Goal: Transaction & Acquisition: Purchase product/service

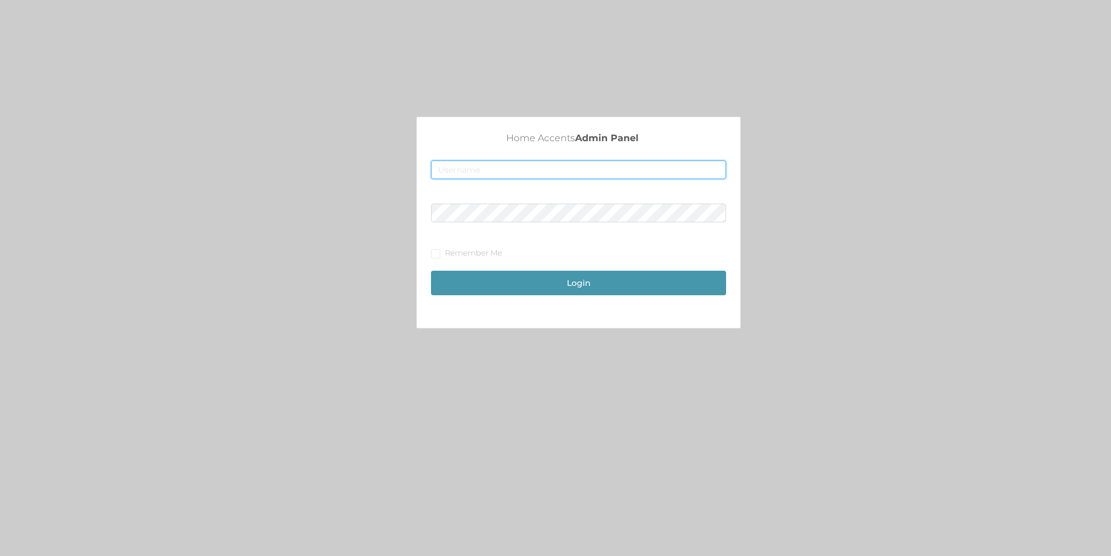
type input "[EMAIL_ADDRESS][DOMAIN_NAME]"
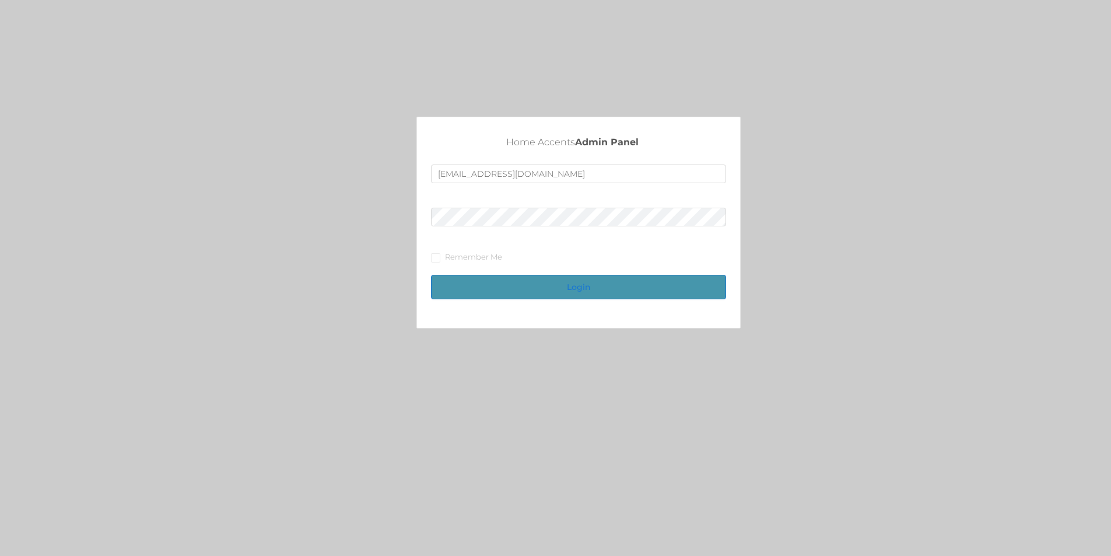
click at [570, 280] on button "Login" at bounding box center [578, 287] width 295 height 24
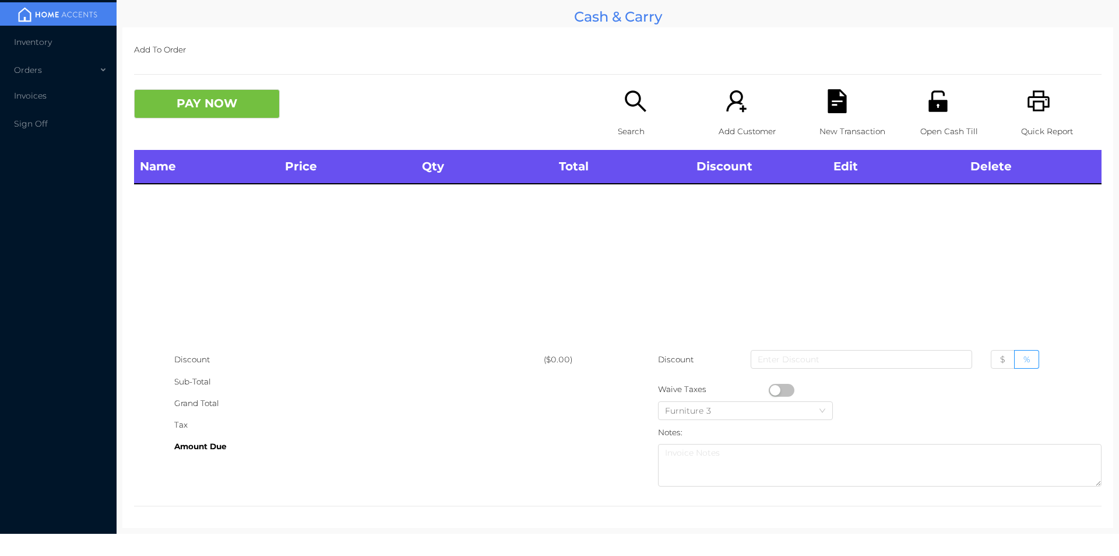
click at [635, 111] on icon "icon: search" at bounding box center [636, 101] width 24 height 24
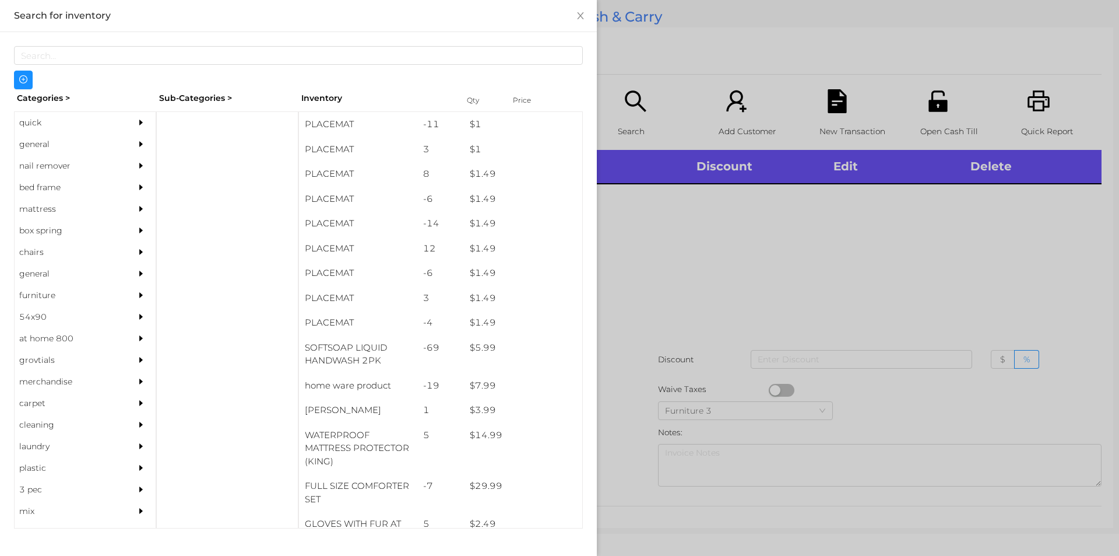
click at [27, 144] on div "general" at bounding box center [68, 145] width 106 height 22
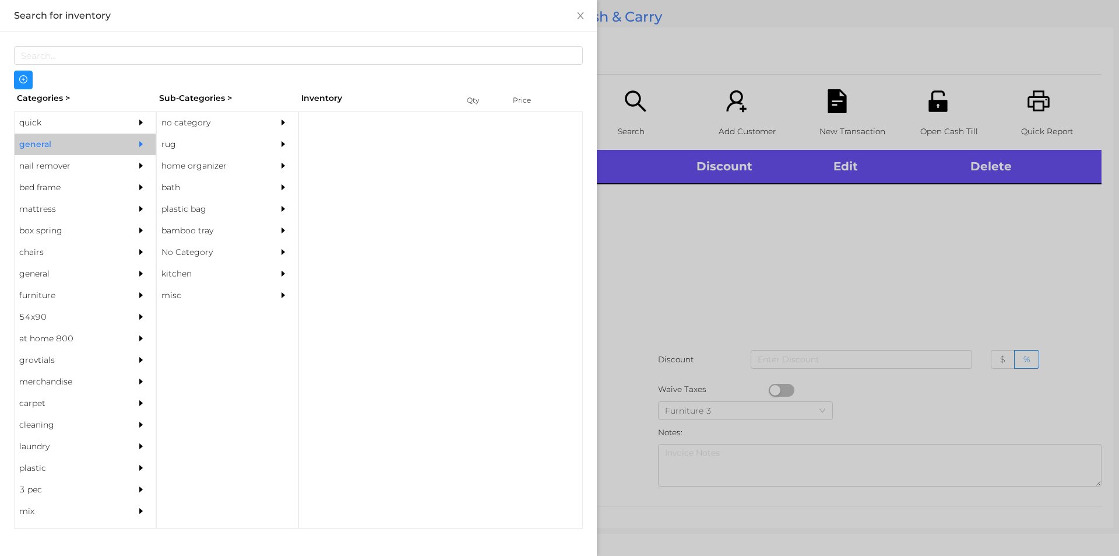
click at [171, 119] on div "no category" at bounding box center [210, 123] width 106 height 22
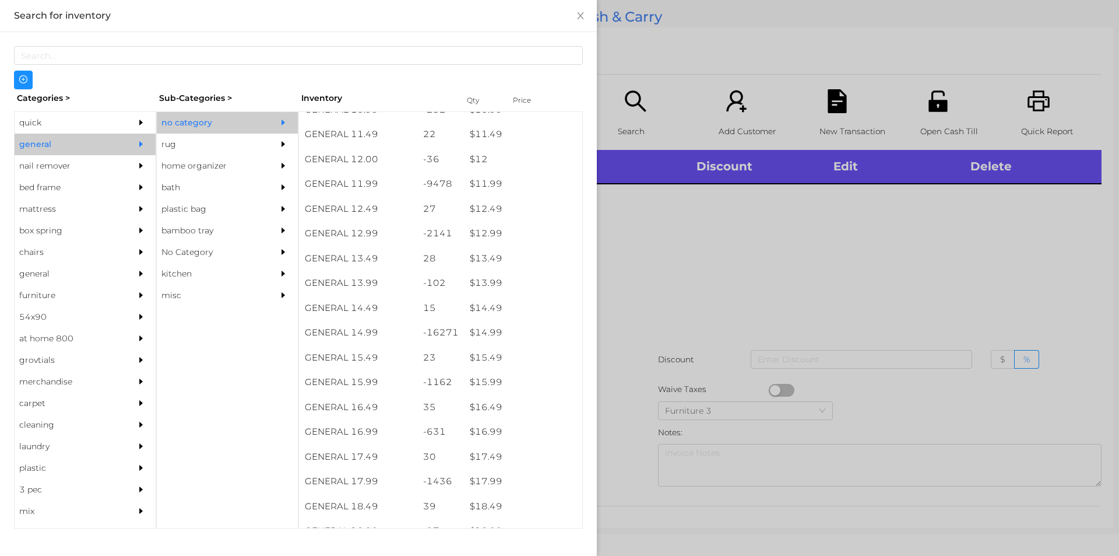
scroll to position [800, 0]
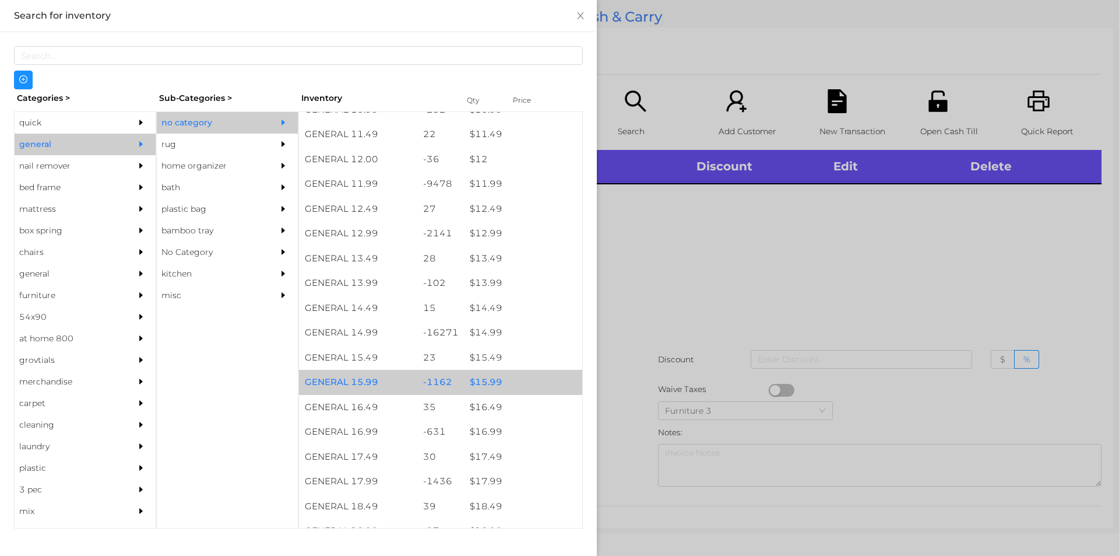
click at [488, 387] on div "$ 15.99" at bounding box center [523, 382] width 118 height 25
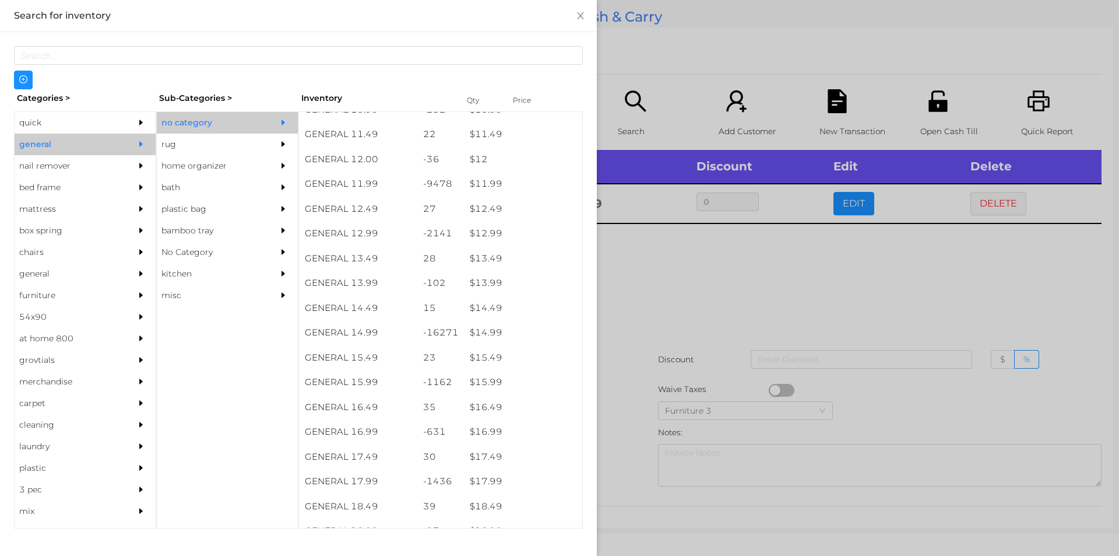
click at [646, 308] on div at bounding box center [559, 278] width 1119 height 556
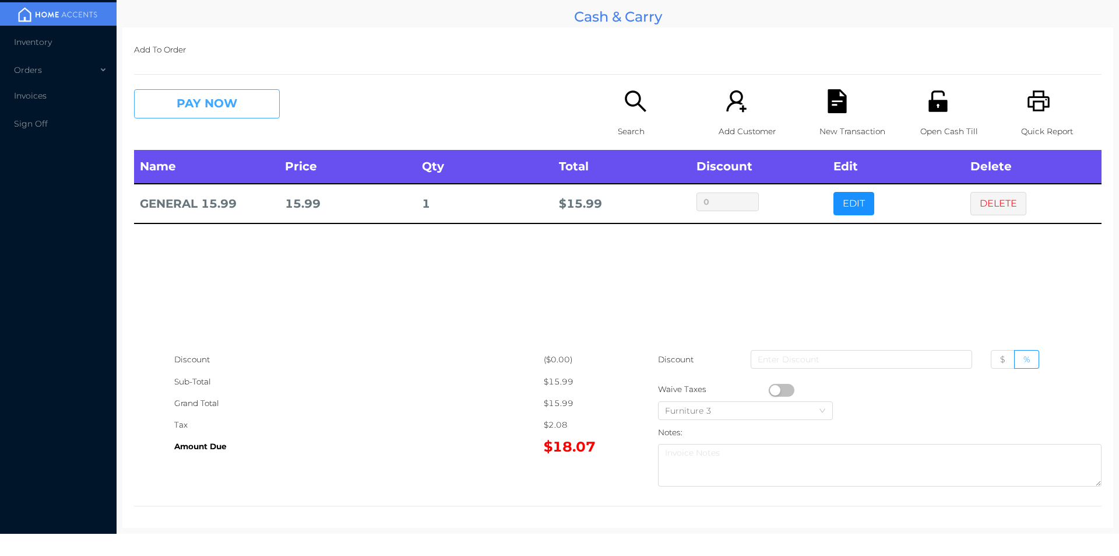
click at [201, 94] on button "PAY NOW" at bounding box center [207, 103] width 146 height 29
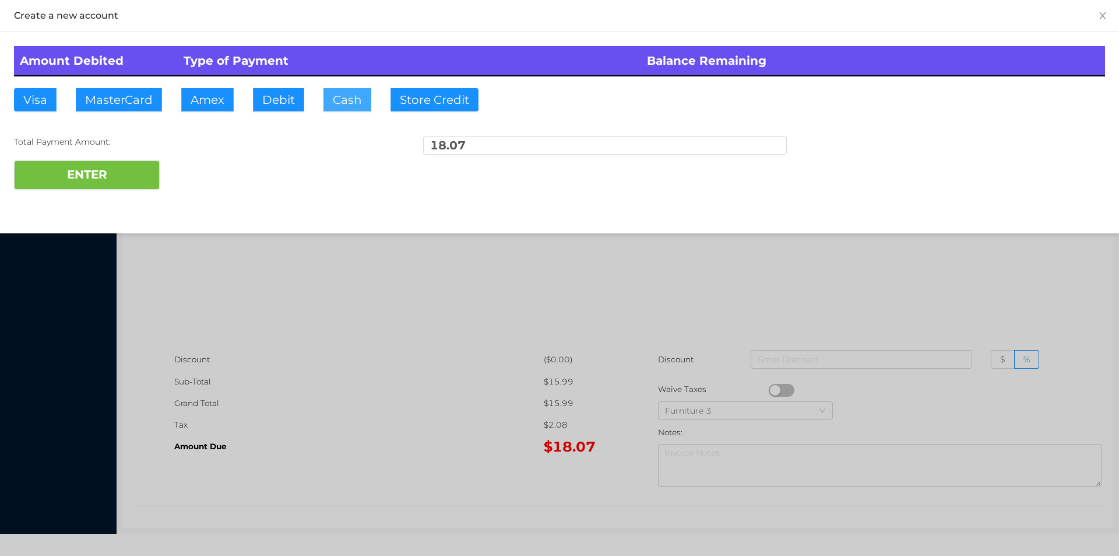
click at [340, 109] on button "Cash" at bounding box center [348, 99] width 48 height 23
type input "20."
click at [98, 177] on button "ENTER" at bounding box center [87, 174] width 146 height 29
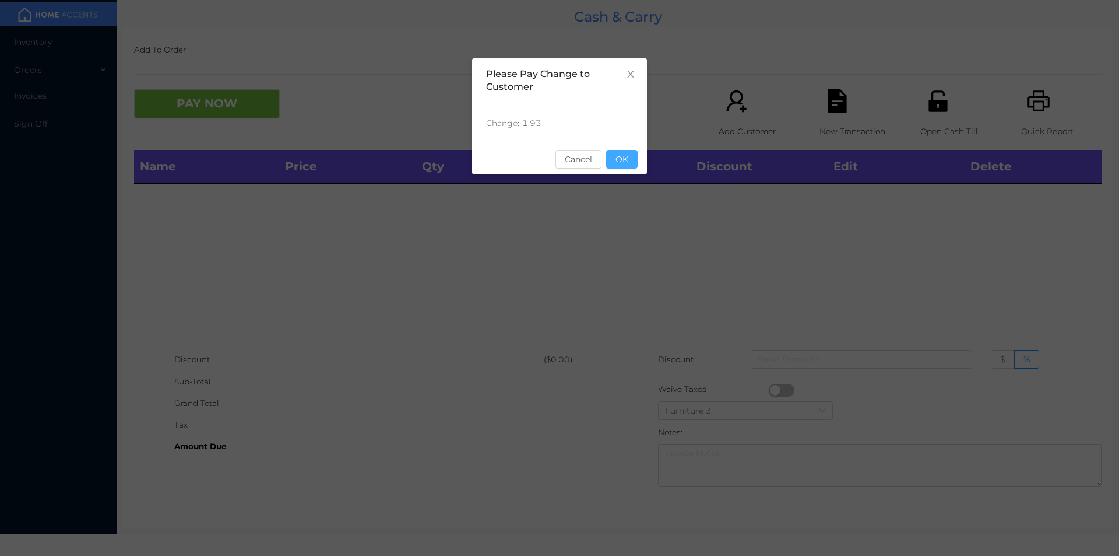
click at [617, 156] on button "OK" at bounding box center [621, 159] width 31 height 19
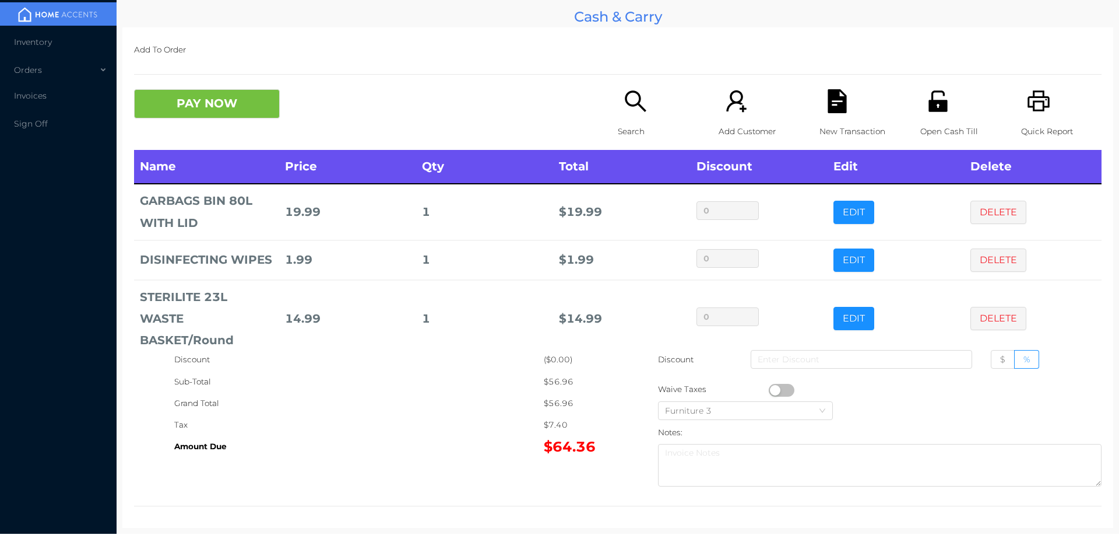
scroll to position [77, 0]
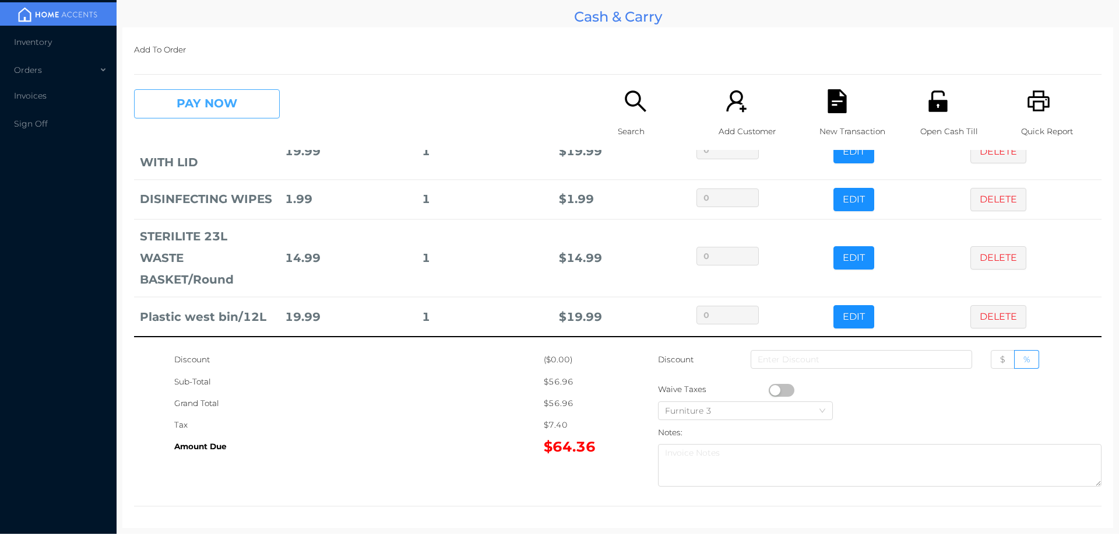
click at [238, 106] on button "PAY NOW" at bounding box center [207, 103] width 146 height 29
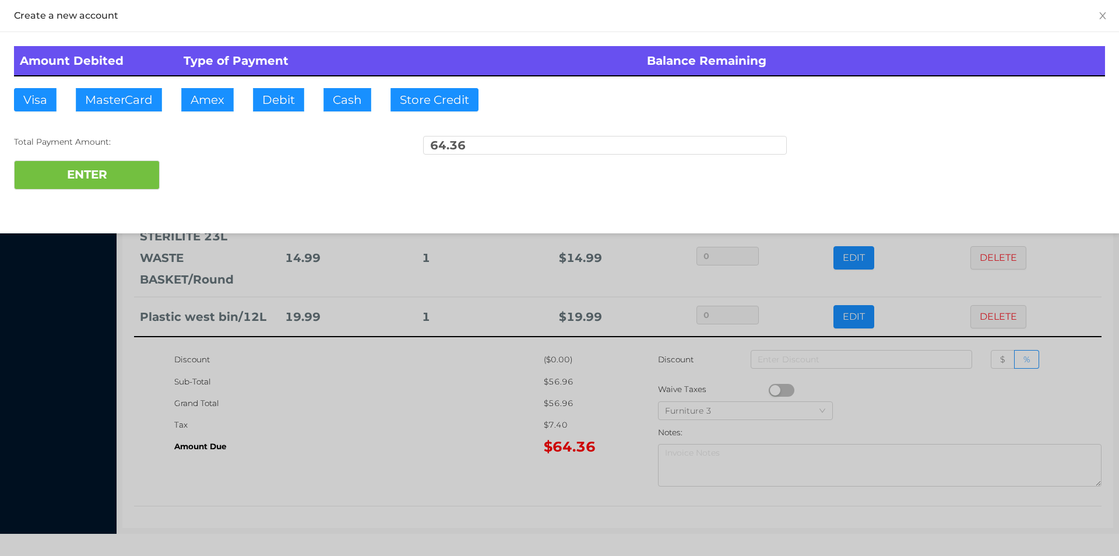
click at [198, 168] on div "ENTER" at bounding box center [559, 174] width 1091 height 29
click at [322, 390] on div at bounding box center [559, 278] width 1119 height 556
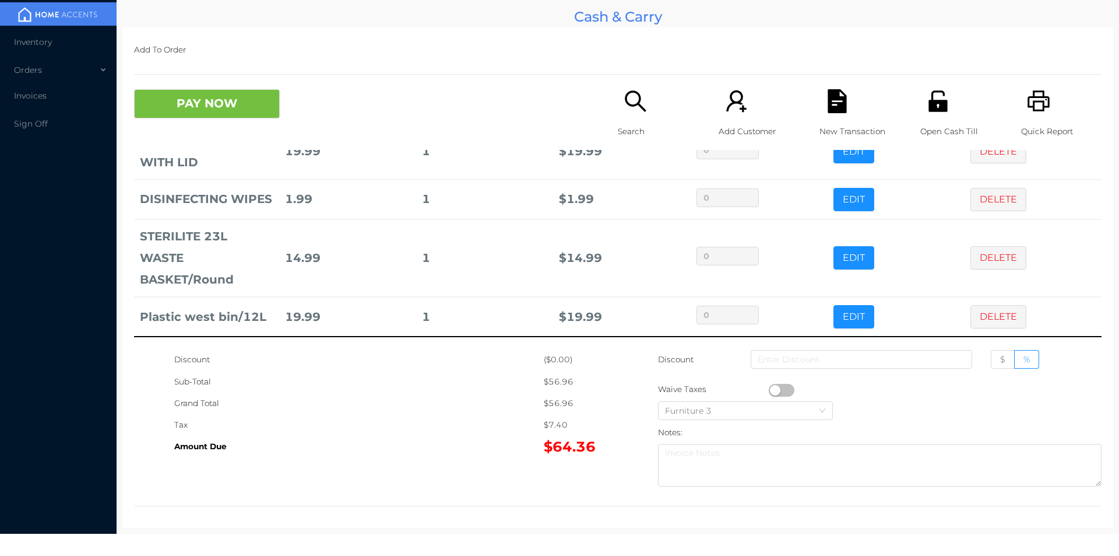
click at [831, 95] on icon "icon: file-text" at bounding box center [837, 101] width 19 height 24
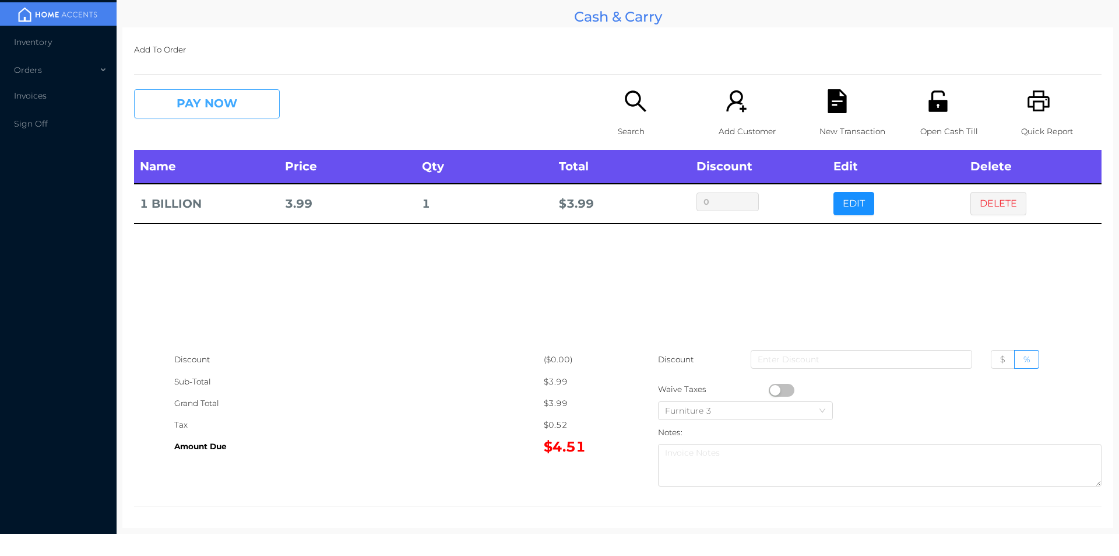
click at [205, 108] on button "PAY NOW" at bounding box center [207, 103] width 146 height 29
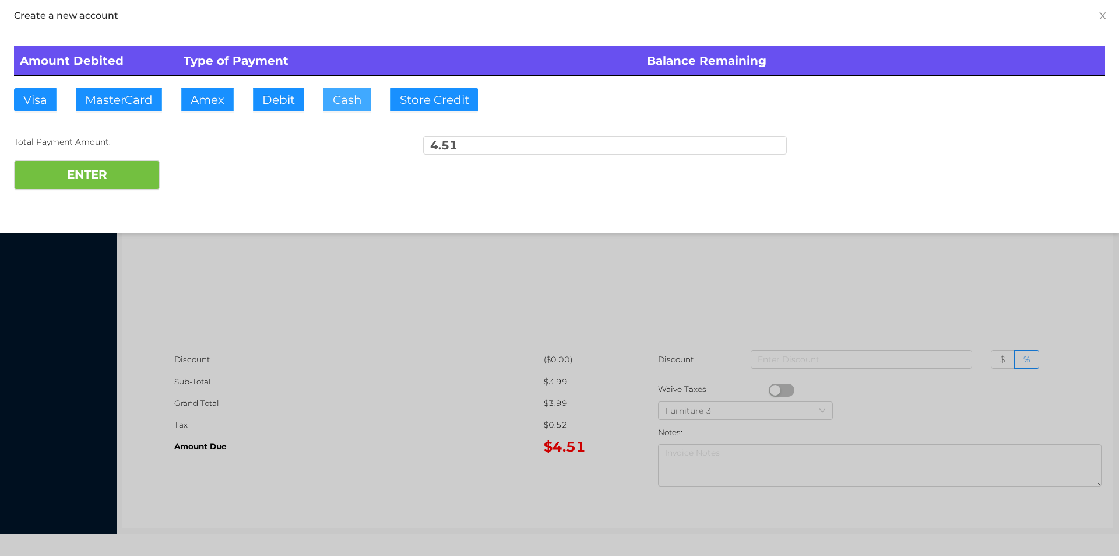
click at [343, 92] on button "Cash" at bounding box center [348, 99] width 48 height 23
click at [115, 187] on button "ENTER" at bounding box center [87, 174] width 146 height 29
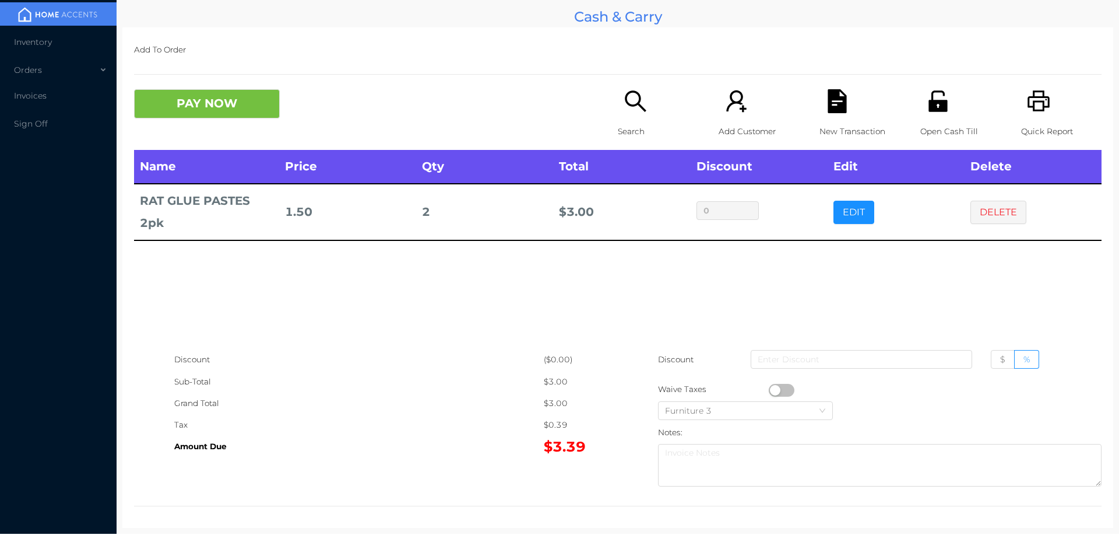
click at [836, 98] on icon "icon: file-text" at bounding box center [837, 101] width 19 height 24
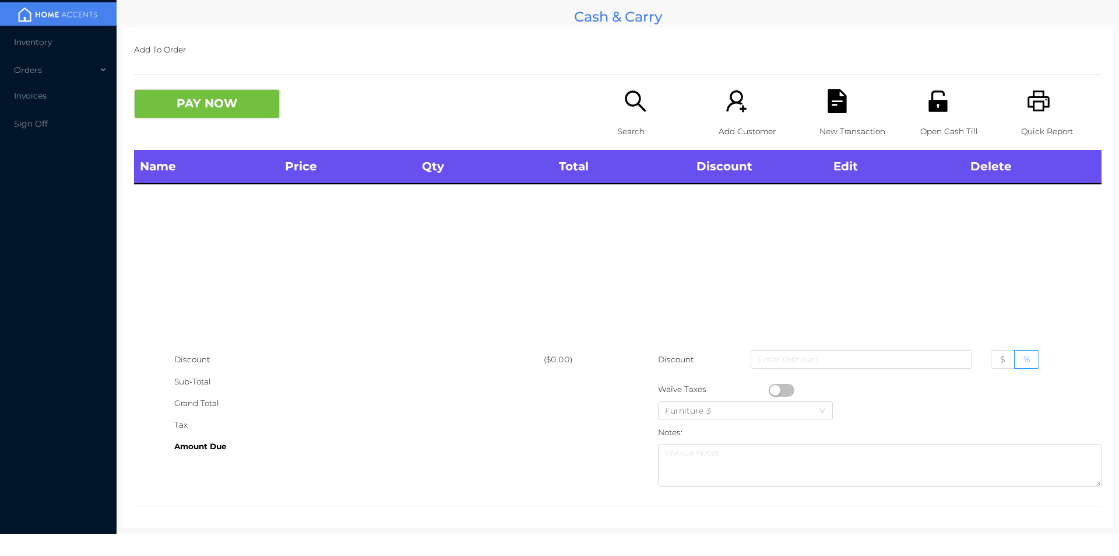
click at [929, 97] on icon "icon: unlock" at bounding box center [938, 100] width 19 height 21
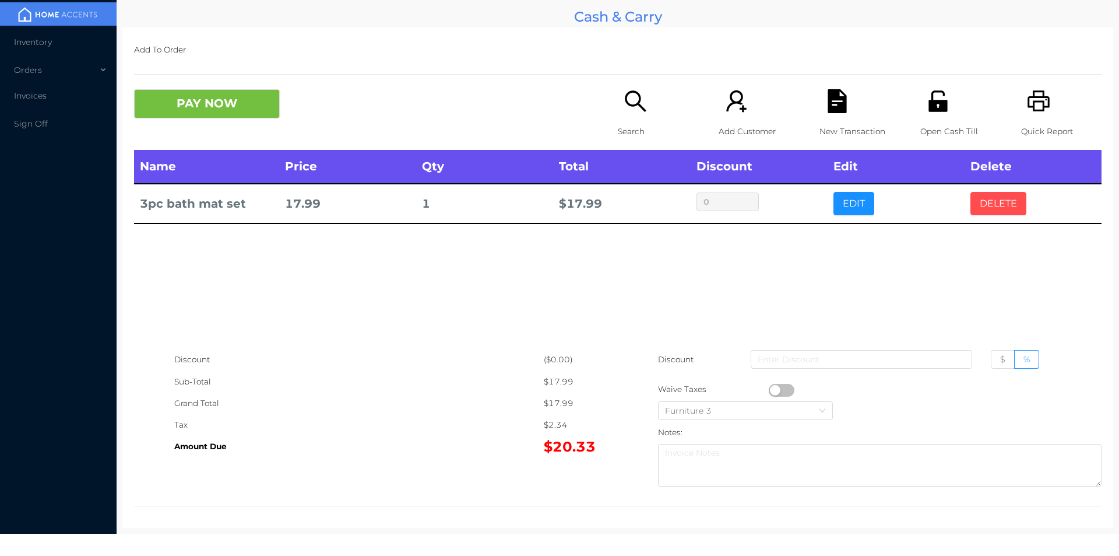
click at [988, 213] on button "DELETE" at bounding box center [999, 203] width 56 height 23
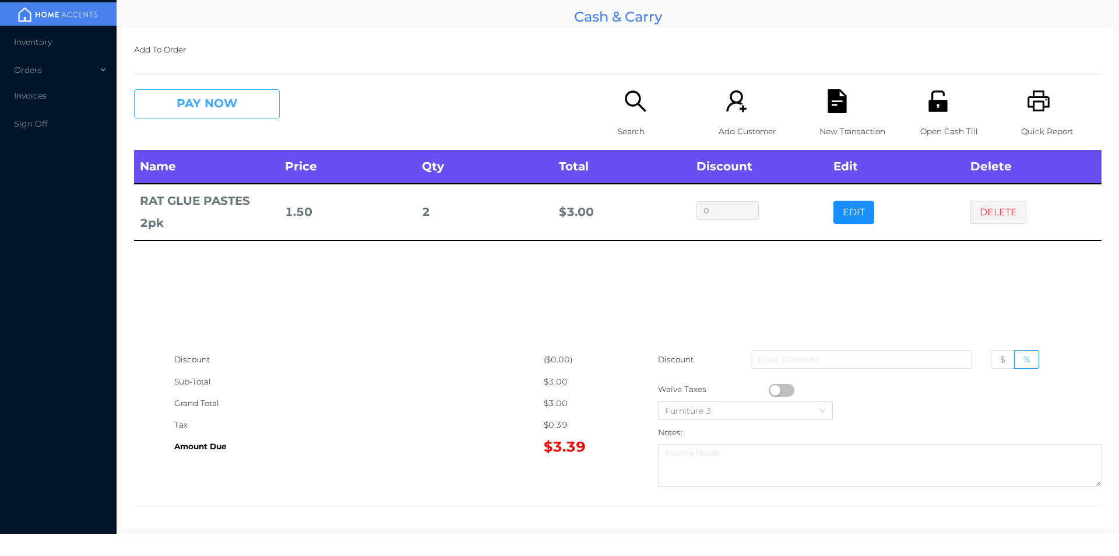
click at [208, 110] on button "PAY NOW" at bounding box center [207, 103] width 146 height 29
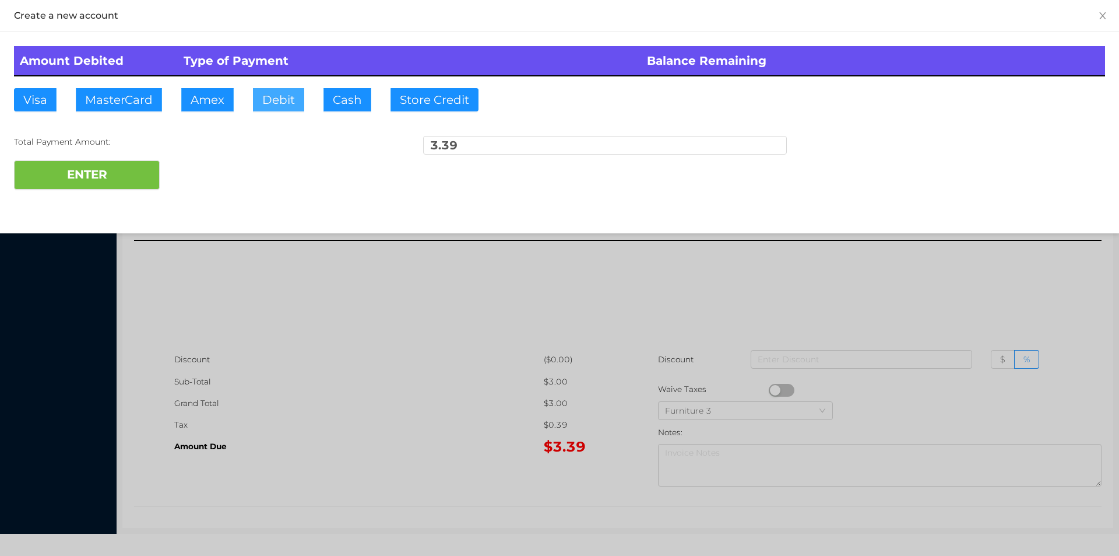
click at [261, 104] on button "Debit" at bounding box center [278, 99] width 51 height 23
click at [89, 175] on button "ENTER" at bounding box center [87, 174] width 146 height 29
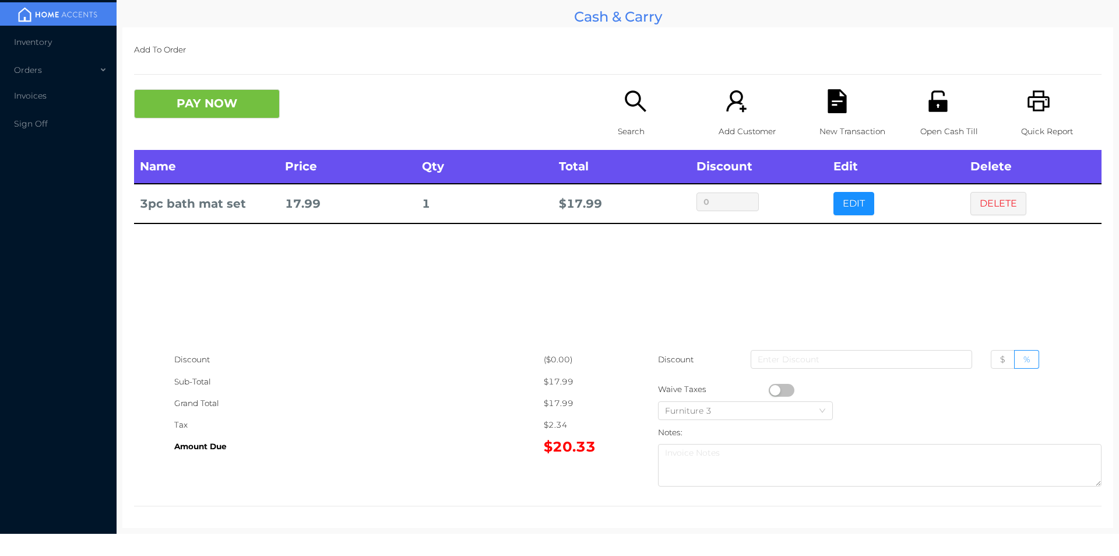
click at [1051, 101] on div "Quick Report" at bounding box center [1061, 119] width 80 height 61
click at [992, 211] on button "DELETE" at bounding box center [999, 203] width 56 height 23
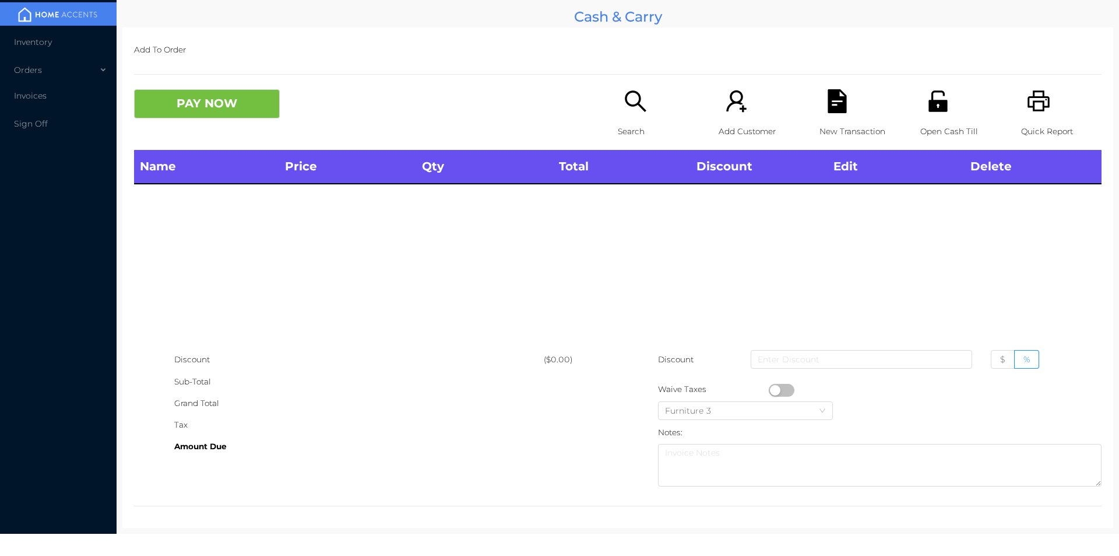
click at [637, 107] on icon "icon: search" at bounding box center [635, 100] width 21 height 21
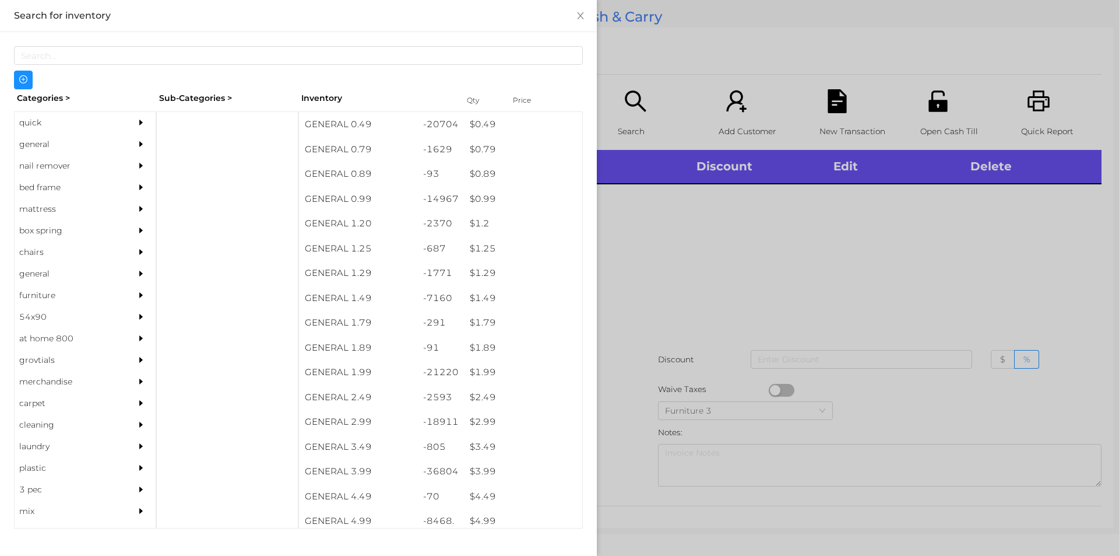
click at [478, 473] on div "$ 3.99" at bounding box center [523, 471] width 118 height 25
click at [637, 438] on div at bounding box center [559, 278] width 1119 height 556
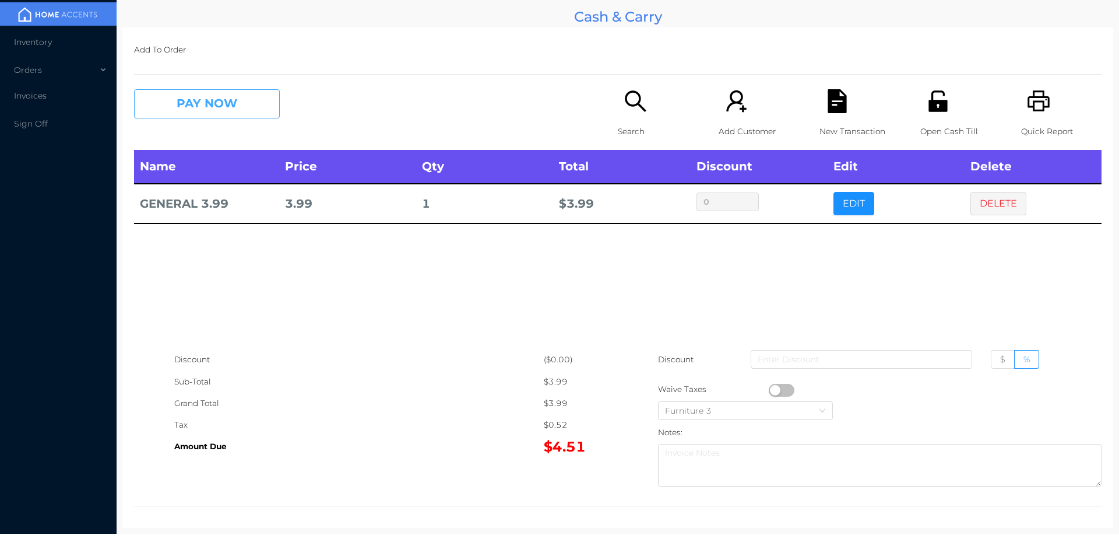
click at [208, 103] on button "PAY NOW" at bounding box center [207, 103] width 146 height 29
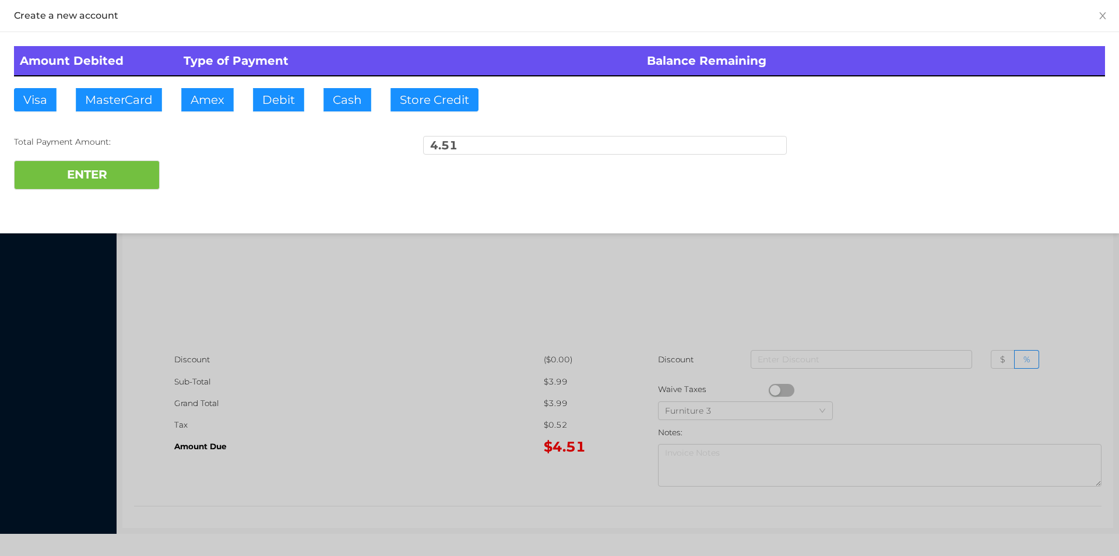
click at [383, 390] on div at bounding box center [559, 278] width 1119 height 556
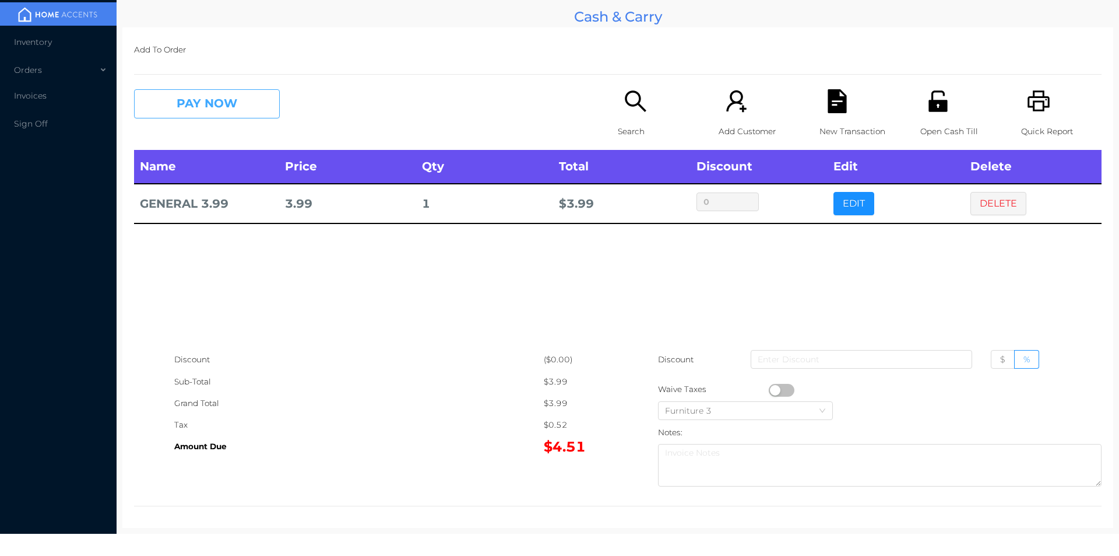
click at [206, 107] on button "PAY NOW" at bounding box center [207, 103] width 146 height 29
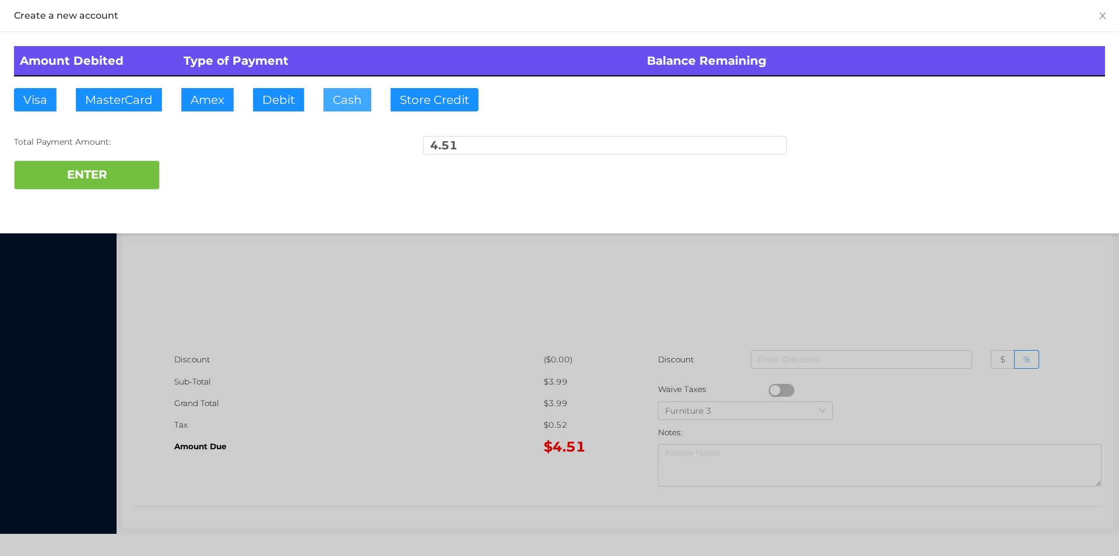
click at [341, 102] on button "Cash" at bounding box center [348, 99] width 48 height 23
click at [118, 167] on button "ENTER" at bounding box center [87, 174] width 146 height 29
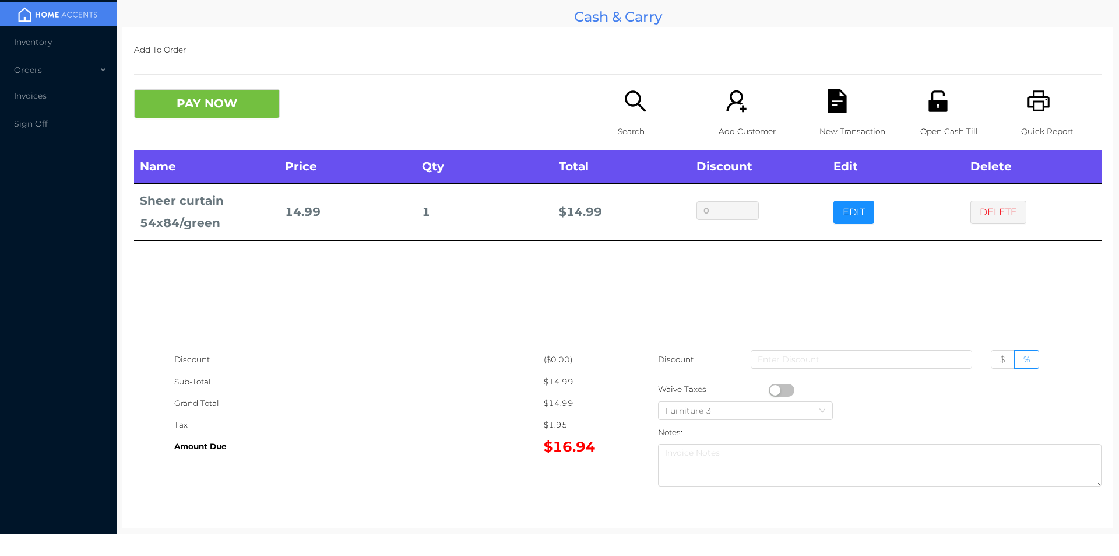
click at [630, 118] on div "Search" at bounding box center [658, 119] width 80 height 61
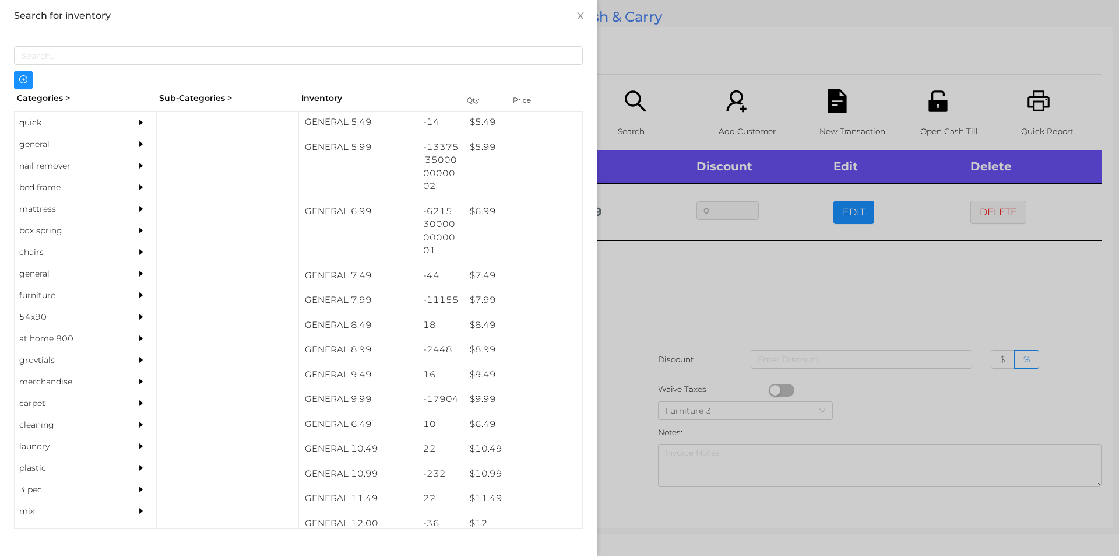
scroll to position [437, 0]
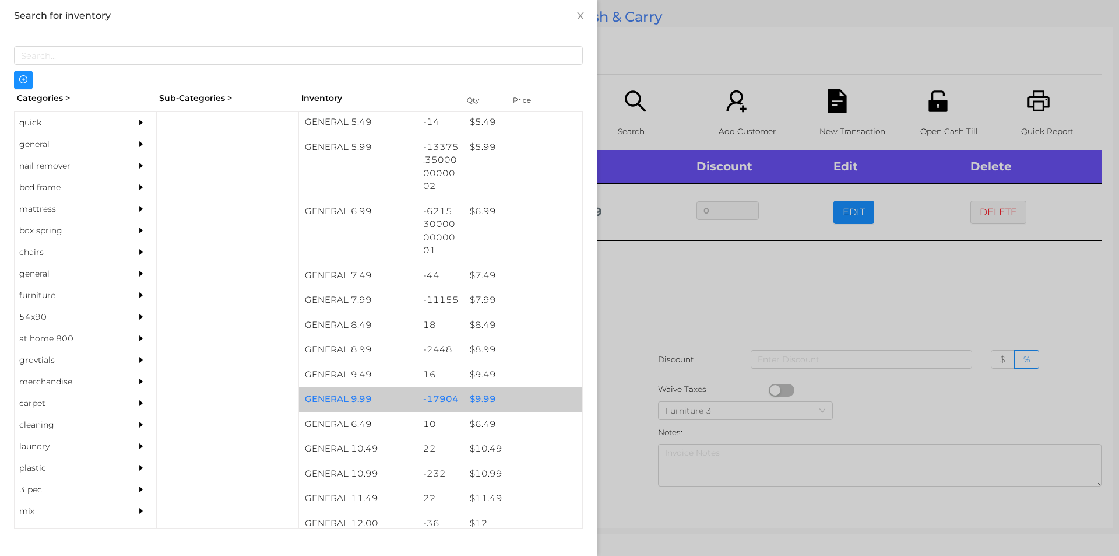
click at [479, 398] on div "$ 9.99" at bounding box center [523, 399] width 118 height 25
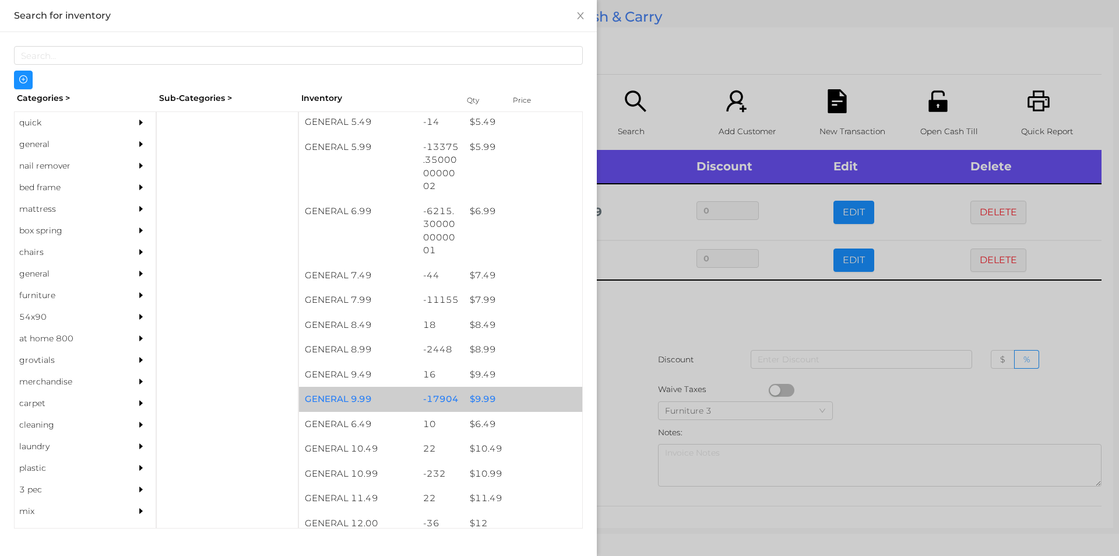
click at [487, 396] on div "$ 9.99" at bounding box center [523, 399] width 118 height 25
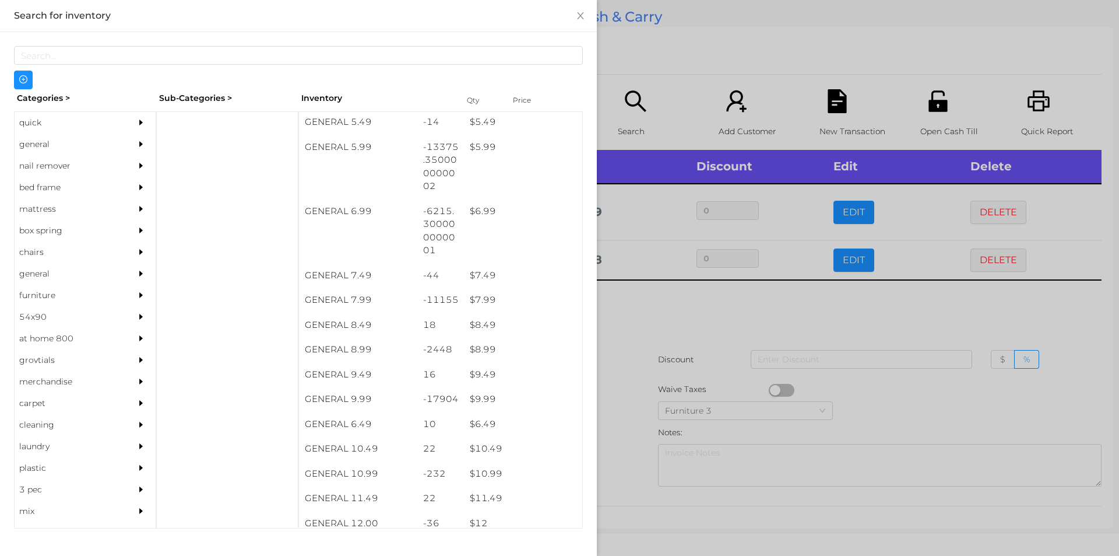
click at [628, 370] on div at bounding box center [559, 278] width 1119 height 556
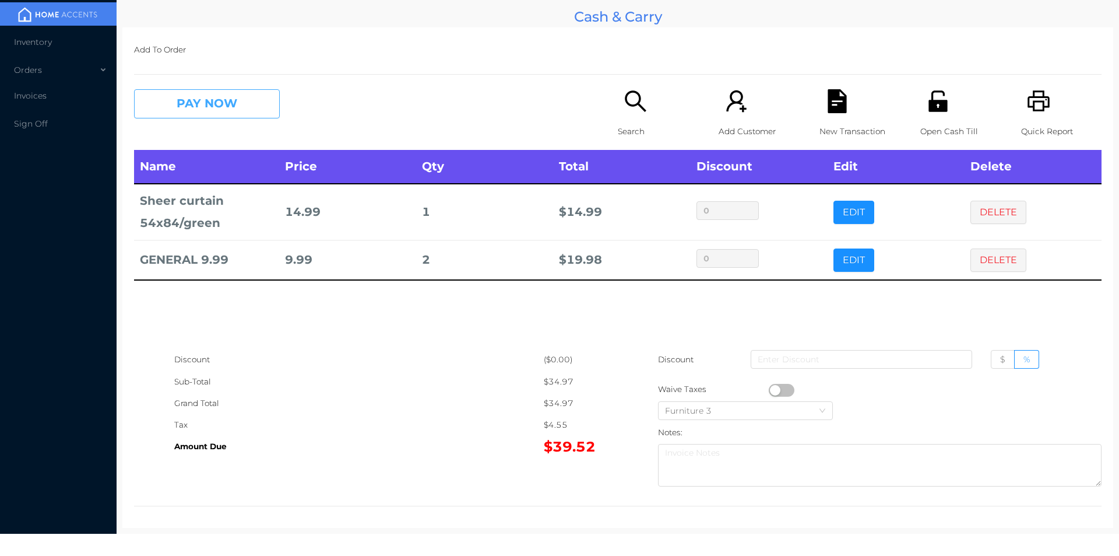
click at [228, 103] on button "PAY NOW" at bounding box center [207, 103] width 146 height 29
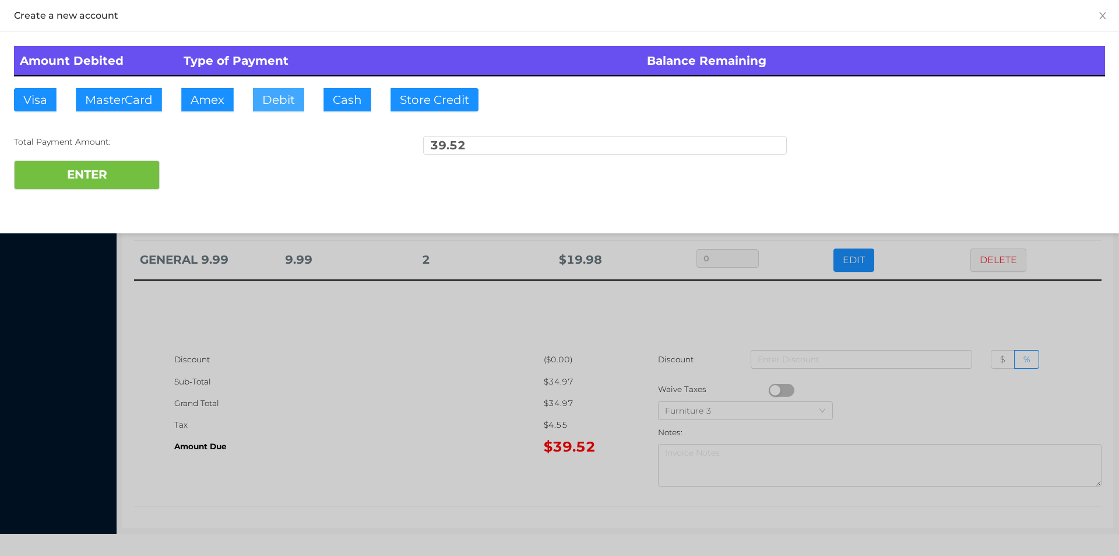
click at [272, 109] on button "Debit" at bounding box center [278, 99] width 51 height 23
click at [137, 187] on button "ENTER" at bounding box center [87, 174] width 146 height 29
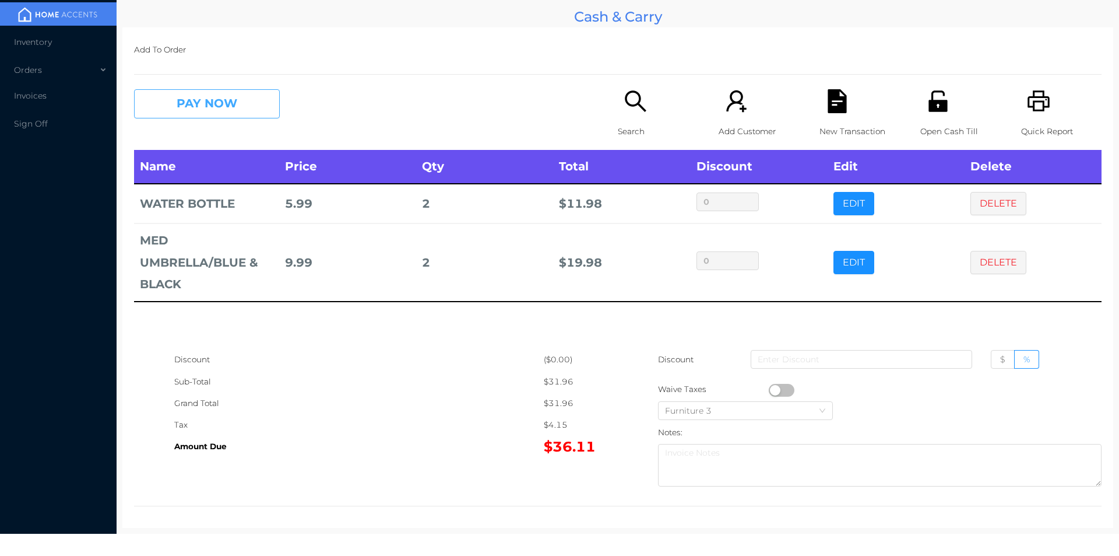
click at [242, 104] on button "PAY NOW" at bounding box center [207, 103] width 146 height 29
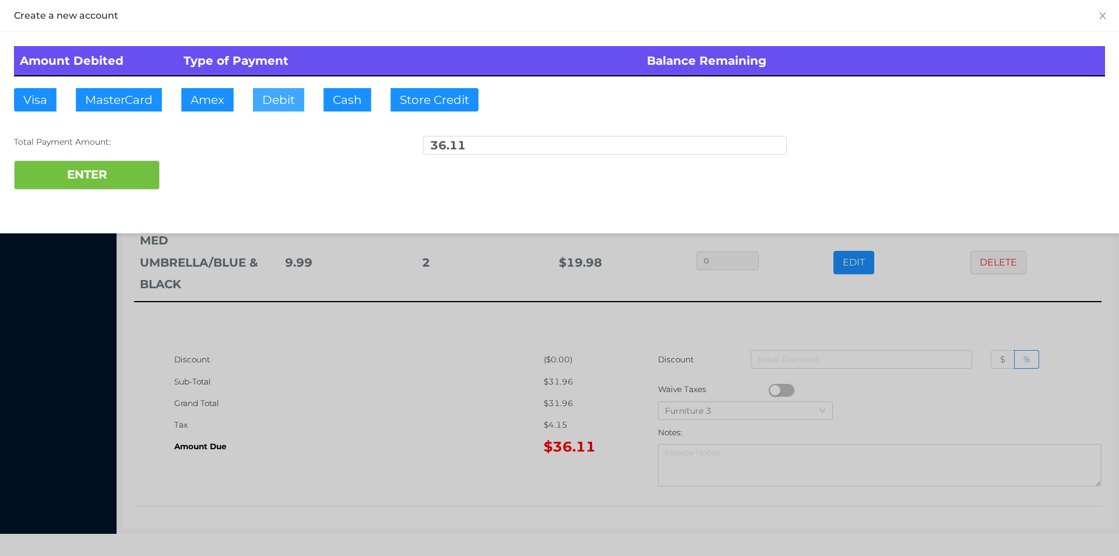
click at [269, 103] on button "Debit" at bounding box center [278, 99] width 51 height 23
click at [153, 183] on button "ENTER" at bounding box center [87, 174] width 146 height 29
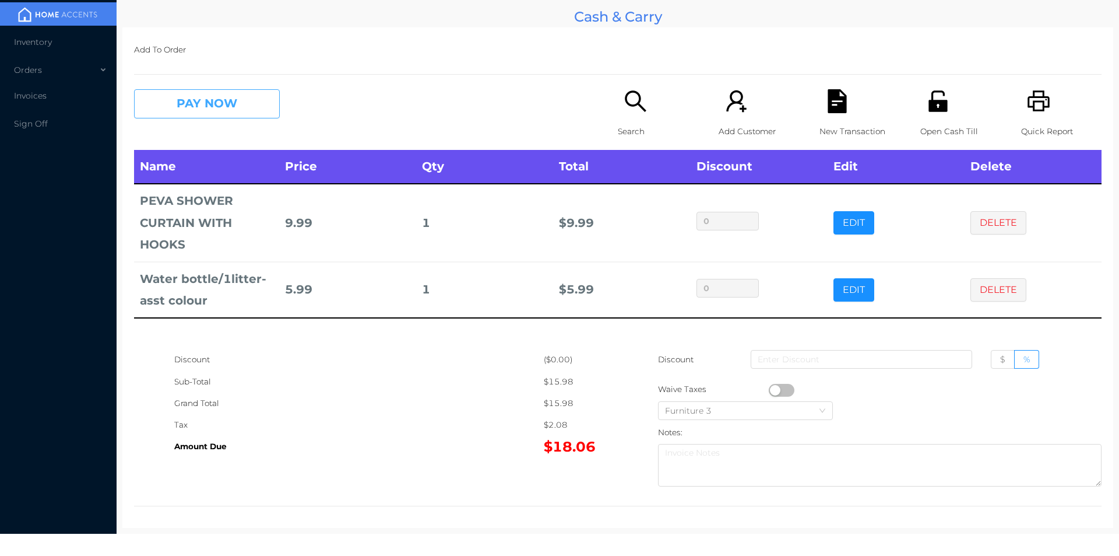
click at [213, 107] on button "PAY NOW" at bounding box center [207, 103] width 146 height 29
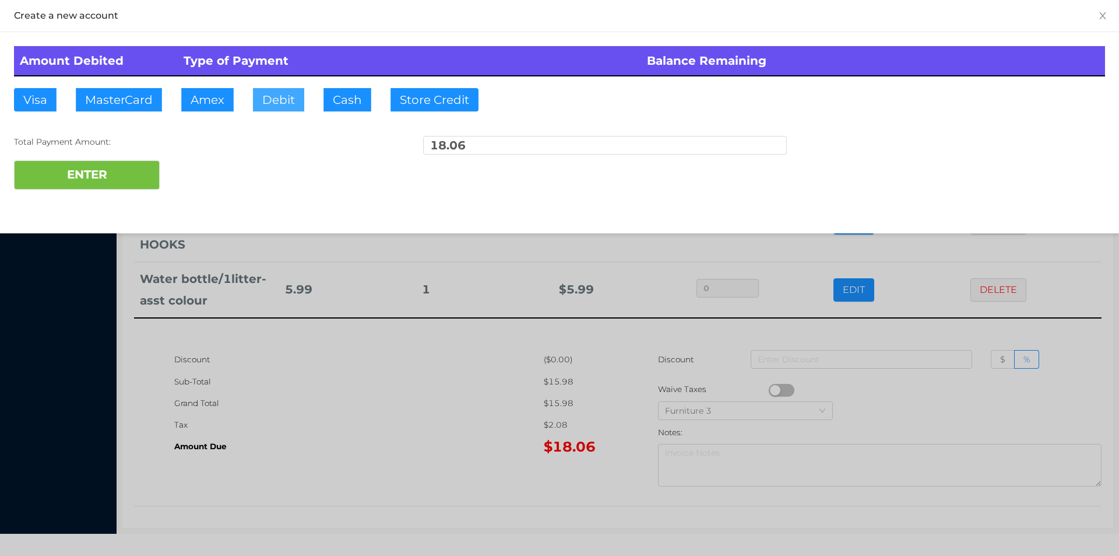
click at [266, 108] on button "Debit" at bounding box center [278, 99] width 51 height 23
click at [118, 169] on button "ENTER" at bounding box center [87, 174] width 146 height 29
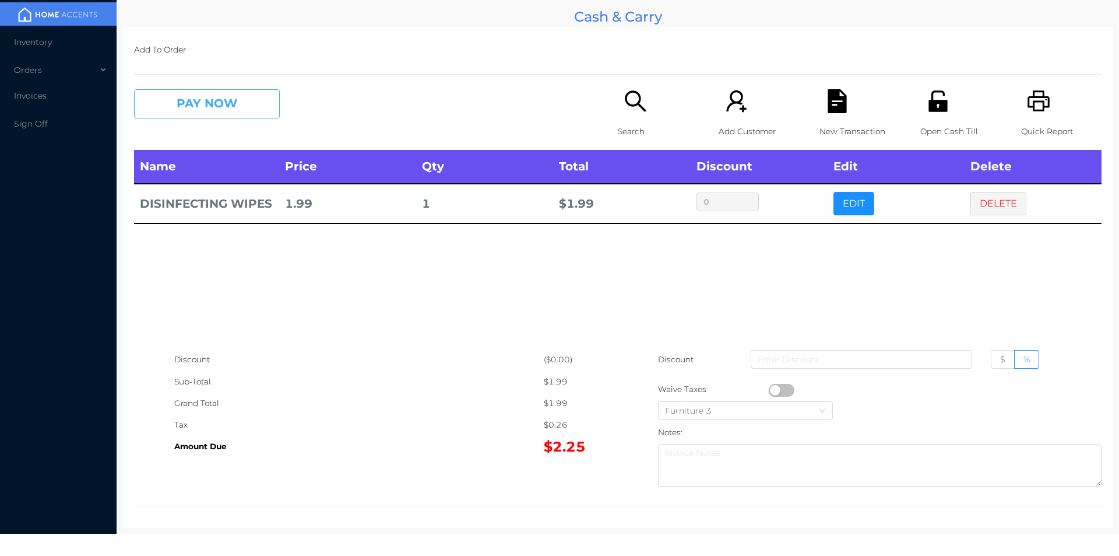
click at [208, 105] on button "PAY NOW" at bounding box center [207, 103] width 146 height 29
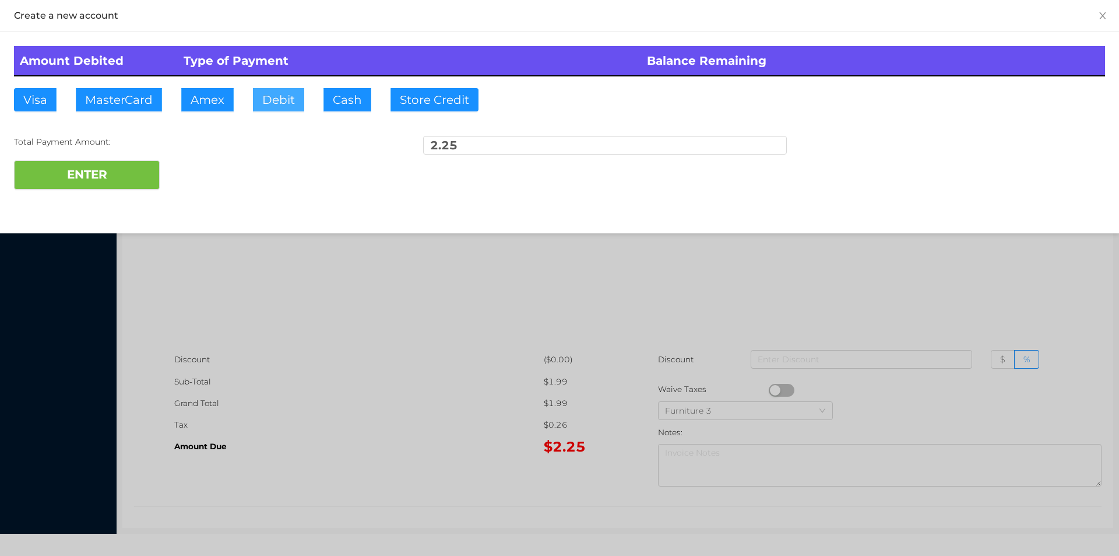
click at [274, 100] on button "Debit" at bounding box center [278, 99] width 51 height 23
type input "5."
click at [104, 185] on button "ENTER" at bounding box center [87, 174] width 146 height 29
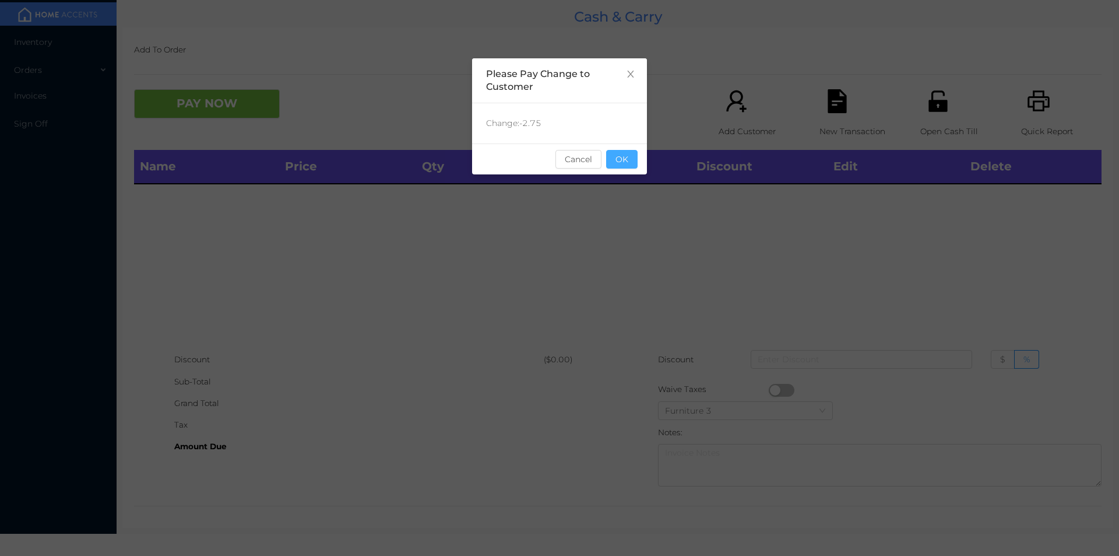
click at [627, 157] on button "OK" at bounding box center [621, 159] width 31 height 19
click at [637, 180] on th "Total" at bounding box center [621, 167] width 137 height 34
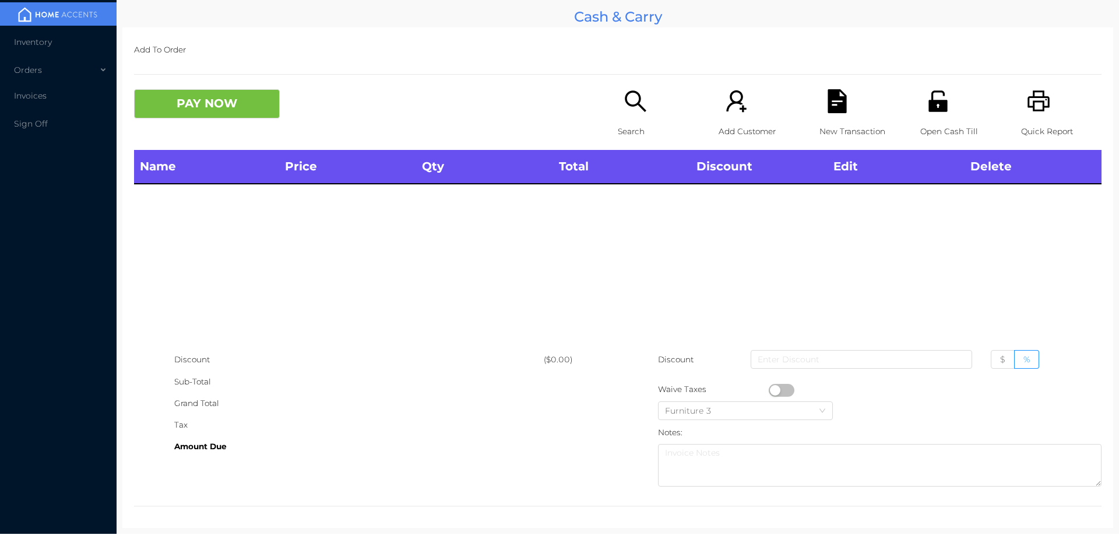
click at [637, 103] on icon "icon: search" at bounding box center [636, 101] width 24 height 24
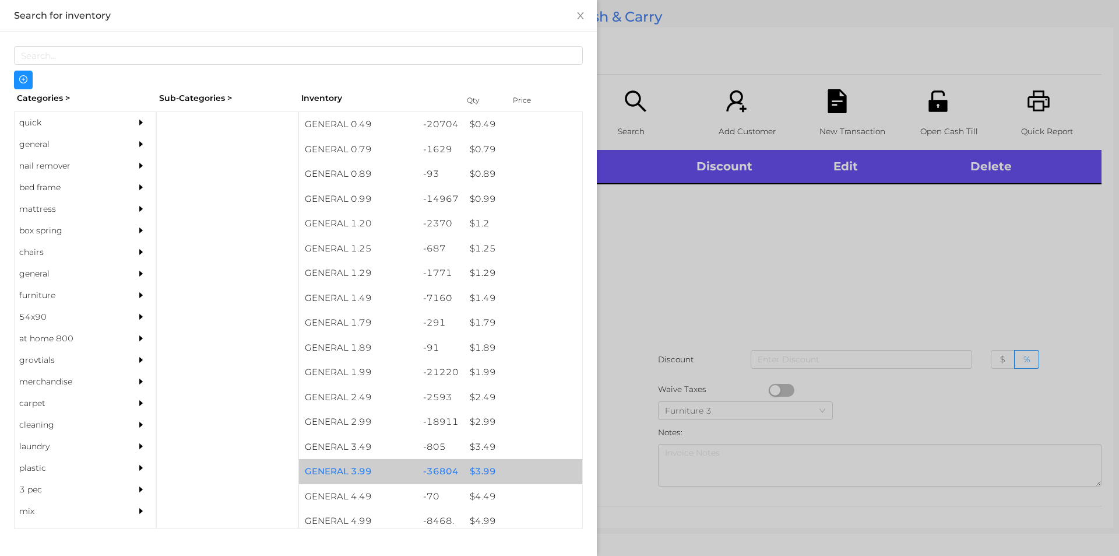
click at [474, 468] on div "$ 3.99" at bounding box center [523, 471] width 118 height 25
click at [477, 466] on div "$ 3.99" at bounding box center [523, 471] width 118 height 25
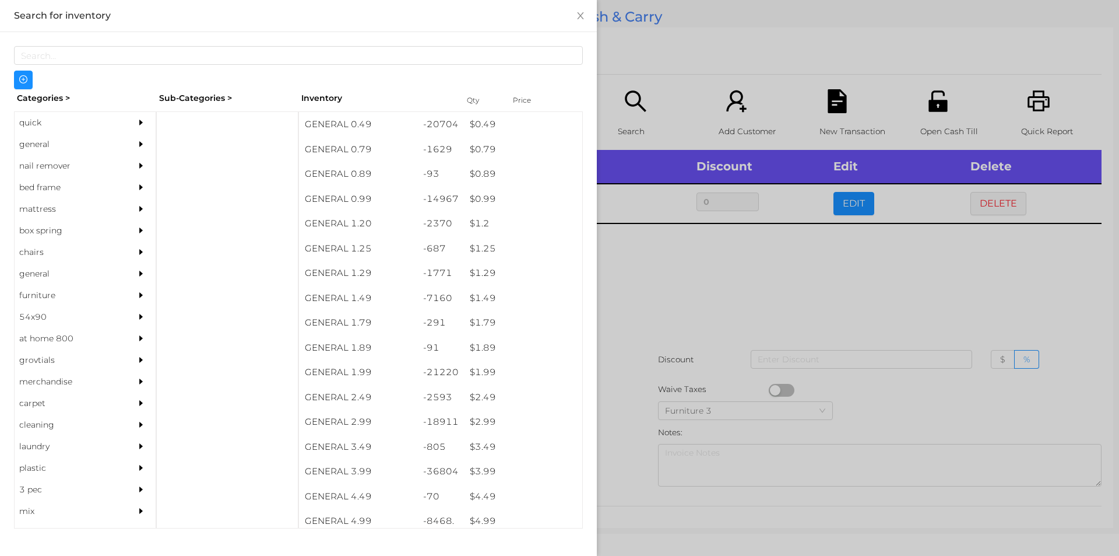
click at [639, 315] on div at bounding box center [559, 278] width 1119 height 556
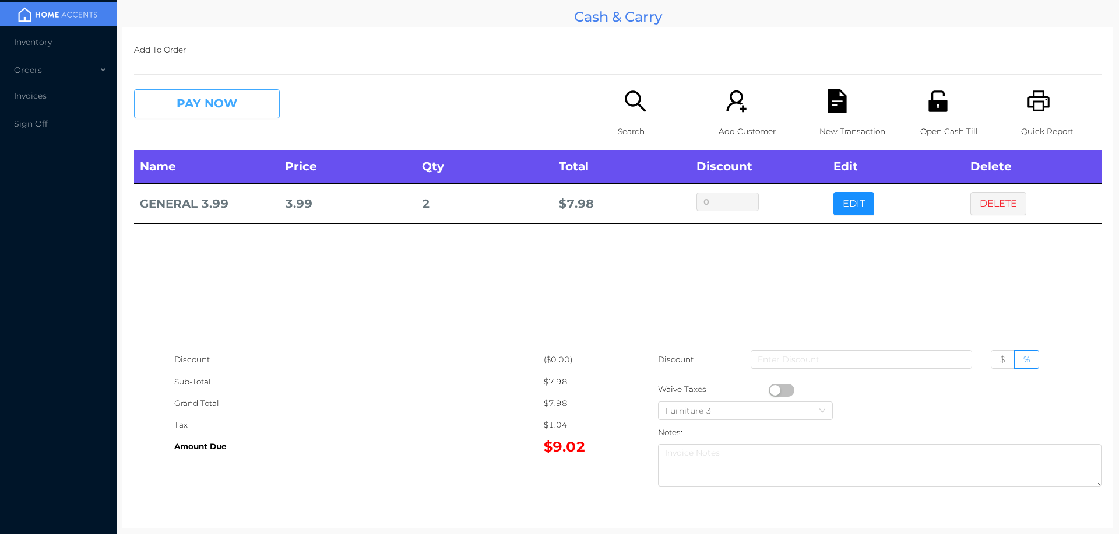
click at [245, 97] on button "PAY NOW" at bounding box center [207, 103] width 146 height 29
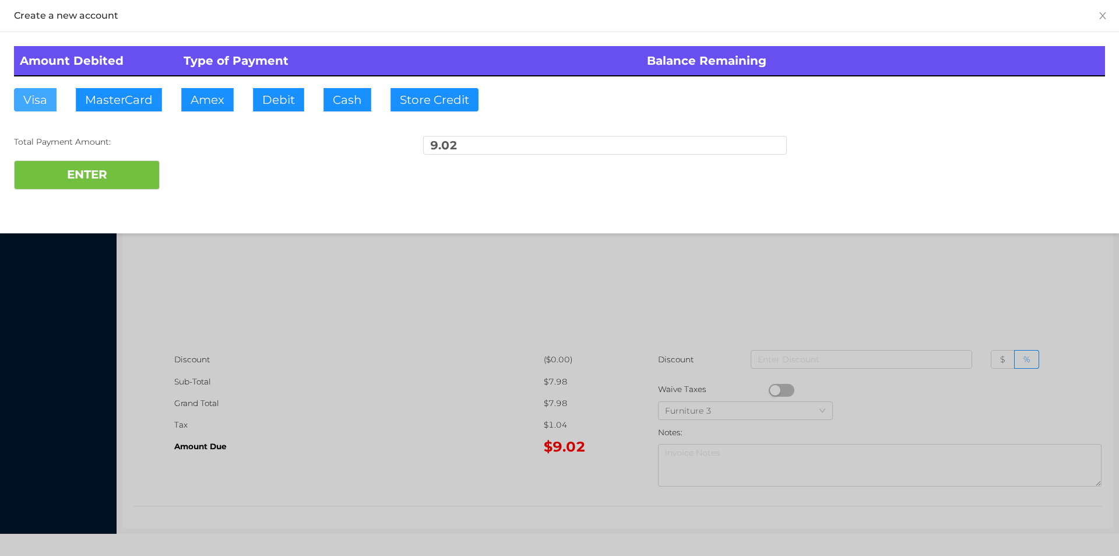
click at [36, 95] on button "Visa" at bounding box center [35, 99] width 43 height 23
click at [97, 180] on button "ENTER" at bounding box center [87, 174] width 146 height 29
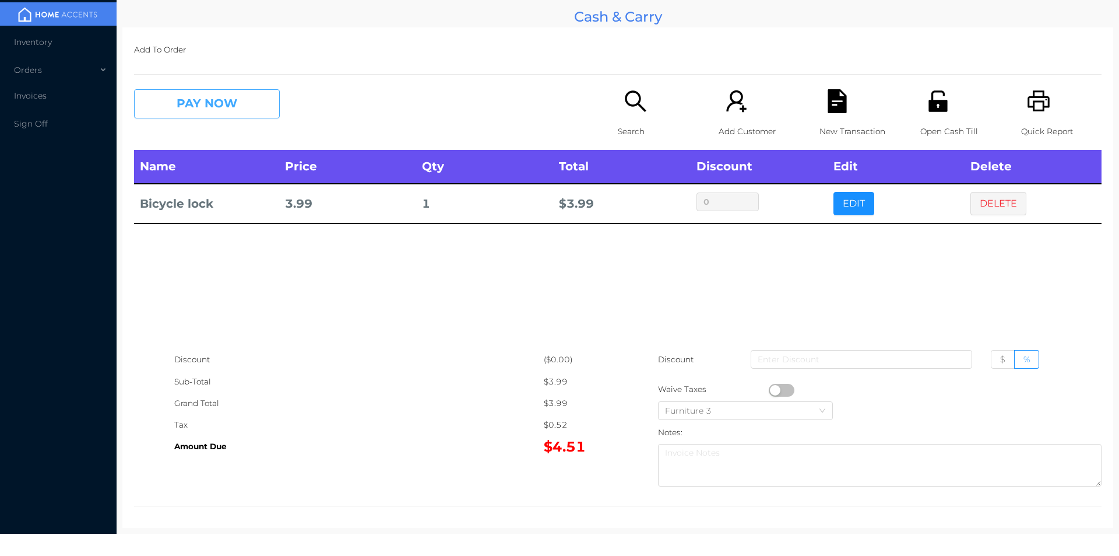
click at [188, 113] on button "PAY NOW" at bounding box center [207, 103] width 146 height 29
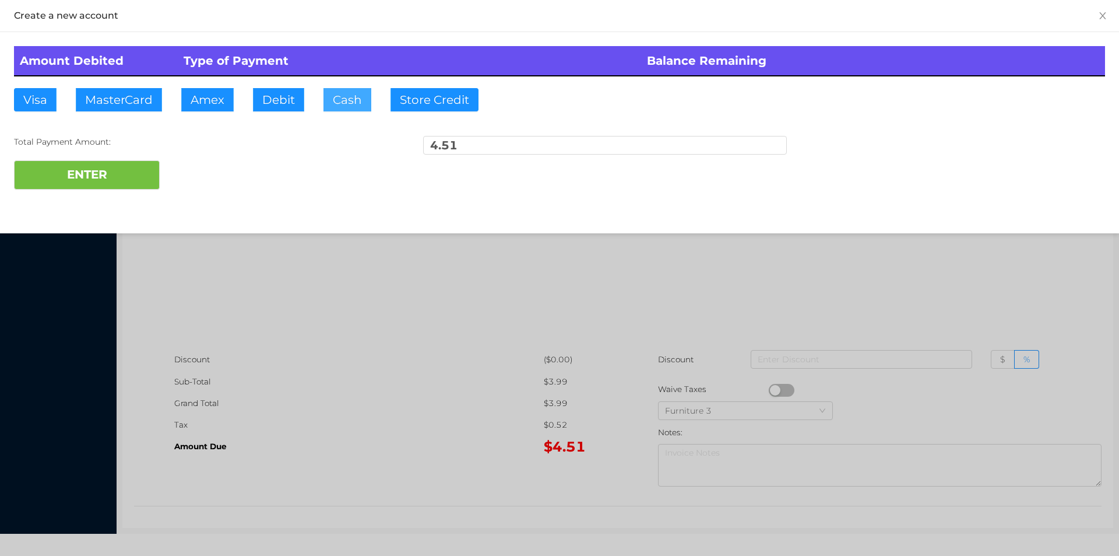
click at [348, 110] on button "Cash" at bounding box center [348, 99] width 48 height 23
click at [89, 175] on button "ENTER" at bounding box center [87, 174] width 146 height 29
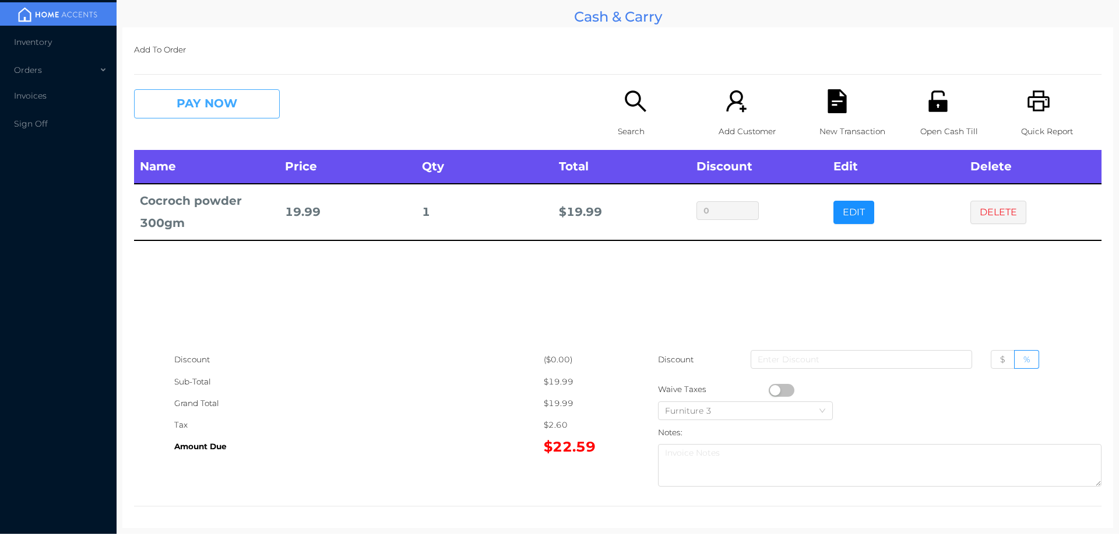
click at [201, 104] on button "PAY NOW" at bounding box center [207, 103] width 146 height 29
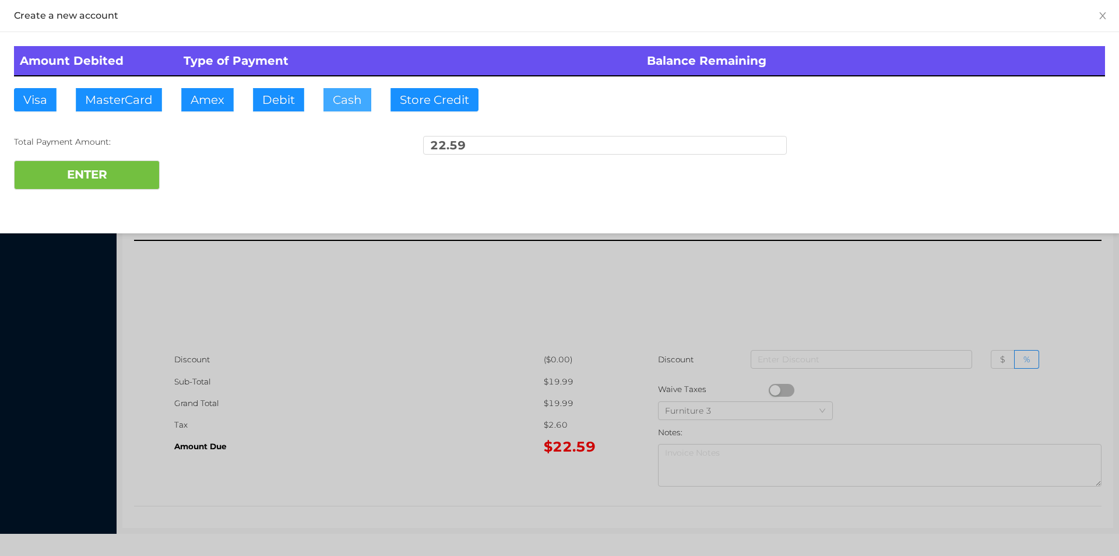
click at [338, 94] on button "Cash" at bounding box center [348, 99] width 48 height 23
type input "25."
click at [104, 178] on button "ENTER" at bounding box center [87, 174] width 146 height 29
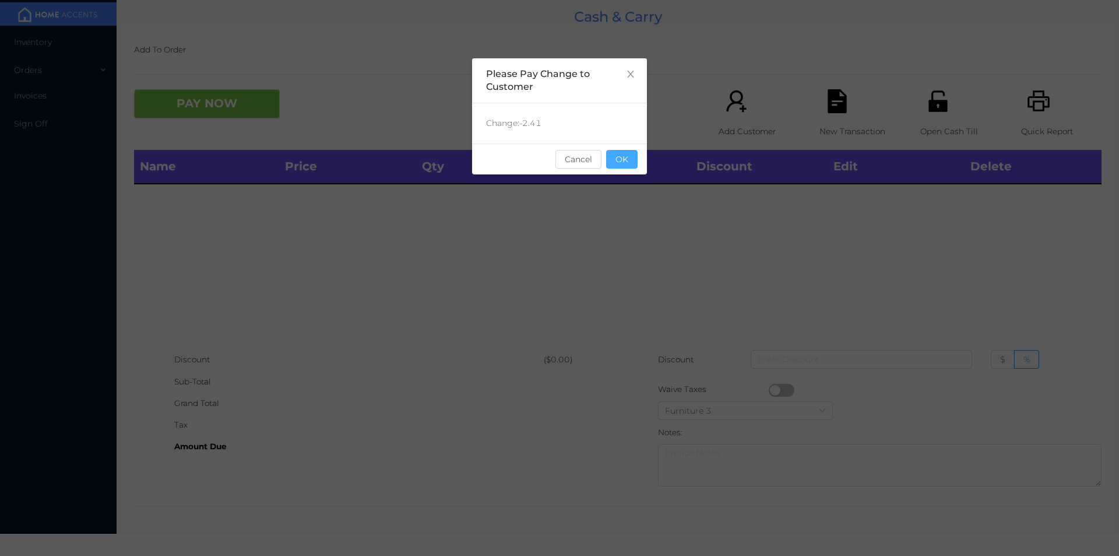
click at [620, 156] on button "OK" at bounding box center [621, 159] width 31 height 19
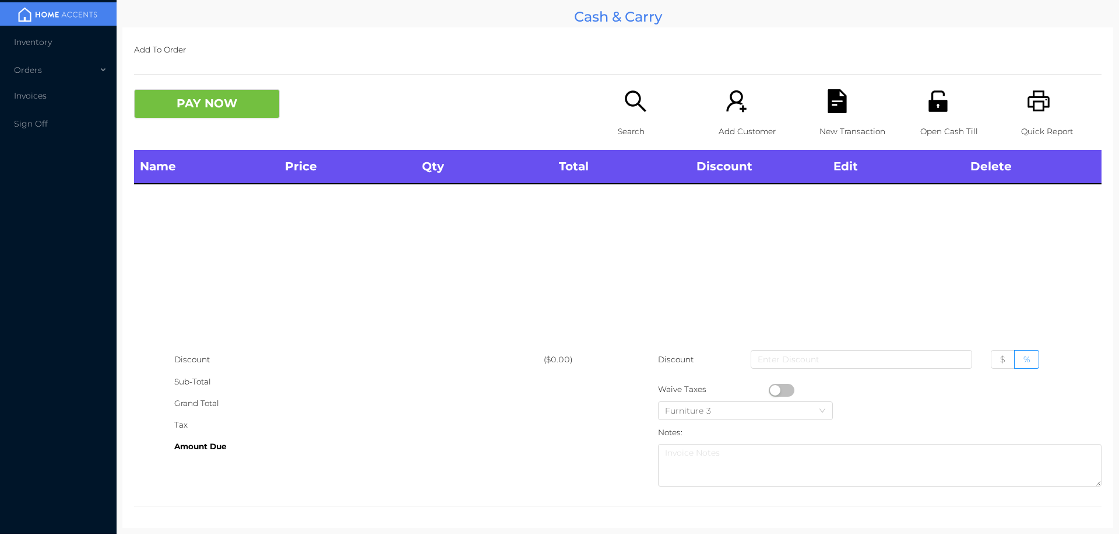
click at [647, 217] on div "Name Price Qty Total Discount Edit Delete" at bounding box center [618, 249] width 968 height 199
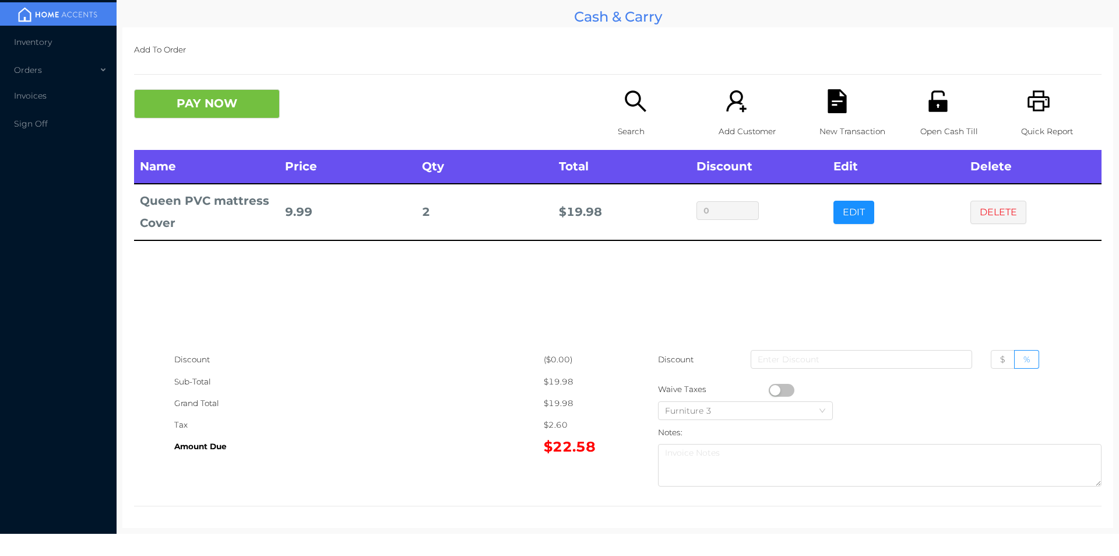
click at [209, 114] on button "PAY NOW" at bounding box center [207, 103] width 146 height 29
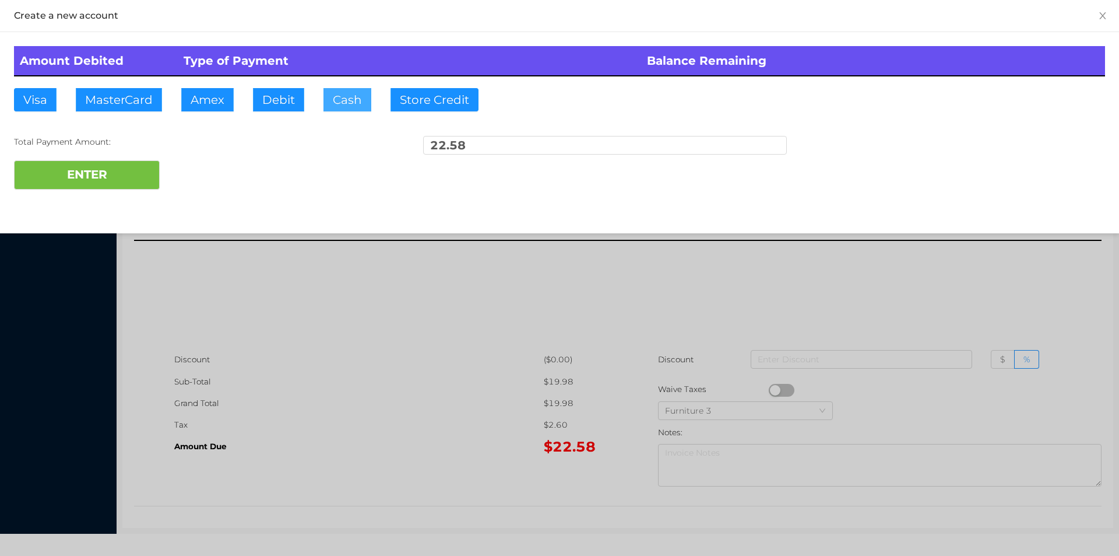
click at [344, 100] on button "Cash" at bounding box center [348, 99] width 48 height 23
type input "25."
click at [85, 167] on button "ENTER" at bounding box center [87, 174] width 146 height 29
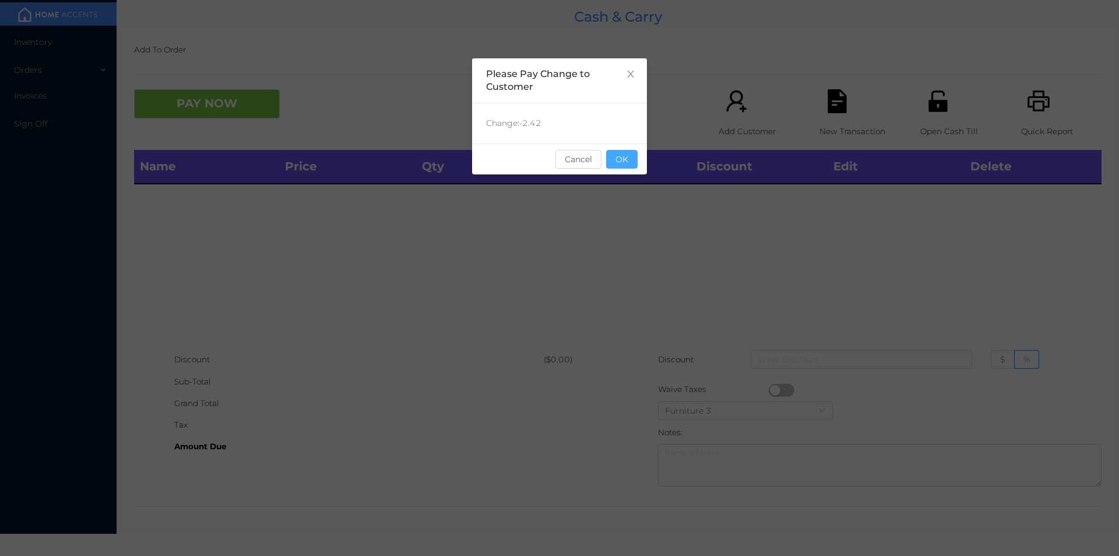
click at [630, 166] on button "OK" at bounding box center [621, 159] width 31 height 19
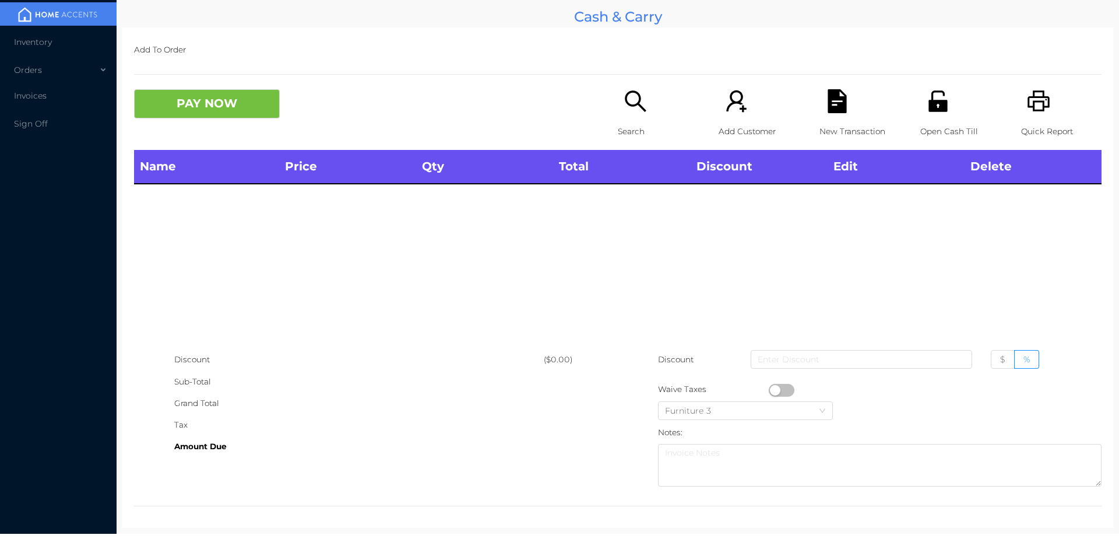
click at [618, 182] on th "Total" at bounding box center [621, 167] width 137 height 34
click at [931, 104] on icon "icon: unlock" at bounding box center [938, 100] width 19 height 21
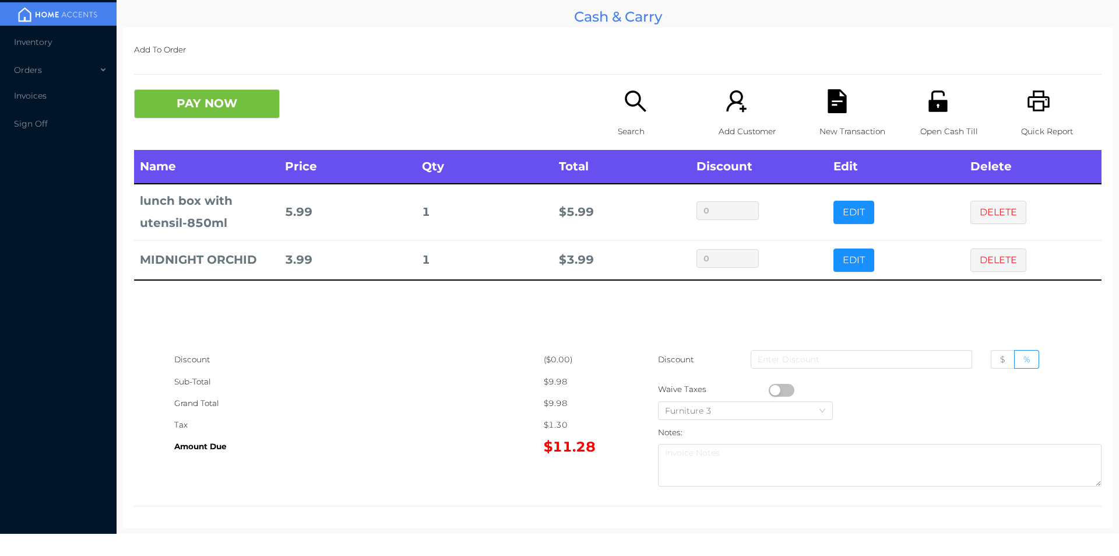
click at [641, 108] on icon "icon: search" at bounding box center [636, 101] width 24 height 24
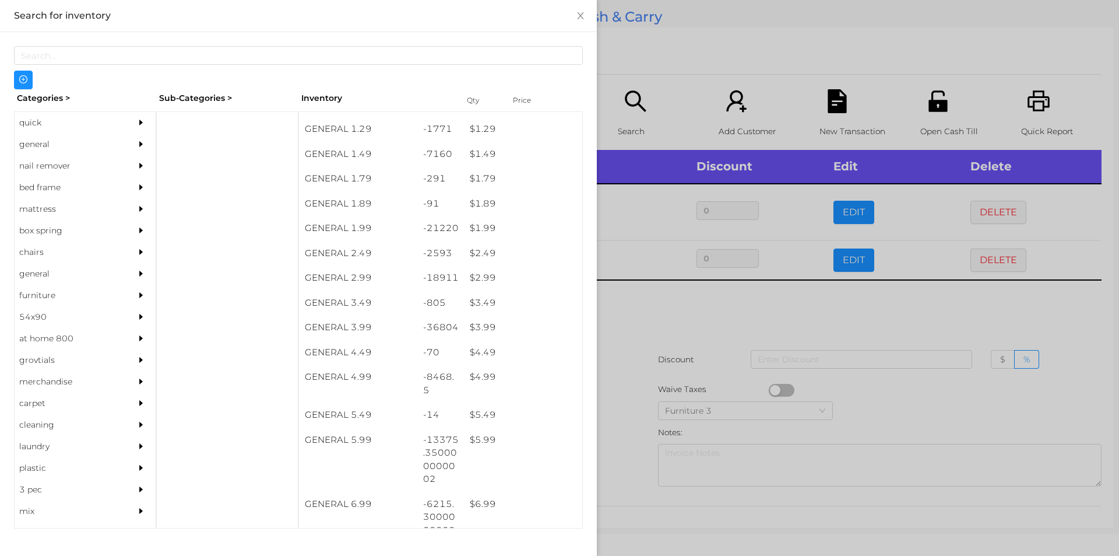
scroll to position [143, 0]
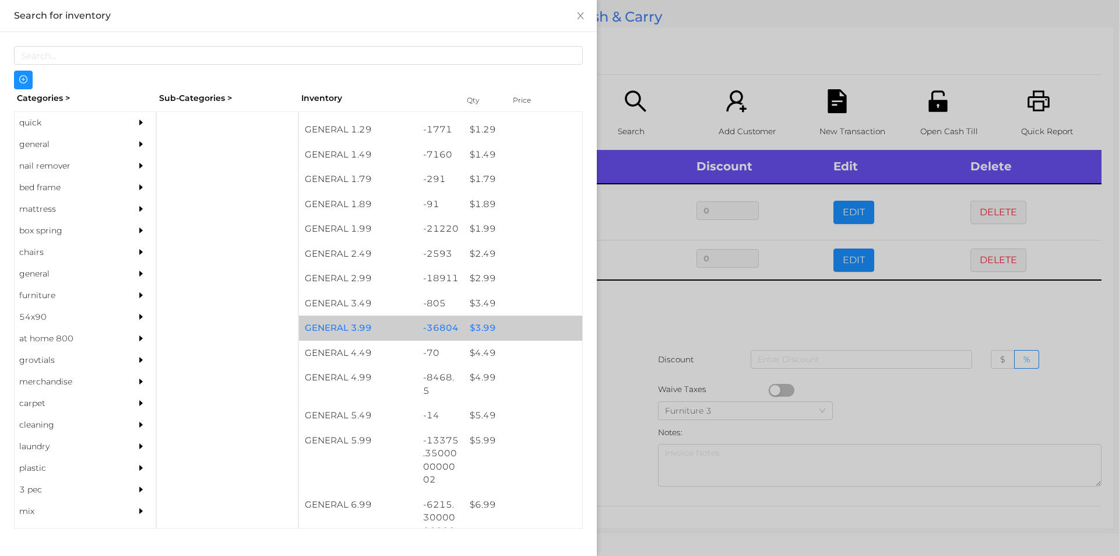
click at [500, 318] on div "$ 3.99" at bounding box center [523, 327] width 118 height 25
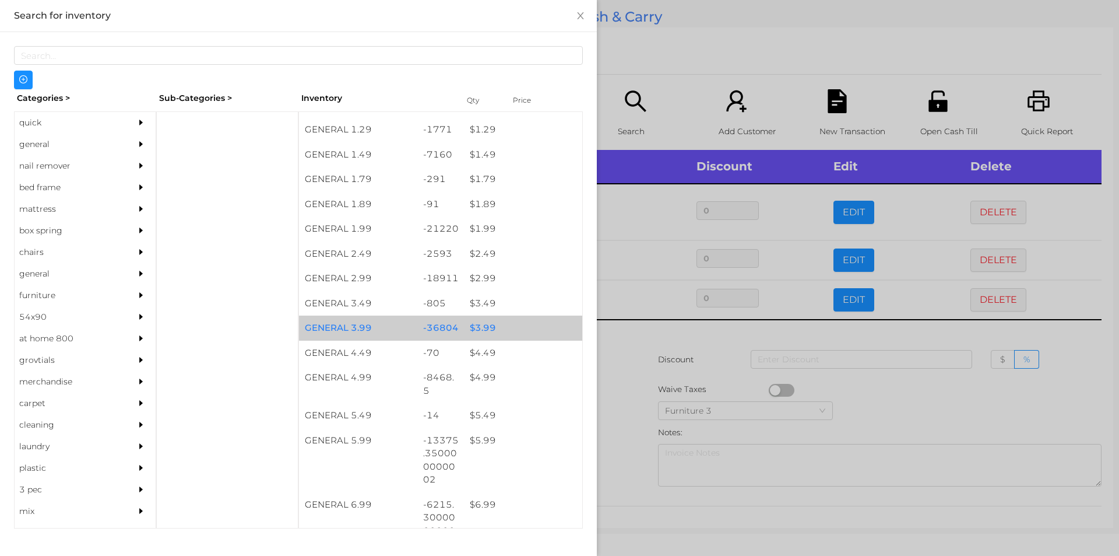
click at [512, 322] on div "$ 3.99" at bounding box center [523, 327] width 118 height 25
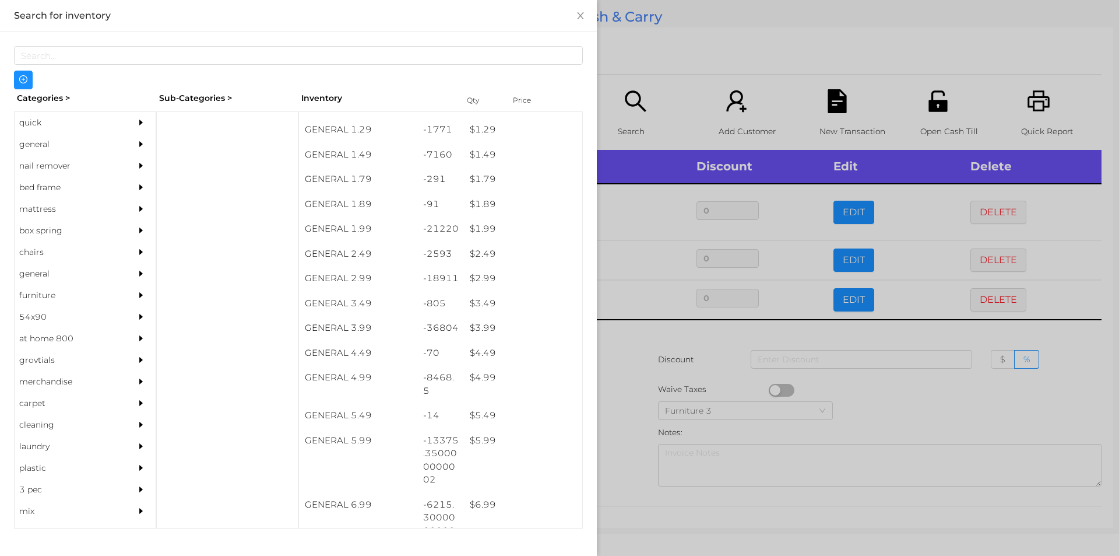
click at [684, 67] on div at bounding box center [559, 278] width 1119 height 556
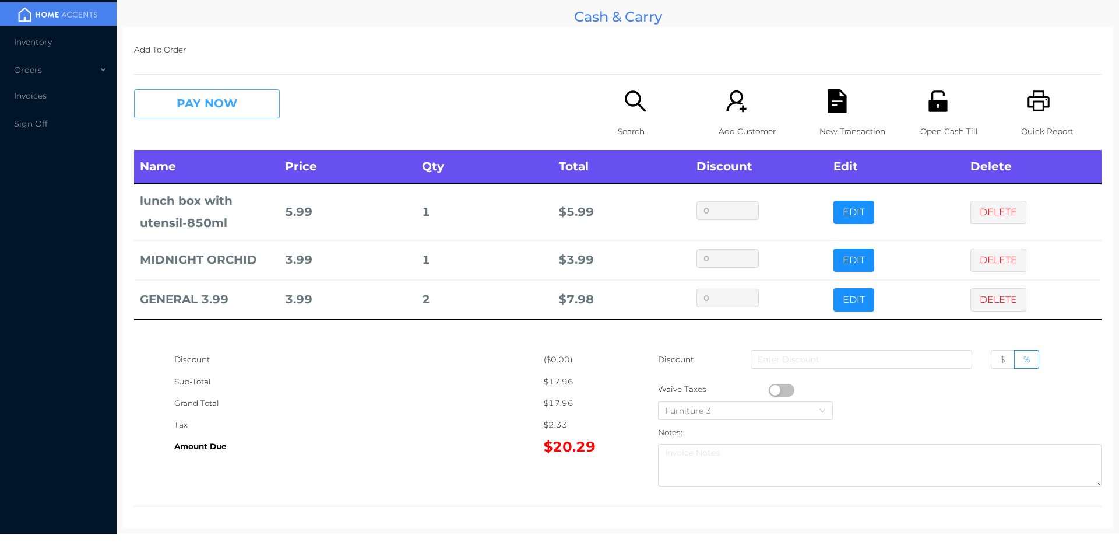
click at [208, 112] on button "PAY NOW" at bounding box center [207, 103] width 146 height 29
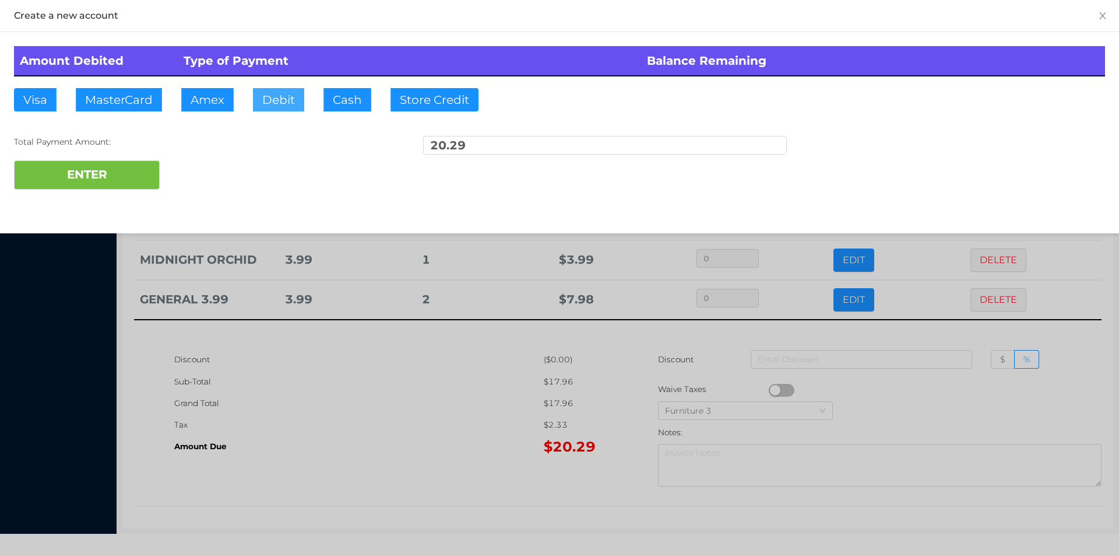
click at [283, 108] on button "Debit" at bounding box center [278, 99] width 51 height 23
click at [136, 164] on button "ENTER" at bounding box center [87, 174] width 146 height 29
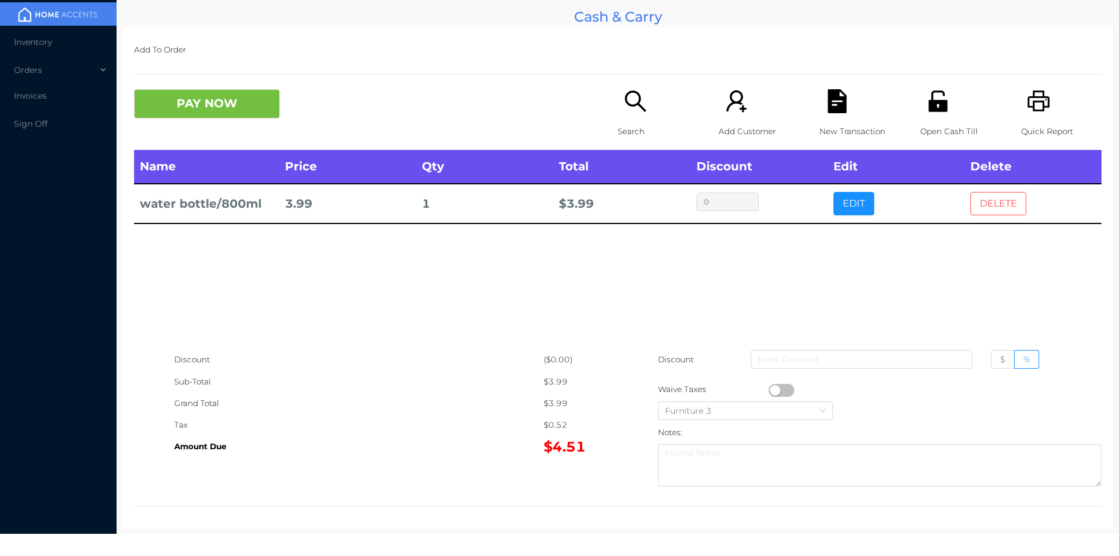
click at [985, 195] on button "DELETE" at bounding box center [999, 203] width 56 height 23
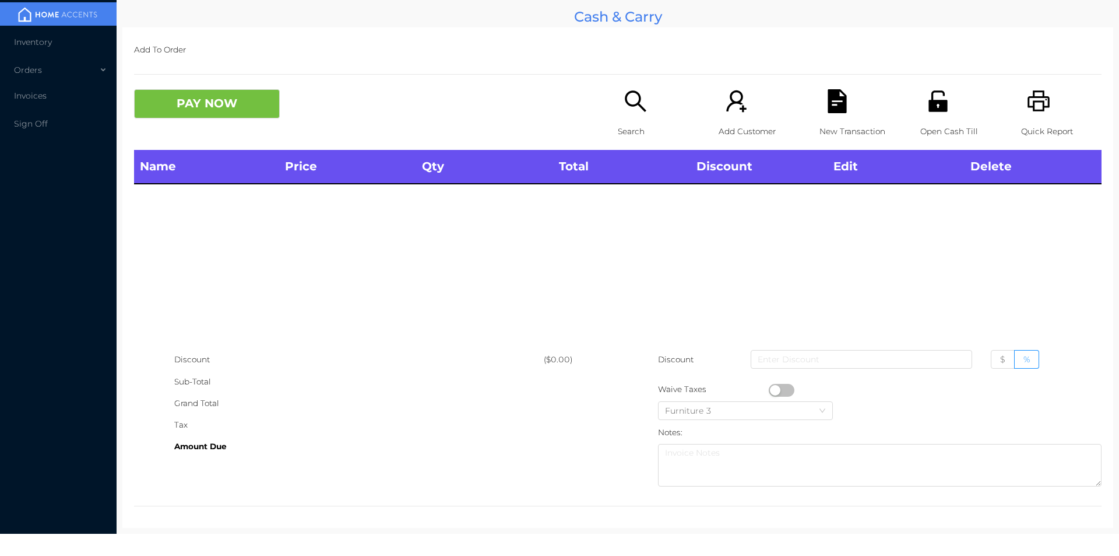
click at [652, 109] on div "Search" at bounding box center [658, 119] width 80 height 61
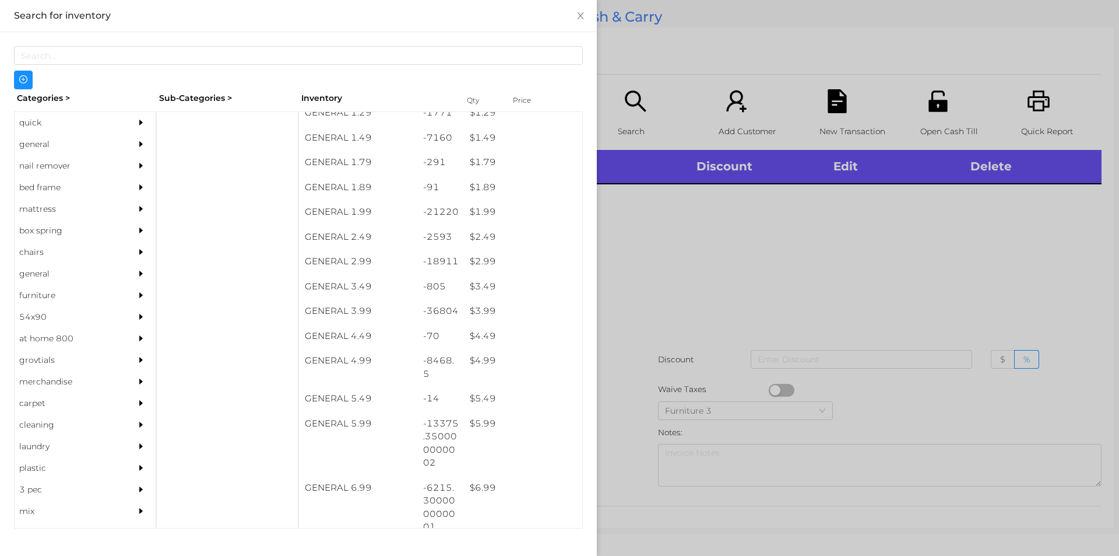
scroll to position [164, 0]
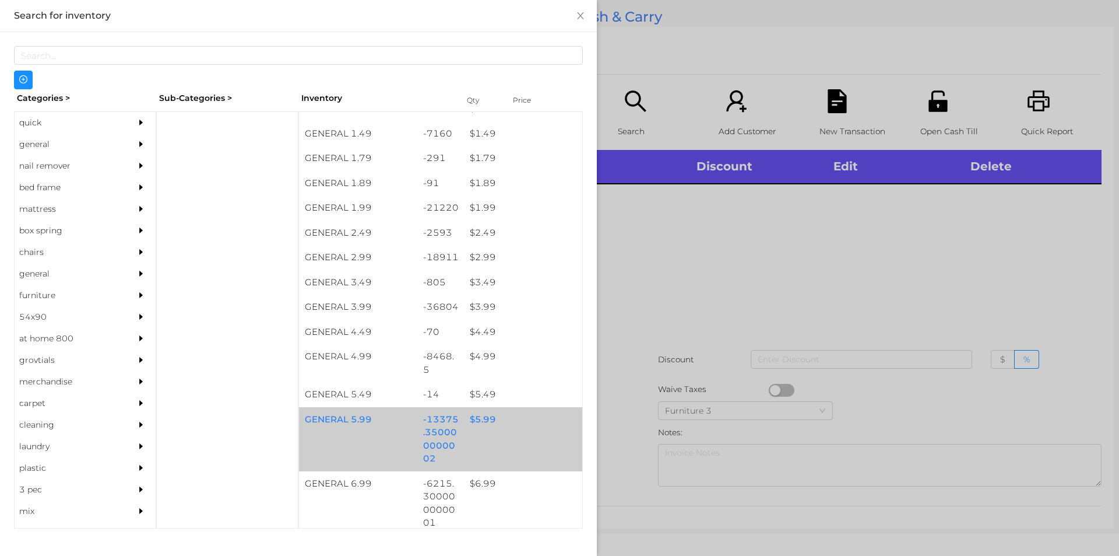
click at [452, 427] on div "-13375.350000000002" at bounding box center [440, 439] width 47 height 64
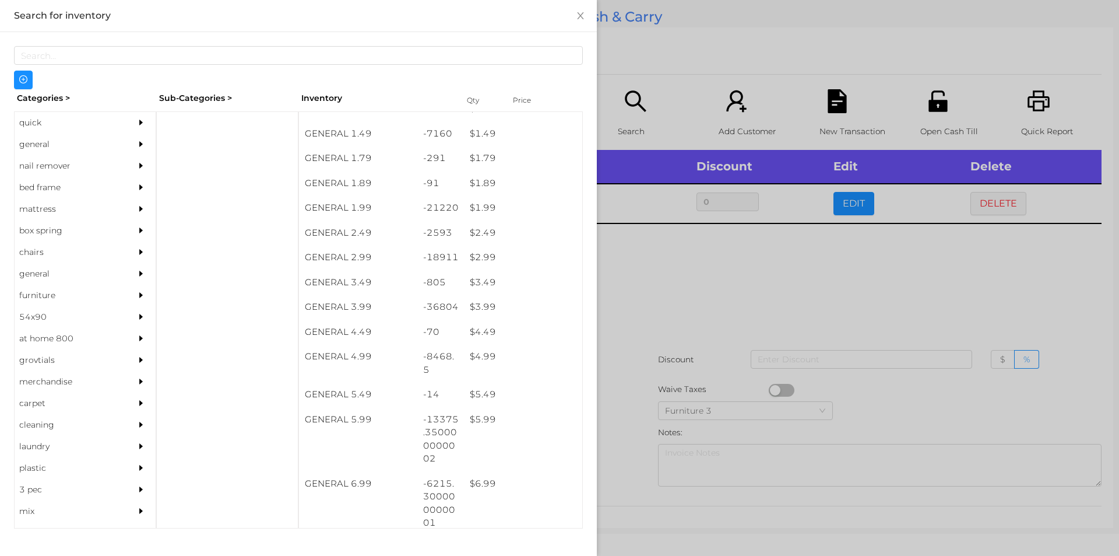
click at [673, 333] on div at bounding box center [559, 278] width 1119 height 556
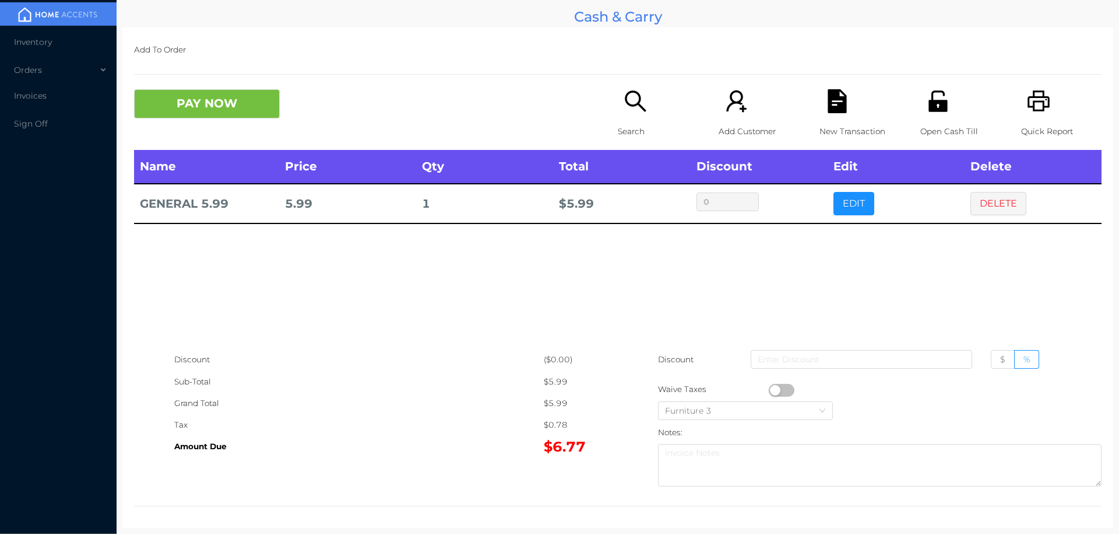
click at [833, 96] on icon "icon: file-text" at bounding box center [837, 101] width 19 height 24
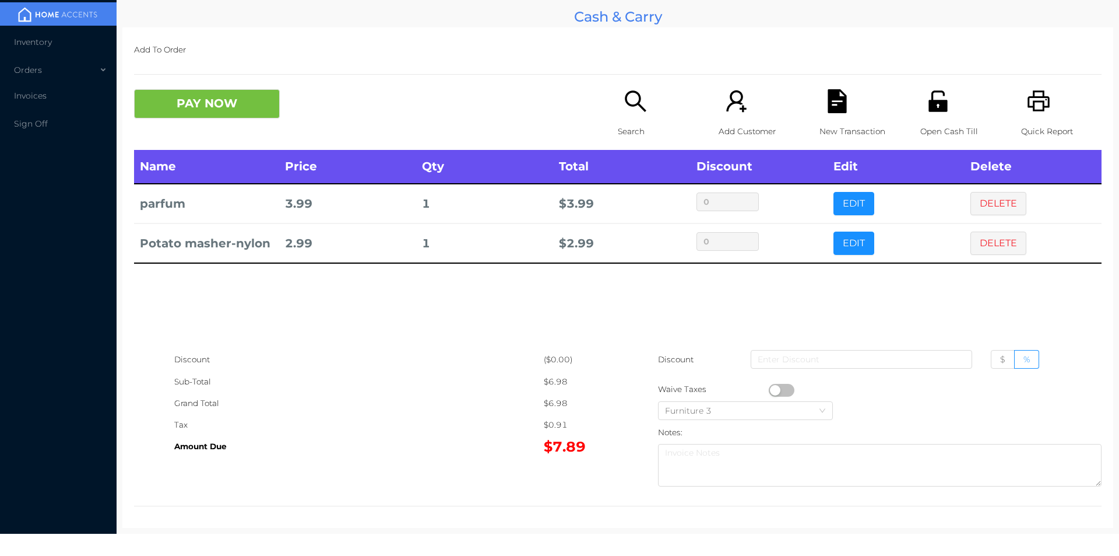
click at [628, 118] on div "Search" at bounding box center [658, 119] width 80 height 61
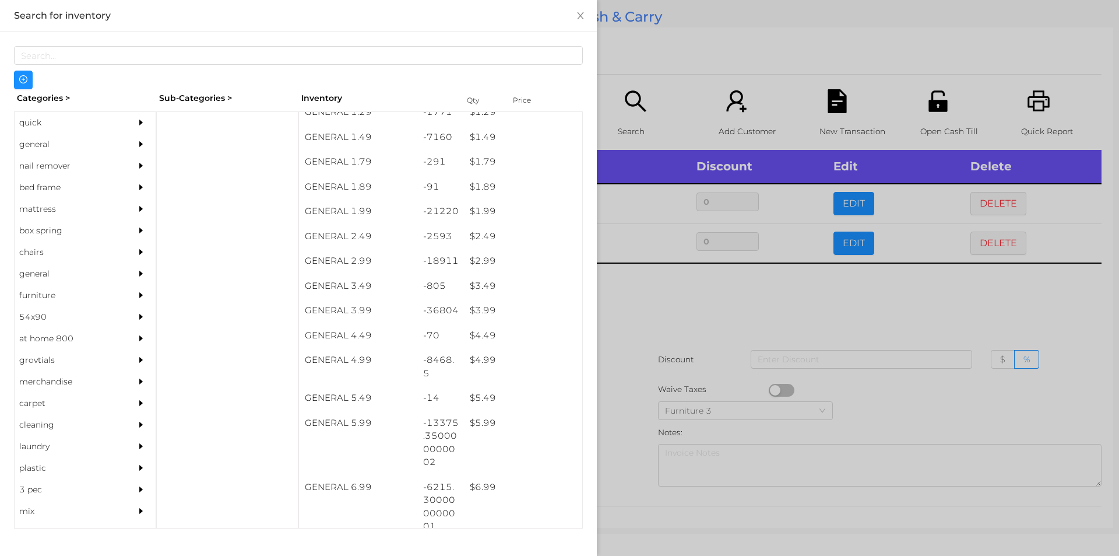
scroll to position [178, 0]
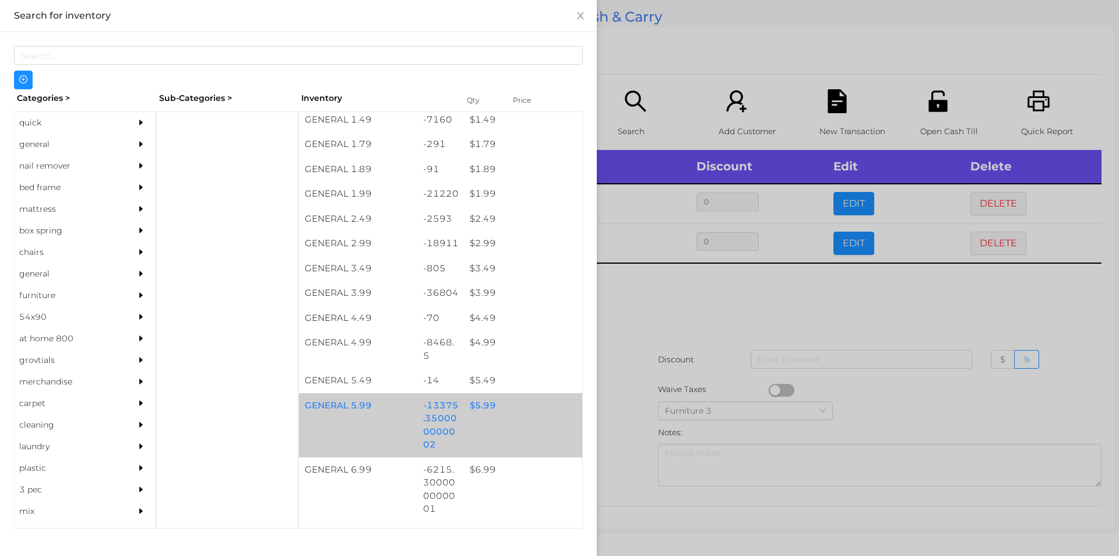
click at [490, 414] on div "$ 5.99" at bounding box center [523, 405] width 118 height 25
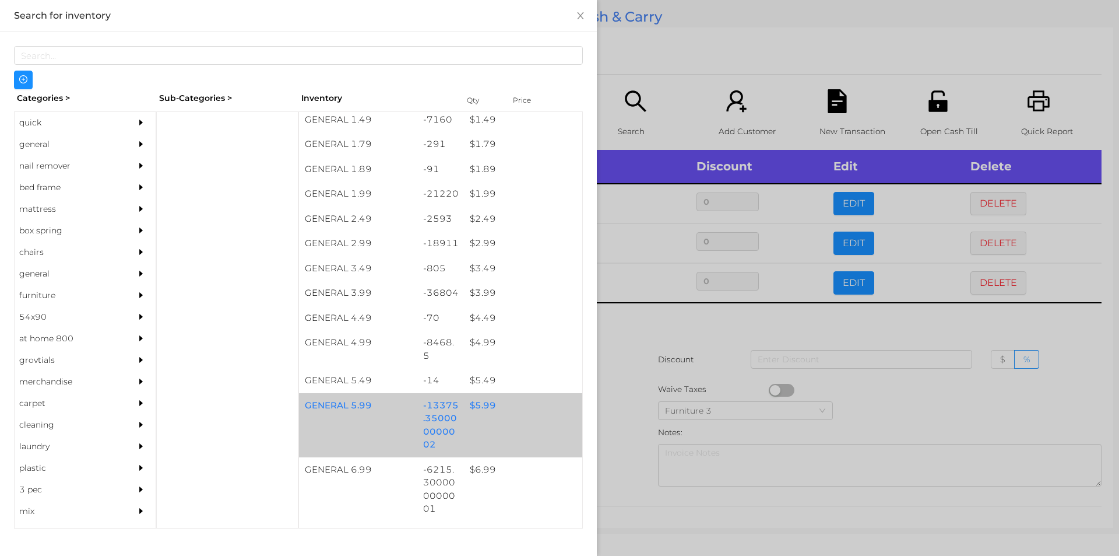
click at [493, 419] on div "GENERAL 5.99 -13375.350000000002 $ 5.99" at bounding box center [440, 425] width 283 height 64
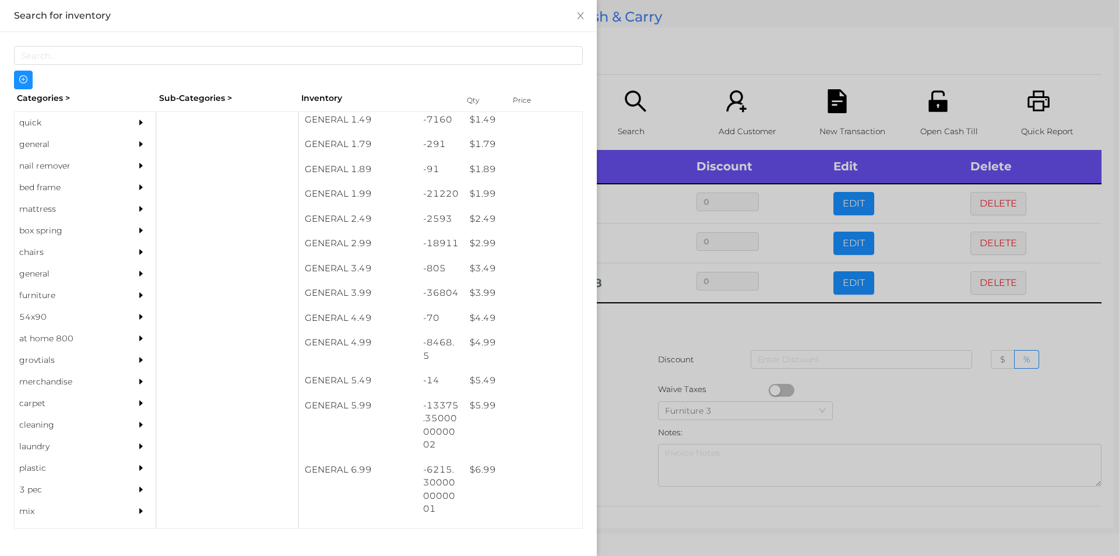
click at [666, 336] on div at bounding box center [559, 278] width 1119 height 556
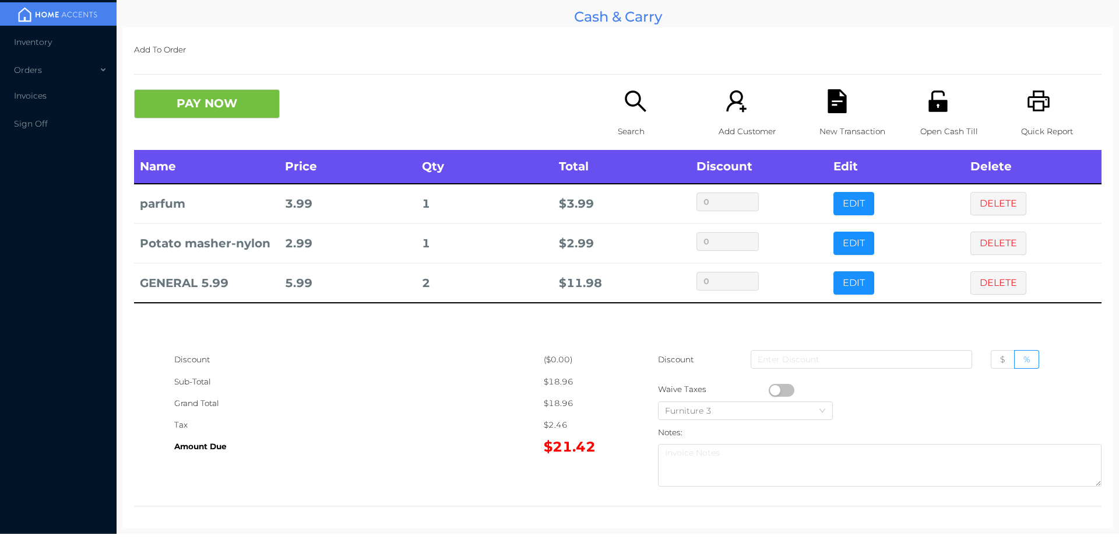
click at [789, 114] on div "Add Customer" at bounding box center [759, 119] width 80 height 61
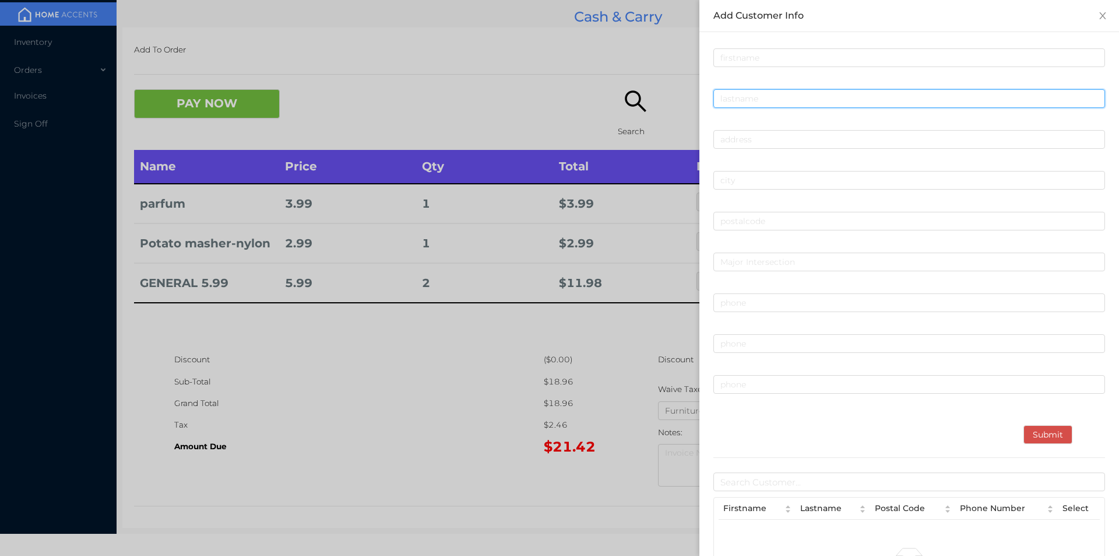
click at [937, 102] on input "text" at bounding box center [910, 98] width 392 height 19
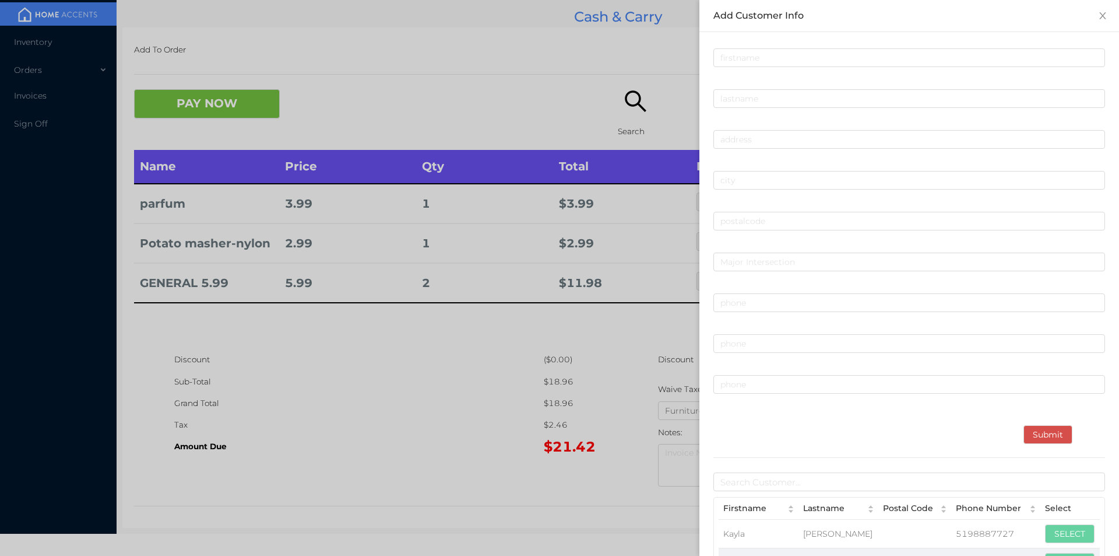
click at [556, 155] on div at bounding box center [559, 278] width 1119 height 556
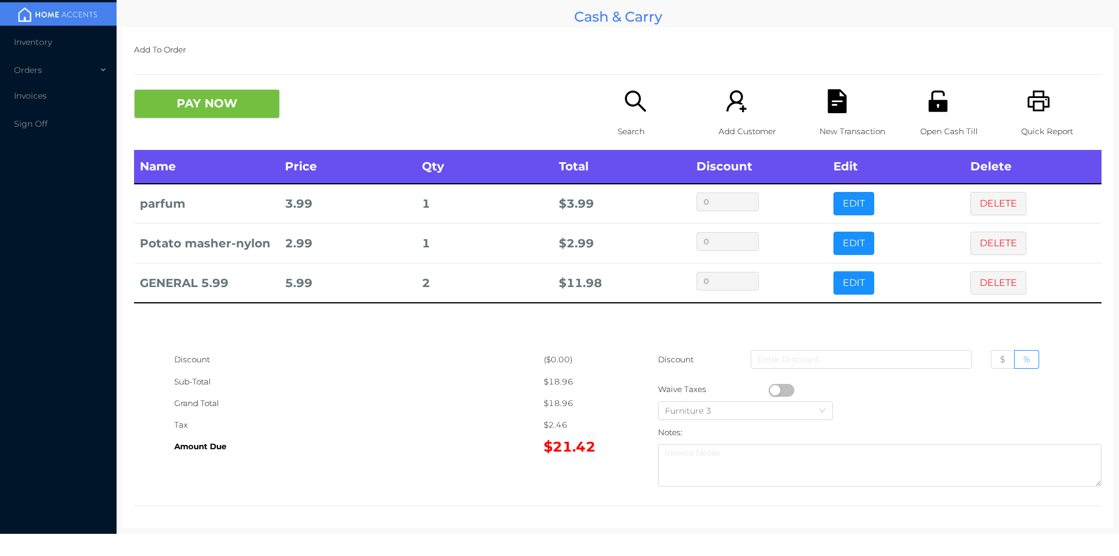
click at [829, 99] on icon "icon: file-text" at bounding box center [837, 101] width 19 height 24
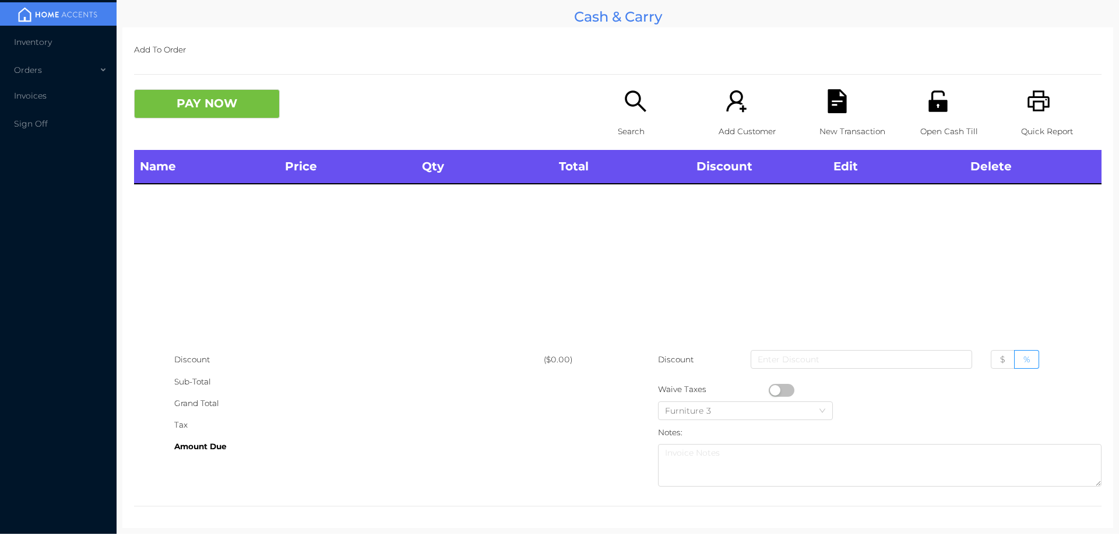
click at [926, 97] on icon "icon: unlock" at bounding box center [938, 101] width 24 height 24
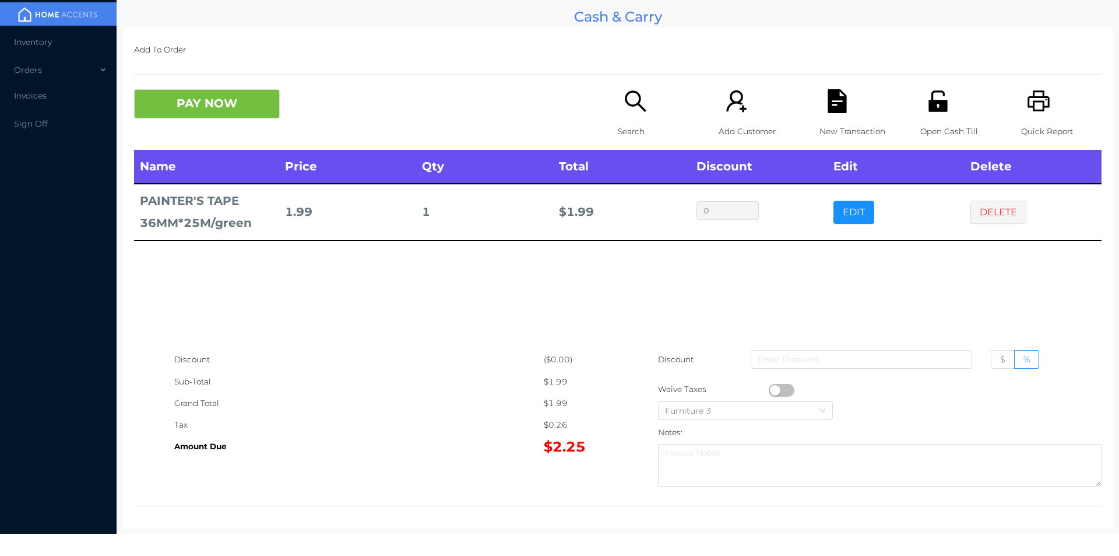
click at [835, 103] on icon "icon: file-text" at bounding box center [837, 101] width 19 height 24
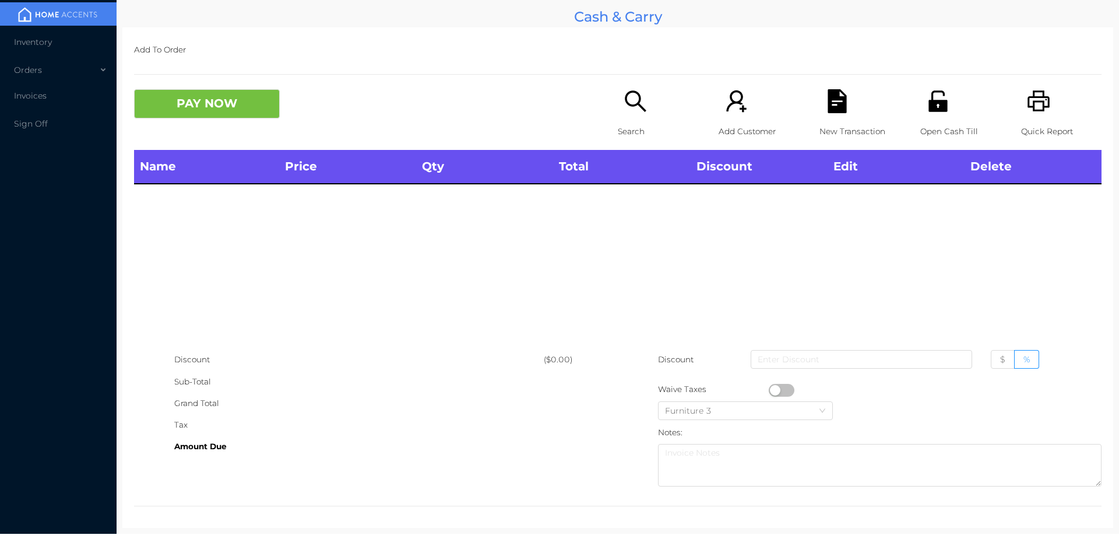
click at [947, 110] on div "Open Cash Till" at bounding box center [961, 119] width 80 height 61
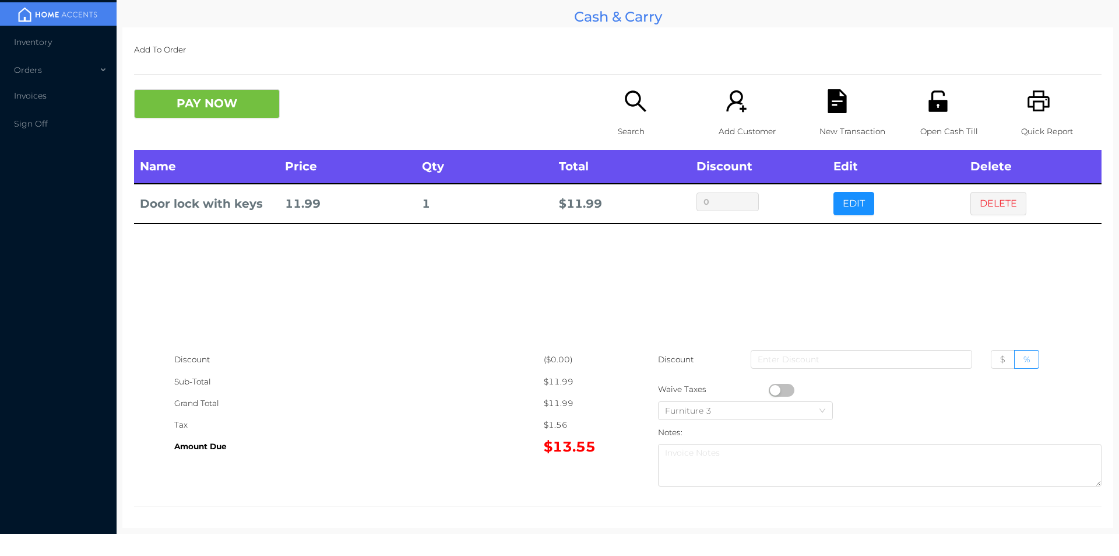
click at [828, 98] on icon "icon: file-text" at bounding box center [837, 101] width 19 height 24
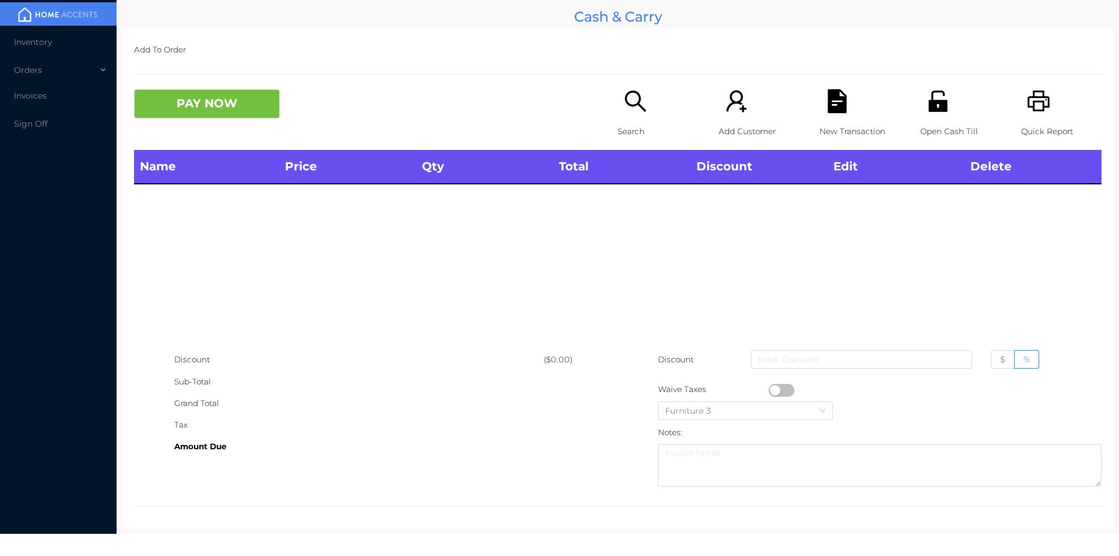
click at [926, 92] on icon "icon: unlock" at bounding box center [938, 101] width 24 height 24
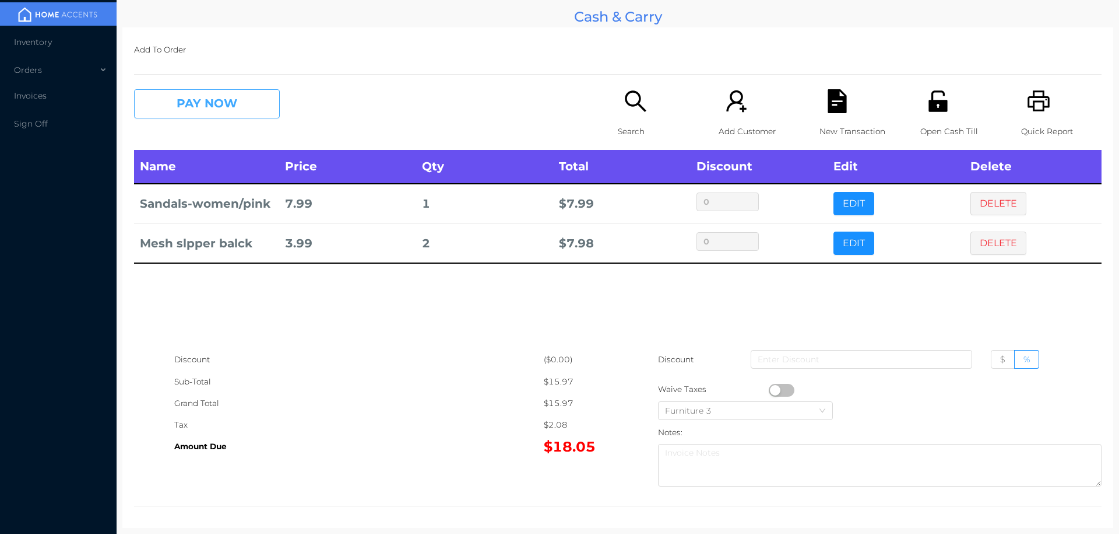
click at [200, 104] on button "PAY NOW" at bounding box center [207, 103] width 146 height 29
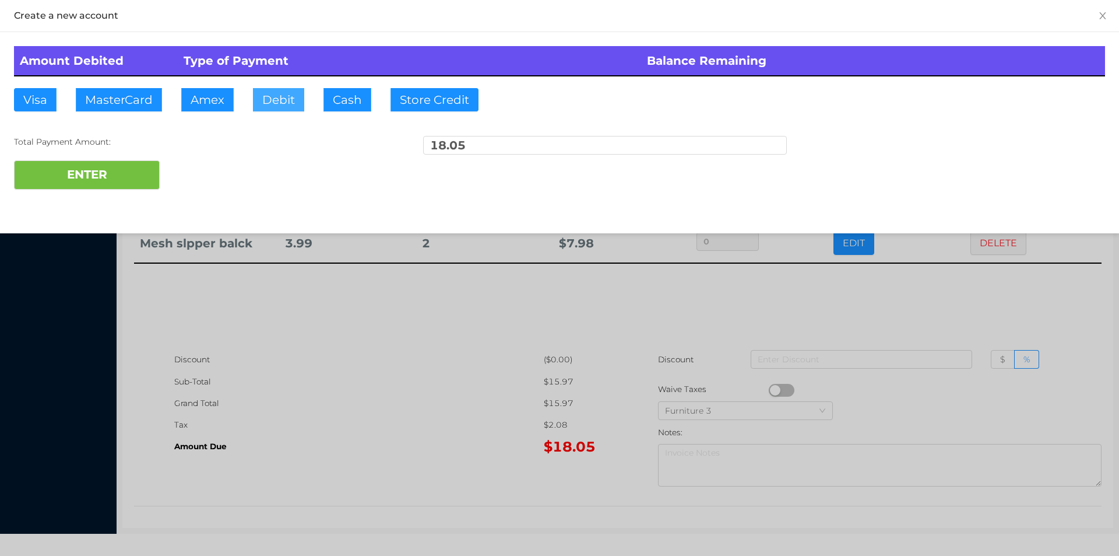
click at [293, 100] on button "Debit" at bounding box center [278, 99] width 51 height 23
click at [150, 163] on button "ENTER" at bounding box center [87, 174] width 146 height 29
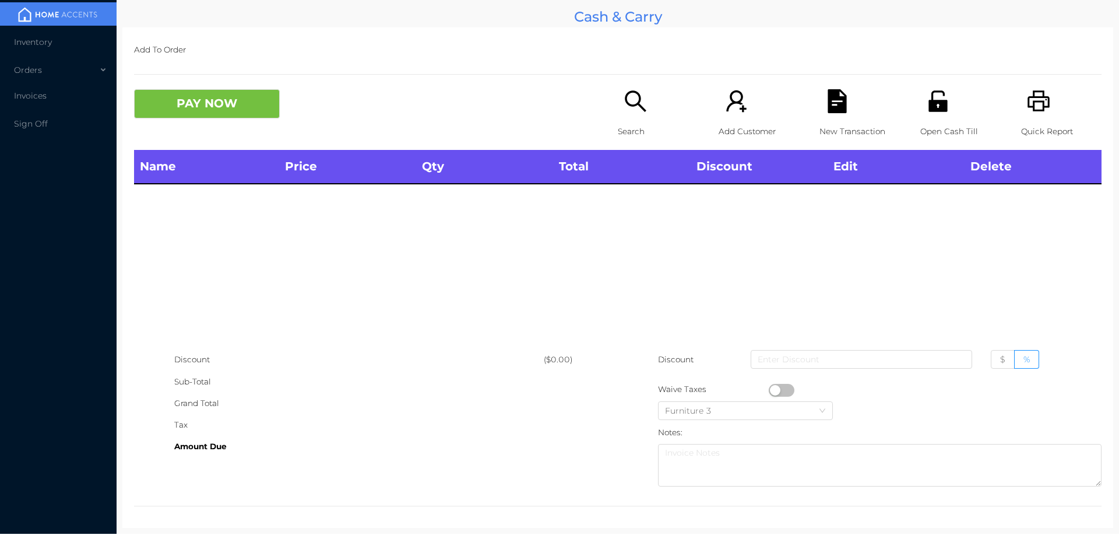
click at [640, 121] on p "Search" at bounding box center [658, 132] width 80 height 22
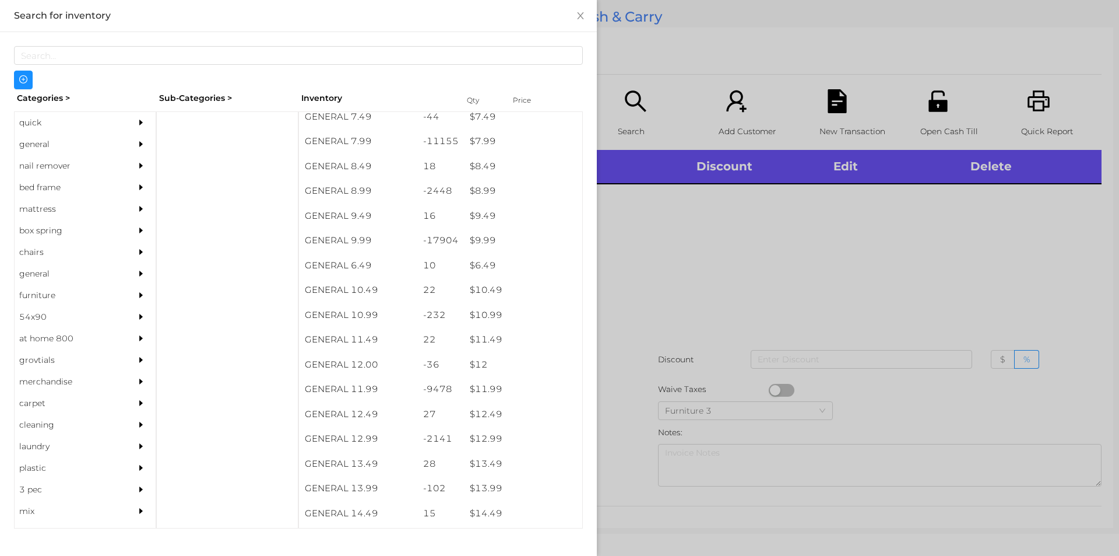
scroll to position [595, 0]
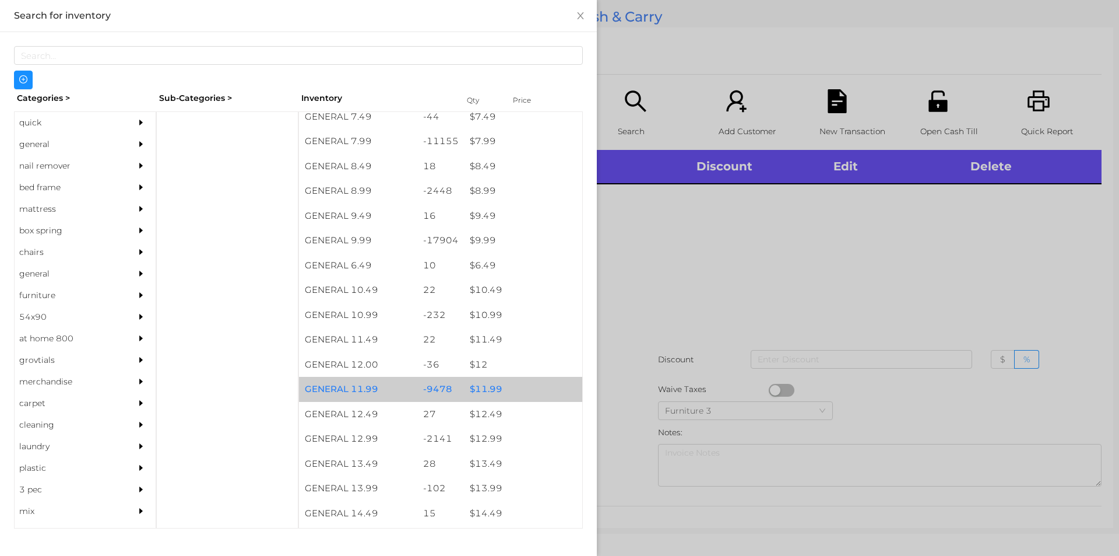
click at [455, 396] on div "-9478" at bounding box center [440, 389] width 47 height 25
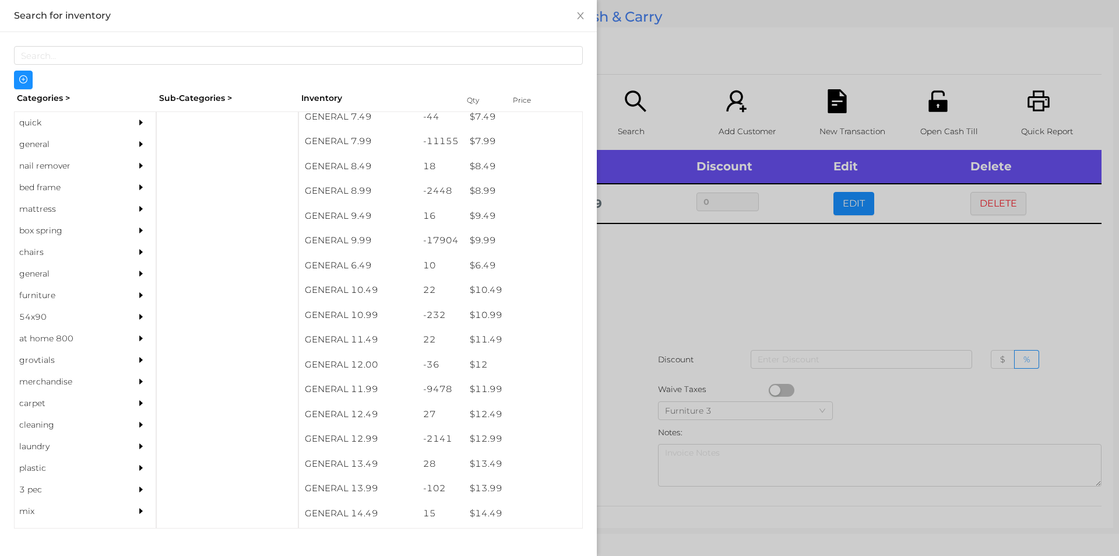
click at [687, 390] on div at bounding box center [559, 278] width 1119 height 556
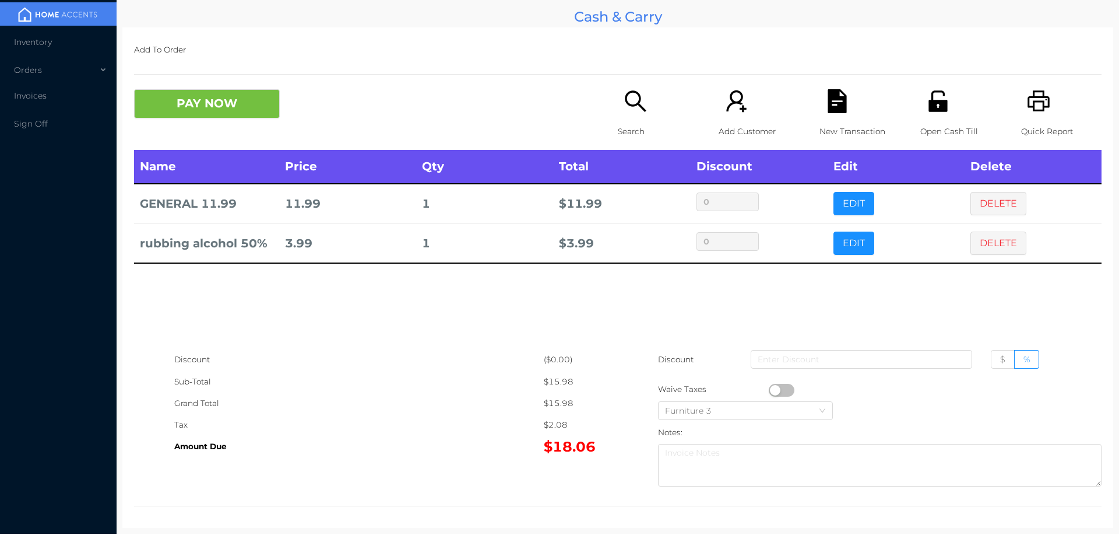
click at [925, 118] on div "Open Cash Till" at bounding box center [961, 119] width 80 height 61
click at [243, 90] on button "PAY NOW" at bounding box center [207, 103] width 146 height 29
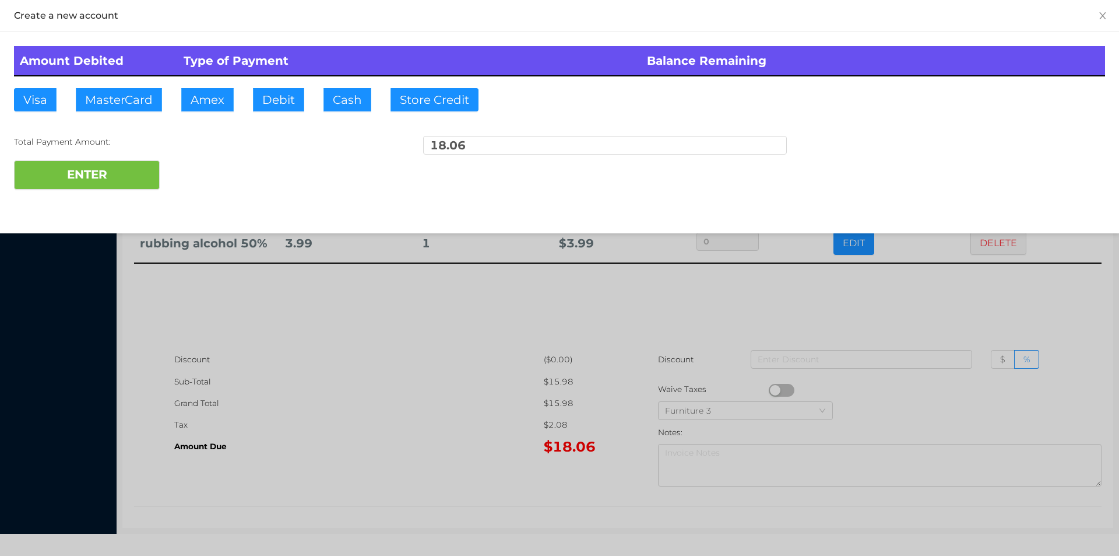
click at [375, 487] on div at bounding box center [559, 278] width 1119 height 556
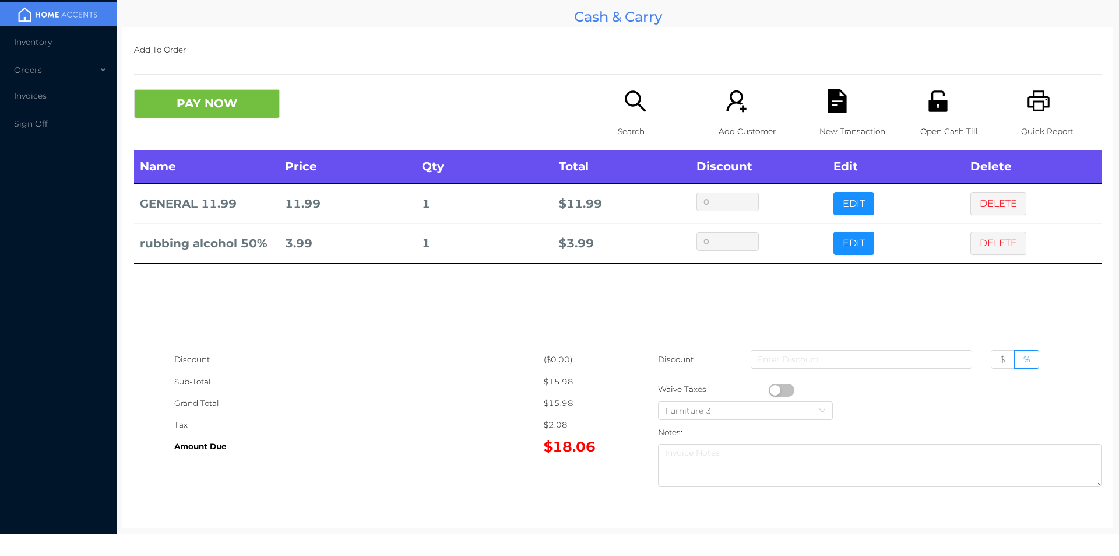
click at [842, 99] on icon "icon: file-text" at bounding box center [838, 101] width 24 height 24
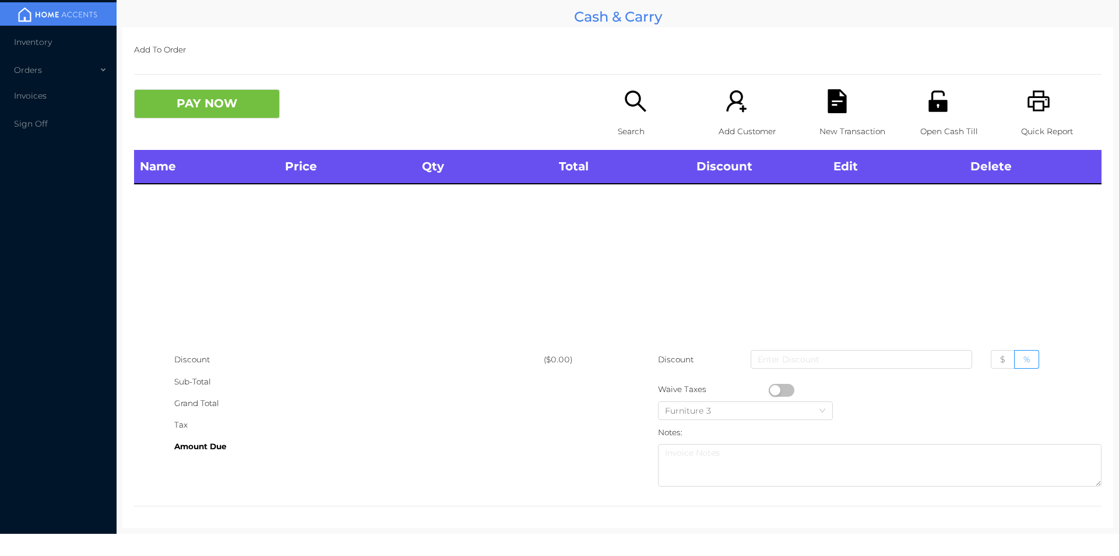
click at [625, 97] on icon "icon: search" at bounding box center [635, 100] width 21 height 21
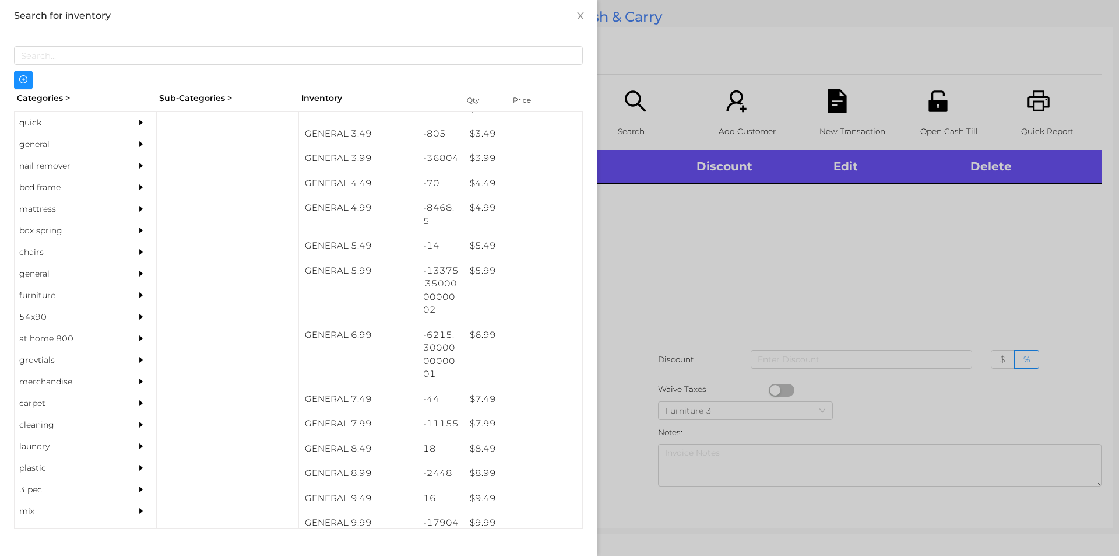
scroll to position [317, 0]
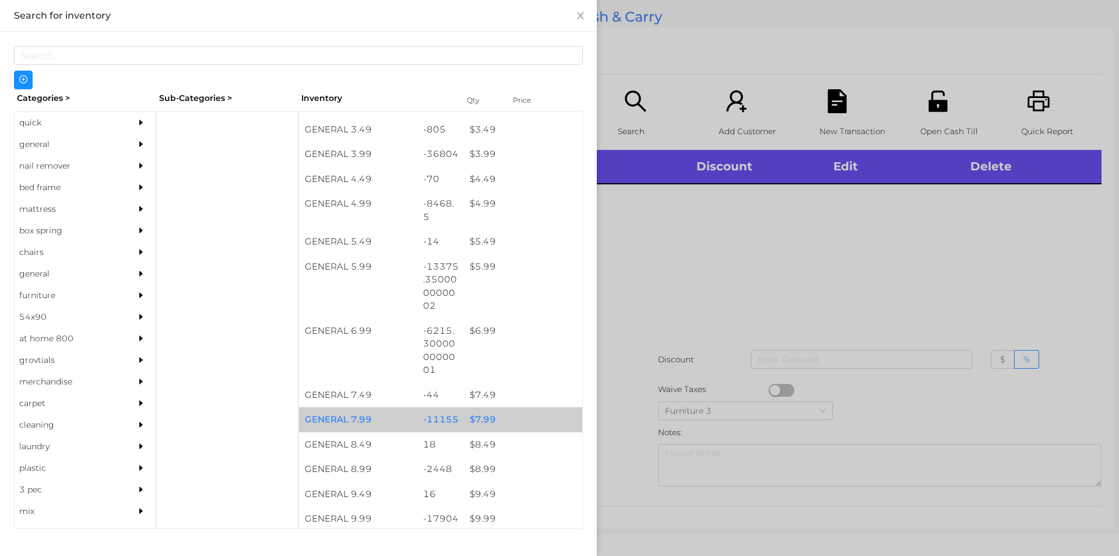
click at [498, 412] on div "$ 7.99" at bounding box center [523, 419] width 118 height 25
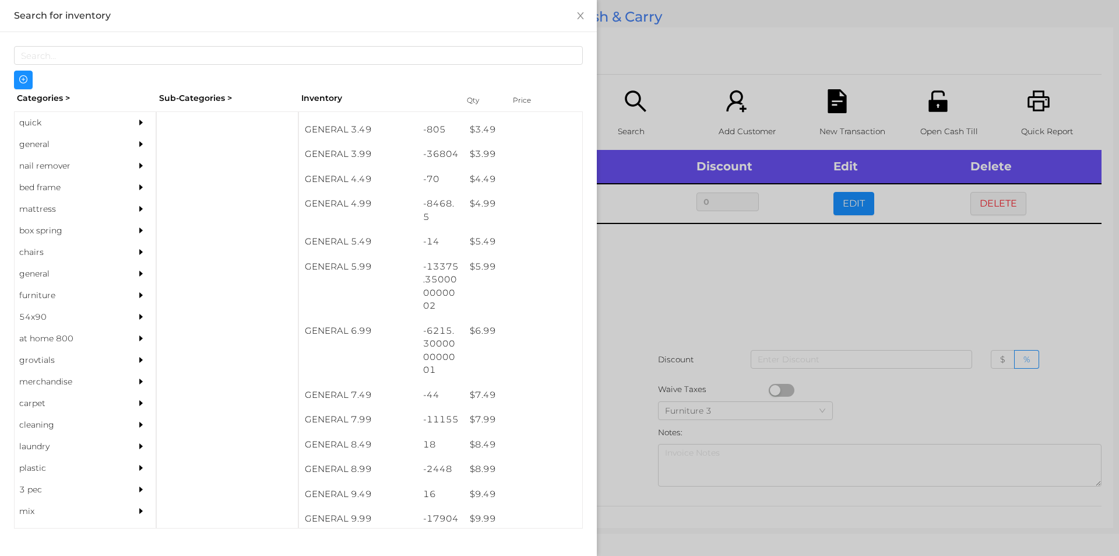
click at [697, 367] on div at bounding box center [559, 278] width 1119 height 556
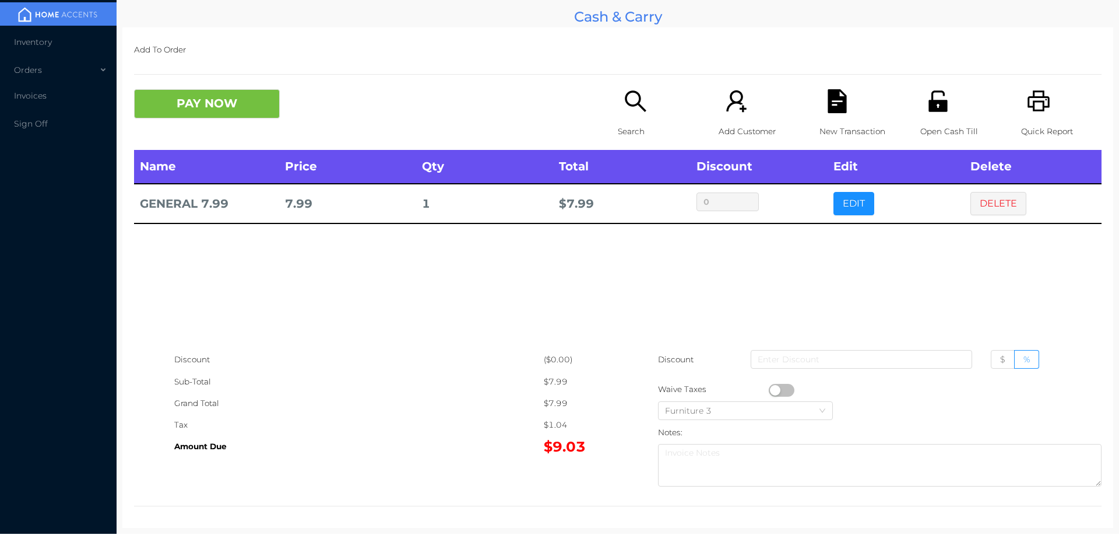
click at [929, 115] on div "Open Cash Till" at bounding box center [961, 119] width 80 height 61
click at [222, 99] on button "PAY NOW" at bounding box center [207, 103] width 146 height 29
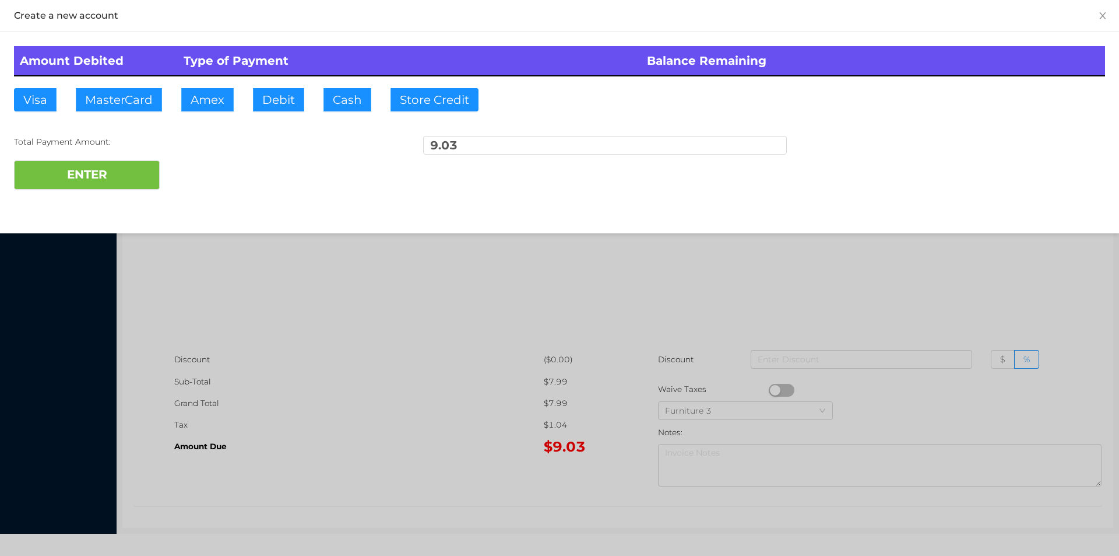
click at [327, 398] on div at bounding box center [559, 278] width 1119 height 556
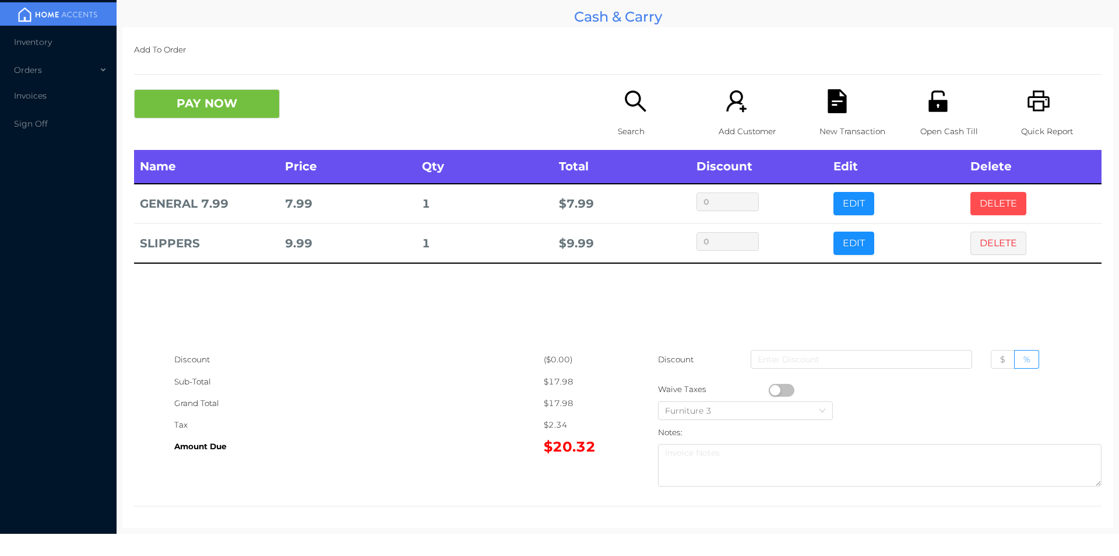
click at [983, 195] on button "DELETE" at bounding box center [999, 203] width 56 height 23
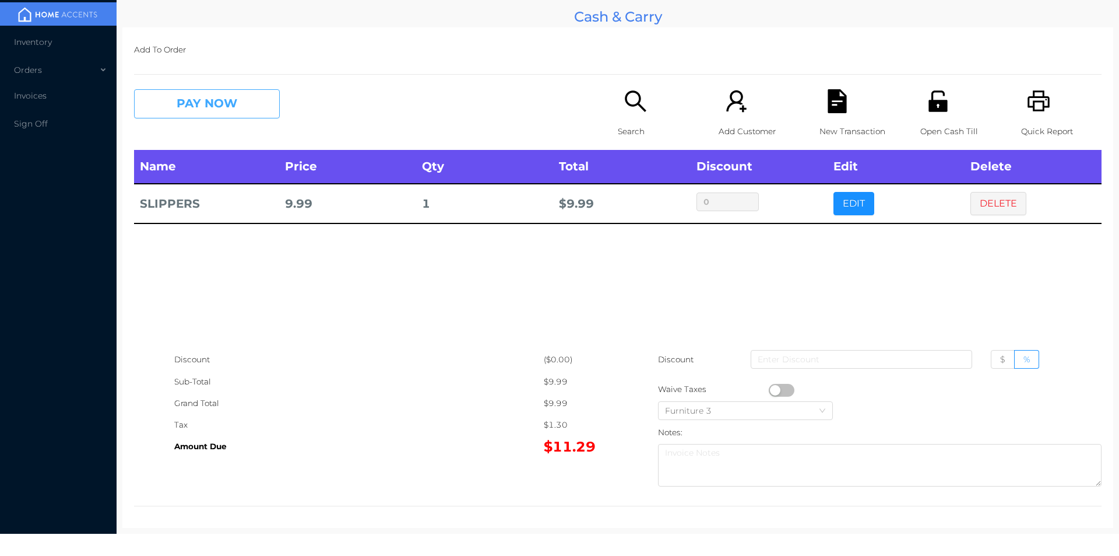
click at [199, 108] on button "PAY NOW" at bounding box center [207, 103] width 146 height 29
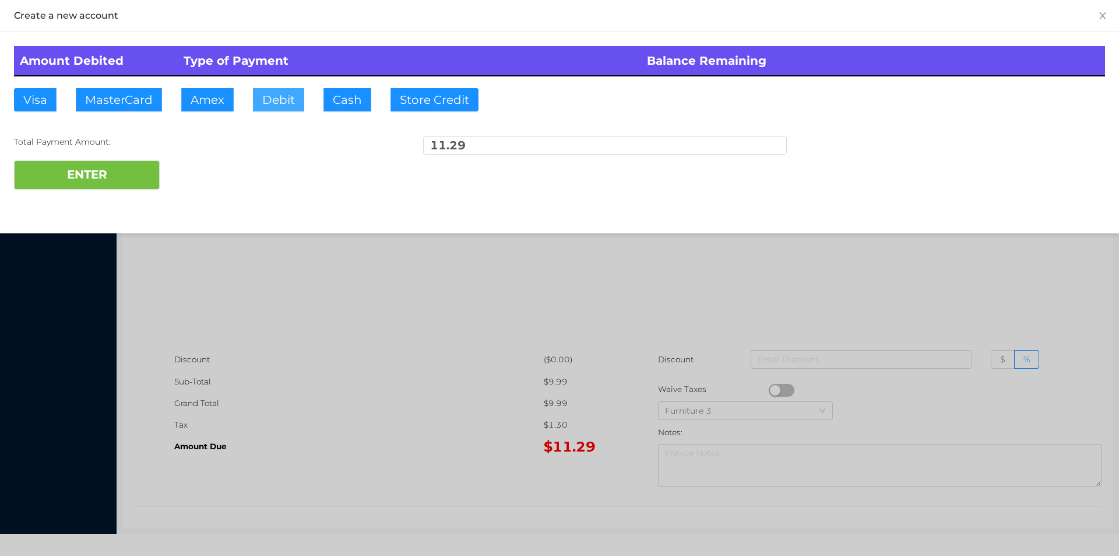
click at [274, 107] on button "Debit" at bounding box center [278, 99] width 51 height 23
click at [73, 187] on button "ENTER" at bounding box center [87, 174] width 146 height 29
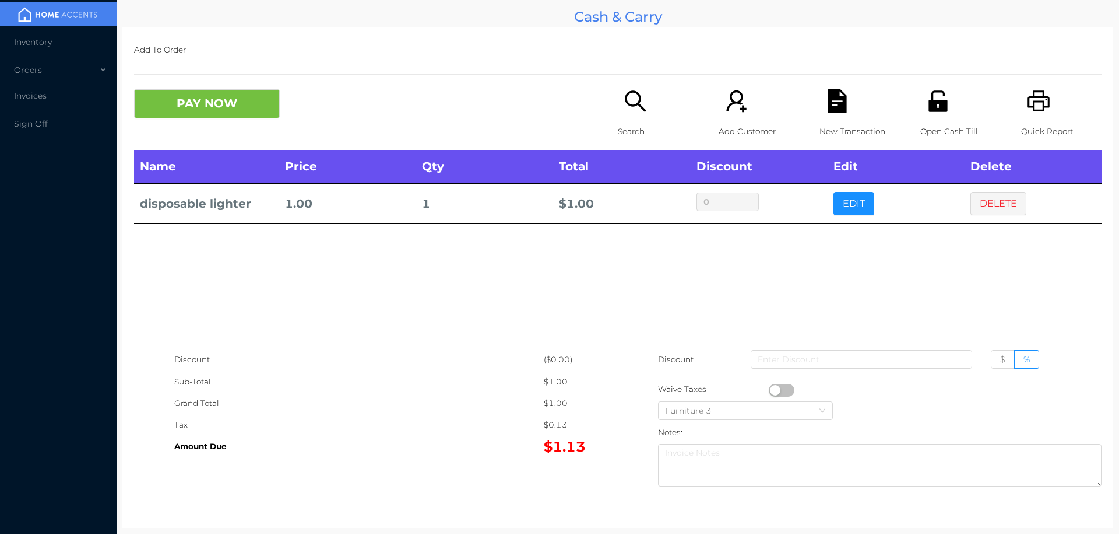
click at [769, 385] on button "button" at bounding box center [782, 390] width 26 height 13
click at [210, 101] on button "PAY NOW" at bounding box center [207, 103] width 146 height 29
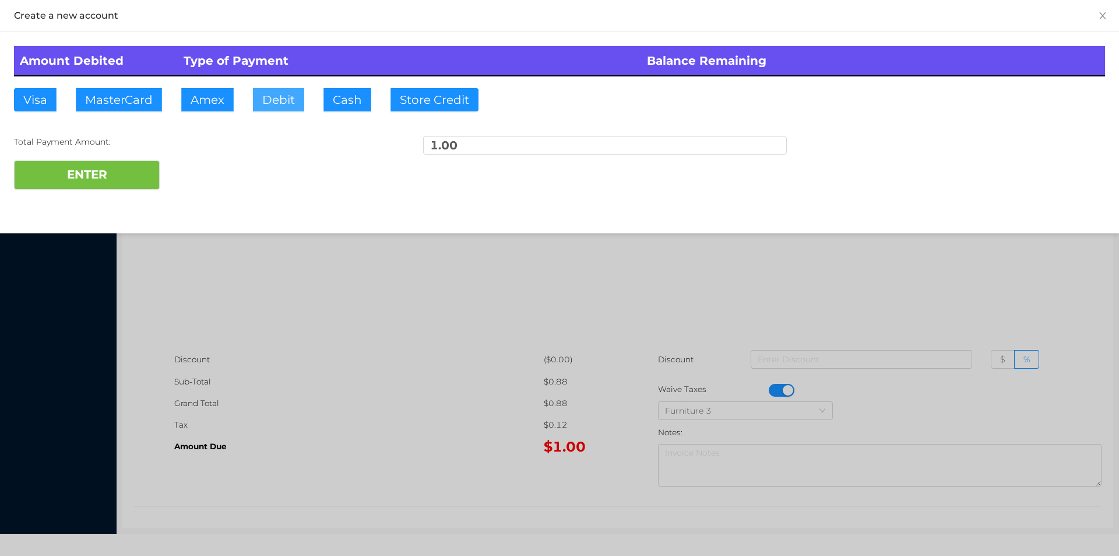
click at [281, 101] on button "Debit" at bounding box center [278, 99] width 51 height 23
click at [92, 180] on button "ENTER" at bounding box center [87, 174] width 146 height 29
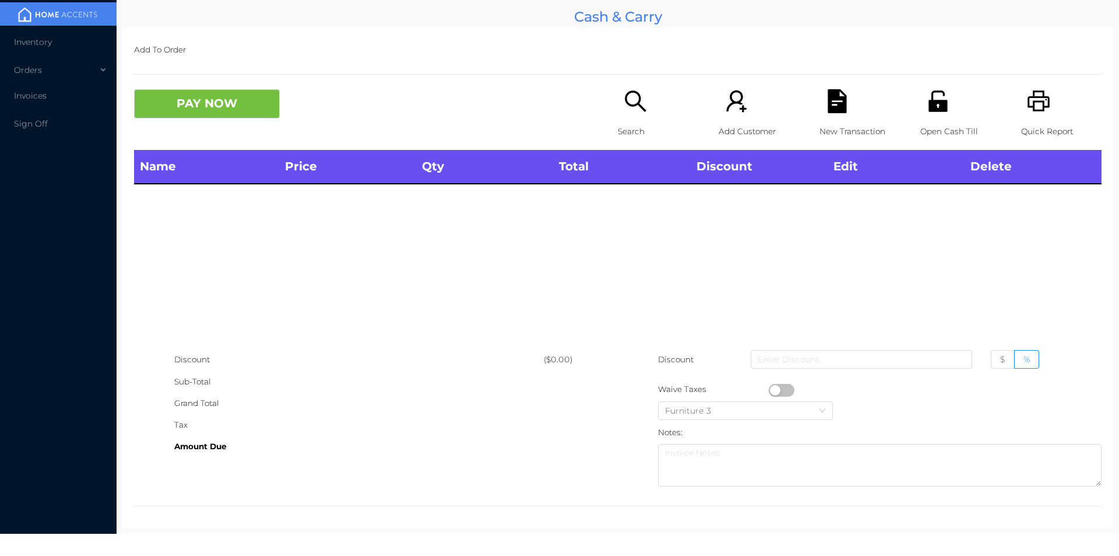
click at [631, 91] on icon "icon: search" at bounding box center [636, 101] width 24 height 24
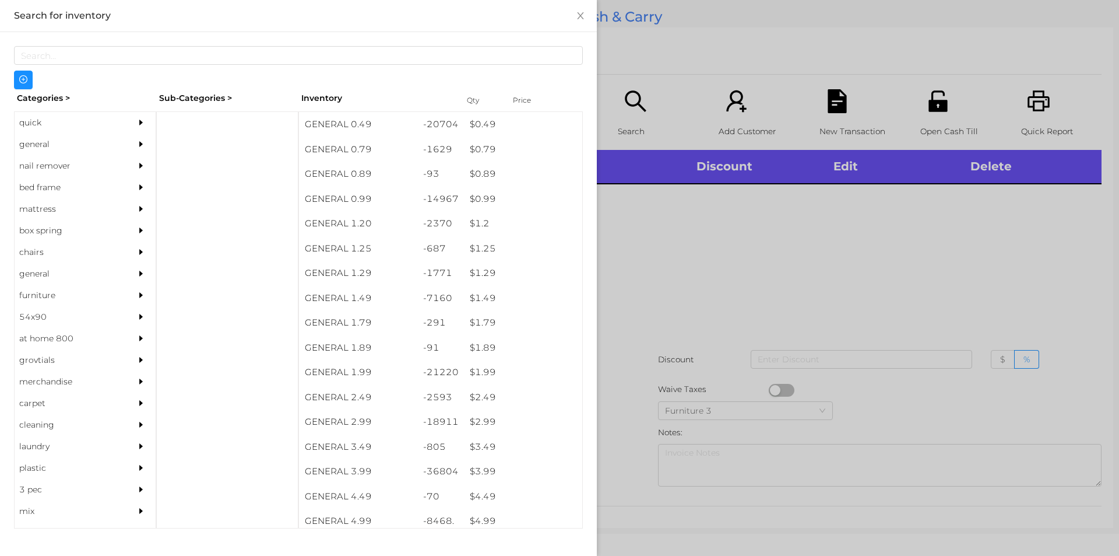
click at [38, 136] on div "general" at bounding box center [68, 145] width 106 height 22
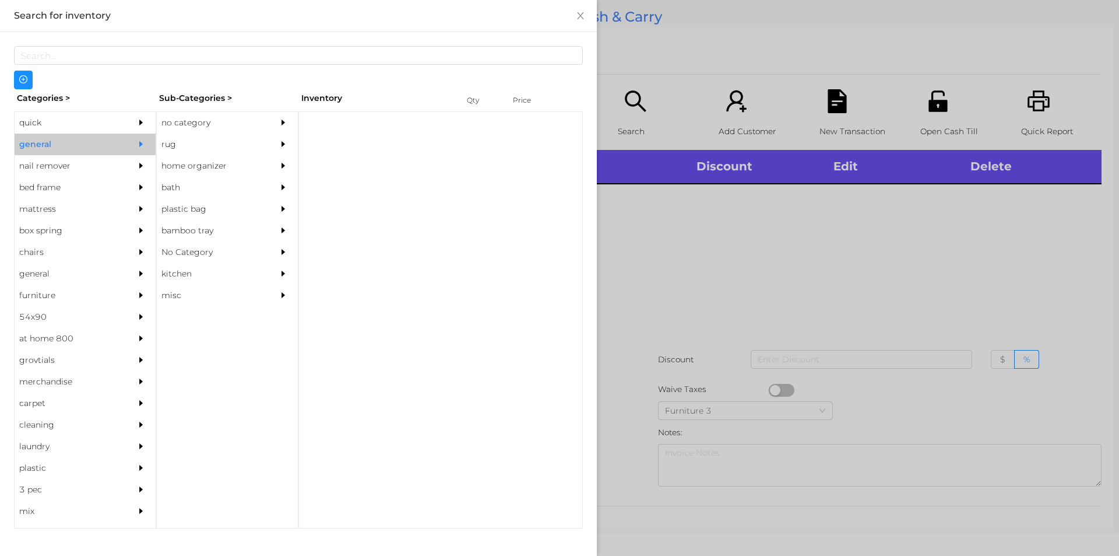
click at [194, 123] on div "no category" at bounding box center [210, 123] width 106 height 22
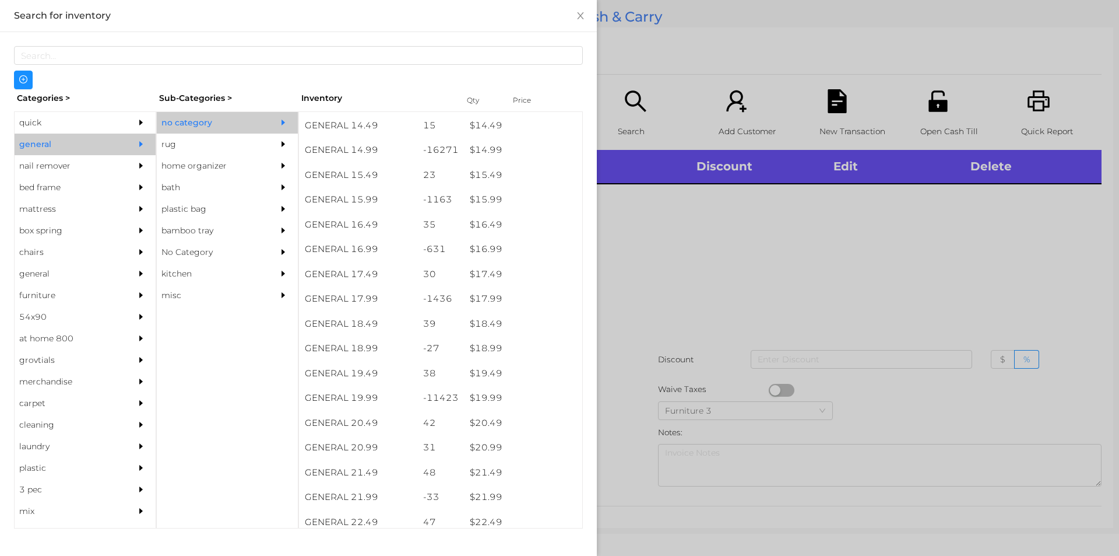
scroll to position [983, 0]
click at [458, 195] on div "-1163" at bounding box center [440, 199] width 47 height 25
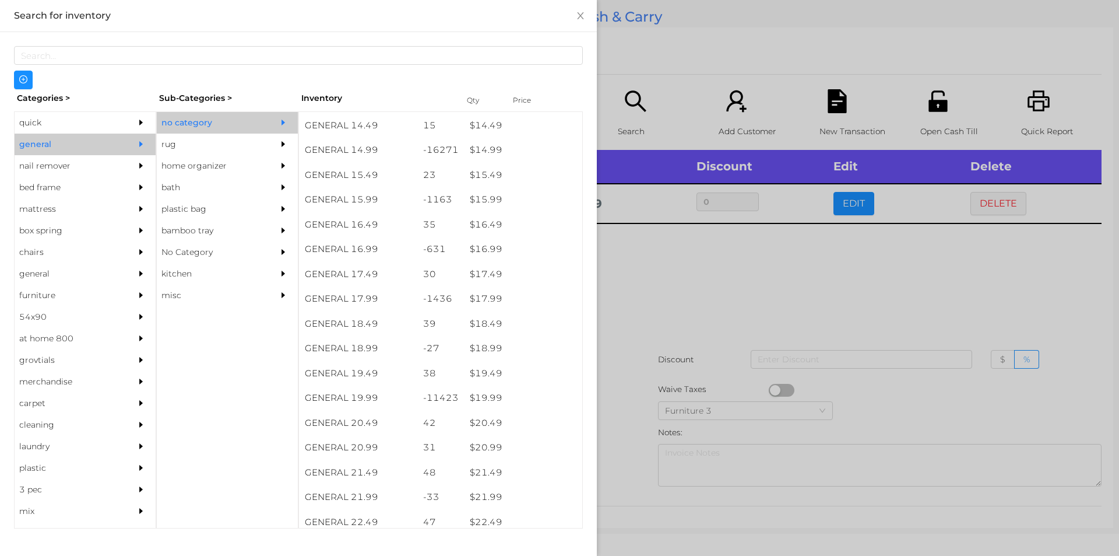
click at [642, 235] on div at bounding box center [559, 278] width 1119 height 556
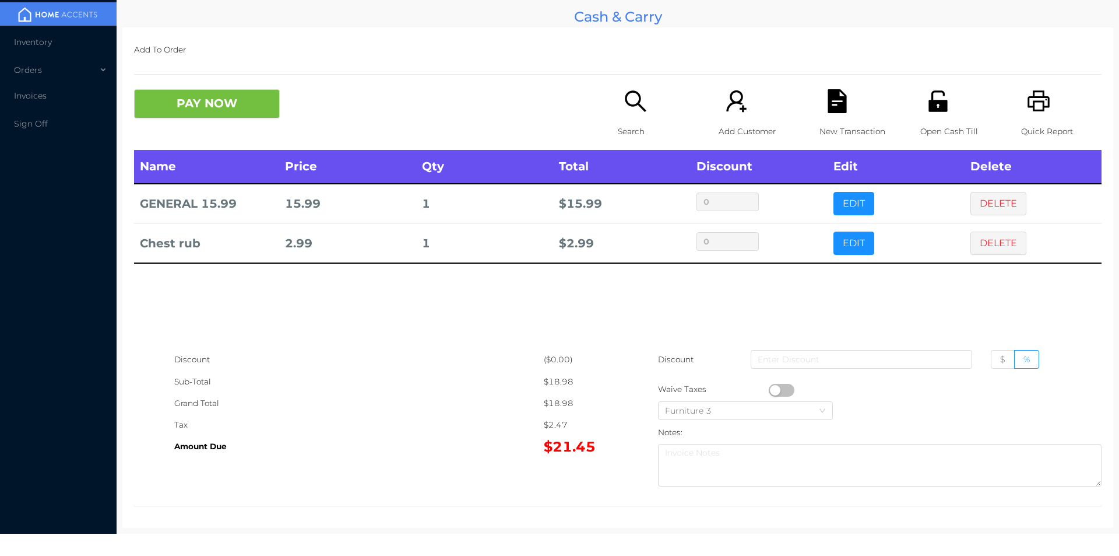
click at [929, 101] on icon "icon: unlock" at bounding box center [938, 100] width 19 height 21
click at [841, 104] on icon "icon: file-text" at bounding box center [838, 101] width 24 height 24
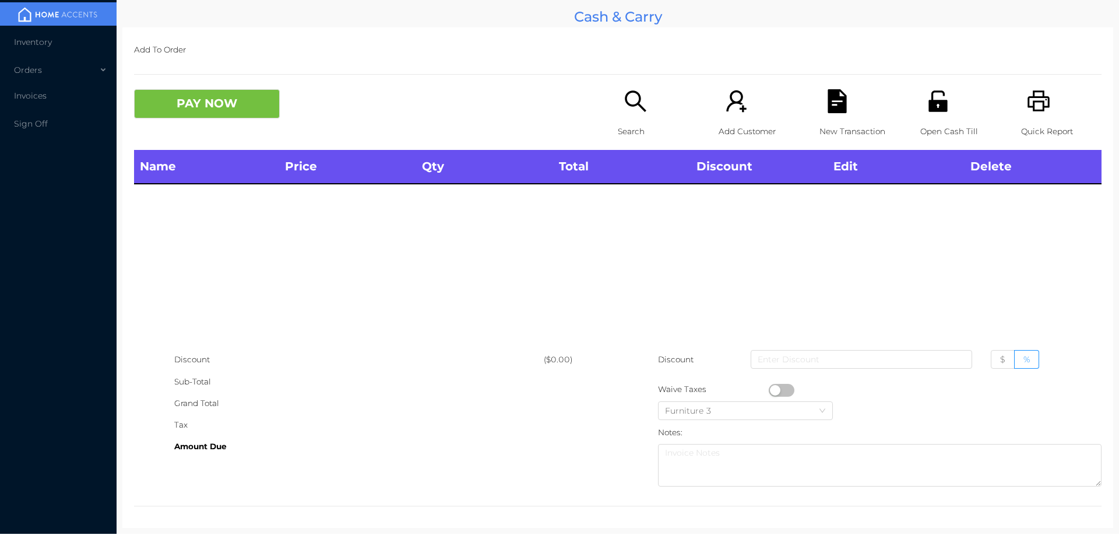
click at [930, 107] on icon "icon: unlock" at bounding box center [938, 100] width 19 height 21
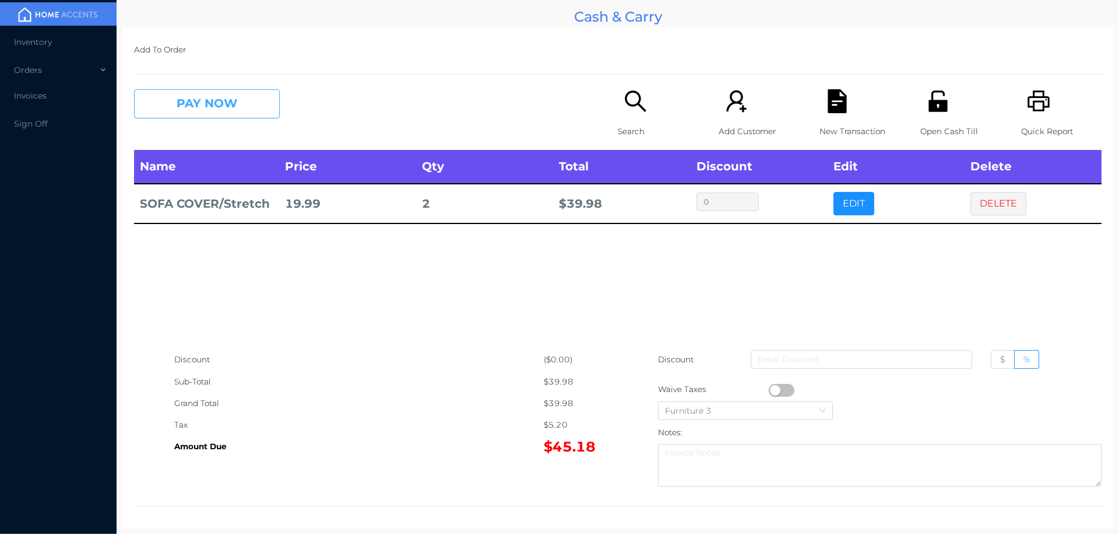
click at [273, 100] on button "PAY NOW" at bounding box center [207, 103] width 146 height 29
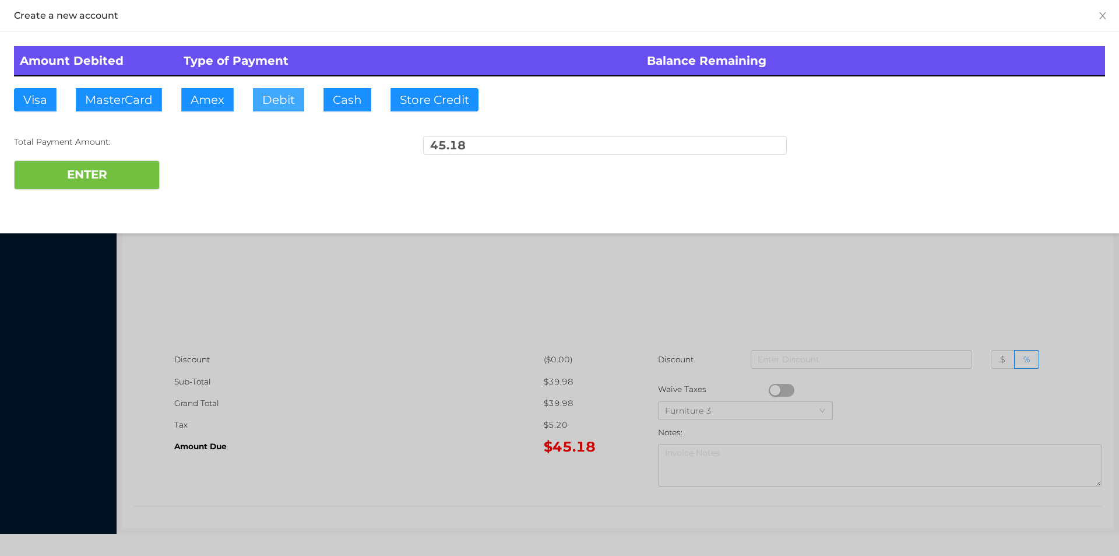
click at [290, 99] on button "Debit" at bounding box center [278, 99] width 51 height 23
click at [122, 162] on button "ENTER" at bounding box center [87, 174] width 146 height 29
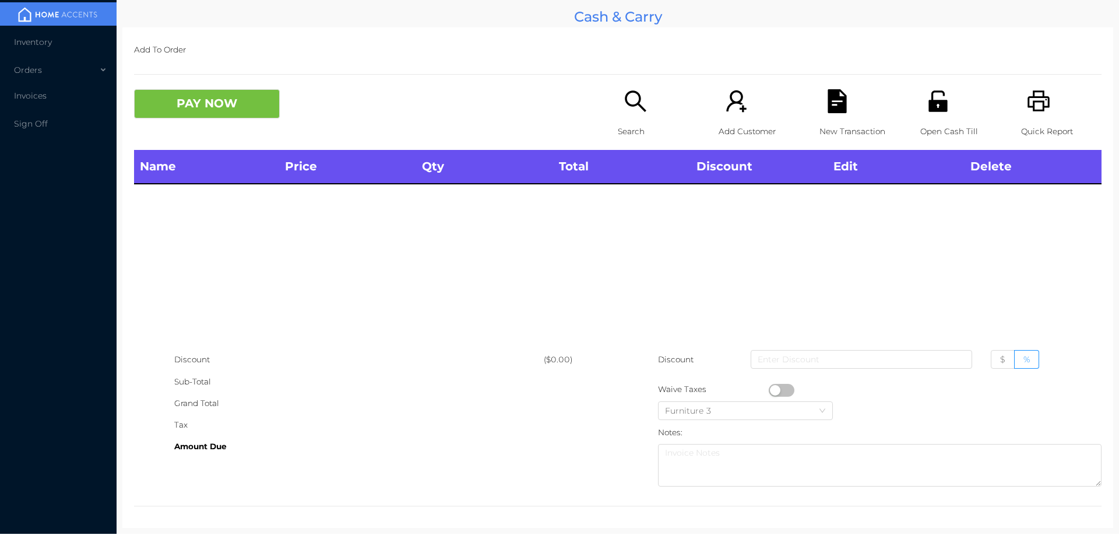
click at [932, 107] on icon "icon: unlock" at bounding box center [938, 100] width 19 height 21
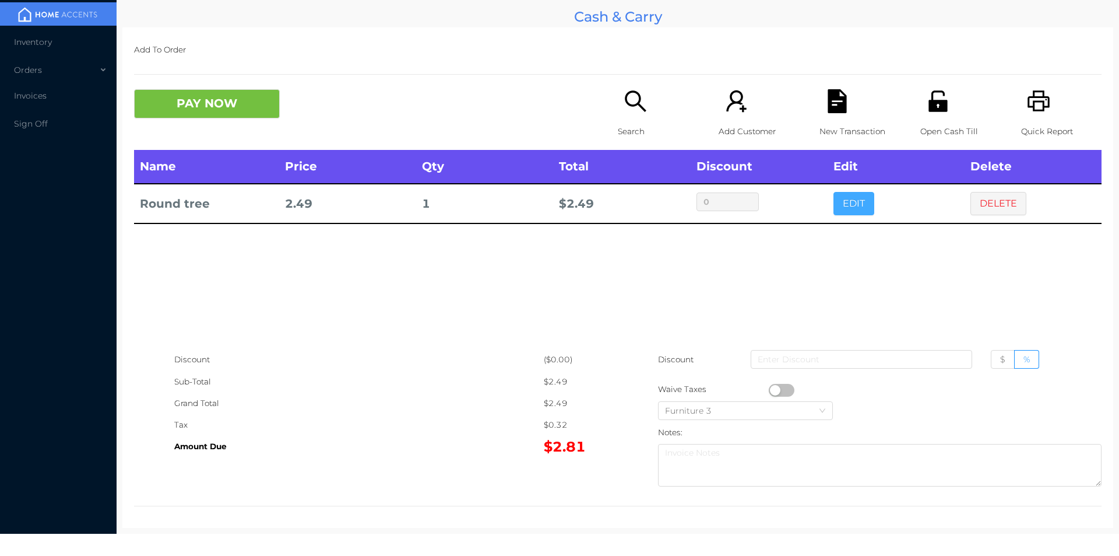
click at [867, 206] on button "EDIT" at bounding box center [854, 203] width 41 height 23
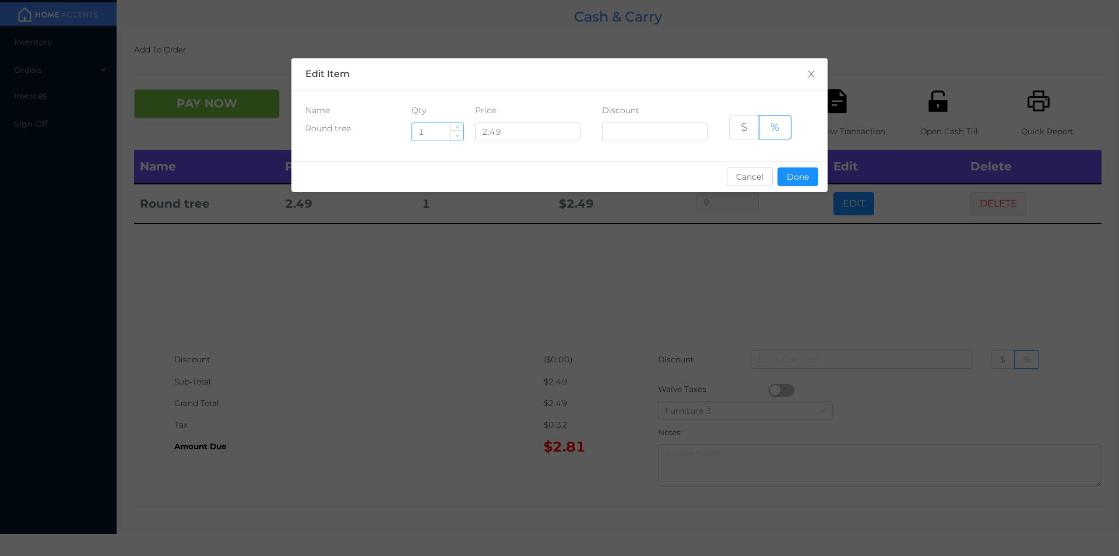
click at [454, 137] on span "Decrease Value" at bounding box center [457, 135] width 12 height 10
type input "0"
type input "8"
click at [792, 171] on button "Done" at bounding box center [798, 176] width 41 height 19
type input "0%"
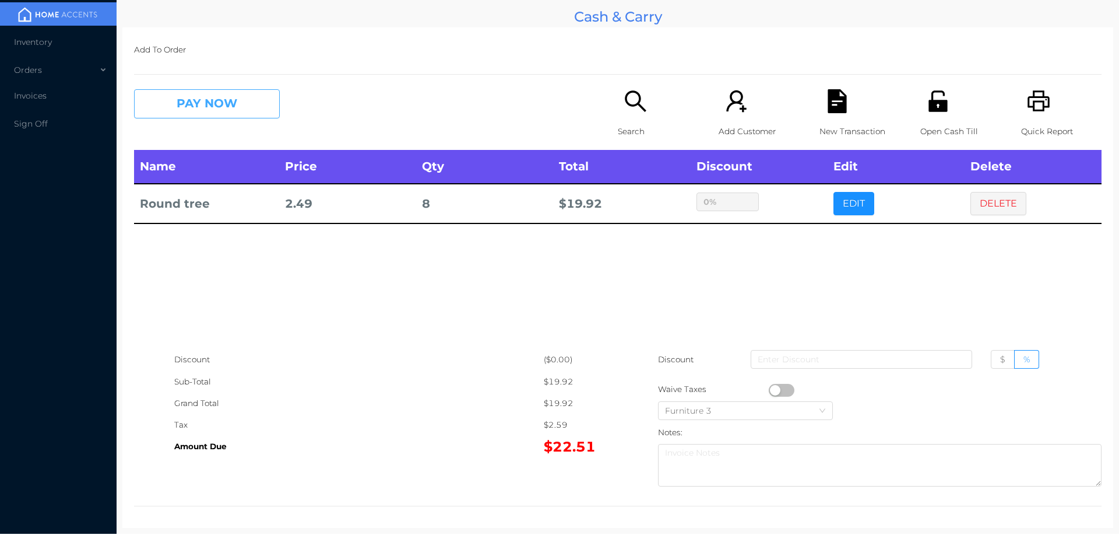
click at [190, 99] on button "PAY NOW" at bounding box center [207, 103] width 146 height 29
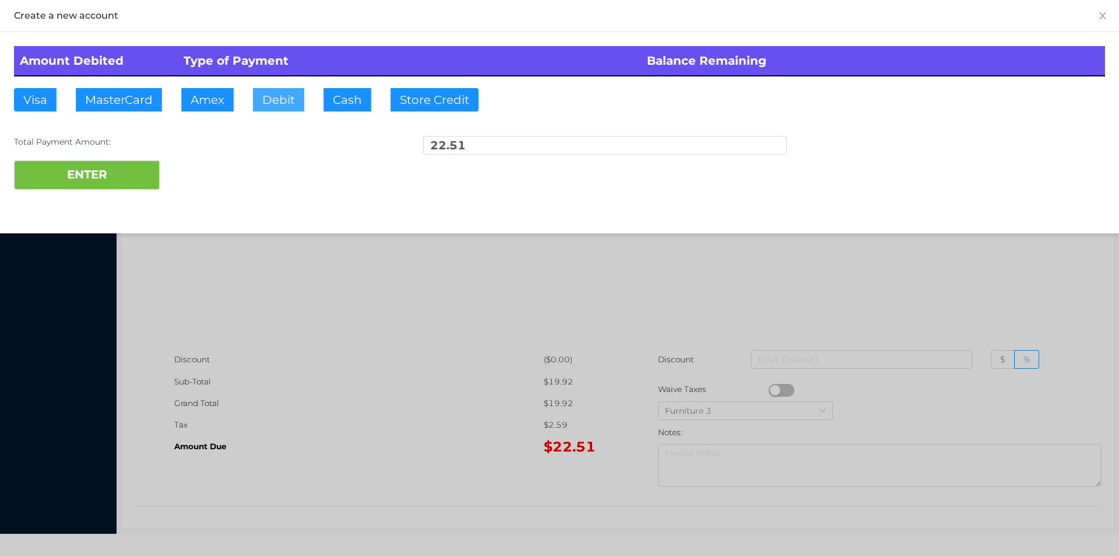
click at [289, 99] on button "Debit" at bounding box center [278, 99] width 51 height 23
type input "25.50"
click at [80, 170] on button "ENTER" at bounding box center [87, 174] width 146 height 29
type input "0"
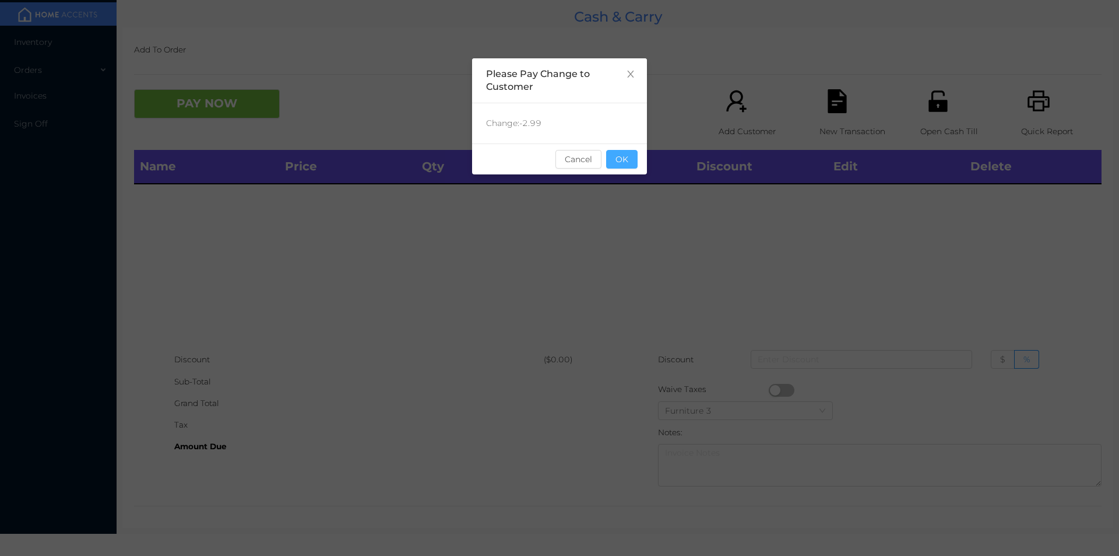
click at [626, 166] on button "OK" at bounding box center [621, 159] width 31 height 19
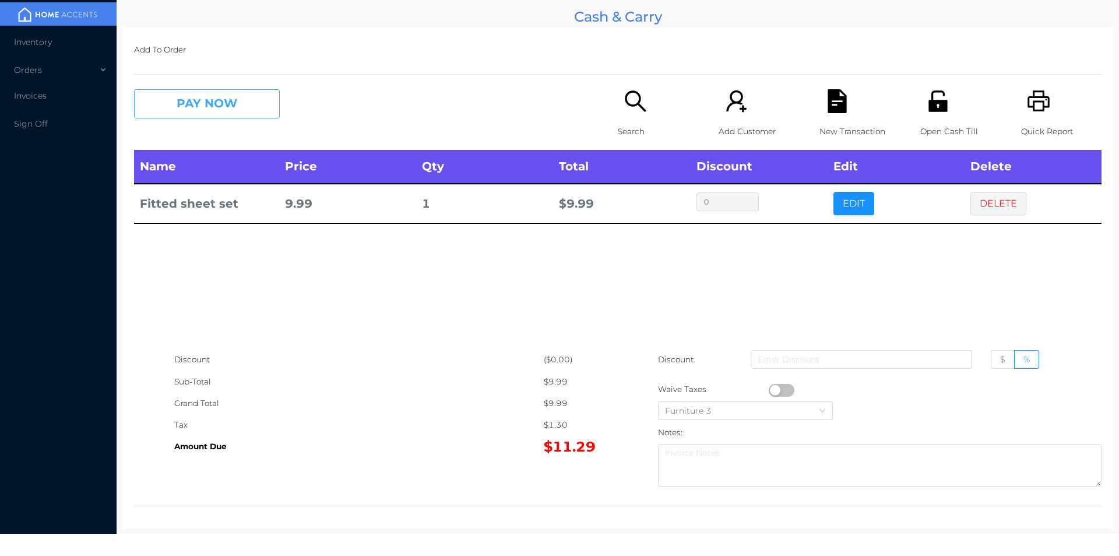
click at [221, 113] on button "PAY NOW" at bounding box center [207, 103] width 146 height 29
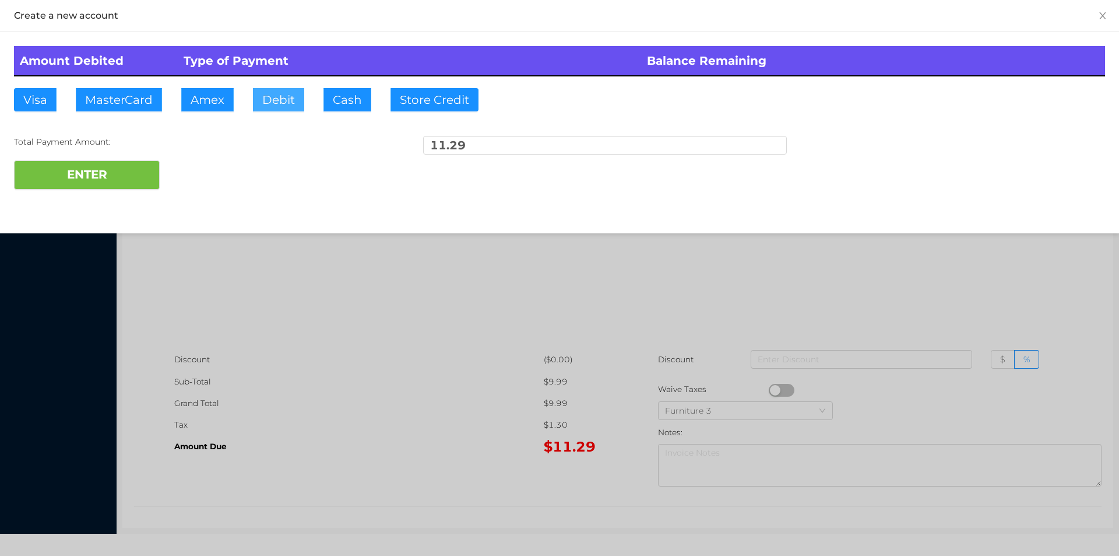
click at [267, 92] on button "Debit" at bounding box center [278, 99] width 51 height 23
click at [142, 174] on button "ENTER" at bounding box center [87, 174] width 146 height 29
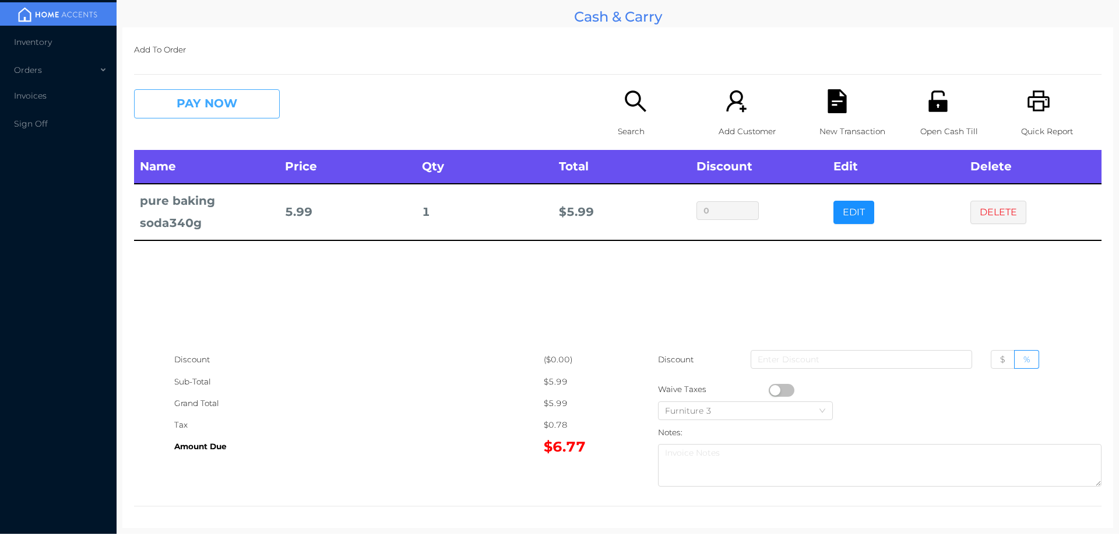
click at [201, 115] on button "PAY NOW" at bounding box center [207, 103] width 146 height 29
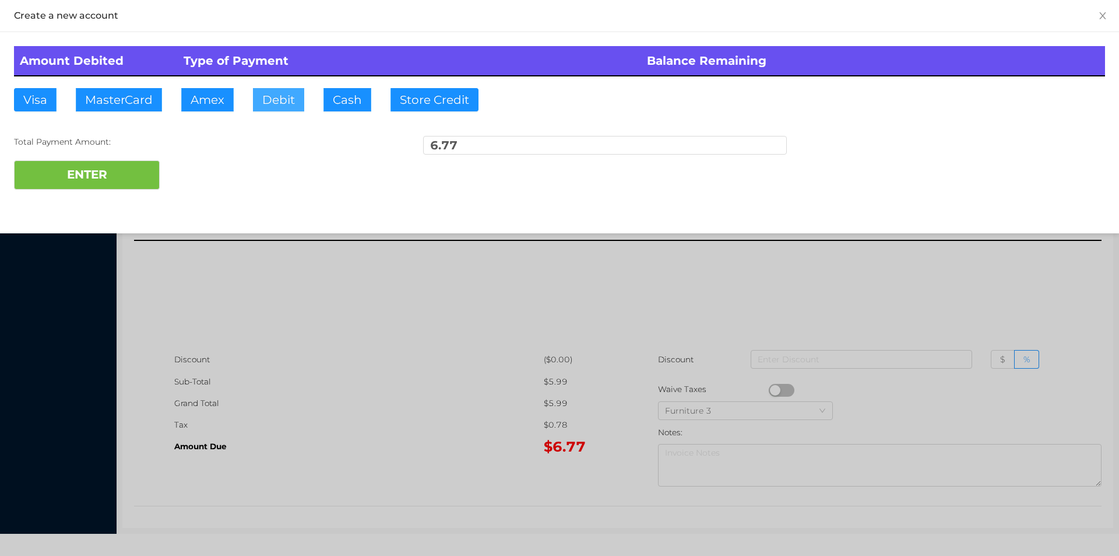
click at [266, 101] on button "Debit" at bounding box center [278, 99] width 51 height 23
click at [114, 161] on button "ENTER" at bounding box center [87, 174] width 146 height 29
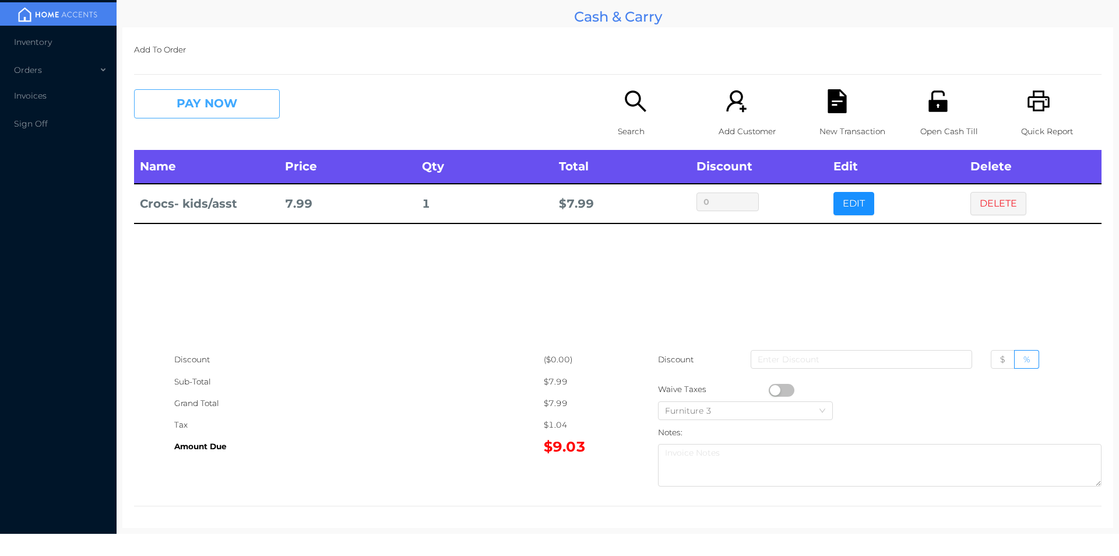
click at [218, 104] on button "PAY NOW" at bounding box center [207, 103] width 146 height 29
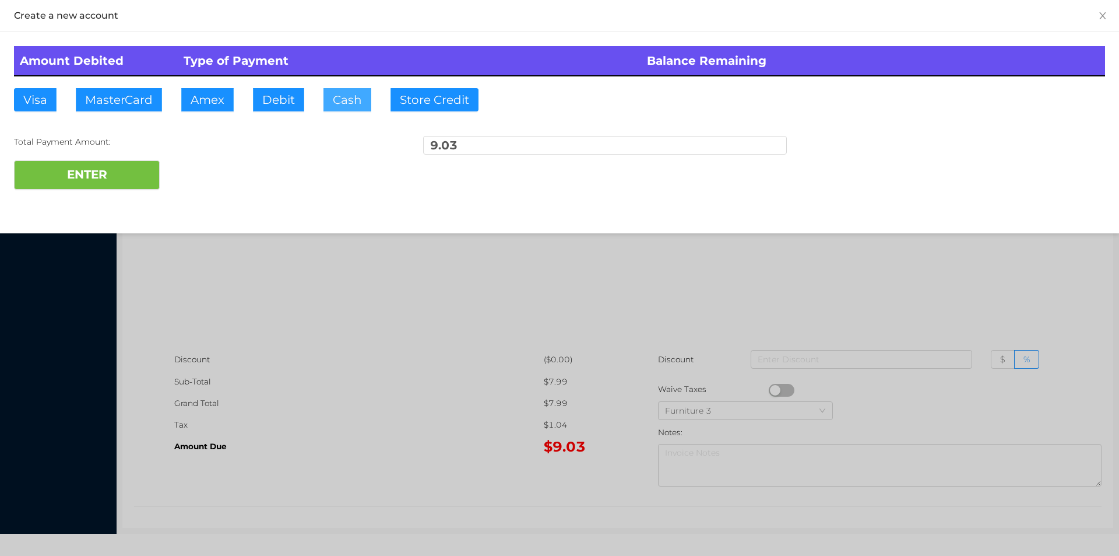
click at [342, 102] on button "Cash" at bounding box center [348, 99] width 48 height 23
click at [114, 182] on button "ENTER" at bounding box center [87, 174] width 146 height 29
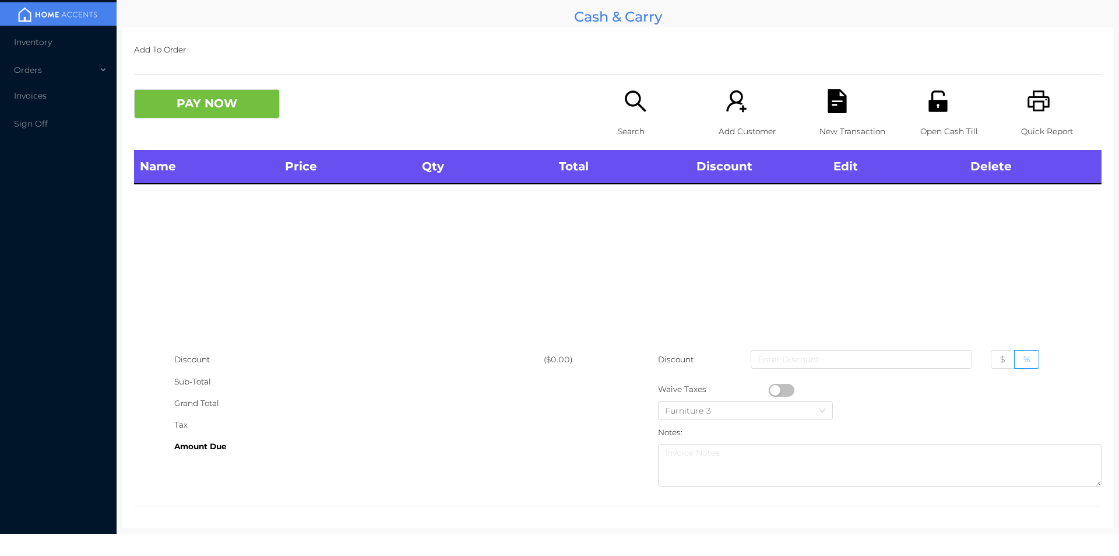
click at [641, 120] on div "Search" at bounding box center [658, 119] width 80 height 61
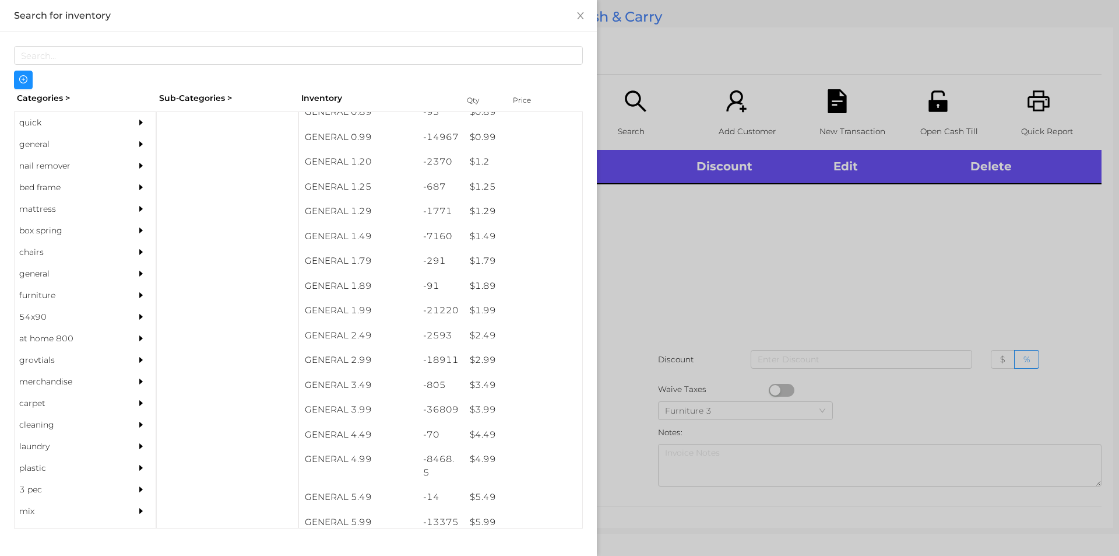
scroll to position [64, 0]
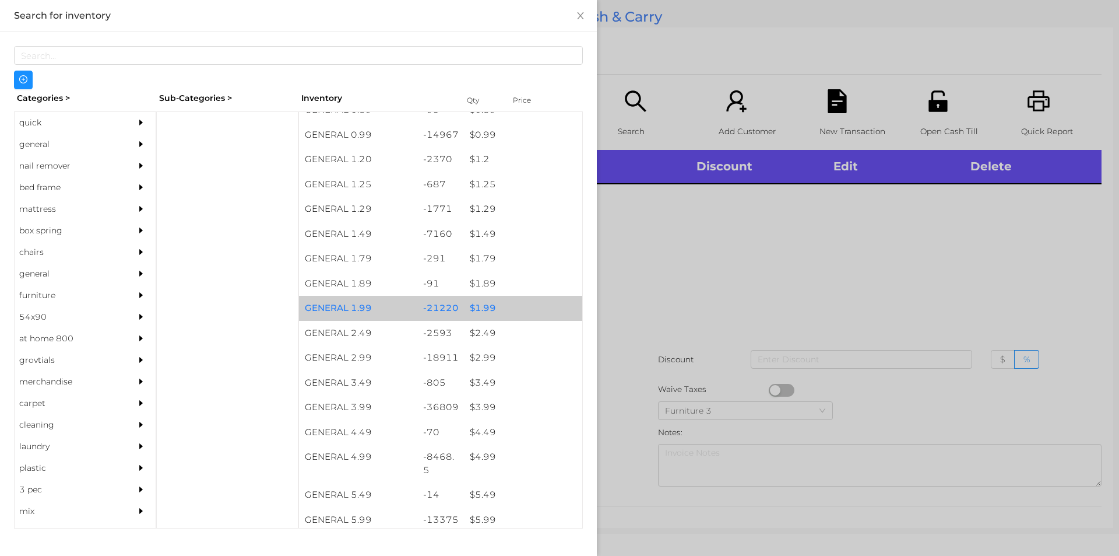
click at [464, 304] on div "$ 1.99" at bounding box center [523, 308] width 118 height 25
click at [476, 312] on div "$ 1.99" at bounding box center [523, 308] width 118 height 25
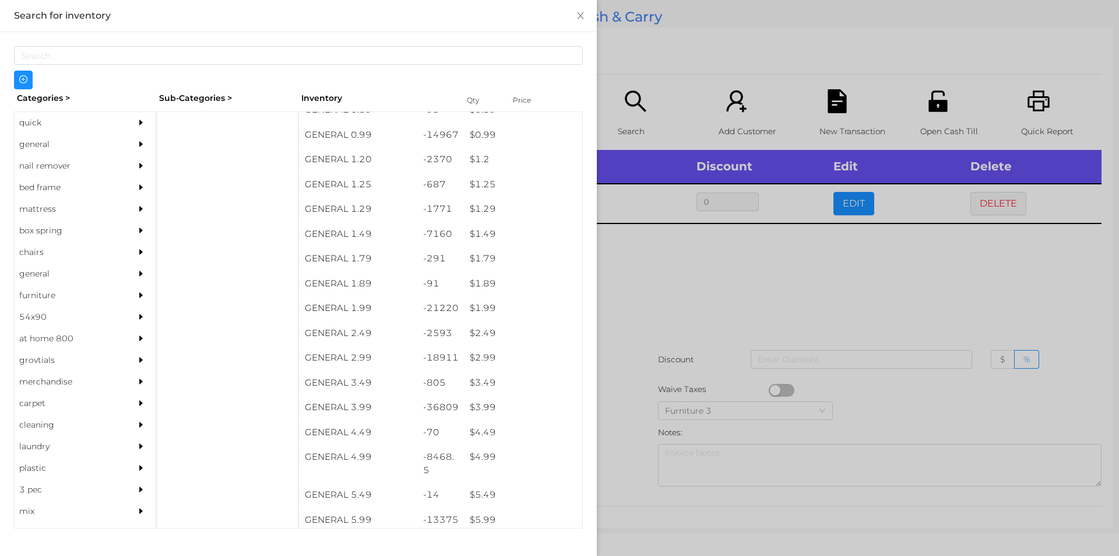
click at [684, 406] on div at bounding box center [559, 278] width 1119 height 556
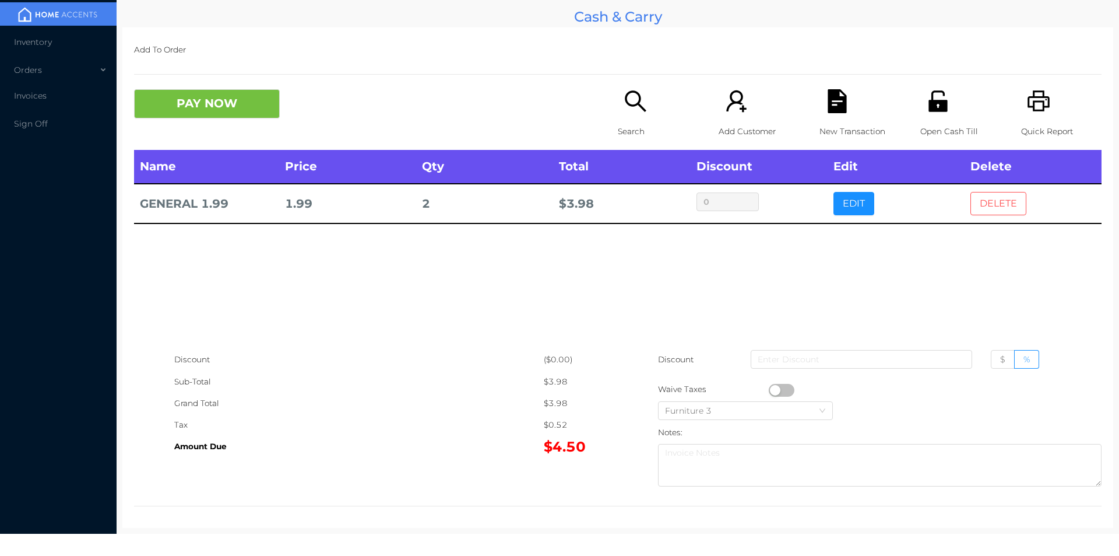
click at [993, 194] on button "DELETE" at bounding box center [999, 203] width 56 height 23
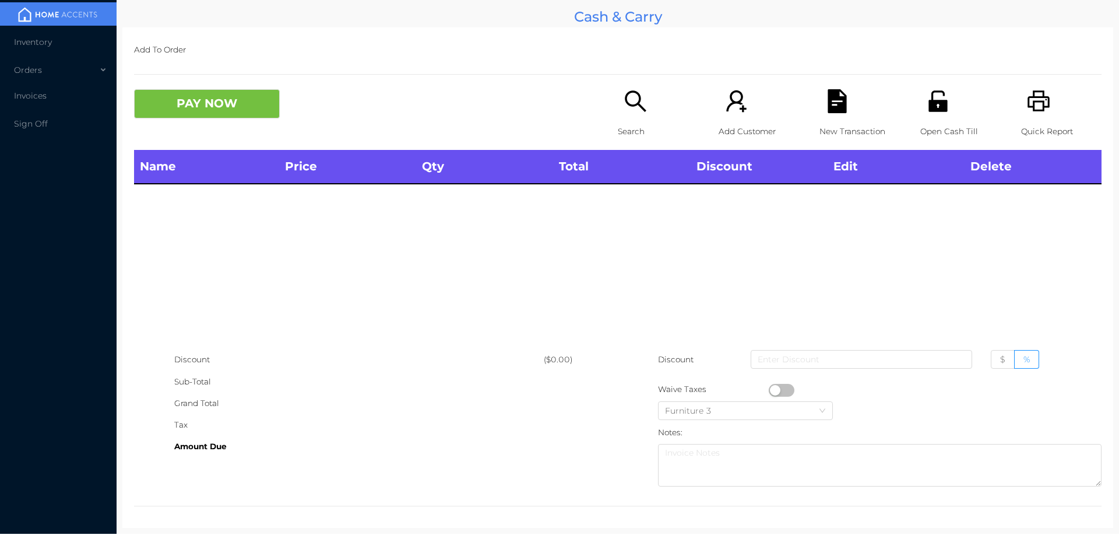
click at [634, 97] on icon "icon: search" at bounding box center [636, 101] width 24 height 24
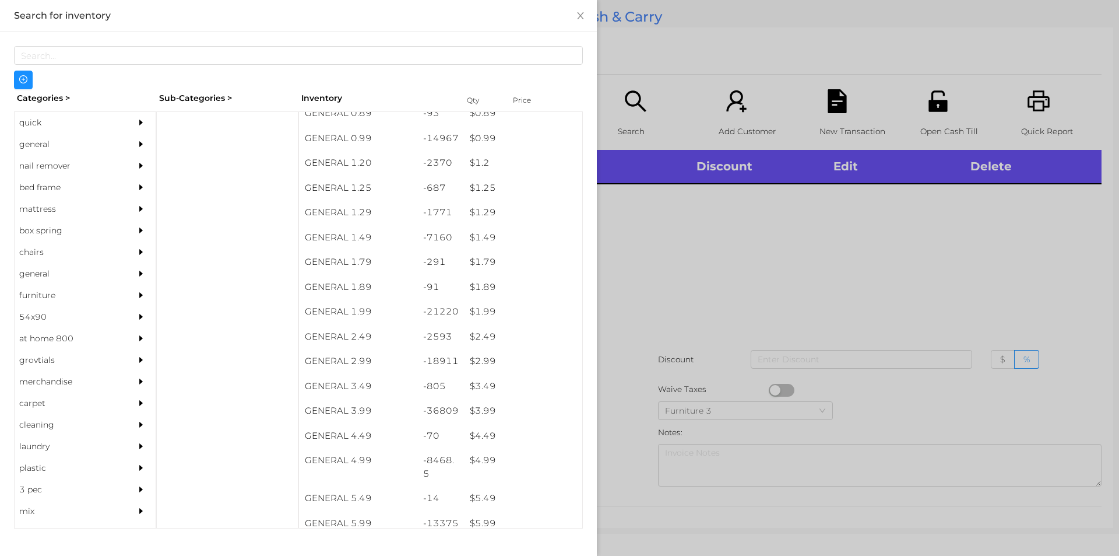
scroll to position [72, 0]
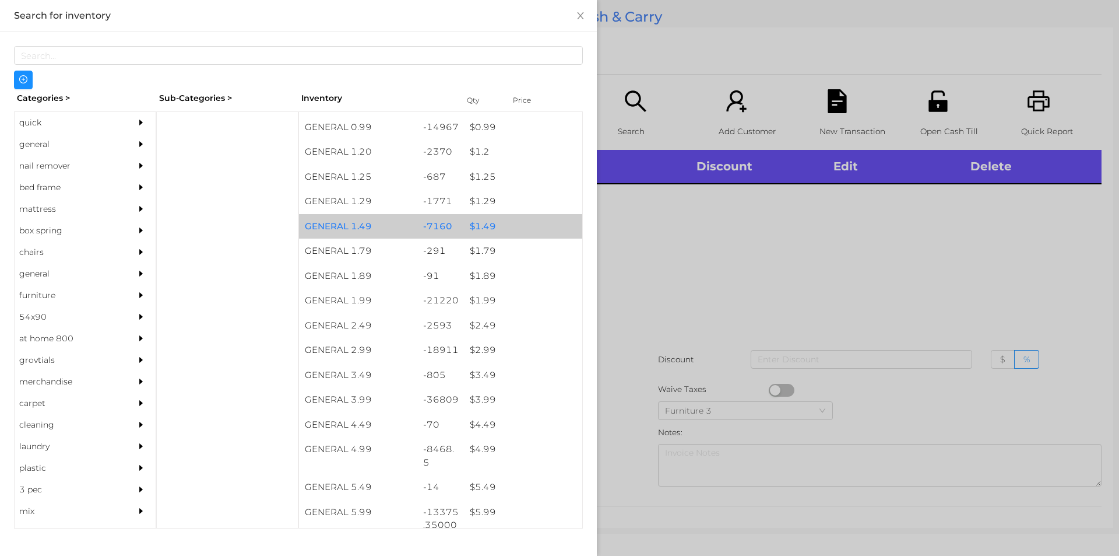
click at [521, 234] on div "$ 1.49" at bounding box center [523, 226] width 118 height 25
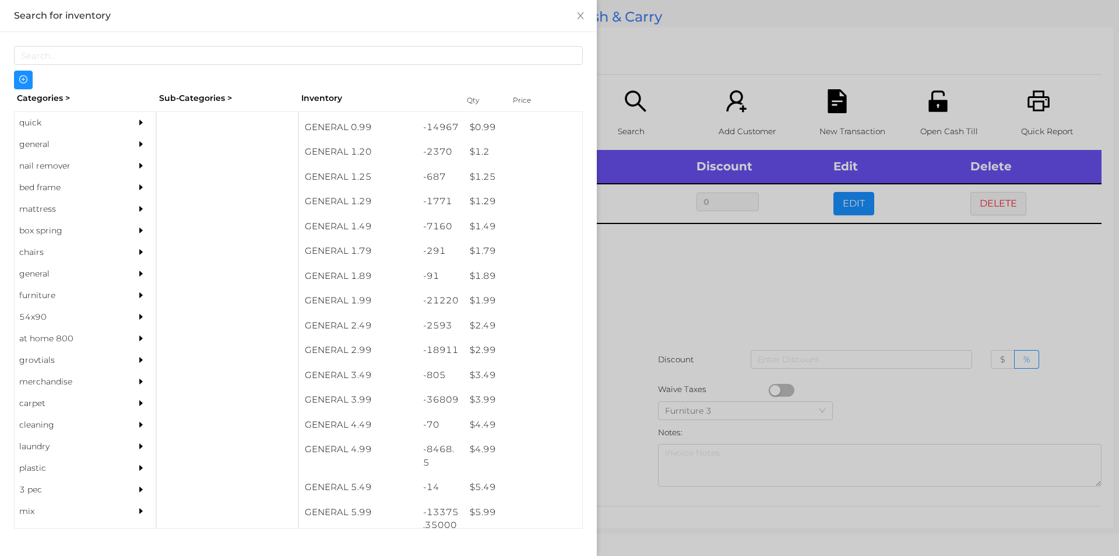
click at [656, 329] on div at bounding box center [559, 278] width 1119 height 556
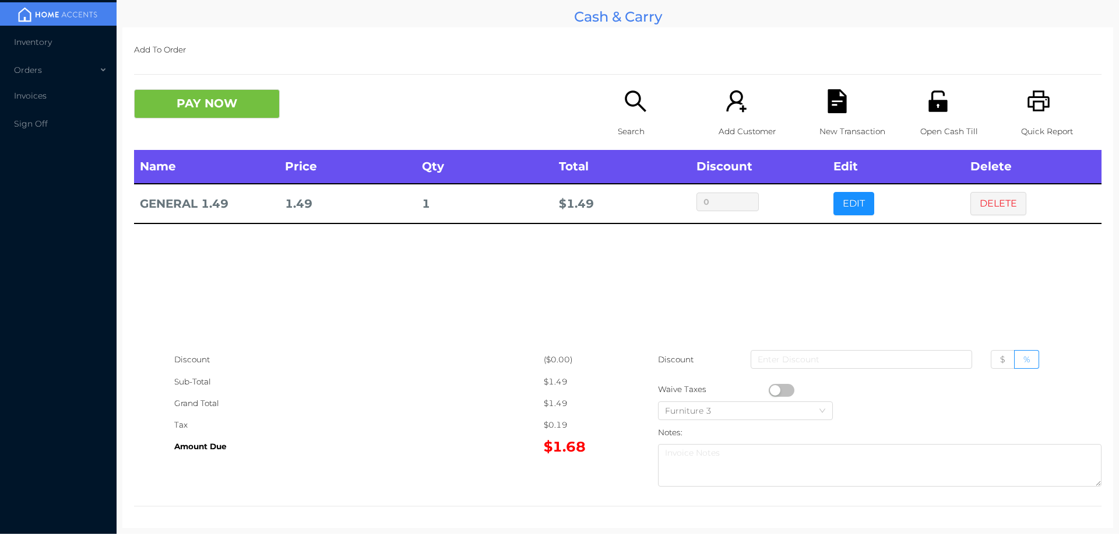
click at [769, 389] on button "button" at bounding box center [782, 390] width 26 height 13
click at [206, 96] on button "PAY NOW" at bounding box center [207, 103] width 146 height 29
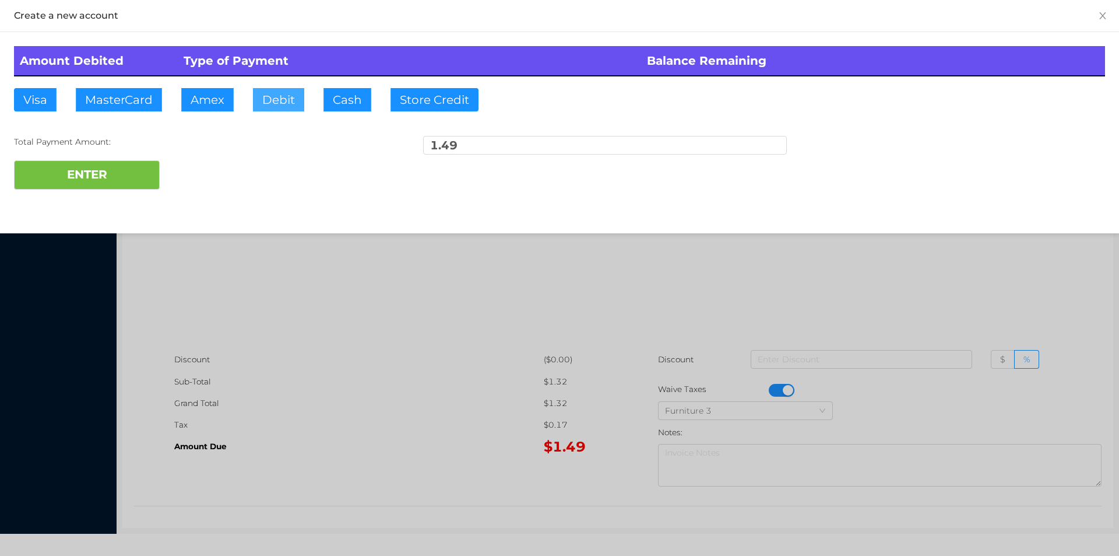
click at [271, 110] on button "Debit" at bounding box center [278, 99] width 51 height 23
click at [117, 184] on button "ENTER" at bounding box center [87, 174] width 146 height 29
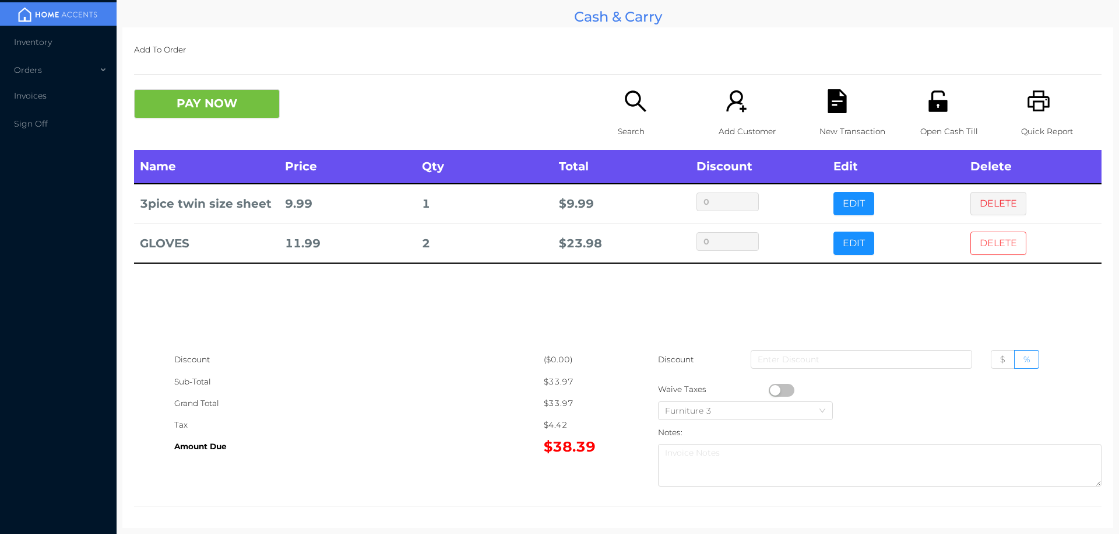
click at [993, 245] on button "DELETE" at bounding box center [999, 242] width 56 height 23
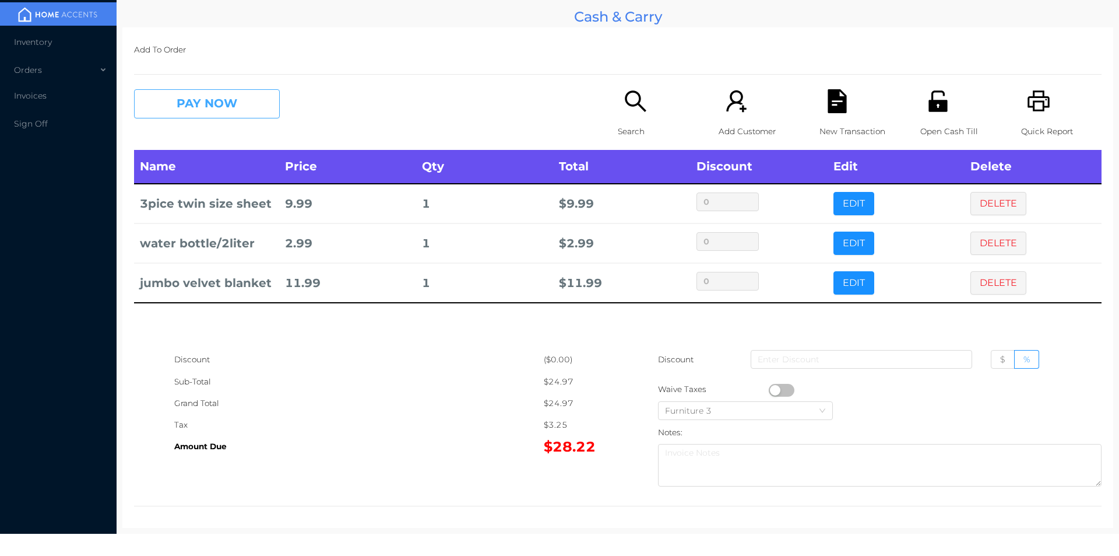
click at [238, 112] on button "PAY NOW" at bounding box center [207, 103] width 146 height 29
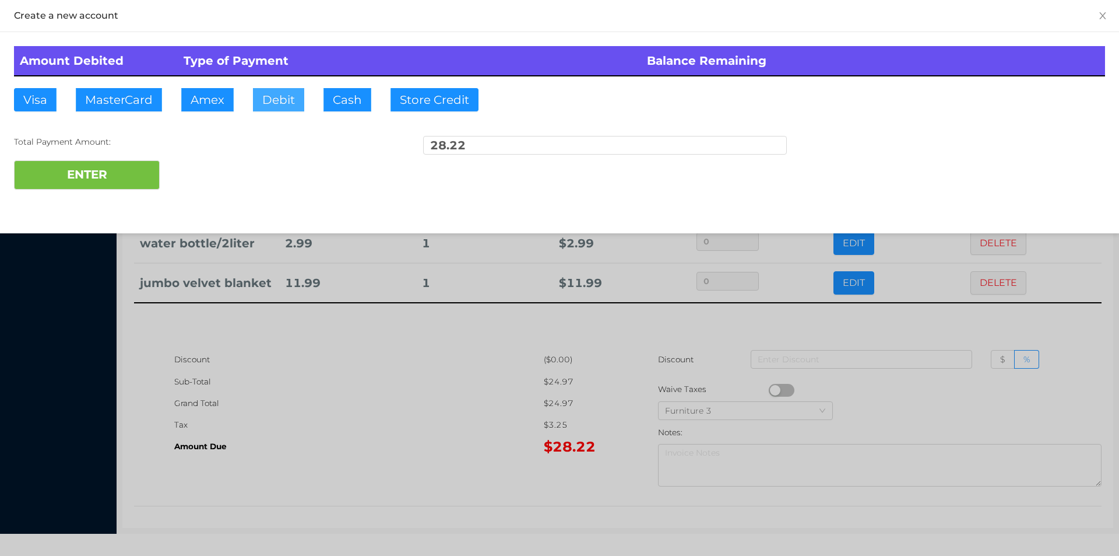
click at [280, 93] on button "Debit" at bounding box center [278, 99] width 51 height 23
click at [210, 176] on div "ENTER" at bounding box center [559, 174] width 1091 height 29
click at [443, 403] on div at bounding box center [559, 278] width 1119 height 556
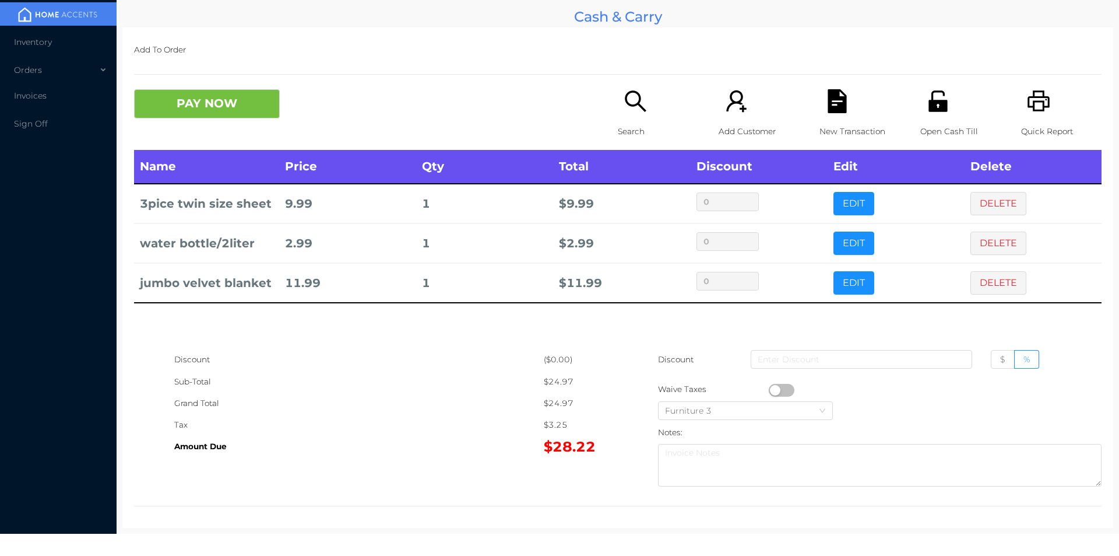
click at [835, 105] on icon "icon: file-text" at bounding box center [837, 101] width 19 height 24
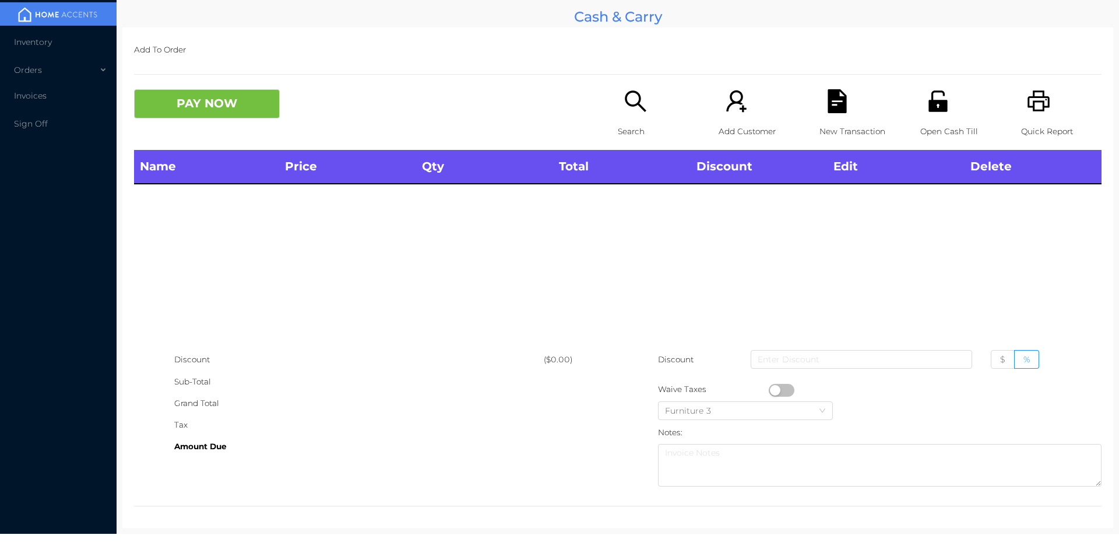
click at [929, 111] on icon "icon: unlock" at bounding box center [938, 100] width 19 height 21
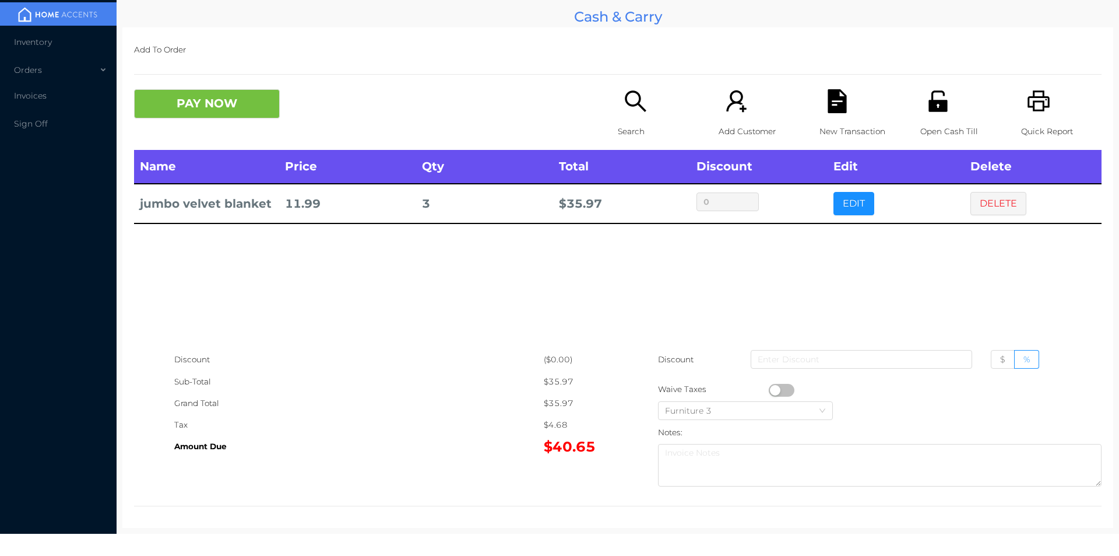
click at [633, 101] on icon "icon: search" at bounding box center [636, 101] width 24 height 24
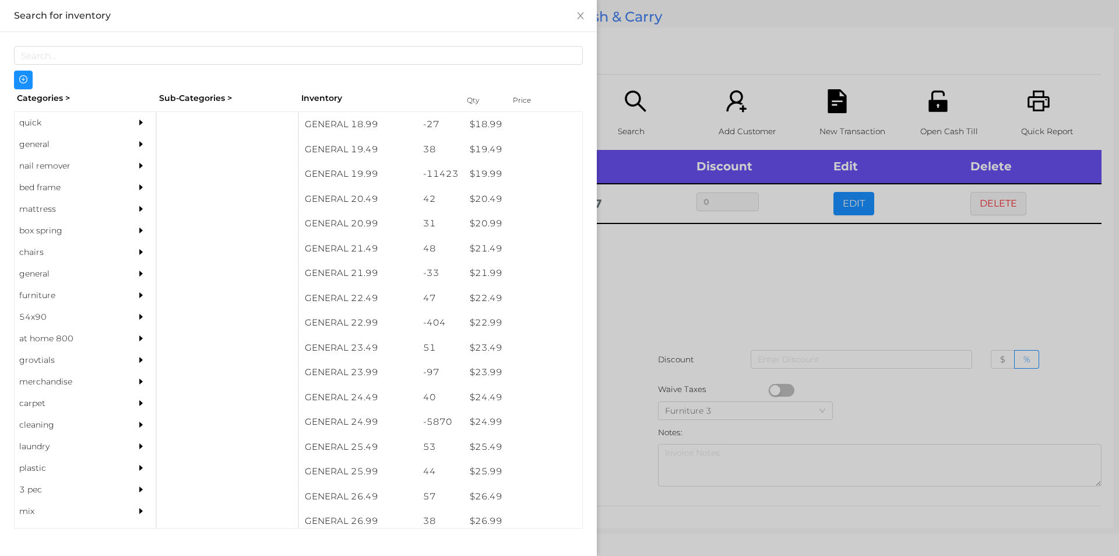
scroll to position [1172, 0]
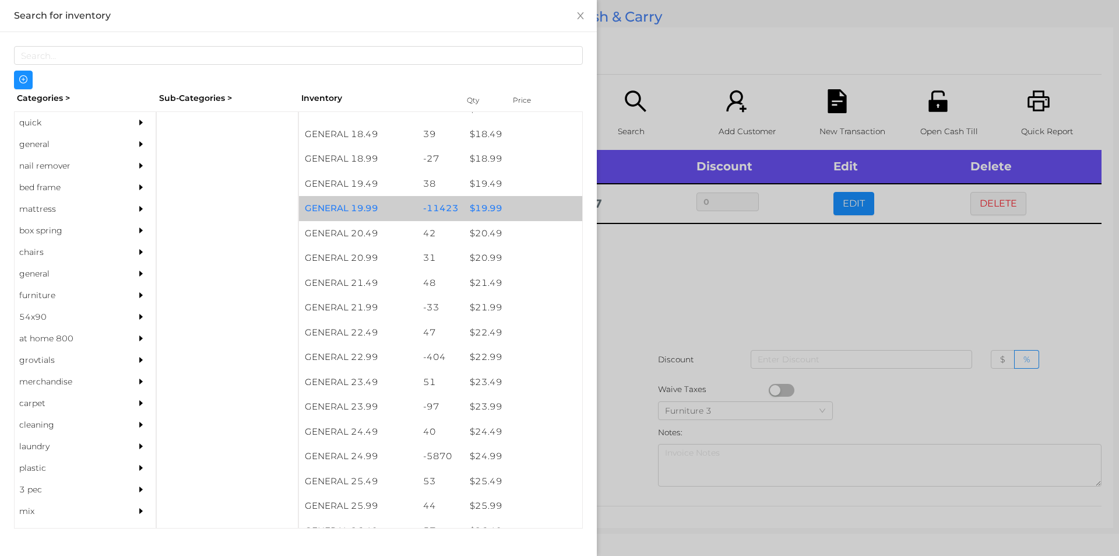
click at [487, 210] on div "$ 19.99" at bounding box center [523, 208] width 118 height 25
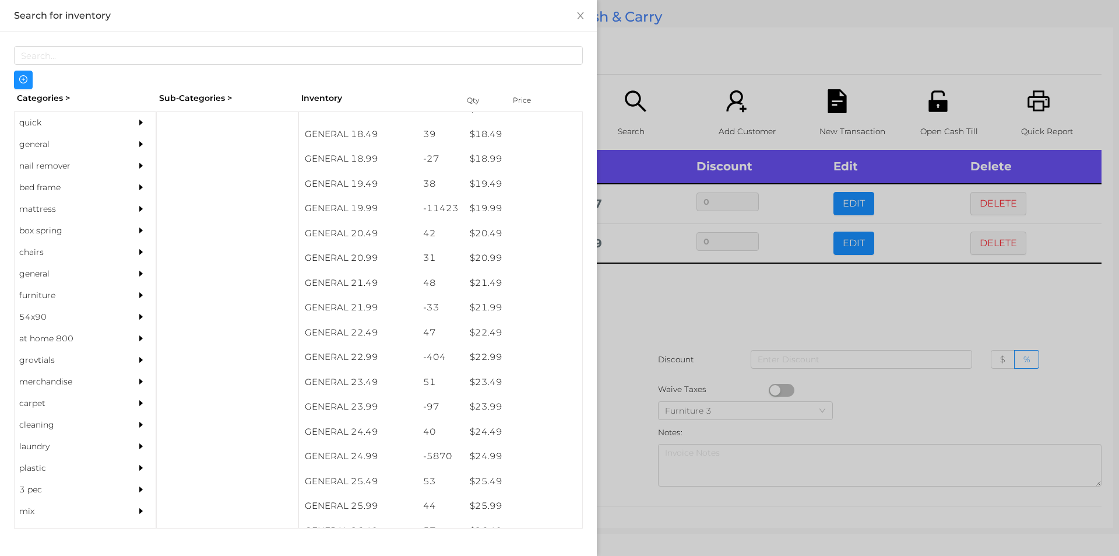
click at [628, 278] on div at bounding box center [559, 278] width 1119 height 556
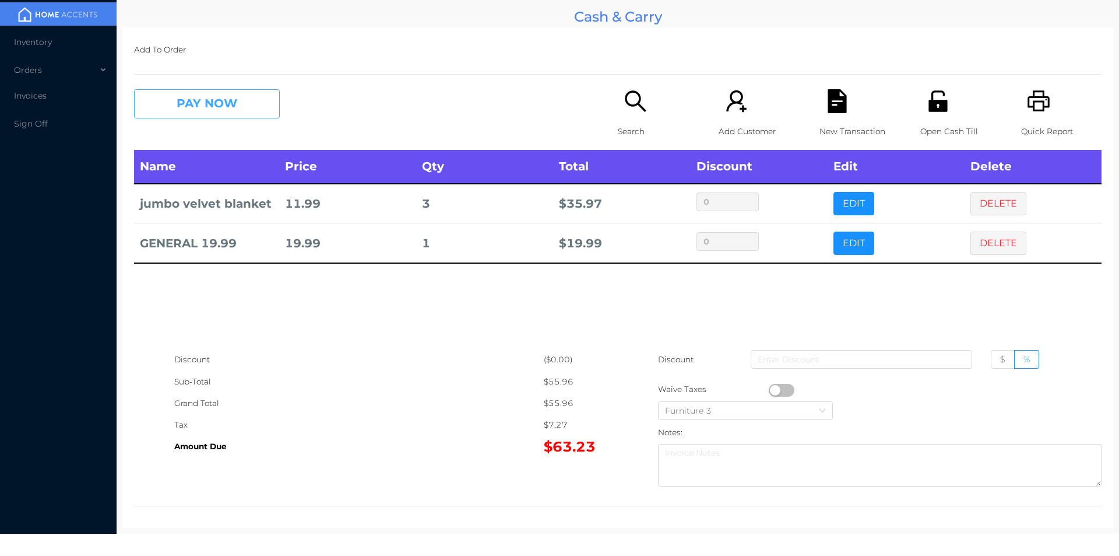
click at [222, 115] on button "PAY NOW" at bounding box center [207, 103] width 146 height 29
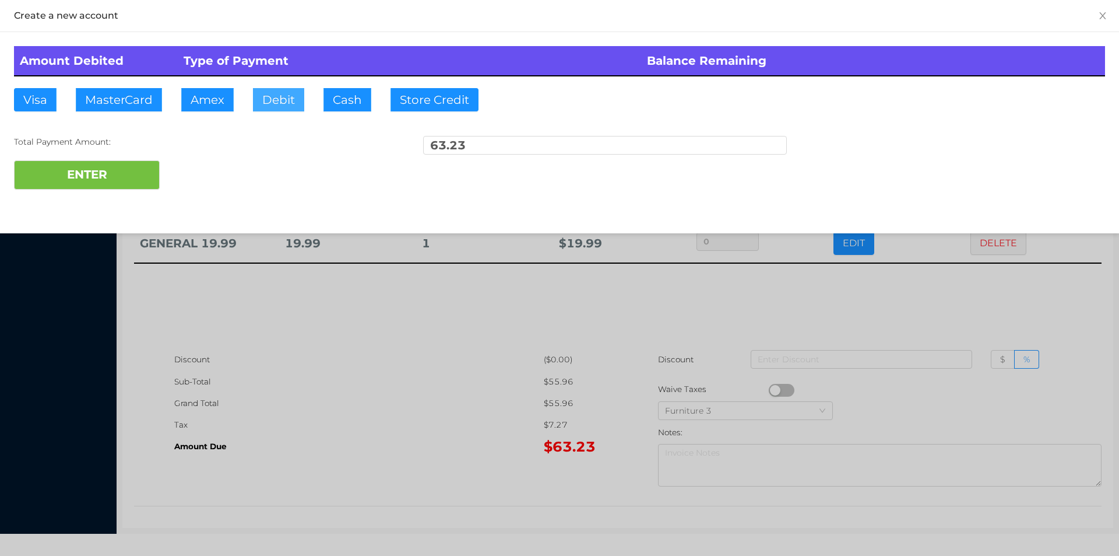
click at [273, 100] on button "Debit" at bounding box center [278, 99] width 51 height 23
click at [138, 163] on button "ENTER" at bounding box center [87, 174] width 146 height 29
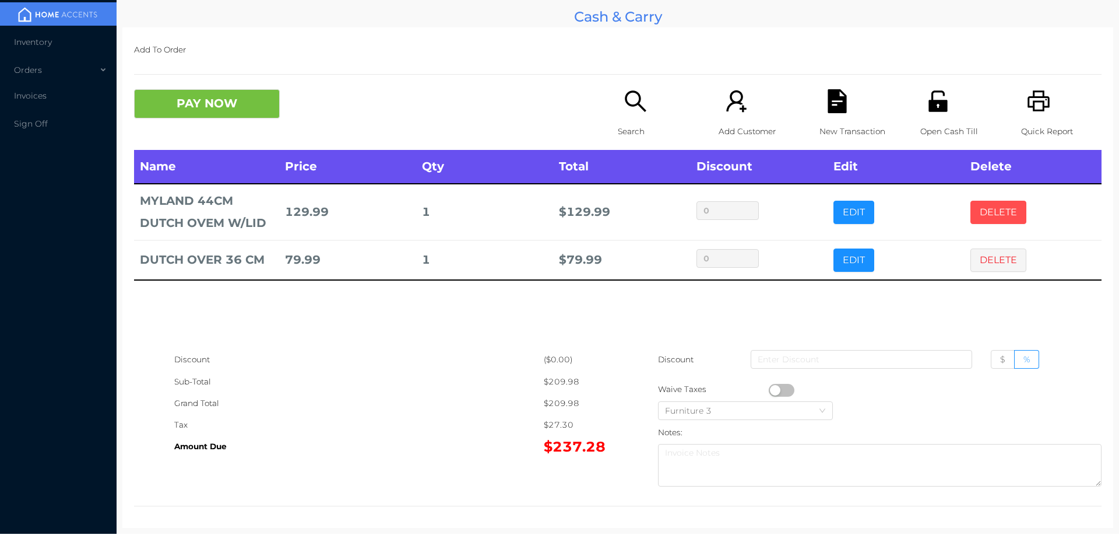
click at [979, 207] on button "DELETE" at bounding box center [999, 212] width 56 height 23
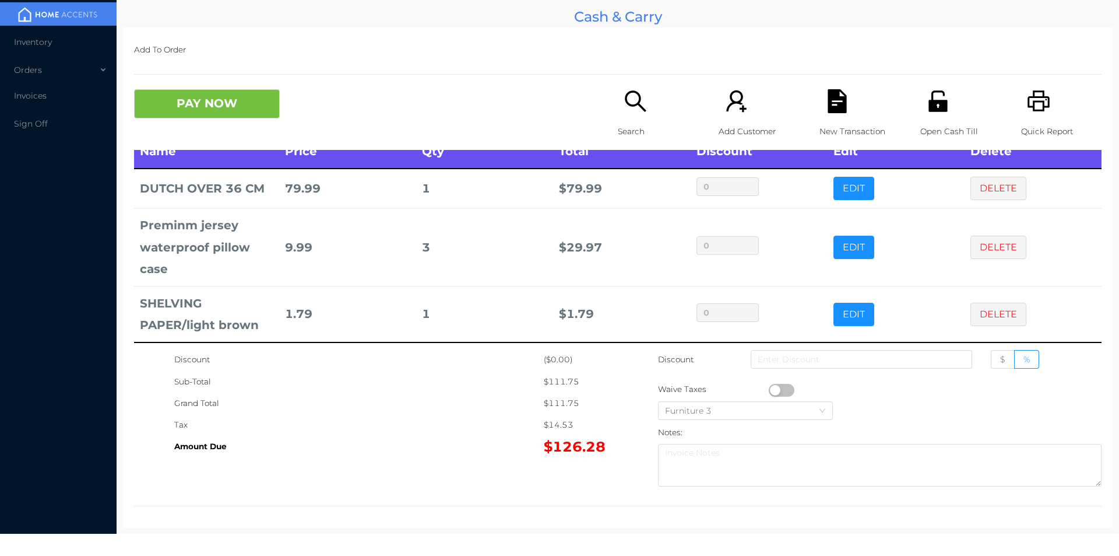
scroll to position [16, 0]
click at [834, 242] on button "EDIT" at bounding box center [854, 246] width 41 height 23
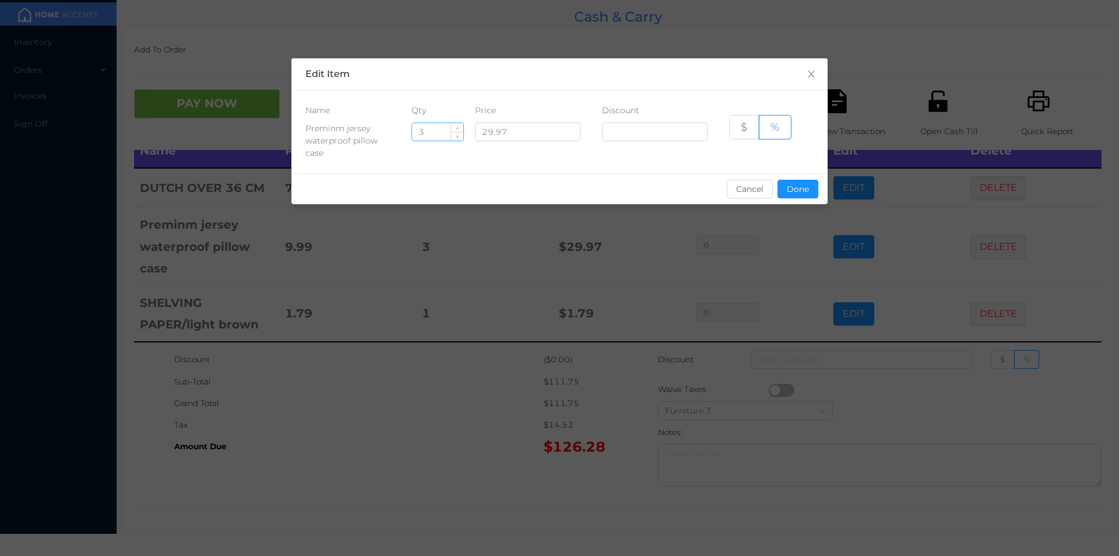
click at [444, 134] on input "3" at bounding box center [437, 131] width 51 height 17
type input "2"
click at [799, 184] on button "Done" at bounding box center [798, 189] width 41 height 19
type input "0%"
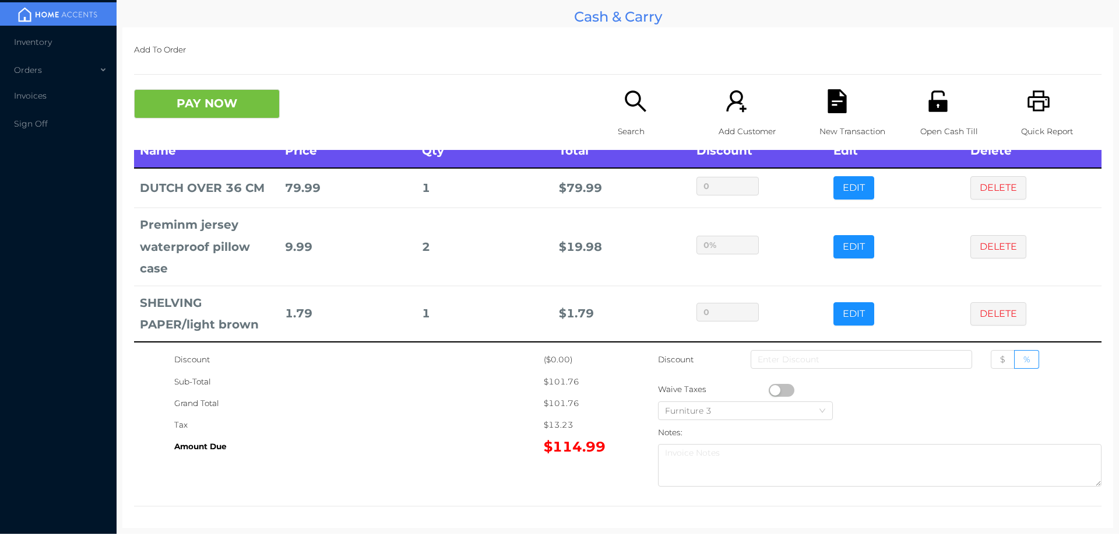
click at [473, 412] on div "Grand Total" at bounding box center [359, 403] width 370 height 22
click at [848, 311] on button "EDIT" at bounding box center [854, 313] width 41 height 23
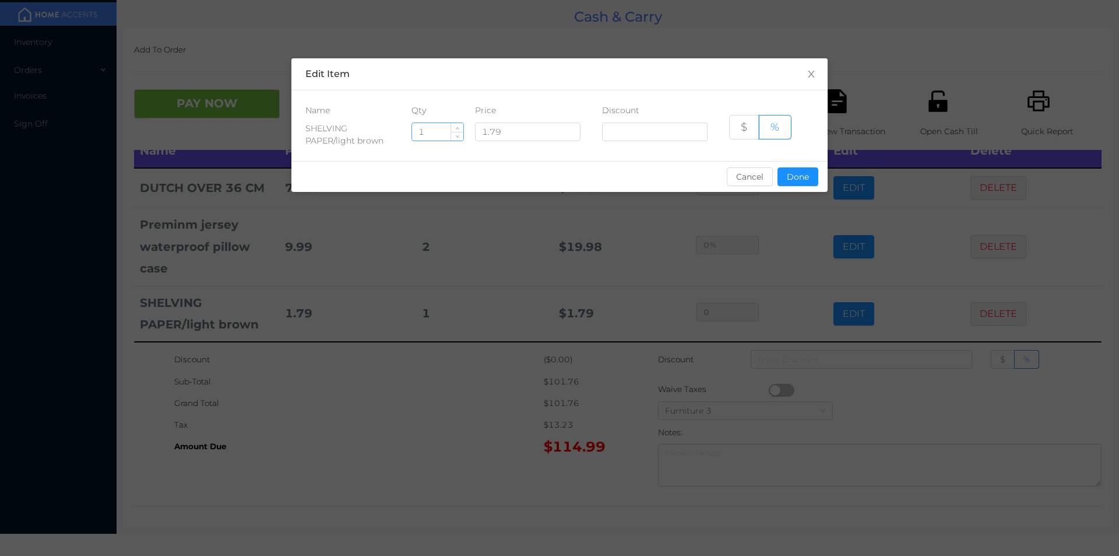
click at [438, 132] on input "1" at bounding box center [437, 131] width 51 height 17
type input "6"
click at [795, 180] on button "Done" at bounding box center [798, 176] width 41 height 19
type input "0%"
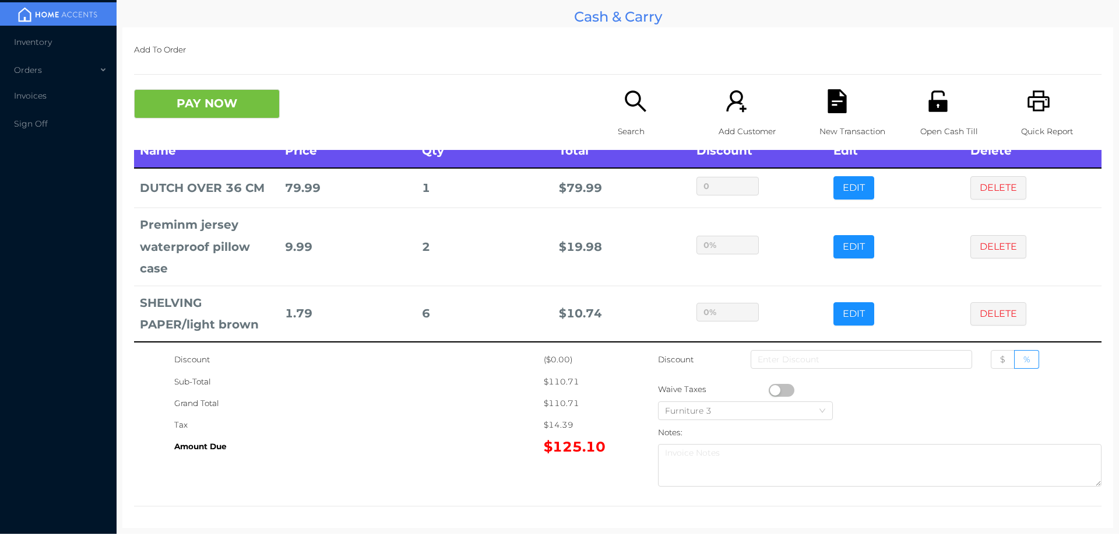
click at [457, 398] on div "Grand Total" at bounding box center [359, 403] width 370 height 22
click at [618, 113] on div "Search" at bounding box center [658, 119] width 80 height 61
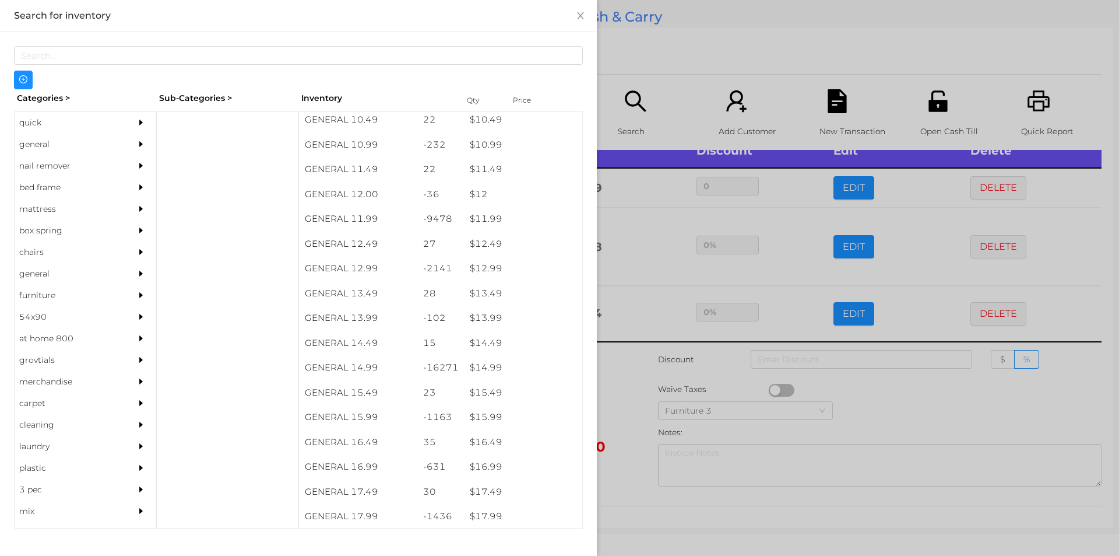
scroll to position [766, 0]
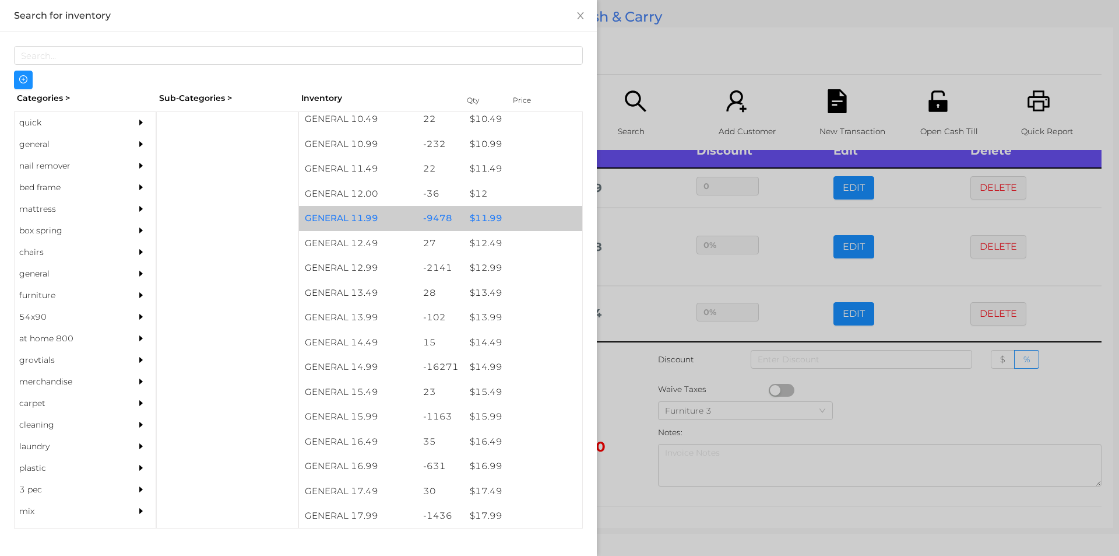
click at [484, 215] on div "$ 11.99" at bounding box center [523, 218] width 118 height 25
click at [494, 214] on div "$ 11.99" at bounding box center [523, 218] width 118 height 25
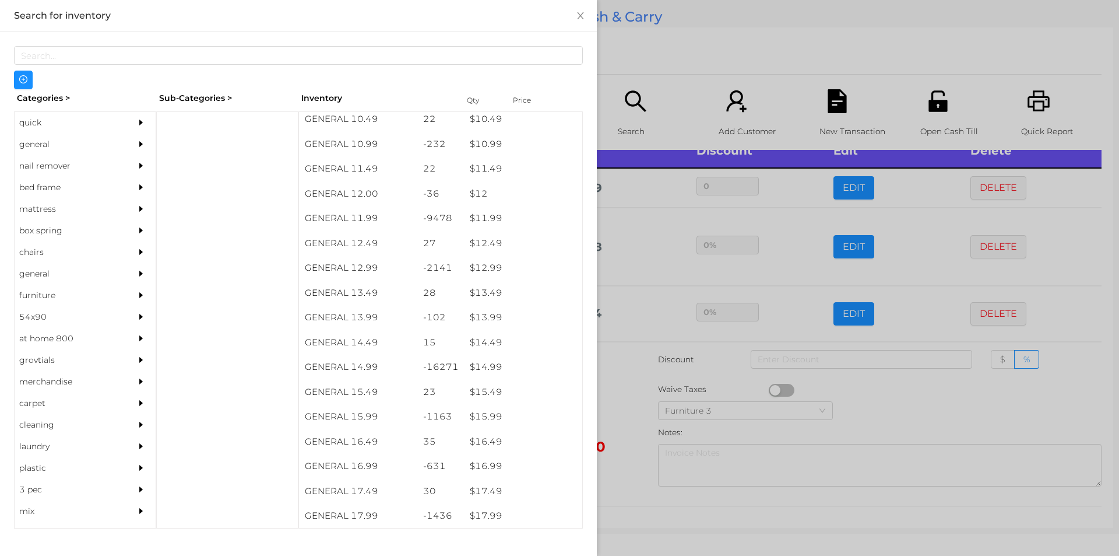
click at [672, 43] on div at bounding box center [559, 278] width 1119 height 556
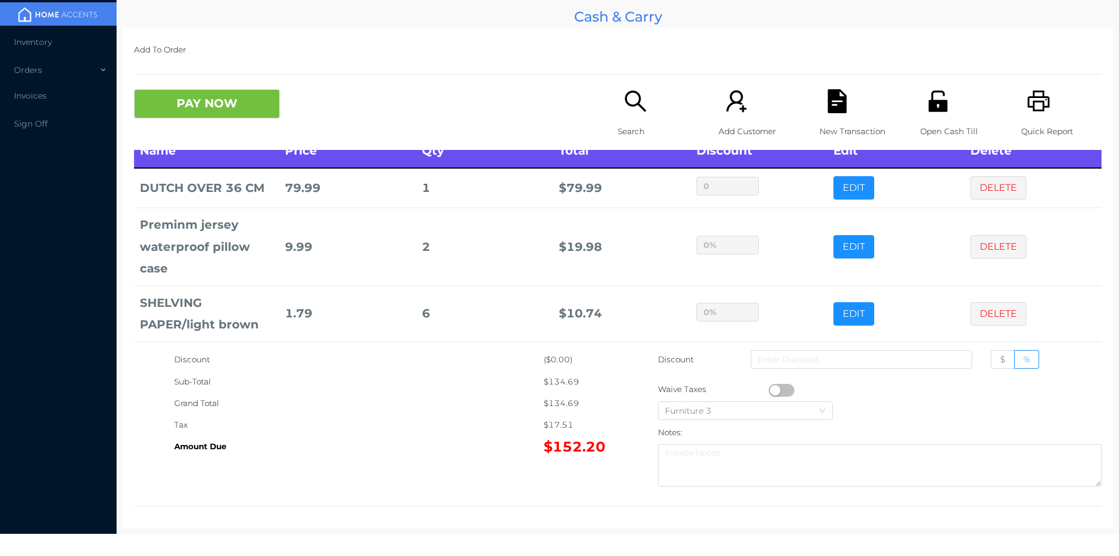
scroll to position [61, 0]
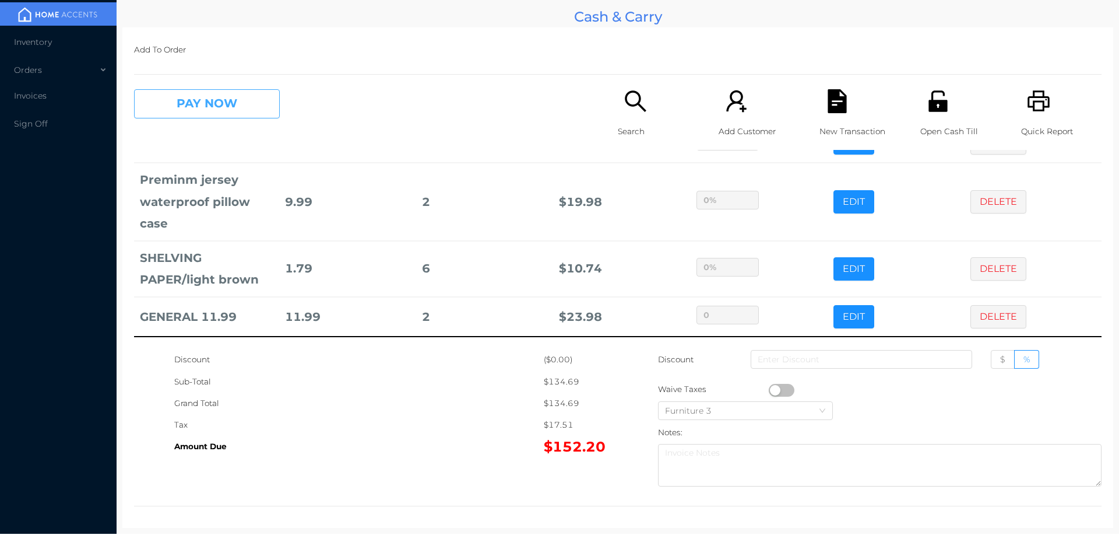
click at [220, 106] on button "PAY NOW" at bounding box center [207, 103] width 146 height 29
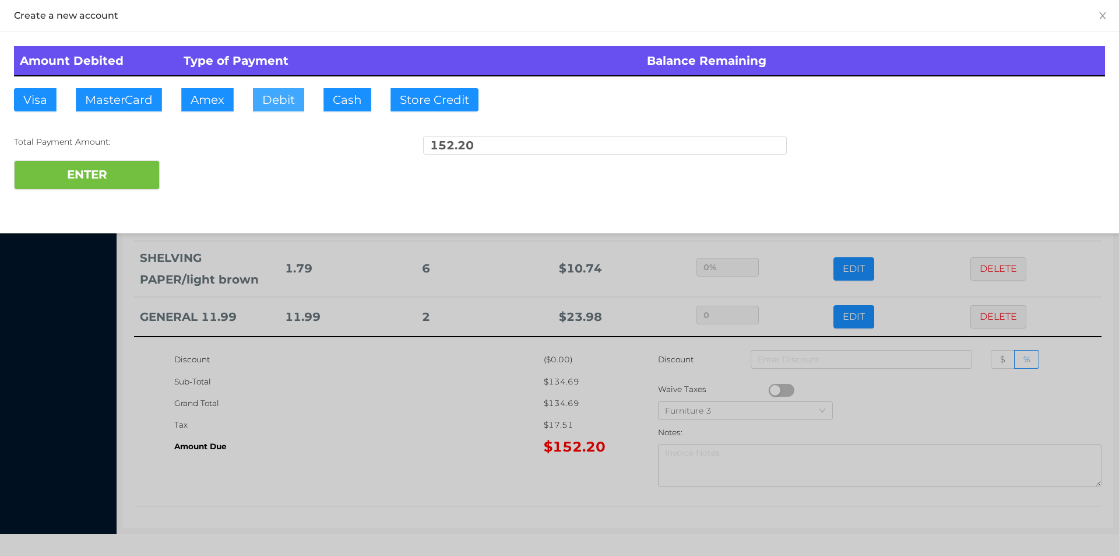
click at [272, 103] on button "Debit" at bounding box center [278, 99] width 51 height 23
click at [141, 173] on button "ENTER" at bounding box center [87, 174] width 146 height 29
type input "0"
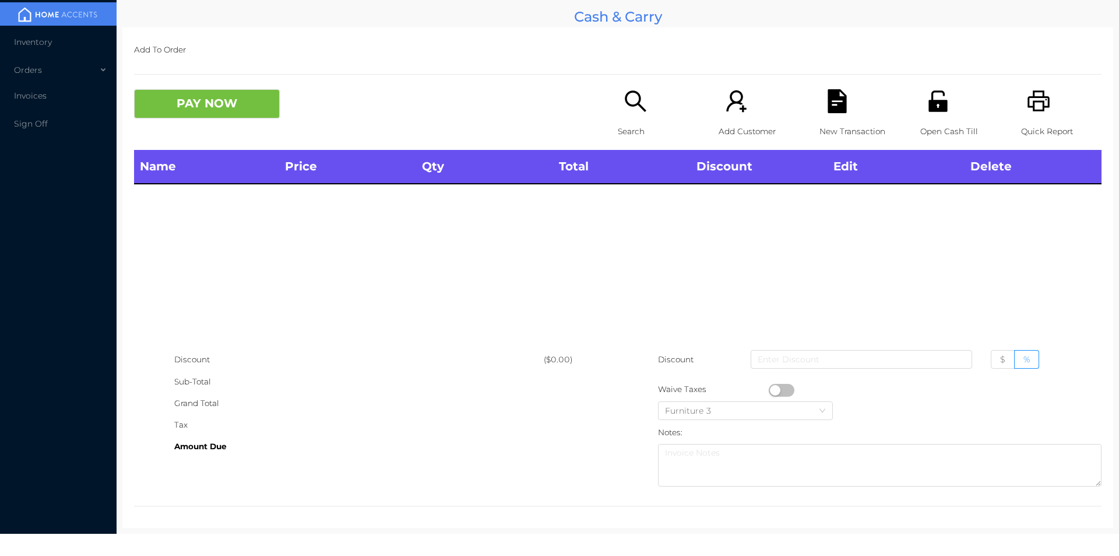
scroll to position [0, 0]
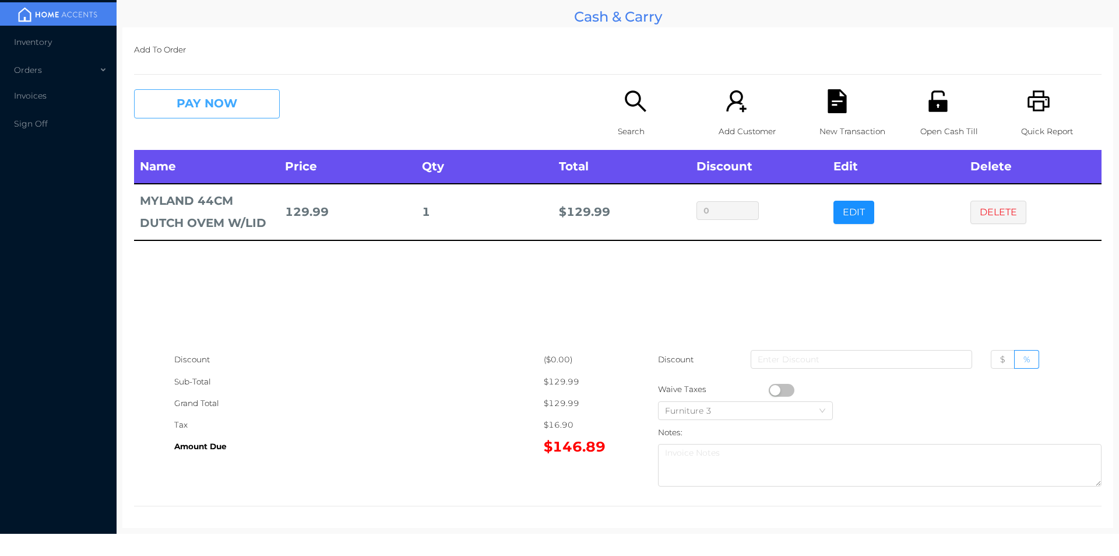
click at [228, 91] on button "PAY NOW" at bounding box center [207, 103] width 146 height 29
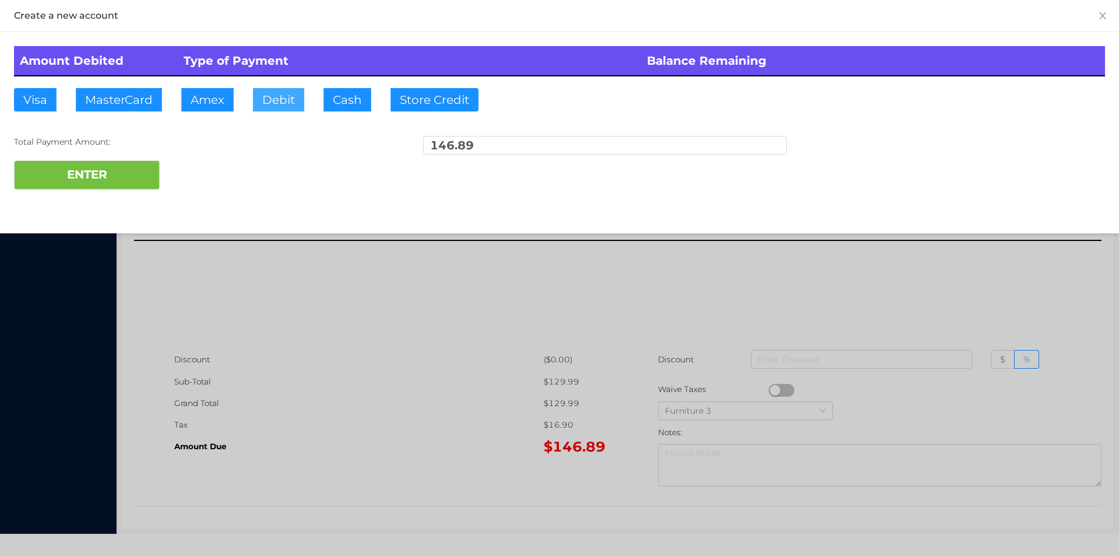
click at [265, 100] on button "Debit" at bounding box center [278, 99] width 51 height 23
click at [115, 175] on button "ENTER" at bounding box center [87, 174] width 146 height 29
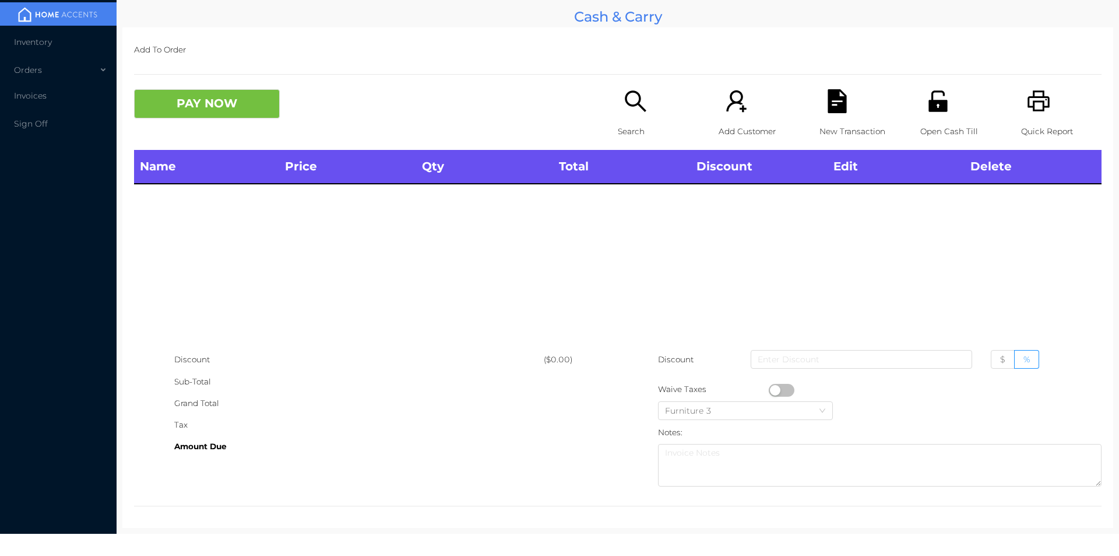
click at [630, 113] on icon "icon: search" at bounding box center [636, 101] width 24 height 24
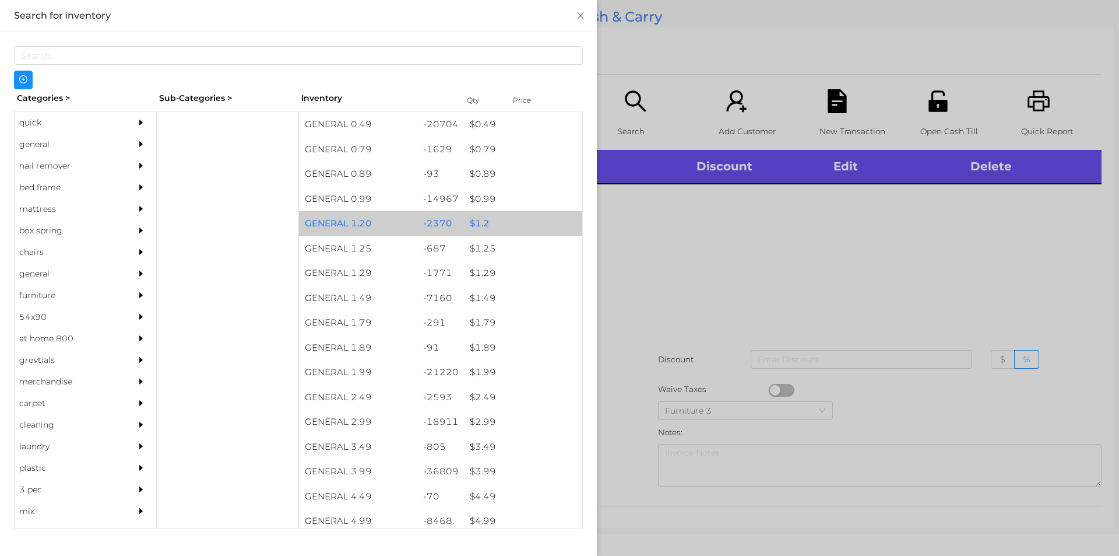
click at [482, 217] on div "$ 1.2" at bounding box center [523, 223] width 118 height 25
click at [482, 220] on div "$ 1.2" at bounding box center [523, 223] width 118 height 25
click at [475, 220] on div "$ 1.2" at bounding box center [523, 223] width 118 height 25
click at [479, 223] on div "$ 1.2" at bounding box center [523, 223] width 118 height 25
click at [470, 226] on div "$ 1.2" at bounding box center [523, 223] width 118 height 25
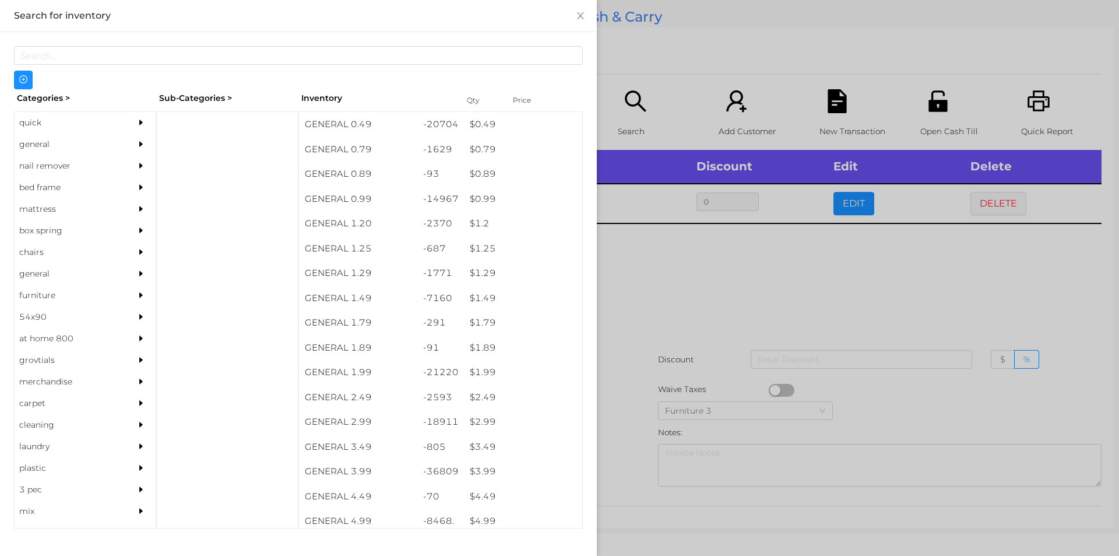
click at [634, 273] on div at bounding box center [559, 278] width 1119 height 556
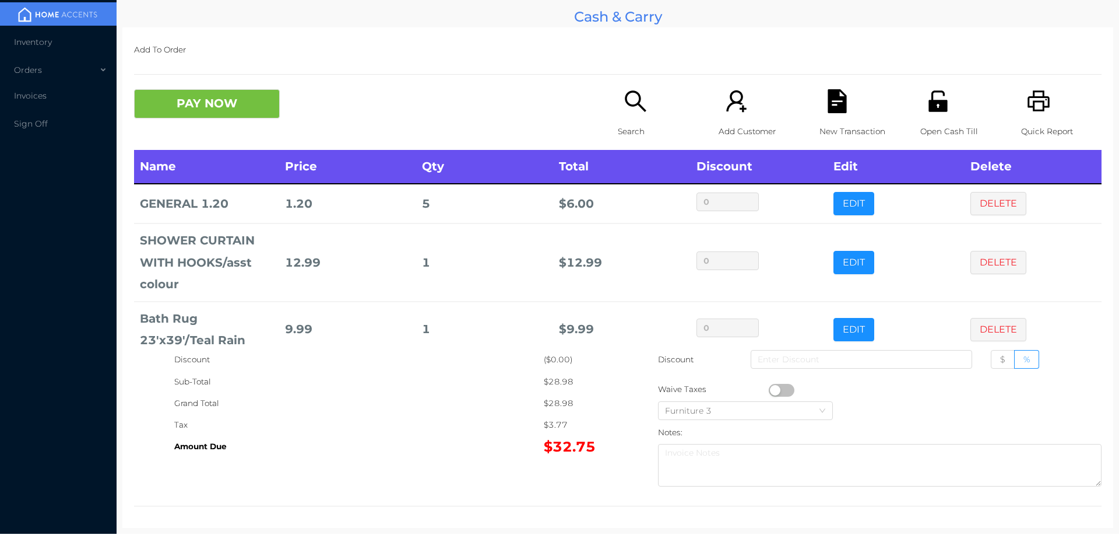
click at [1055, 114] on div "Quick Report" at bounding box center [1061, 119] width 80 height 61
click at [820, 97] on div "New Transaction" at bounding box center [860, 119] width 80 height 61
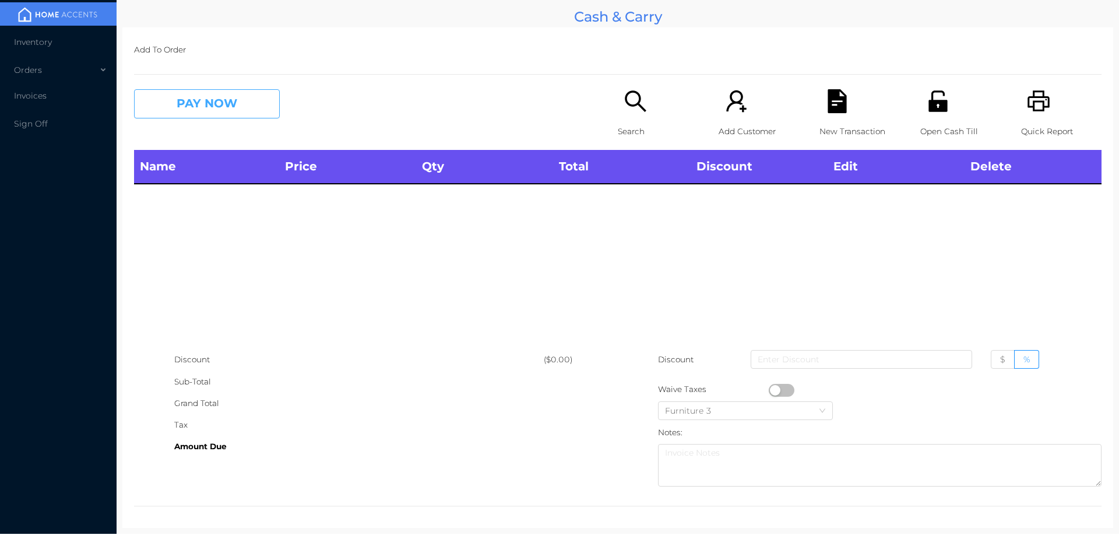
click at [219, 113] on button "PAY NOW" at bounding box center [207, 103] width 146 height 29
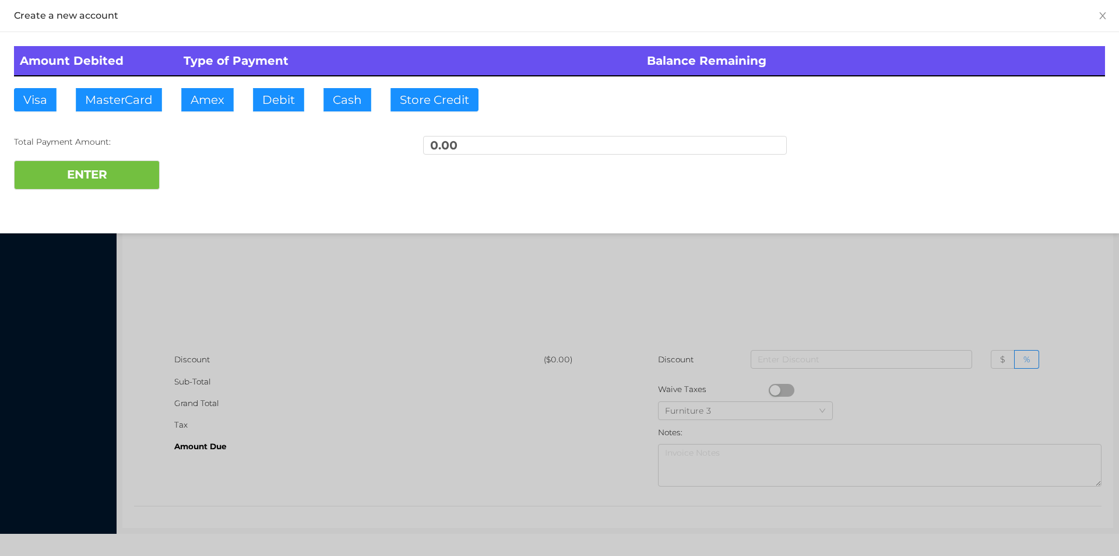
click at [252, 316] on div at bounding box center [559, 278] width 1119 height 556
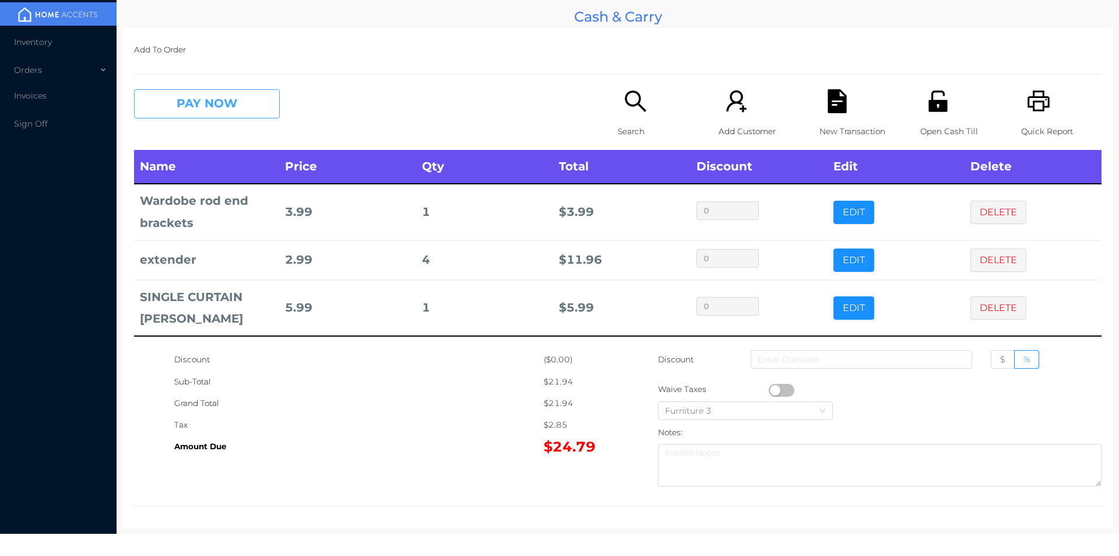
click at [223, 110] on button "PAY NOW" at bounding box center [207, 103] width 146 height 29
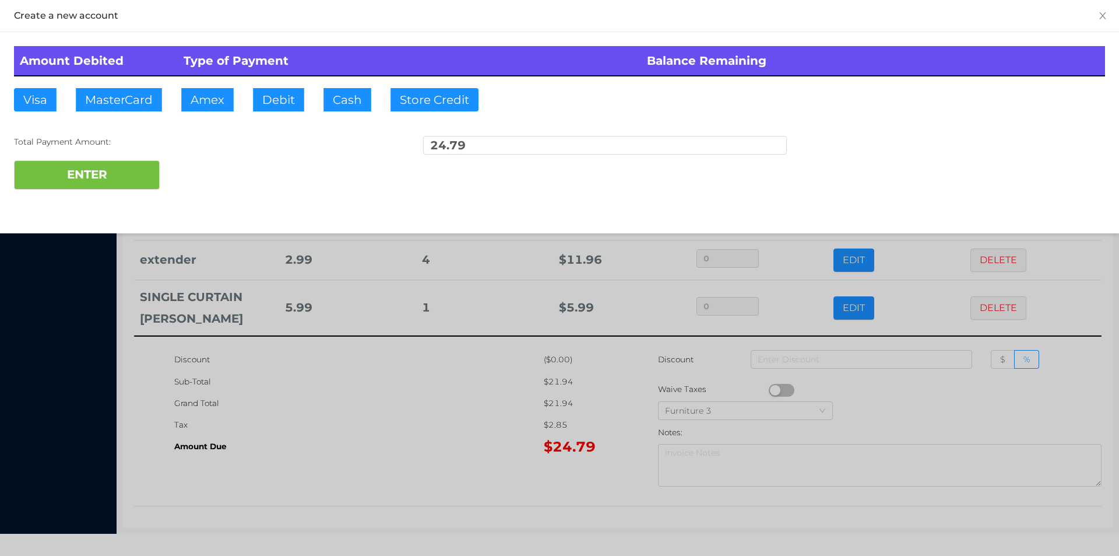
click at [248, 146] on div "Total Payment Amount:" at bounding box center [196, 142] width 364 height 12
click at [251, 177] on div "ENTER" at bounding box center [559, 174] width 1091 height 29
click at [456, 339] on div at bounding box center [559, 278] width 1119 height 556
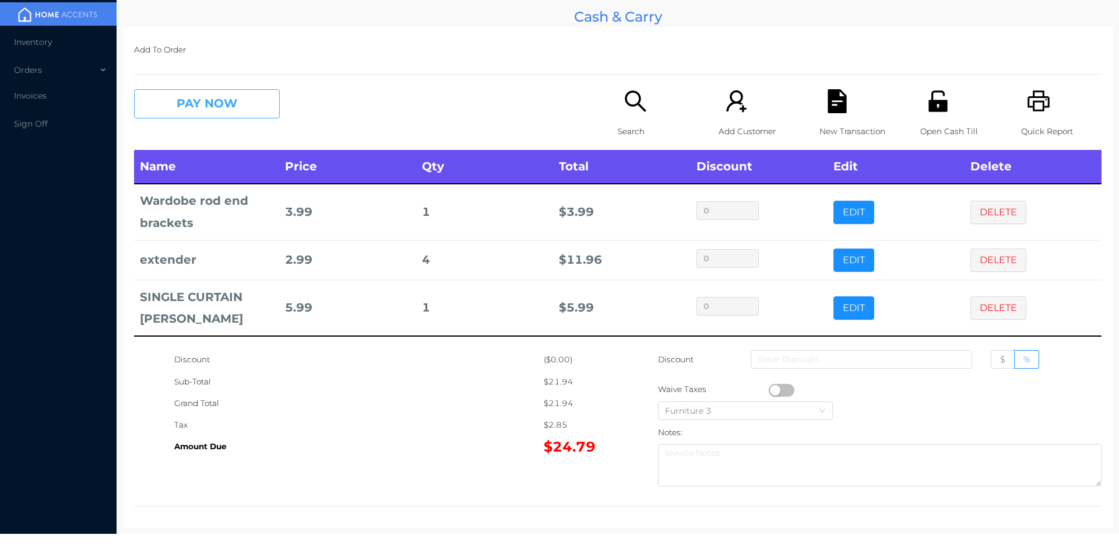
click at [212, 114] on button "PAY NOW" at bounding box center [207, 103] width 146 height 29
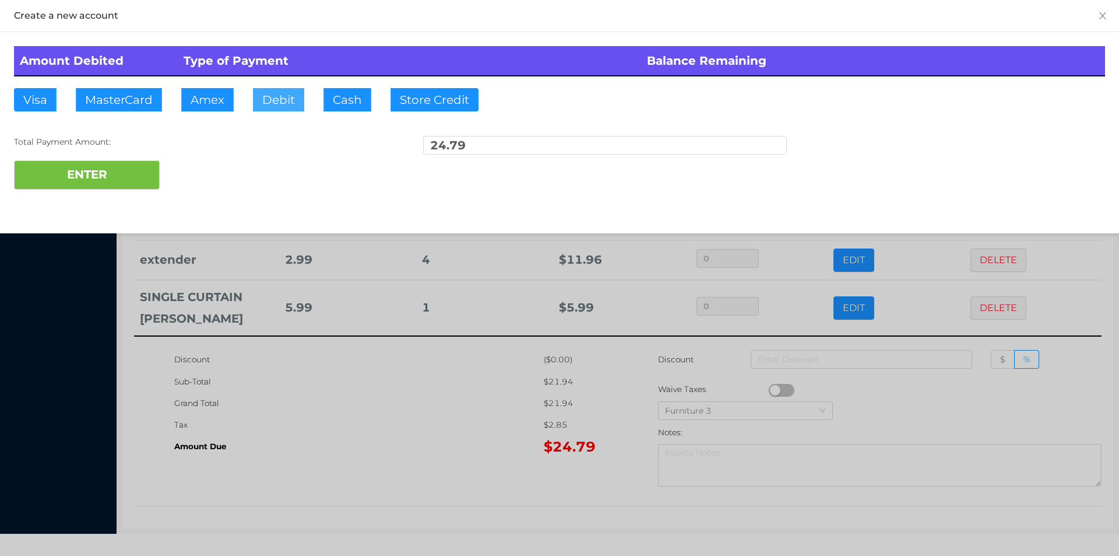
click at [266, 106] on button "Debit" at bounding box center [278, 99] width 51 height 23
click at [121, 187] on button "ENTER" at bounding box center [87, 174] width 146 height 29
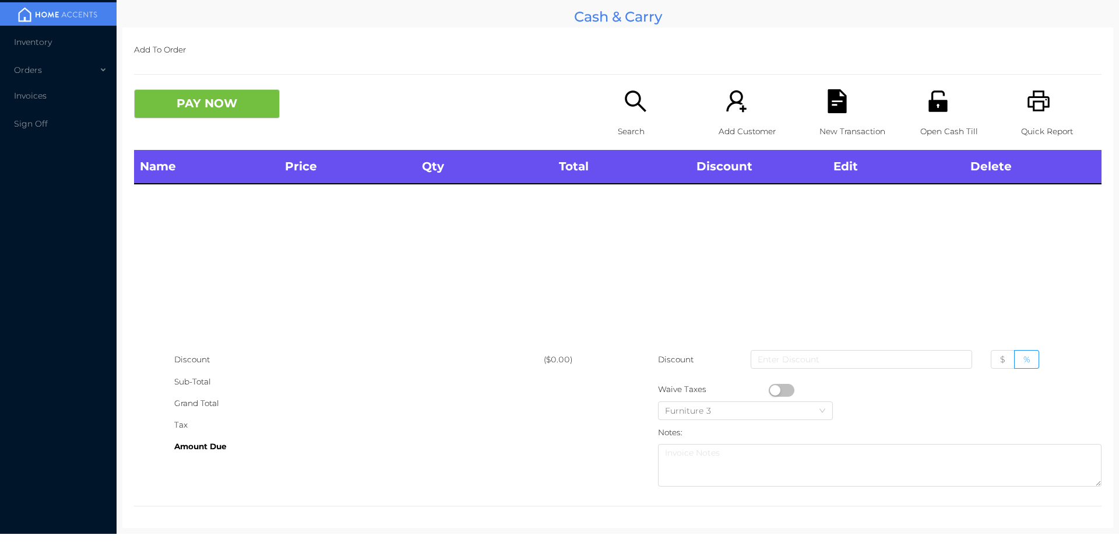
click at [633, 106] on icon "icon: search" at bounding box center [635, 100] width 21 height 21
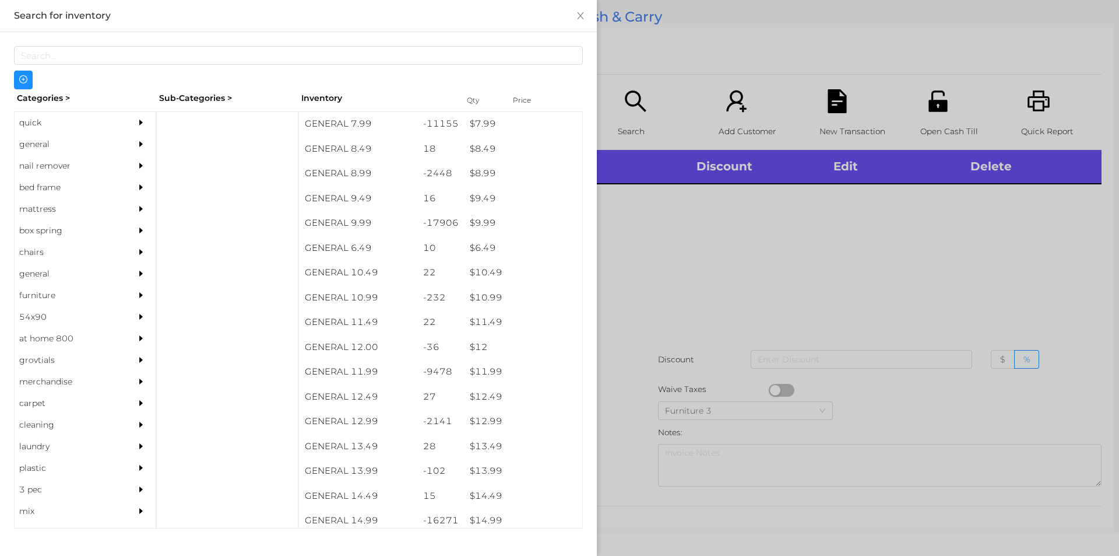
scroll to position [758, 0]
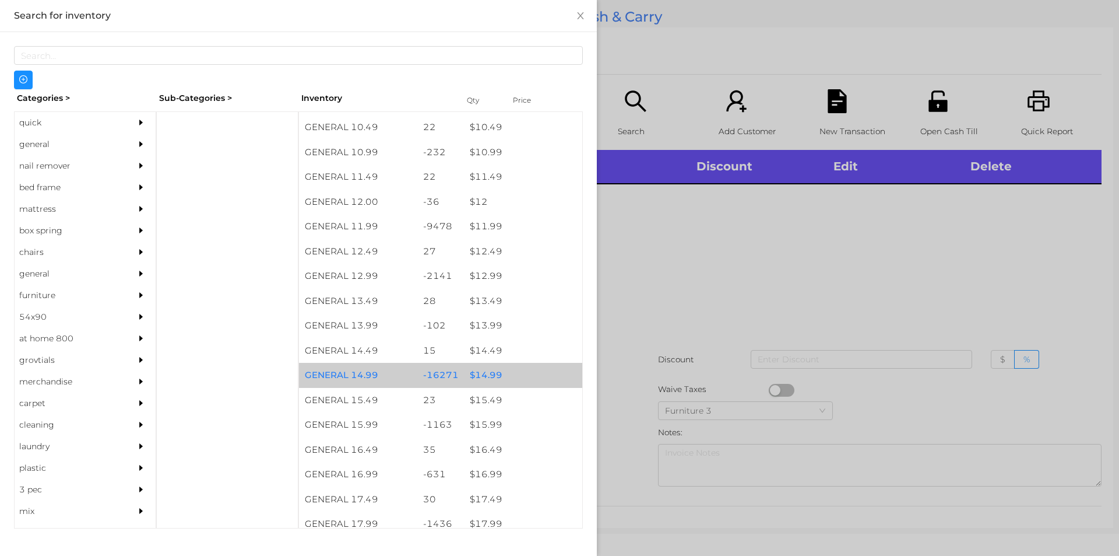
click at [517, 366] on div "$ 14.99" at bounding box center [523, 375] width 118 height 25
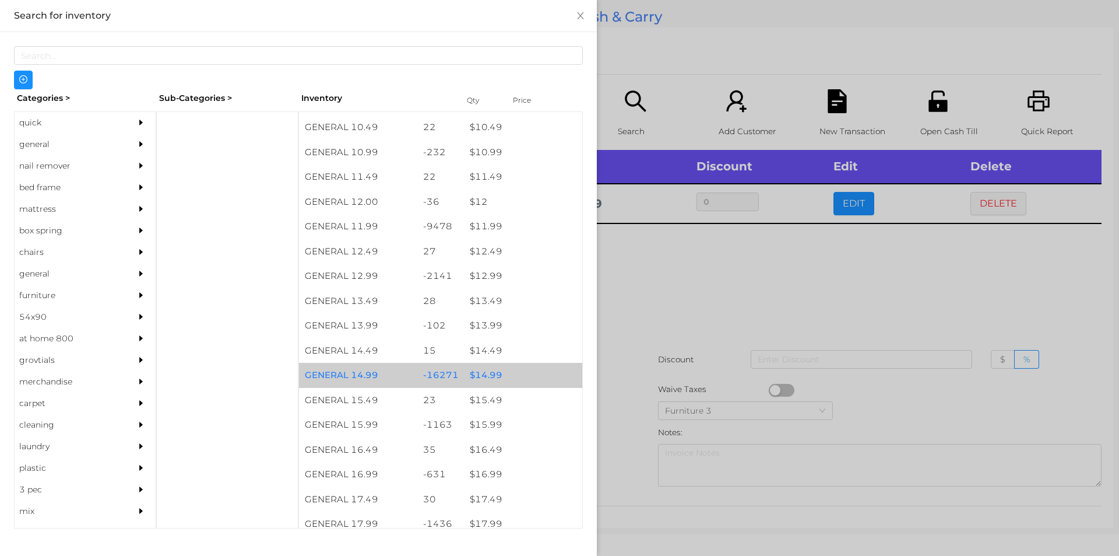
click at [540, 382] on div "$ 14.99" at bounding box center [523, 375] width 118 height 25
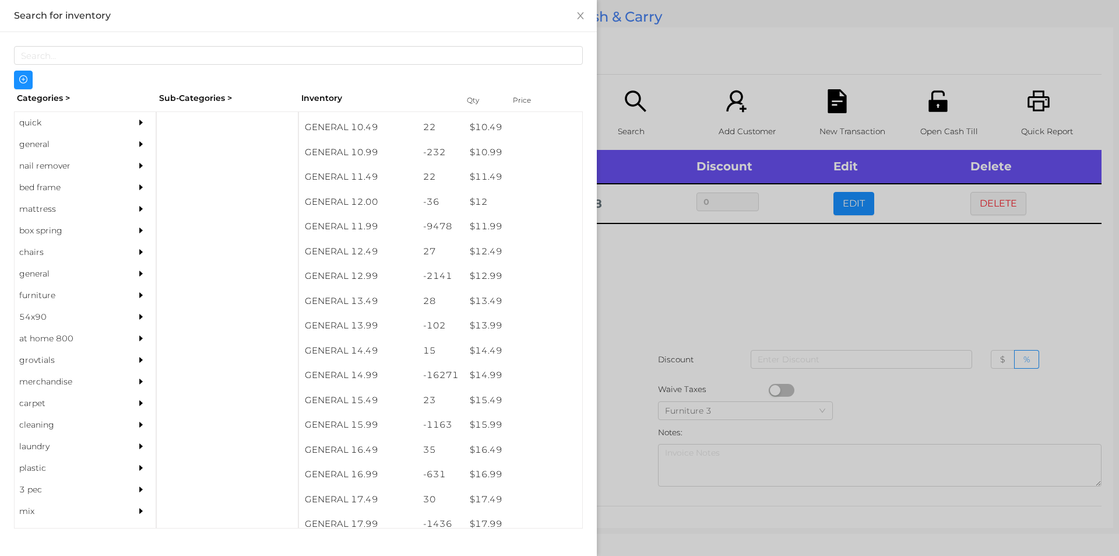
click at [674, 320] on div at bounding box center [559, 278] width 1119 height 556
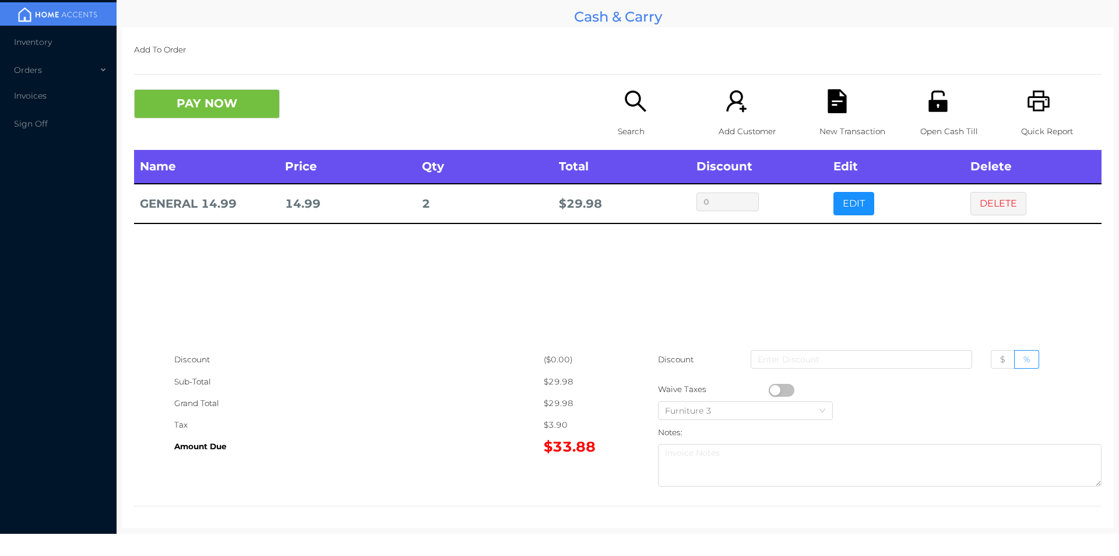
click at [835, 107] on icon "icon: file-text" at bounding box center [837, 101] width 19 height 24
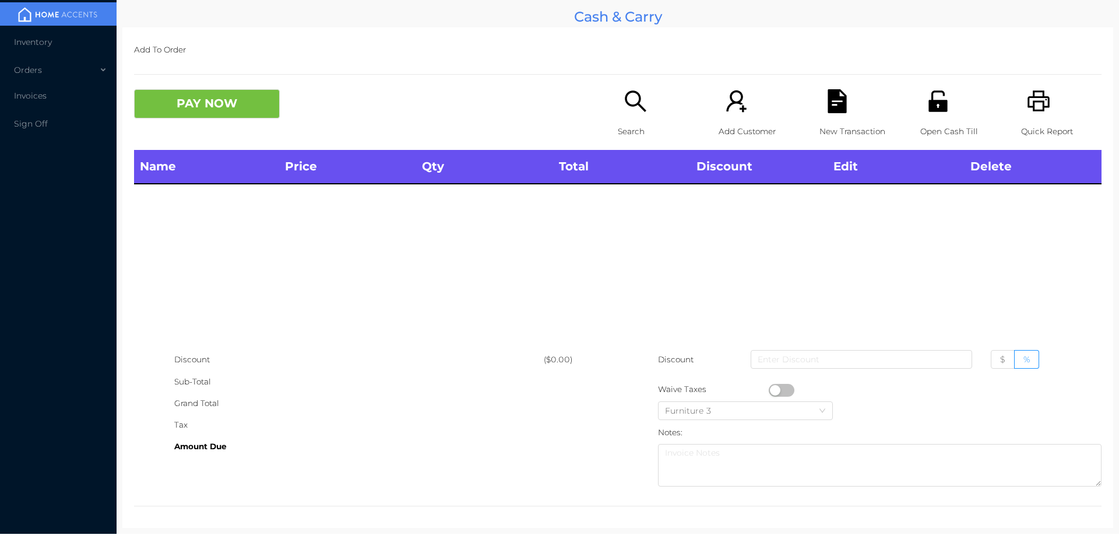
click at [929, 107] on icon "icon: unlock" at bounding box center [938, 100] width 19 height 21
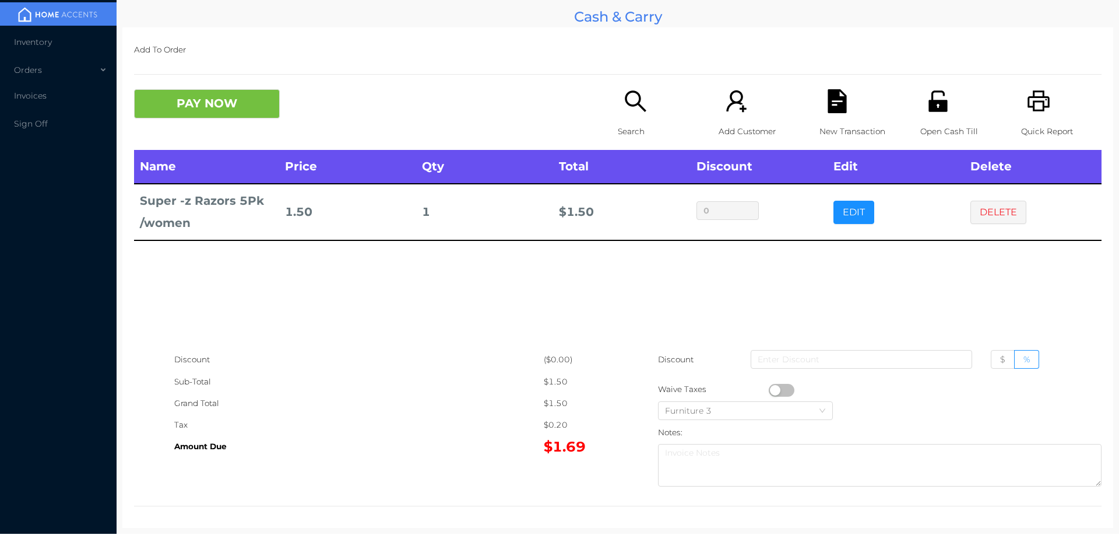
click at [843, 102] on div "New Transaction" at bounding box center [860, 119] width 80 height 61
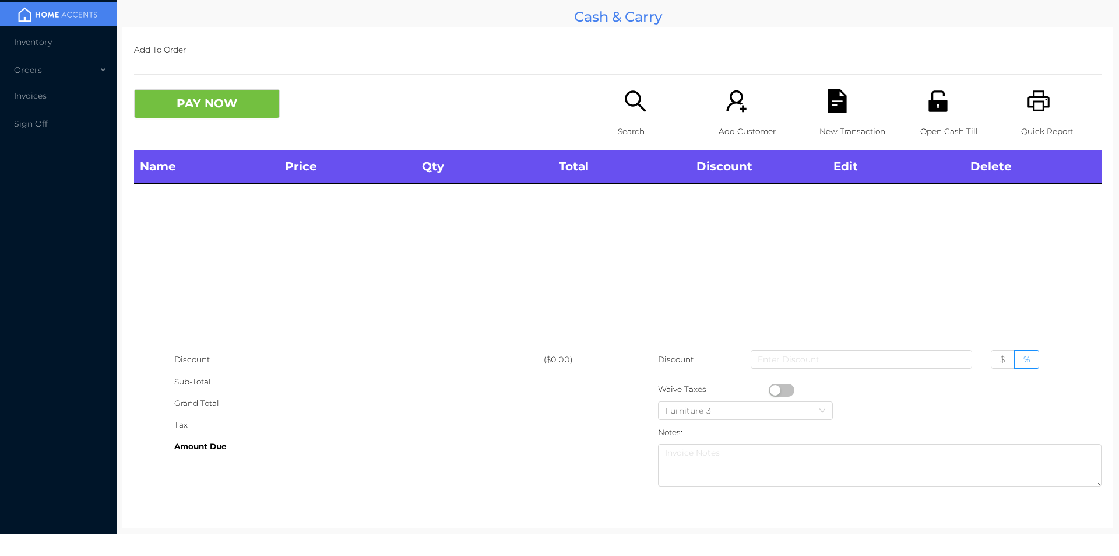
click at [937, 107] on icon "icon: unlock" at bounding box center [938, 100] width 19 height 21
click at [824, 382] on div at bounding box center [880, 389] width 444 height 22
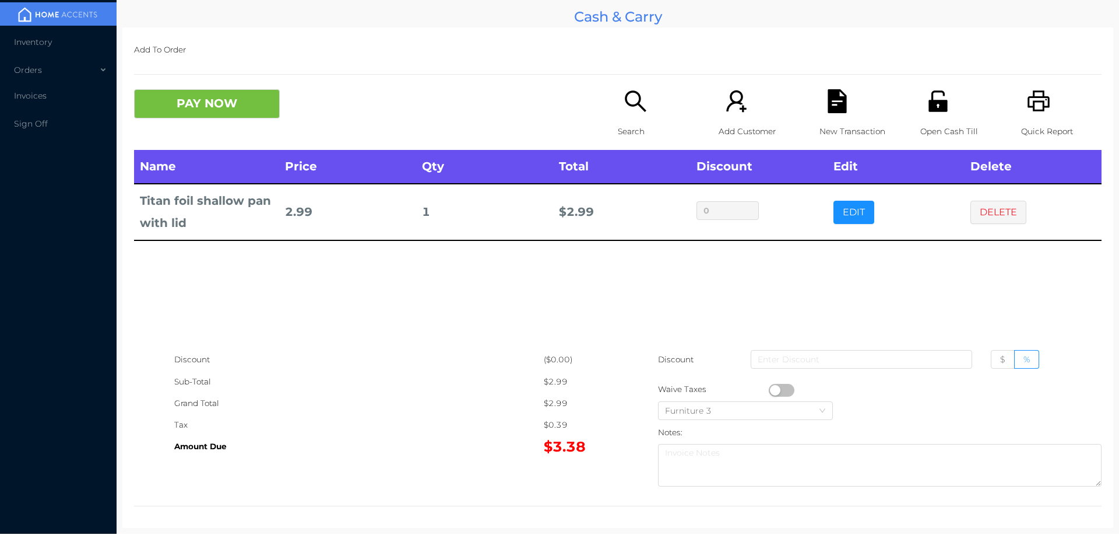
click at [630, 110] on icon "icon: search" at bounding box center [636, 101] width 24 height 24
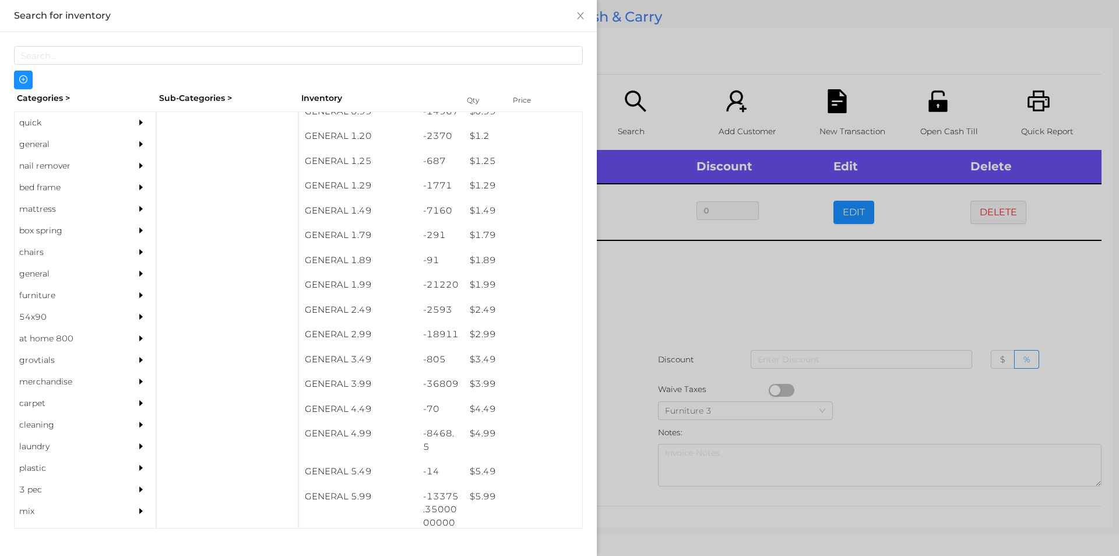
scroll to position [0, 0]
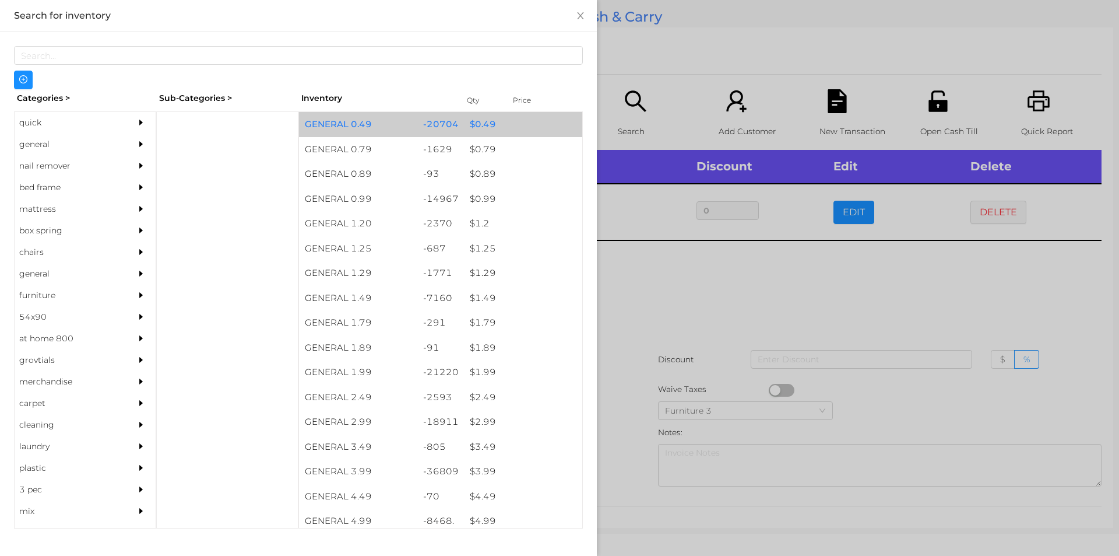
click at [435, 128] on div "-20704" at bounding box center [440, 124] width 47 height 25
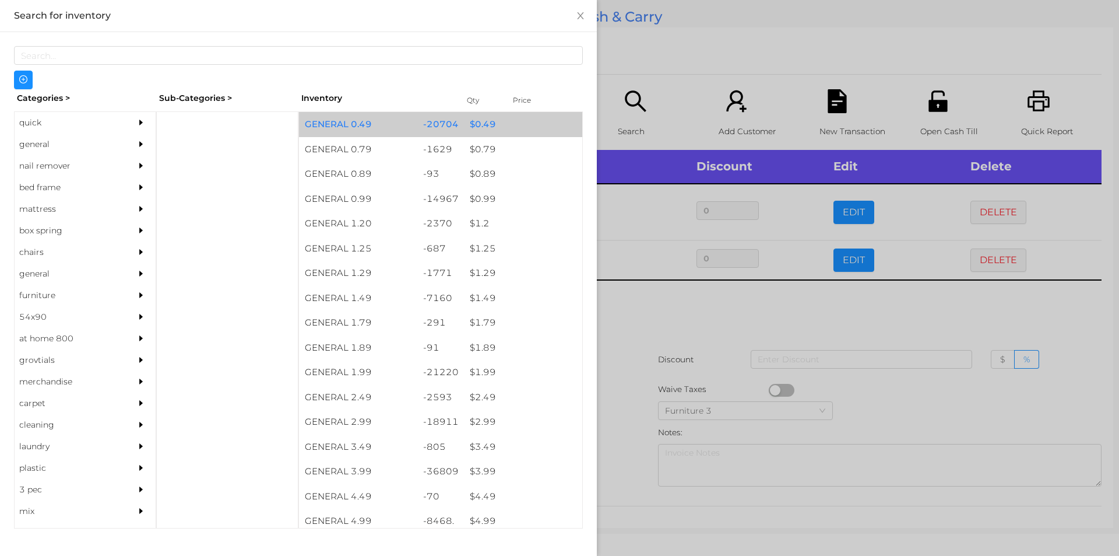
click at [470, 118] on div "$ 0.49" at bounding box center [523, 124] width 118 height 25
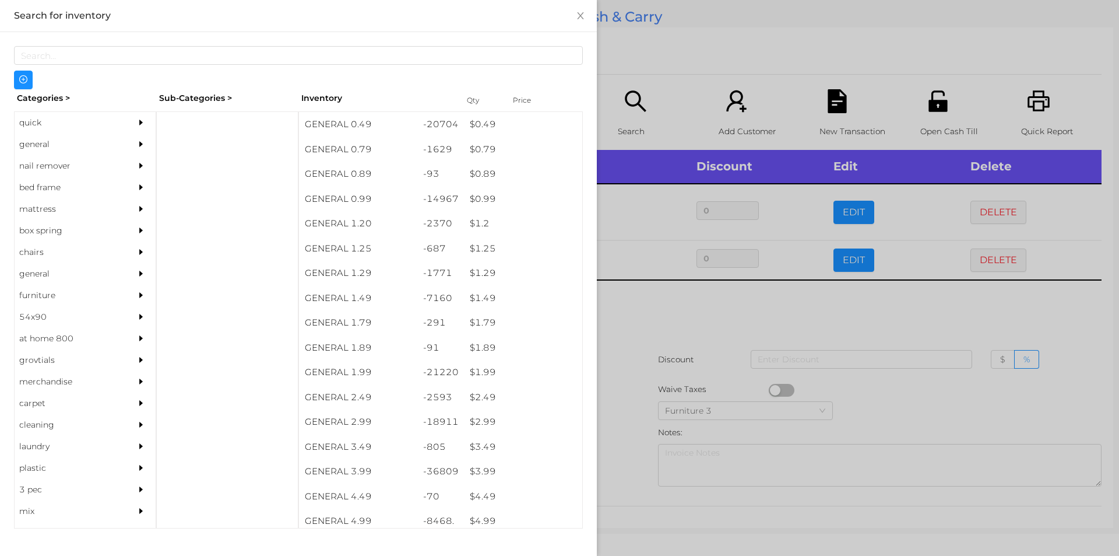
click at [645, 92] on div at bounding box center [559, 278] width 1119 height 556
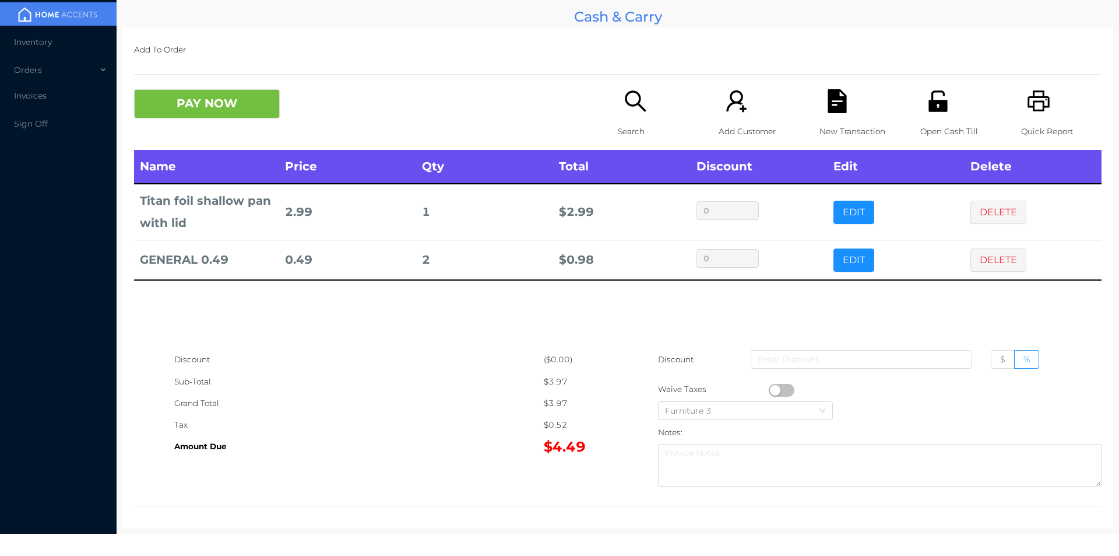
click at [773, 389] on button "button" at bounding box center [782, 390] width 26 height 13
click at [204, 115] on button "PAY NOW" at bounding box center [207, 103] width 146 height 29
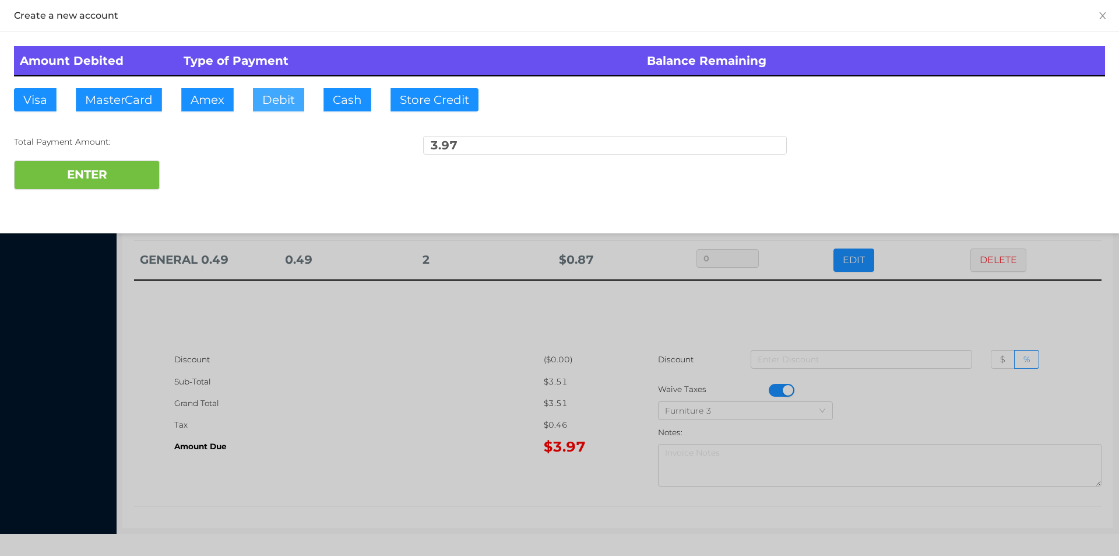
click at [278, 97] on button "Debit" at bounding box center [278, 99] width 51 height 23
click at [99, 170] on button "ENTER" at bounding box center [87, 174] width 146 height 29
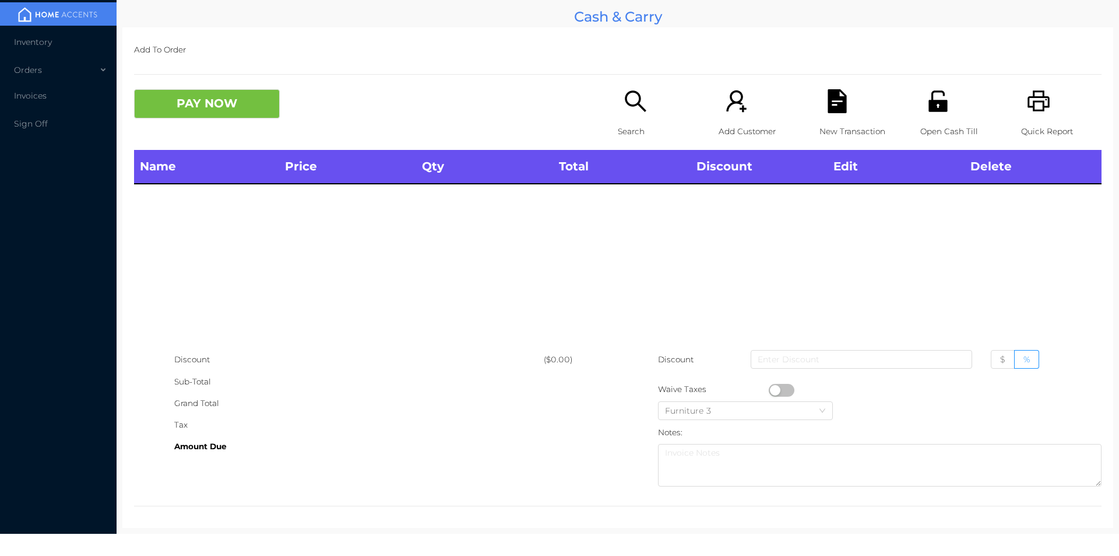
click at [621, 149] on div "Search" at bounding box center [658, 119] width 80 height 61
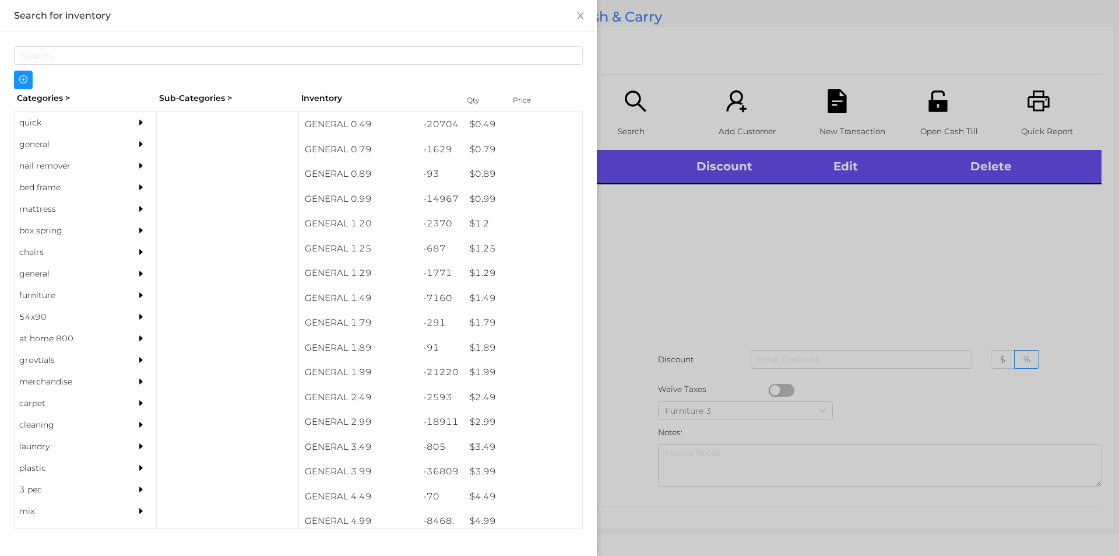
click at [93, 124] on div "quick" at bounding box center [68, 123] width 106 height 22
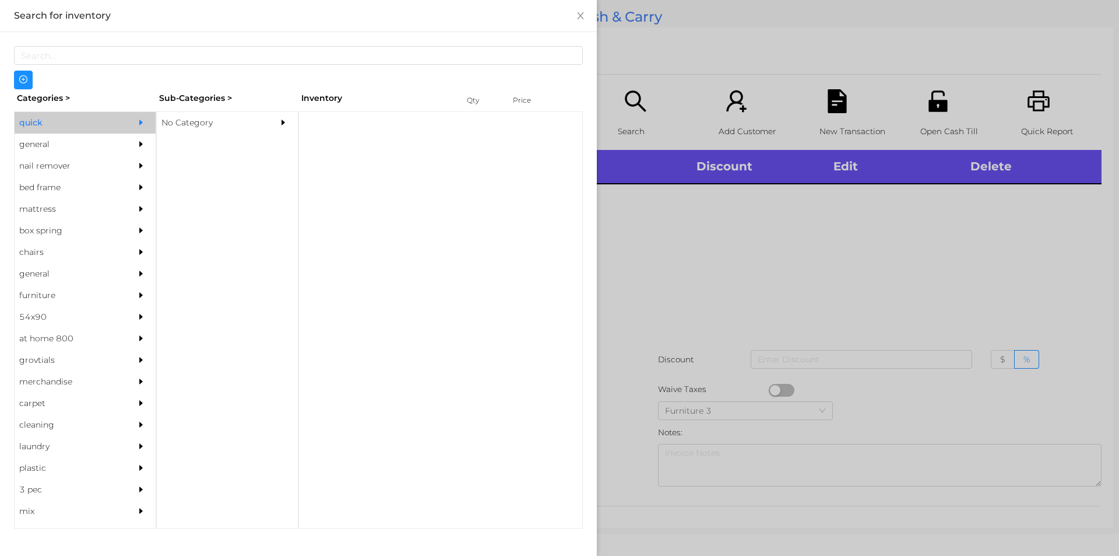
click at [233, 124] on div "No Category" at bounding box center [210, 123] width 106 height 22
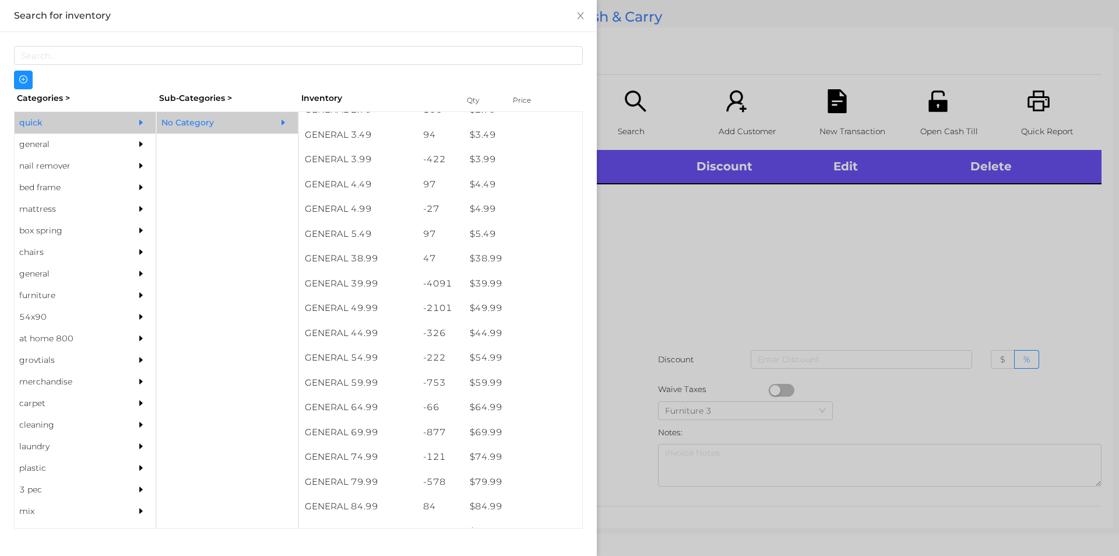
scroll to position [510, 0]
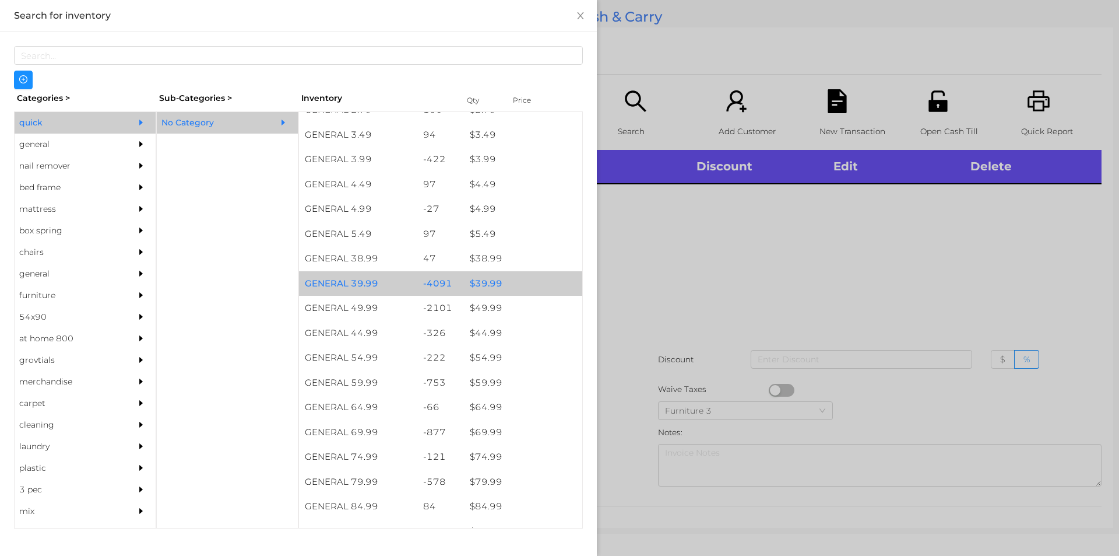
click at [503, 278] on div "$ 39.99" at bounding box center [523, 283] width 118 height 25
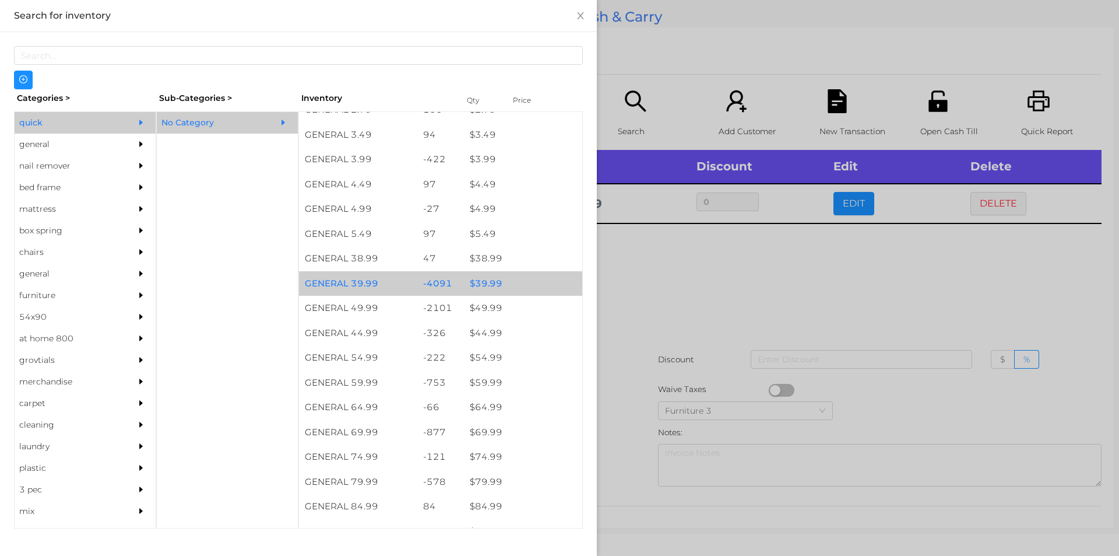
click at [670, 317] on div at bounding box center [559, 278] width 1119 height 556
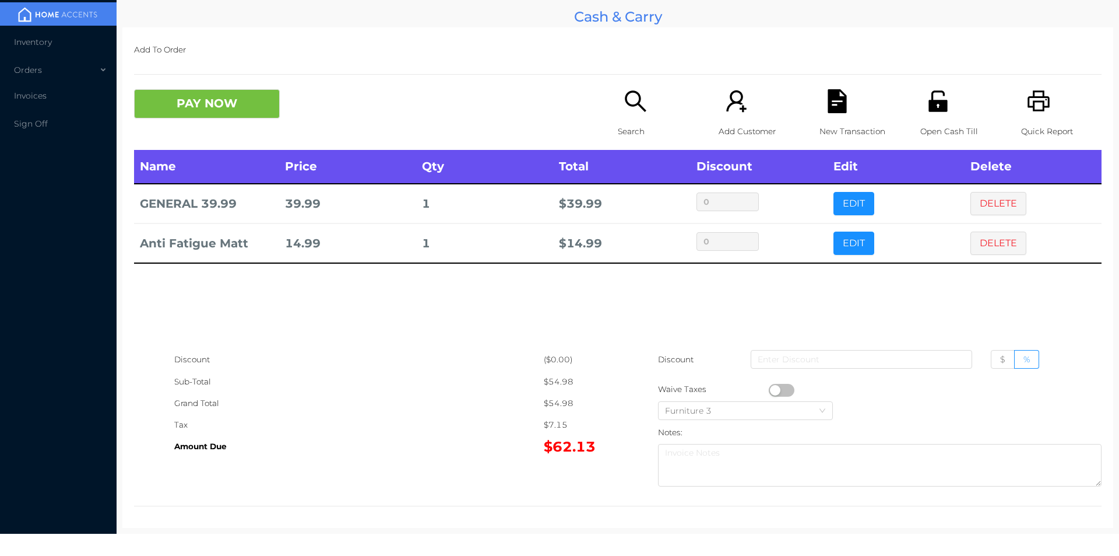
click at [620, 125] on p "Search" at bounding box center [658, 132] width 80 height 22
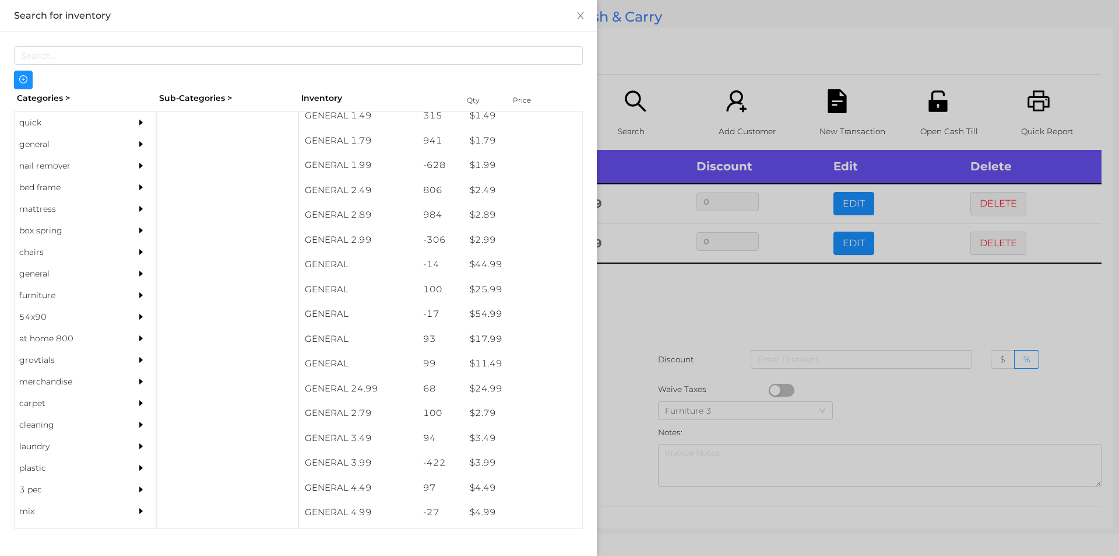
scroll to position [208, 0]
click at [61, 136] on div "general" at bounding box center [68, 145] width 106 height 22
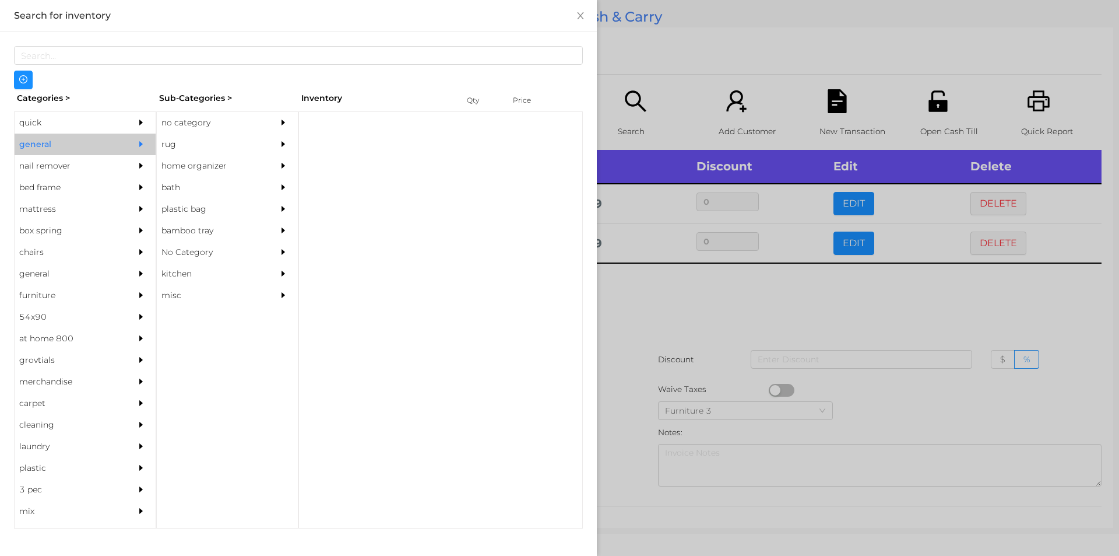
scroll to position [0, 0]
click at [210, 115] on div "no category" at bounding box center [210, 123] width 106 height 22
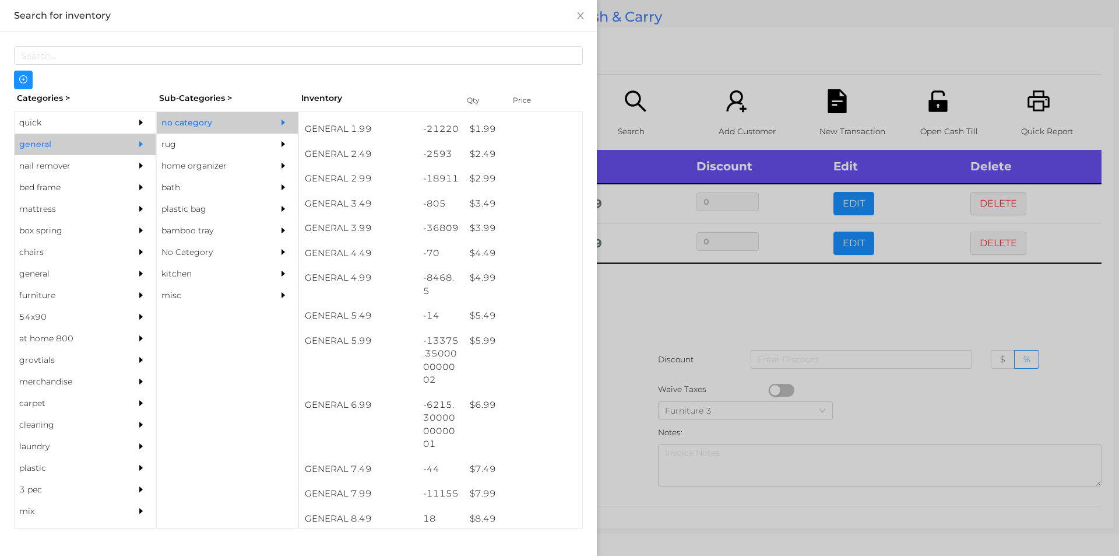
scroll to position [258, 0]
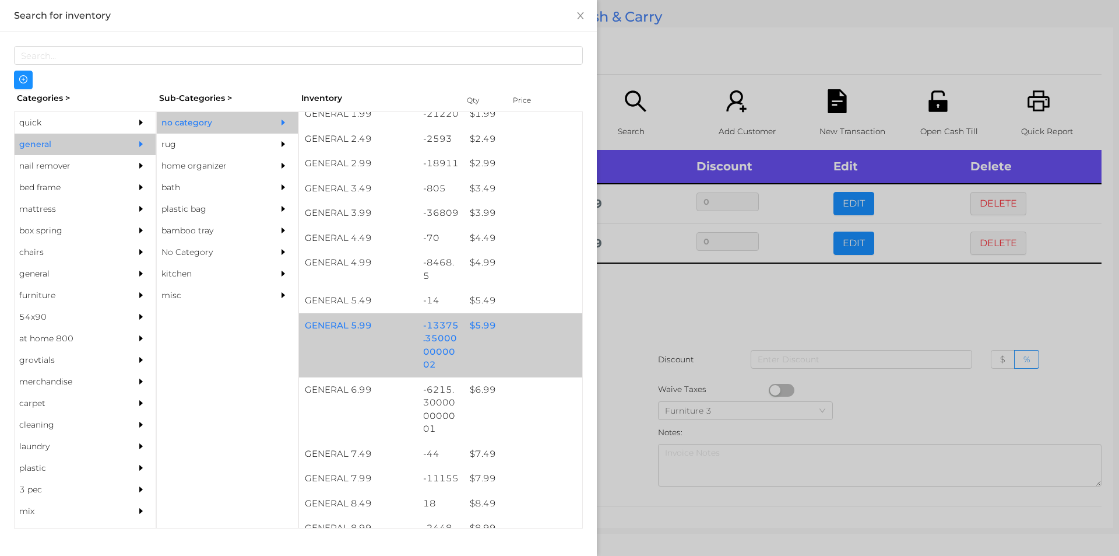
click at [497, 335] on div "$ 5.99" at bounding box center [523, 325] width 118 height 25
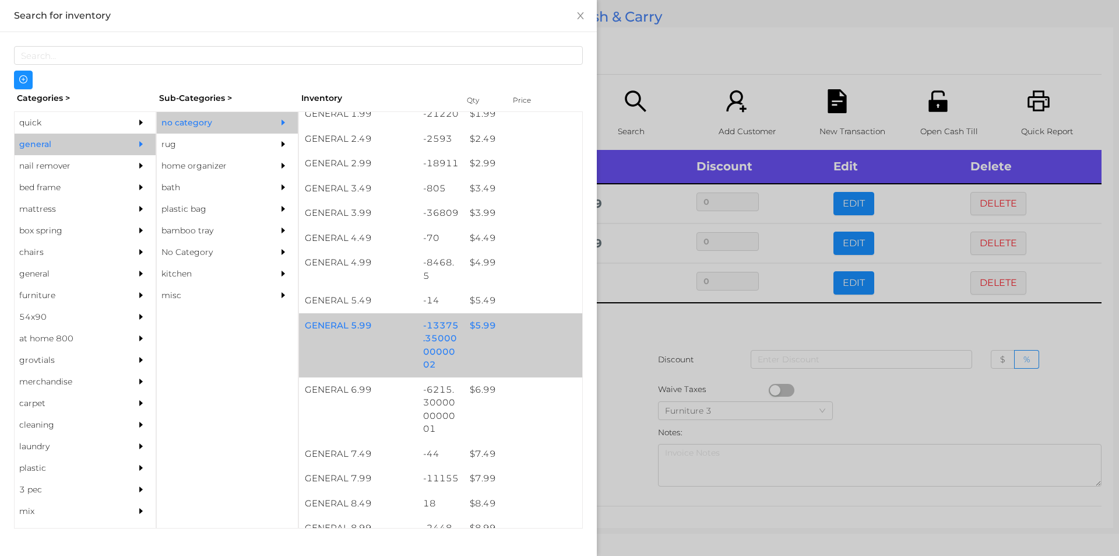
click at [509, 335] on div "$ 5.99" at bounding box center [523, 325] width 118 height 25
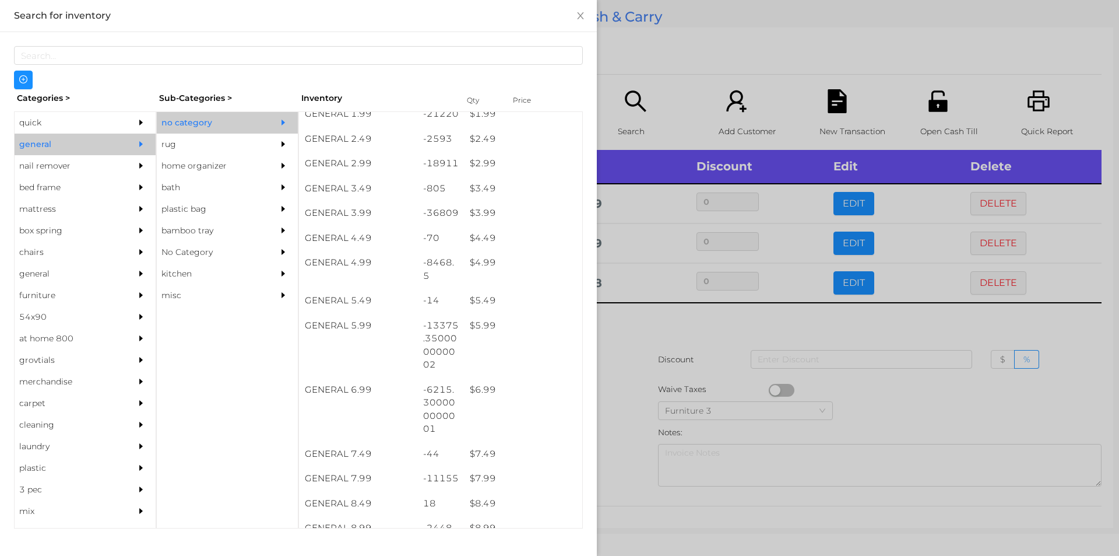
click at [662, 340] on div at bounding box center [559, 278] width 1119 height 556
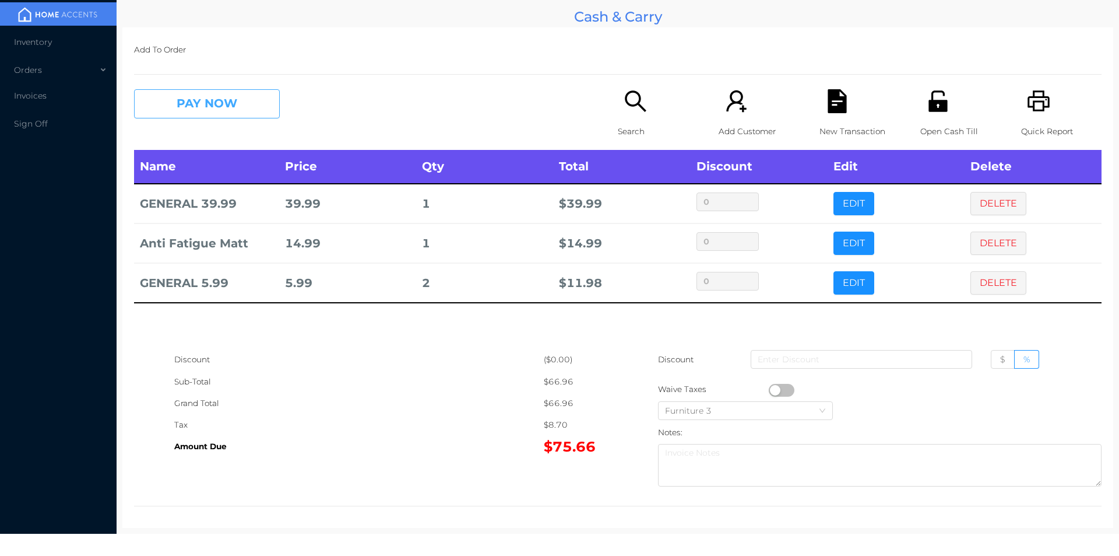
click at [229, 99] on button "PAY NOW" at bounding box center [207, 103] width 146 height 29
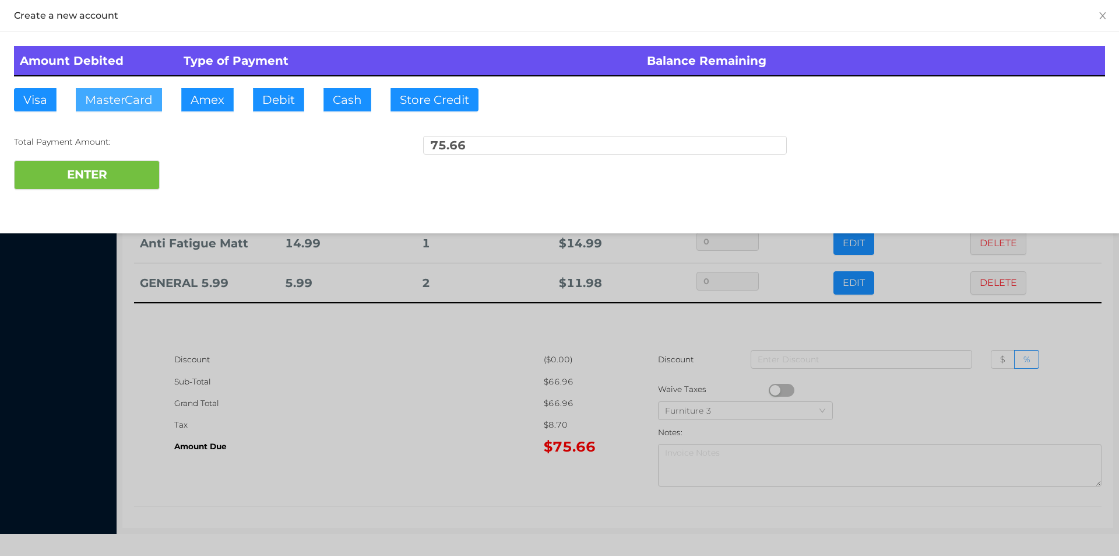
click at [119, 92] on button "MasterCard" at bounding box center [119, 99] width 86 height 23
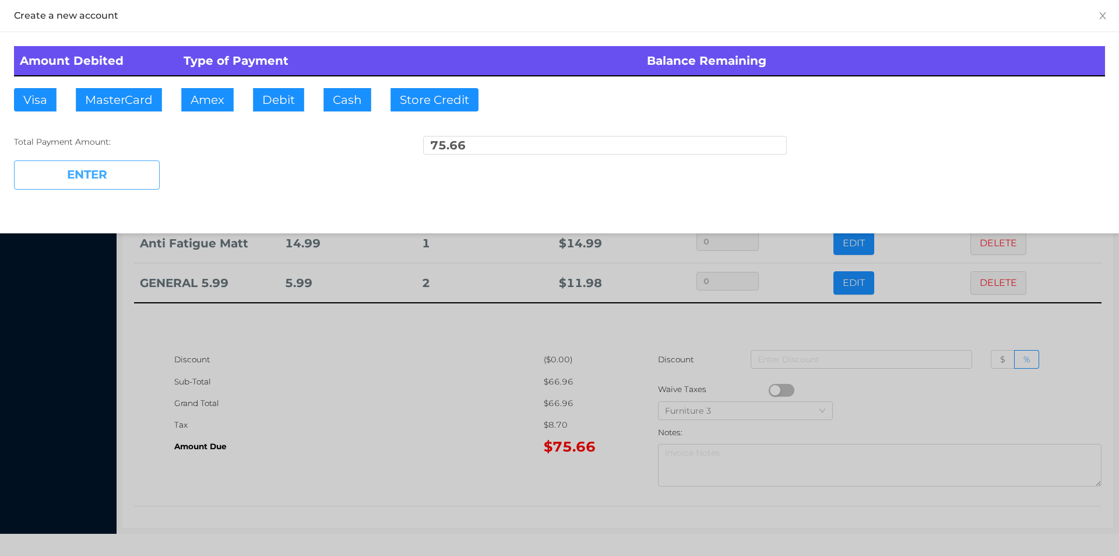
click at [118, 179] on button "ENTER" at bounding box center [87, 174] width 146 height 29
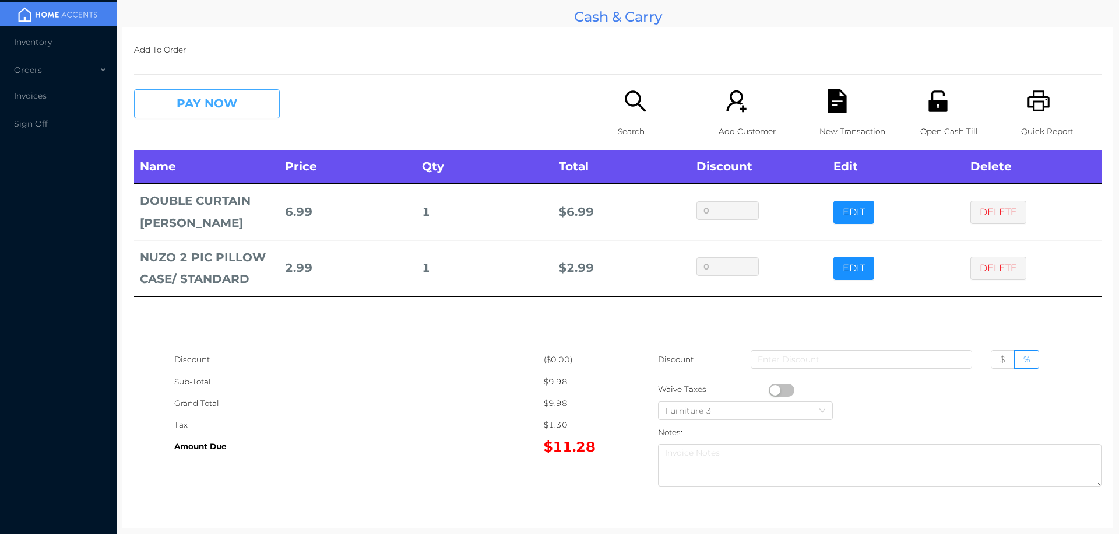
click at [234, 108] on button "PAY NOW" at bounding box center [207, 103] width 146 height 29
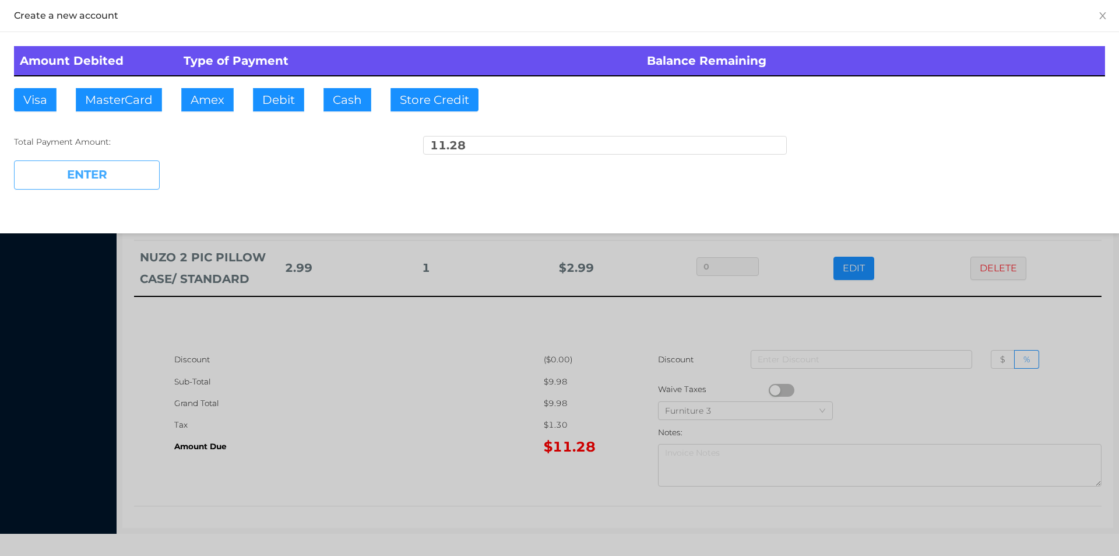
click at [130, 171] on button "ENTER" at bounding box center [87, 174] width 146 height 29
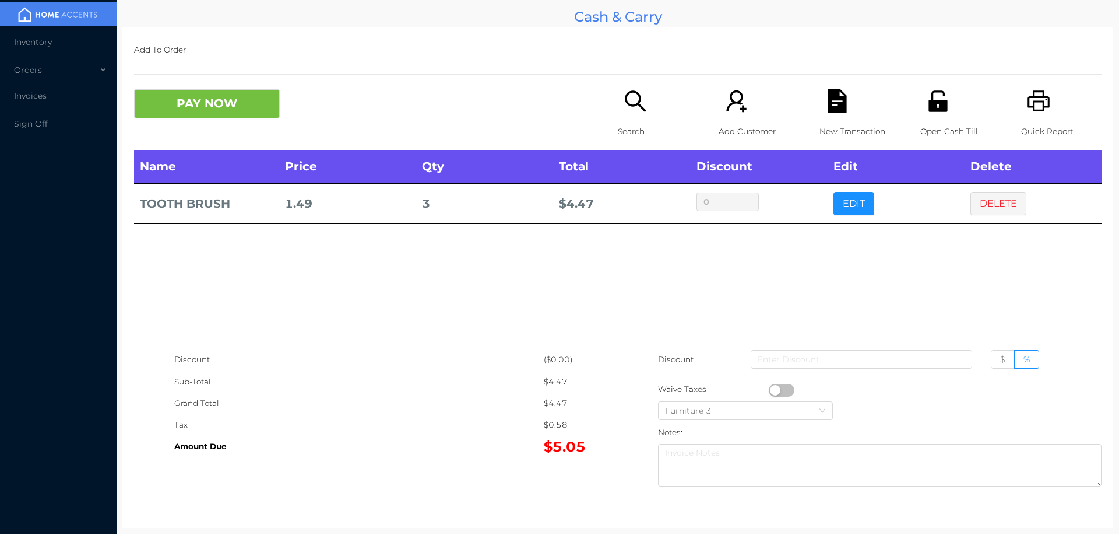
click at [630, 131] on p "Search" at bounding box center [658, 132] width 80 height 22
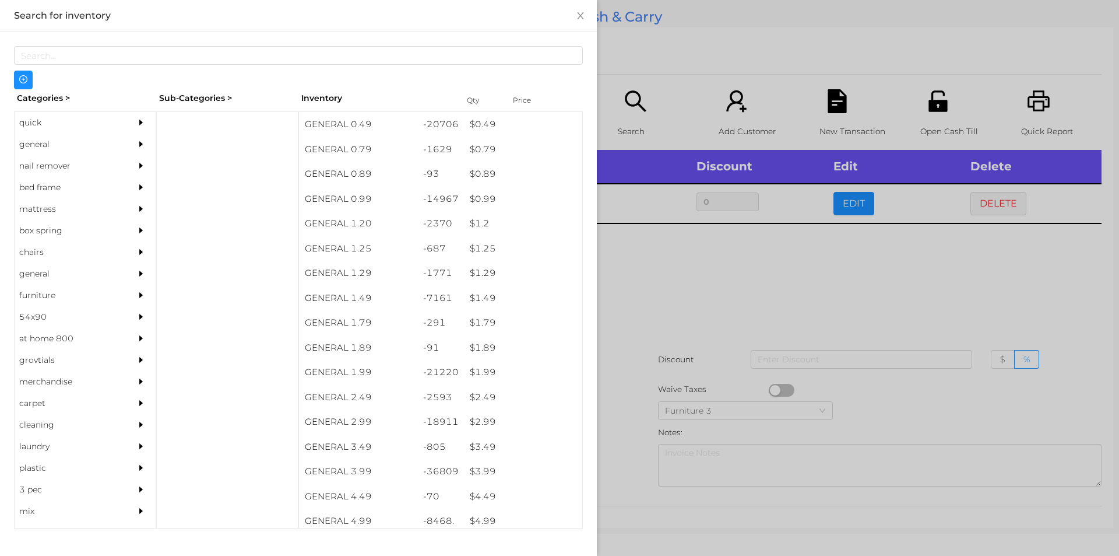
click at [34, 118] on div "quick" at bounding box center [68, 123] width 106 height 22
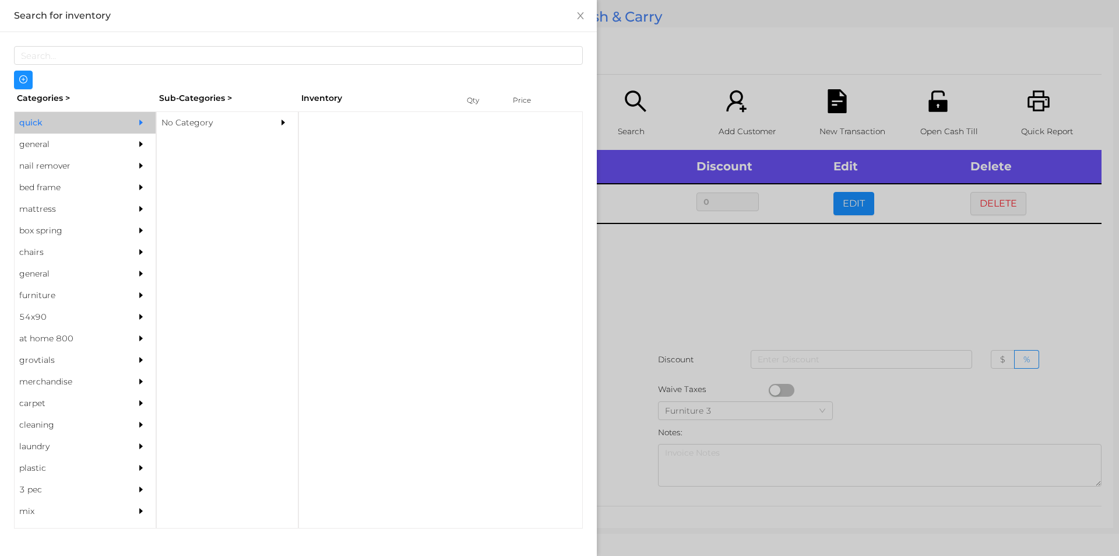
click at [177, 121] on div "No Category" at bounding box center [210, 123] width 106 height 22
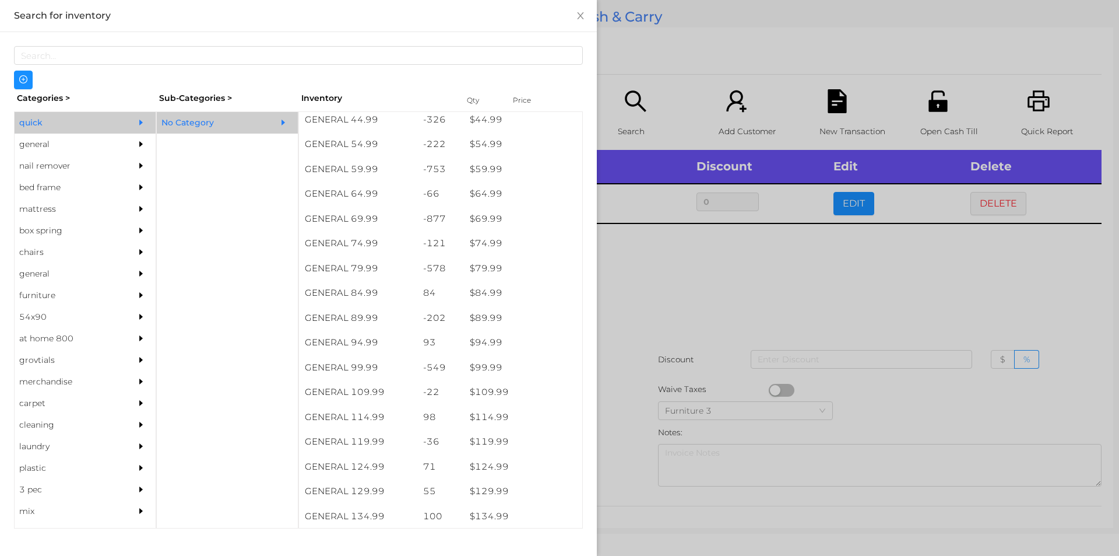
scroll to position [723, 0]
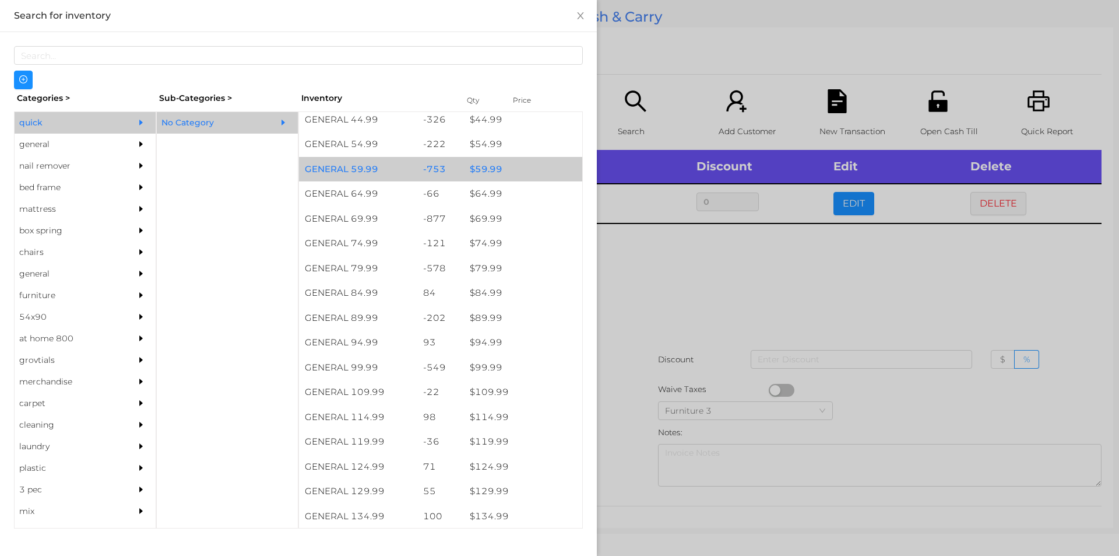
click at [497, 170] on div "$ 59.99" at bounding box center [523, 169] width 118 height 25
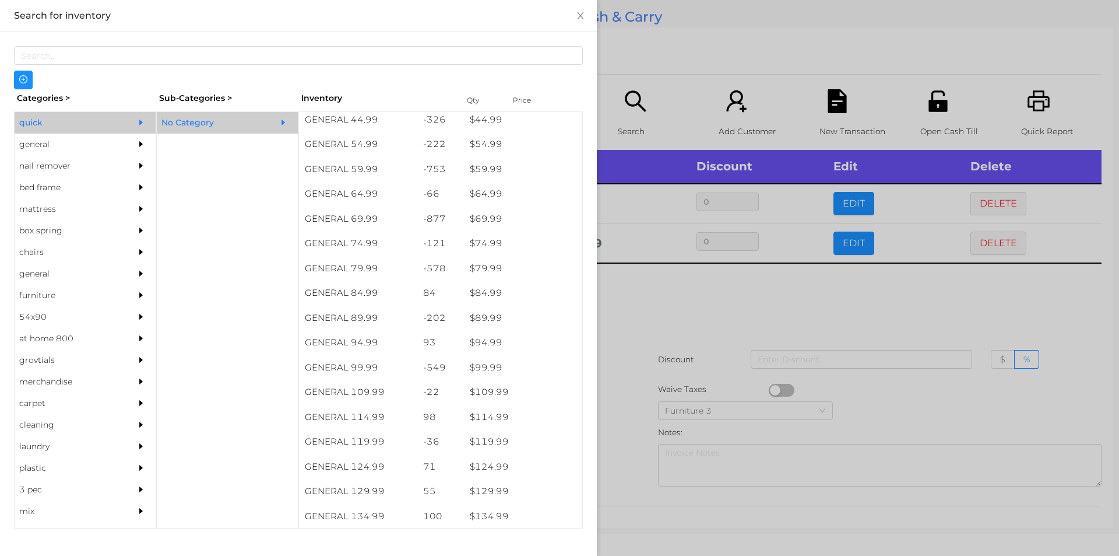
click at [665, 328] on div at bounding box center [559, 278] width 1119 height 556
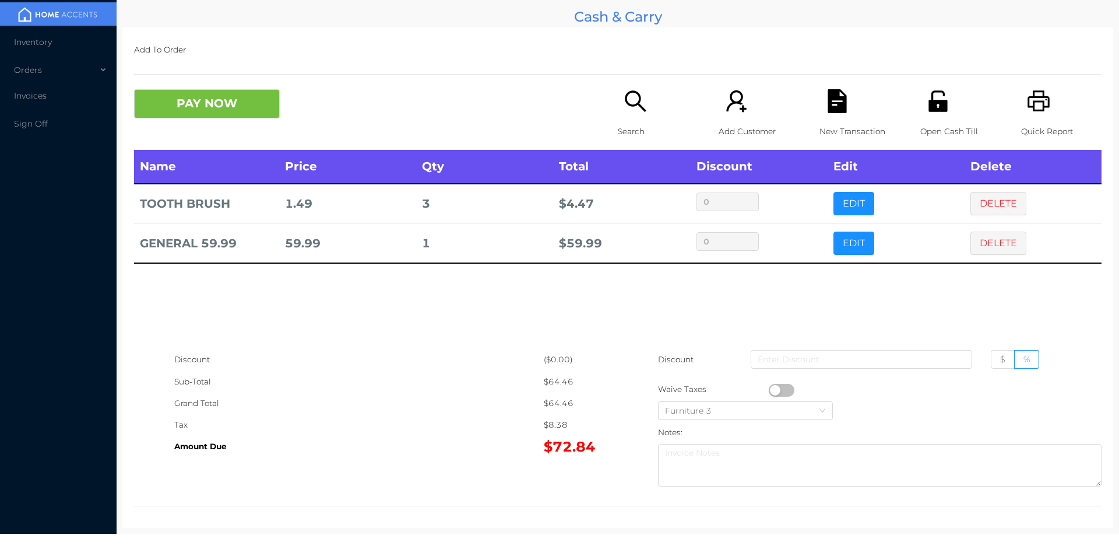
click at [835, 123] on p "New Transaction" at bounding box center [860, 132] width 80 height 22
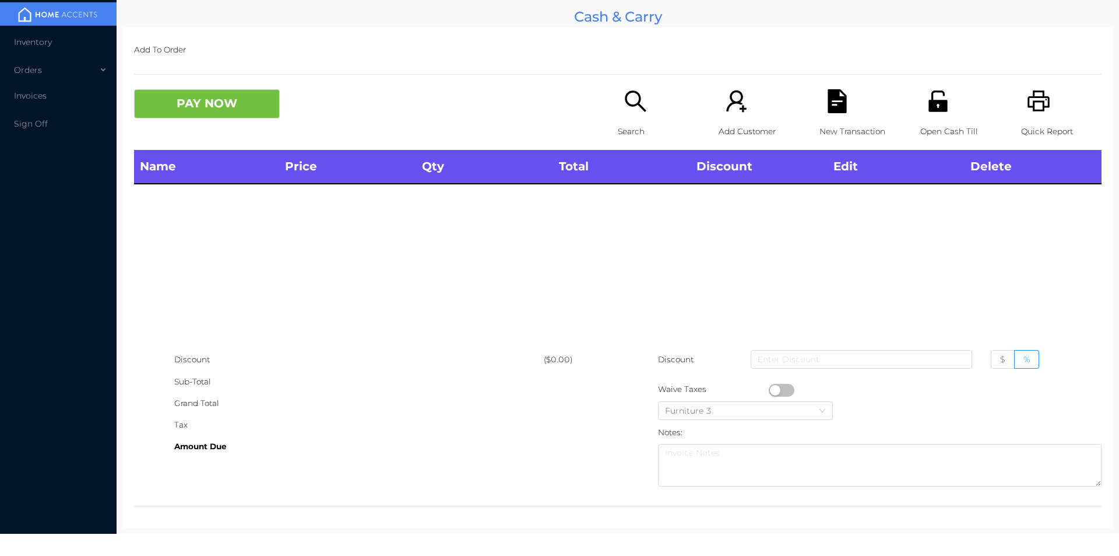
click at [1028, 100] on icon "icon: printer" at bounding box center [1039, 101] width 24 height 24
click at [932, 122] on p "Open Cash Till" at bounding box center [961, 132] width 80 height 22
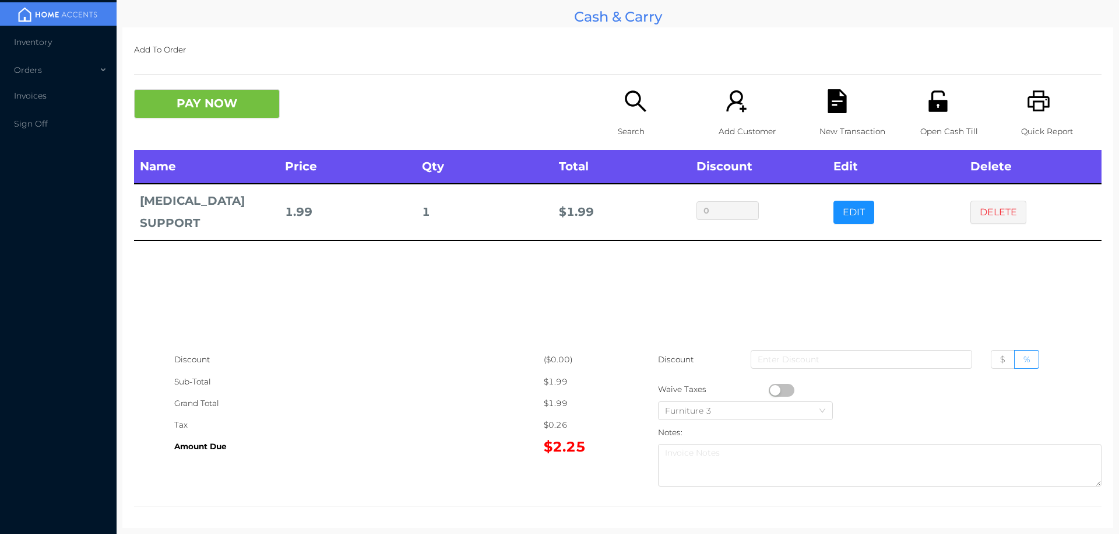
click at [831, 115] on div "New Transaction" at bounding box center [860, 119] width 80 height 61
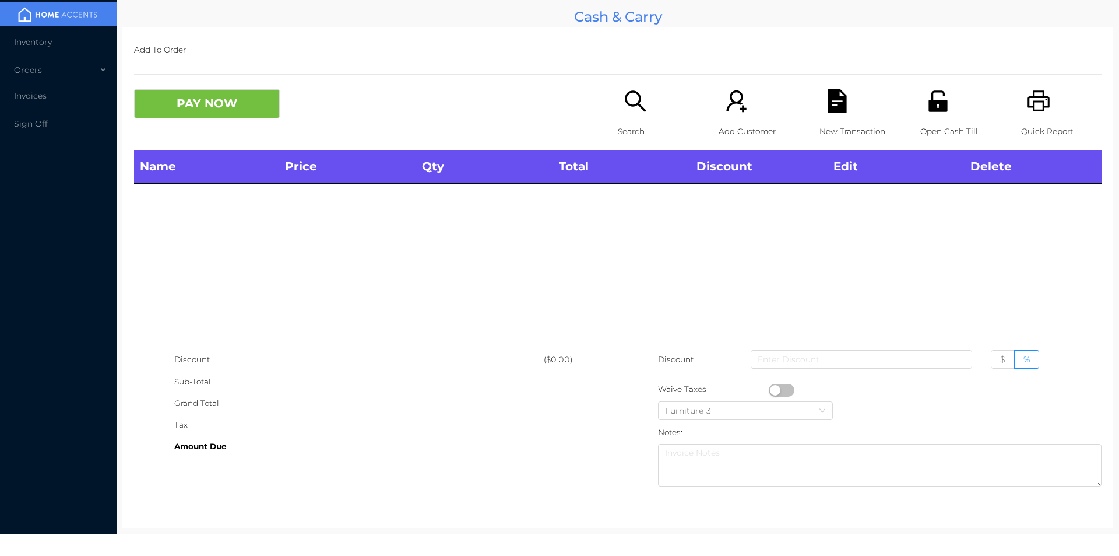
click at [935, 109] on icon "icon: unlock" at bounding box center [938, 100] width 19 height 21
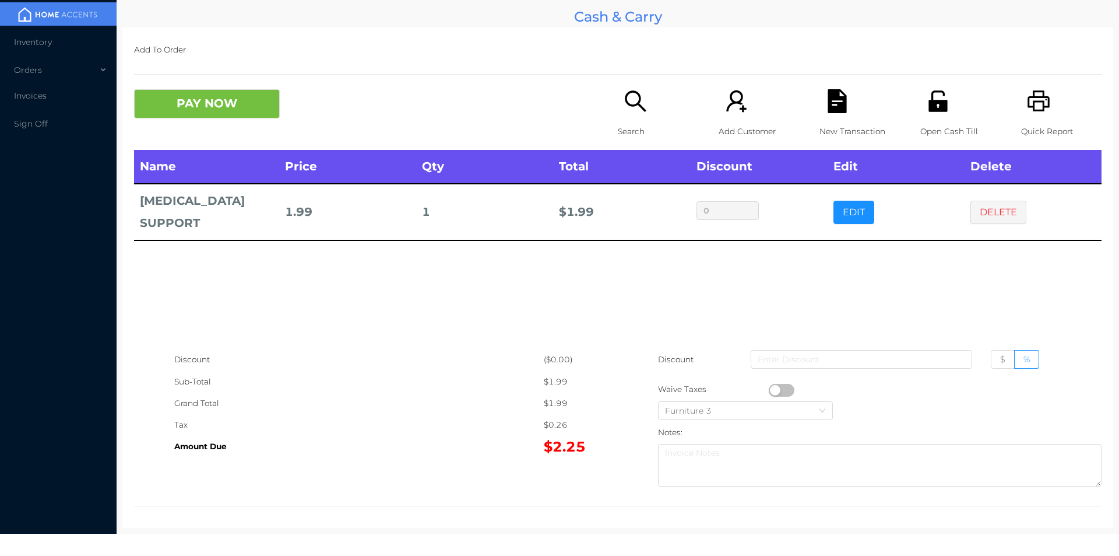
click at [32, 64] on div "Orders" at bounding box center [58, 69] width 117 height 23
click at [22, 100] on li "Cash & Carry" at bounding box center [58, 97] width 117 height 23
click at [16, 156] on span "Invoices" at bounding box center [30, 154] width 33 height 10
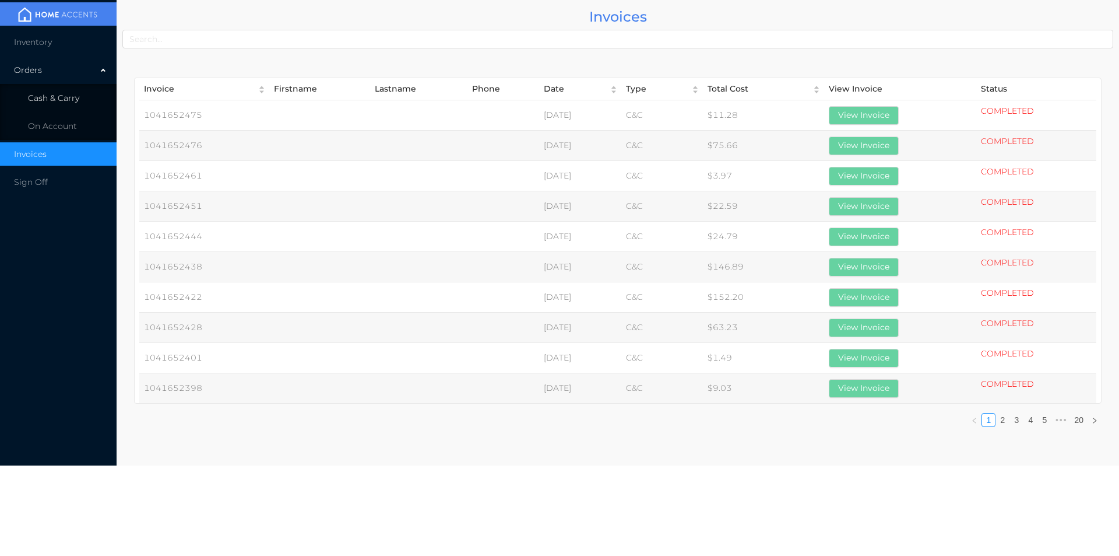
click at [58, 93] on span "Cash & Carry" at bounding box center [53, 98] width 51 height 10
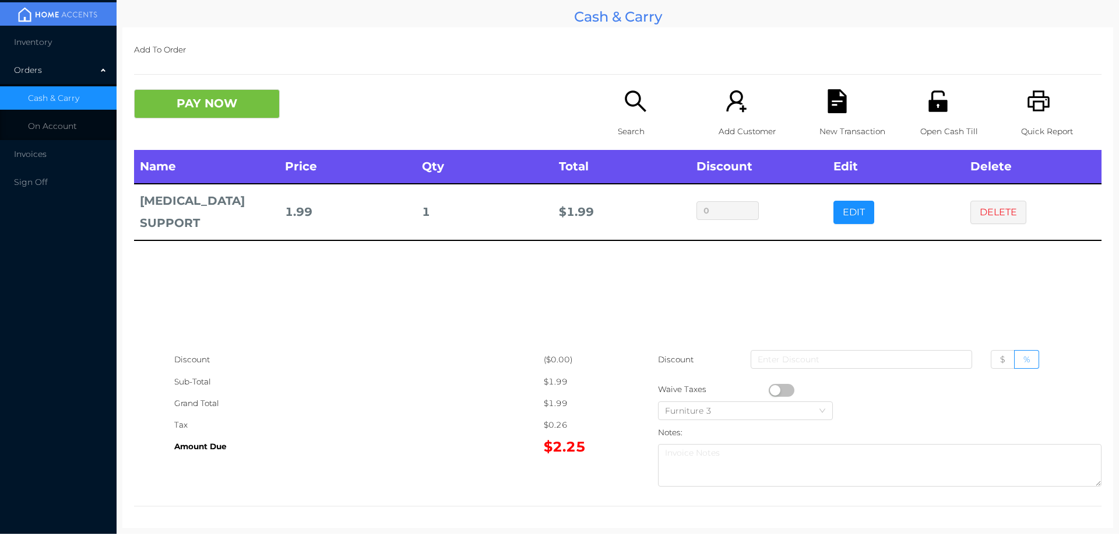
click at [225, 95] on button "PAY NOW" at bounding box center [207, 103] width 146 height 29
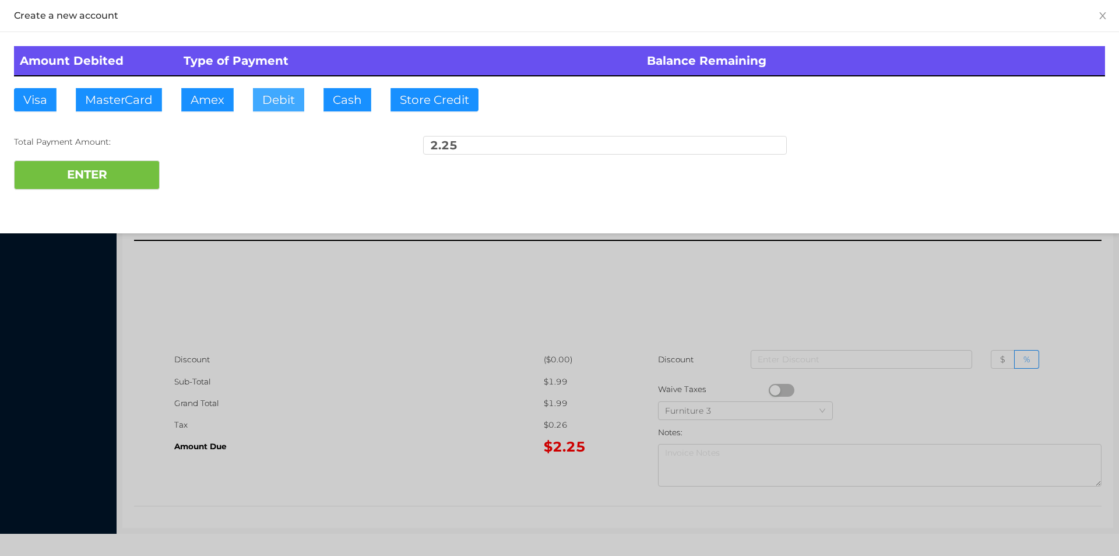
click at [275, 105] on button "Debit" at bounding box center [278, 99] width 51 height 23
click at [118, 175] on button "ENTER" at bounding box center [87, 174] width 146 height 29
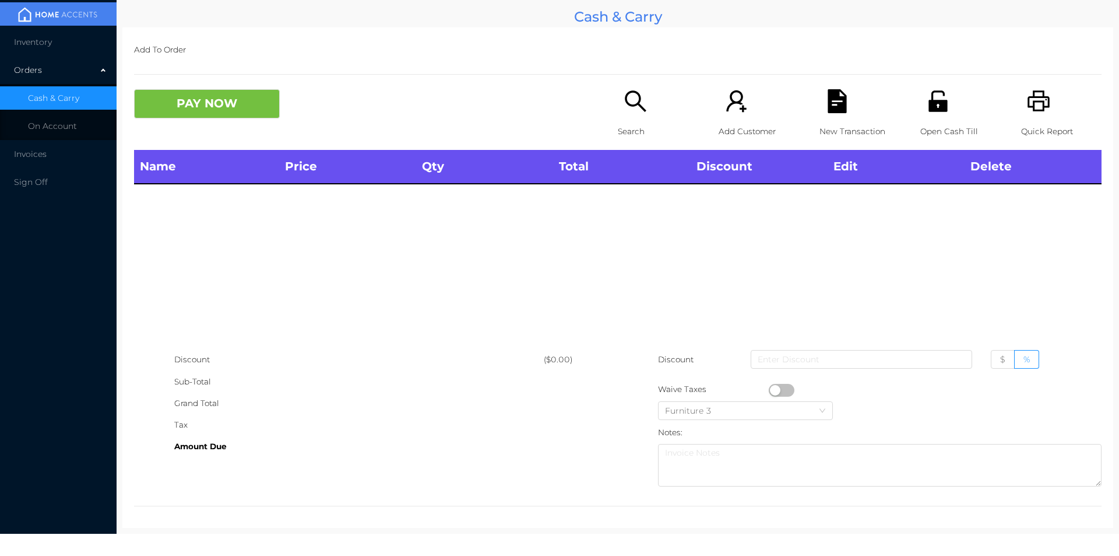
click at [627, 116] on div "Search" at bounding box center [658, 119] width 80 height 61
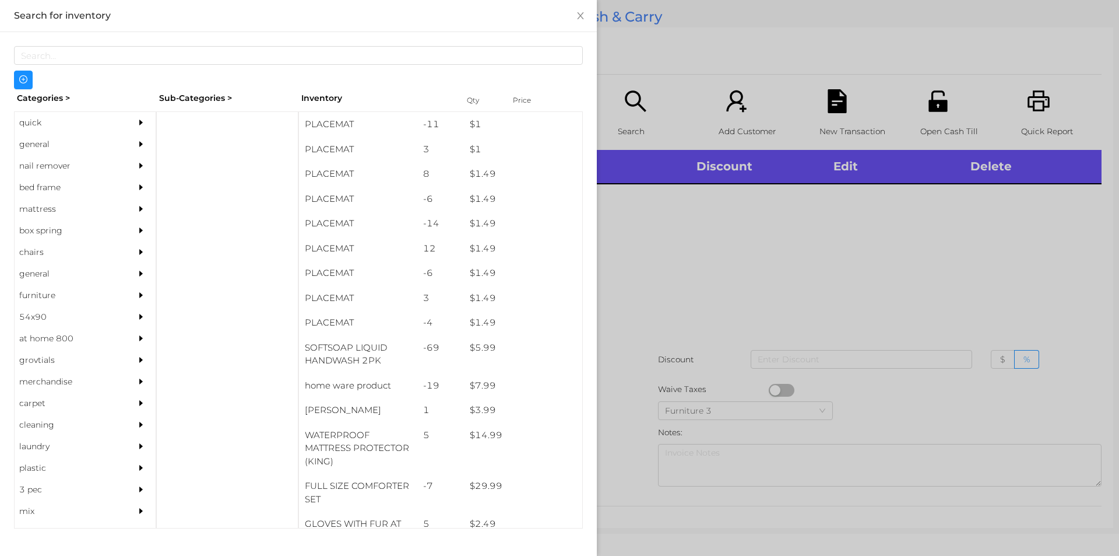
click at [37, 134] on div "general" at bounding box center [68, 145] width 106 height 22
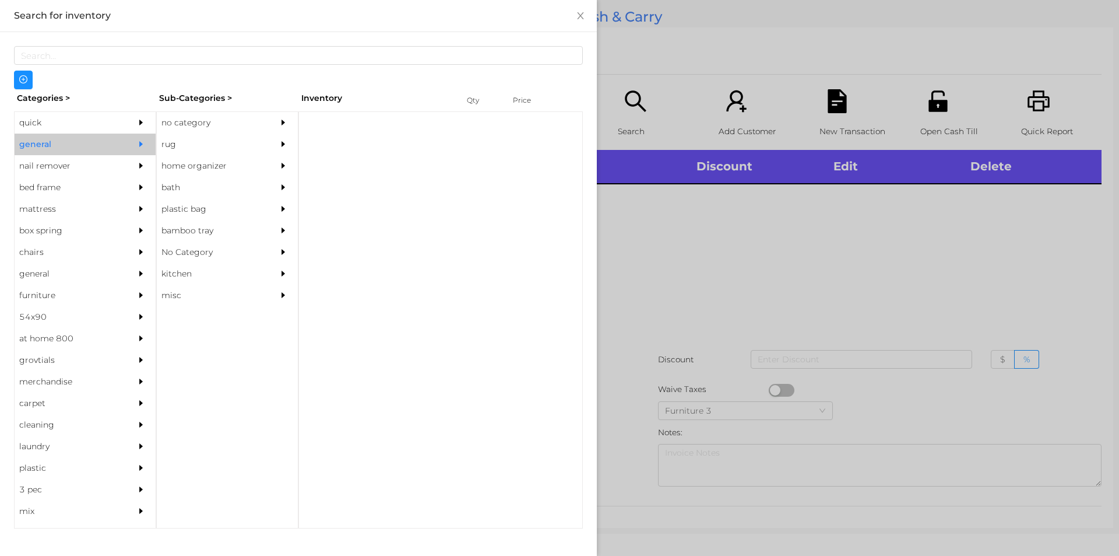
click at [201, 122] on div "no category" at bounding box center [210, 123] width 106 height 22
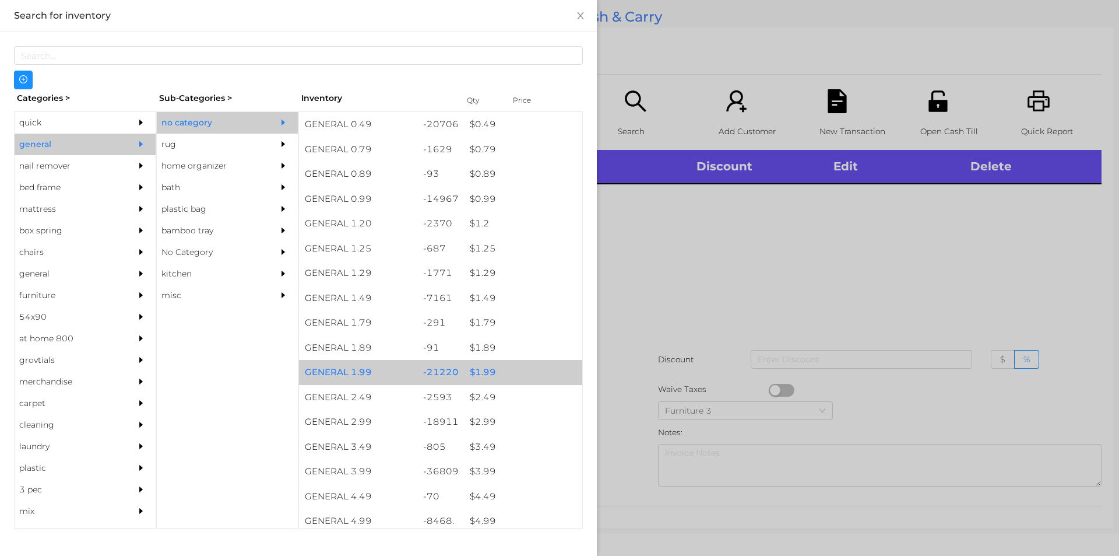
click at [458, 367] on div "-21220" at bounding box center [440, 372] width 47 height 25
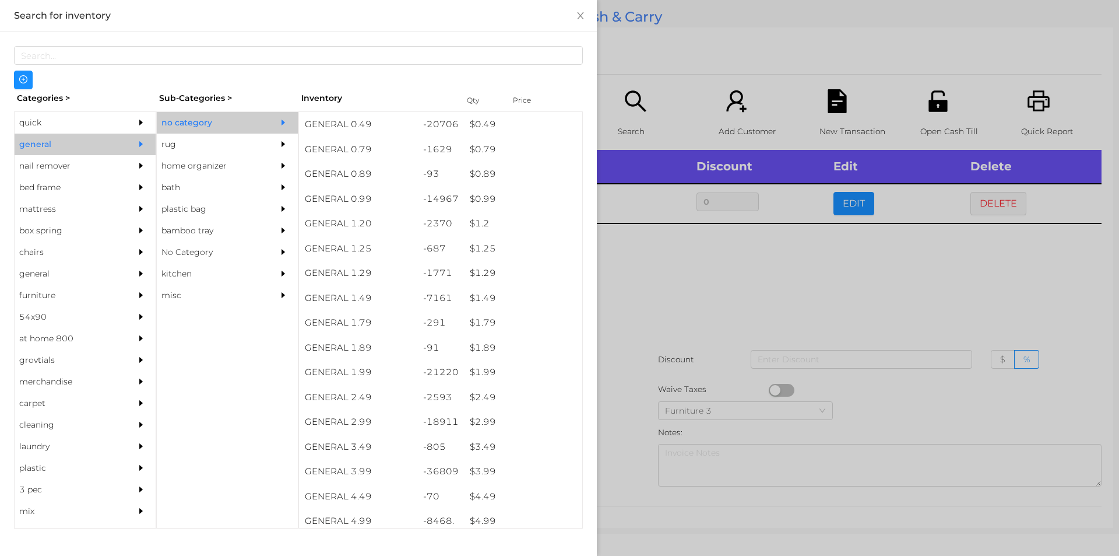
click at [681, 378] on div at bounding box center [559, 278] width 1119 height 556
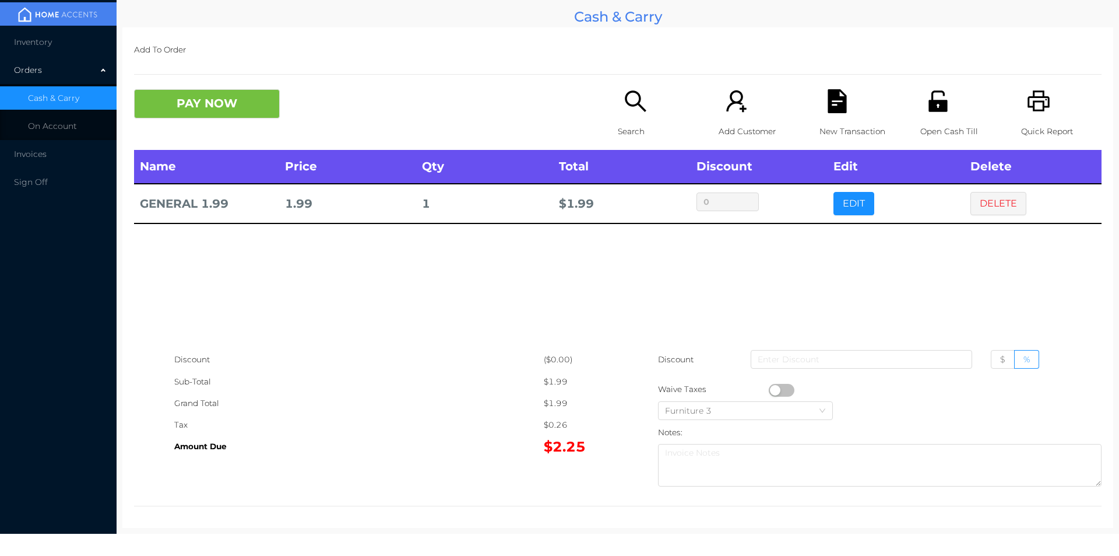
click at [771, 389] on button "button" at bounding box center [782, 390] width 26 height 13
click at [197, 93] on button "PAY NOW" at bounding box center [207, 103] width 146 height 29
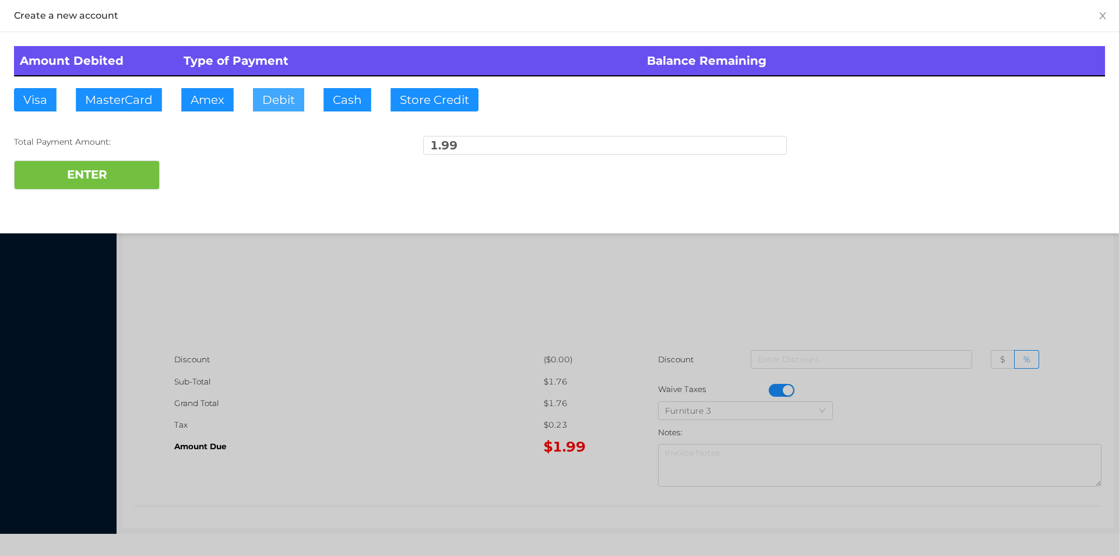
click at [277, 100] on button "Debit" at bounding box center [278, 99] width 51 height 23
click at [131, 174] on button "ENTER" at bounding box center [87, 174] width 146 height 29
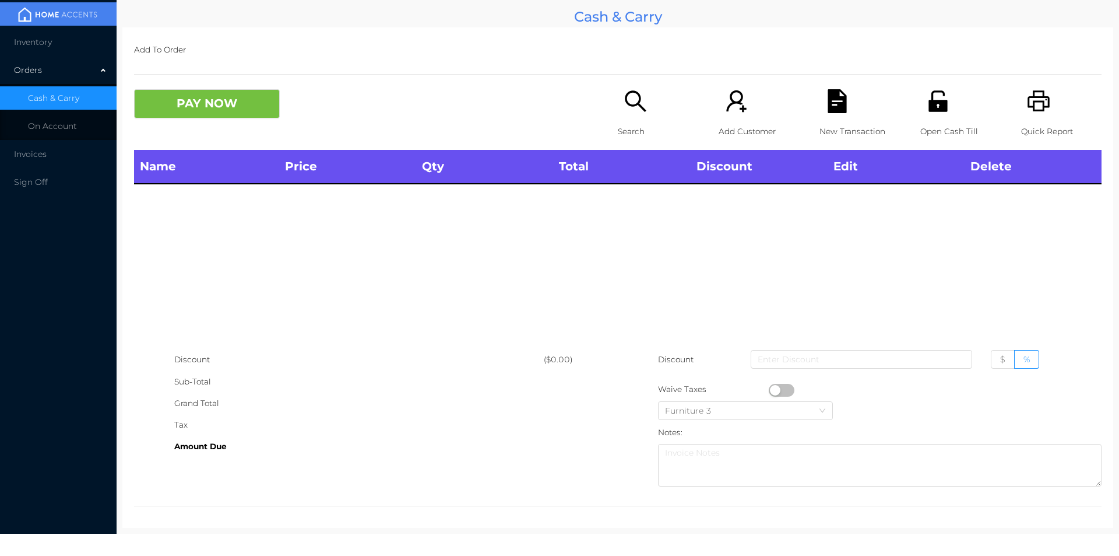
click at [630, 104] on icon "icon: search" at bounding box center [636, 101] width 24 height 24
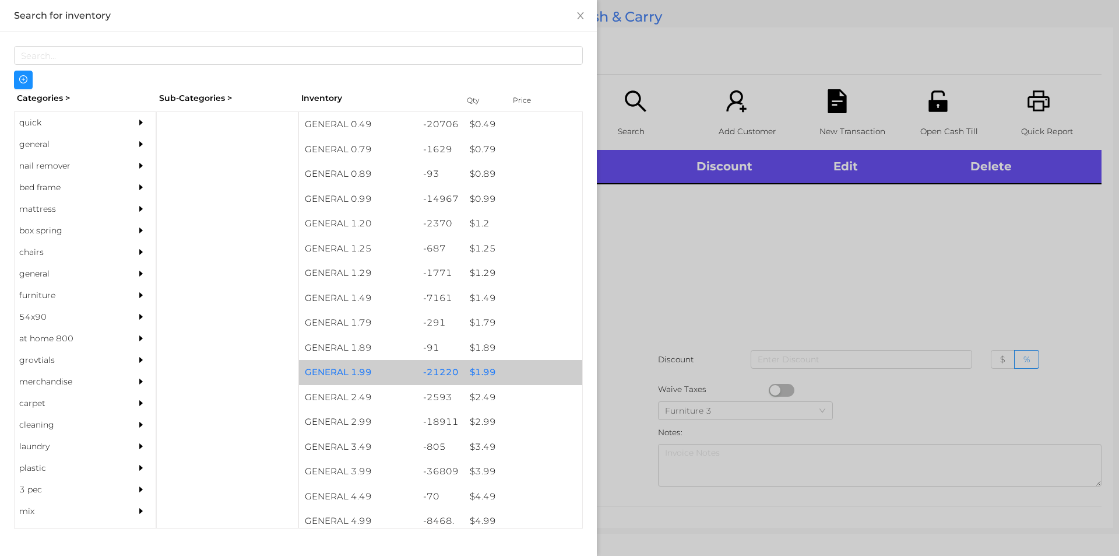
click at [521, 378] on div "$ 1.99" at bounding box center [523, 372] width 118 height 25
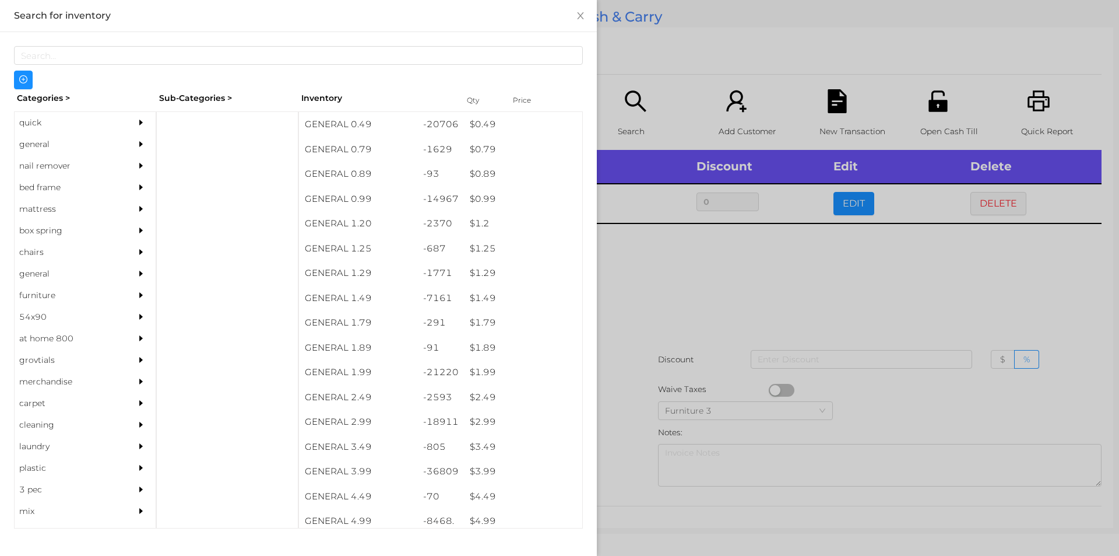
click at [708, 338] on div at bounding box center [559, 278] width 1119 height 556
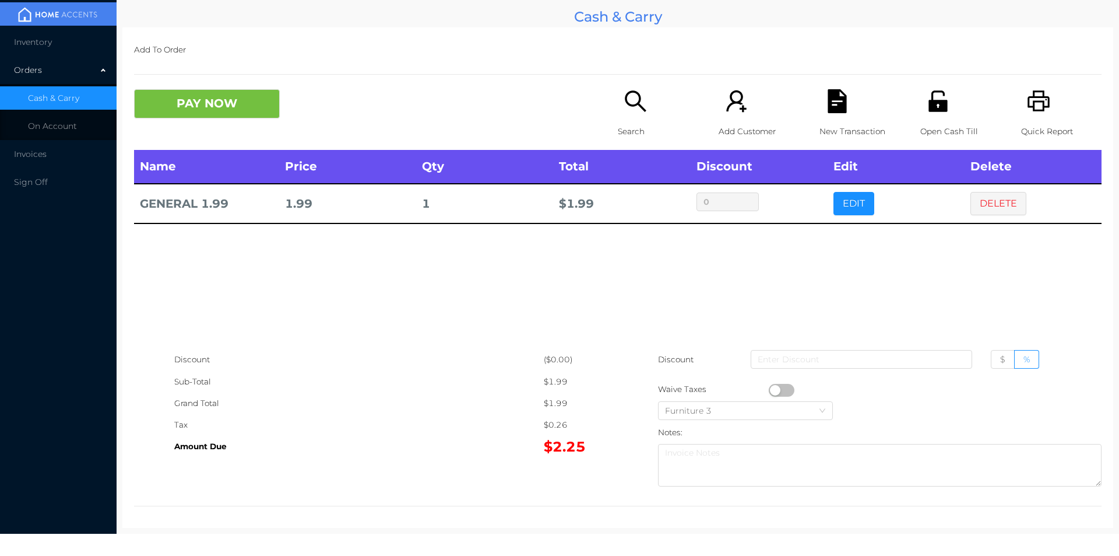
click at [184, 92] on button "PAY NOW" at bounding box center [207, 103] width 146 height 29
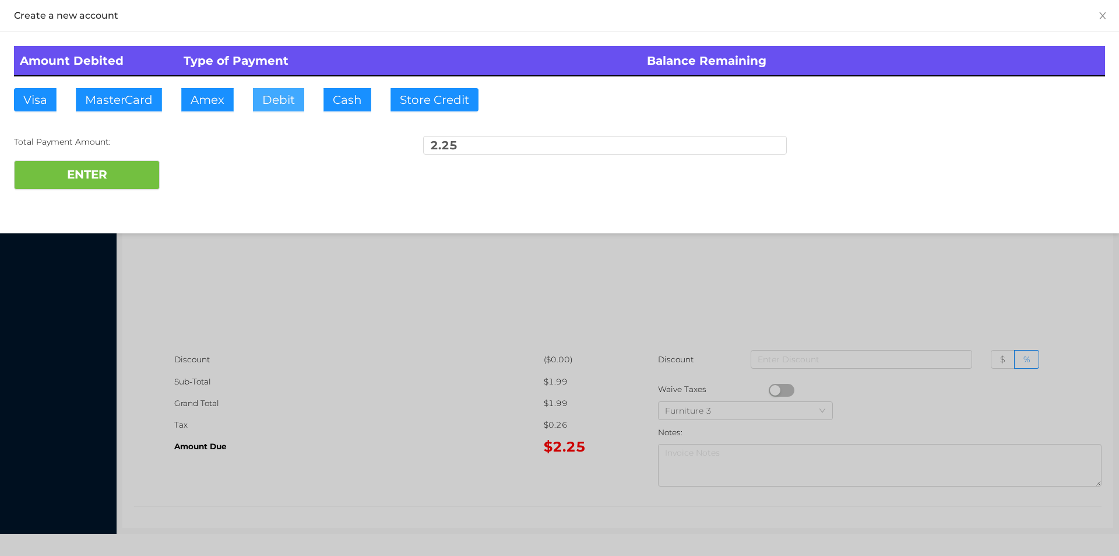
click at [294, 102] on button "Debit" at bounding box center [278, 99] width 51 height 23
type input "5"
click at [120, 143] on div "Total Payment Amount:" at bounding box center [196, 142] width 364 height 12
click at [80, 176] on button "ENTER" at bounding box center [87, 174] width 146 height 29
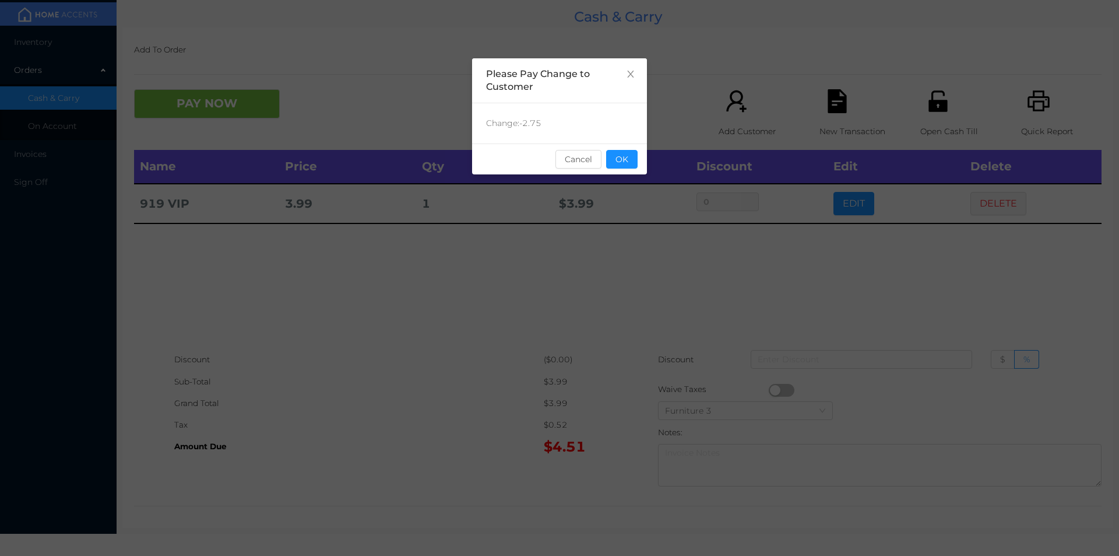
click at [626, 138] on div "Change: -2.75" at bounding box center [559, 123] width 175 height 40
click at [847, 200] on div "sentinelStart Please Pay Change to Customer Change: -2.75 Cancel OK sentinelEnd" at bounding box center [559, 278] width 1119 height 556
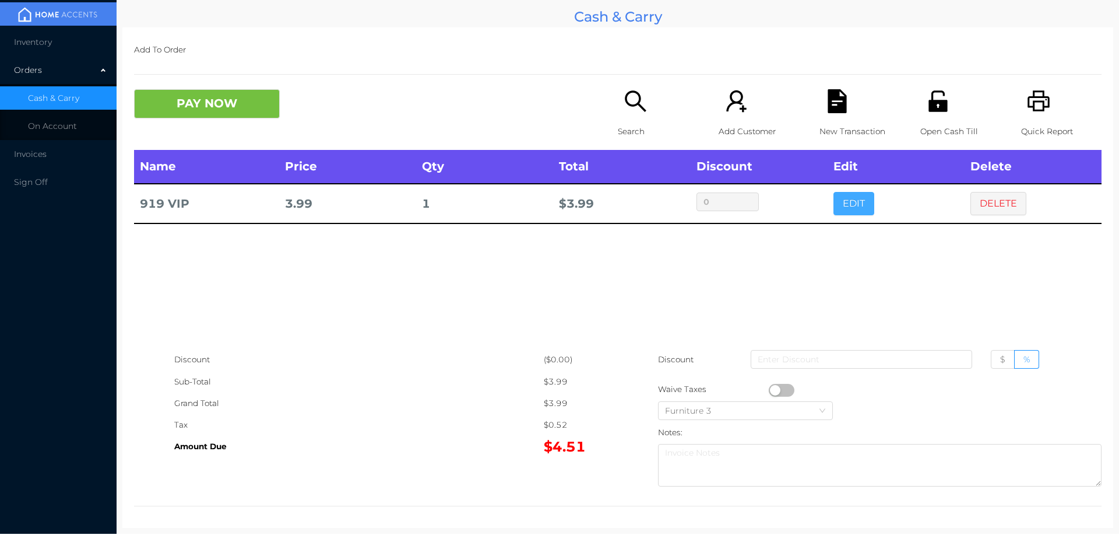
click at [834, 203] on button "EDIT" at bounding box center [854, 203] width 41 height 23
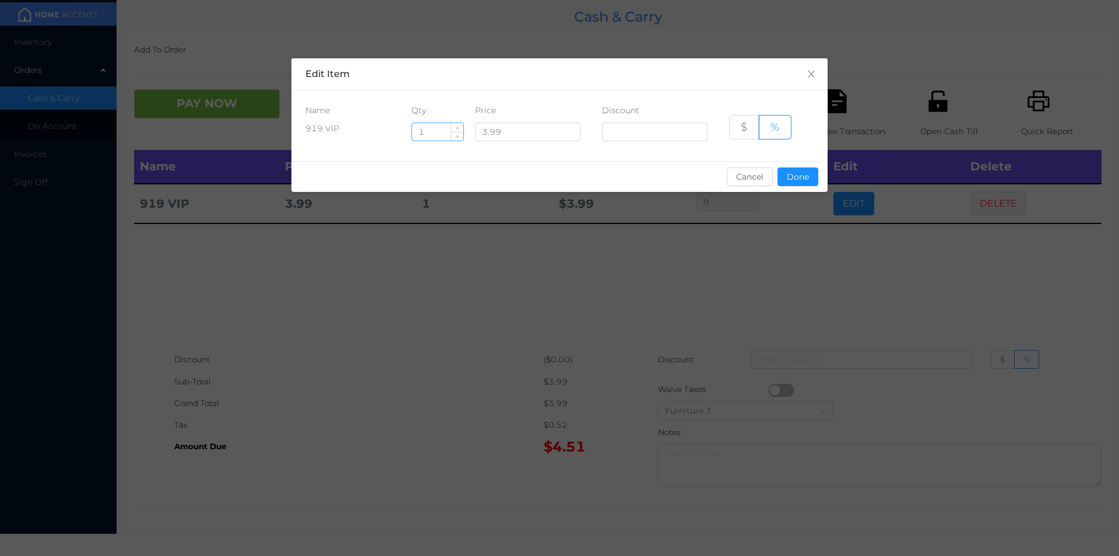
click at [430, 129] on input "1" at bounding box center [437, 131] width 51 height 17
type input "6"
click at [789, 173] on button "Done" at bounding box center [798, 176] width 41 height 19
type input "0%"
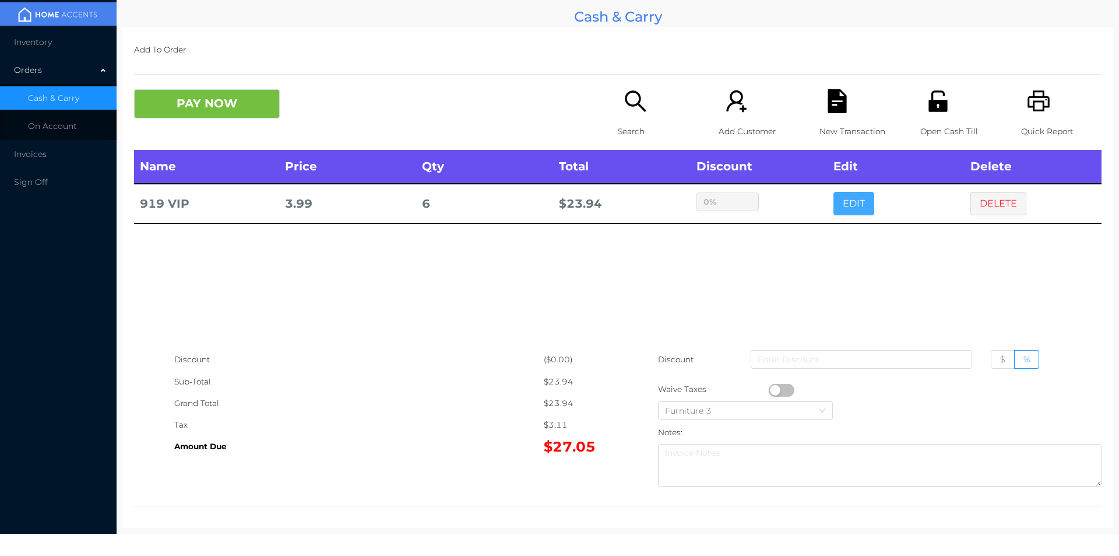
click at [834, 192] on button "EDIT" at bounding box center [854, 203] width 41 height 23
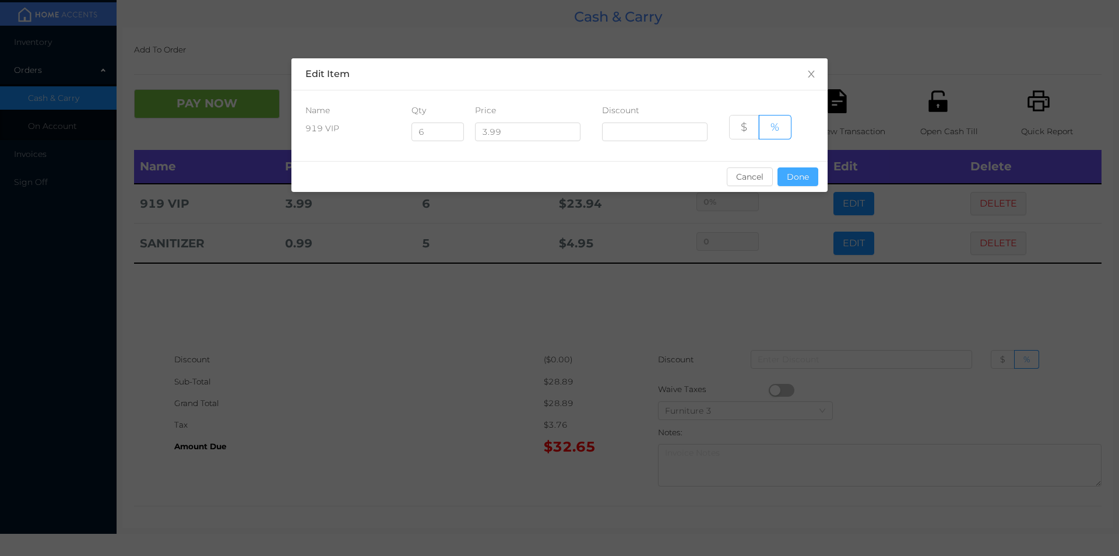
click at [780, 178] on button "Done" at bounding box center [798, 176] width 41 height 19
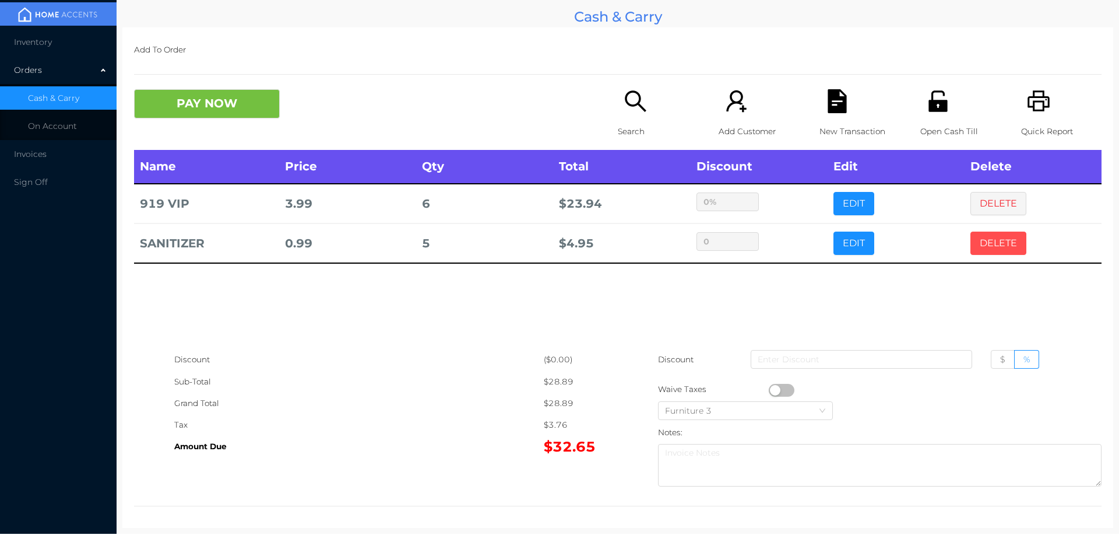
click at [993, 247] on button "DELETE" at bounding box center [999, 242] width 56 height 23
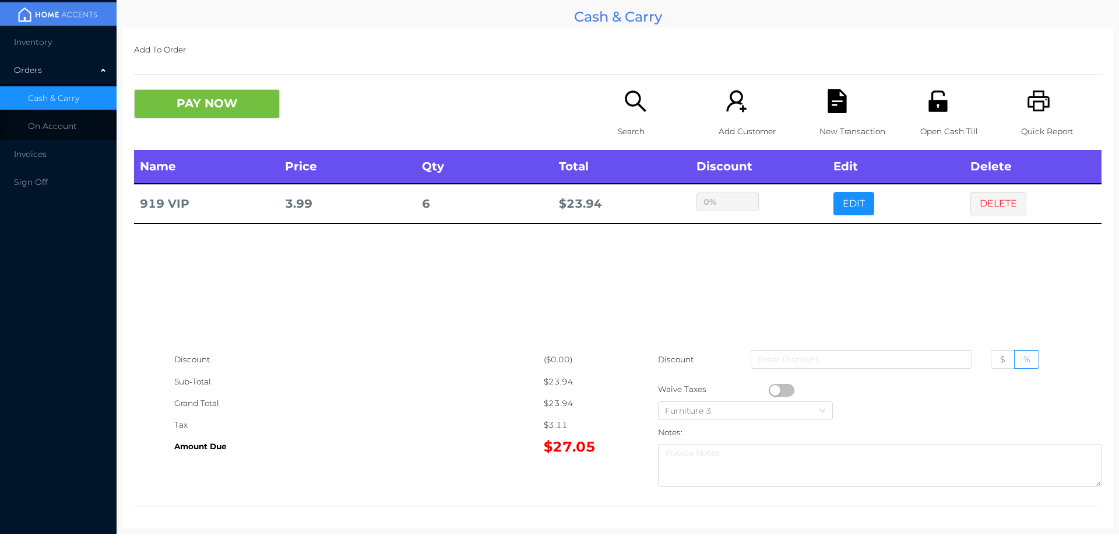
click at [982, 199] on button "DELETE" at bounding box center [999, 203] width 56 height 23
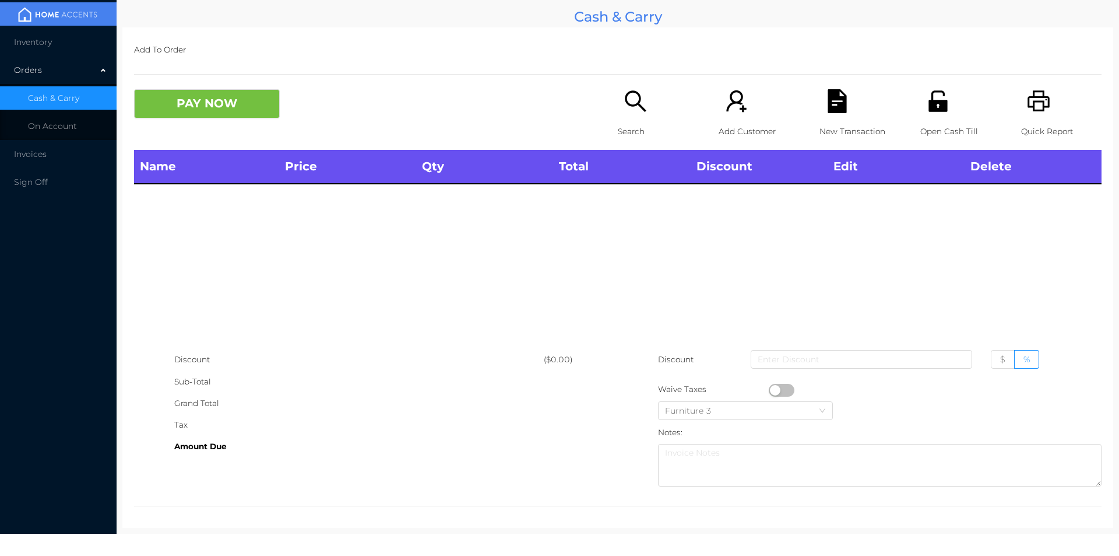
click at [628, 109] on icon "icon: search" at bounding box center [636, 101] width 24 height 24
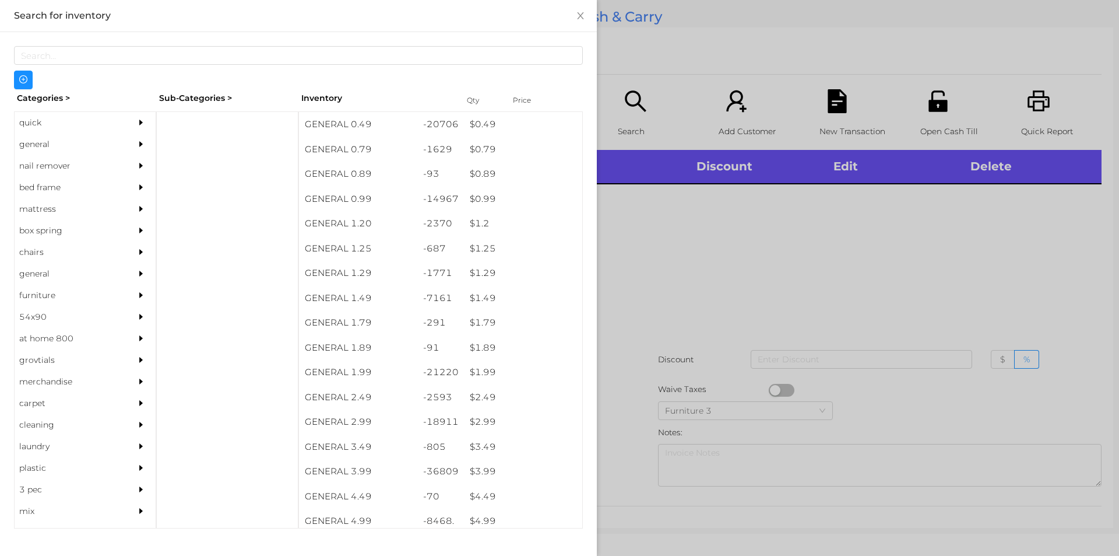
click at [31, 127] on div "quick" at bounding box center [68, 123] width 106 height 22
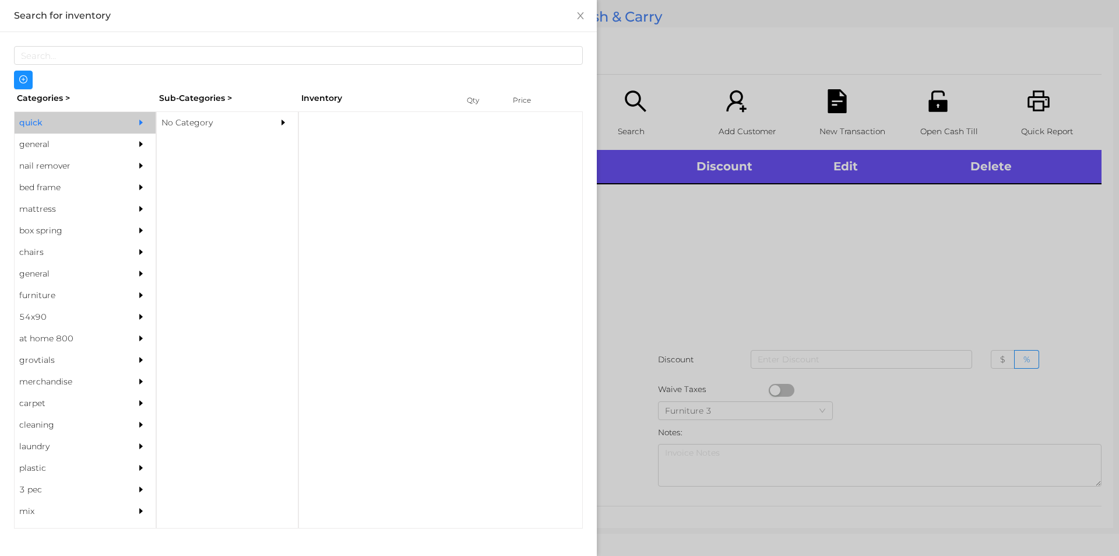
click at [188, 118] on div "No Category" at bounding box center [210, 123] width 106 height 22
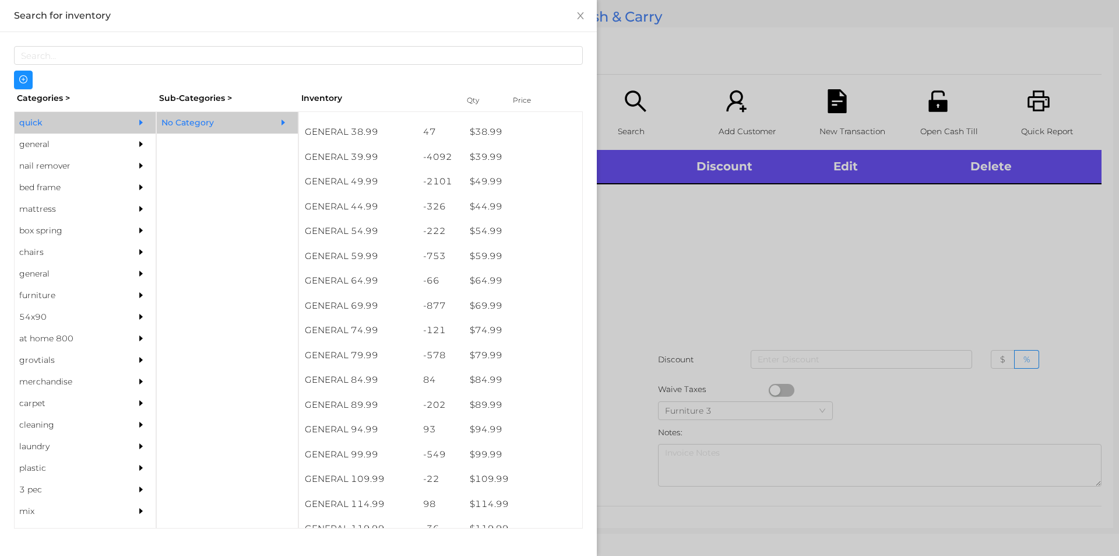
scroll to position [636, 0]
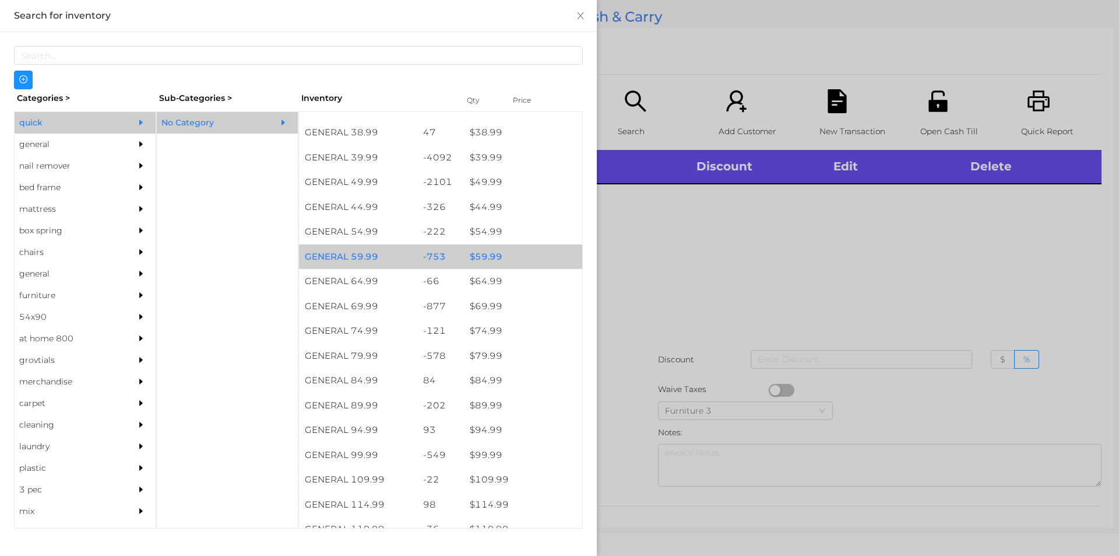
click at [483, 257] on div "$ 59.99" at bounding box center [523, 256] width 118 height 25
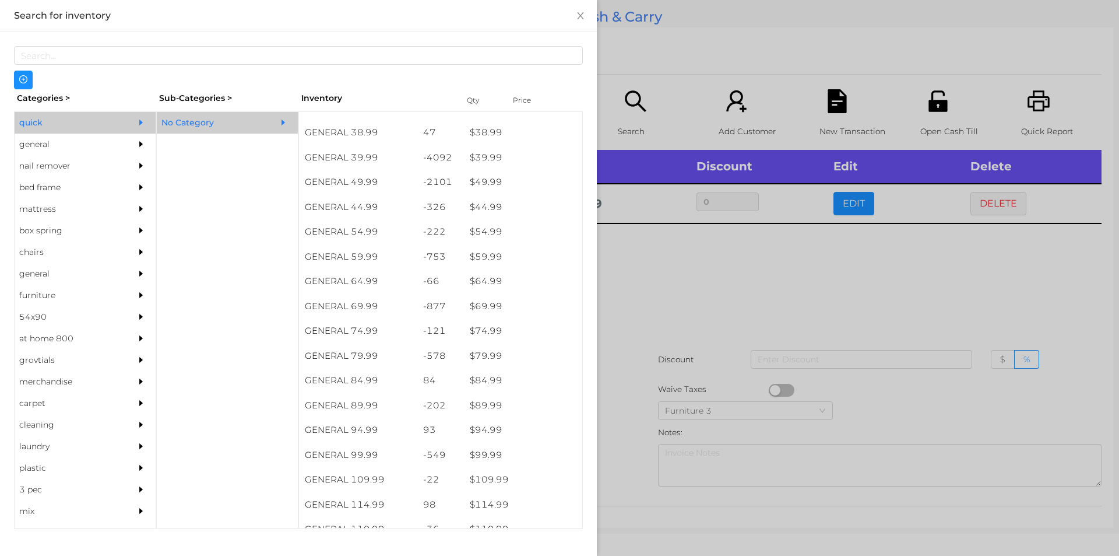
click at [647, 275] on div at bounding box center [559, 278] width 1119 height 556
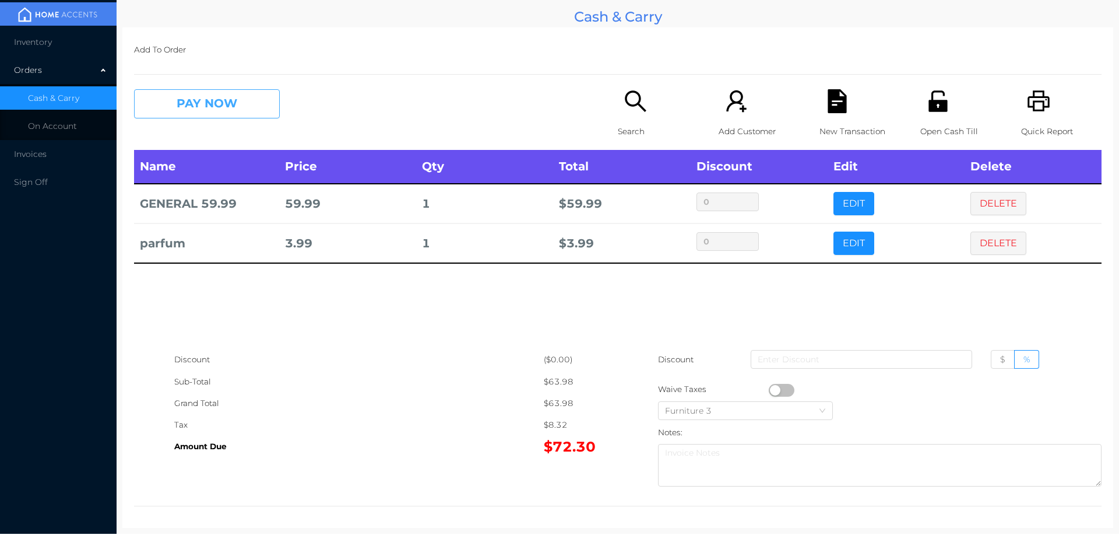
click at [236, 103] on button "PAY NOW" at bounding box center [207, 103] width 146 height 29
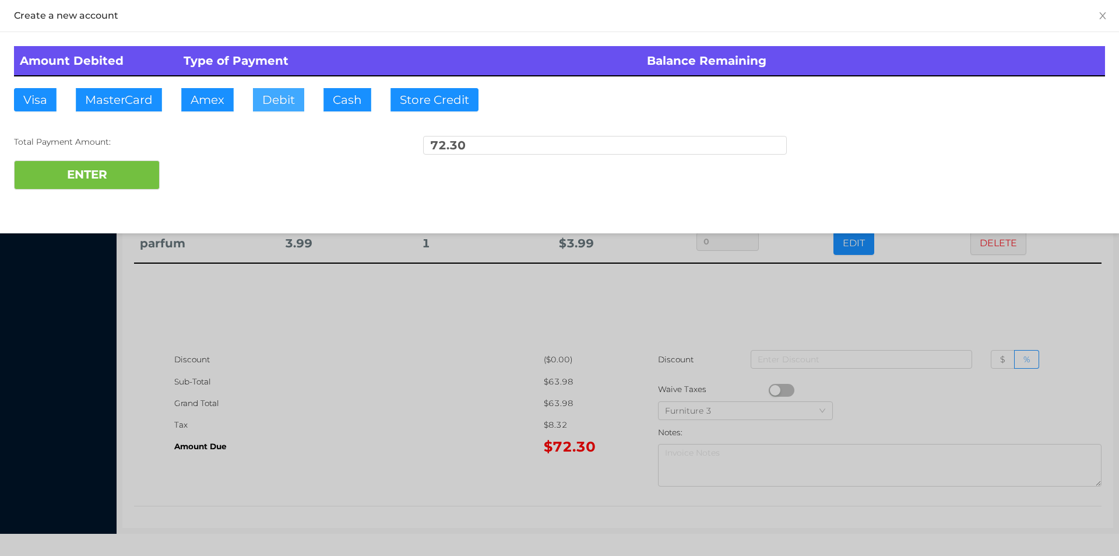
click at [278, 90] on button "Debit" at bounding box center [278, 99] width 51 height 23
click at [127, 178] on button "ENTER" at bounding box center [87, 174] width 146 height 29
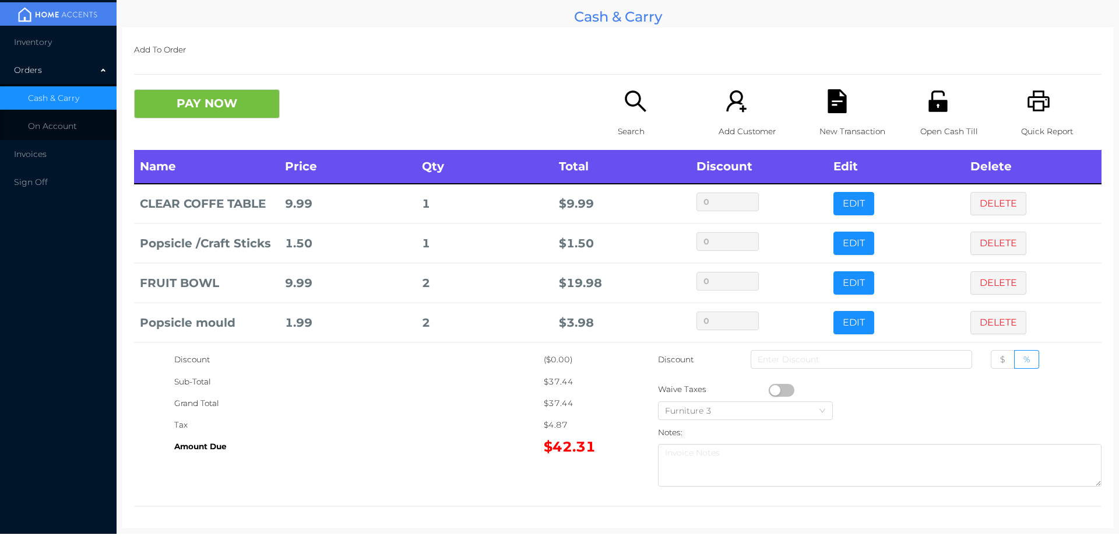
click at [624, 93] on icon "icon: search" at bounding box center [636, 101] width 24 height 24
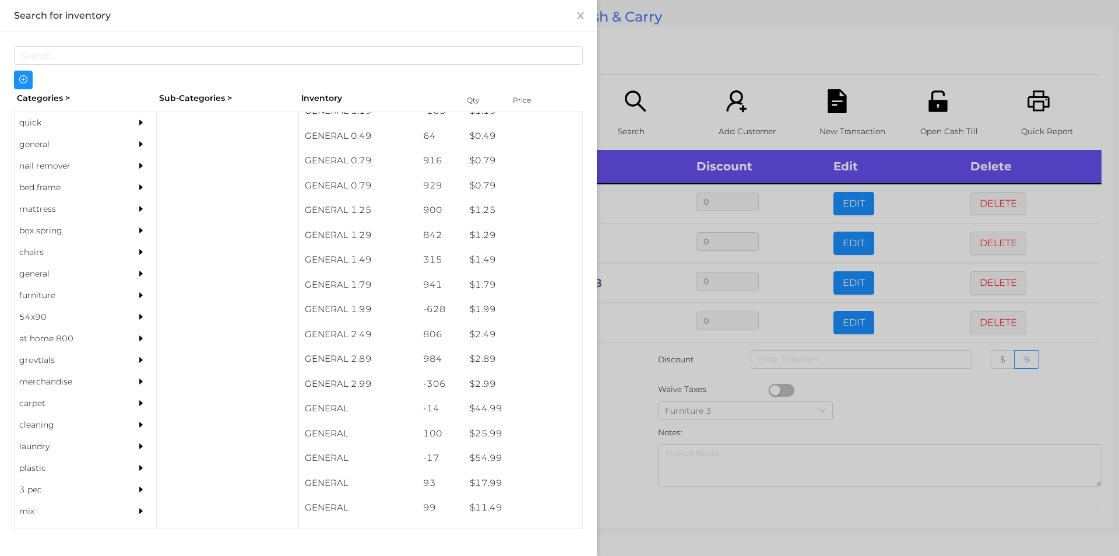
scroll to position [87, 0]
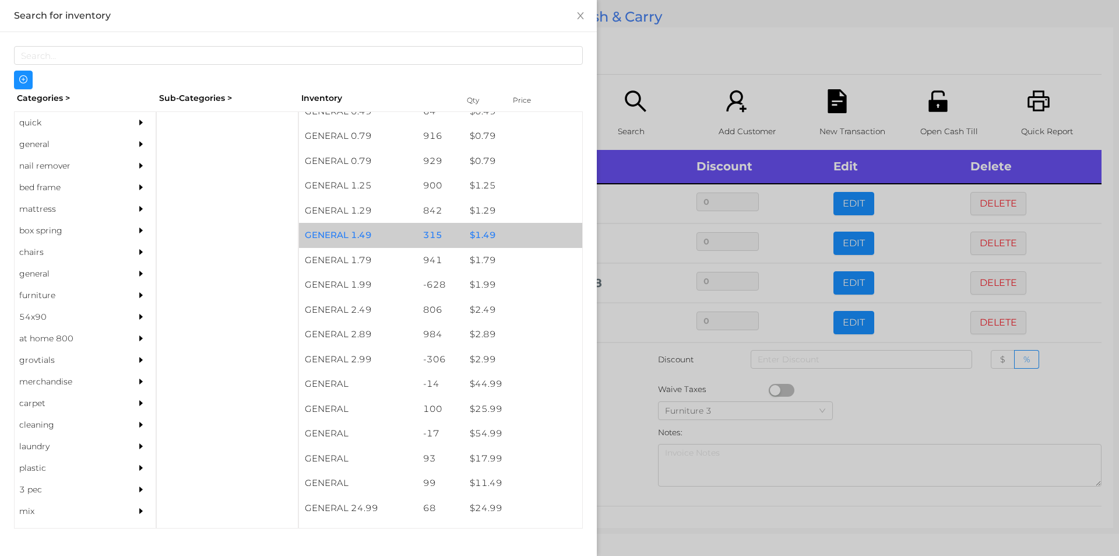
click at [473, 233] on div "$ 1.49" at bounding box center [523, 235] width 118 height 25
click at [477, 232] on div "$ 1.49" at bounding box center [523, 235] width 118 height 25
click at [485, 231] on div "$ 1.49" at bounding box center [523, 235] width 118 height 25
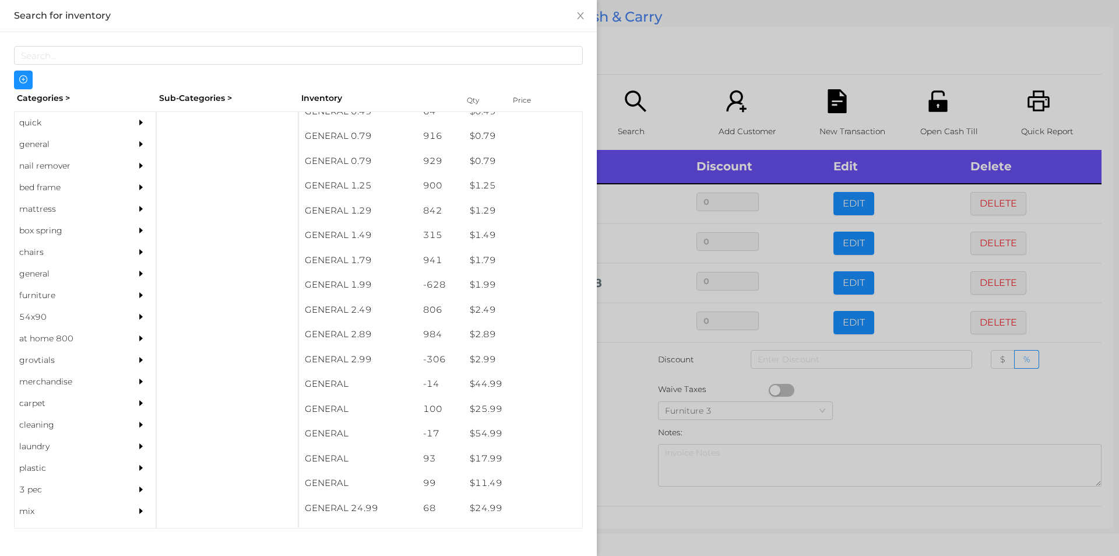
click at [774, 51] on div at bounding box center [559, 278] width 1119 height 556
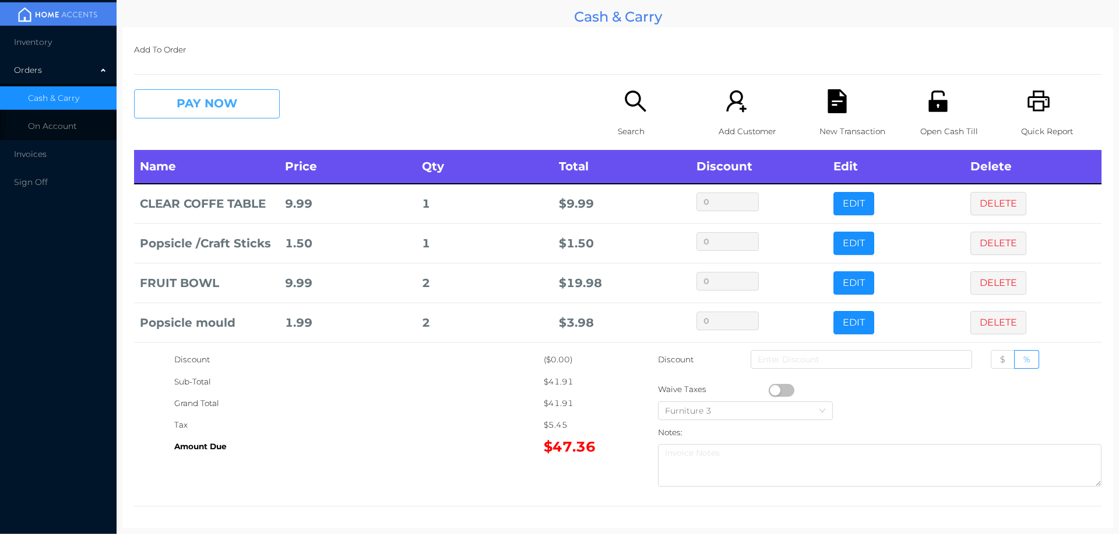
click at [219, 113] on button "PAY NOW" at bounding box center [207, 103] width 146 height 29
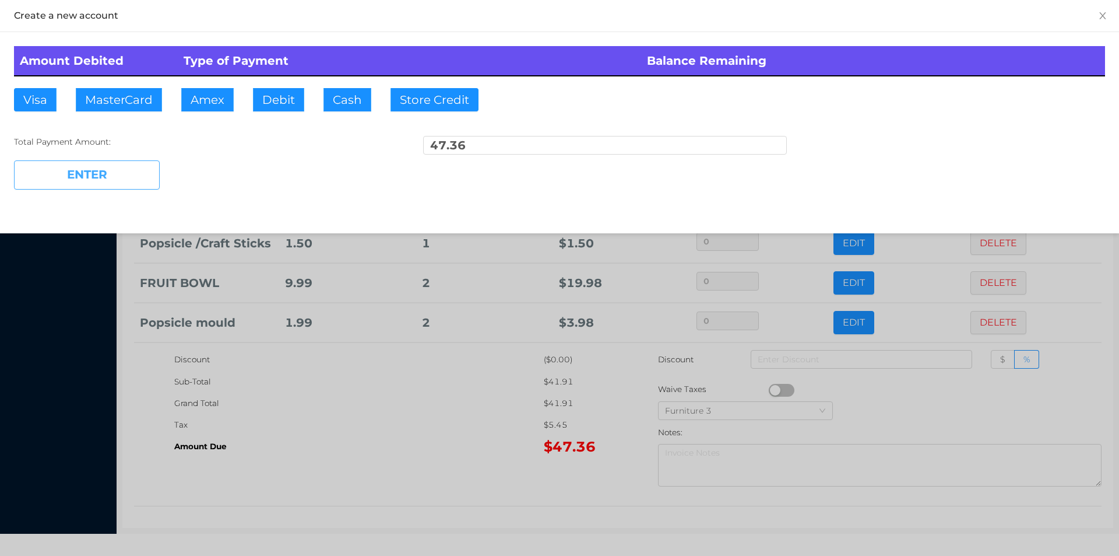
click at [119, 175] on button "ENTER" at bounding box center [87, 174] width 146 height 29
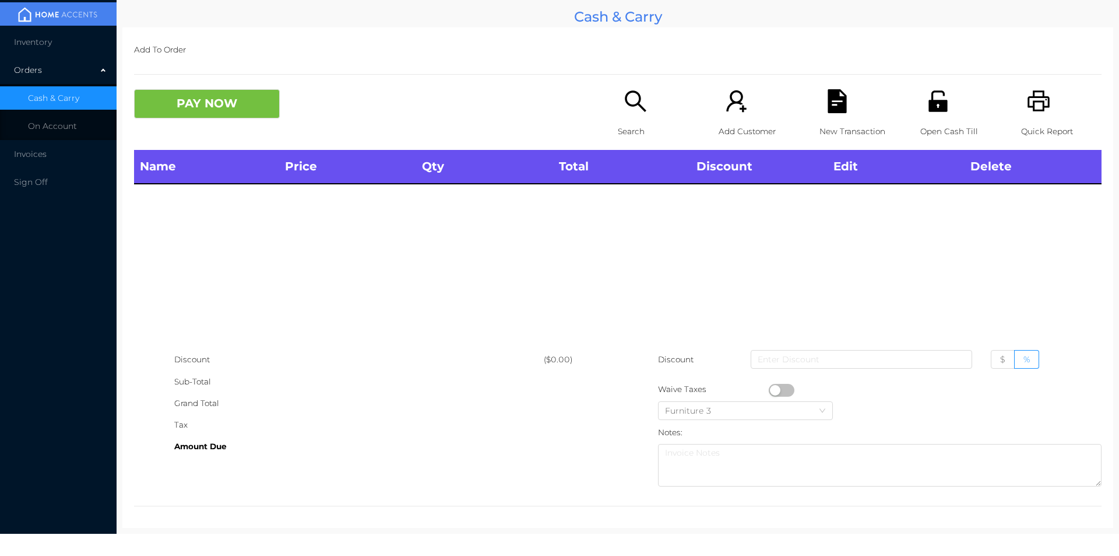
click at [410, 305] on div "Name Price Qty Total Discount Edit Delete" at bounding box center [618, 249] width 968 height 199
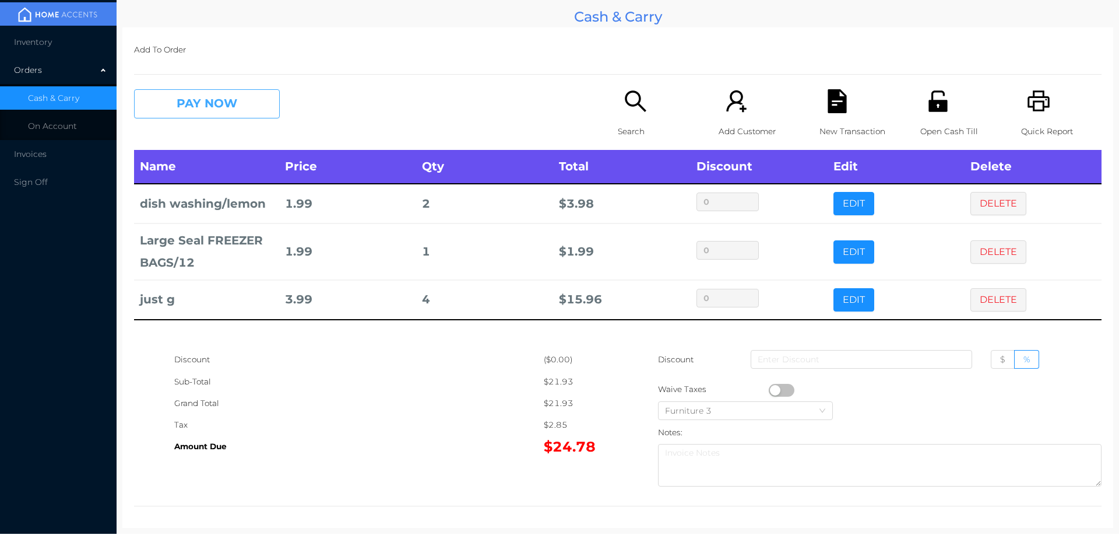
click at [192, 97] on button "PAY NOW" at bounding box center [207, 103] width 146 height 29
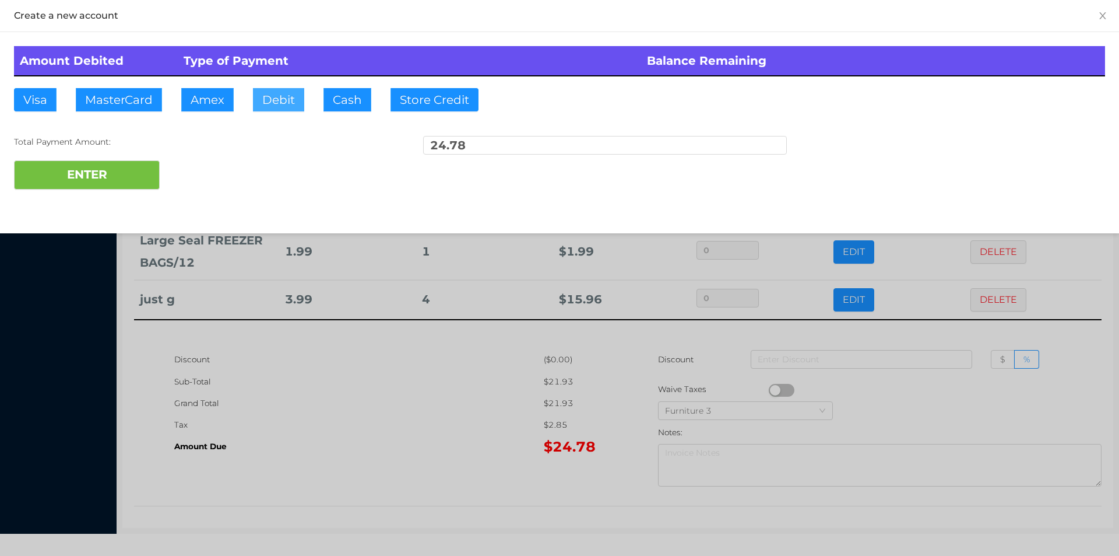
click at [271, 100] on button "Debit" at bounding box center [278, 99] width 51 height 23
type input "25"
click at [95, 187] on button "ENTER" at bounding box center [87, 174] width 146 height 29
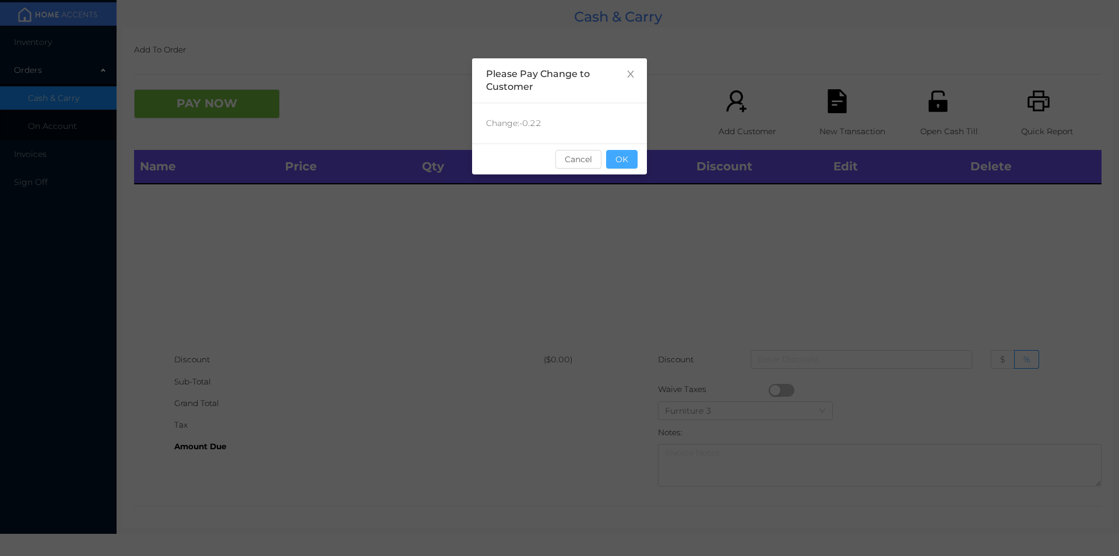
click at [630, 154] on button "OK" at bounding box center [621, 159] width 31 height 19
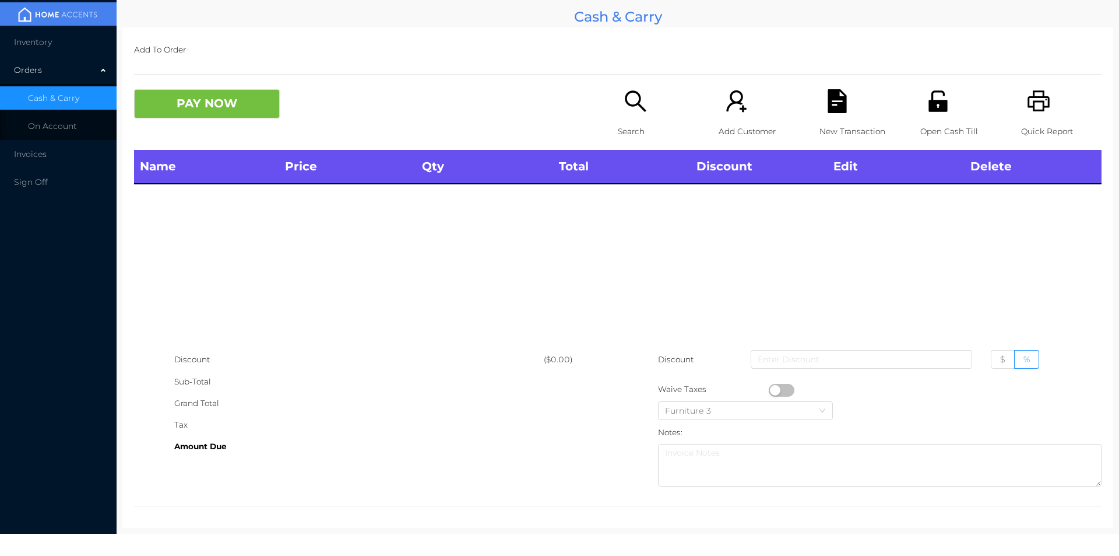
click at [619, 107] on div "Search" at bounding box center [658, 119] width 80 height 61
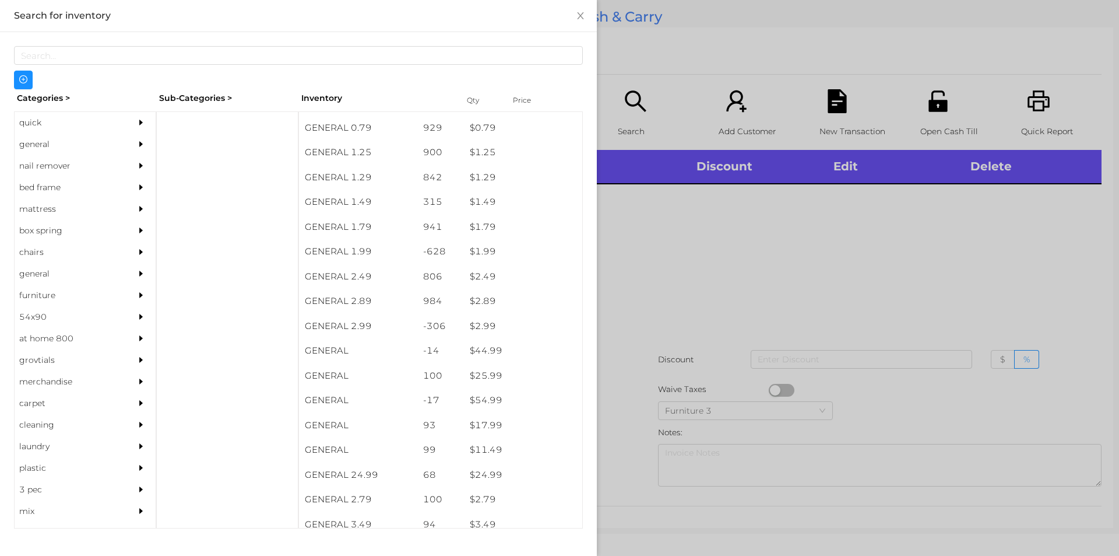
scroll to position [121, 0]
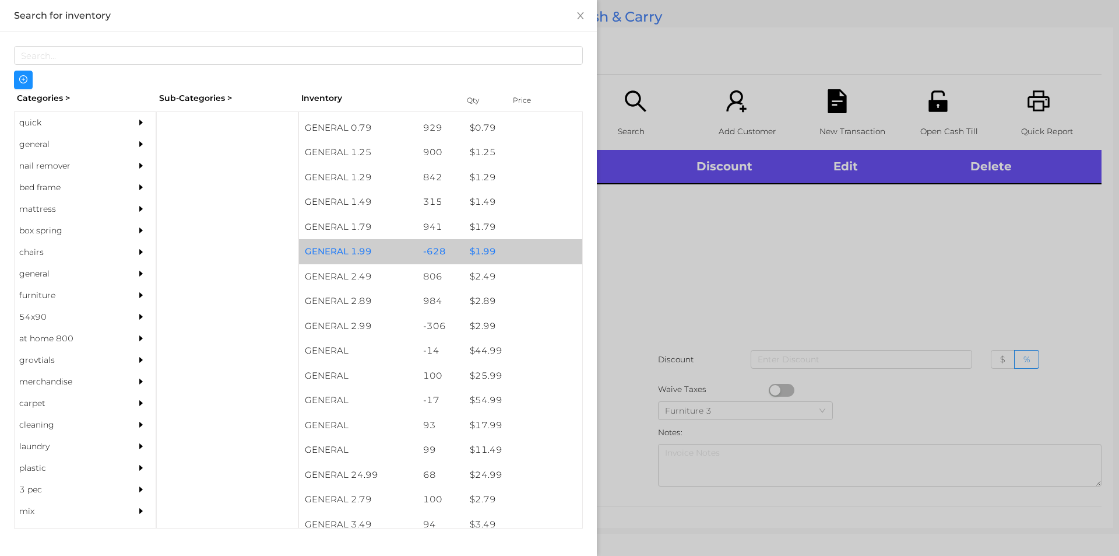
click at [466, 250] on div "$ 1.99" at bounding box center [523, 251] width 118 height 25
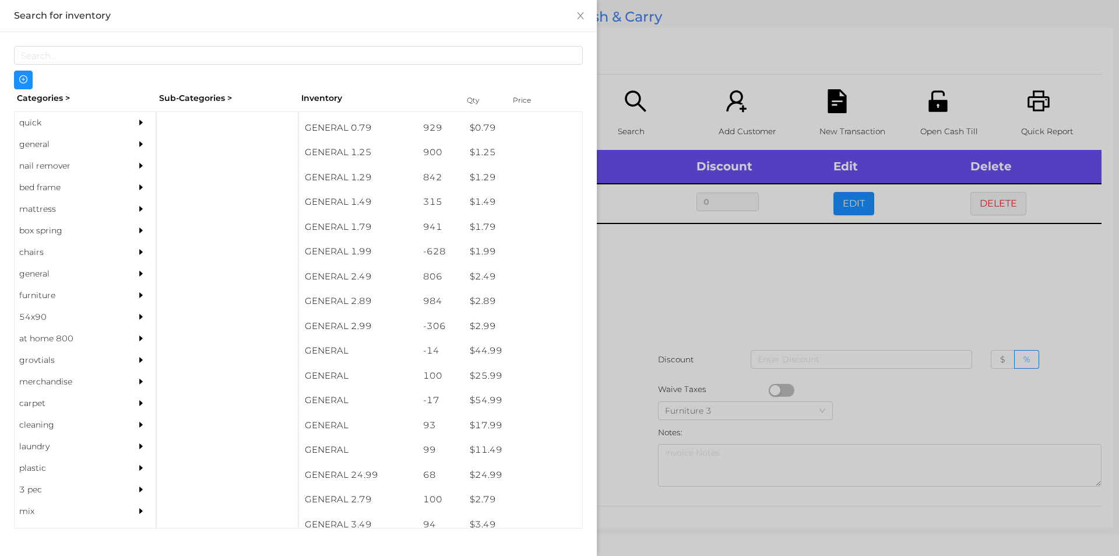
click at [756, 330] on div at bounding box center [559, 278] width 1119 height 556
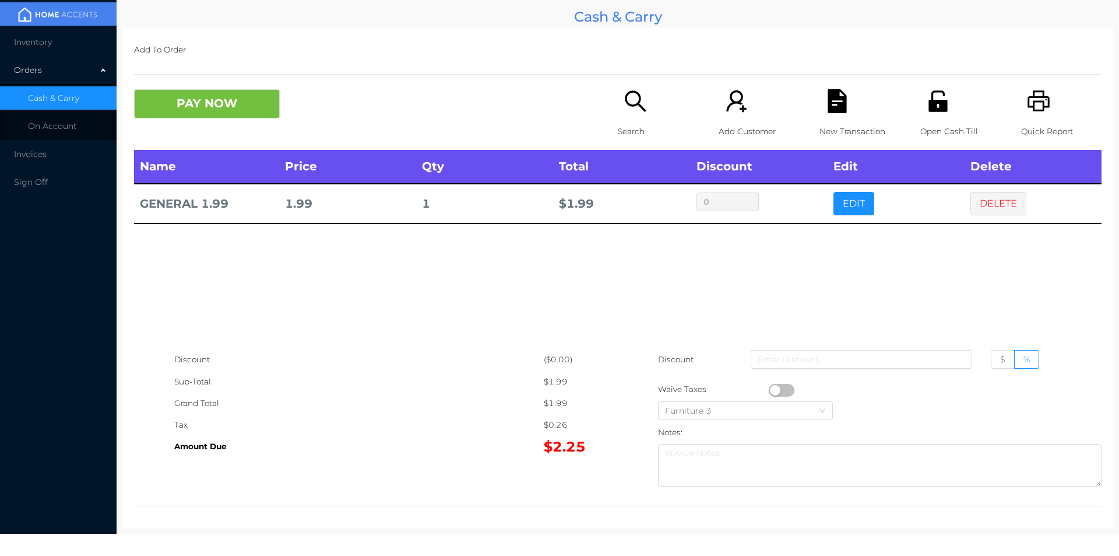
click at [639, 92] on icon "icon: search" at bounding box center [636, 101] width 24 height 24
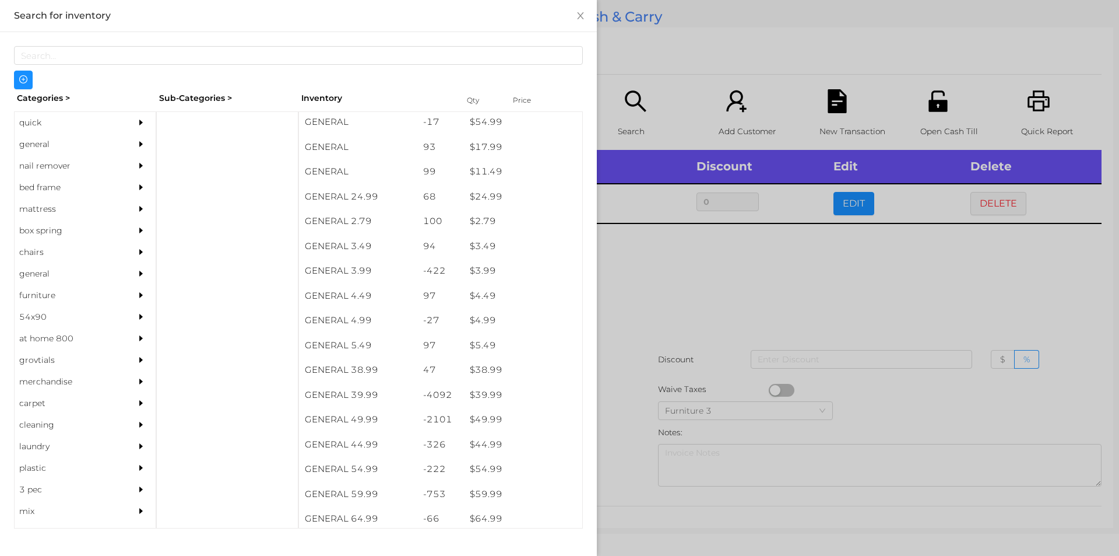
scroll to position [396, 0]
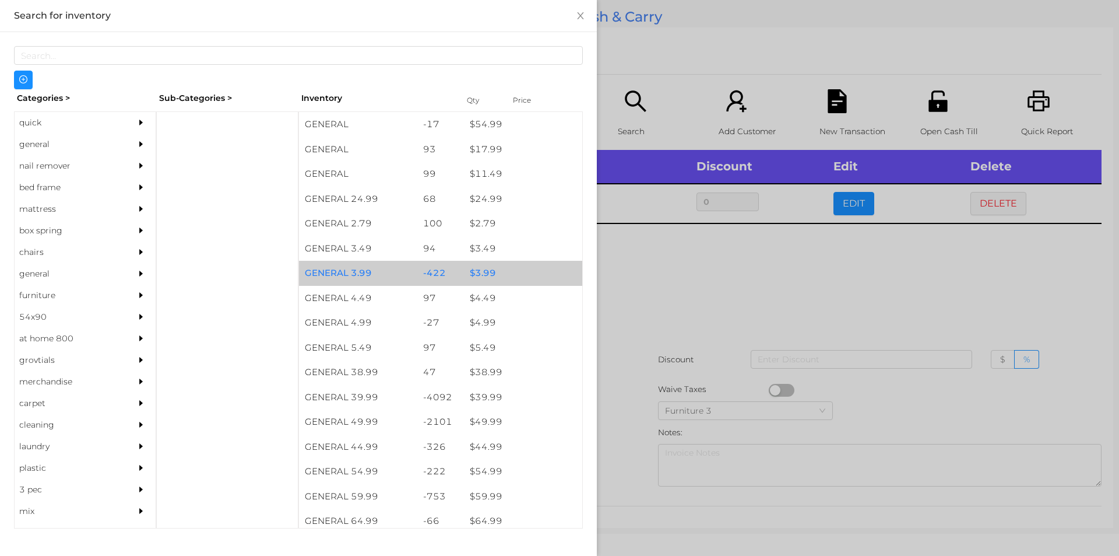
click at [507, 271] on div "$ 3.99" at bounding box center [523, 273] width 118 height 25
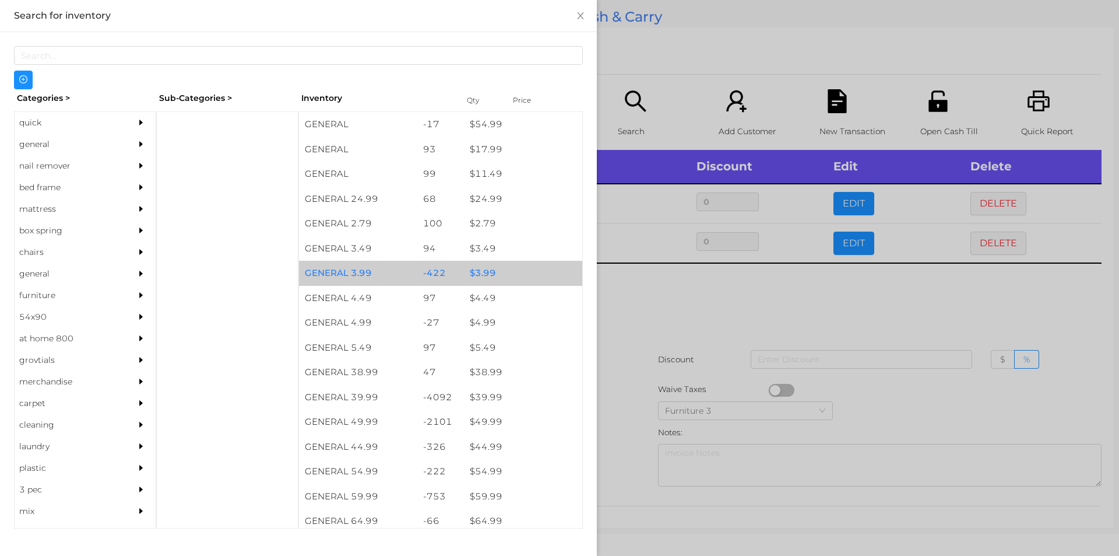
click at [507, 271] on div "$ 3.99" at bounding box center [523, 273] width 118 height 25
click at [715, 375] on div at bounding box center [559, 278] width 1119 height 556
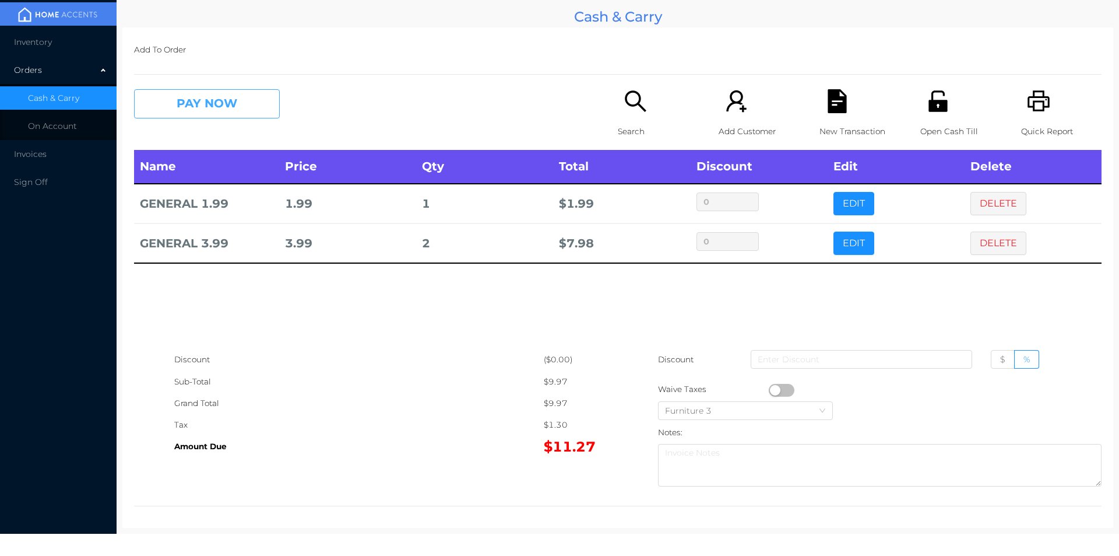
click at [195, 109] on button "PAY NOW" at bounding box center [207, 103] width 146 height 29
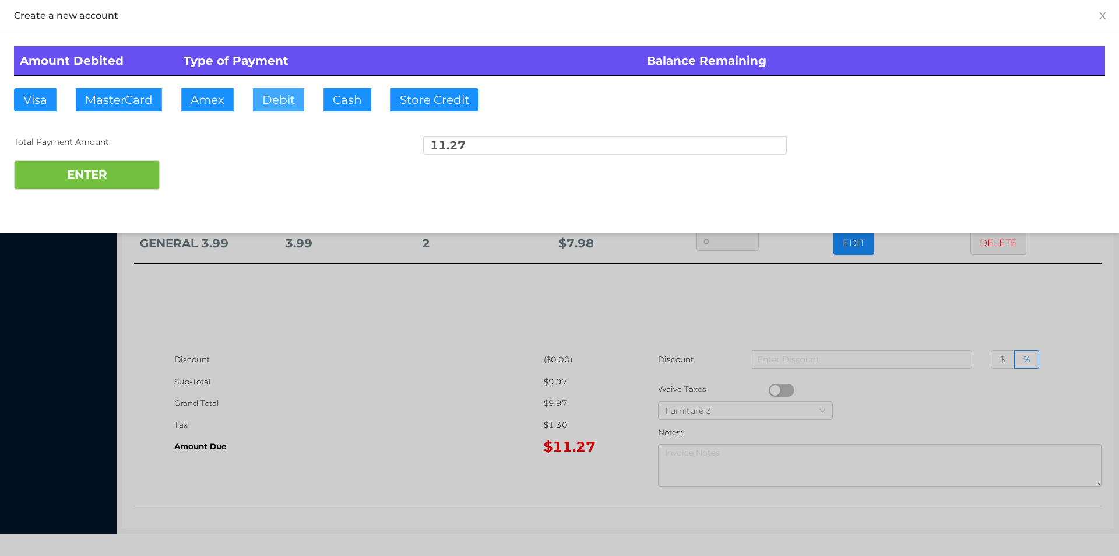
click at [300, 97] on button "Debit" at bounding box center [278, 99] width 51 height 23
click at [117, 170] on button "ENTER" at bounding box center [87, 174] width 146 height 29
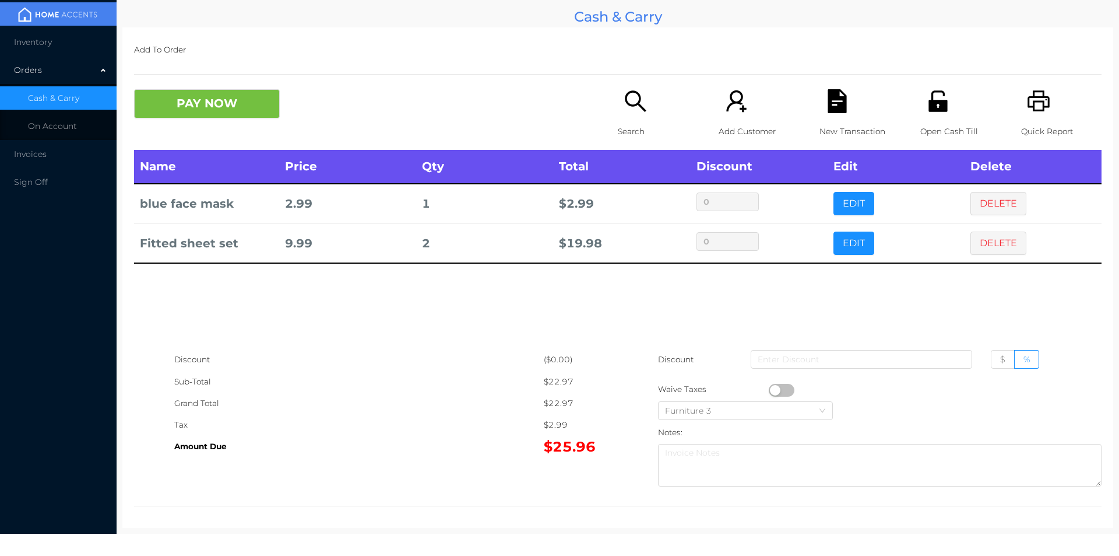
click at [837, 108] on icon "icon: file-text" at bounding box center [837, 101] width 19 height 24
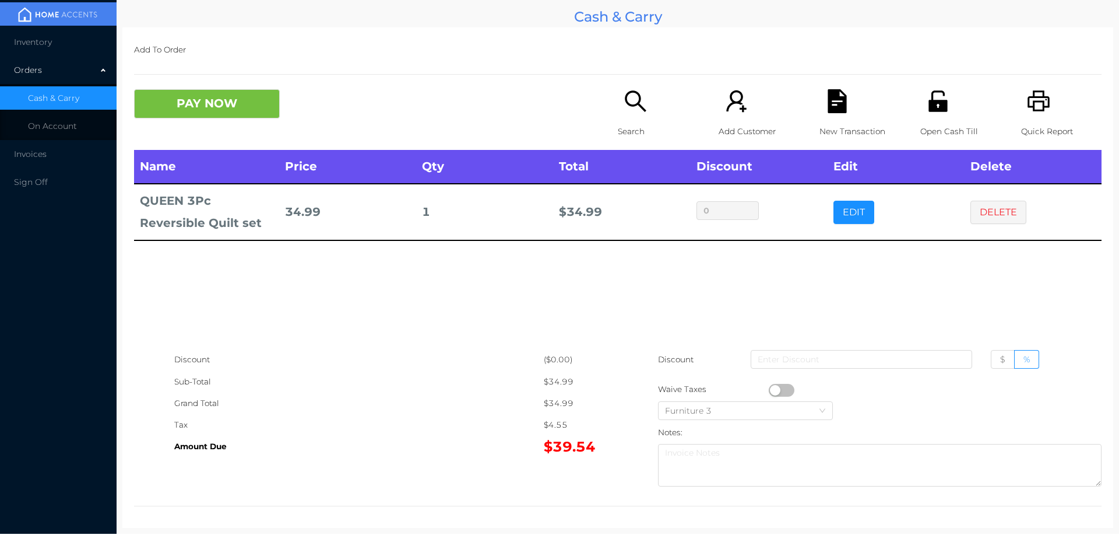
click at [272, 106] on button "PAY NOW" at bounding box center [207, 103] width 146 height 29
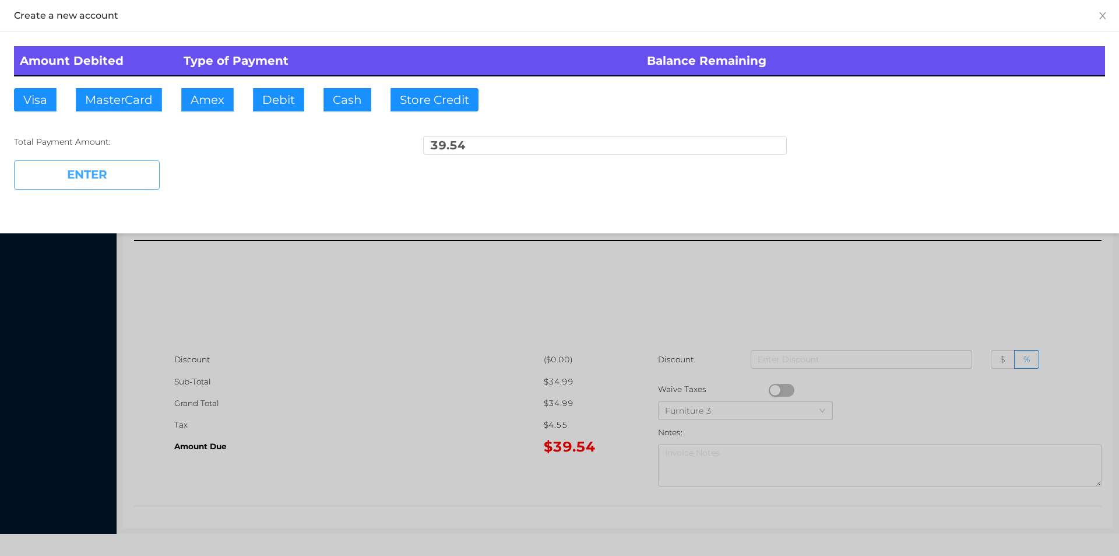
click at [107, 161] on button "ENTER" at bounding box center [87, 174] width 146 height 29
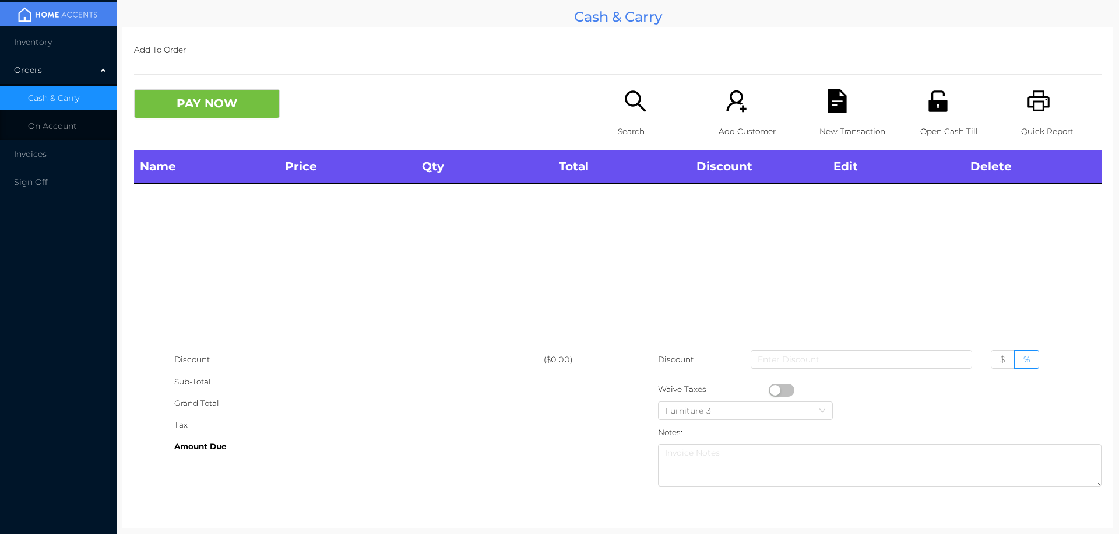
click at [623, 114] on div "Search" at bounding box center [658, 119] width 80 height 61
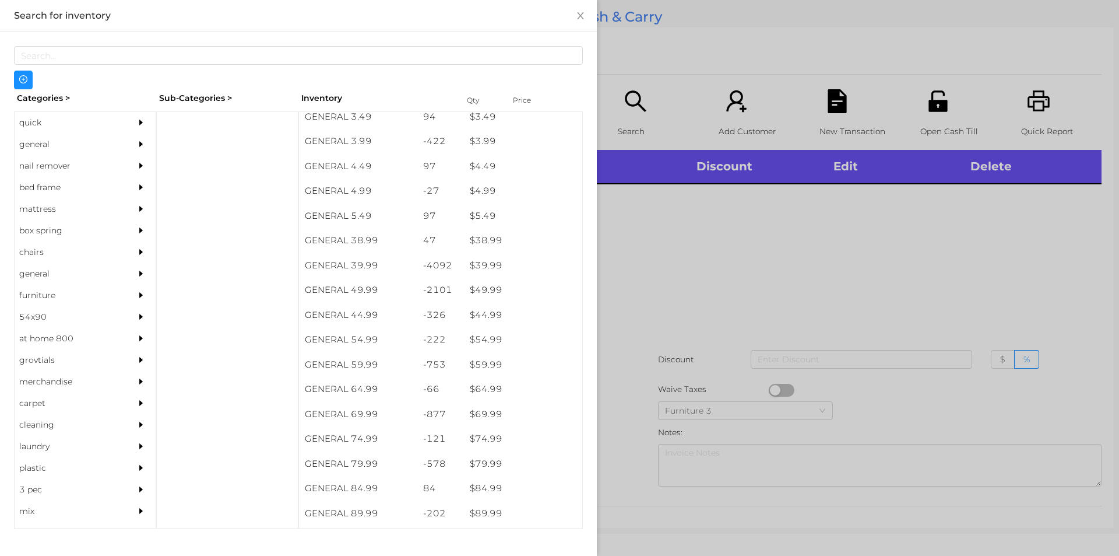
scroll to position [527, 0]
click at [49, 138] on div "general" at bounding box center [68, 145] width 106 height 22
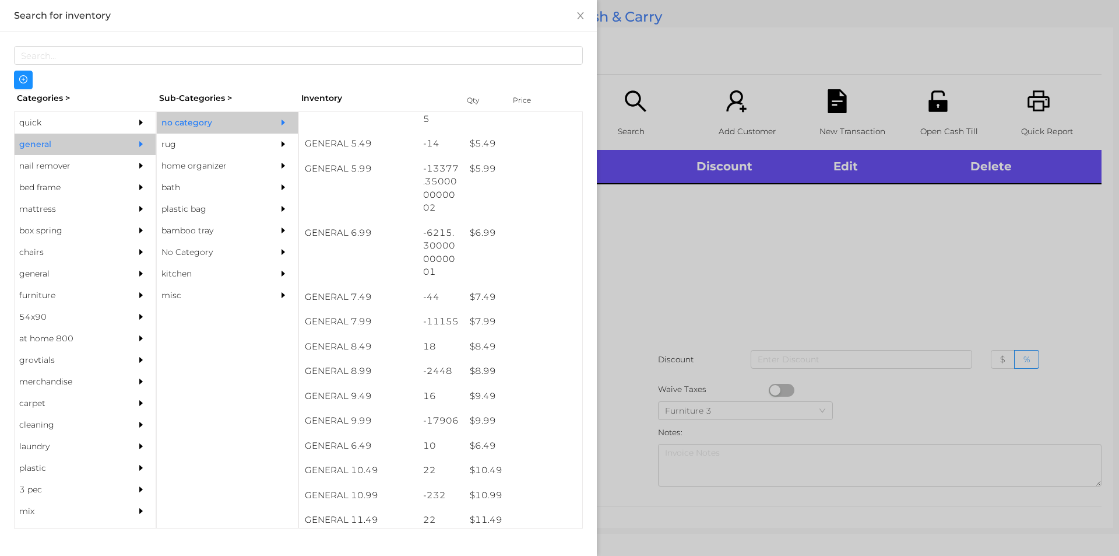
scroll to position [533, 0]
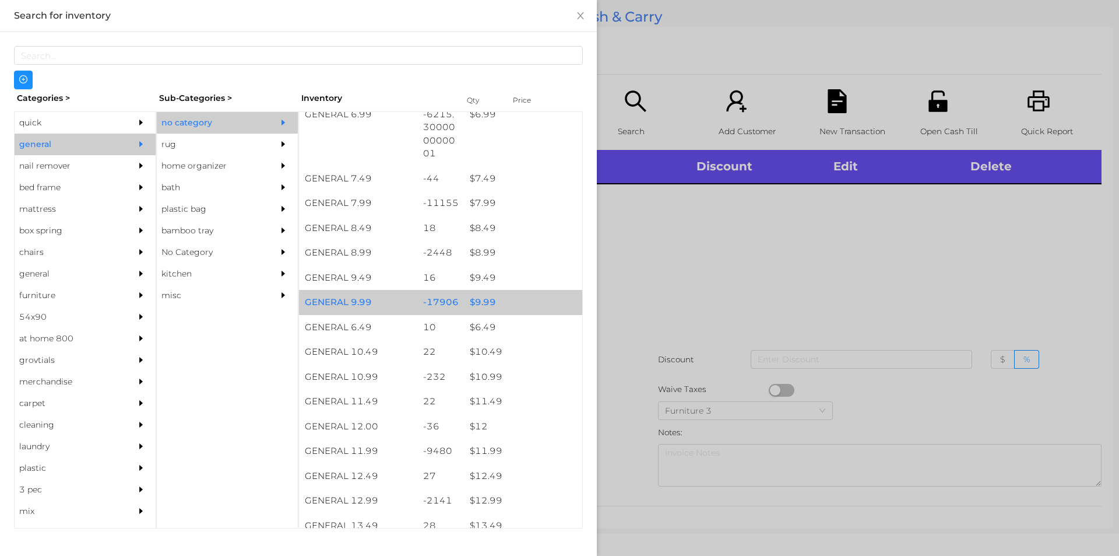
click at [512, 308] on div "$ 9.99" at bounding box center [523, 302] width 118 height 25
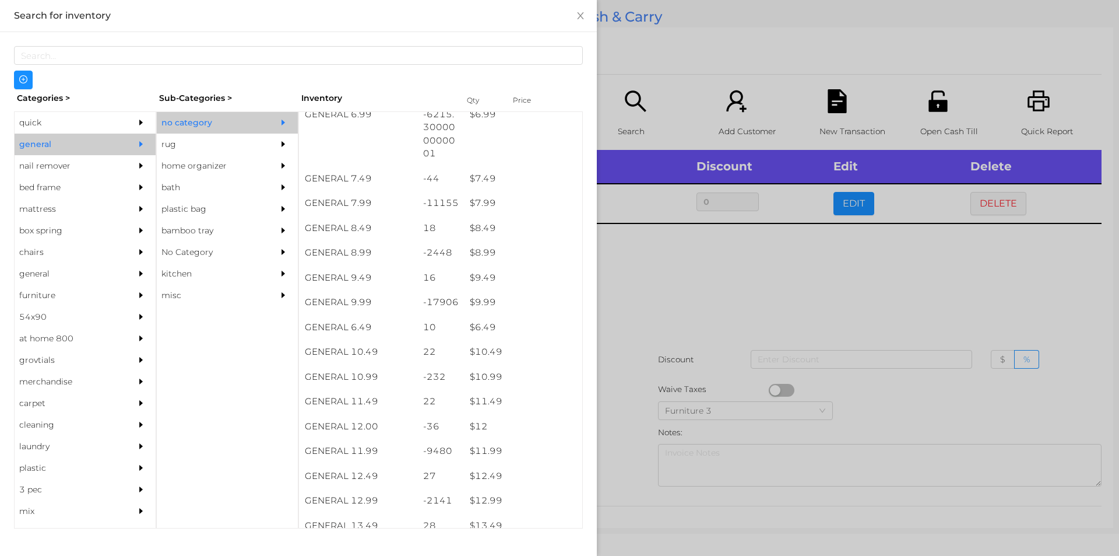
click at [660, 293] on div at bounding box center [559, 278] width 1119 height 556
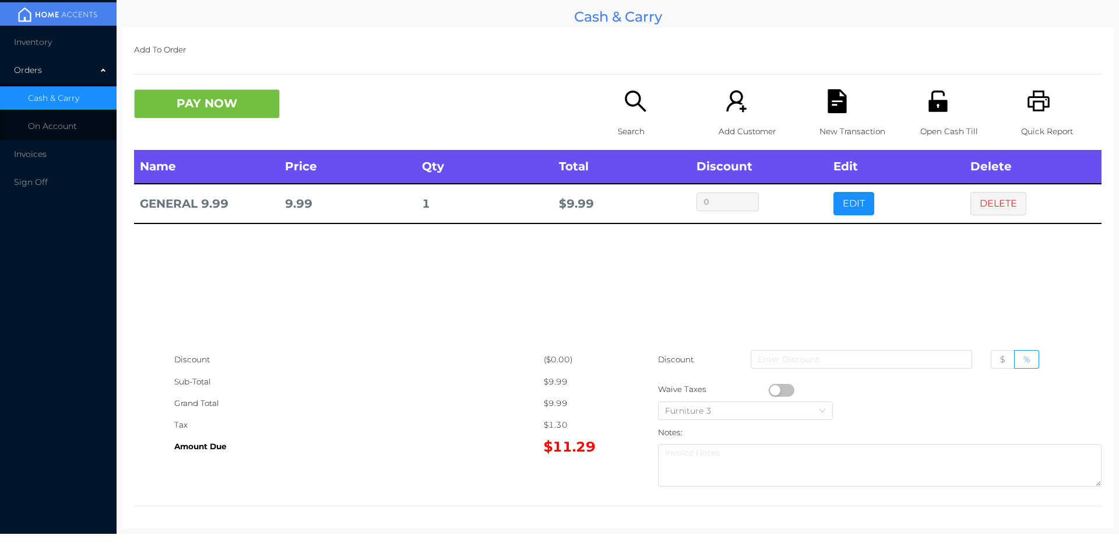
click at [633, 110] on icon "icon: search" at bounding box center [636, 101] width 24 height 24
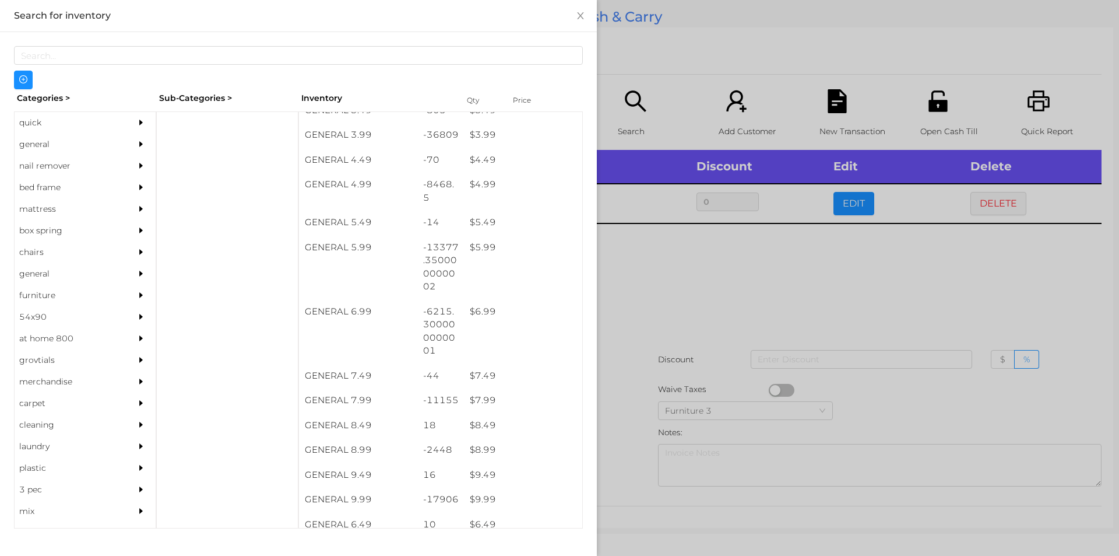
scroll to position [360, 0]
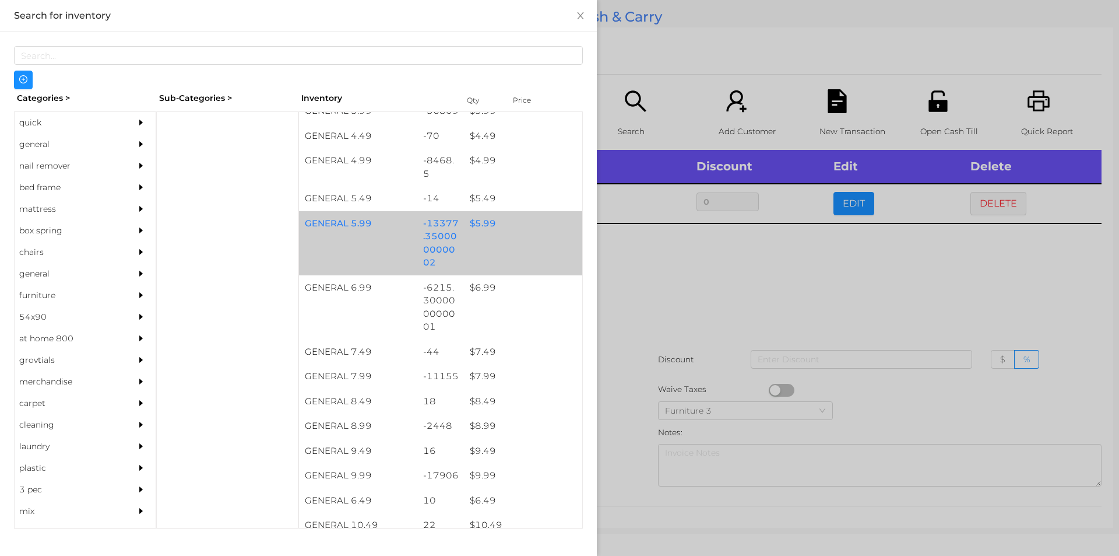
click at [508, 250] on div "GENERAL 5.99 -13377.350000000002 $ 5.99" at bounding box center [440, 243] width 283 height 64
click at [514, 257] on div "GENERAL 5.99 -13377.350000000002 $ 5.99" at bounding box center [440, 243] width 283 height 64
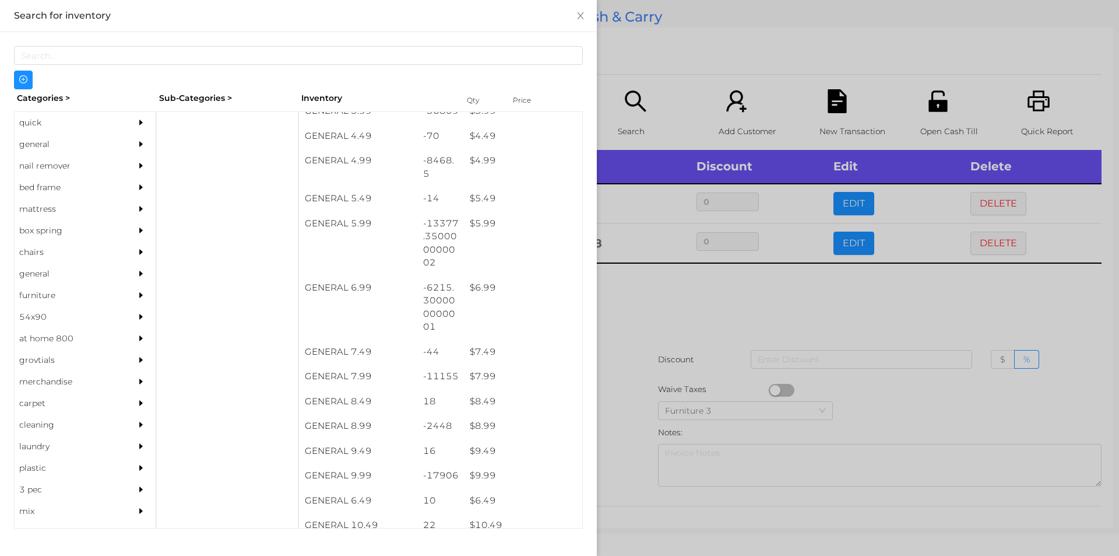
click at [746, 298] on div at bounding box center [559, 278] width 1119 height 556
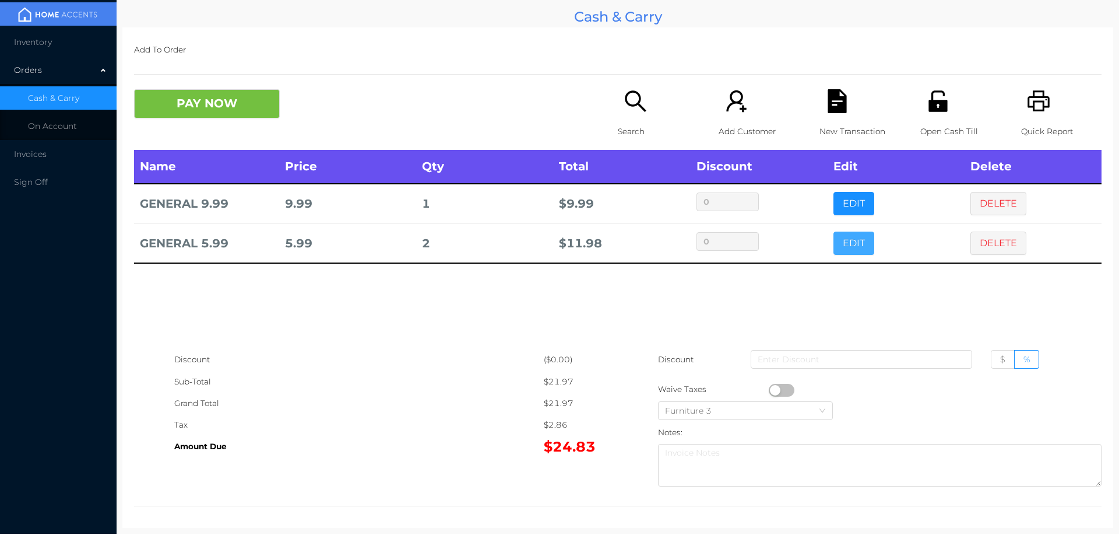
click at [851, 246] on button "EDIT" at bounding box center [854, 242] width 41 height 23
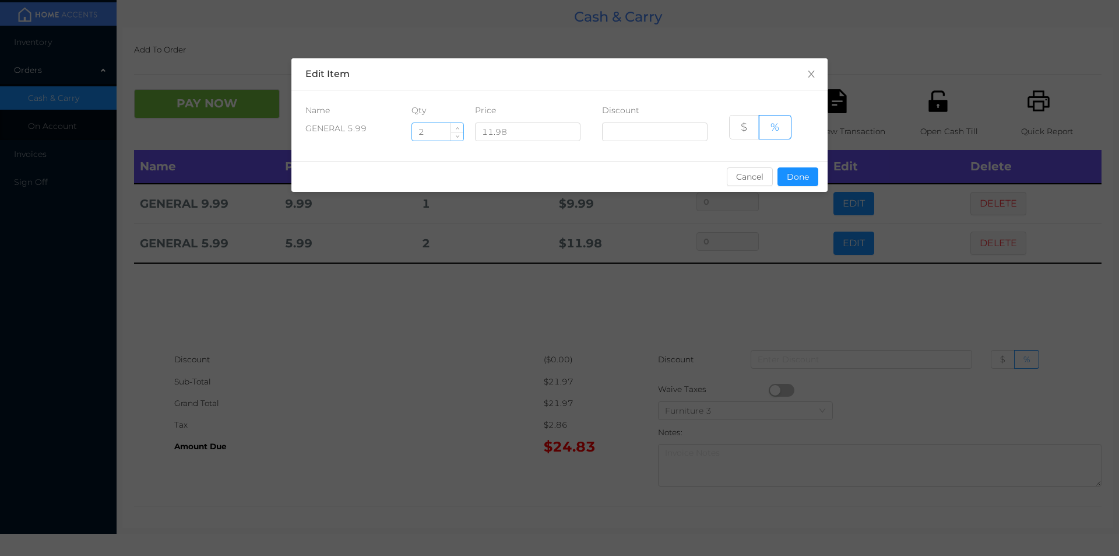
click at [442, 130] on input "2" at bounding box center [437, 131] width 51 height 17
type input "2.5"
click at [812, 172] on button "Done" at bounding box center [798, 176] width 41 height 19
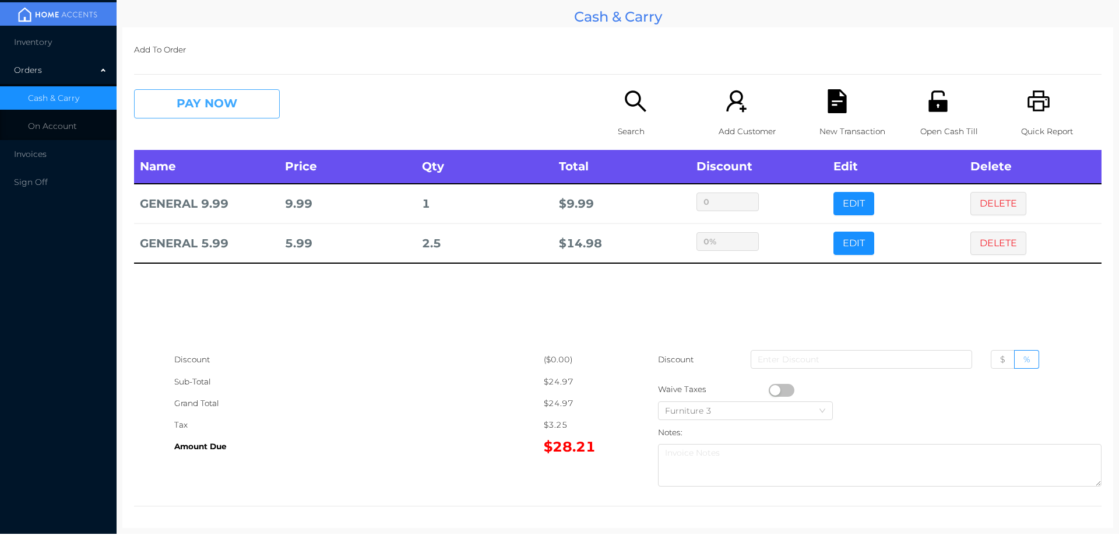
click at [139, 103] on button "PAY NOW" at bounding box center [207, 103] width 146 height 29
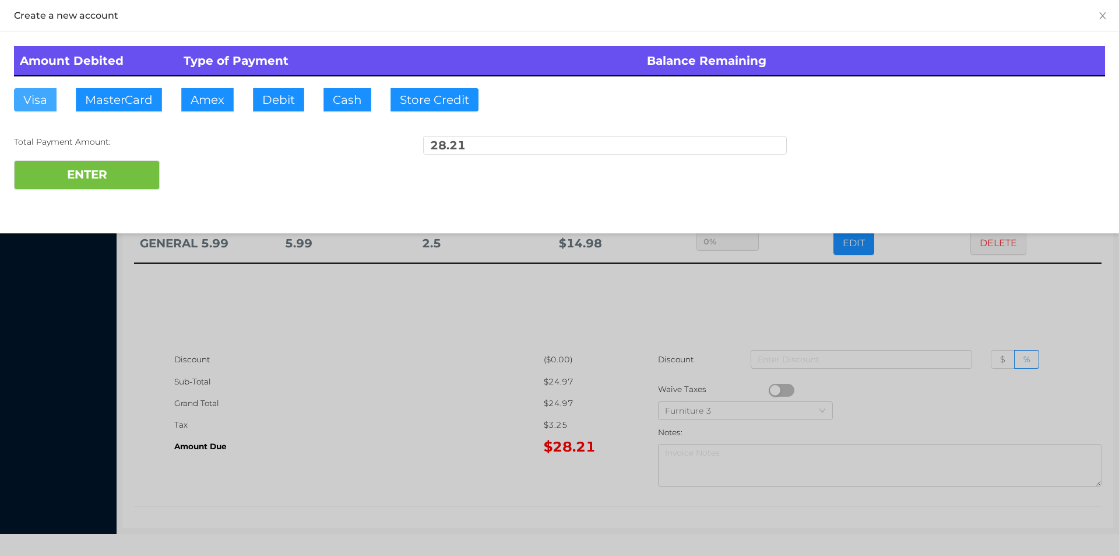
click at [32, 104] on button "Visa" at bounding box center [35, 99] width 43 height 23
click at [47, 175] on button "ENTER" at bounding box center [87, 174] width 146 height 29
type input "0"
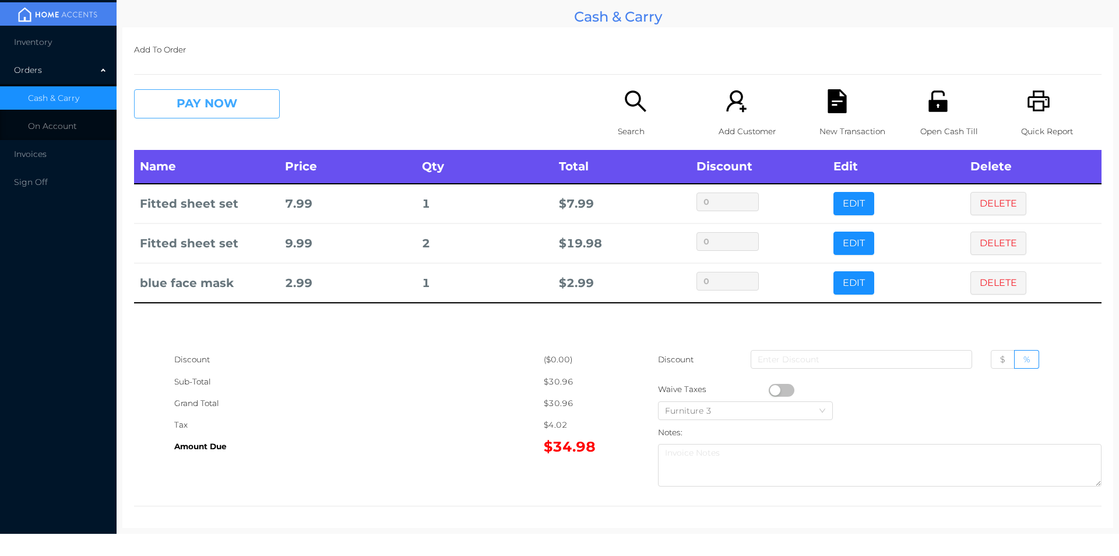
click at [241, 93] on button "PAY NOW" at bounding box center [207, 103] width 146 height 29
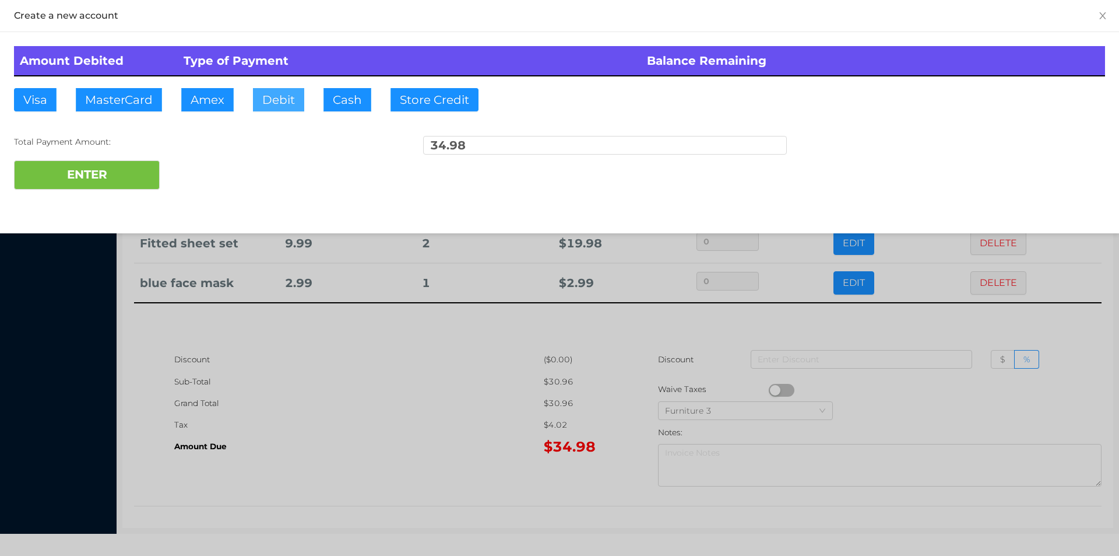
click at [289, 105] on button "Debit" at bounding box center [278, 99] width 51 height 23
click at [134, 166] on button "ENTER" at bounding box center [87, 174] width 146 height 29
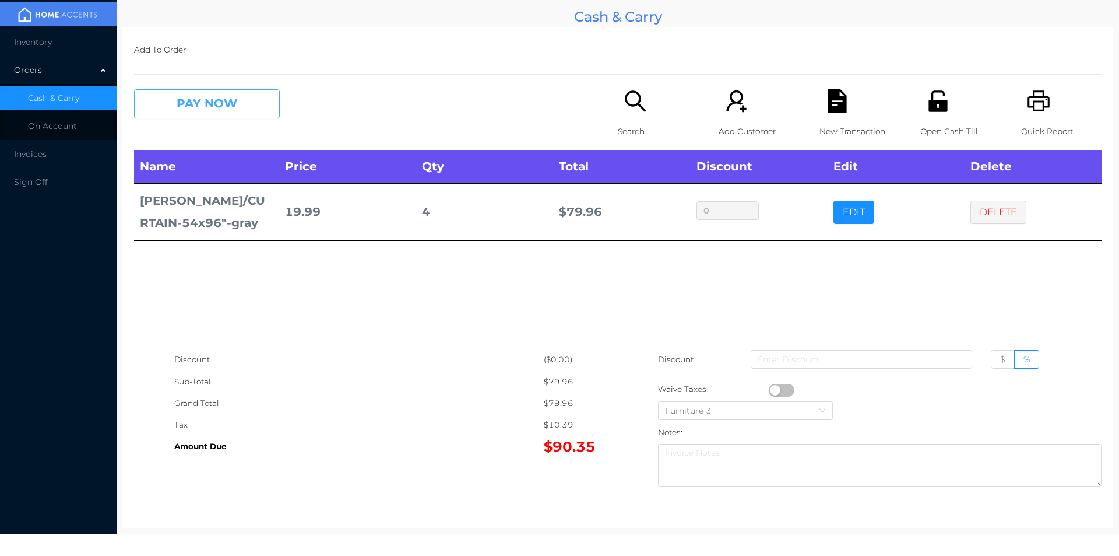
click at [214, 95] on button "PAY NOW" at bounding box center [207, 103] width 146 height 29
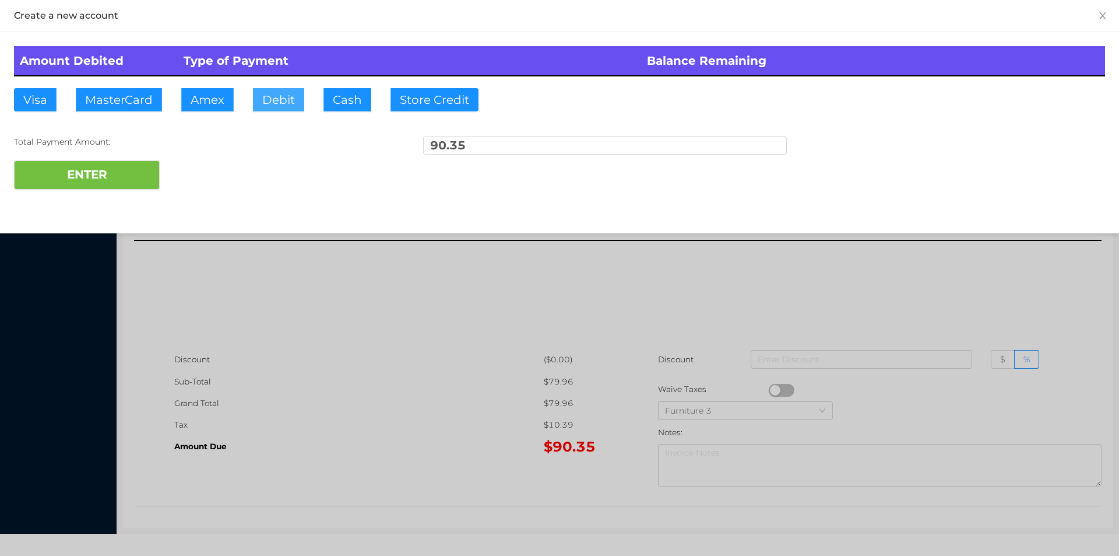
click at [275, 102] on button "Debit" at bounding box center [278, 99] width 51 height 23
click at [123, 179] on button "ENTER" at bounding box center [87, 174] width 146 height 29
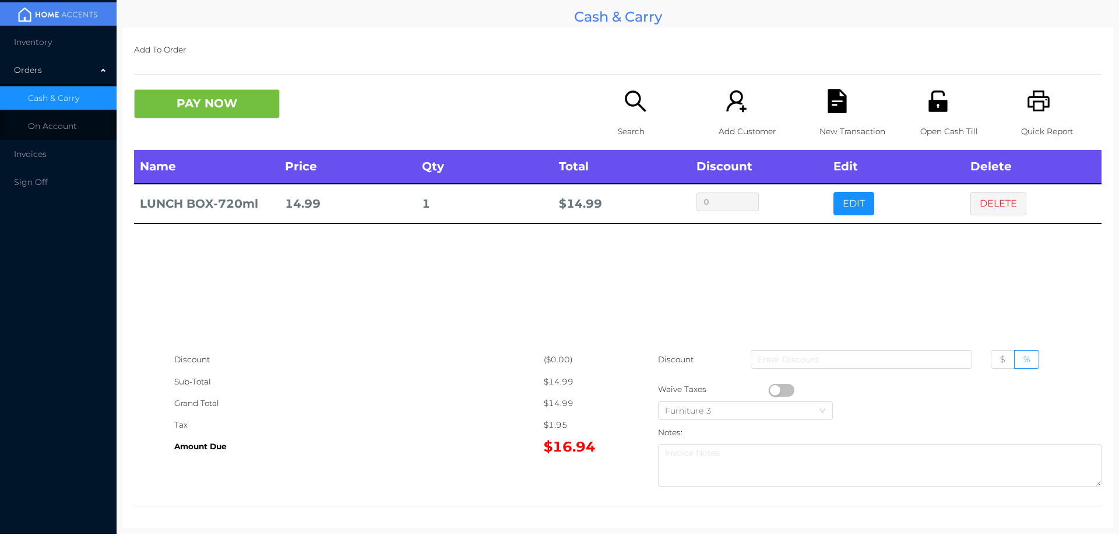
click at [925, 114] on div "Open Cash Till" at bounding box center [961, 119] width 80 height 61
click at [198, 116] on button "PAY NOW" at bounding box center [207, 103] width 146 height 29
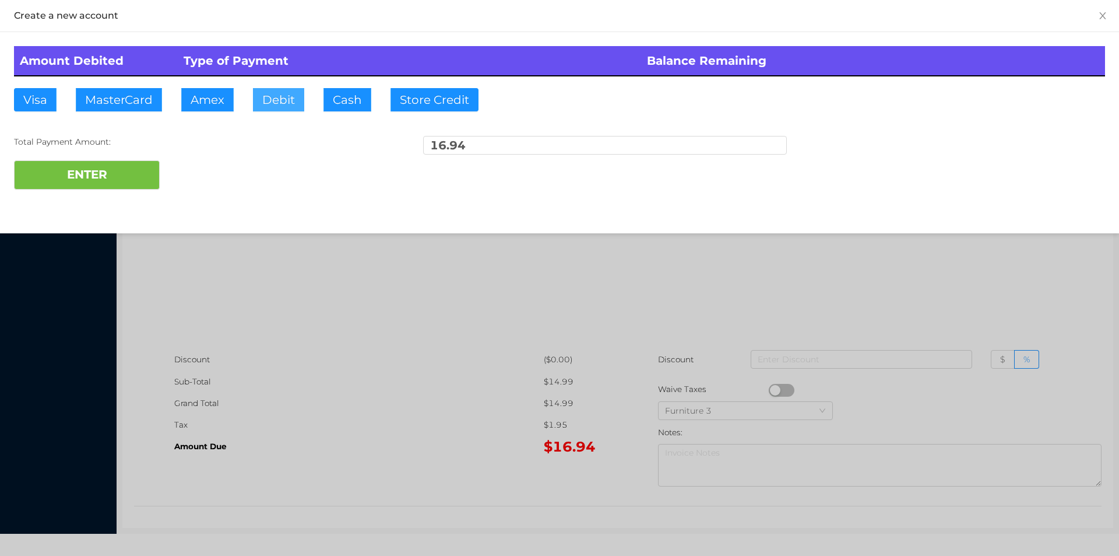
click at [278, 101] on button "Debit" at bounding box center [278, 99] width 51 height 23
click at [128, 186] on button "ENTER" at bounding box center [87, 174] width 146 height 29
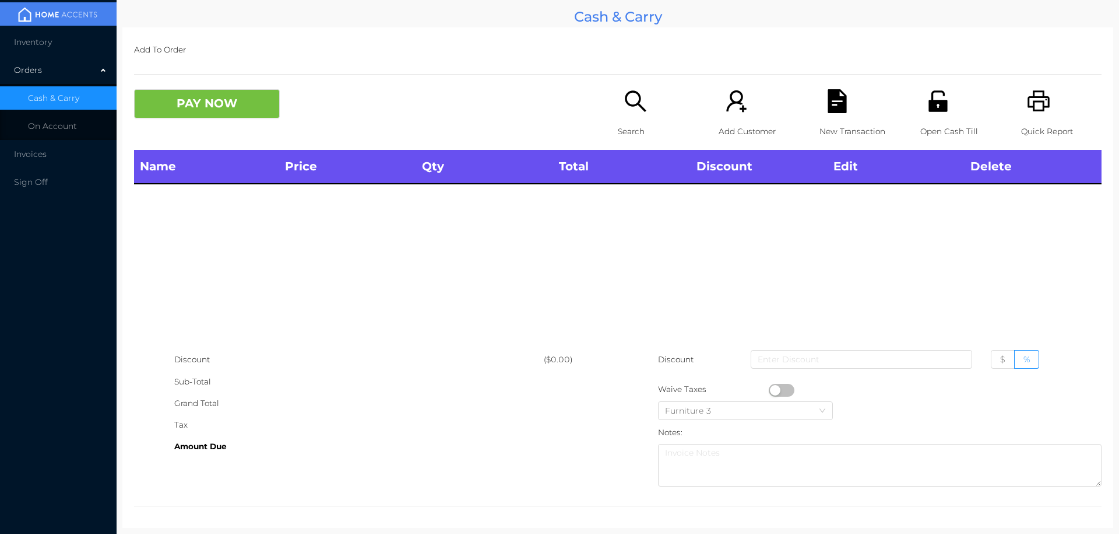
click at [939, 111] on icon "icon: unlock" at bounding box center [938, 100] width 19 height 21
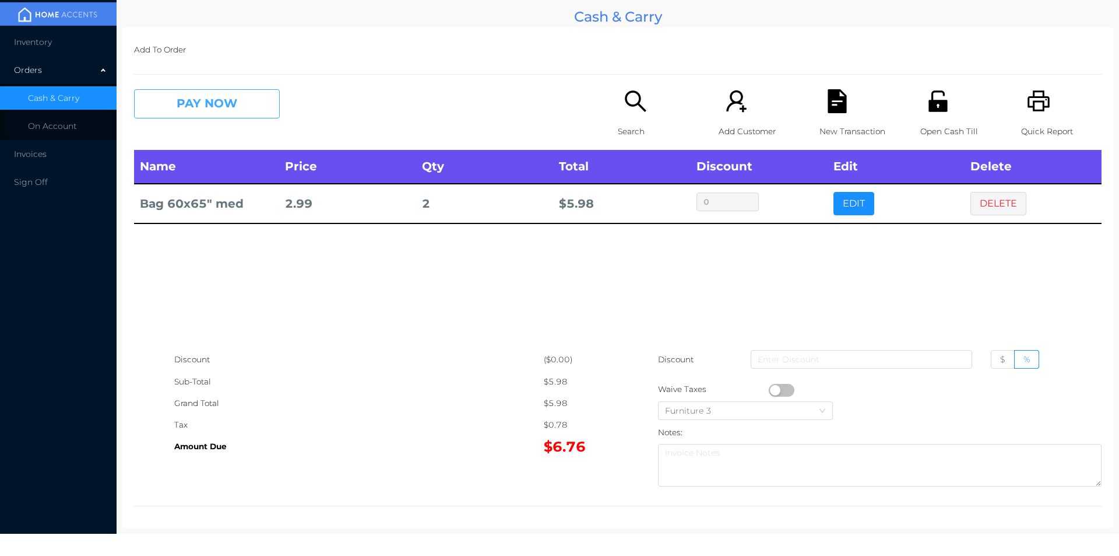
click at [193, 97] on button "PAY NOW" at bounding box center [207, 103] width 146 height 29
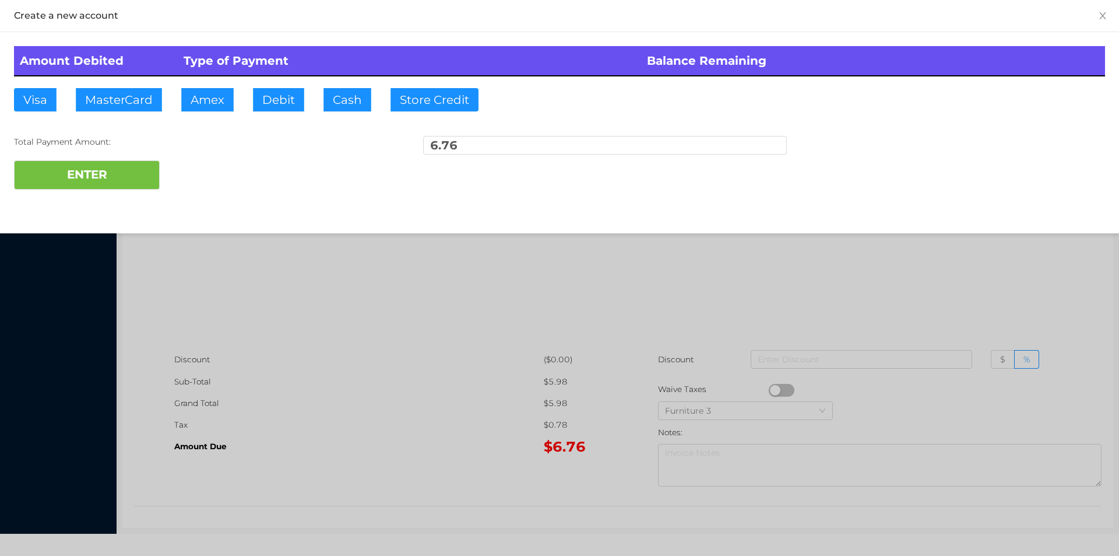
click at [392, 352] on div at bounding box center [559, 278] width 1119 height 556
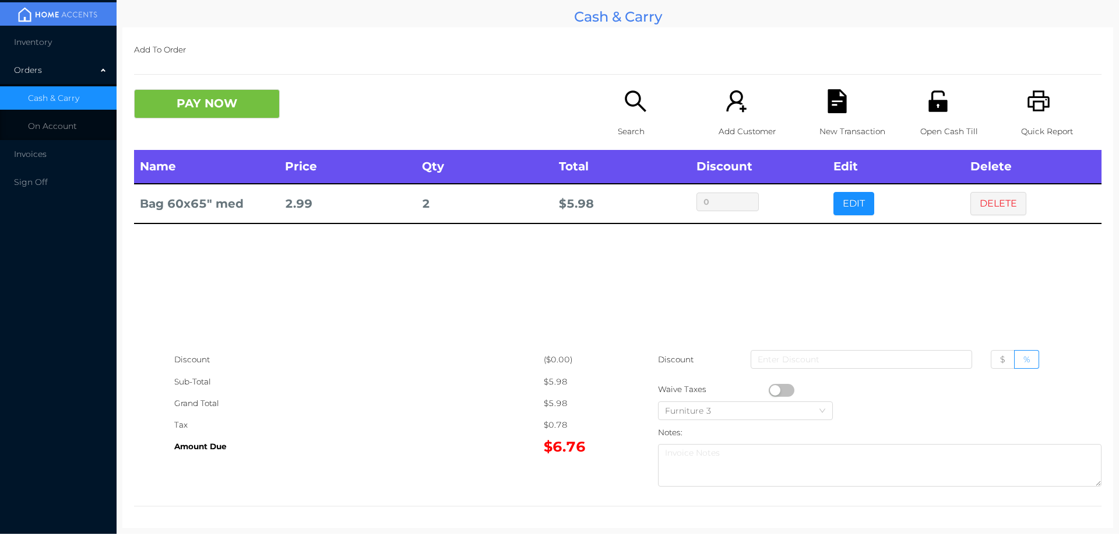
click at [826, 107] on icon "icon: file-text" at bounding box center [838, 101] width 24 height 24
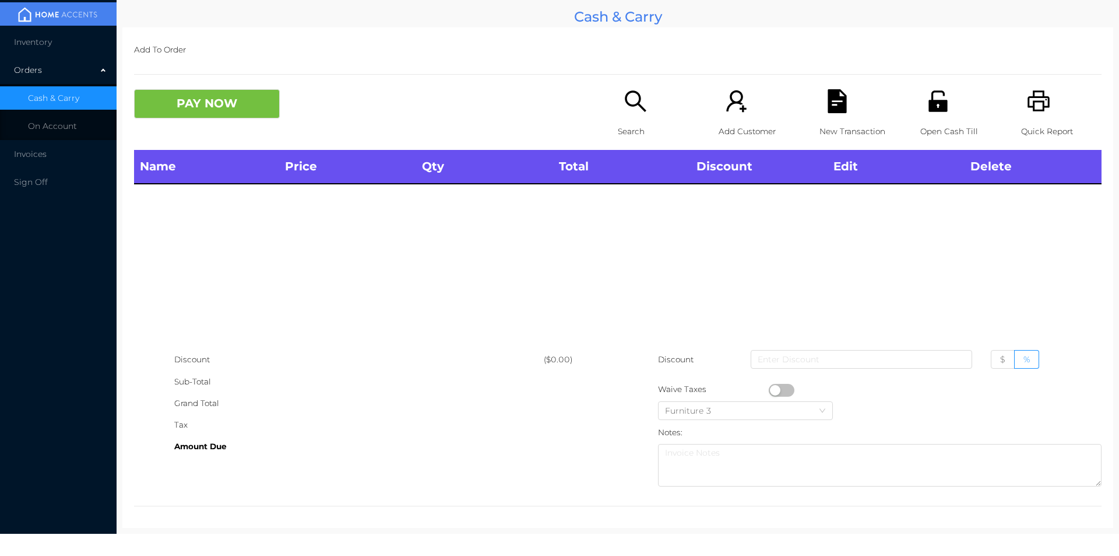
click at [935, 99] on icon "icon: unlock" at bounding box center [938, 101] width 24 height 24
click at [952, 108] on div "Open Cash Till" at bounding box center [961, 119] width 80 height 61
click at [626, 122] on p "Search" at bounding box center [658, 132] width 80 height 22
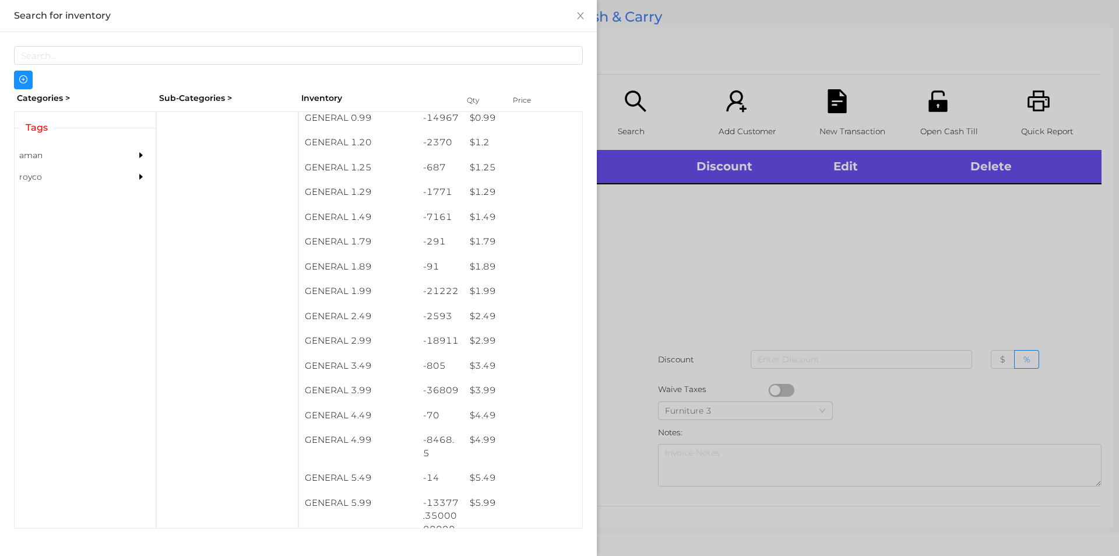
scroll to position [96, 0]
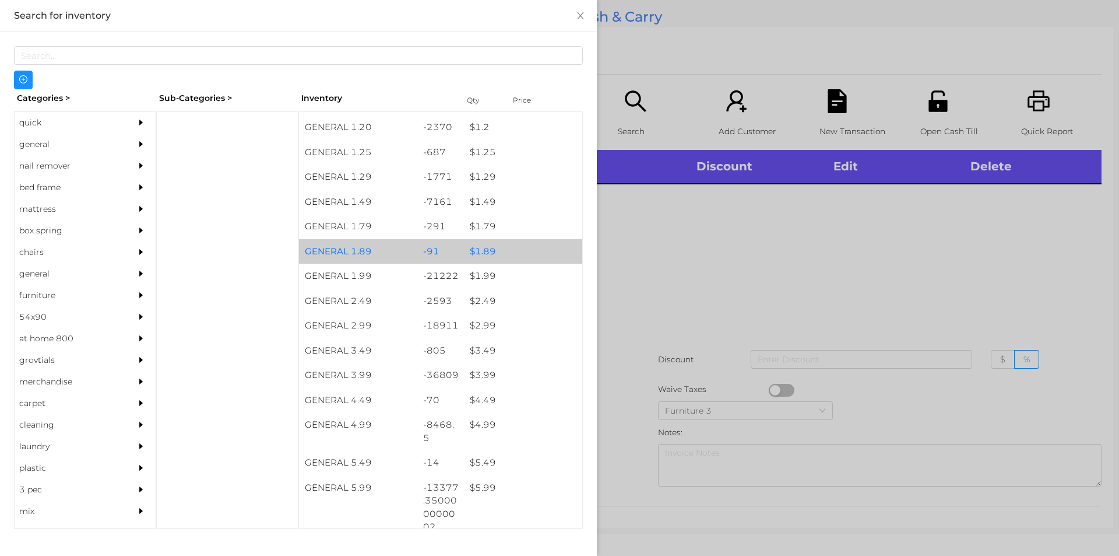
click at [539, 245] on div "$ 1.89" at bounding box center [523, 251] width 118 height 25
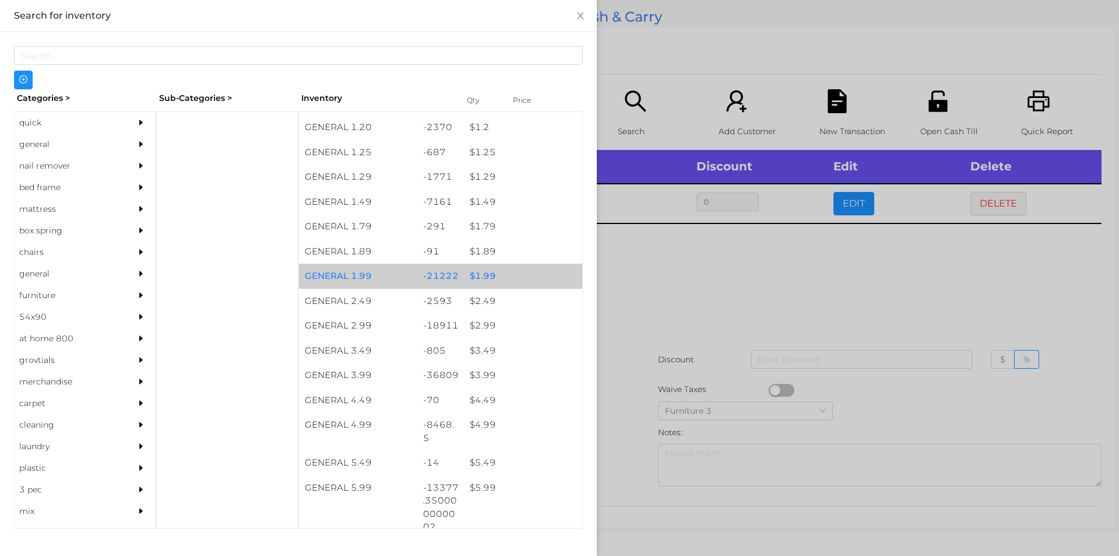
click at [532, 273] on div "$ 1.99" at bounding box center [523, 276] width 118 height 25
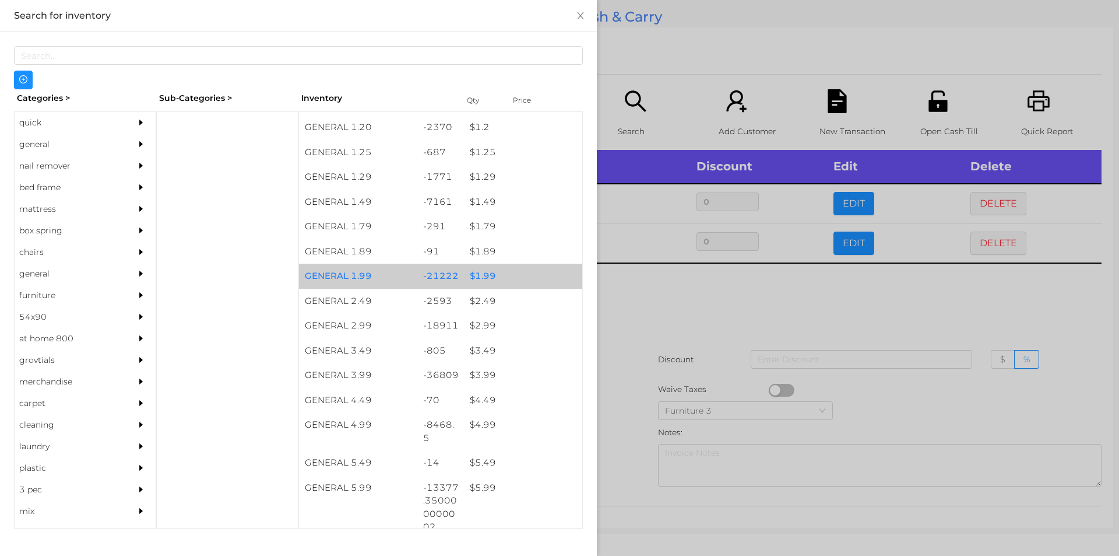
click at [534, 277] on div "$ 1.99" at bounding box center [523, 276] width 118 height 25
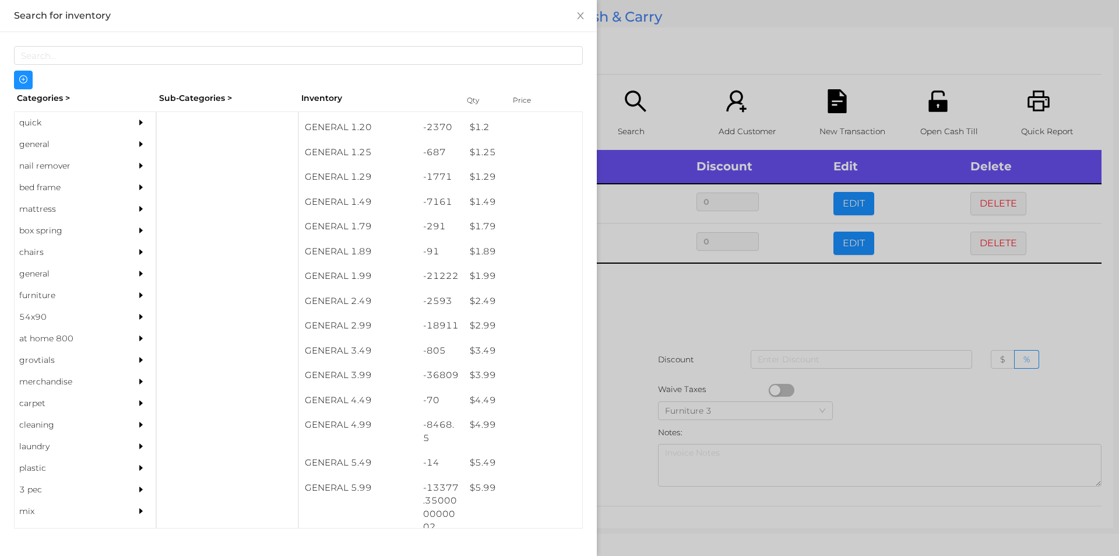
click at [655, 328] on div at bounding box center [559, 278] width 1119 height 556
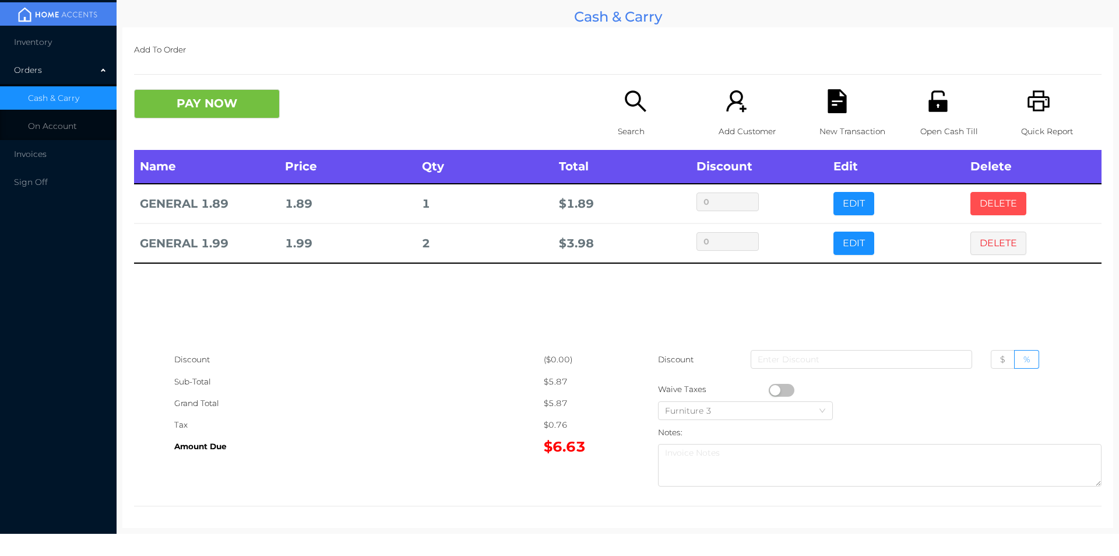
click at [981, 194] on button "DELETE" at bounding box center [999, 203] width 56 height 23
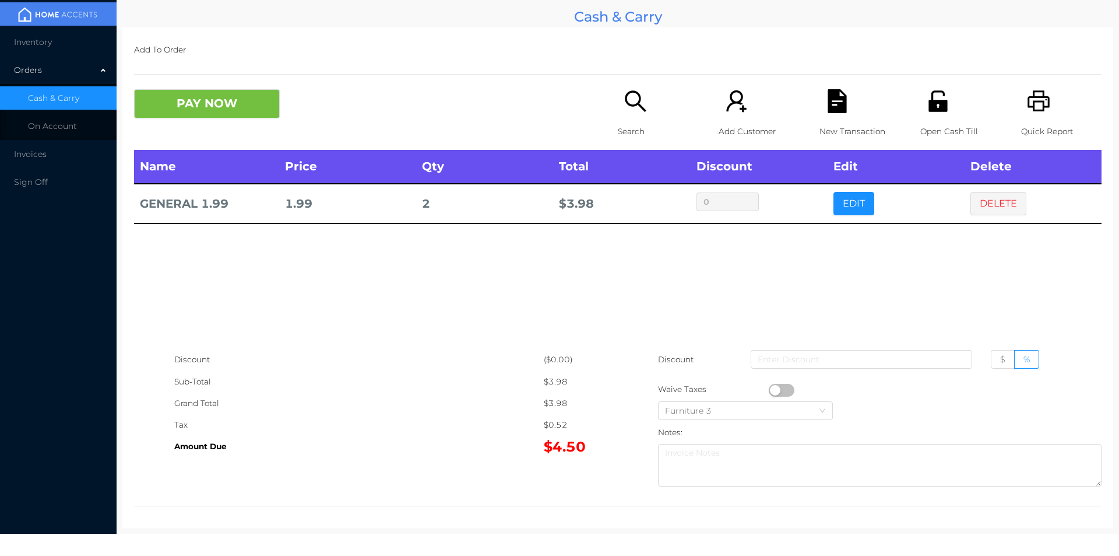
click at [625, 102] on icon "icon: search" at bounding box center [635, 100] width 21 height 21
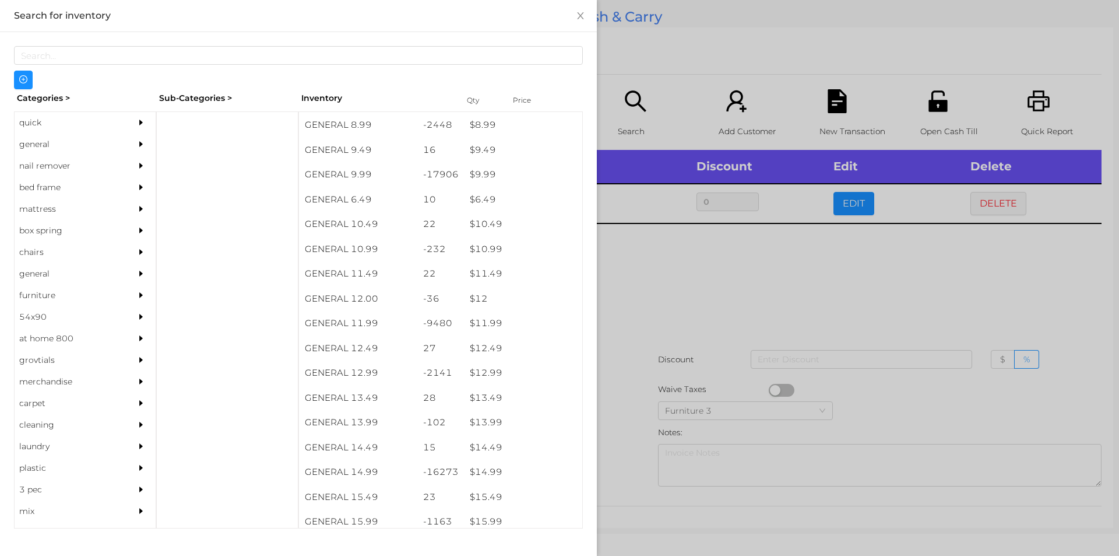
scroll to position [661, 0]
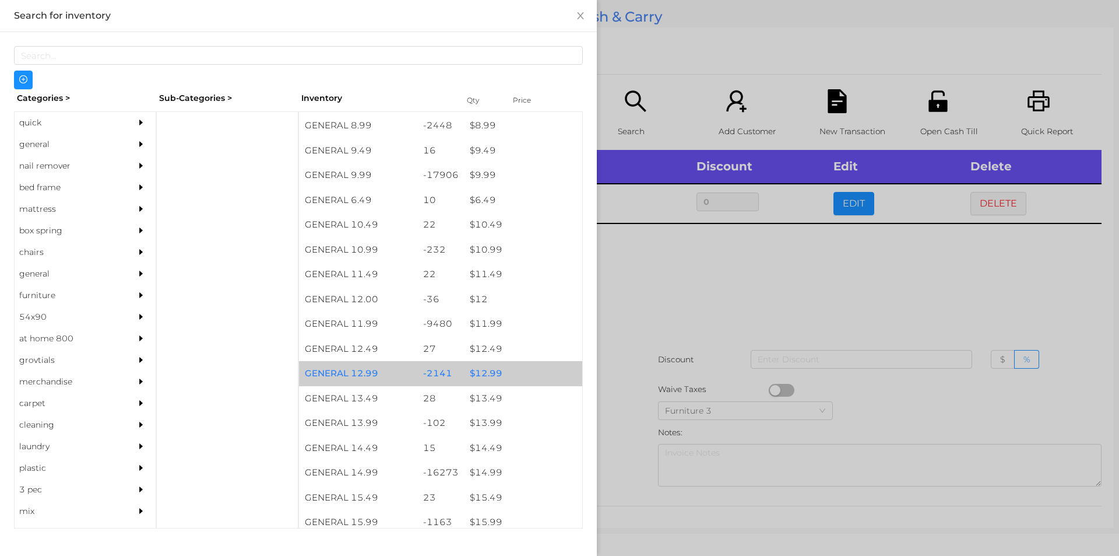
click at [511, 369] on div "$ 12.99" at bounding box center [523, 373] width 118 height 25
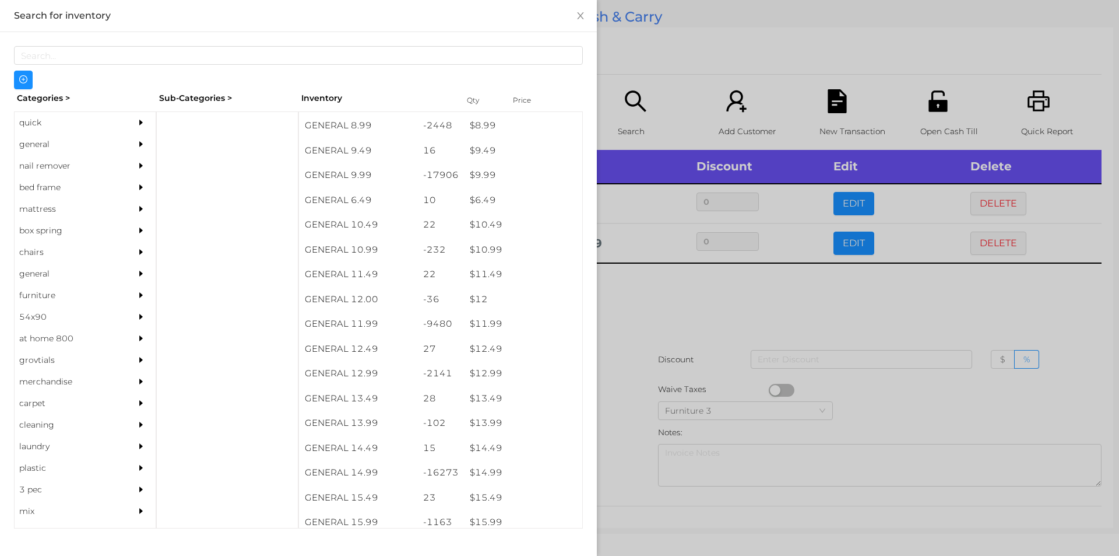
click at [694, 312] on div at bounding box center [559, 278] width 1119 height 556
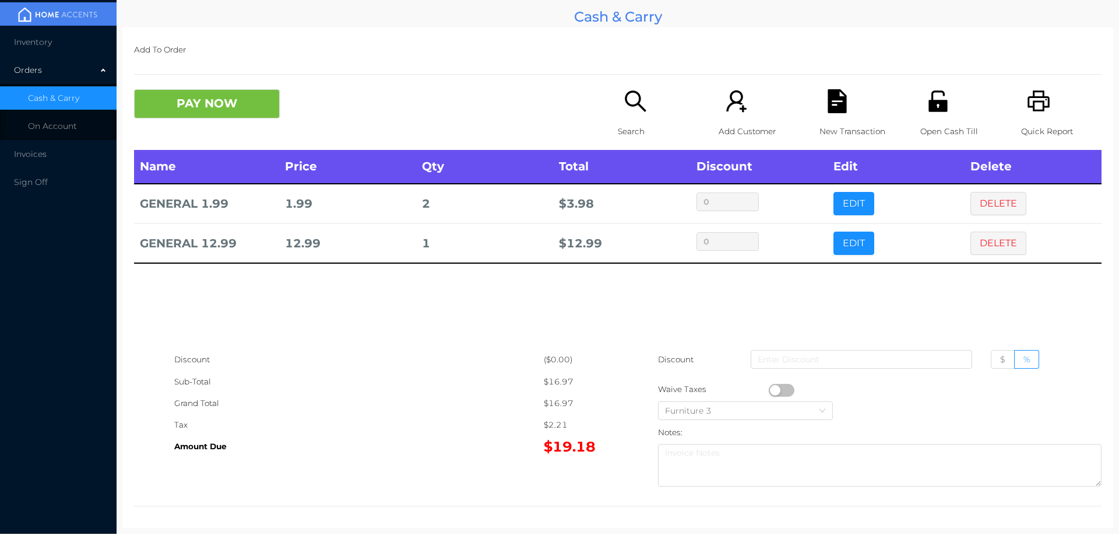
click at [638, 109] on icon "icon: search" at bounding box center [635, 100] width 21 height 21
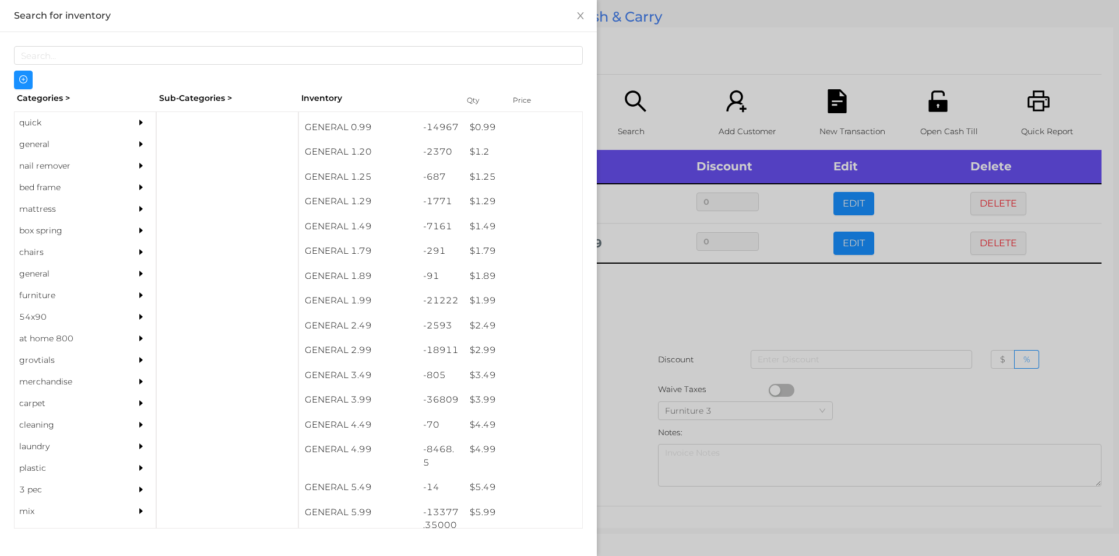
scroll to position [118, 0]
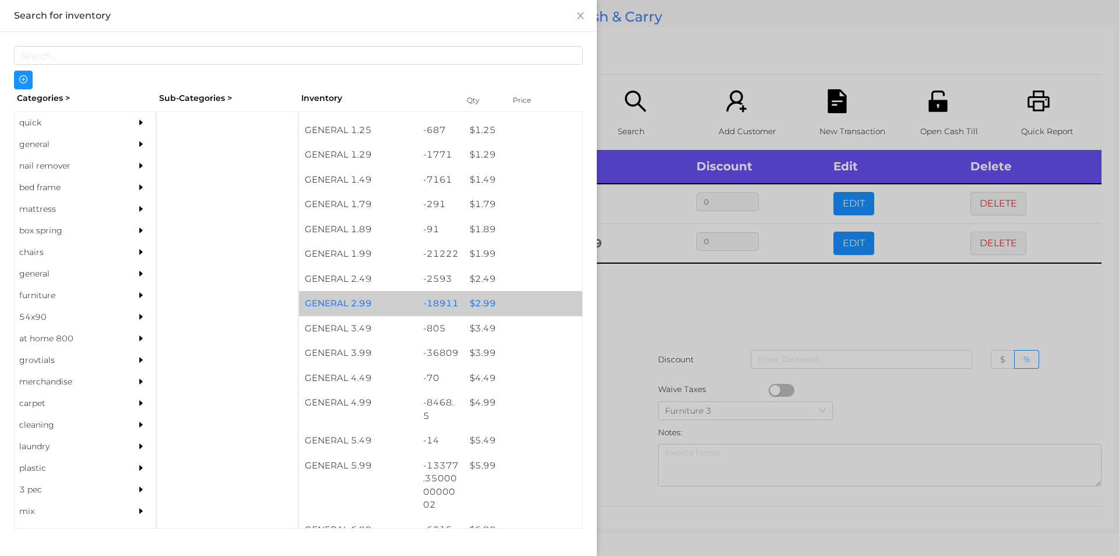
click at [469, 303] on div "$ 2.99" at bounding box center [523, 303] width 118 height 25
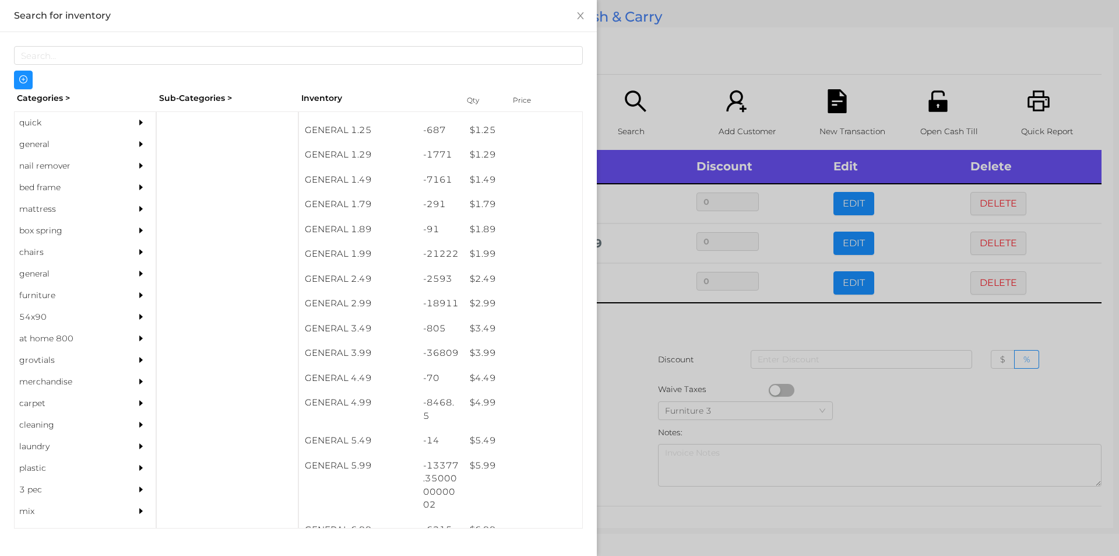
click at [648, 349] on div at bounding box center [559, 278] width 1119 height 556
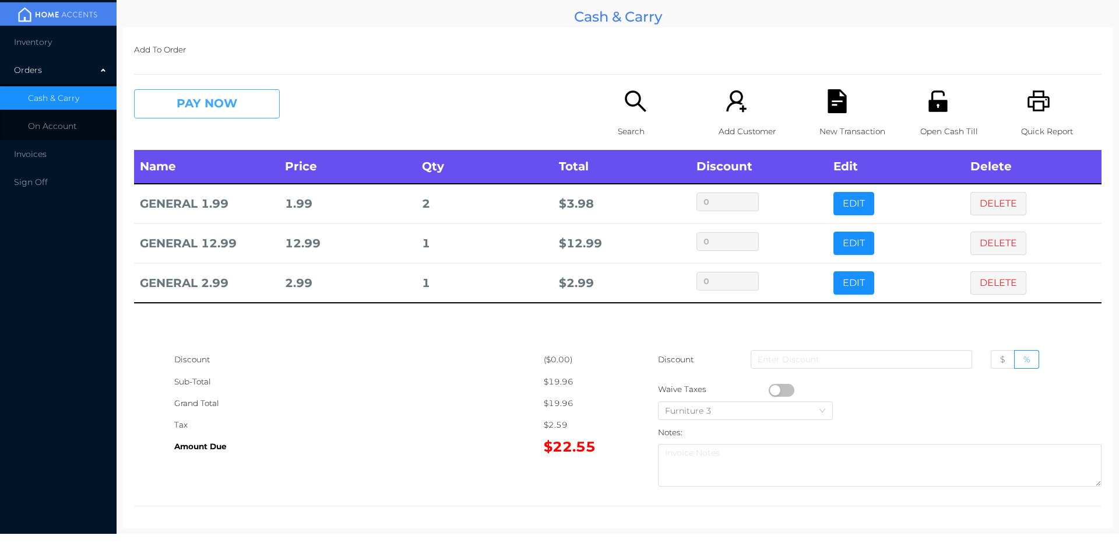
click at [204, 108] on button "PAY NOW" at bounding box center [207, 103] width 146 height 29
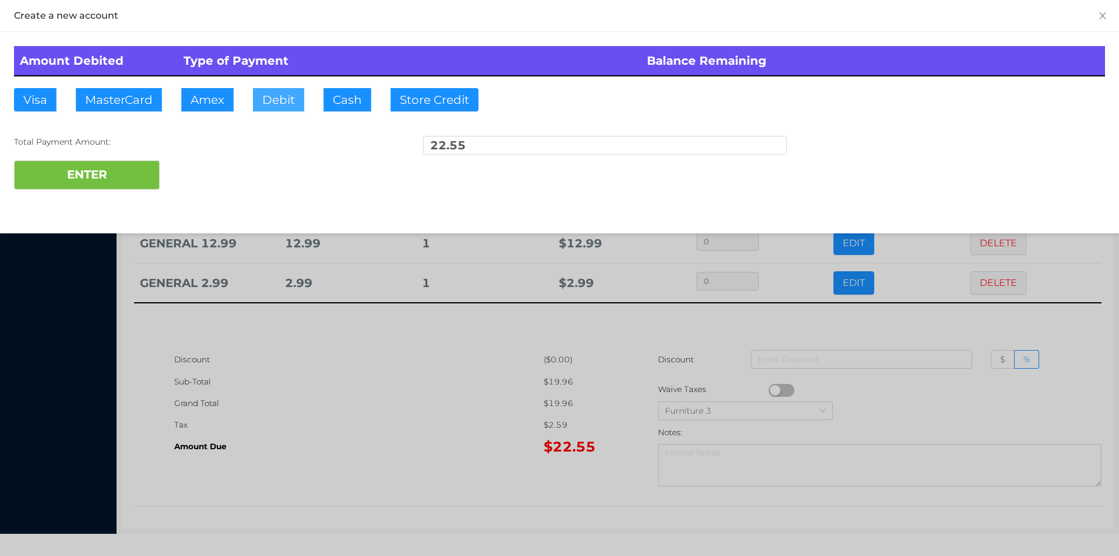
click at [272, 104] on button "Debit" at bounding box center [278, 99] width 51 height 23
type input "50"
click at [68, 178] on button "ENTER" at bounding box center [87, 174] width 146 height 29
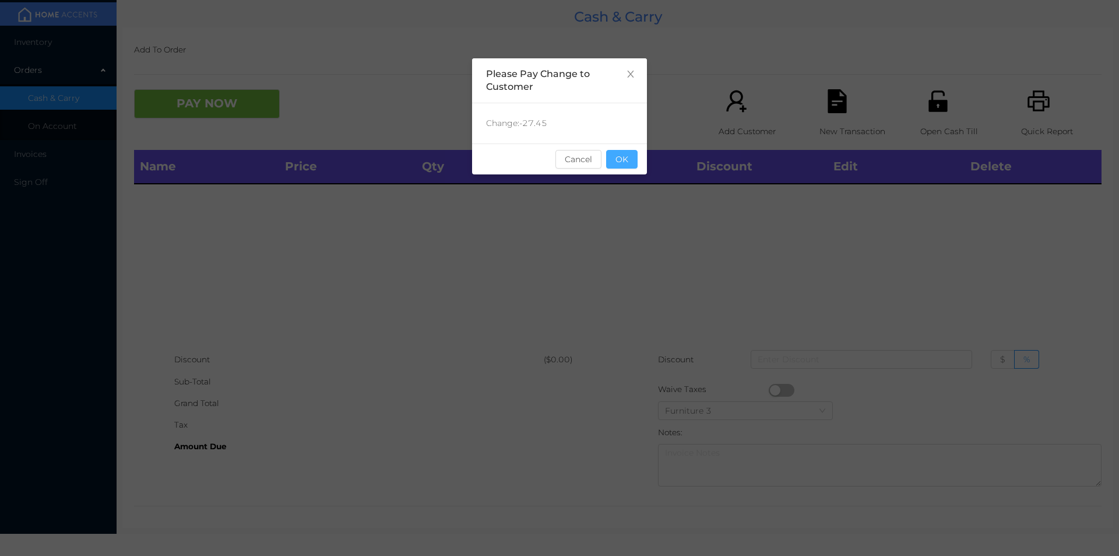
click at [627, 153] on button "OK" at bounding box center [621, 159] width 31 height 19
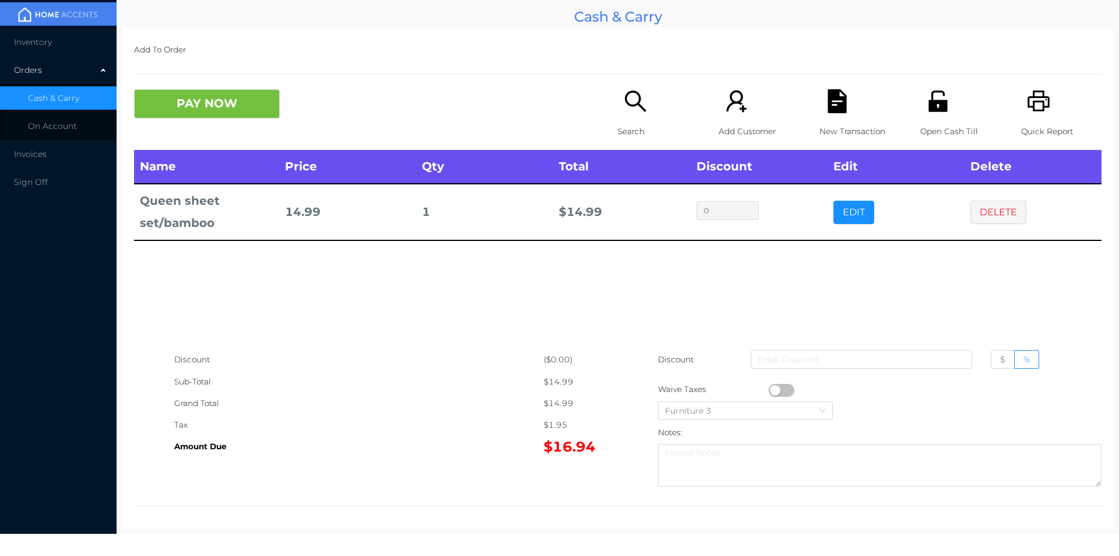
click at [642, 103] on icon "icon: search" at bounding box center [636, 101] width 24 height 24
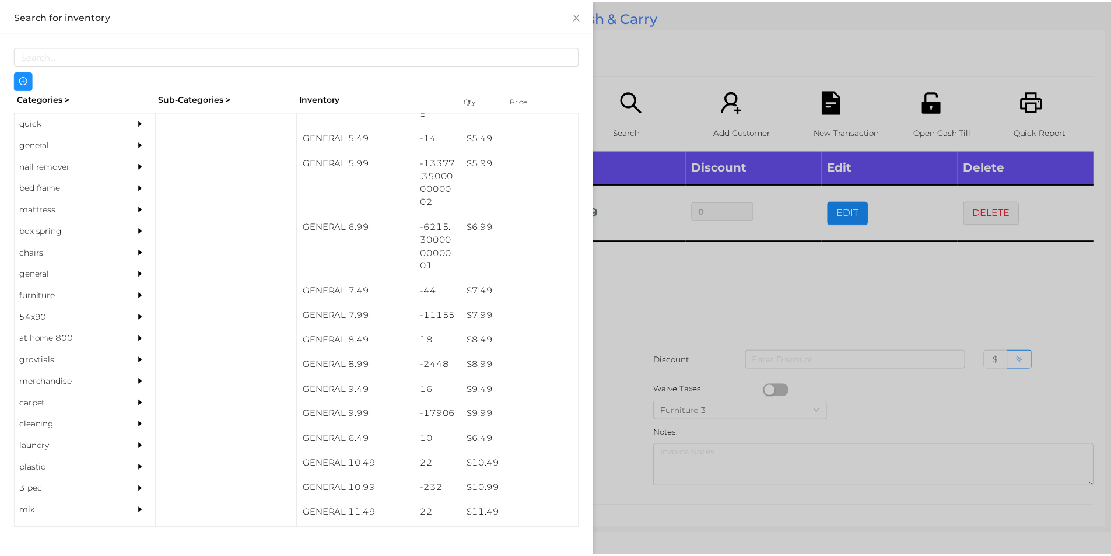
scroll to position [423, 0]
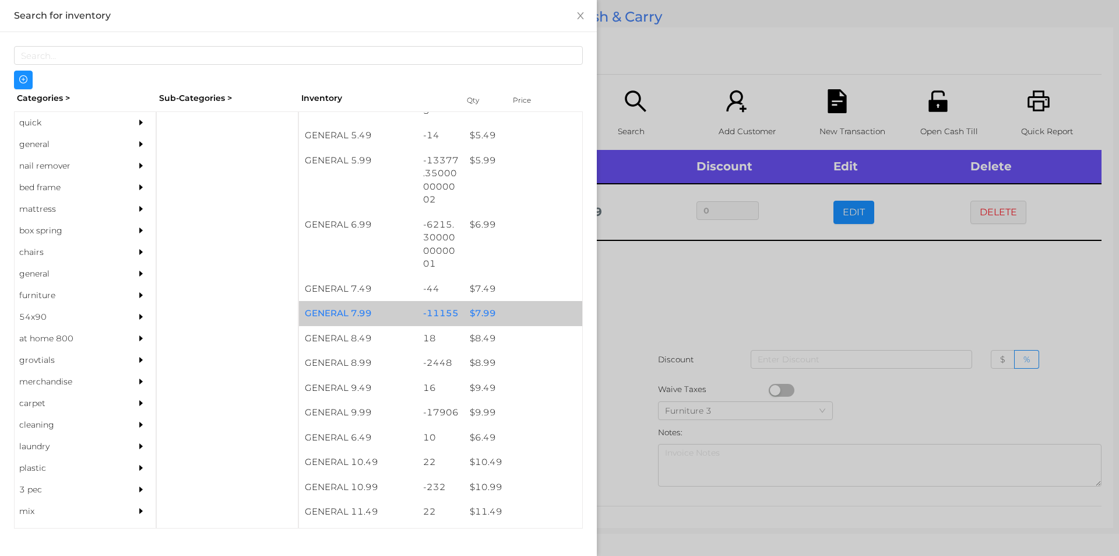
click at [469, 310] on div "$ 7.99" at bounding box center [523, 313] width 118 height 25
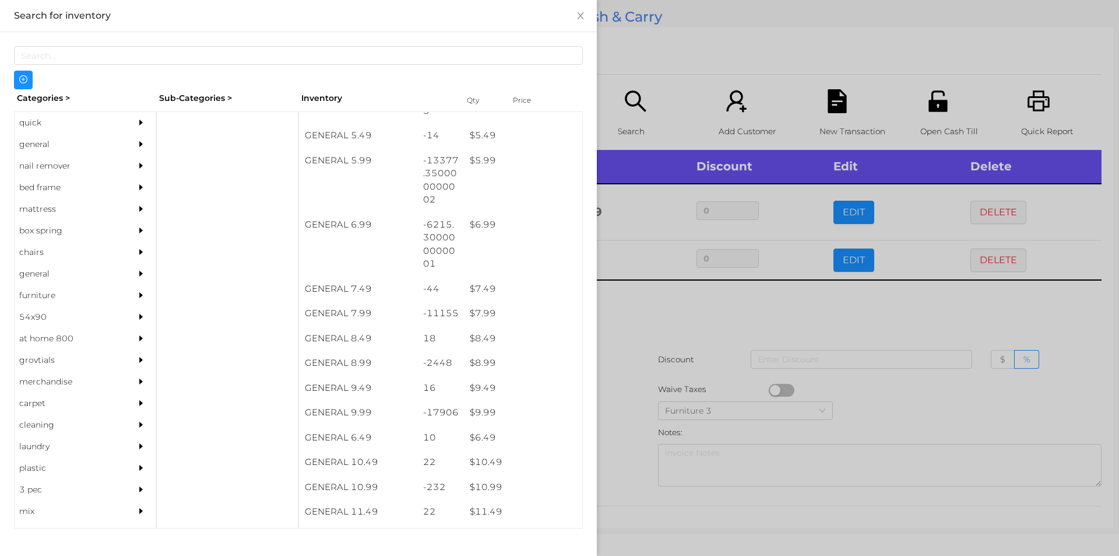
click at [650, 366] on div at bounding box center [559, 278] width 1119 height 556
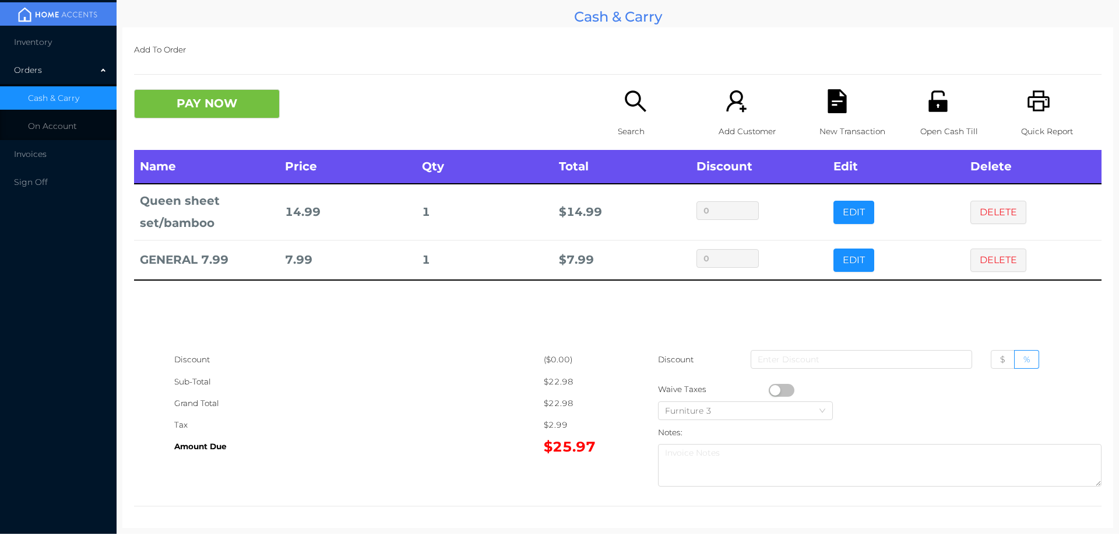
click at [831, 108] on icon "icon: file-text" at bounding box center [837, 101] width 19 height 24
click at [929, 101] on icon "icon: unlock" at bounding box center [938, 100] width 19 height 21
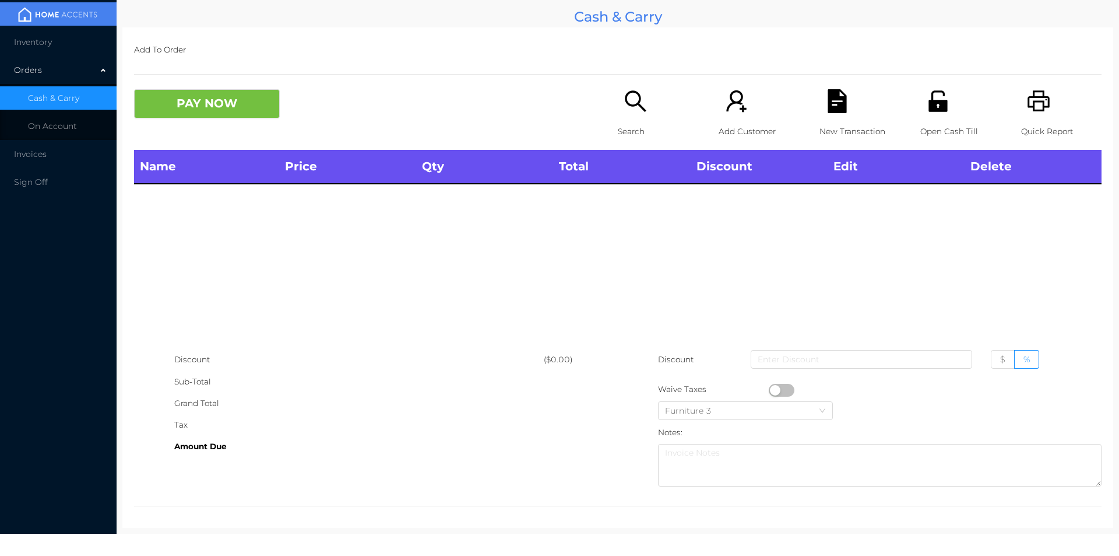
click at [57, 62] on div "Orders" at bounding box center [58, 69] width 117 height 23
click at [71, 34] on li "Inventory" at bounding box center [58, 41] width 117 height 23
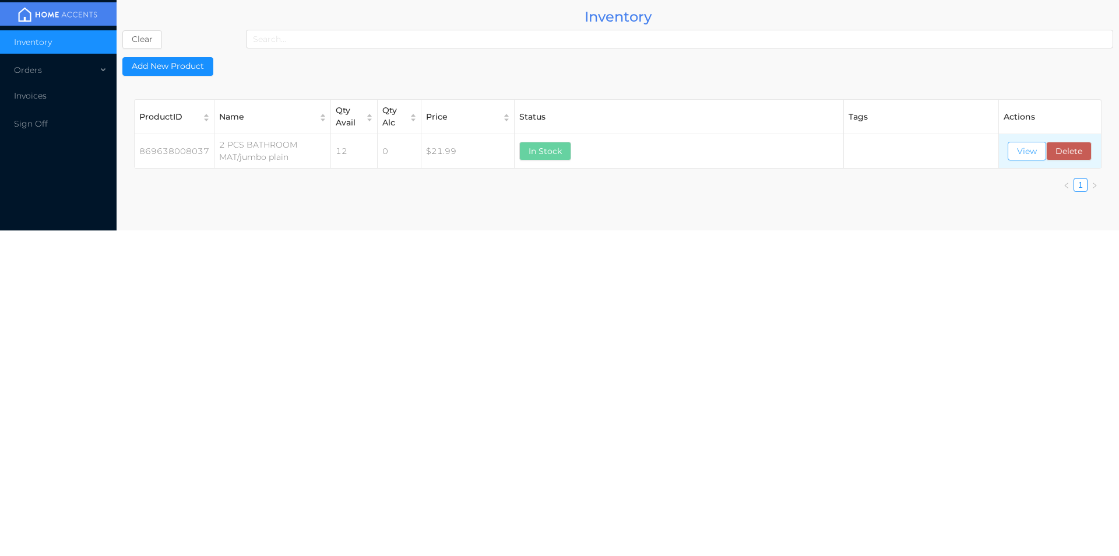
click at [1021, 142] on button "View" at bounding box center [1027, 151] width 38 height 19
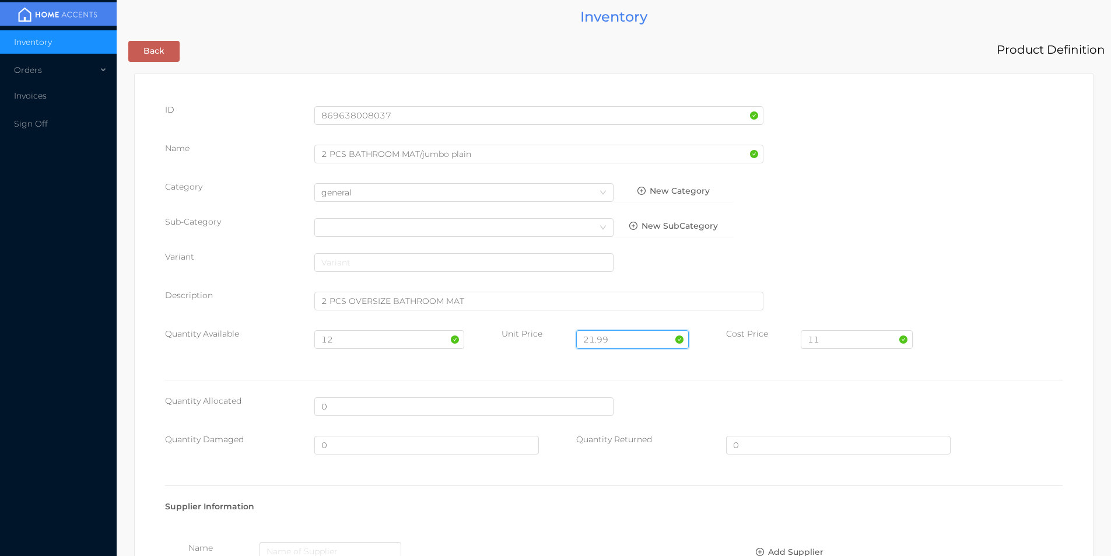
click at [619, 333] on input "21.99" at bounding box center [632, 339] width 112 height 19
type input "2"
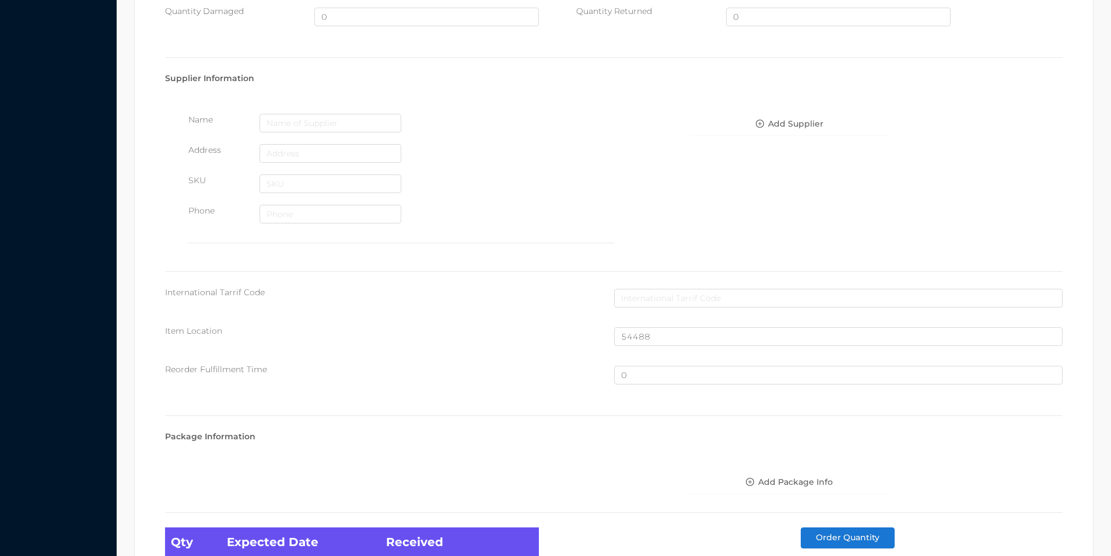
scroll to position [598, 0]
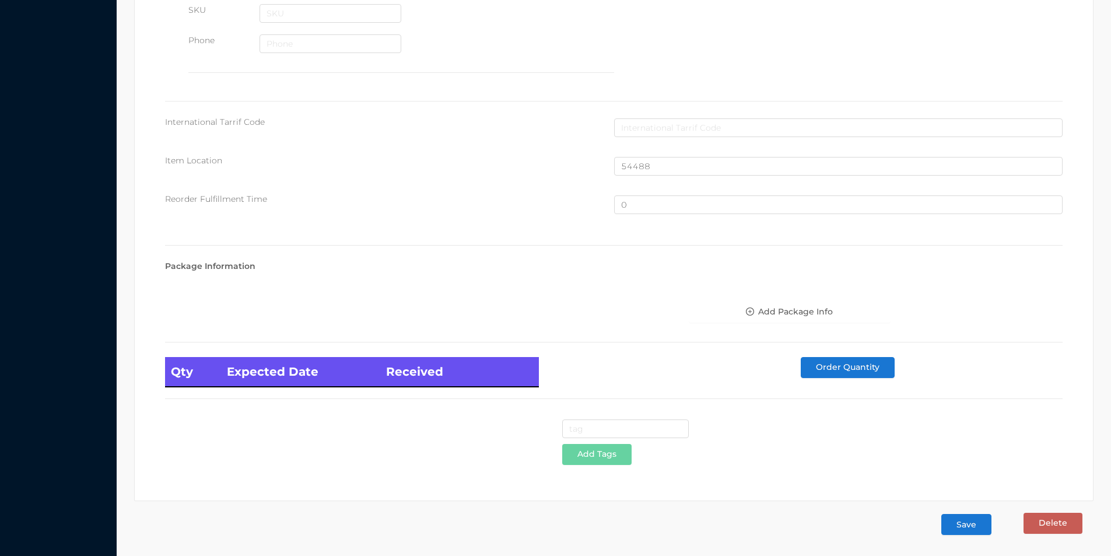
type input "19.99"
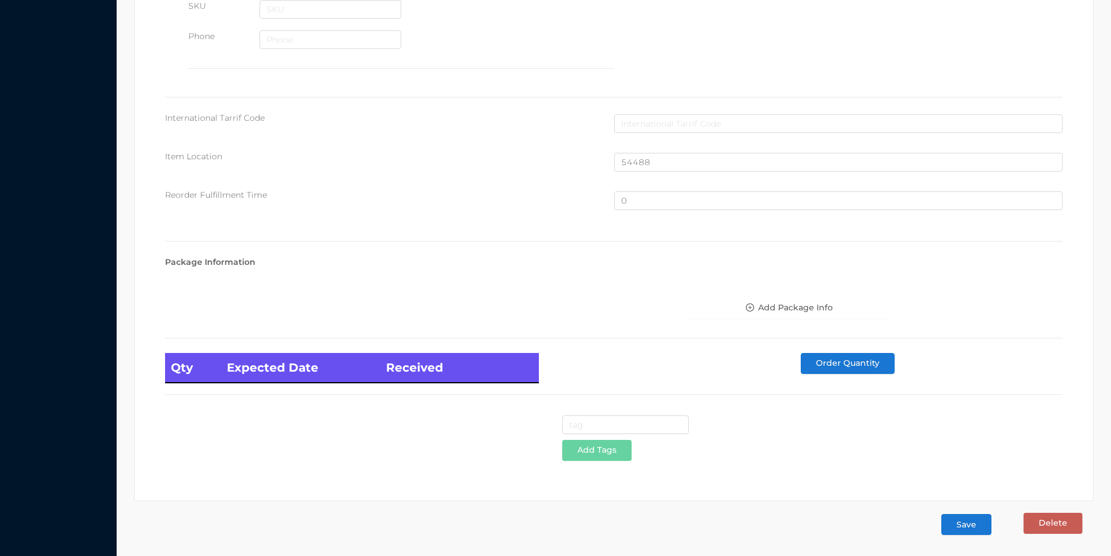
click at [972, 531] on button "Save" at bounding box center [966, 524] width 50 height 21
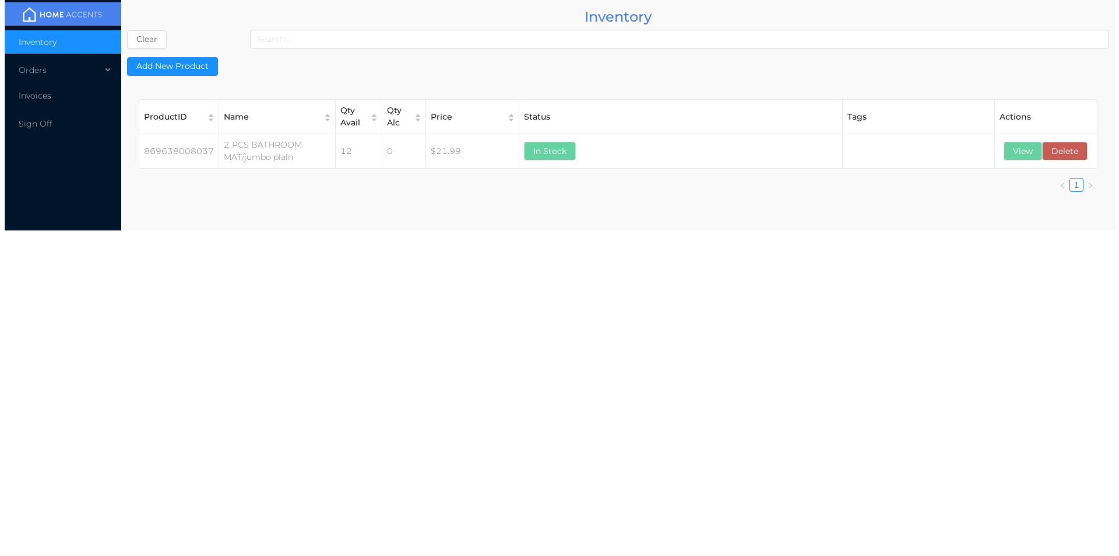
scroll to position [0, 0]
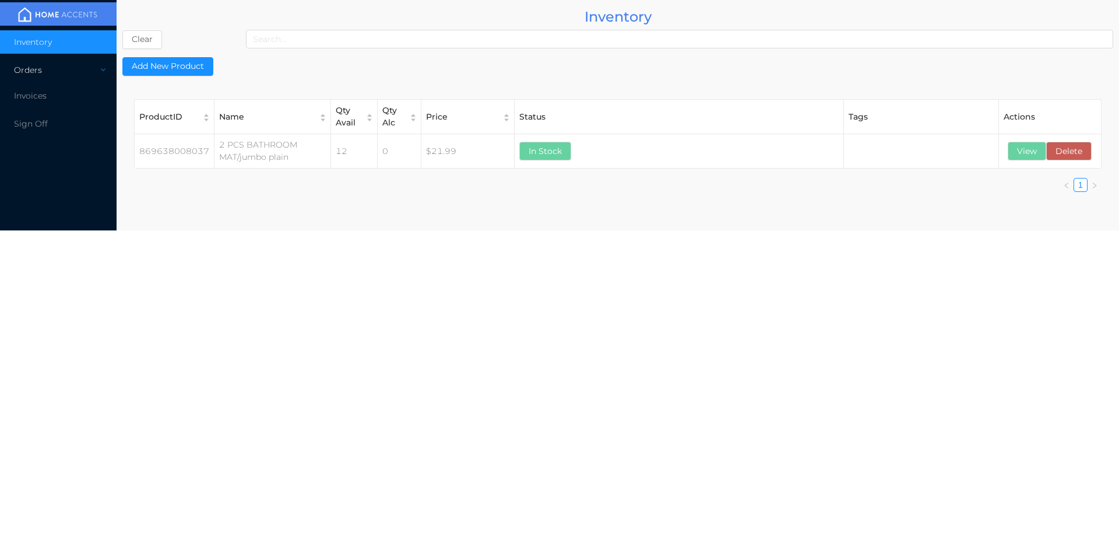
click at [40, 75] on div "Orders" at bounding box center [58, 69] width 117 height 23
click at [87, 94] on li "Cash & Carry" at bounding box center [58, 97] width 117 height 23
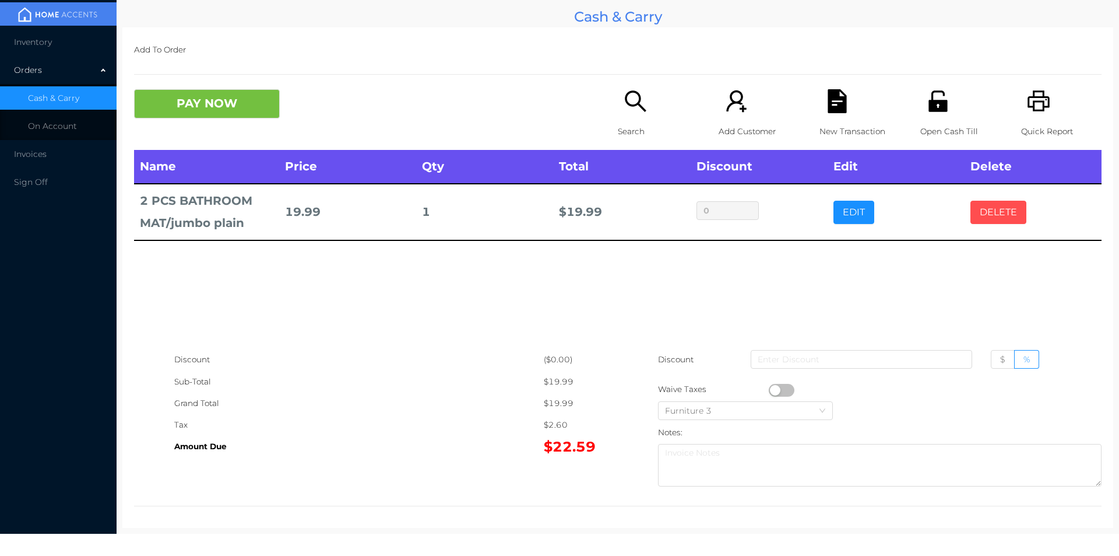
click at [995, 219] on button "DELETE" at bounding box center [999, 212] width 56 height 23
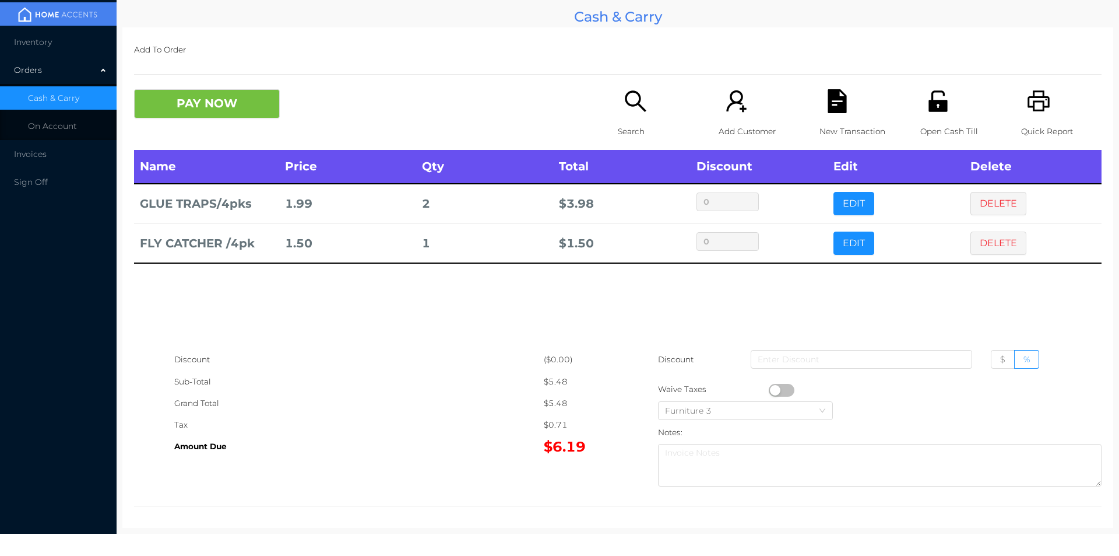
click at [768, 266] on div "Name Price Qty Total Discount Edit Delete GLUE TRAPS/4pks 1.99 2 $ 3.98 0 EDIT …" at bounding box center [618, 249] width 968 height 199
click at [831, 106] on icon "icon: file-text" at bounding box center [838, 101] width 24 height 24
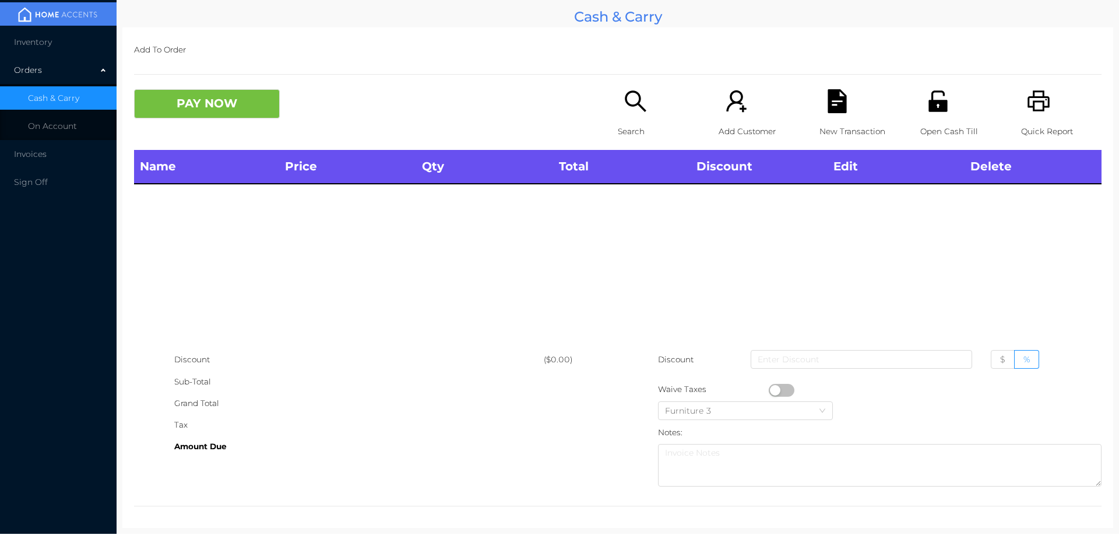
click at [1027, 95] on icon "icon: printer" at bounding box center [1039, 101] width 24 height 24
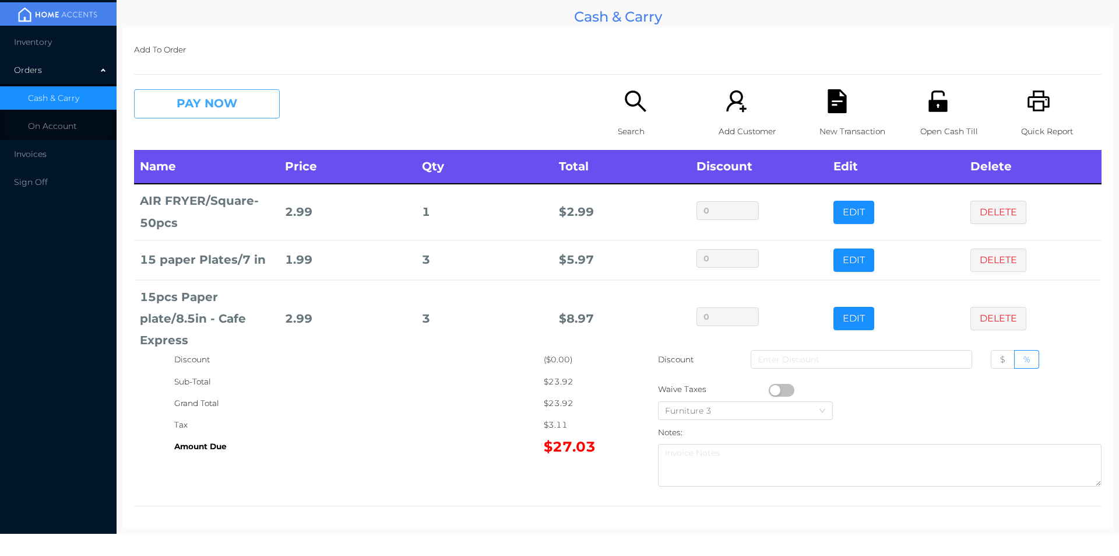
click at [217, 94] on button "PAY NOW" at bounding box center [207, 103] width 146 height 29
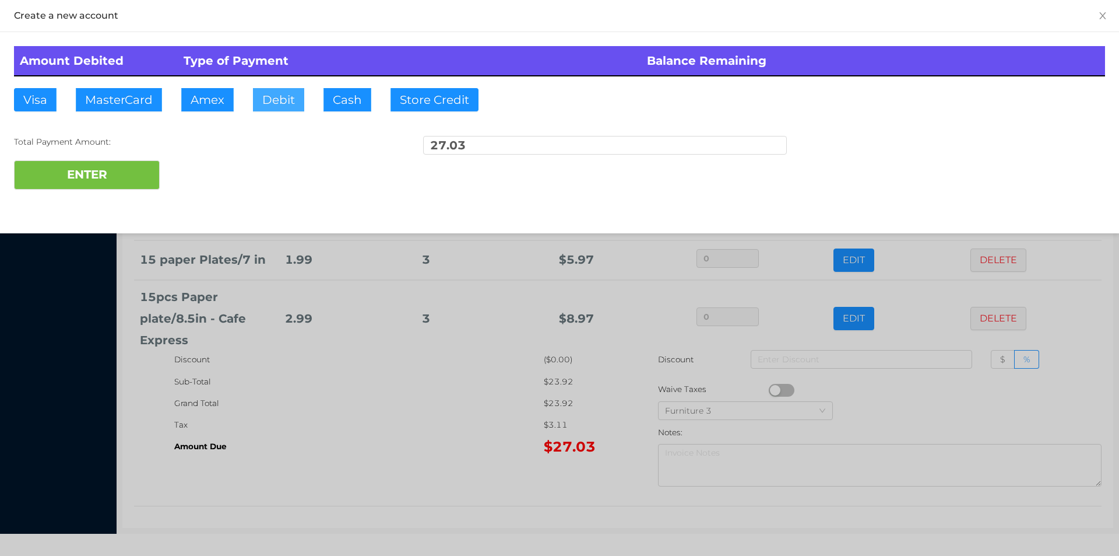
click at [282, 99] on button "Debit" at bounding box center [278, 99] width 51 height 23
click at [109, 163] on button "ENTER" at bounding box center [87, 174] width 146 height 29
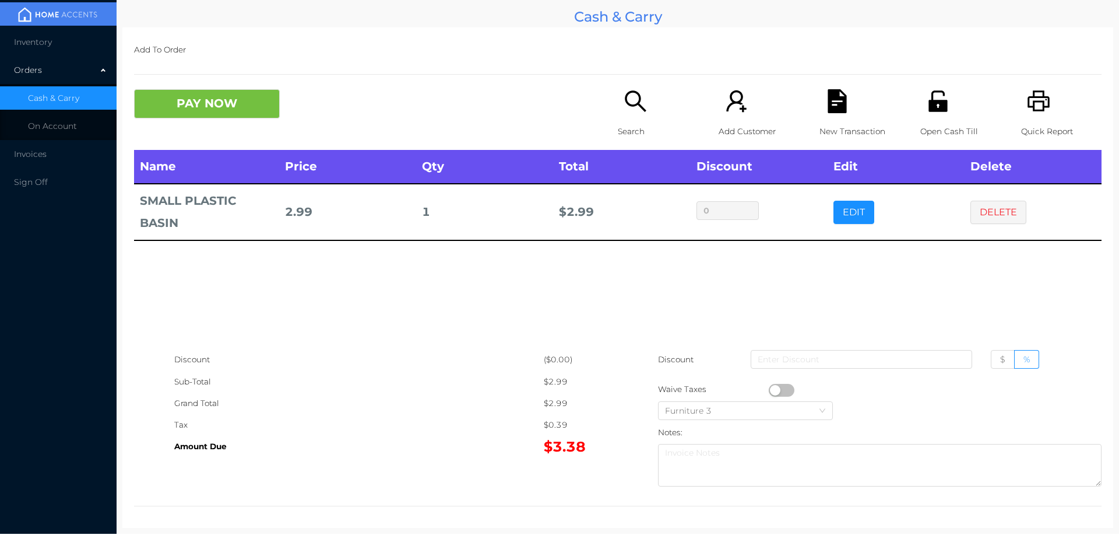
scroll to position [4, 0]
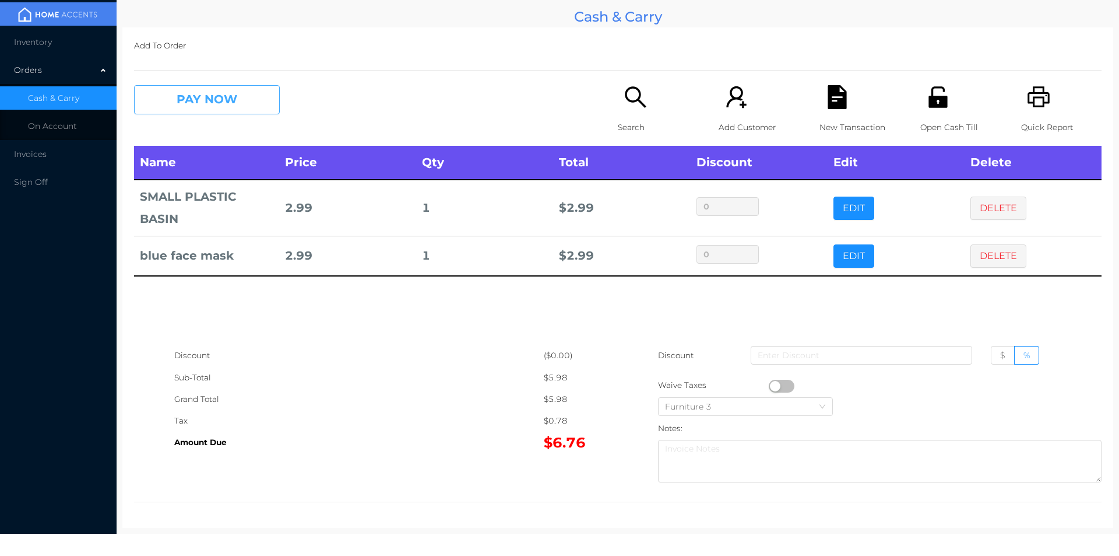
click at [192, 104] on button "PAY NOW" at bounding box center [207, 99] width 146 height 29
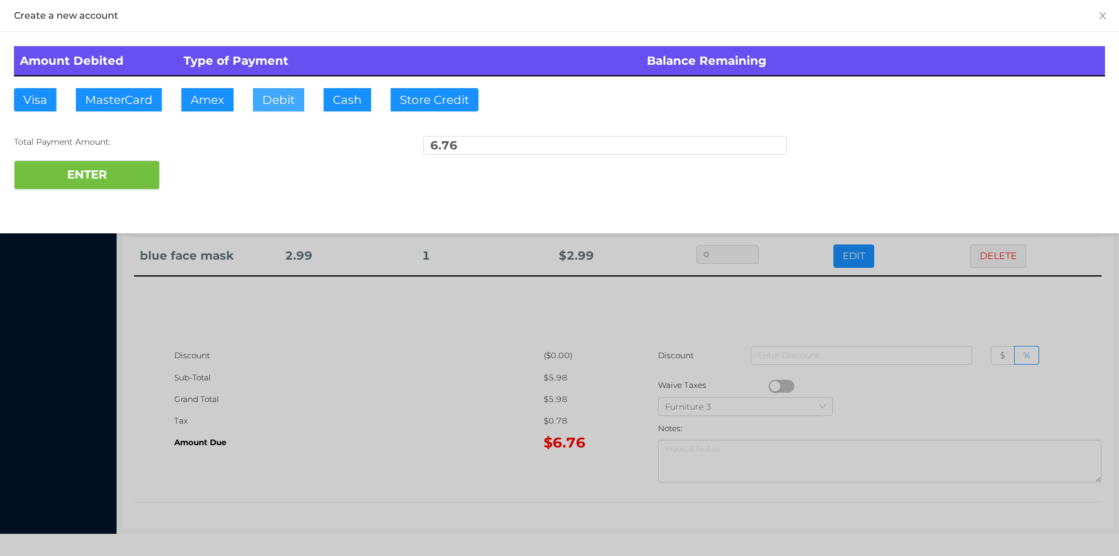
click at [280, 98] on button "Debit" at bounding box center [278, 99] width 51 height 23
click at [128, 163] on button "ENTER" at bounding box center [87, 174] width 146 height 29
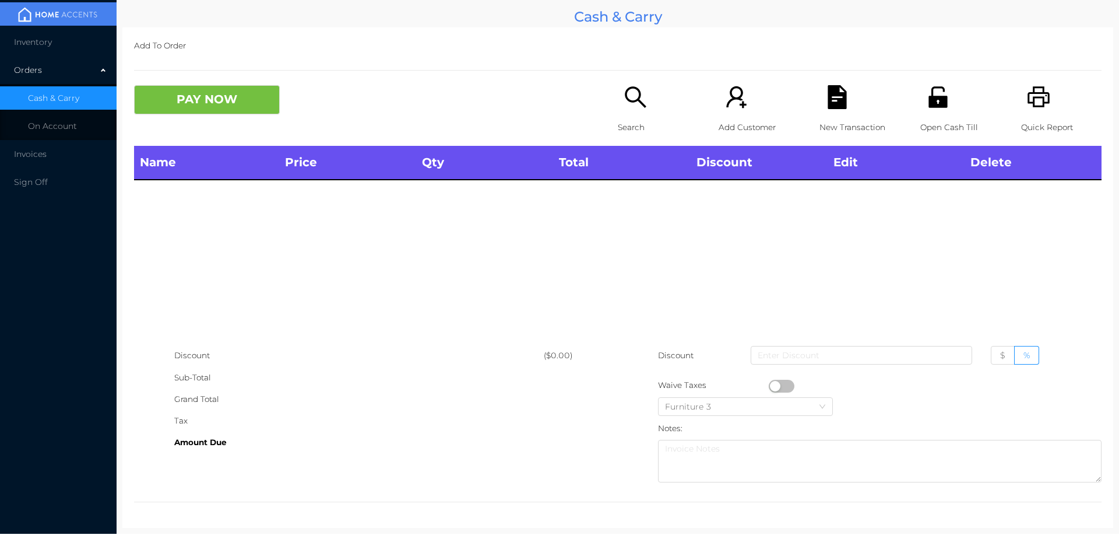
click at [628, 100] on icon "icon: search" at bounding box center [636, 97] width 24 height 24
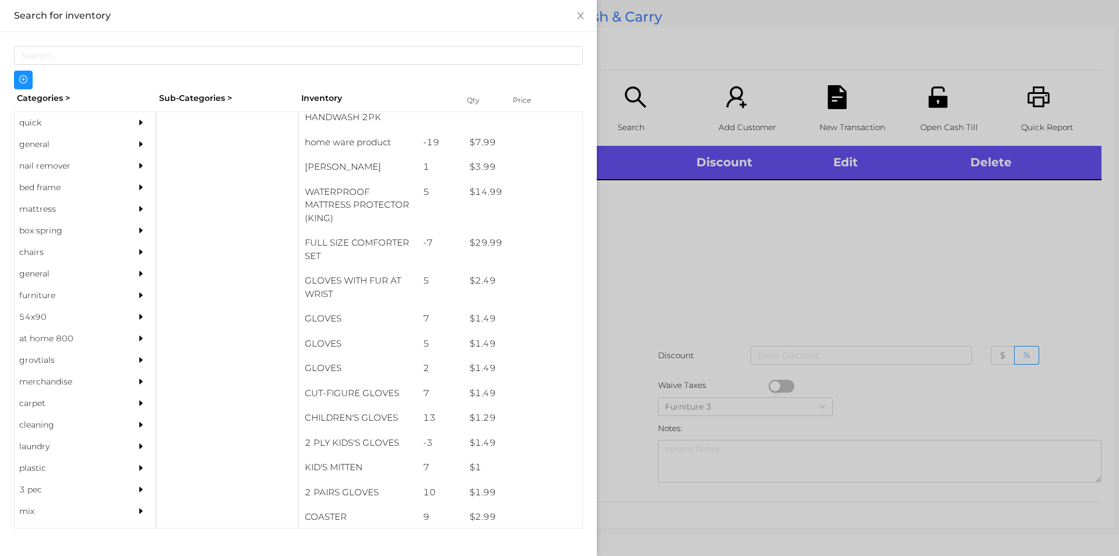
scroll to position [378, 0]
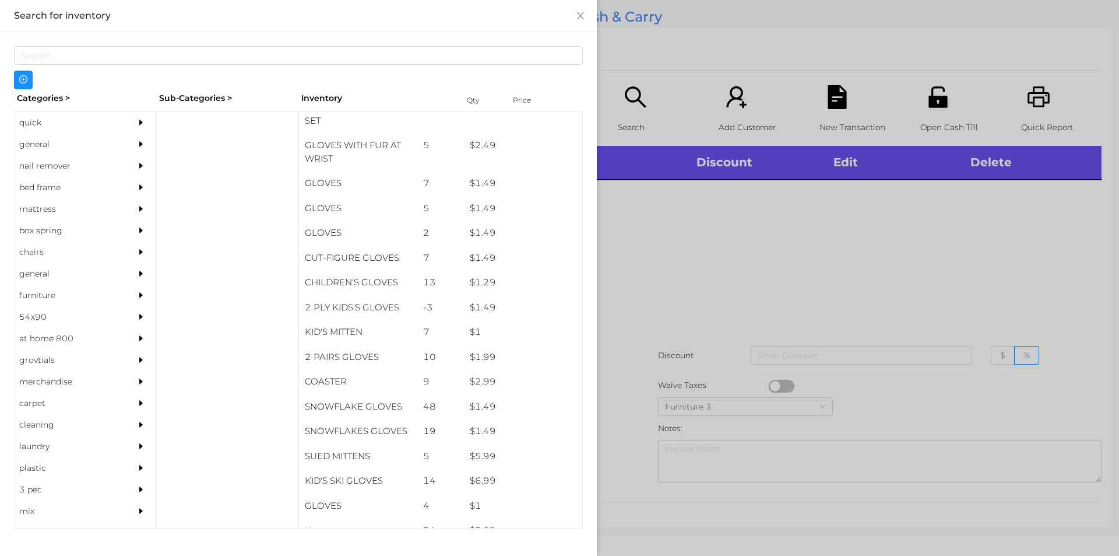
click at [51, 143] on div "general" at bounding box center [68, 145] width 106 height 22
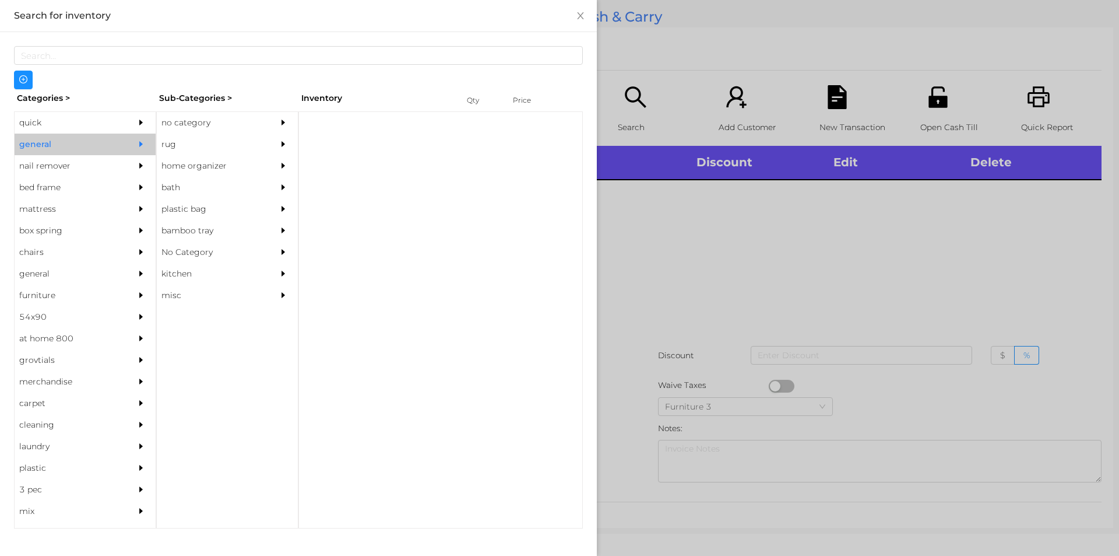
click at [211, 113] on div "no category" at bounding box center [210, 123] width 106 height 22
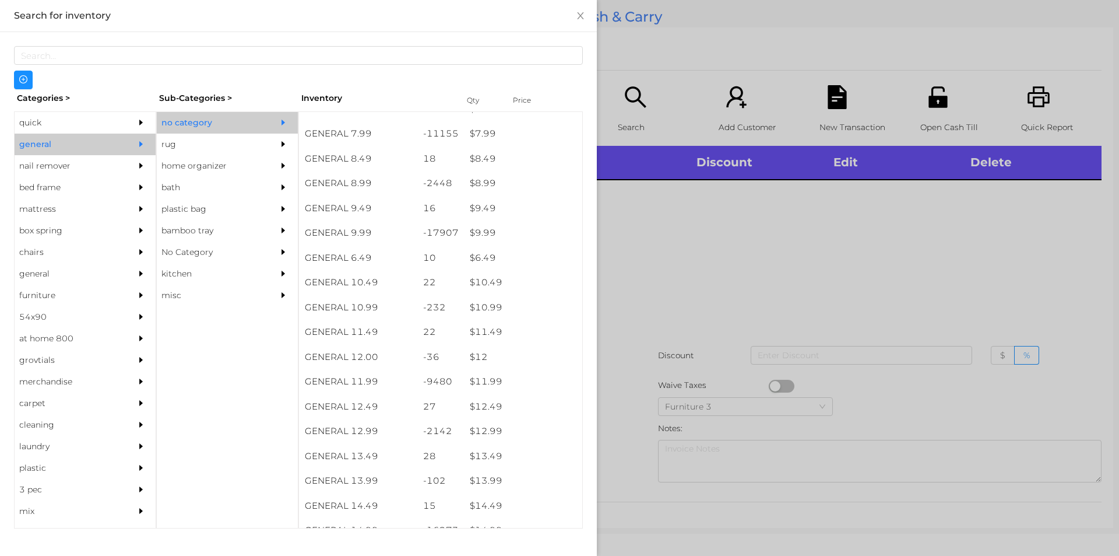
scroll to position [603, 0]
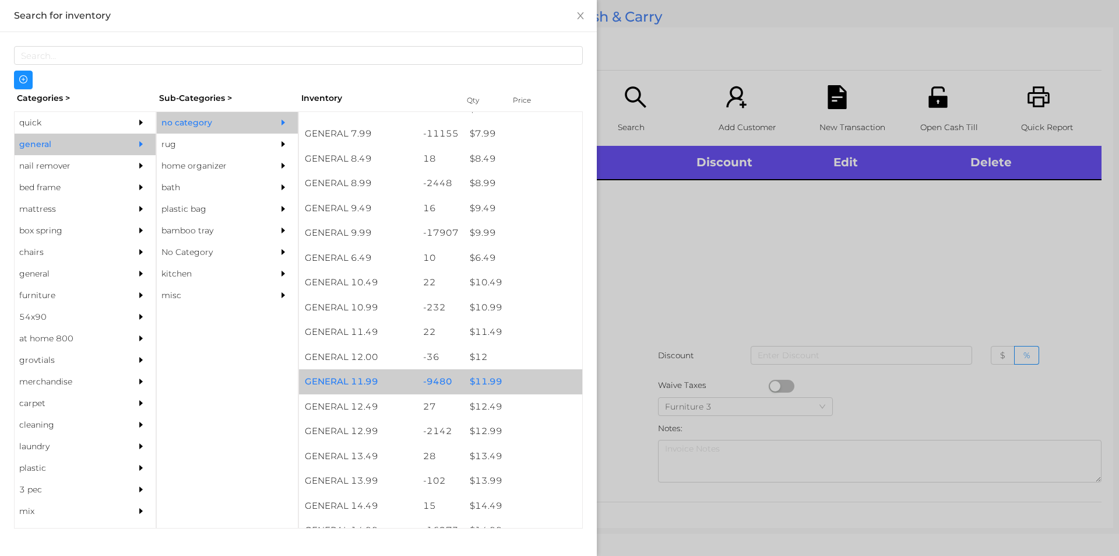
click at [516, 386] on div "$ 11.99" at bounding box center [523, 381] width 118 height 25
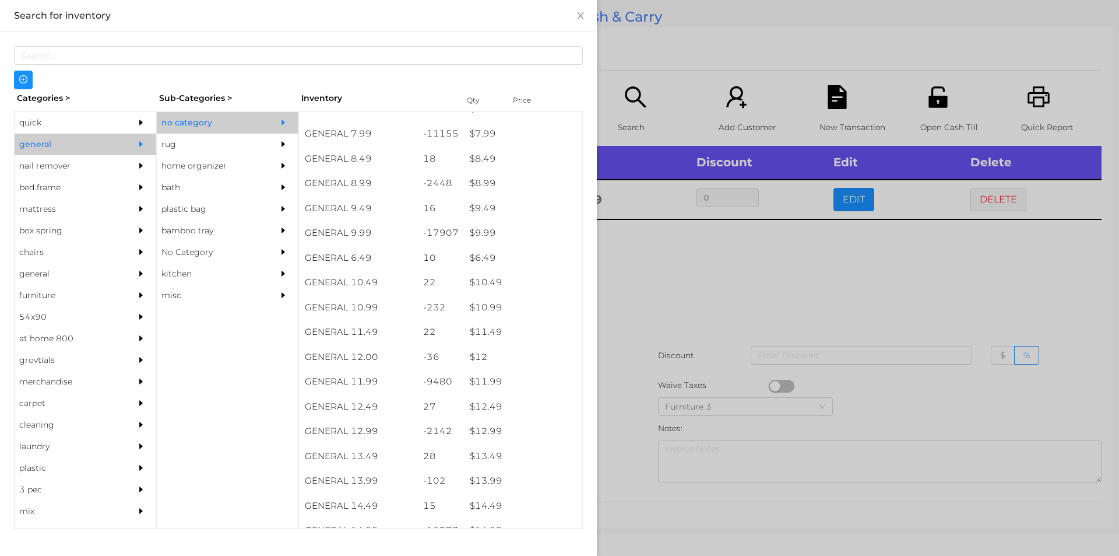
click at [668, 357] on div at bounding box center [559, 278] width 1119 height 556
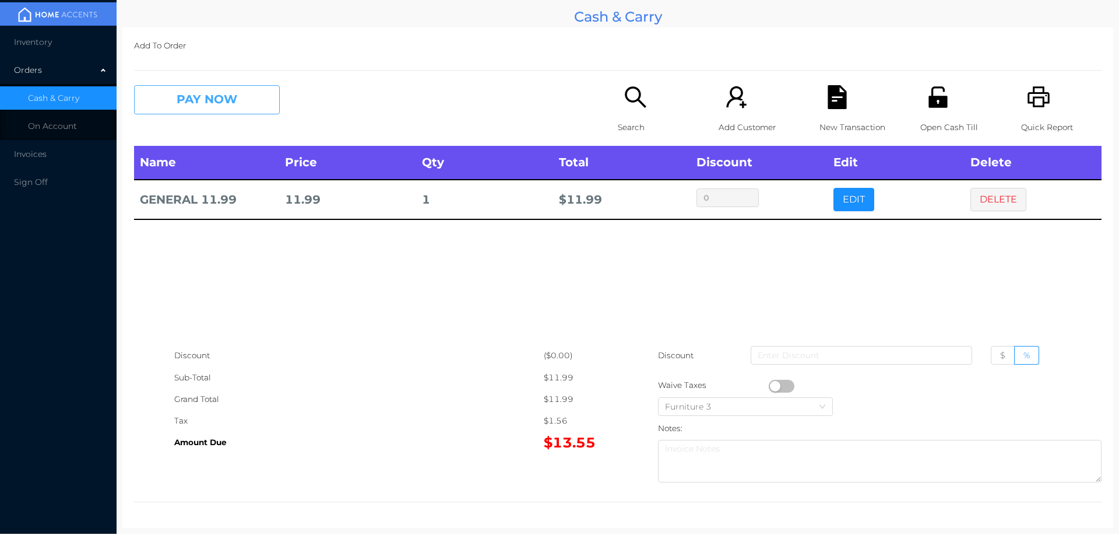
click at [208, 110] on button "PAY NOW" at bounding box center [207, 99] width 146 height 29
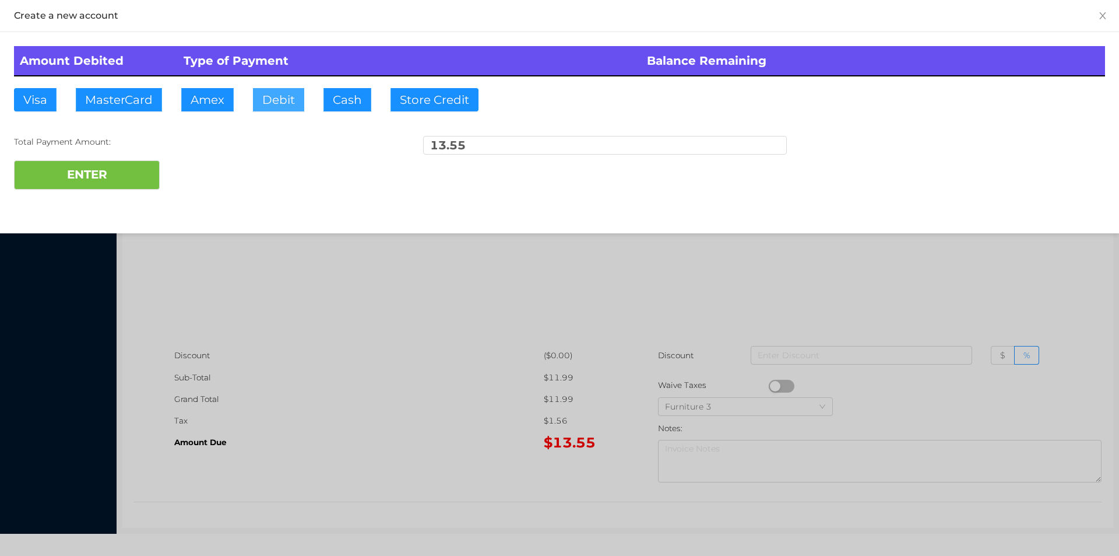
click at [285, 101] on button "Debit" at bounding box center [278, 99] width 51 height 23
type input "20"
click at [78, 187] on button "ENTER" at bounding box center [87, 174] width 146 height 29
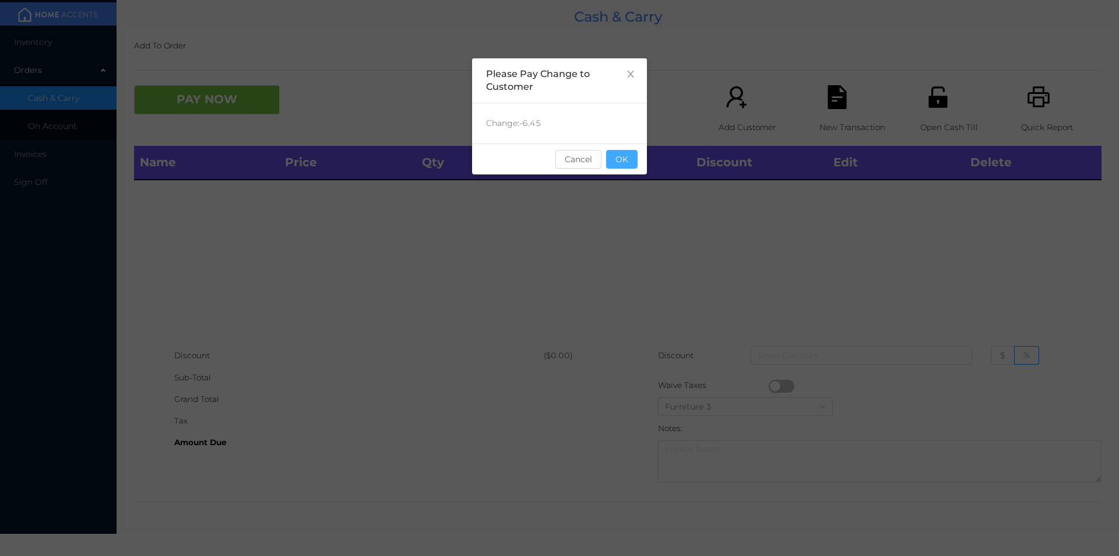
click at [624, 151] on button "OK" at bounding box center [621, 159] width 31 height 19
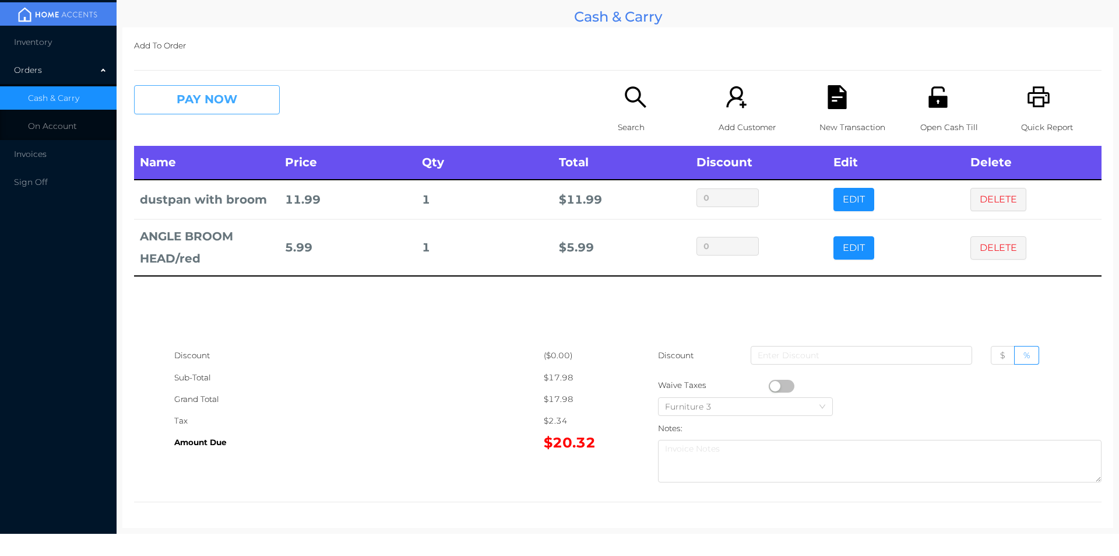
click at [169, 99] on button "PAY NOW" at bounding box center [207, 99] width 146 height 29
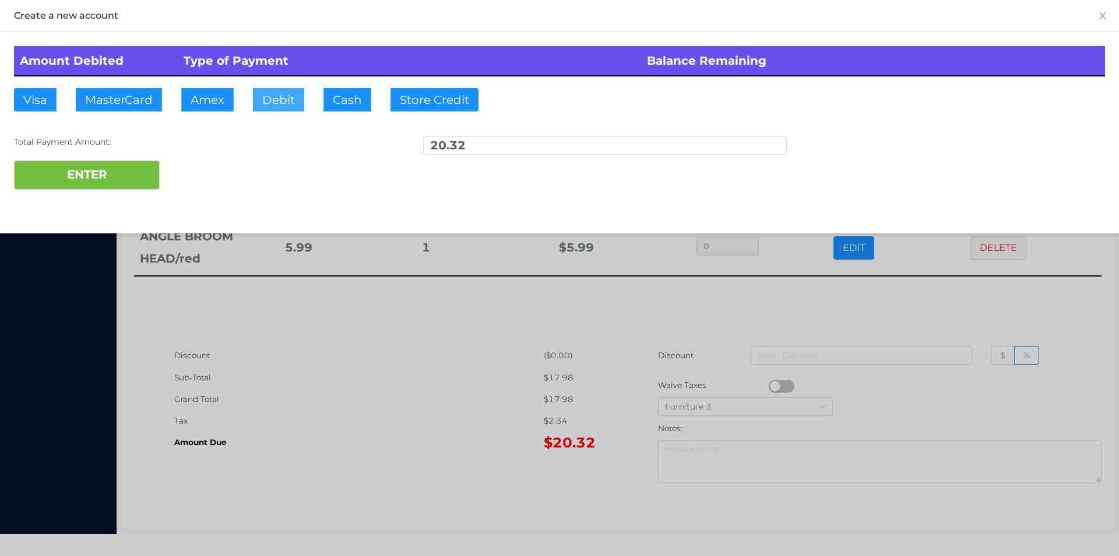
click at [297, 98] on button "Debit" at bounding box center [278, 99] width 51 height 23
click at [106, 186] on button "ENTER" at bounding box center [87, 174] width 146 height 29
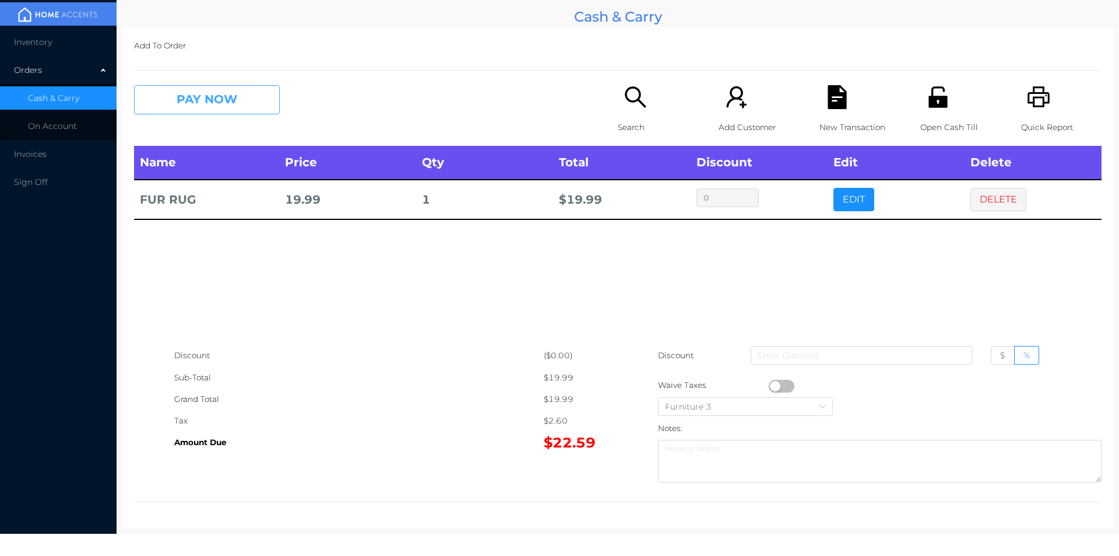
click at [275, 90] on button "PAY NOW" at bounding box center [207, 99] width 146 height 29
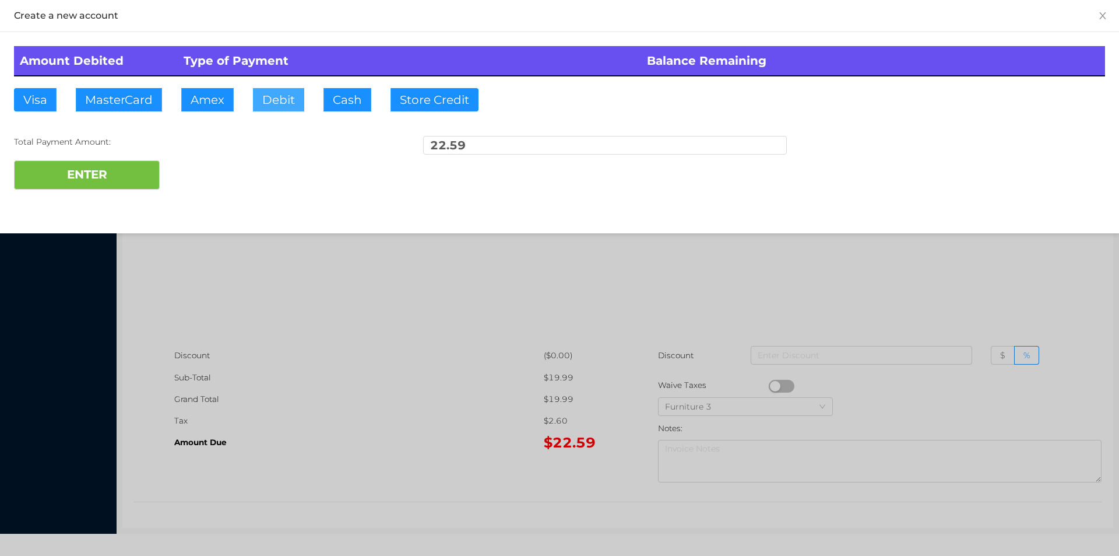
click at [269, 106] on button "Debit" at bounding box center [278, 99] width 51 height 23
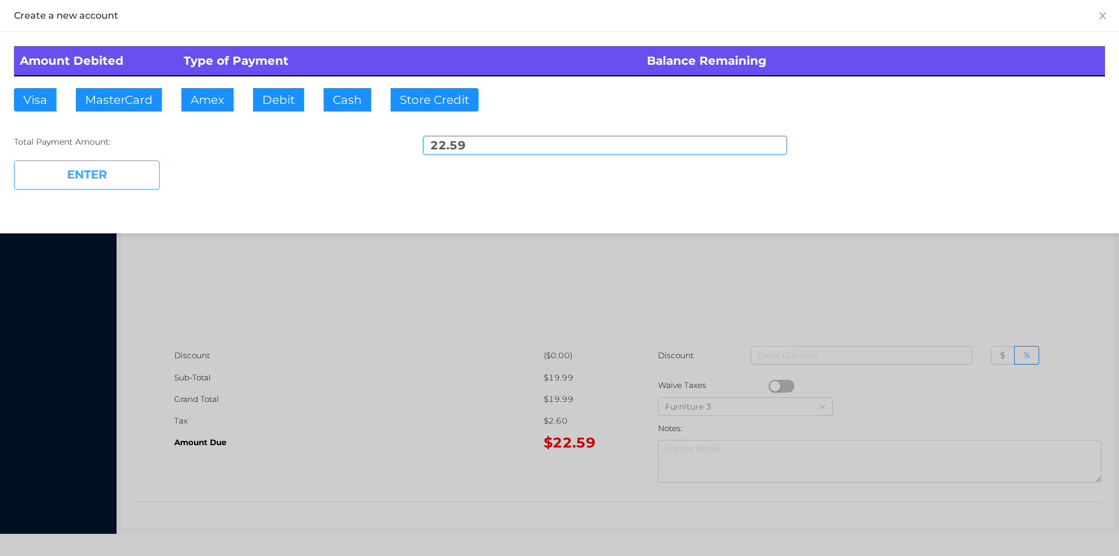
click at [142, 167] on button "ENTER" at bounding box center [87, 174] width 146 height 29
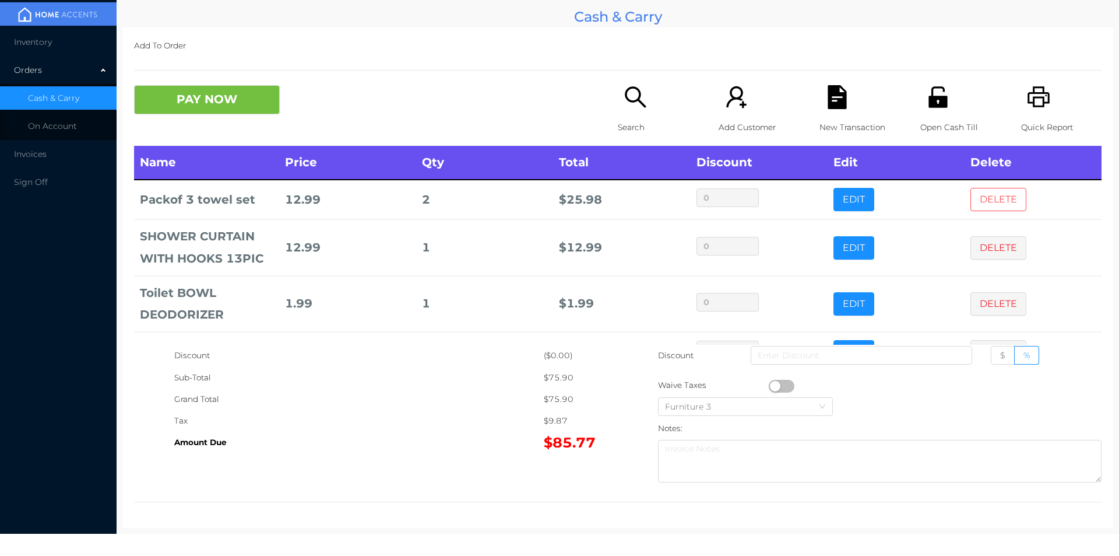
click at [1002, 191] on button "DELETE" at bounding box center [999, 199] width 56 height 23
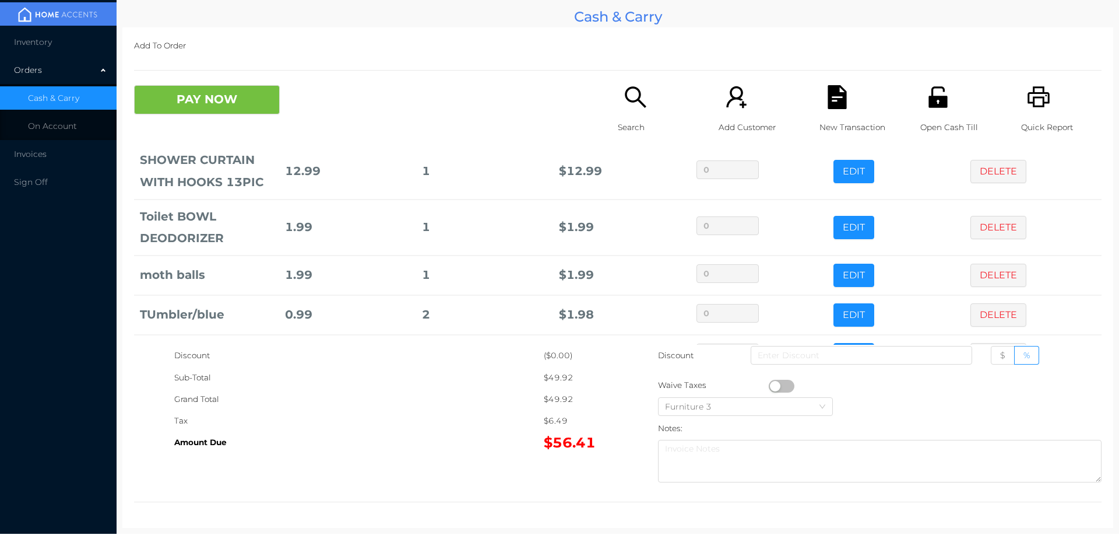
scroll to position [0, 0]
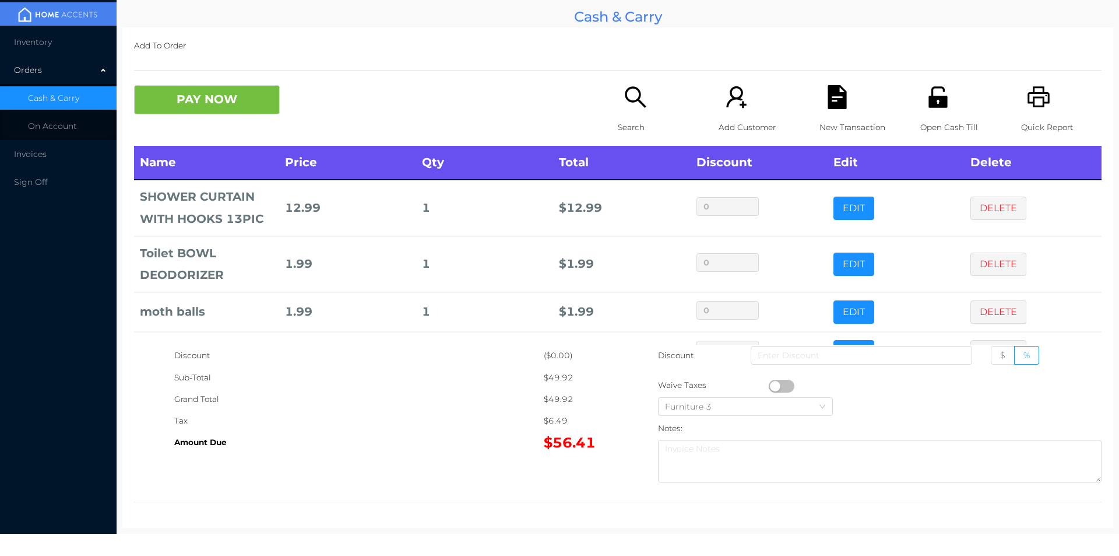
click at [634, 105] on icon "icon: search" at bounding box center [636, 97] width 24 height 24
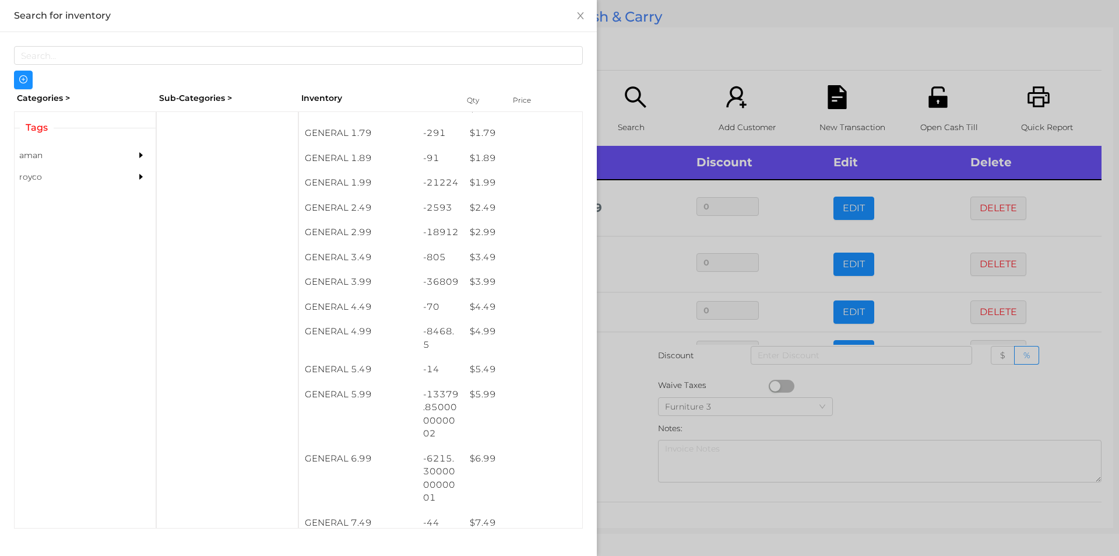
scroll to position [198, 0]
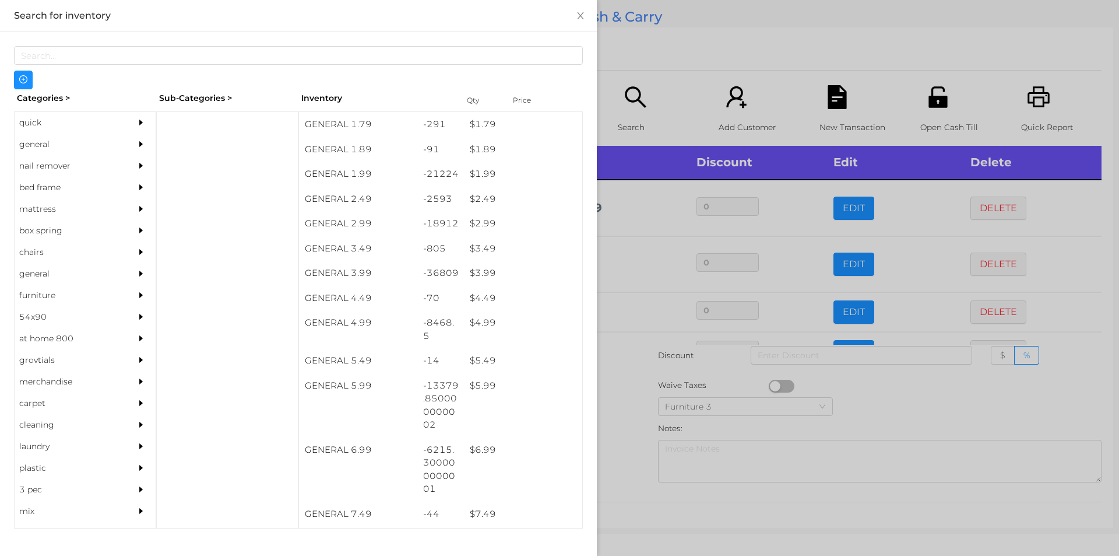
click at [750, 61] on div at bounding box center [559, 278] width 1119 height 556
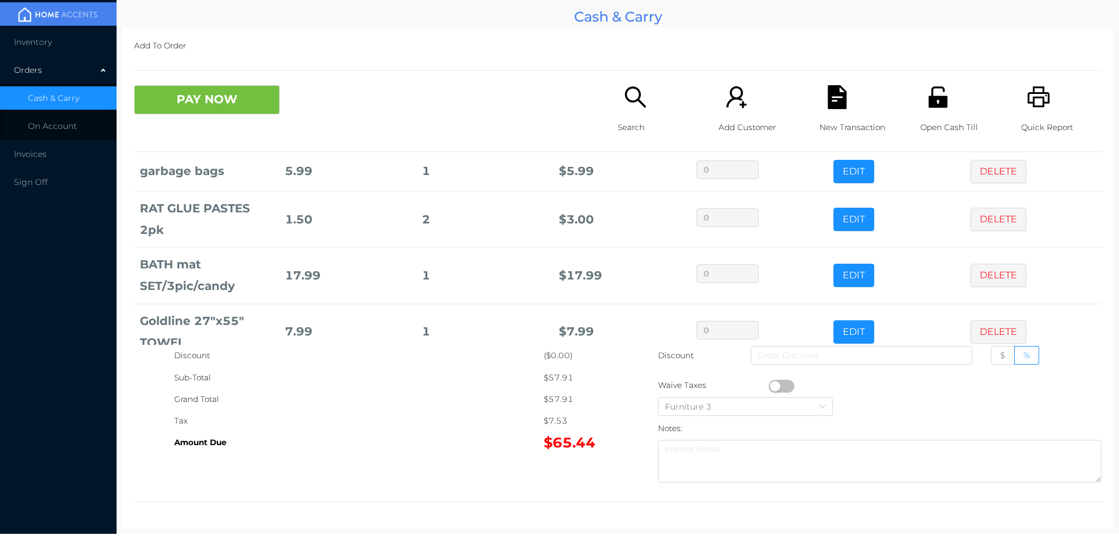
scroll to position [269, 0]
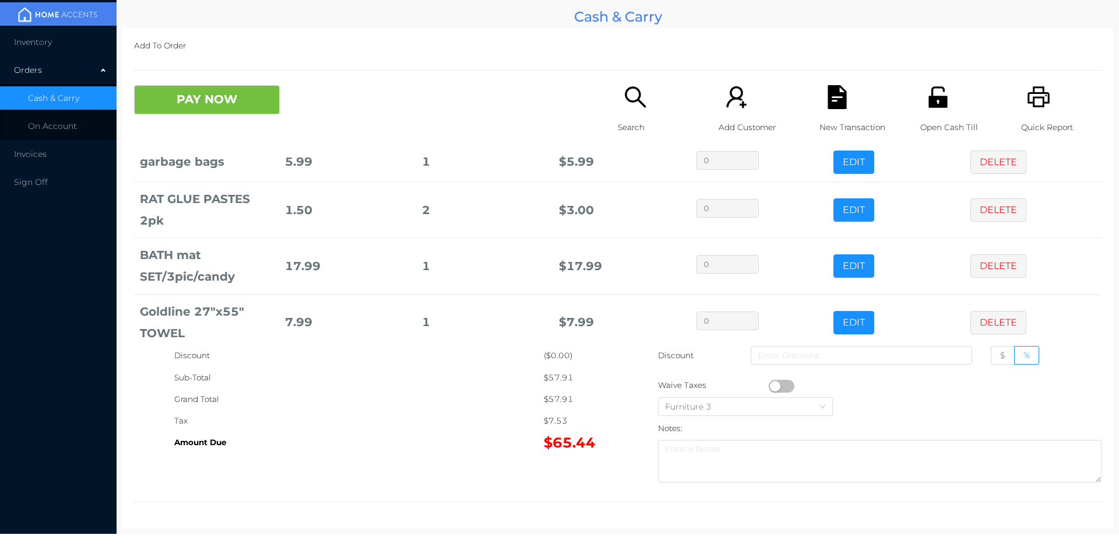
click at [827, 114] on div "New Transaction" at bounding box center [860, 115] width 80 height 61
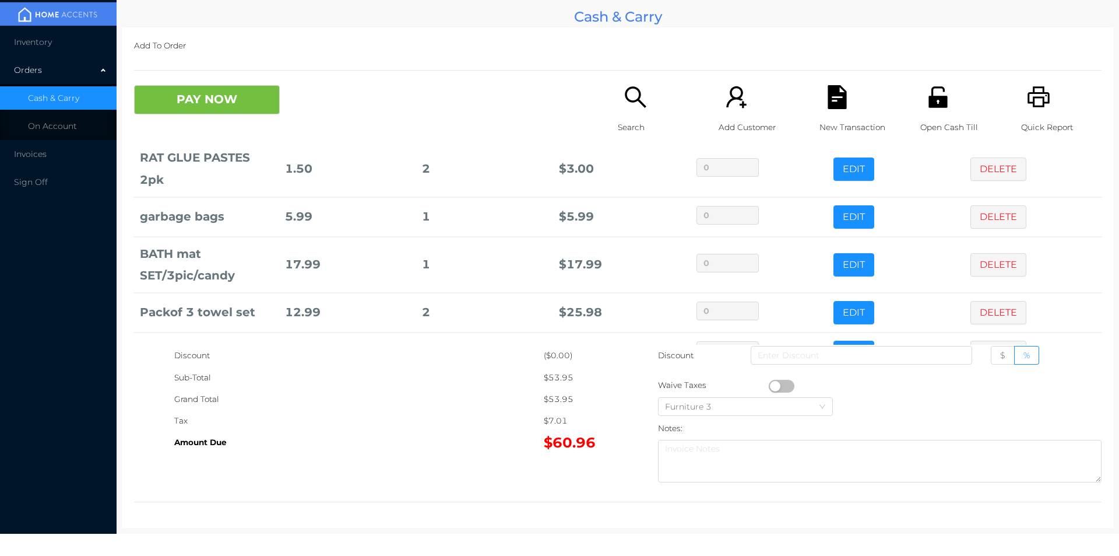
scroll to position [79, 0]
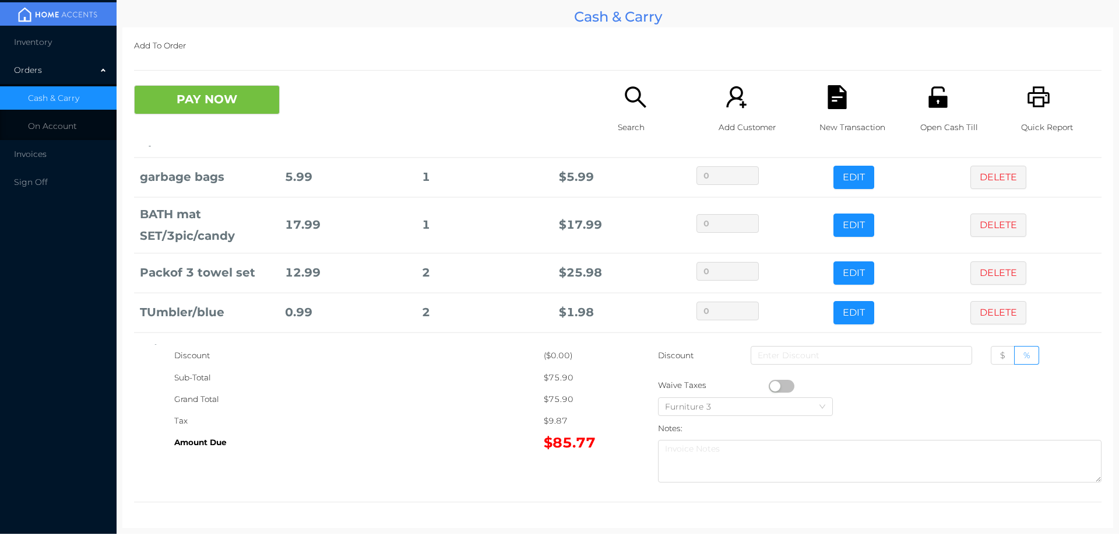
click at [986, 274] on button "DELETE" at bounding box center [999, 272] width 56 height 23
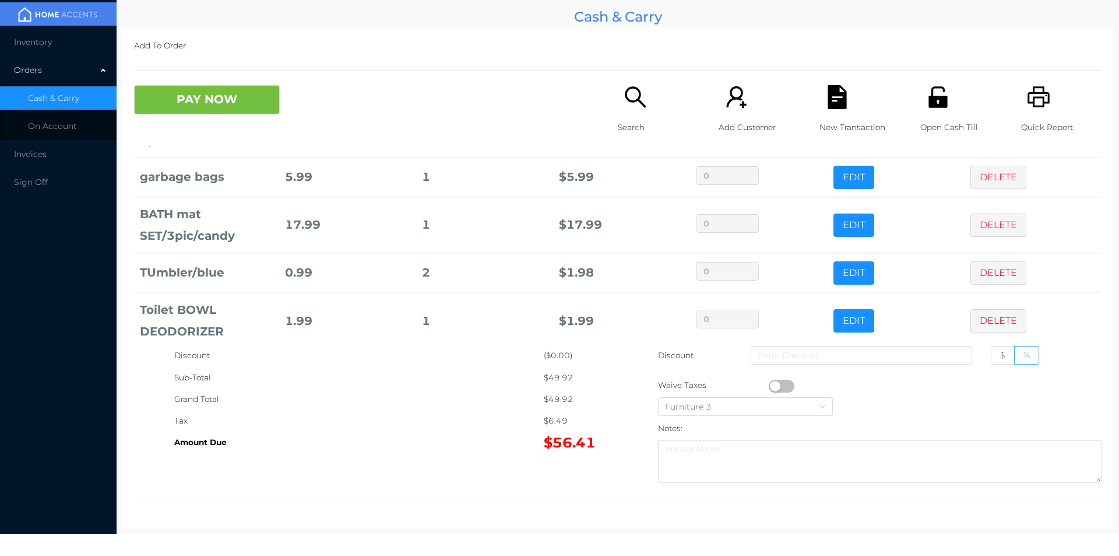
click at [1015, 354] on label "%" at bounding box center [1027, 355] width 24 height 19
click at [1024, 358] on input "%" at bounding box center [1024, 358] width 0 height 0
click at [908, 352] on input at bounding box center [862, 355] width 222 height 19
type input "6"
click at [991, 350] on label "$" at bounding box center [1003, 355] width 24 height 19
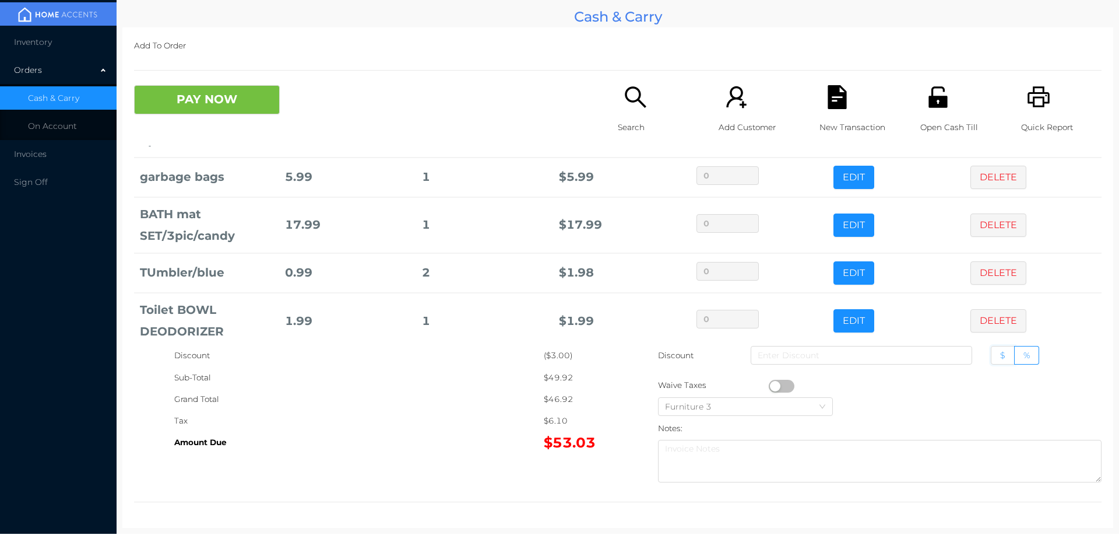
click at [1000, 358] on input "$" at bounding box center [1000, 358] width 0 height 0
click at [238, 96] on button "PAY NOW" at bounding box center [207, 99] width 146 height 29
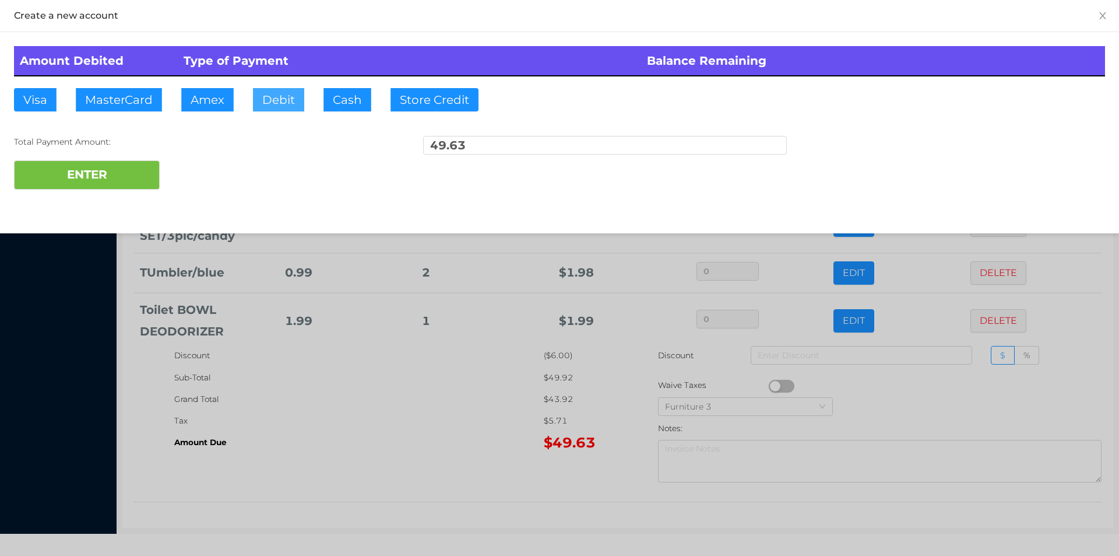
click at [277, 96] on button "Debit" at bounding box center [278, 99] width 51 height 23
click at [101, 179] on button "ENTER" at bounding box center [87, 174] width 146 height 29
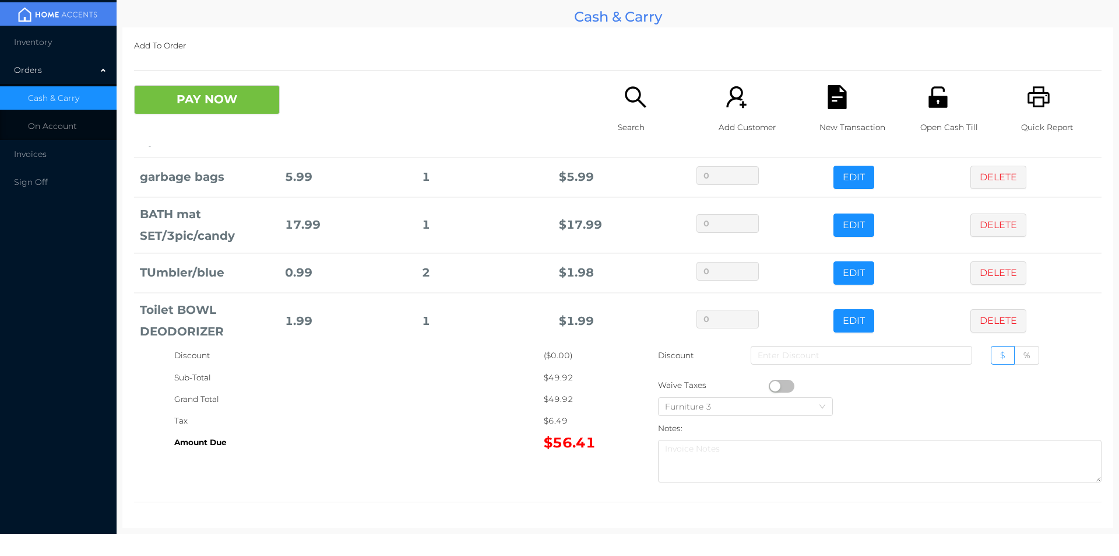
scroll to position [0, 0]
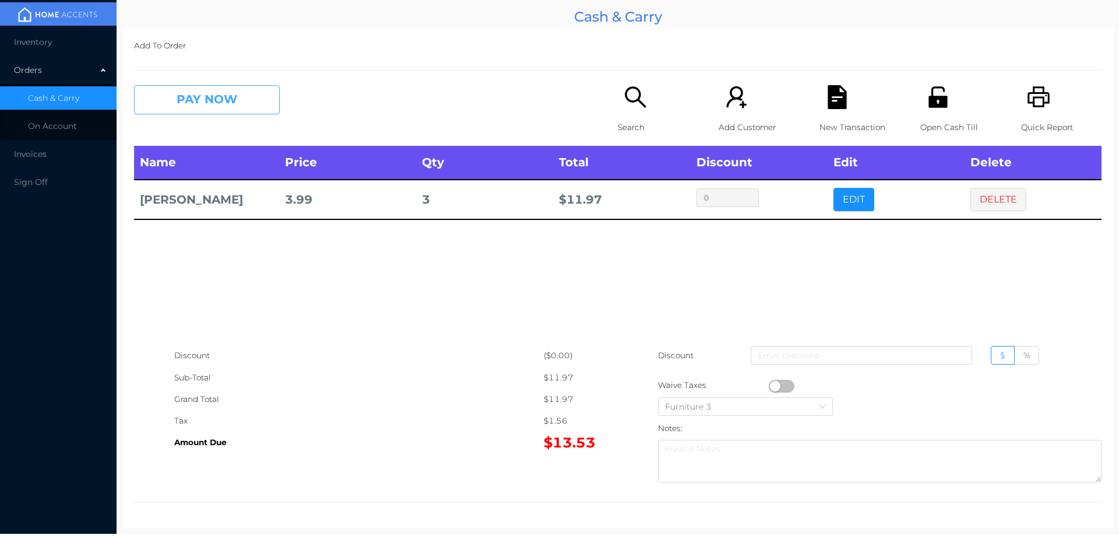
click at [195, 88] on button "PAY NOW" at bounding box center [207, 99] width 146 height 29
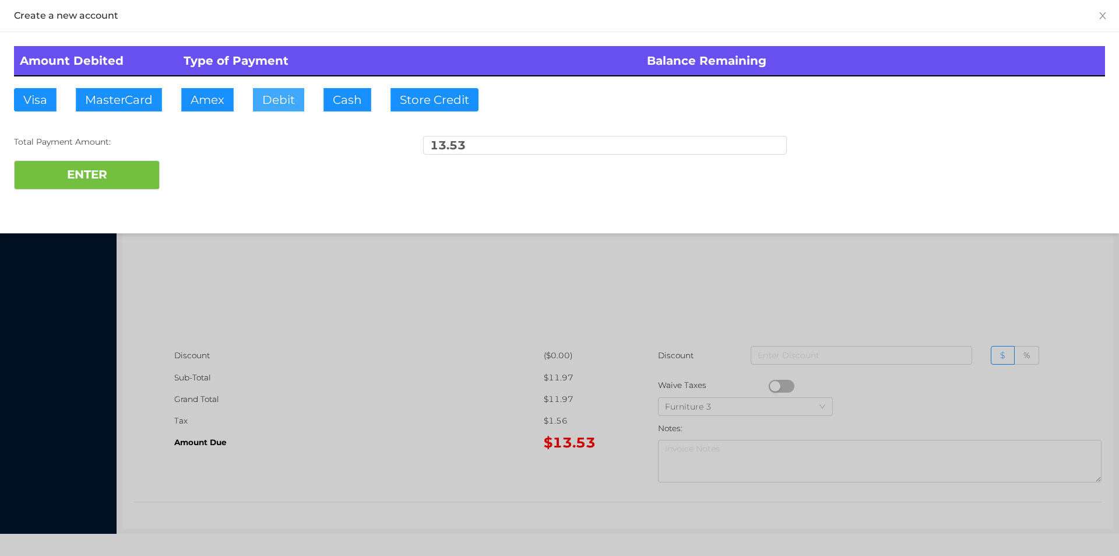
click at [270, 106] on button "Debit" at bounding box center [278, 99] width 51 height 23
type input "100"
click at [60, 170] on button "ENTER" at bounding box center [87, 174] width 146 height 29
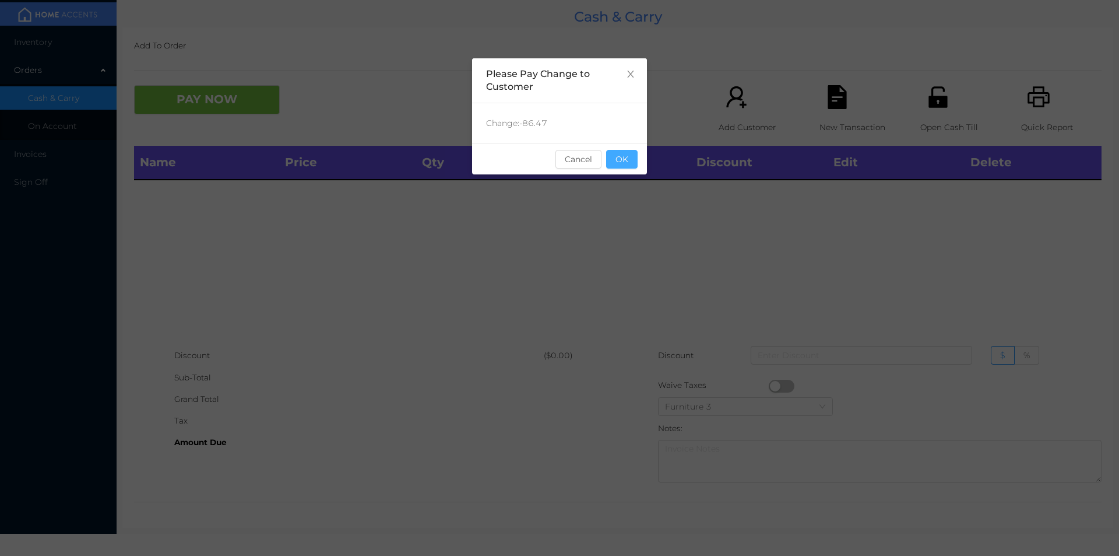
click at [635, 153] on button "OK" at bounding box center [621, 159] width 31 height 19
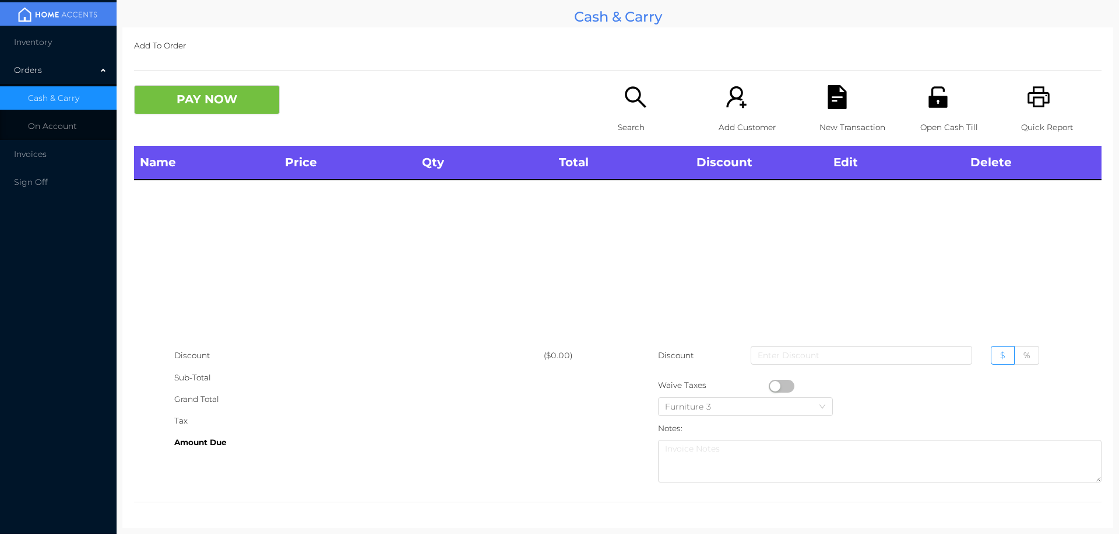
click at [932, 105] on icon "icon: unlock" at bounding box center [938, 96] width 19 height 21
click at [631, 128] on p "Search" at bounding box center [658, 128] width 80 height 22
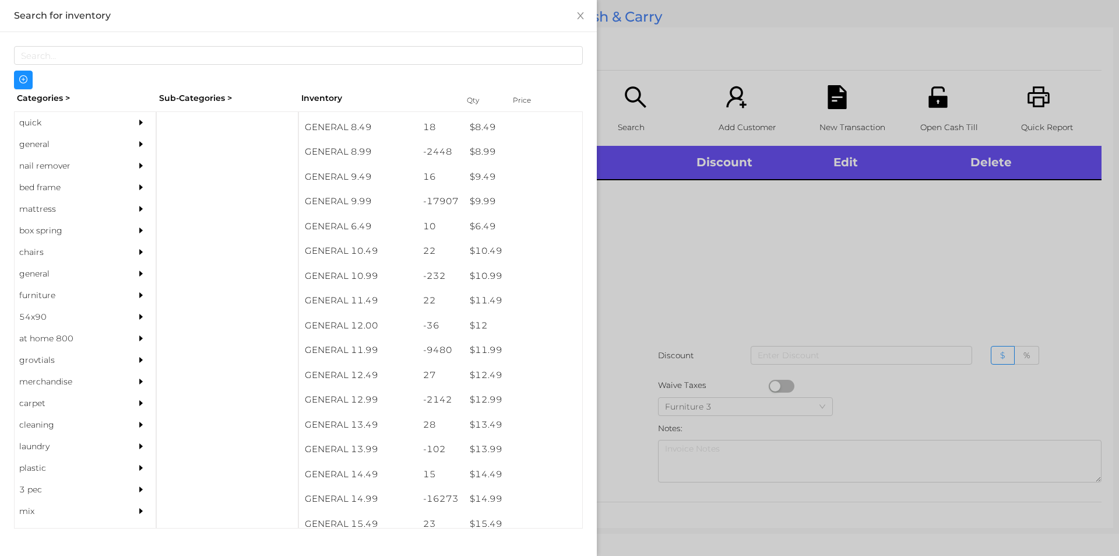
scroll to position [635, 0]
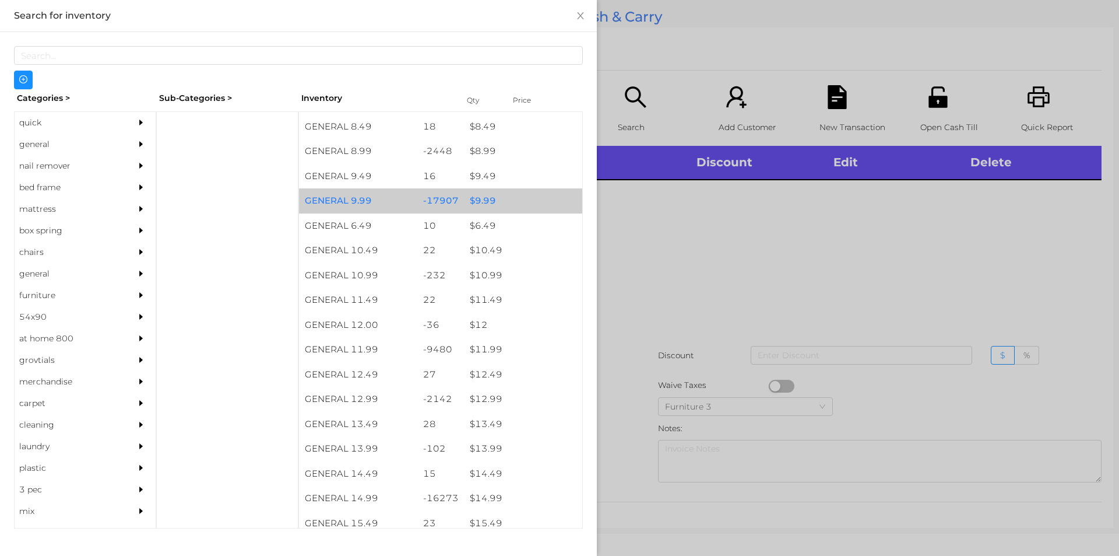
click at [490, 192] on div "$ 9.99" at bounding box center [523, 200] width 118 height 25
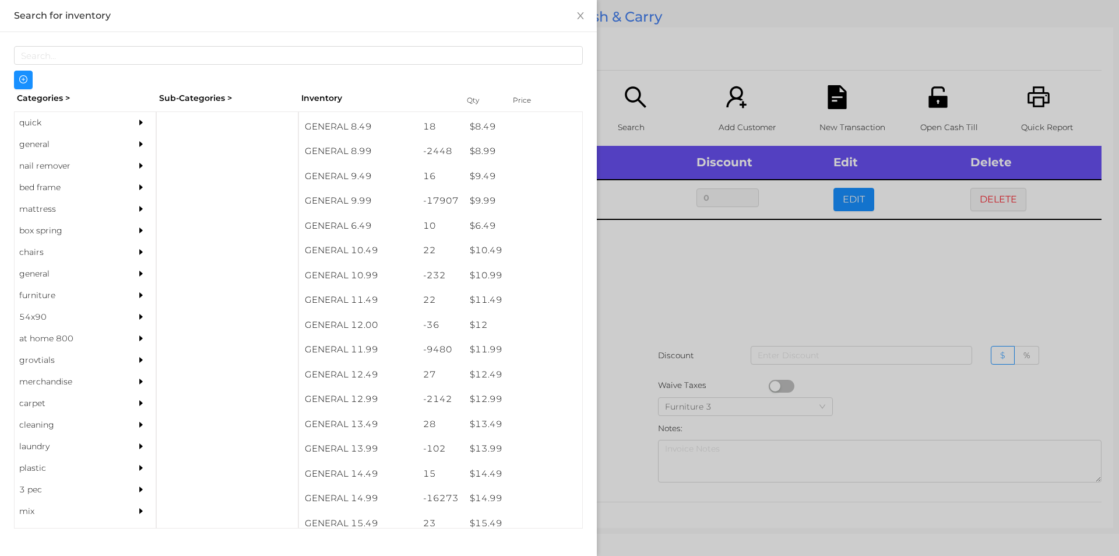
click at [670, 333] on div at bounding box center [559, 278] width 1119 height 556
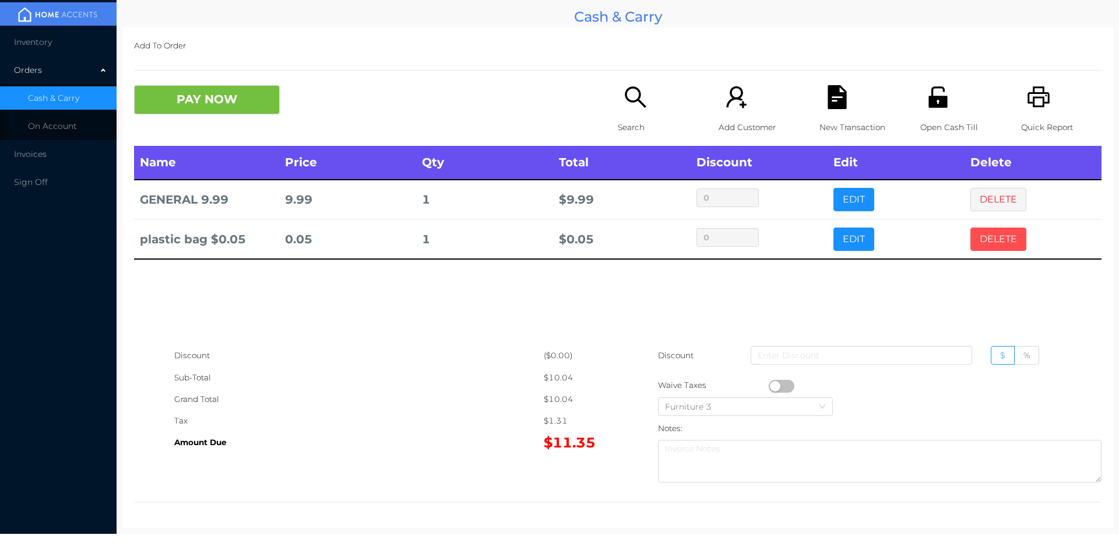
click at [992, 241] on button "DELETE" at bounding box center [999, 238] width 56 height 23
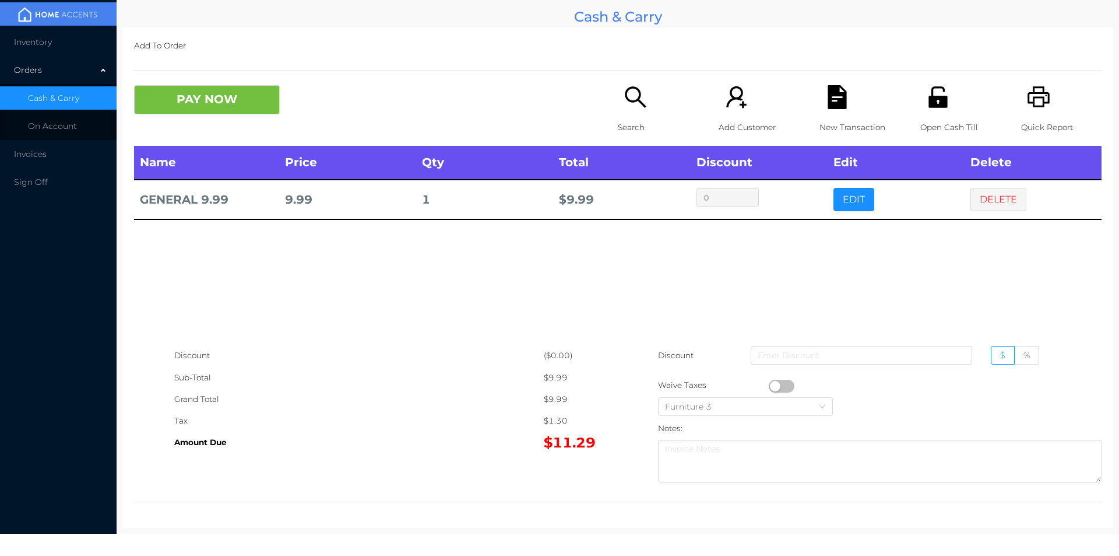
click at [938, 98] on icon "icon: unlock" at bounding box center [938, 96] width 19 height 21
click at [848, 87] on div "New Transaction" at bounding box center [860, 115] width 80 height 61
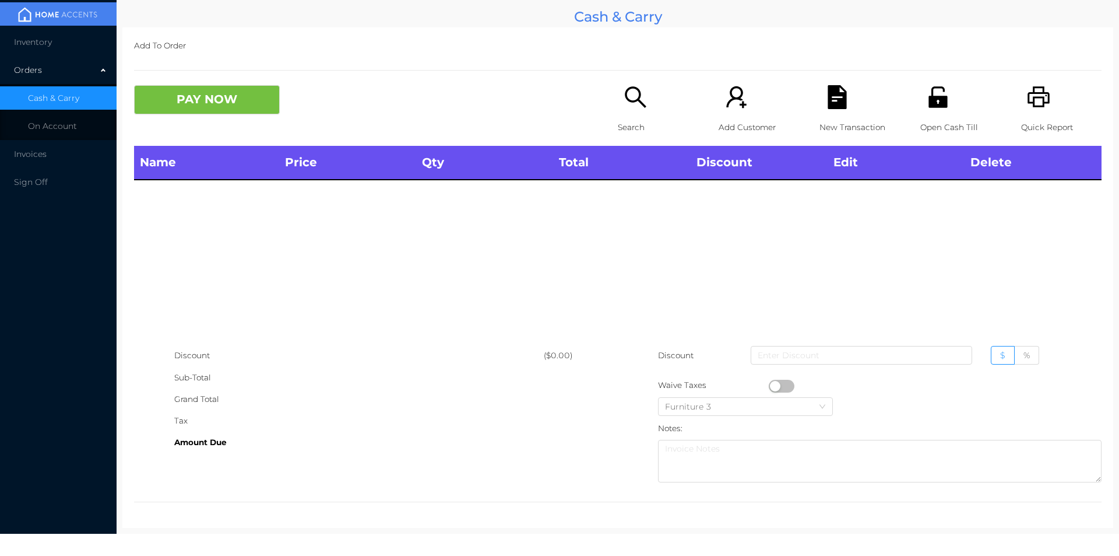
click at [618, 104] on div "Search" at bounding box center [658, 115] width 80 height 61
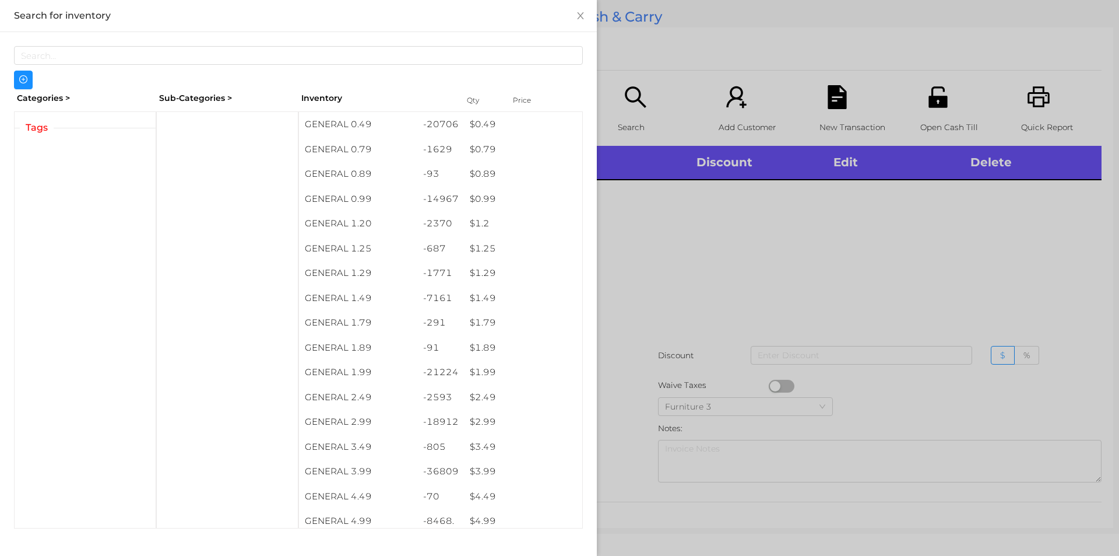
click at [59, 112] on div "Tags" at bounding box center [85, 128] width 141 height 33
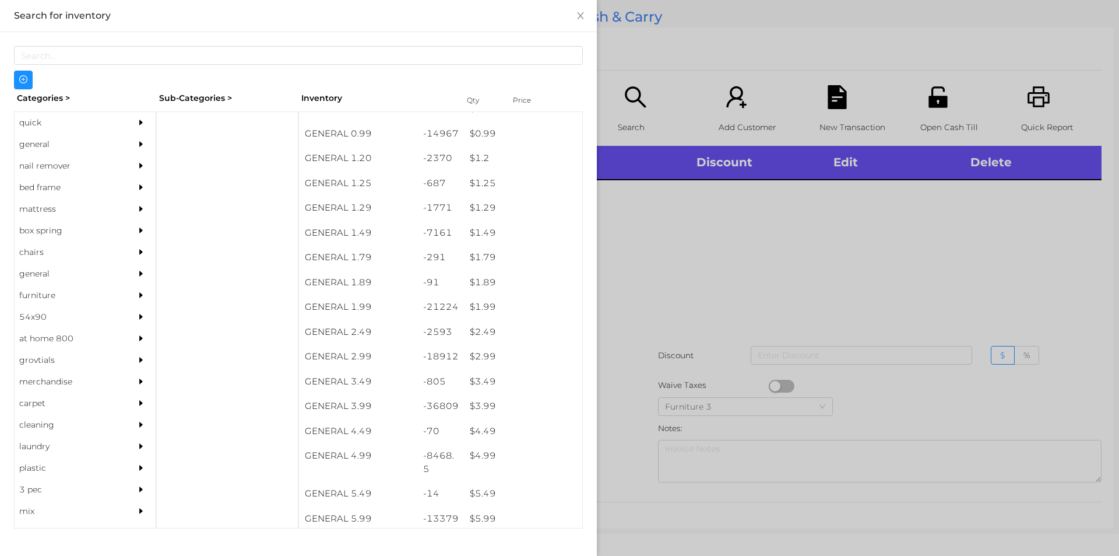
scroll to position [88, 0]
click at [94, 147] on div "general" at bounding box center [68, 145] width 106 height 22
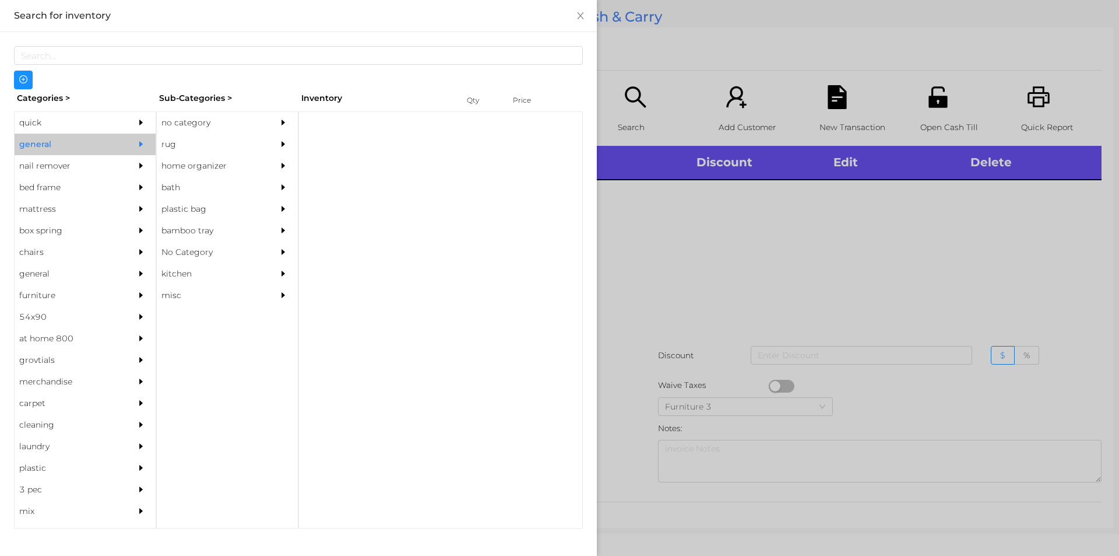
scroll to position [0, 0]
click at [210, 113] on div "no category" at bounding box center [210, 123] width 106 height 22
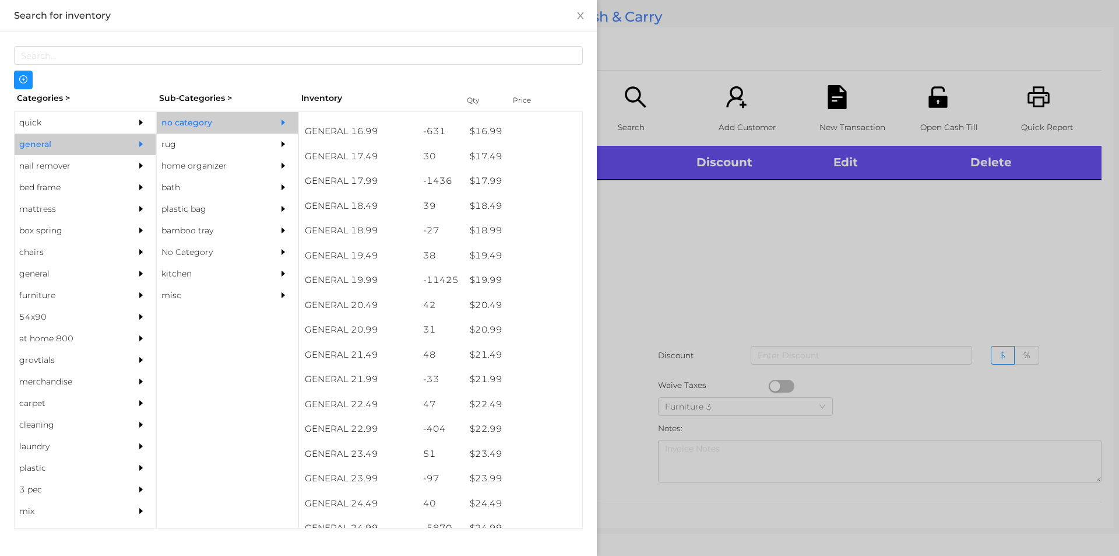
scroll to position [1104, 0]
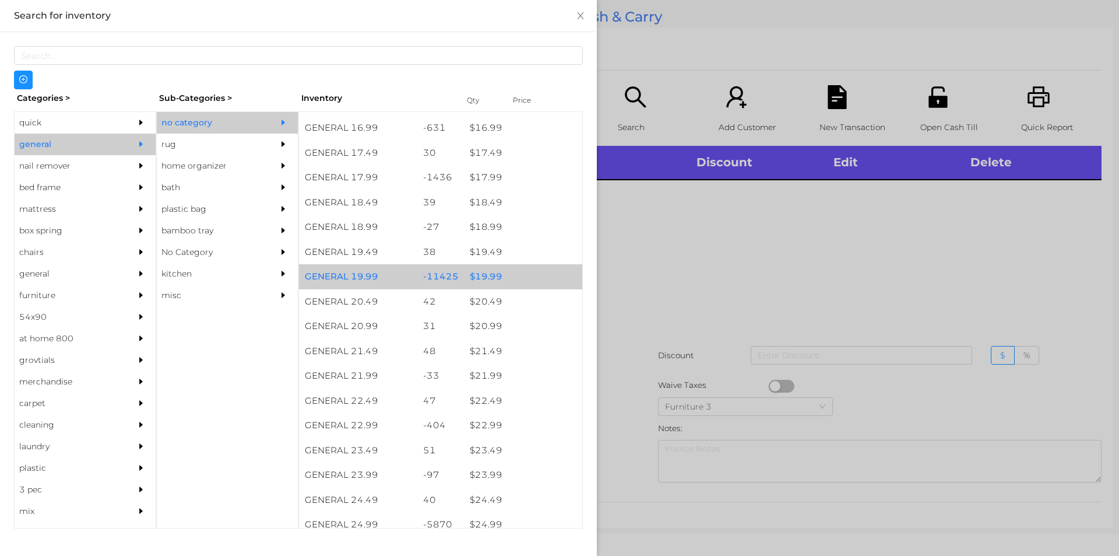
click at [490, 282] on div "$ 19.99" at bounding box center [523, 276] width 118 height 25
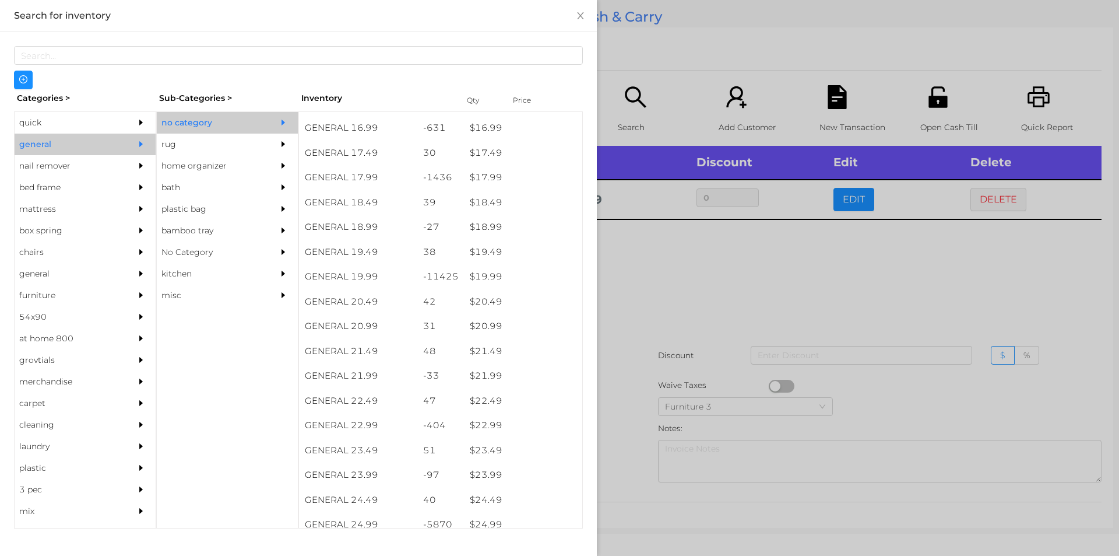
click at [615, 319] on div at bounding box center [559, 278] width 1119 height 556
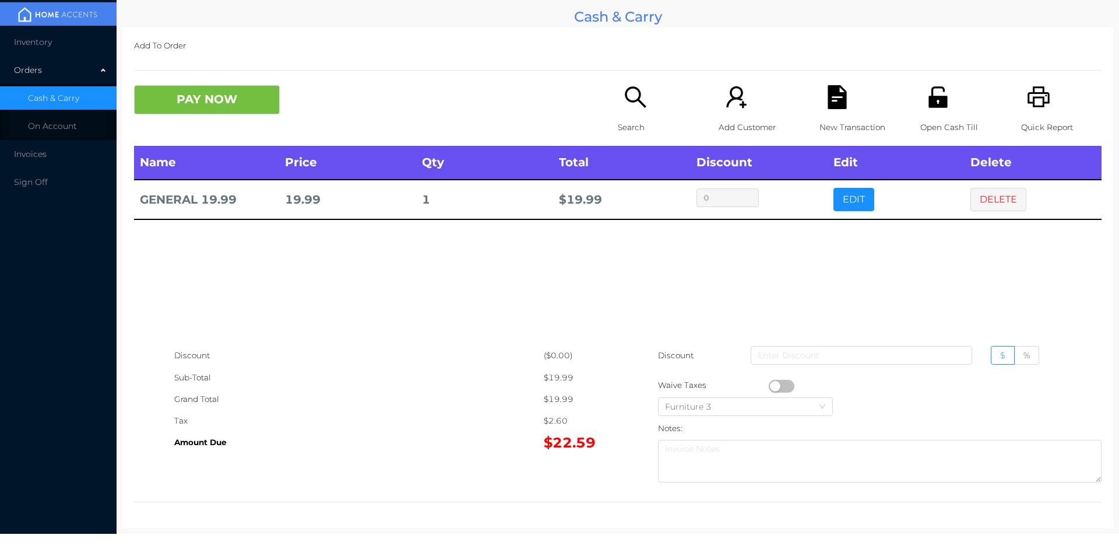
click at [769, 388] on button "button" at bounding box center [782, 386] width 26 height 13
click at [160, 89] on button "PAY NOW" at bounding box center [207, 99] width 146 height 29
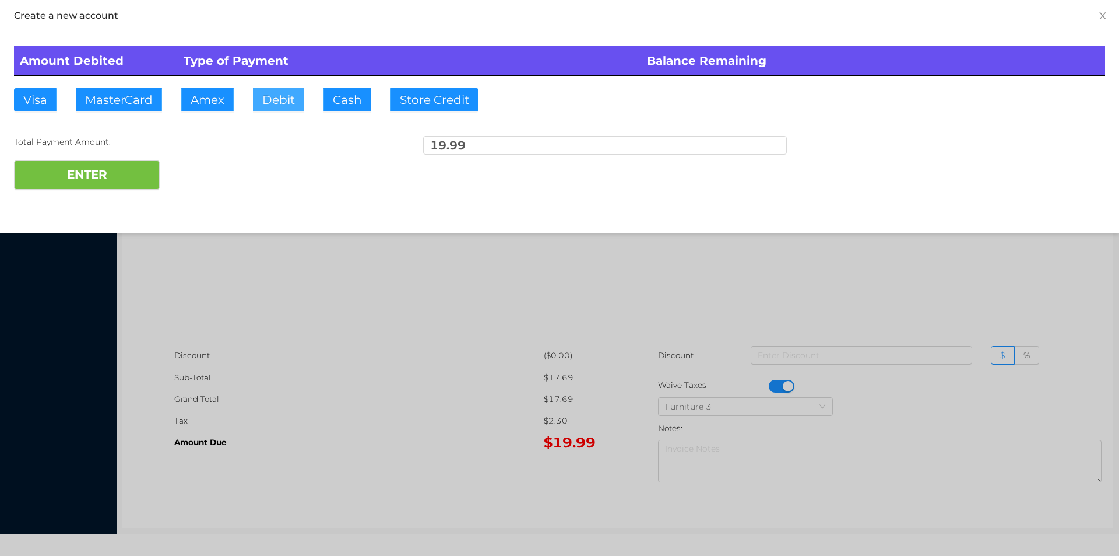
click at [282, 103] on button "Debit" at bounding box center [278, 99] width 51 height 23
click at [86, 181] on button "ENTER" at bounding box center [87, 174] width 146 height 29
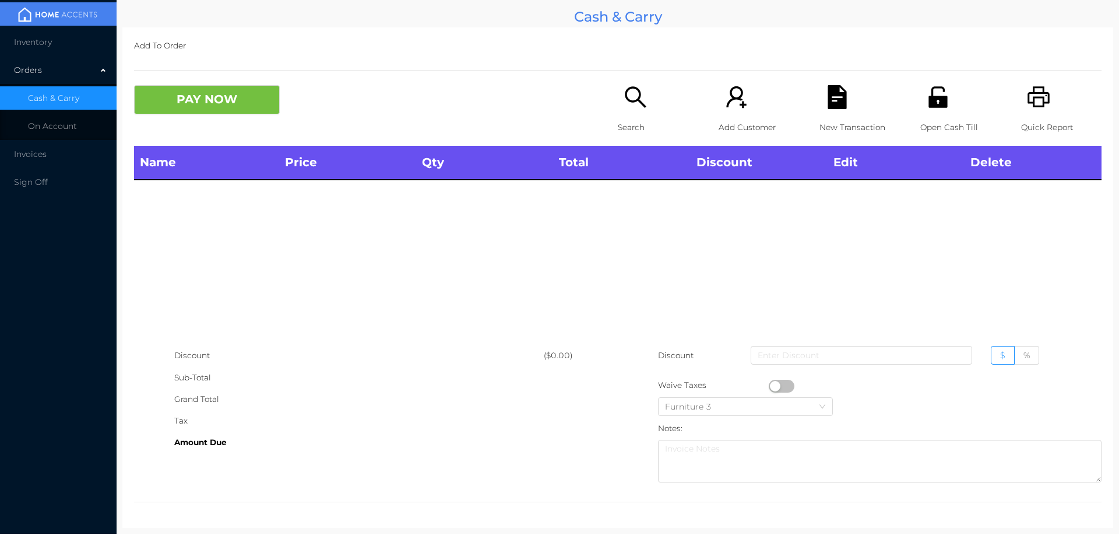
click at [629, 111] on div "Search" at bounding box center [658, 115] width 80 height 61
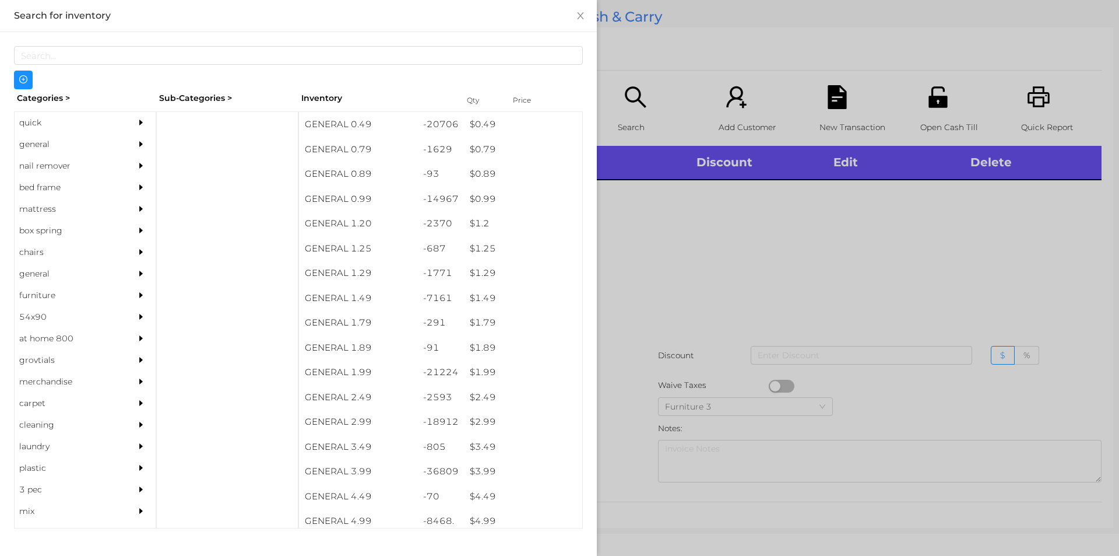
click at [60, 117] on div "quick" at bounding box center [68, 123] width 106 height 22
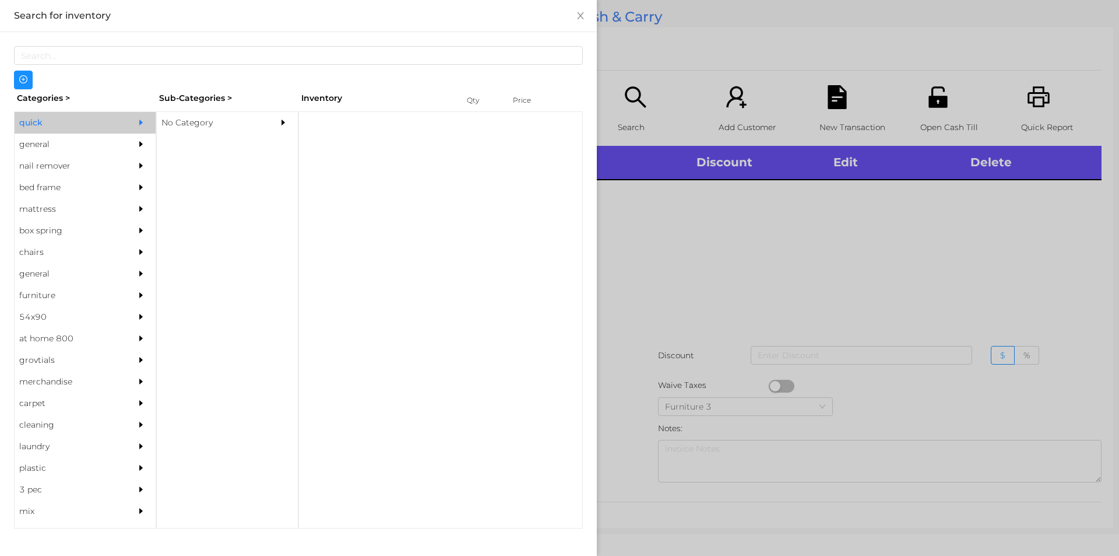
click at [243, 114] on div "No Category" at bounding box center [210, 123] width 106 height 22
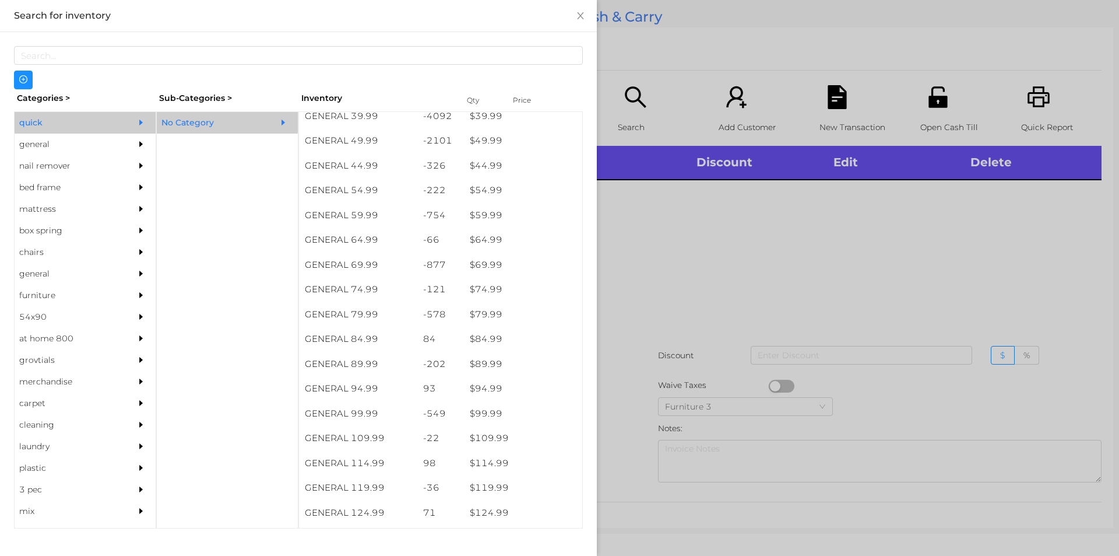
scroll to position [671, 0]
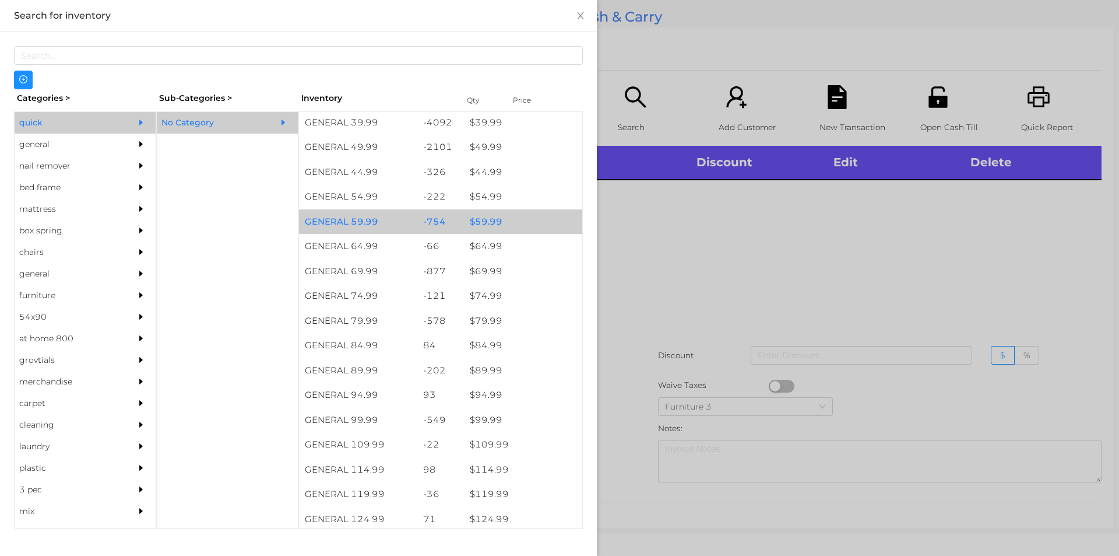
click at [522, 215] on div "$ 59.99" at bounding box center [523, 221] width 118 height 25
click at [528, 221] on div "$ 59.99" at bounding box center [523, 221] width 118 height 25
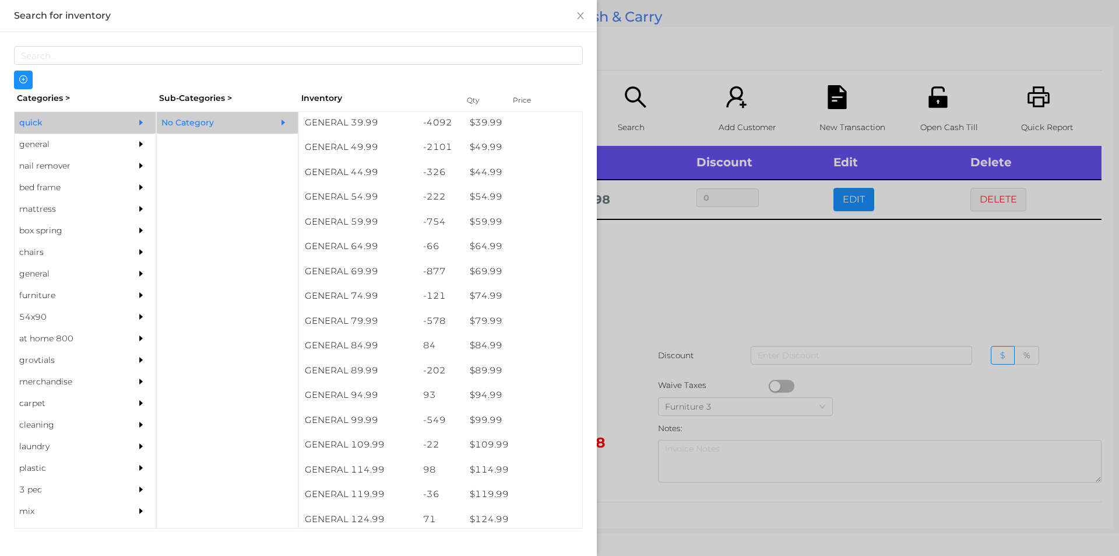
click at [665, 281] on div at bounding box center [559, 278] width 1119 height 556
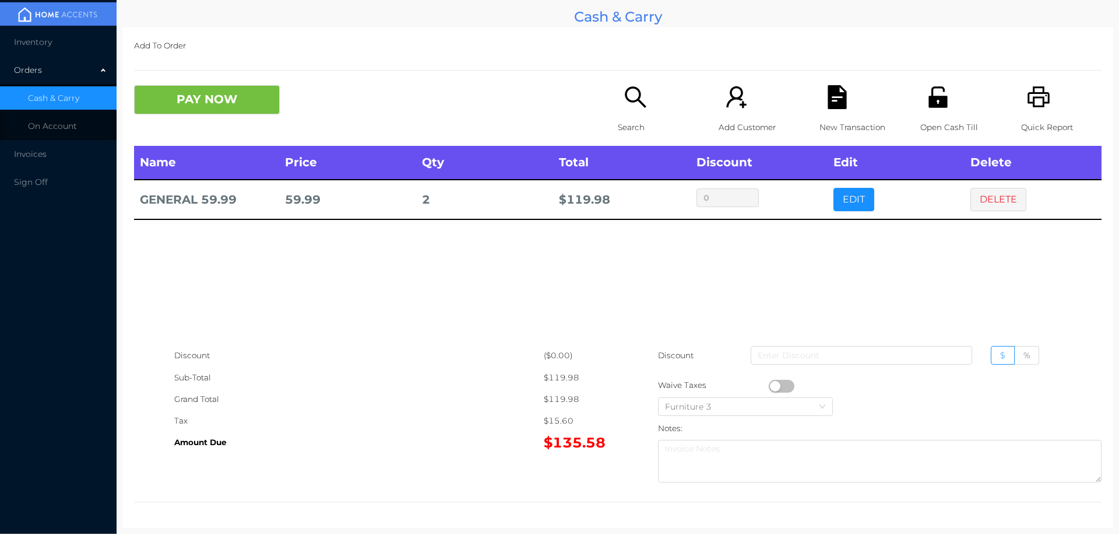
click at [315, 104] on div "PAY NOW" at bounding box center [255, 99] width 242 height 29
click at [999, 198] on button "DELETE" at bounding box center [999, 199] width 56 height 23
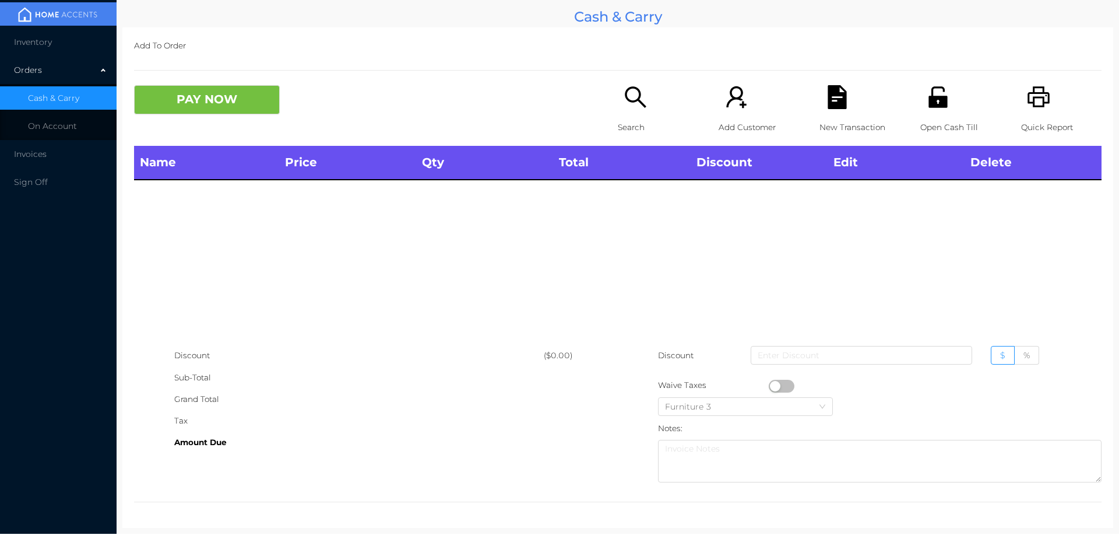
click at [939, 113] on div "Open Cash Till" at bounding box center [961, 115] width 80 height 61
click at [634, 101] on icon "icon: search" at bounding box center [635, 96] width 21 height 21
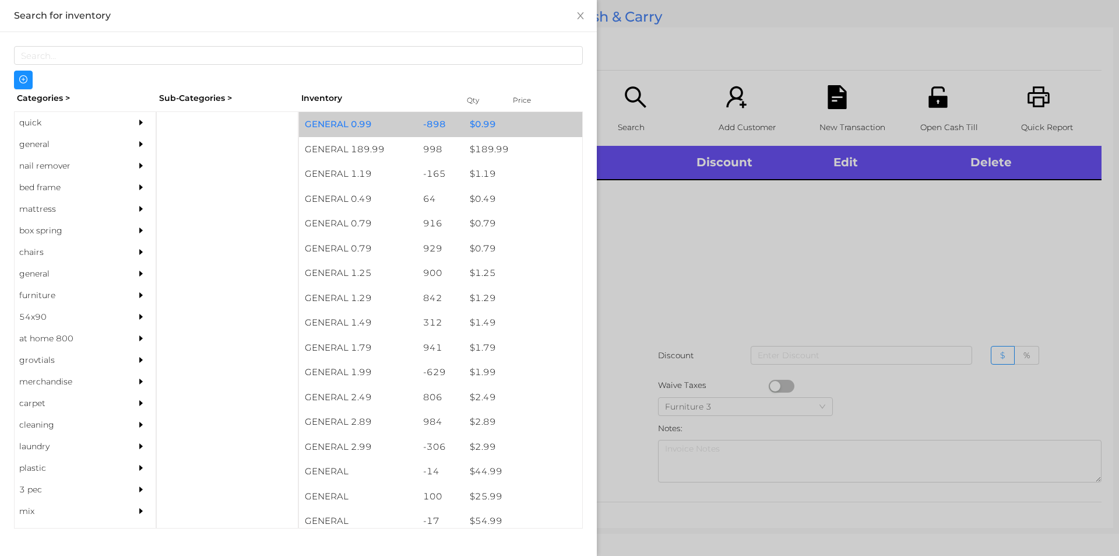
click at [483, 122] on div "$ 0.99" at bounding box center [523, 124] width 118 height 25
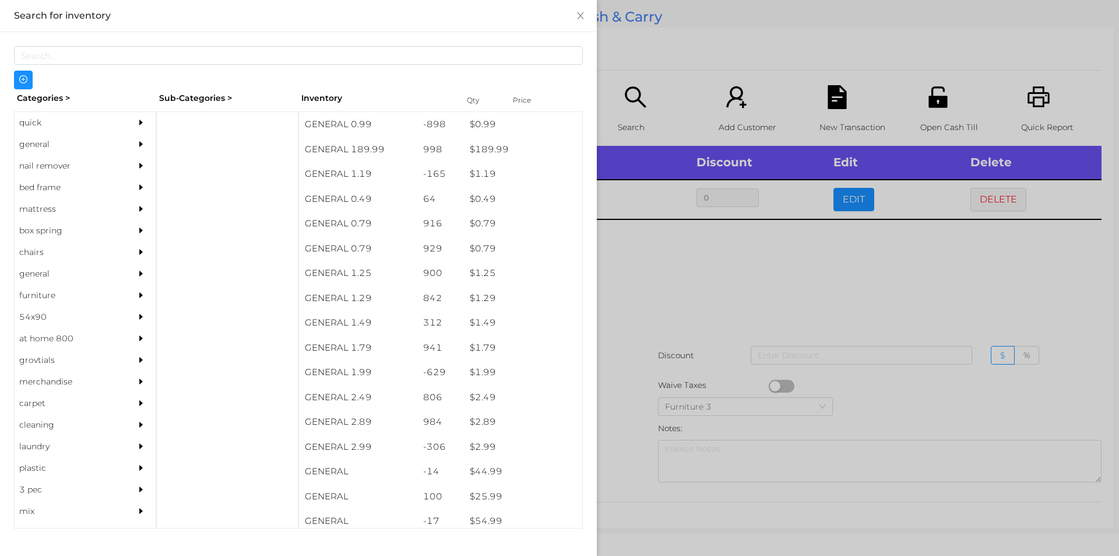
click at [638, 243] on div at bounding box center [559, 278] width 1119 height 556
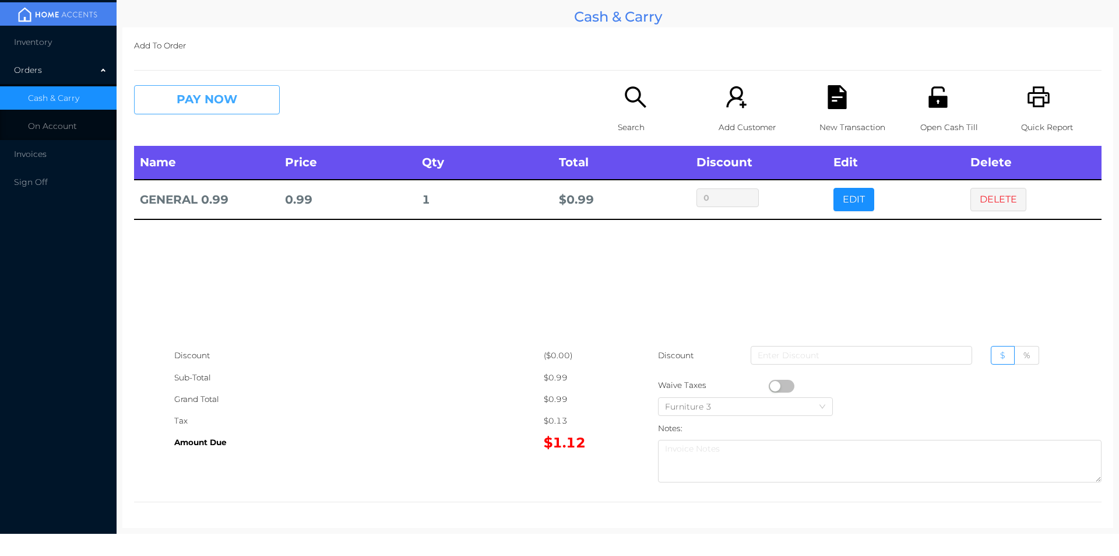
click at [212, 104] on button "PAY NOW" at bounding box center [207, 99] width 146 height 29
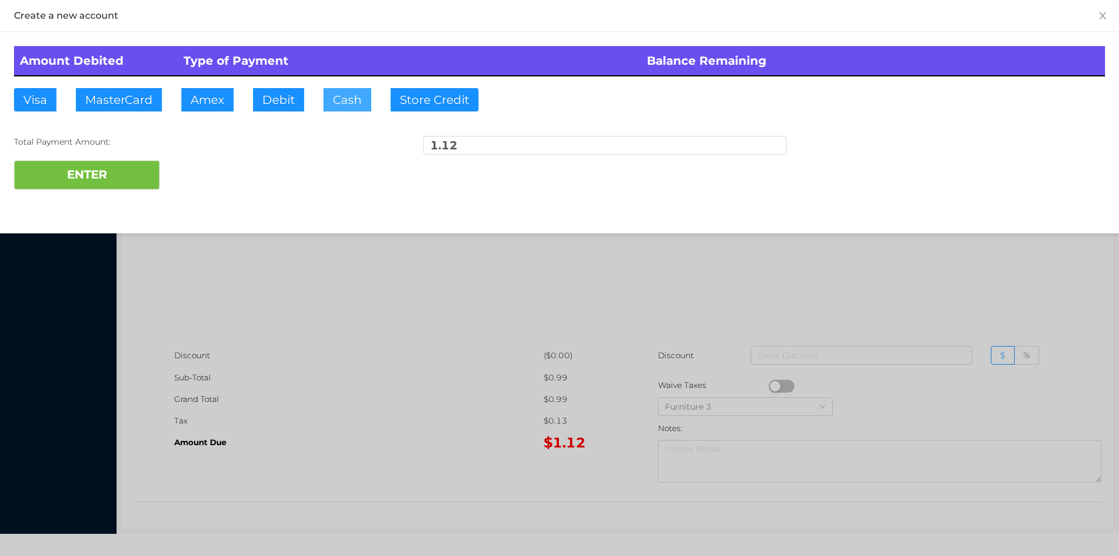
click at [353, 96] on button "Cash" at bounding box center [348, 99] width 48 height 23
click at [112, 170] on button "ENTER" at bounding box center [87, 174] width 146 height 29
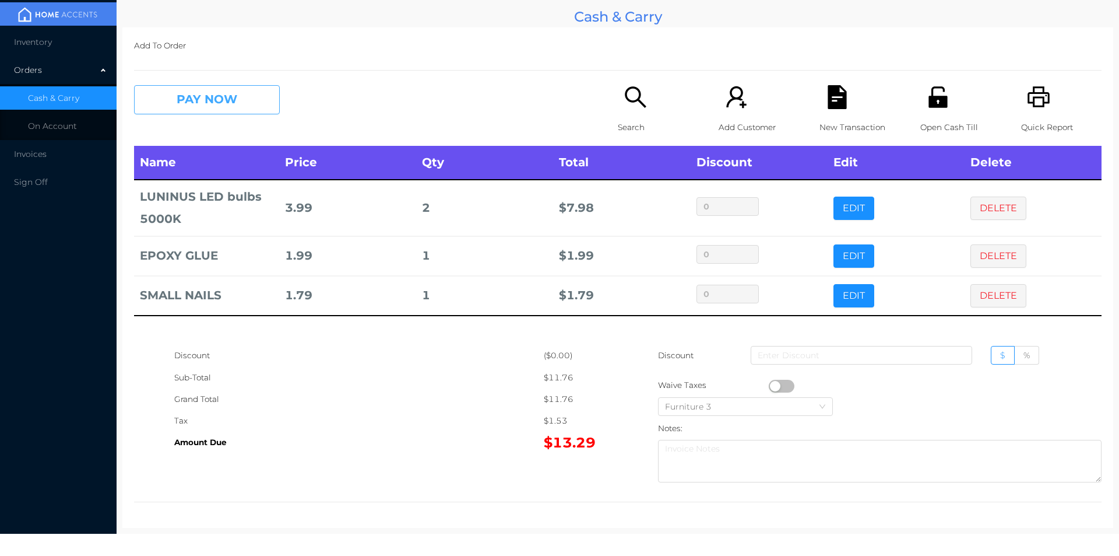
click at [251, 93] on button "PAY NOW" at bounding box center [207, 99] width 146 height 29
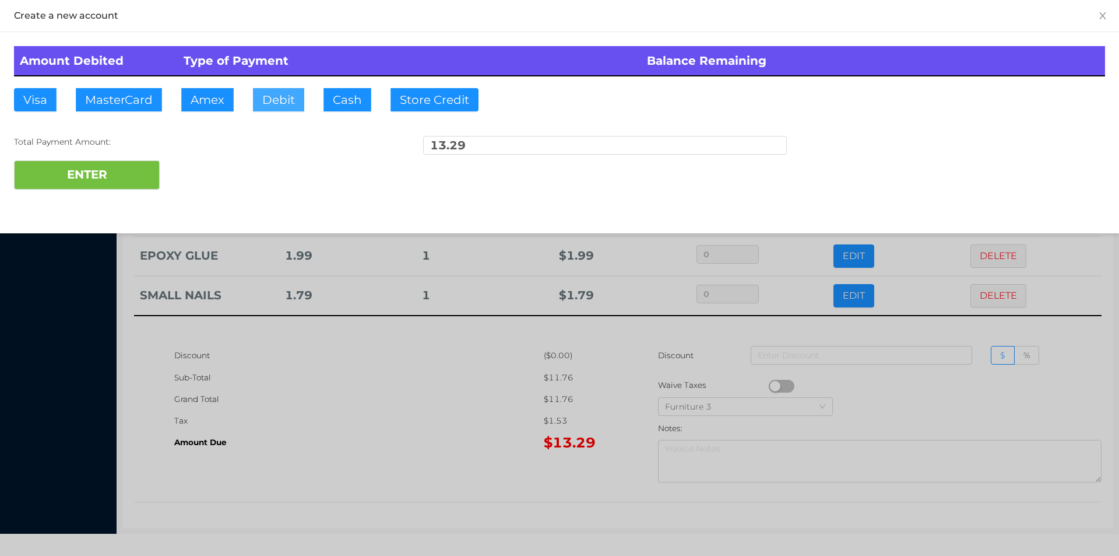
click at [280, 107] on button "Debit" at bounding box center [278, 99] width 51 height 23
click at [138, 163] on button "ENTER" at bounding box center [87, 174] width 146 height 29
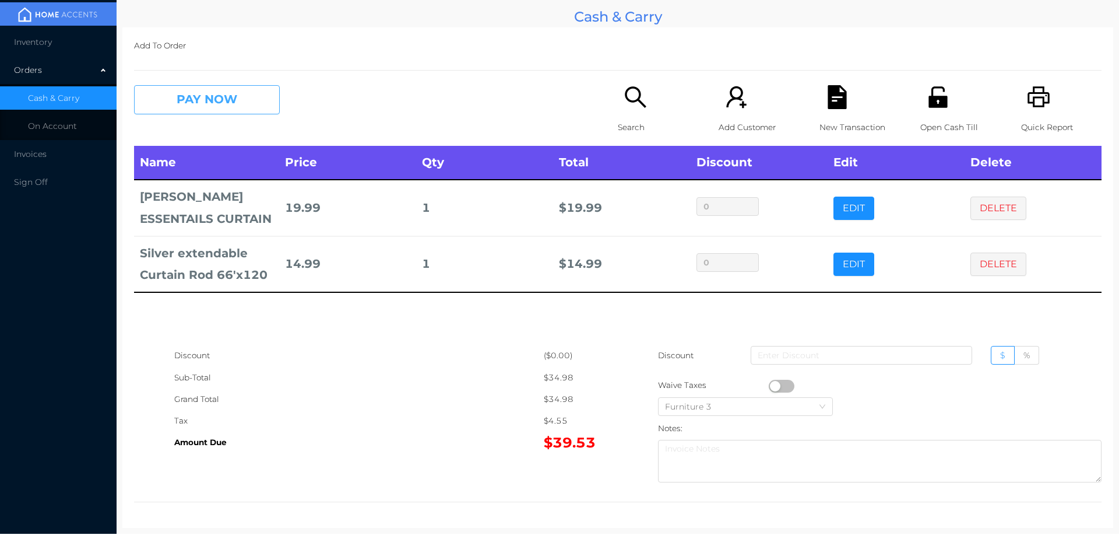
click at [220, 113] on button "PAY NOW" at bounding box center [207, 99] width 146 height 29
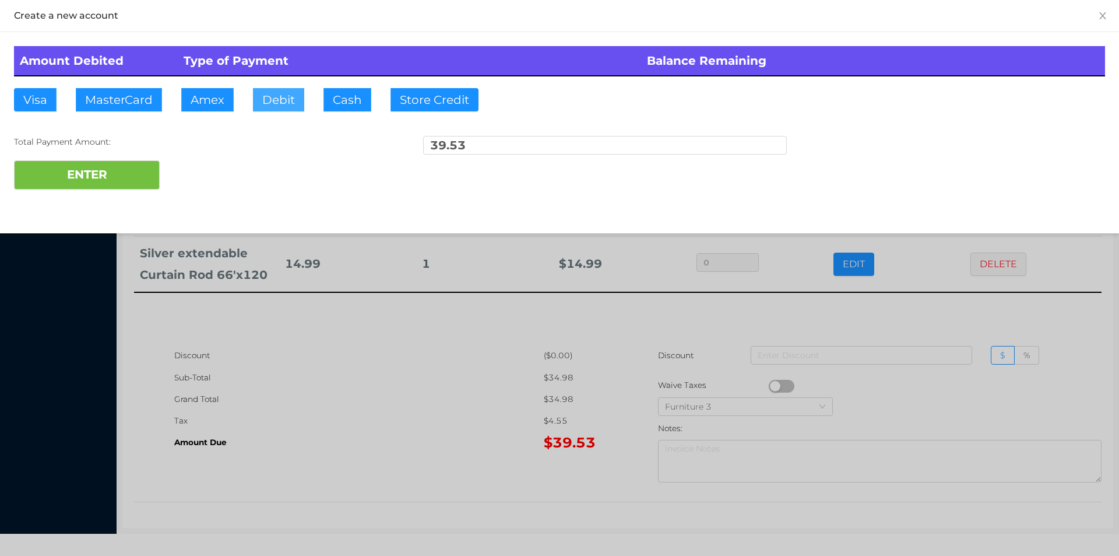
click at [282, 97] on button "Debit" at bounding box center [278, 99] width 51 height 23
type input "100"
click at [75, 182] on button "ENTER" at bounding box center [87, 174] width 146 height 29
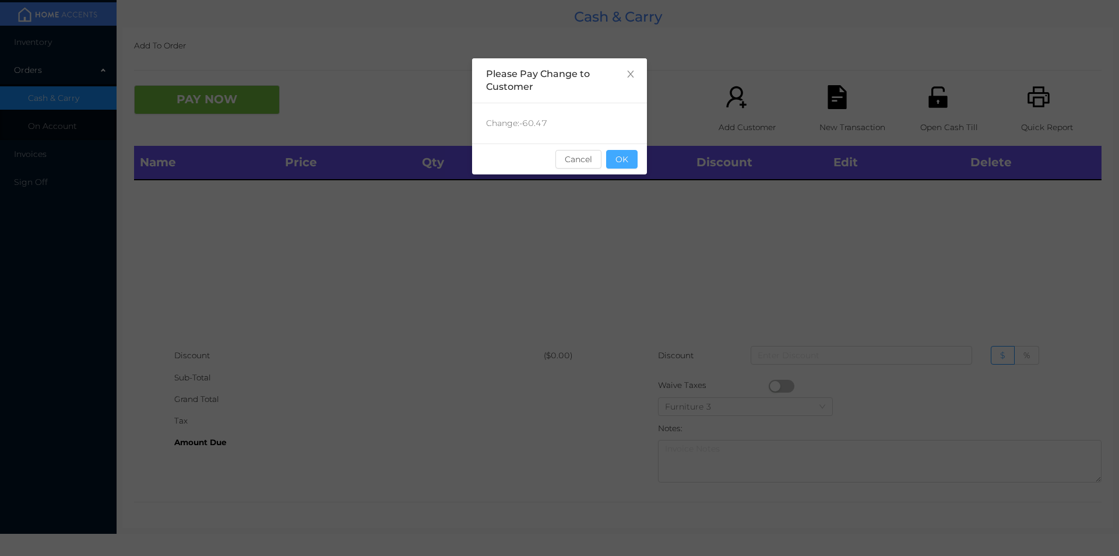
click at [633, 163] on button "OK" at bounding box center [621, 159] width 31 height 19
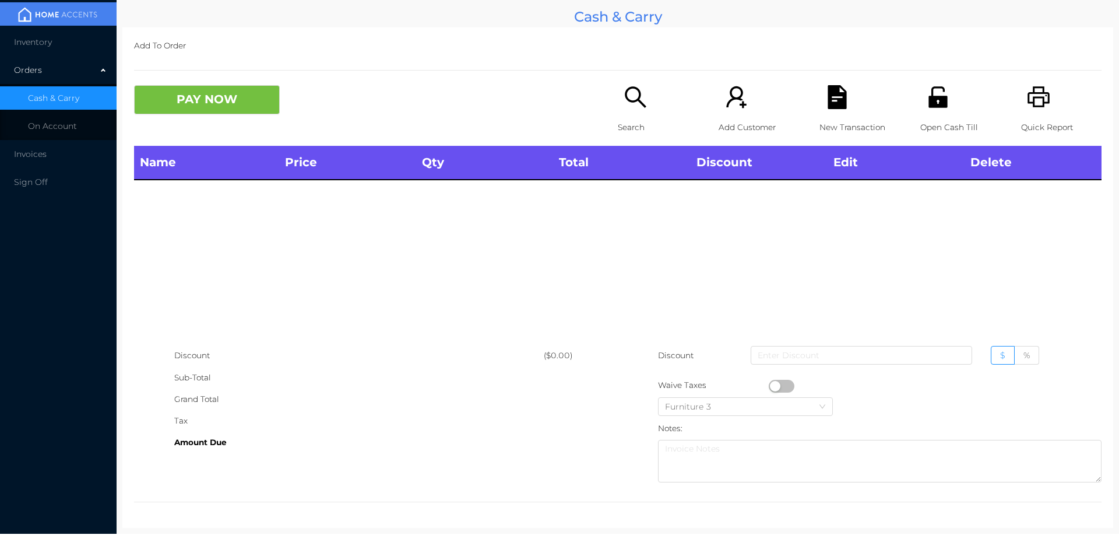
click at [633, 96] on icon "icon: search" at bounding box center [636, 97] width 24 height 24
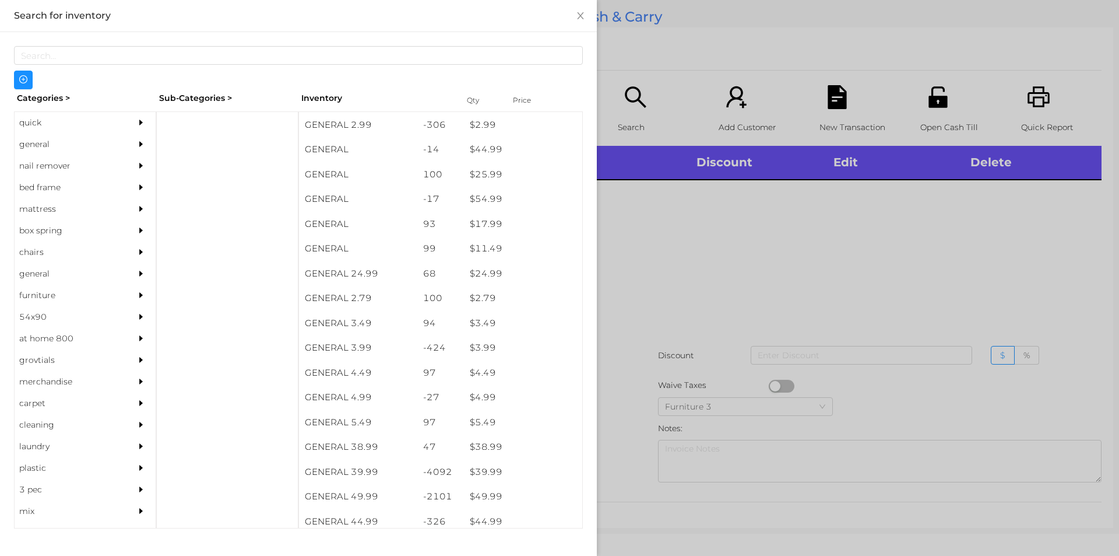
scroll to position [430, 0]
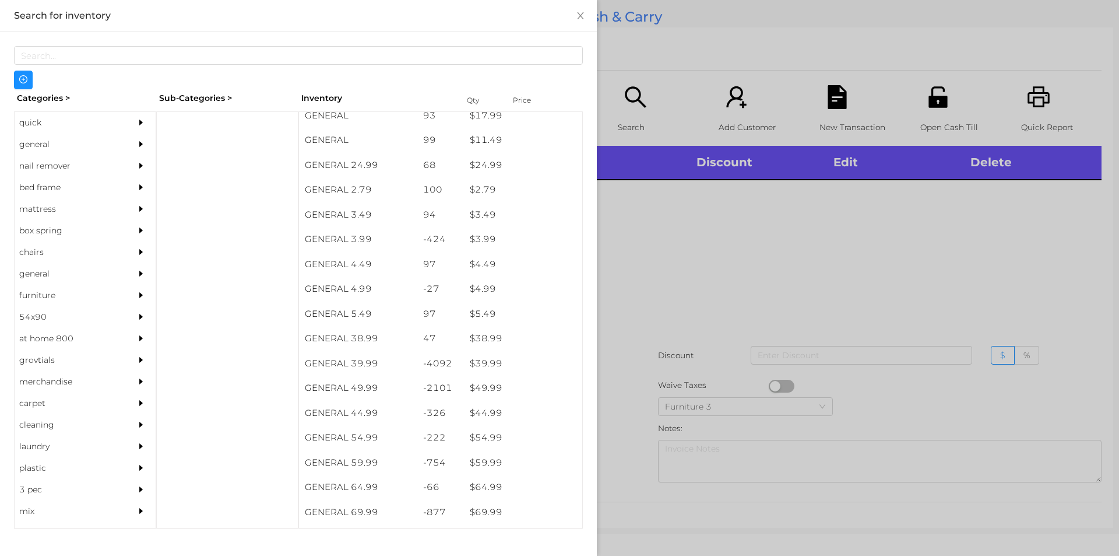
click at [48, 142] on div "general" at bounding box center [68, 145] width 106 height 22
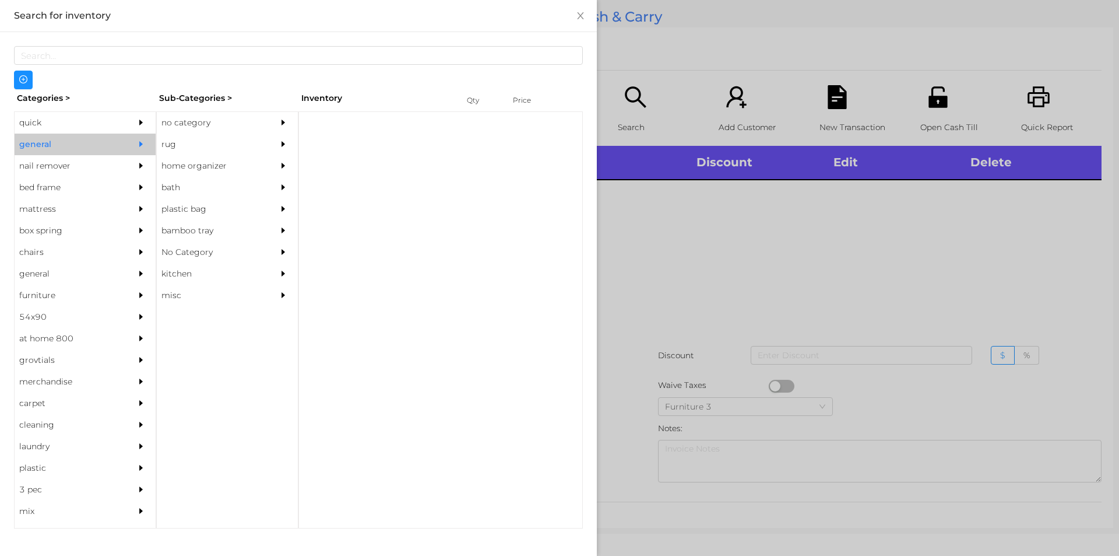
scroll to position [0, 0]
click at [237, 118] on div "no category" at bounding box center [210, 123] width 106 height 22
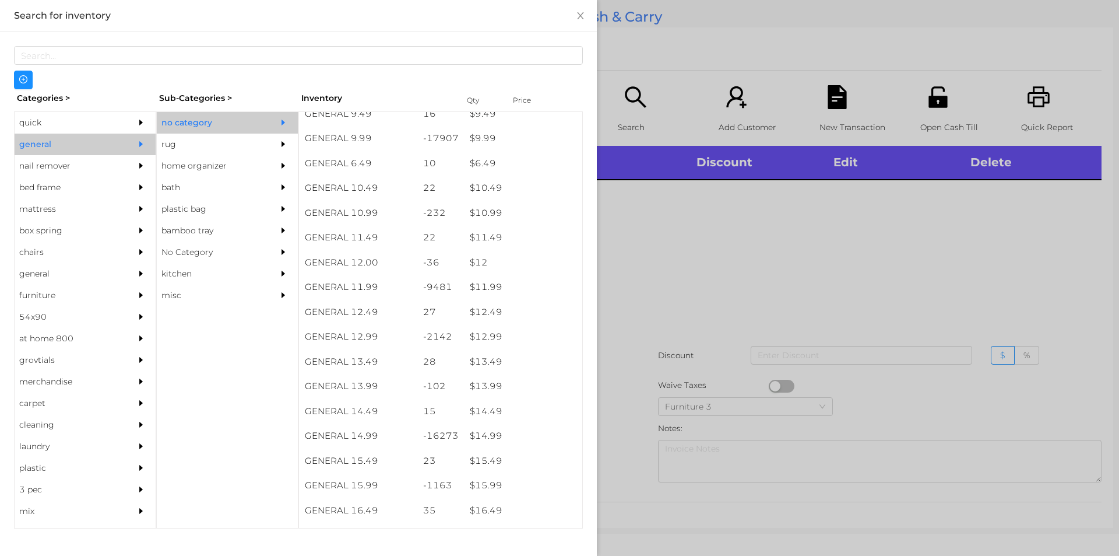
scroll to position [698, 0]
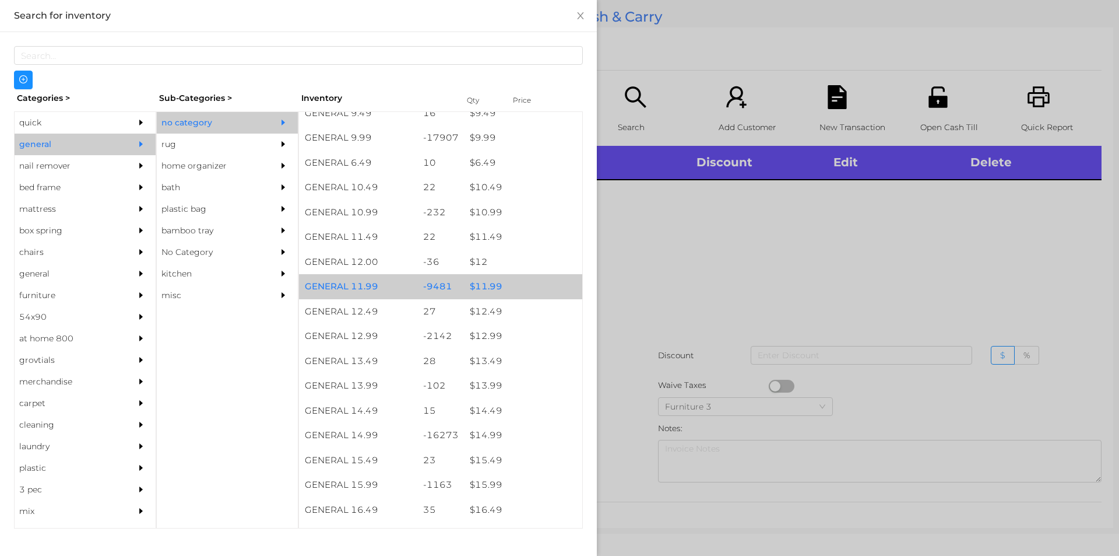
click at [498, 289] on div "$ 11.99" at bounding box center [523, 286] width 118 height 25
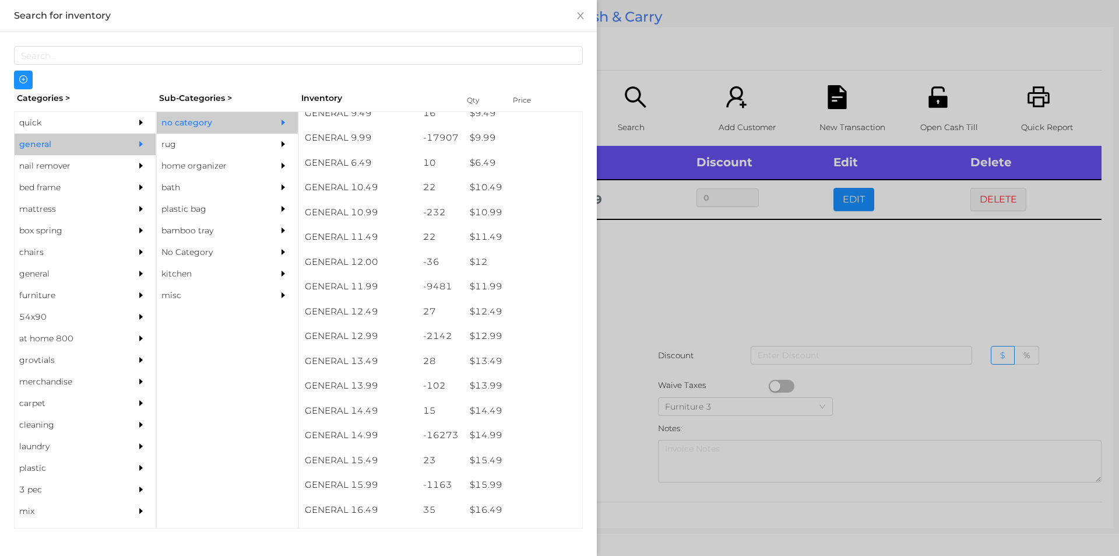
click at [687, 341] on div at bounding box center [559, 278] width 1119 height 556
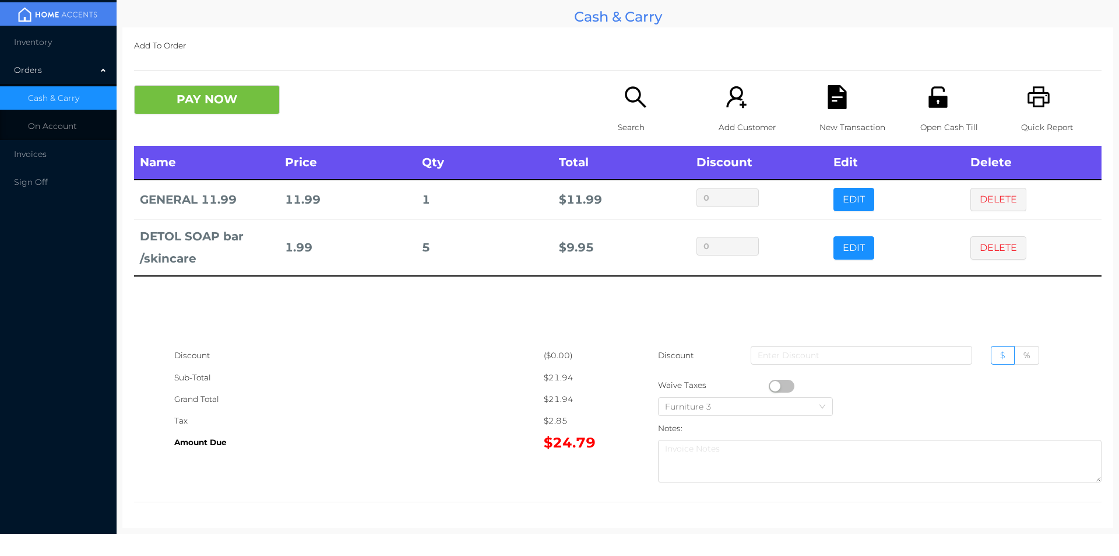
scroll to position [0, 0]
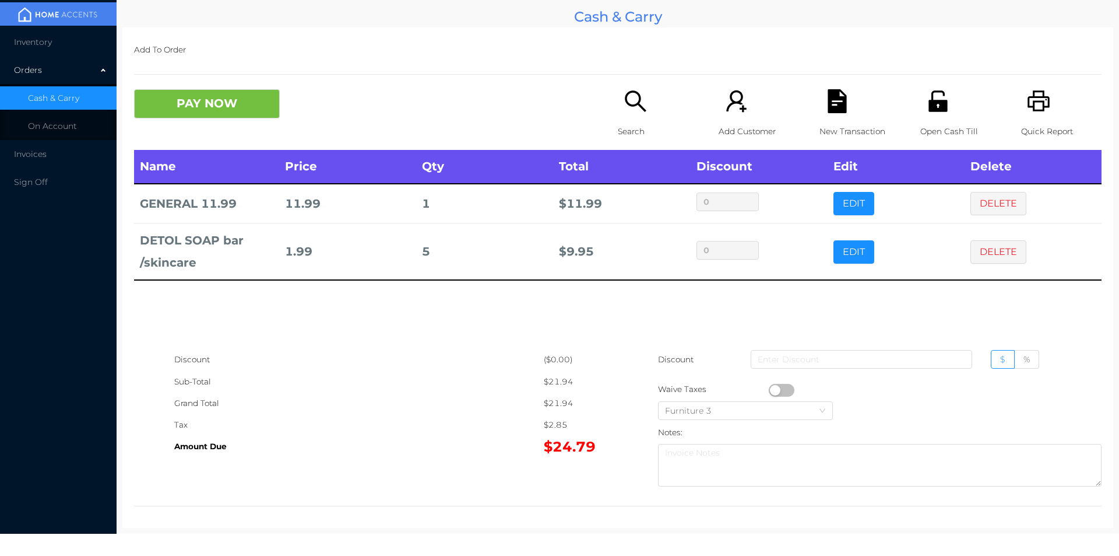
click at [295, 98] on div "PAY NOW" at bounding box center [255, 103] width 242 height 29
click at [257, 105] on button "PAY NOW" at bounding box center [207, 103] width 146 height 29
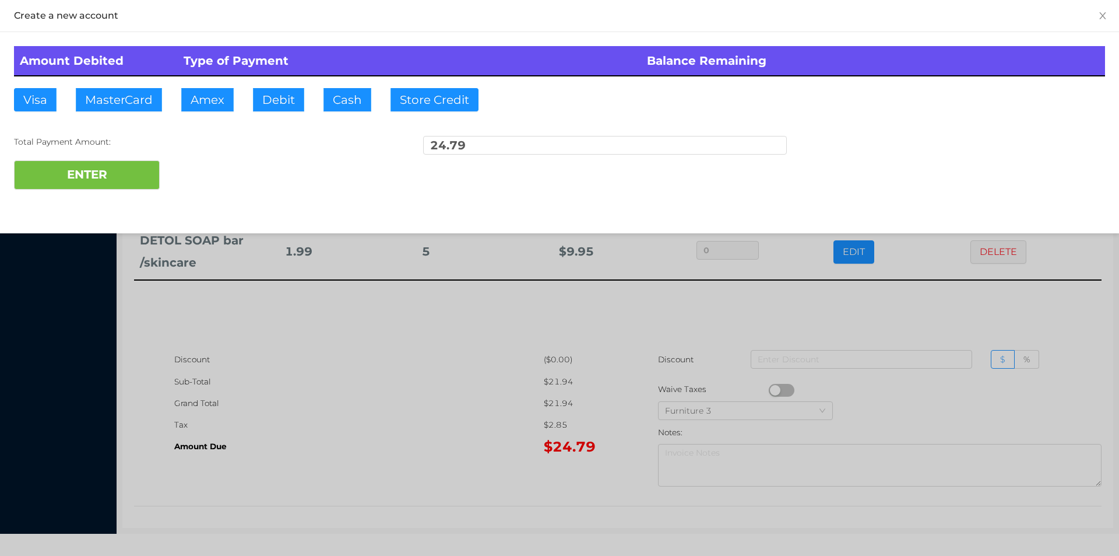
click at [293, 86] on div "Amount Debited Type of Payment Balance Remaining Visa MasterCard Amex Debit Cas…" at bounding box center [559, 117] width 1119 height 171
click at [138, 172] on button "ENTER" at bounding box center [87, 174] width 146 height 29
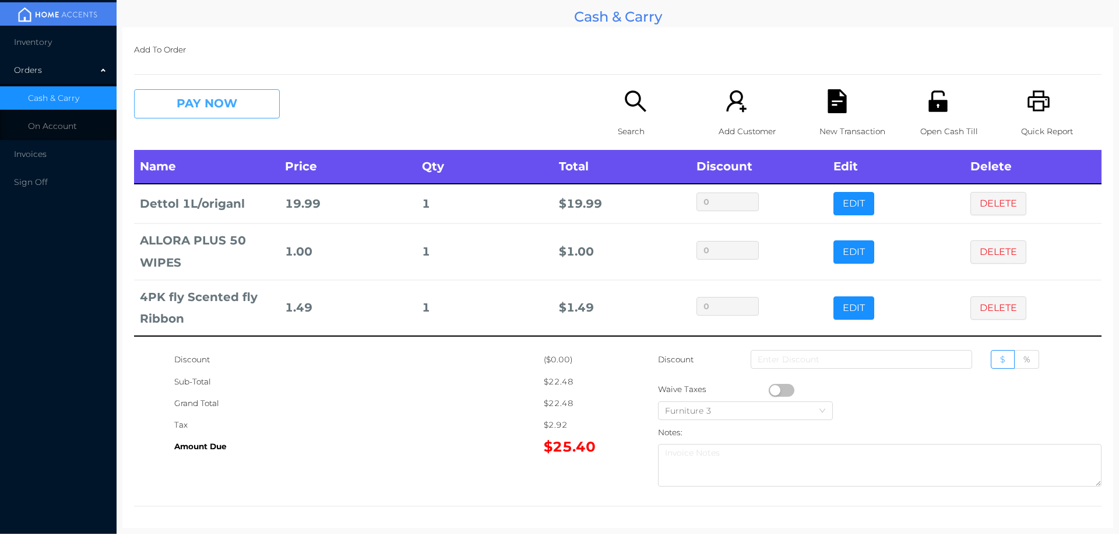
click at [219, 101] on button "PAY NOW" at bounding box center [207, 103] width 146 height 29
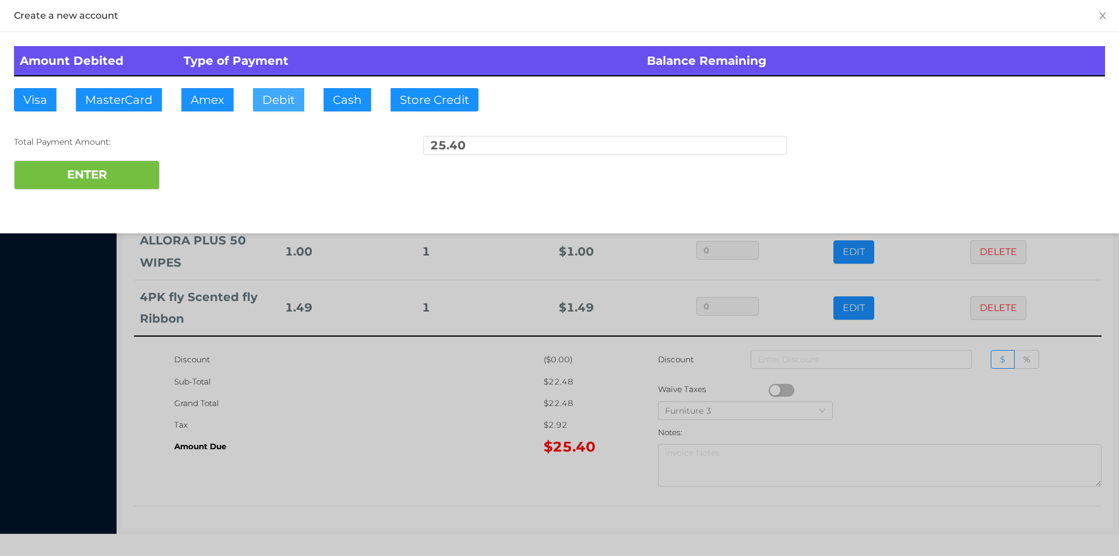
click at [268, 101] on button "Debit" at bounding box center [278, 99] width 51 height 23
click at [109, 184] on button "ENTER" at bounding box center [87, 174] width 146 height 29
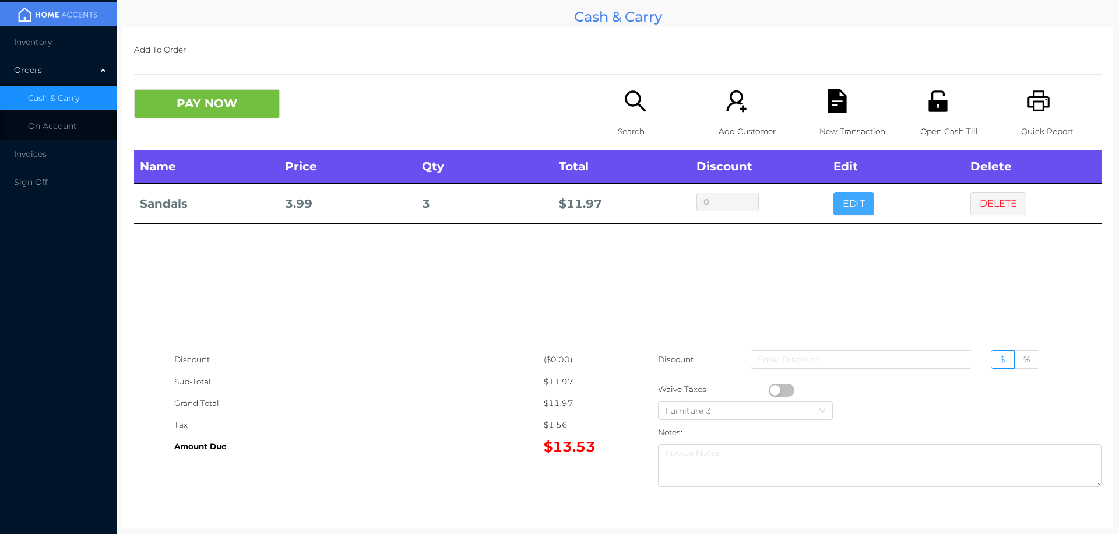
click at [843, 213] on button "EDIT" at bounding box center [854, 203] width 41 height 23
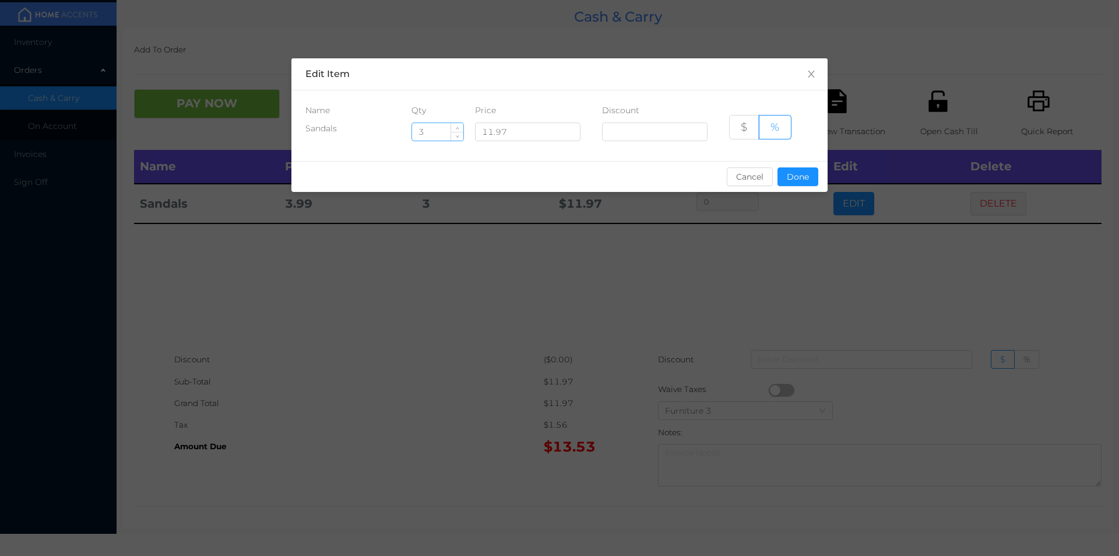
click at [449, 131] on input "3" at bounding box center [437, 131] width 51 height 17
type input "2"
click at [800, 171] on button "Done" at bounding box center [798, 176] width 41 height 19
type input "0%"
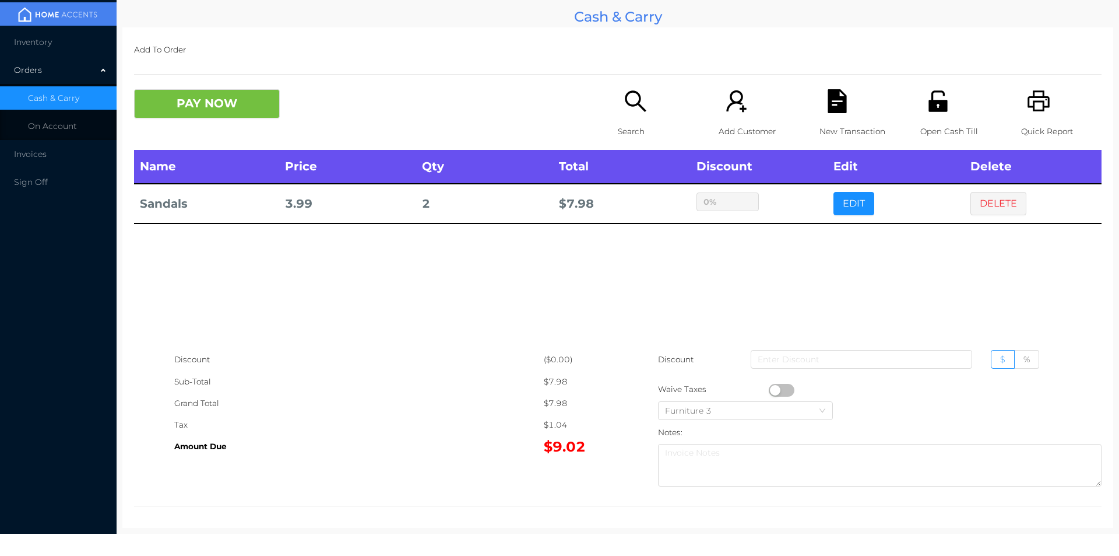
click at [634, 110] on icon "icon: search" at bounding box center [636, 101] width 24 height 24
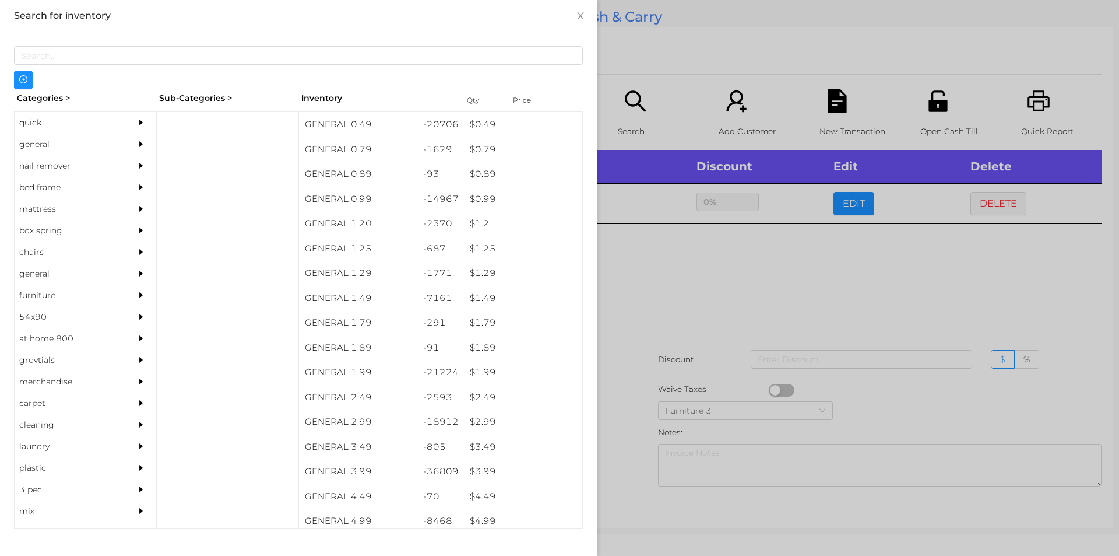
click at [816, 259] on div at bounding box center [559, 278] width 1119 height 556
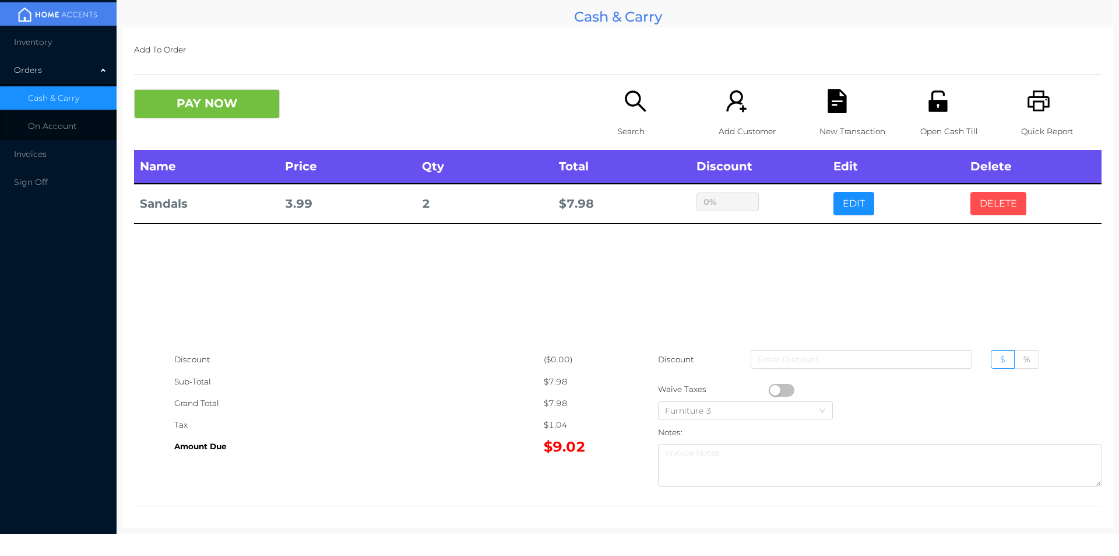
click at [977, 201] on button "DELETE" at bounding box center [999, 203] width 56 height 23
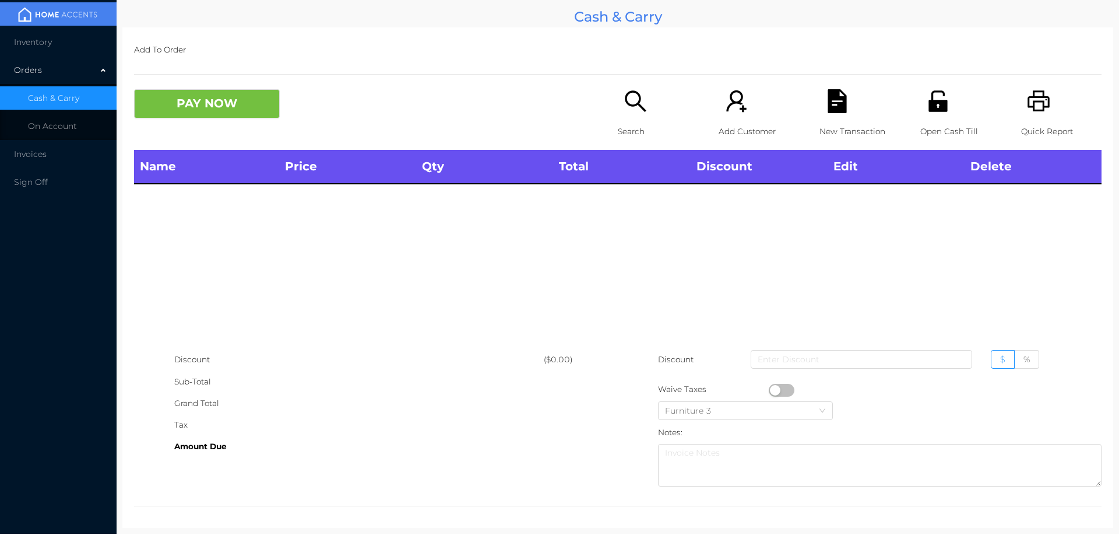
click at [618, 93] on div "Search" at bounding box center [658, 119] width 80 height 61
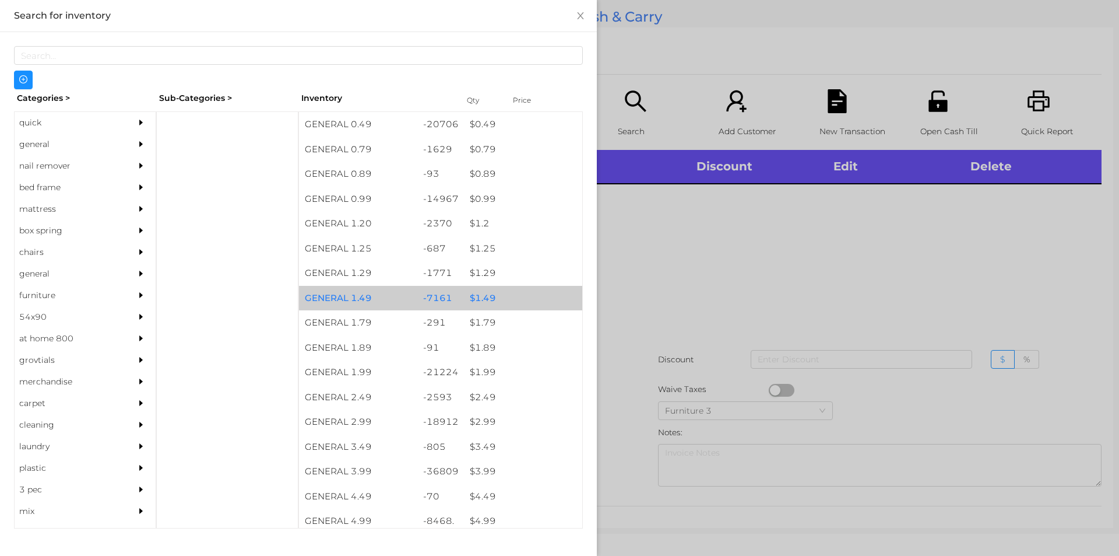
click at [505, 305] on div "$ 1.49" at bounding box center [523, 298] width 118 height 25
click at [505, 296] on div "$ 1.49" at bounding box center [523, 298] width 118 height 25
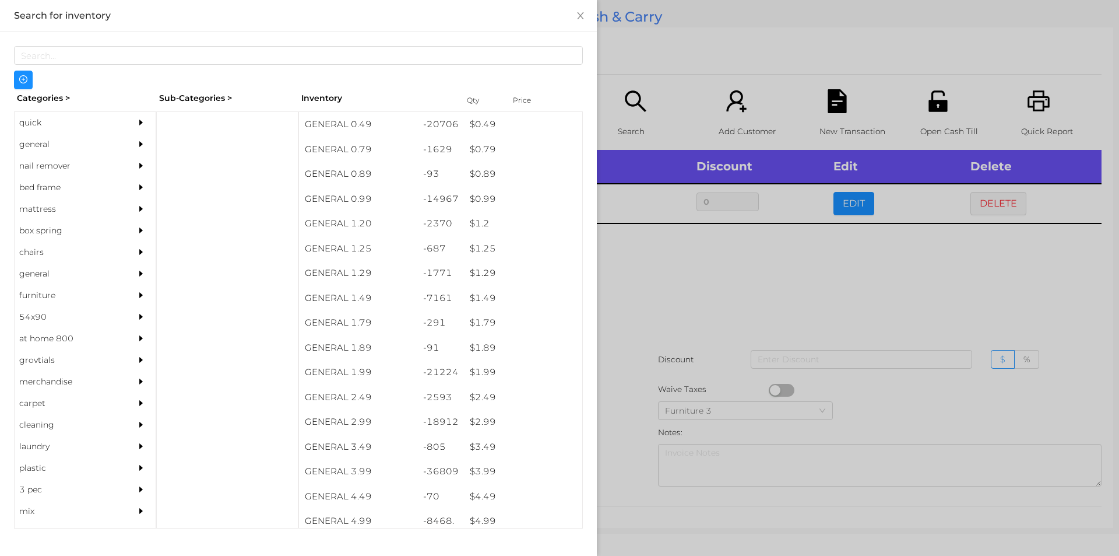
click at [620, 297] on div at bounding box center [559, 278] width 1119 height 556
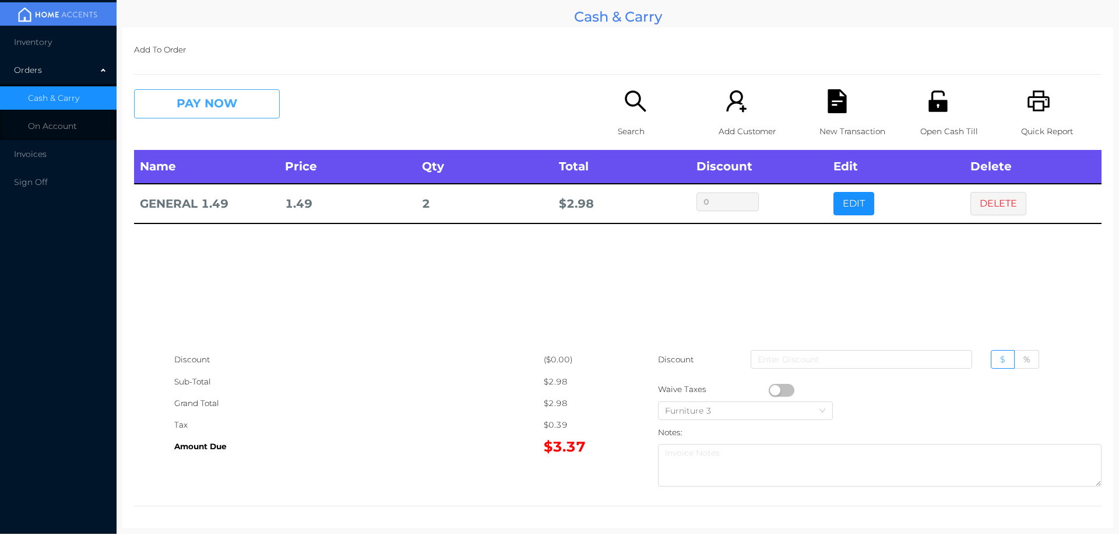
click at [194, 112] on button "PAY NOW" at bounding box center [207, 103] width 146 height 29
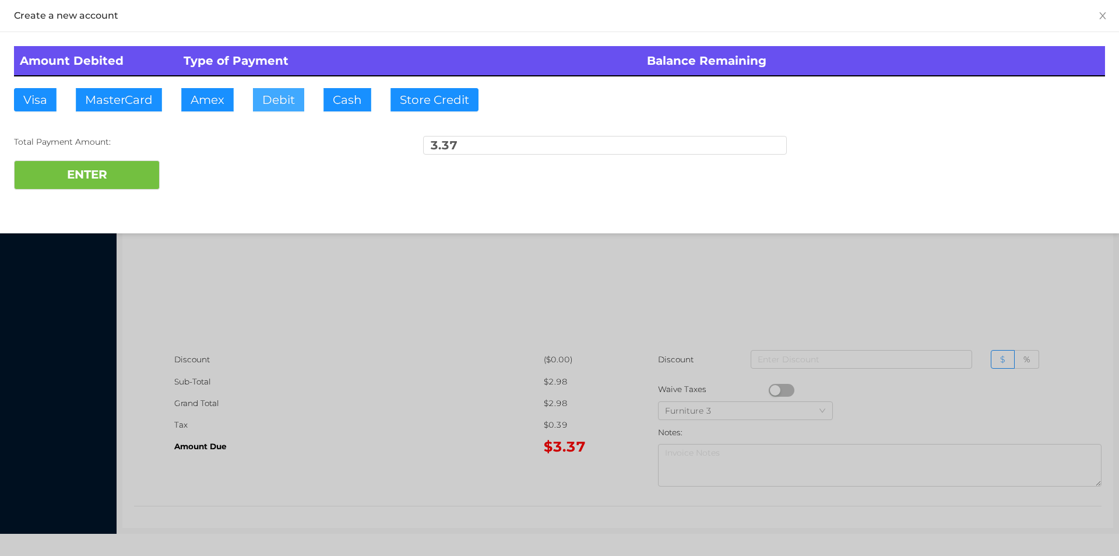
click at [271, 93] on button "Debit" at bounding box center [278, 99] width 51 height 23
type input "5"
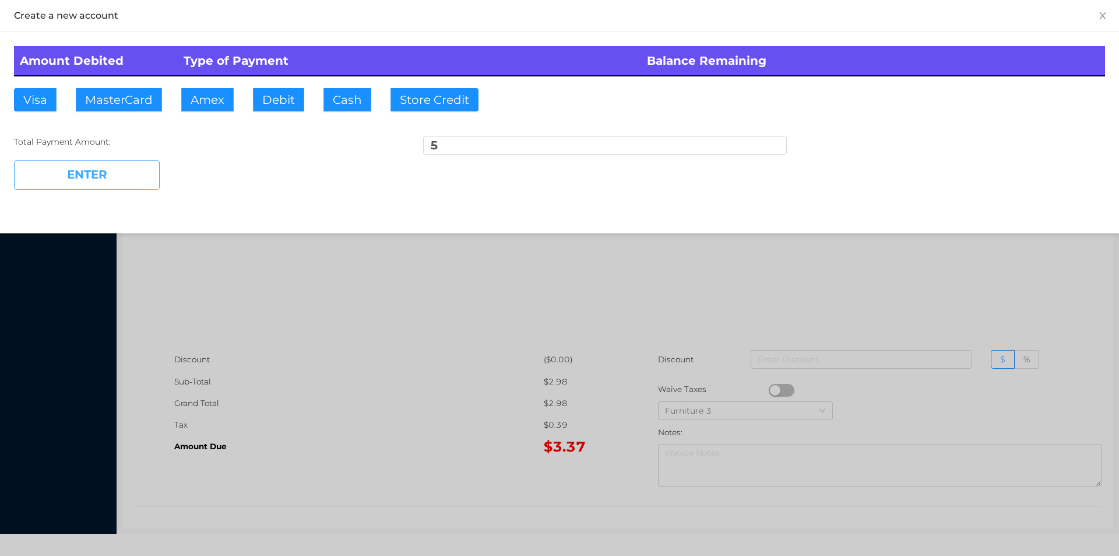
click at [89, 178] on button "ENTER" at bounding box center [87, 174] width 146 height 29
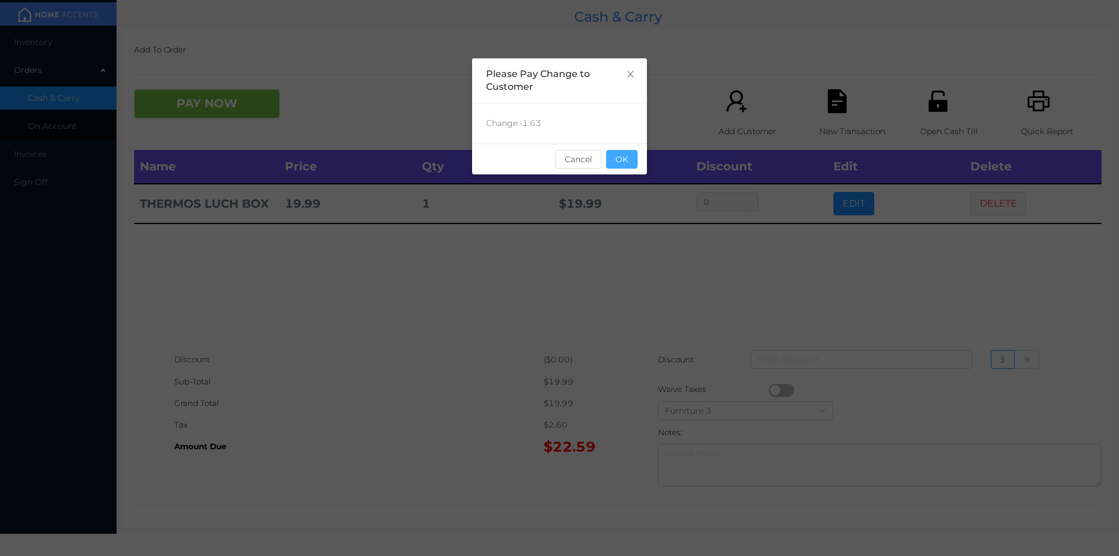
click at [625, 160] on button "OK" at bounding box center [621, 159] width 31 height 19
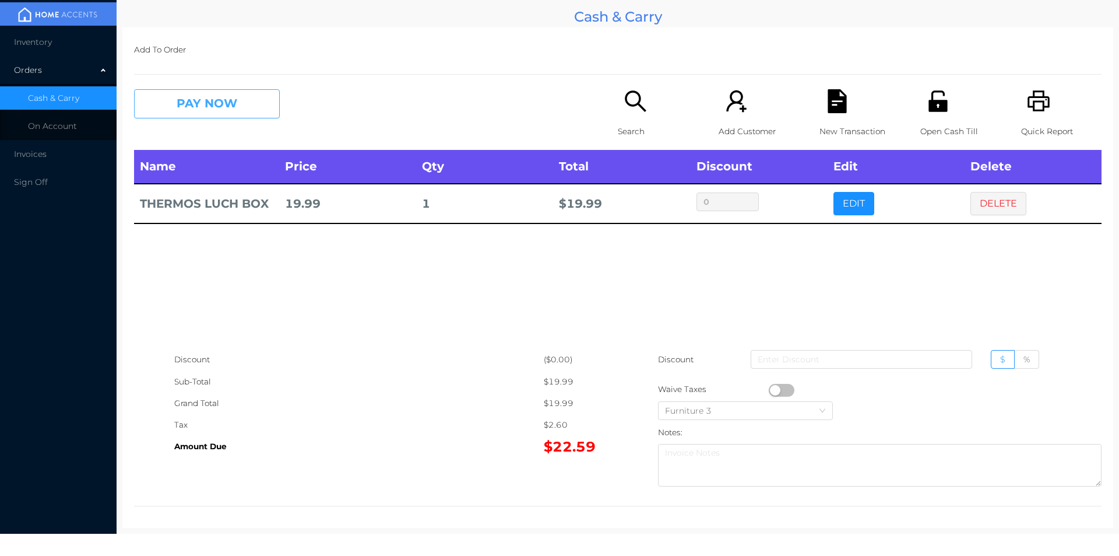
click at [184, 109] on button "PAY NOW" at bounding box center [207, 103] width 146 height 29
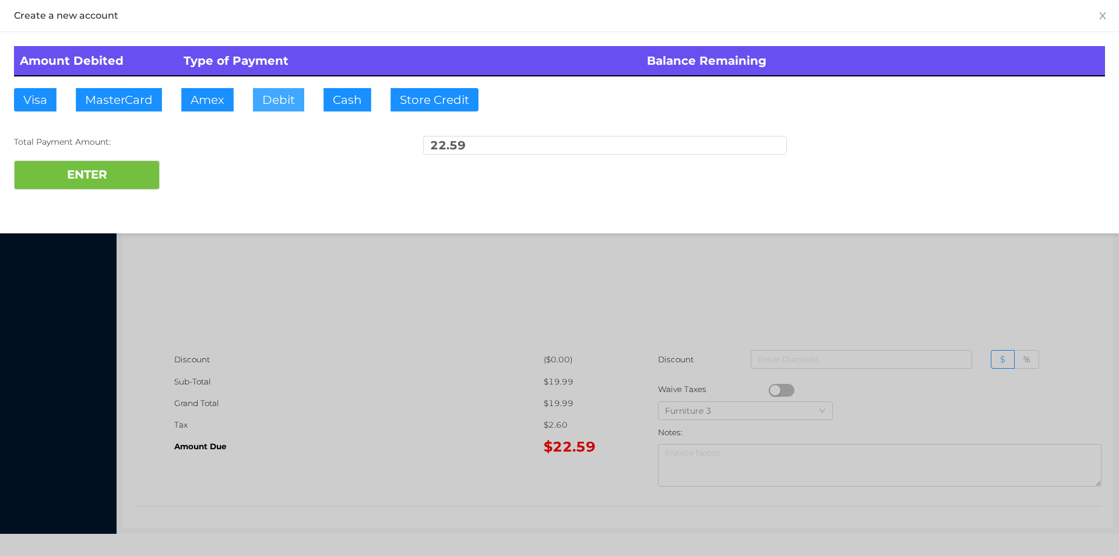
click at [279, 110] on button "Debit" at bounding box center [278, 99] width 51 height 23
type input "100"
click at [106, 184] on button "ENTER" at bounding box center [87, 174] width 146 height 29
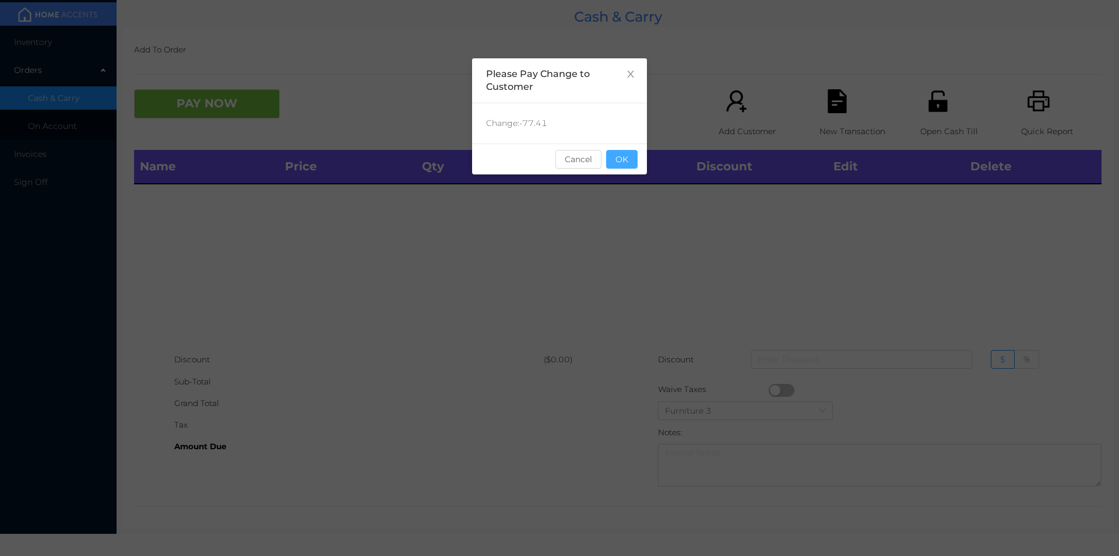
click at [631, 153] on button "OK" at bounding box center [621, 159] width 31 height 19
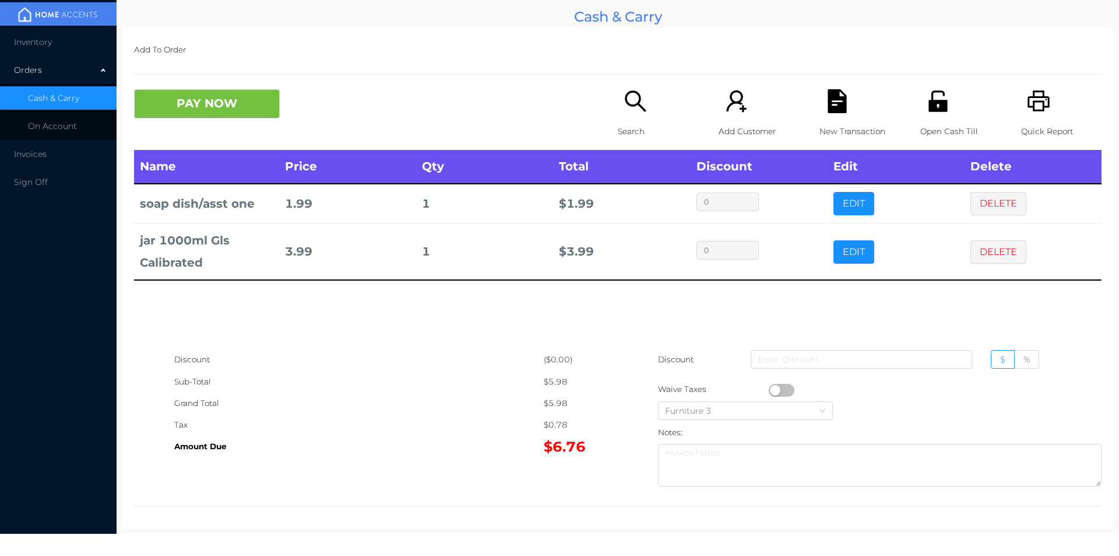
click at [650, 103] on div "Search" at bounding box center [658, 119] width 80 height 61
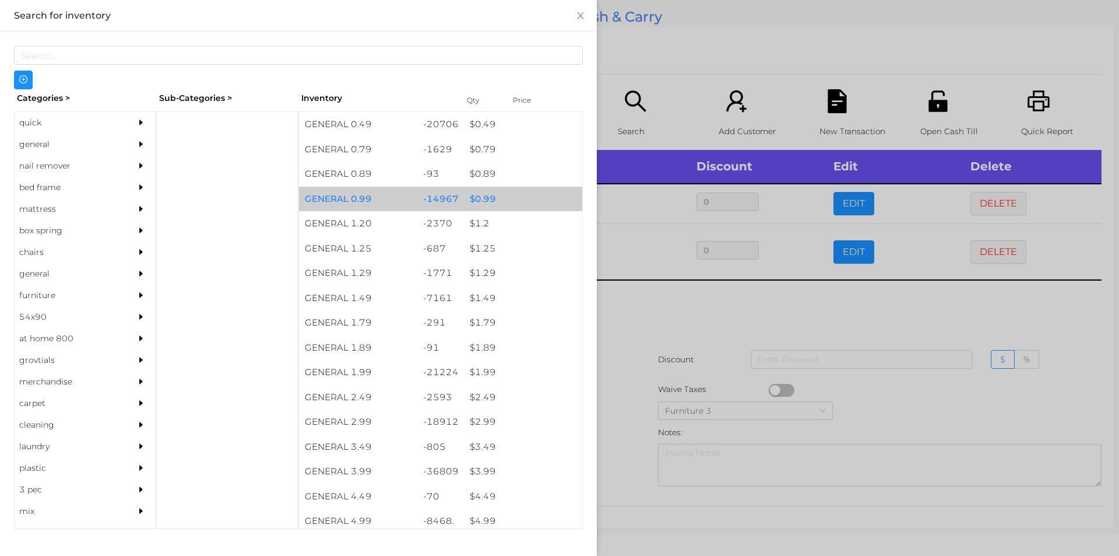
click at [525, 209] on div "$ 0.99" at bounding box center [523, 199] width 118 height 25
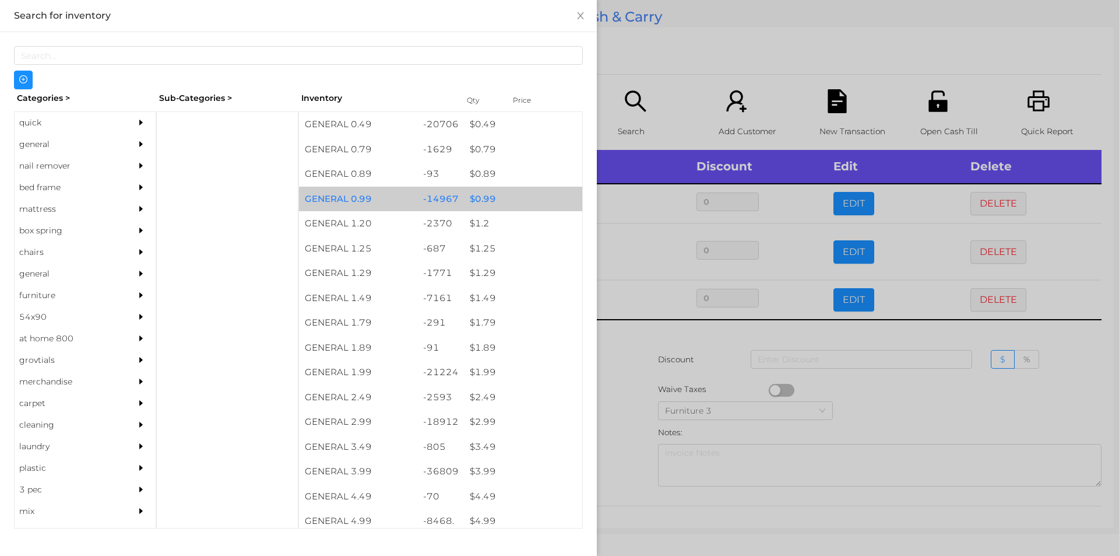
click at [515, 205] on div "$ 0.99" at bounding box center [523, 199] width 118 height 25
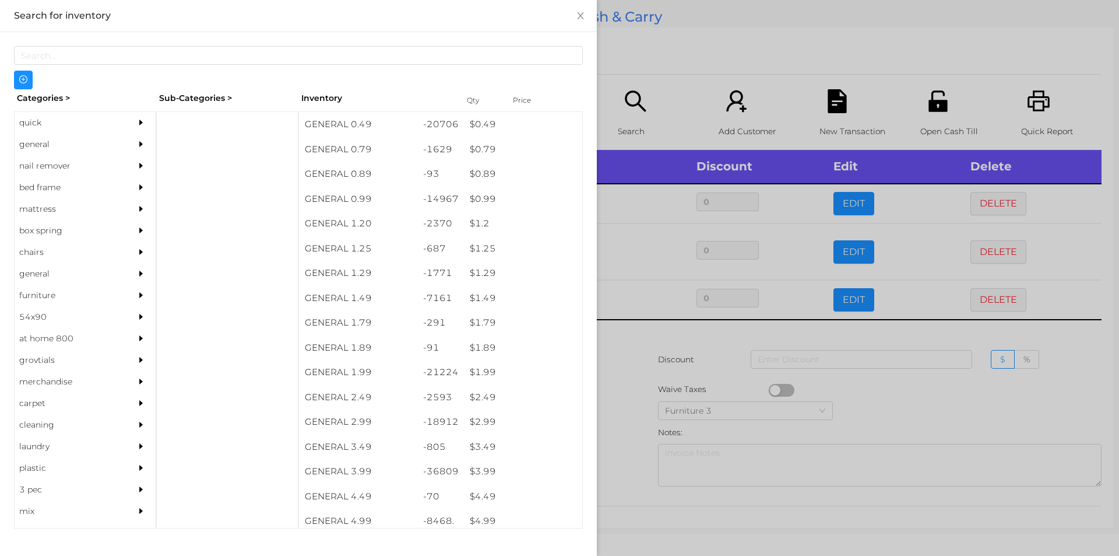
click at [643, 75] on div at bounding box center [559, 278] width 1119 height 556
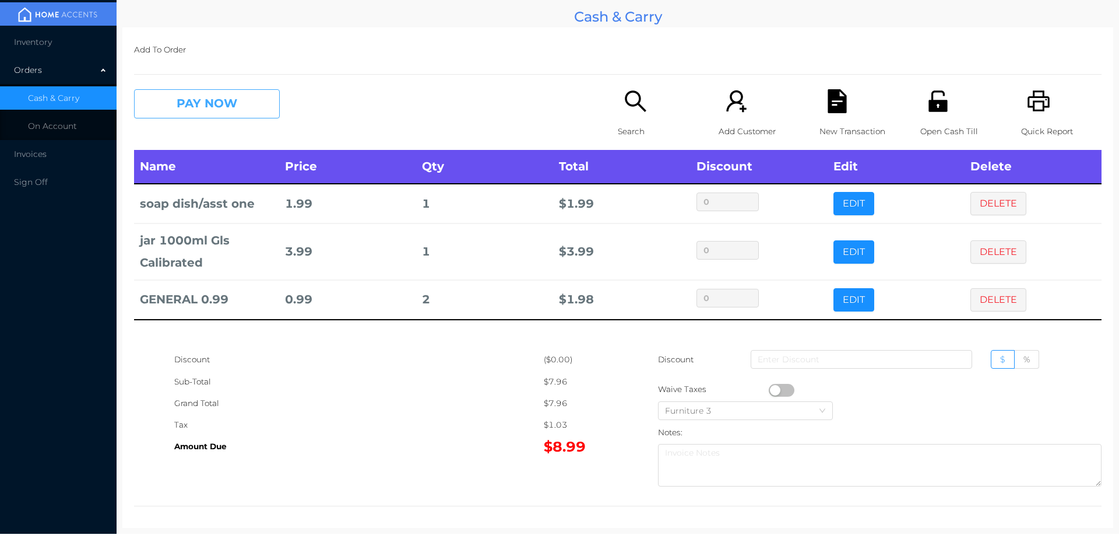
click at [200, 106] on button "PAY NOW" at bounding box center [207, 103] width 146 height 29
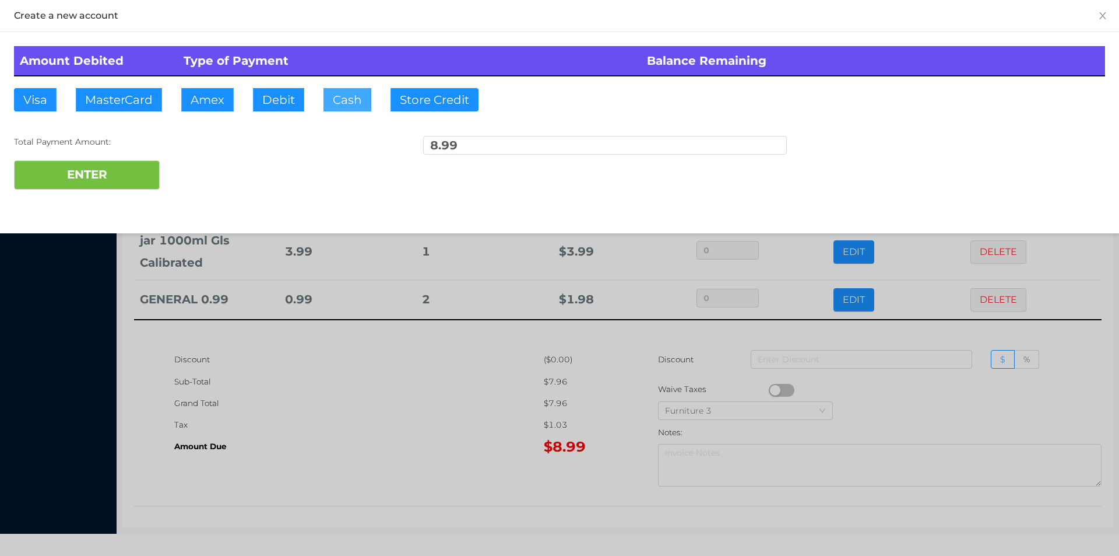
click at [335, 101] on button "Cash" at bounding box center [348, 99] width 48 height 23
click at [141, 163] on button "ENTER" at bounding box center [87, 174] width 146 height 29
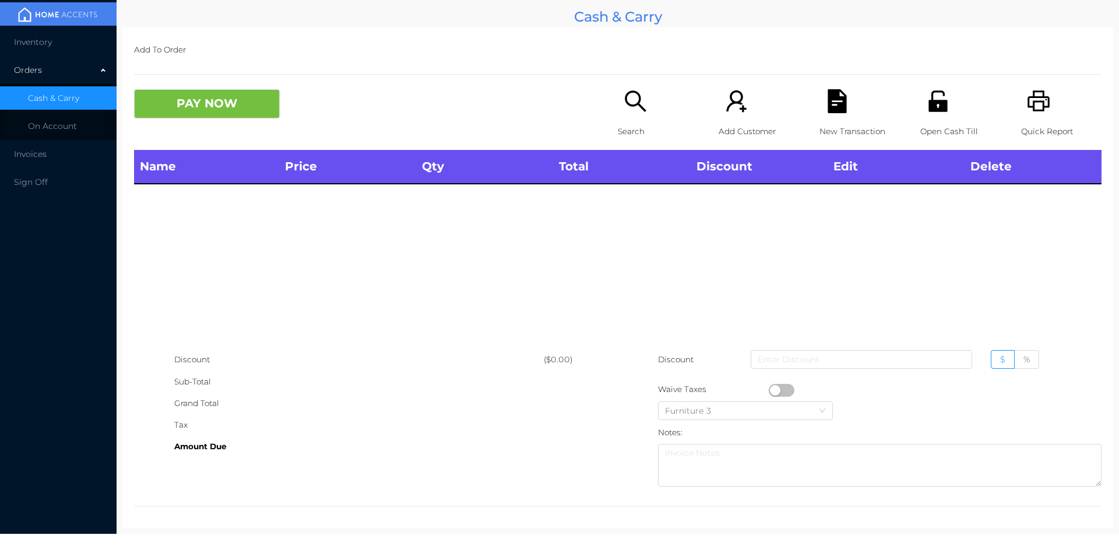
click at [641, 106] on icon "icon: search" at bounding box center [636, 101] width 24 height 24
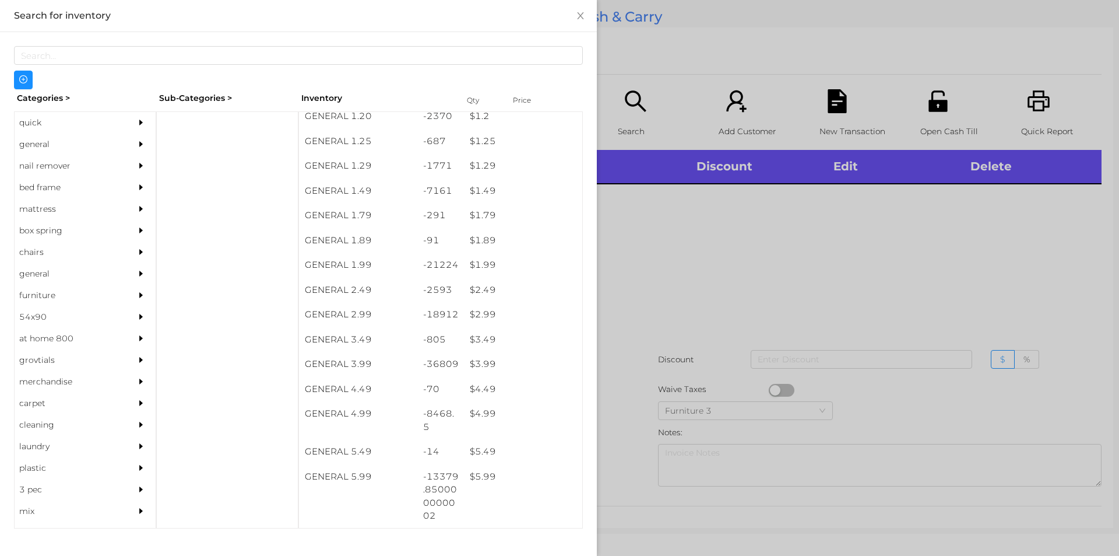
scroll to position [104, 0]
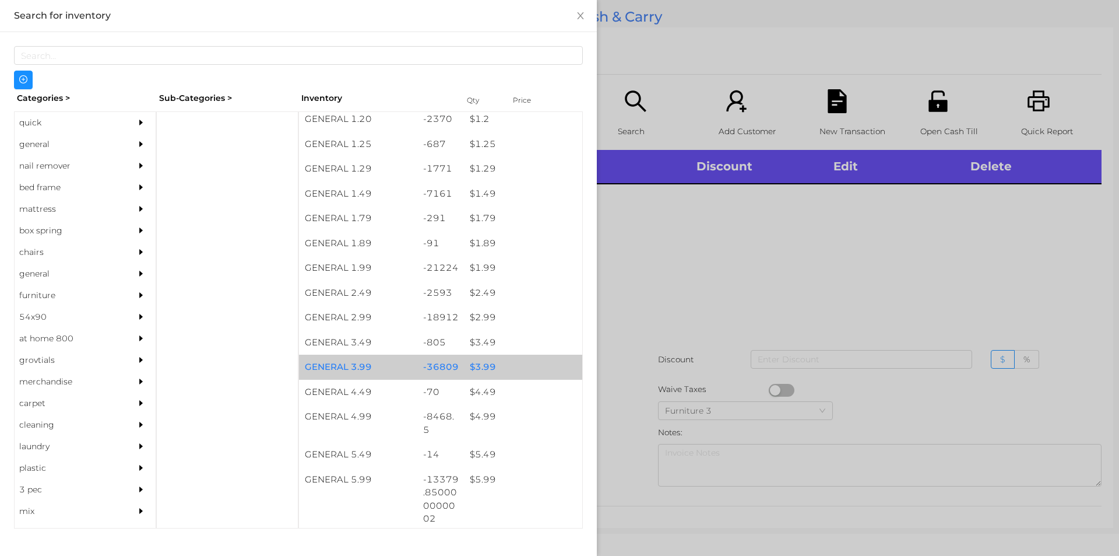
click at [468, 364] on div "$ 3.99" at bounding box center [523, 366] width 118 height 25
click at [476, 367] on div "$ 3.99" at bounding box center [523, 366] width 118 height 25
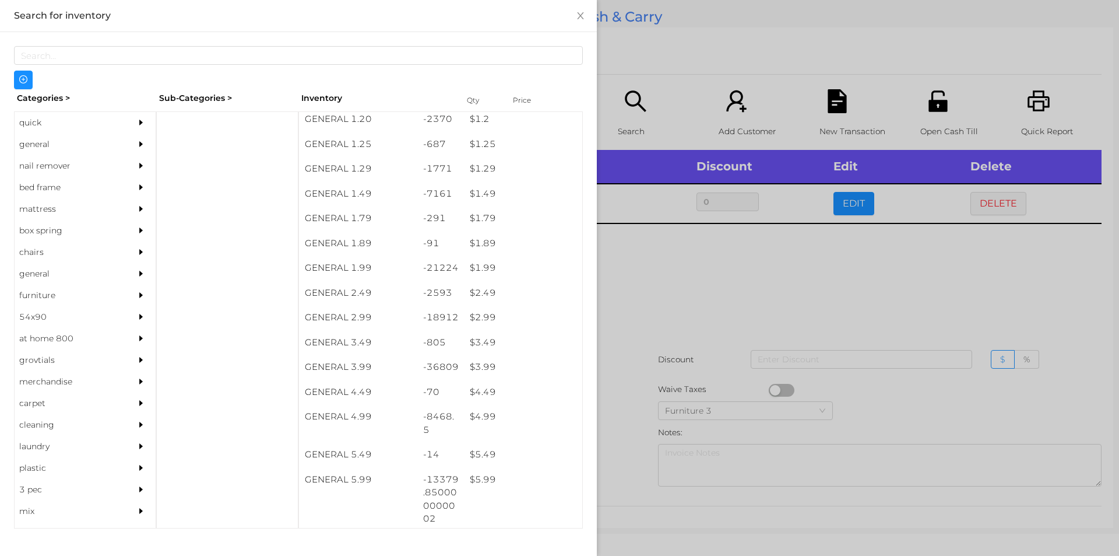
click at [649, 319] on div at bounding box center [559, 278] width 1119 height 556
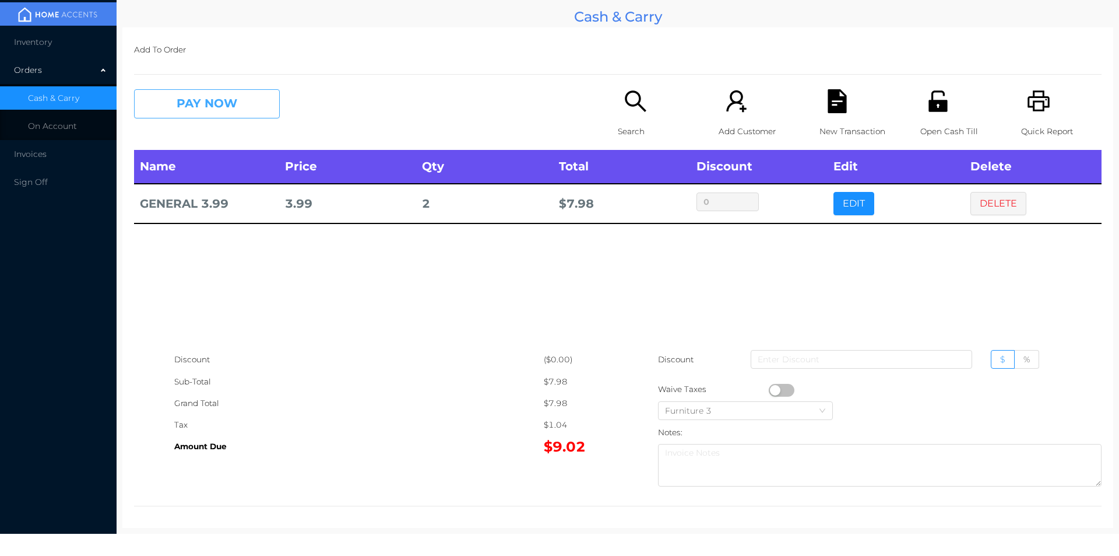
click at [249, 102] on button "PAY NOW" at bounding box center [207, 103] width 146 height 29
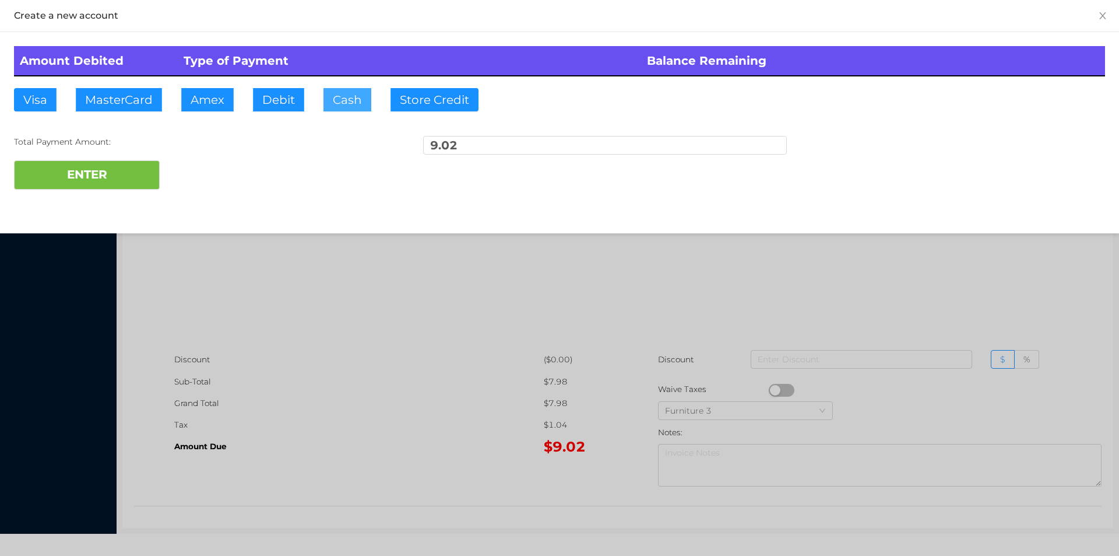
click at [345, 106] on button "Cash" at bounding box center [348, 99] width 48 height 23
click at [118, 188] on button "ENTER" at bounding box center [87, 174] width 146 height 29
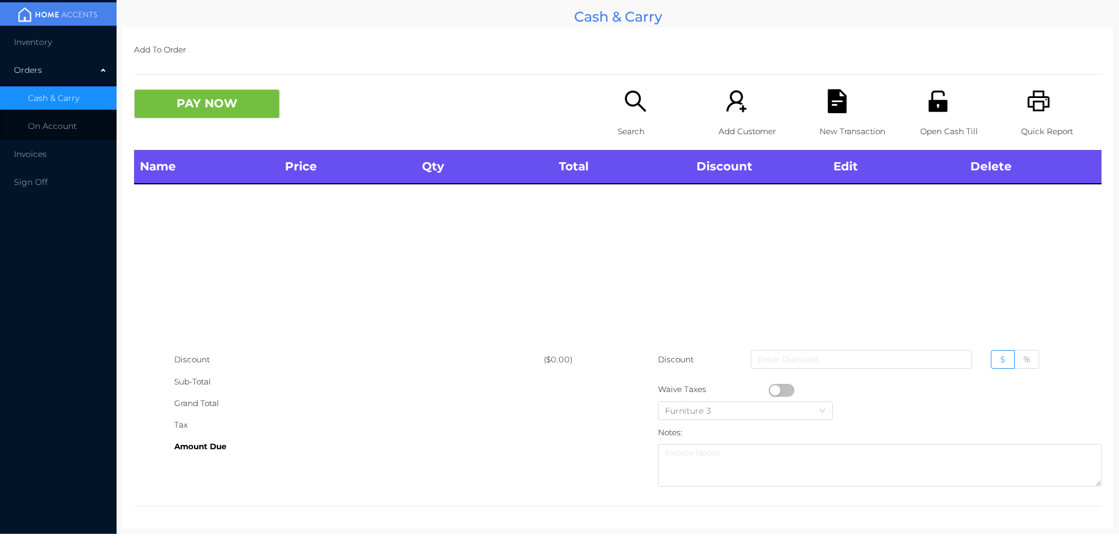
click at [929, 110] on icon "icon: unlock" at bounding box center [938, 100] width 19 height 21
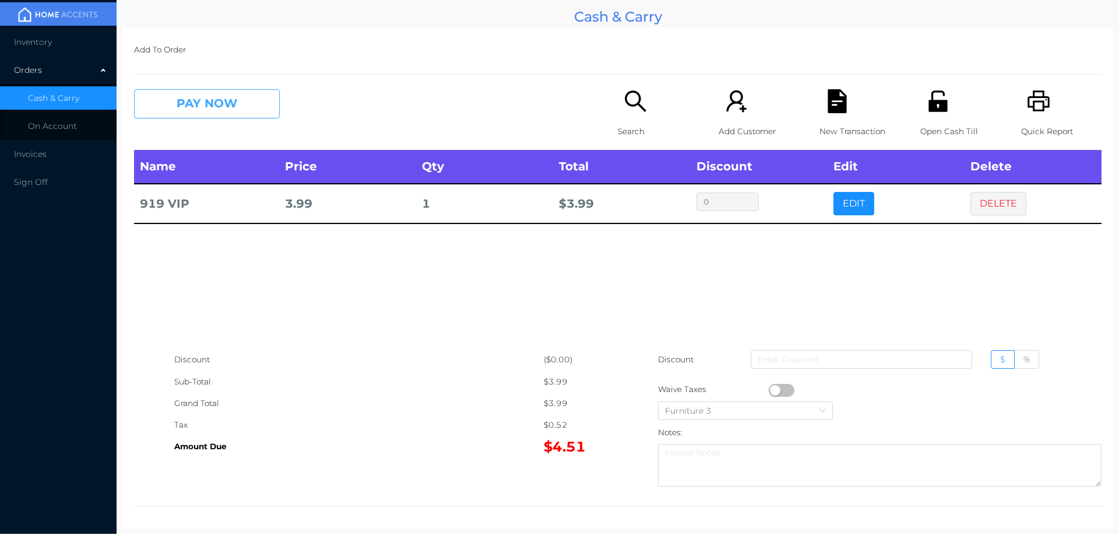
click at [237, 103] on button "PAY NOW" at bounding box center [207, 103] width 146 height 29
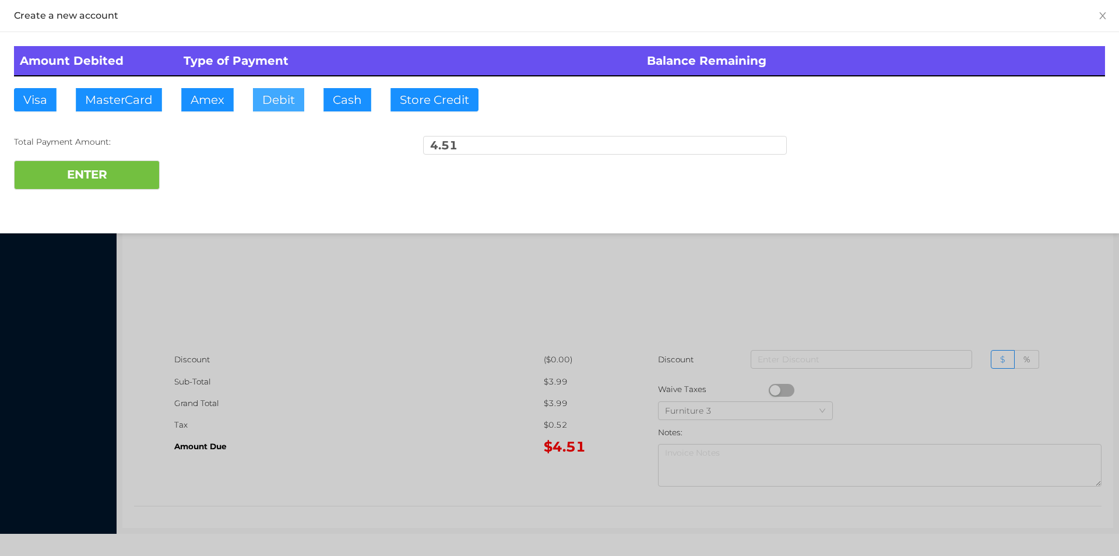
click at [268, 100] on button "Debit" at bounding box center [278, 99] width 51 height 23
click at [130, 171] on button "ENTER" at bounding box center [87, 174] width 146 height 29
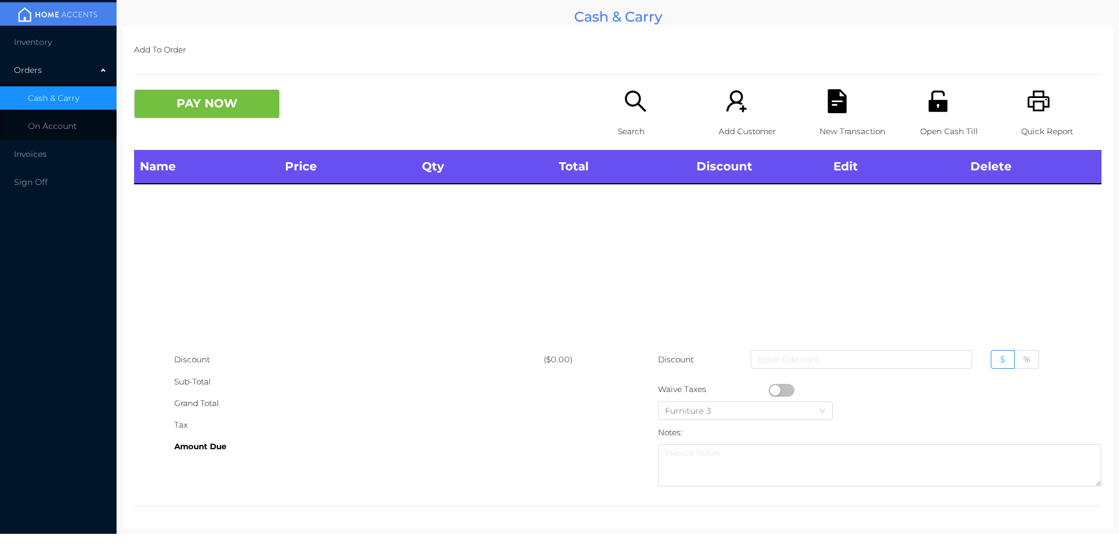
click at [631, 102] on icon "icon: search" at bounding box center [636, 101] width 24 height 24
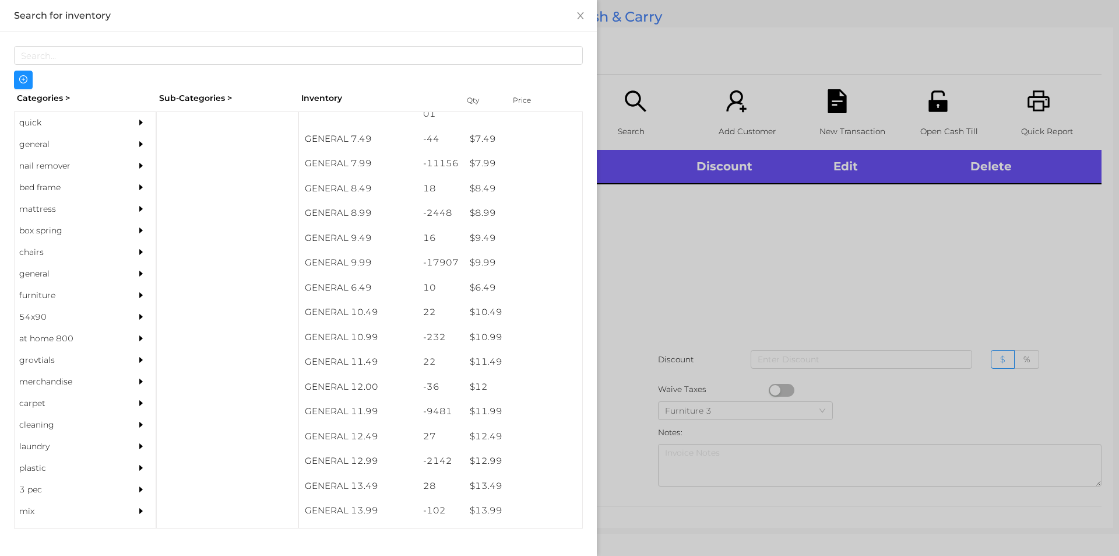
scroll to position [573, 0]
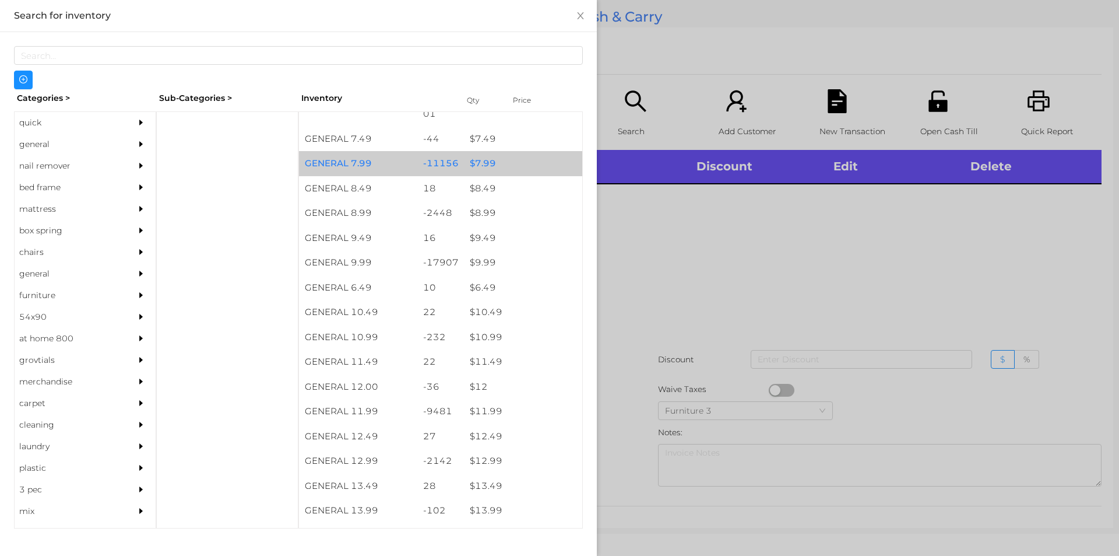
click at [472, 163] on div "$ 7.99" at bounding box center [523, 163] width 118 height 25
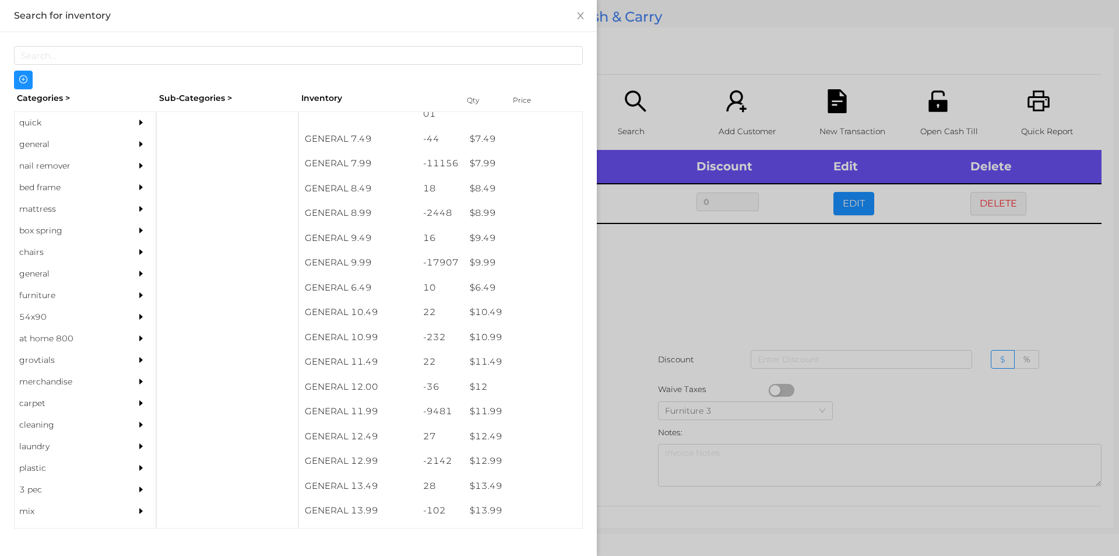
click at [666, 299] on div at bounding box center [559, 278] width 1119 height 556
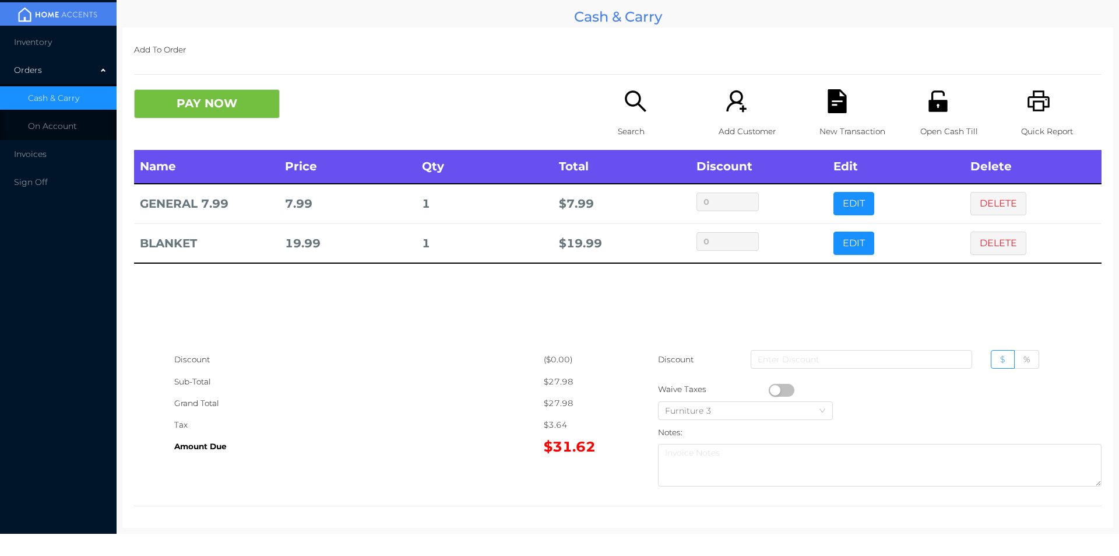
click at [627, 109] on icon "icon: search" at bounding box center [636, 101] width 24 height 24
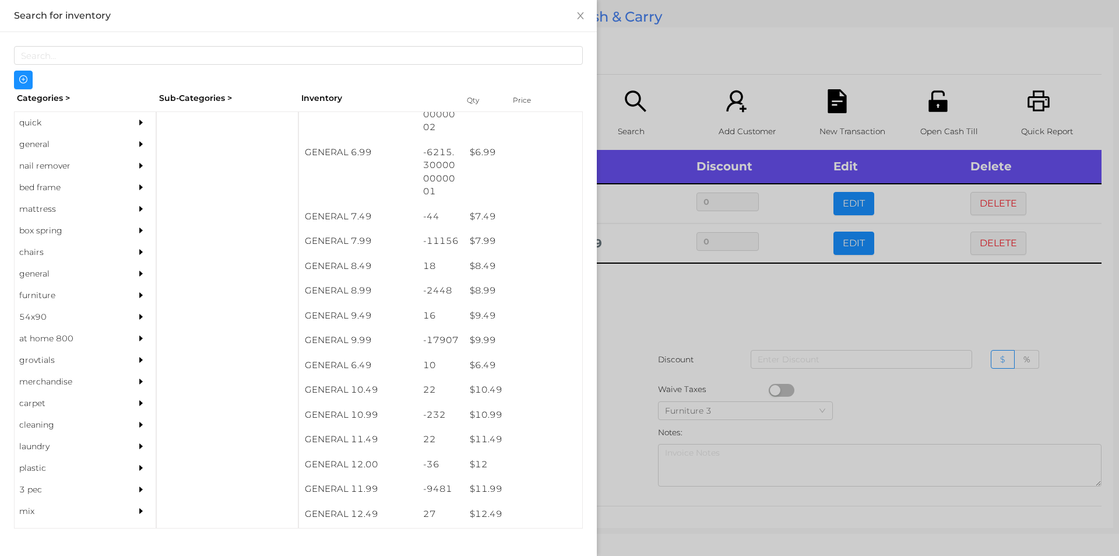
scroll to position [504, 0]
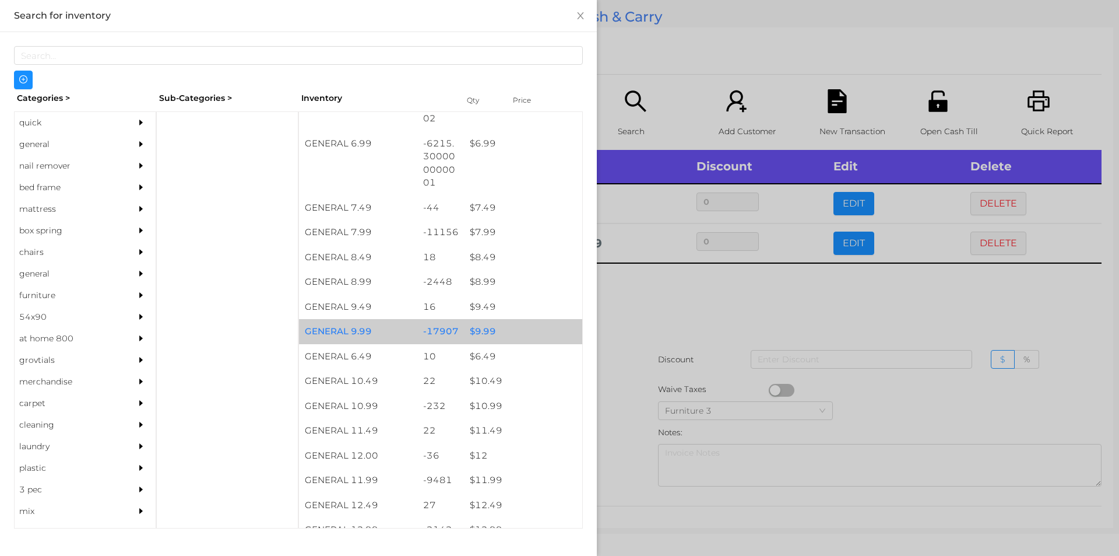
click at [525, 331] on div "$ 9.99" at bounding box center [523, 331] width 118 height 25
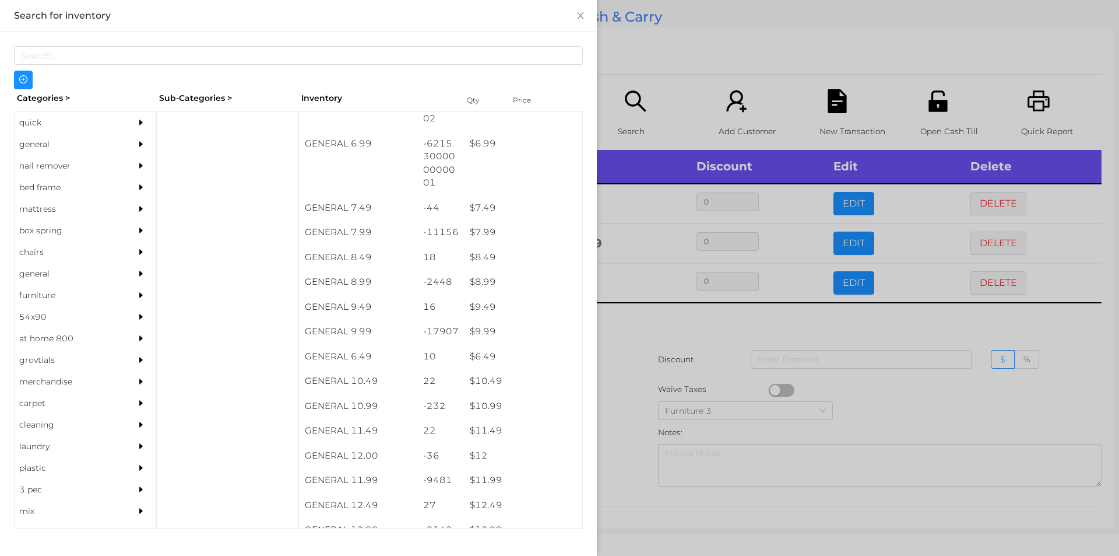
click at [666, 403] on div at bounding box center [559, 278] width 1119 height 556
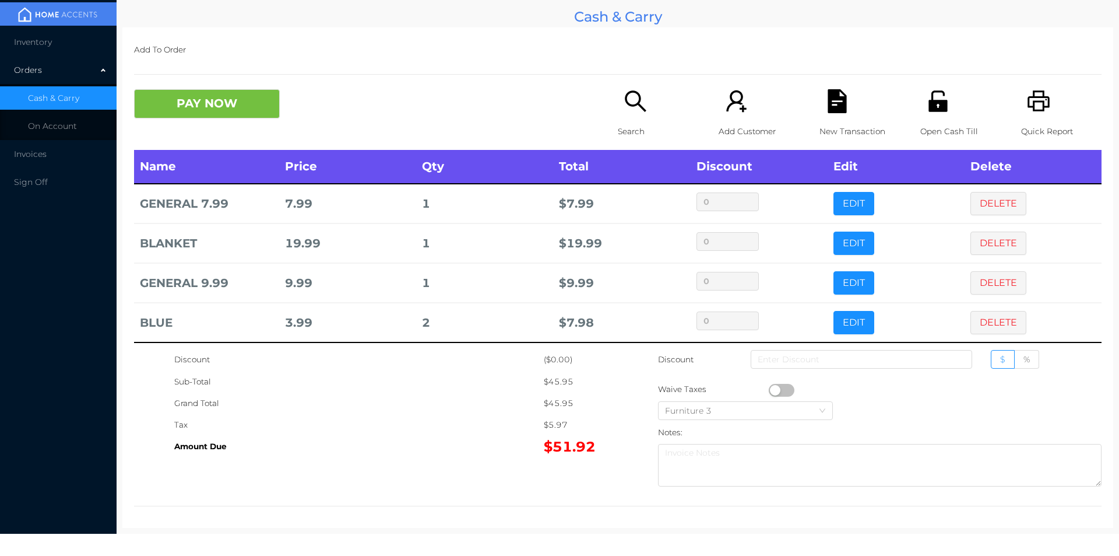
click at [830, 110] on icon "icon: file-text" at bounding box center [837, 101] width 19 height 24
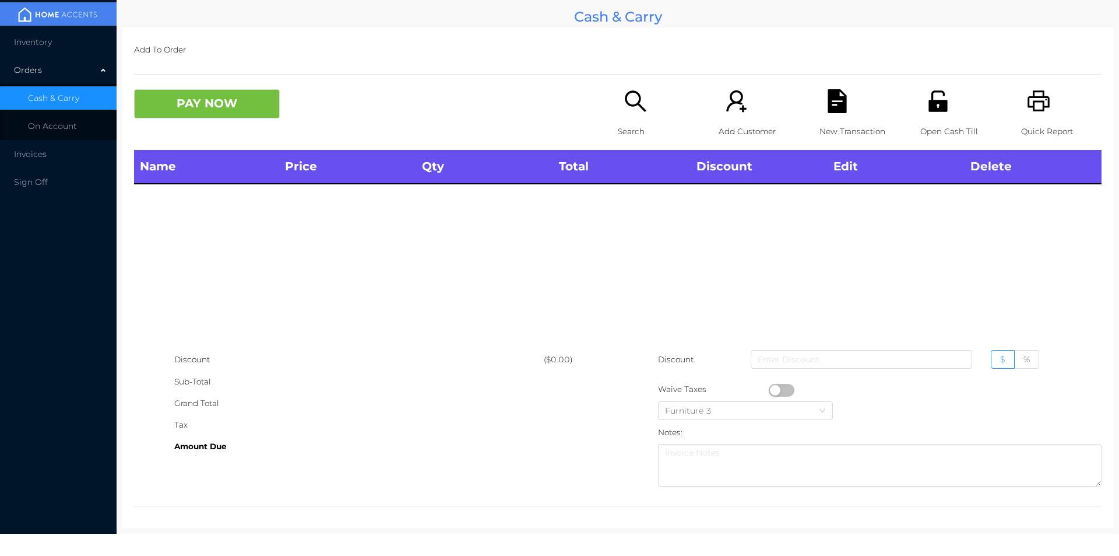
click at [1050, 103] on div "Quick Report" at bounding box center [1061, 119] width 80 height 61
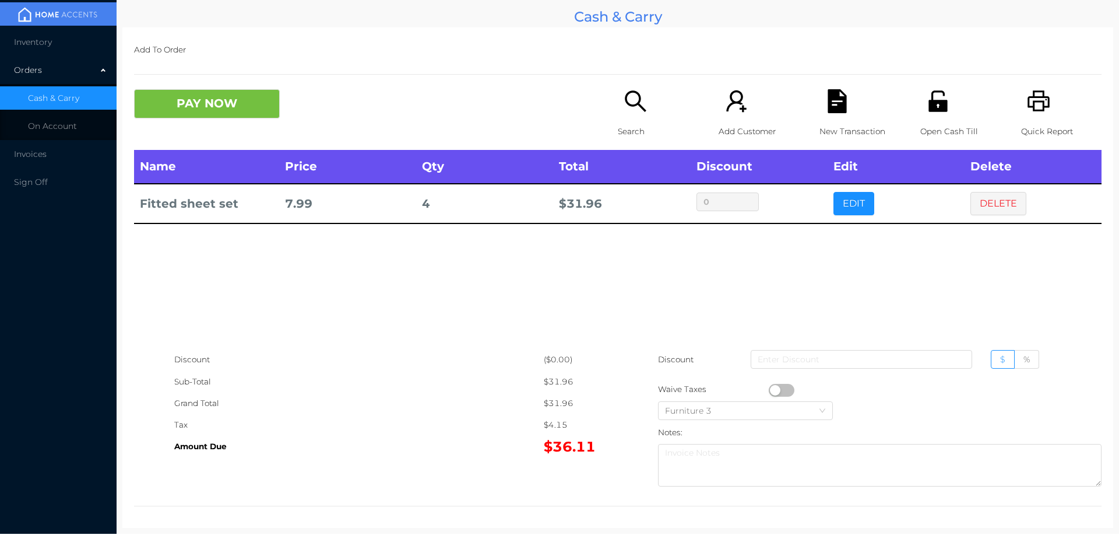
click at [204, 106] on button "PAY NOW" at bounding box center [207, 103] width 146 height 29
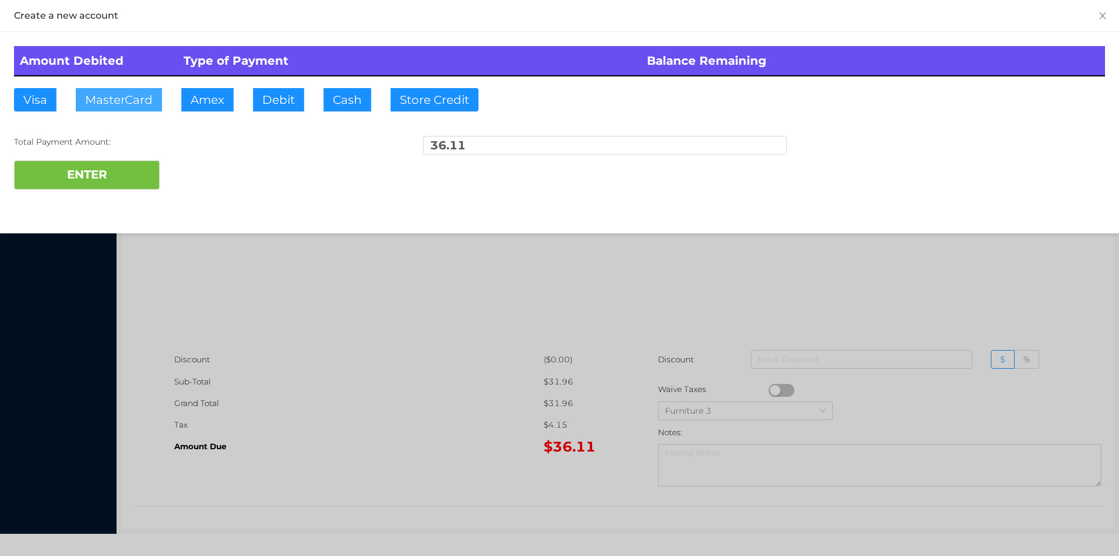
click at [134, 100] on button "MasterCard" at bounding box center [119, 99] width 86 height 23
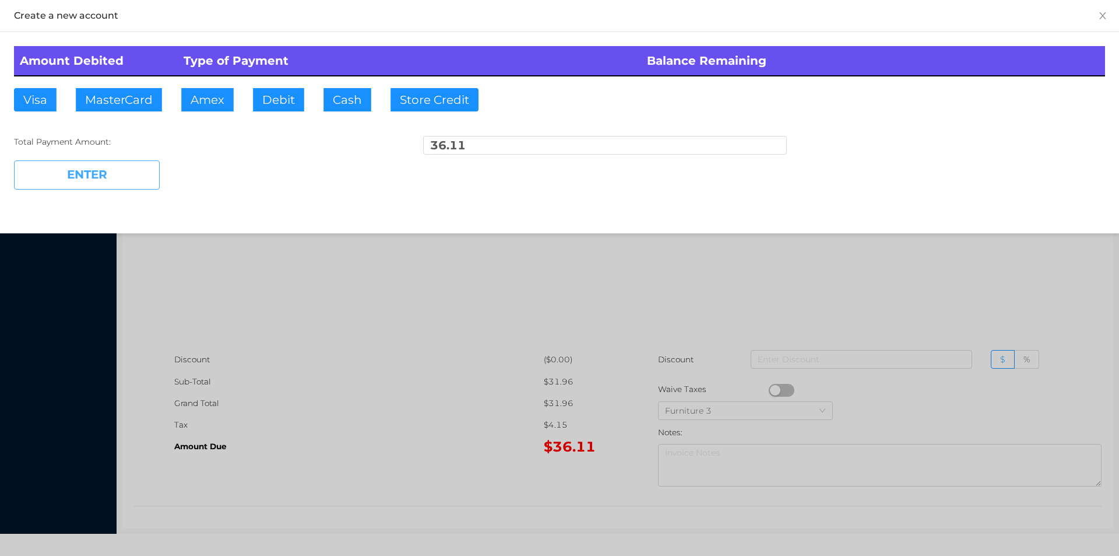
click at [103, 160] on button "ENTER" at bounding box center [87, 174] width 146 height 29
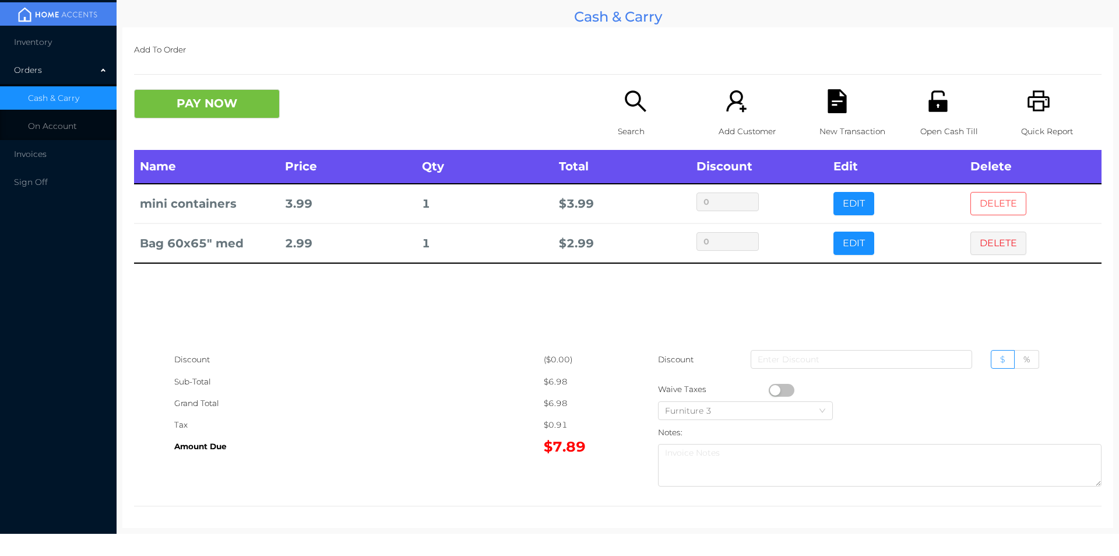
click at [993, 201] on button "DELETE" at bounding box center [999, 203] width 56 height 23
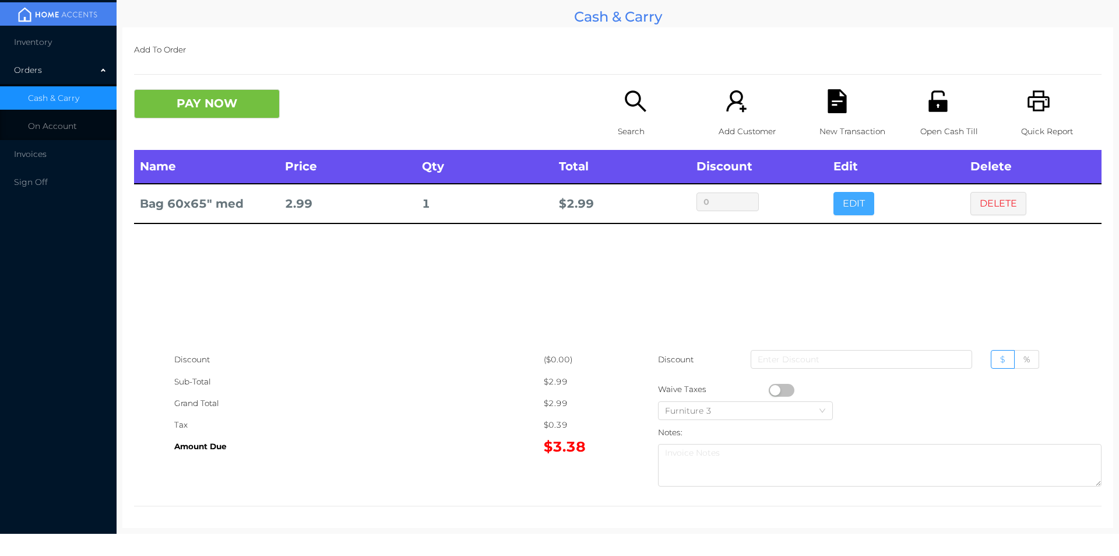
click at [850, 207] on button "EDIT" at bounding box center [854, 203] width 41 height 23
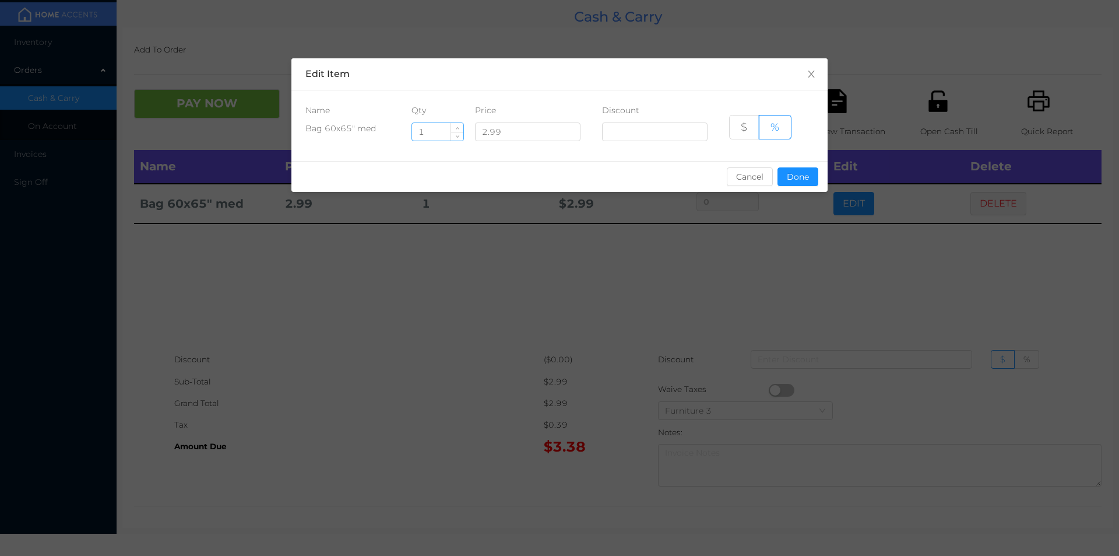
click at [440, 130] on input "1" at bounding box center [437, 131] width 51 height 17
type input "4"
click at [799, 182] on button "Done" at bounding box center [798, 176] width 41 height 19
type input "0%"
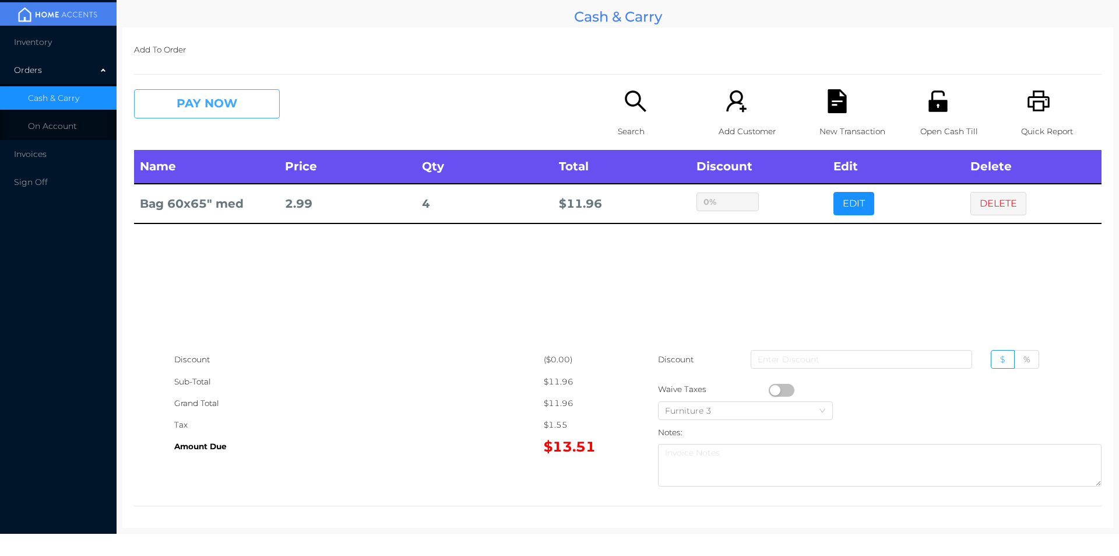
click at [209, 97] on button "PAY NOW" at bounding box center [207, 103] width 146 height 29
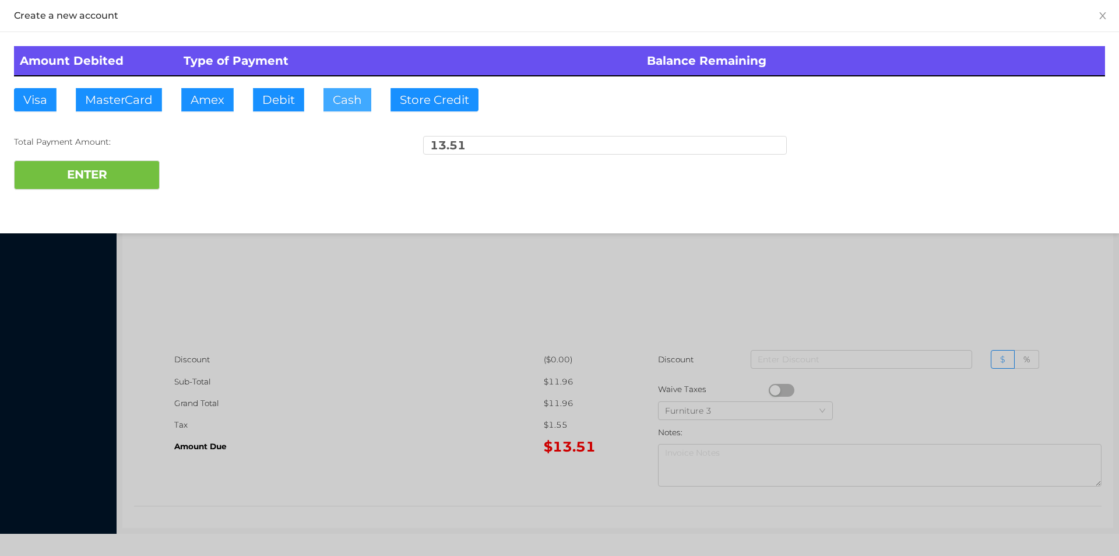
click at [346, 97] on button "Cash" at bounding box center [348, 99] width 48 height 23
type input "20"
click at [92, 180] on button "ENTER" at bounding box center [87, 174] width 146 height 29
type input "0"
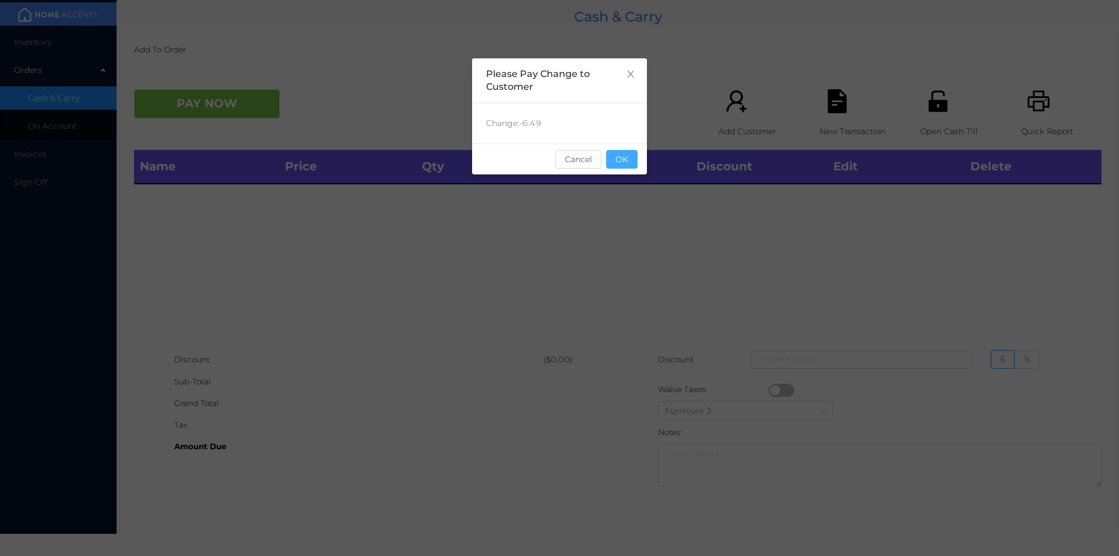
click at [627, 154] on button "OK" at bounding box center [621, 159] width 31 height 19
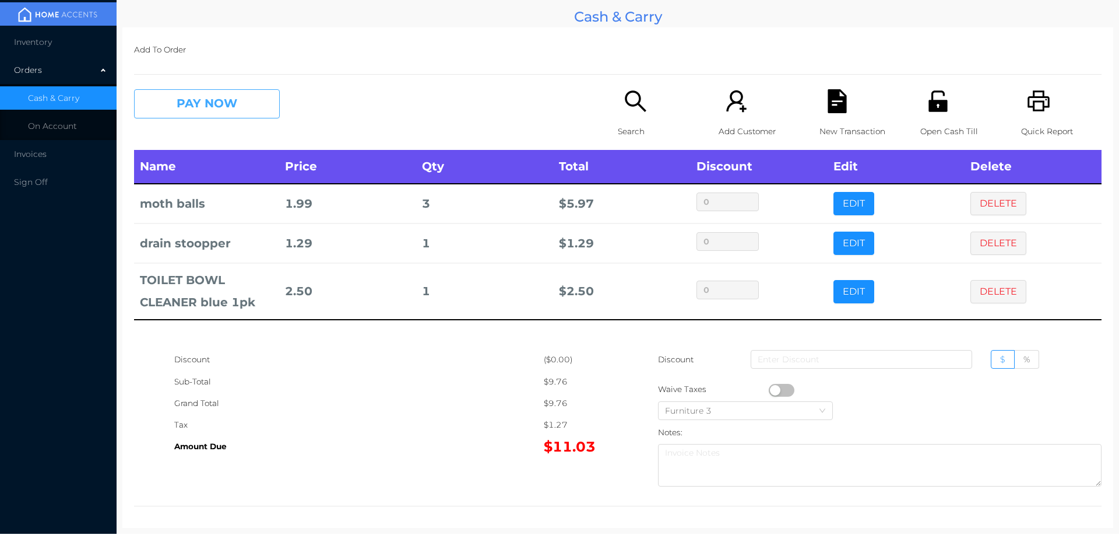
click at [213, 113] on button "PAY NOW" at bounding box center [207, 103] width 146 height 29
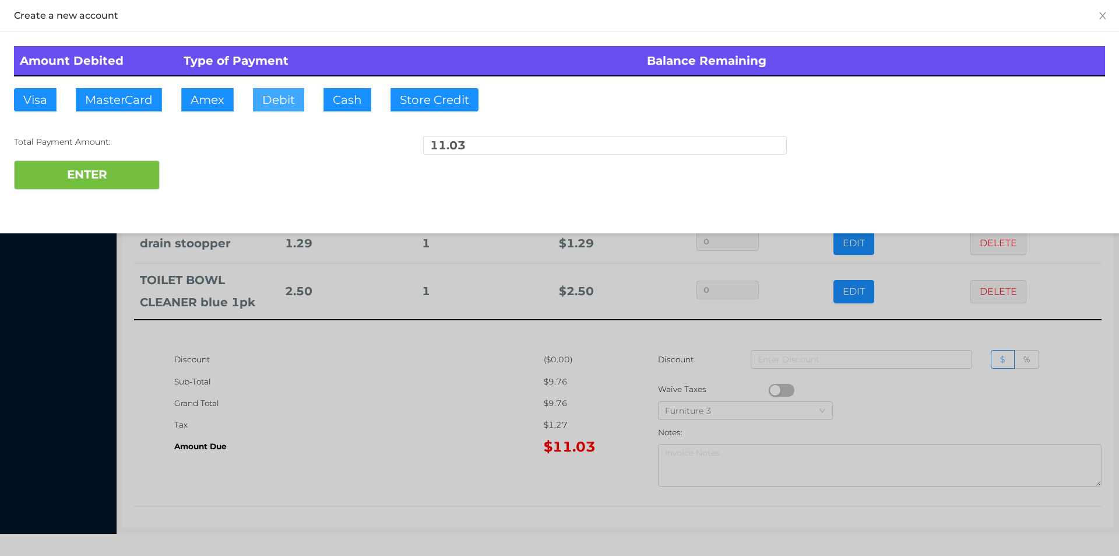
click at [272, 94] on button "Debit" at bounding box center [278, 99] width 51 height 23
click at [135, 163] on button "ENTER" at bounding box center [87, 174] width 146 height 29
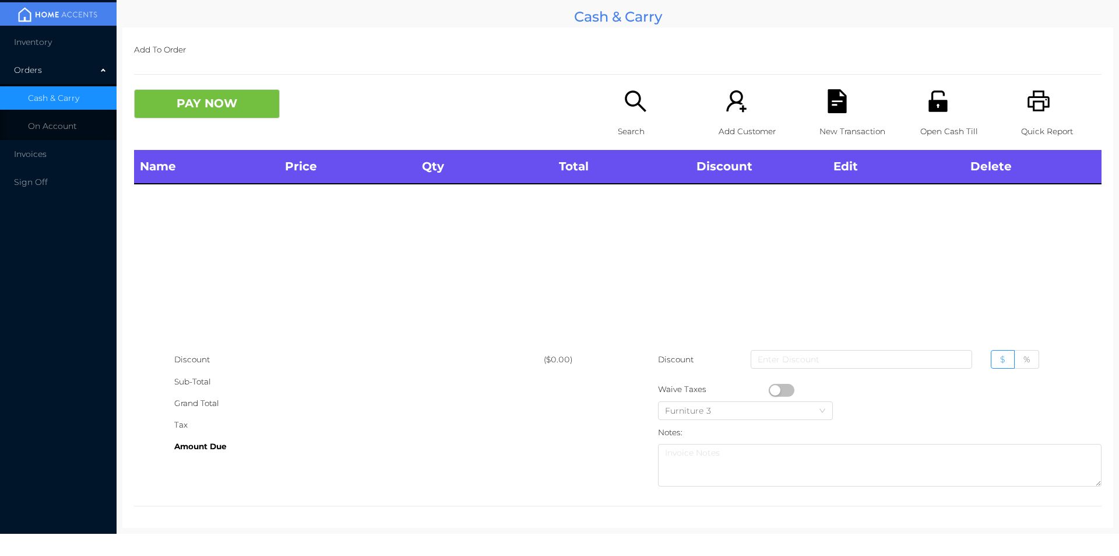
click at [933, 97] on icon "icon: unlock" at bounding box center [938, 101] width 24 height 24
click at [937, 114] on div "Open Cash Till" at bounding box center [961, 119] width 80 height 61
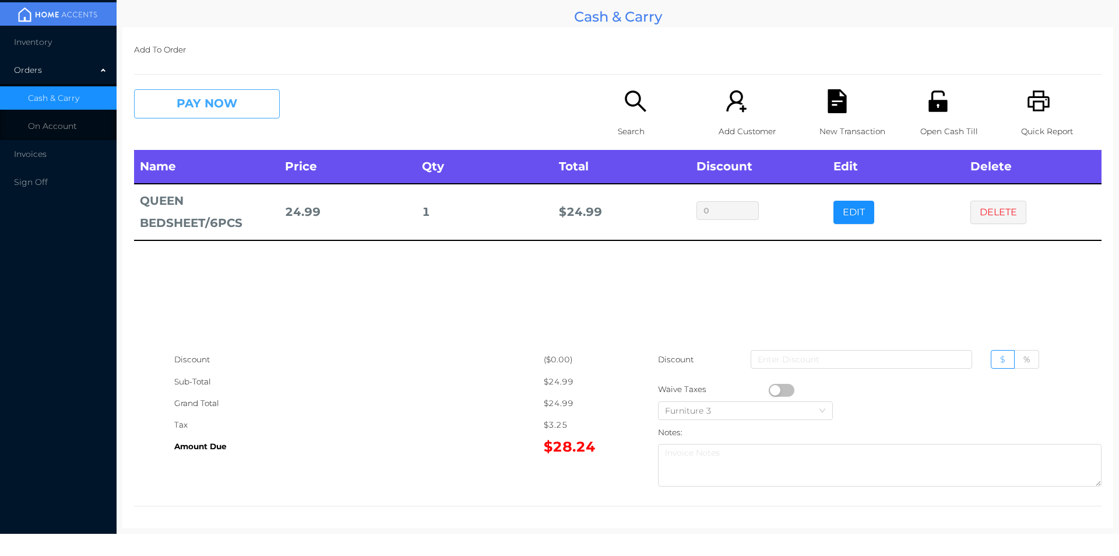
click at [243, 90] on button "PAY NOW" at bounding box center [207, 103] width 146 height 29
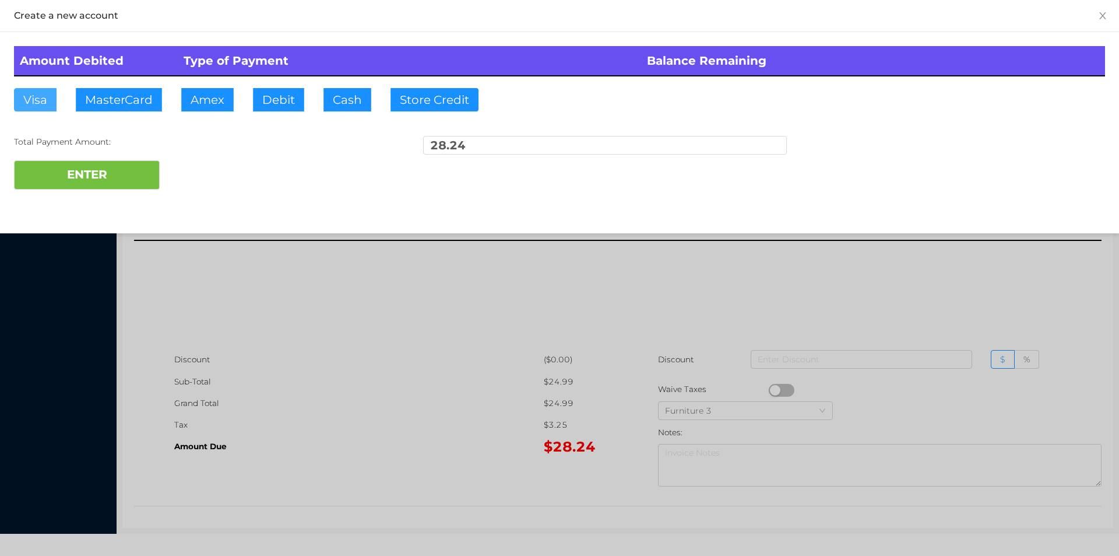
click at [34, 98] on button "Visa" at bounding box center [35, 99] width 43 height 23
click at [55, 170] on button "ENTER" at bounding box center [87, 174] width 146 height 29
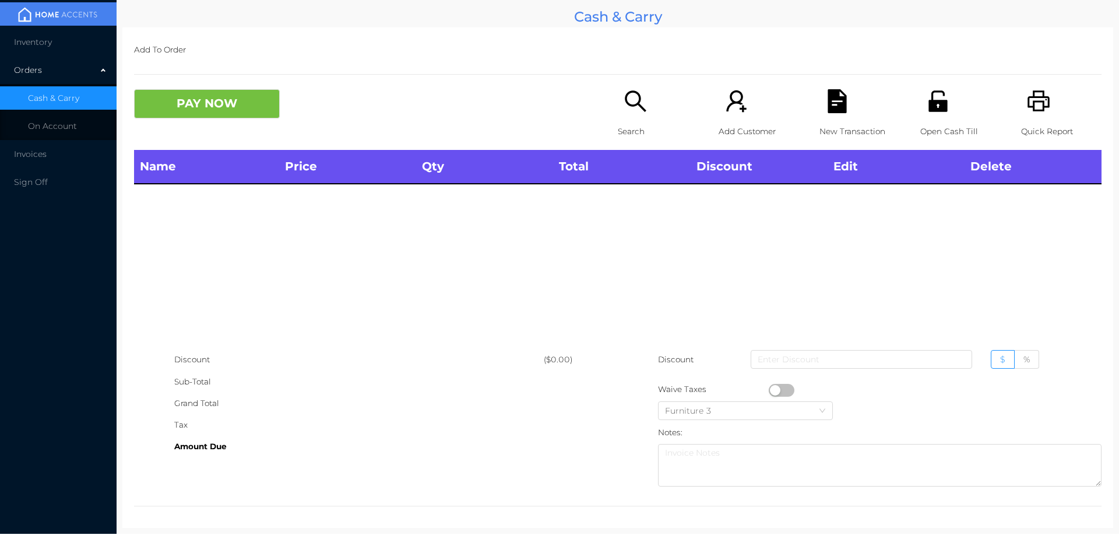
click at [661, 112] on div "Search" at bounding box center [658, 119] width 80 height 61
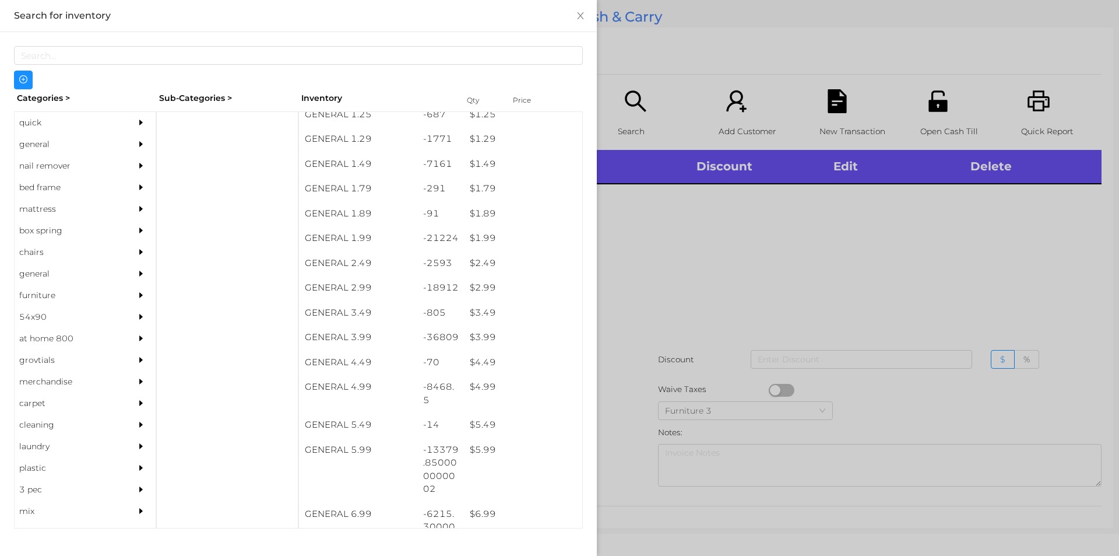
scroll to position [166, 0]
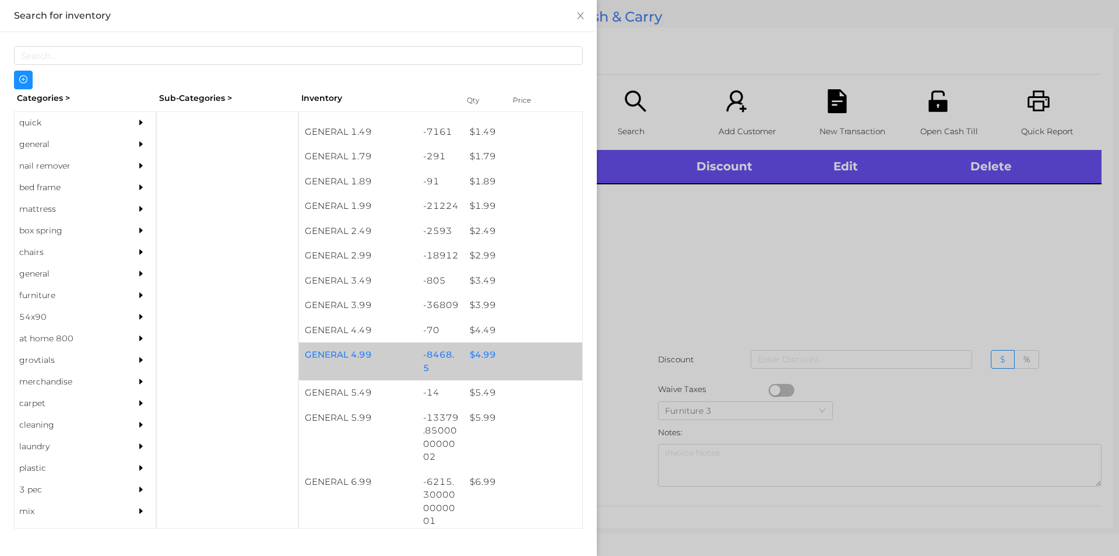
click at [468, 363] on div "$ 4.99" at bounding box center [523, 354] width 118 height 25
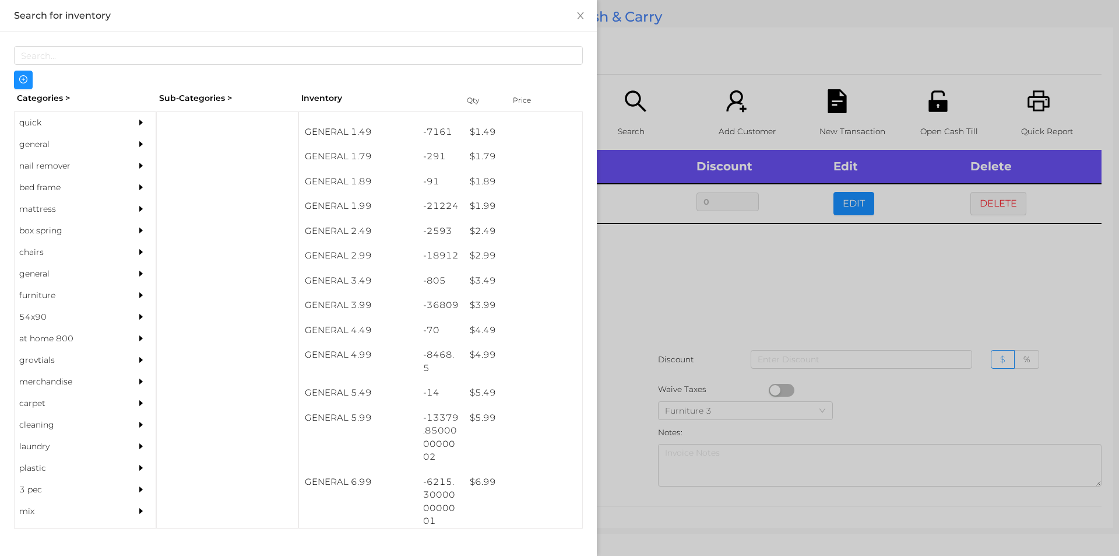
click at [703, 370] on div at bounding box center [559, 278] width 1119 height 556
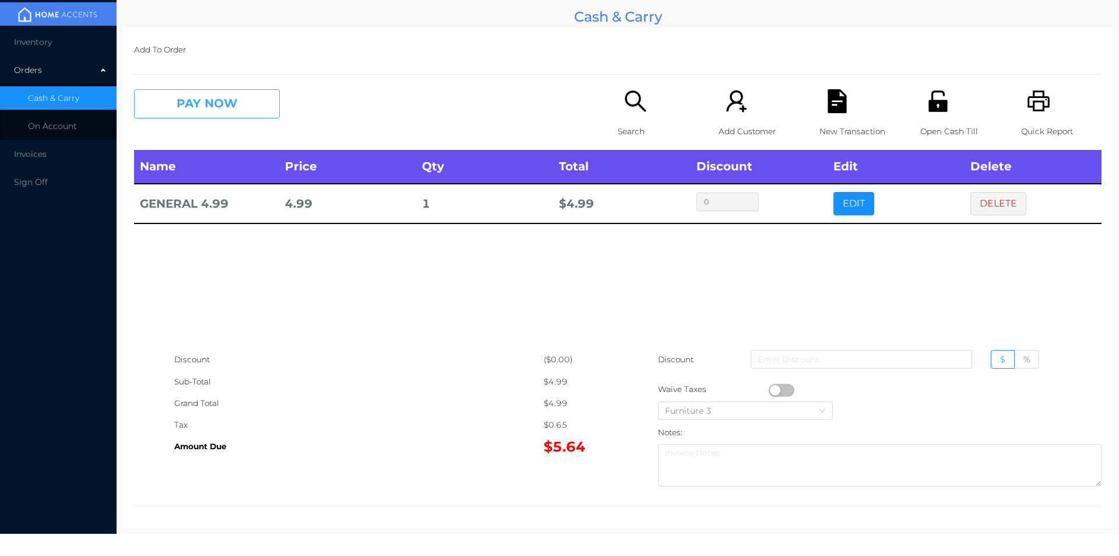
click at [214, 94] on button "PAY NOW" at bounding box center [207, 103] width 146 height 29
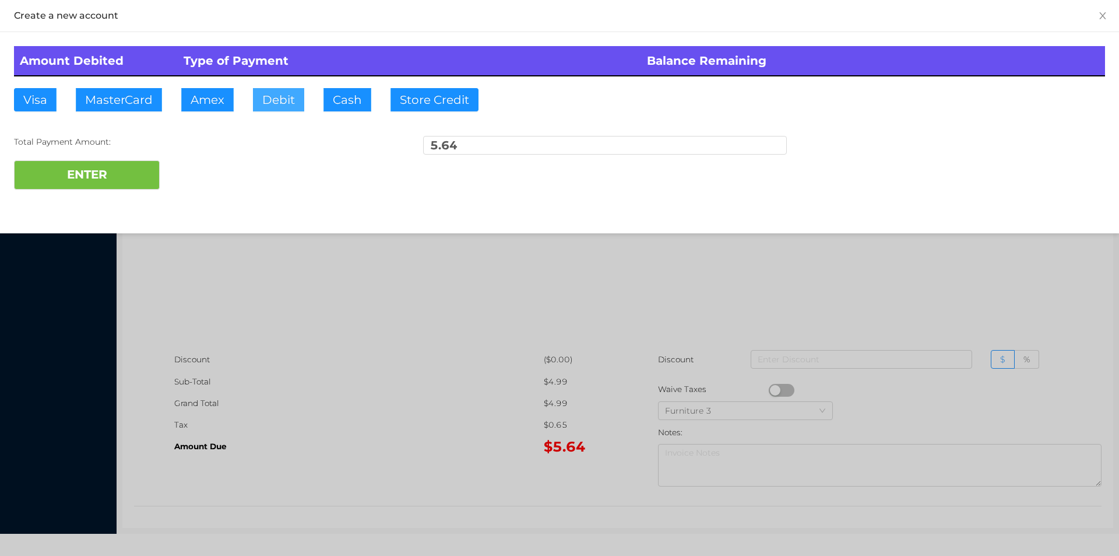
click at [271, 100] on button "Debit" at bounding box center [278, 99] width 51 height 23
click at [124, 167] on button "ENTER" at bounding box center [87, 174] width 146 height 29
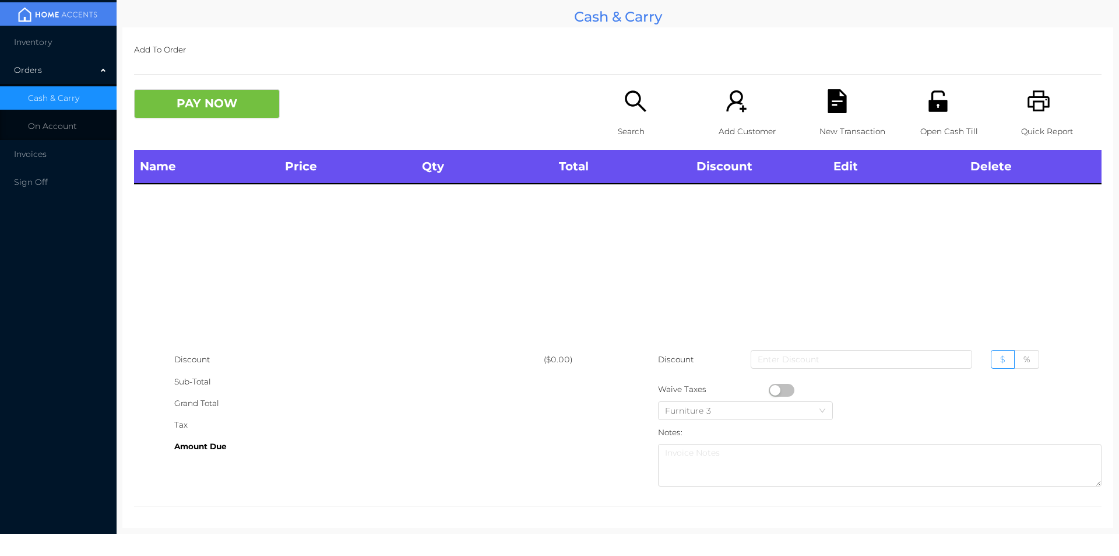
click at [627, 134] on p "Search" at bounding box center [658, 132] width 80 height 22
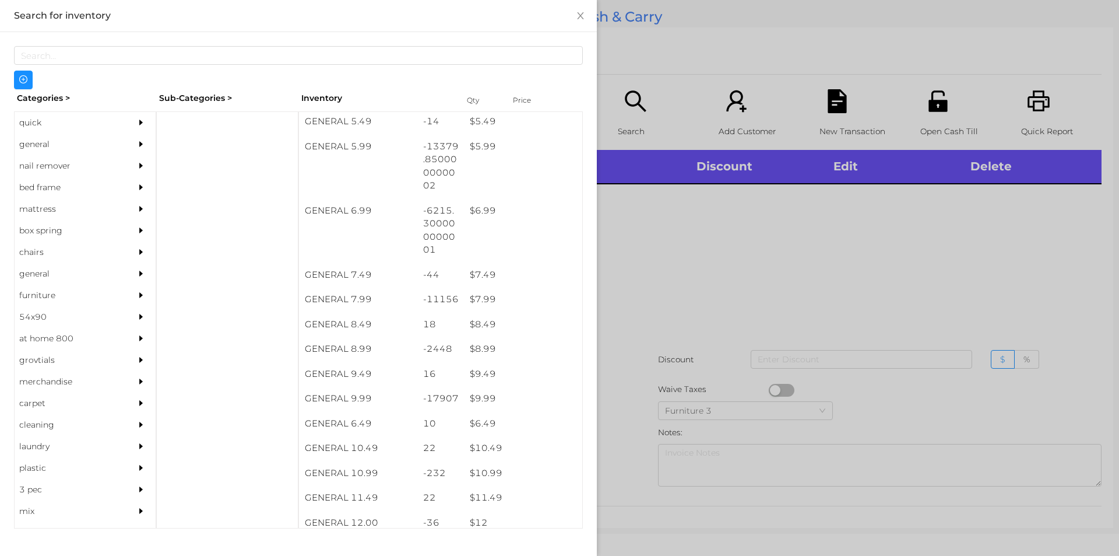
scroll to position [444, 0]
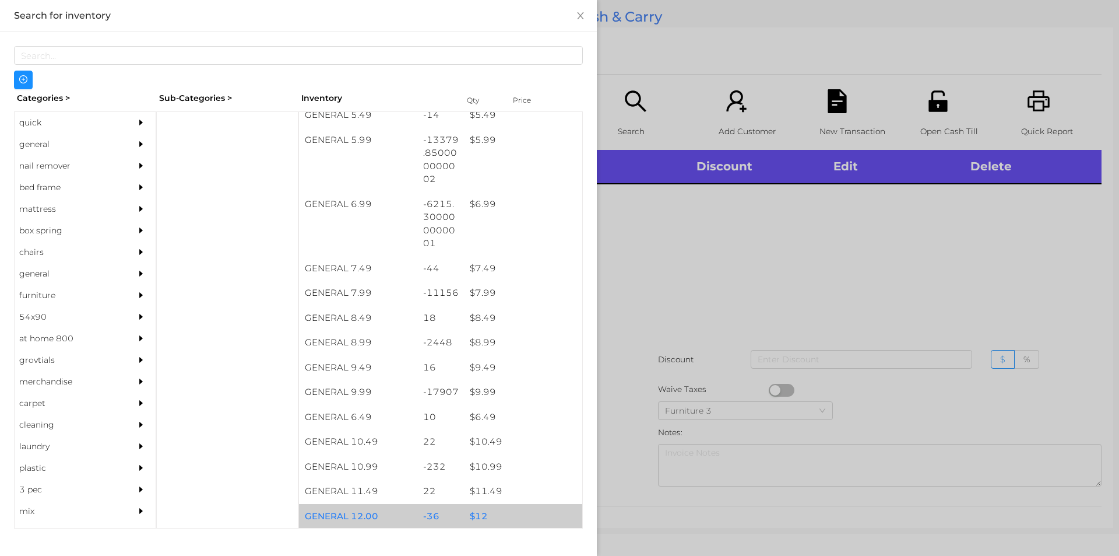
click at [426, 512] on div "-36" at bounding box center [440, 516] width 47 height 25
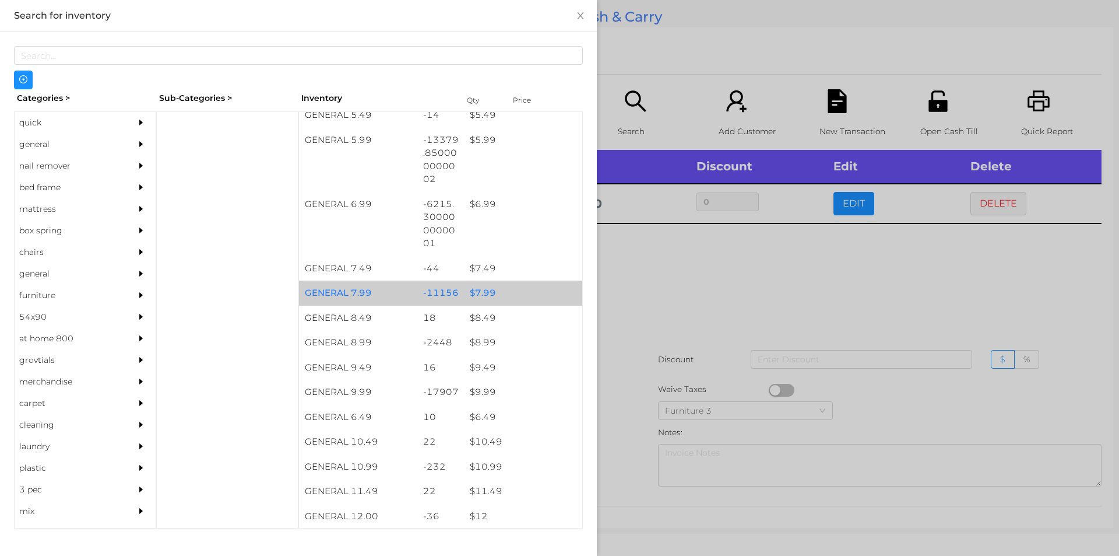
click at [474, 285] on div "$ 7.99" at bounding box center [523, 292] width 118 height 25
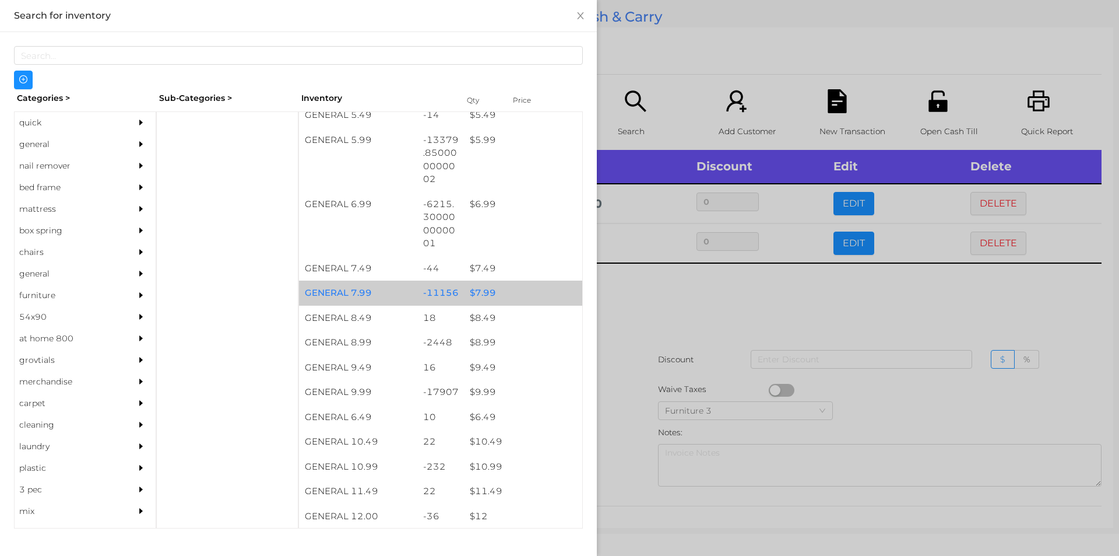
click at [477, 289] on div "$ 7.99" at bounding box center [523, 292] width 118 height 25
click at [479, 287] on div "$ 7.99" at bounding box center [523, 292] width 118 height 25
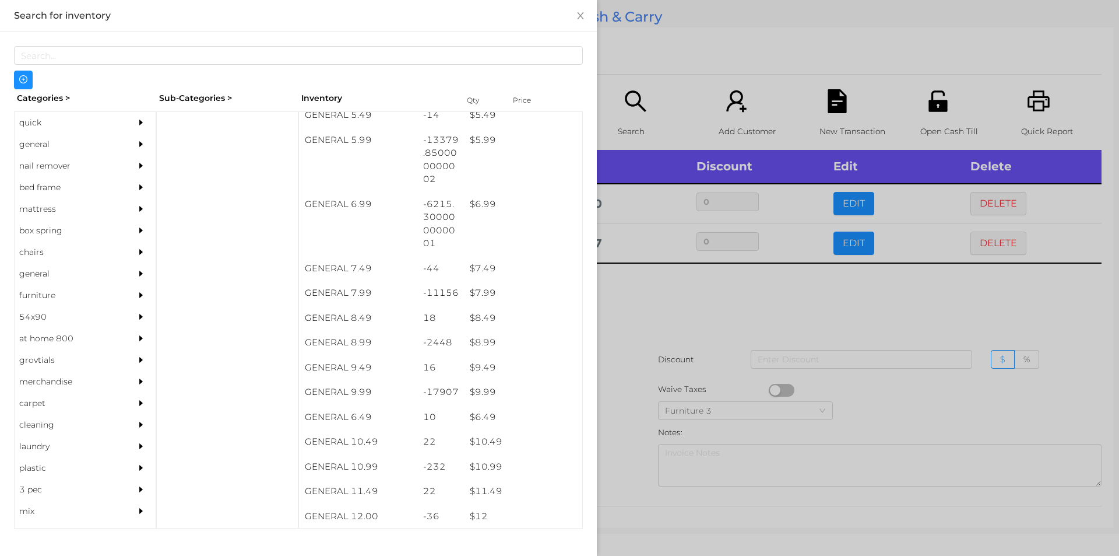
click at [641, 312] on div at bounding box center [559, 278] width 1119 height 556
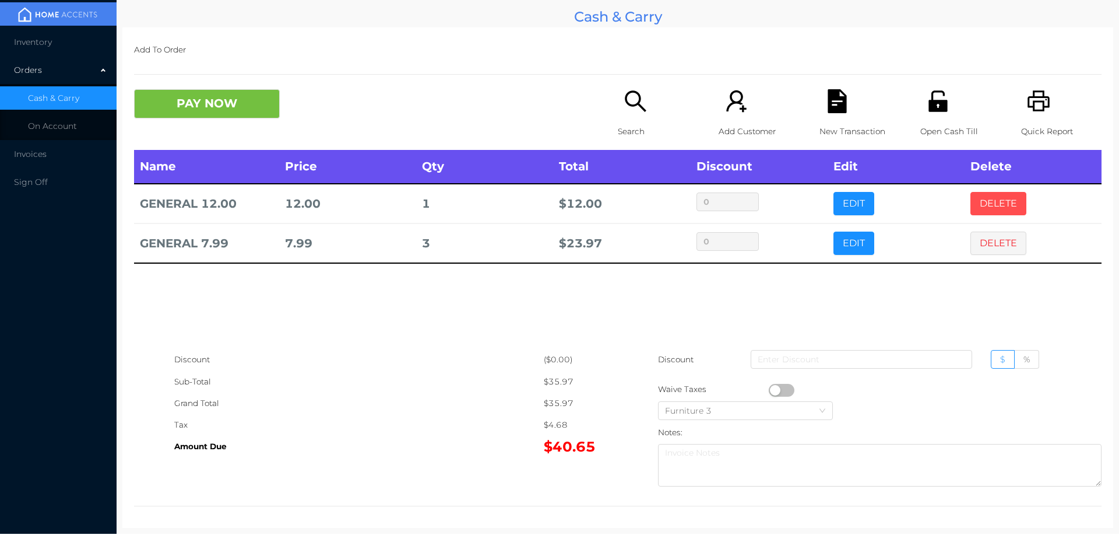
click at [993, 201] on button "DELETE" at bounding box center [999, 203] width 56 height 23
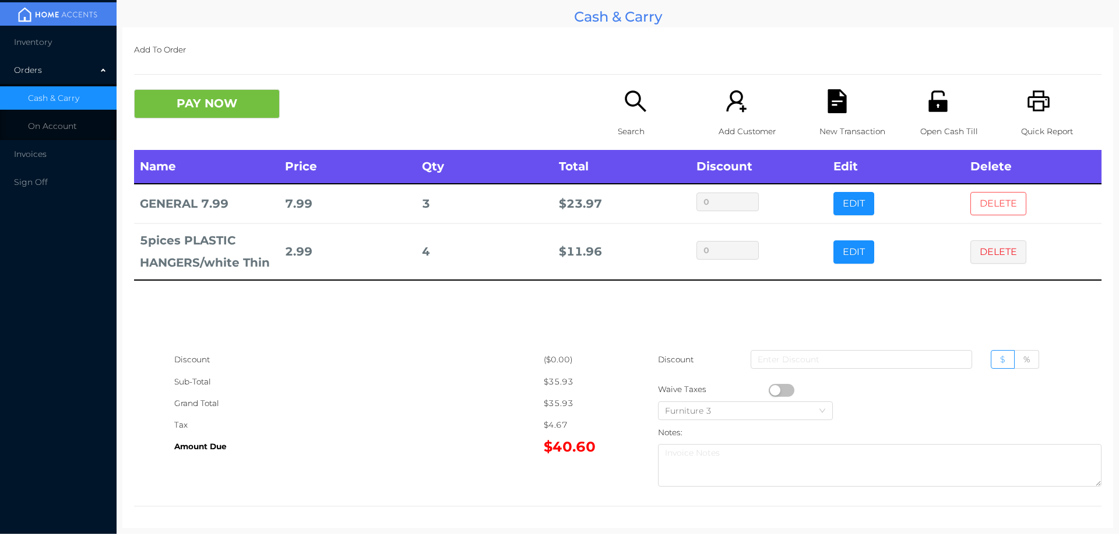
click at [984, 203] on button "DELETE" at bounding box center [999, 203] width 56 height 23
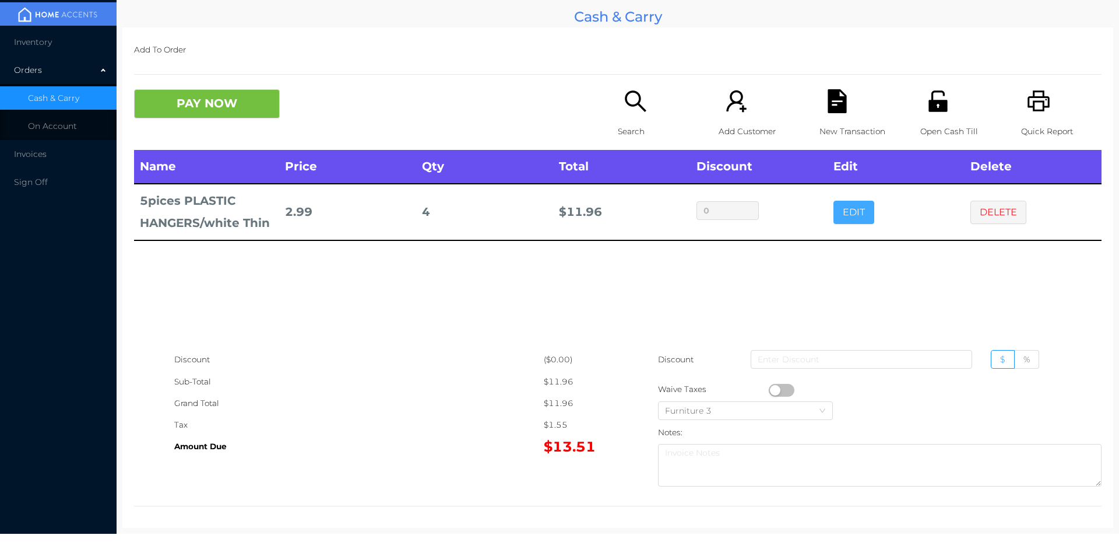
click at [842, 219] on button "EDIT" at bounding box center [854, 212] width 41 height 23
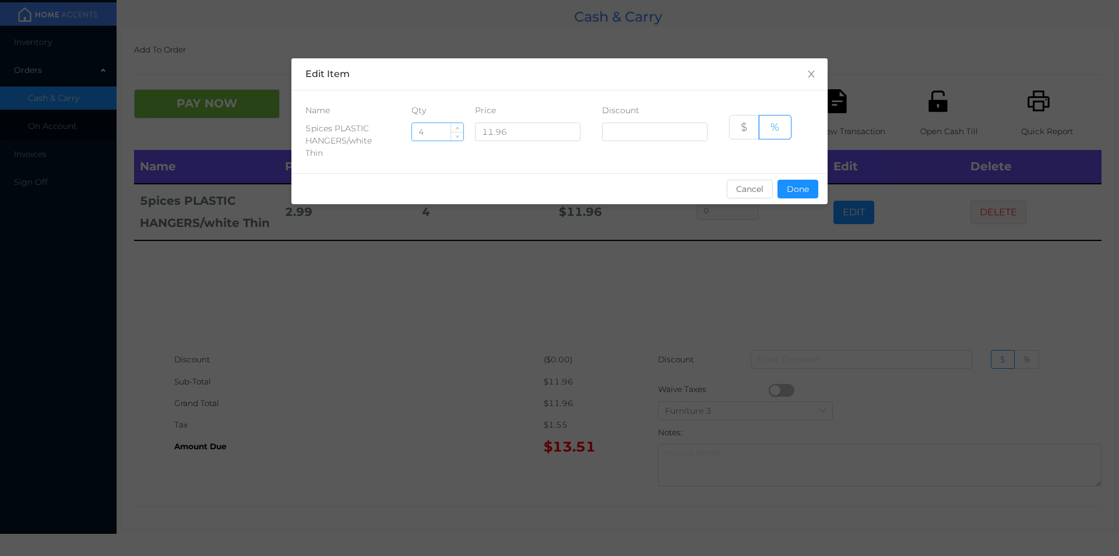
click at [437, 131] on input "4" at bounding box center [437, 131] width 51 height 17
type input "7"
click at [803, 189] on button "Done" at bounding box center [798, 189] width 41 height 19
type input "0%"
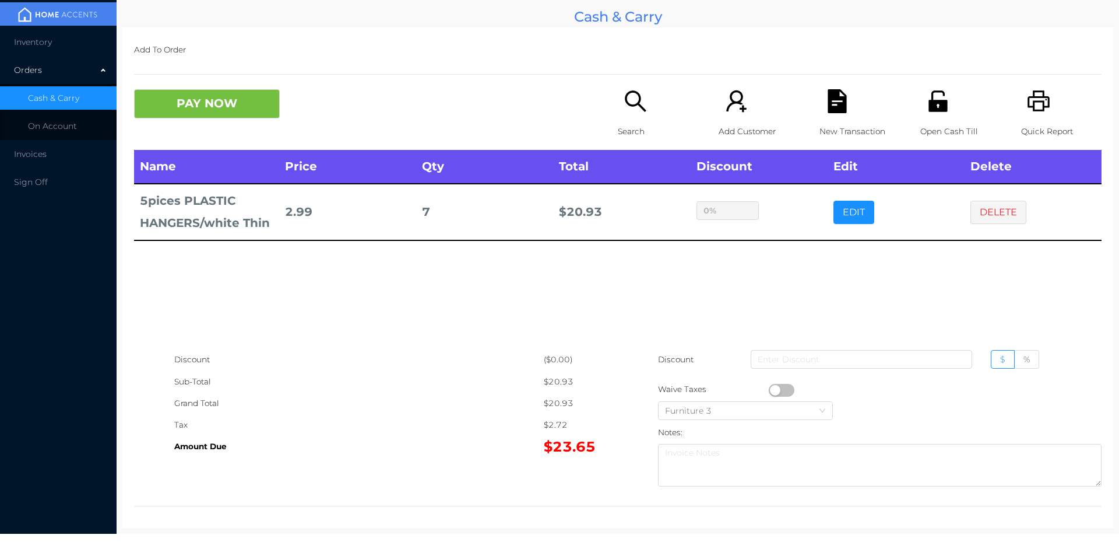
click at [442, 335] on div "Name Price Qty Total Discount Edit Delete 5pices PLASTIC HANGERS/white Thin 2.9…" at bounding box center [618, 249] width 968 height 199
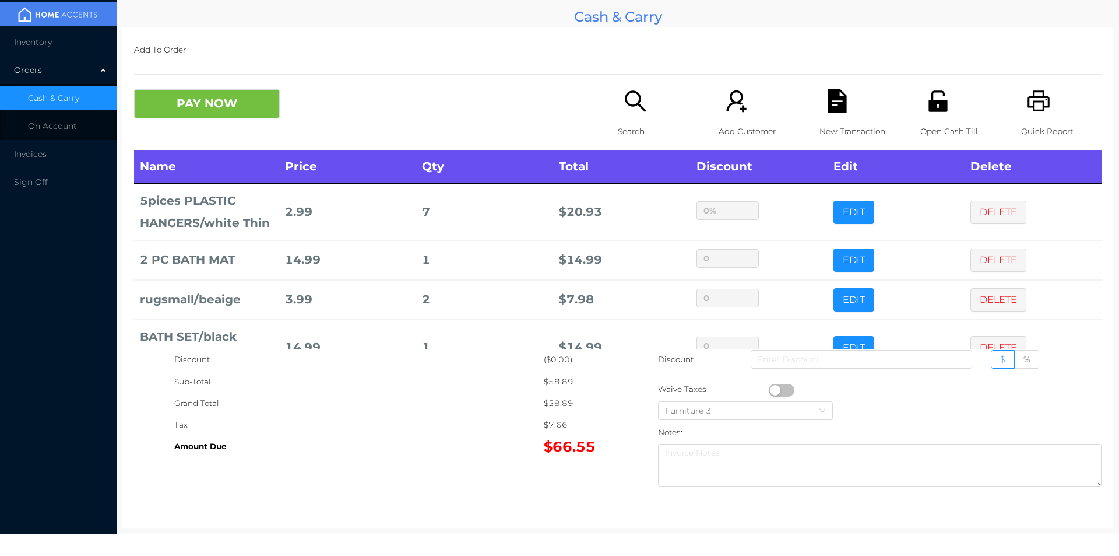
click at [638, 117] on div "Search" at bounding box center [658, 119] width 80 height 61
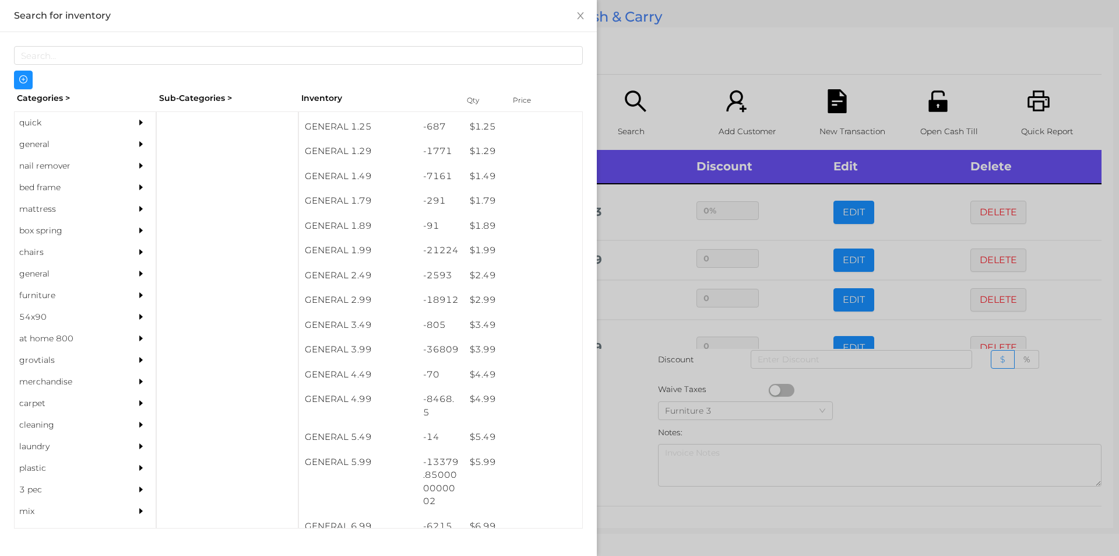
scroll to position [122, 0]
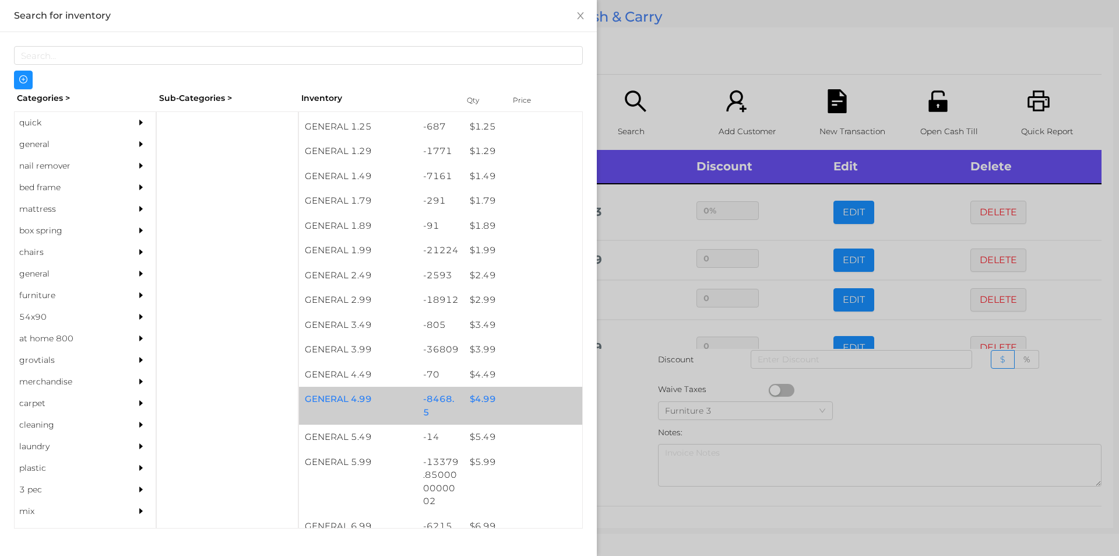
click at [480, 399] on div "$ 4.99" at bounding box center [523, 399] width 118 height 25
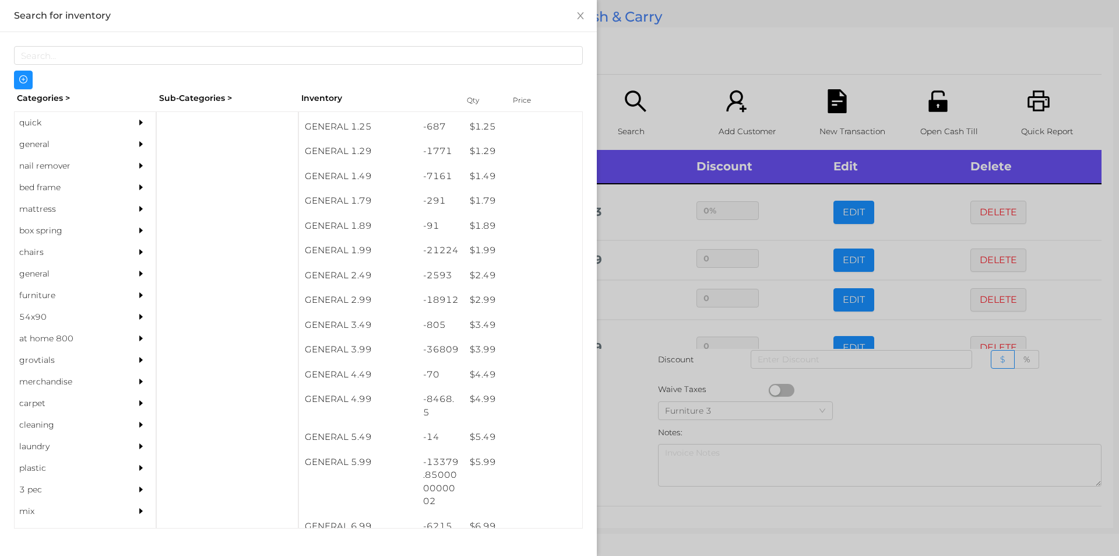
click at [612, 457] on div at bounding box center [559, 278] width 1119 height 556
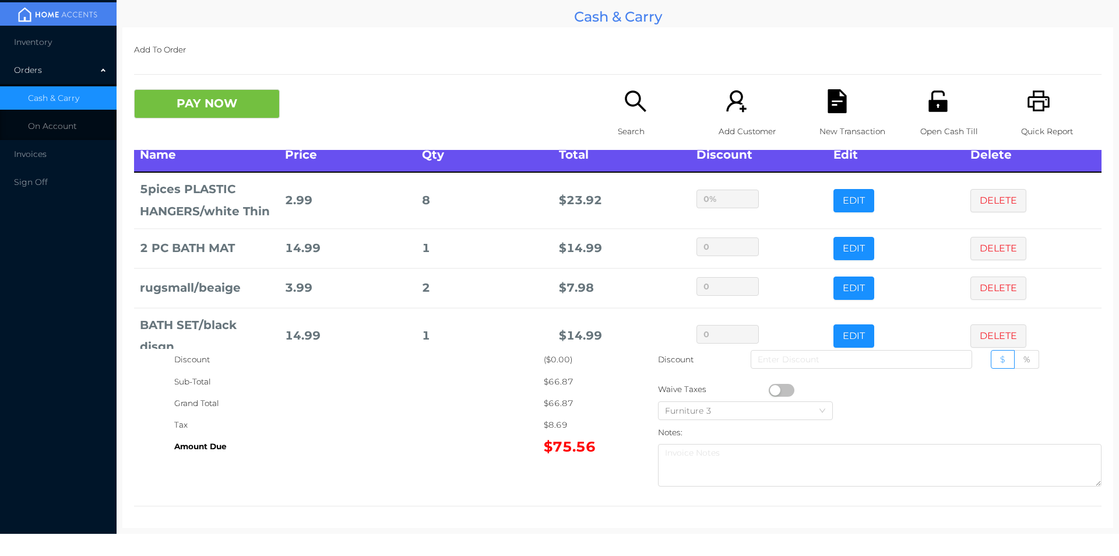
scroll to position [0, 0]
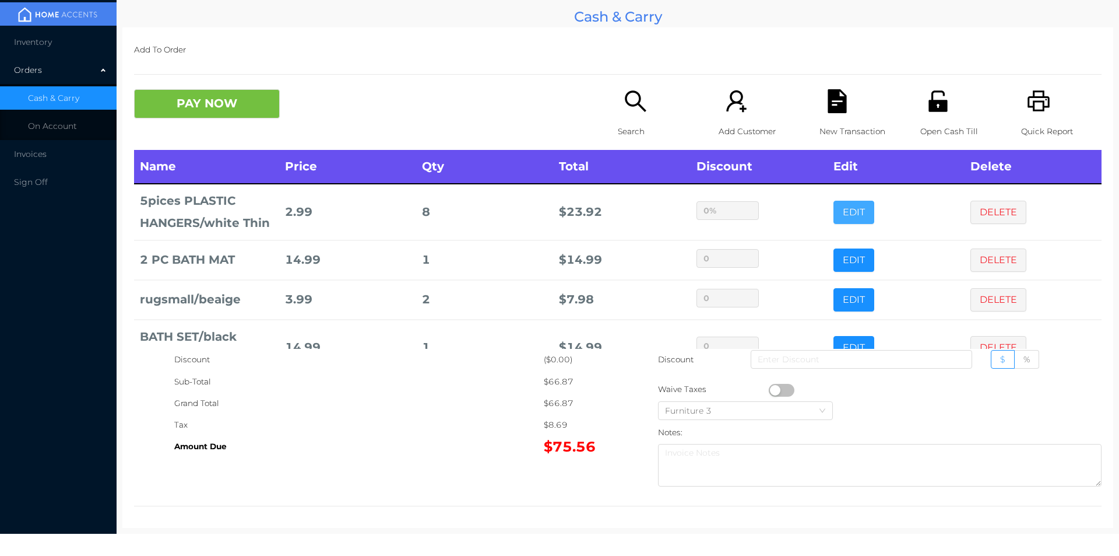
click at [834, 209] on button "EDIT" at bounding box center [854, 212] width 41 height 23
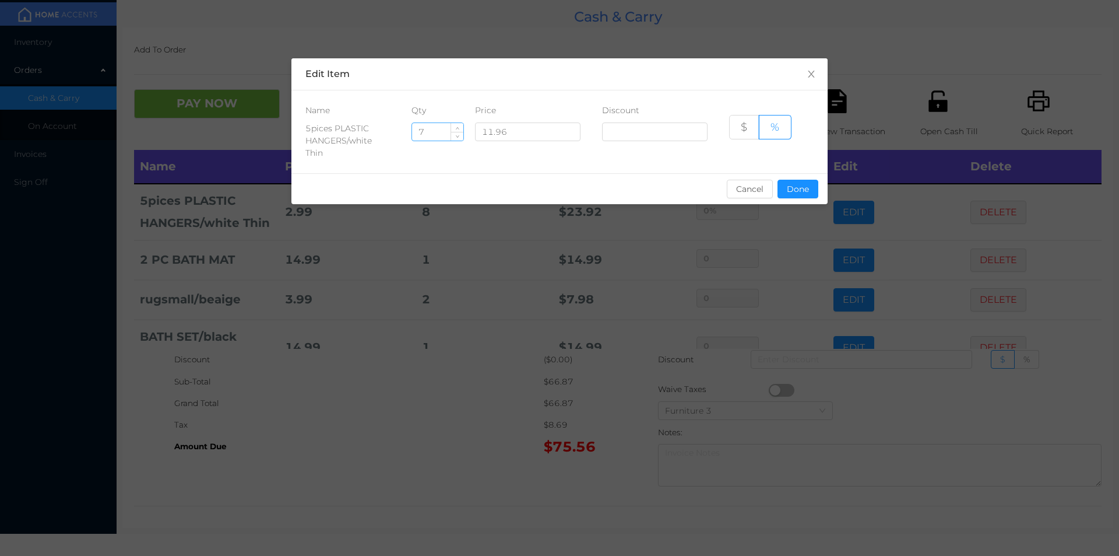
click at [442, 134] on input "7" at bounding box center [437, 131] width 51 height 17
type input "13"
click at [796, 192] on button "Done" at bounding box center [798, 189] width 41 height 19
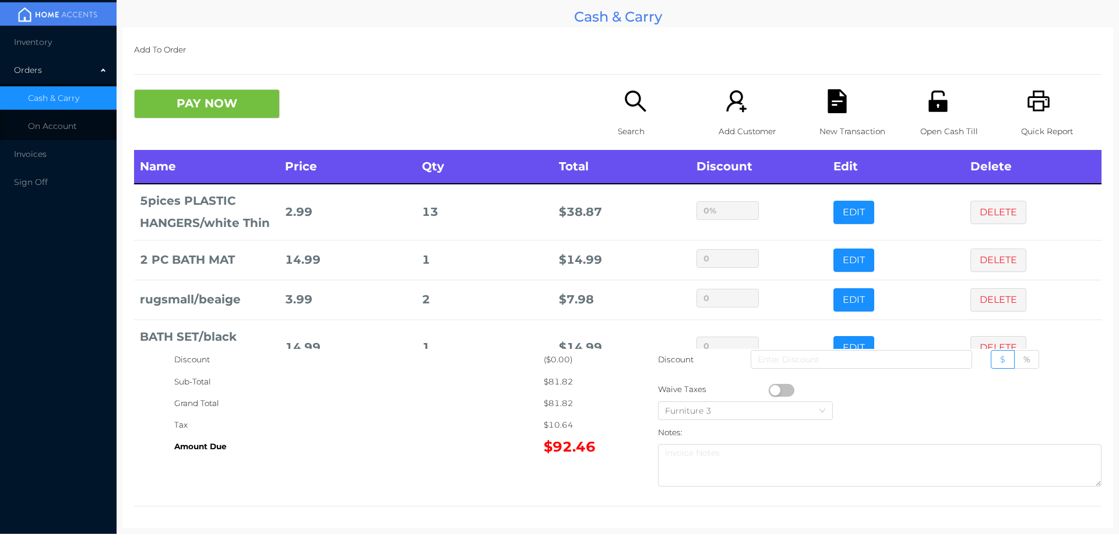
click at [480, 422] on div "Tax" at bounding box center [359, 425] width 370 height 22
click at [245, 113] on button "PAY NOW" at bounding box center [207, 103] width 146 height 29
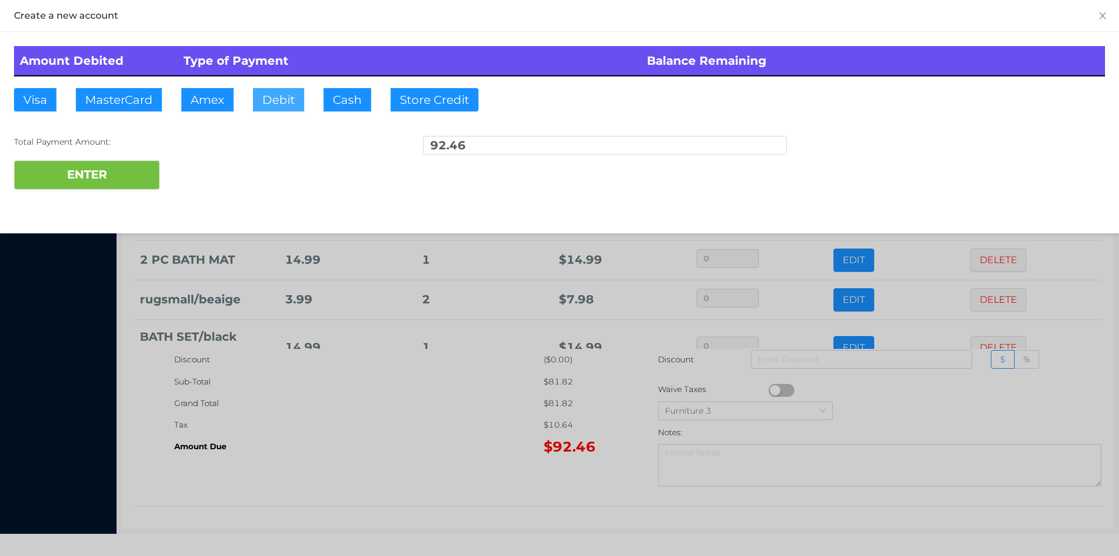
click at [276, 100] on button "Debit" at bounding box center [278, 99] width 51 height 23
click at [125, 178] on button "ENTER" at bounding box center [87, 174] width 146 height 29
type input "0"
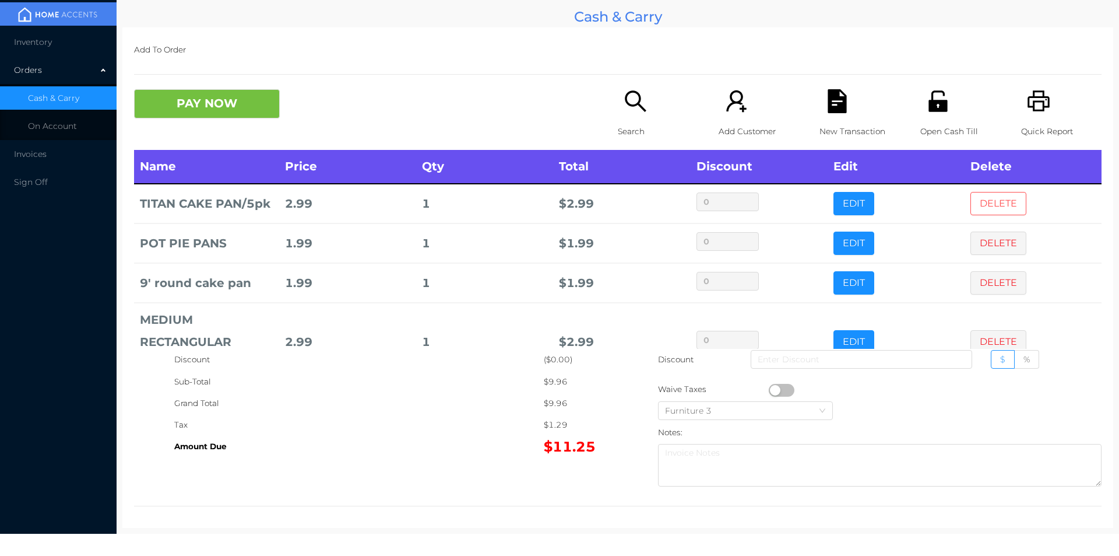
click at [982, 203] on button "DELETE" at bounding box center [999, 203] width 56 height 23
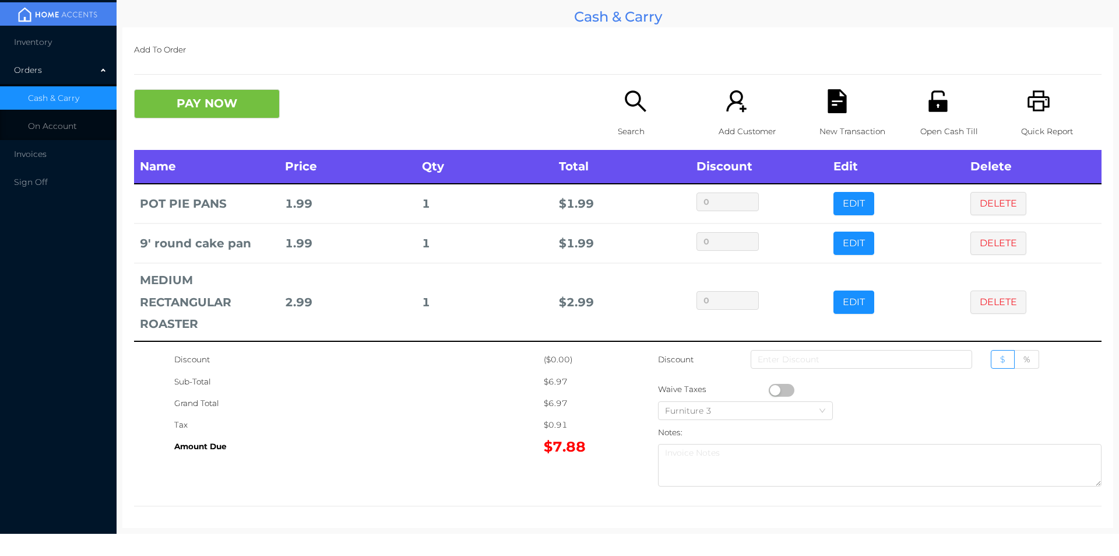
click at [624, 110] on icon "icon: search" at bounding box center [636, 101] width 24 height 24
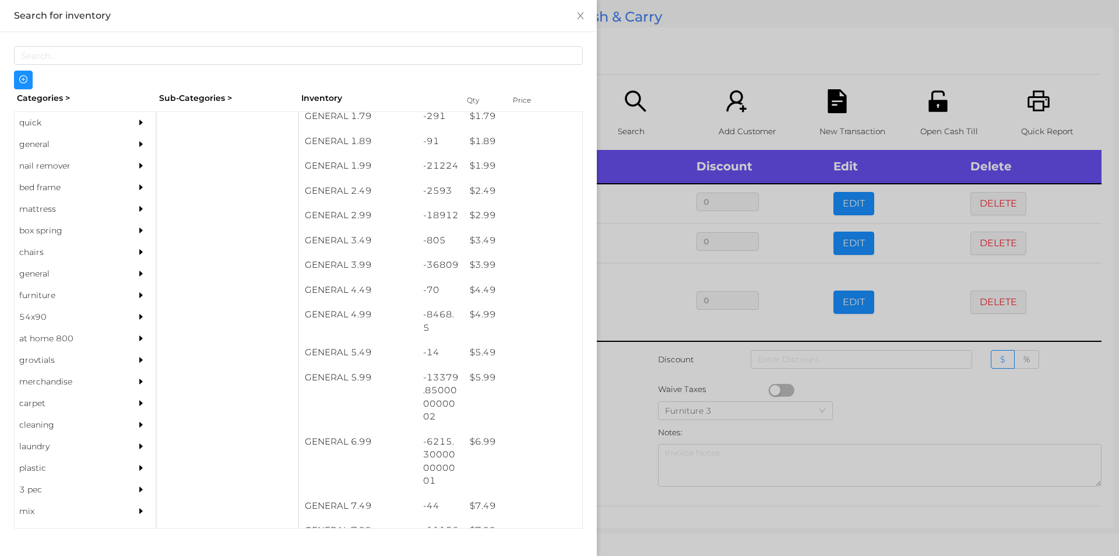
scroll to position [206, 0]
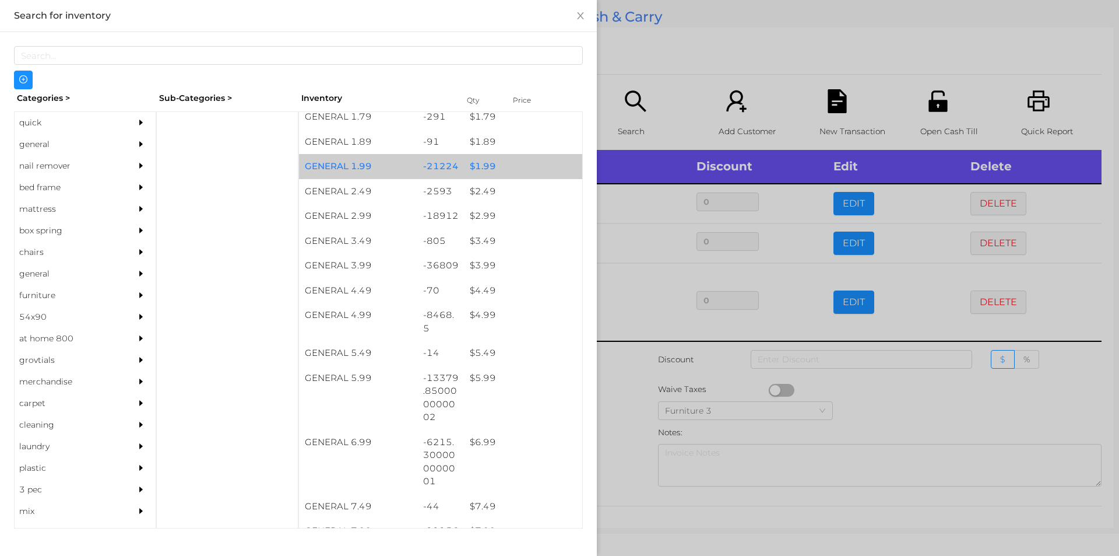
click at [479, 170] on div "$ 1.99" at bounding box center [523, 166] width 118 height 25
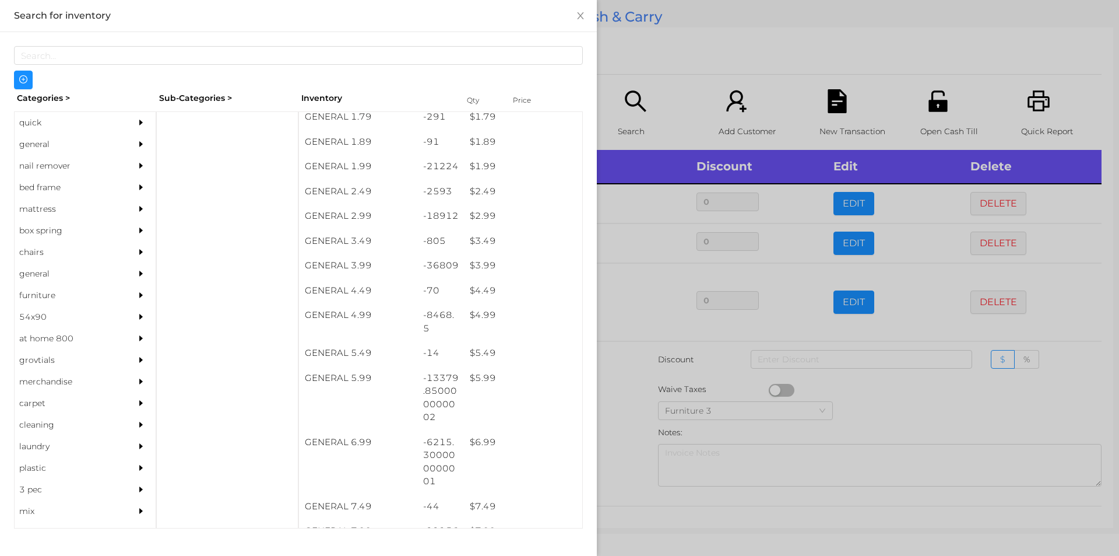
click at [711, 59] on div at bounding box center [559, 278] width 1119 height 556
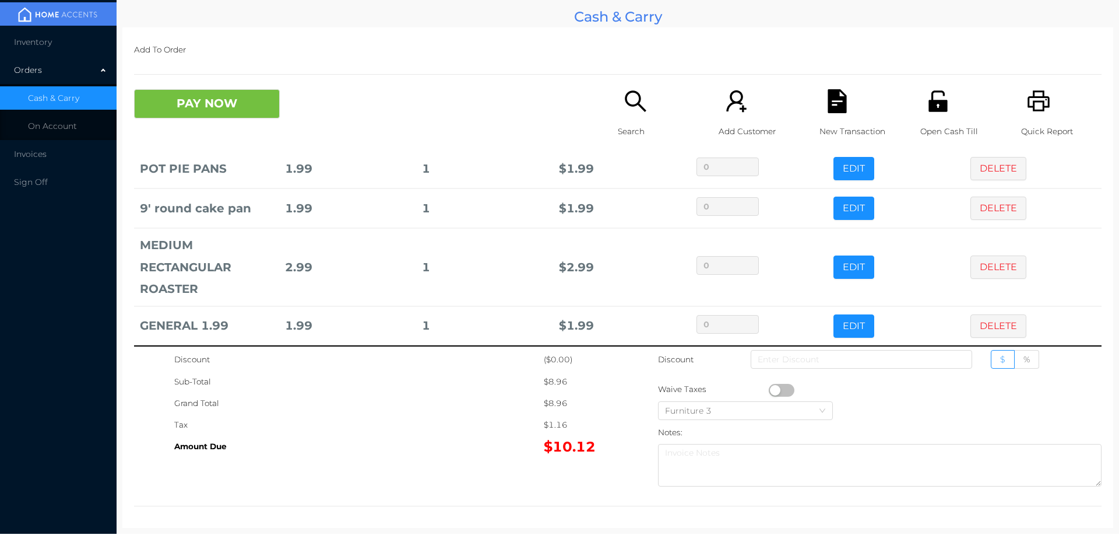
scroll to position [44, 0]
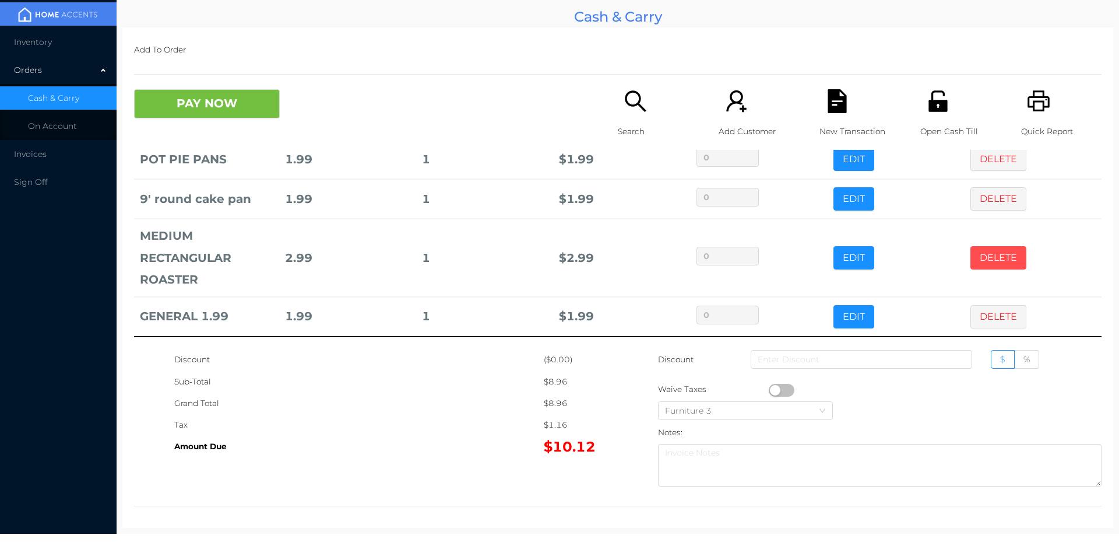
click at [977, 262] on button "DELETE" at bounding box center [999, 257] width 56 height 23
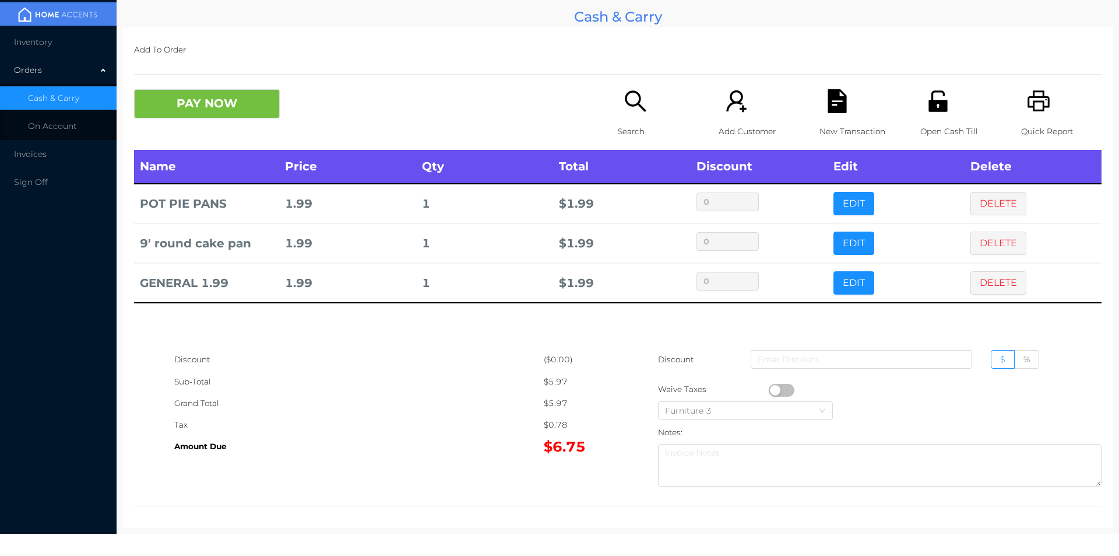
scroll to position [0, 0]
click at [841, 286] on button "EDIT" at bounding box center [854, 282] width 41 height 23
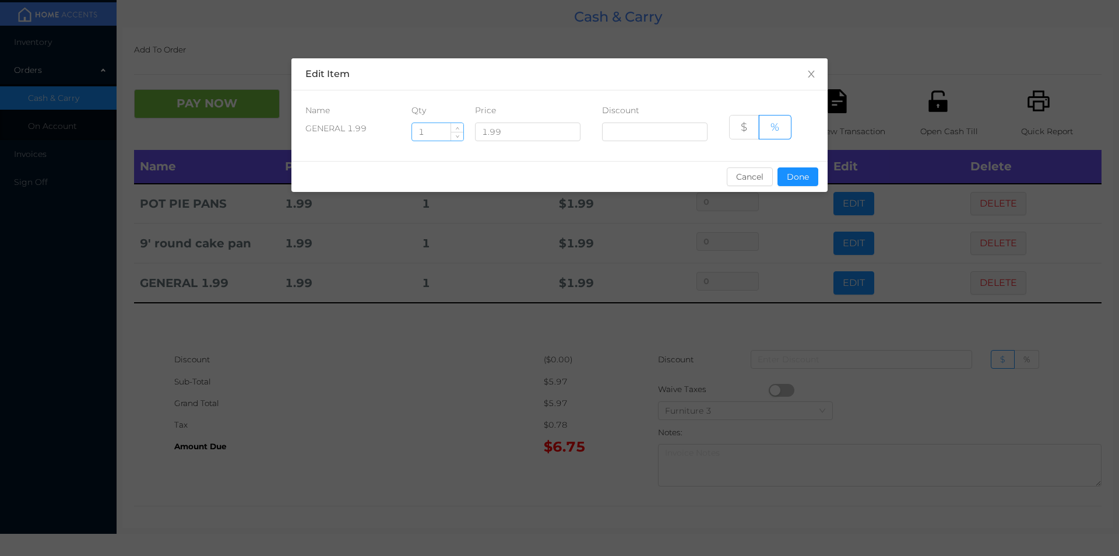
click at [438, 136] on input "1" at bounding box center [437, 131] width 51 height 17
type input "3"
click at [510, 359] on div "sentinelStart Edit Item Name Qty Price Discount GENERAL 1.99 3 1.99 $ % Cancel …" at bounding box center [559, 278] width 1119 height 556
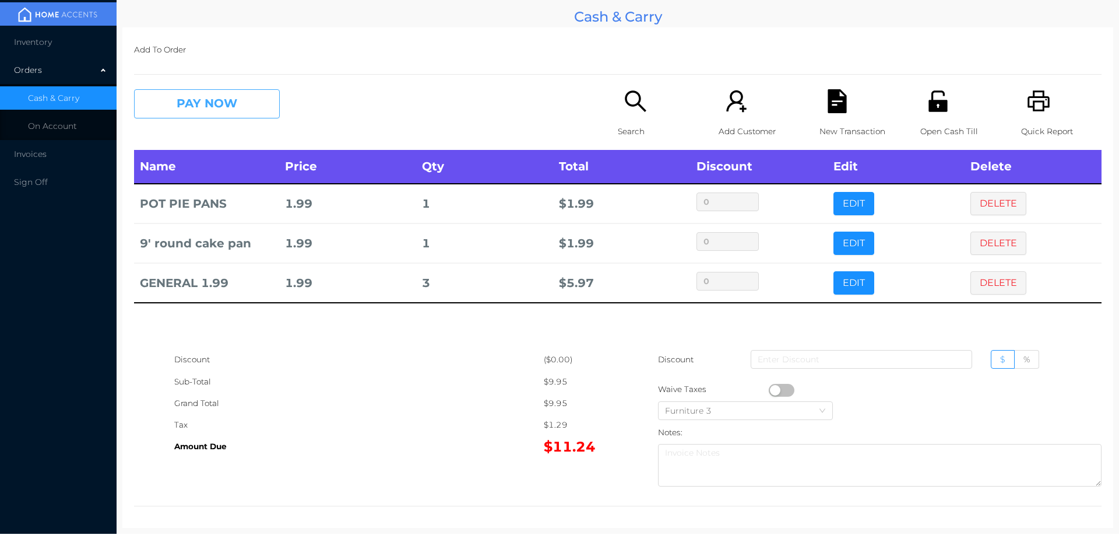
click at [243, 99] on button "PAY NOW" at bounding box center [207, 103] width 146 height 29
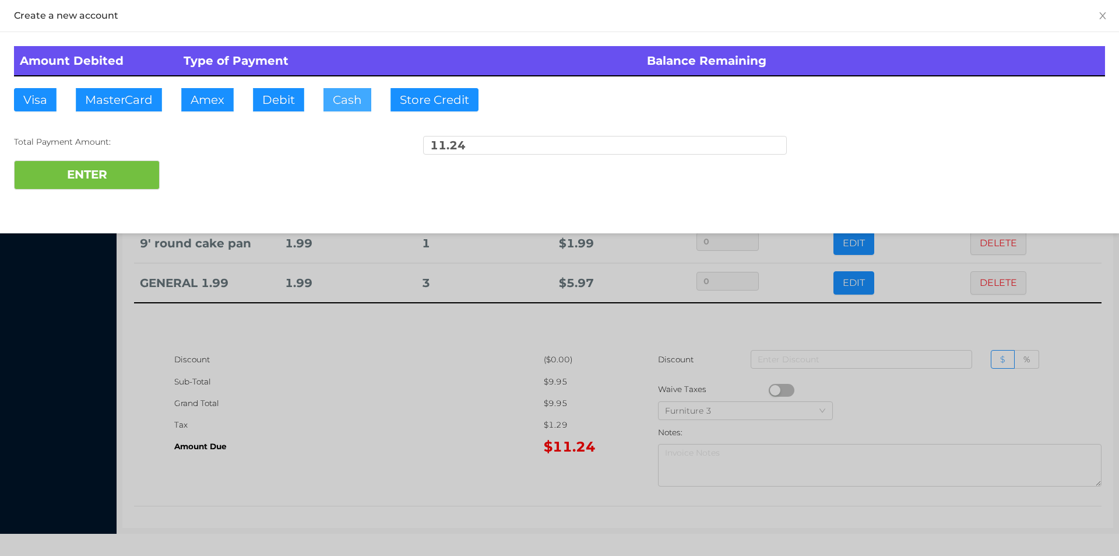
click at [342, 103] on button "Cash" at bounding box center [348, 99] width 48 height 23
click at [130, 181] on button "ENTER" at bounding box center [87, 174] width 146 height 29
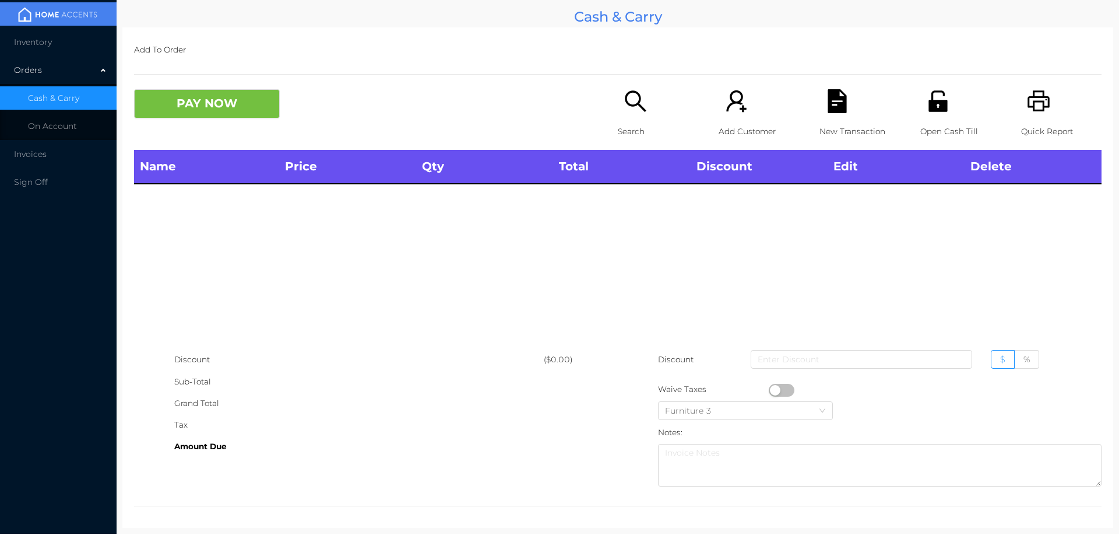
click at [719, 107] on div "Add Customer" at bounding box center [759, 119] width 80 height 61
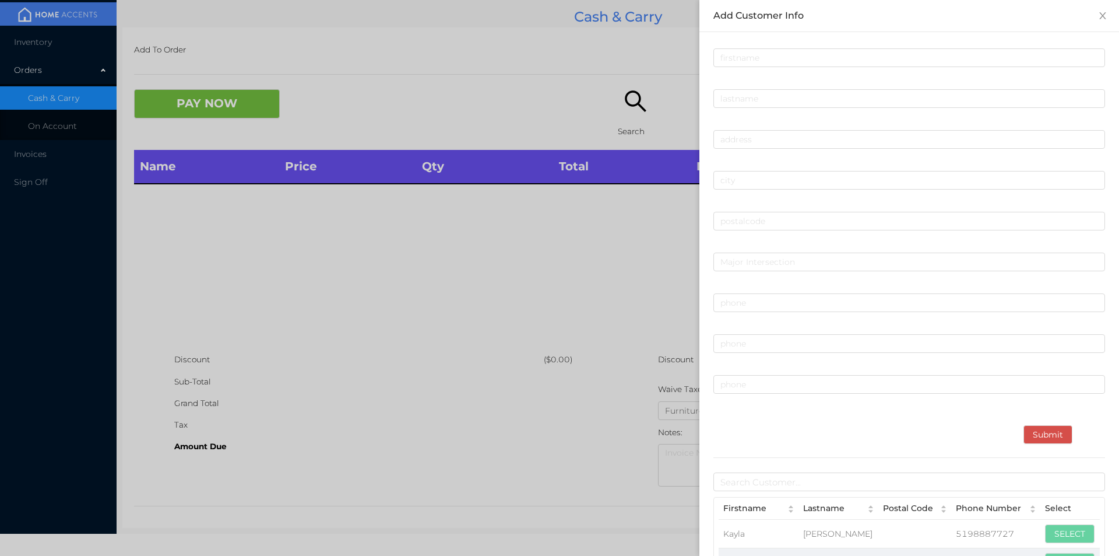
click at [543, 262] on div at bounding box center [559, 278] width 1119 height 556
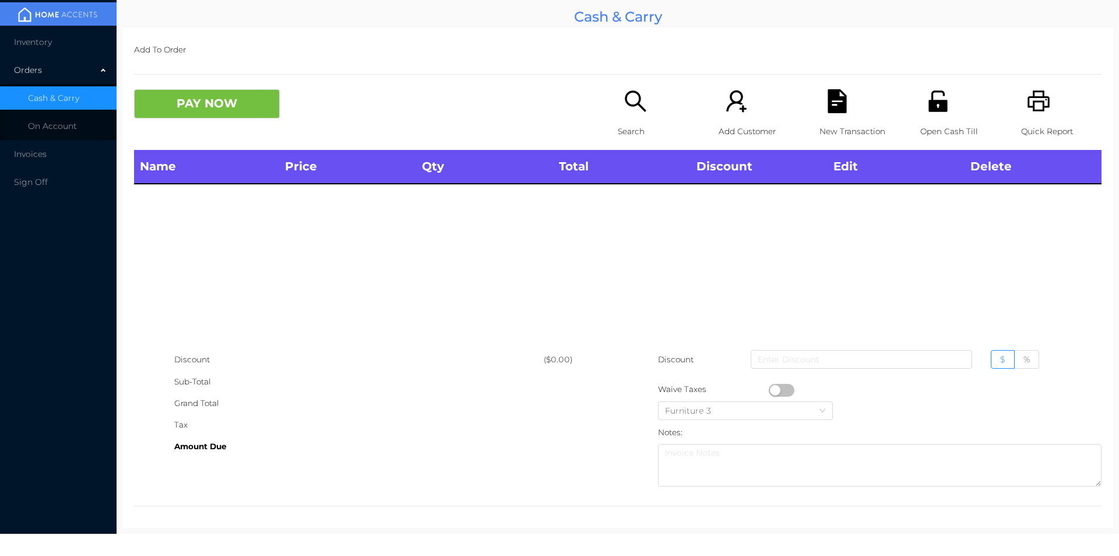
click at [632, 122] on p "Search" at bounding box center [658, 132] width 80 height 22
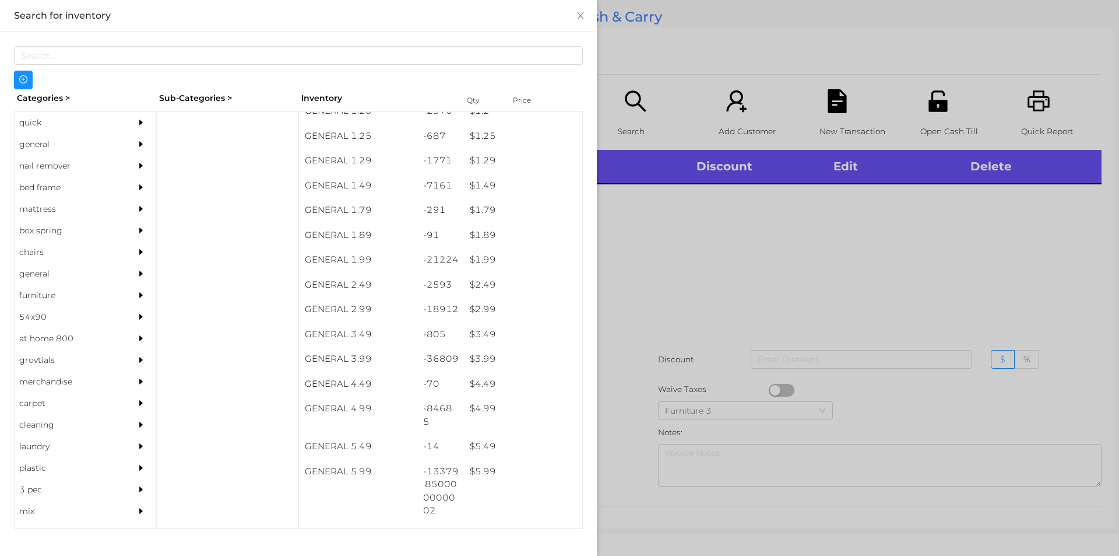
scroll to position [111, 0]
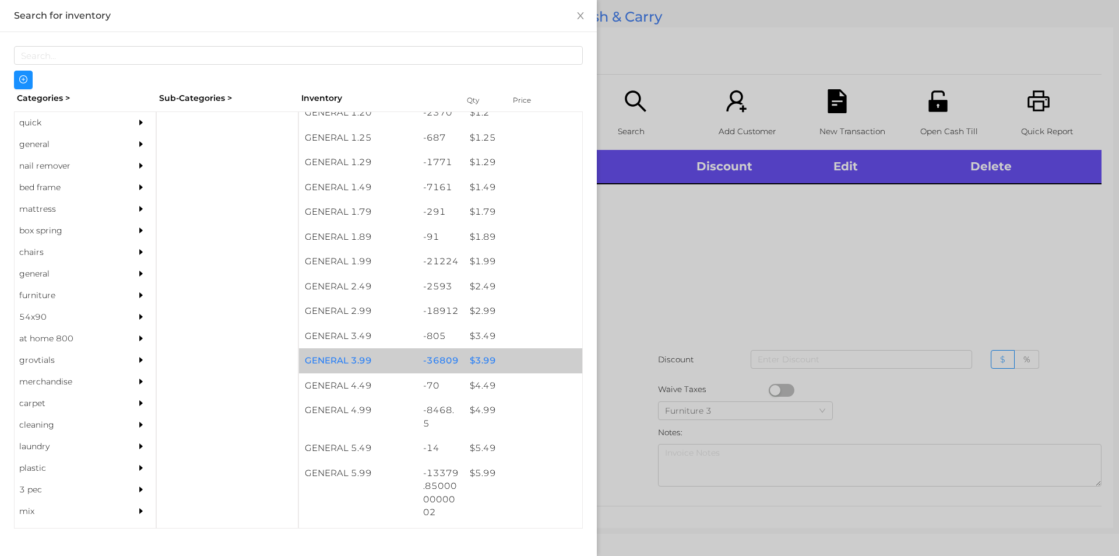
click at [469, 358] on div "$ 3.99" at bounding box center [523, 360] width 118 height 25
click at [470, 353] on div "$ 3.99" at bounding box center [523, 360] width 118 height 25
click at [477, 358] on div "$ 3.99" at bounding box center [523, 360] width 118 height 25
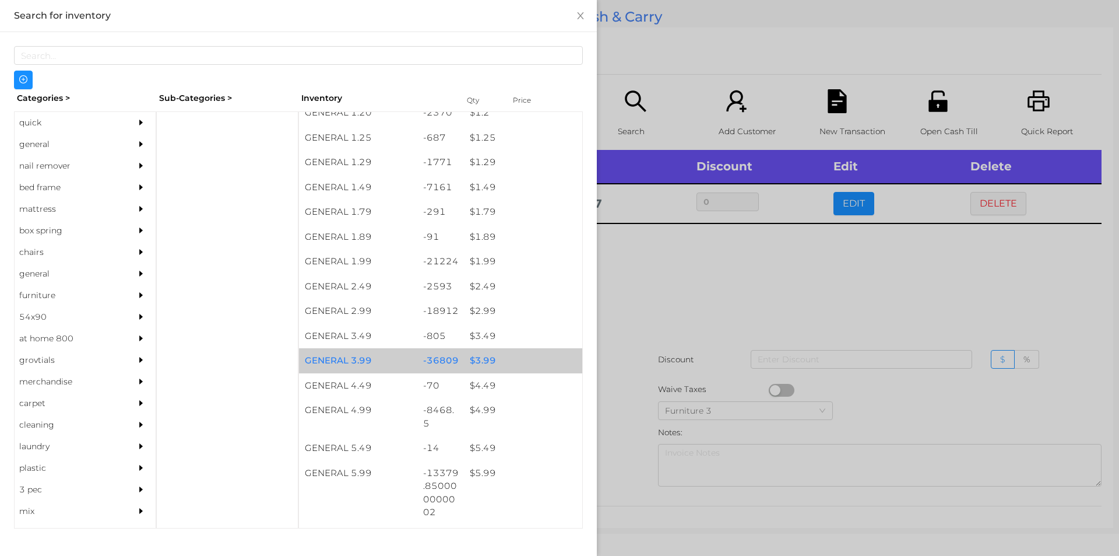
click at [481, 355] on div "$ 3.99" at bounding box center [523, 360] width 118 height 25
click at [476, 355] on div "$ 3.99" at bounding box center [523, 360] width 118 height 25
click at [484, 355] on div "$ 3.99" at bounding box center [523, 360] width 118 height 25
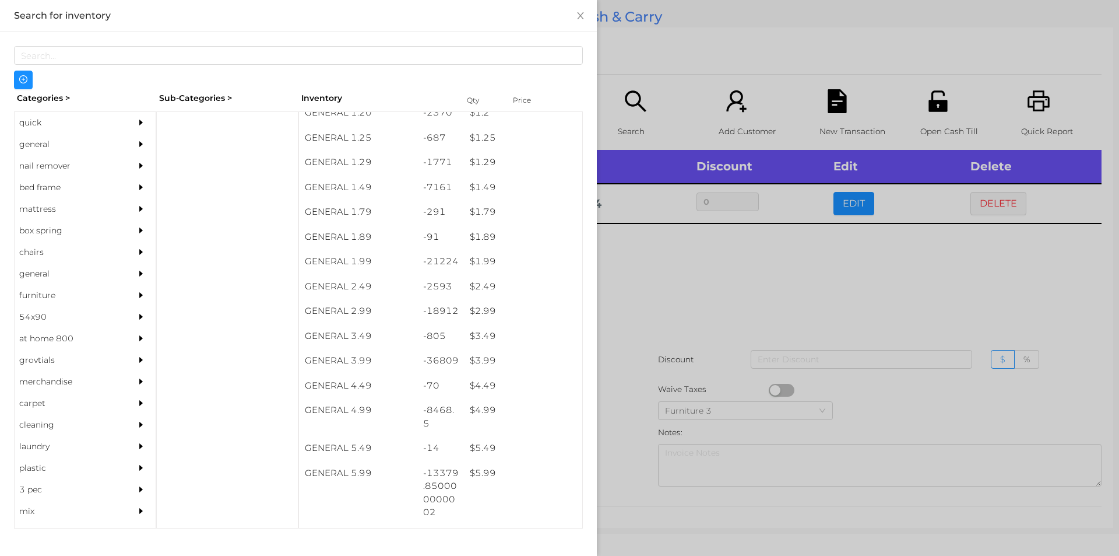
click at [651, 276] on div at bounding box center [559, 278] width 1119 height 556
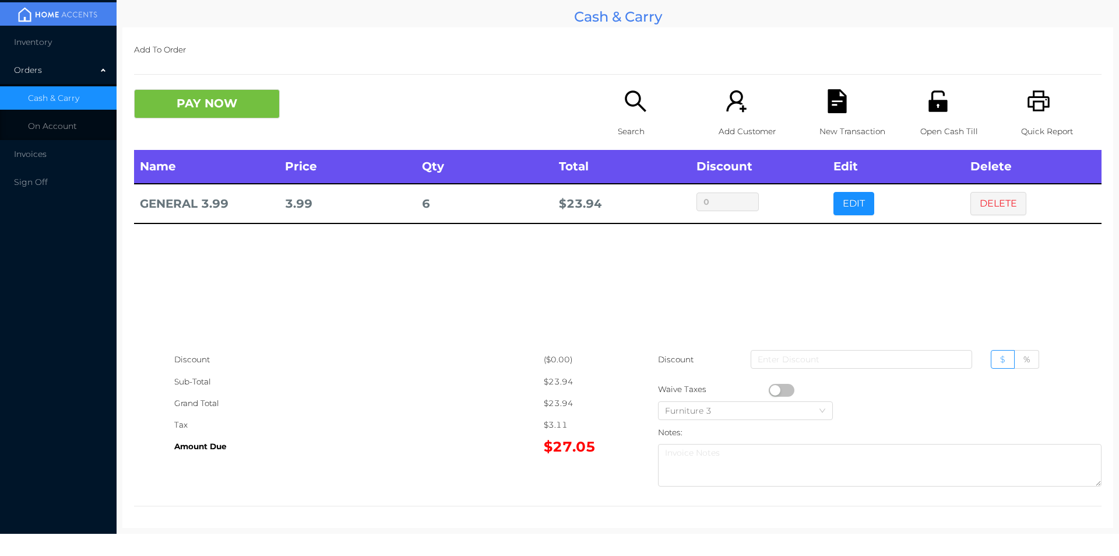
click at [628, 101] on icon "icon: search" at bounding box center [636, 101] width 24 height 24
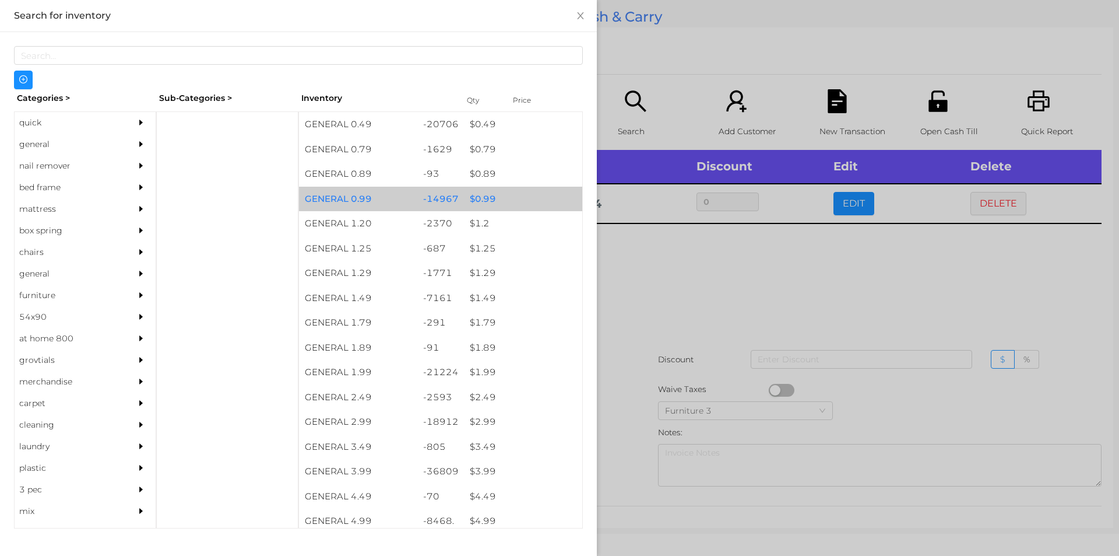
click at [481, 197] on div "$ 0.99" at bounding box center [523, 199] width 118 height 25
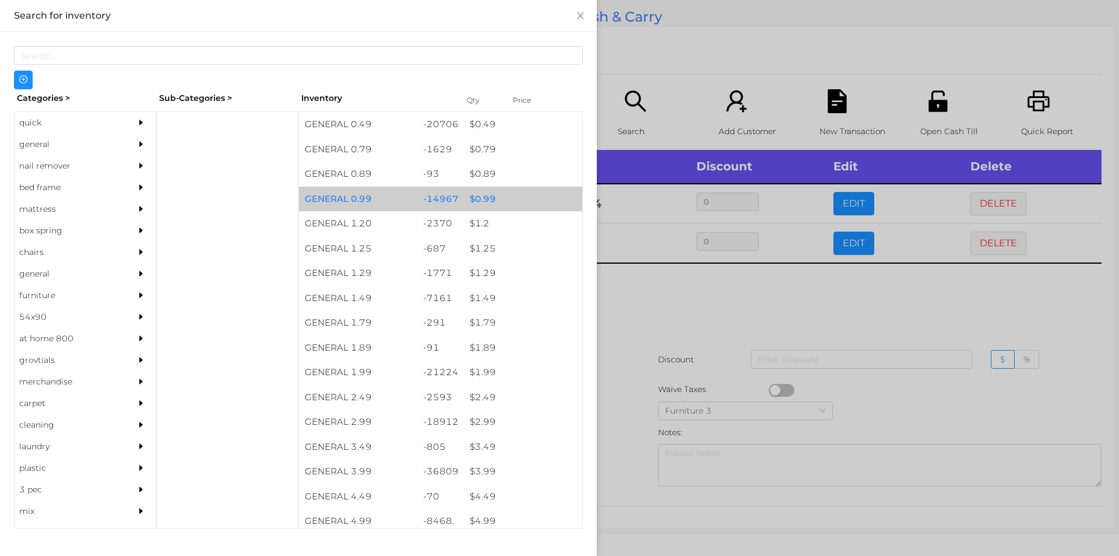
click at [479, 196] on div "$ 0.99" at bounding box center [523, 199] width 118 height 25
click at [485, 195] on div "$ 0.99" at bounding box center [523, 199] width 118 height 25
click at [489, 196] on div "$ 0.99" at bounding box center [523, 199] width 118 height 25
click at [494, 198] on div "$ 0.99" at bounding box center [523, 199] width 118 height 25
click at [485, 196] on div "$ 0.99" at bounding box center [523, 199] width 118 height 25
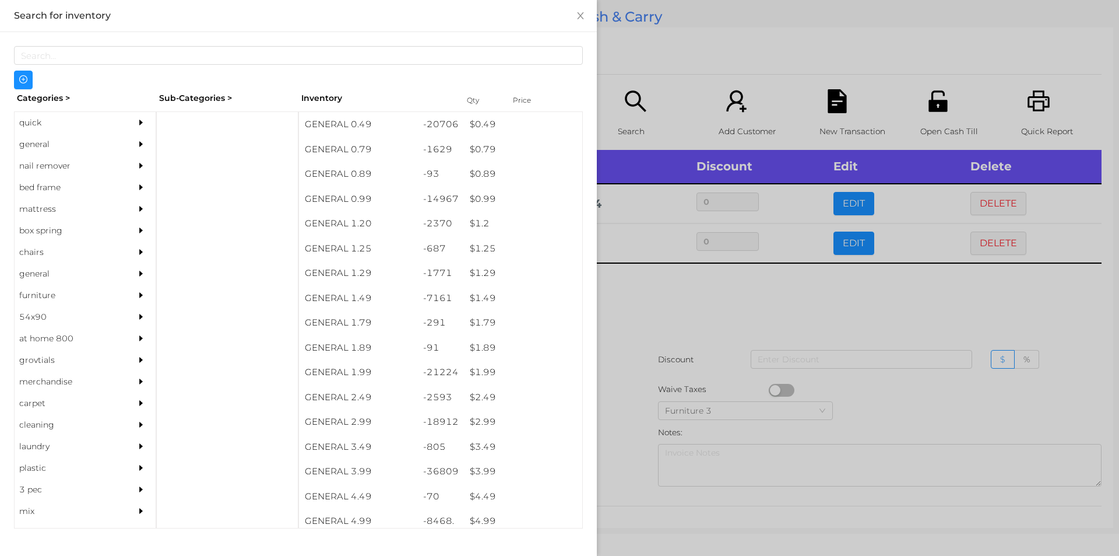
click at [633, 313] on div at bounding box center [559, 278] width 1119 height 556
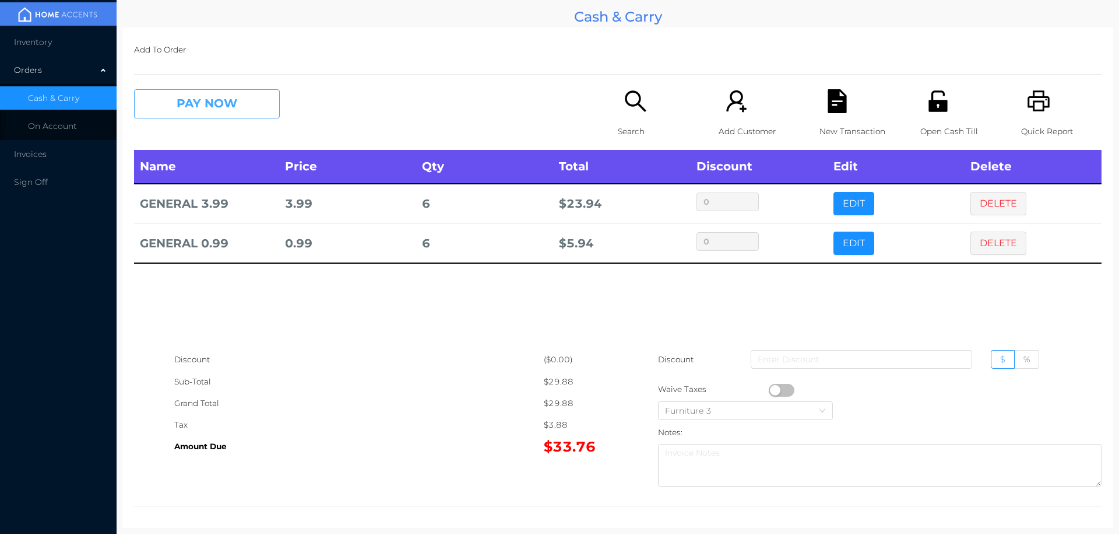
click at [240, 111] on button "PAY NOW" at bounding box center [207, 103] width 146 height 29
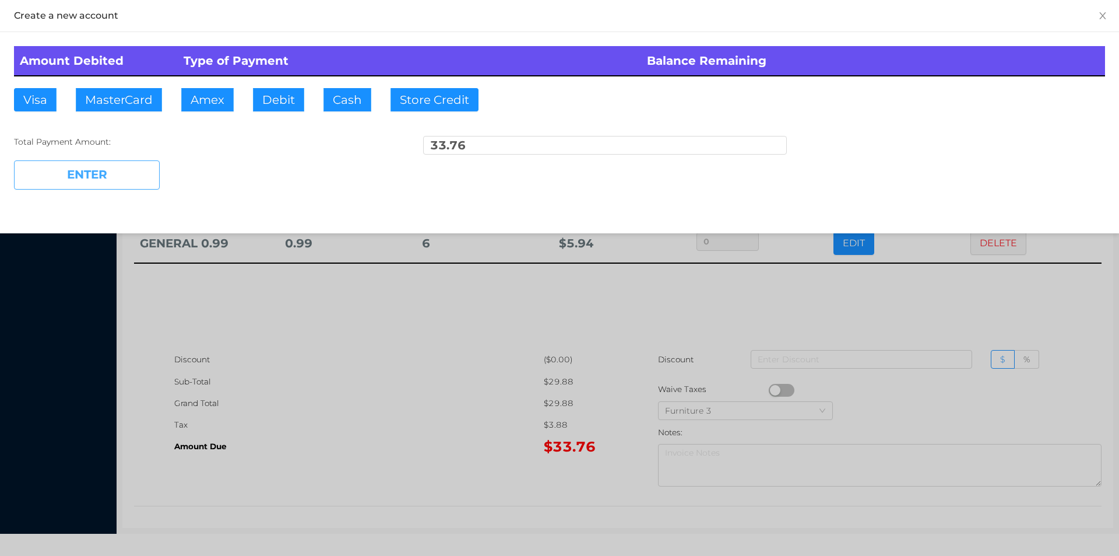
click at [124, 169] on button "ENTER" at bounding box center [87, 174] width 146 height 29
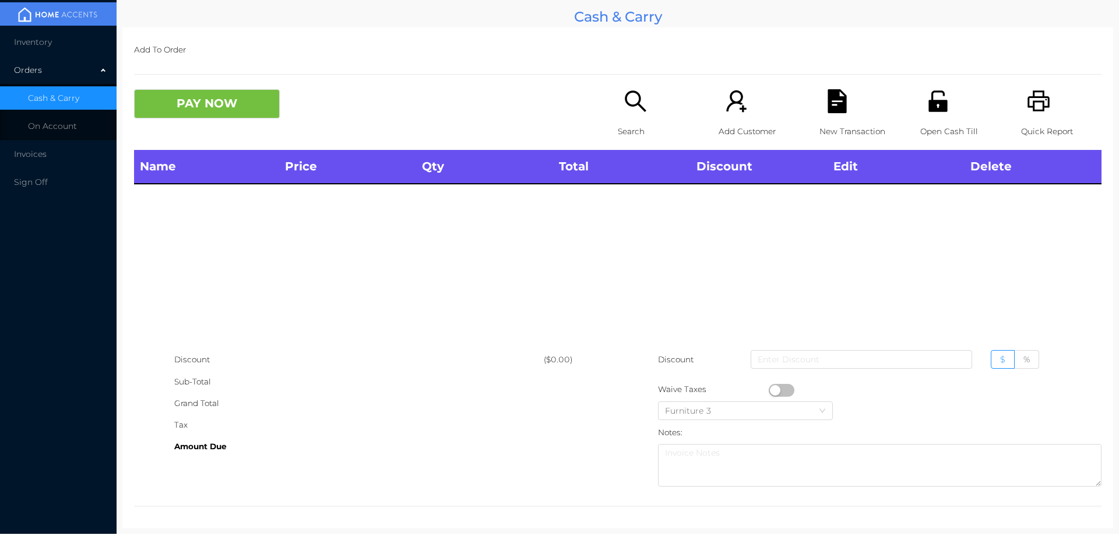
click at [631, 122] on p "Search" at bounding box center [658, 132] width 80 height 22
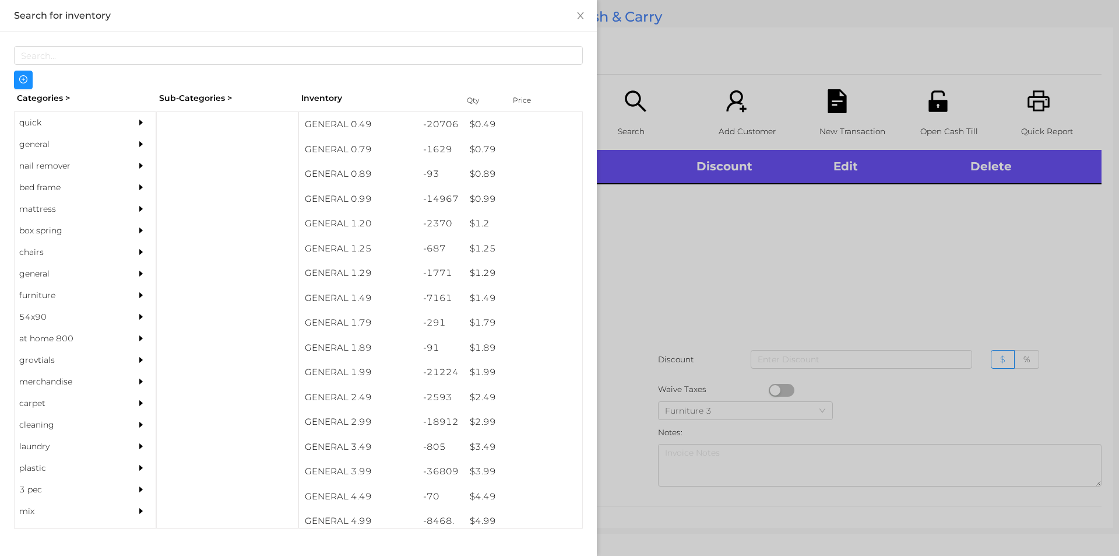
click at [23, 152] on div "general" at bounding box center [68, 145] width 106 height 22
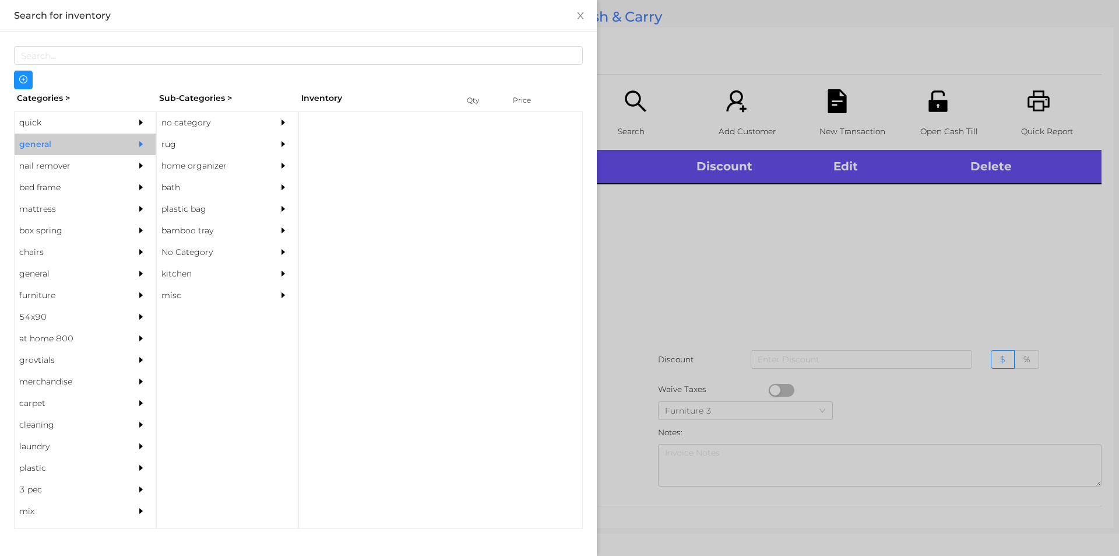
click at [195, 125] on div "no category" at bounding box center [210, 123] width 106 height 22
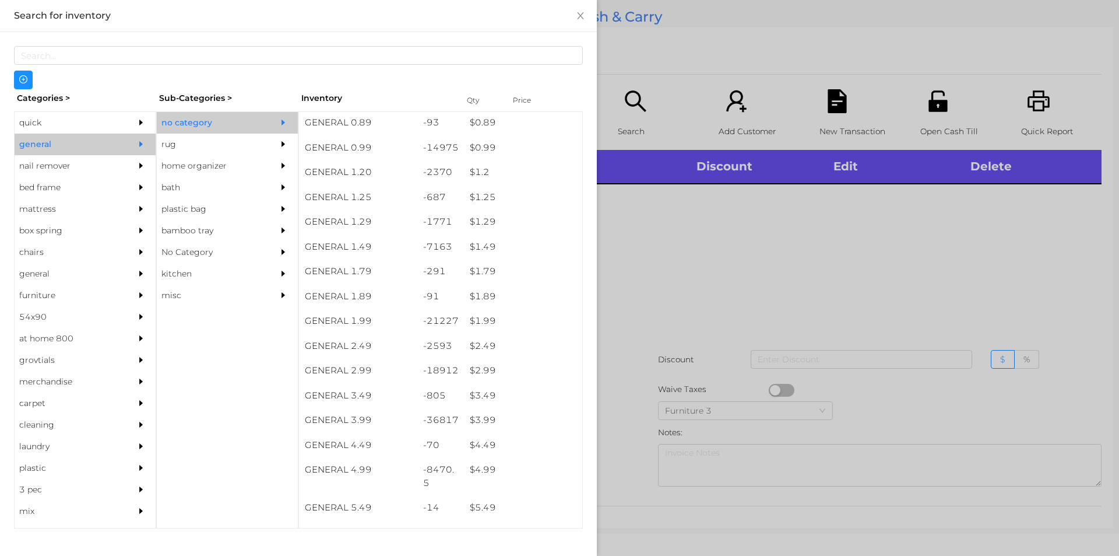
scroll to position [51, 0]
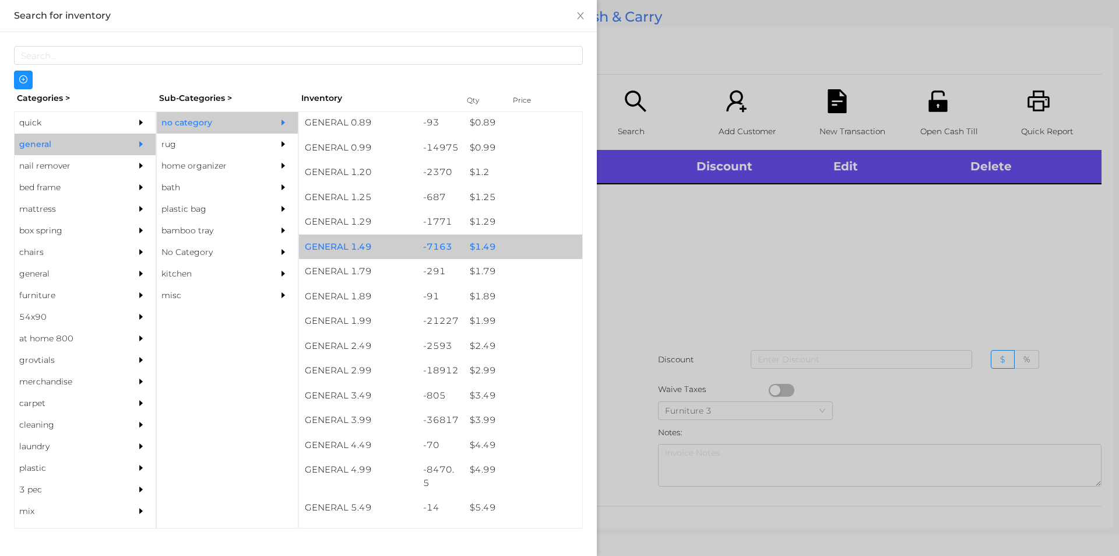
click at [473, 251] on div "$ 1.49" at bounding box center [523, 246] width 118 height 25
click at [473, 245] on div "$ 1.49" at bounding box center [523, 246] width 118 height 25
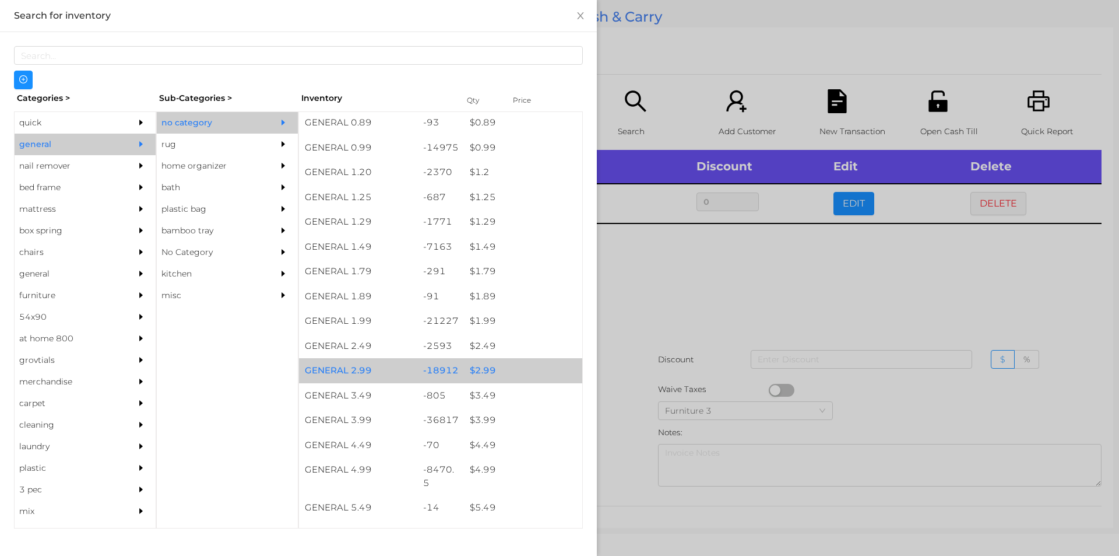
click at [483, 373] on div "$ 2.99" at bounding box center [523, 370] width 118 height 25
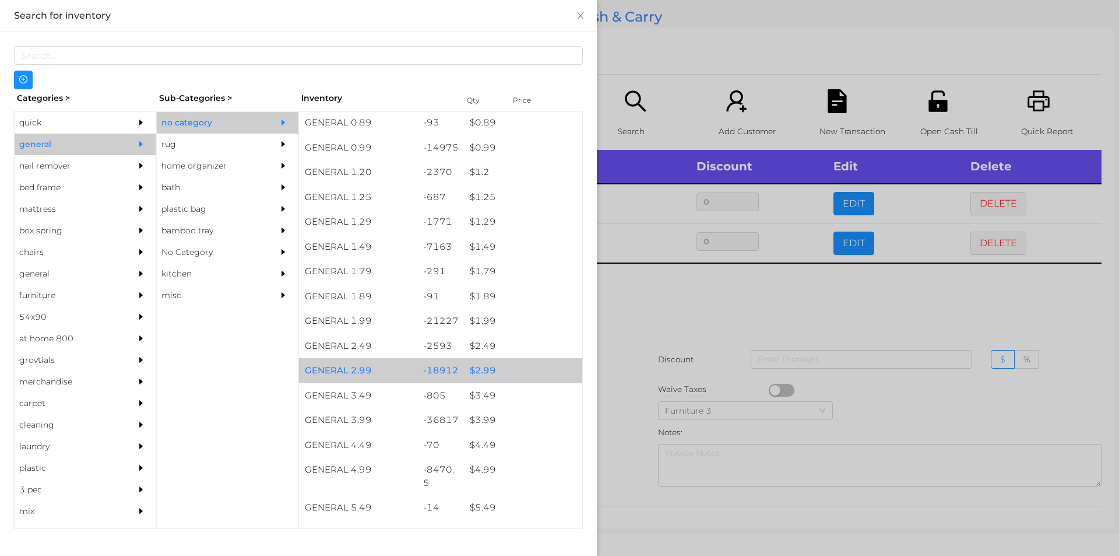
click at [484, 375] on div "$ 2.99" at bounding box center [523, 370] width 118 height 25
click at [668, 324] on div at bounding box center [559, 278] width 1119 height 556
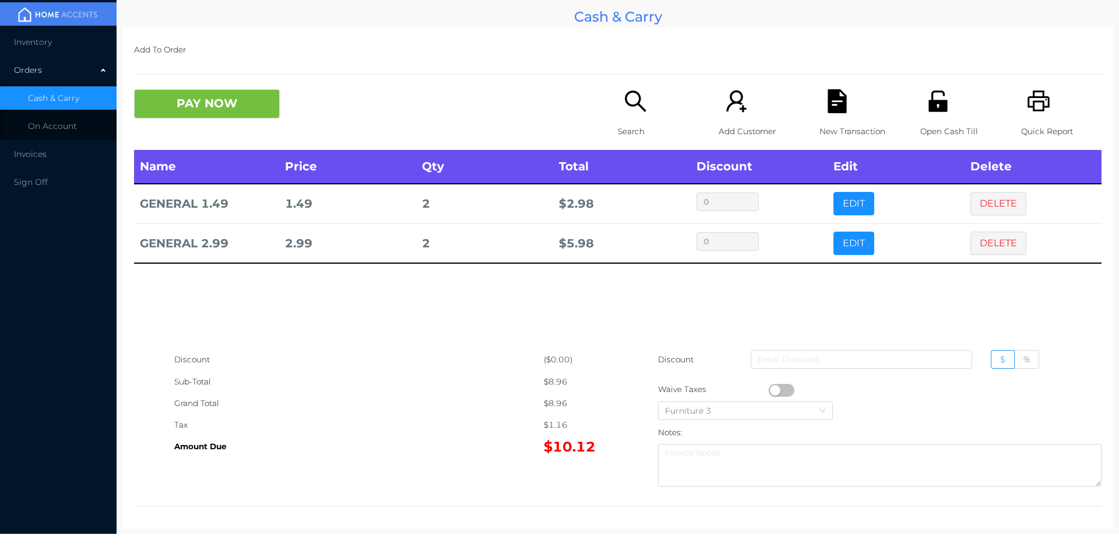
click at [623, 117] on div "Search" at bounding box center [658, 119] width 80 height 61
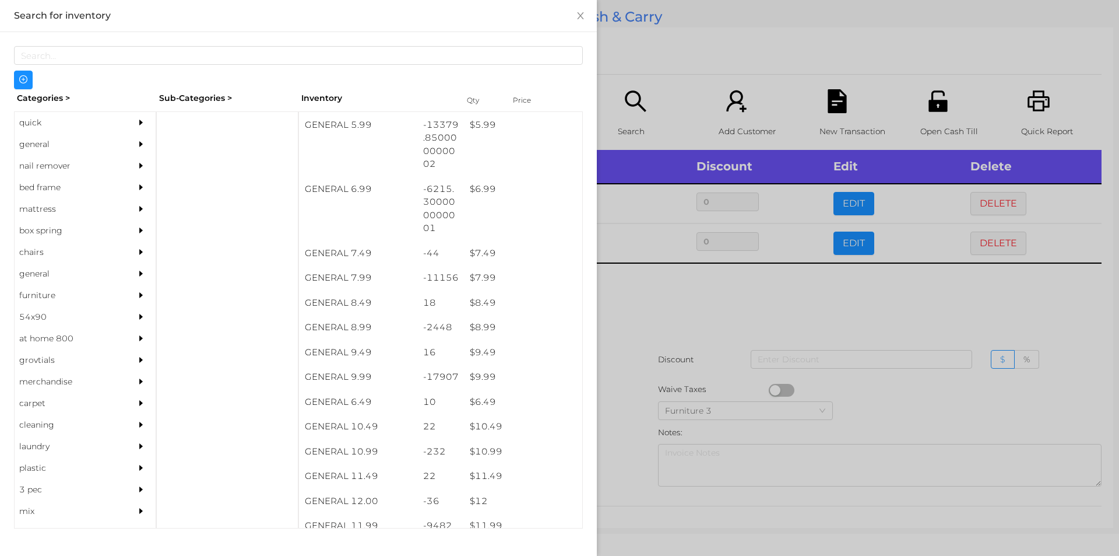
scroll to position [458, 0]
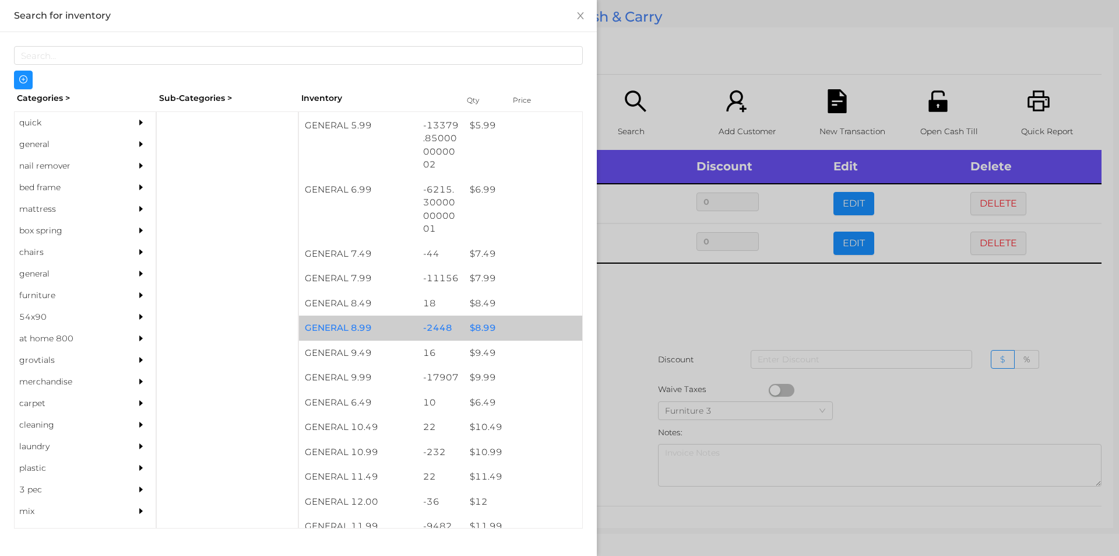
click at [482, 328] on div "$ 8.99" at bounding box center [523, 327] width 118 height 25
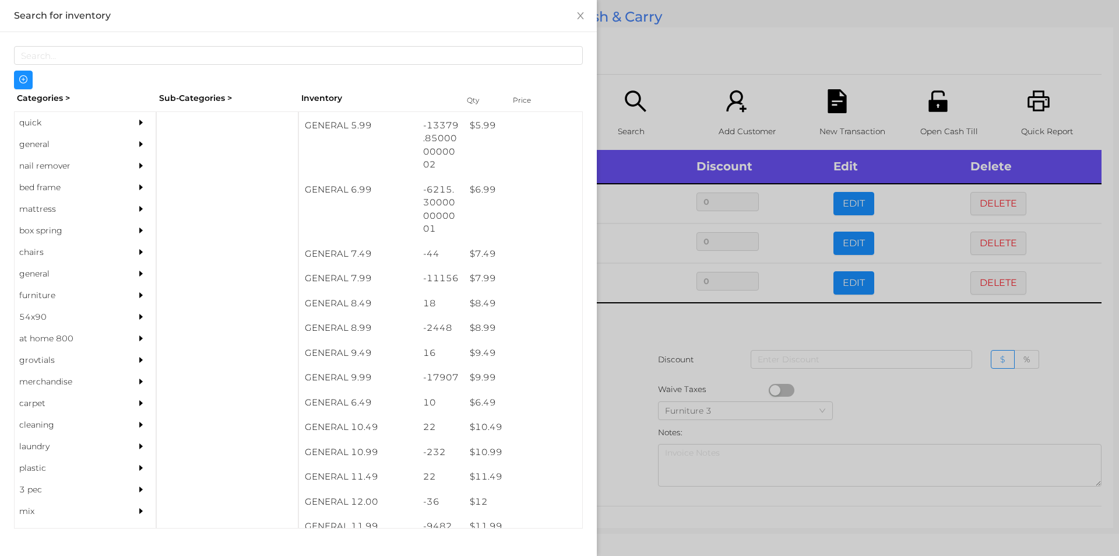
click at [637, 329] on div at bounding box center [559, 278] width 1119 height 556
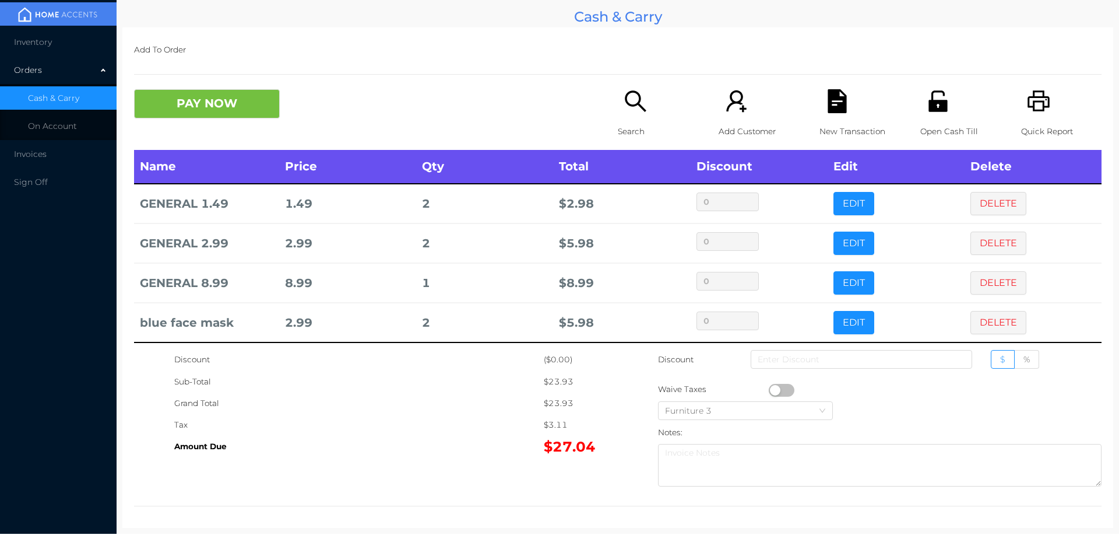
click at [637, 111] on icon "icon: search" at bounding box center [636, 101] width 24 height 24
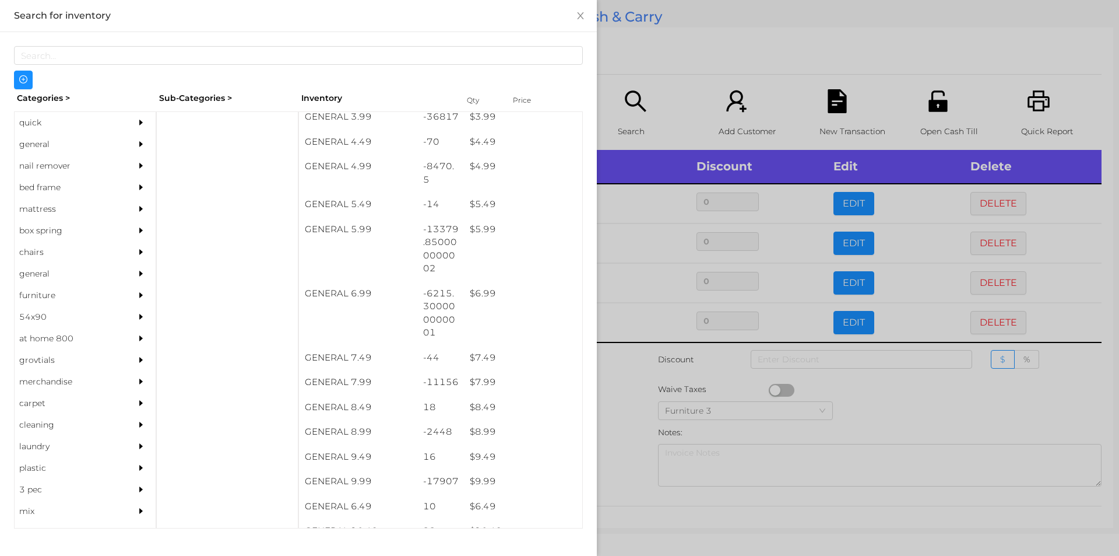
scroll to position [366, 0]
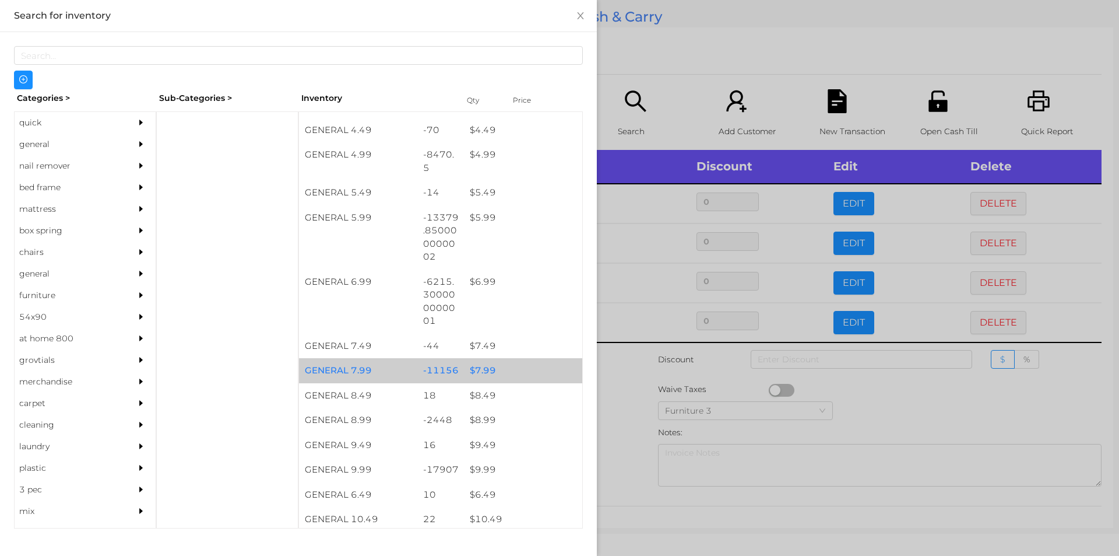
click at [479, 368] on div "$ 7.99" at bounding box center [523, 370] width 118 height 25
click at [481, 364] on div "$ 7.99" at bounding box center [523, 370] width 118 height 25
click at [476, 366] on div "$ 7.99" at bounding box center [523, 370] width 118 height 25
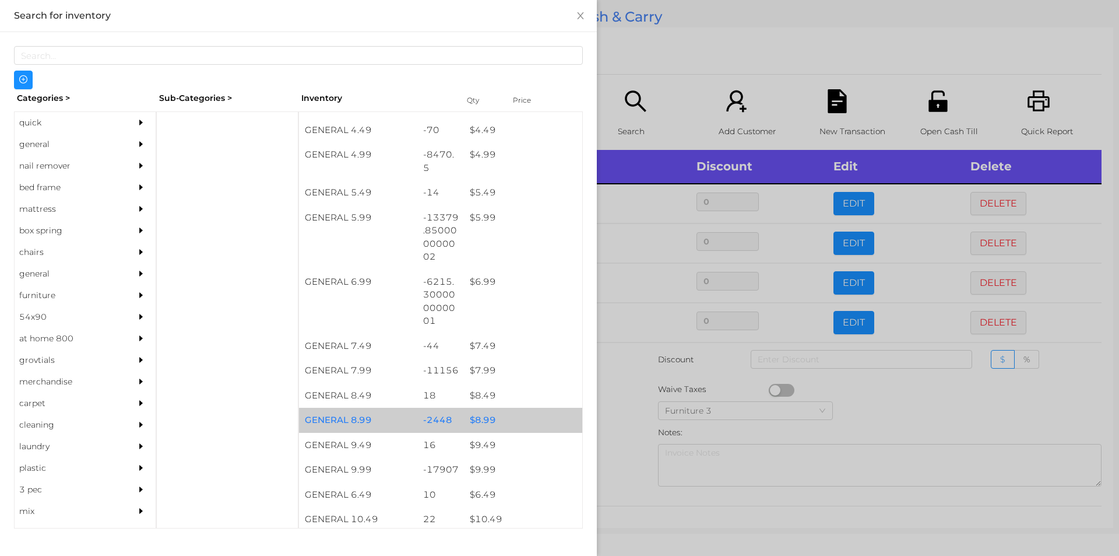
click at [476, 417] on div "$ 8.99" at bounding box center [523, 420] width 118 height 25
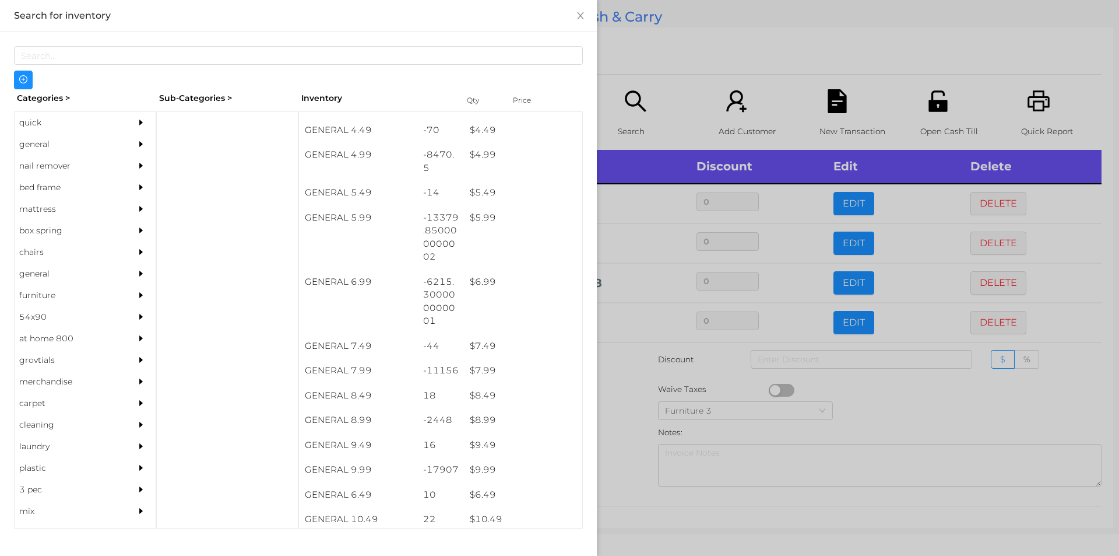
click at [635, 428] on div at bounding box center [559, 278] width 1119 height 556
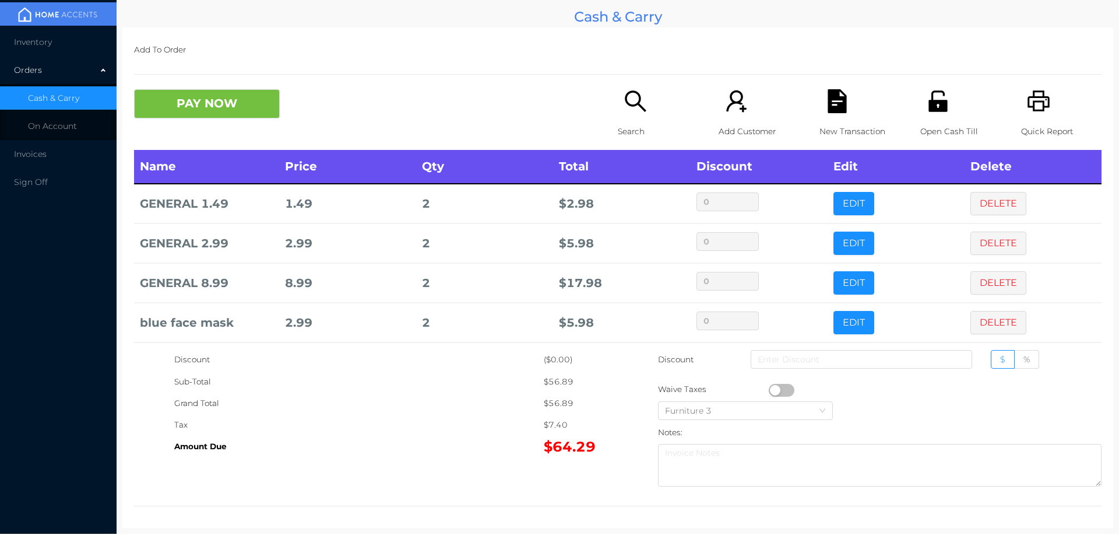
scroll to position [45, 0]
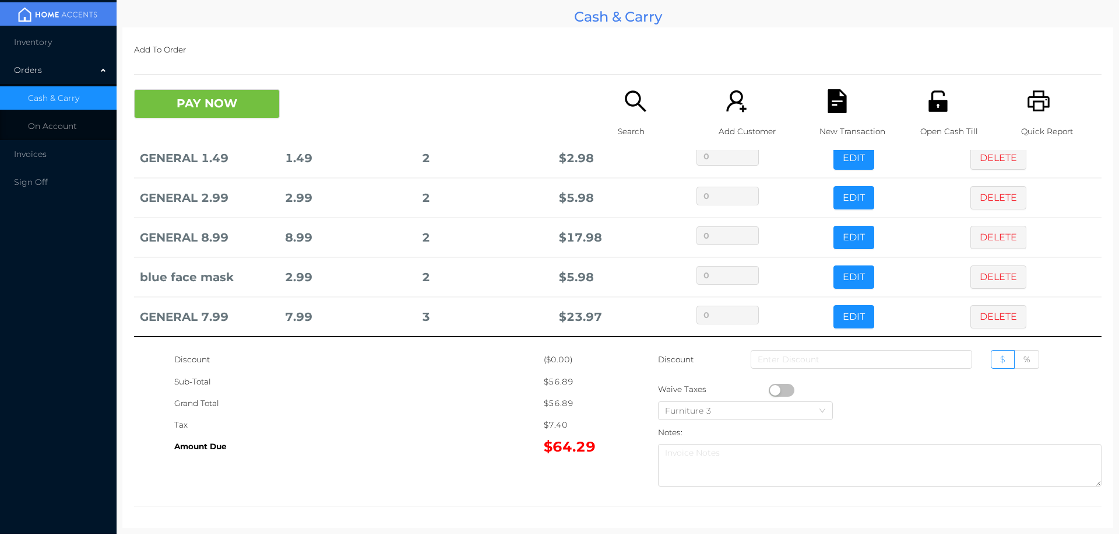
click at [630, 111] on icon "icon: search" at bounding box center [636, 101] width 24 height 24
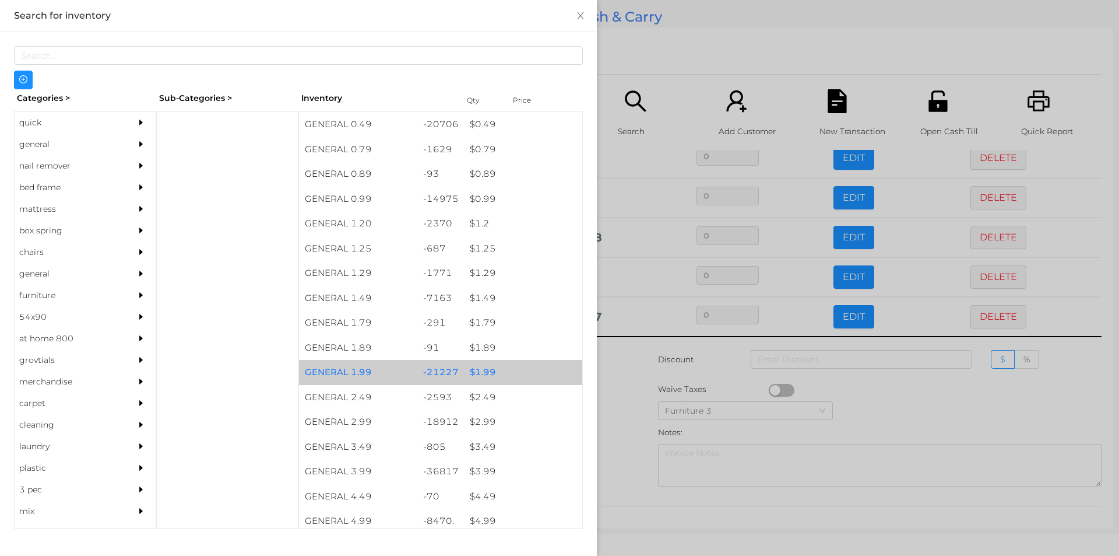
click at [476, 373] on div "$ 1.99" at bounding box center [523, 372] width 118 height 25
click at [479, 373] on div "$ 1.99" at bounding box center [523, 372] width 118 height 25
click at [479, 368] on div "$ 1.99" at bounding box center [523, 372] width 118 height 25
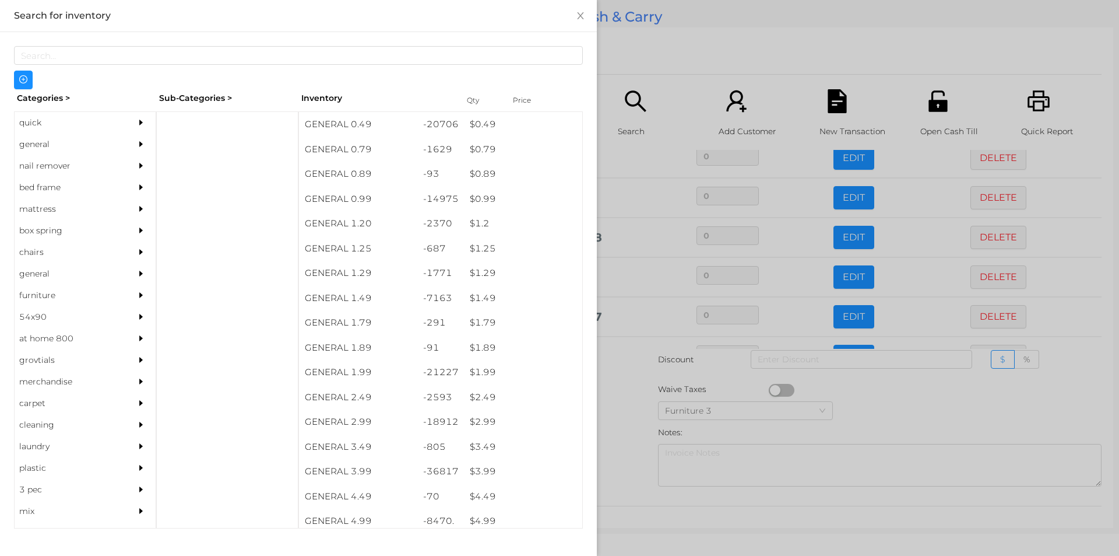
click at [630, 409] on div at bounding box center [559, 278] width 1119 height 556
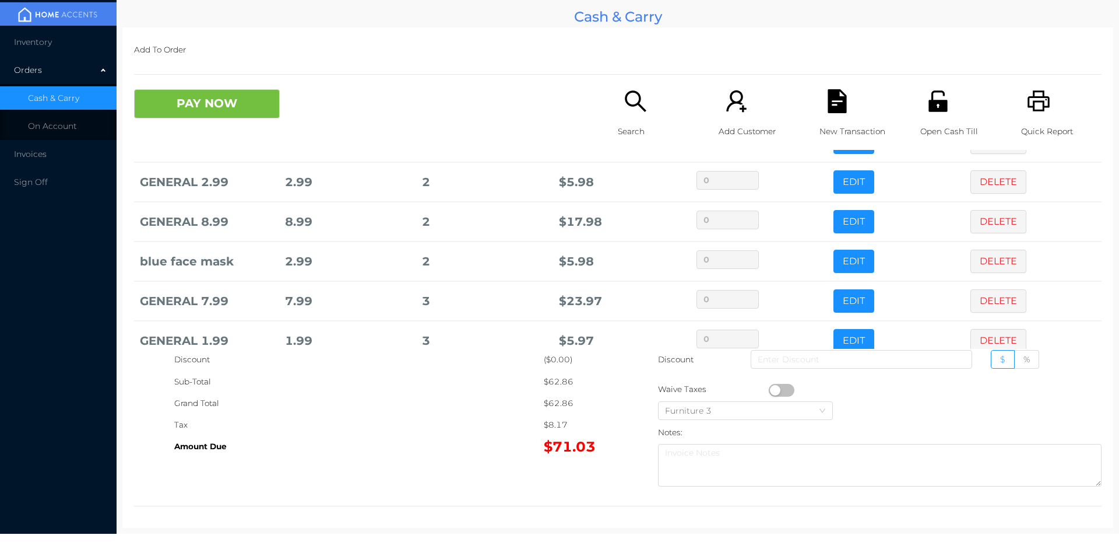
scroll to position [85, 0]
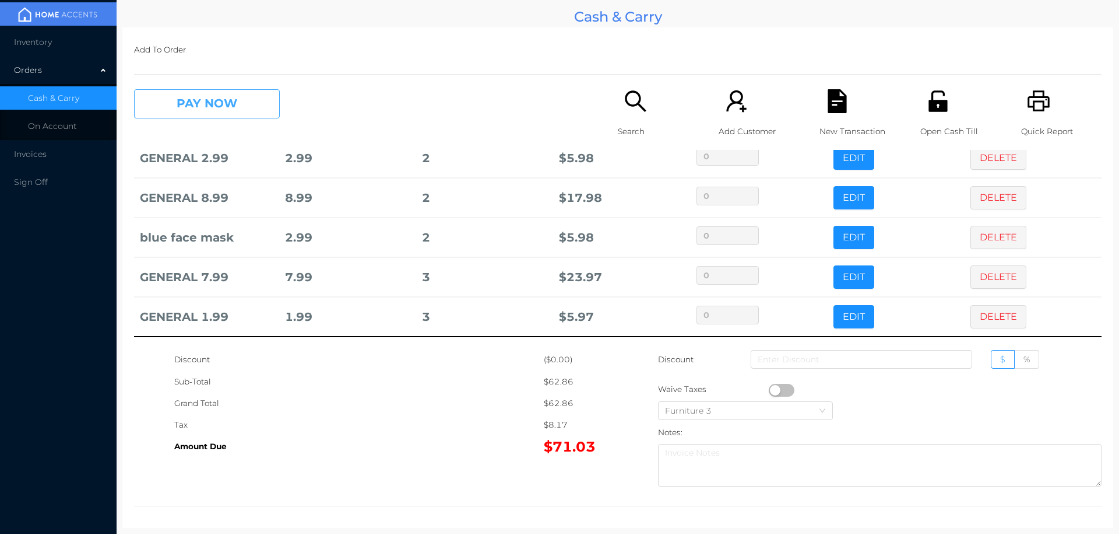
click at [244, 99] on button "PAY NOW" at bounding box center [207, 103] width 146 height 29
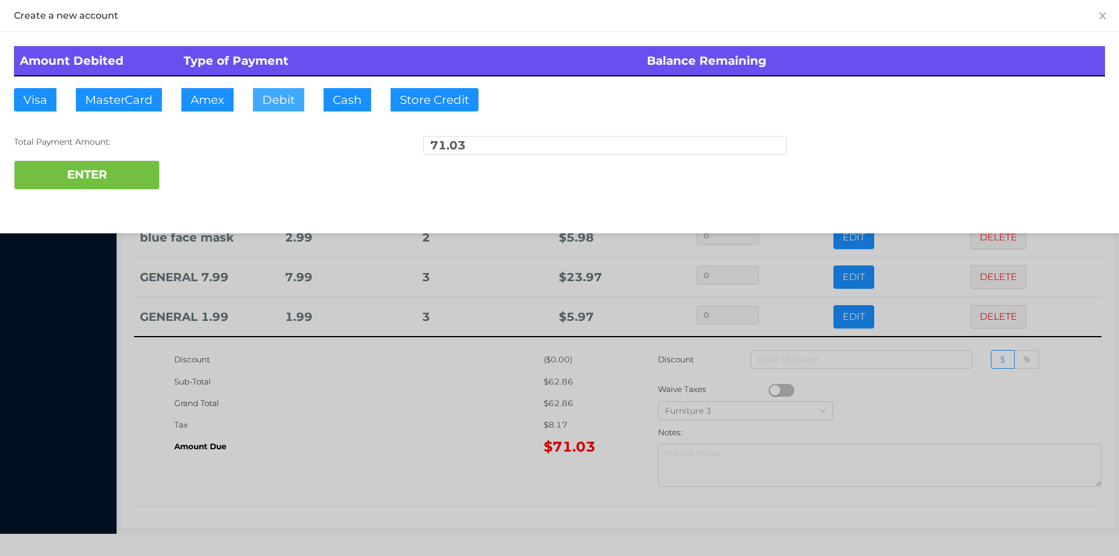
click at [275, 94] on button "Debit" at bounding box center [278, 99] width 51 height 23
click at [134, 174] on button "ENTER" at bounding box center [87, 174] width 146 height 29
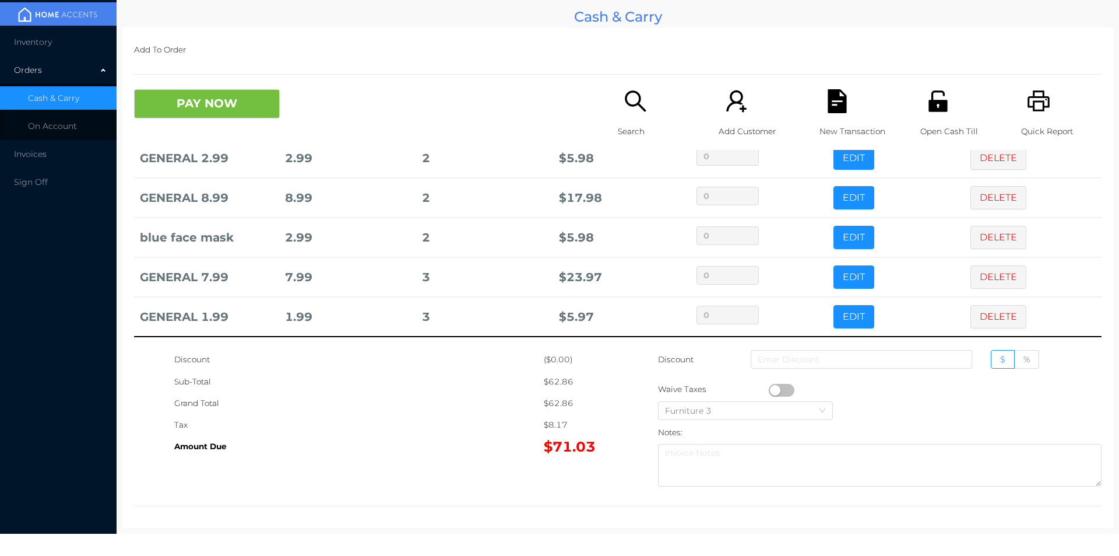
scroll to position [0, 0]
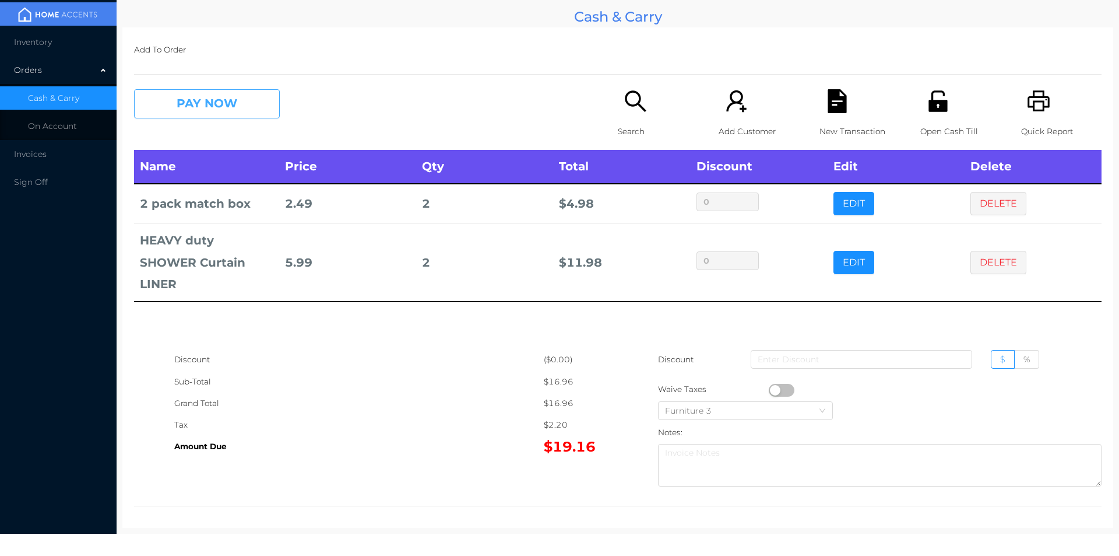
click at [188, 102] on button "PAY NOW" at bounding box center [207, 103] width 146 height 29
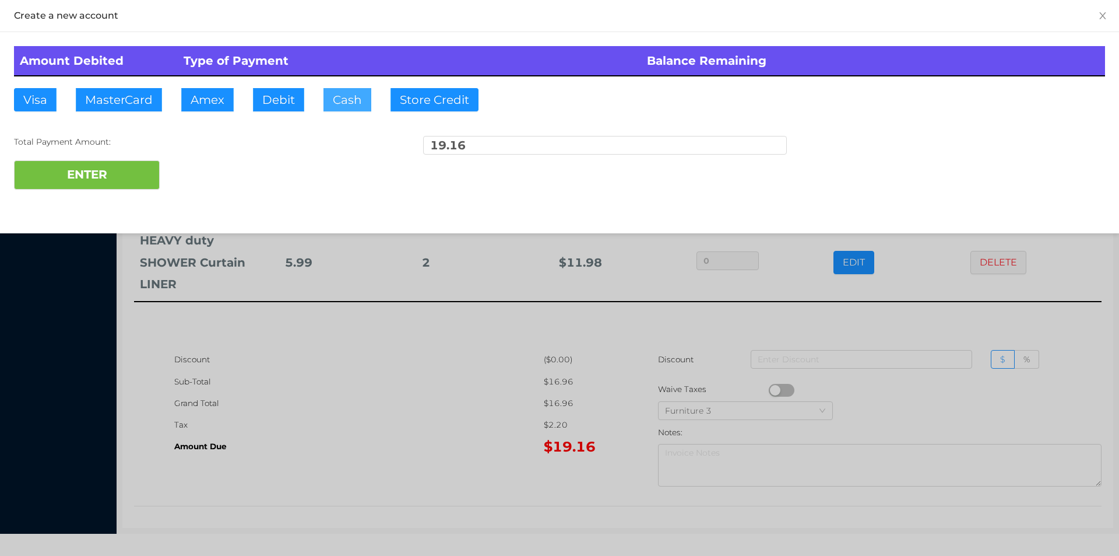
click at [328, 100] on button "Cash" at bounding box center [348, 99] width 48 height 23
type input "50."
click at [114, 174] on button "ENTER" at bounding box center [87, 174] width 146 height 29
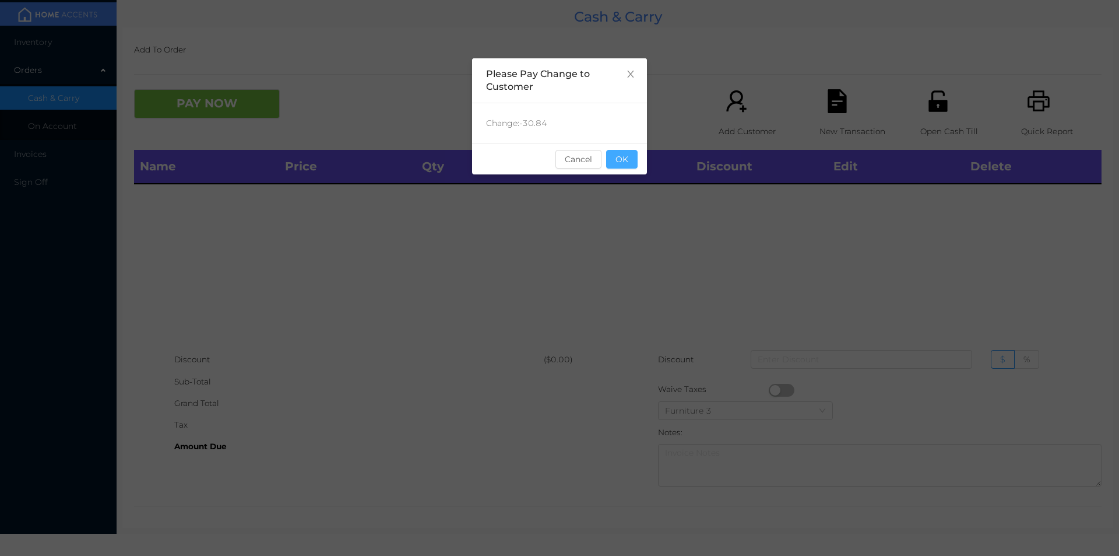
click at [628, 162] on button "OK" at bounding box center [621, 159] width 31 height 19
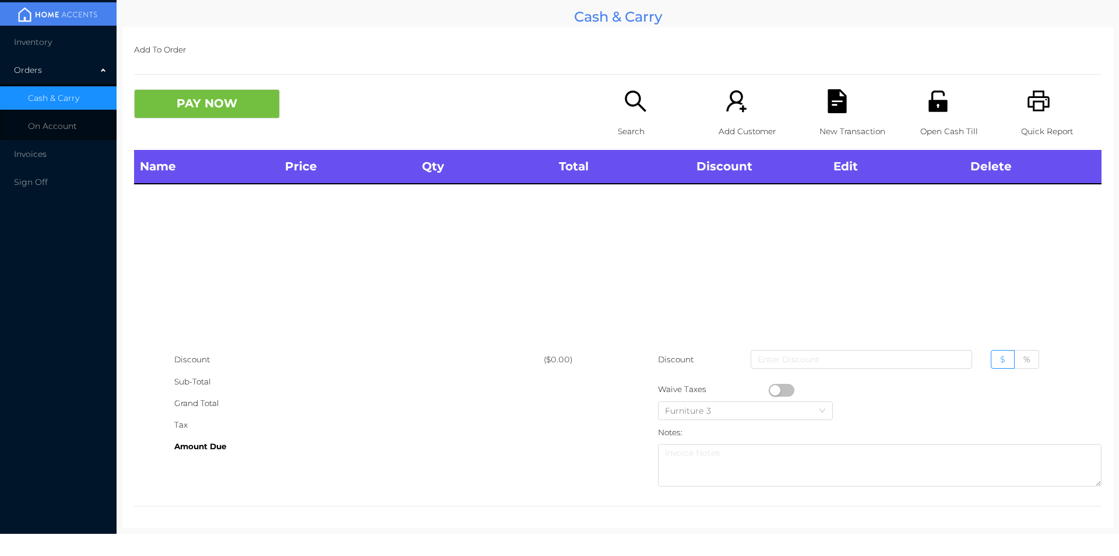
click at [643, 190] on div "Name Price Qty Total Discount Edit Delete" at bounding box center [618, 249] width 968 height 199
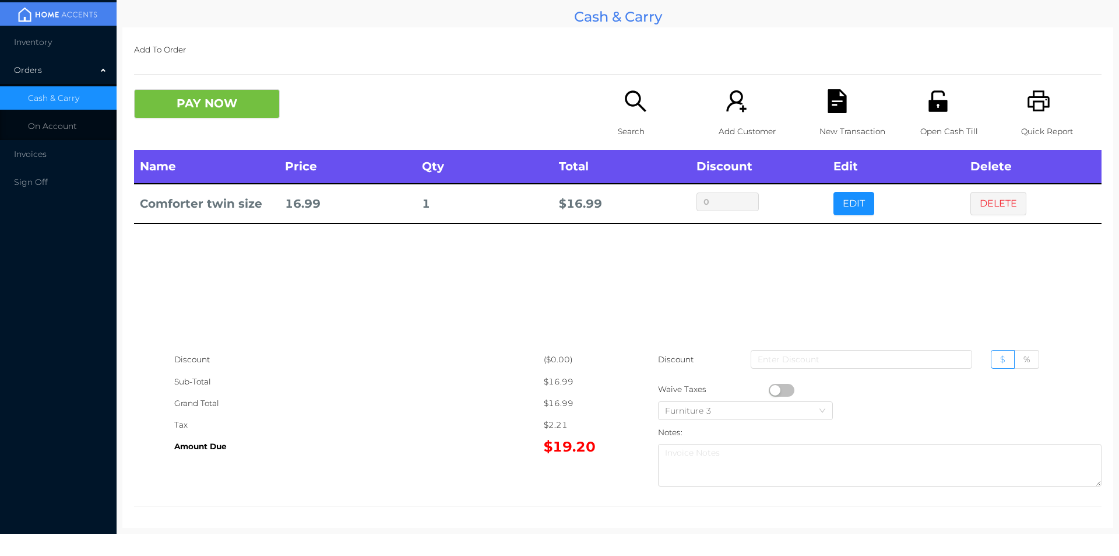
click at [629, 107] on icon "icon: search" at bounding box center [636, 101] width 24 height 24
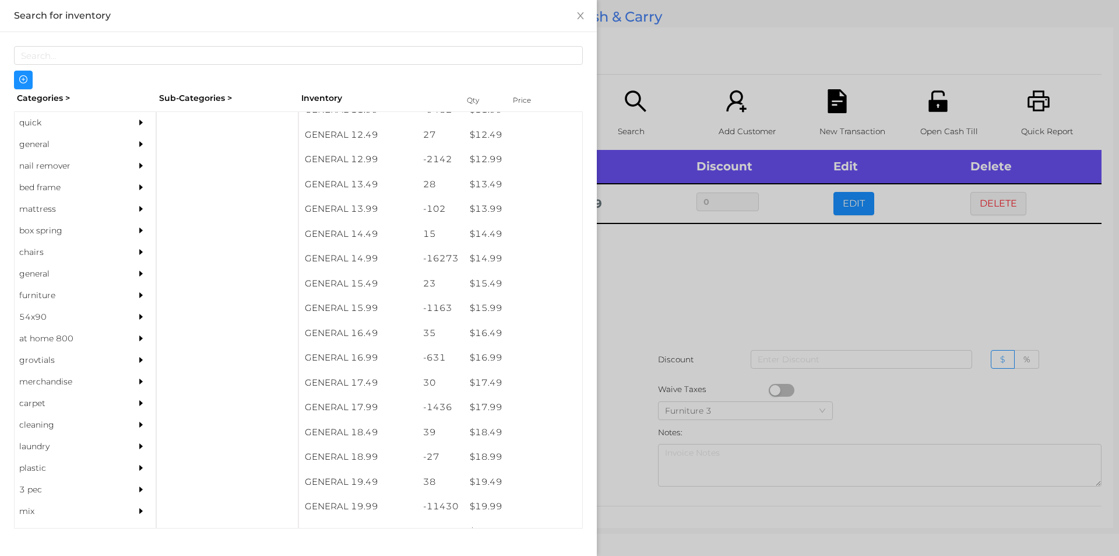
scroll to position [874, 0]
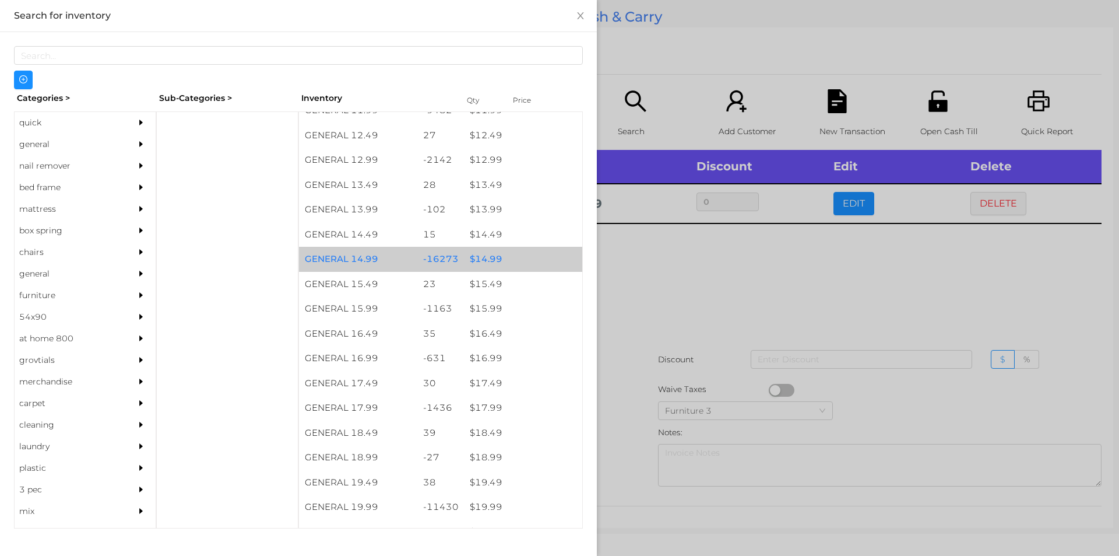
click at [482, 257] on div "$ 14.99" at bounding box center [523, 259] width 118 height 25
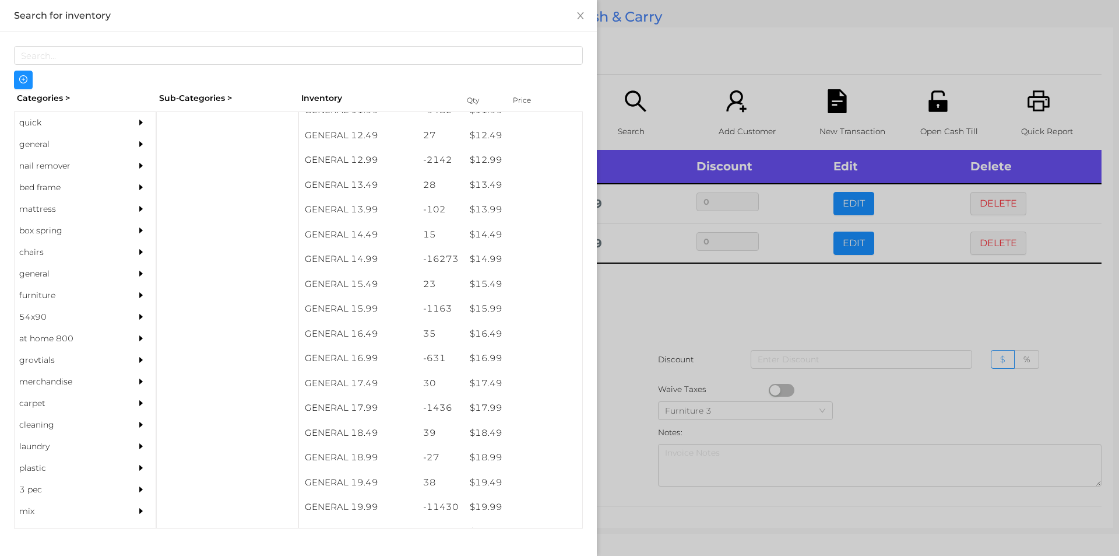
click at [634, 329] on div at bounding box center [559, 278] width 1119 height 556
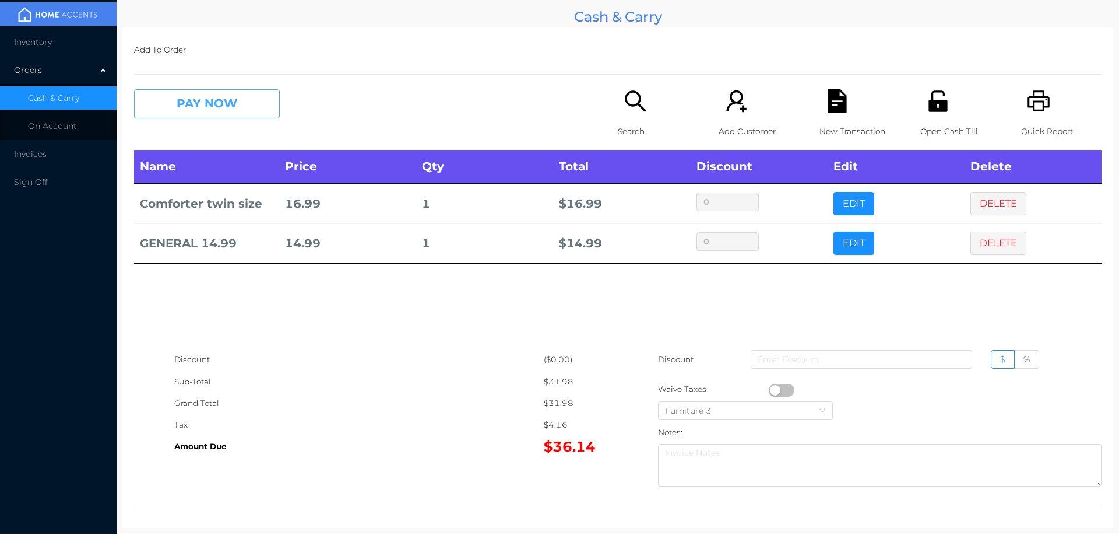
click at [189, 100] on button "PAY NOW" at bounding box center [207, 103] width 146 height 29
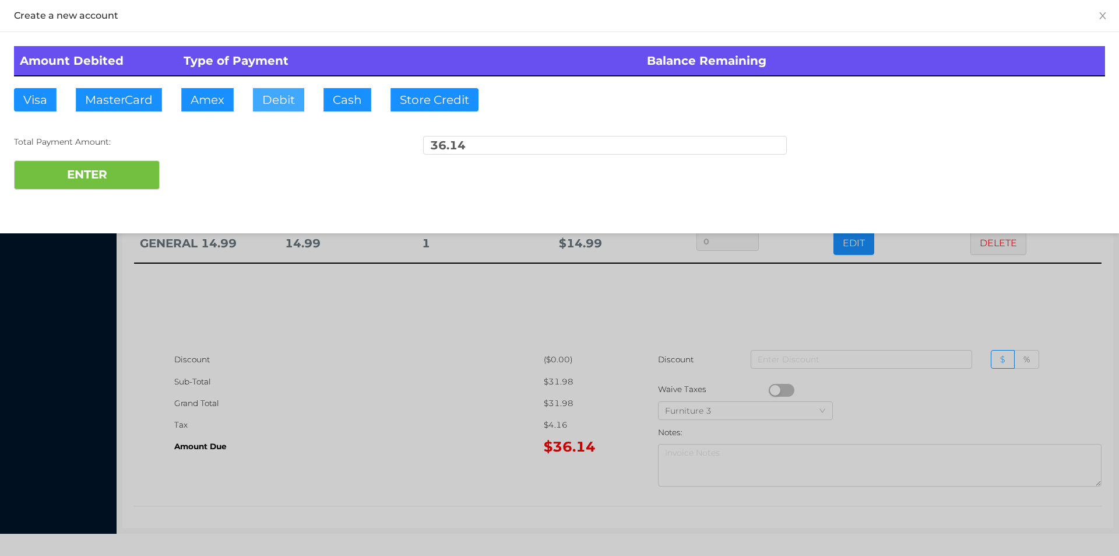
click at [253, 106] on button "Debit" at bounding box center [278, 99] width 51 height 23
click at [81, 171] on button "ENTER" at bounding box center [87, 174] width 146 height 29
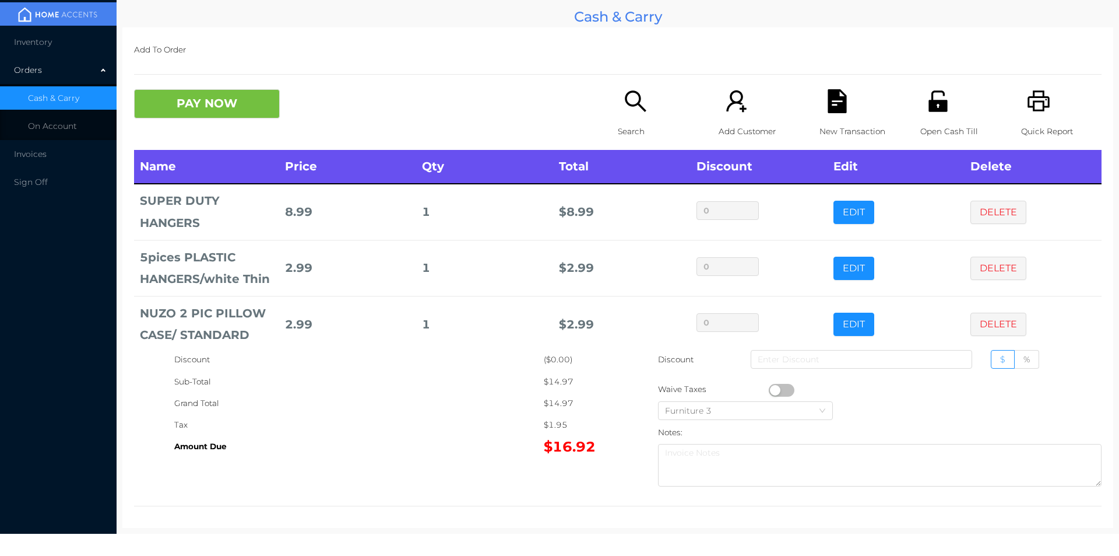
click at [631, 114] on div "Search" at bounding box center [658, 119] width 80 height 61
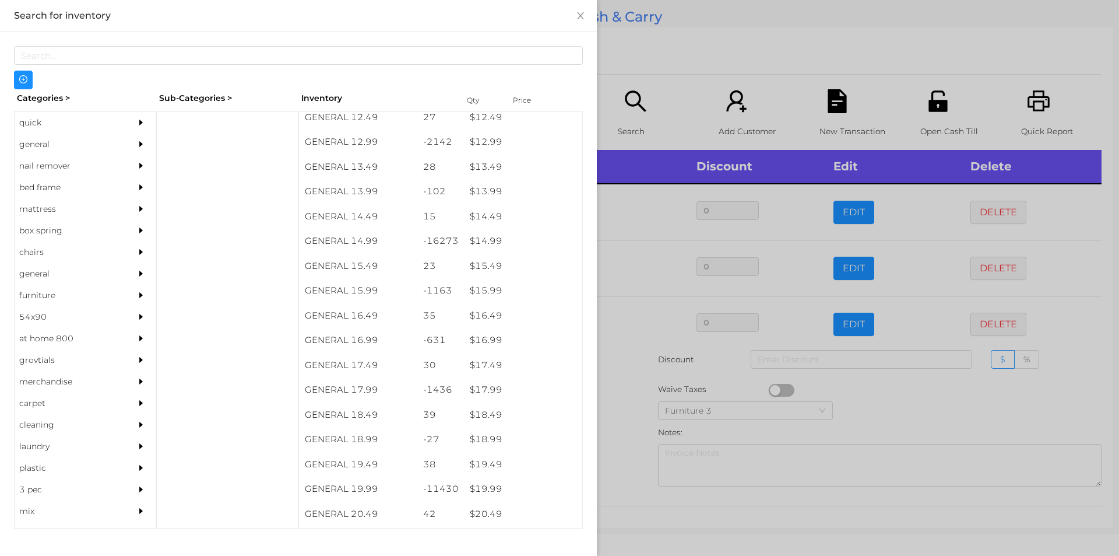
scroll to position [891, 0]
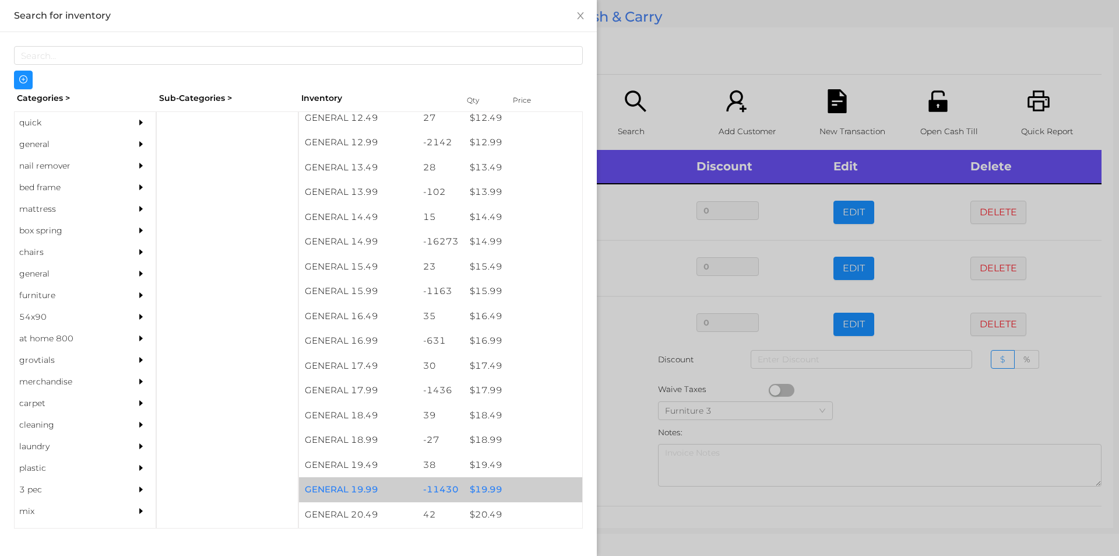
click at [490, 487] on div "$ 19.99" at bounding box center [523, 489] width 118 height 25
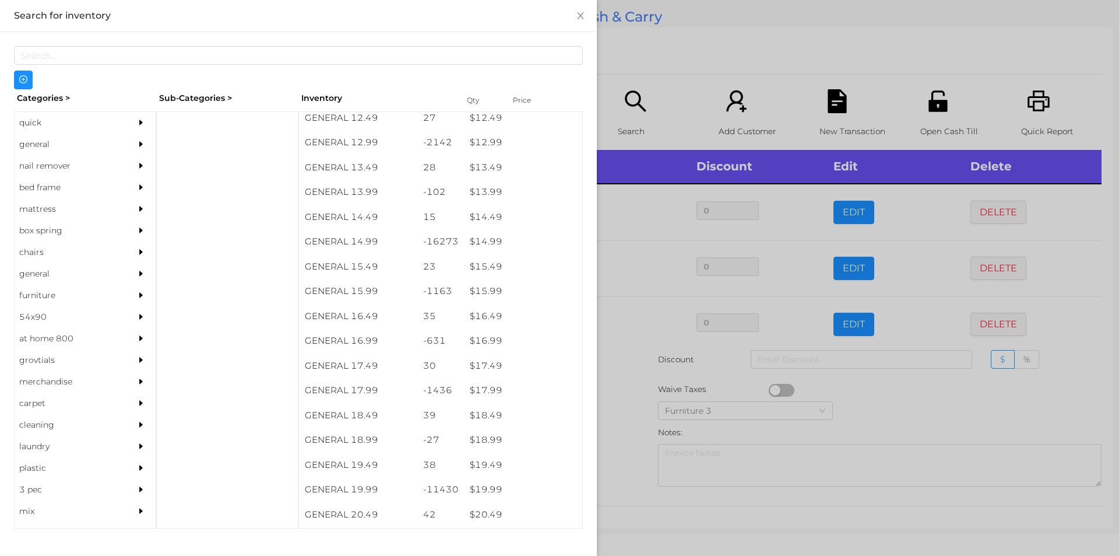
click at [612, 481] on div at bounding box center [559, 278] width 1119 height 556
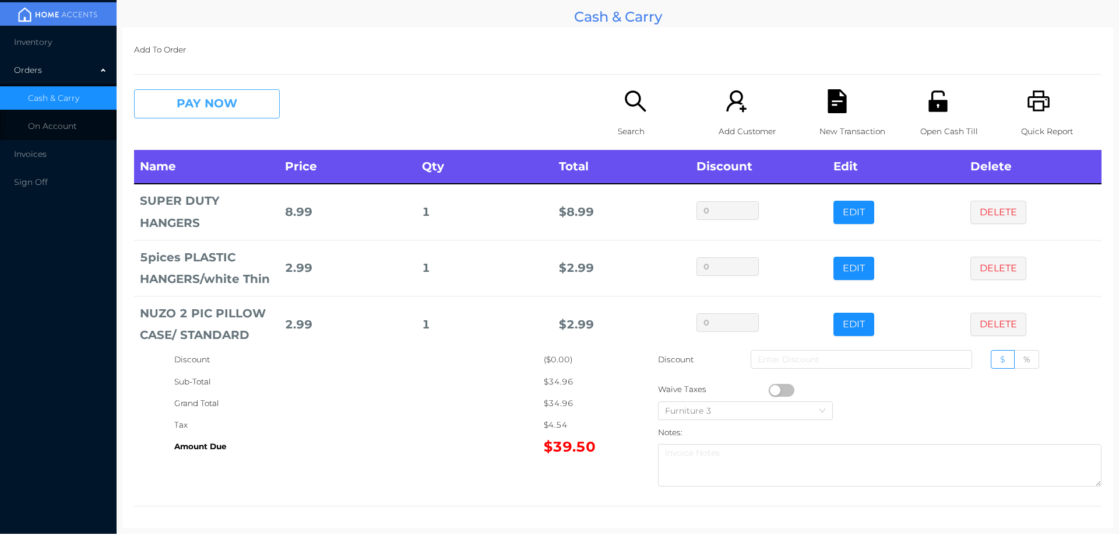
click at [175, 114] on button "PAY NOW" at bounding box center [207, 103] width 146 height 29
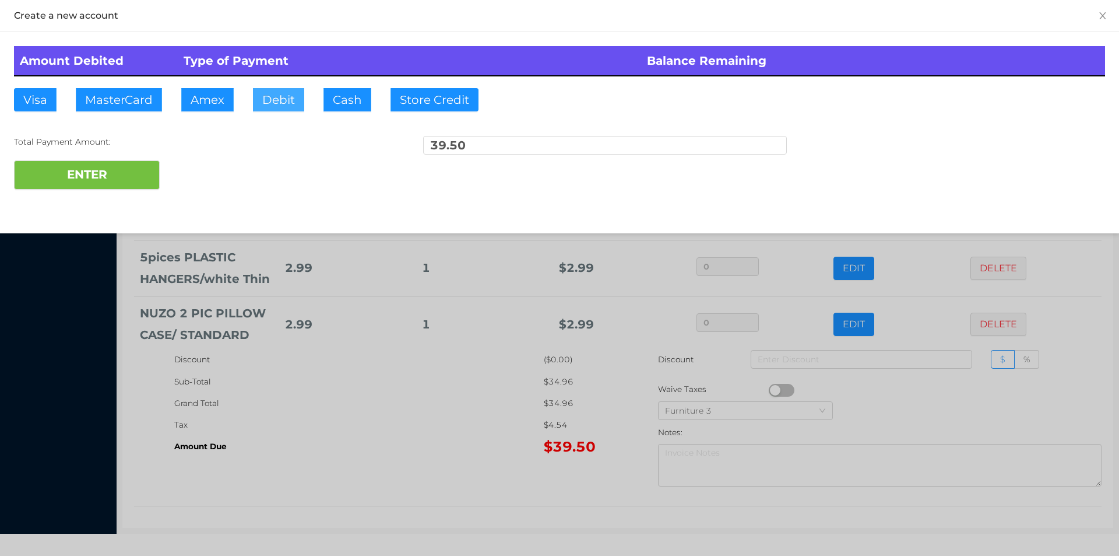
click at [282, 96] on button "Debit" at bounding box center [278, 99] width 51 height 23
click at [127, 164] on button "ENTER" at bounding box center [87, 174] width 146 height 29
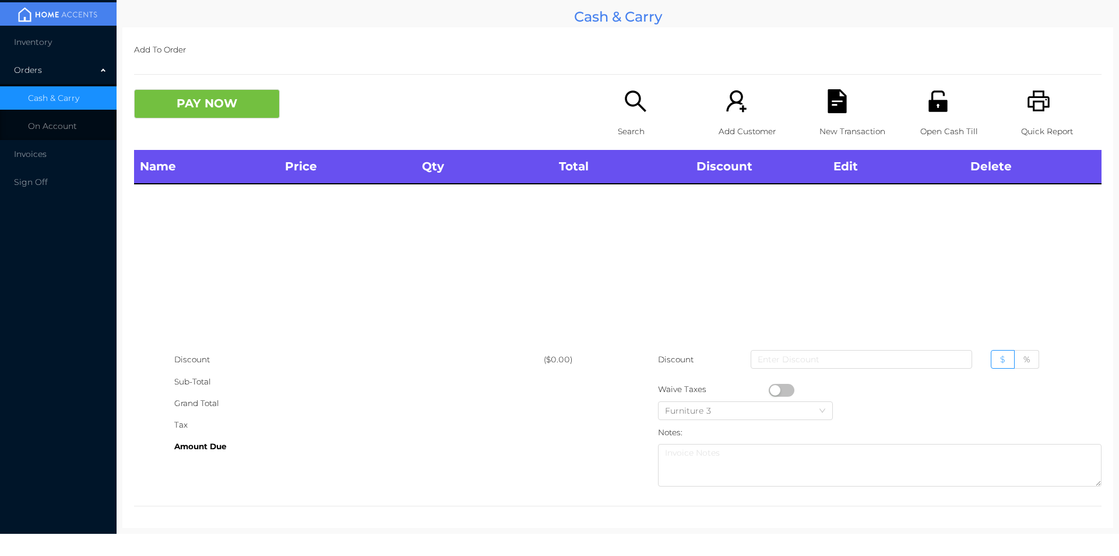
click at [627, 134] on p "Search" at bounding box center [658, 132] width 80 height 22
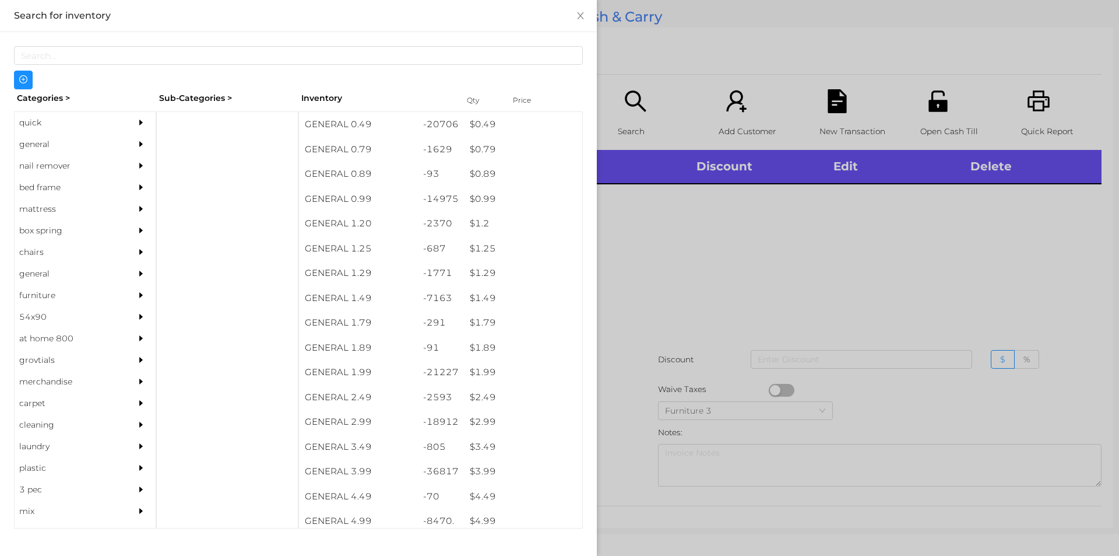
click at [479, 469] on div "$ 3.99" at bounding box center [523, 471] width 118 height 25
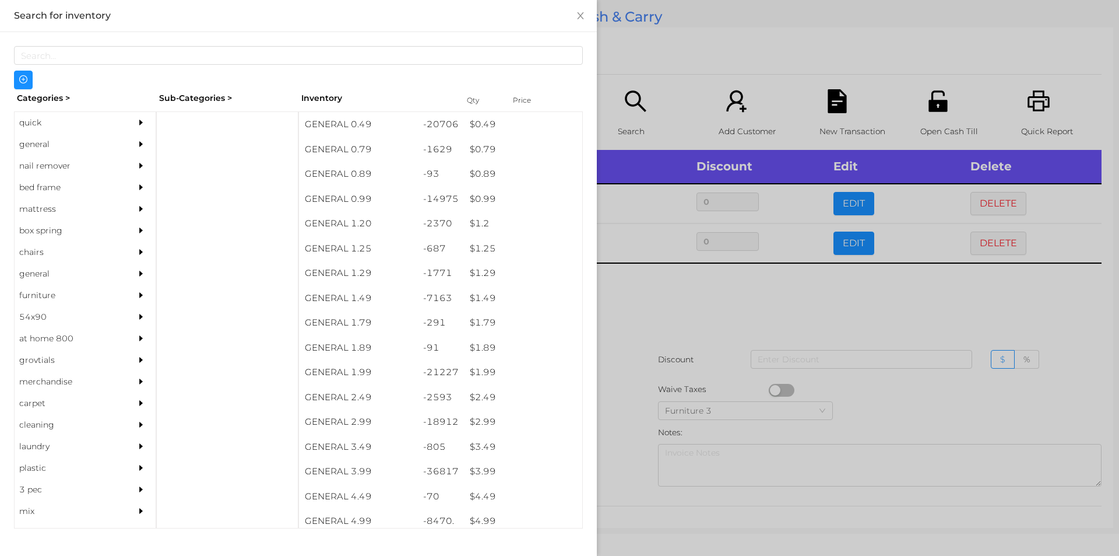
click at [637, 287] on div at bounding box center [559, 278] width 1119 height 556
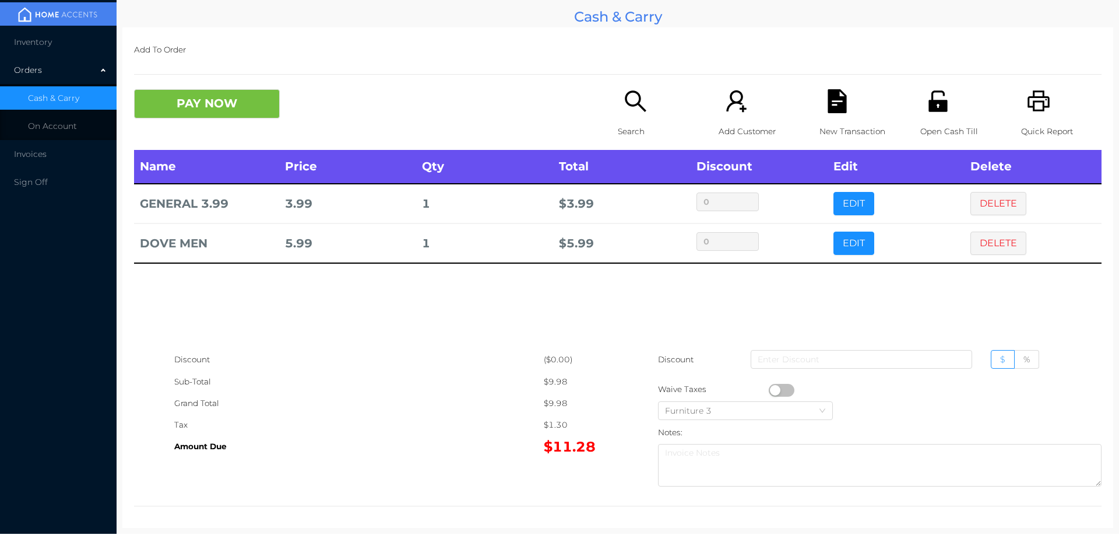
click at [196, 99] on button "PAY NOW" at bounding box center [207, 103] width 146 height 29
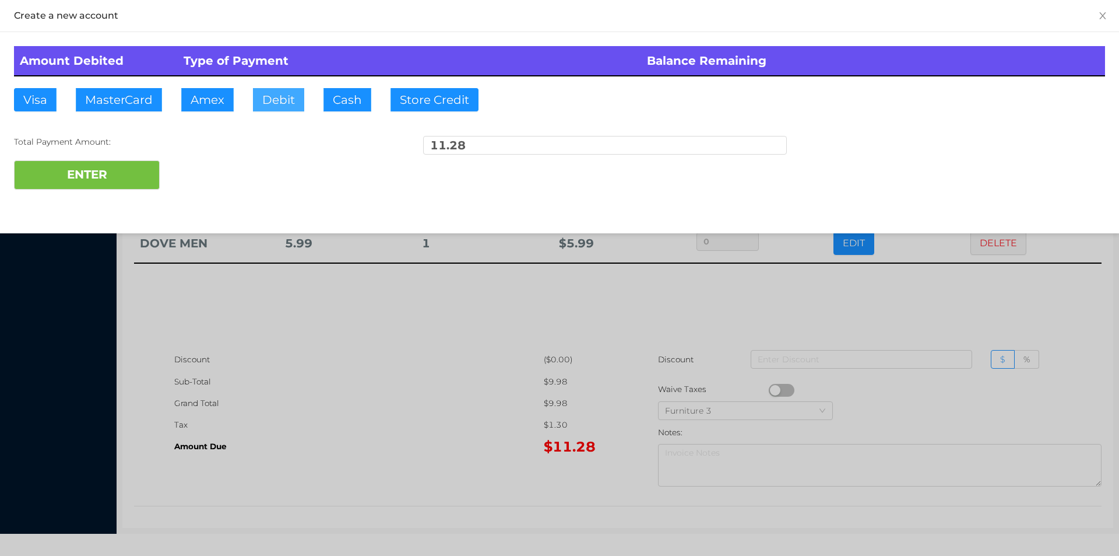
click at [275, 97] on button "Debit" at bounding box center [278, 99] width 51 height 23
click at [83, 171] on button "ENTER" at bounding box center [87, 174] width 146 height 29
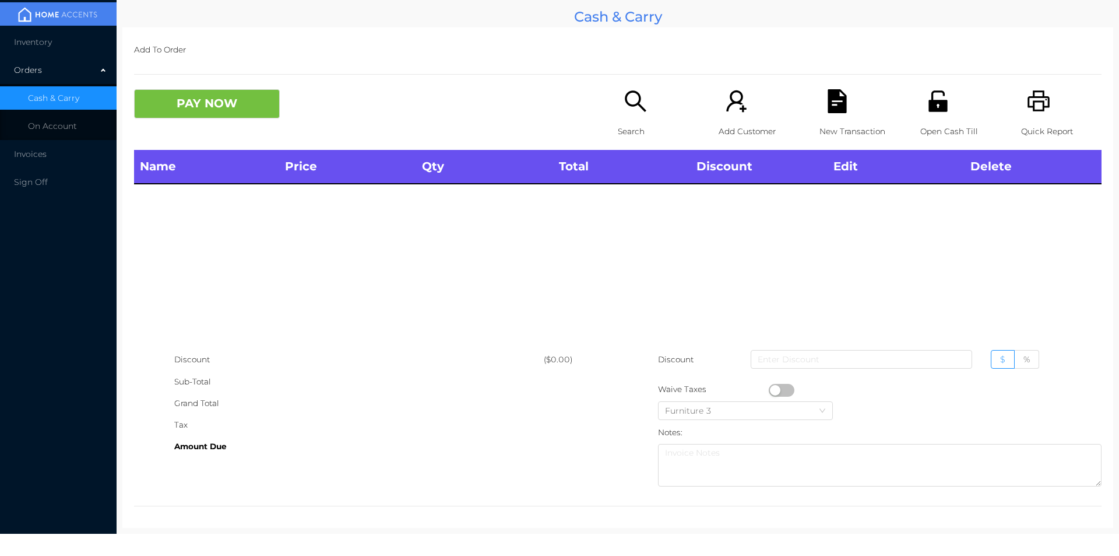
click at [641, 123] on p "Search" at bounding box center [658, 132] width 80 height 22
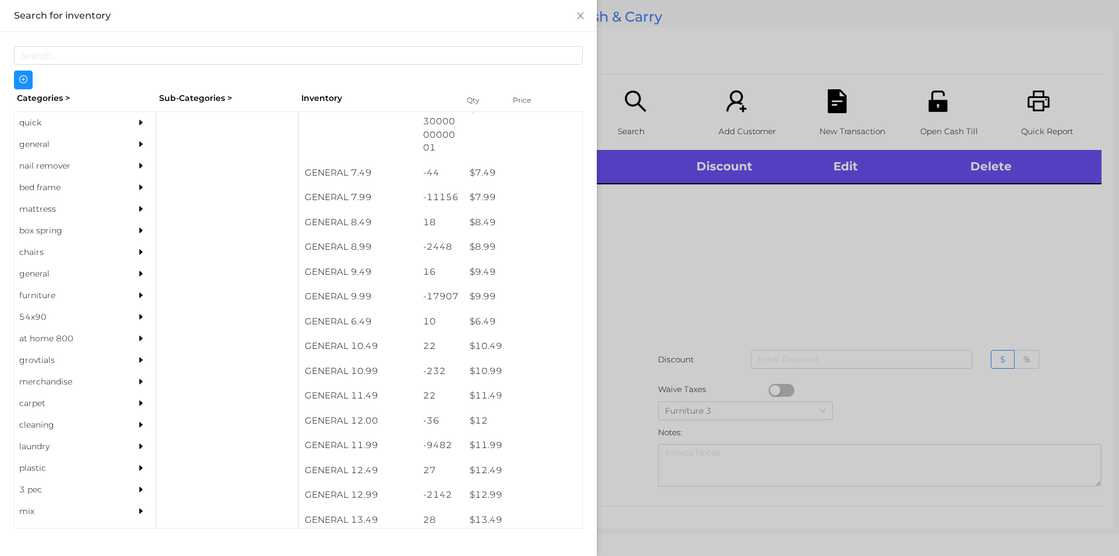
scroll to position [544, 0]
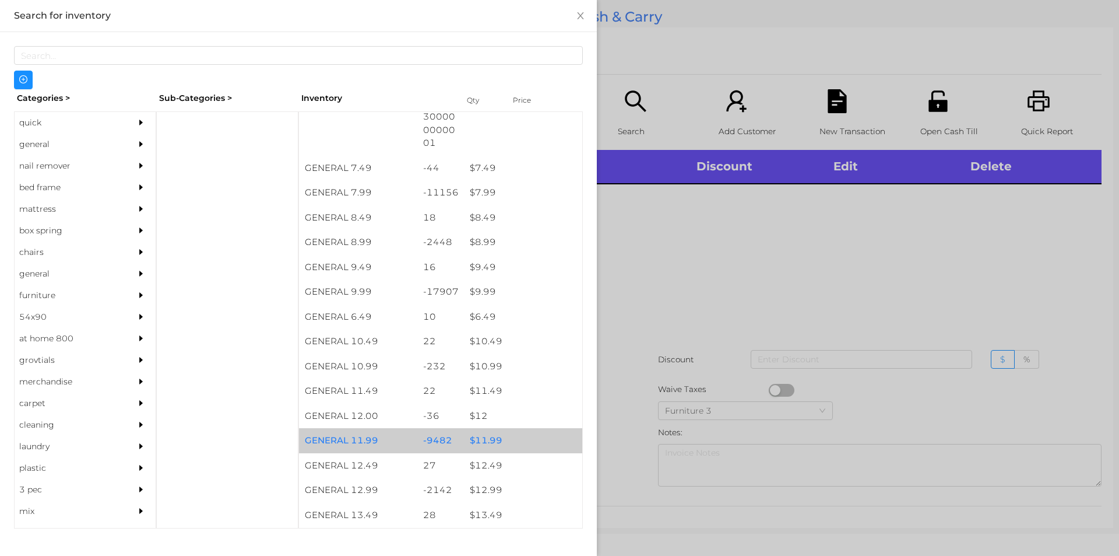
click at [489, 438] on div "$ 11.99" at bounding box center [523, 440] width 118 height 25
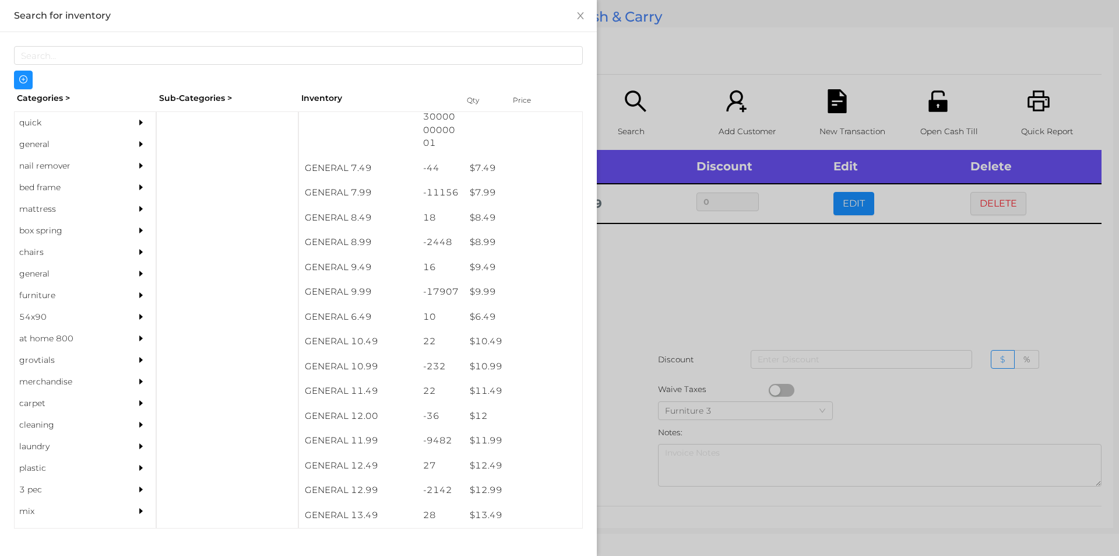
click at [617, 440] on div at bounding box center [559, 278] width 1119 height 556
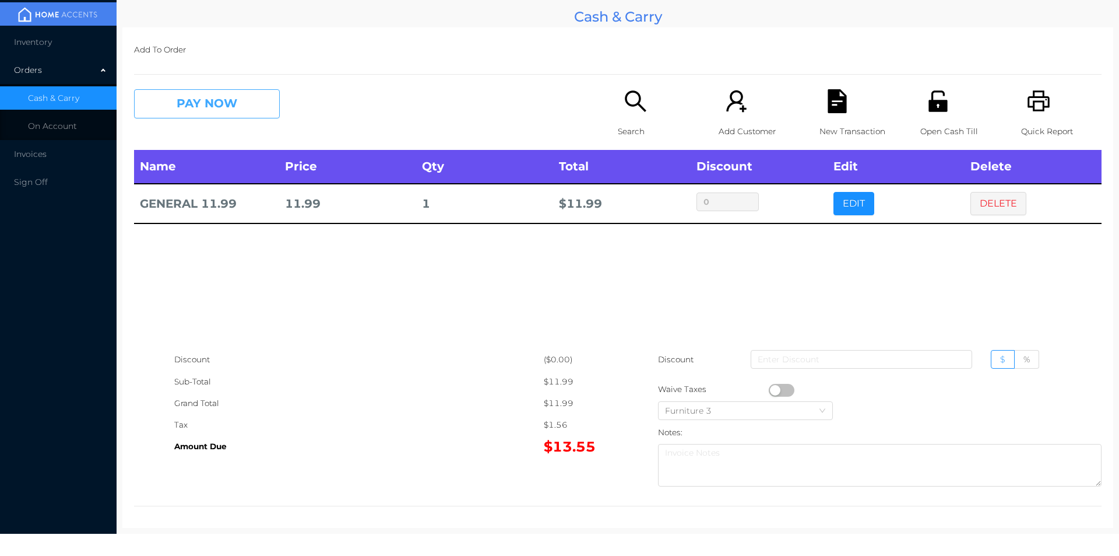
click at [185, 108] on button "PAY NOW" at bounding box center [207, 103] width 146 height 29
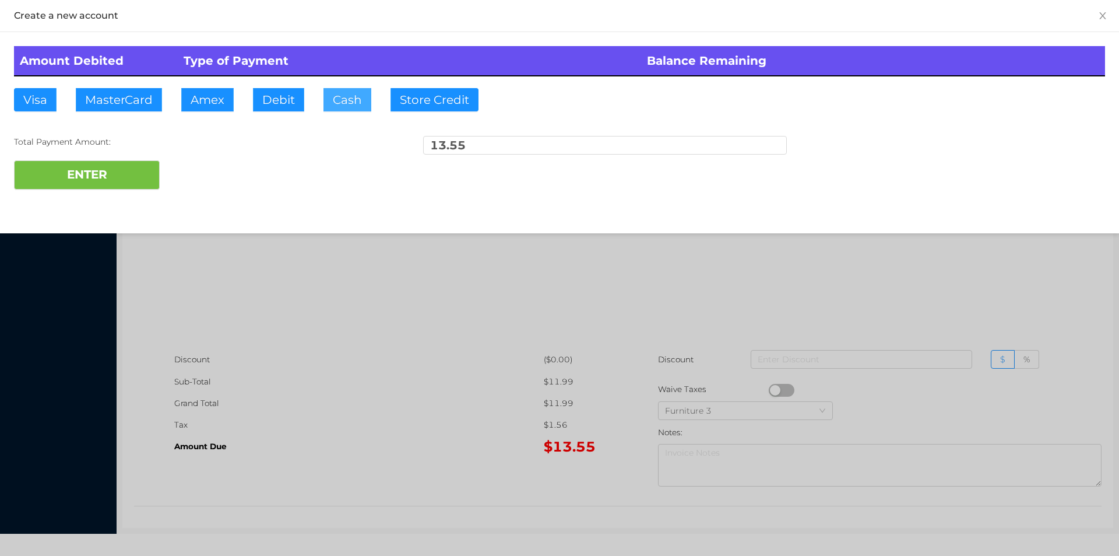
click at [324, 96] on button "Cash" at bounding box center [348, 99] width 48 height 23
type input "20."
click at [99, 173] on button "ENTER" at bounding box center [87, 174] width 146 height 29
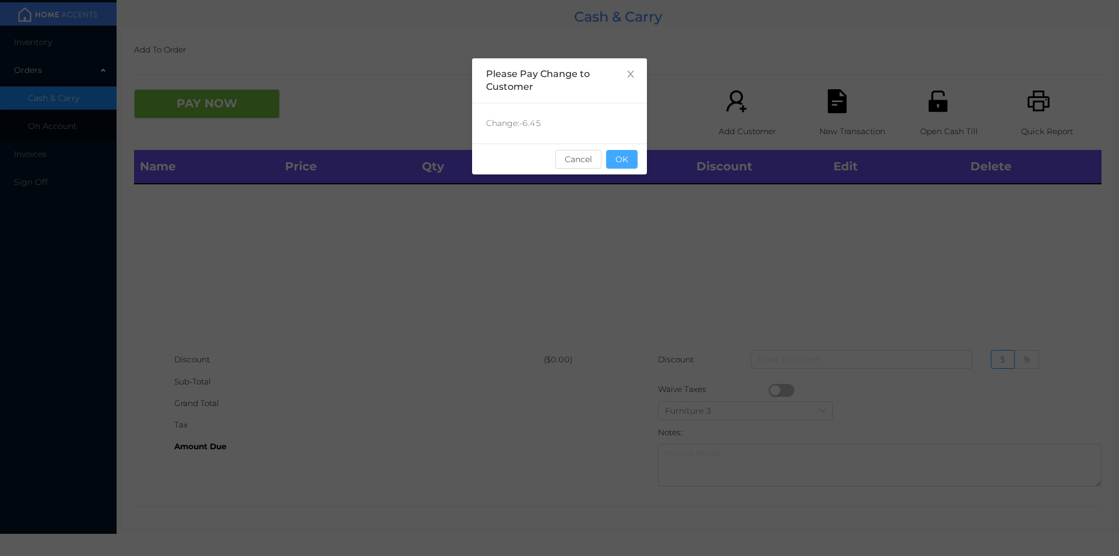
click at [618, 166] on button "OK" at bounding box center [621, 159] width 31 height 19
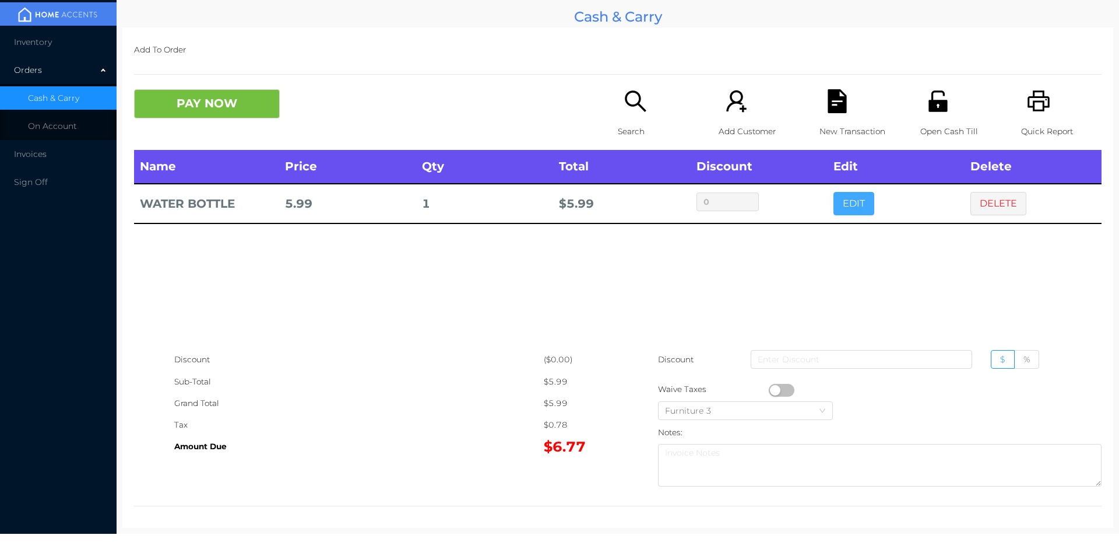
click at [865, 201] on button "EDIT" at bounding box center [854, 203] width 41 height 23
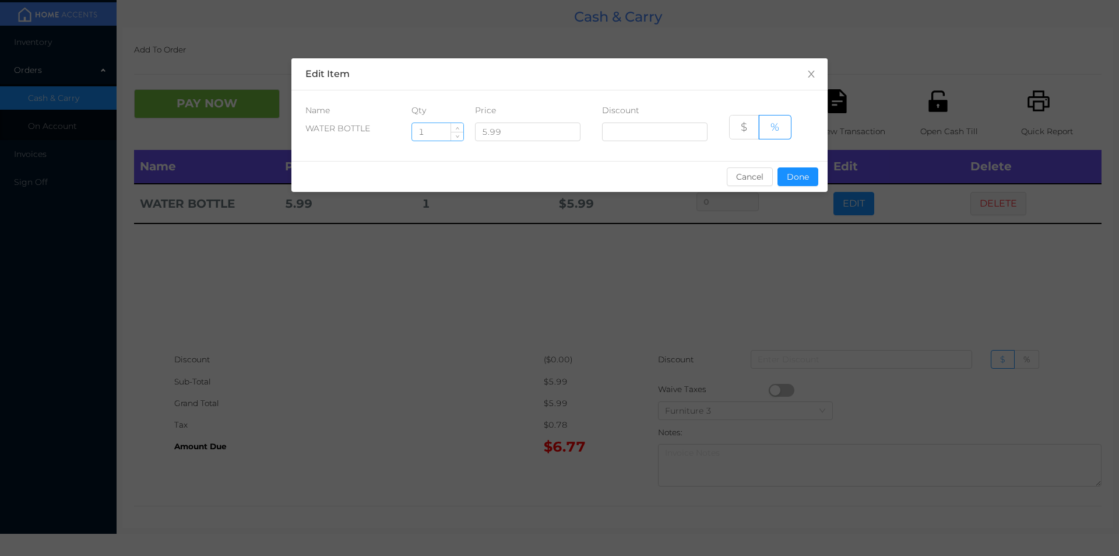
click at [427, 128] on input "1" at bounding box center [437, 131] width 51 height 17
type input "2"
click at [791, 185] on button "Done" at bounding box center [798, 176] width 41 height 19
type input "0%"
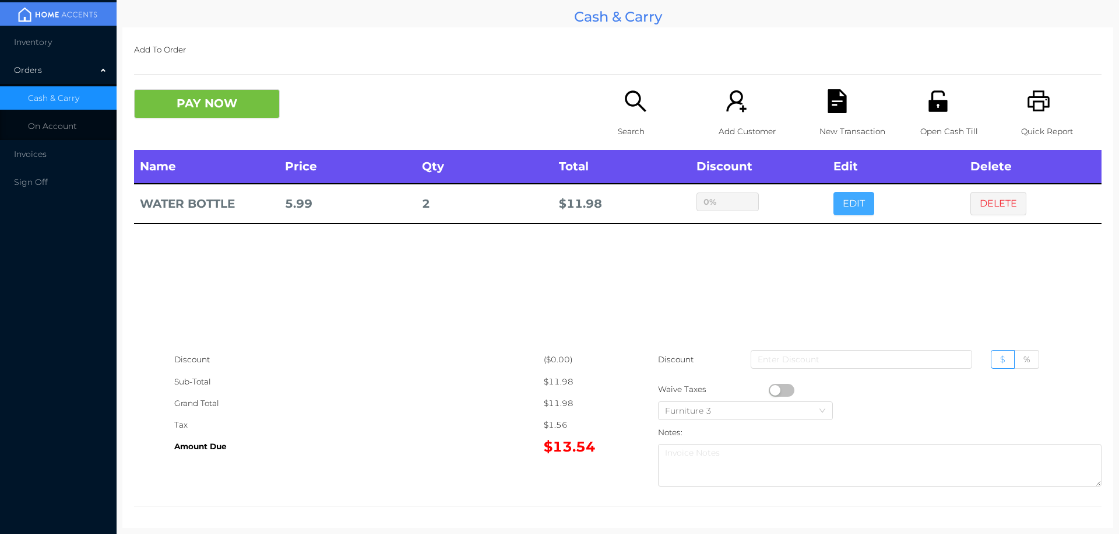
click at [834, 192] on button "EDIT" at bounding box center [854, 203] width 41 height 23
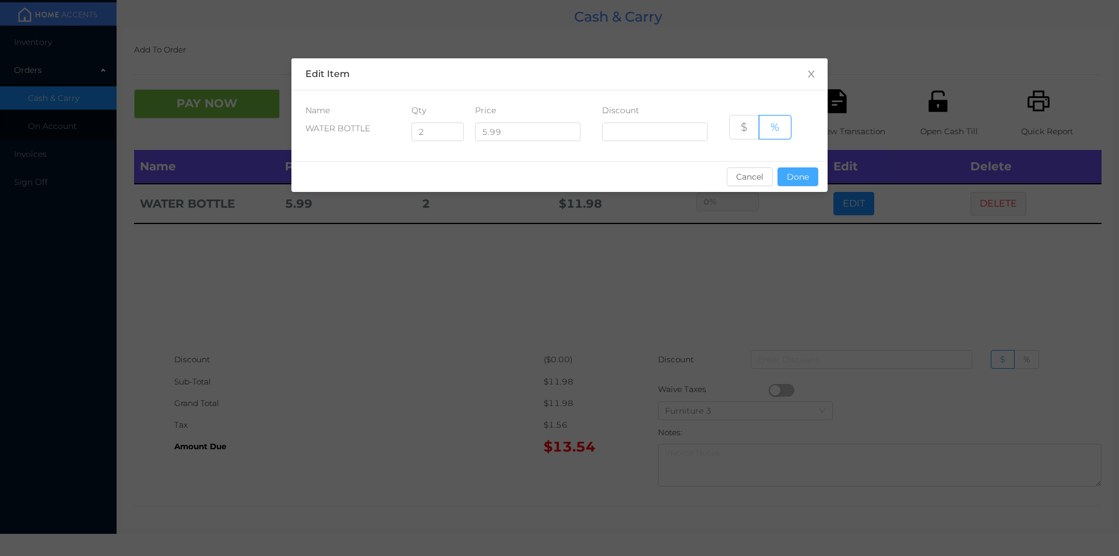
click at [790, 178] on button "Done" at bounding box center [798, 176] width 41 height 19
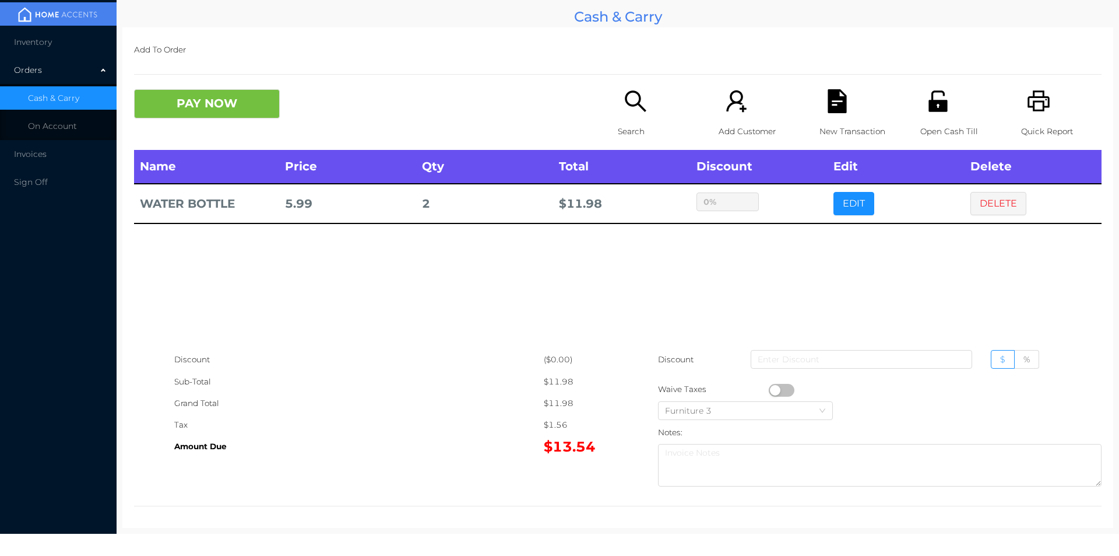
click at [637, 104] on icon "icon: search" at bounding box center [636, 101] width 24 height 24
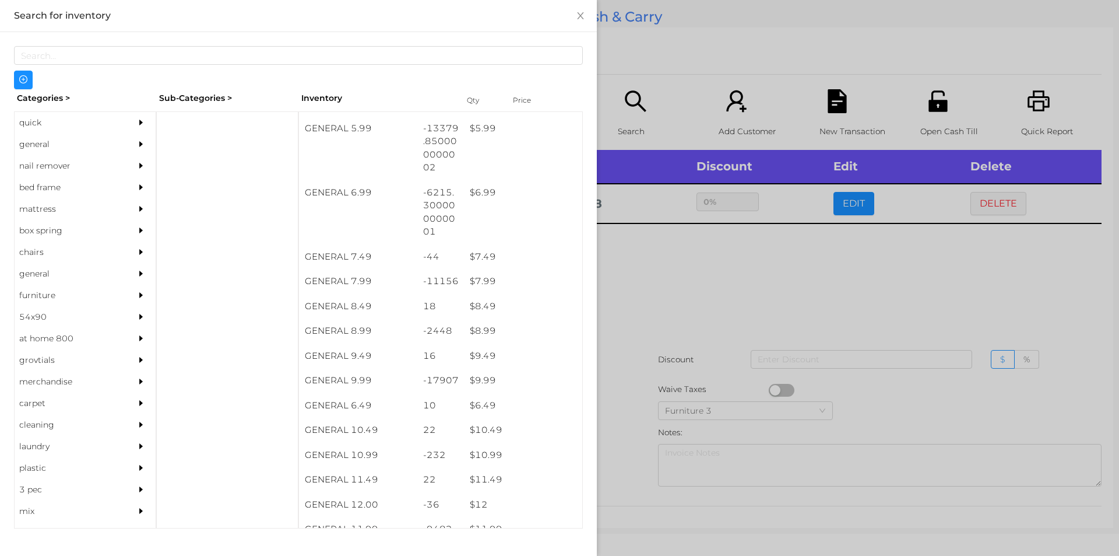
scroll to position [491, 0]
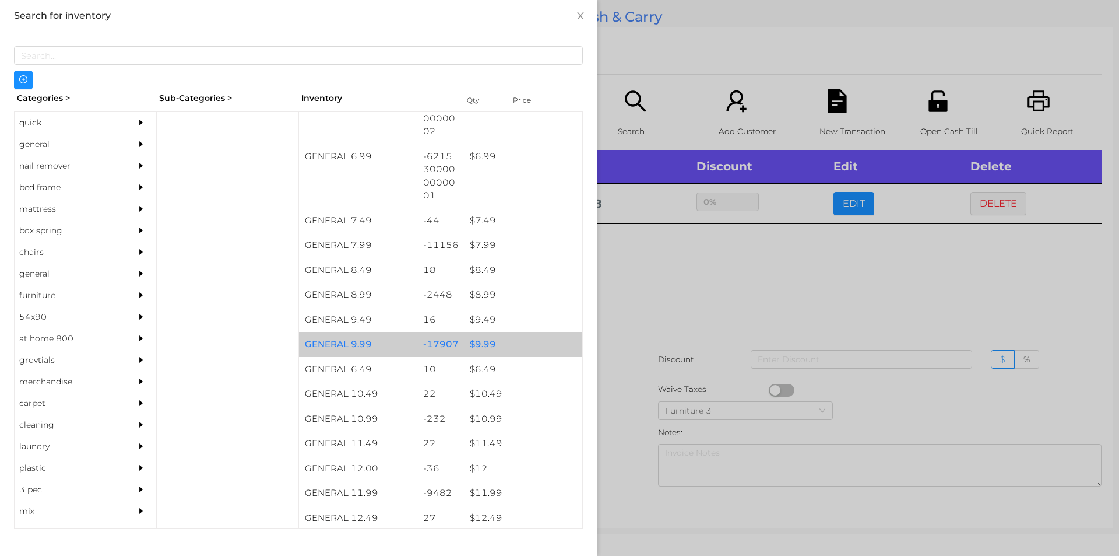
click at [495, 343] on div "$ 9.99" at bounding box center [523, 344] width 118 height 25
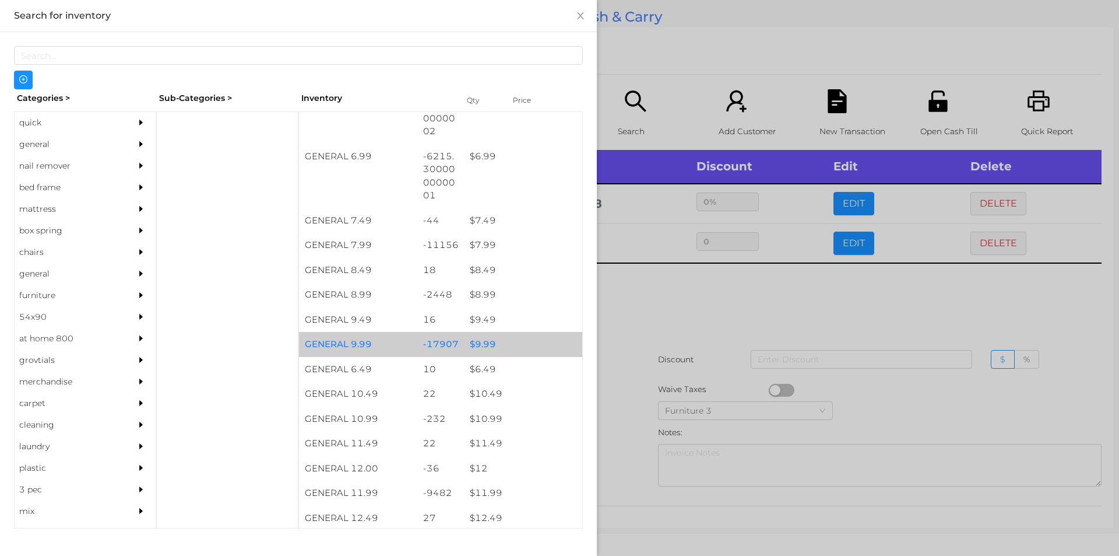
click at [497, 338] on div "$ 9.99" at bounding box center [523, 344] width 118 height 25
click at [499, 342] on div "$ 9.99" at bounding box center [523, 344] width 118 height 25
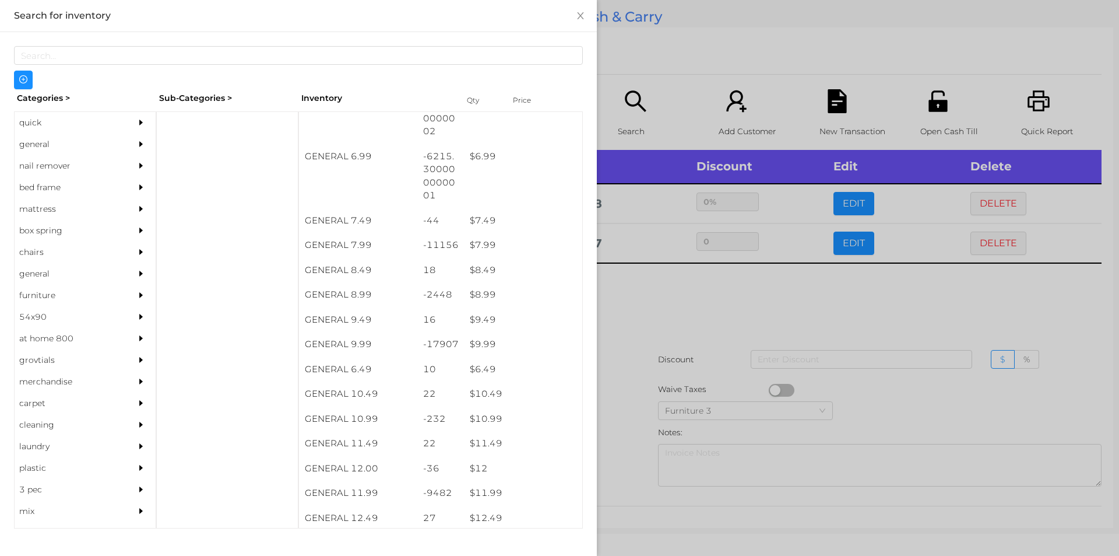
click at [650, 318] on div at bounding box center [559, 278] width 1119 height 556
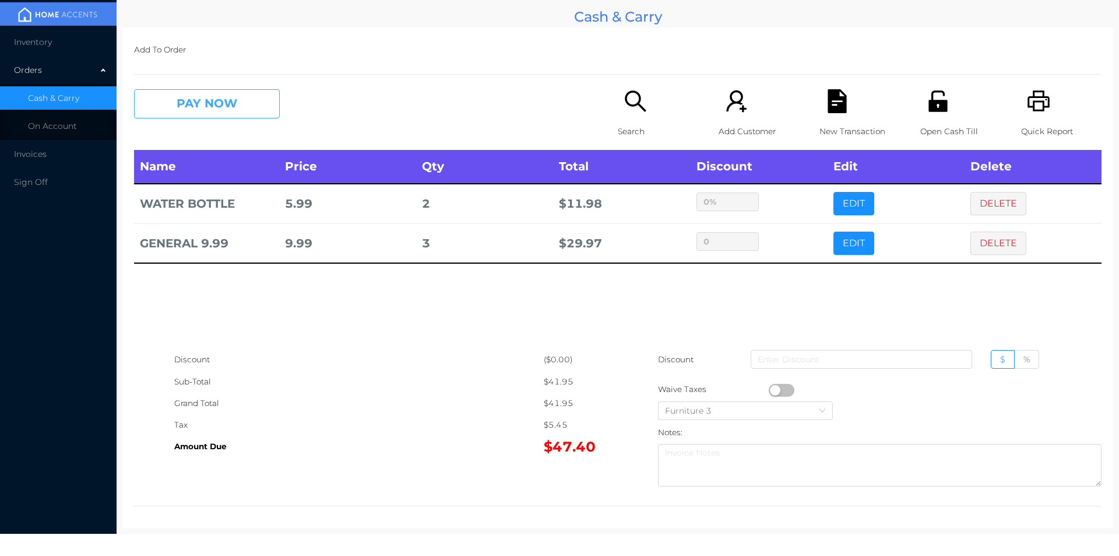
click at [196, 118] on button "PAY NOW" at bounding box center [207, 103] width 146 height 29
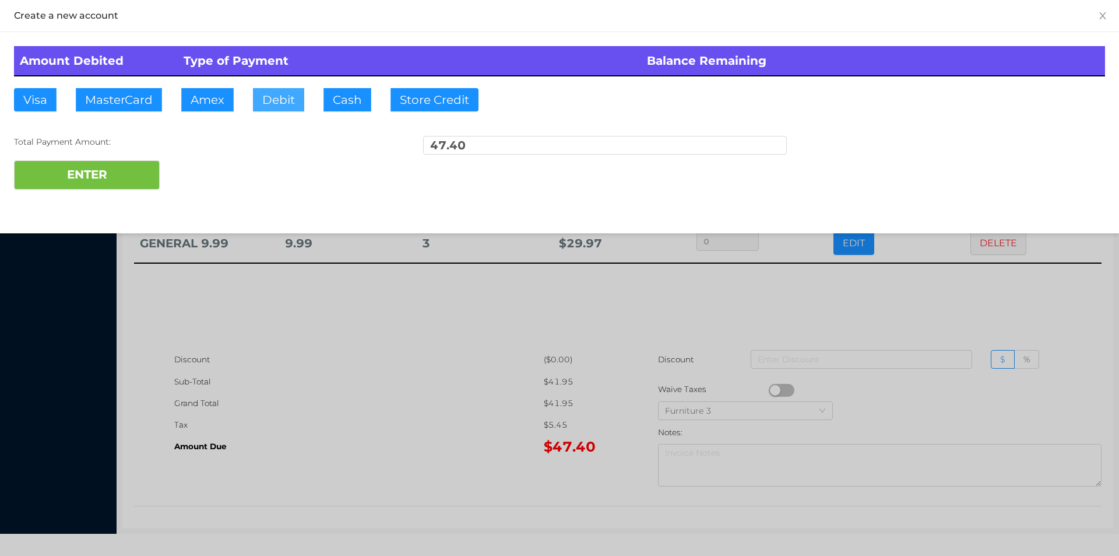
click at [294, 92] on button "Debit" at bounding box center [278, 99] width 51 height 23
click at [109, 177] on button "ENTER" at bounding box center [87, 174] width 146 height 29
type input "0"
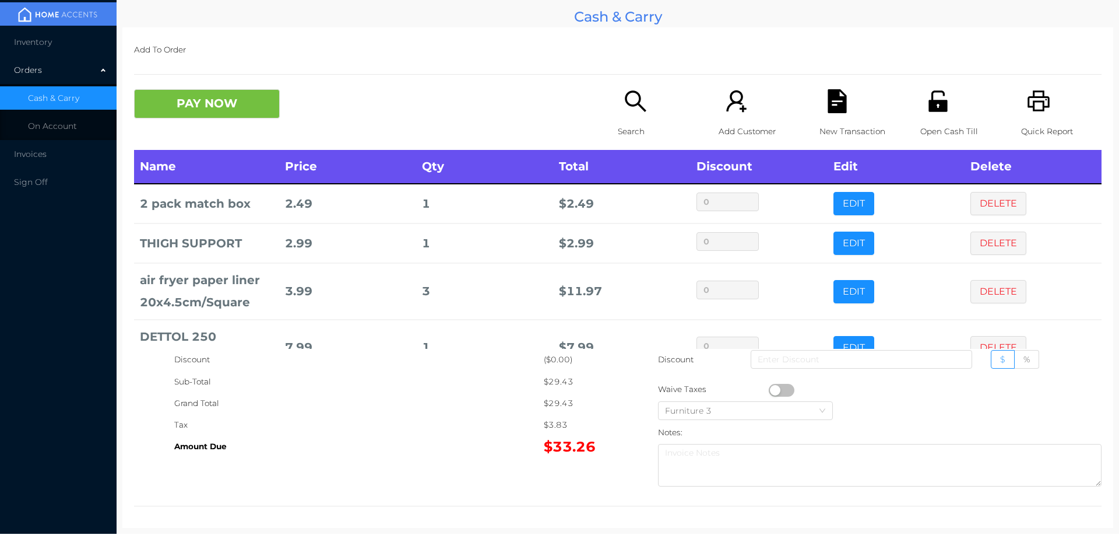
click at [839, 104] on icon "icon: file-text" at bounding box center [837, 101] width 19 height 24
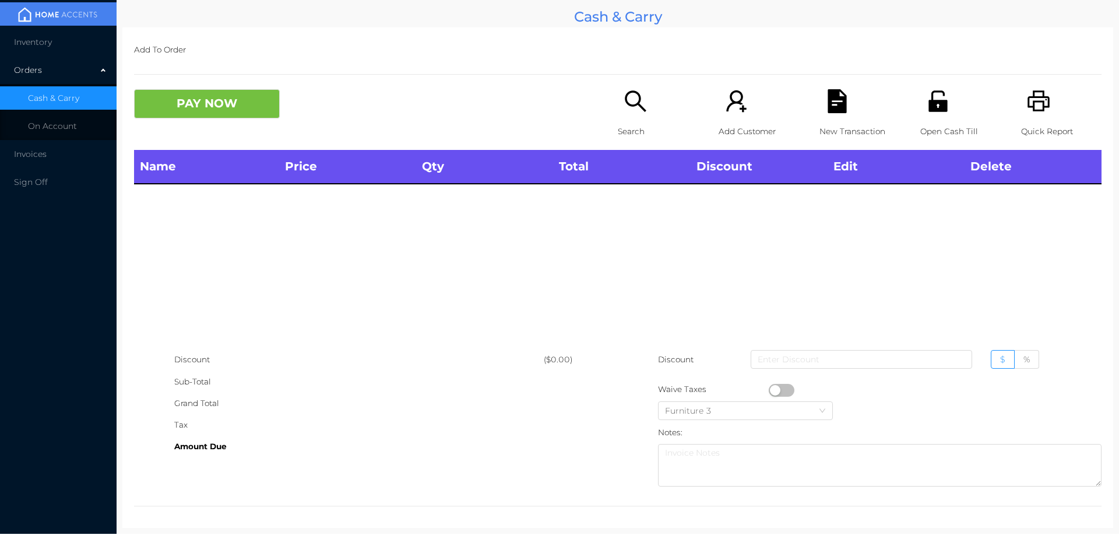
click at [933, 107] on icon "icon: unlock" at bounding box center [938, 100] width 19 height 21
click at [829, 114] on div "New Transaction" at bounding box center [860, 119] width 80 height 61
click at [930, 107] on icon "icon: unlock" at bounding box center [938, 100] width 19 height 21
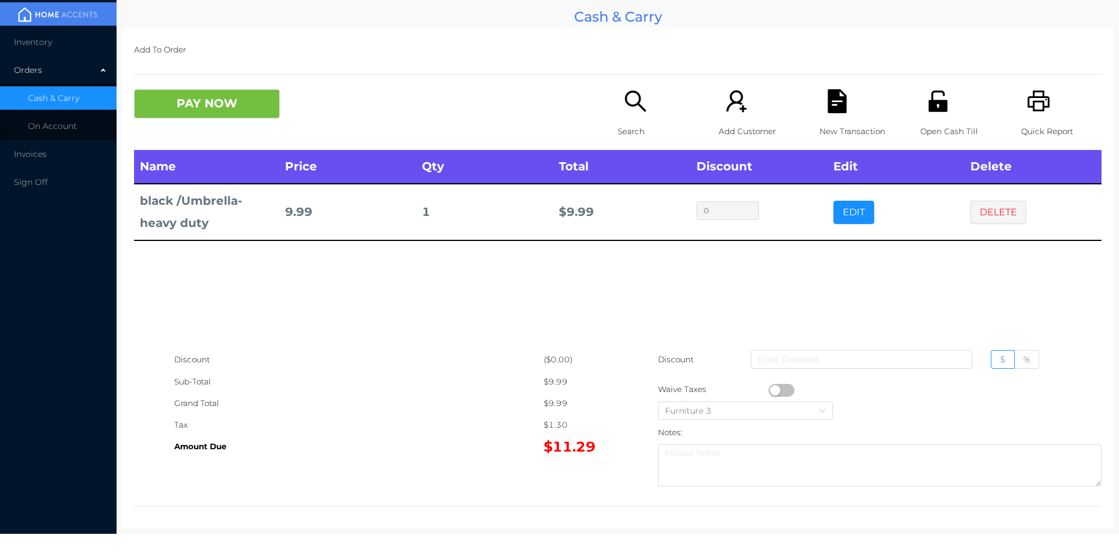
click at [822, 118] on div "New Transaction" at bounding box center [860, 119] width 80 height 61
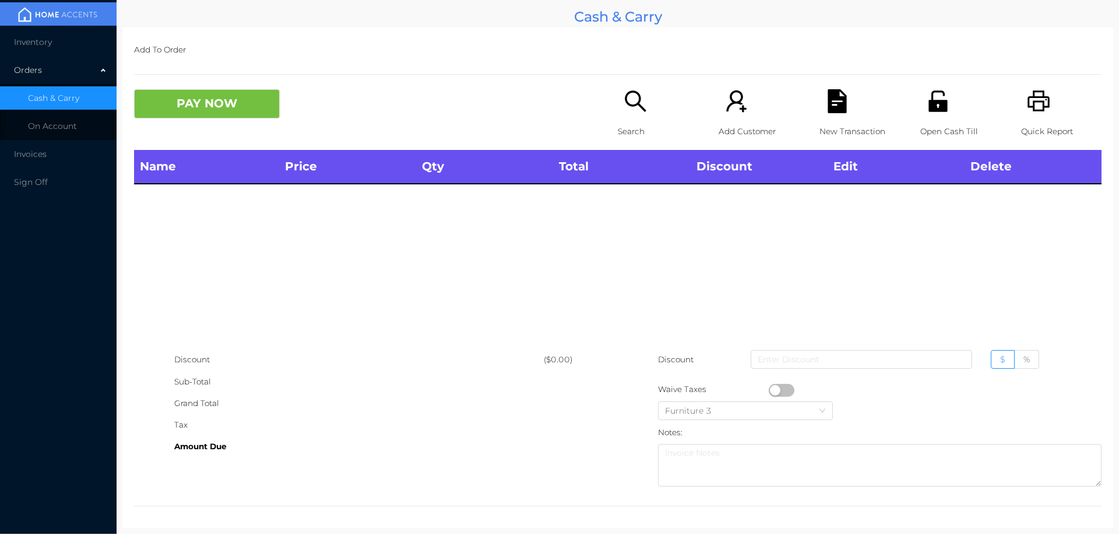
click at [949, 106] on div "Open Cash Till" at bounding box center [961, 119] width 80 height 61
click at [631, 108] on icon "icon: search" at bounding box center [636, 101] width 24 height 24
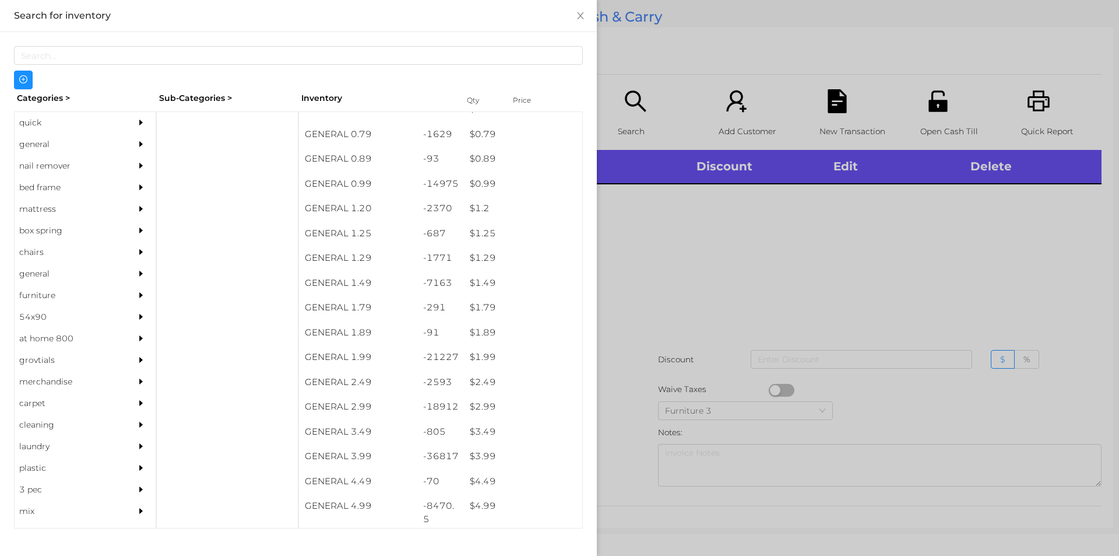
scroll to position [15, 0]
click at [483, 188] on div "$ 0.99" at bounding box center [523, 183] width 118 height 25
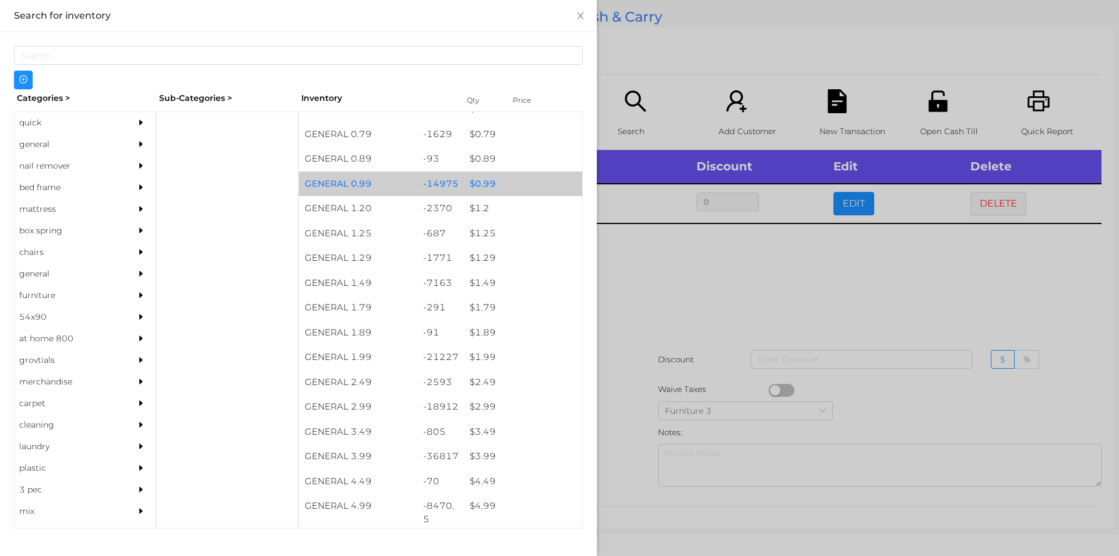
click at [496, 184] on div "$ 0.99" at bounding box center [523, 183] width 118 height 25
click at [522, 188] on div "$ 0.99" at bounding box center [523, 183] width 118 height 25
click at [520, 180] on div "$ 0.99" at bounding box center [523, 183] width 118 height 25
click at [537, 185] on div "$ 0.99" at bounding box center [523, 183] width 118 height 25
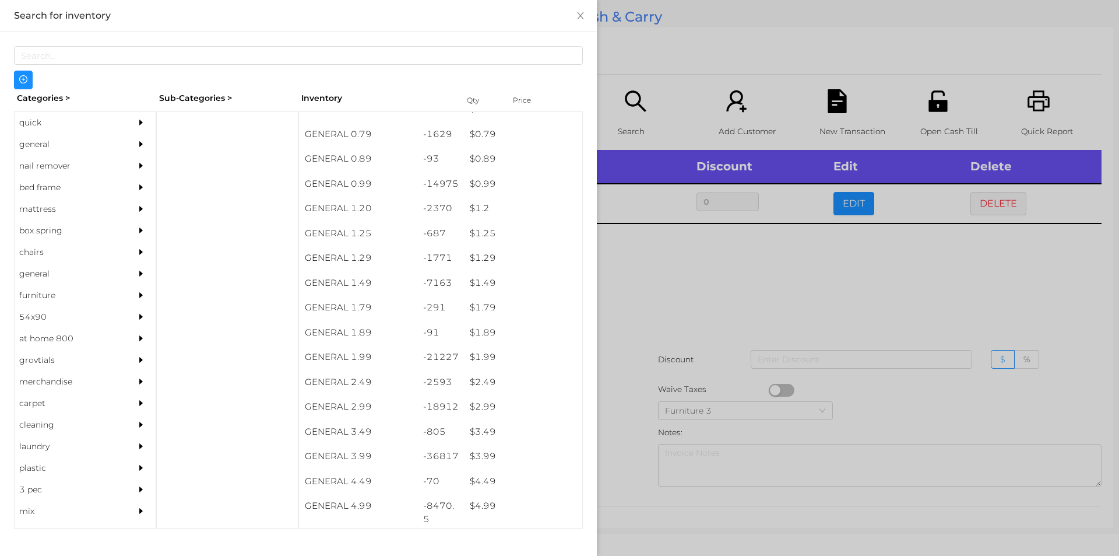
click at [742, 303] on div at bounding box center [559, 278] width 1119 height 556
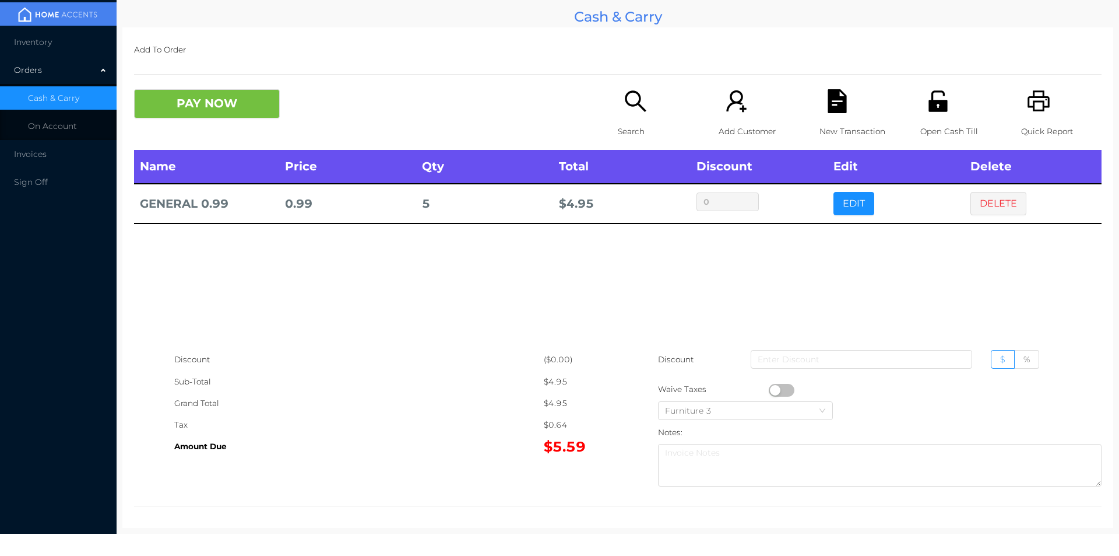
click at [618, 108] on div "Search" at bounding box center [658, 119] width 80 height 61
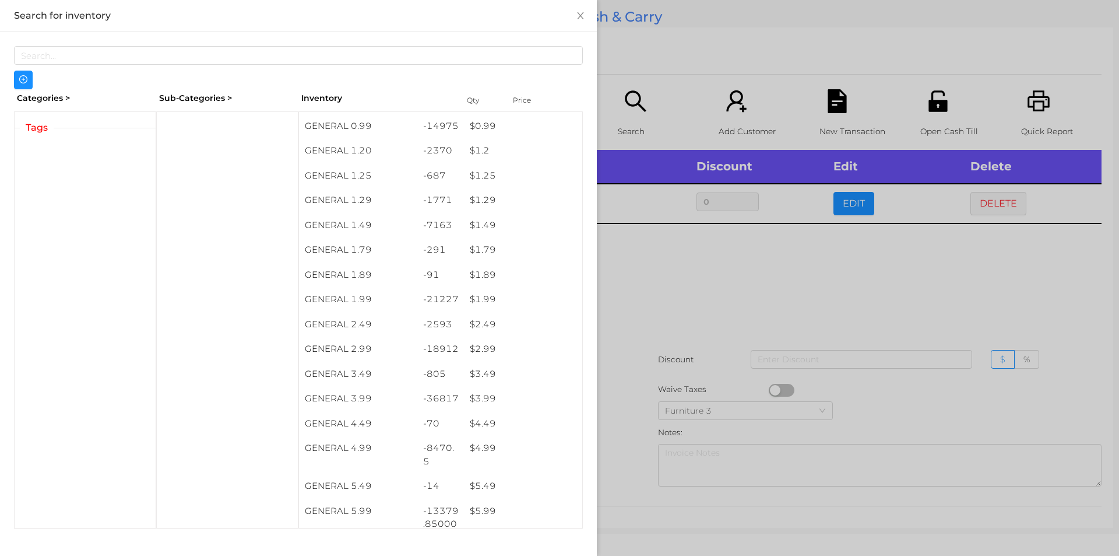
scroll to position [78, 0]
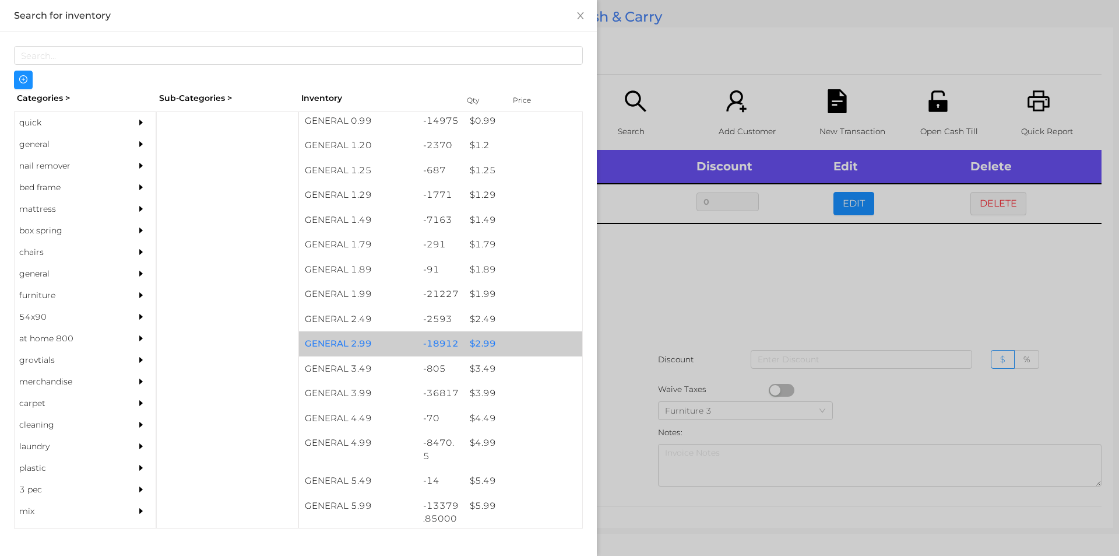
click at [508, 347] on div "$ 2.99" at bounding box center [523, 343] width 118 height 25
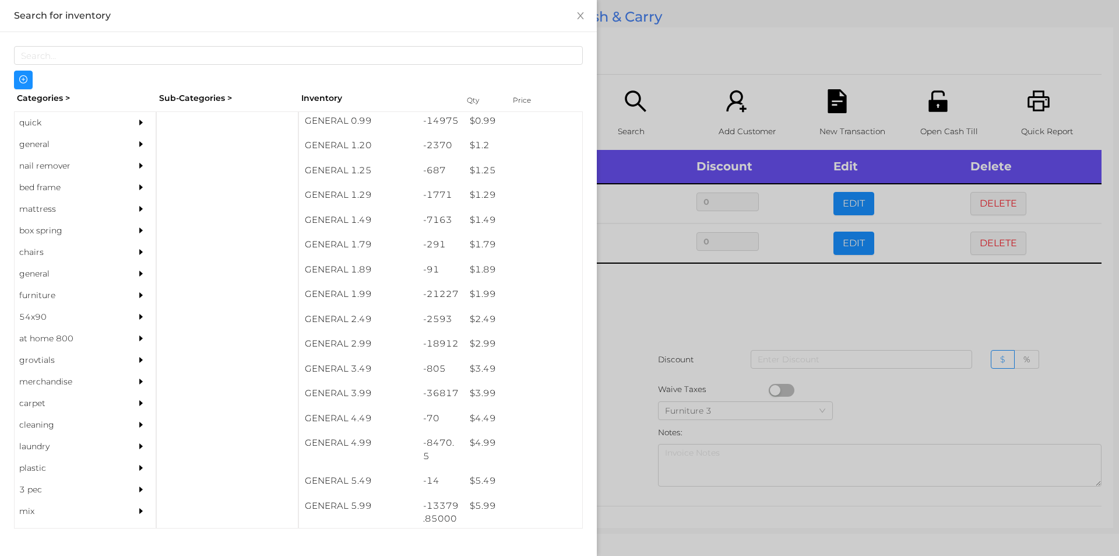
click at [670, 292] on div at bounding box center [559, 278] width 1119 height 556
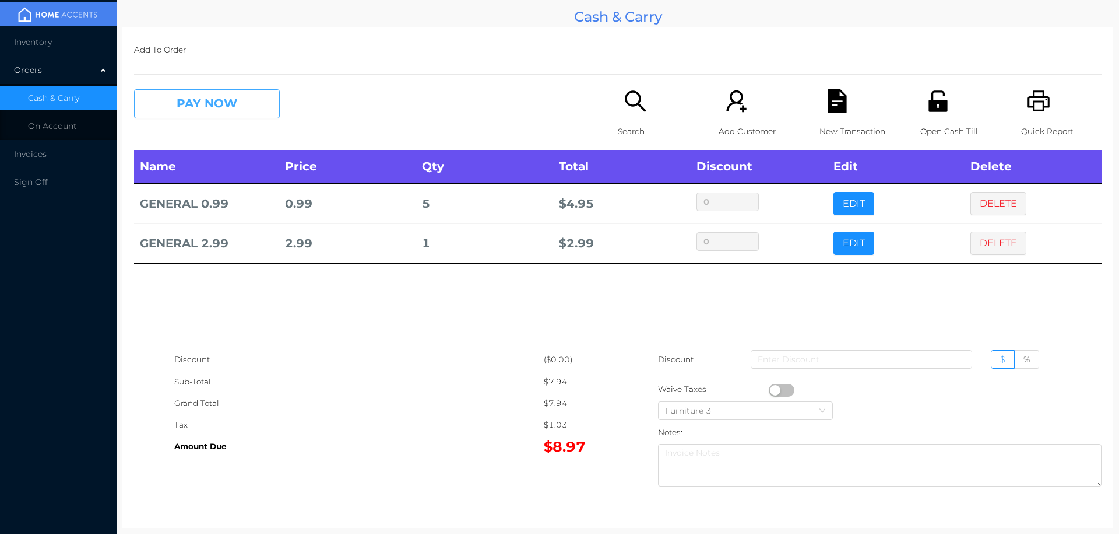
click at [227, 118] on button "PAY NOW" at bounding box center [207, 103] width 146 height 29
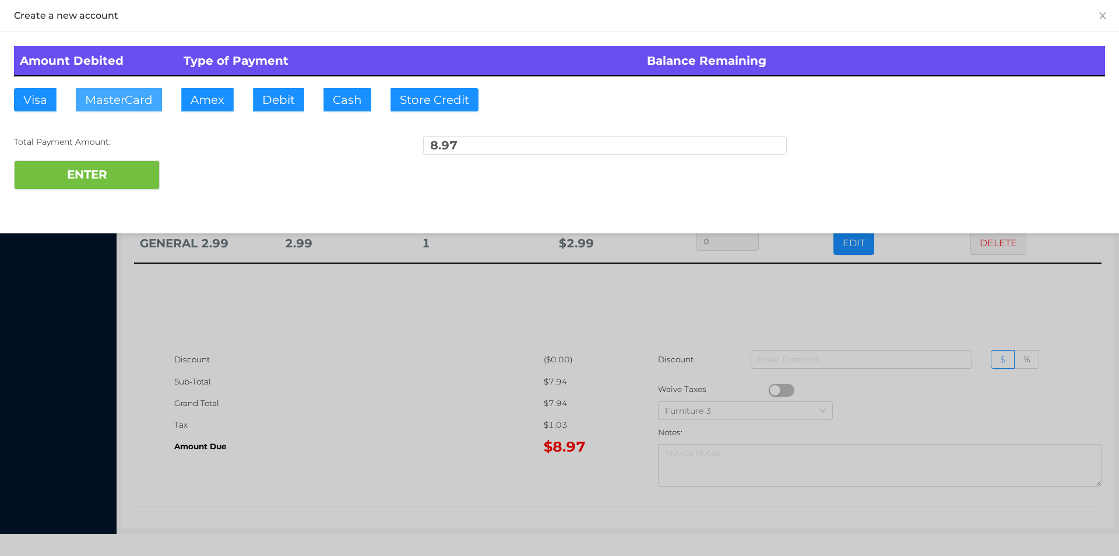
click at [139, 106] on button "MasterCard" at bounding box center [119, 99] width 86 height 23
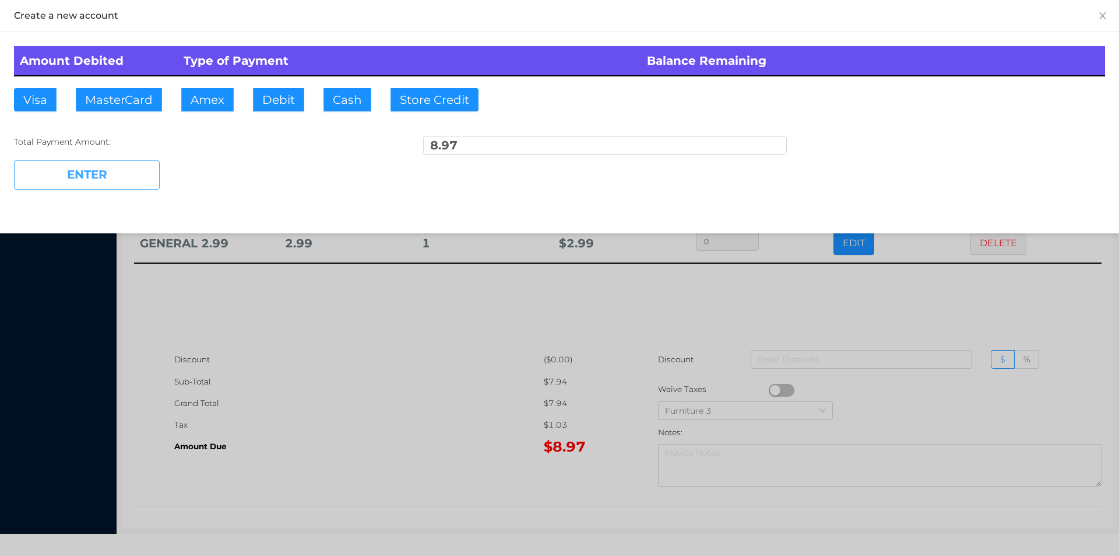
click at [99, 177] on button "ENTER" at bounding box center [87, 174] width 146 height 29
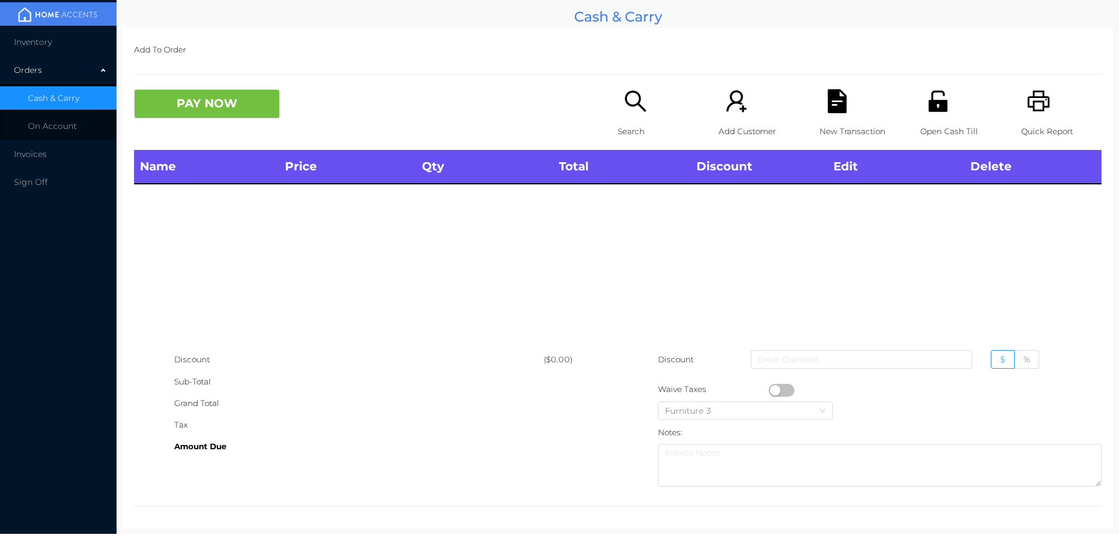
click at [662, 125] on p "Search" at bounding box center [658, 132] width 80 height 22
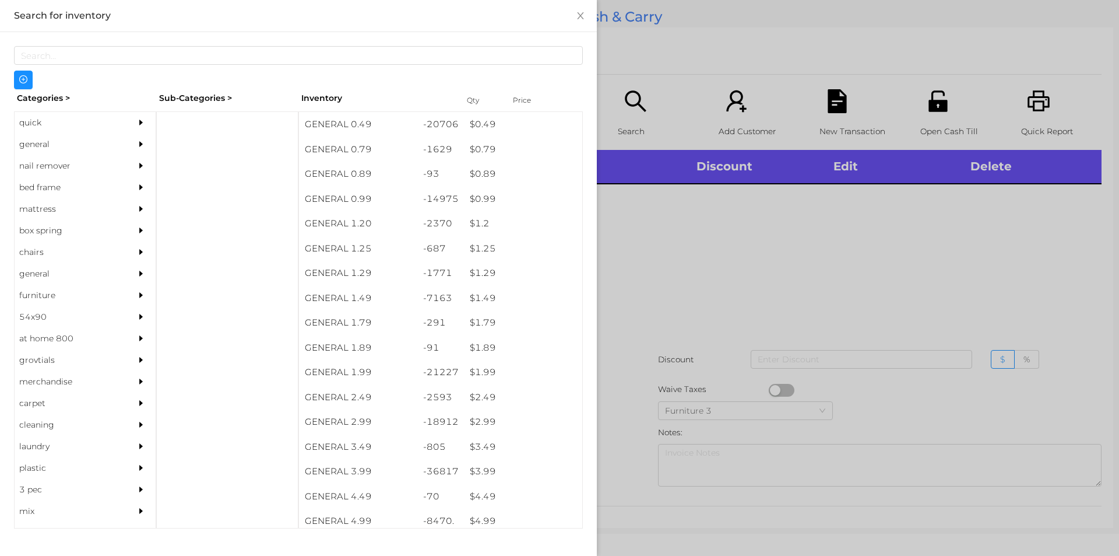
click at [45, 112] on div "quick" at bounding box center [68, 123] width 106 height 22
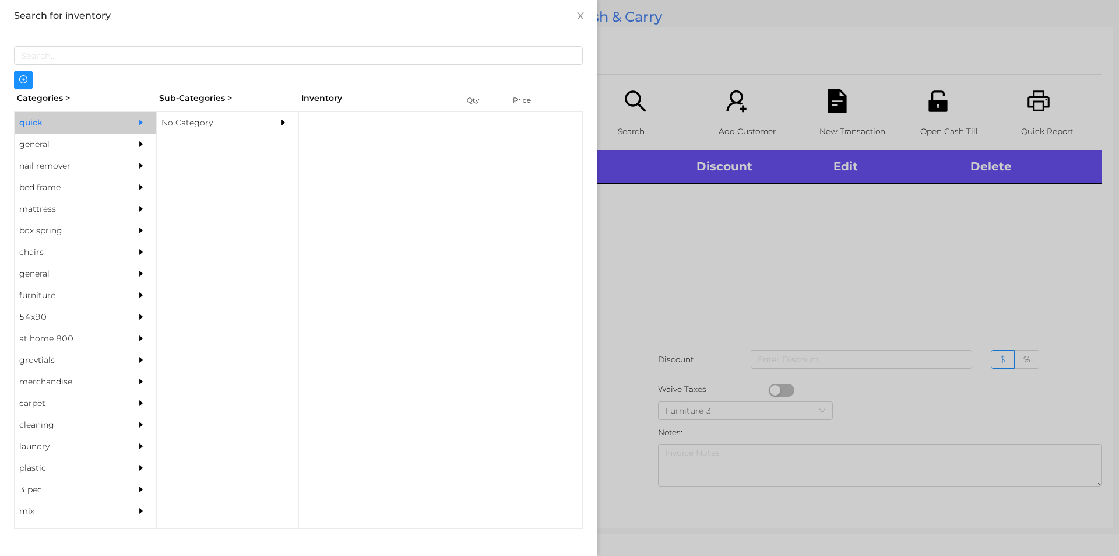
click at [200, 114] on div "No Category" at bounding box center [210, 123] width 106 height 22
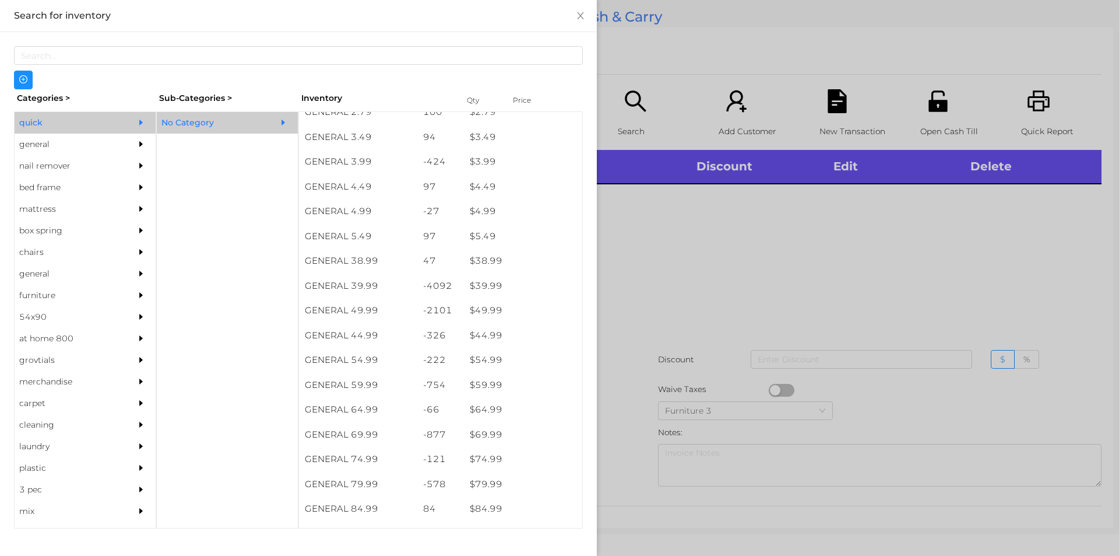
scroll to position [508, 0]
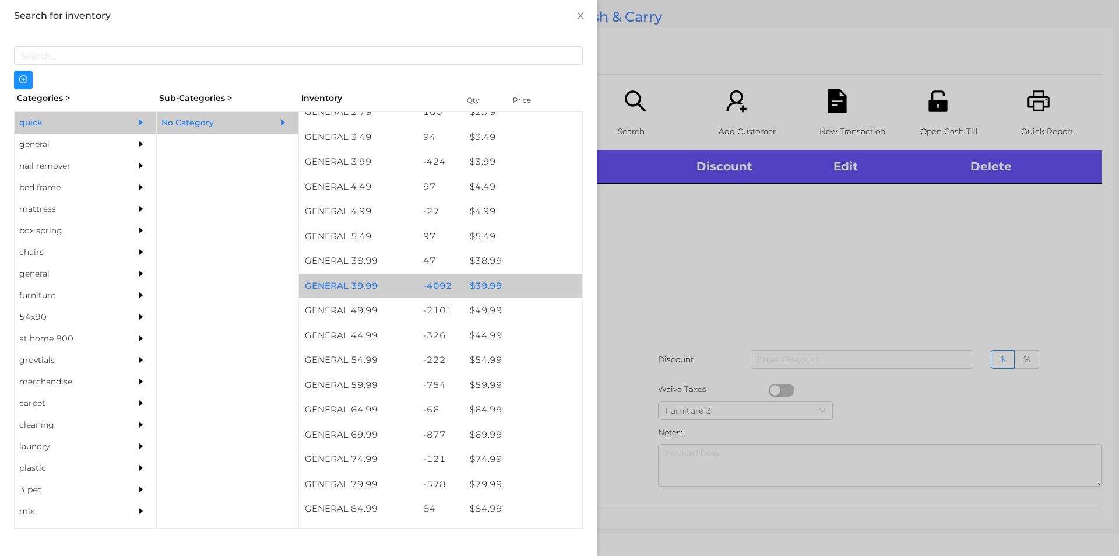
click at [487, 280] on div "$ 39.99" at bounding box center [523, 285] width 118 height 25
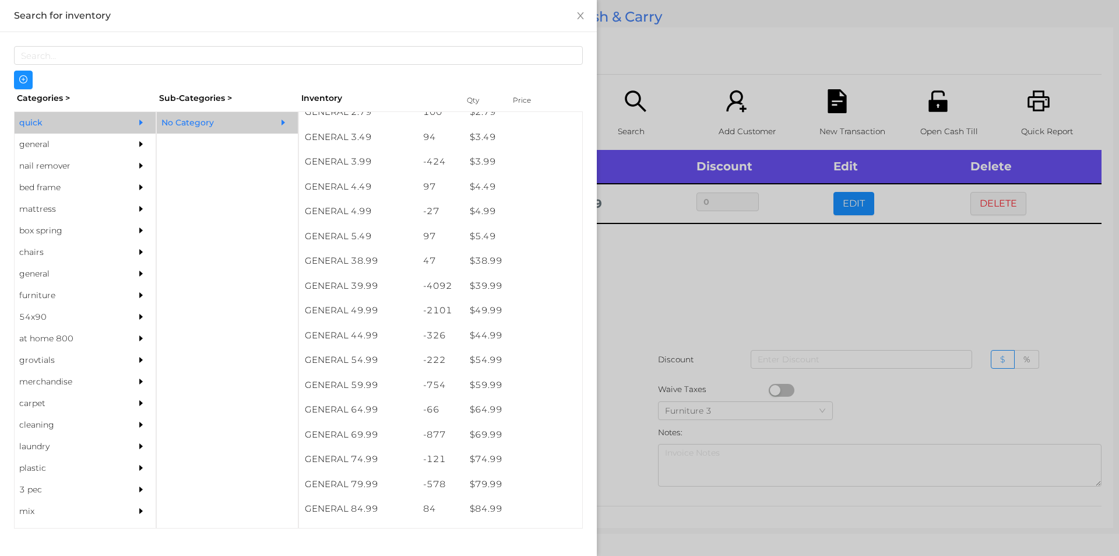
click at [658, 351] on div at bounding box center [559, 278] width 1119 height 556
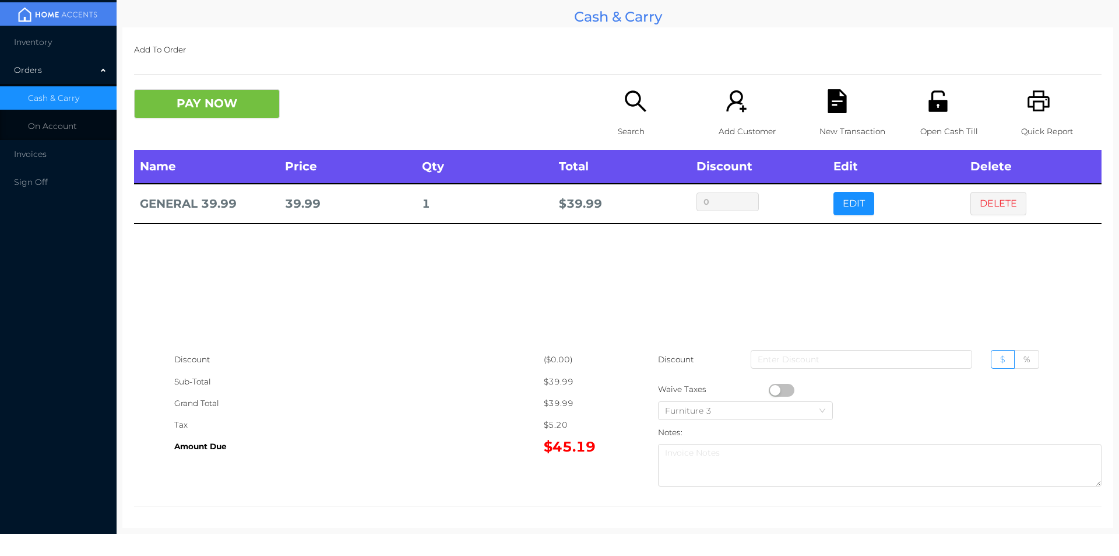
click at [618, 95] on div "Search" at bounding box center [658, 119] width 80 height 61
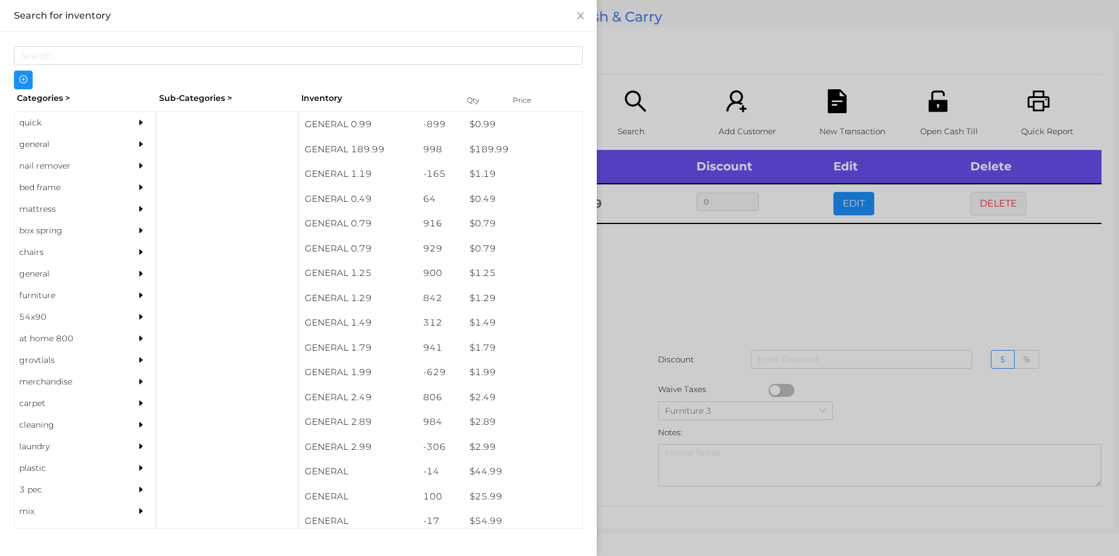
click at [24, 117] on div "quick" at bounding box center [68, 123] width 106 height 22
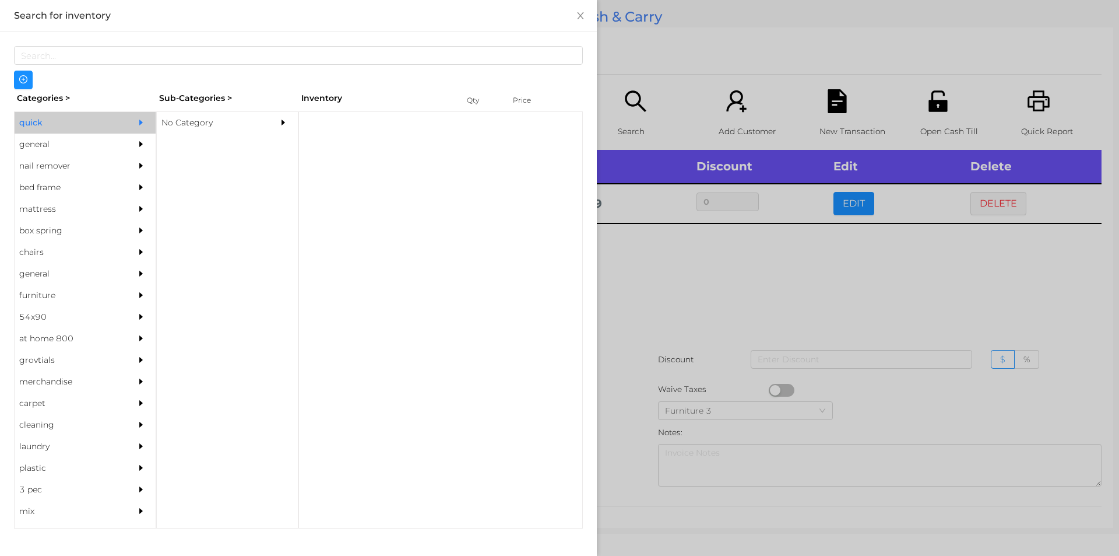
click at [204, 124] on div "No Category" at bounding box center [210, 123] width 106 height 22
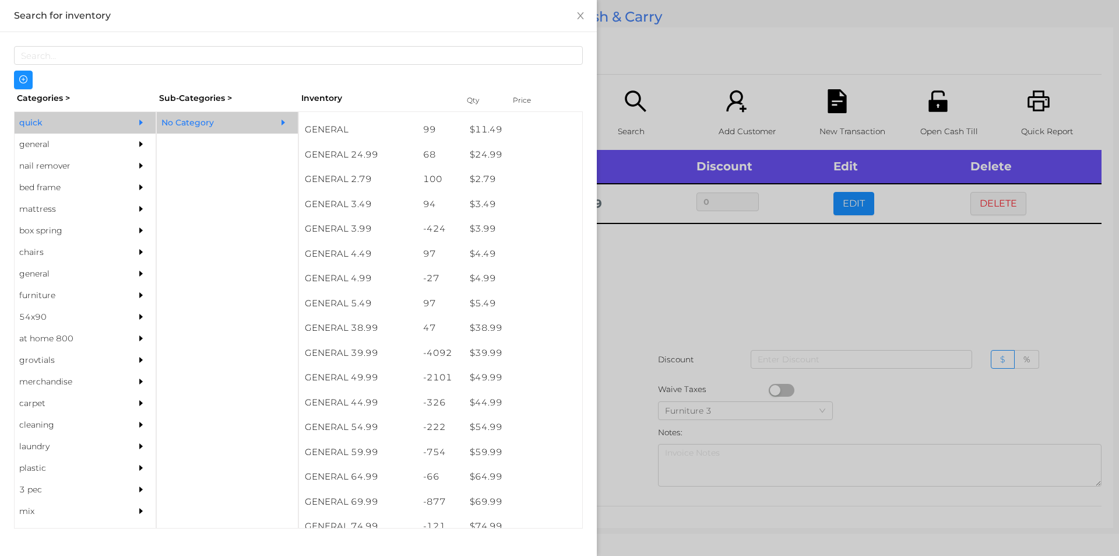
scroll to position [461, 0]
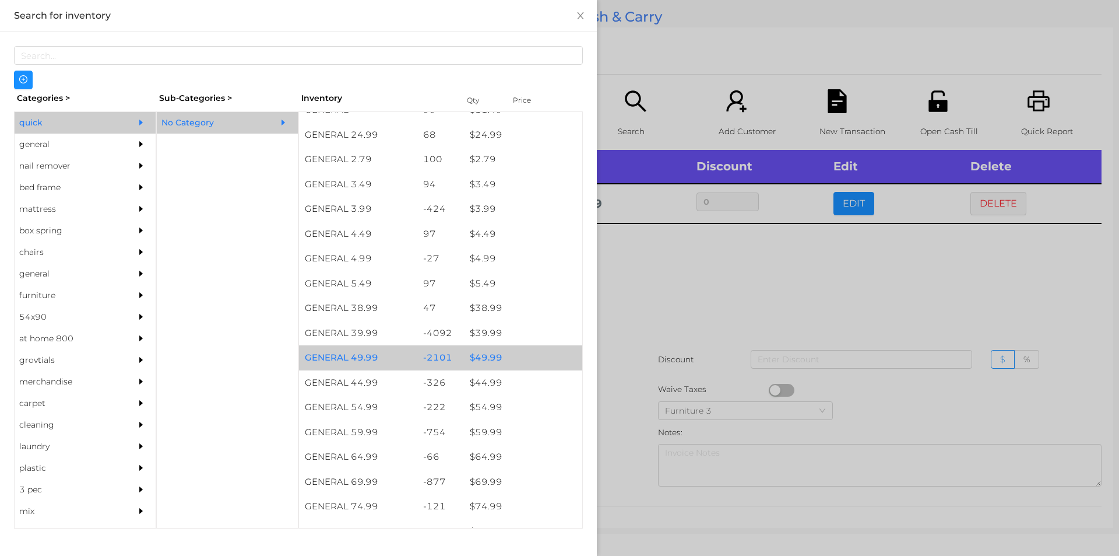
click at [489, 359] on div "$ 49.99" at bounding box center [523, 357] width 118 height 25
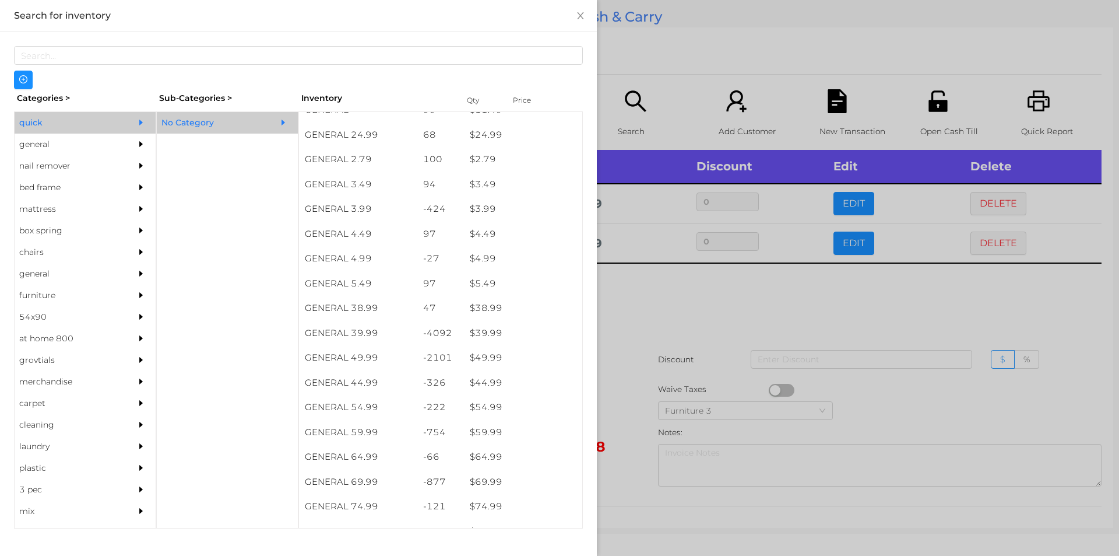
click at [640, 363] on div at bounding box center [559, 278] width 1119 height 556
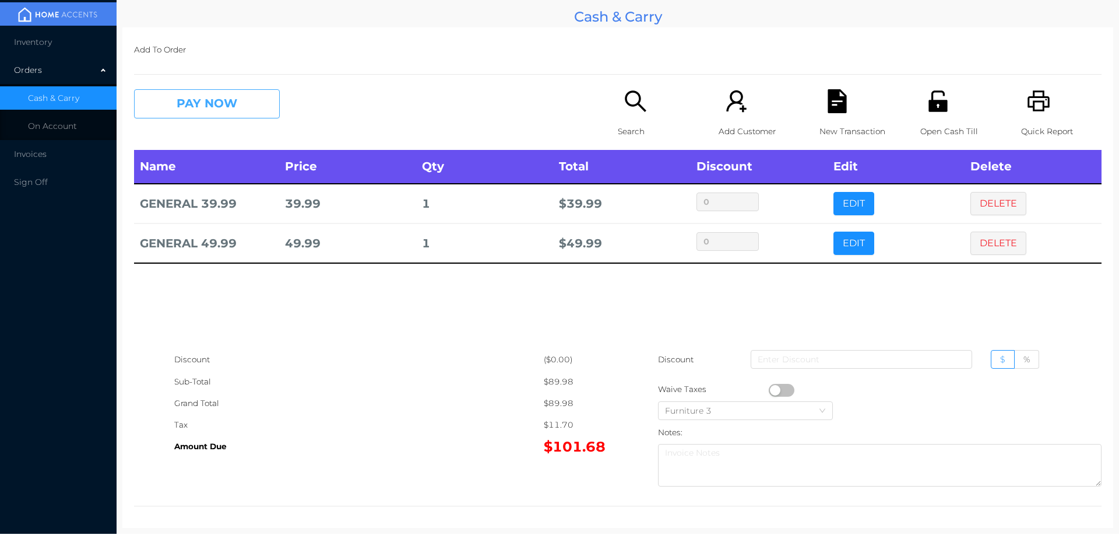
click at [211, 109] on button "PAY NOW" at bounding box center [207, 103] width 146 height 29
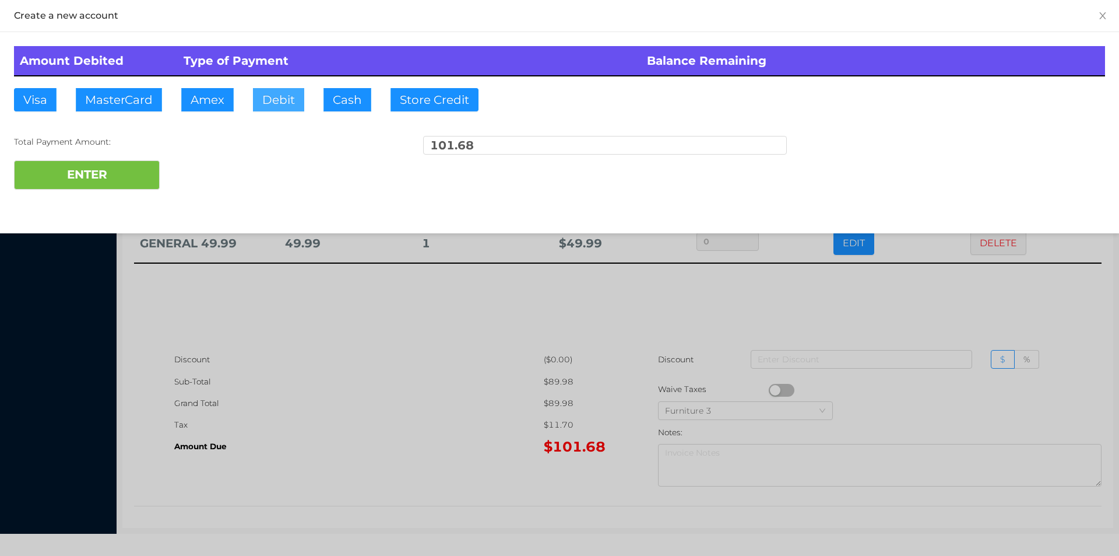
click at [278, 107] on button "Debit" at bounding box center [278, 99] width 51 height 23
click at [104, 185] on button "ENTER" at bounding box center [87, 174] width 146 height 29
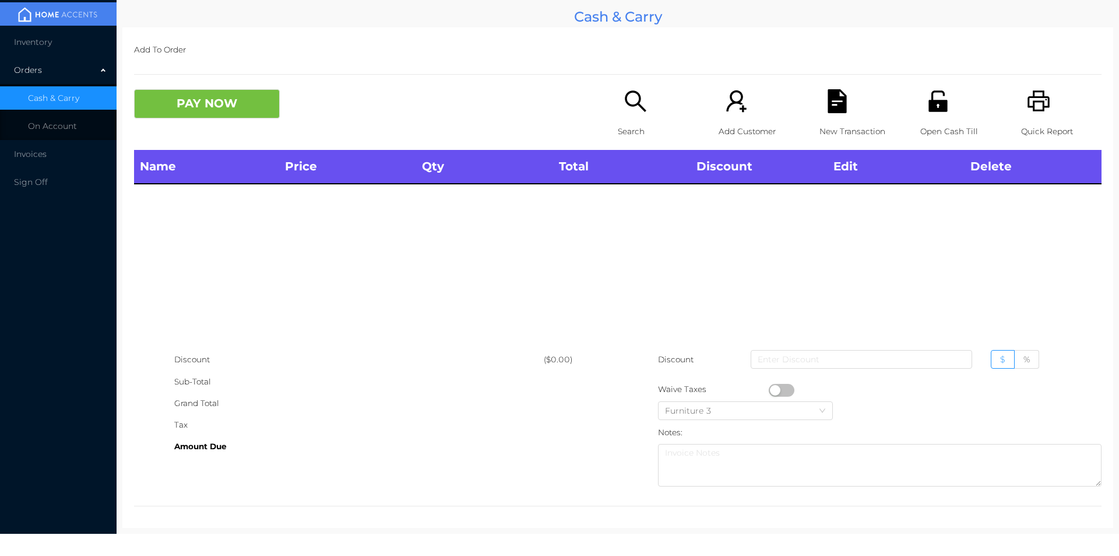
click at [939, 95] on icon "icon: unlock" at bounding box center [938, 101] width 24 height 24
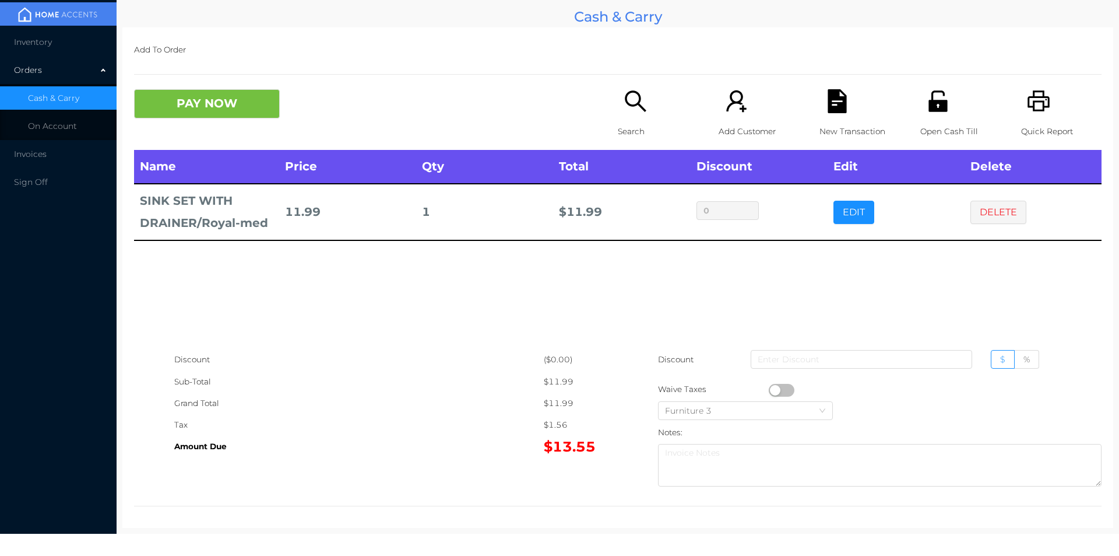
click at [618, 143] on div "Search" at bounding box center [658, 119] width 80 height 61
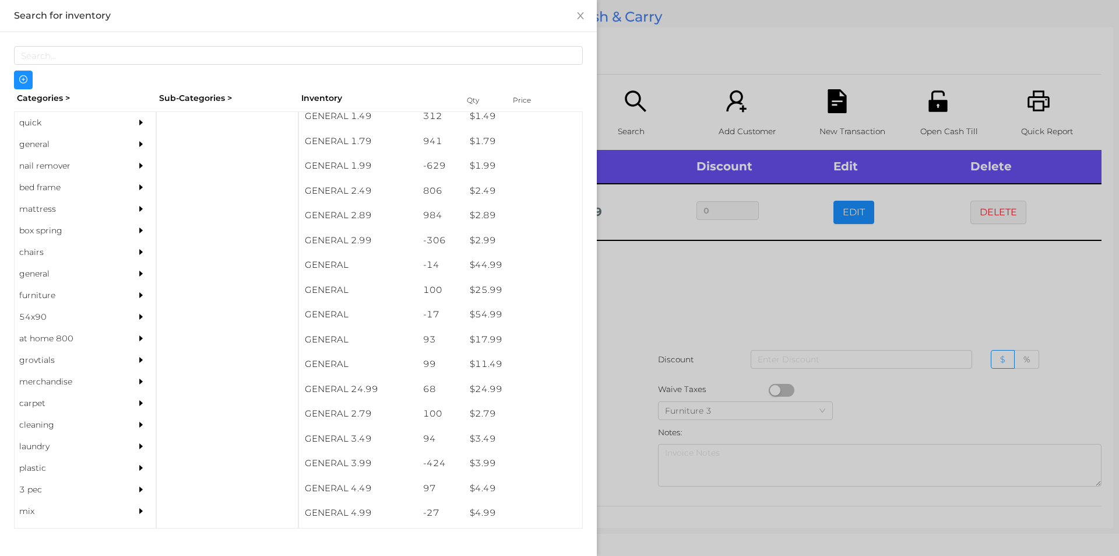
scroll to position [209, 0]
click at [46, 142] on div "general" at bounding box center [68, 145] width 106 height 22
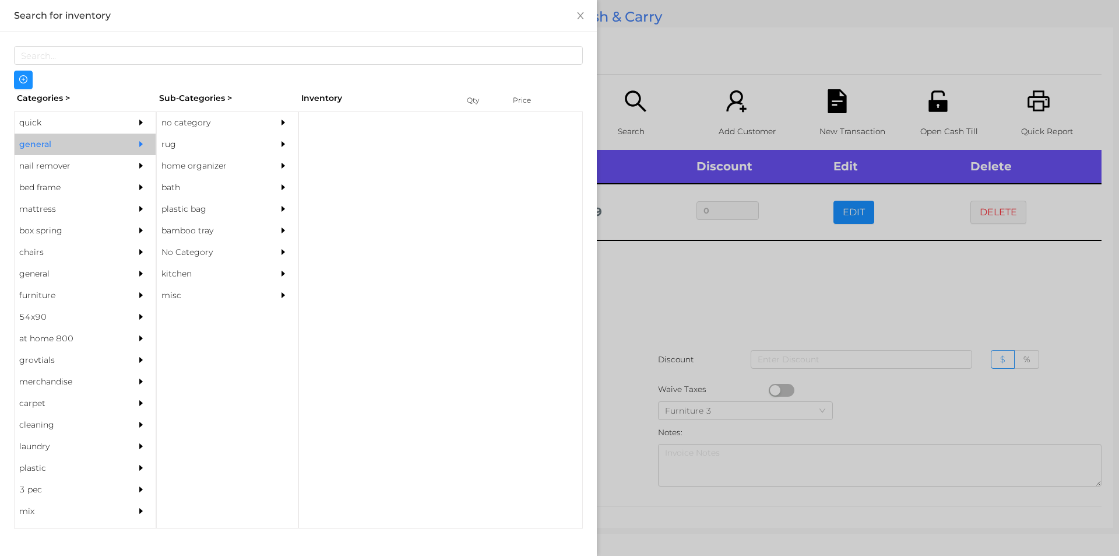
click at [211, 116] on div "no category" at bounding box center [210, 123] width 106 height 22
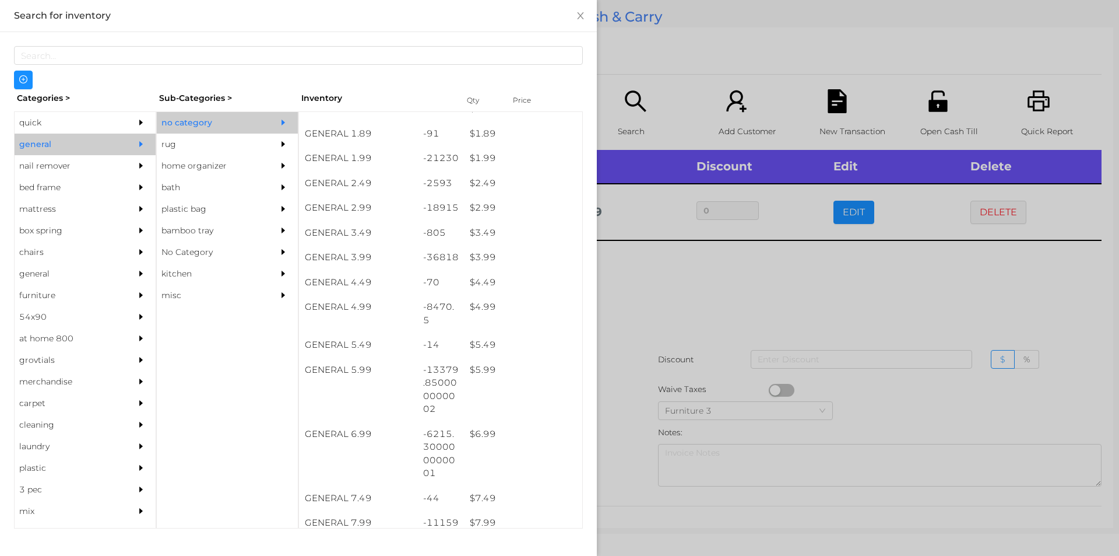
scroll to position [248, 0]
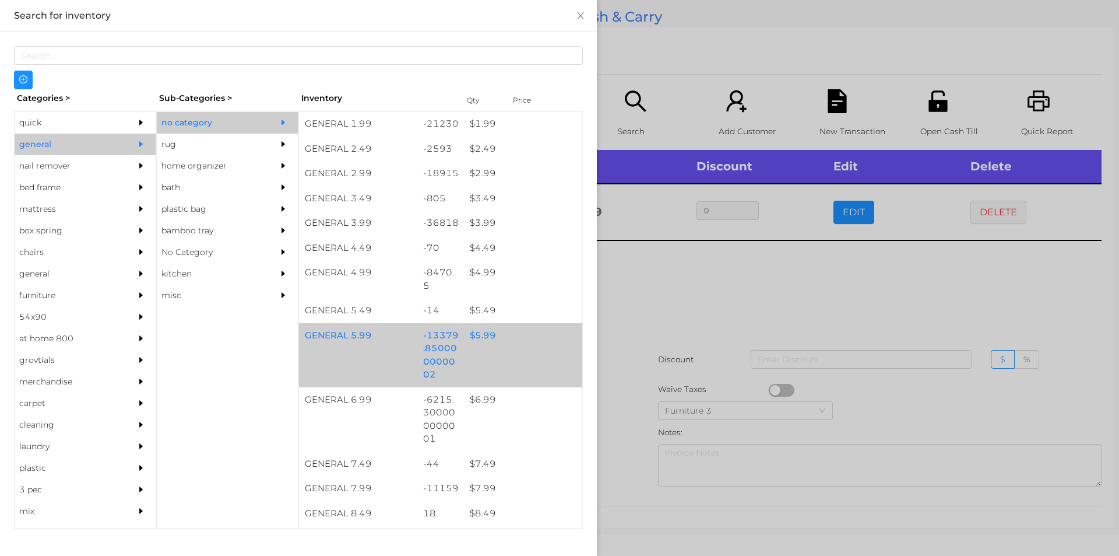
click at [486, 344] on div "$ 5.99" at bounding box center [523, 335] width 118 height 25
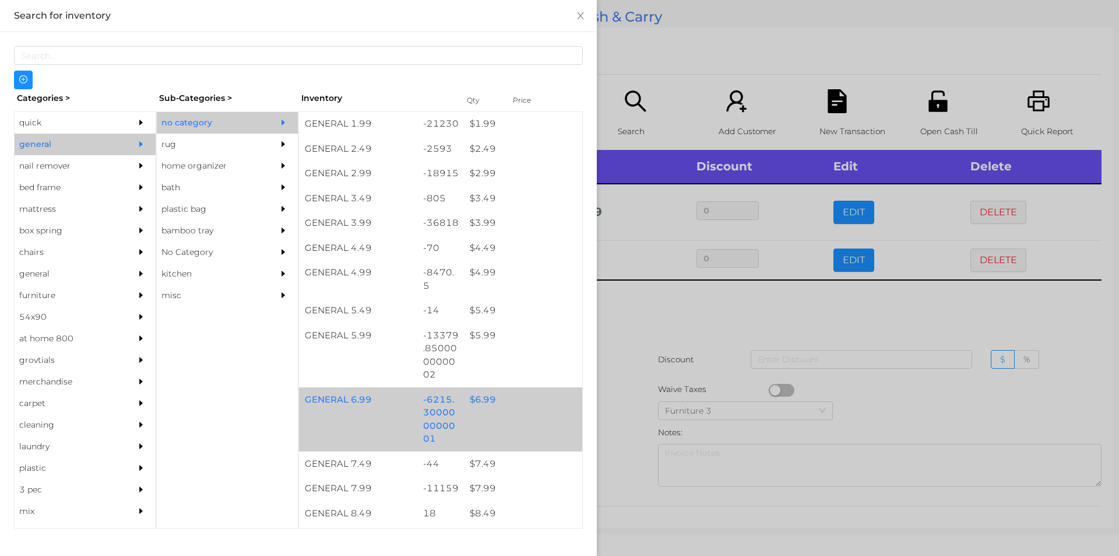
click at [491, 408] on div "$ 6.99" at bounding box center [523, 399] width 118 height 25
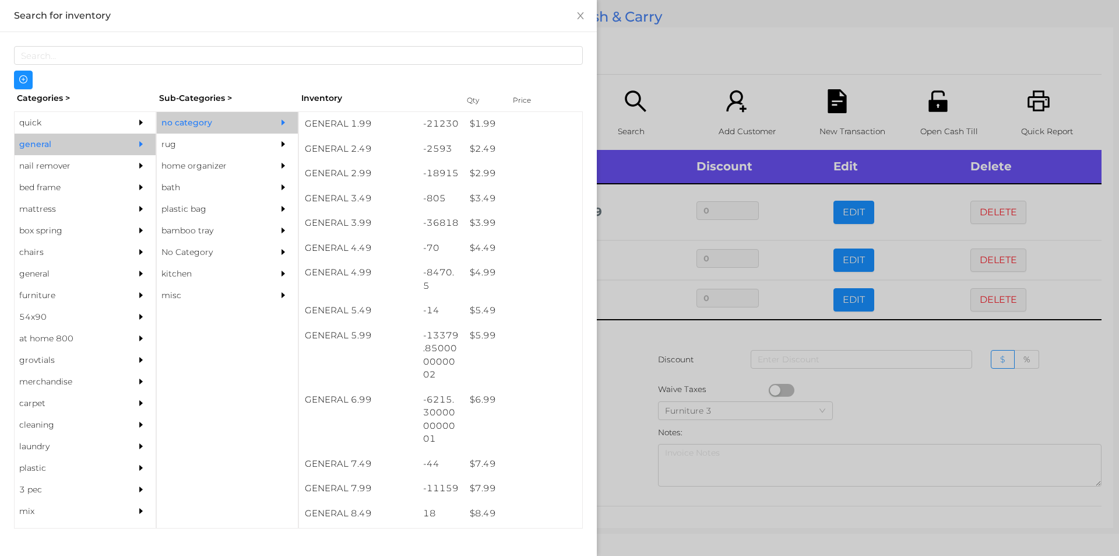
click at [666, 72] on div at bounding box center [559, 278] width 1119 height 556
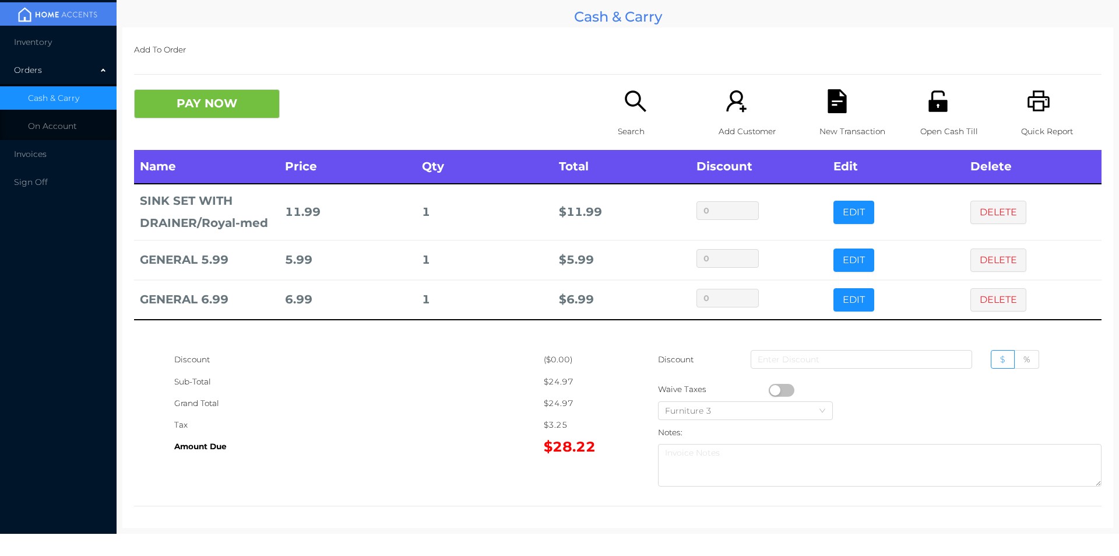
click at [929, 104] on icon "icon: unlock" at bounding box center [938, 100] width 19 height 21
click at [820, 118] on div "New Transaction" at bounding box center [860, 119] width 80 height 61
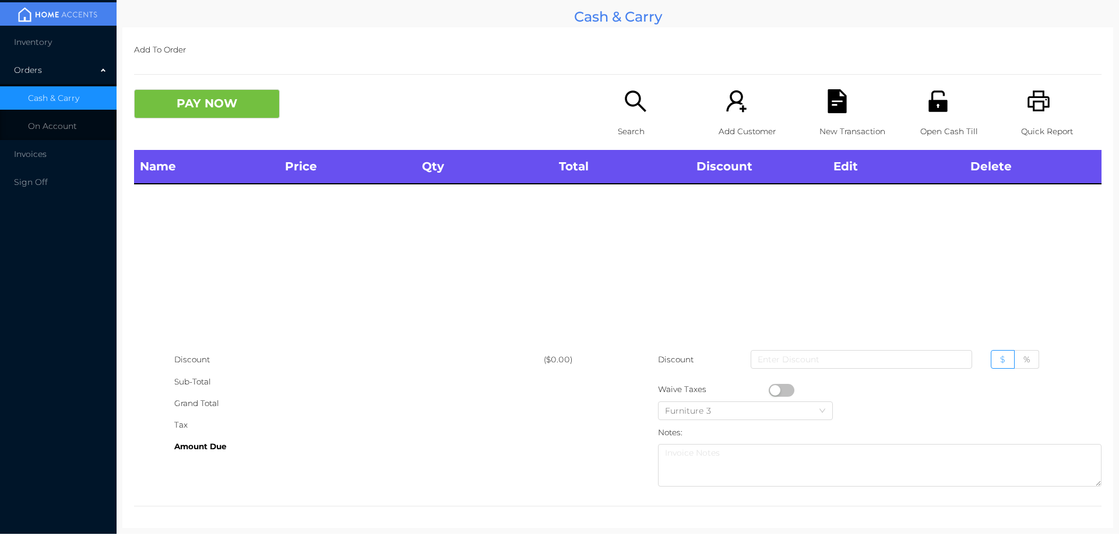
click at [618, 115] on div "Search" at bounding box center [658, 119] width 80 height 61
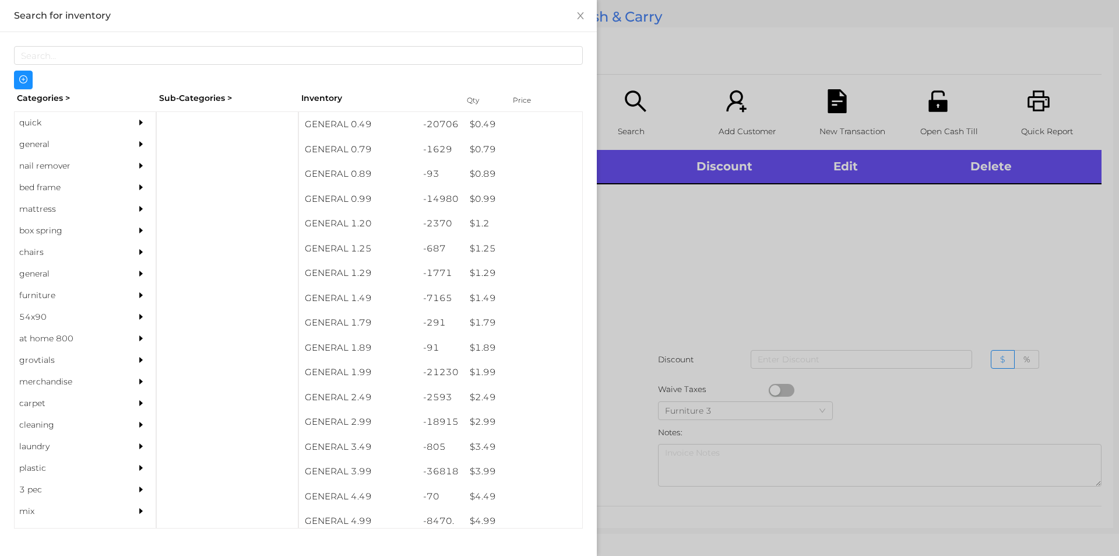
click at [92, 113] on div "quick" at bounding box center [68, 123] width 106 height 22
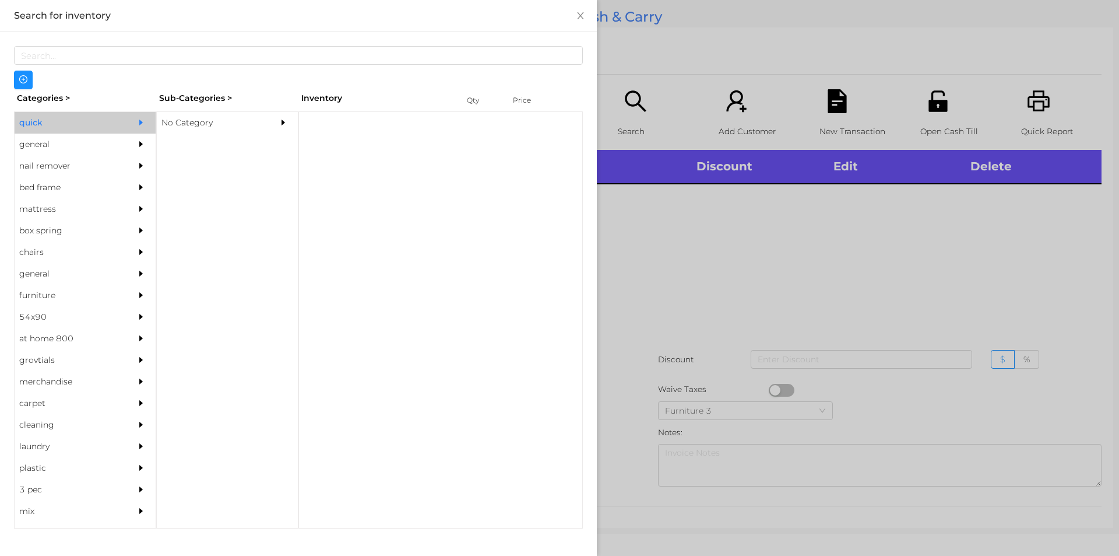
click at [244, 130] on div "No Category" at bounding box center [210, 123] width 106 height 22
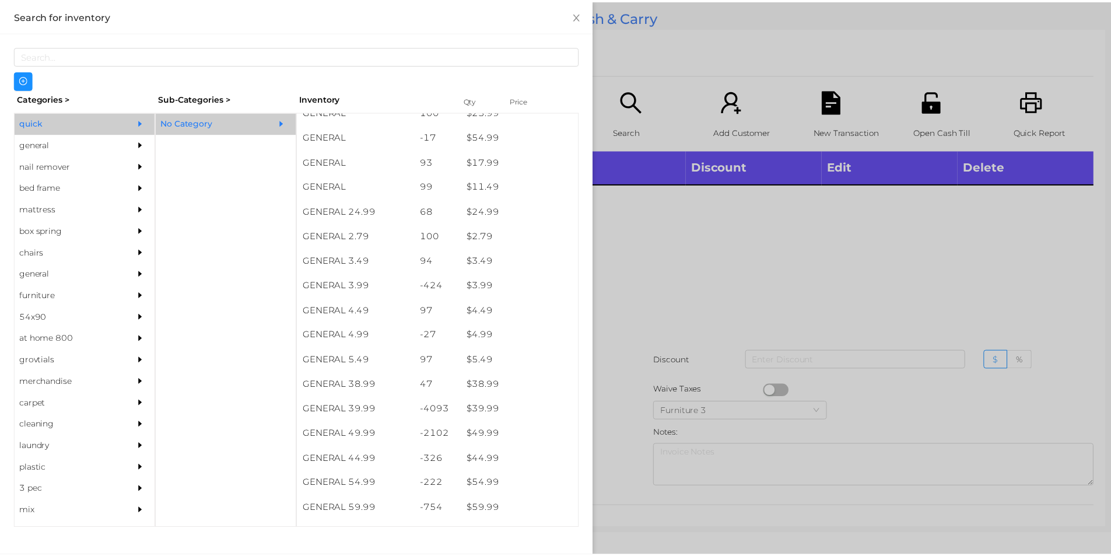
scroll to position [438, 0]
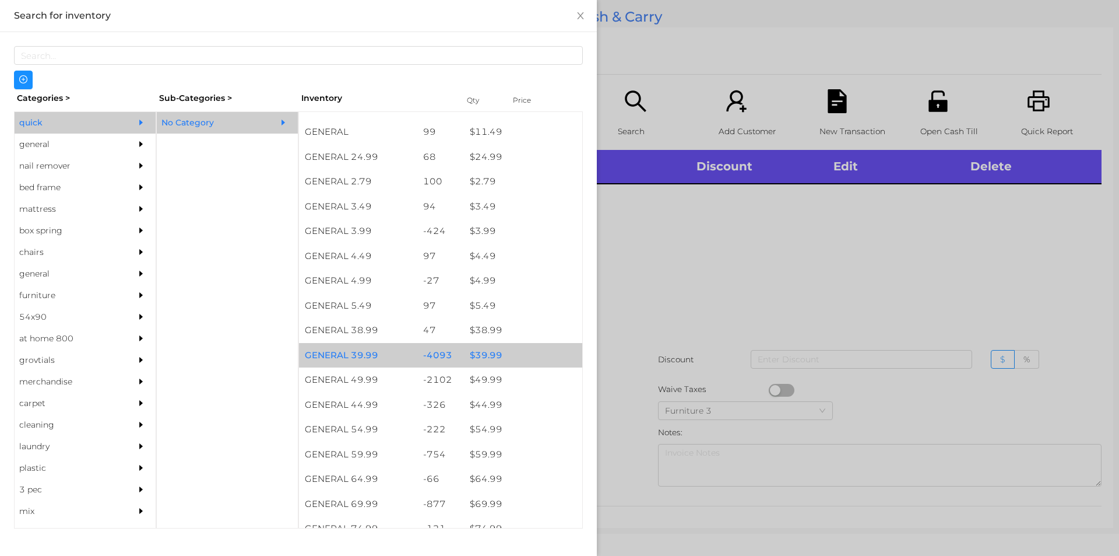
click at [503, 345] on div "$ 39.99" at bounding box center [523, 355] width 118 height 25
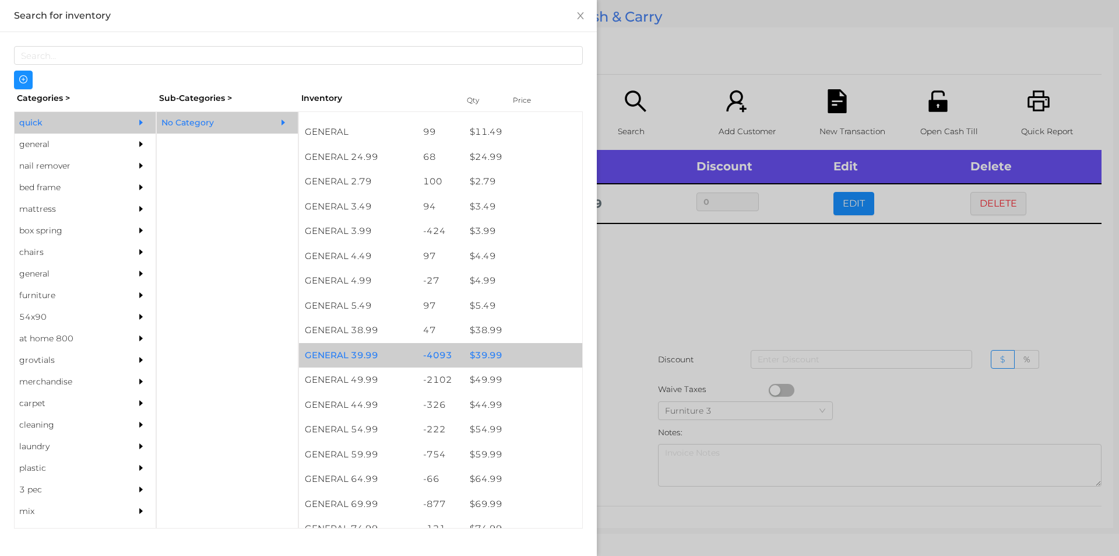
click at [831, 321] on div at bounding box center [559, 278] width 1119 height 556
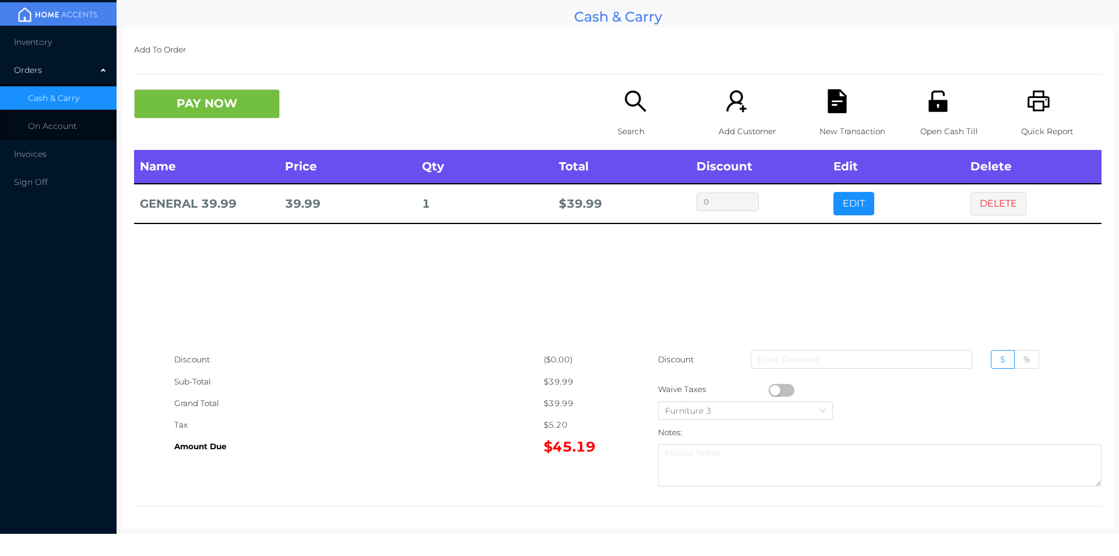
click at [844, 115] on div "New Transaction" at bounding box center [860, 119] width 80 height 61
click at [1027, 92] on icon "icon: printer" at bounding box center [1039, 101] width 24 height 24
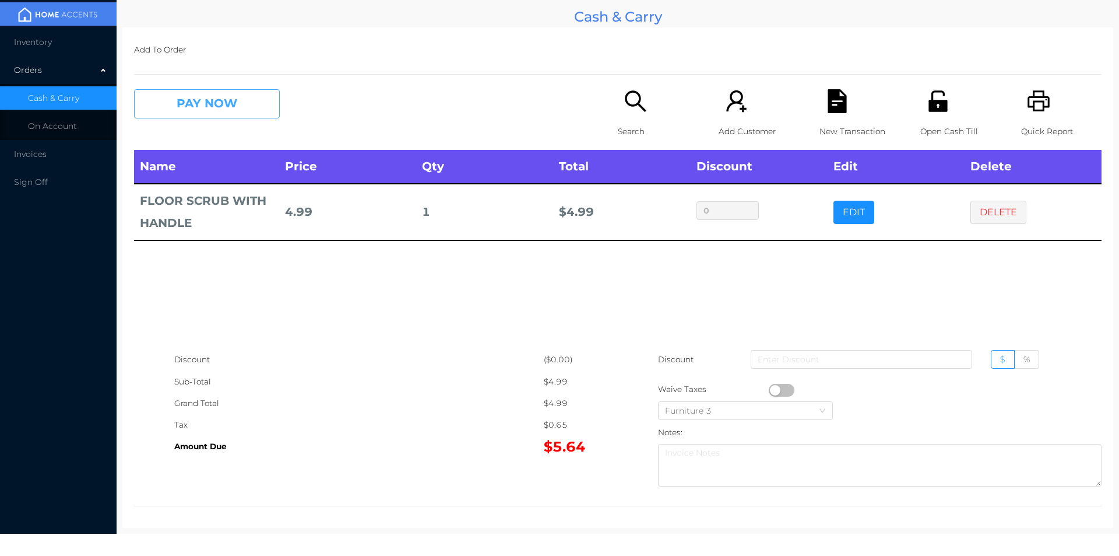
click at [215, 97] on button "PAY NOW" at bounding box center [207, 103] width 146 height 29
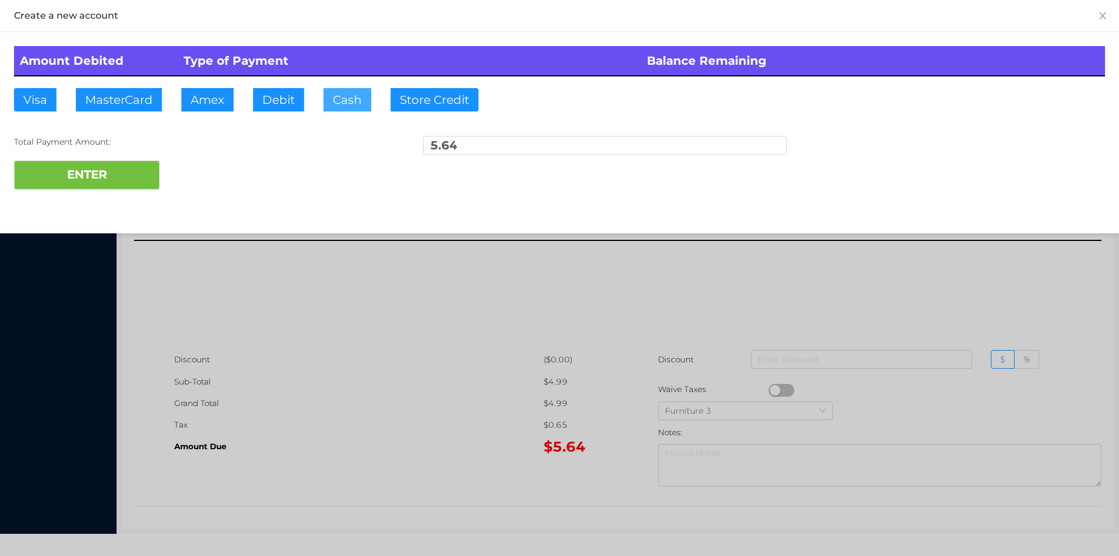
click at [327, 92] on button "Cash" at bounding box center [348, 99] width 48 height 23
type input "20"
click at [70, 170] on button "ENTER" at bounding box center [87, 174] width 146 height 29
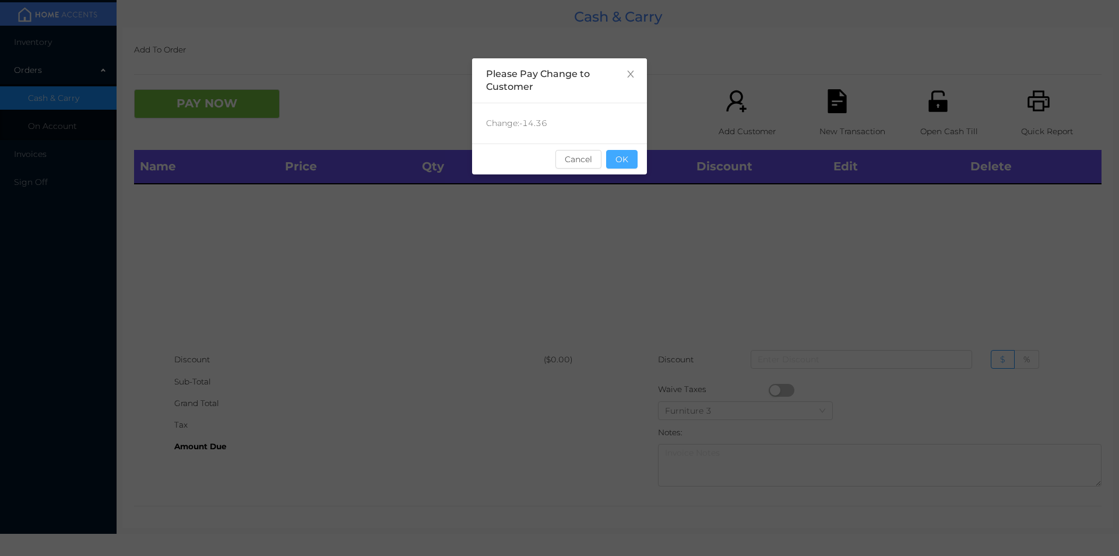
click at [630, 164] on button "OK" at bounding box center [621, 159] width 31 height 19
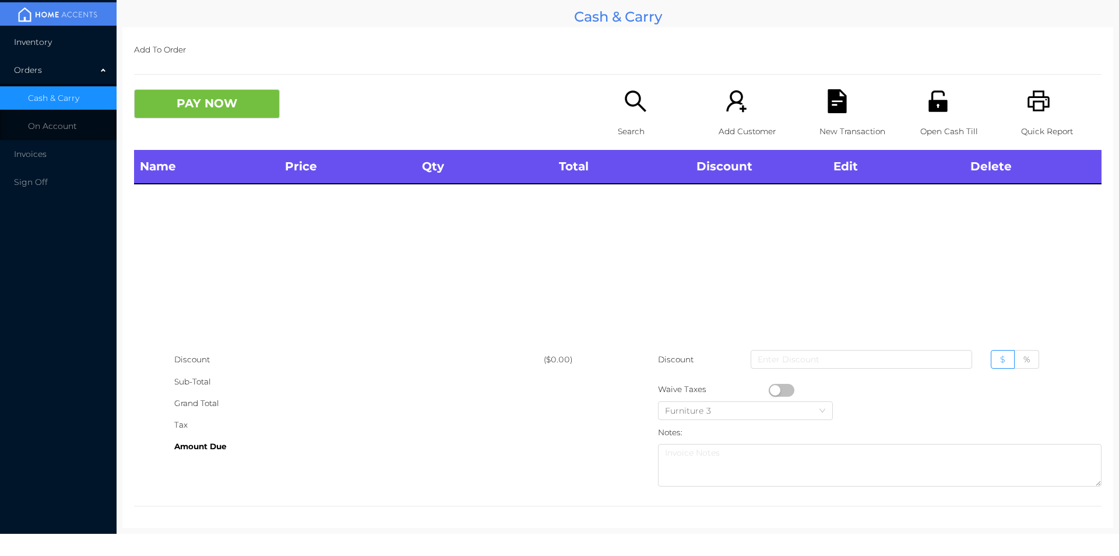
click at [40, 37] on span "Inventory" at bounding box center [33, 42] width 38 height 10
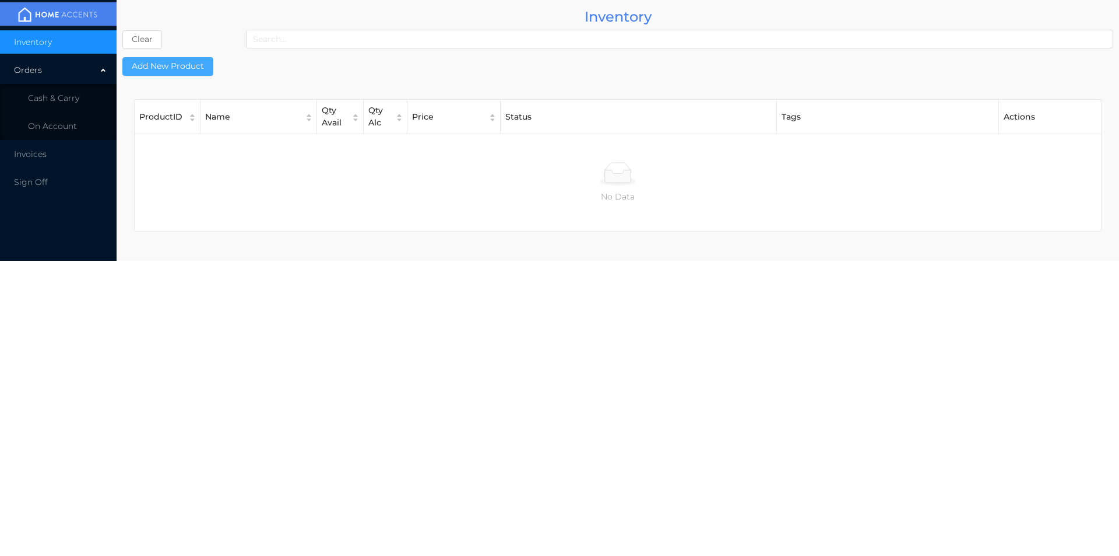
click at [194, 70] on button "Add New Product" at bounding box center [167, 66] width 91 height 19
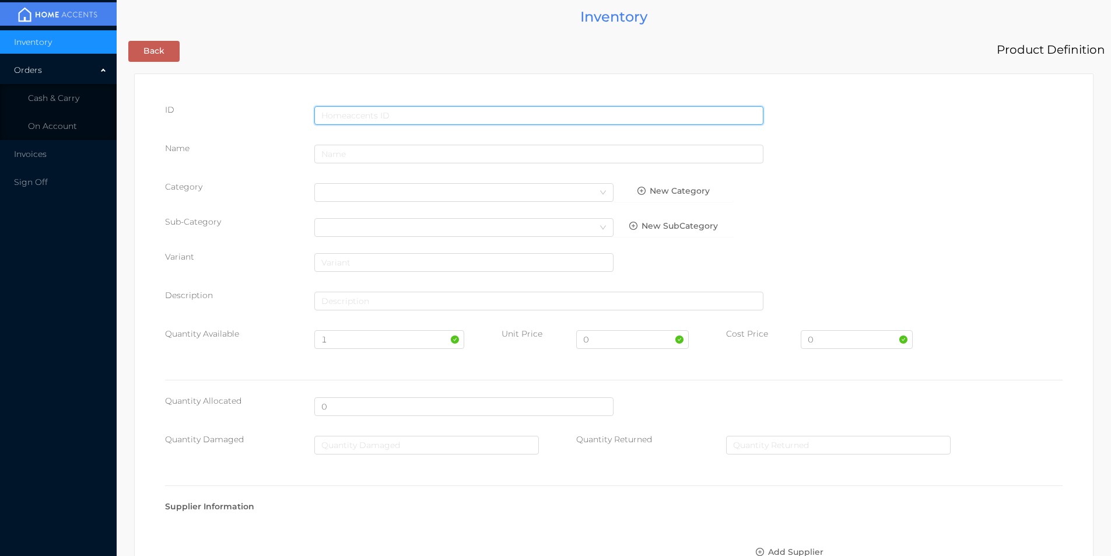
click at [330, 113] on input "text" at bounding box center [538, 115] width 449 height 19
type input "725828051323"
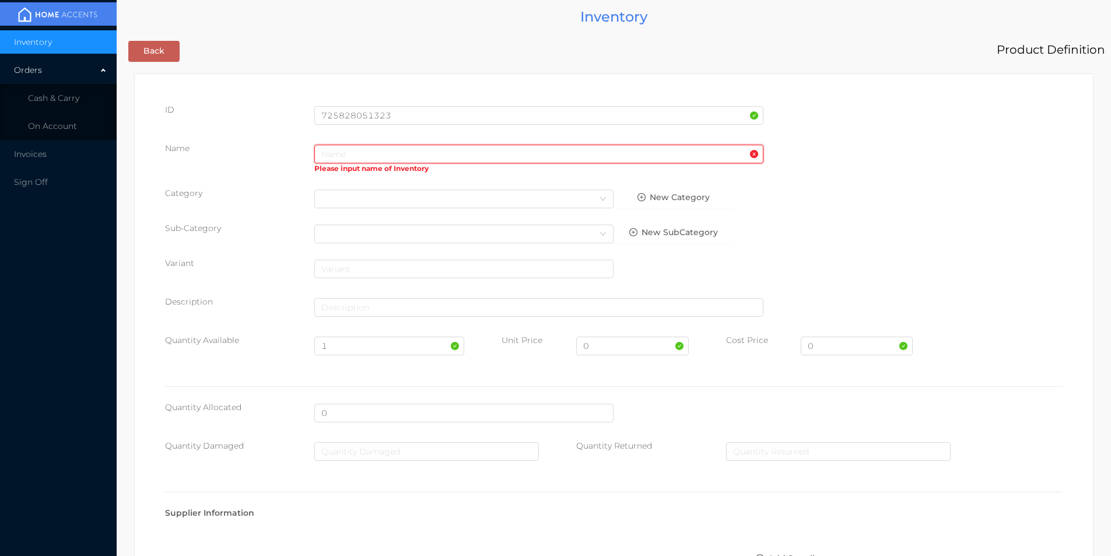
click at [324, 152] on input "text" at bounding box center [538, 154] width 449 height 19
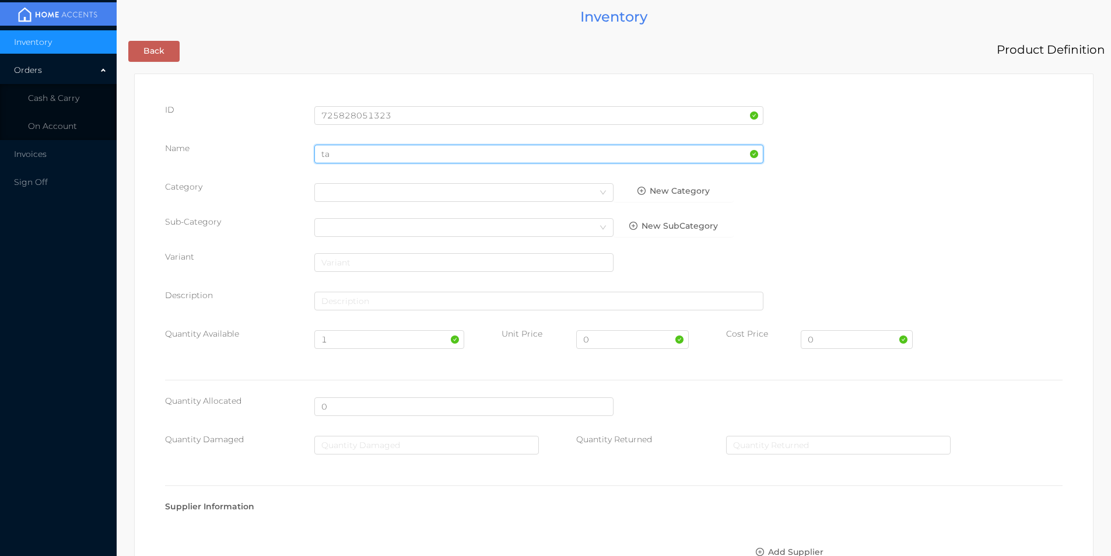
type input "t"
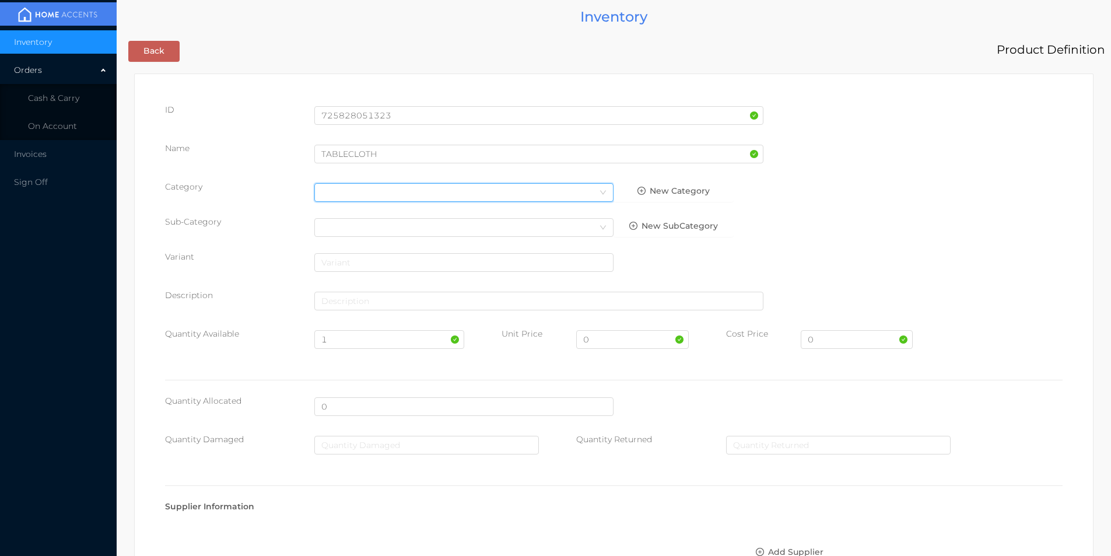
click at [342, 189] on div "Select Category" at bounding box center [463, 192] width 285 height 17
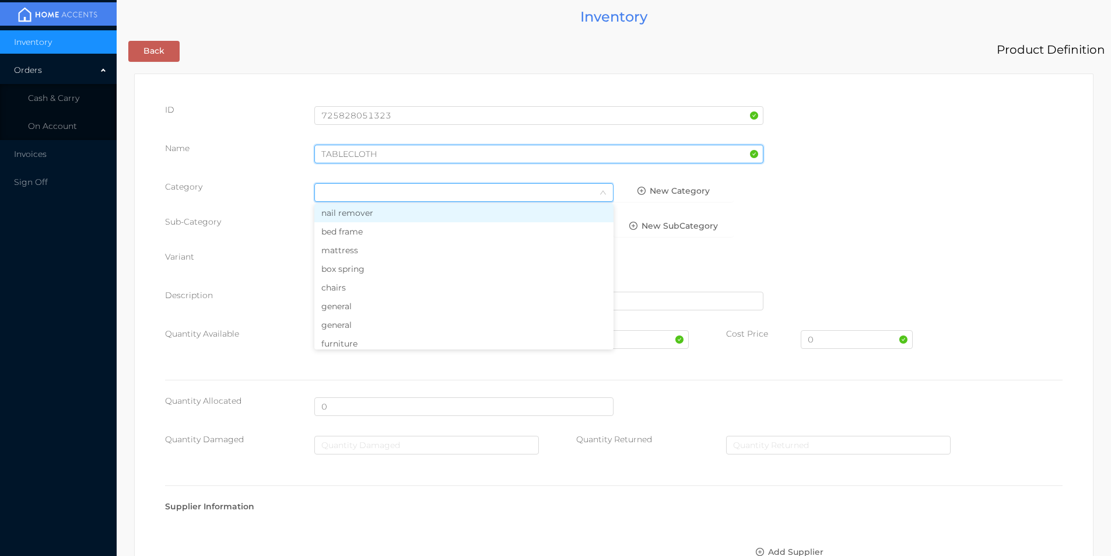
click at [391, 158] on input "TABLECLOTH" at bounding box center [538, 154] width 449 height 19
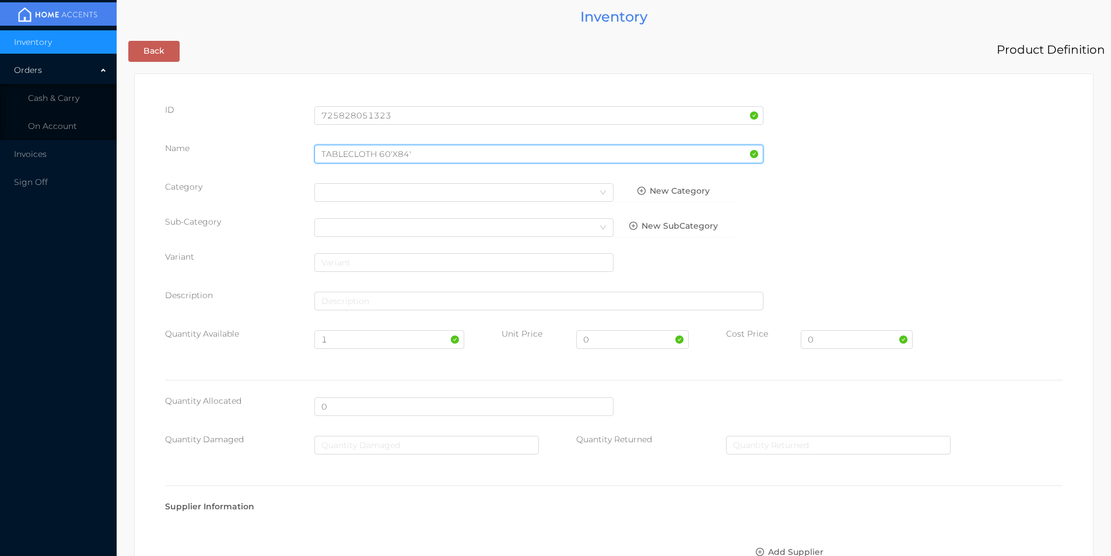
type input "TABLECLOTH 60'X84'"
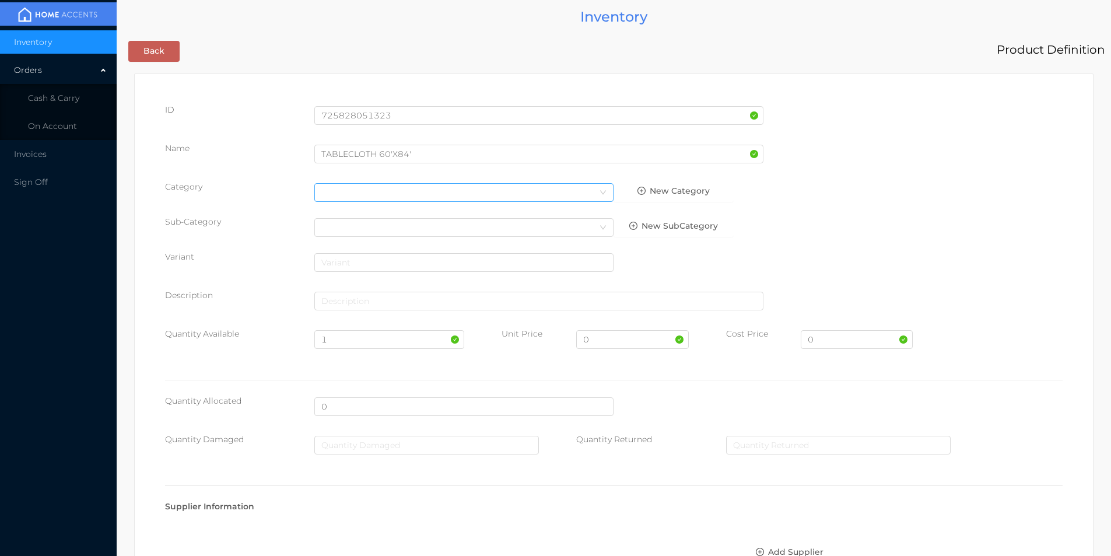
click at [326, 193] on div "Select Category" at bounding box center [463, 192] width 285 height 17
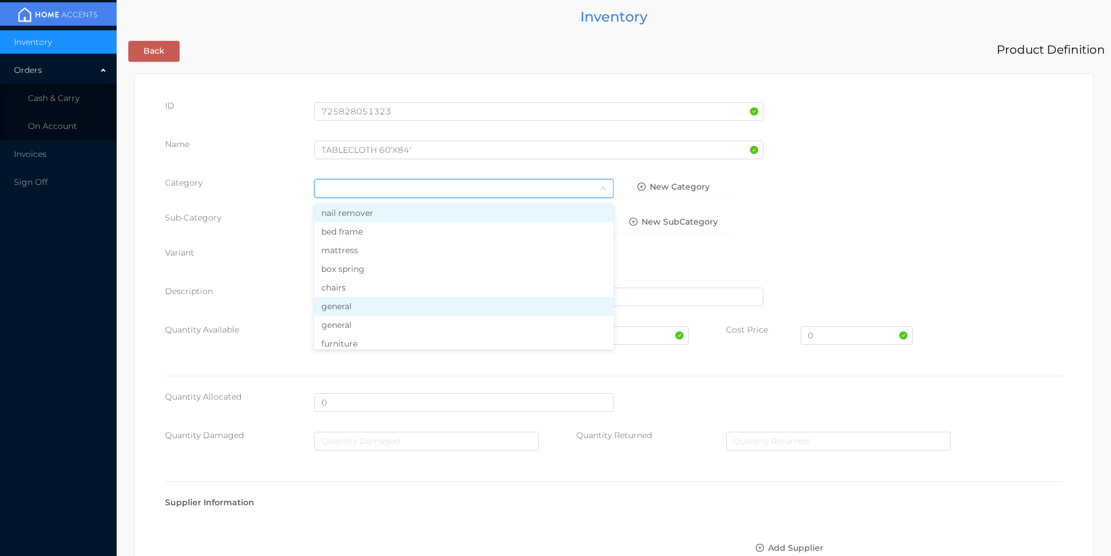
click at [346, 310] on li "general" at bounding box center [463, 306] width 299 height 19
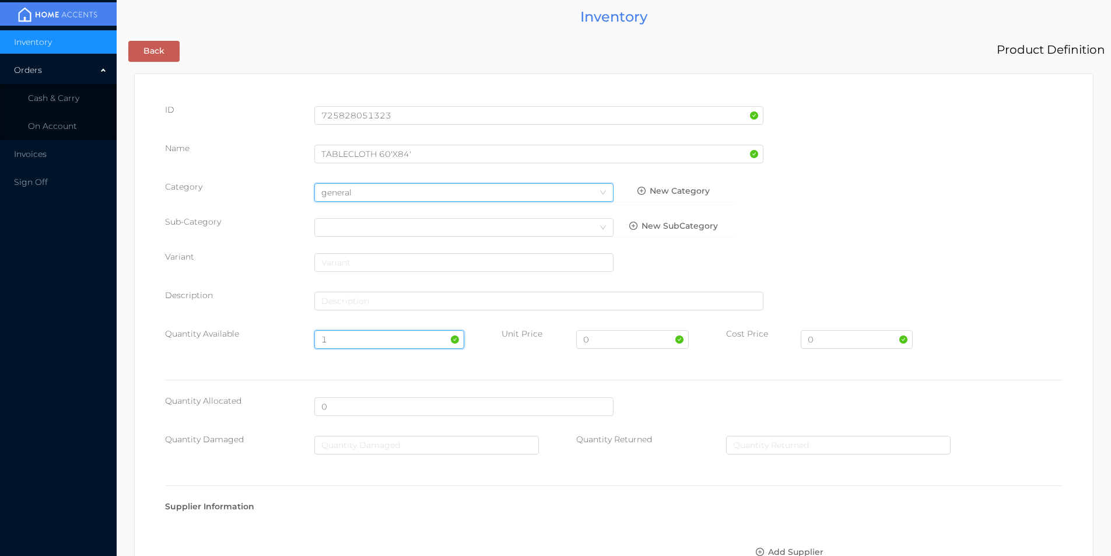
click at [345, 336] on input "1" at bounding box center [388, 339] width 149 height 19
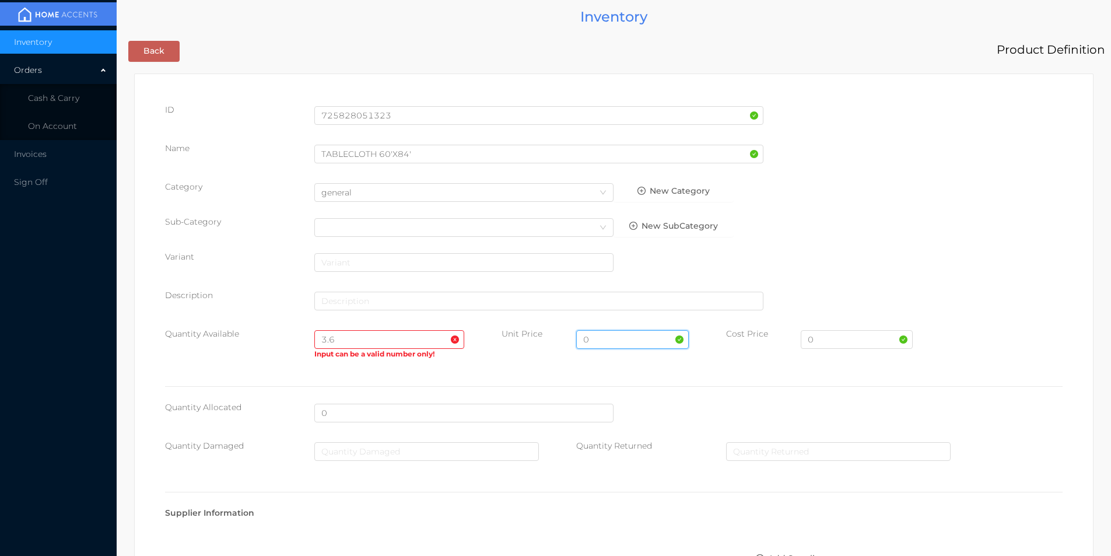
click at [622, 340] on input "0" at bounding box center [632, 339] width 112 height 19
click at [349, 340] on input "3.6" at bounding box center [388, 339] width 149 height 19
type input "36"
click at [607, 339] on input "0" at bounding box center [632, 339] width 112 height 19
type input "9.99"
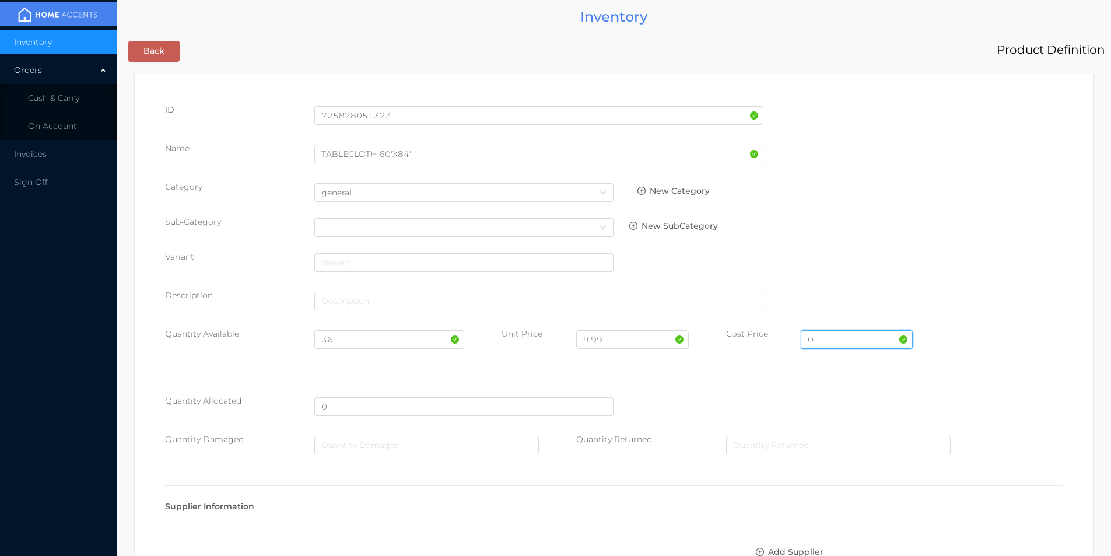
click at [835, 344] on input "0" at bounding box center [856, 339] width 112 height 19
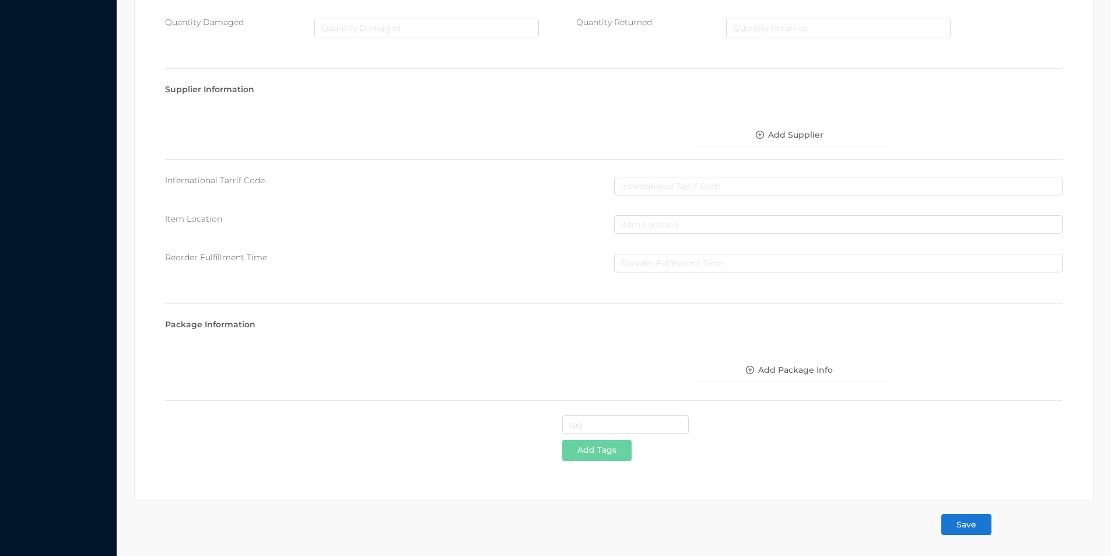
type input "5."
click at [970, 527] on button "Save" at bounding box center [966, 524] width 50 height 21
click at [964, 524] on button "Save" at bounding box center [966, 524] width 50 height 21
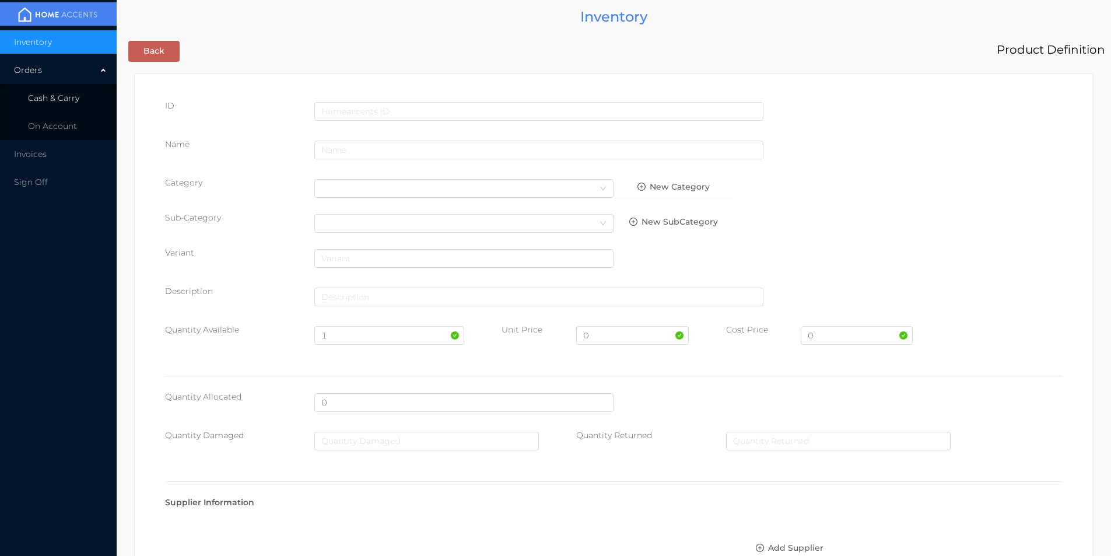
click at [59, 103] on span "Cash & Carry" at bounding box center [53, 98] width 51 height 10
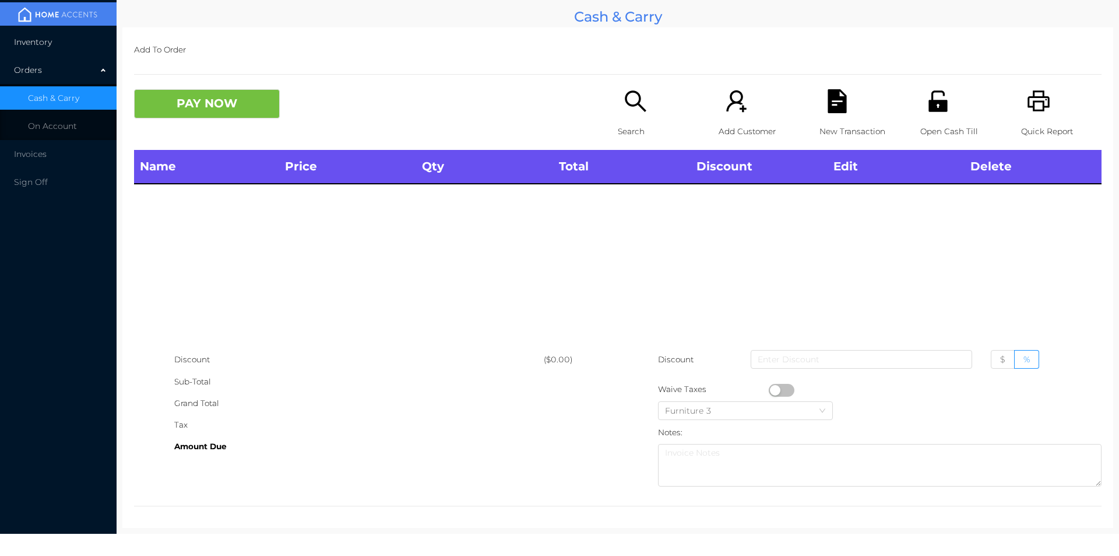
click at [30, 45] on span "Inventory" at bounding box center [33, 42] width 38 height 10
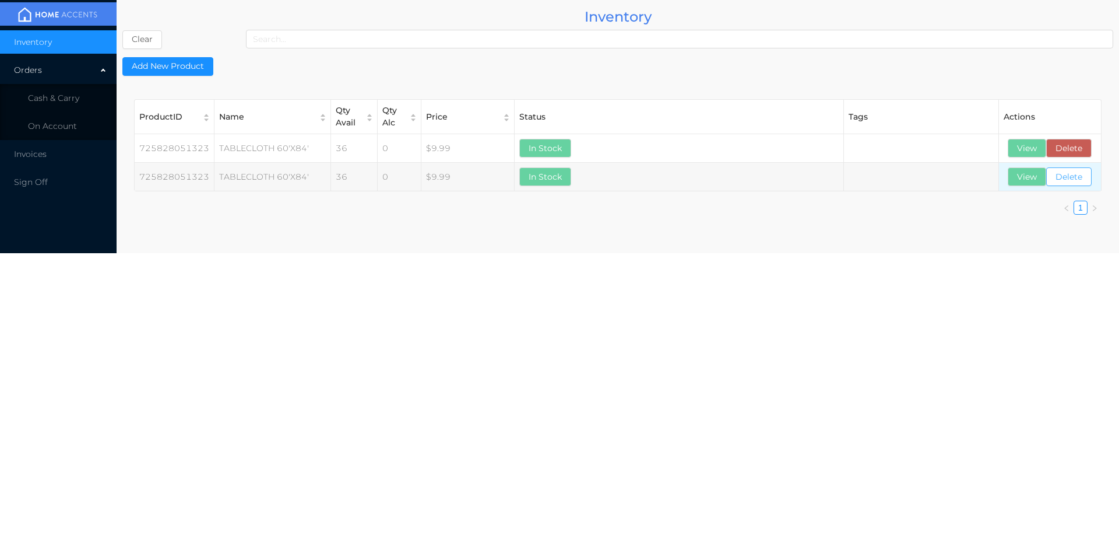
click at [1064, 182] on button "Delete" at bounding box center [1068, 176] width 45 height 19
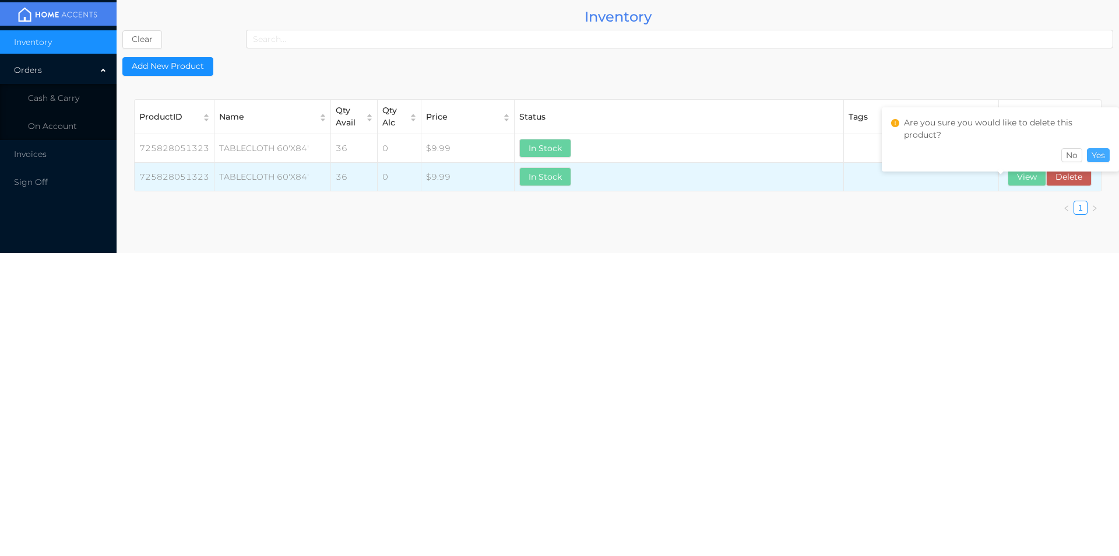
click at [1106, 156] on button "Yes" at bounding box center [1098, 155] width 23 height 14
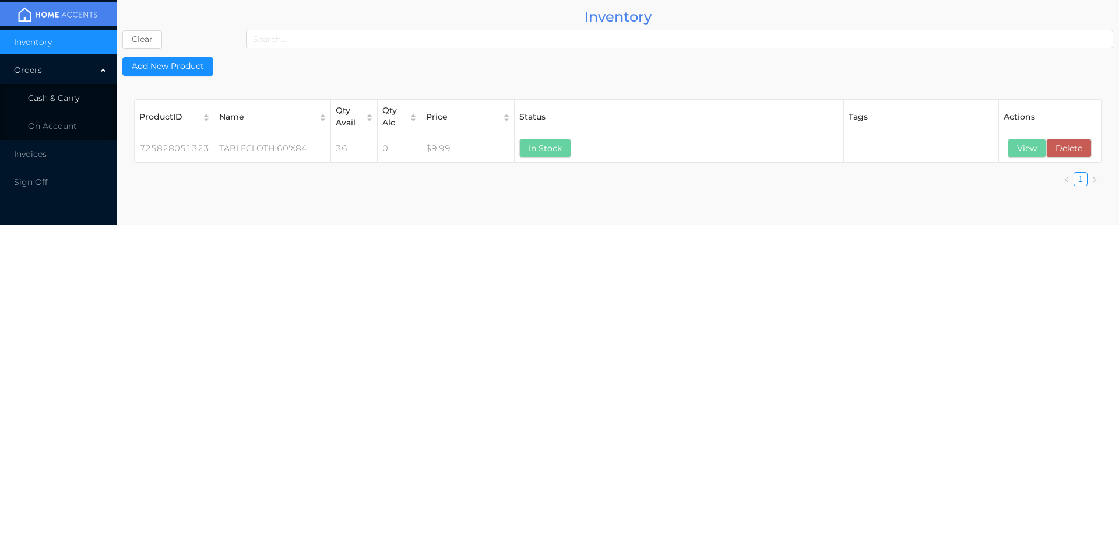
click at [57, 96] on span "Cash & Carry" at bounding box center [53, 98] width 51 height 10
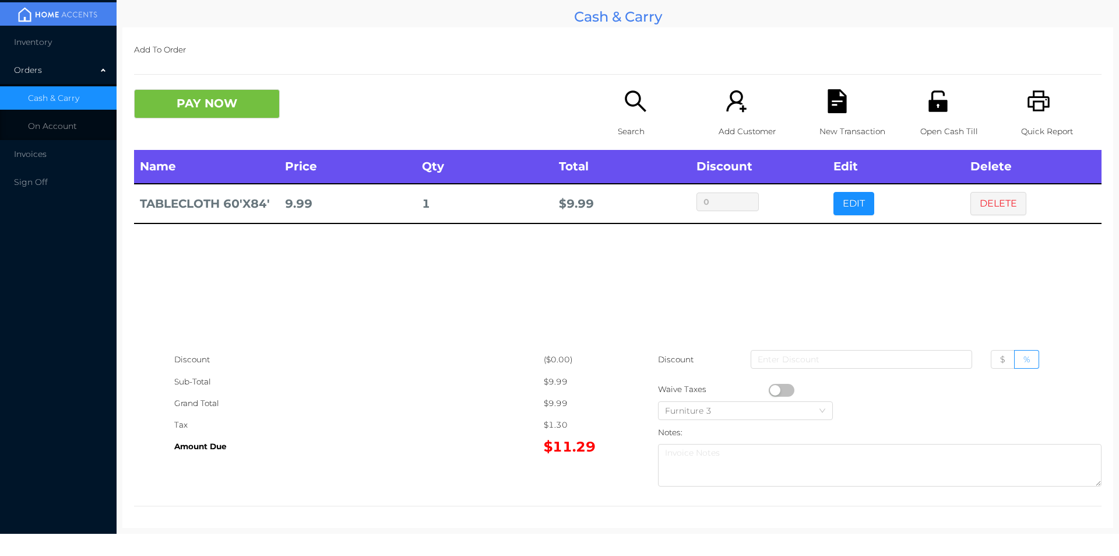
click at [1004, 195] on button "DELETE" at bounding box center [999, 203] width 56 height 23
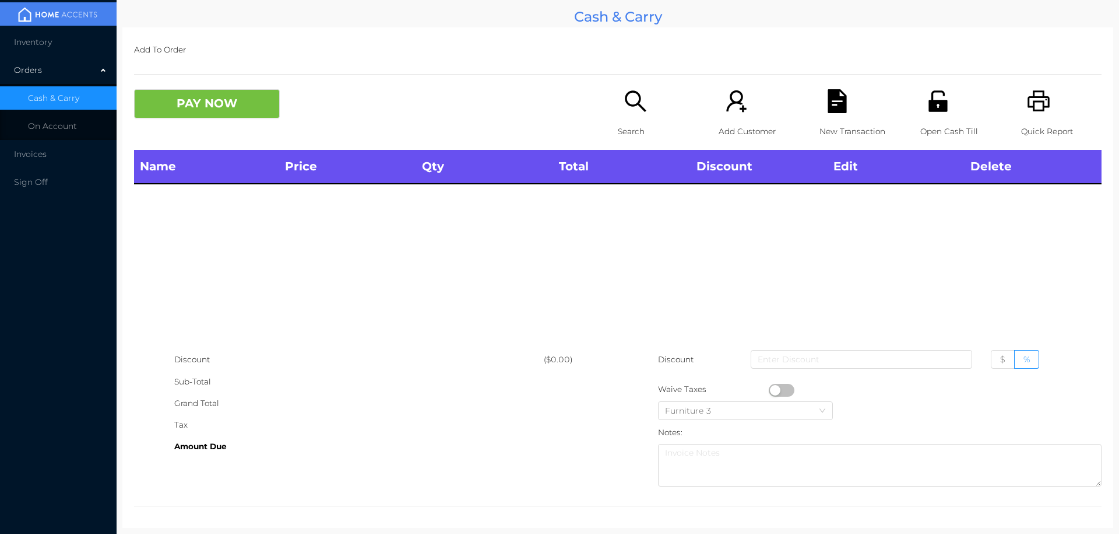
click at [926, 107] on icon "icon: unlock" at bounding box center [938, 101] width 24 height 24
click at [939, 107] on icon "icon: unlock" at bounding box center [938, 100] width 19 height 21
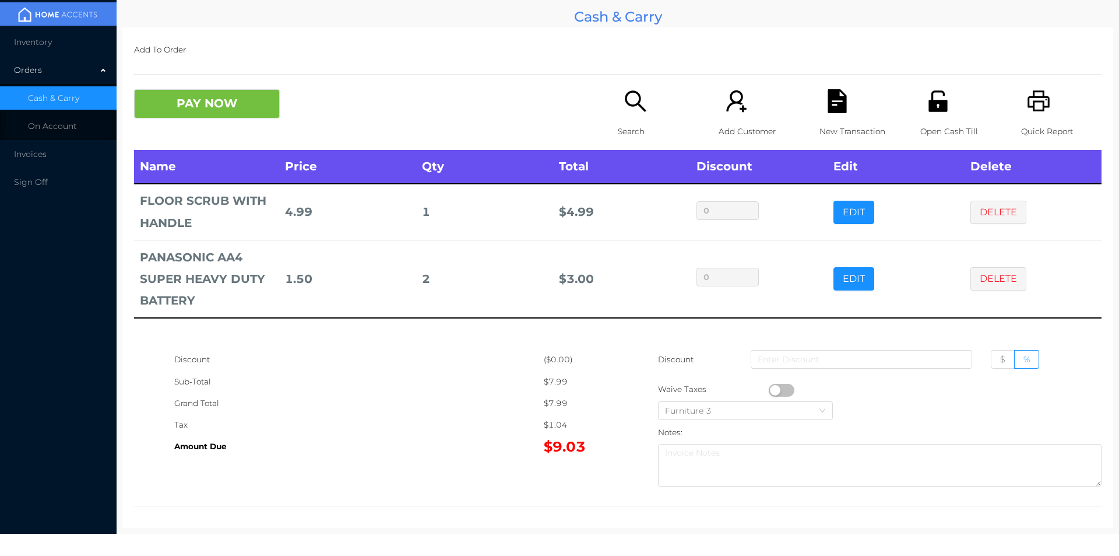
click at [394, 451] on div "Amount Due" at bounding box center [359, 446] width 370 height 22
click at [181, 103] on button "PAY NOW" at bounding box center [207, 103] width 146 height 29
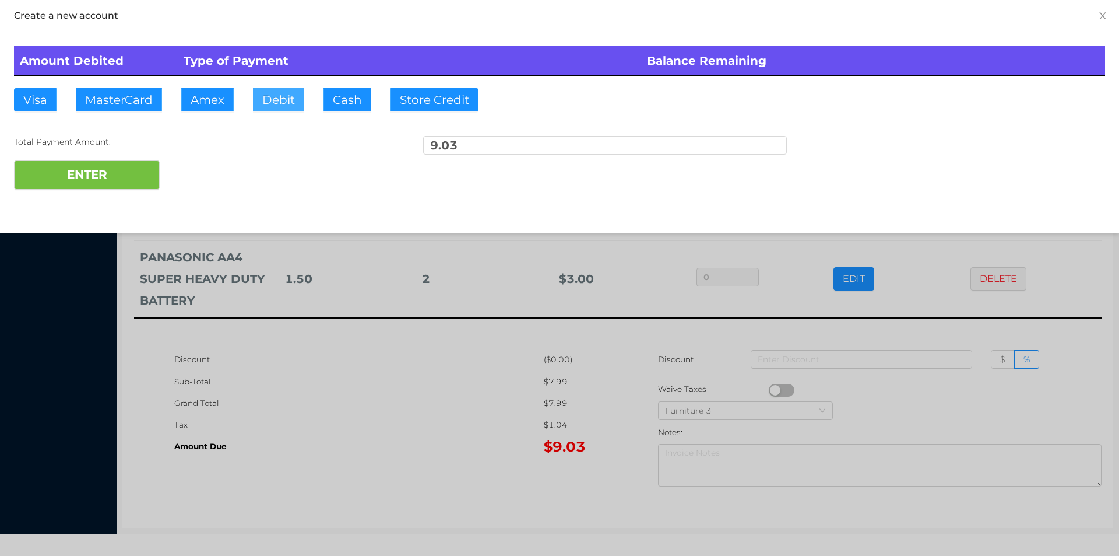
click at [270, 109] on button "Debit" at bounding box center [278, 99] width 51 height 23
click at [127, 177] on button "ENTER" at bounding box center [87, 174] width 146 height 29
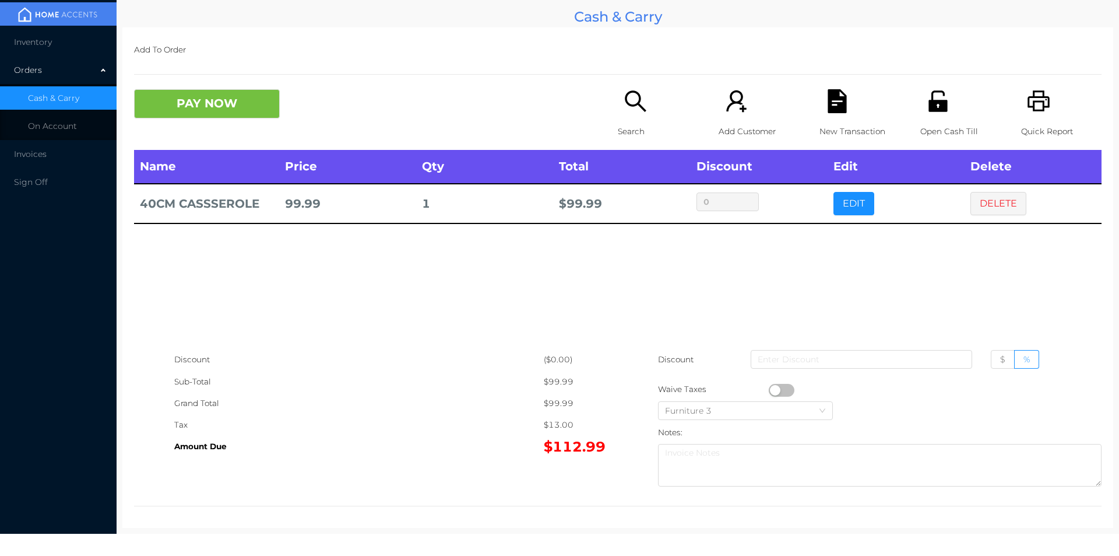
click at [849, 101] on div "New Transaction" at bounding box center [860, 119] width 80 height 61
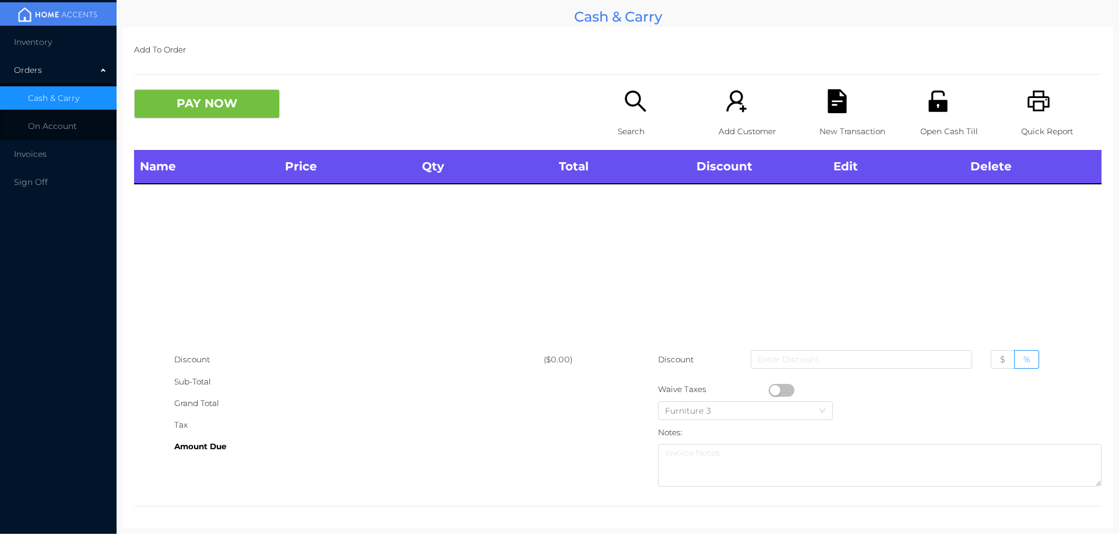
click at [979, 101] on div "Open Cash Till" at bounding box center [961, 119] width 80 height 61
click at [34, 41] on span "Inventory" at bounding box center [33, 42] width 38 height 10
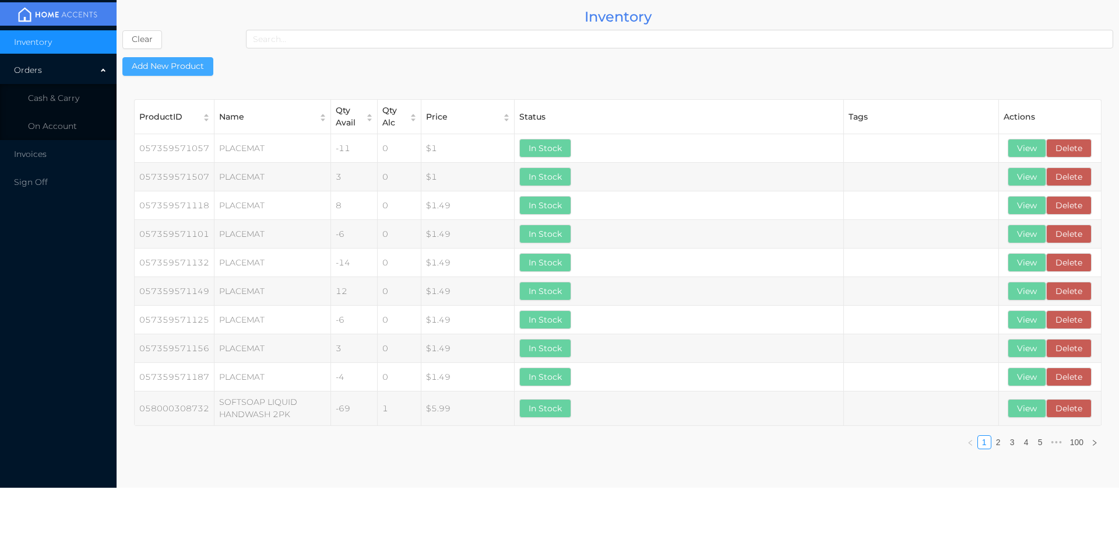
click at [175, 60] on button "Add New Product" at bounding box center [167, 66] width 91 height 19
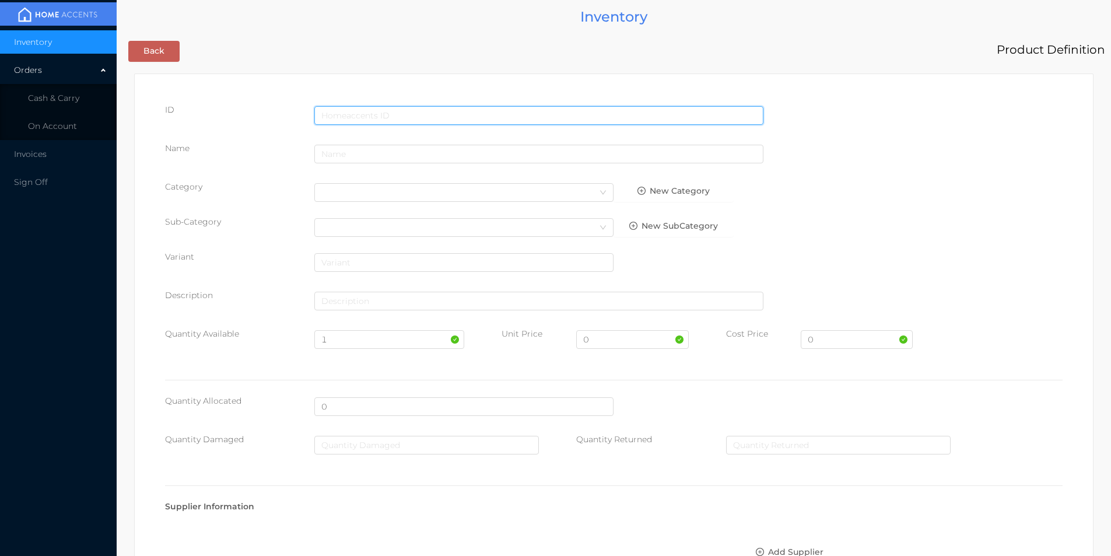
click at [328, 115] on input "text" at bounding box center [538, 115] width 449 height 19
type input "725828051347"
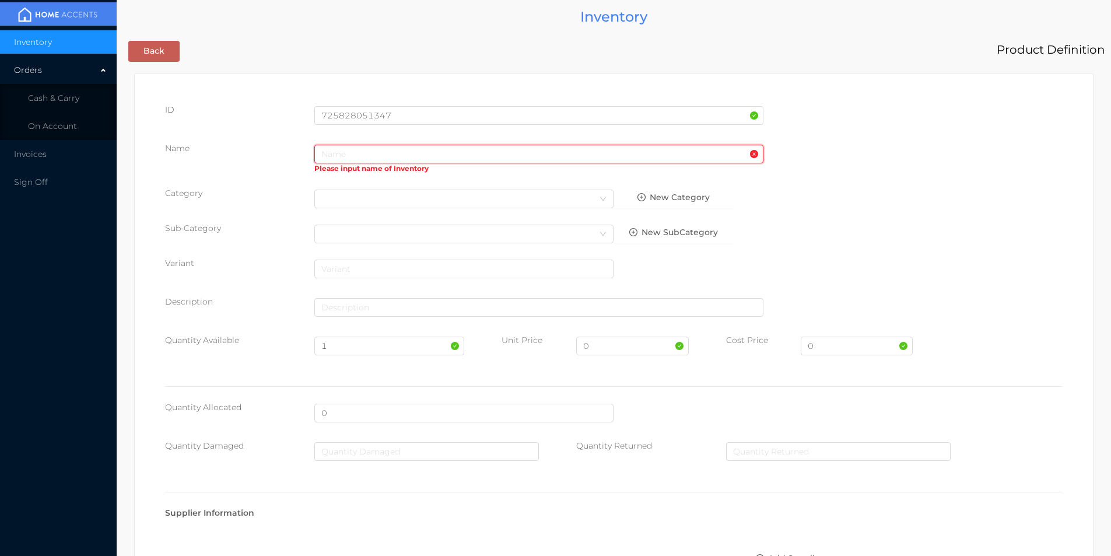
click at [346, 156] on input "text" at bounding box center [538, 154] width 449 height 19
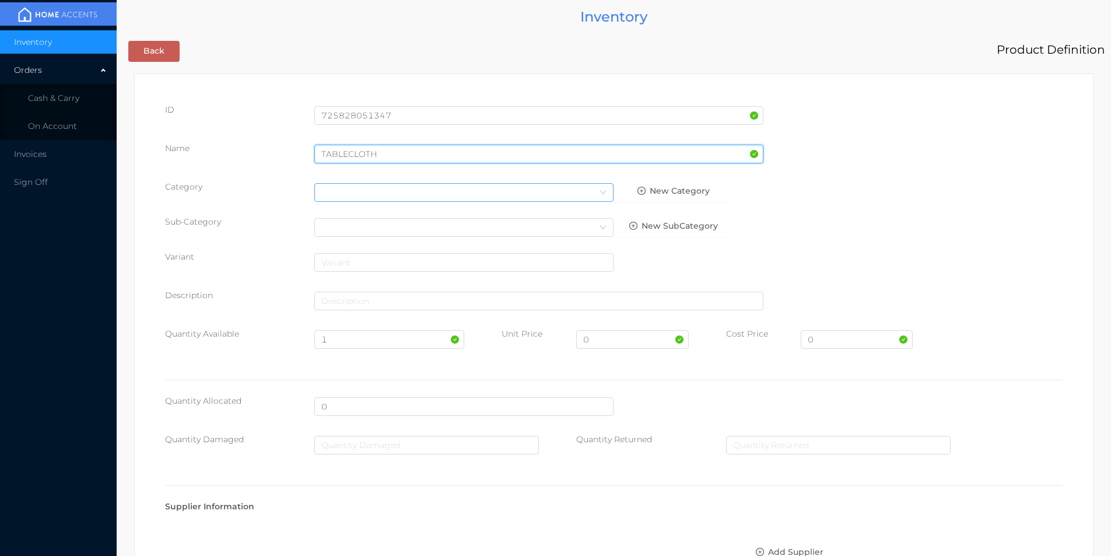
type input "TABLECLOTH"
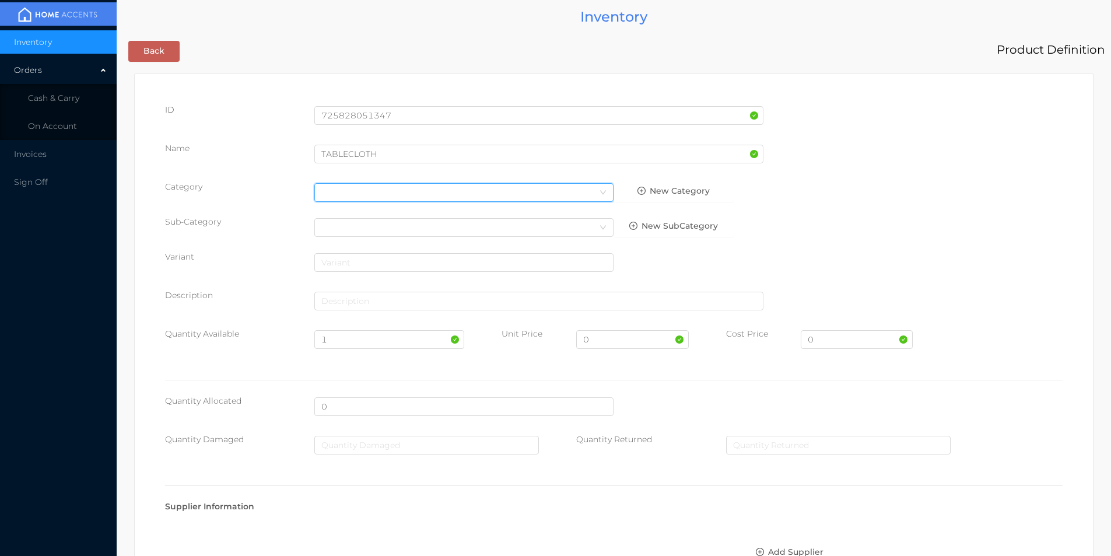
click at [325, 190] on div "Select Category" at bounding box center [463, 192] width 285 height 17
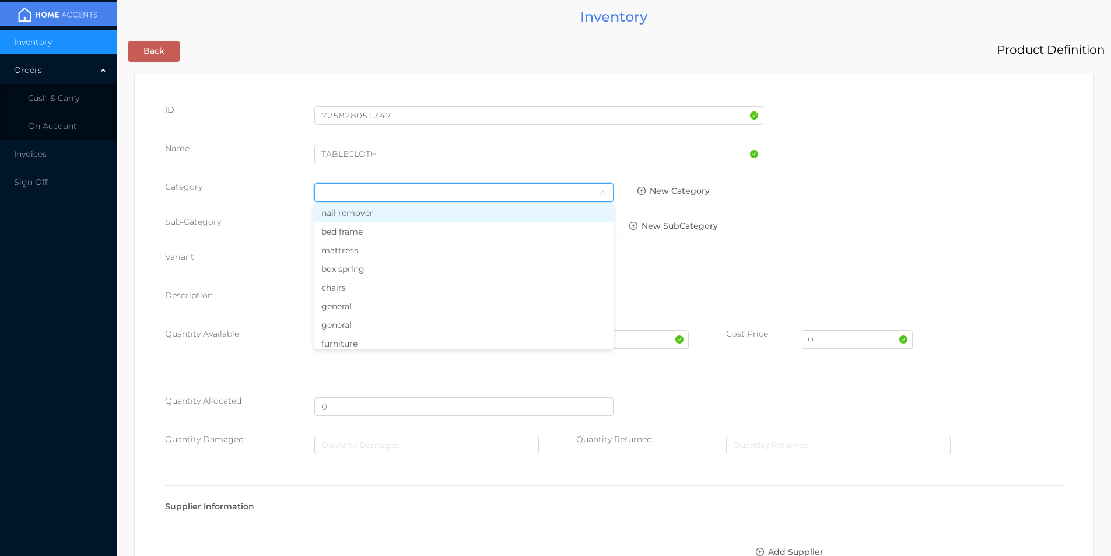
click at [345, 307] on li "general" at bounding box center [463, 306] width 299 height 19
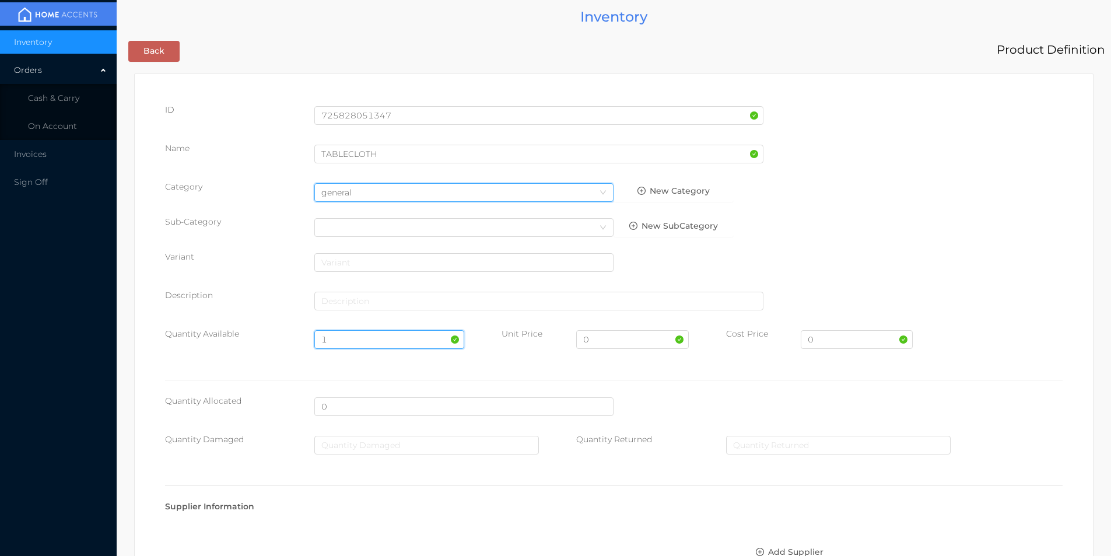
click at [345, 336] on input "1" at bounding box center [388, 339] width 149 height 19
type input "36"
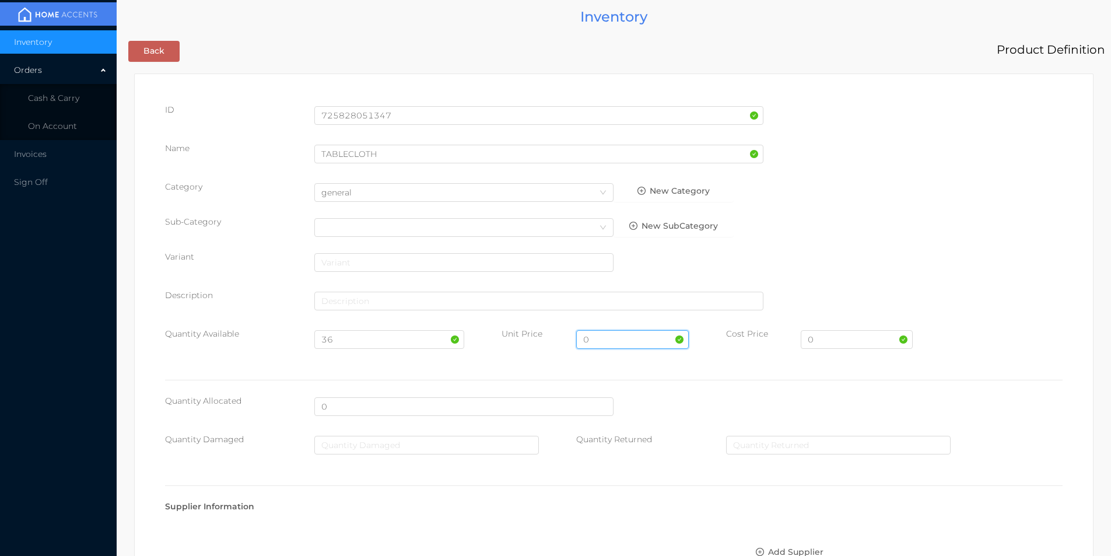
click at [602, 342] on input "0" at bounding box center [632, 339] width 112 height 19
type input "9.99"
click at [831, 342] on input "0" at bounding box center [856, 339] width 112 height 19
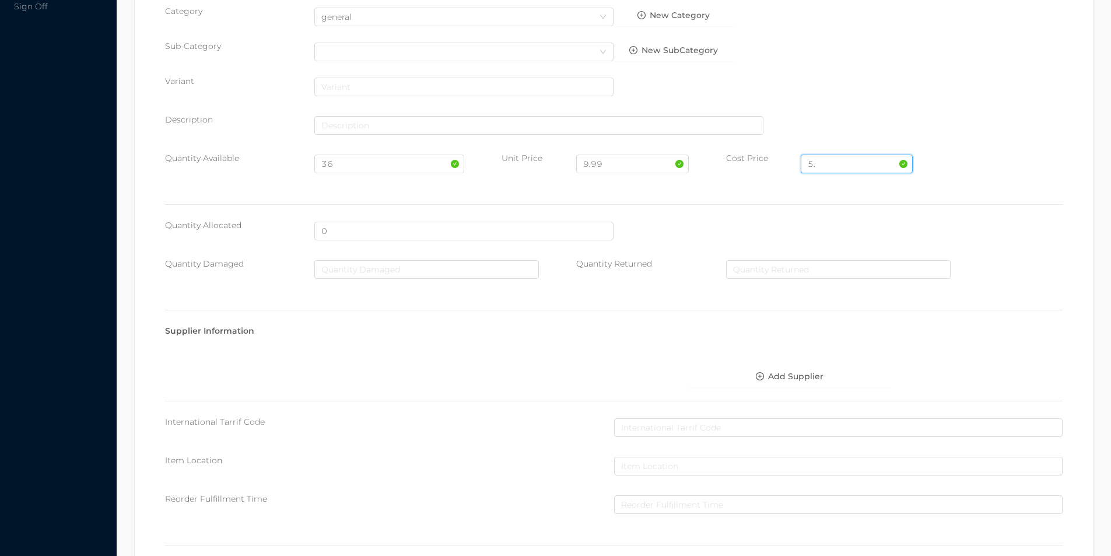
scroll to position [413, 0]
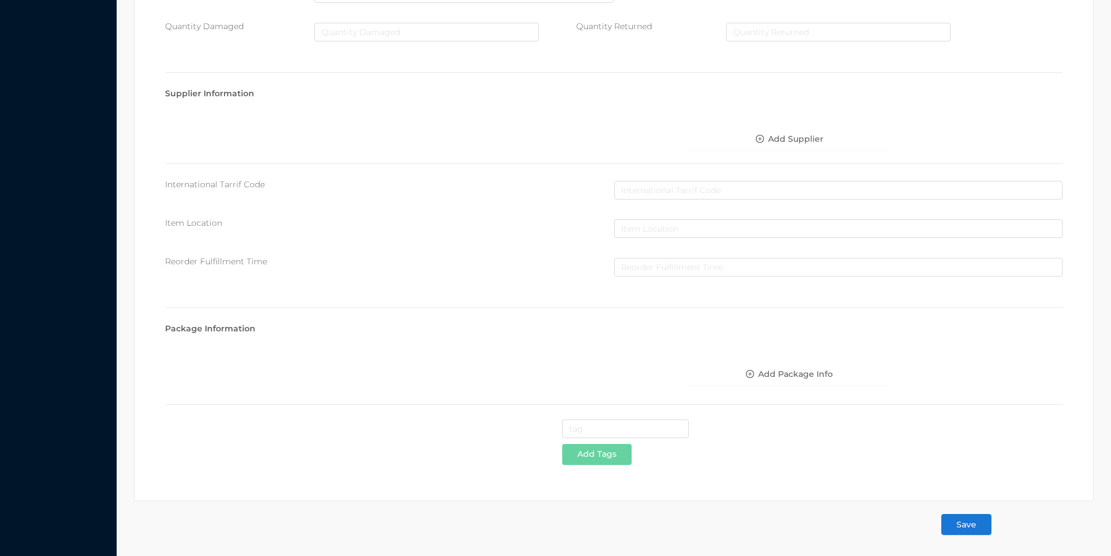
type input "5."
click at [974, 523] on button "Save" at bounding box center [966, 524] width 50 height 21
click at [972, 528] on button "Save" at bounding box center [966, 524] width 50 height 21
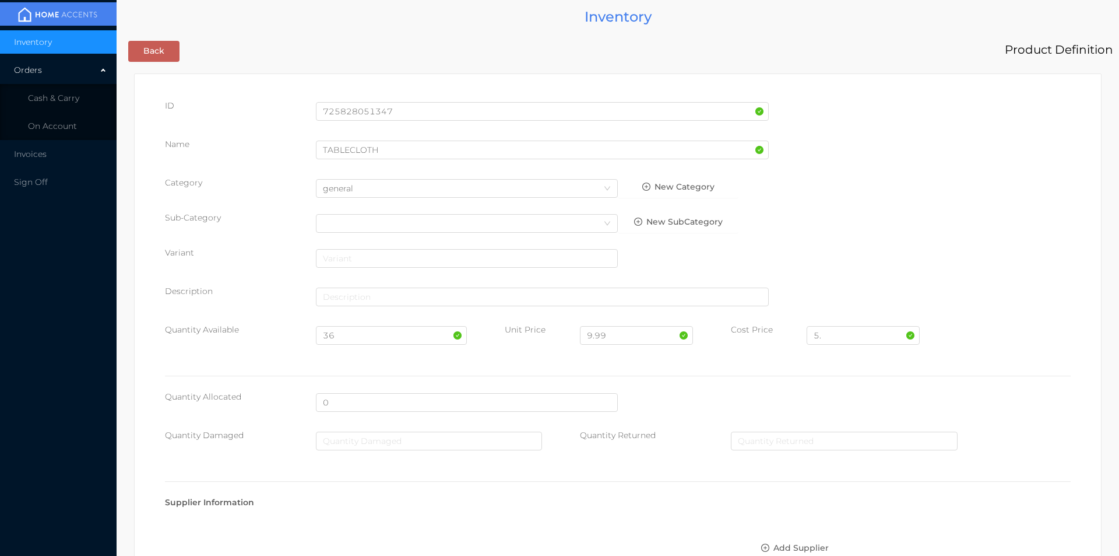
click at [971, 526] on body "Inventory Orders Cash & Carry On Account Invoices Sign Off Inventory Back Produ…" at bounding box center [559, 278] width 1119 height 556
click at [73, 108] on li "Cash & Carry" at bounding box center [58, 97] width 117 height 23
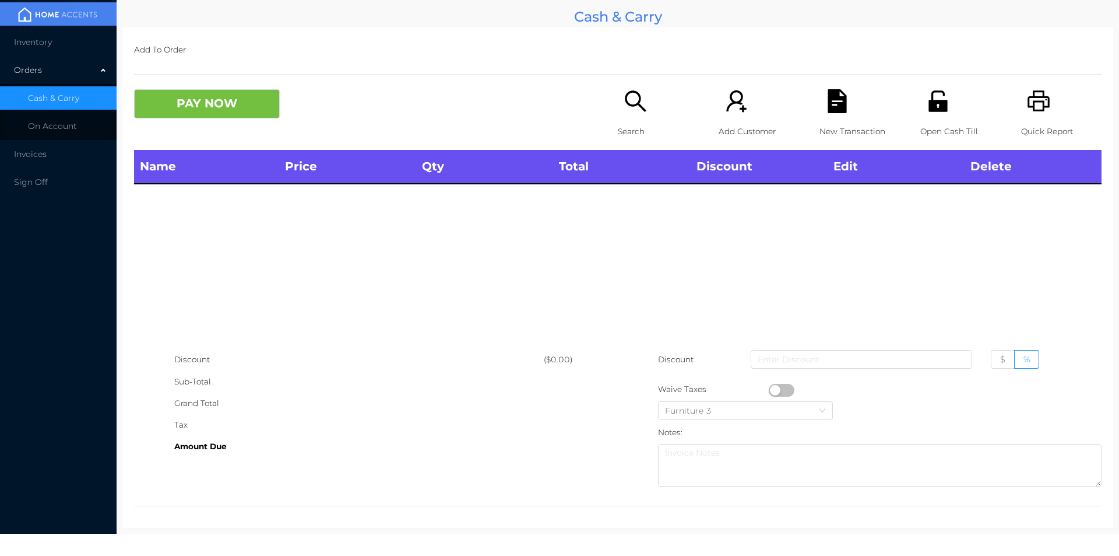
click at [42, 40] on span "Inventory" at bounding box center [33, 42] width 38 height 10
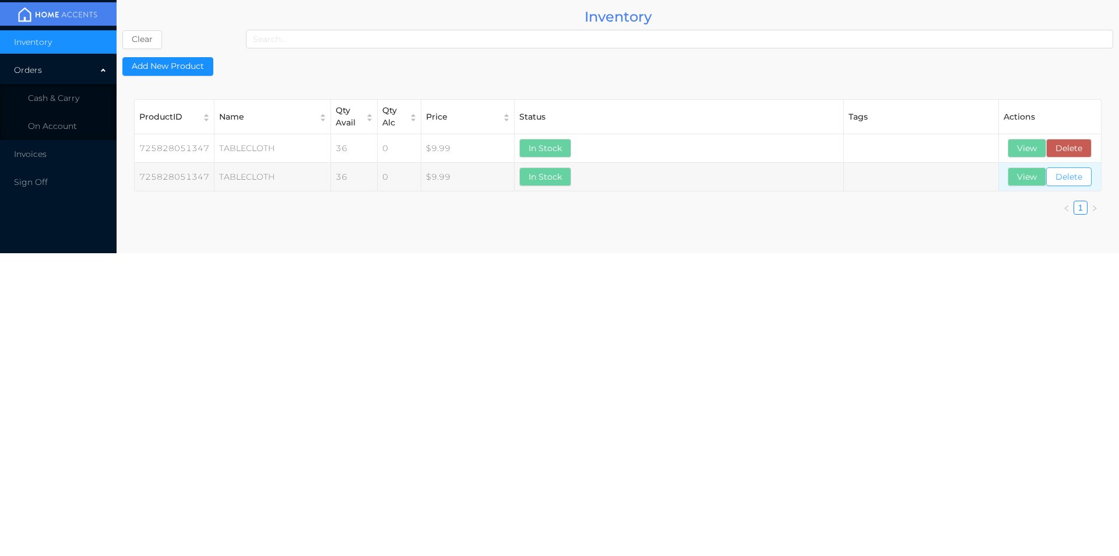
click at [1068, 174] on button "Delete" at bounding box center [1068, 176] width 45 height 19
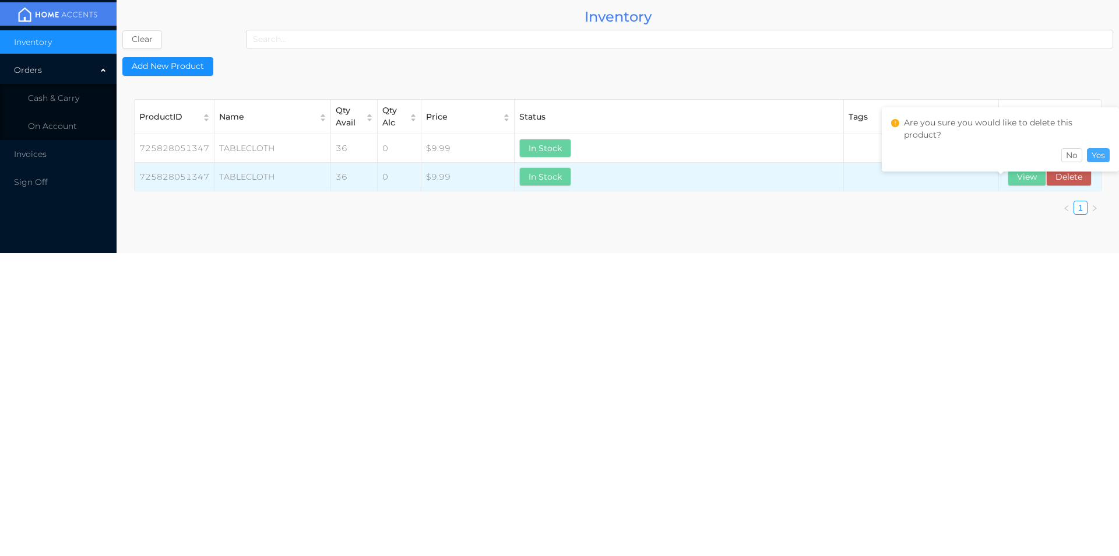
click at [1108, 159] on button "Yes" at bounding box center [1098, 155] width 23 height 14
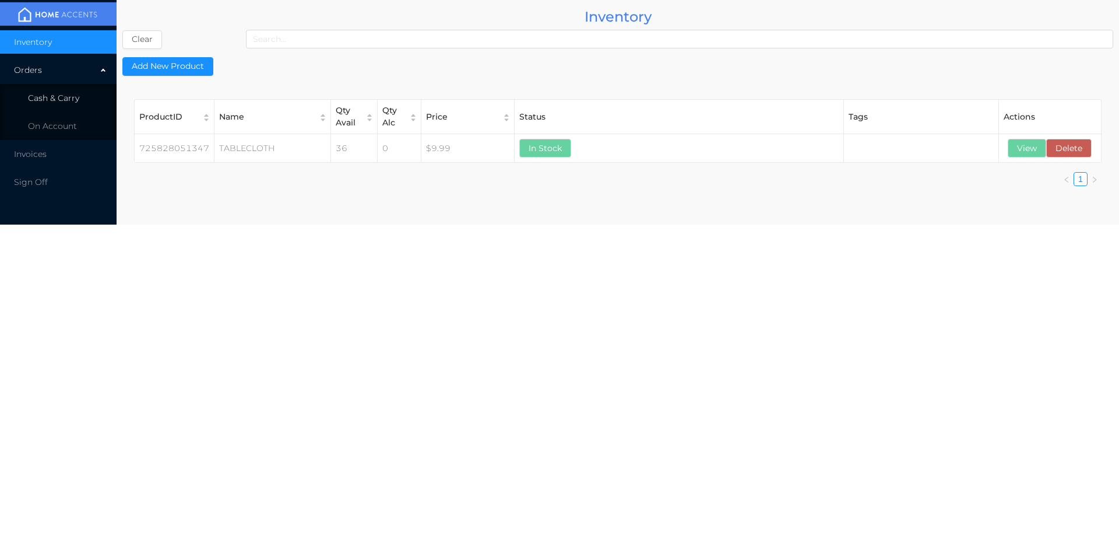
click at [52, 99] on span "Cash & Carry" at bounding box center [53, 98] width 51 height 10
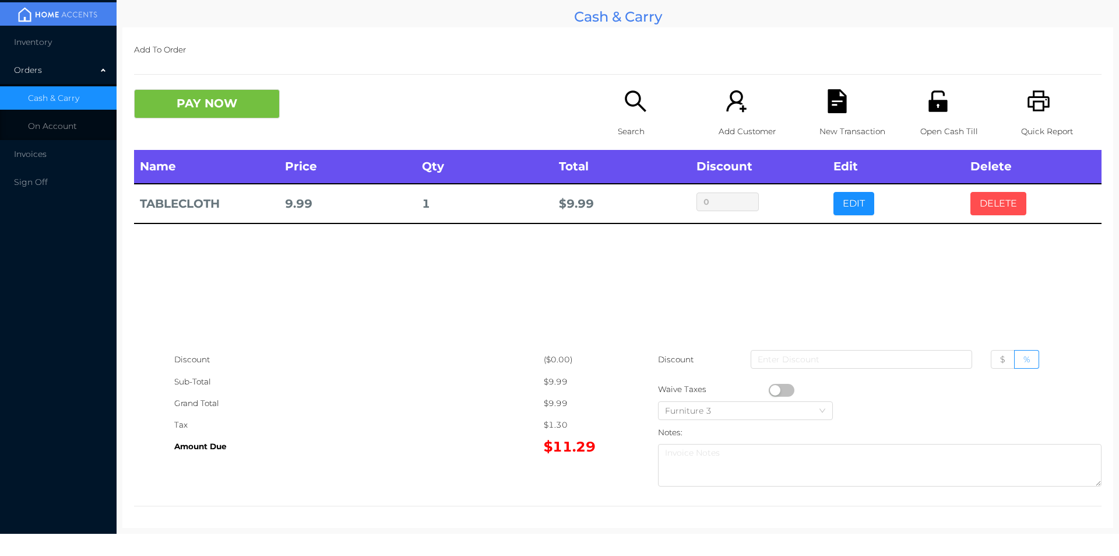
click at [986, 210] on button "DELETE" at bounding box center [999, 203] width 56 height 23
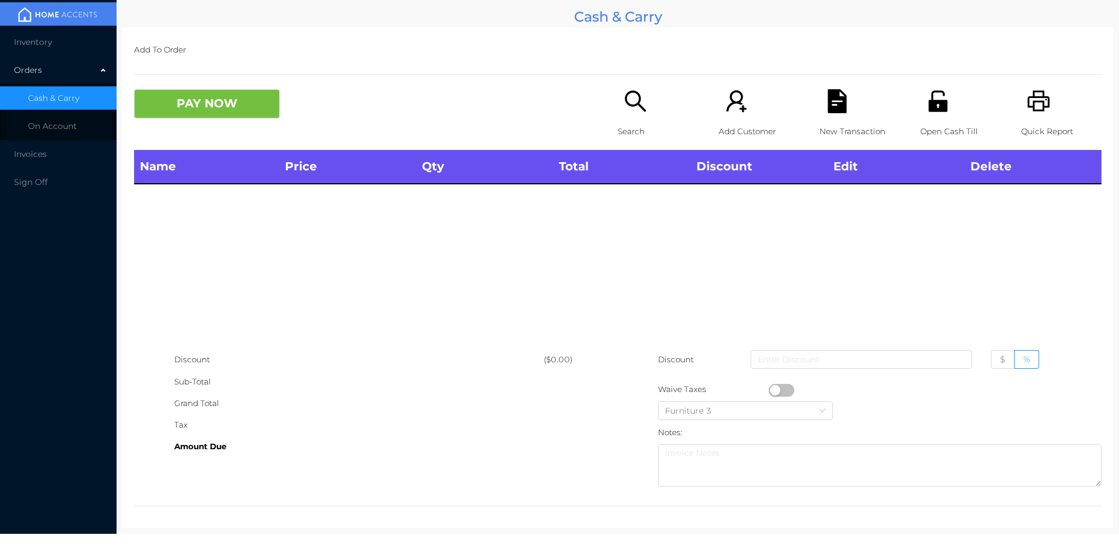
click at [41, 46] on span "Inventory" at bounding box center [33, 42] width 38 height 10
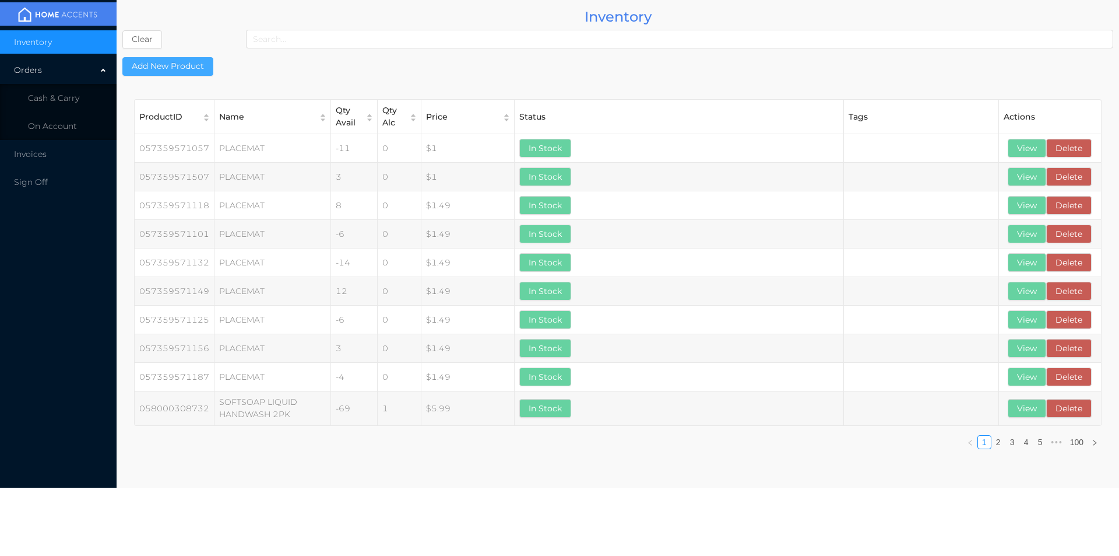
click at [172, 72] on button "Add New Product" at bounding box center [167, 66] width 91 height 19
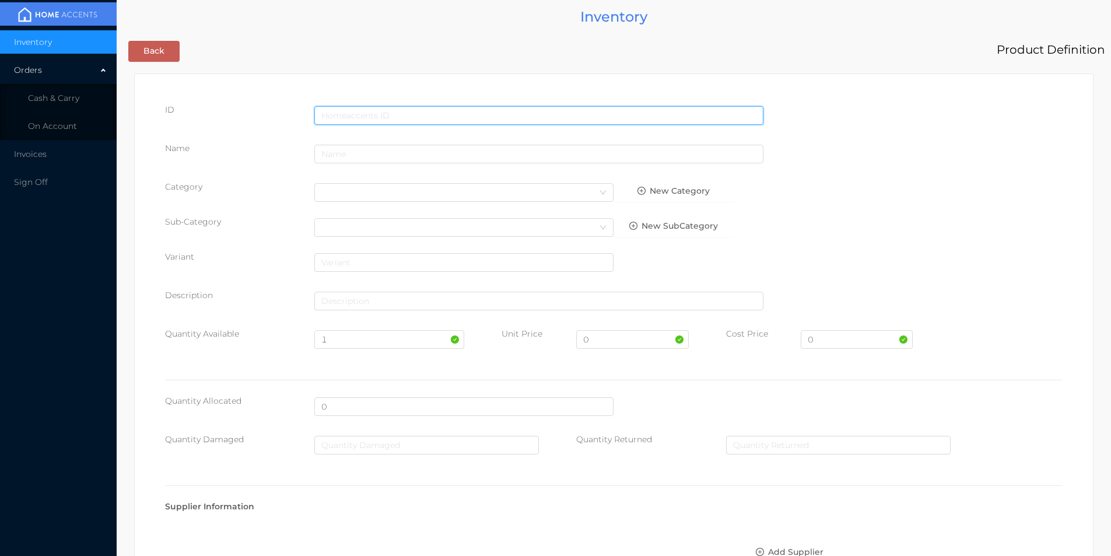
click at [329, 110] on input "text" at bounding box center [538, 115] width 449 height 19
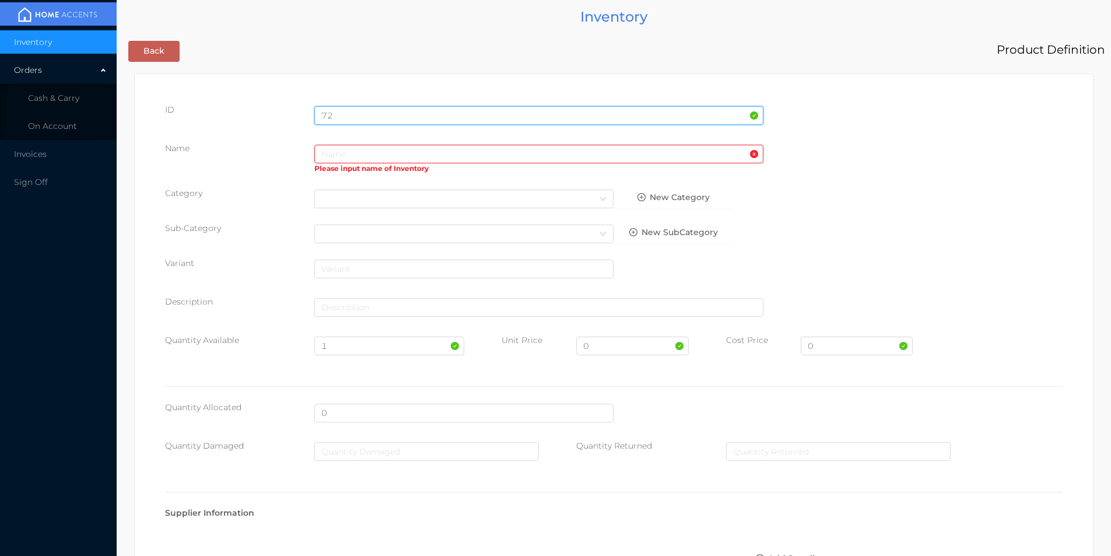
type input "7"
type input "725828051316"
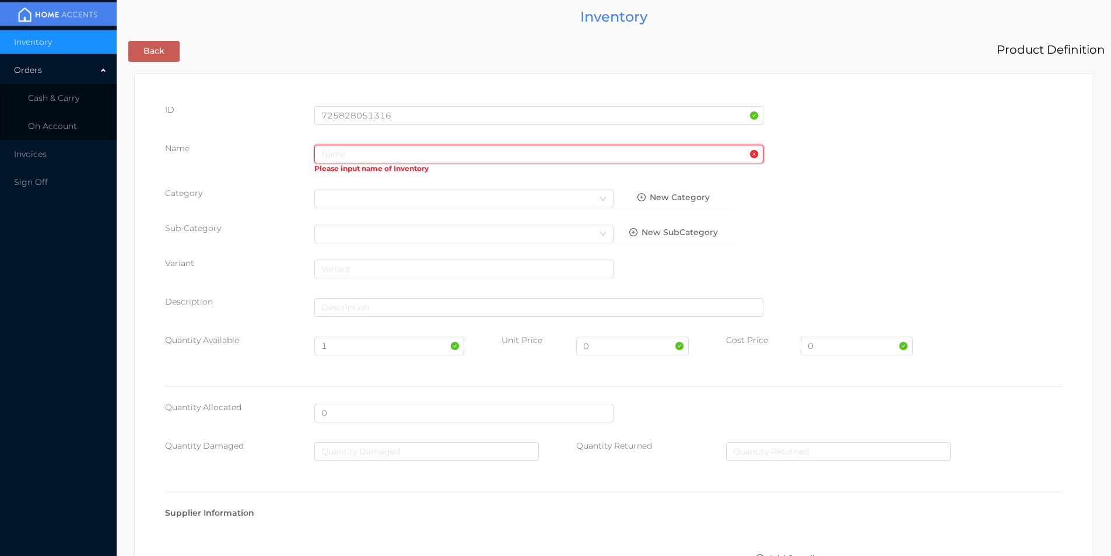
click at [336, 156] on input "text" at bounding box center [538, 154] width 449 height 19
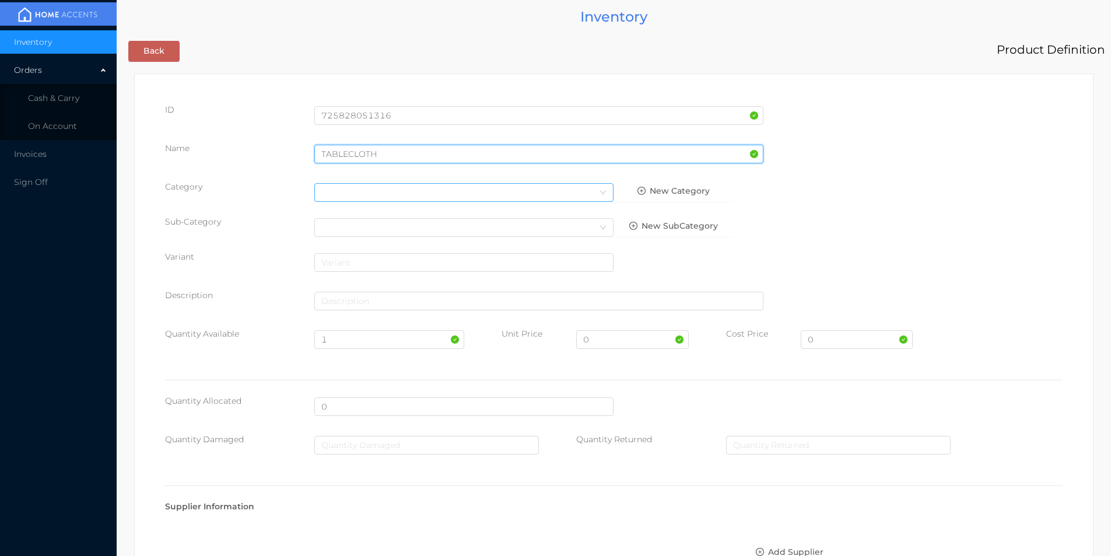
type input "TABLECLOTH"
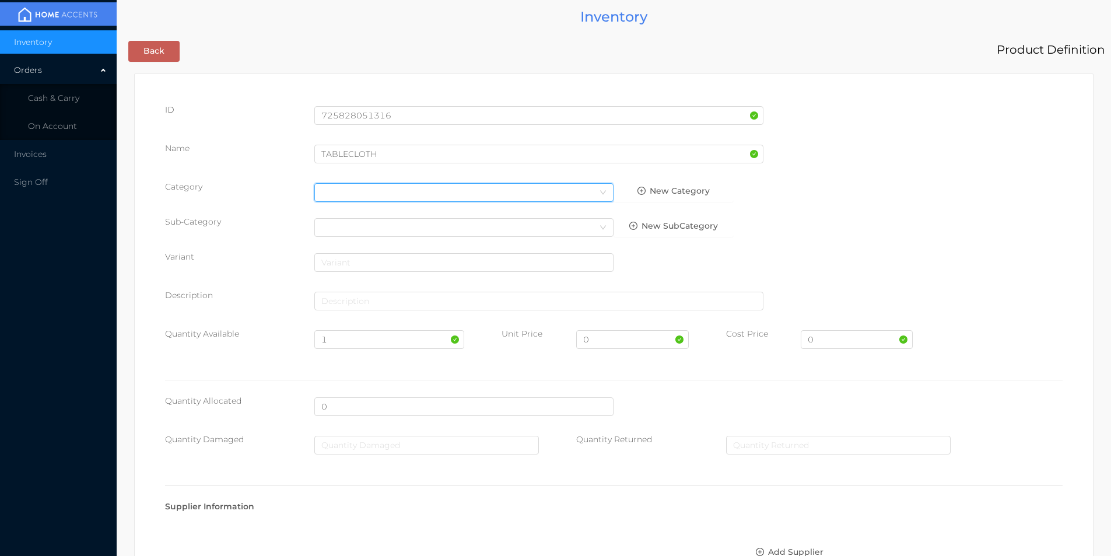
click at [345, 193] on div "Select Category" at bounding box center [463, 192] width 285 height 17
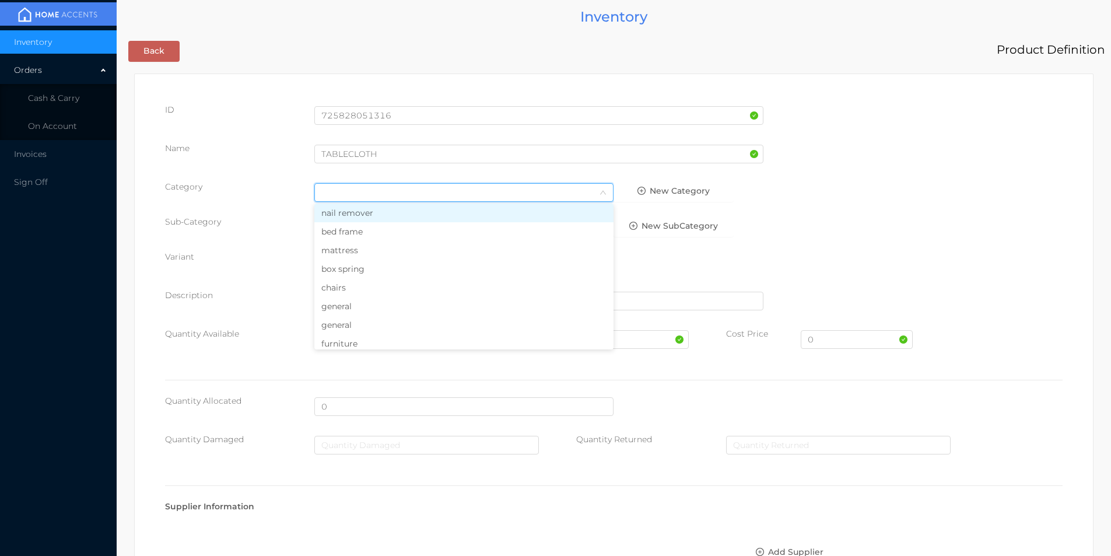
click at [359, 305] on li "general" at bounding box center [463, 306] width 299 height 19
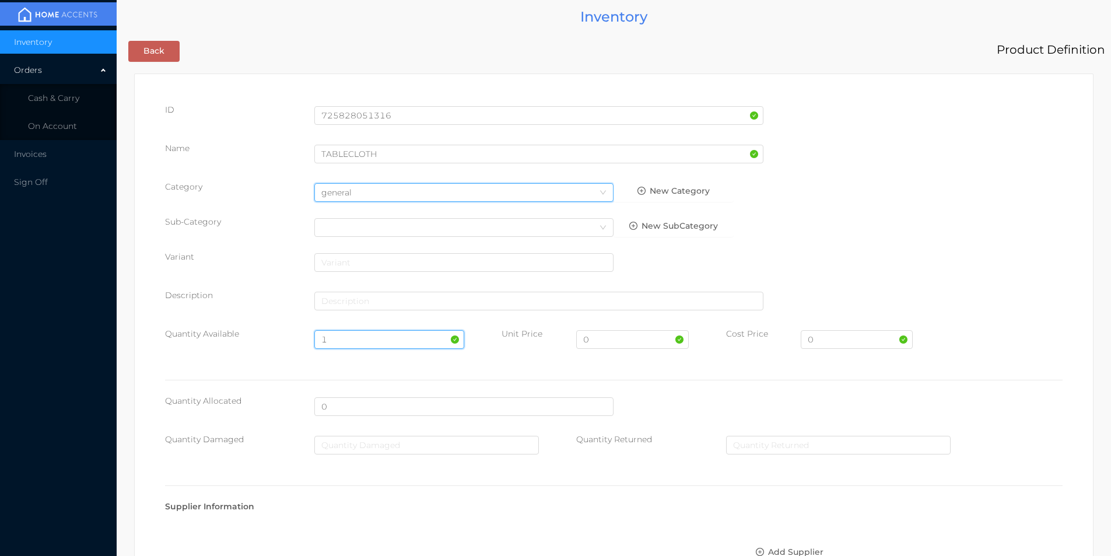
click at [342, 340] on input "1" at bounding box center [388, 339] width 149 height 19
type input "36"
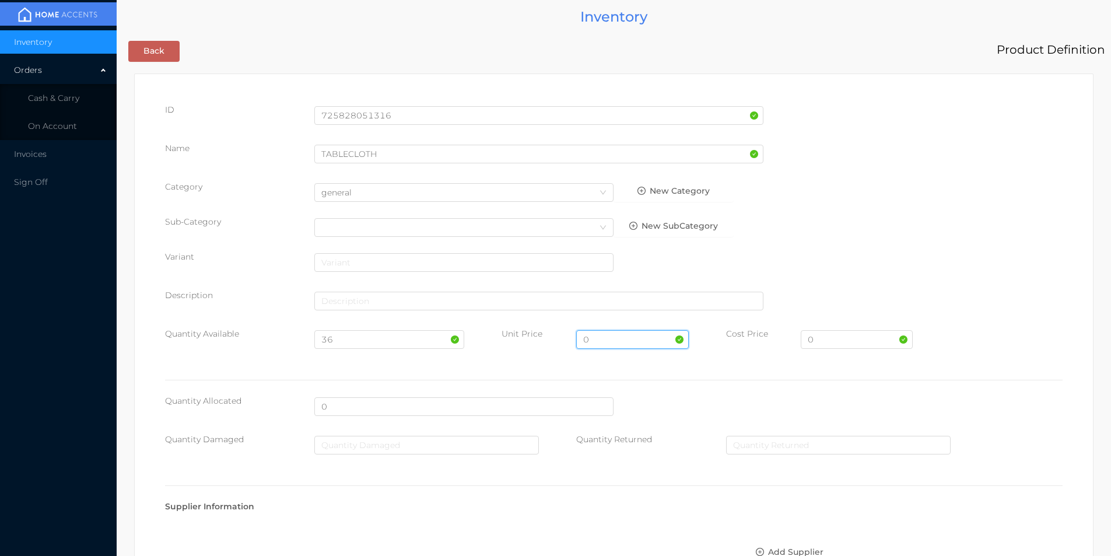
click at [612, 342] on input "0" at bounding box center [632, 339] width 112 height 19
type input "9.99"
click at [849, 343] on input "0" at bounding box center [856, 339] width 112 height 19
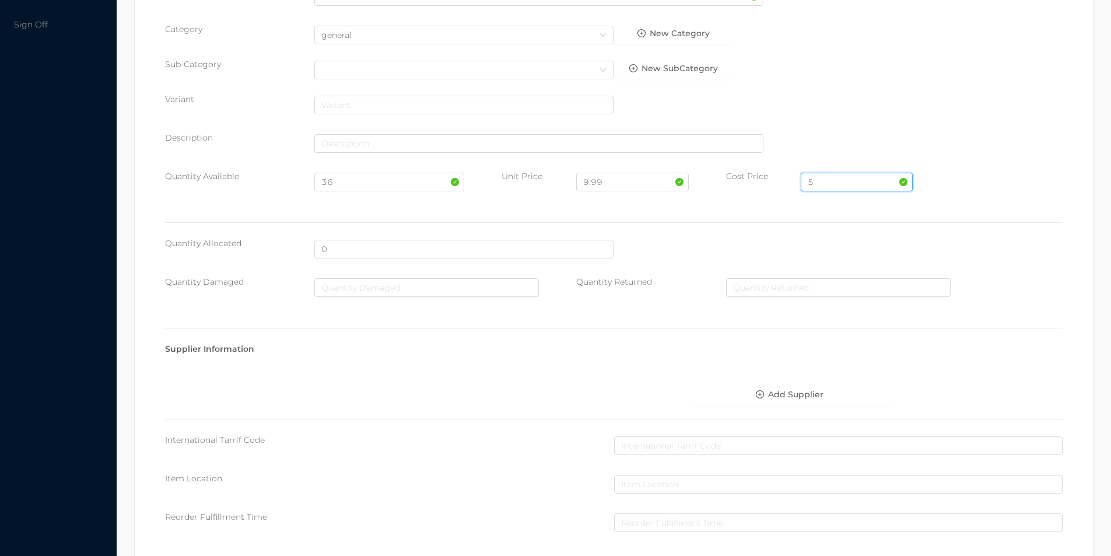
scroll to position [413, 0]
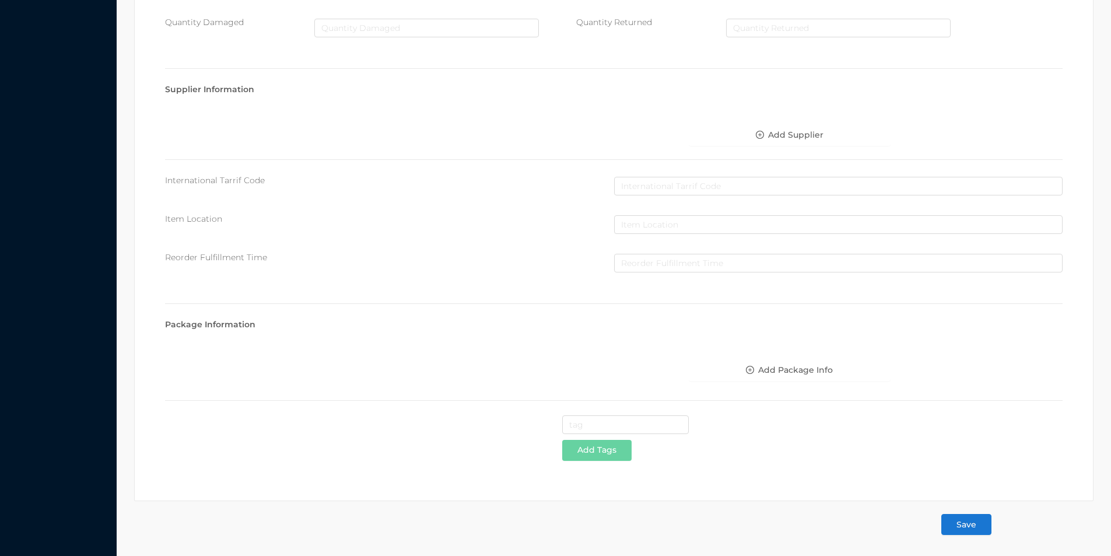
type input "5"
click at [967, 528] on button "Save" at bounding box center [966, 524] width 50 height 21
click at [967, 532] on button "Save" at bounding box center [966, 524] width 50 height 21
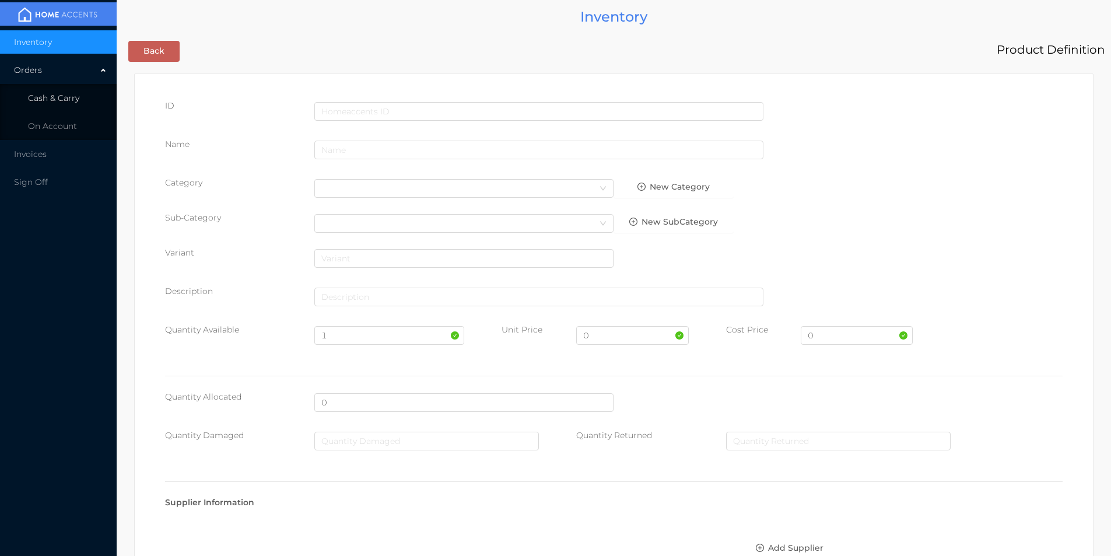
click at [48, 99] on span "Cash & Carry" at bounding box center [53, 98] width 51 height 10
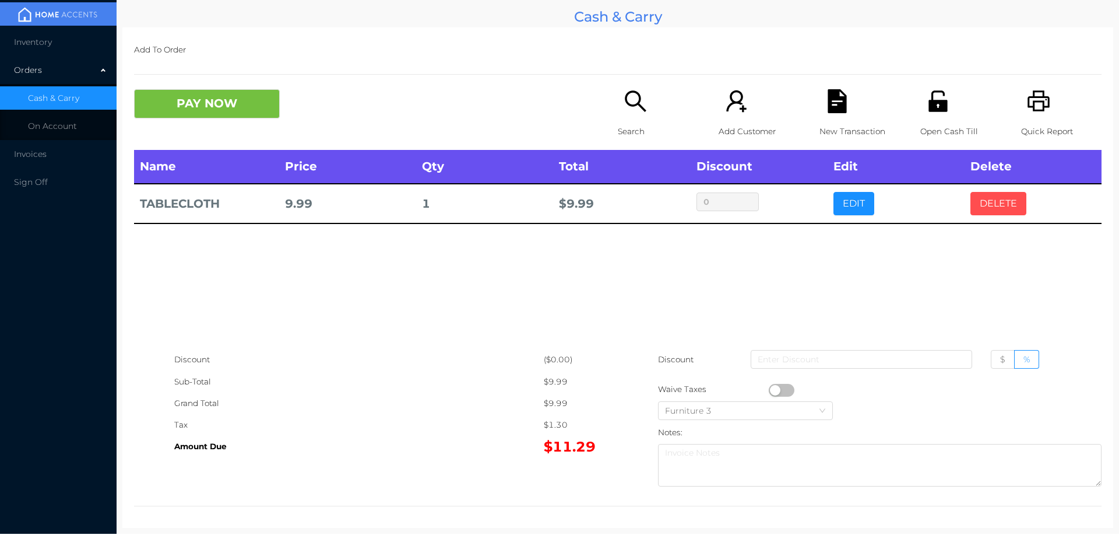
click at [1000, 211] on button "DELETE" at bounding box center [999, 203] width 56 height 23
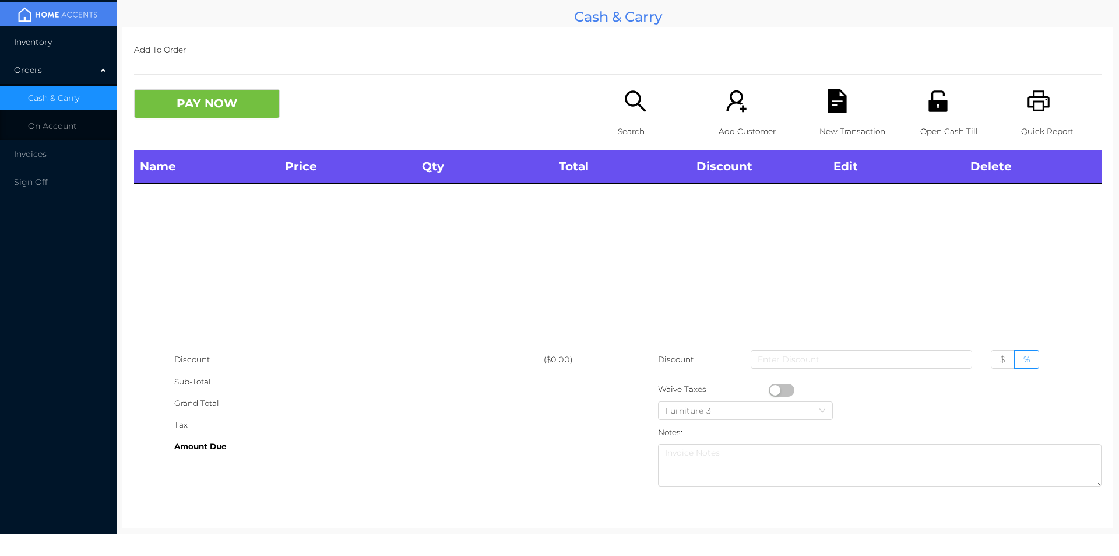
click at [34, 43] on span "Inventory" at bounding box center [33, 42] width 38 height 10
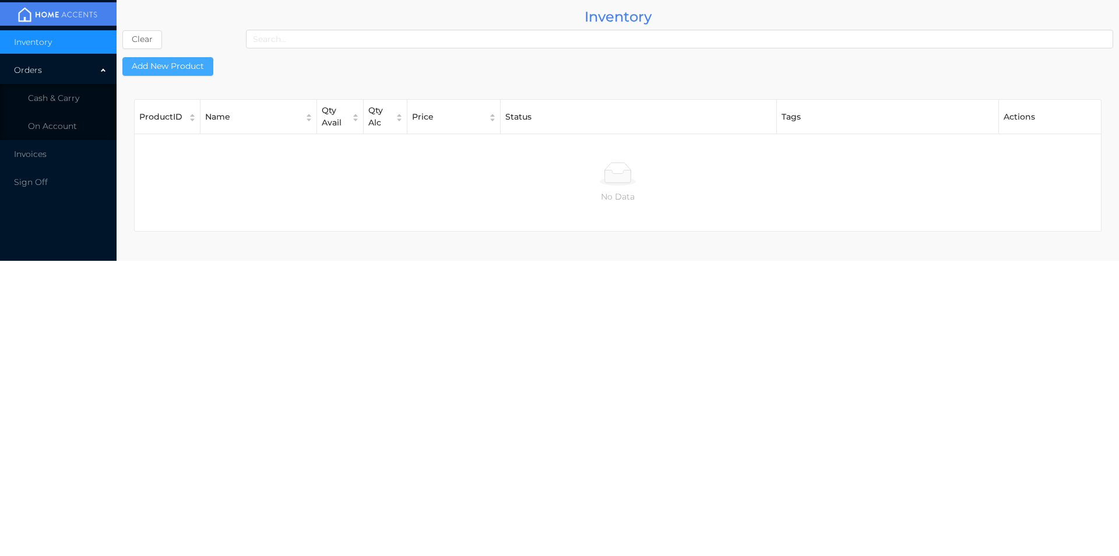
click at [188, 60] on button "Add New Product" at bounding box center [167, 66] width 91 height 19
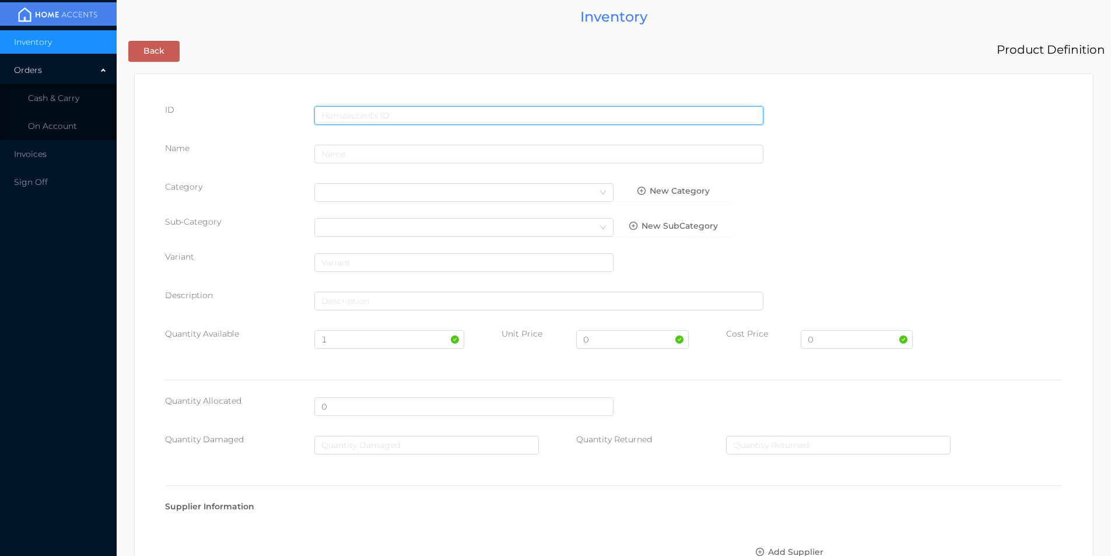
click at [323, 113] on input "text" at bounding box center [538, 115] width 449 height 19
type input "725828051330"
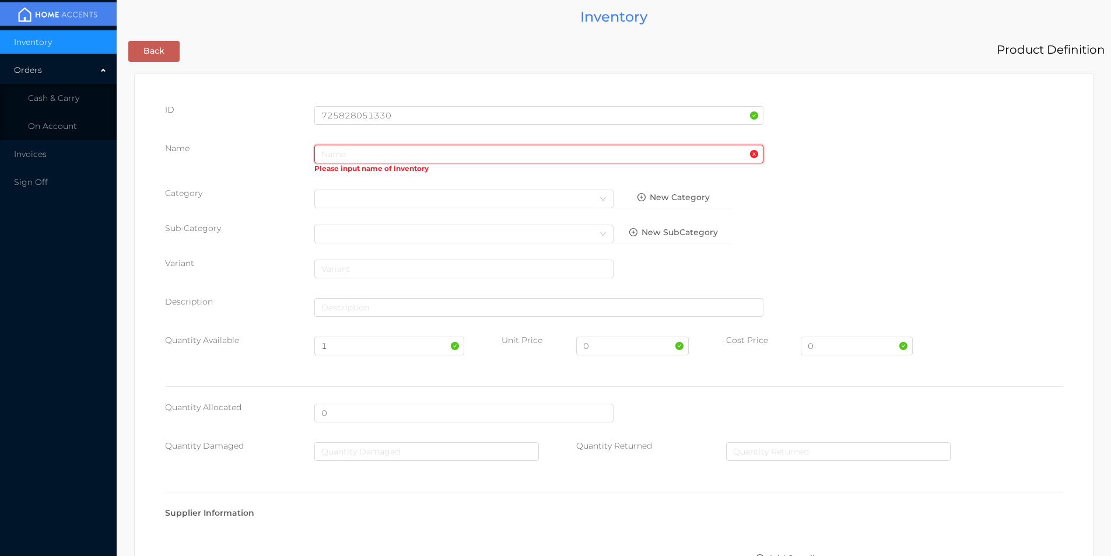
click at [339, 158] on input "text" at bounding box center [538, 154] width 449 height 19
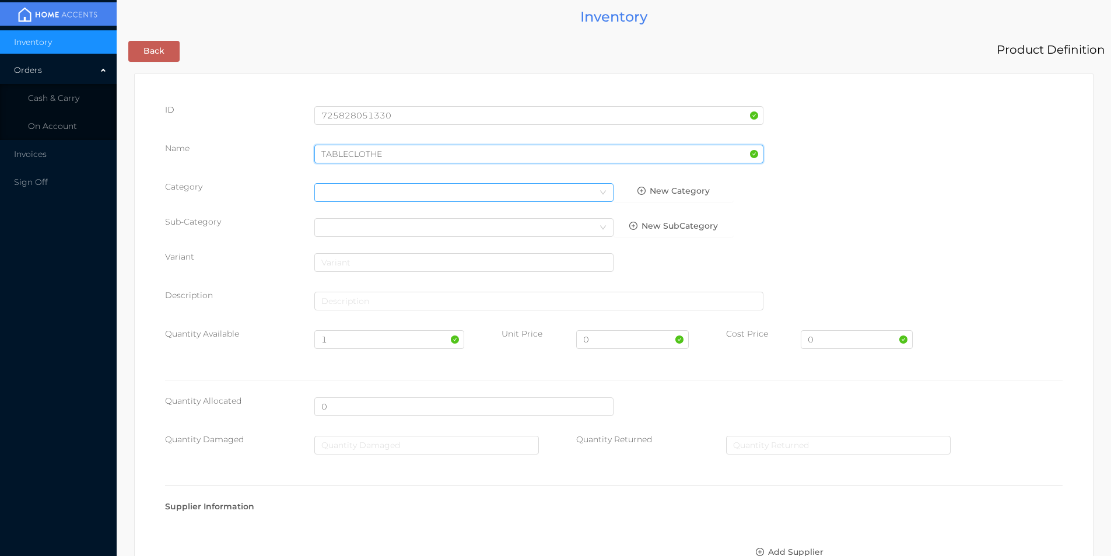
type input "TABLECLOTHE"
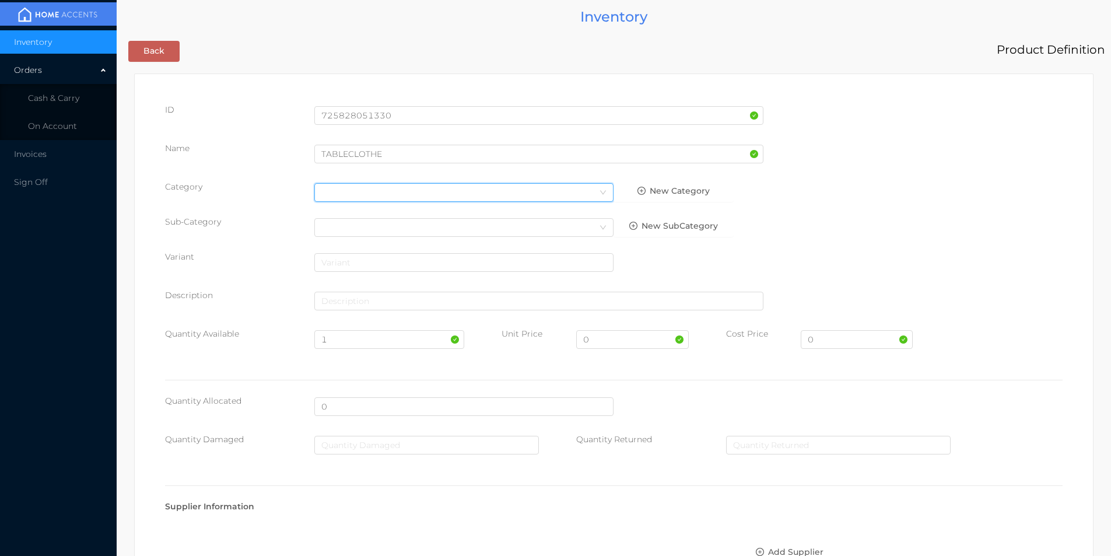
click at [328, 191] on div "Select Category" at bounding box center [463, 192] width 285 height 17
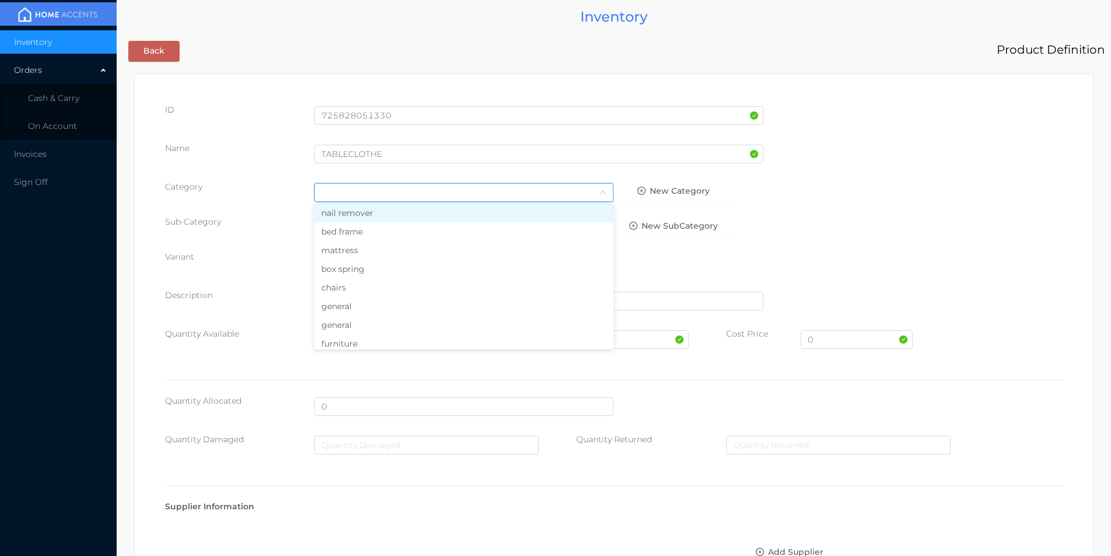
click at [367, 305] on li "general" at bounding box center [463, 306] width 299 height 19
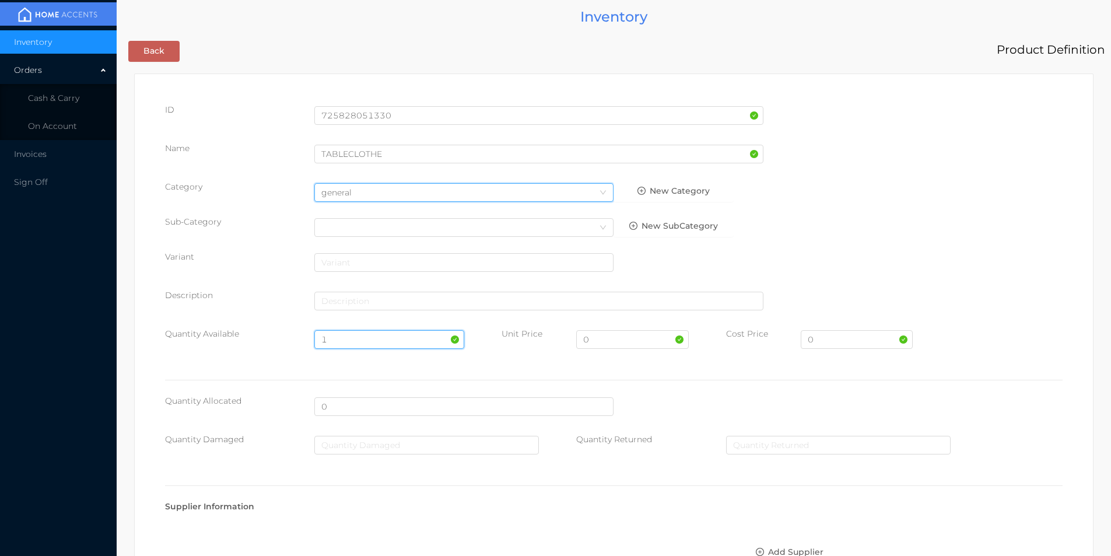
click at [345, 344] on input "1" at bounding box center [388, 339] width 149 height 19
type input "112"
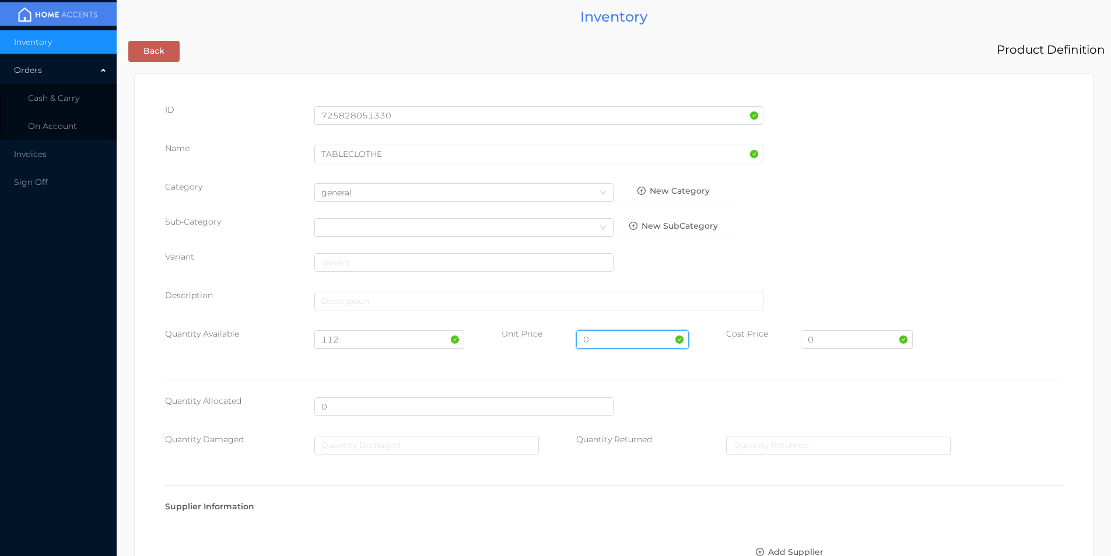
click at [603, 333] on input "0" at bounding box center [632, 339] width 112 height 19
type input "9.99"
click at [829, 342] on input "0" at bounding box center [856, 339] width 112 height 19
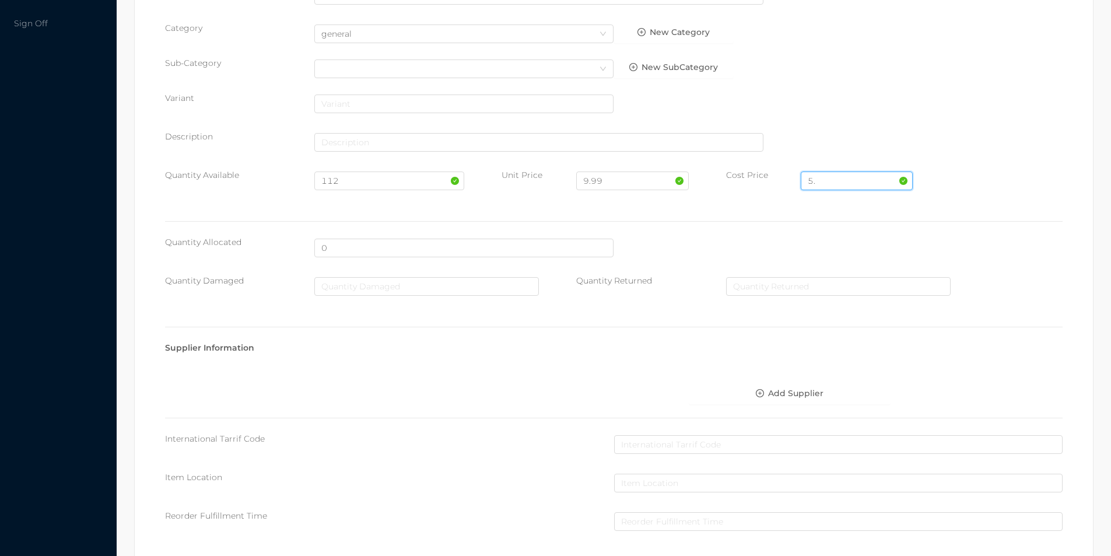
scroll to position [413, 0]
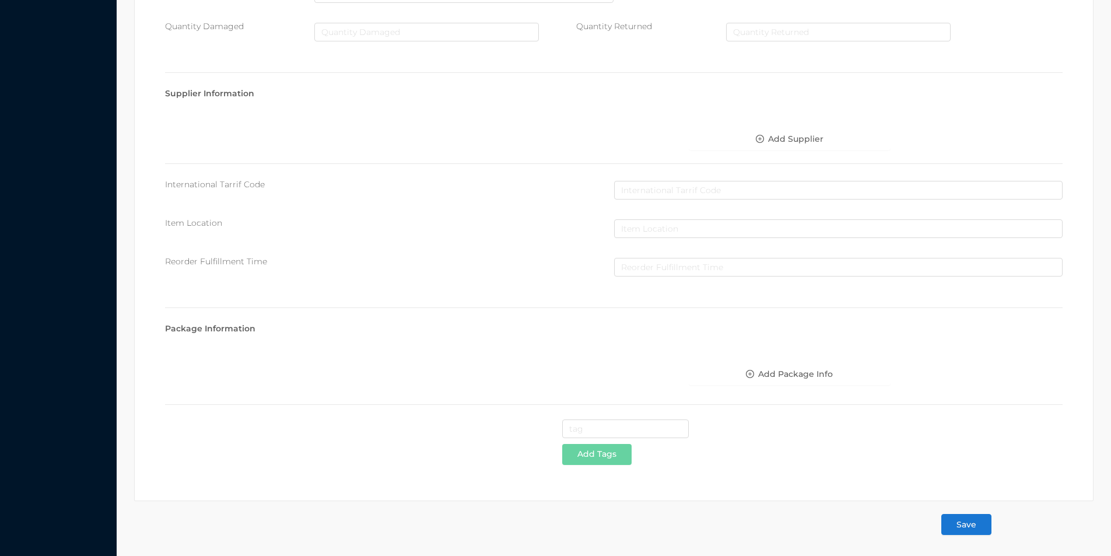
type input "5."
click at [966, 535] on button "Save" at bounding box center [966, 524] width 50 height 21
click at [957, 529] on button "Save" at bounding box center [966, 524] width 50 height 21
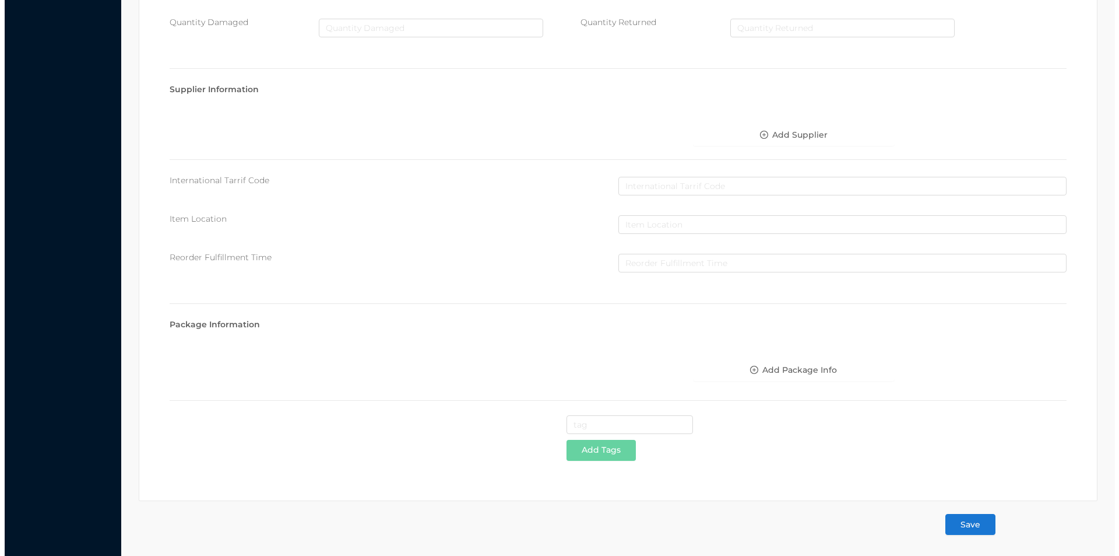
scroll to position [0, 0]
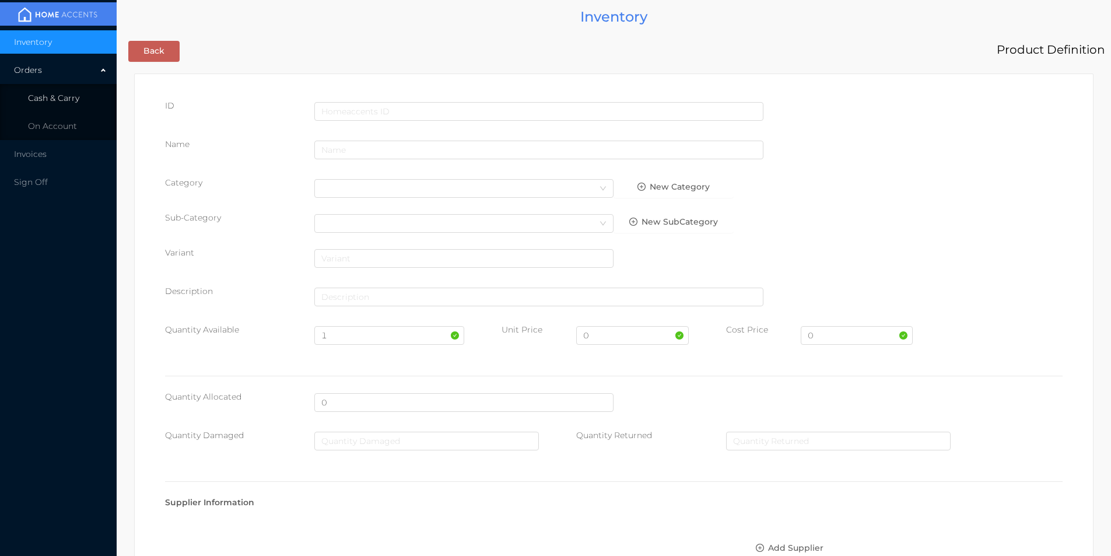
click at [52, 93] on span "Cash & Carry" at bounding box center [53, 98] width 51 height 10
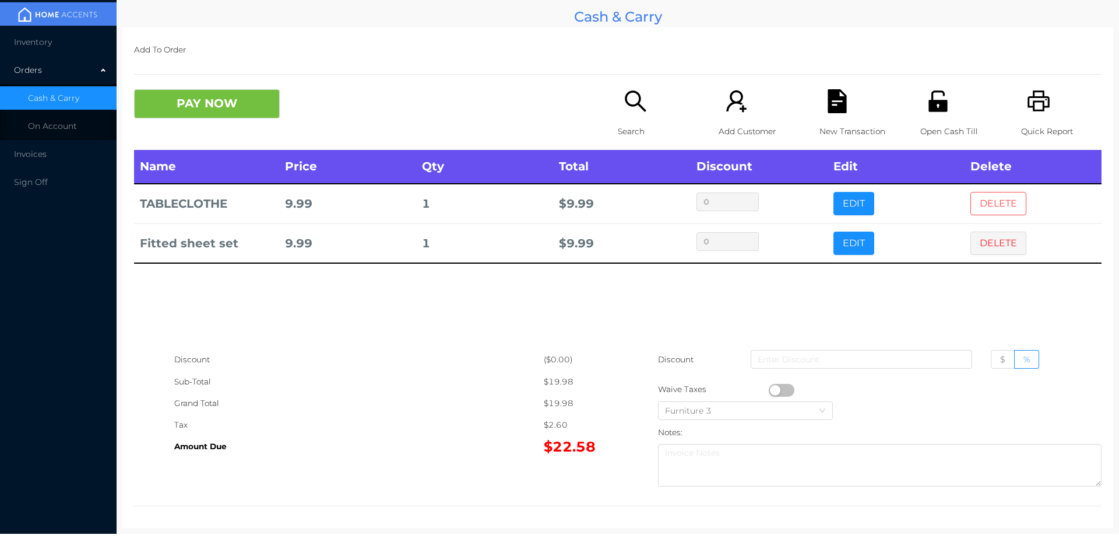
click at [995, 197] on button "DELETE" at bounding box center [999, 203] width 56 height 23
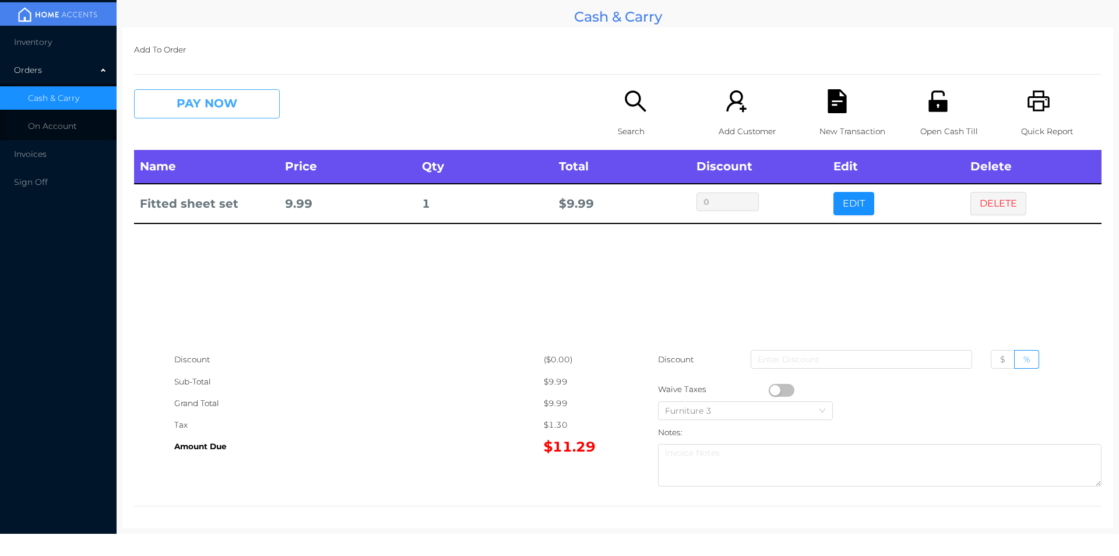
click at [188, 93] on button "PAY NOW" at bounding box center [207, 103] width 146 height 29
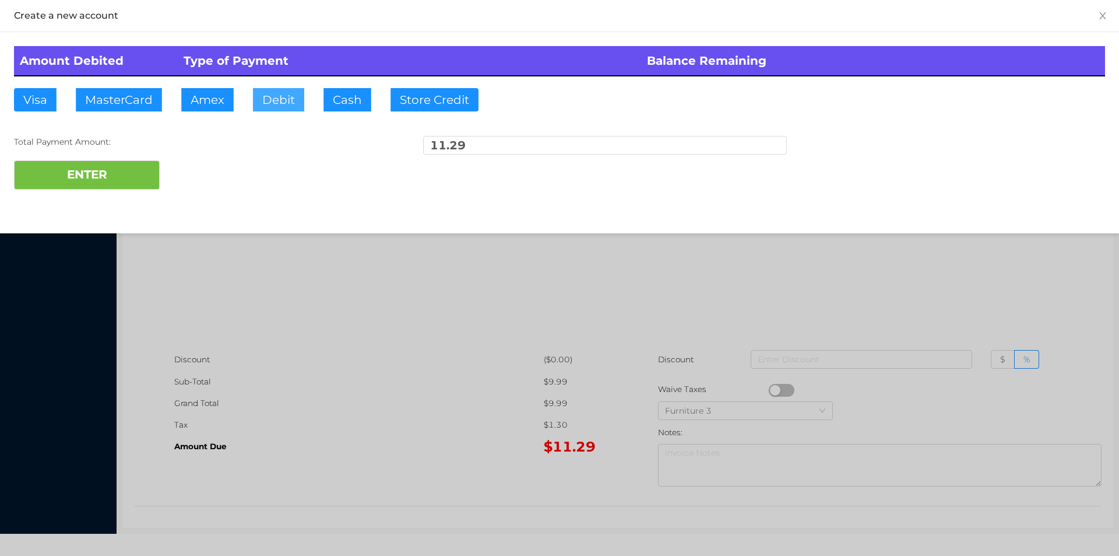
click at [289, 91] on button "Debit" at bounding box center [278, 99] width 51 height 23
type input "15"
click at [91, 185] on button "ENTER" at bounding box center [87, 174] width 146 height 29
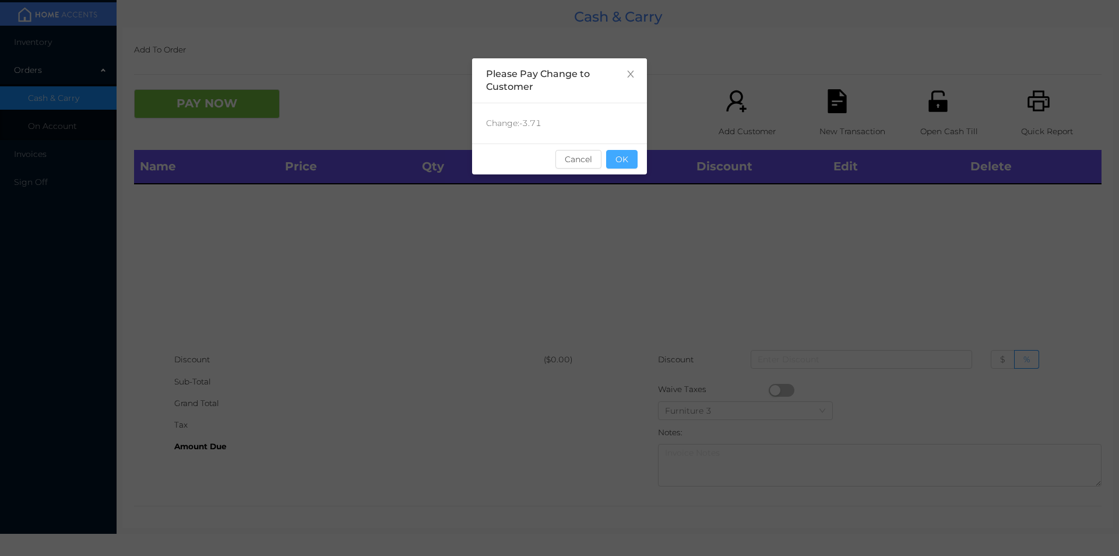
click at [614, 161] on button "OK" at bounding box center [621, 159] width 31 height 19
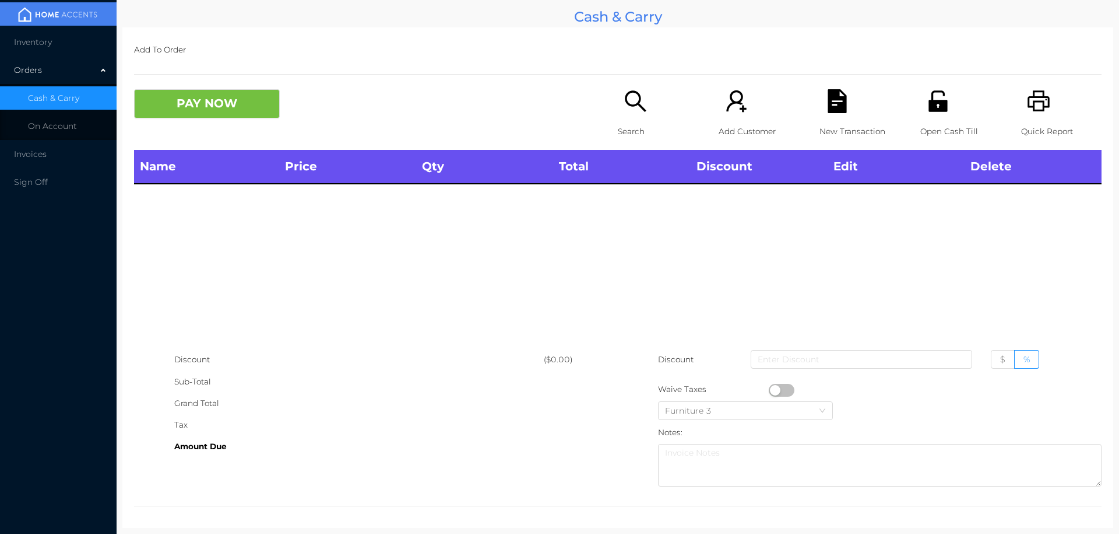
click at [933, 90] on icon "icon: unlock" at bounding box center [938, 101] width 24 height 24
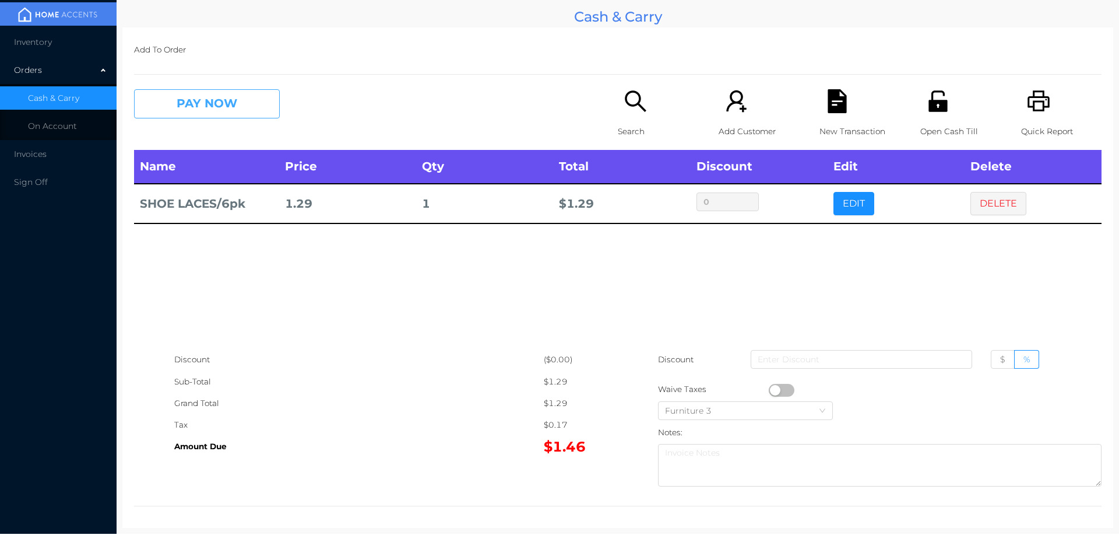
click at [206, 117] on button "PAY NOW" at bounding box center [207, 103] width 146 height 29
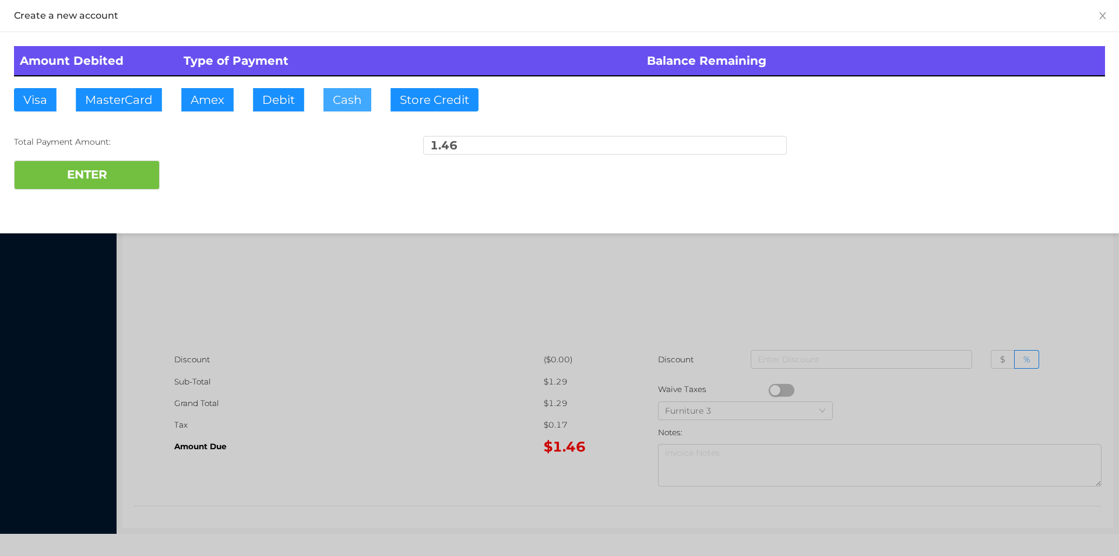
click at [342, 108] on button "Cash" at bounding box center [348, 99] width 48 height 23
type input "2"
click at [93, 185] on button "ENTER" at bounding box center [87, 174] width 146 height 29
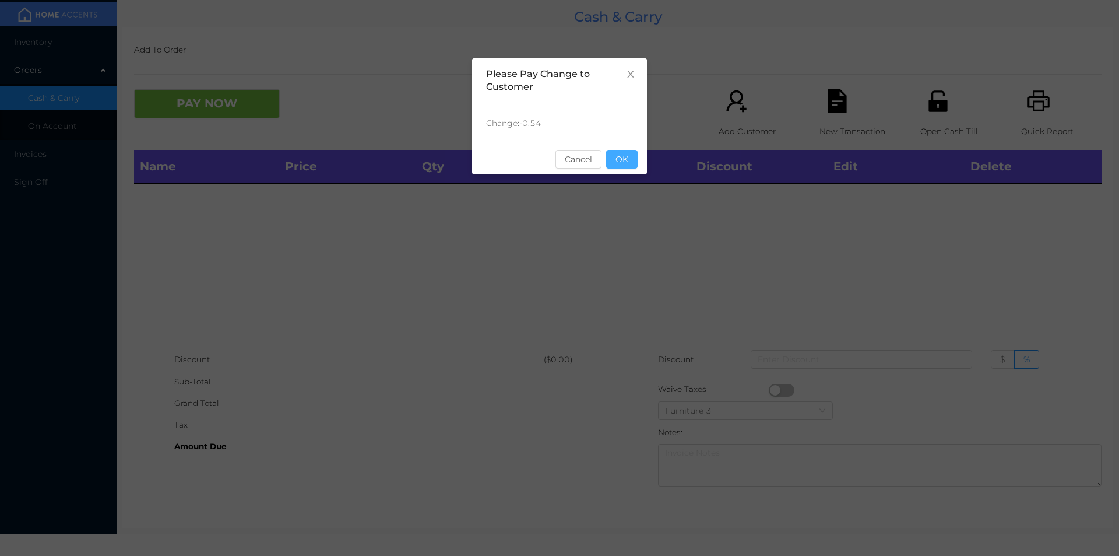
click at [635, 165] on button "OK" at bounding box center [621, 159] width 31 height 19
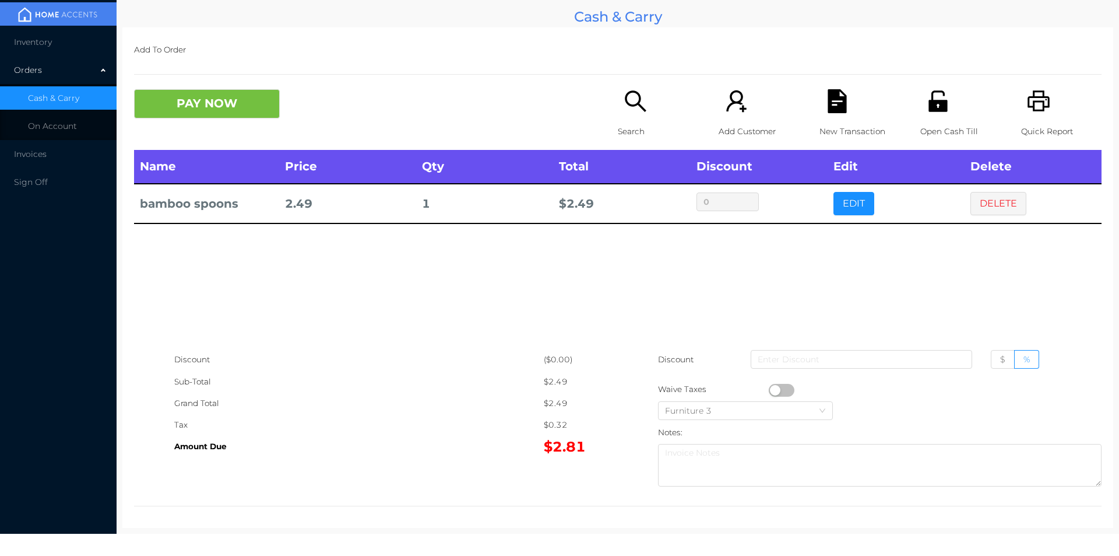
click at [630, 123] on p "Search" at bounding box center [658, 132] width 80 height 22
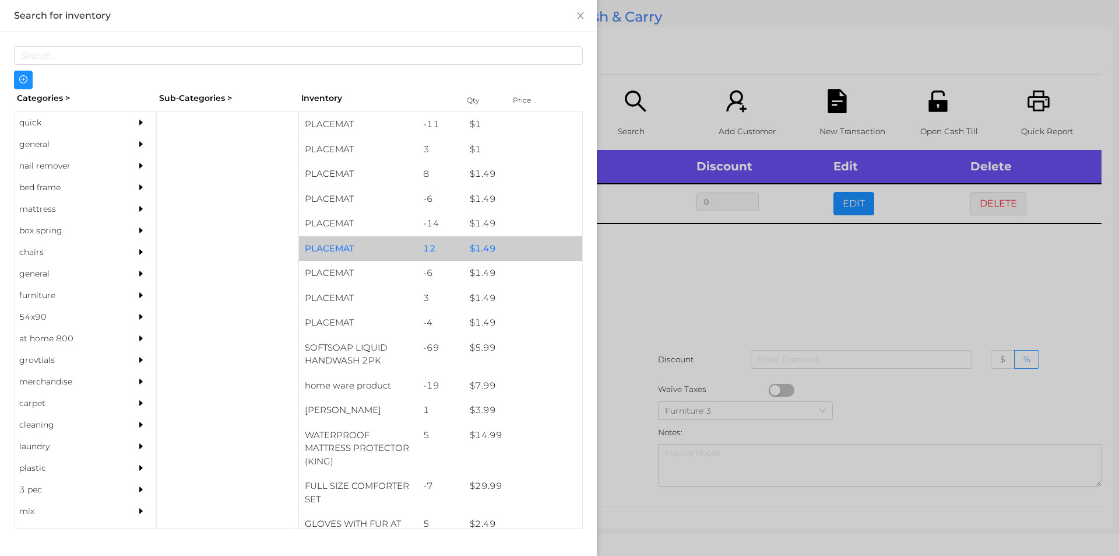
click at [514, 249] on div "$ 1.49" at bounding box center [523, 248] width 118 height 25
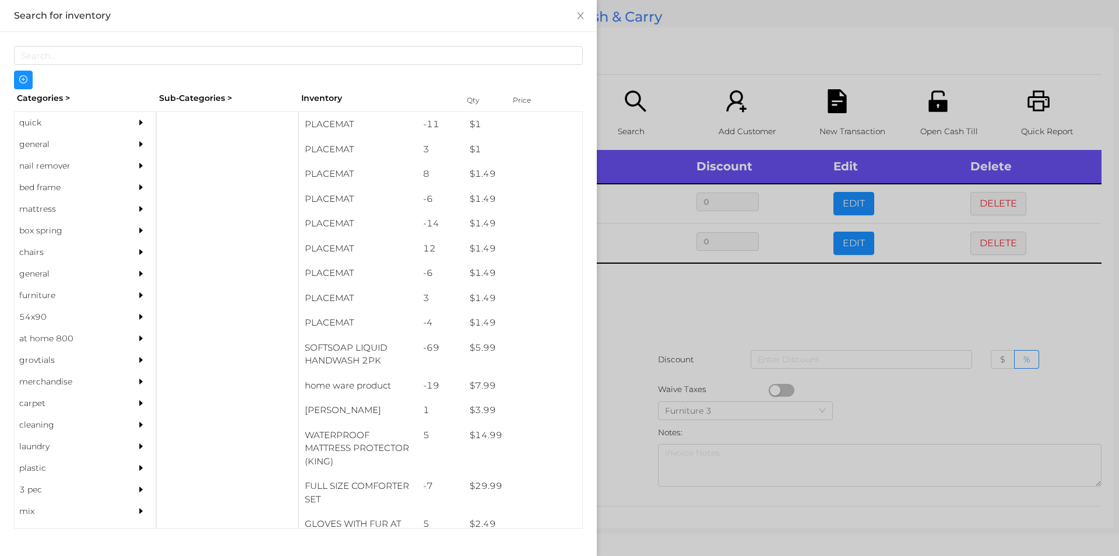
click at [667, 316] on div at bounding box center [559, 278] width 1119 height 556
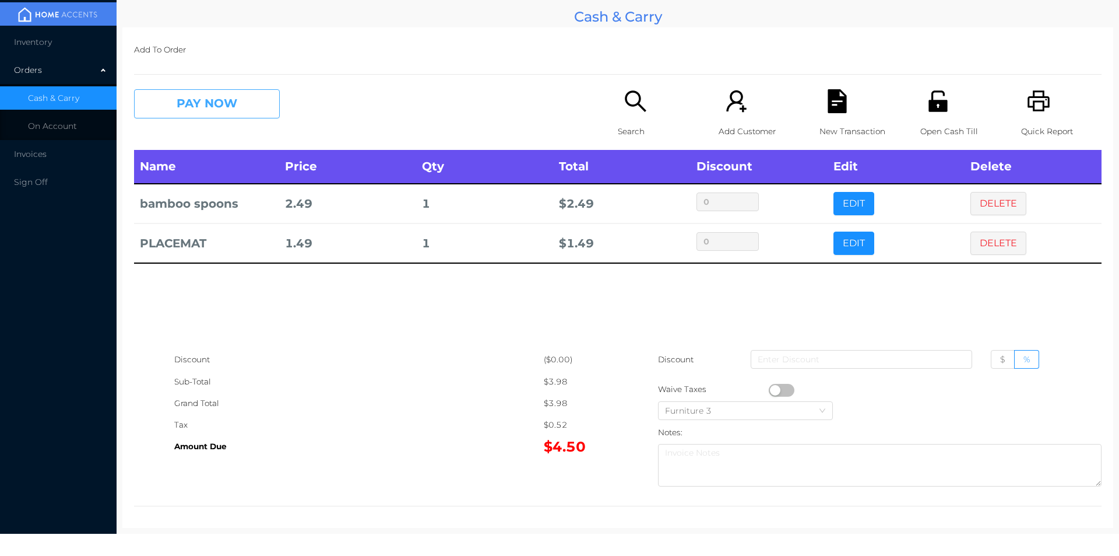
click at [192, 93] on button "PAY NOW" at bounding box center [207, 103] width 146 height 29
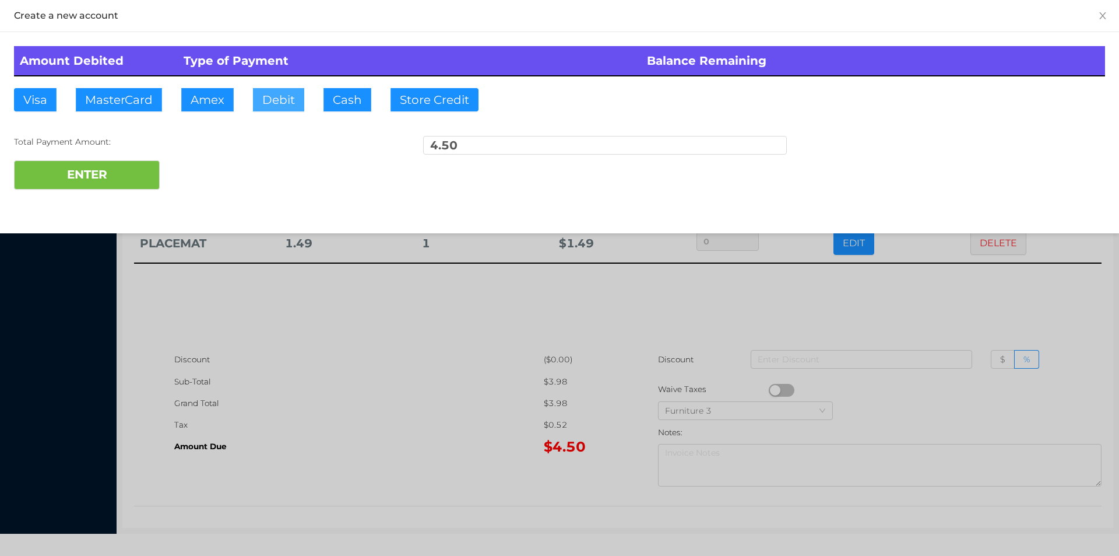
click at [287, 102] on button "Debit" at bounding box center [278, 99] width 51 height 23
click at [118, 182] on button "ENTER" at bounding box center [87, 174] width 146 height 29
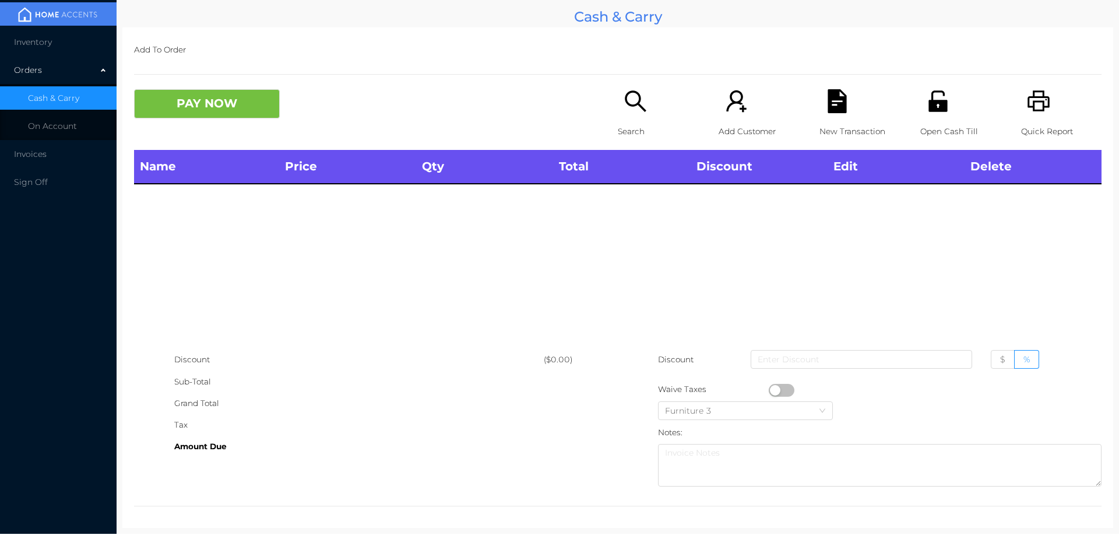
click at [628, 97] on icon "icon: search" at bounding box center [636, 101] width 24 height 24
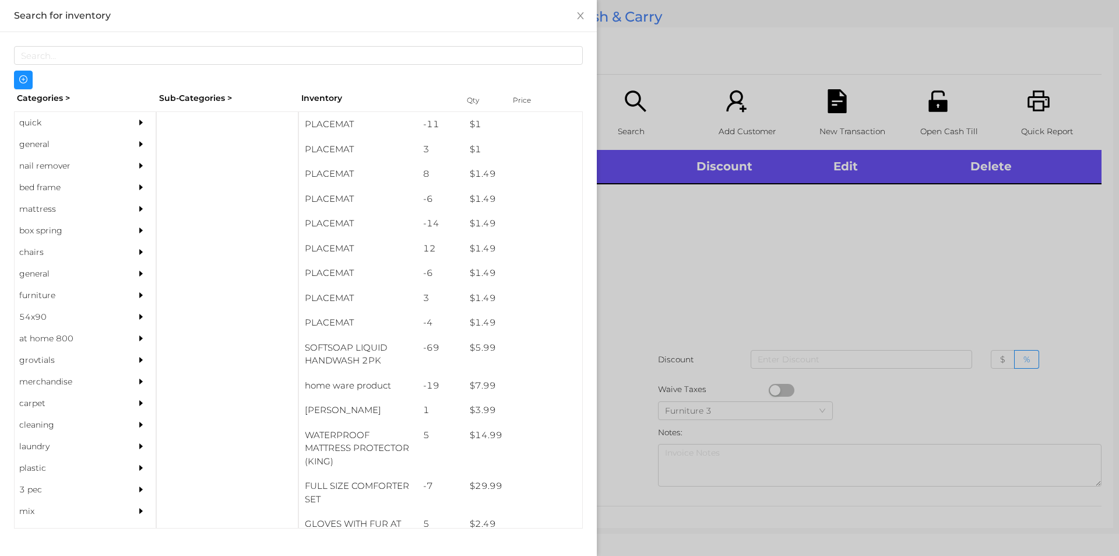
click at [50, 148] on div "general" at bounding box center [68, 145] width 106 height 22
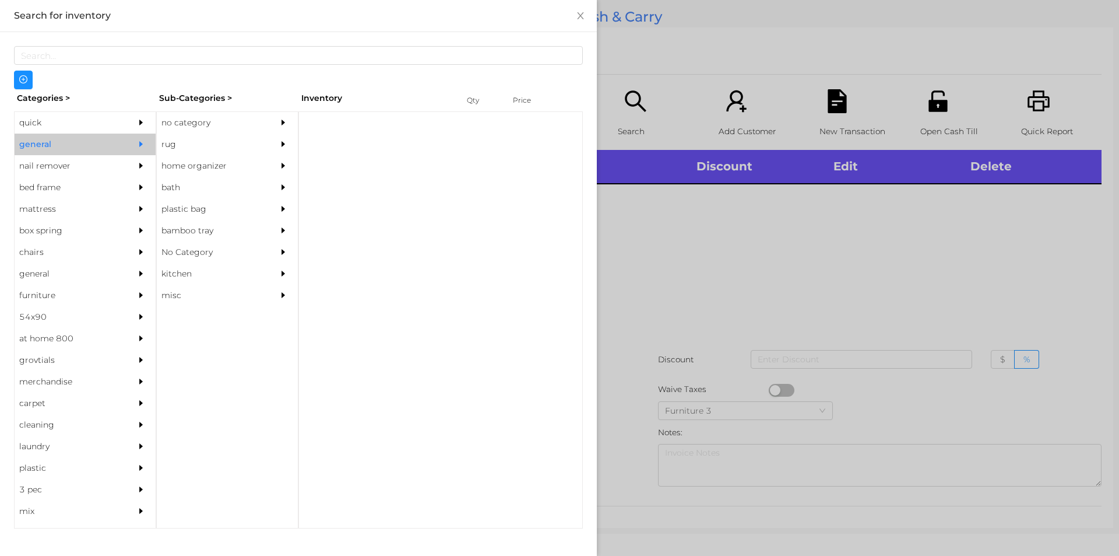
click at [223, 116] on div "no category" at bounding box center [210, 123] width 106 height 22
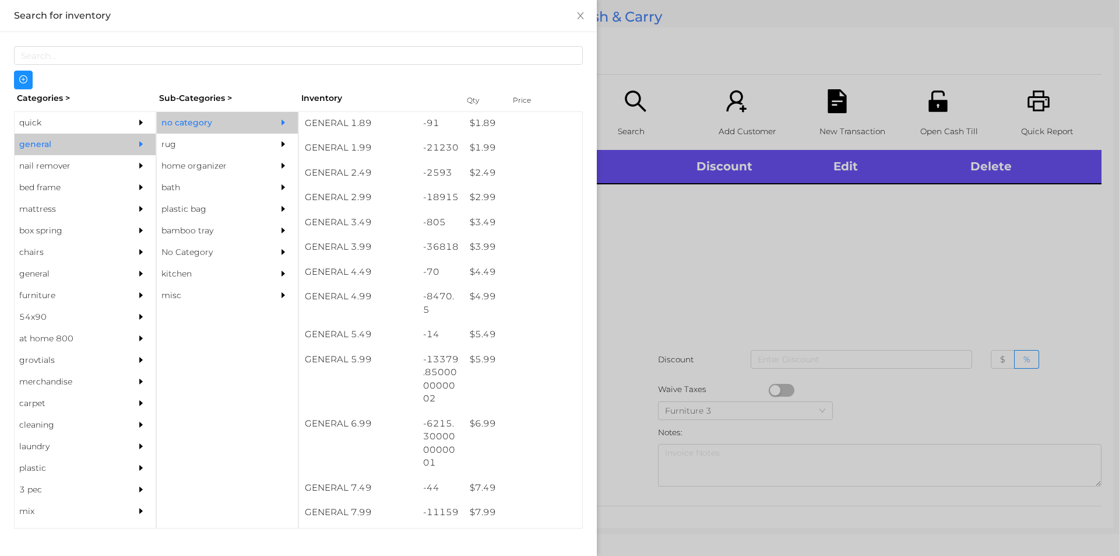
scroll to position [239, 0]
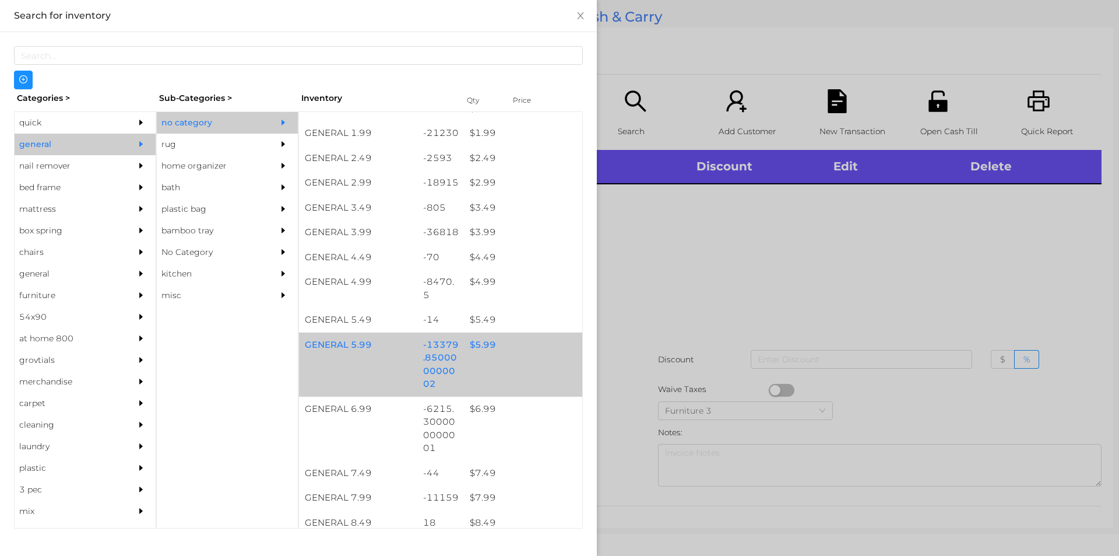
click at [489, 347] on div "$ 5.99" at bounding box center [523, 344] width 118 height 25
click at [495, 348] on div "$ 5.99" at bounding box center [523, 344] width 118 height 25
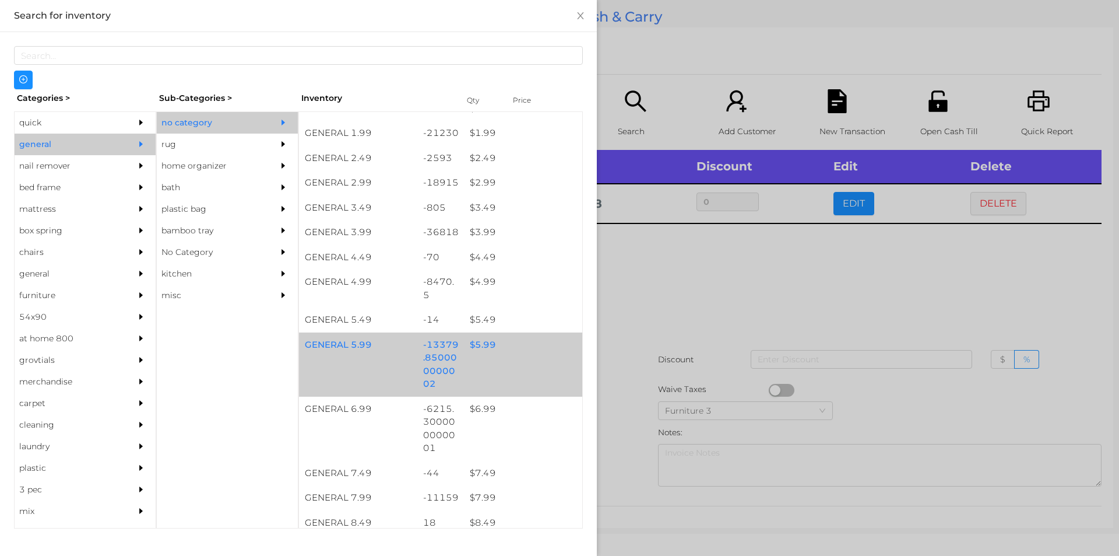
click at [517, 352] on div "$ 5.99" at bounding box center [523, 344] width 118 height 25
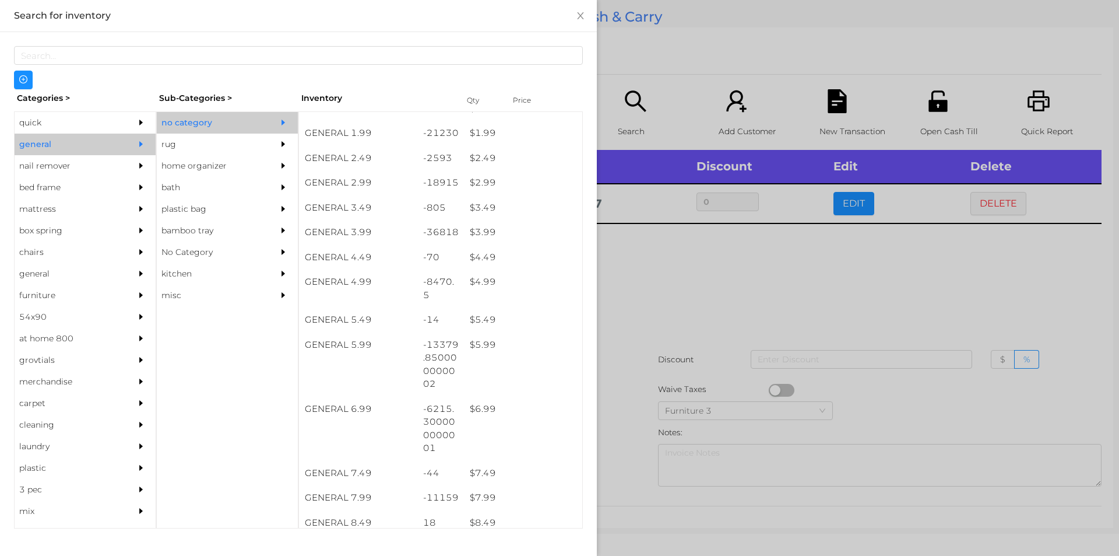
click at [660, 346] on div at bounding box center [559, 278] width 1119 height 556
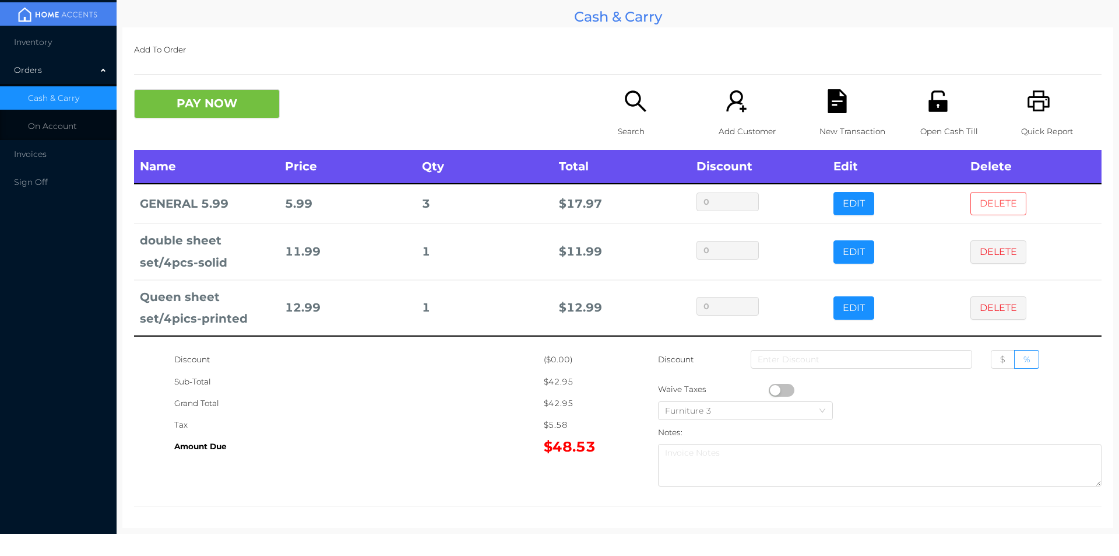
click at [979, 195] on button "DELETE" at bounding box center [999, 203] width 56 height 23
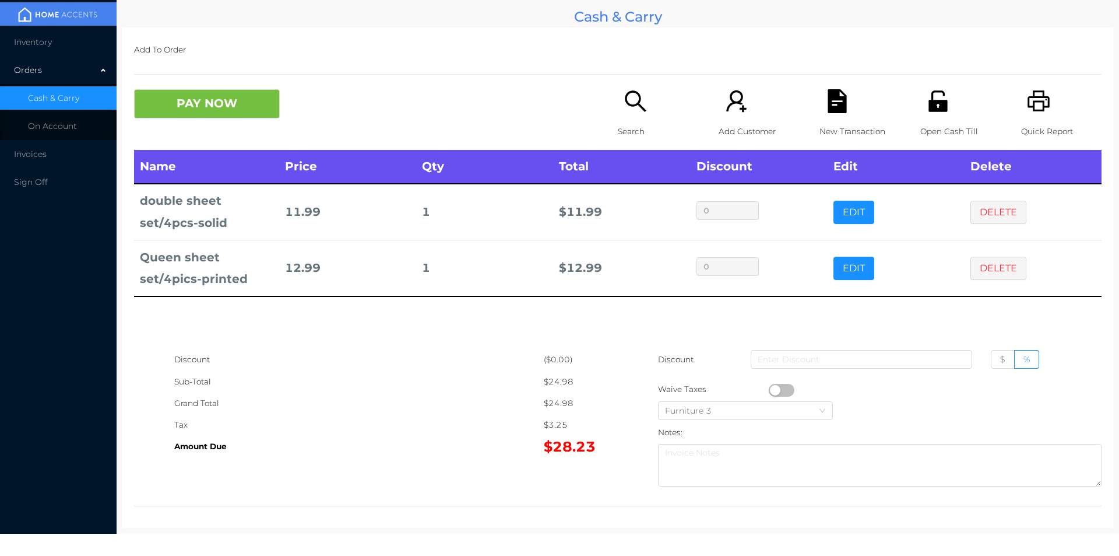
click at [828, 92] on icon "icon: file-text" at bounding box center [837, 101] width 19 height 24
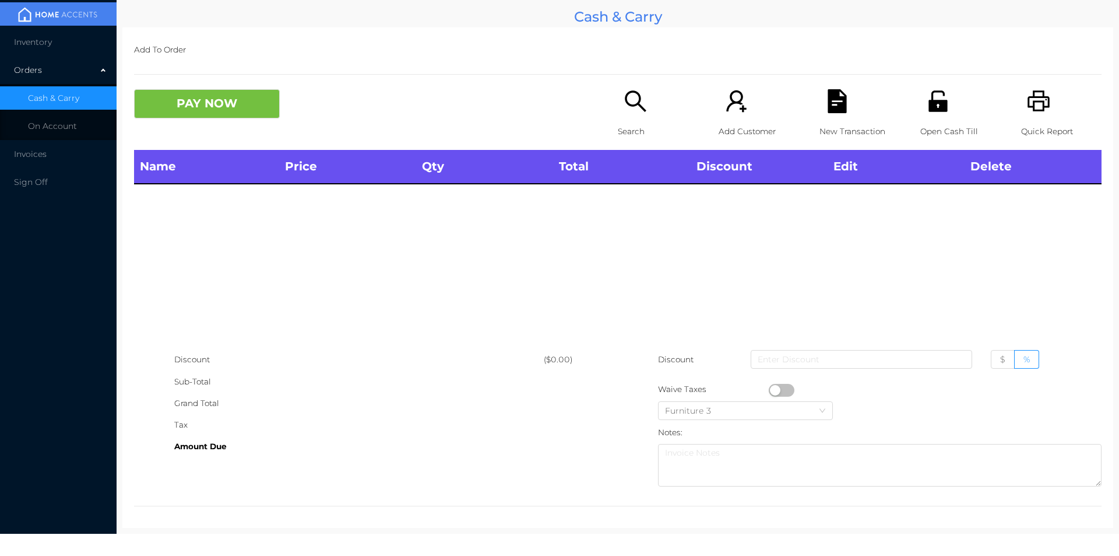
click at [929, 101] on icon "icon: unlock" at bounding box center [938, 100] width 19 height 21
click at [921, 134] on p "Open Cash Till" at bounding box center [961, 132] width 80 height 22
click at [649, 99] on div "Search" at bounding box center [658, 119] width 80 height 61
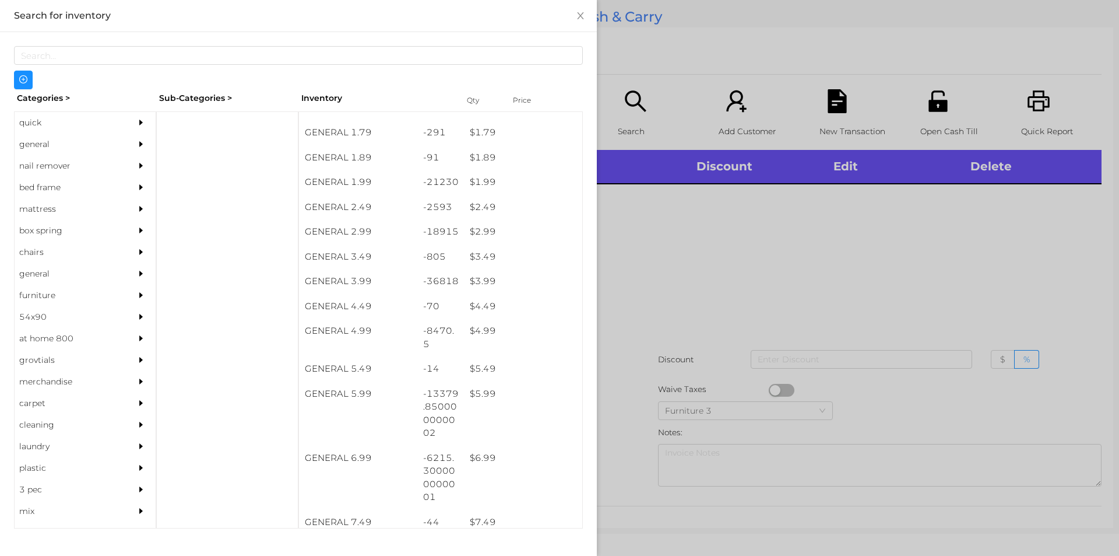
scroll to position [189, 0]
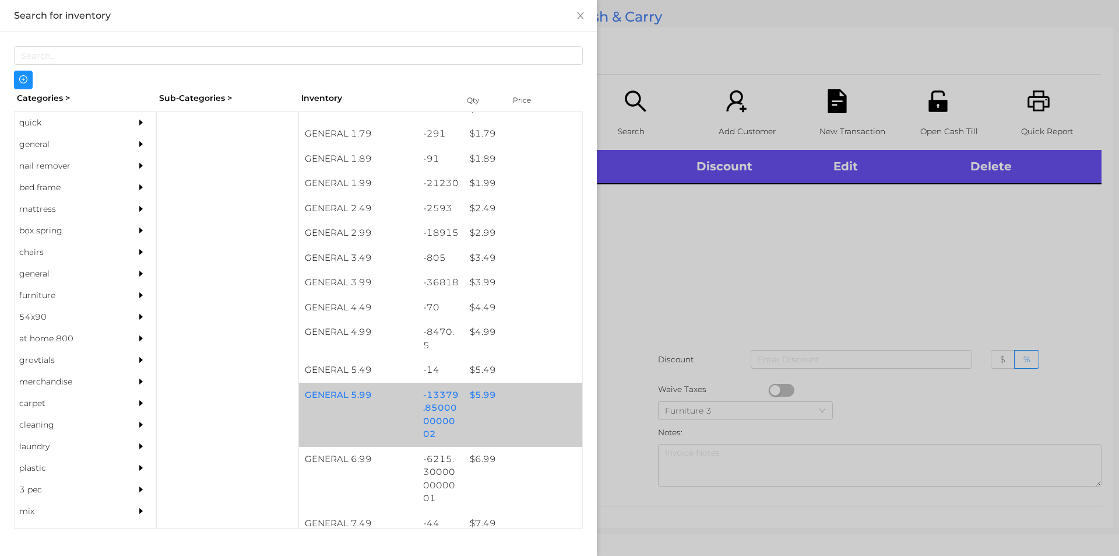
click at [486, 401] on div "$ 5.99" at bounding box center [523, 394] width 118 height 25
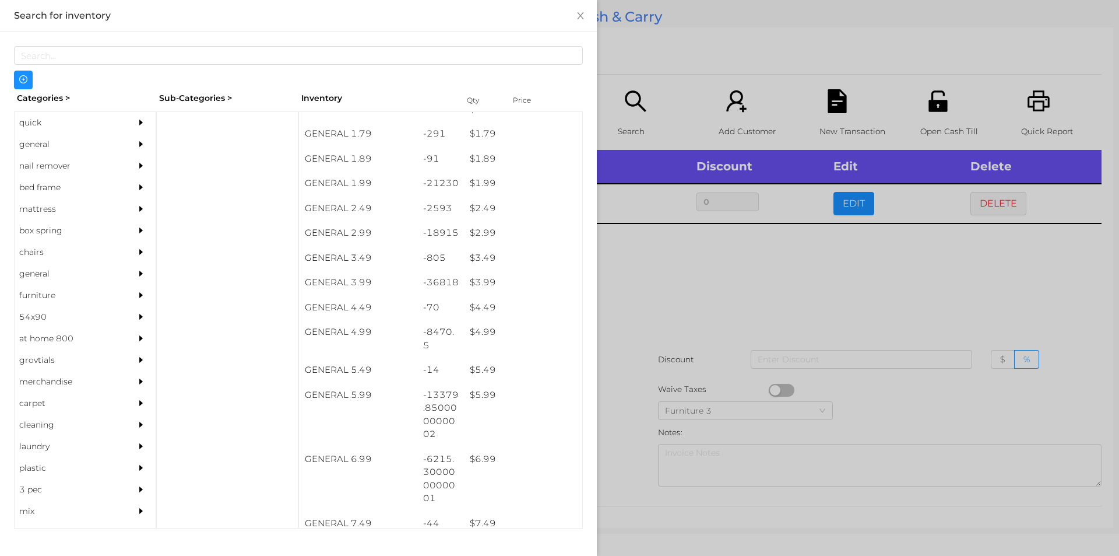
click at [705, 356] on div at bounding box center [559, 278] width 1119 height 556
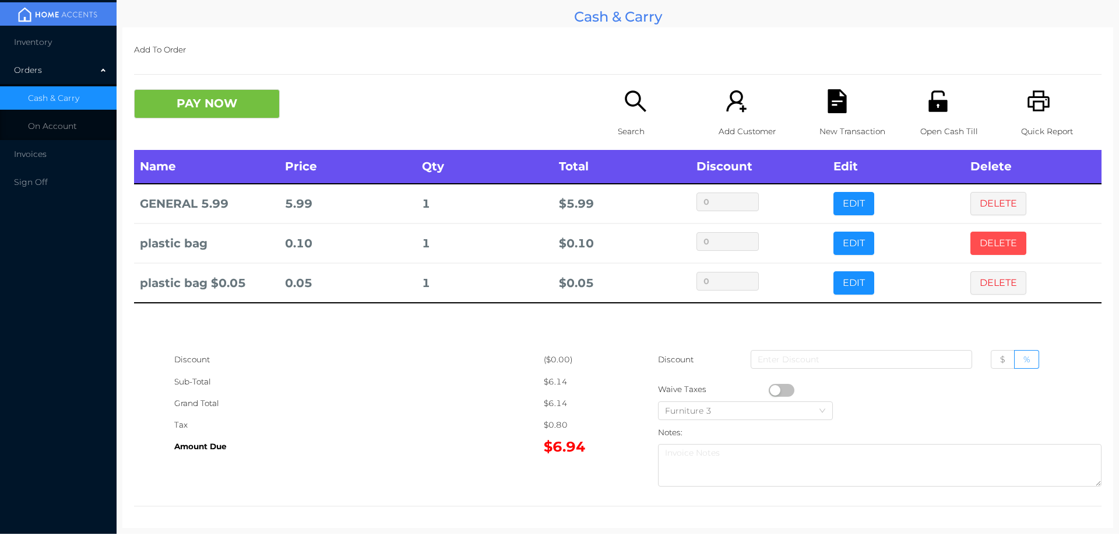
click at [985, 244] on button "DELETE" at bounding box center [999, 242] width 56 height 23
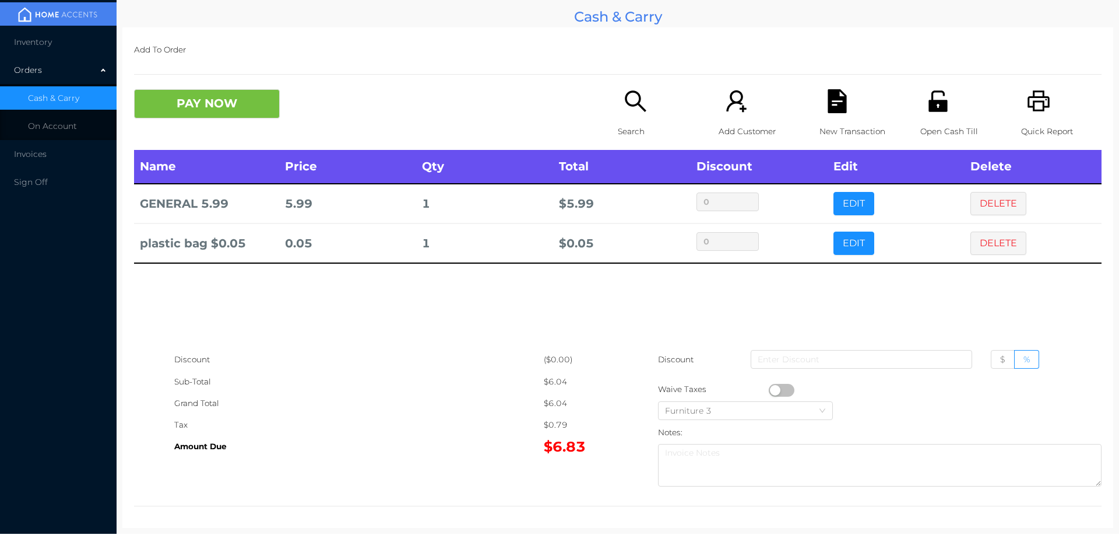
click at [211, 116] on button "PAY NOW" at bounding box center [207, 103] width 146 height 29
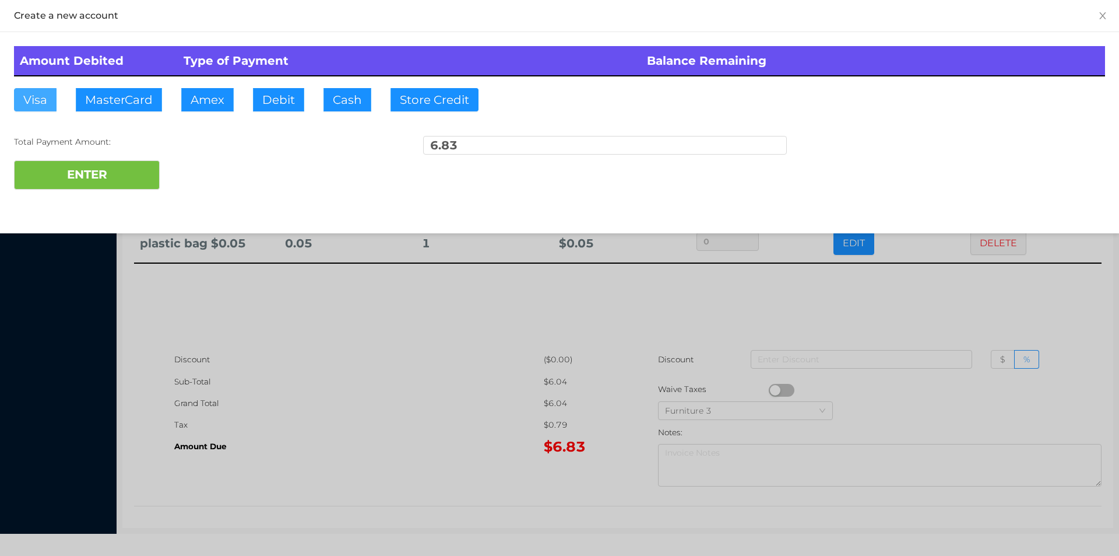
click at [27, 105] on button "Visa" at bounding box center [35, 99] width 43 height 23
click at [48, 163] on button "ENTER" at bounding box center [87, 174] width 146 height 29
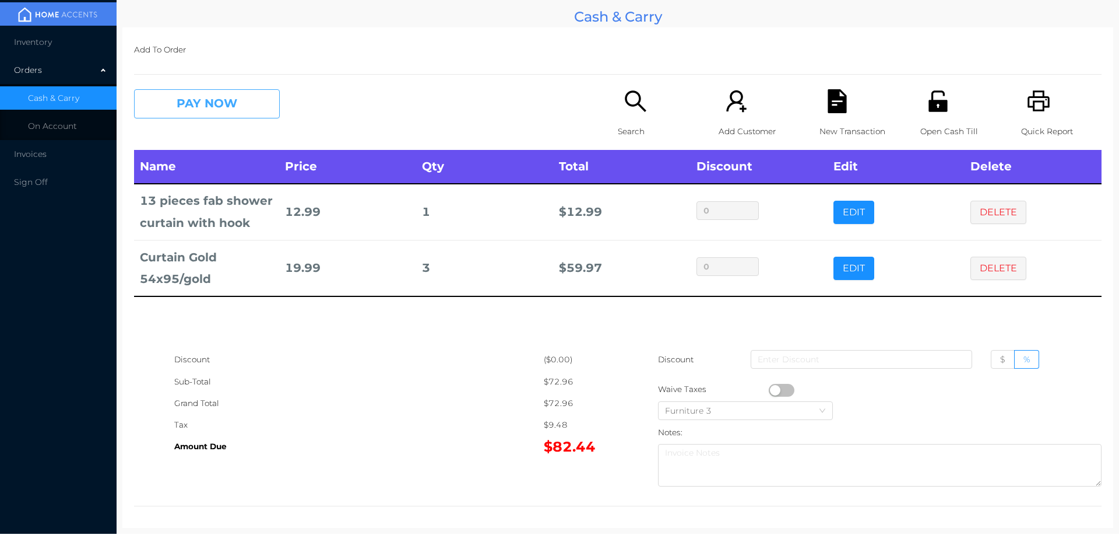
click at [195, 108] on button "PAY NOW" at bounding box center [207, 103] width 146 height 29
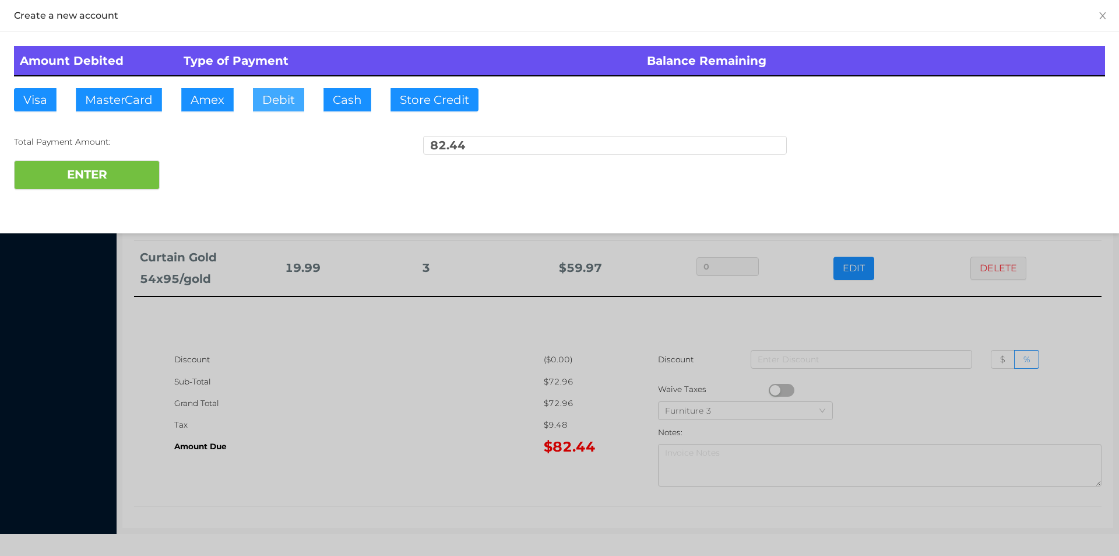
click at [279, 96] on button "Debit" at bounding box center [278, 99] width 51 height 23
click at [145, 167] on button "ENTER" at bounding box center [87, 174] width 146 height 29
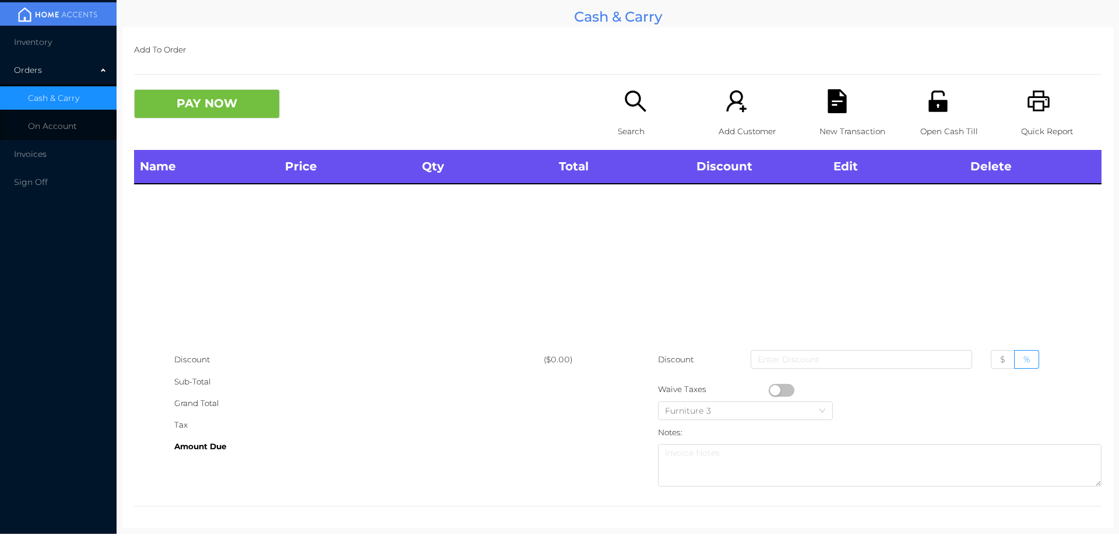
click at [655, 111] on div "Search" at bounding box center [658, 119] width 80 height 61
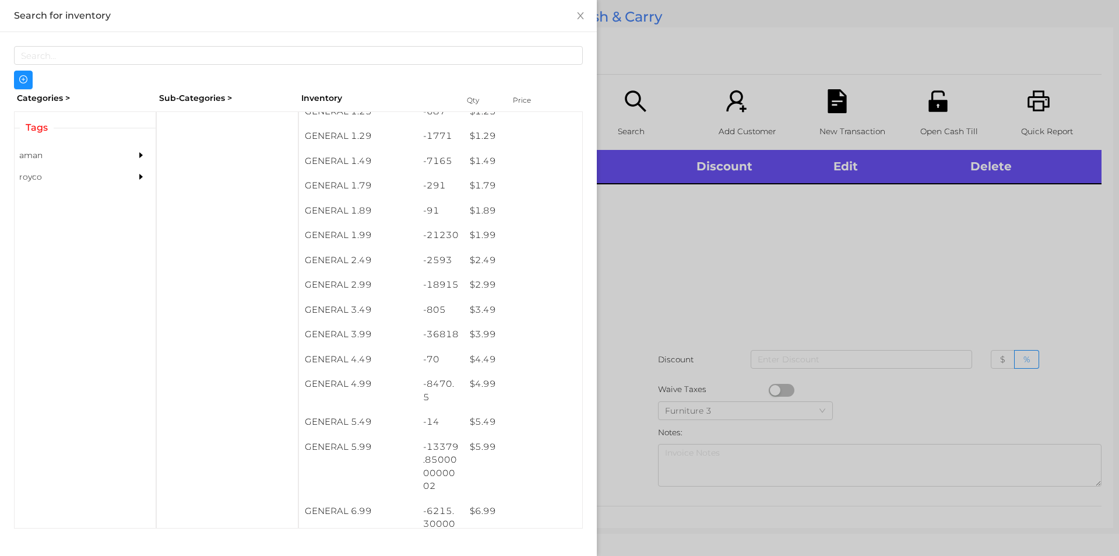
scroll to position [187, 0]
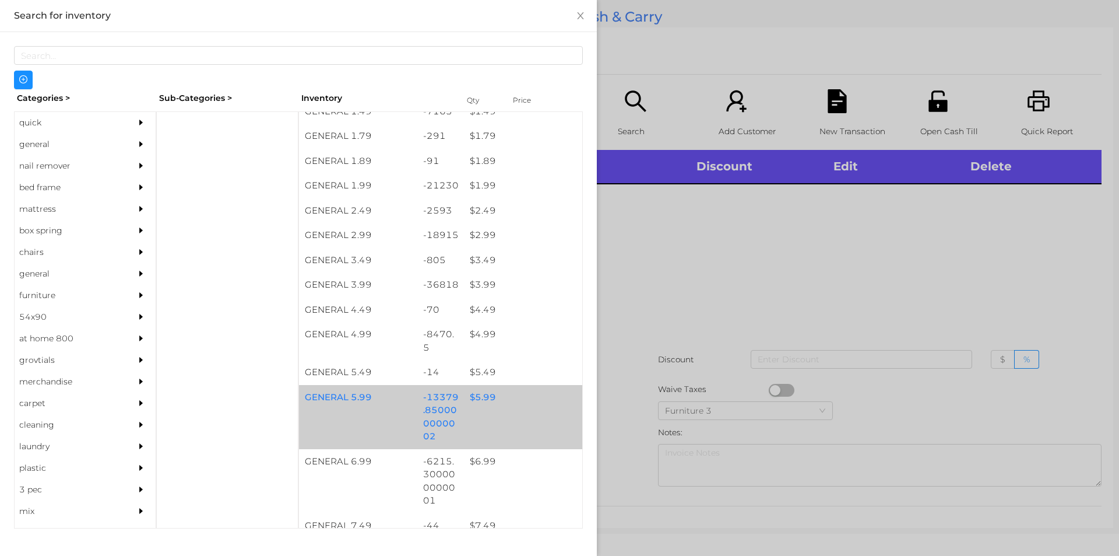
click at [391, 398] on div "GENERAL 5.99" at bounding box center [358, 397] width 118 height 25
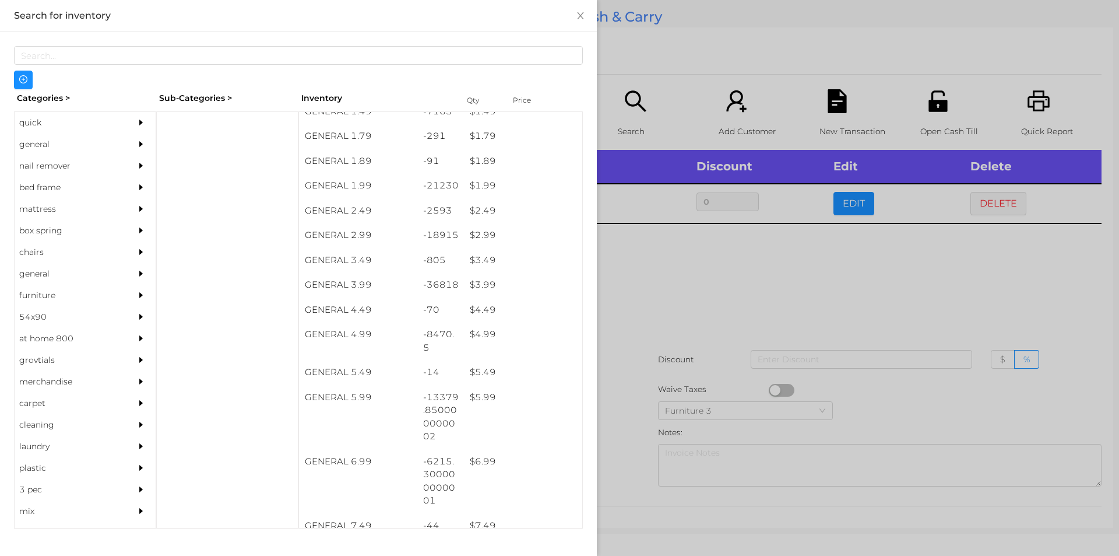
click at [714, 288] on div at bounding box center [559, 278] width 1119 height 556
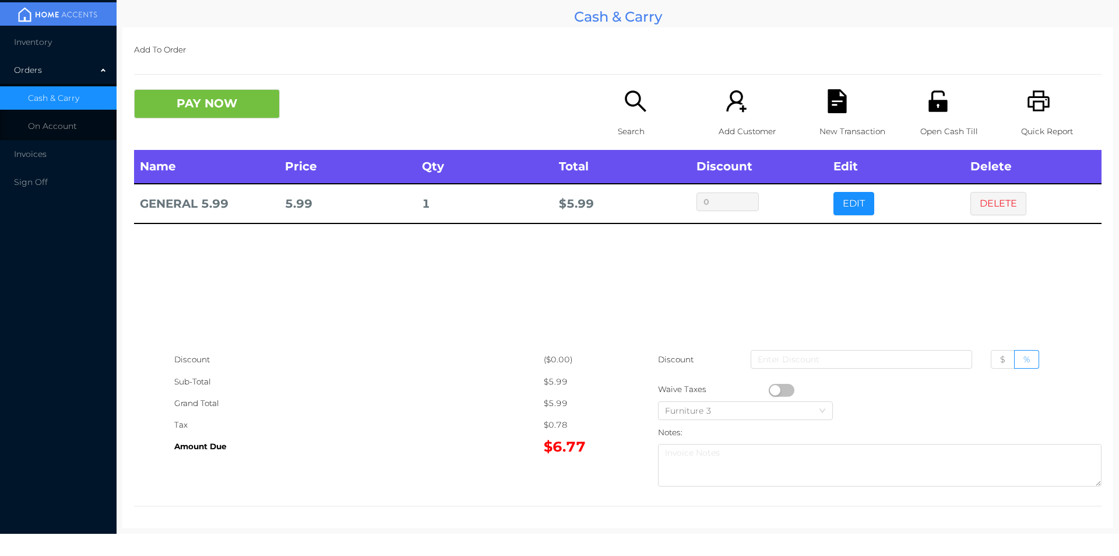
click at [743, 276] on div "Name Price Qty Total Discount Edit Delete GENERAL 5.99 5.99 1 $ 5.99 0 EDIT DEL…" at bounding box center [618, 249] width 968 height 199
click at [838, 207] on button "EDIT" at bounding box center [854, 203] width 41 height 23
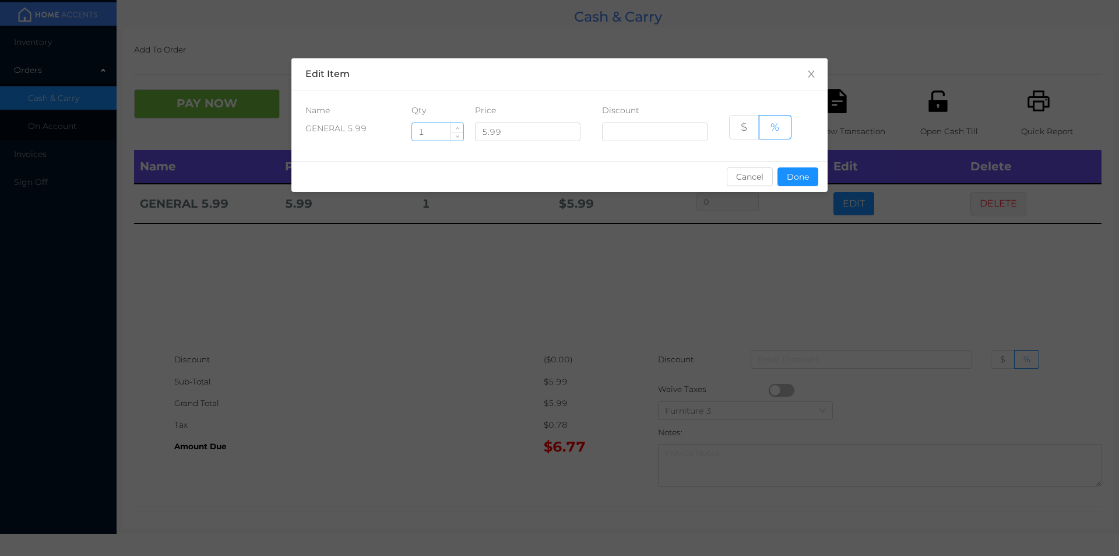
click at [422, 128] on input "1" at bounding box center [437, 131] width 51 height 17
type input "1.5"
click at [806, 181] on button "Done" at bounding box center [798, 176] width 41 height 19
type input "0%"
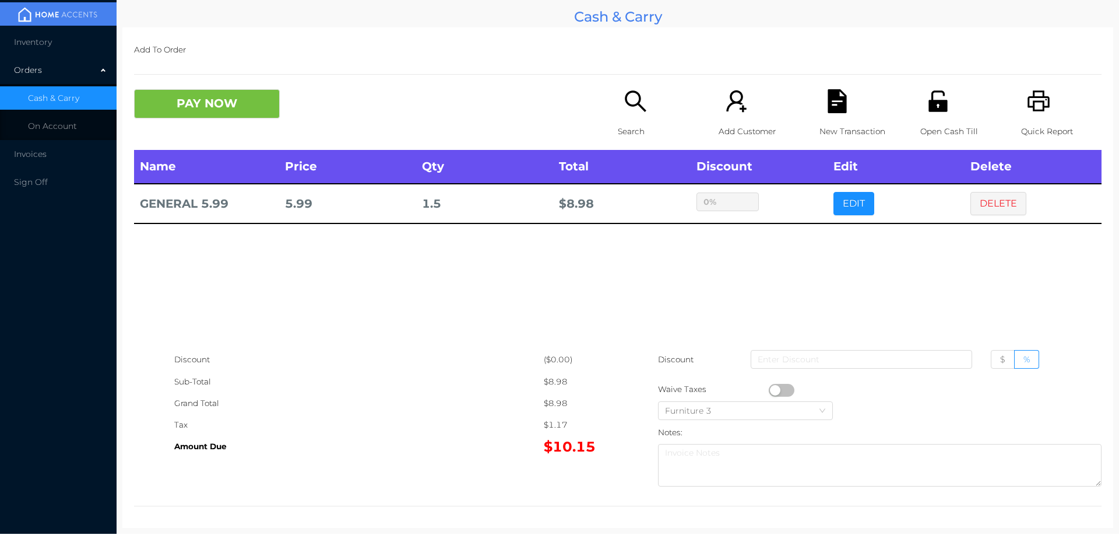
click at [630, 97] on icon "icon: search" at bounding box center [636, 101] width 24 height 24
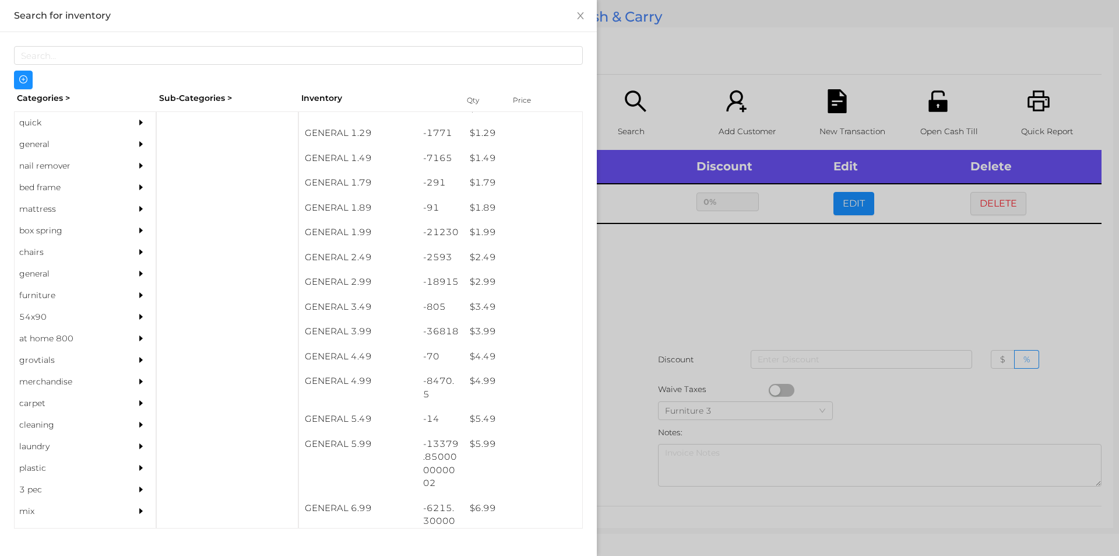
scroll to position [0, 0]
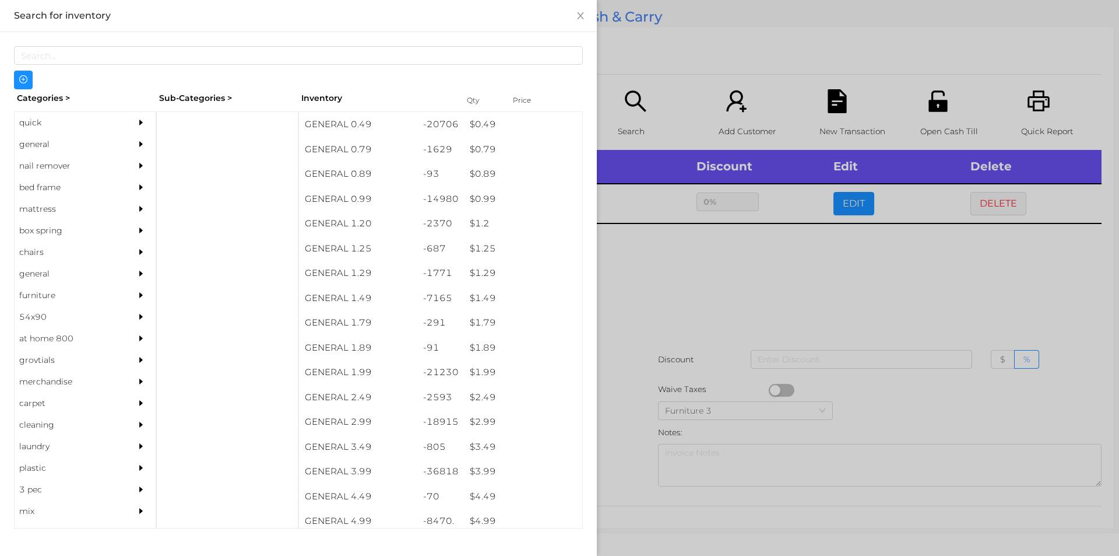
click at [492, 194] on div "$ 0.99" at bounding box center [523, 199] width 118 height 25
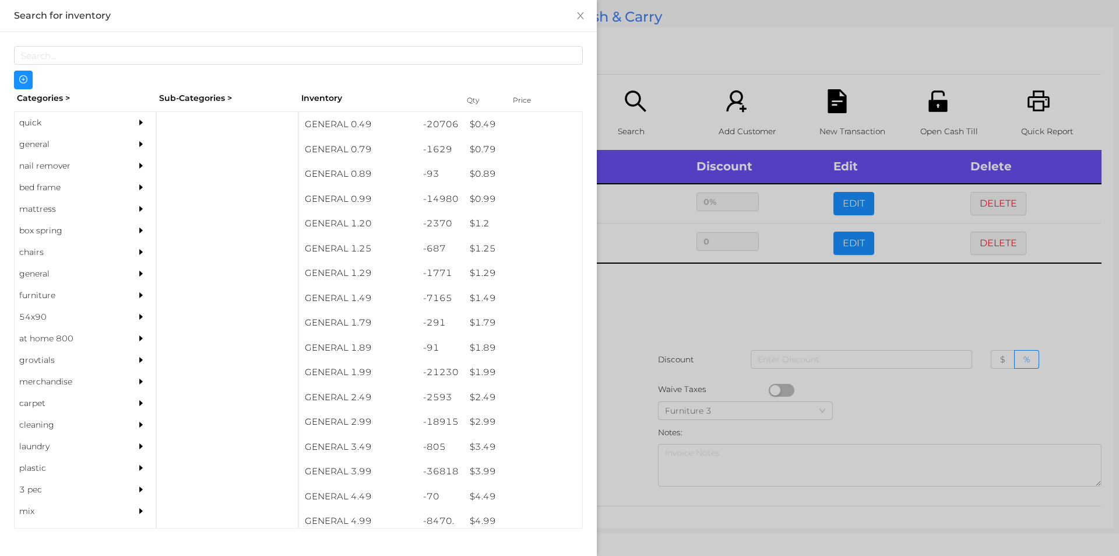
click at [649, 398] on div at bounding box center [559, 278] width 1119 height 556
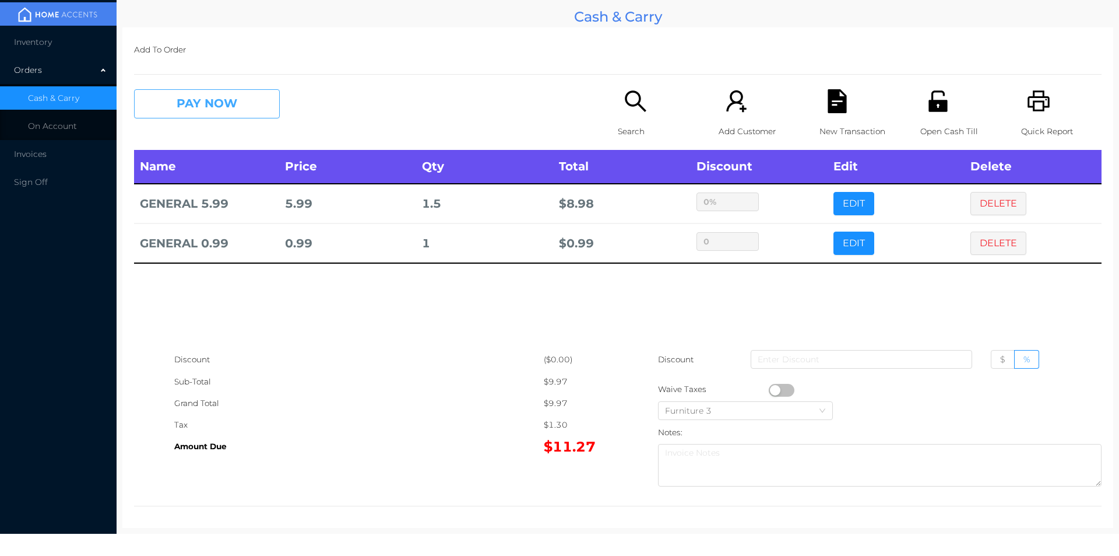
click at [196, 114] on button "PAY NOW" at bounding box center [207, 103] width 146 height 29
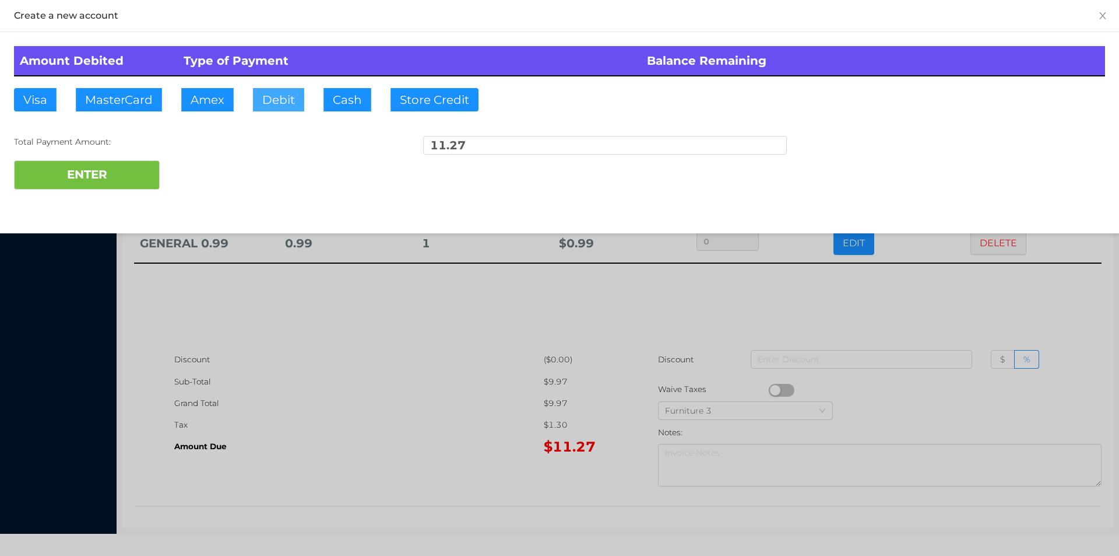
click at [275, 94] on button "Debit" at bounding box center [278, 99] width 51 height 23
type input "50"
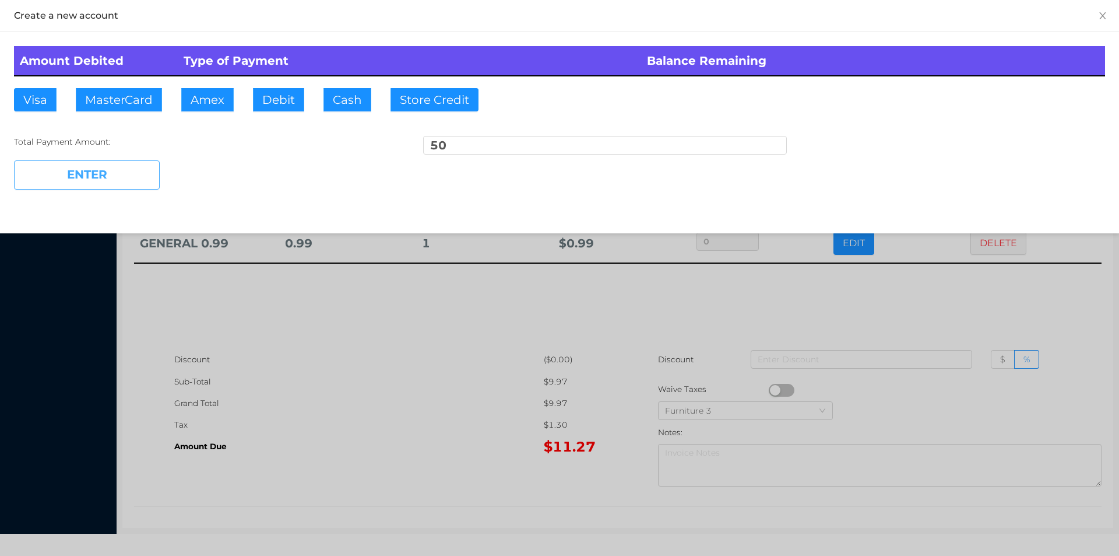
click at [115, 162] on button "ENTER" at bounding box center [87, 174] width 146 height 29
type input "0"
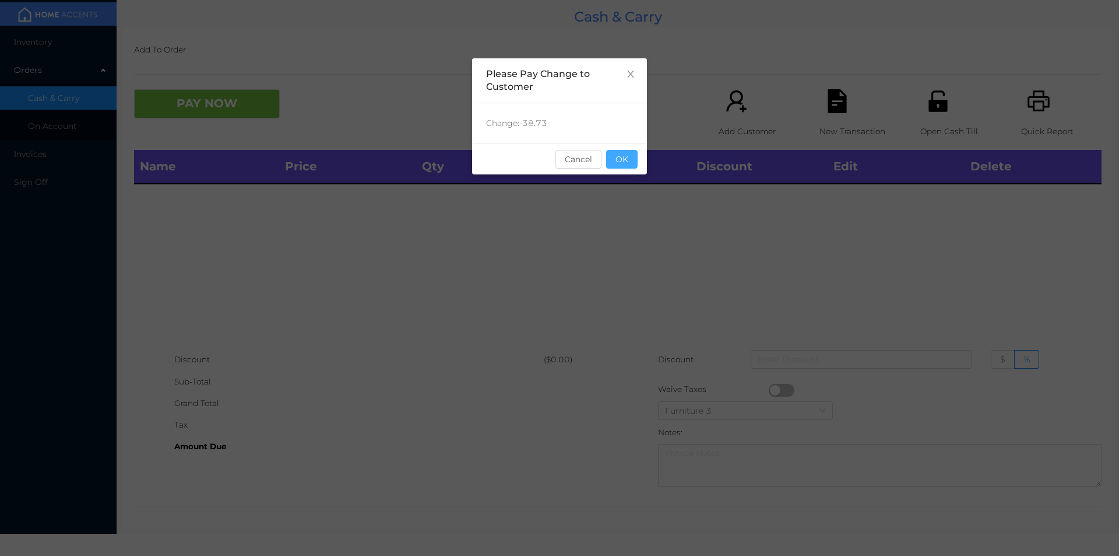
click at [635, 153] on button "OK" at bounding box center [621, 159] width 31 height 19
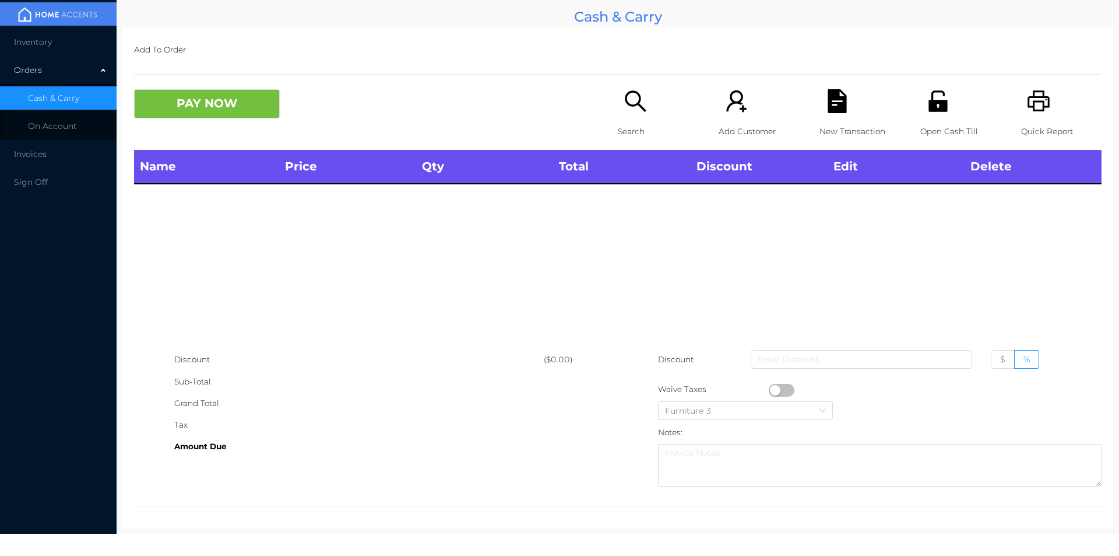
click at [929, 103] on icon "icon: unlock" at bounding box center [938, 100] width 19 height 21
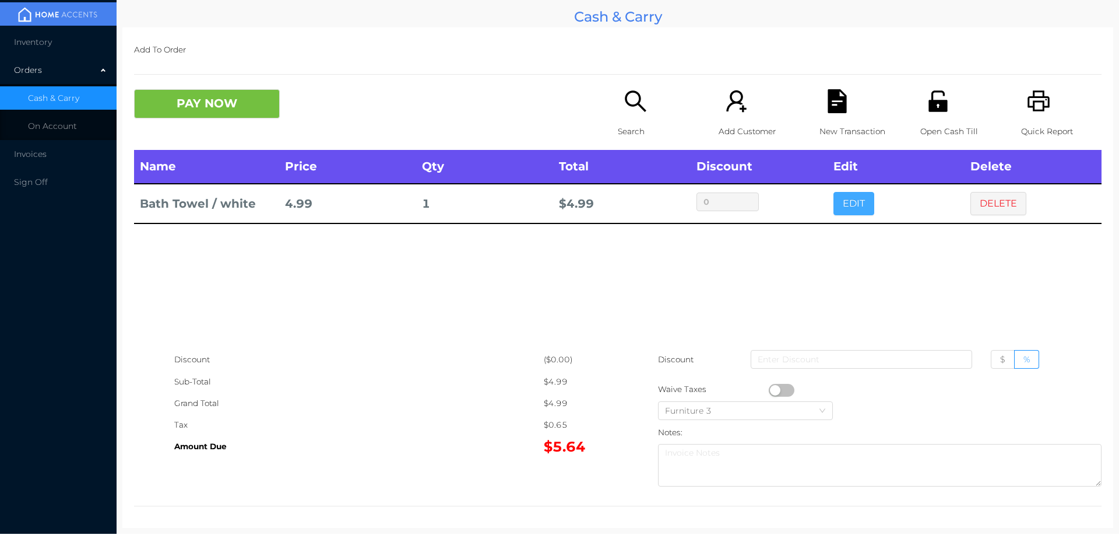
click at [856, 207] on button "EDIT" at bounding box center [854, 203] width 41 height 23
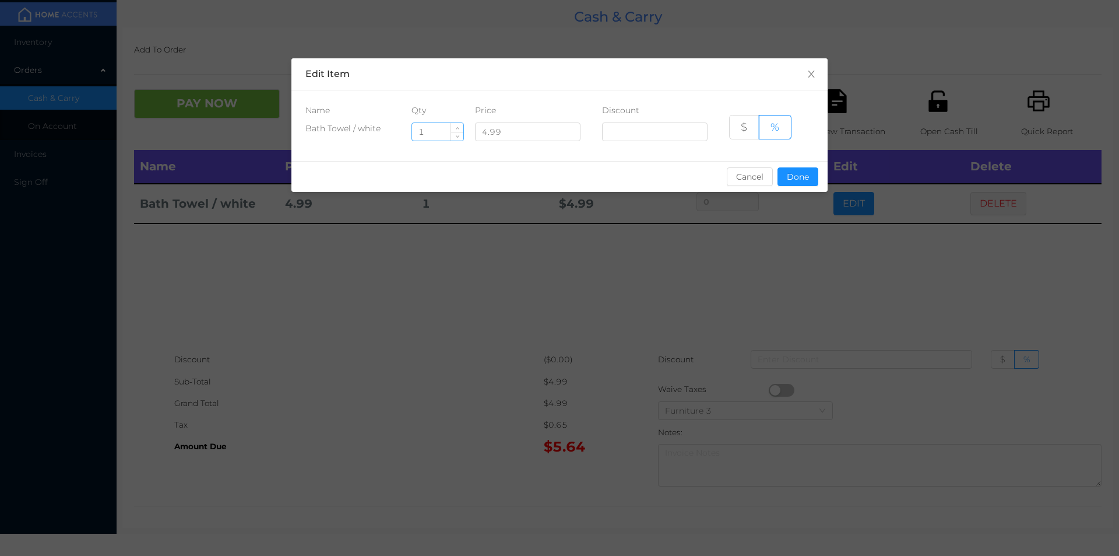
click at [440, 134] on input "1" at bounding box center [437, 131] width 51 height 17
type input "4"
click at [807, 173] on button "Done" at bounding box center [798, 176] width 41 height 19
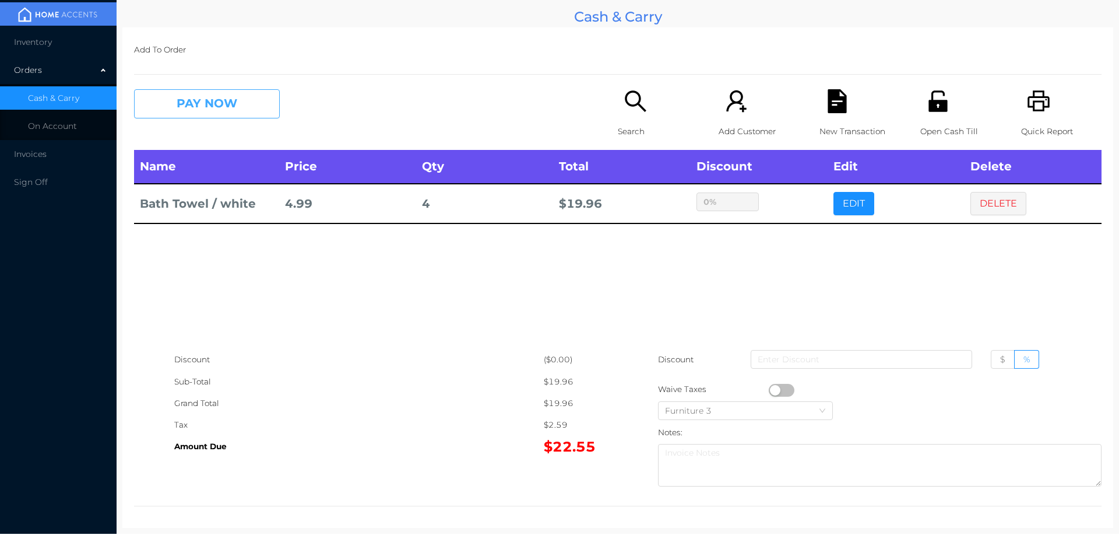
click at [190, 105] on button "PAY NOW" at bounding box center [207, 103] width 146 height 29
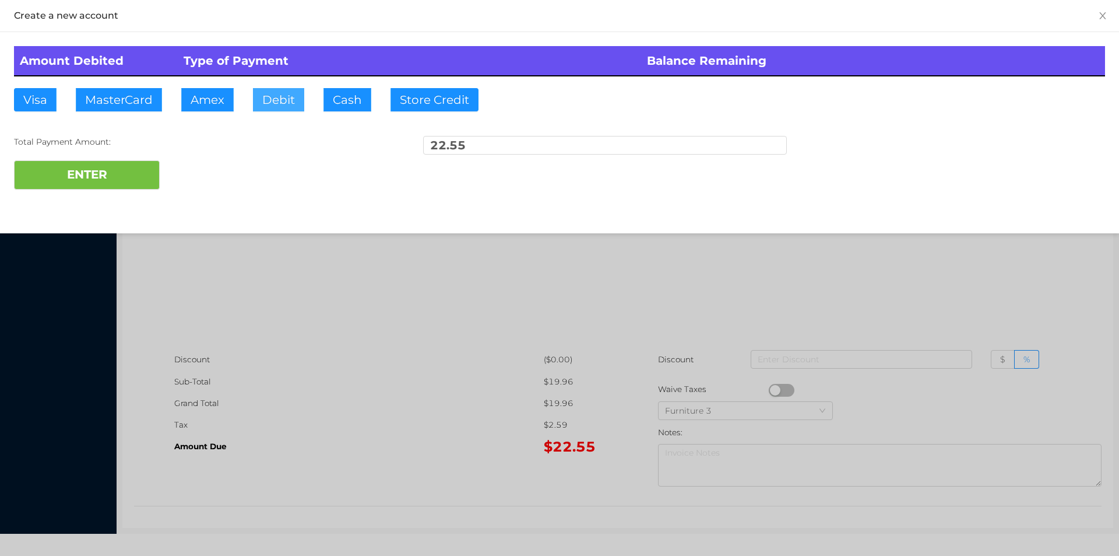
click at [271, 88] on button "Debit" at bounding box center [278, 99] width 51 height 23
click at [127, 170] on button "ENTER" at bounding box center [87, 174] width 146 height 29
type input "0"
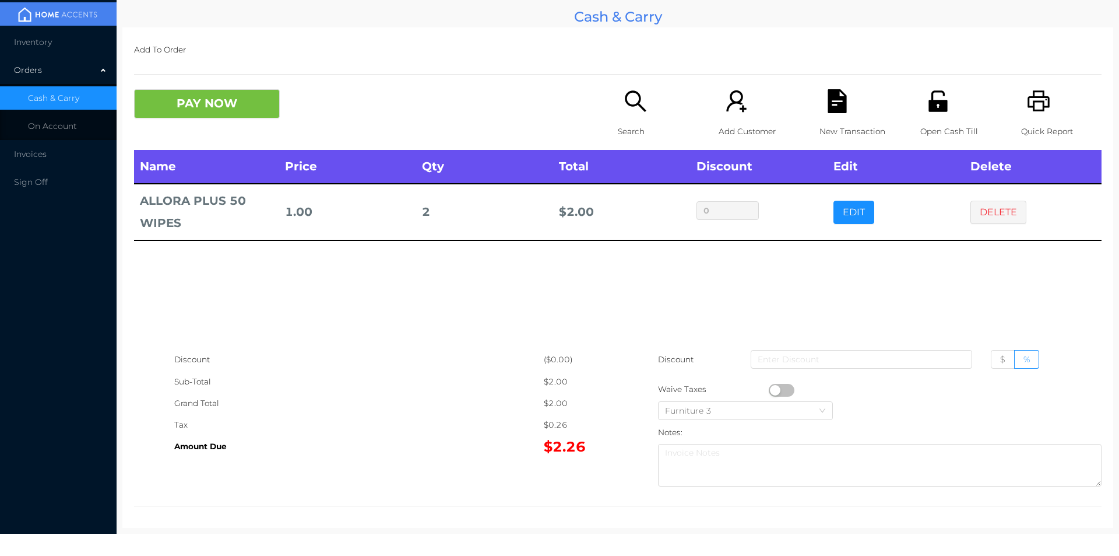
click at [826, 96] on icon "icon: file-text" at bounding box center [838, 101] width 24 height 24
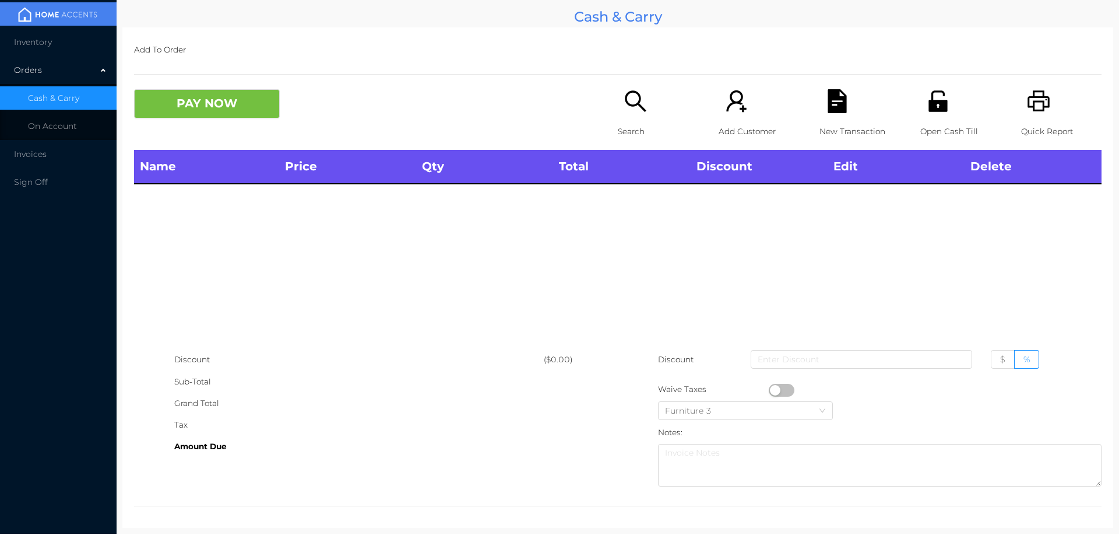
click at [929, 109] on icon "icon: unlock" at bounding box center [938, 100] width 19 height 21
click at [633, 115] on div "Search" at bounding box center [658, 119] width 80 height 61
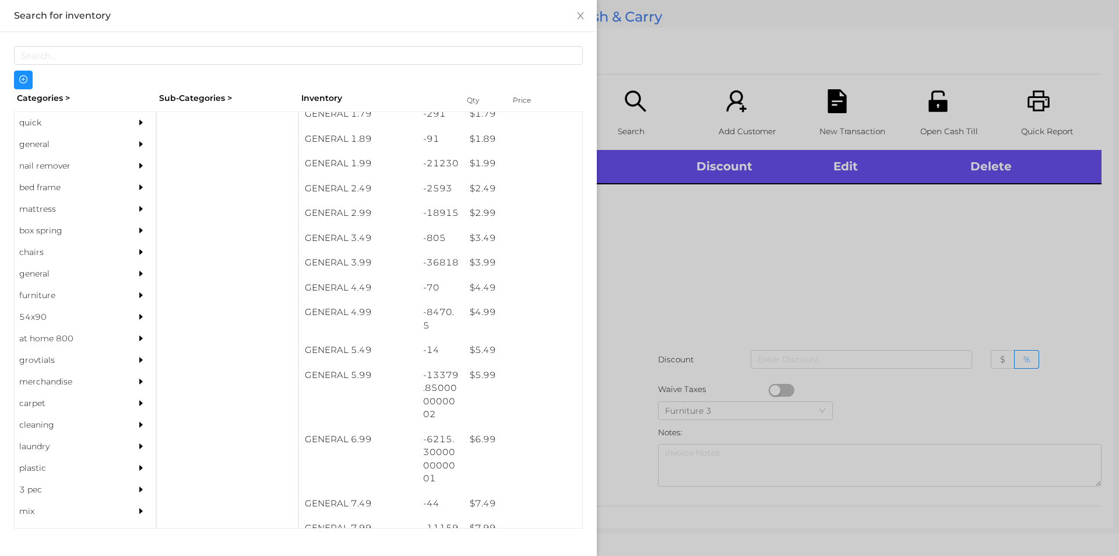
scroll to position [249, 0]
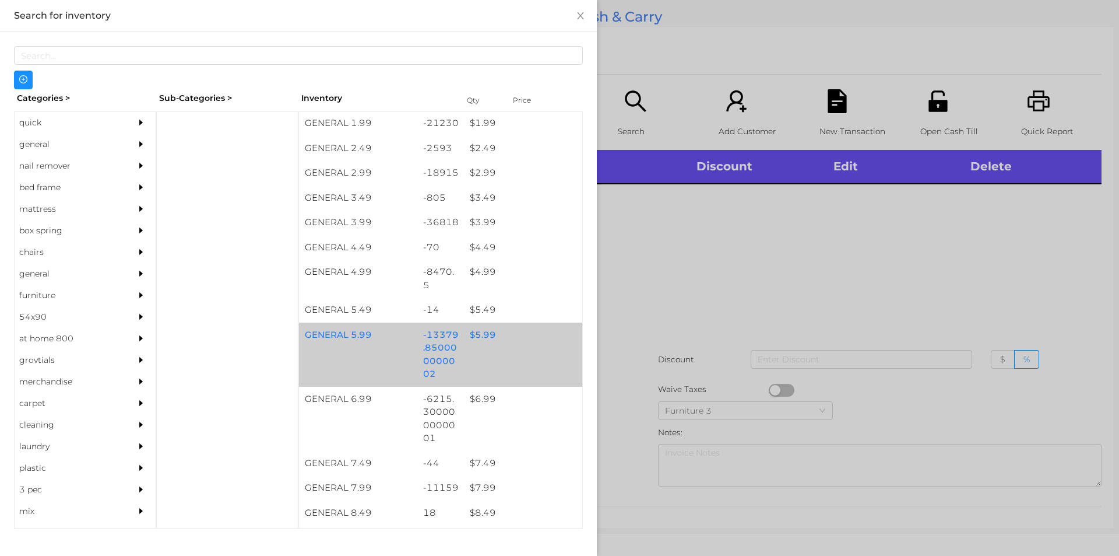
click at [468, 330] on div "$ 5.99" at bounding box center [523, 334] width 118 height 25
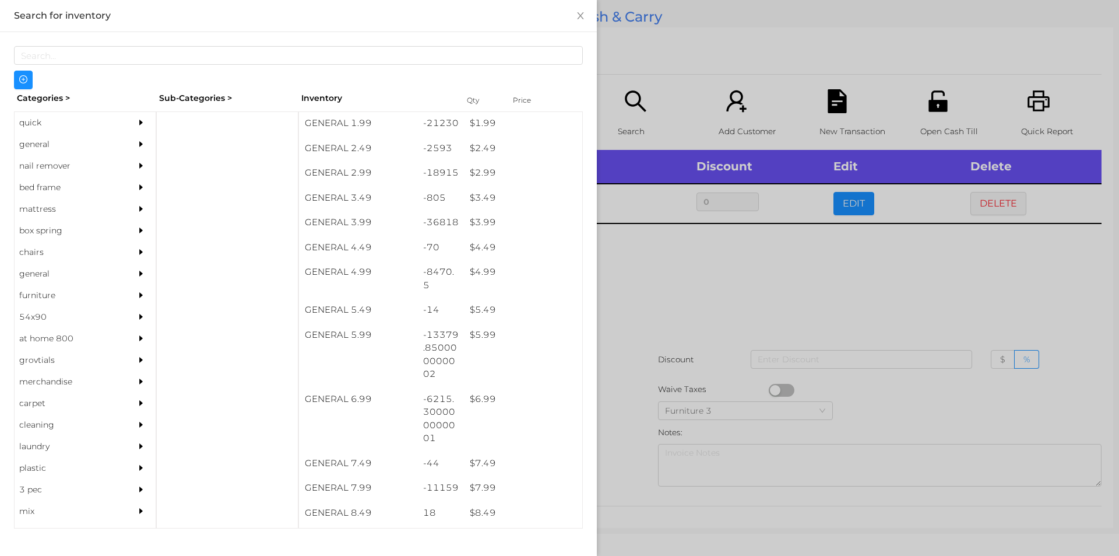
click at [638, 301] on div at bounding box center [559, 278] width 1119 height 556
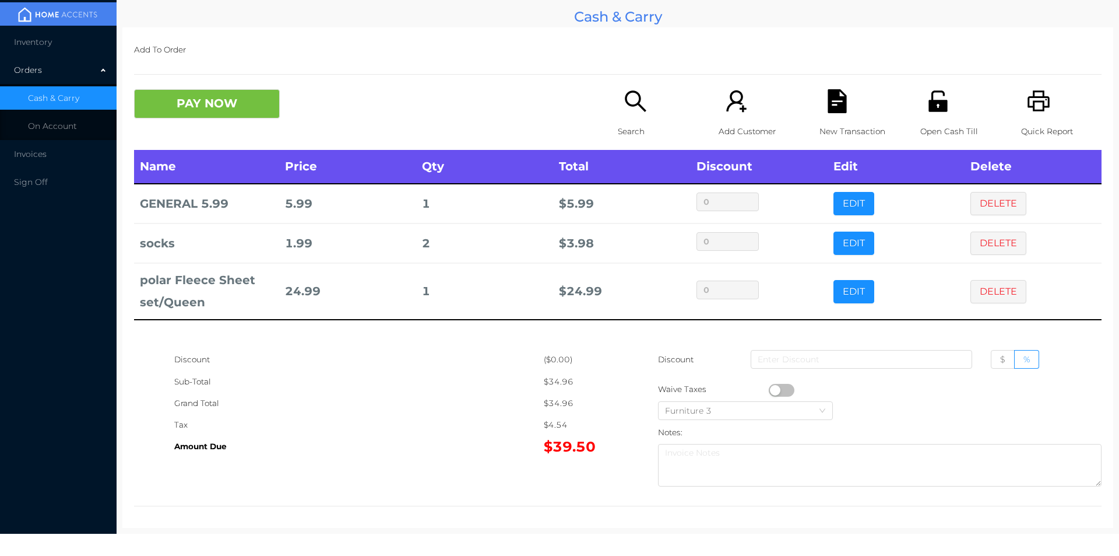
click at [633, 131] on p "Search" at bounding box center [658, 132] width 80 height 22
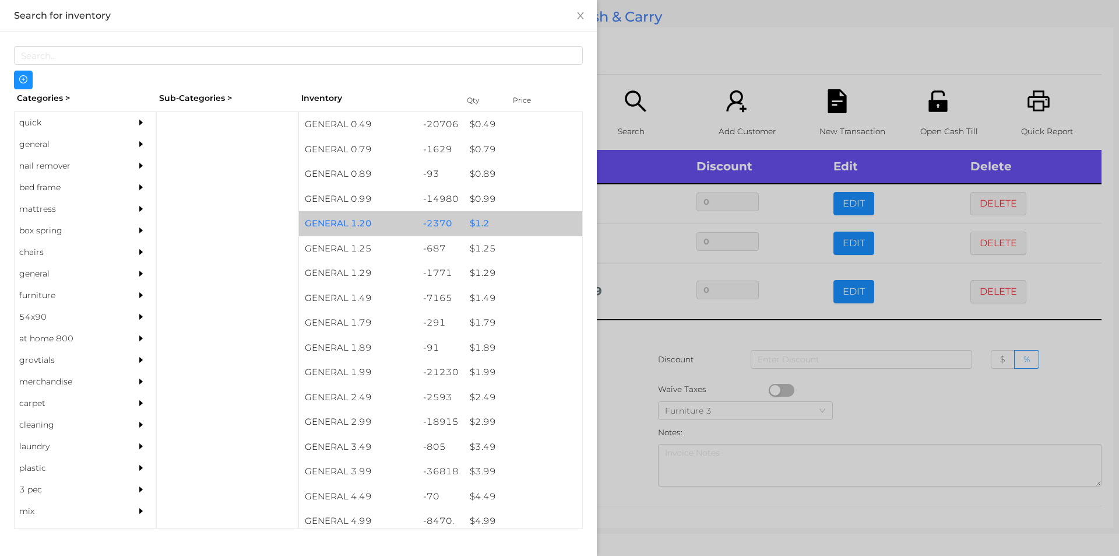
click at [510, 223] on div "$ 1.2" at bounding box center [523, 223] width 118 height 25
click at [508, 219] on div "$ 1.2" at bounding box center [523, 223] width 118 height 25
click at [511, 223] on div "$ 1.2" at bounding box center [523, 223] width 118 height 25
click at [521, 221] on div "$ 1.2" at bounding box center [523, 223] width 118 height 25
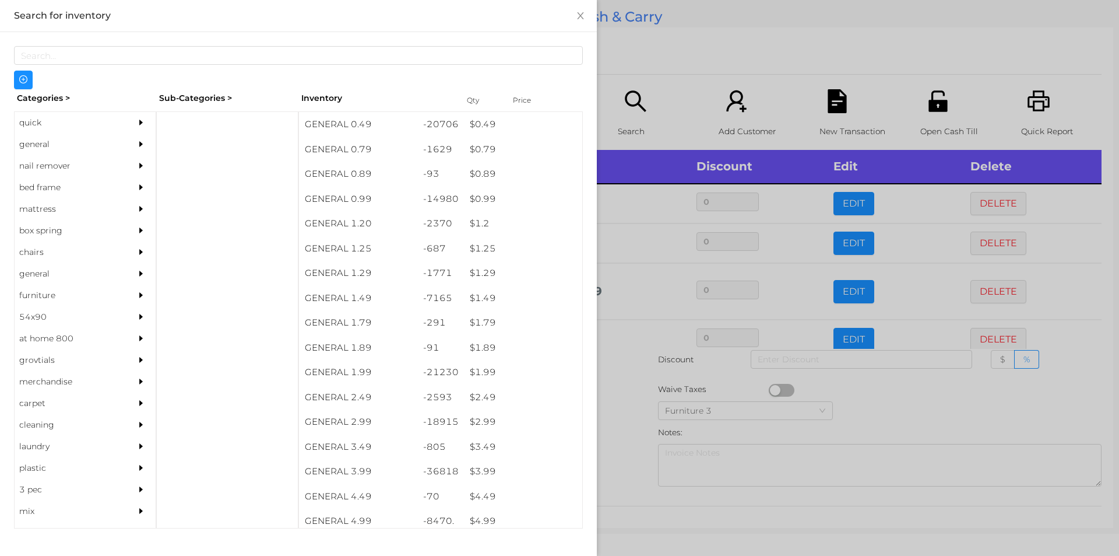
click at [694, 72] on div at bounding box center [559, 278] width 1119 height 556
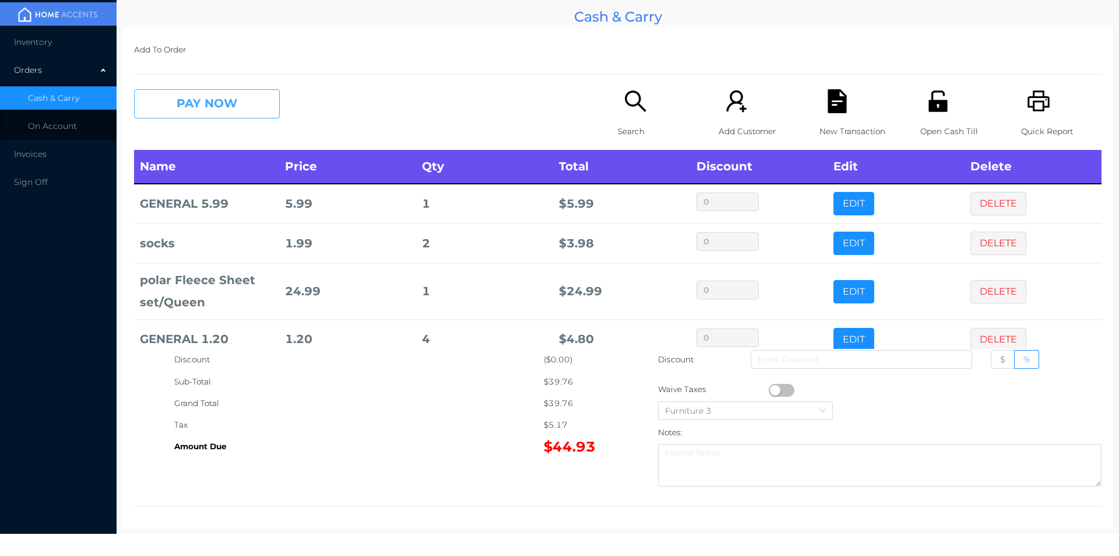
click at [237, 98] on button "PAY NOW" at bounding box center [207, 103] width 146 height 29
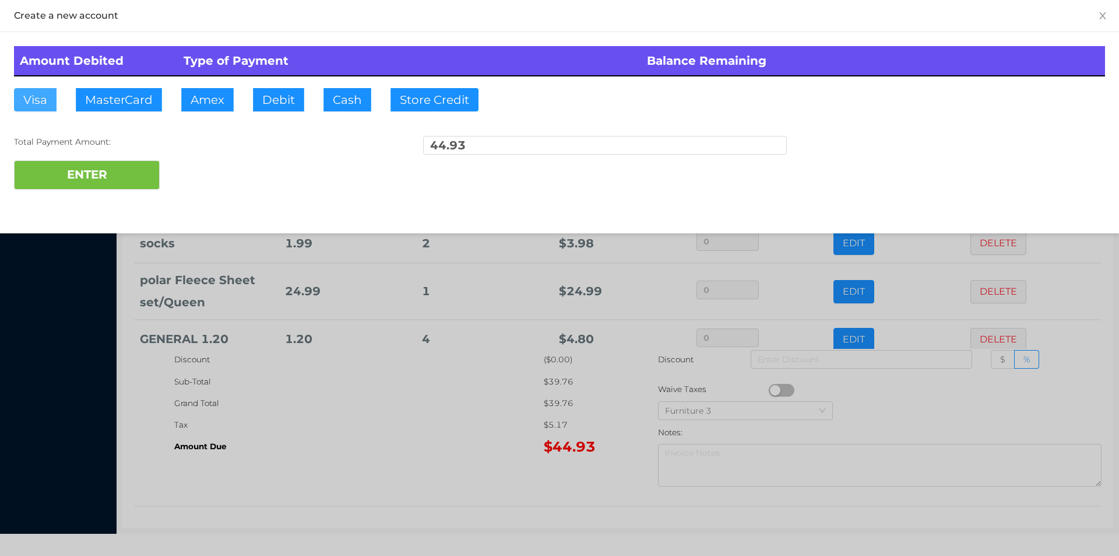
click at [34, 103] on button "Visa" at bounding box center [35, 99] width 43 height 23
click at [86, 169] on button "ENTER" at bounding box center [87, 174] width 146 height 29
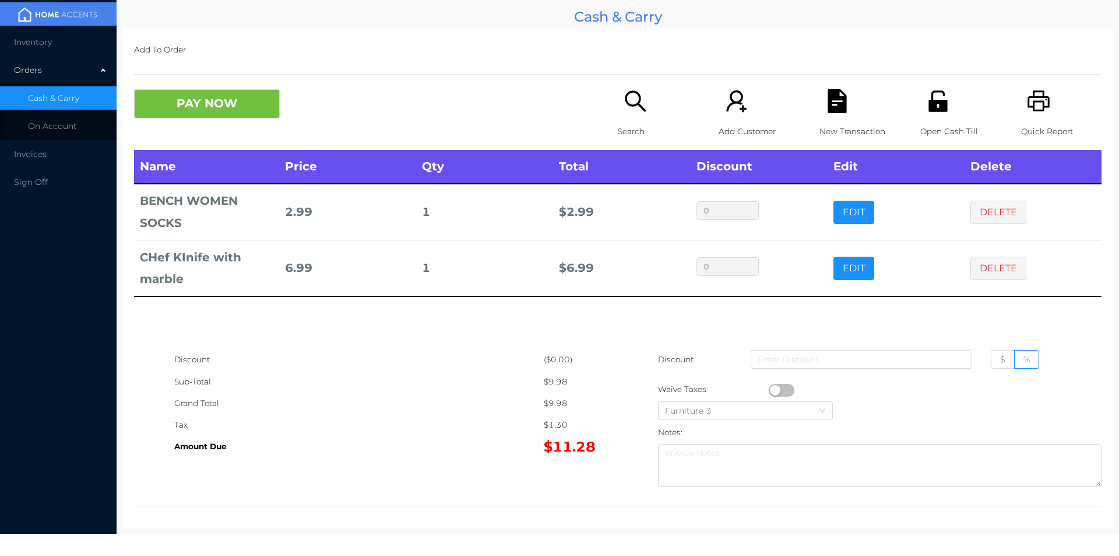
scroll to position [4, 0]
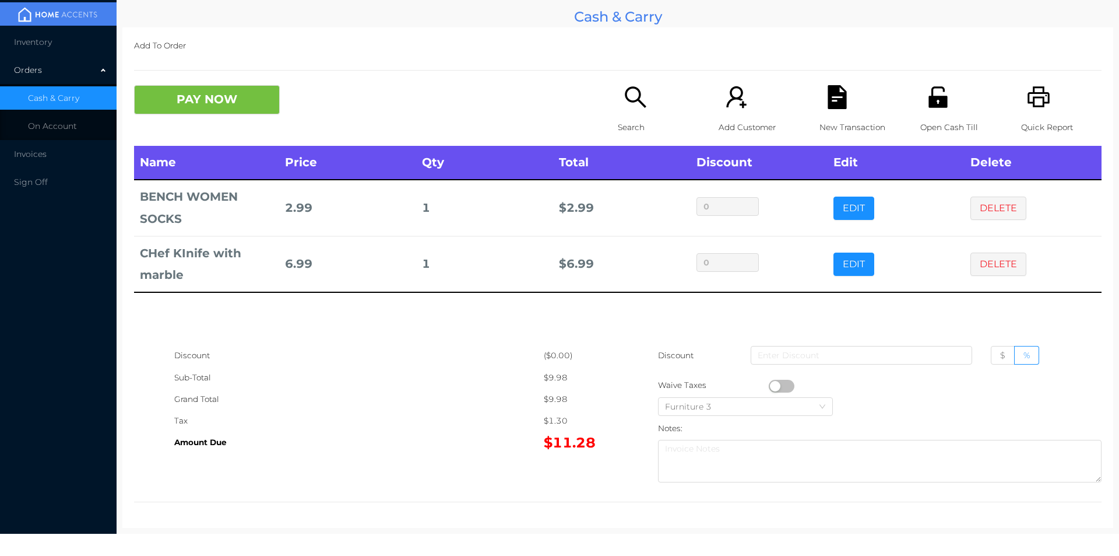
click at [634, 89] on icon "icon: search" at bounding box center [635, 96] width 21 height 21
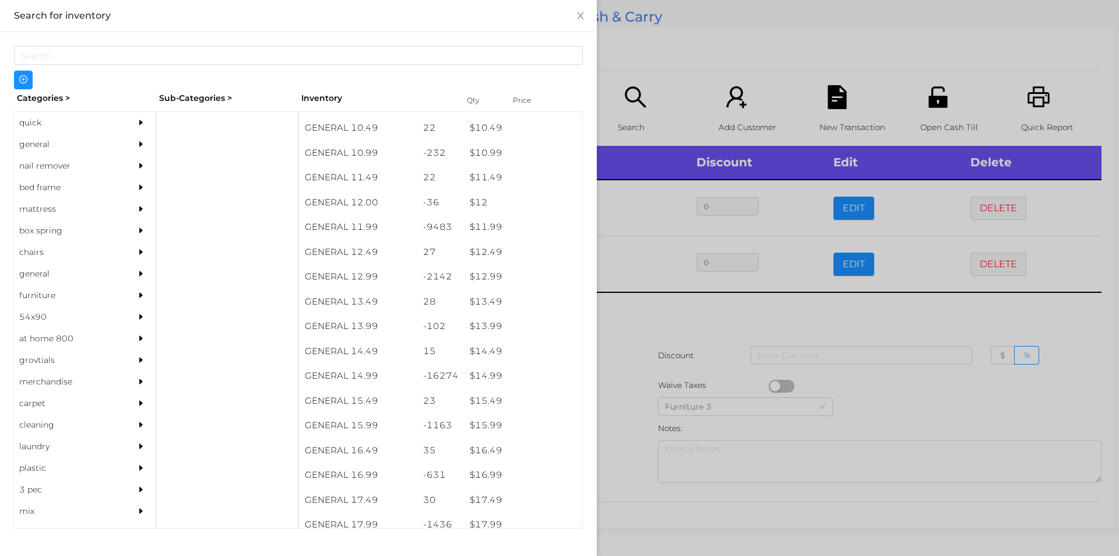
scroll to position [757, 0]
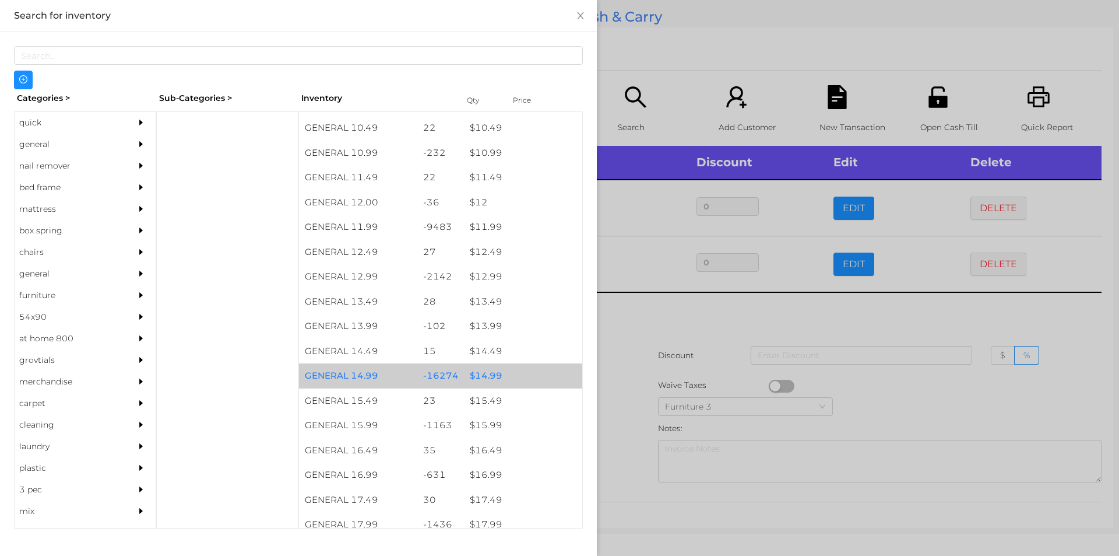
click at [487, 373] on div "$ 14.99" at bounding box center [523, 375] width 118 height 25
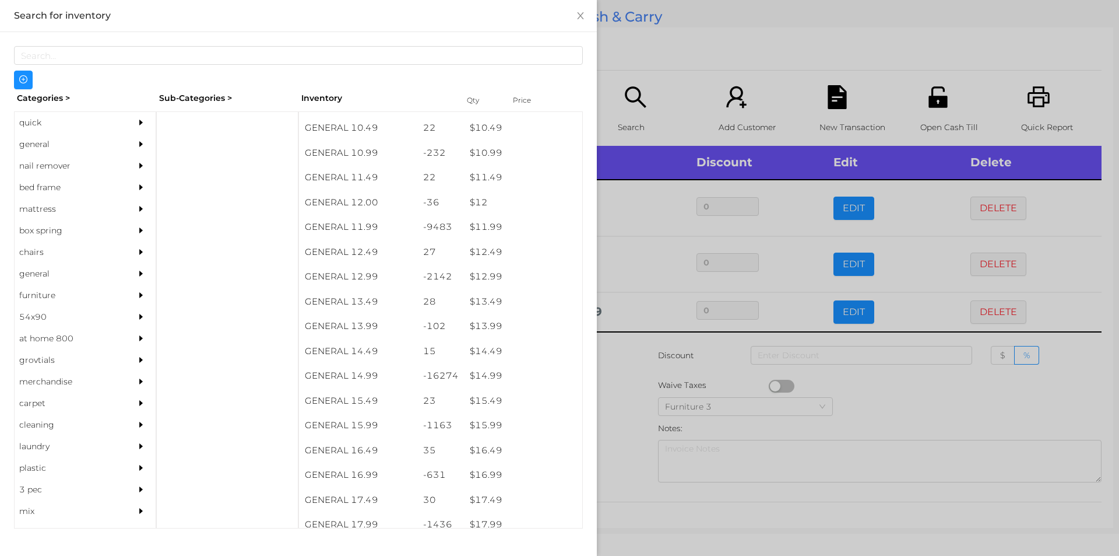
click at [655, 66] on div at bounding box center [559, 278] width 1119 height 556
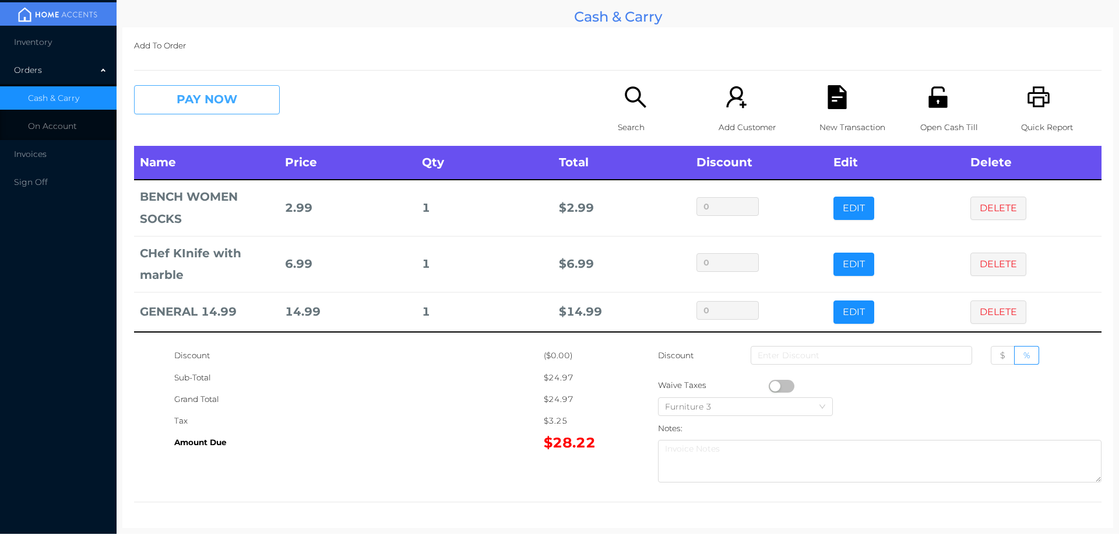
click at [208, 94] on button "PAY NOW" at bounding box center [207, 99] width 146 height 29
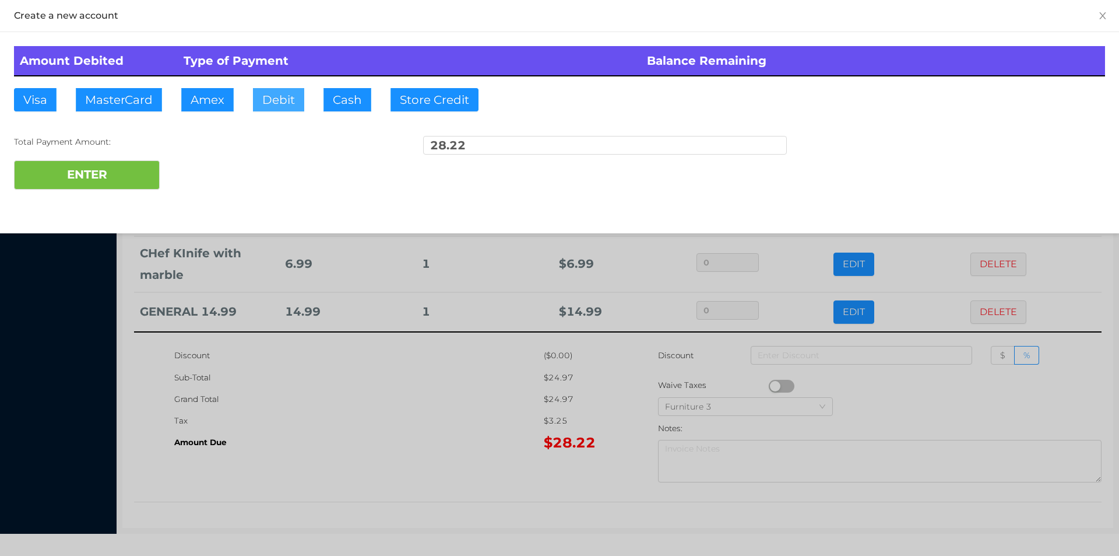
click at [280, 93] on button "Debit" at bounding box center [278, 99] width 51 height 23
type input "40.20"
click at [111, 181] on button "ENTER" at bounding box center [87, 174] width 146 height 29
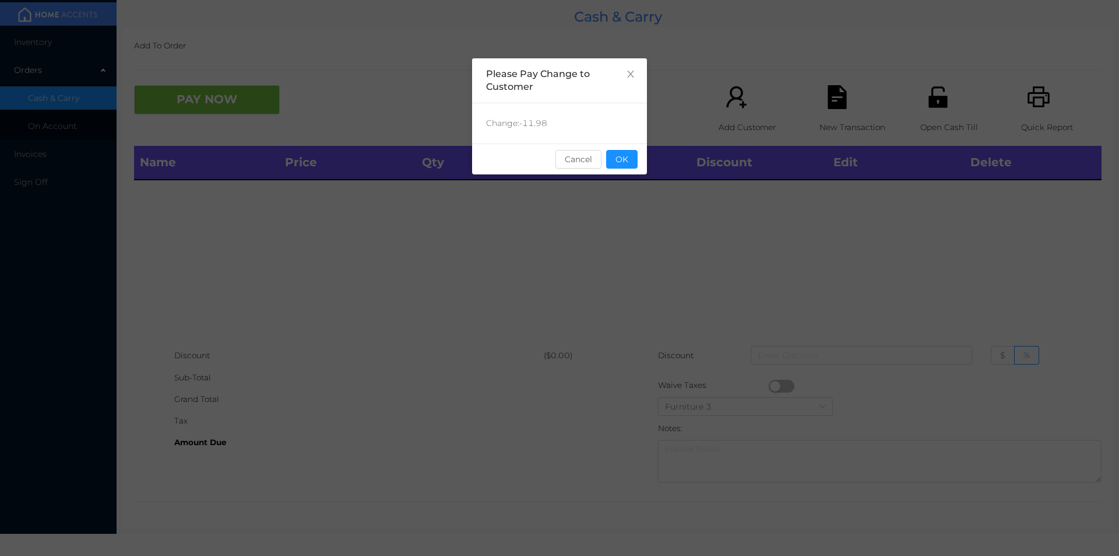
click at [642, 179] on div "sentinelStart Please Pay Change to Customer Change: -11.98 Cancel OK sentinelEnd" at bounding box center [559, 174] width 175 height 233
click at [631, 159] on button "OK" at bounding box center [621, 159] width 31 height 19
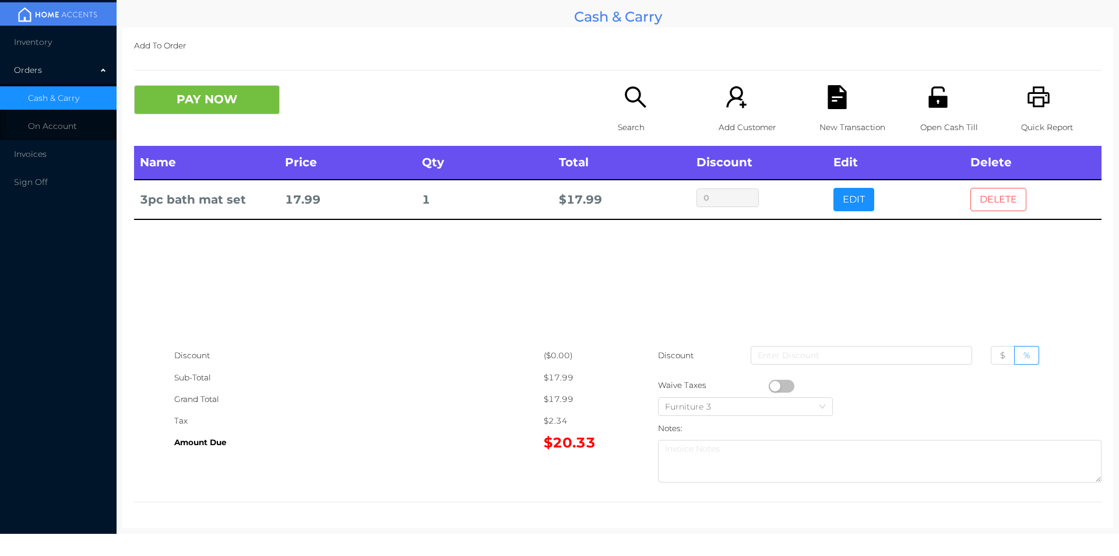
click at [994, 194] on button "DELETE" at bounding box center [999, 199] width 56 height 23
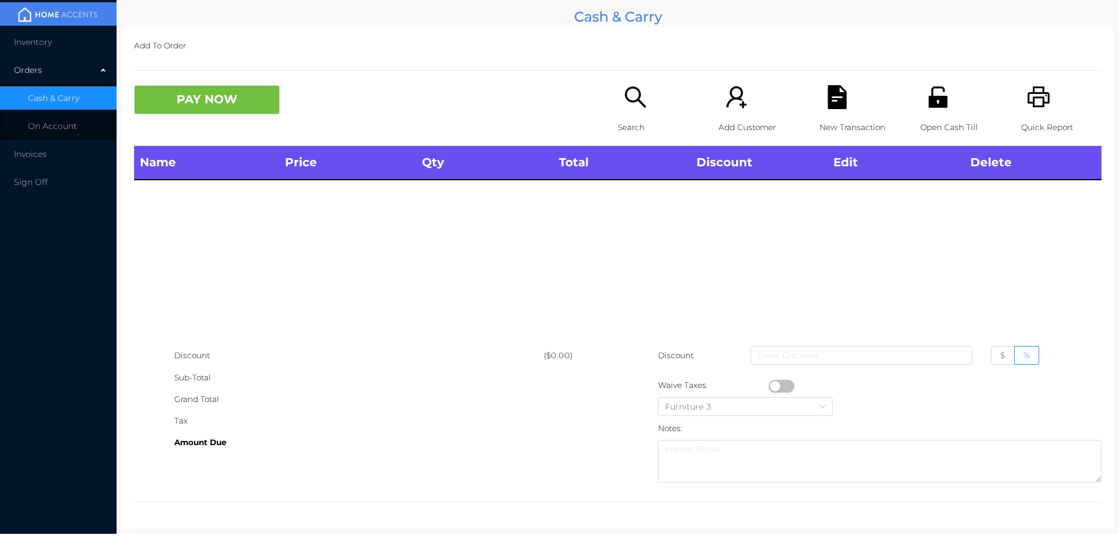
click at [626, 105] on icon "icon: search" at bounding box center [636, 97] width 24 height 24
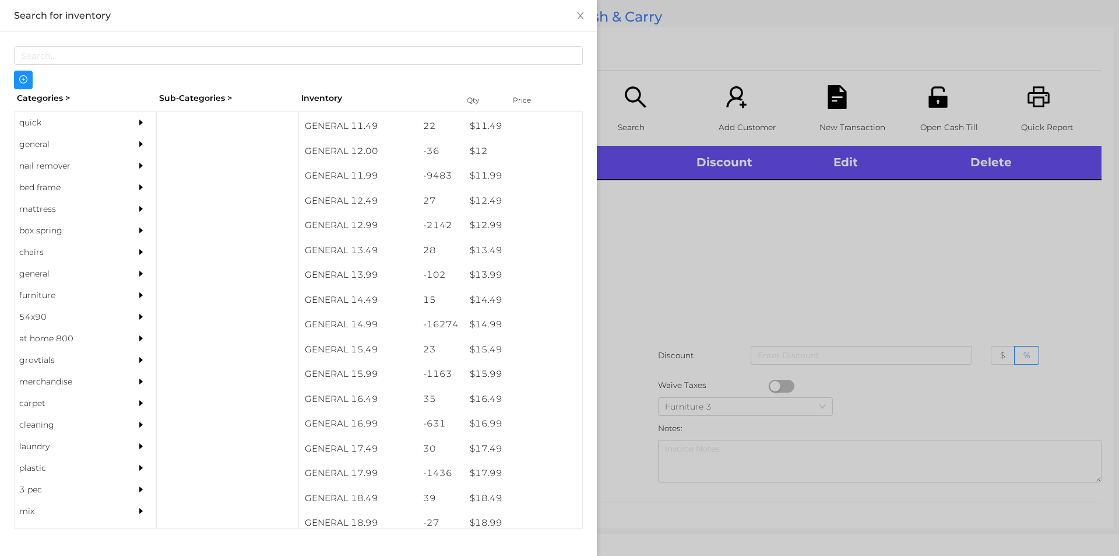
scroll to position [808, 0]
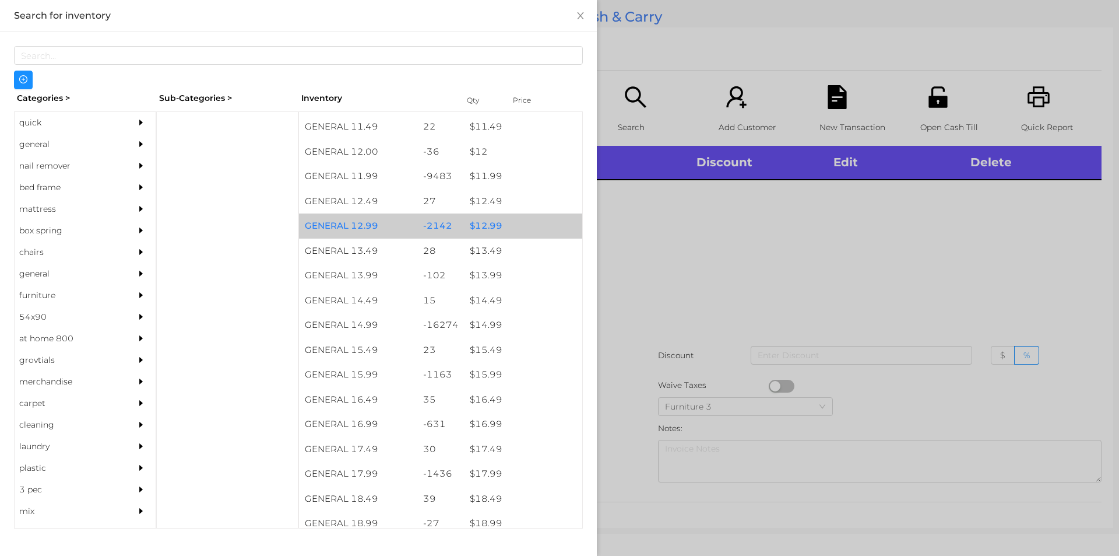
click at [516, 228] on div "$ 12.99" at bounding box center [523, 225] width 118 height 25
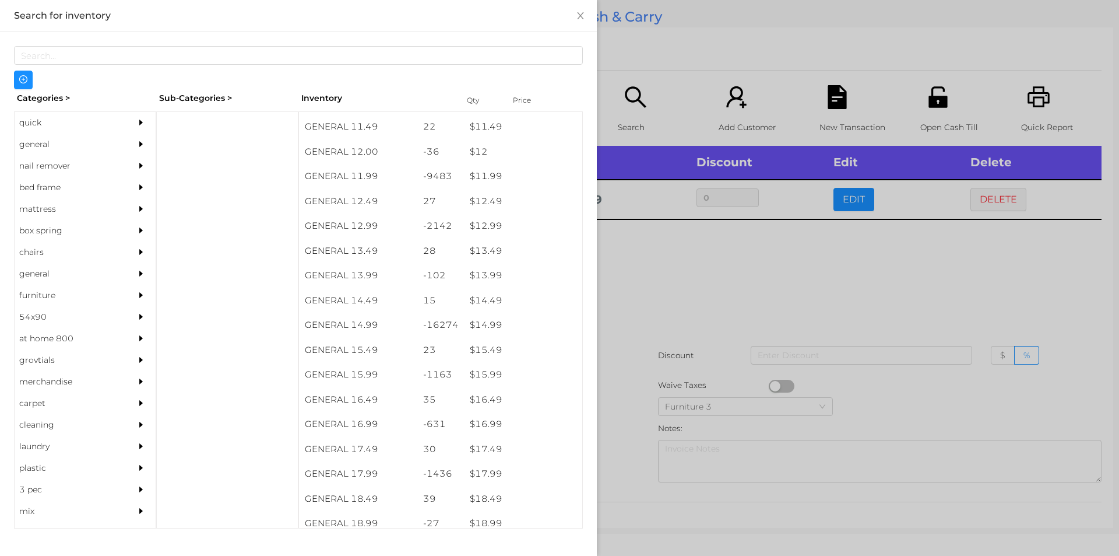
click at [635, 294] on div at bounding box center [559, 278] width 1119 height 556
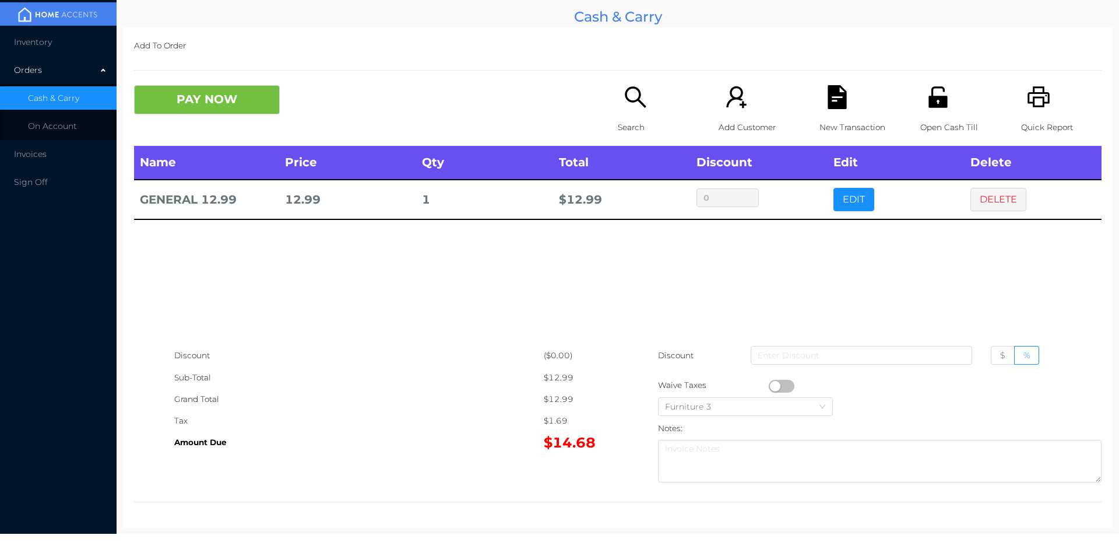
click at [769, 386] on button "button" at bounding box center [782, 386] width 26 height 13
click at [207, 101] on button "PAY NOW" at bounding box center [207, 99] width 146 height 29
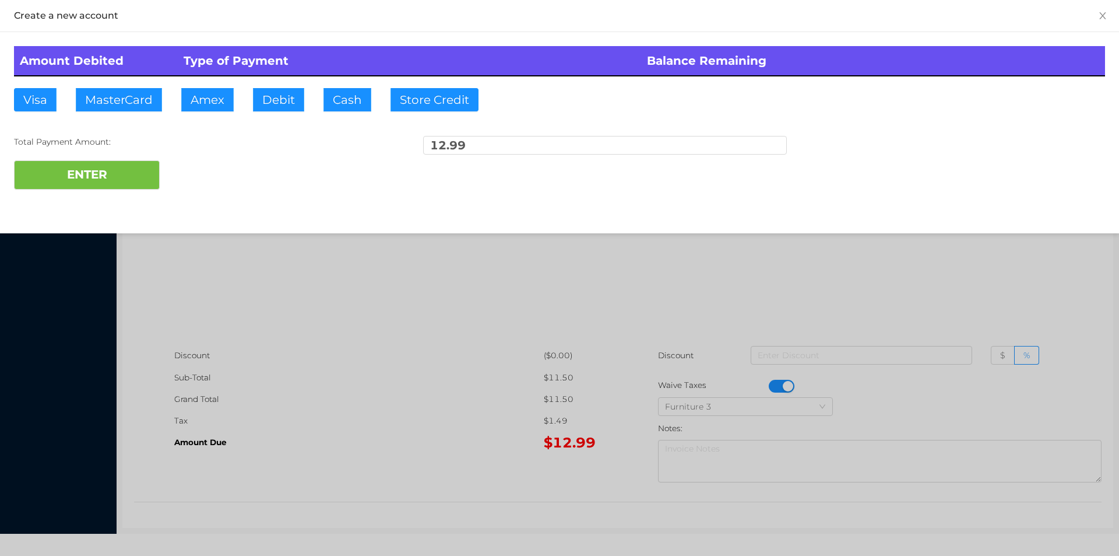
click at [293, 99] on div "Amount Debited Type of Payment Balance Remaining Visa MasterCard Amex Debit Cas…" at bounding box center [559, 117] width 1119 height 171
click at [138, 167] on button "ENTER" at bounding box center [87, 174] width 146 height 29
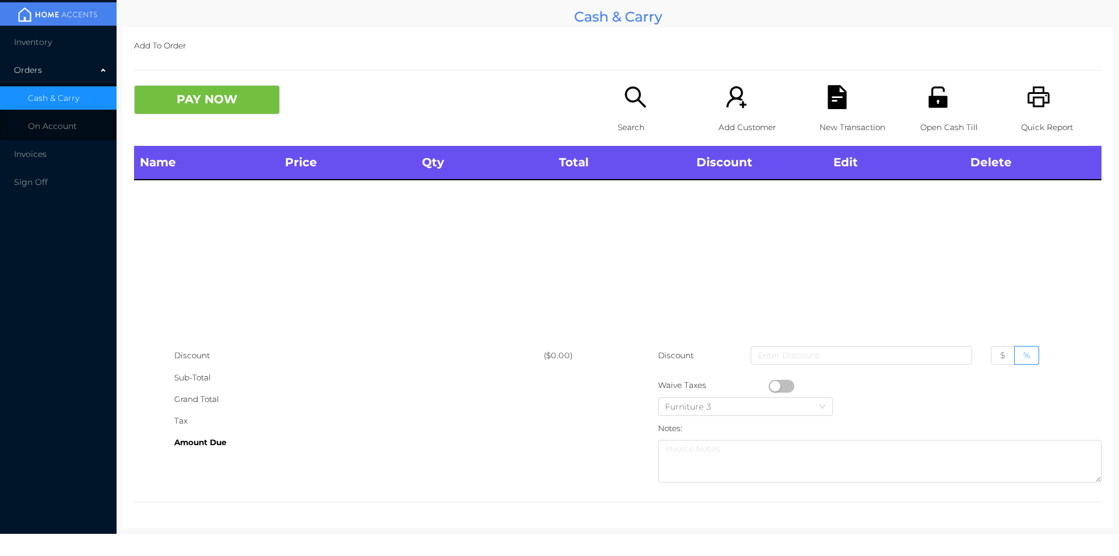
click at [921, 111] on div "Open Cash Till" at bounding box center [961, 115] width 80 height 61
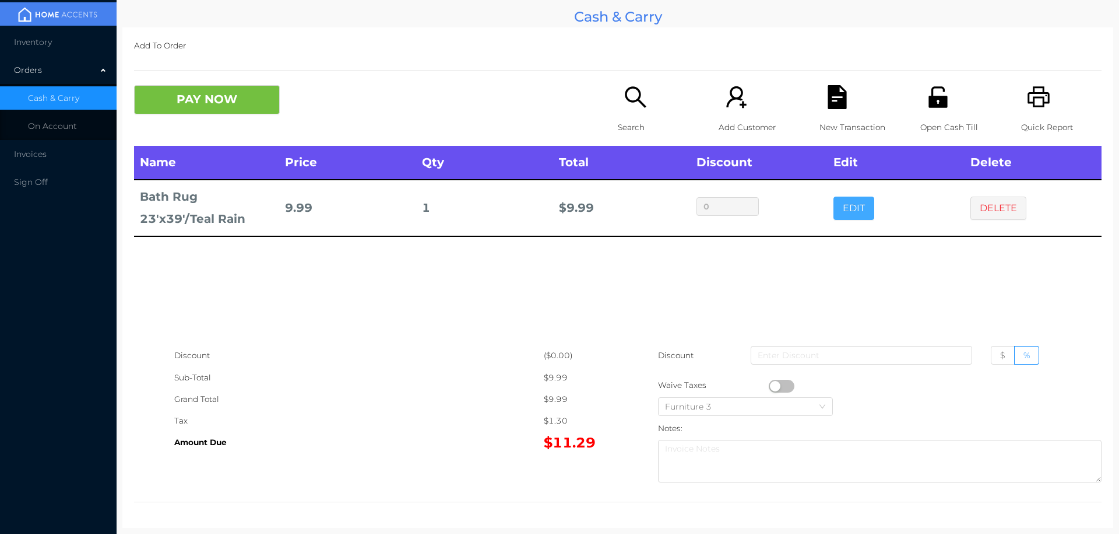
click at [845, 213] on button "EDIT" at bounding box center [854, 207] width 41 height 23
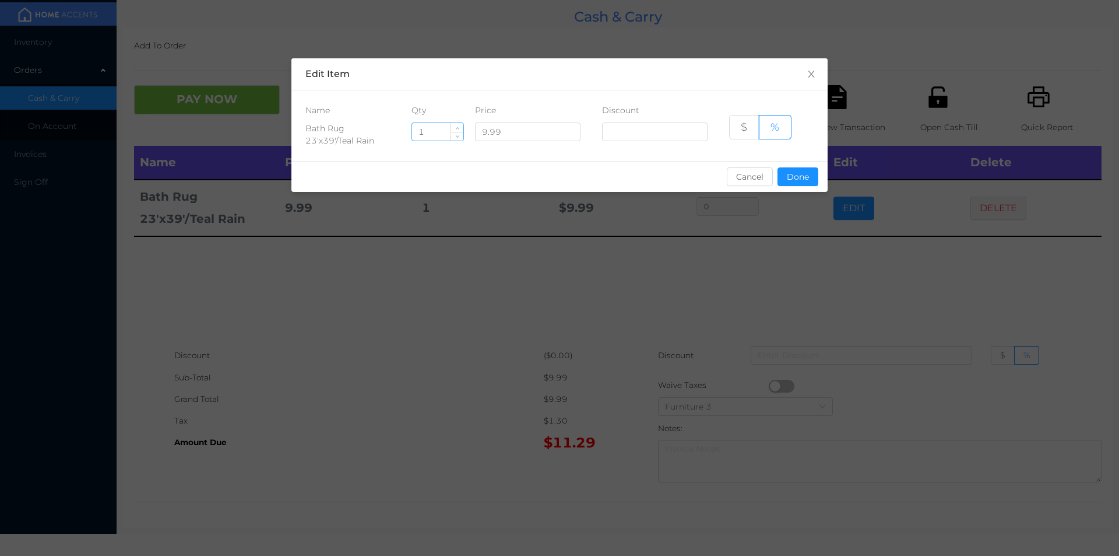
click at [430, 133] on input "1" at bounding box center [437, 131] width 51 height 17
type input "2"
click at [793, 170] on button "Done" at bounding box center [798, 176] width 41 height 19
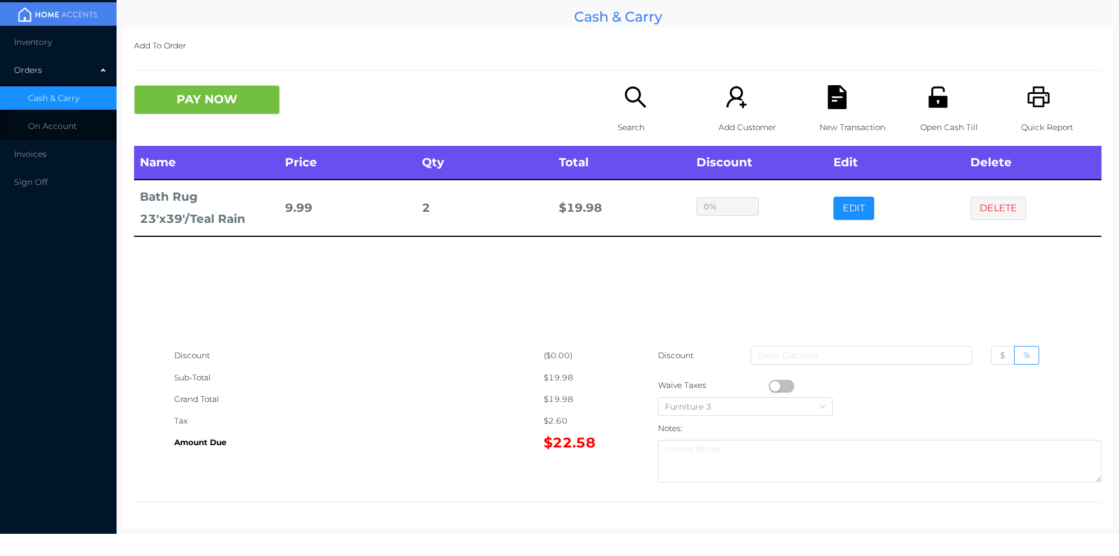
click at [632, 120] on p "Search" at bounding box center [658, 128] width 80 height 22
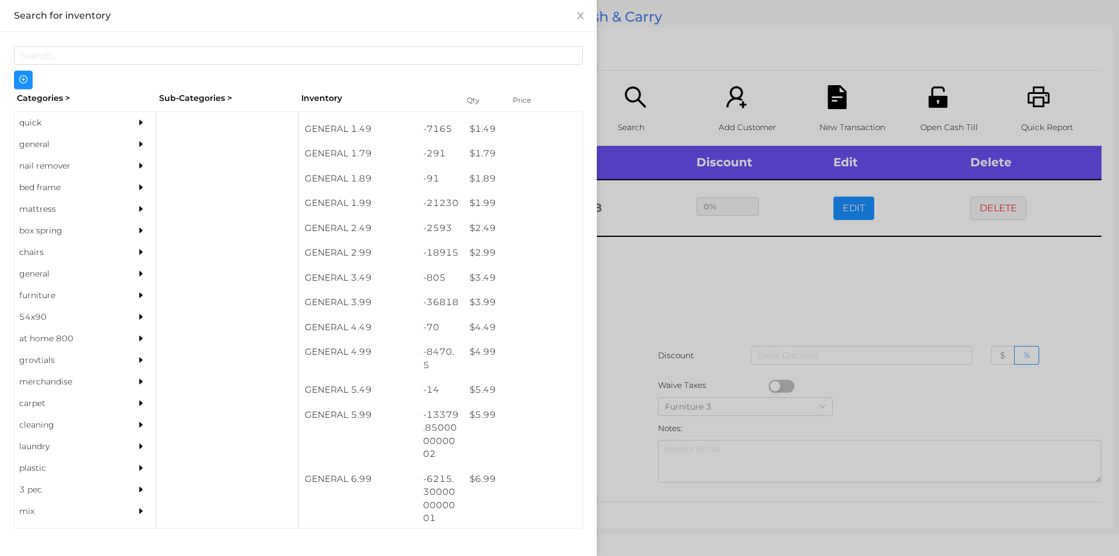
scroll to position [172, 0]
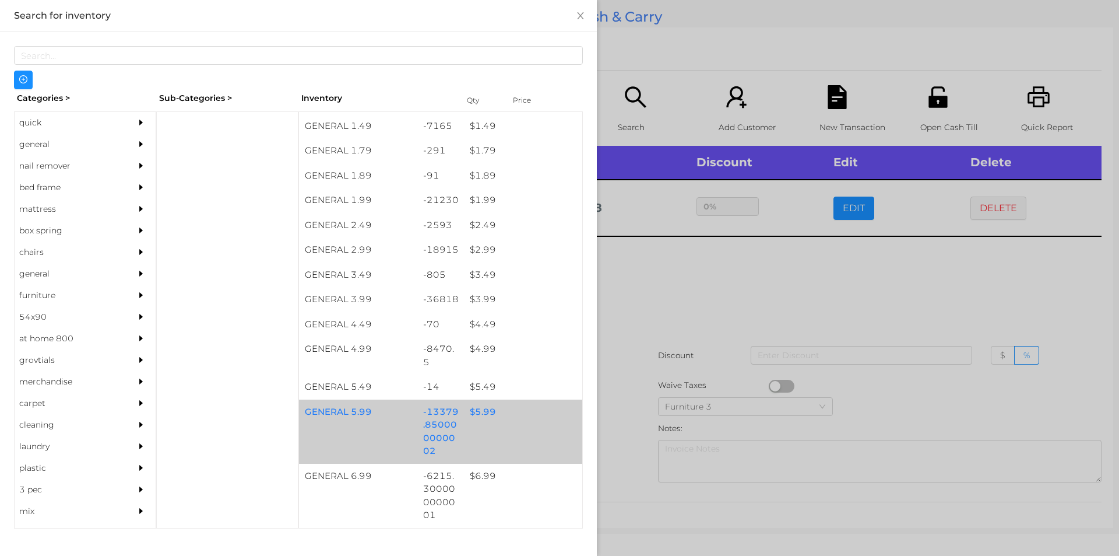
click at [489, 426] on div "GENERAL 5.99 -13379.850000000002 $ 5.99" at bounding box center [440, 431] width 283 height 64
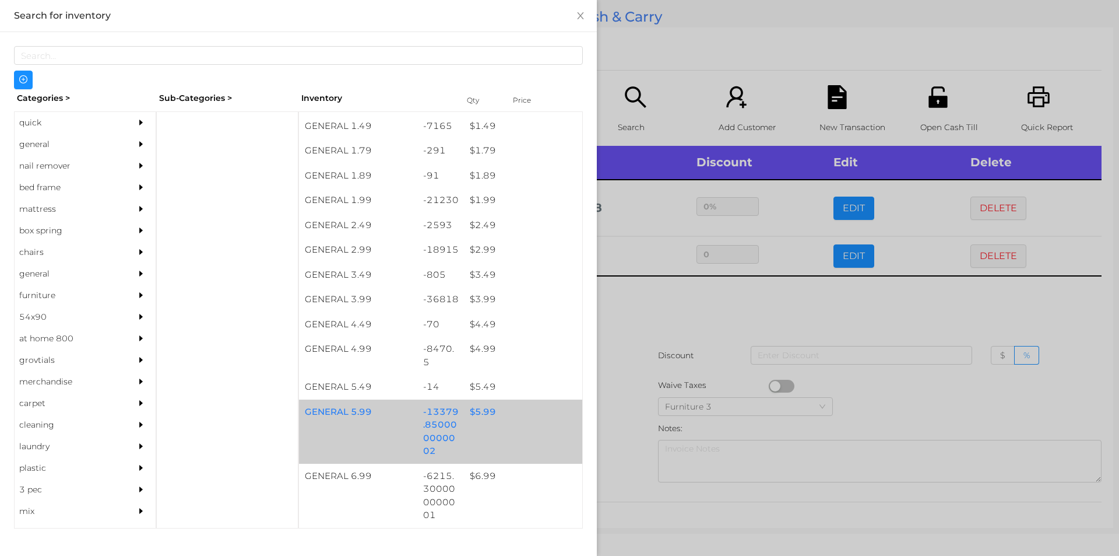
click at [494, 429] on div "GENERAL 5.99 -13379.850000000002 $ 5.99" at bounding box center [440, 431] width 283 height 64
click at [497, 425] on div "GENERAL 5.99 -13379.850000000002 $ 5.99" at bounding box center [440, 431] width 283 height 64
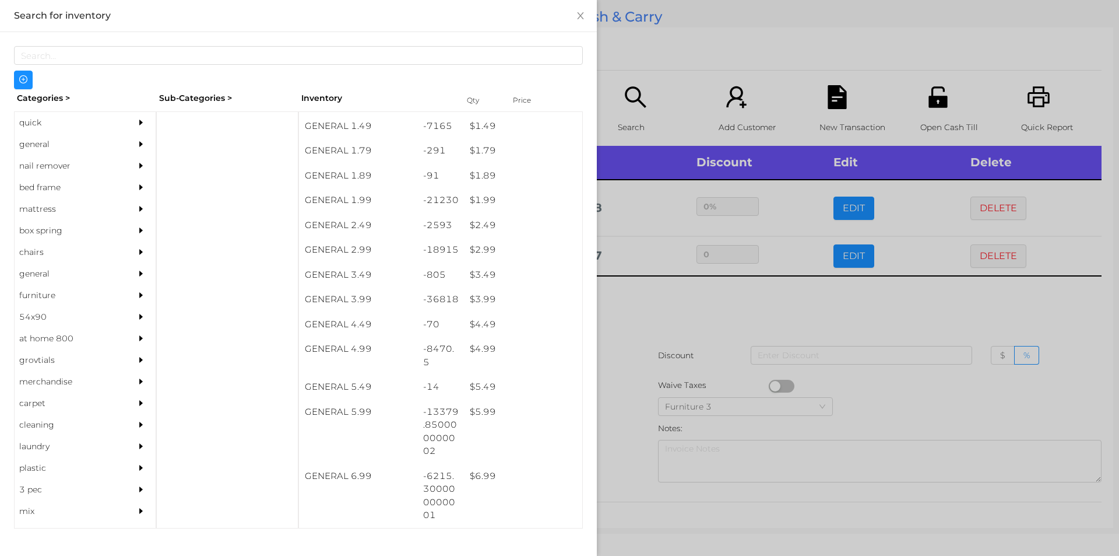
click at [678, 368] on div at bounding box center [559, 278] width 1119 height 556
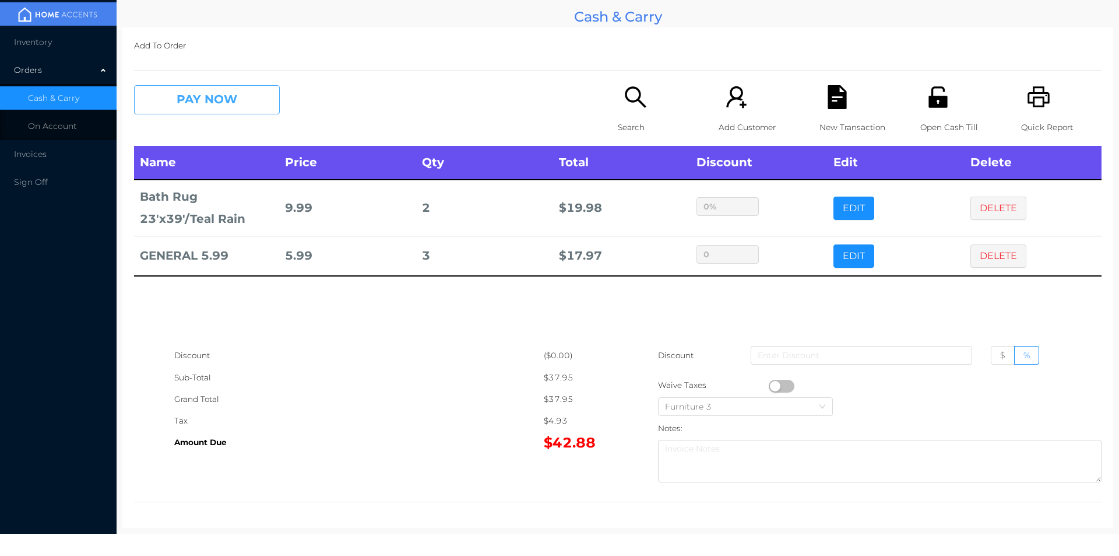
click at [219, 96] on button "PAY NOW" at bounding box center [207, 99] width 146 height 29
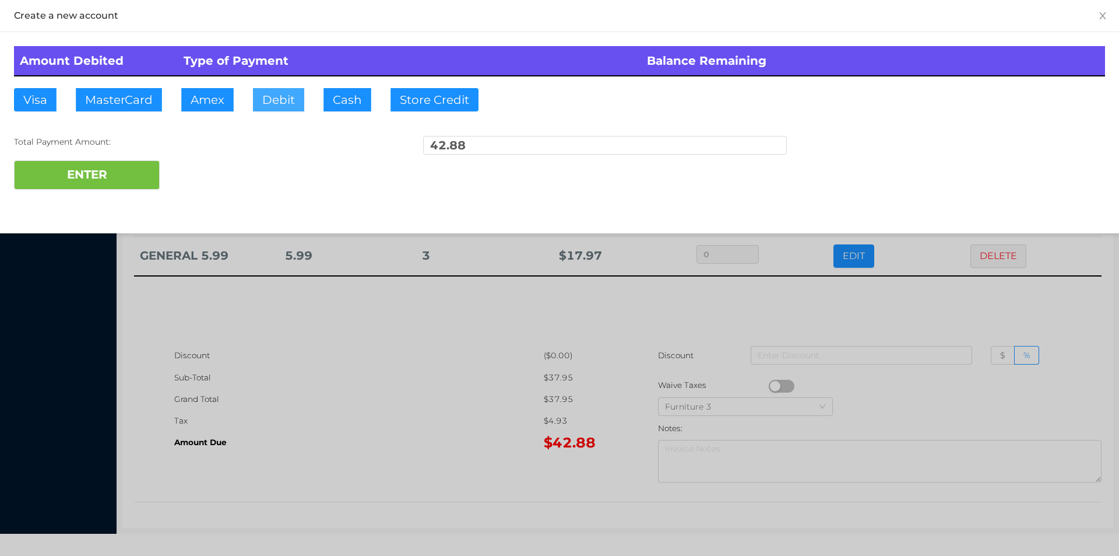
click at [268, 108] on button "Debit" at bounding box center [278, 99] width 51 height 23
click at [128, 177] on button "ENTER" at bounding box center [87, 174] width 146 height 29
type input "0"
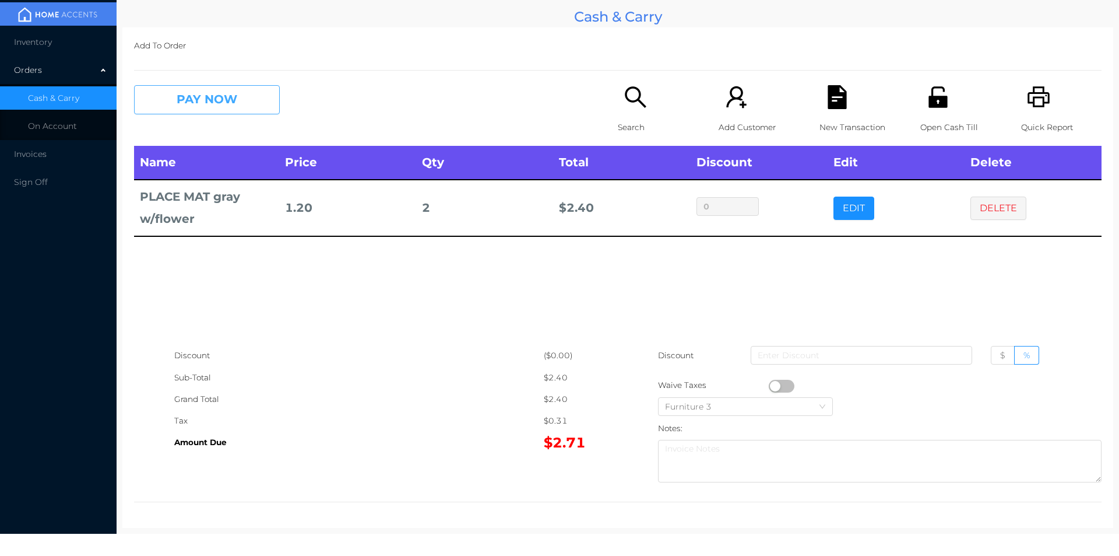
click at [187, 109] on button "PAY NOW" at bounding box center [207, 99] width 146 height 29
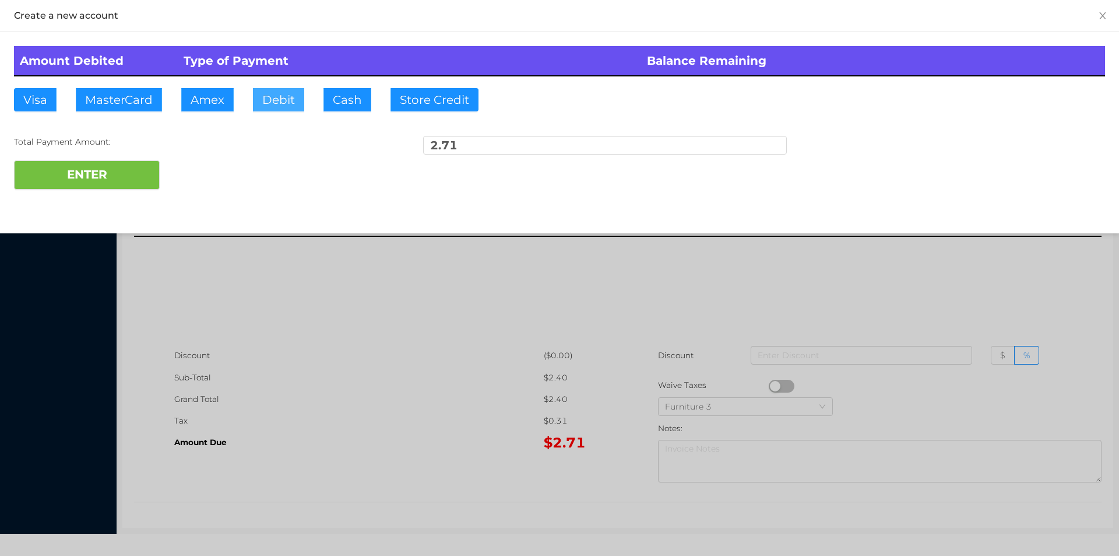
click at [276, 92] on button "Debit" at bounding box center [278, 99] width 51 height 23
click at [99, 181] on button "ENTER" at bounding box center [87, 174] width 146 height 29
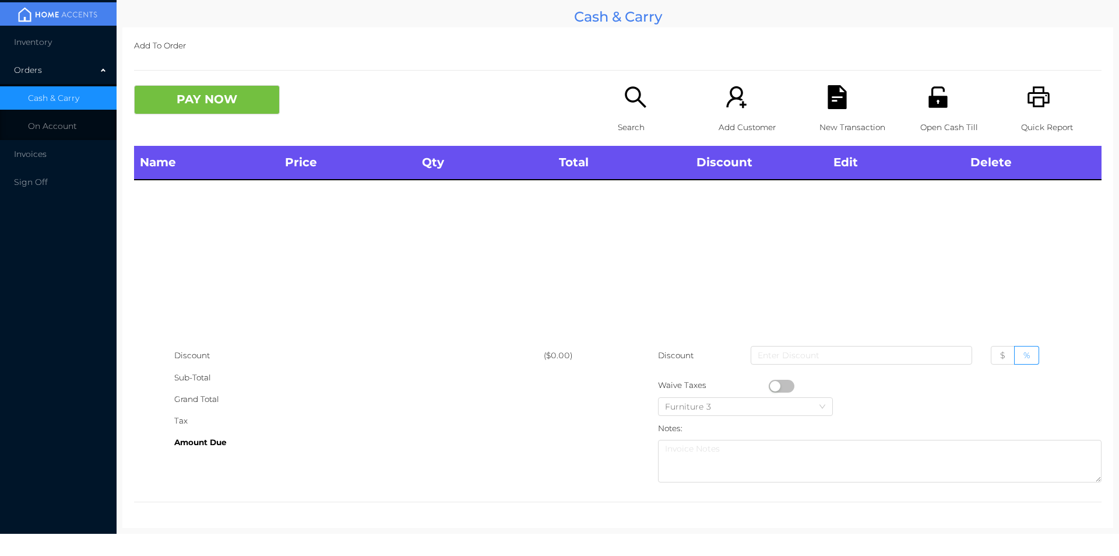
click at [1037, 104] on icon "icon: printer" at bounding box center [1039, 96] width 22 height 21
click at [620, 115] on div "Search" at bounding box center [658, 115] width 80 height 61
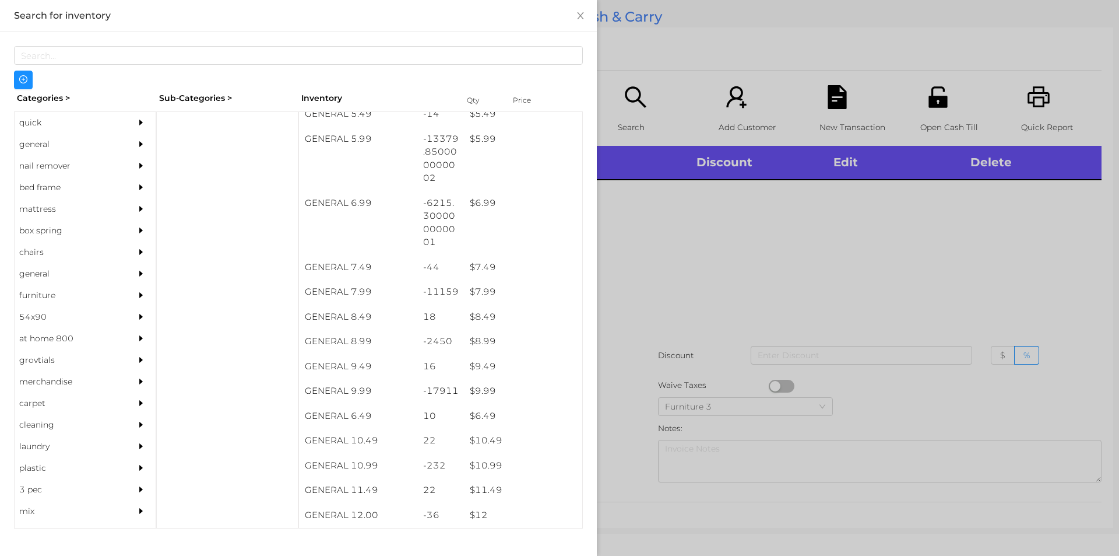
scroll to position [444, 0]
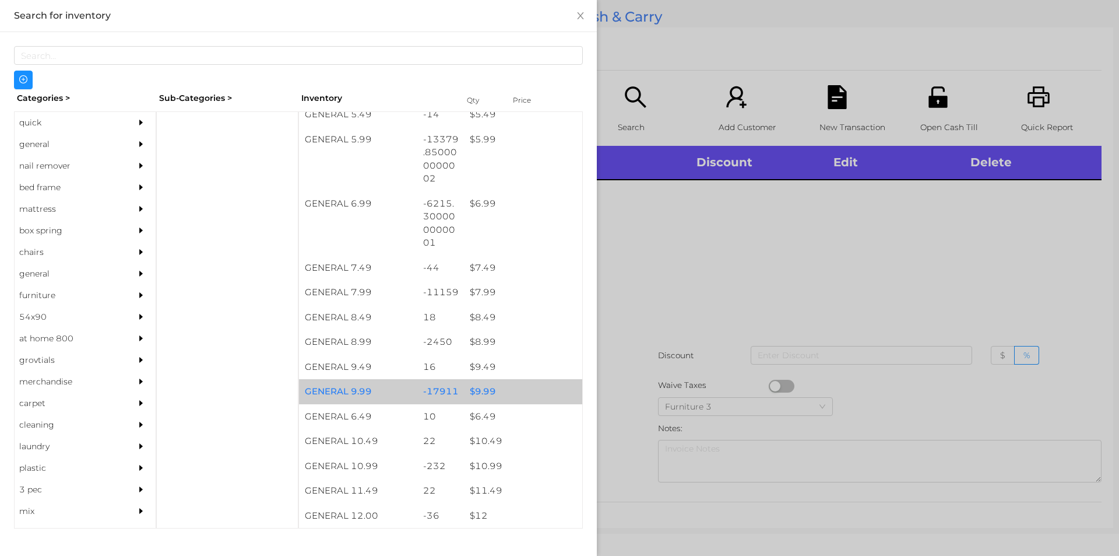
click at [506, 399] on div "$ 9.99" at bounding box center [523, 391] width 118 height 25
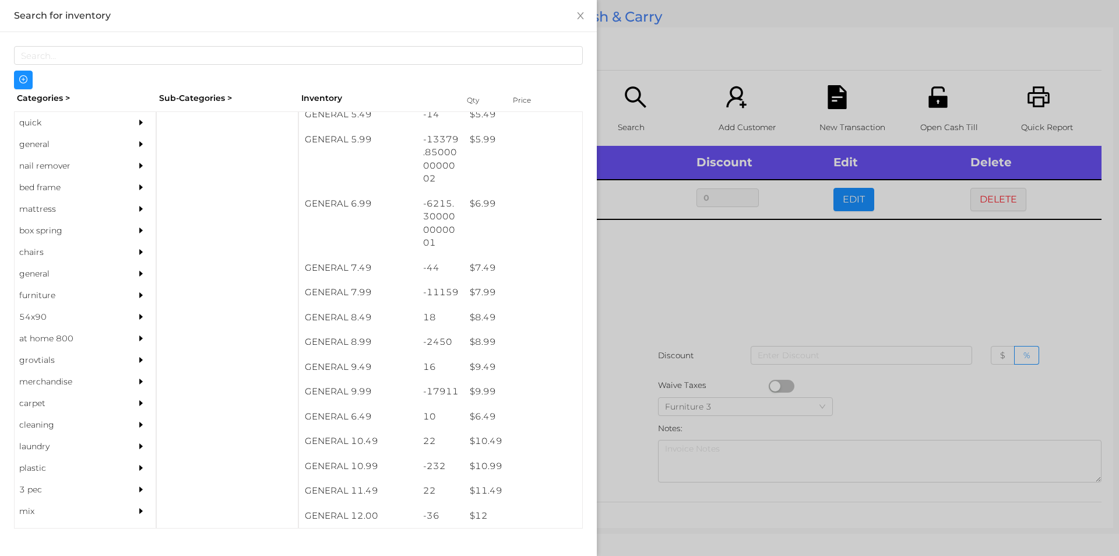
click at [665, 349] on div at bounding box center [559, 278] width 1119 height 556
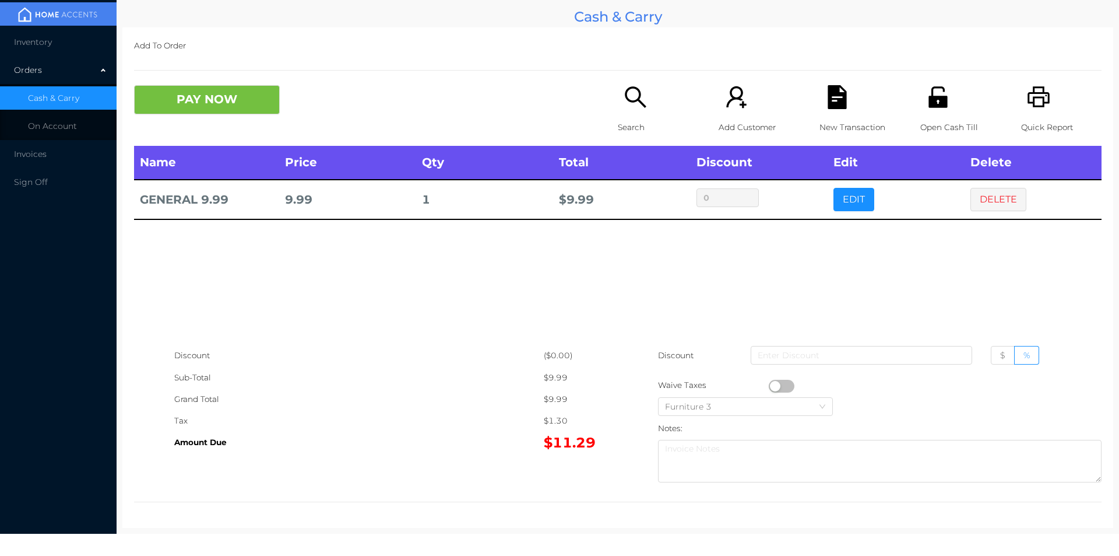
click at [628, 100] on icon "icon: search" at bounding box center [636, 97] width 24 height 24
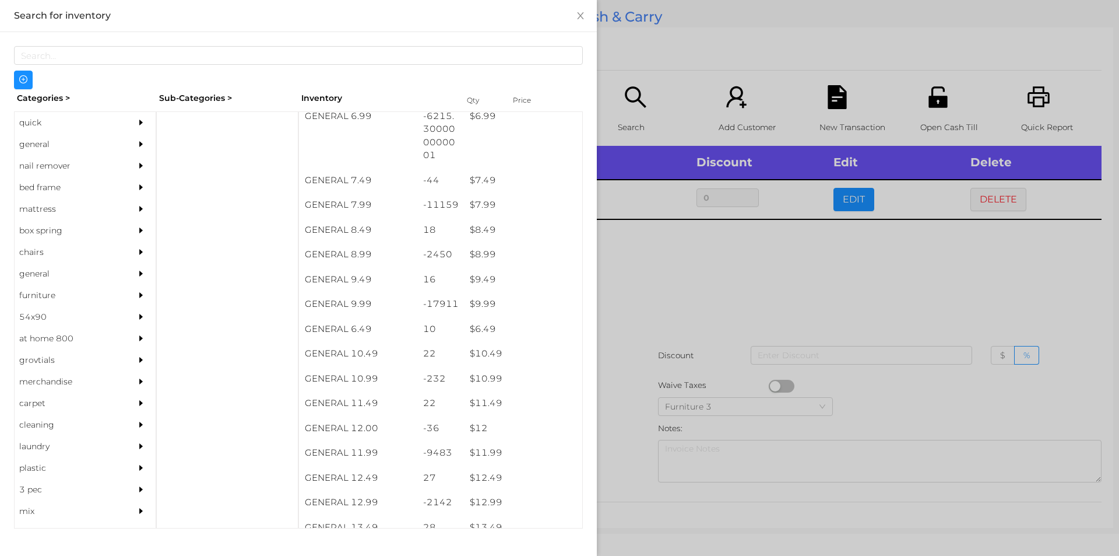
scroll to position [564, 0]
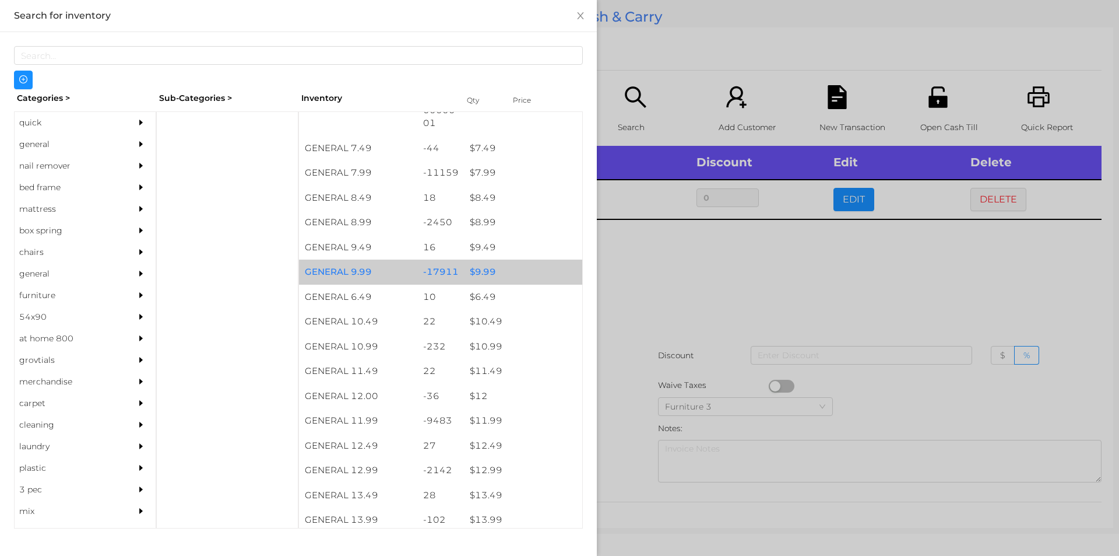
click at [496, 266] on div "$ 9.99" at bounding box center [523, 271] width 118 height 25
click at [497, 267] on div "$ 9.99" at bounding box center [523, 271] width 118 height 25
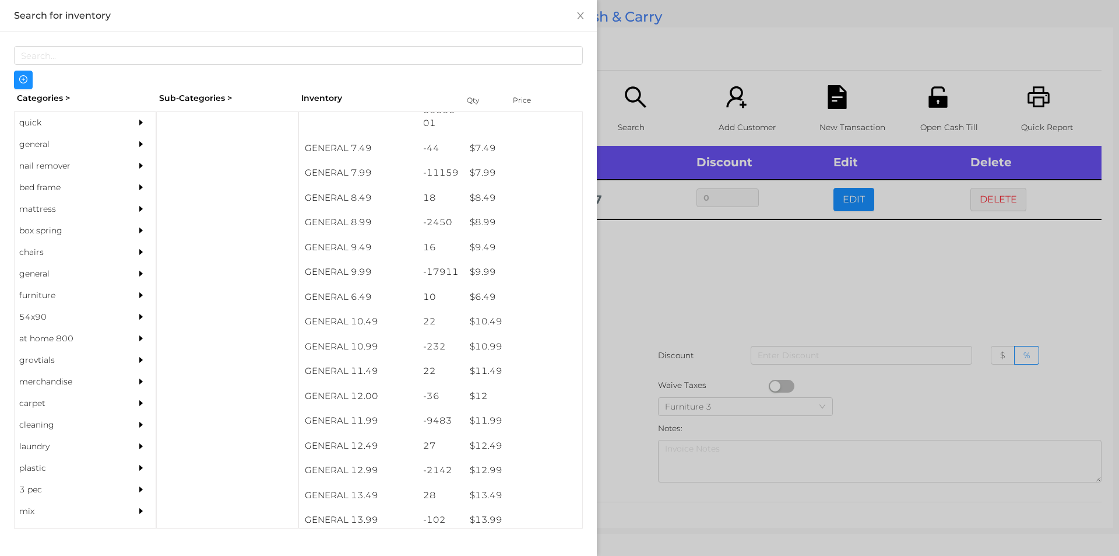
click at [661, 308] on div at bounding box center [559, 278] width 1119 height 556
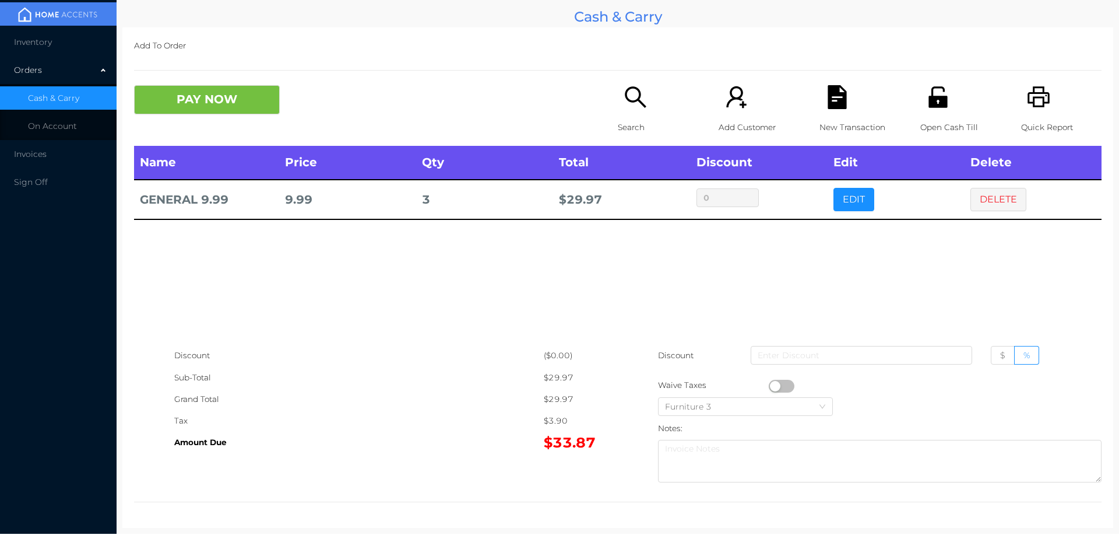
click at [880, 313] on div "Name Price Qty Total Discount Edit Delete GENERAL 9.99 9.99 3 $ 29.97 0 EDIT DE…" at bounding box center [618, 245] width 968 height 199
click at [828, 104] on icon "icon: file-text" at bounding box center [837, 97] width 19 height 24
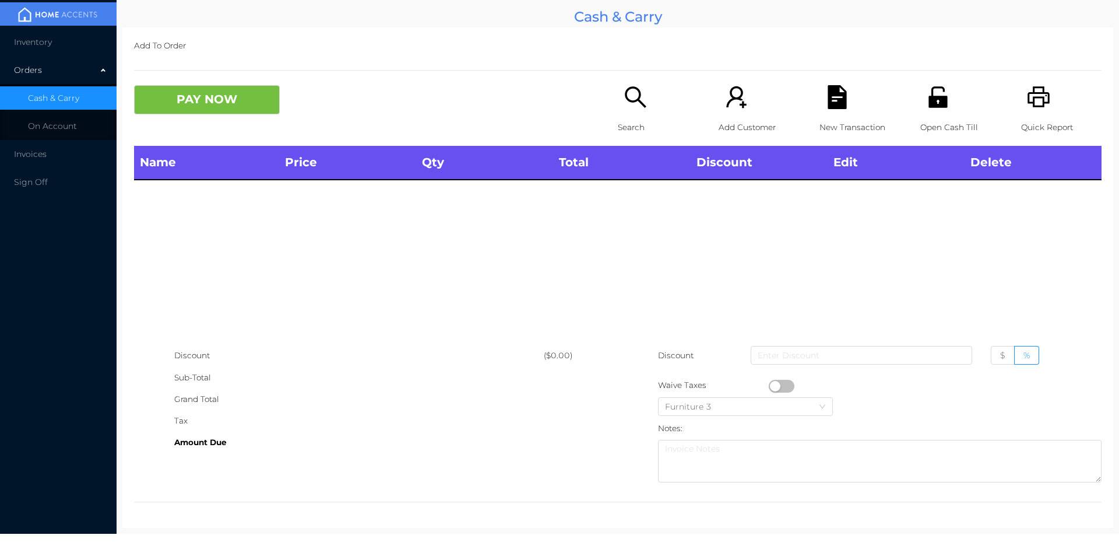
click at [929, 102] on icon "icon: unlock" at bounding box center [938, 96] width 19 height 21
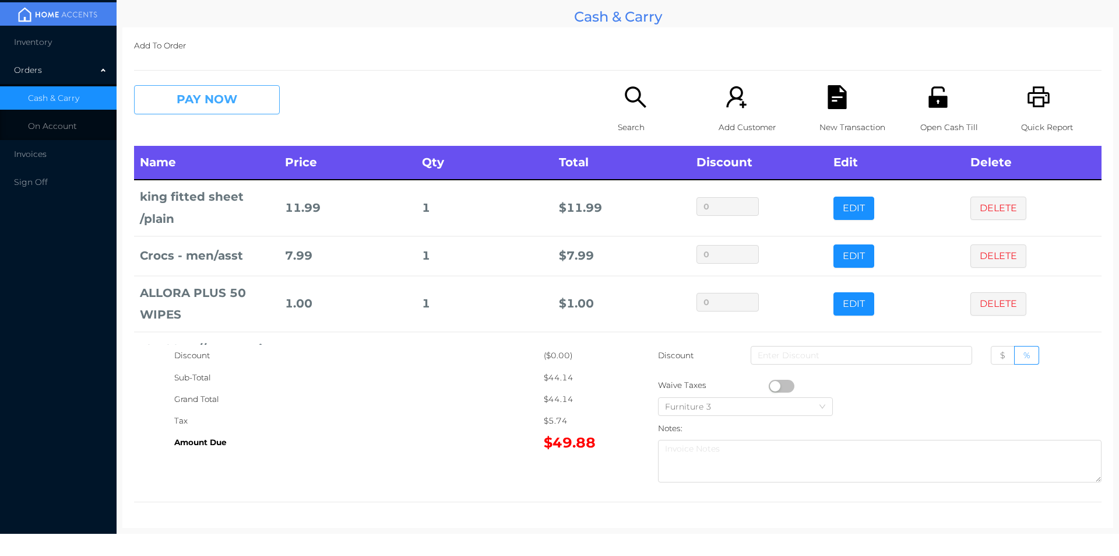
click at [223, 104] on button "PAY NOW" at bounding box center [207, 99] width 146 height 29
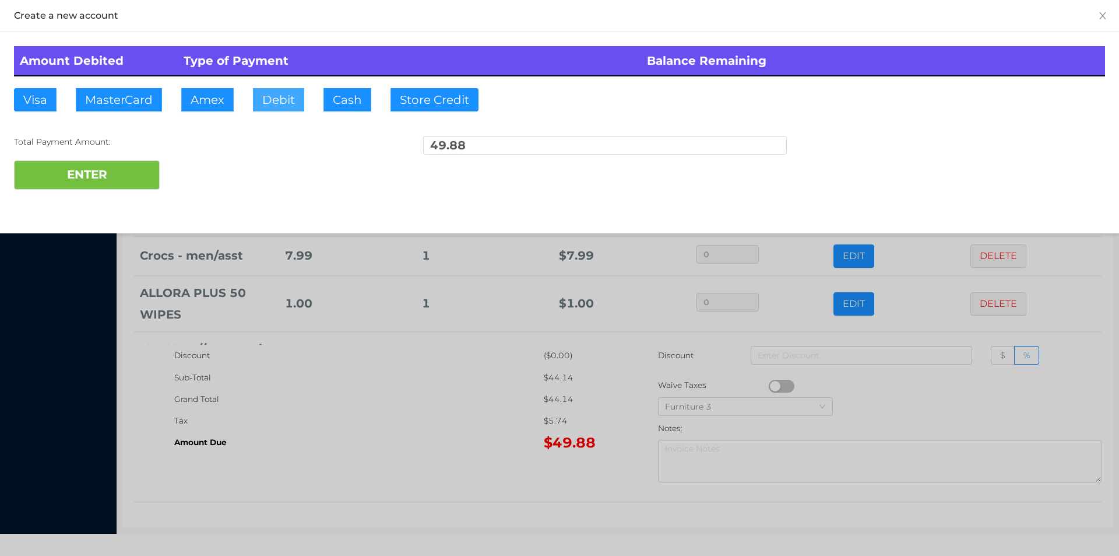
click at [279, 103] on button "Debit" at bounding box center [278, 99] width 51 height 23
click at [80, 188] on button "ENTER" at bounding box center [87, 174] width 146 height 29
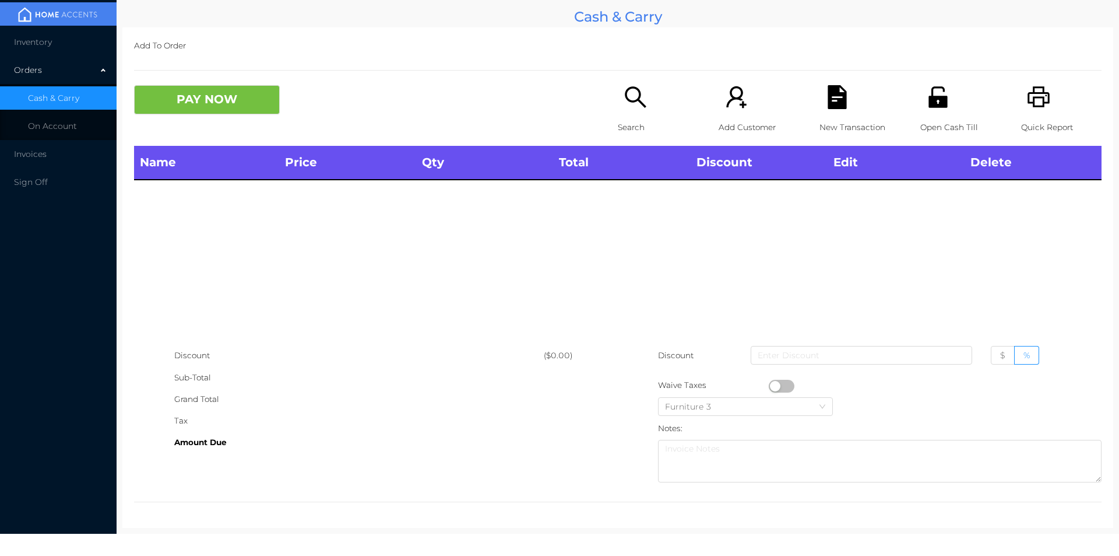
click at [631, 111] on div "Search" at bounding box center [658, 115] width 80 height 61
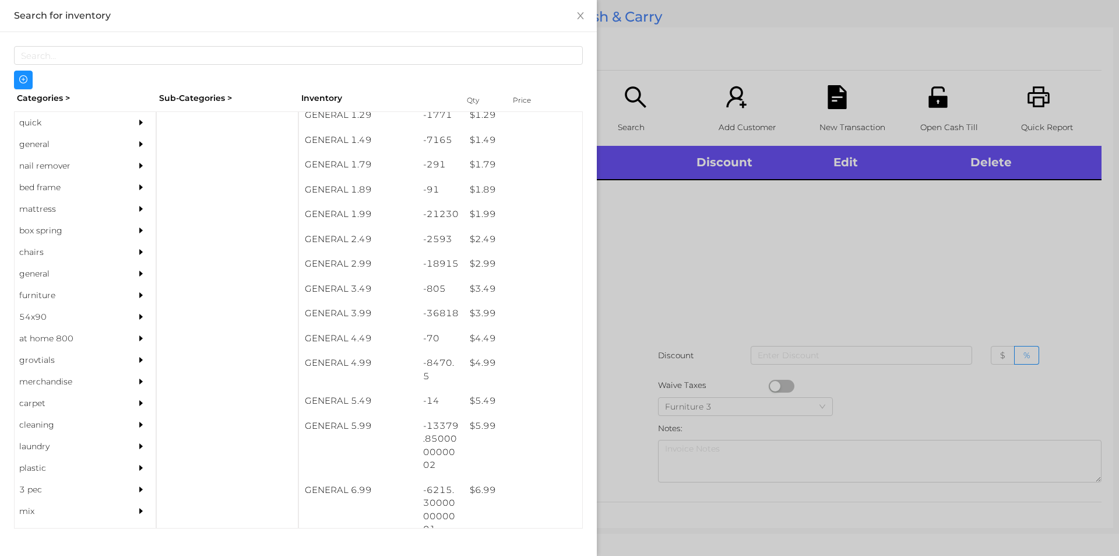
scroll to position [158, 0]
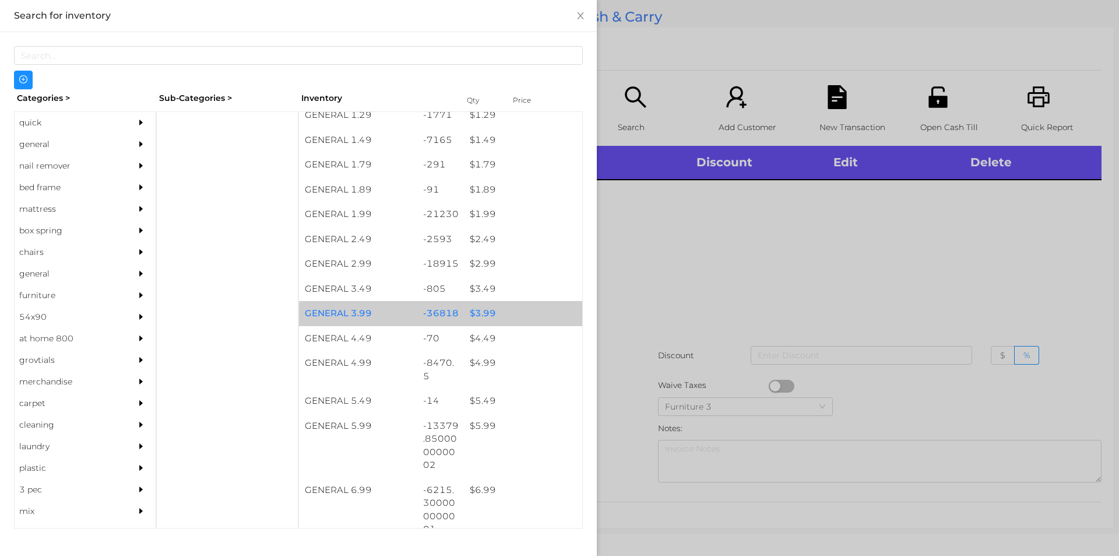
click at [486, 307] on div "$ 3.99" at bounding box center [523, 313] width 118 height 25
click at [495, 318] on div "$ 3.99" at bounding box center [523, 313] width 118 height 25
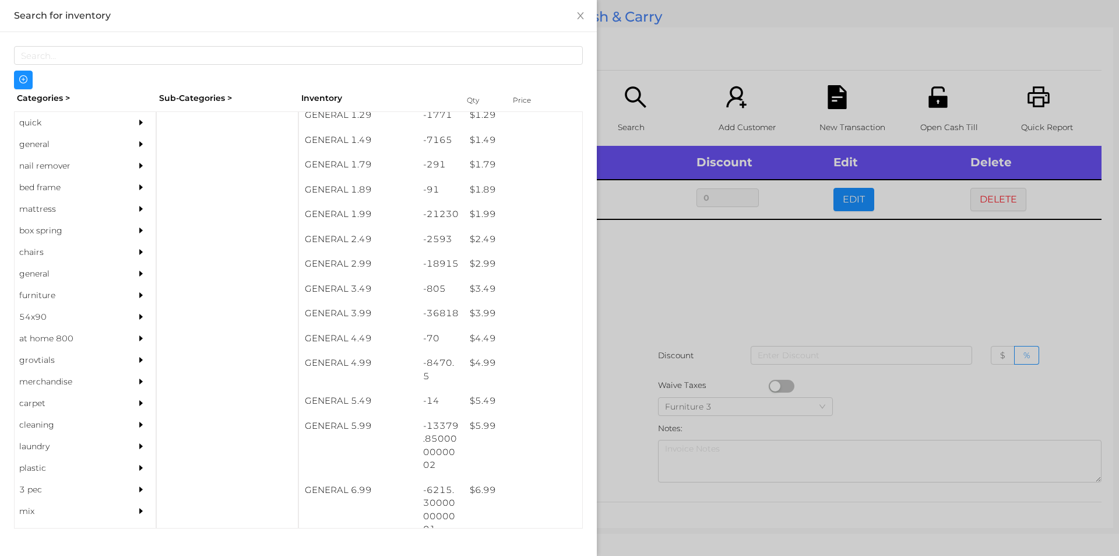
click at [645, 342] on div at bounding box center [559, 278] width 1119 height 556
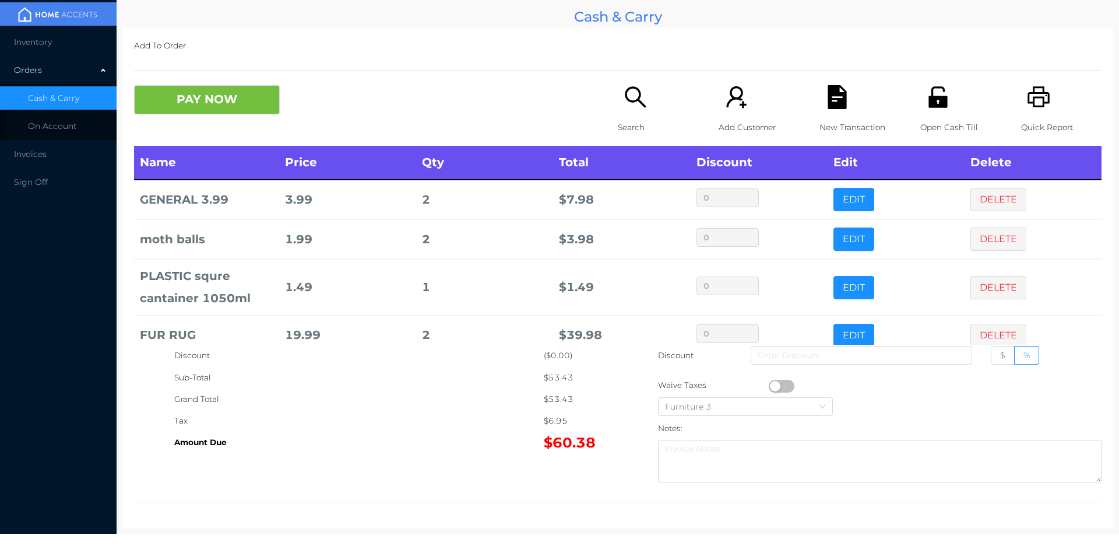
scroll to position [22, 0]
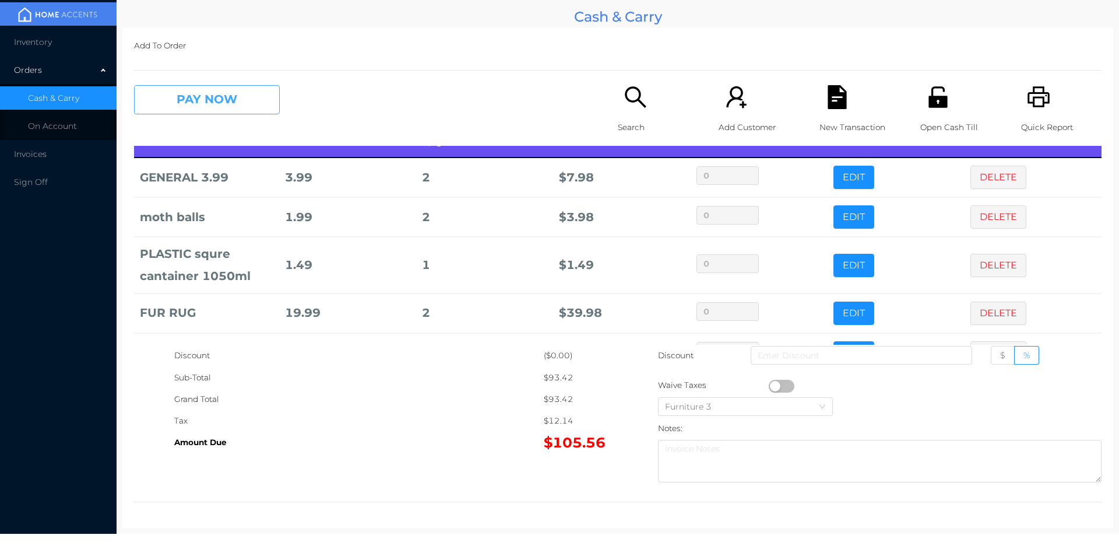
click at [219, 112] on button "PAY NOW" at bounding box center [207, 99] width 146 height 29
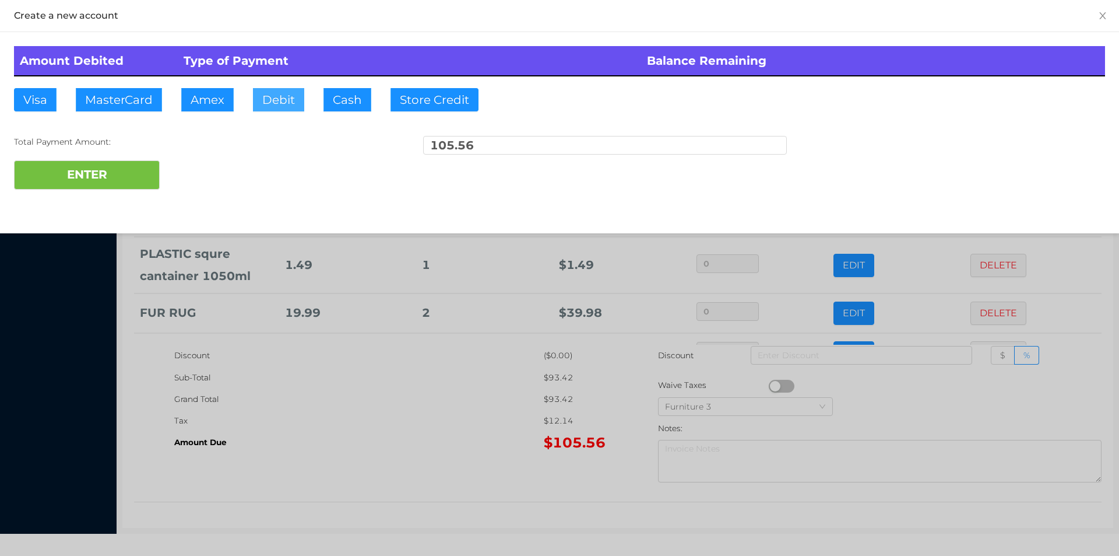
click at [281, 96] on button "Debit" at bounding box center [278, 99] width 51 height 23
click at [170, 149] on div "Total Payment Amount: 105.56" at bounding box center [559, 148] width 1091 height 24
click at [134, 172] on button "ENTER" at bounding box center [87, 174] width 146 height 29
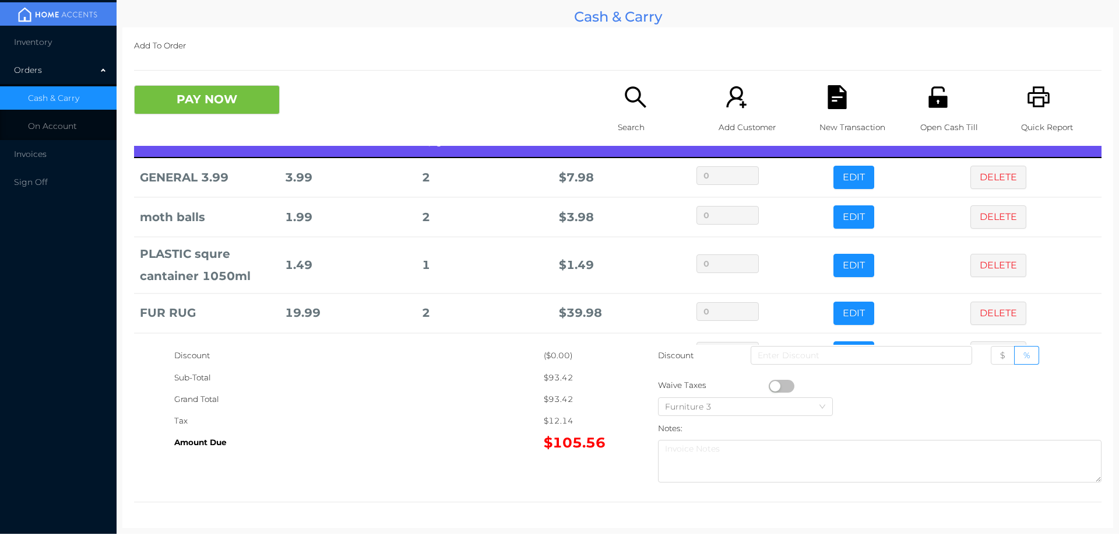
scroll to position [0, 0]
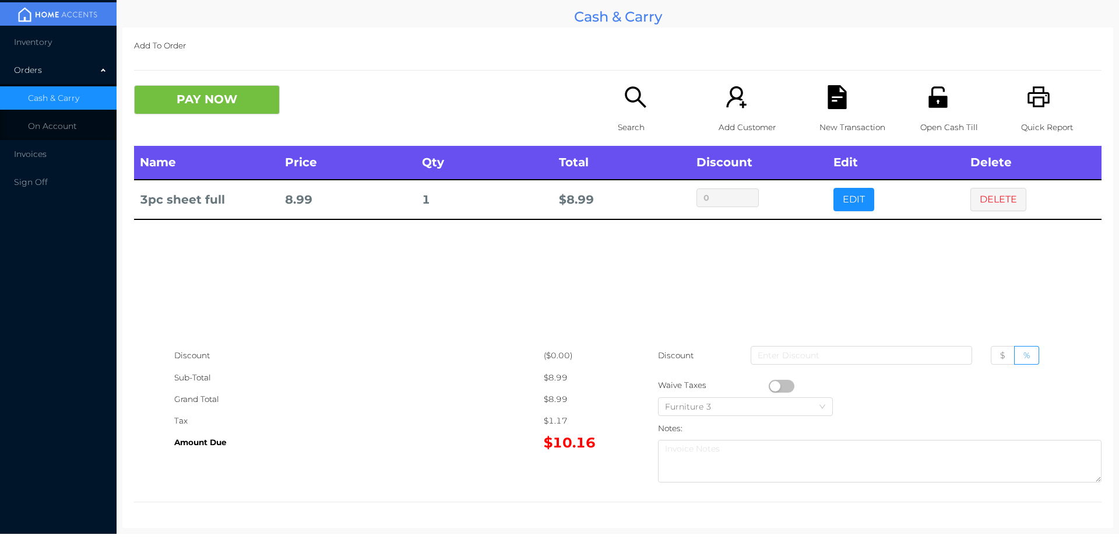
click at [625, 121] on p "Search" at bounding box center [658, 128] width 80 height 22
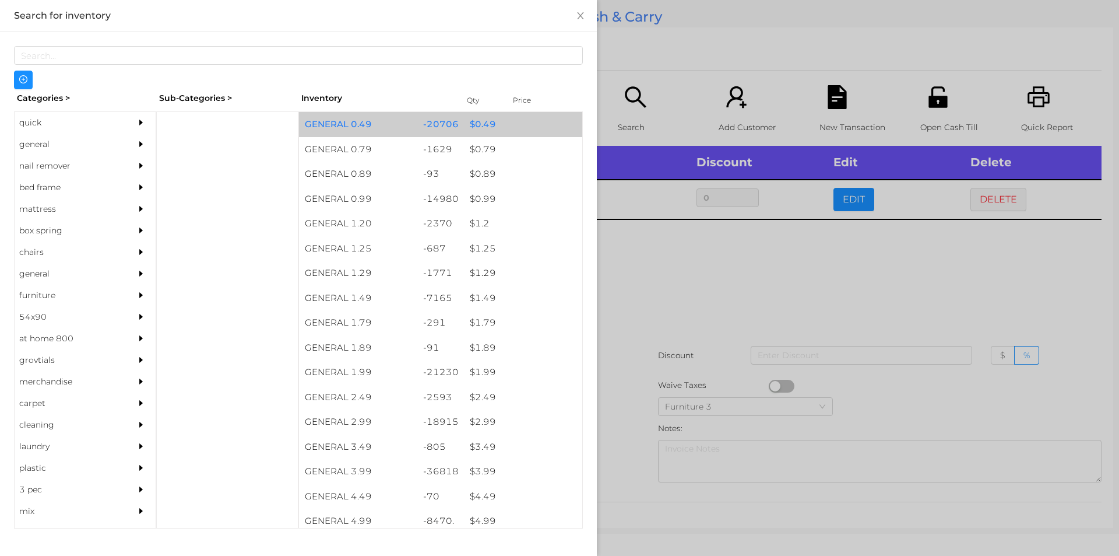
click at [485, 115] on div "$ 0.49" at bounding box center [523, 124] width 118 height 25
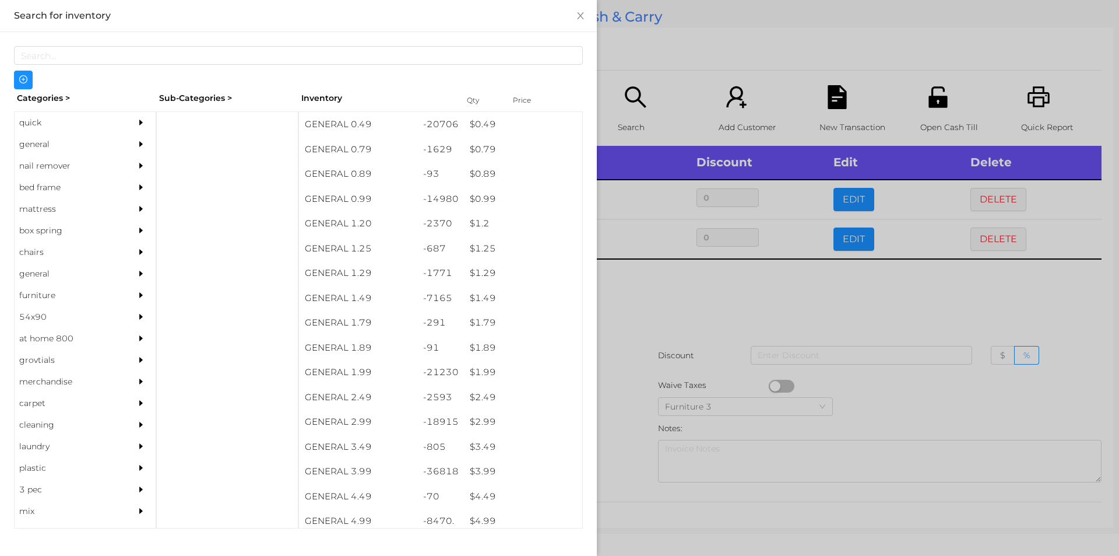
click at [684, 71] on div at bounding box center [559, 278] width 1119 height 556
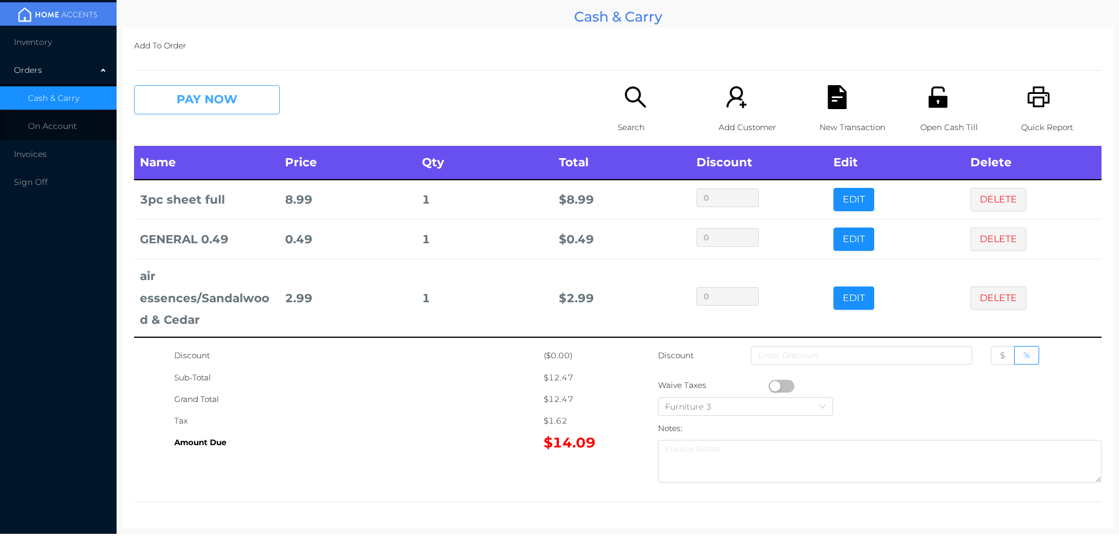
click at [202, 95] on button "PAY NOW" at bounding box center [207, 99] width 146 height 29
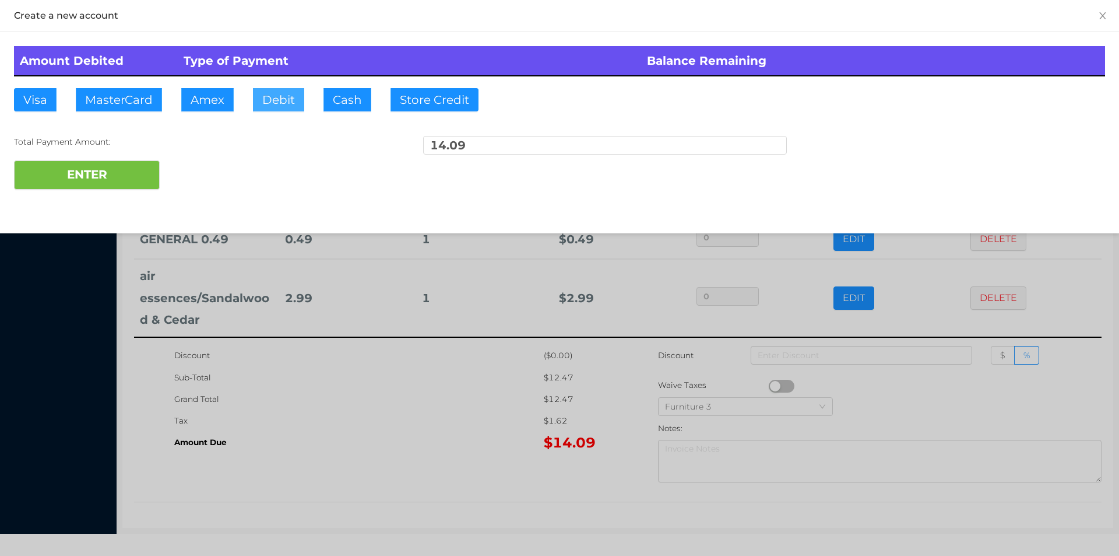
click at [283, 101] on button "Debit" at bounding box center [278, 99] width 51 height 23
click at [121, 173] on button "ENTER" at bounding box center [87, 174] width 146 height 29
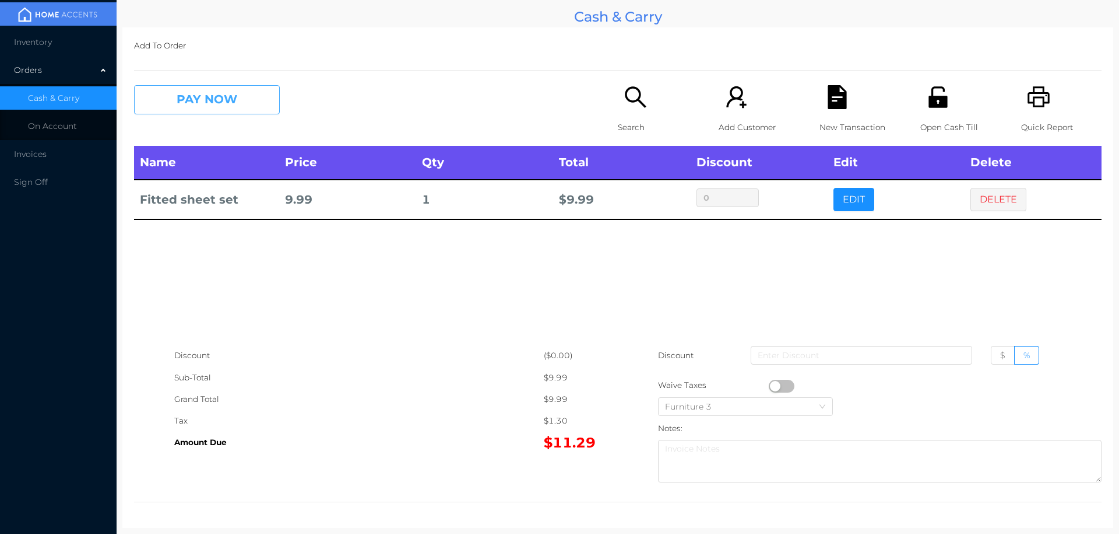
click at [223, 100] on button "PAY NOW" at bounding box center [207, 99] width 146 height 29
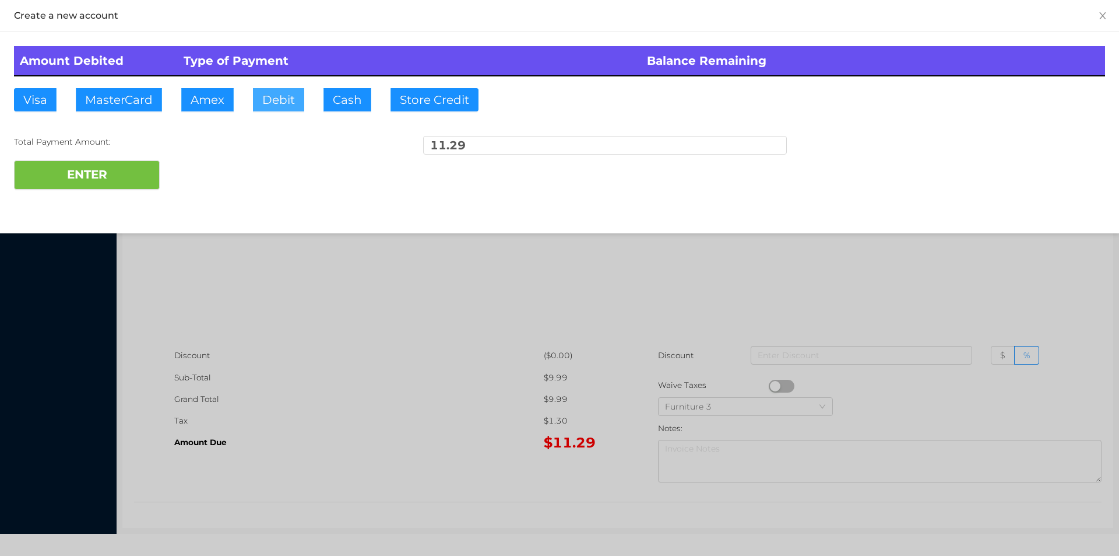
click at [276, 93] on button "Debit" at bounding box center [278, 99] width 51 height 23
click at [120, 164] on button "ENTER" at bounding box center [87, 174] width 146 height 29
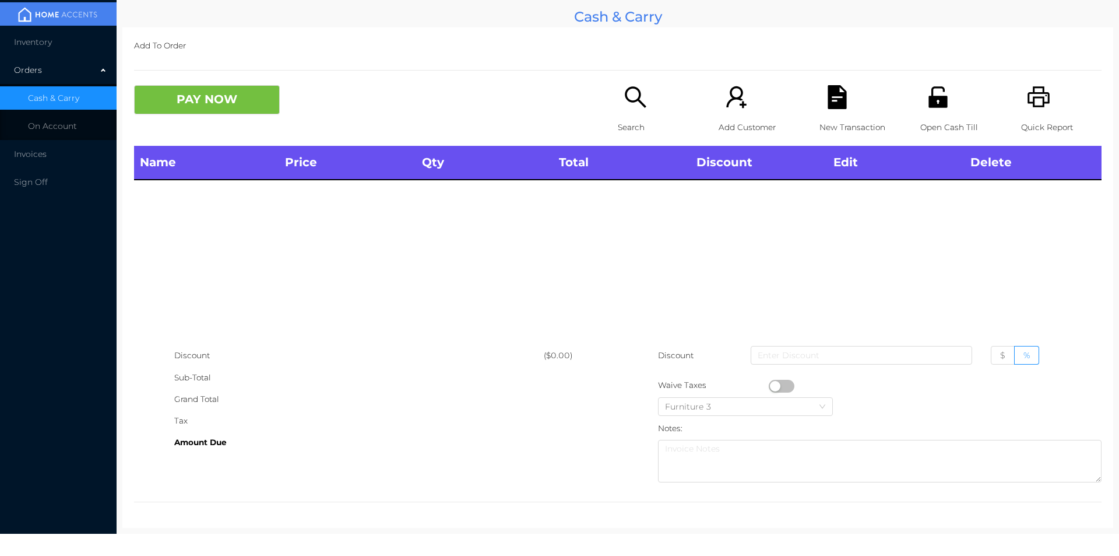
click at [637, 114] on div "Search" at bounding box center [658, 115] width 80 height 61
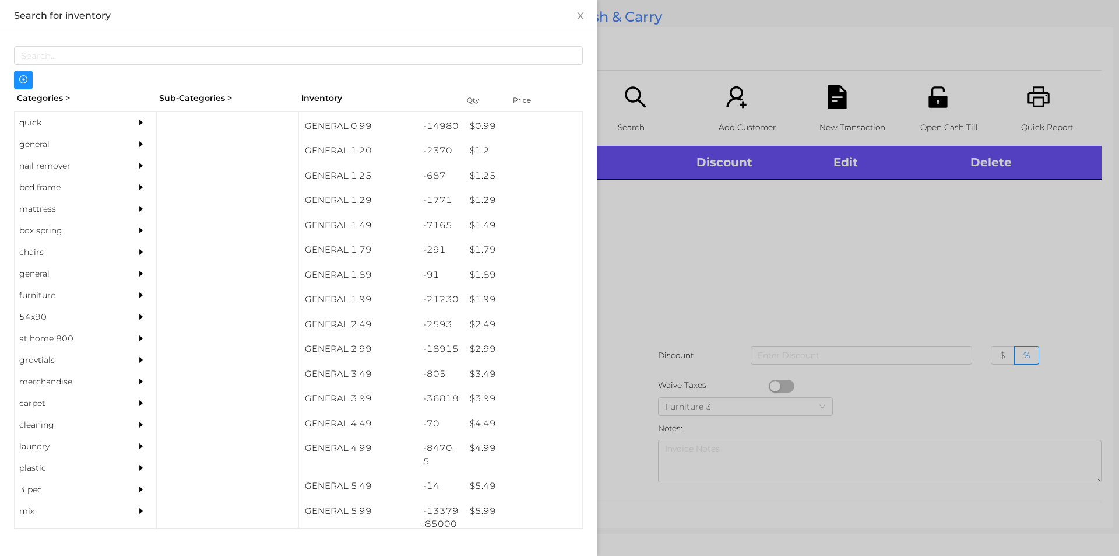
scroll to position [73, 0]
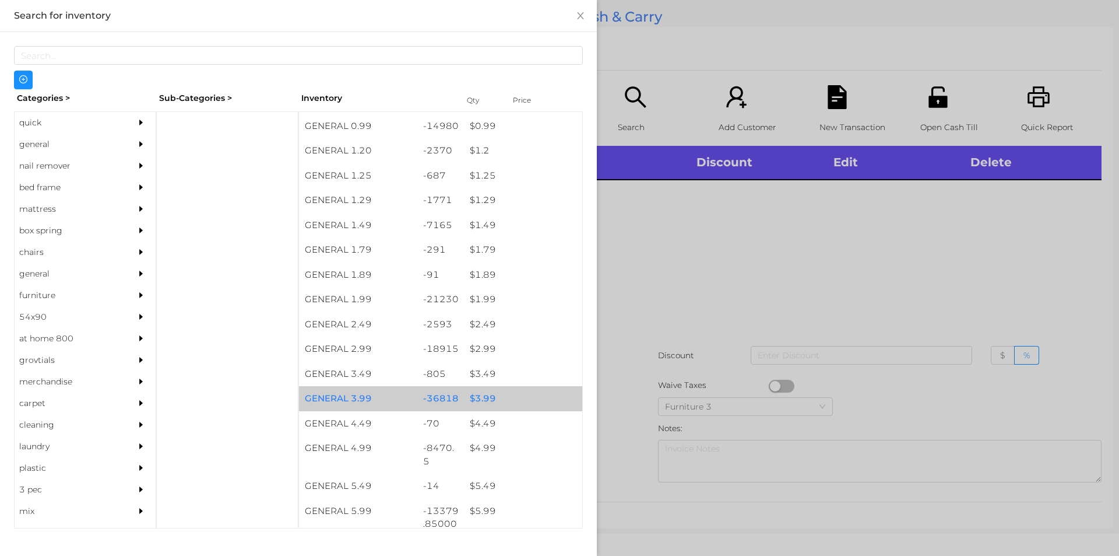
click at [506, 406] on div "$ 3.99" at bounding box center [523, 398] width 118 height 25
click at [504, 400] on div "$ 3.99" at bounding box center [523, 398] width 118 height 25
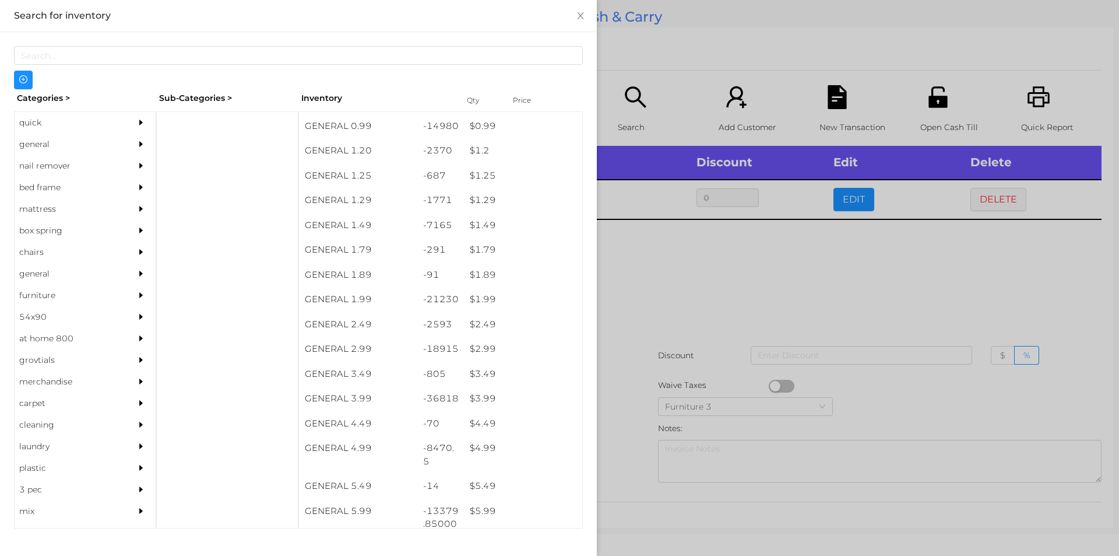
click at [662, 342] on div at bounding box center [559, 278] width 1119 height 556
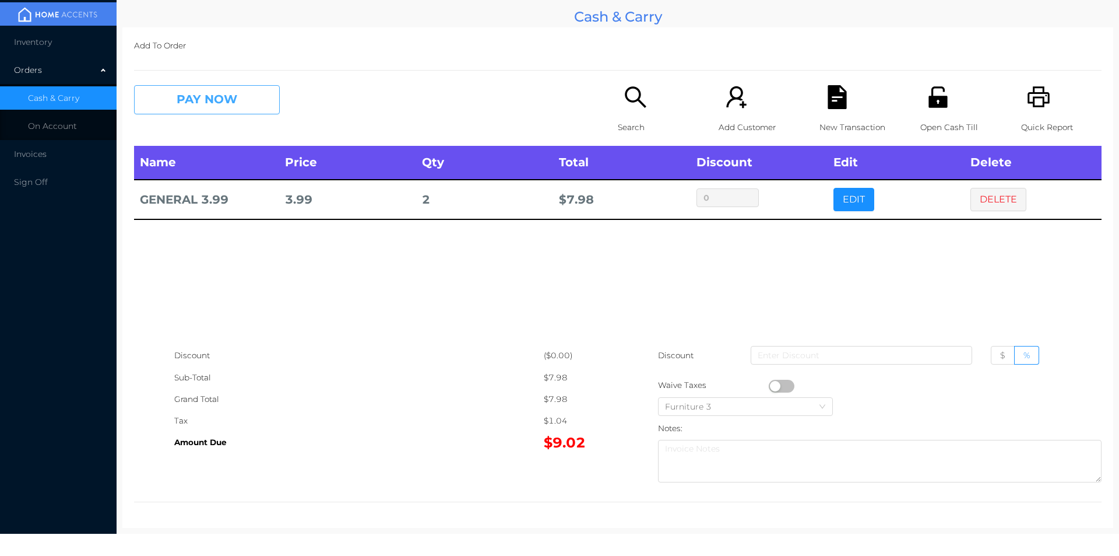
click at [223, 89] on button "PAY NOW" at bounding box center [207, 99] width 146 height 29
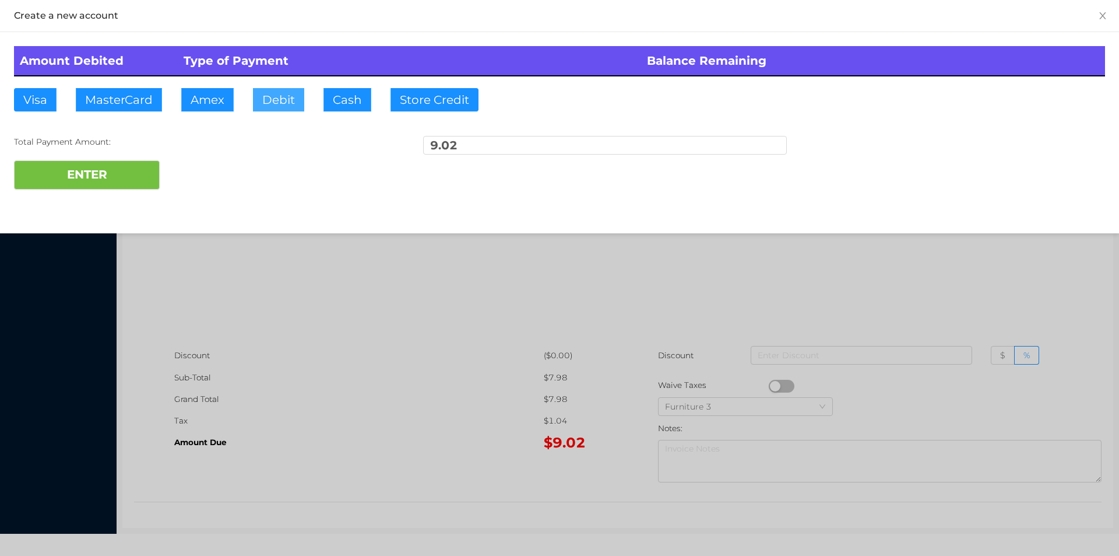
click at [285, 99] on button "Debit" at bounding box center [278, 99] width 51 height 23
click at [106, 170] on button "ENTER" at bounding box center [87, 174] width 146 height 29
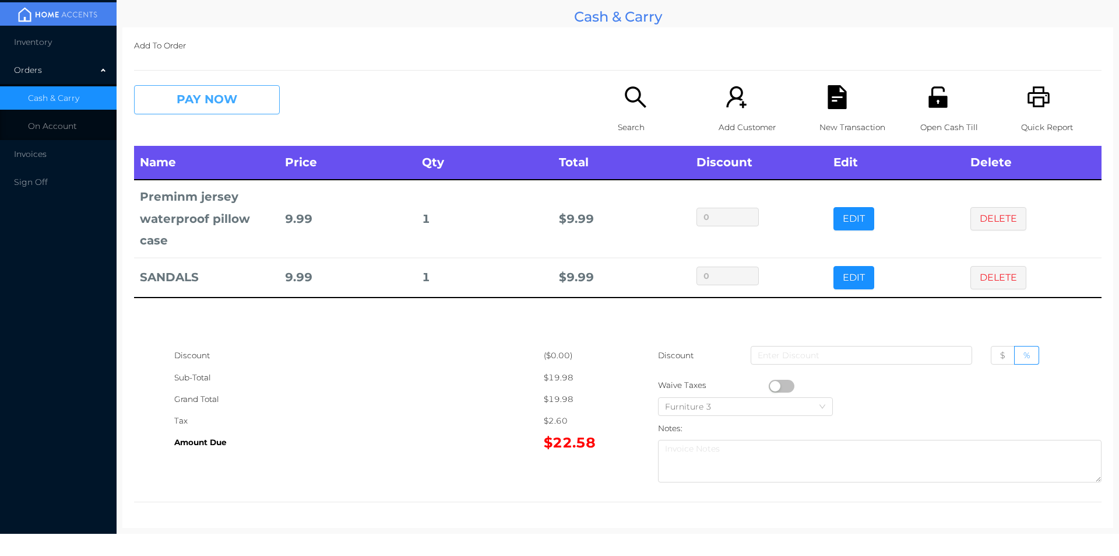
click at [191, 98] on button "PAY NOW" at bounding box center [207, 99] width 146 height 29
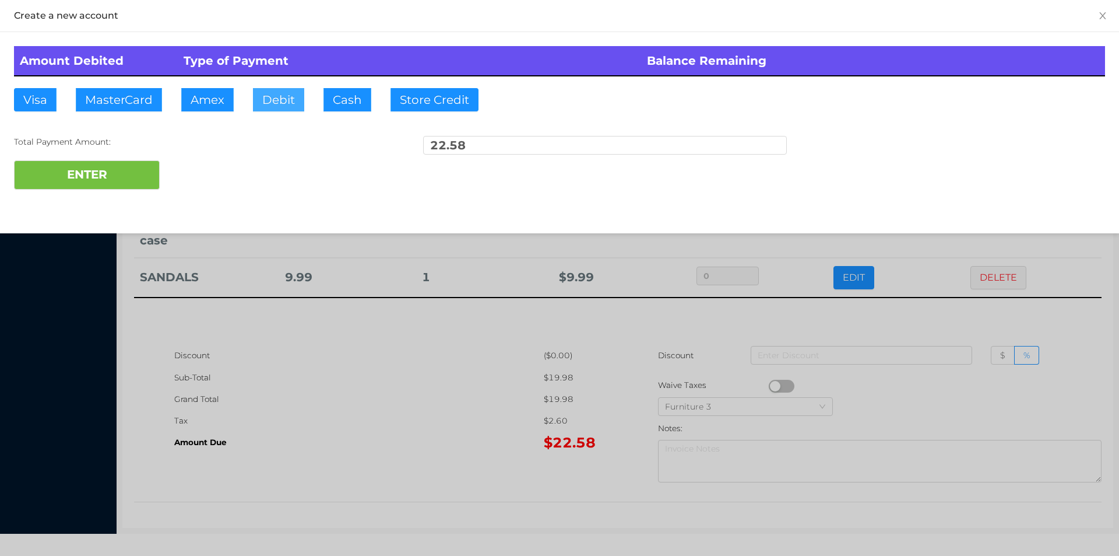
click at [285, 89] on button "Debit" at bounding box center [278, 99] width 51 height 23
click at [94, 178] on button "ENTER" at bounding box center [87, 174] width 146 height 29
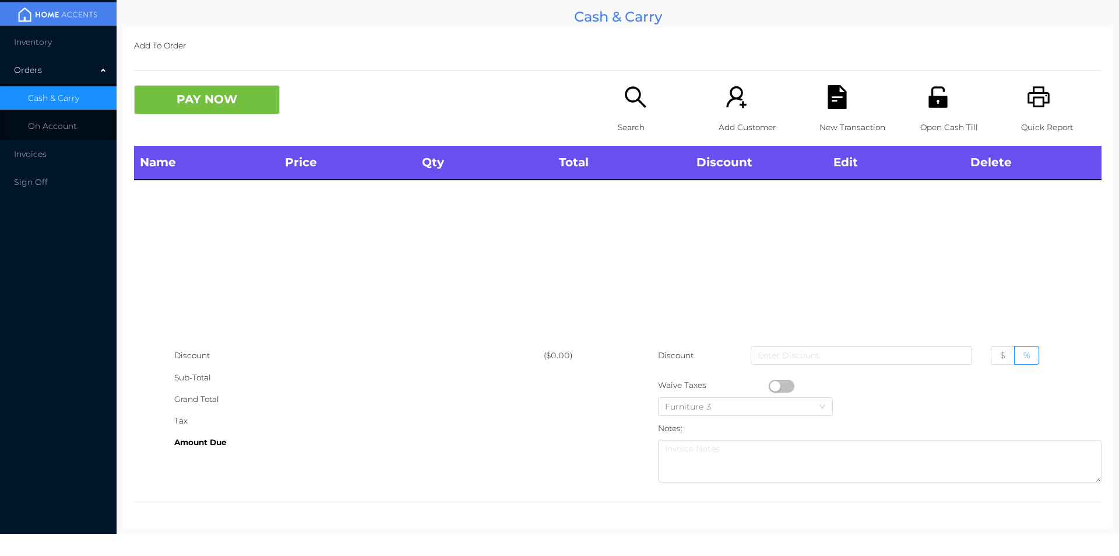
click at [933, 143] on div "Open Cash Till" at bounding box center [961, 115] width 80 height 61
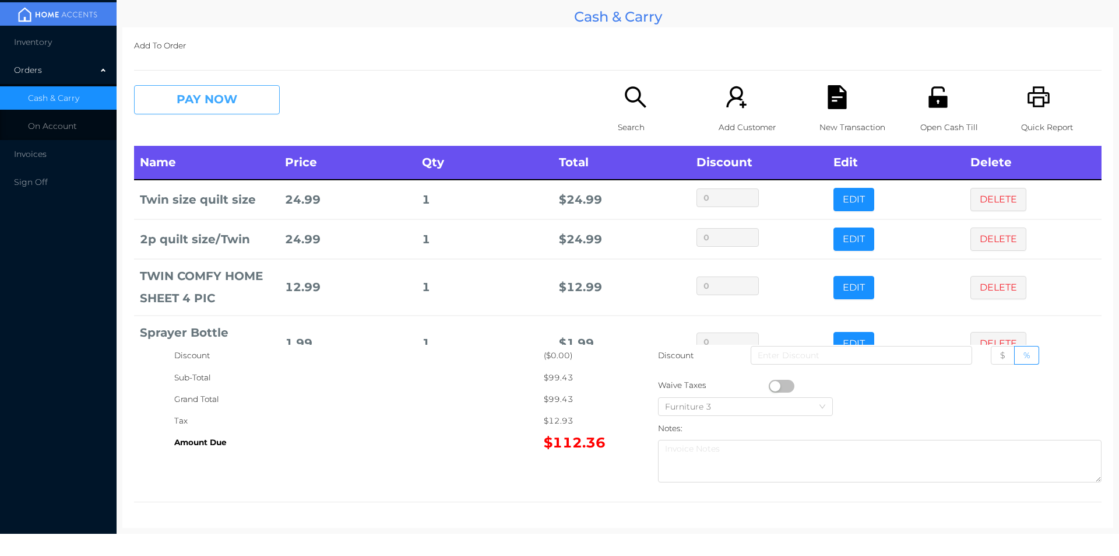
click at [210, 101] on button "PAY NOW" at bounding box center [207, 99] width 146 height 29
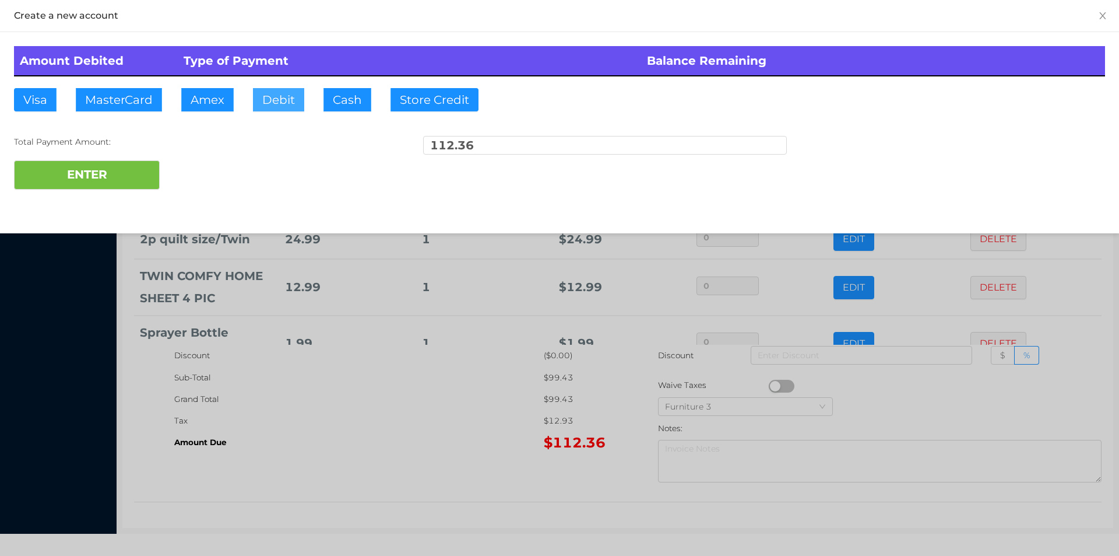
click at [282, 103] on button "Debit" at bounding box center [278, 99] width 51 height 23
click at [120, 173] on button "ENTER" at bounding box center [87, 174] width 146 height 29
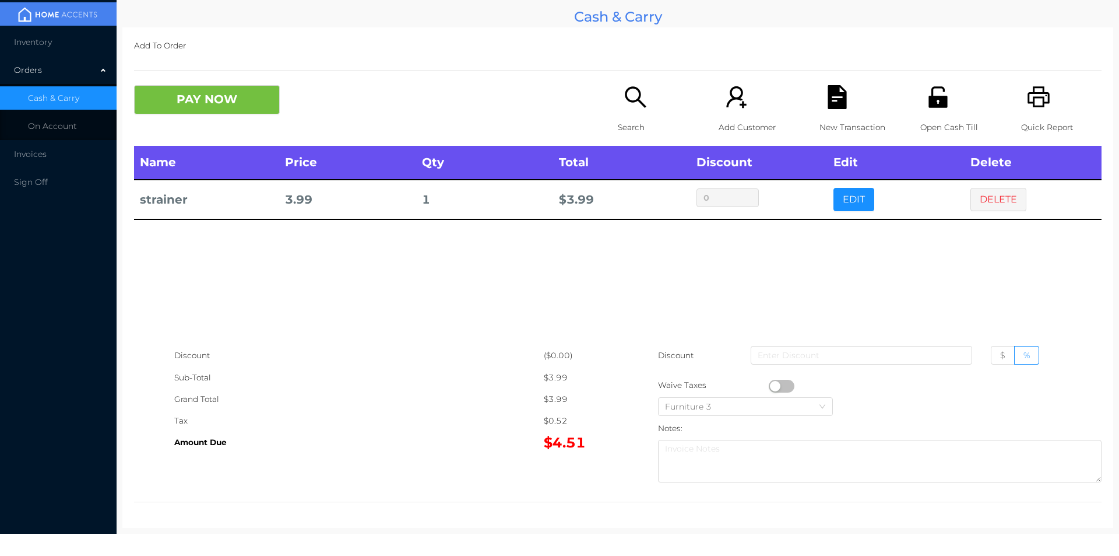
click at [931, 106] on icon "icon: unlock" at bounding box center [938, 96] width 19 height 21
click at [827, 111] on div "New Transaction" at bounding box center [860, 115] width 80 height 61
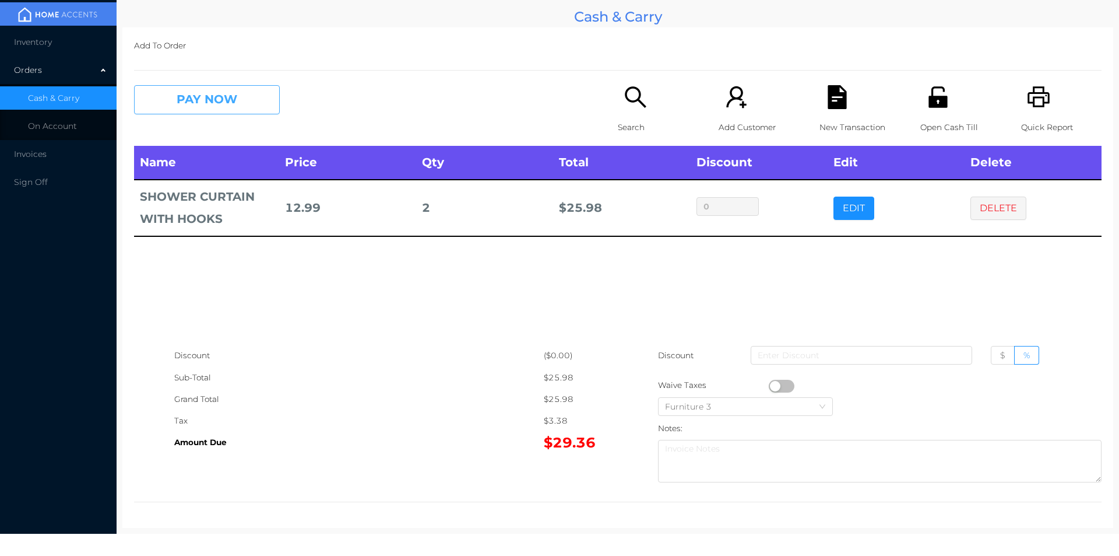
click at [239, 114] on button "PAY NOW" at bounding box center [207, 99] width 146 height 29
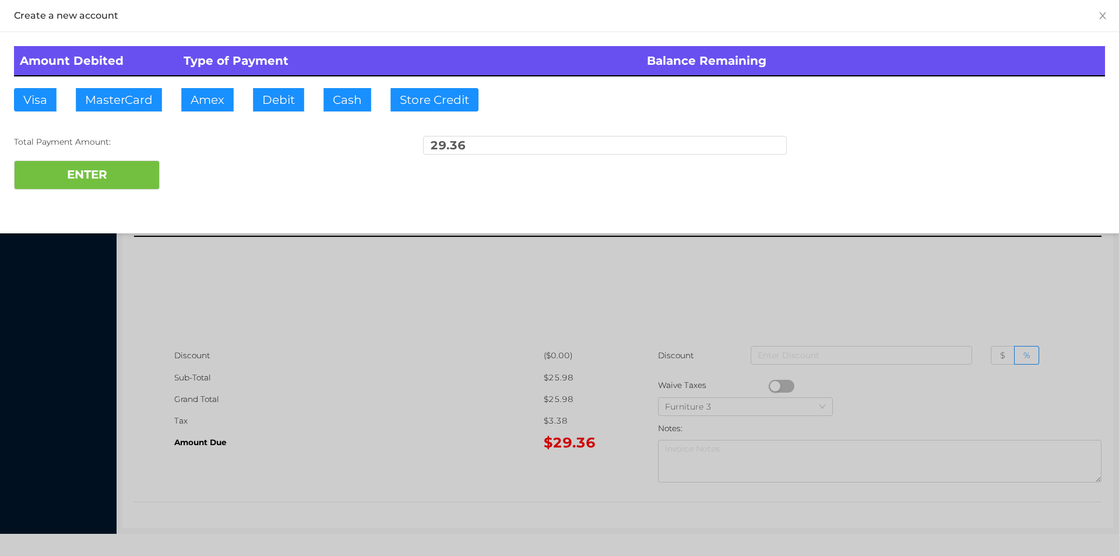
click at [912, 297] on div at bounding box center [559, 278] width 1119 height 556
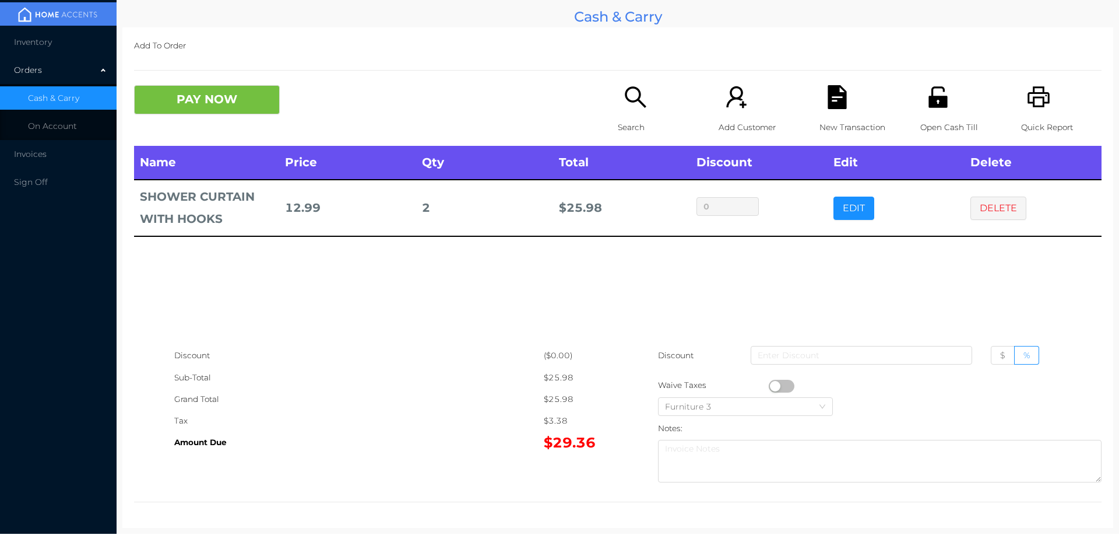
click at [931, 105] on icon "icon: unlock" at bounding box center [938, 96] width 19 height 21
click at [259, 94] on button "PAY NOW" at bounding box center [207, 99] width 146 height 29
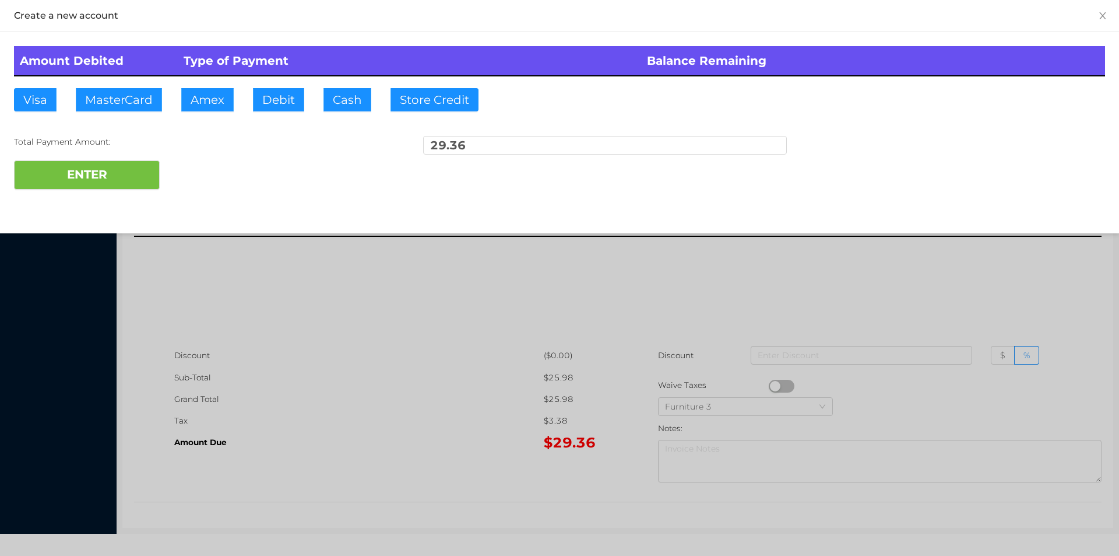
click at [481, 388] on div at bounding box center [559, 278] width 1119 height 556
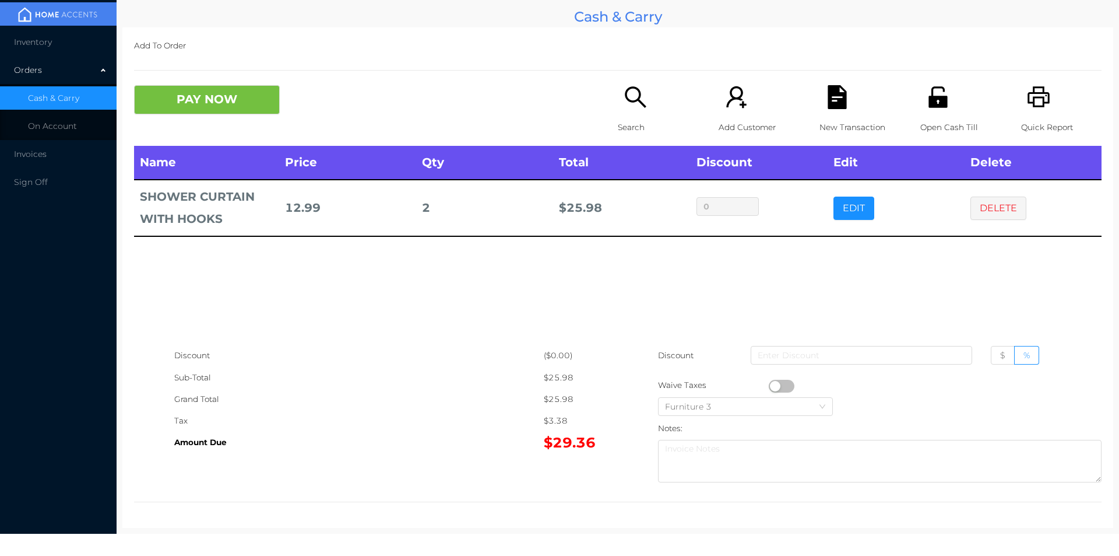
click at [941, 104] on icon "icon: unlock" at bounding box center [938, 97] width 24 height 24
click at [1002, 217] on button "DELETE" at bounding box center [999, 207] width 56 height 23
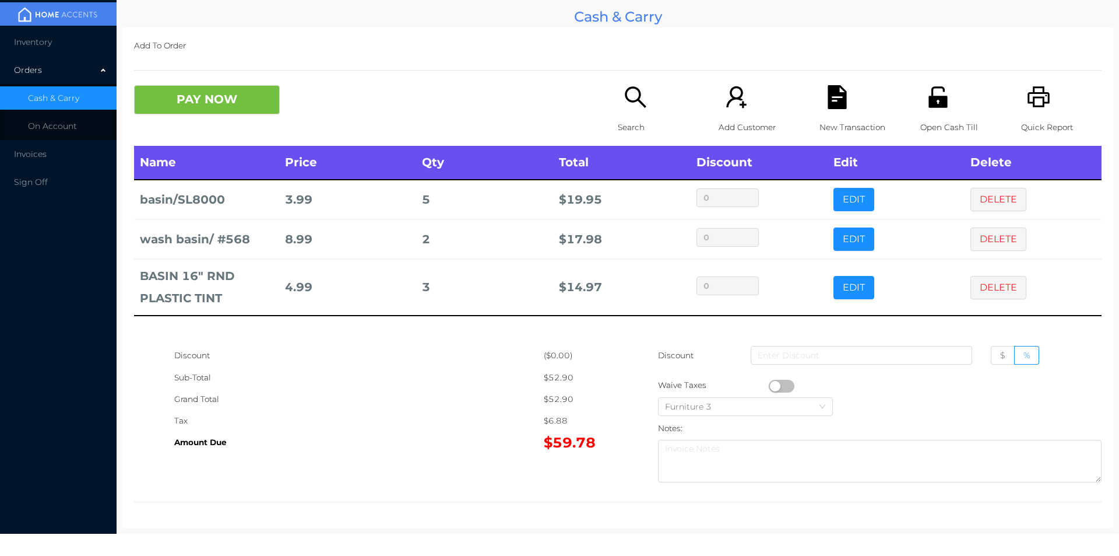
click at [628, 100] on icon "icon: search" at bounding box center [636, 97] width 24 height 24
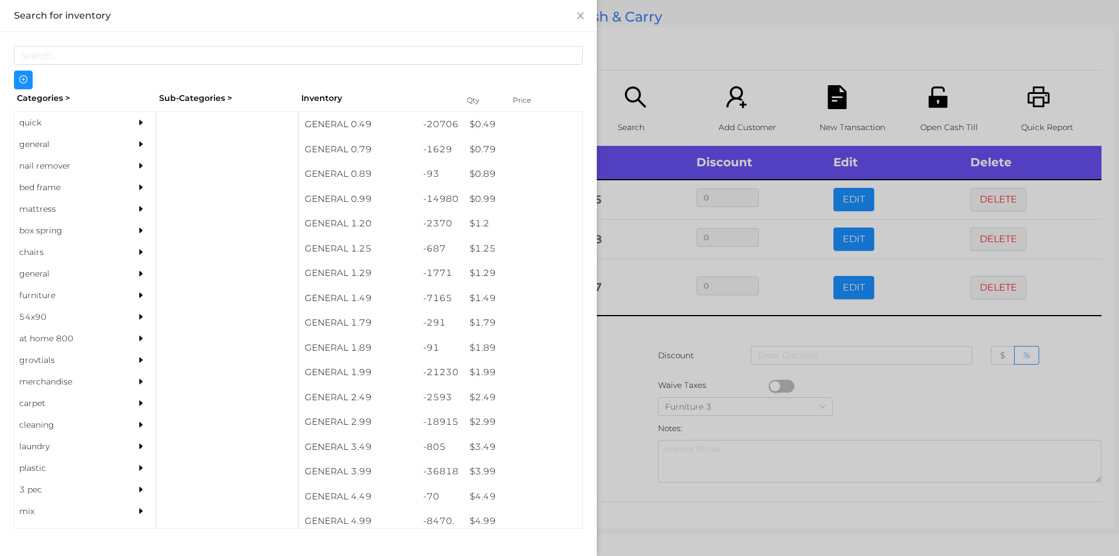
click at [47, 117] on div "quick" at bounding box center [68, 123] width 106 height 22
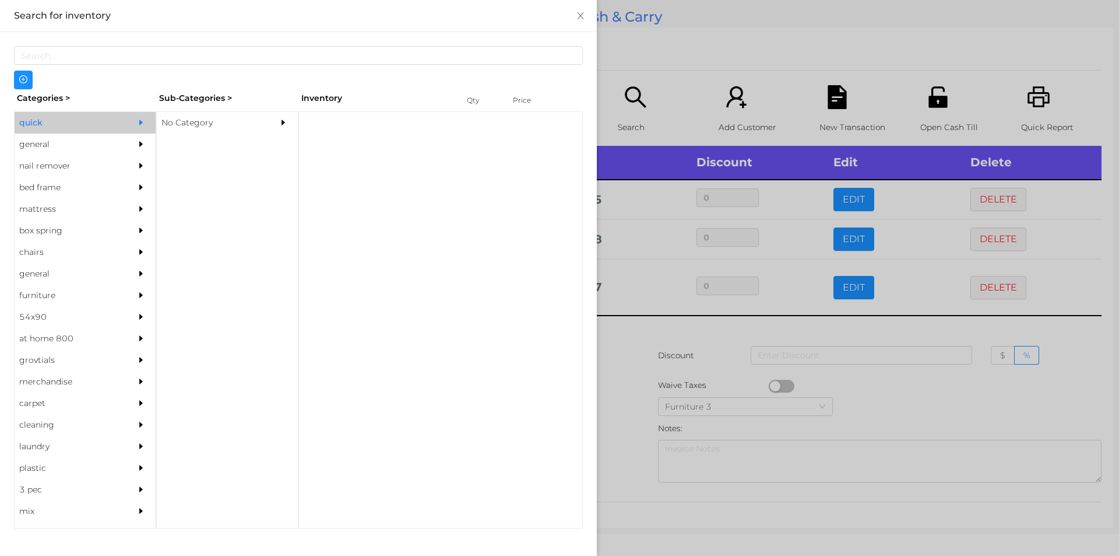
click at [183, 127] on div "No Category" at bounding box center [210, 123] width 106 height 22
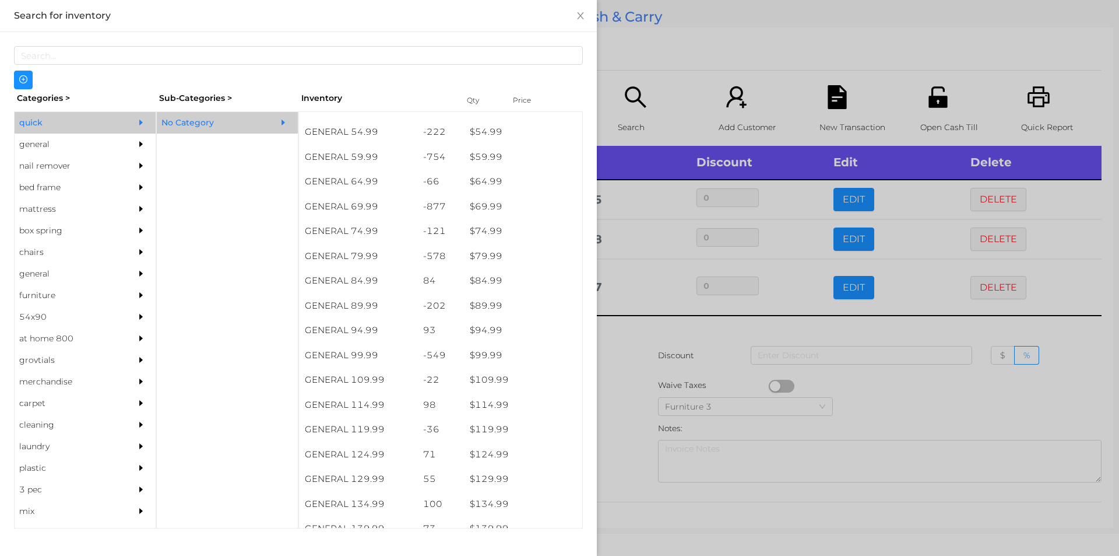
scroll to position [739, 0]
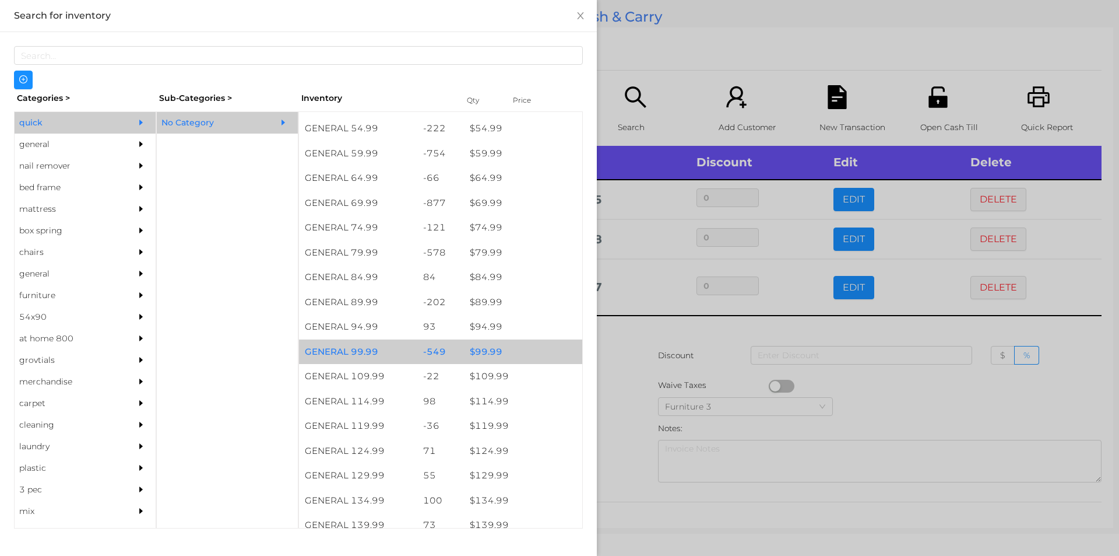
click at [487, 350] on div "$ 99.99" at bounding box center [523, 351] width 118 height 25
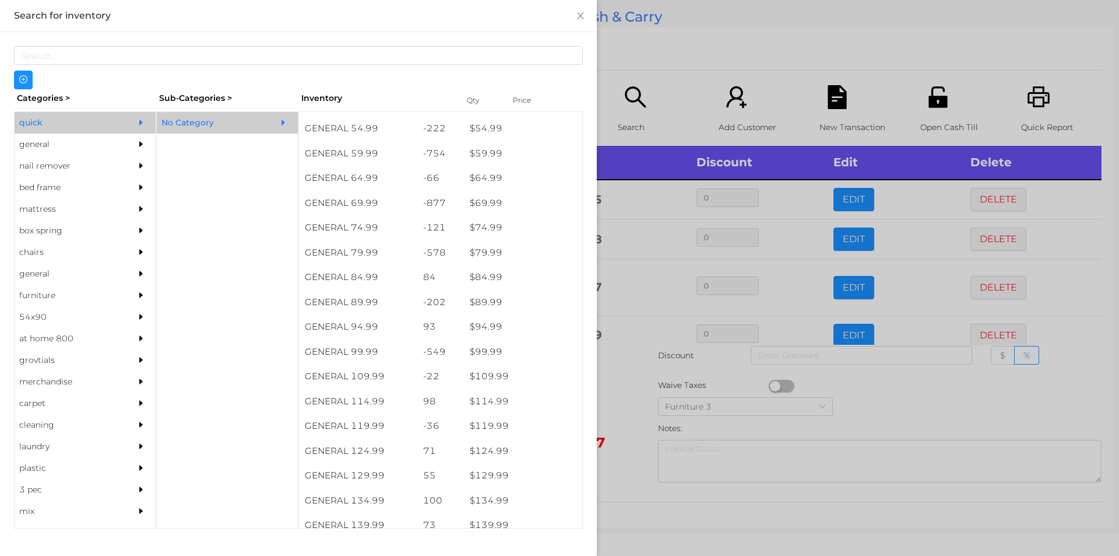
click at [624, 374] on div at bounding box center [559, 278] width 1119 height 556
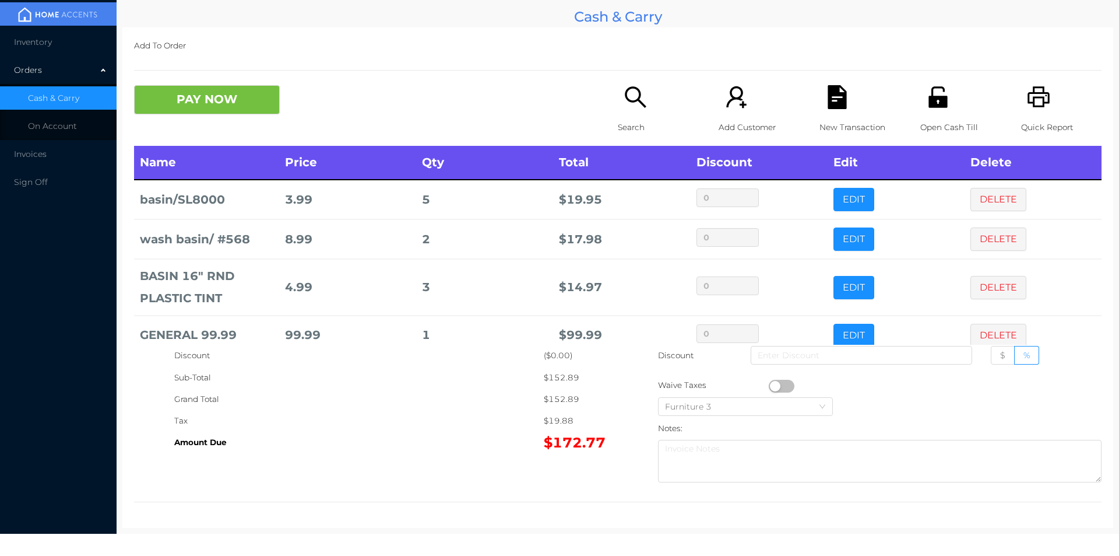
scroll to position [22, 0]
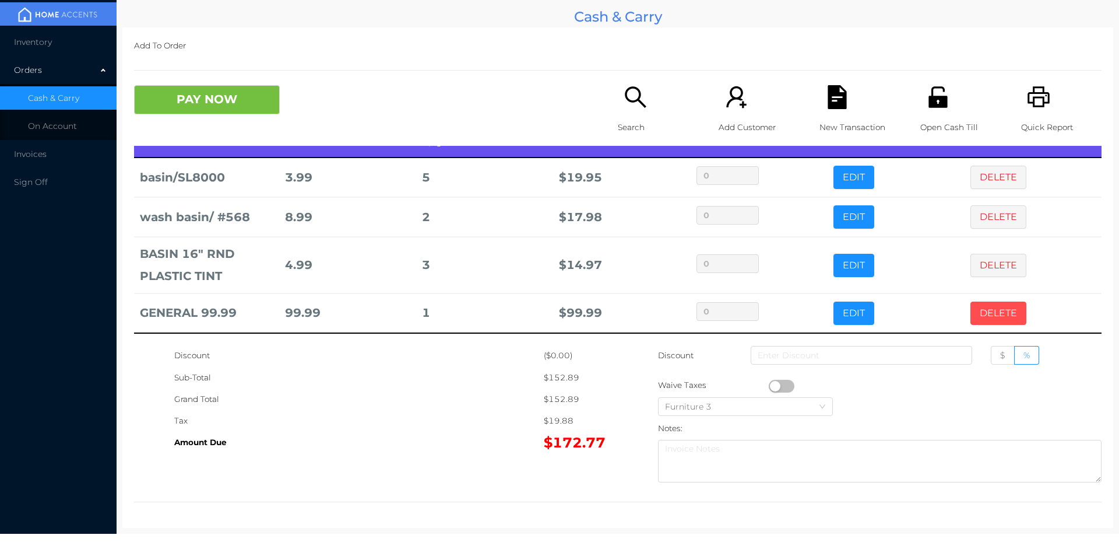
click at [997, 304] on button "DELETE" at bounding box center [999, 312] width 56 height 23
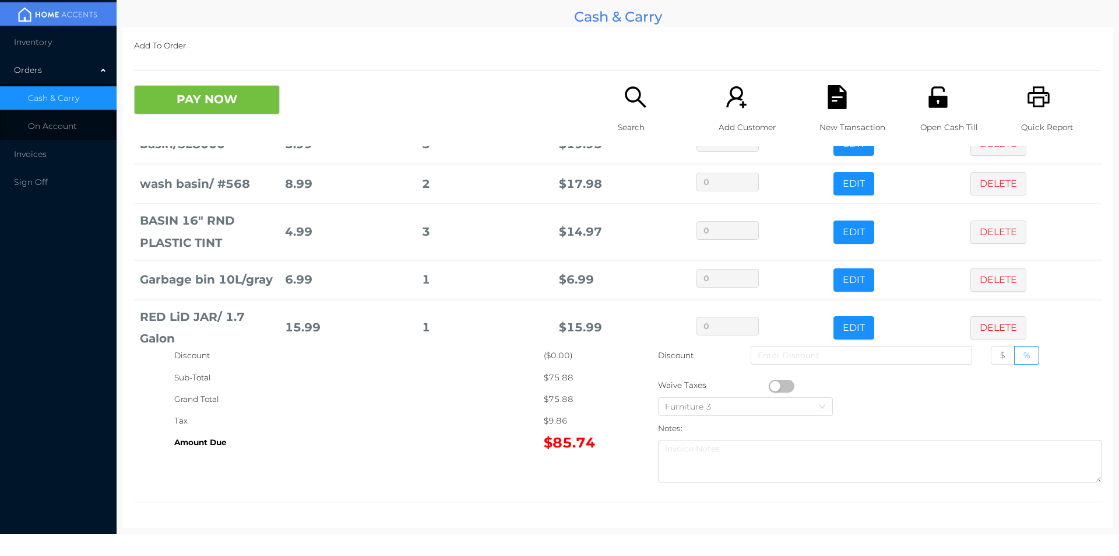
scroll to position [95, 0]
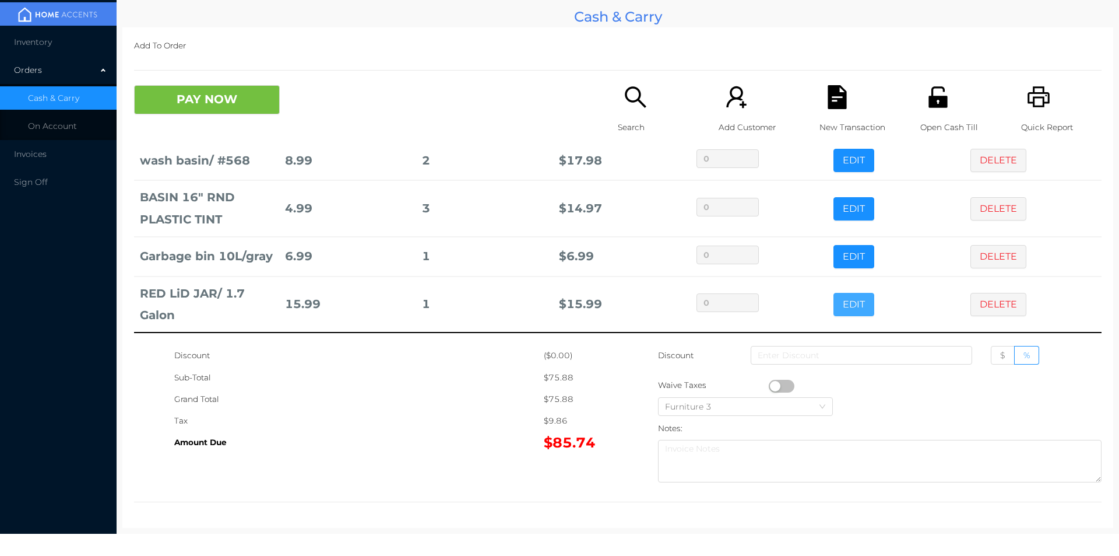
click at [834, 301] on button "EDIT" at bounding box center [854, 304] width 41 height 23
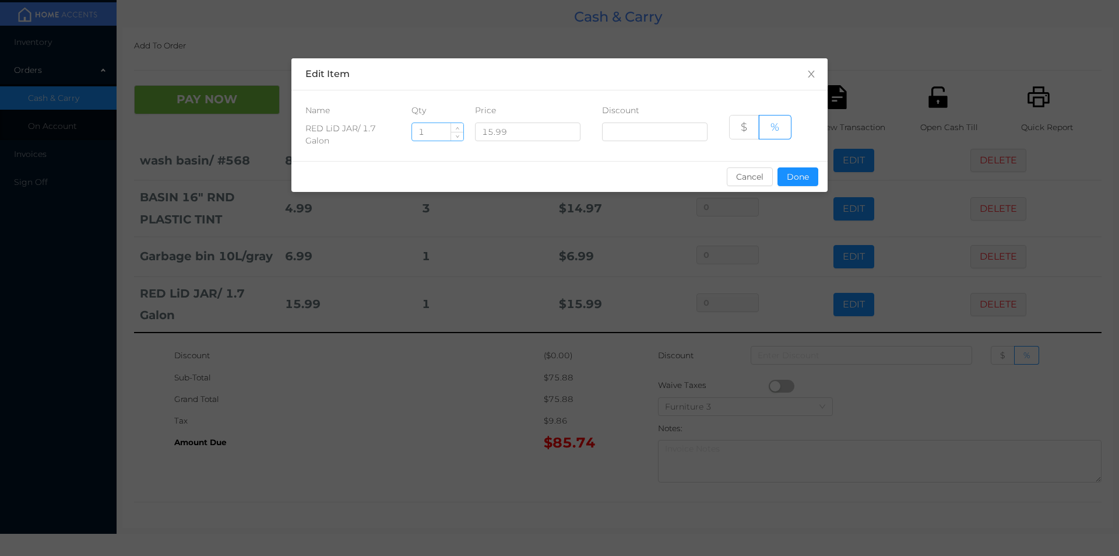
click at [429, 136] on input "1" at bounding box center [437, 131] width 51 height 17
type input "4"
click at [803, 174] on button "Done" at bounding box center [798, 176] width 41 height 19
type input "0%"
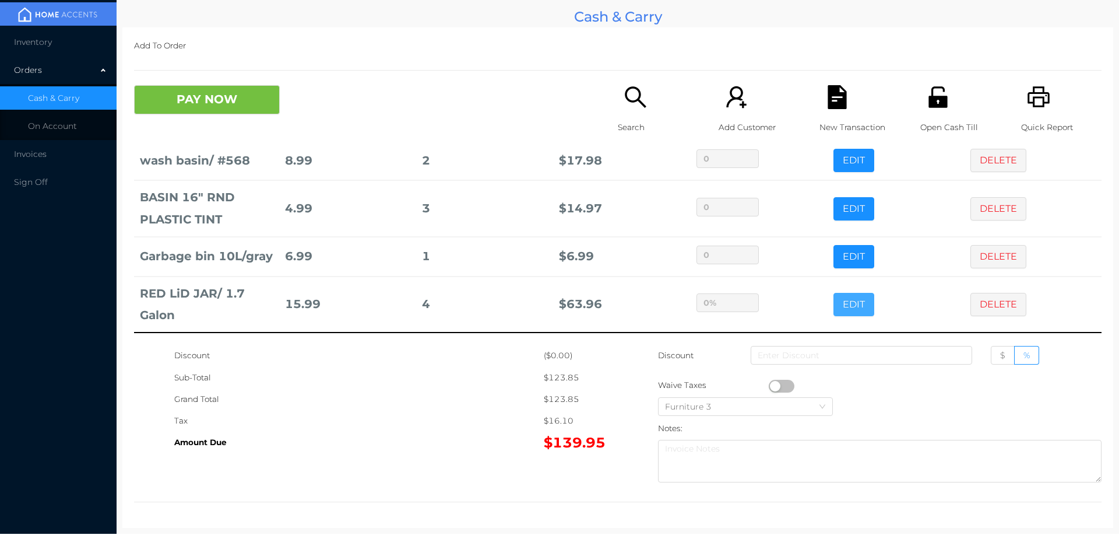
click at [834, 293] on button "EDIT" at bounding box center [854, 304] width 41 height 23
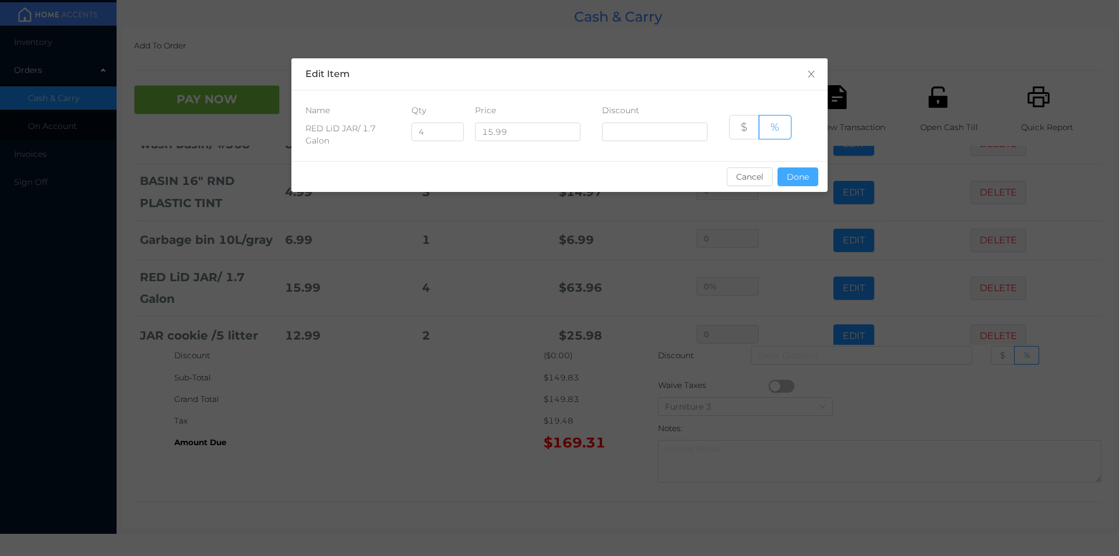
click at [799, 174] on button "Done" at bounding box center [798, 176] width 41 height 19
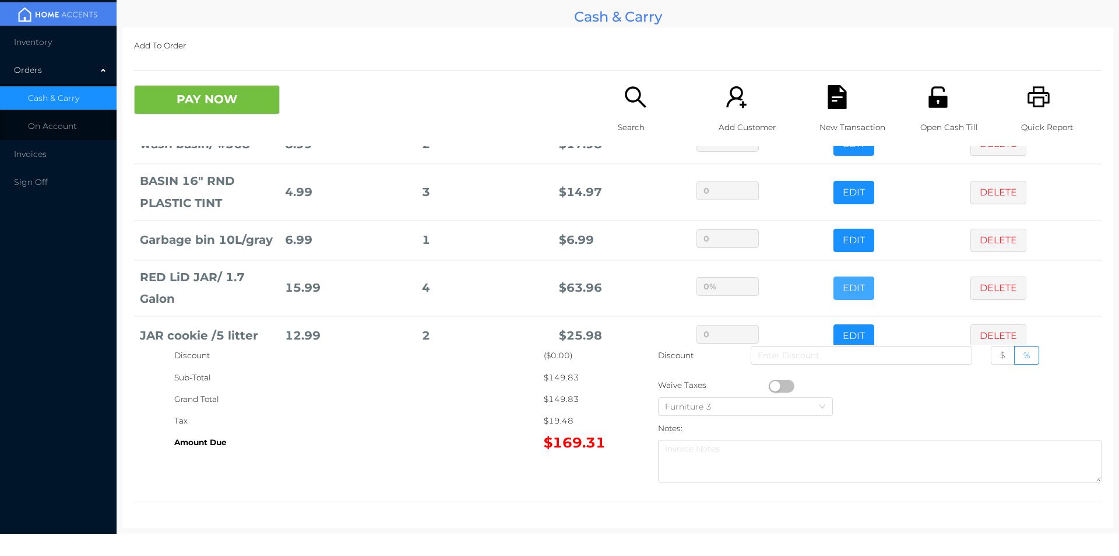
scroll to position [135, 0]
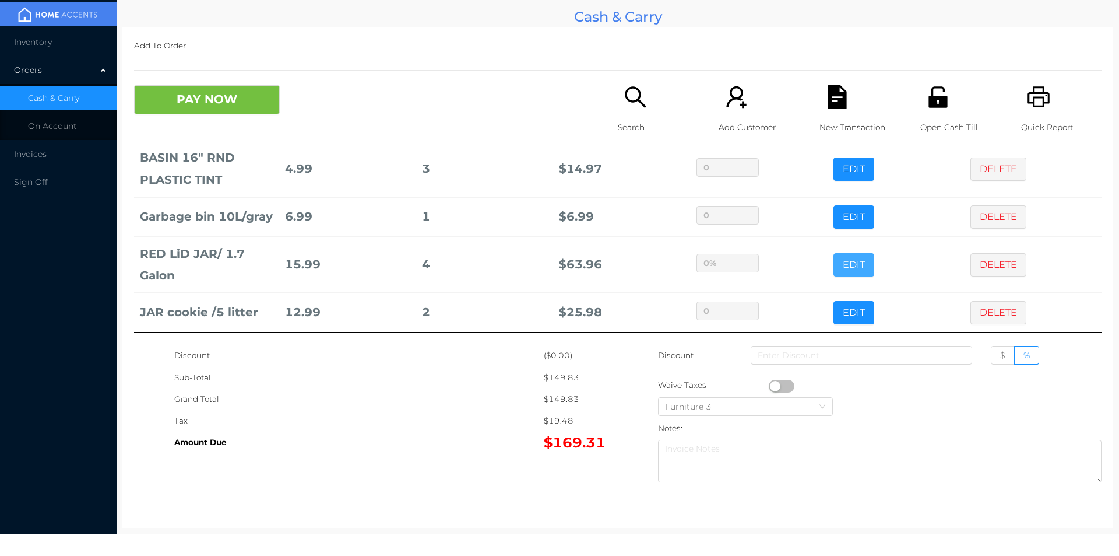
click at [834, 253] on button "EDIT" at bounding box center [854, 264] width 41 height 23
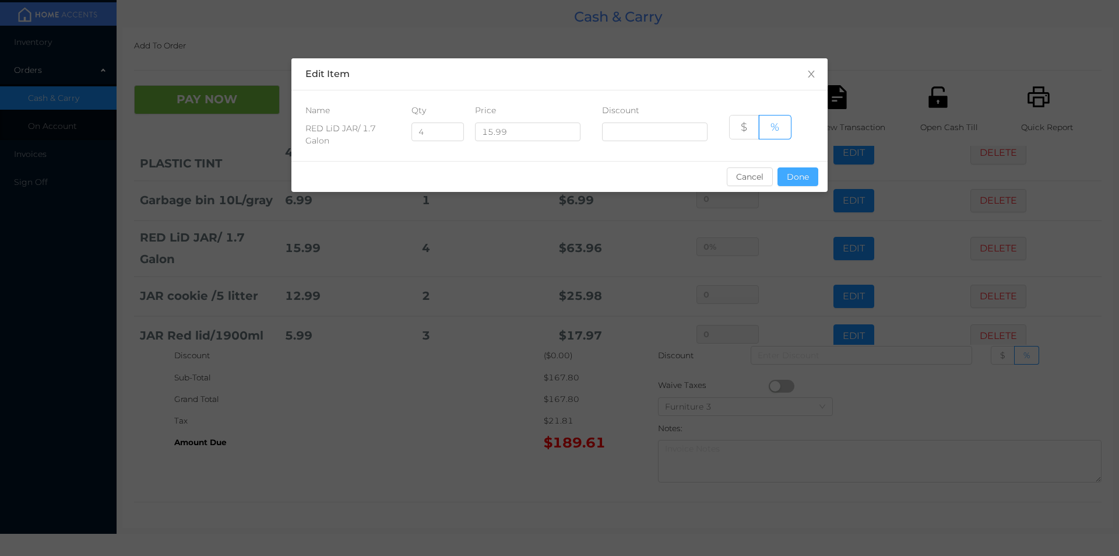
click at [786, 171] on button "Done" at bounding box center [798, 176] width 41 height 19
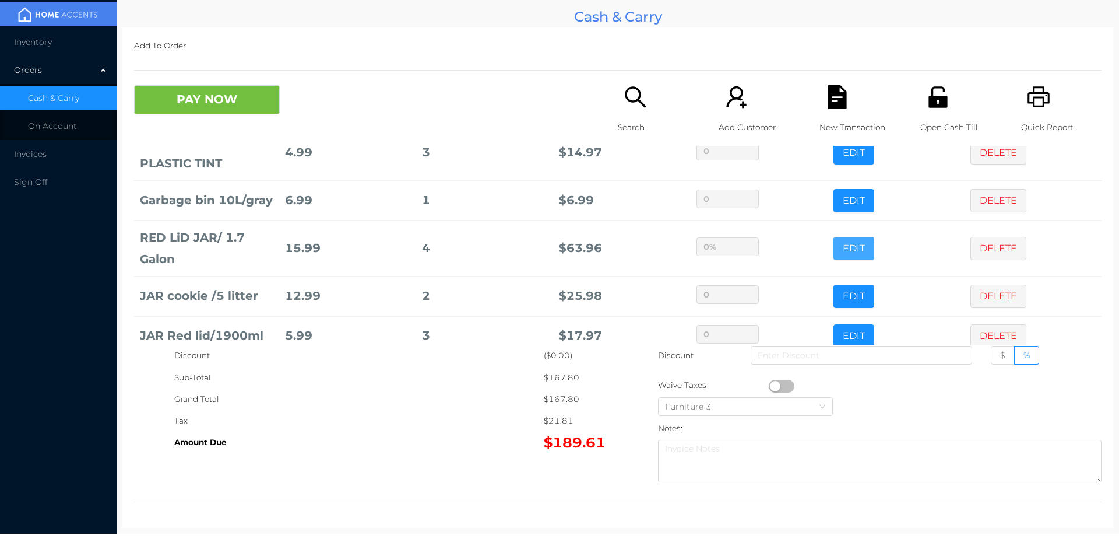
scroll to position [174, 0]
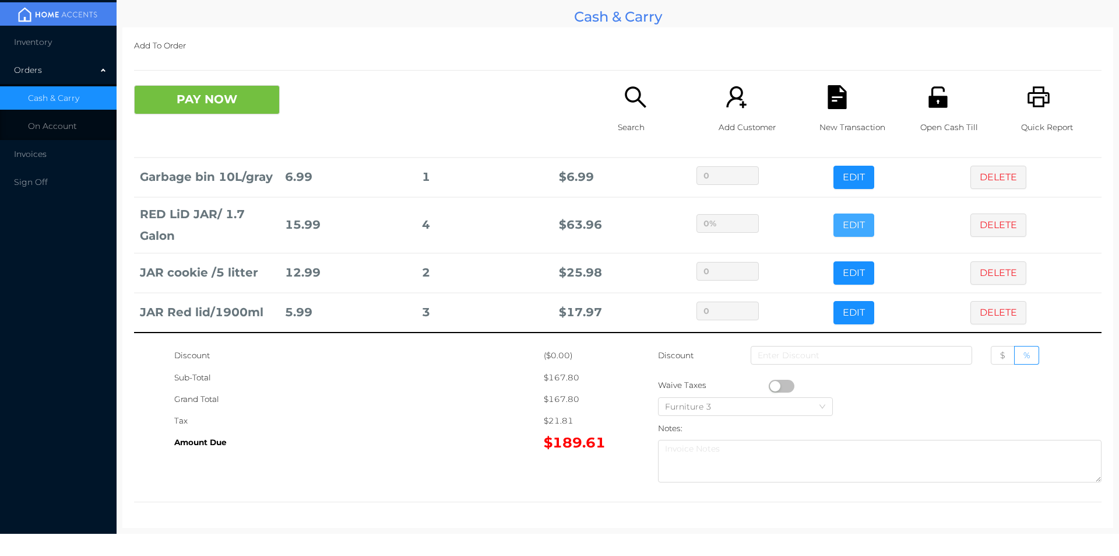
click at [834, 213] on button "EDIT" at bounding box center [854, 224] width 41 height 23
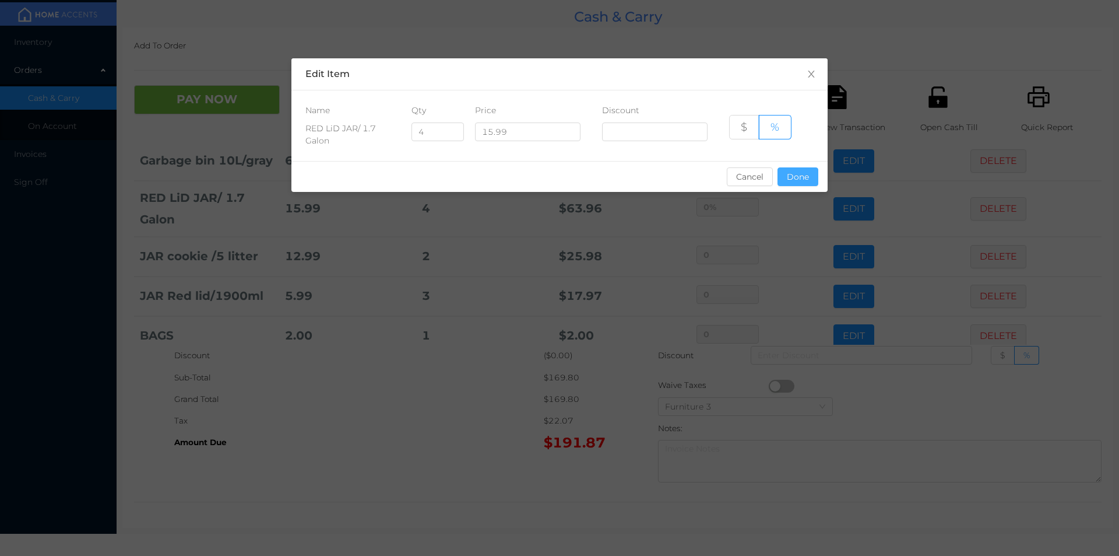
click at [805, 168] on button "Done" at bounding box center [798, 176] width 41 height 19
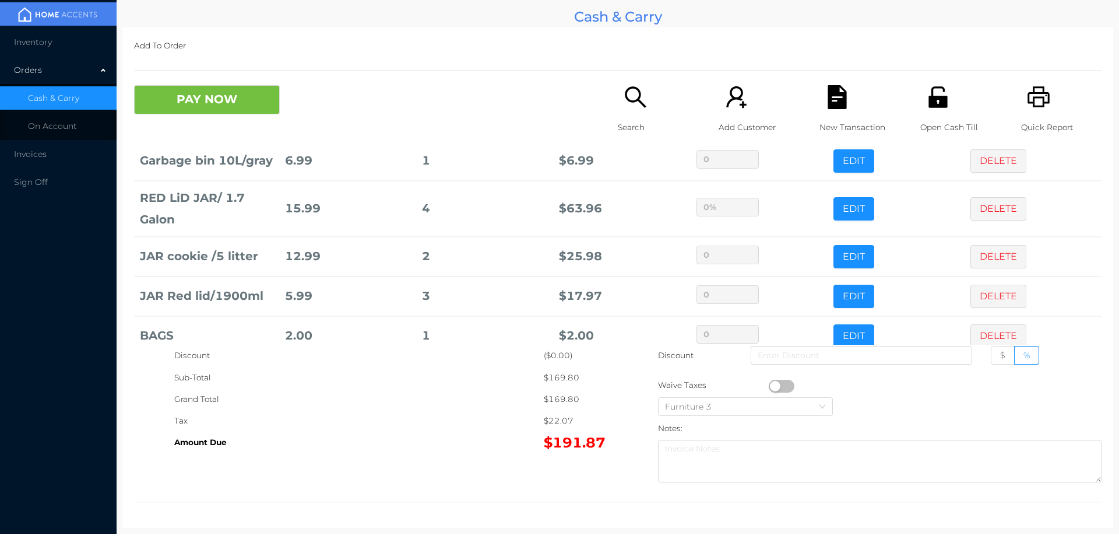
click at [463, 413] on div "Tax" at bounding box center [359, 421] width 370 height 22
click at [238, 106] on button "PAY NOW" at bounding box center [207, 99] width 146 height 29
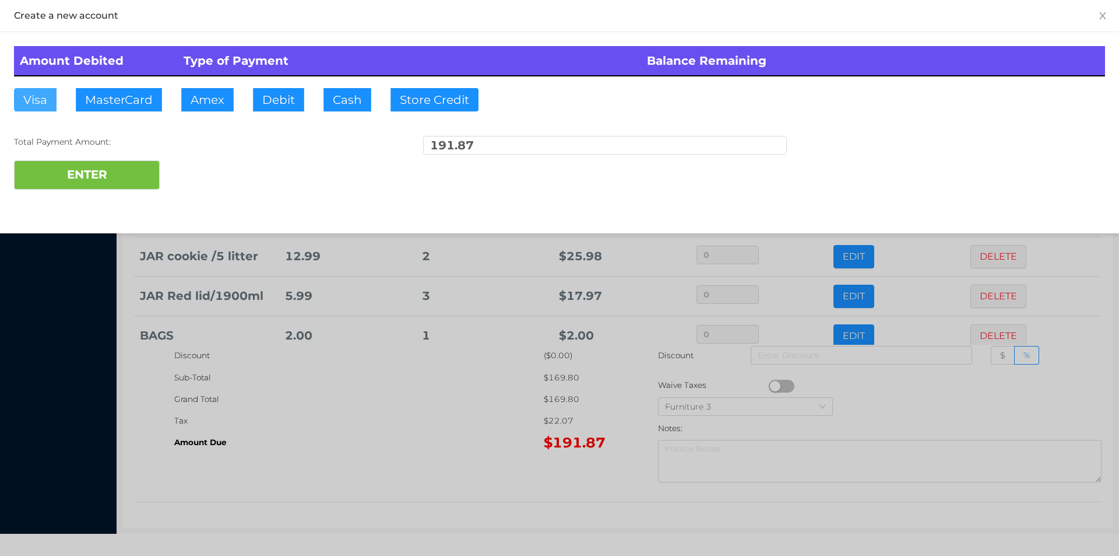
click at [34, 99] on button "Visa" at bounding box center [35, 99] width 43 height 23
click at [72, 185] on button "ENTER" at bounding box center [87, 174] width 146 height 29
type input "0"
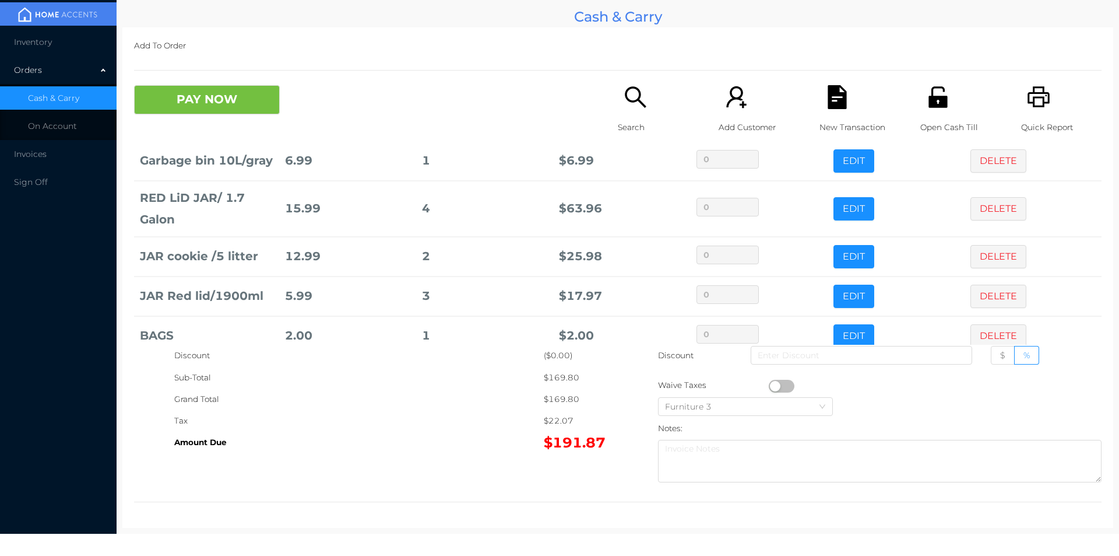
scroll to position [0, 0]
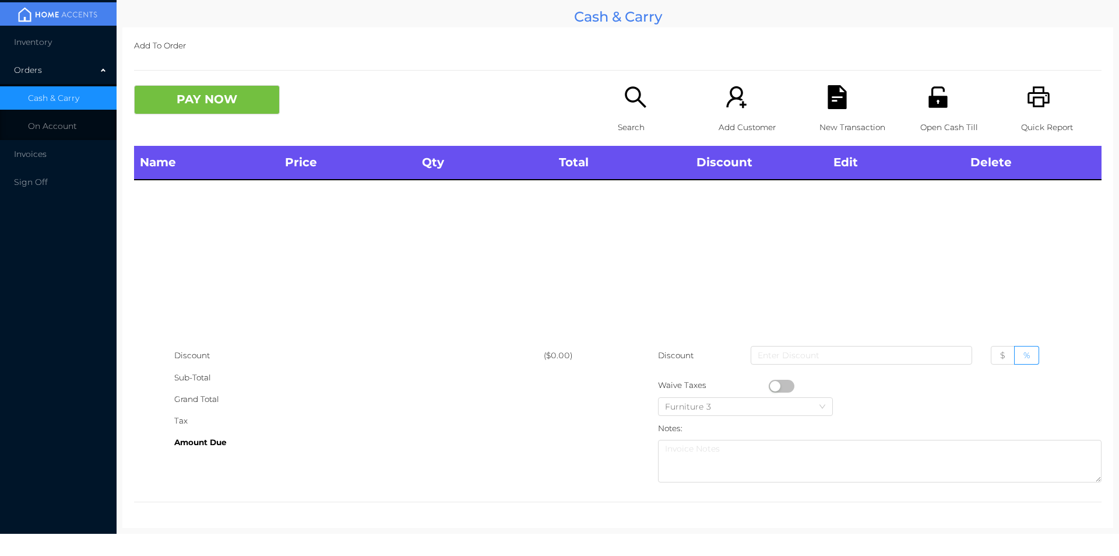
click at [929, 124] on p "Open Cash Till" at bounding box center [961, 128] width 80 height 22
click at [634, 113] on div "Search" at bounding box center [658, 115] width 80 height 61
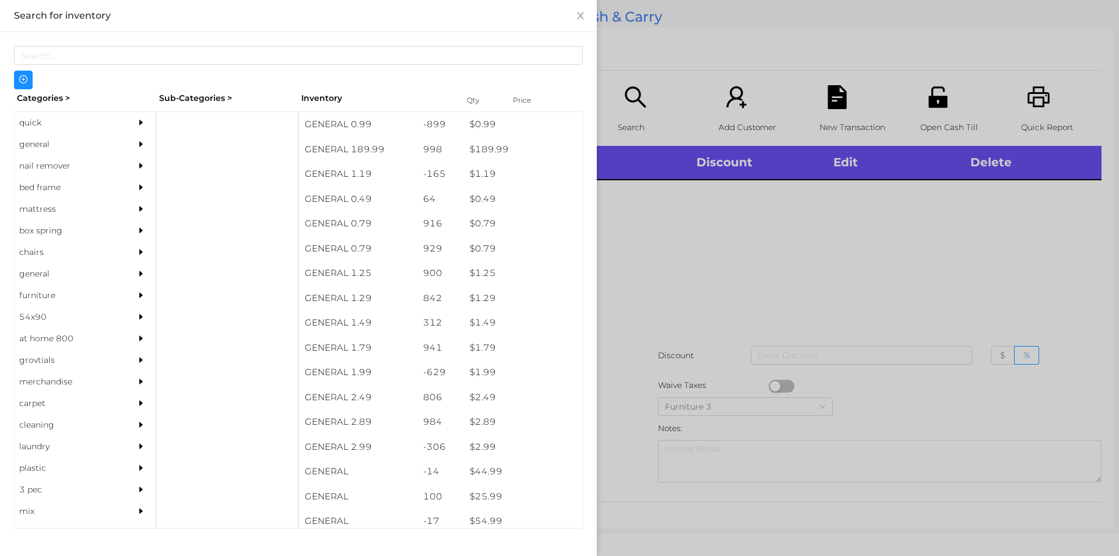
click at [32, 142] on div "general" at bounding box center [68, 145] width 106 height 22
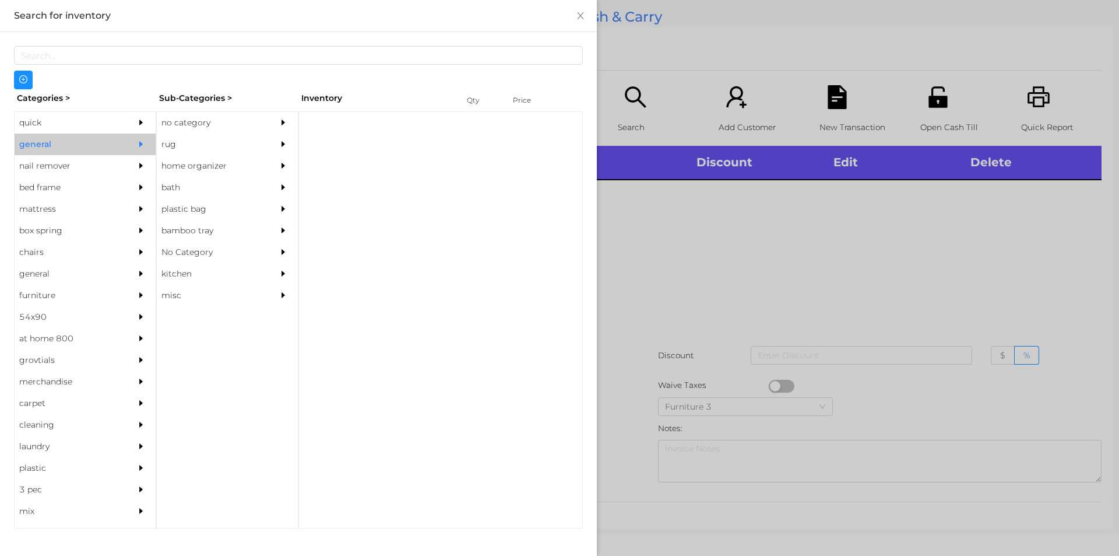
click at [171, 124] on div "no category" at bounding box center [210, 123] width 106 height 22
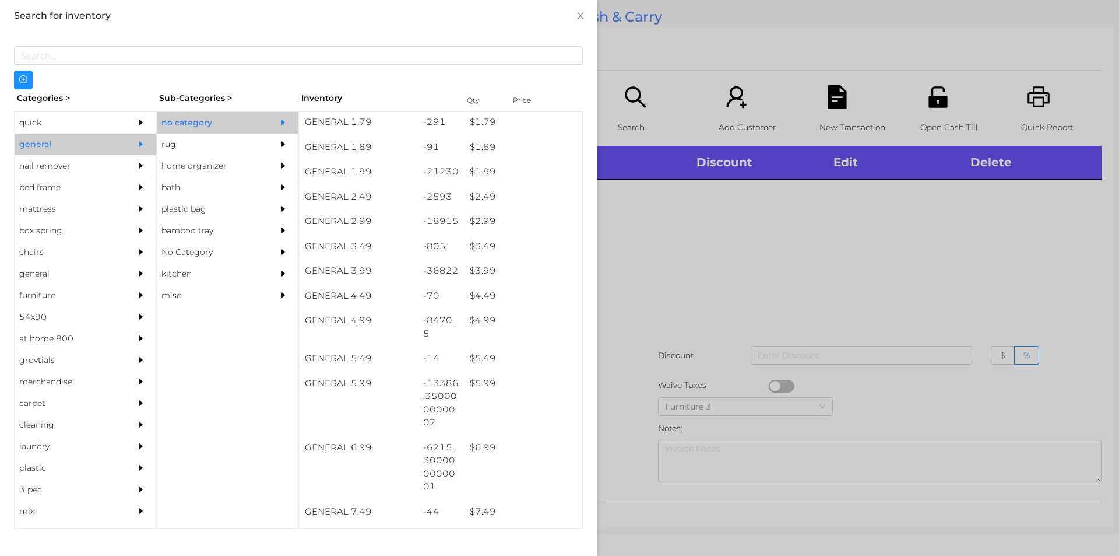
scroll to position [200, 0]
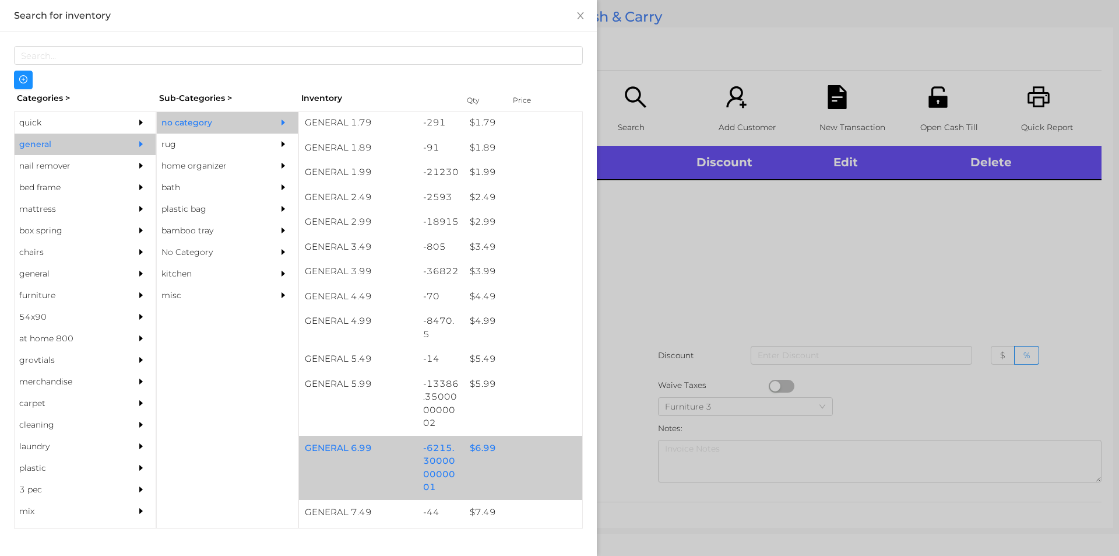
click at [477, 455] on div "$ 6.99" at bounding box center [523, 447] width 118 height 25
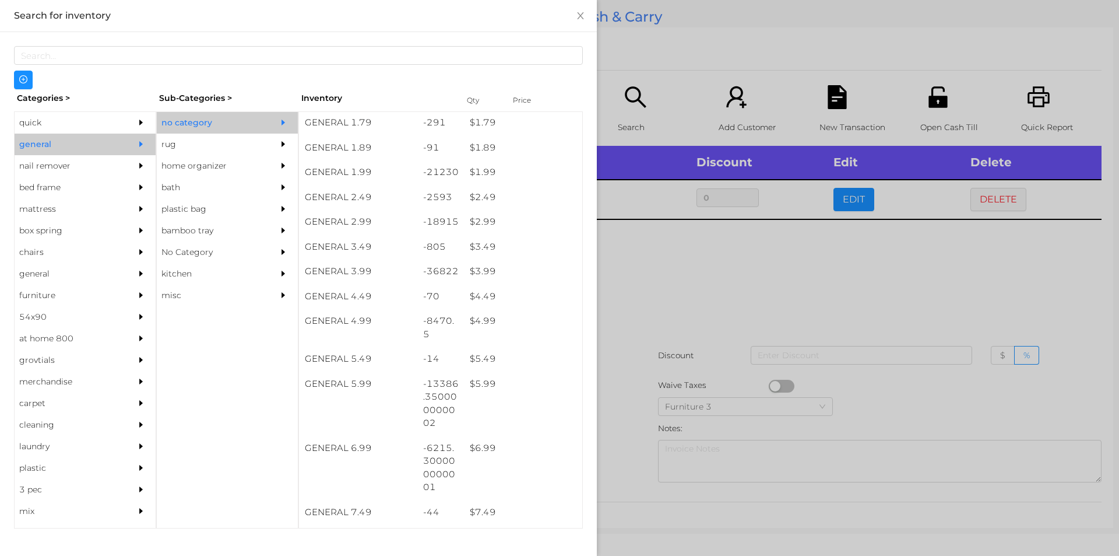
click at [625, 398] on div at bounding box center [559, 278] width 1119 height 556
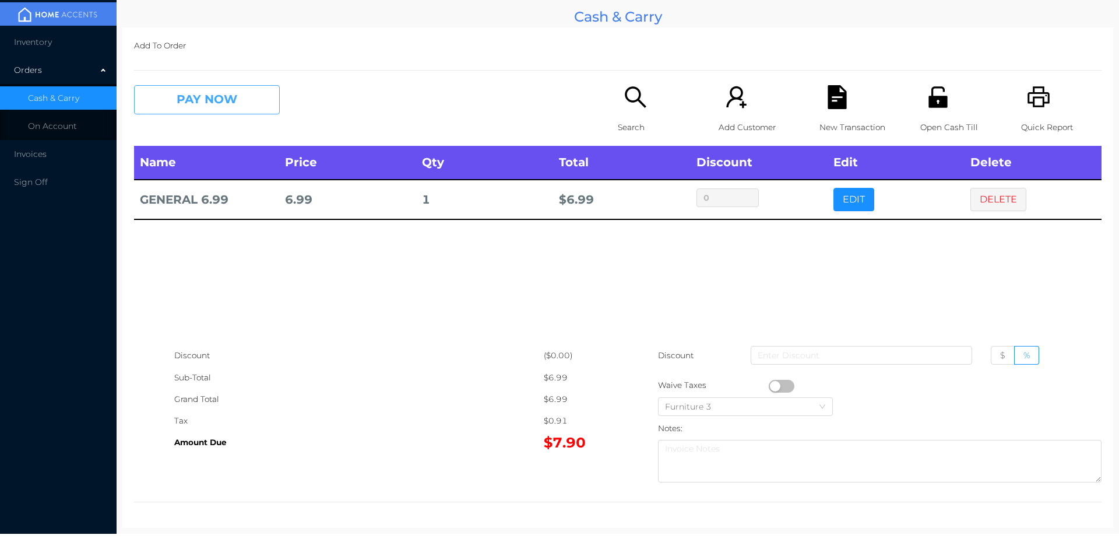
click at [193, 87] on button "PAY NOW" at bounding box center [207, 99] width 146 height 29
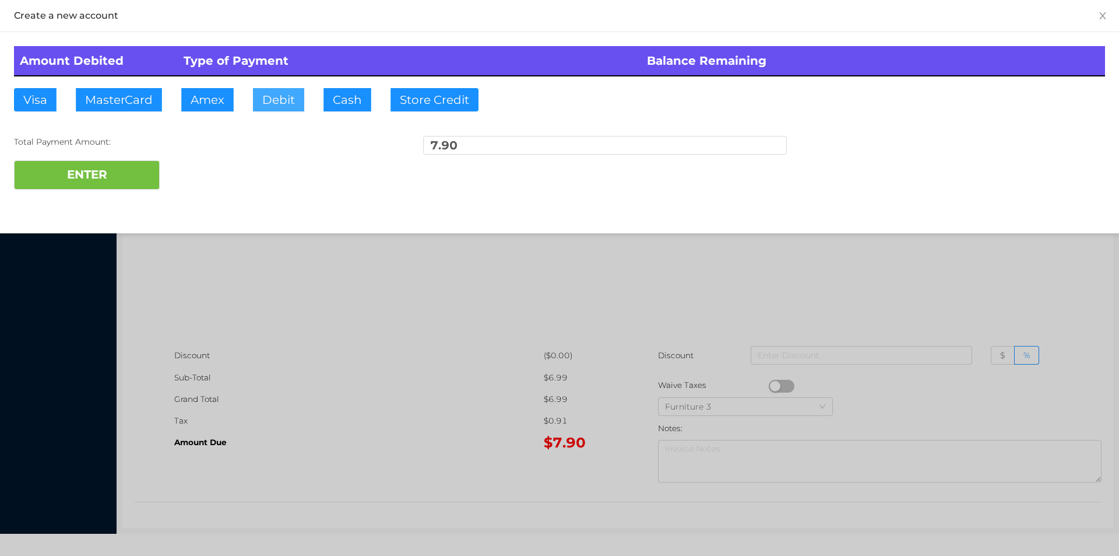
click at [271, 100] on button "Debit" at bounding box center [278, 99] width 51 height 23
click at [123, 173] on button "ENTER" at bounding box center [87, 174] width 146 height 29
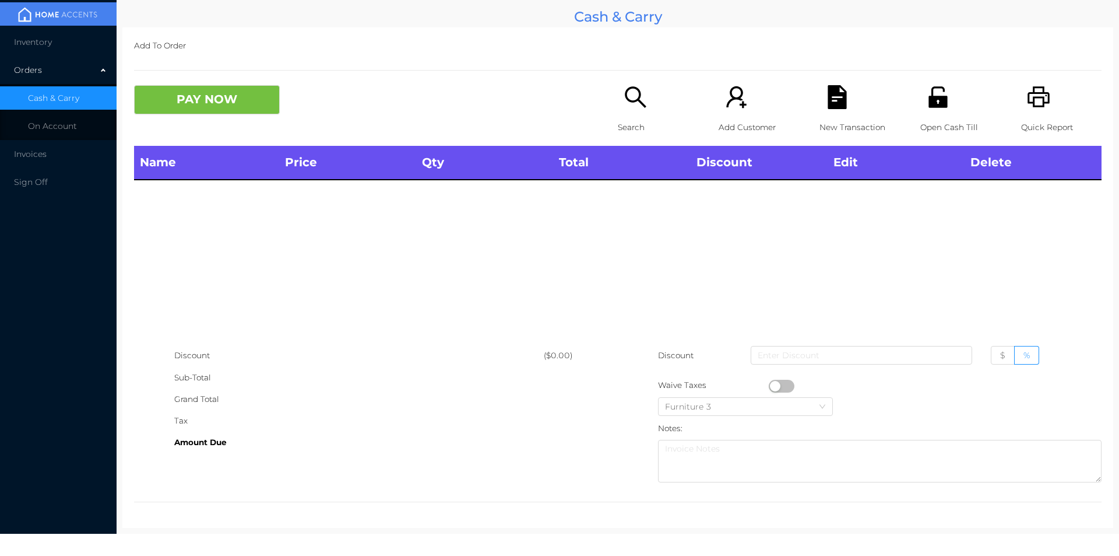
click at [628, 114] on div "Search" at bounding box center [658, 115] width 80 height 61
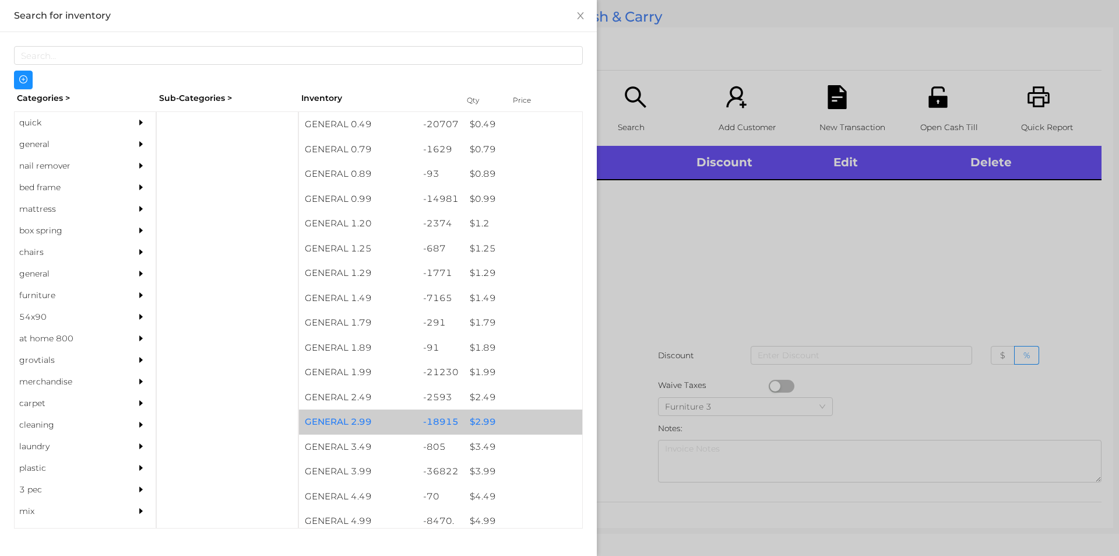
click at [472, 415] on div "$ 2.99" at bounding box center [523, 421] width 118 height 25
click at [483, 416] on div "$ 2.99" at bounding box center [523, 421] width 118 height 25
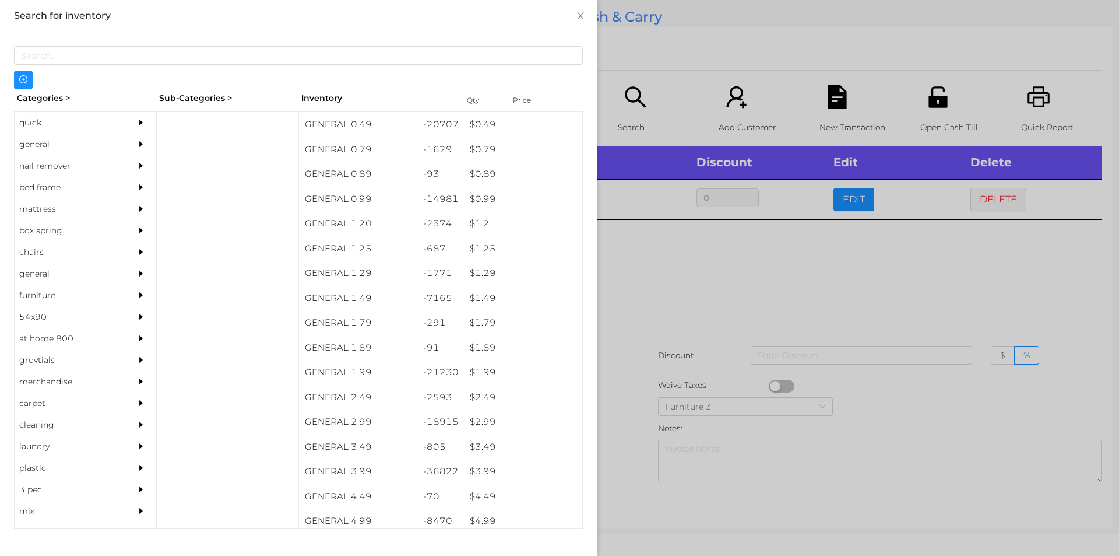
click at [656, 308] on div at bounding box center [559, 278] width 1119 height 556
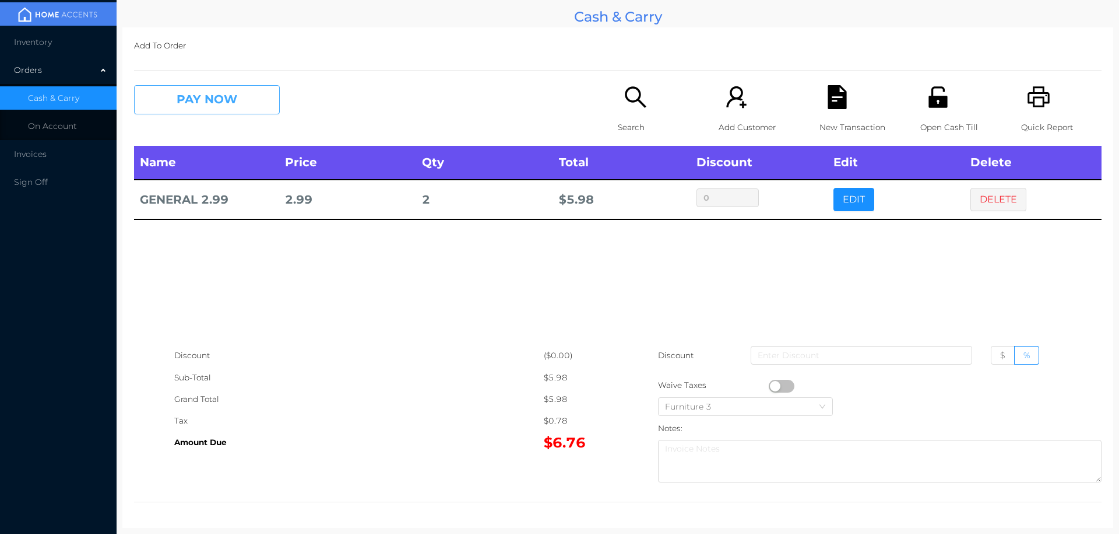
click at [212, 108] on button "PAY NOW" at bounding box center [207, 99] width 146 height 29
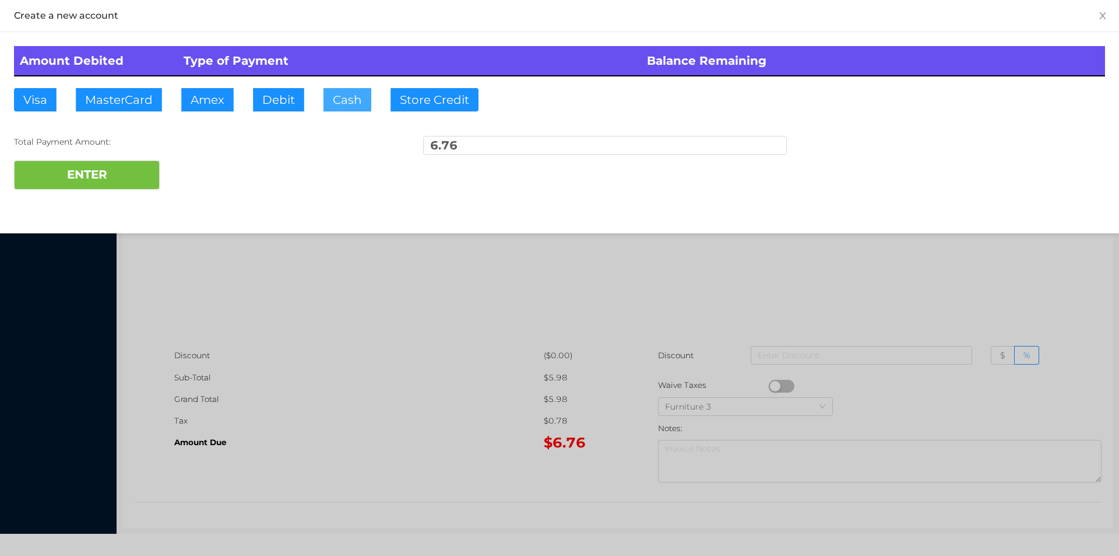
click at [339, 101] on button "Cash" at bounding box center [348, 99] width 48 height 23
type input "1"
click at [343, 104] on button "Cash" at bounding box center [348, 99] width 48 height 23
type input "20."
click at [111, 176] on button "ENTER" at bounding box center [87, 174] width 146 height 29
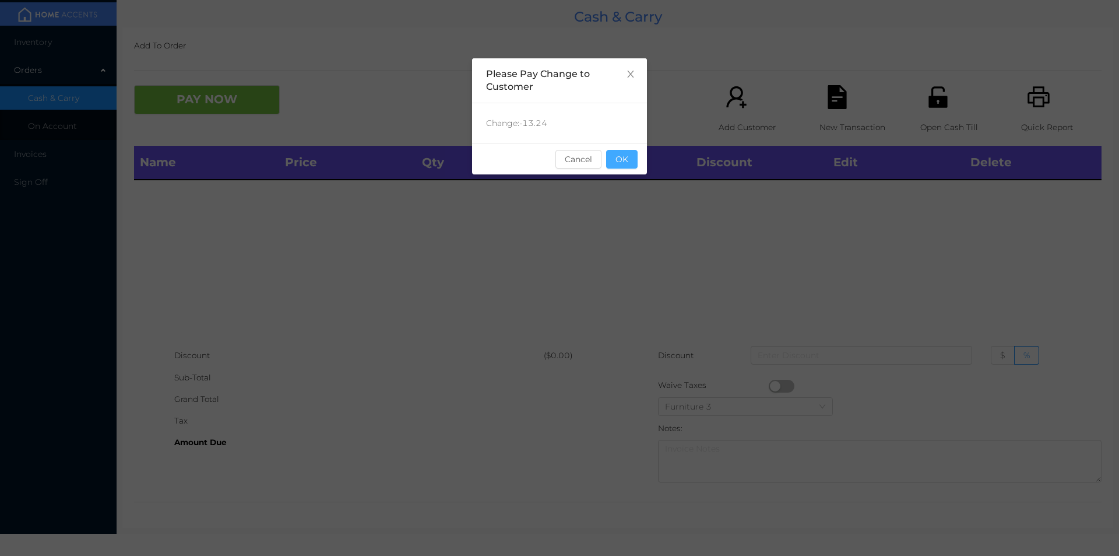
click at [630, 167] on button "OK" at bounding box center [621, 159] width 31 height 19
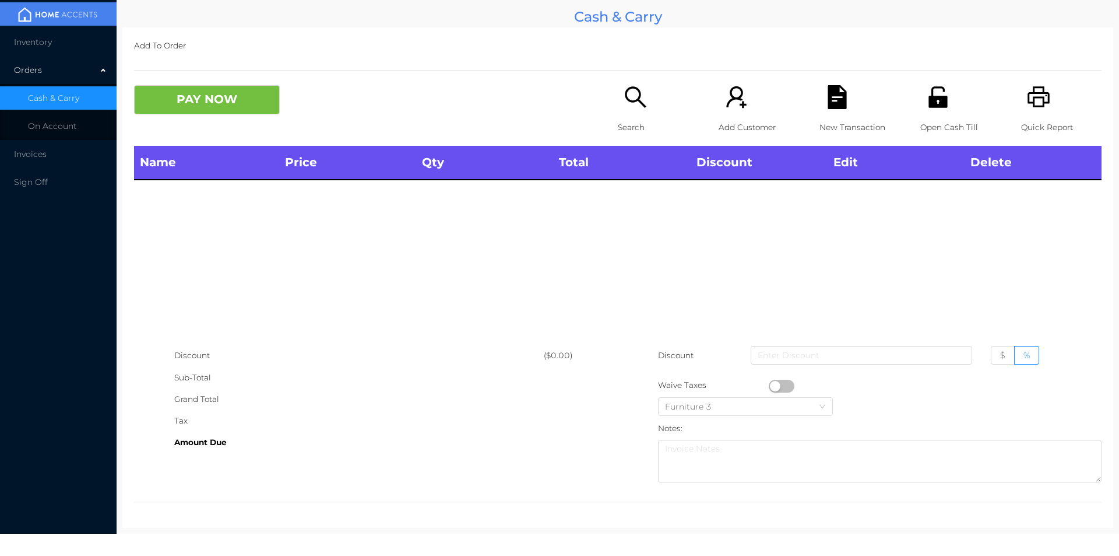
click at [934, 106] on icon "icon: unlock" at bounding box center [938, 96] width 19 height 21
click at [629, 110] on div "Search" at bounding box center [658, 115] width 80 height 61
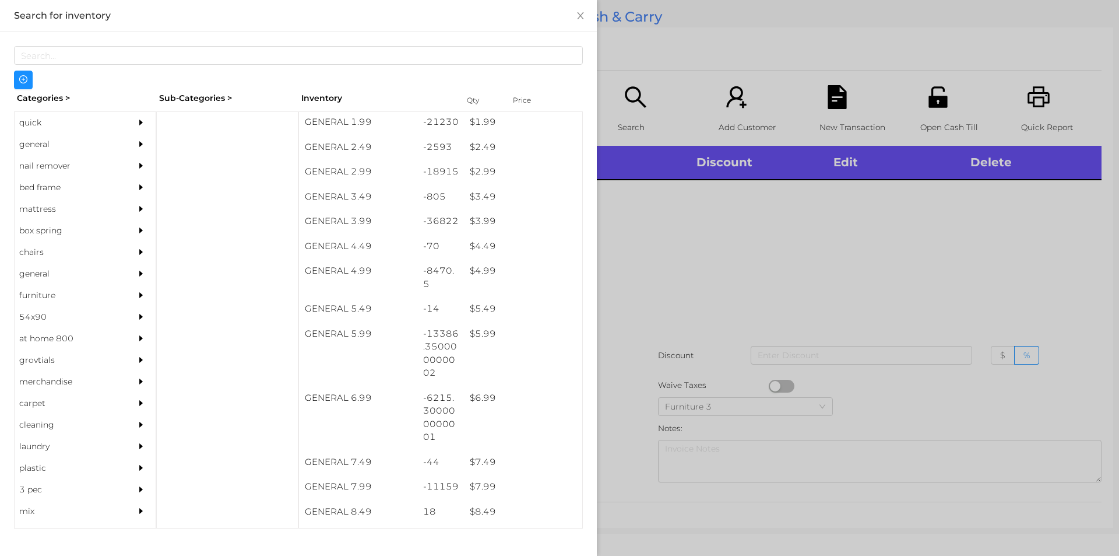
scroll to position [250, 0]
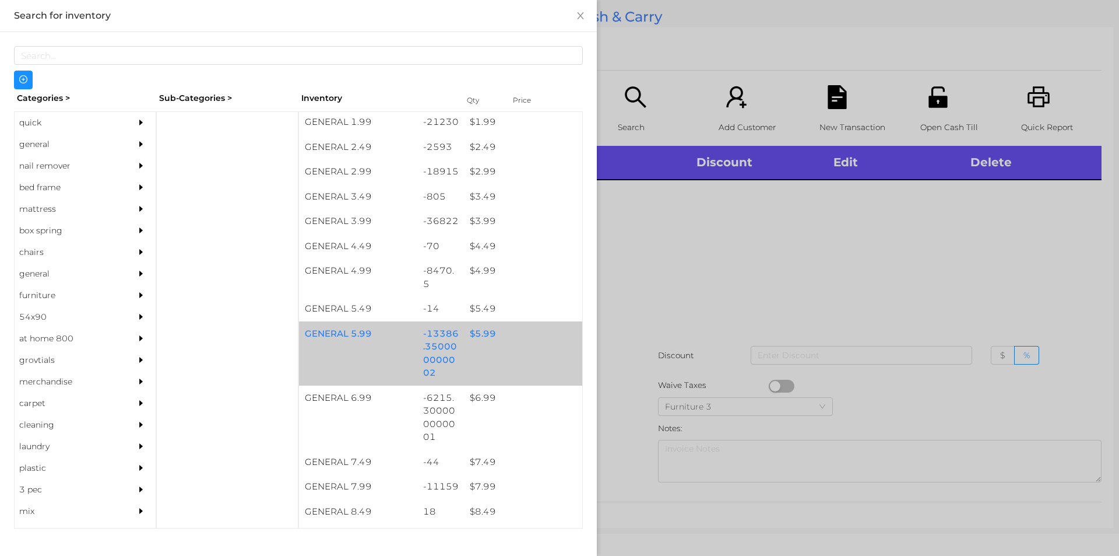
click at [486, 333] on div "$ 5.99" at bounding box center [523, 333] width 118 height 25
click at [476, 329] on div "$ 5.99" at bounding box center [523, 333] width 118 height 25
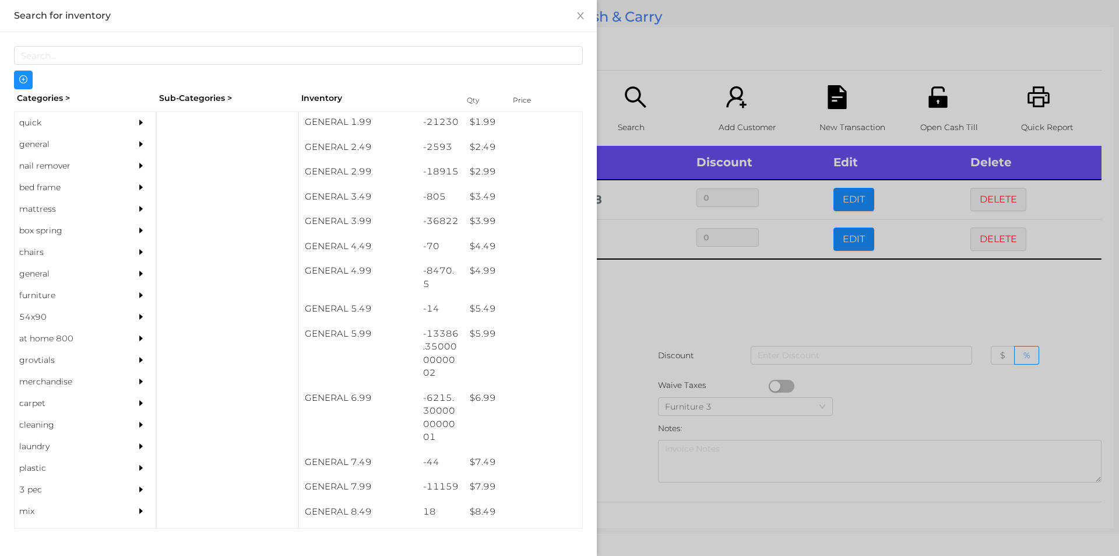
click at [729, 314] on div at bounding box center [559, 278] width 1119 height 556
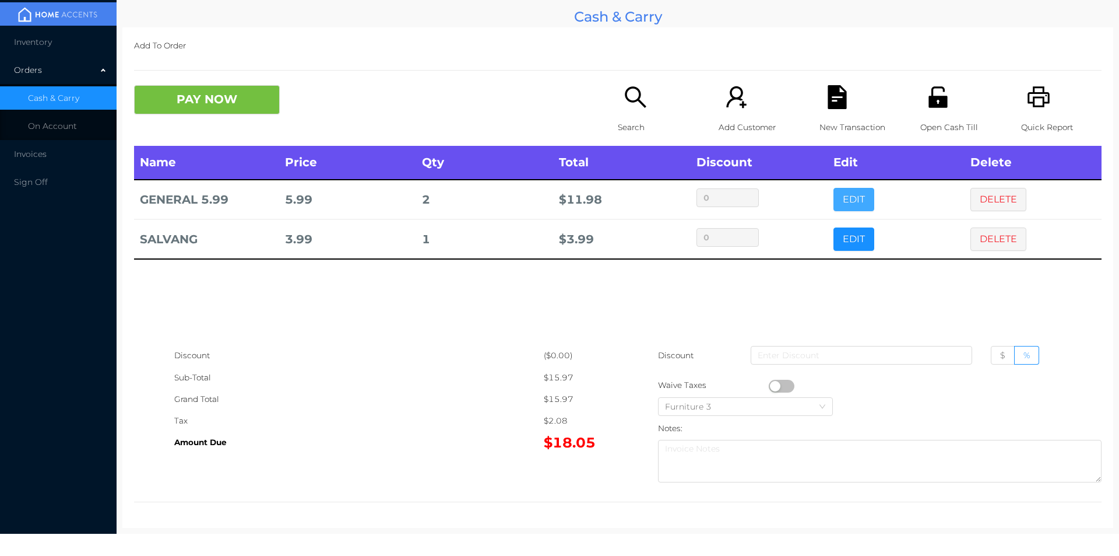
click at [847, 195] on button "EDIT" at bounding box center [854, 199] width 41 height 23
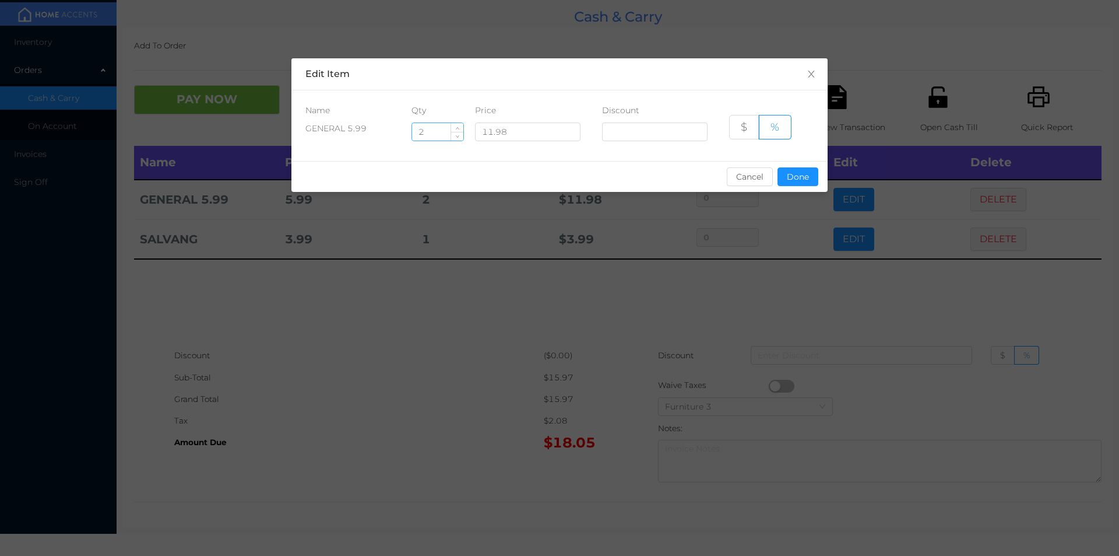
click at [440, 135] on input "2" at bounding box center [437, 131] width 51 height 17
type input "1.5"
click at [809, 173] on button "Done" at bounding box center [798, 176] width 41 height 19
type input "0%"
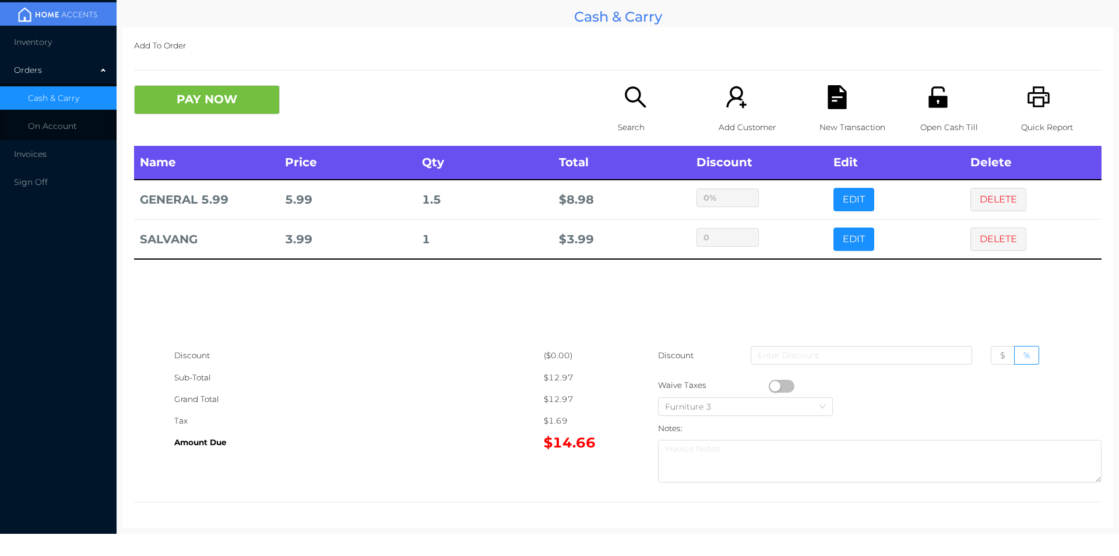
click at [991, 118] on p "Open Cash Till" at bounding box center [961, 128] width 80 height 22
click at [197, 105] on button "PAY NOW" at bounding box center [207, 99] width 146 height 29
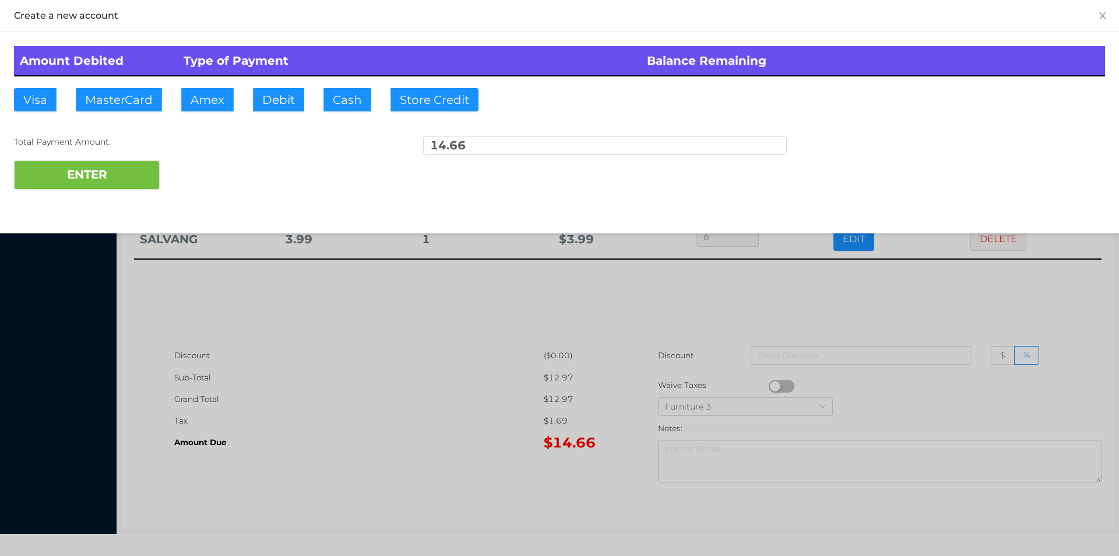
click at [910, 332] on div at bounding box center [559, 278] width 1119 height 556
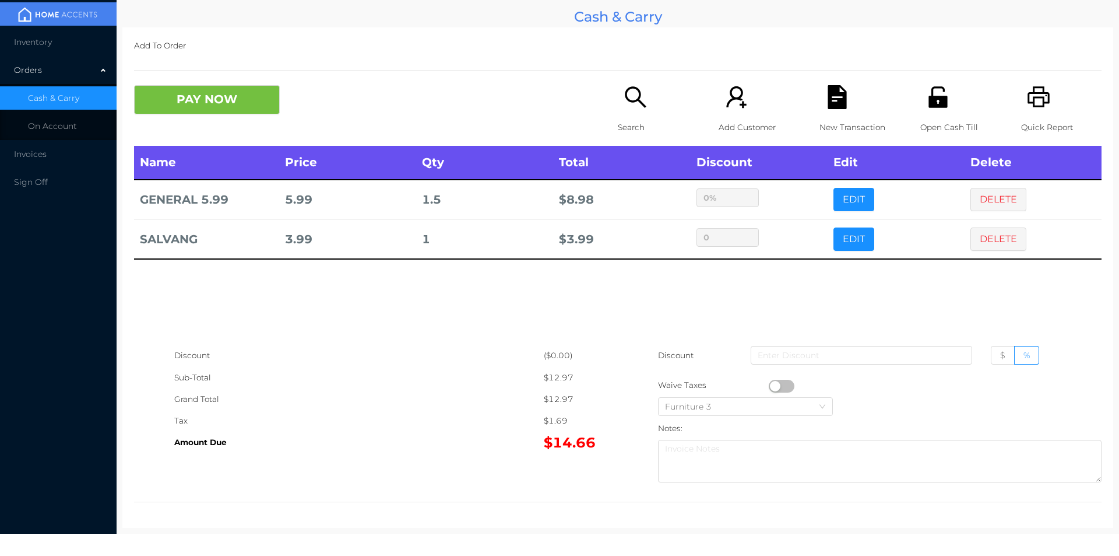
scroll to position [0, 0]
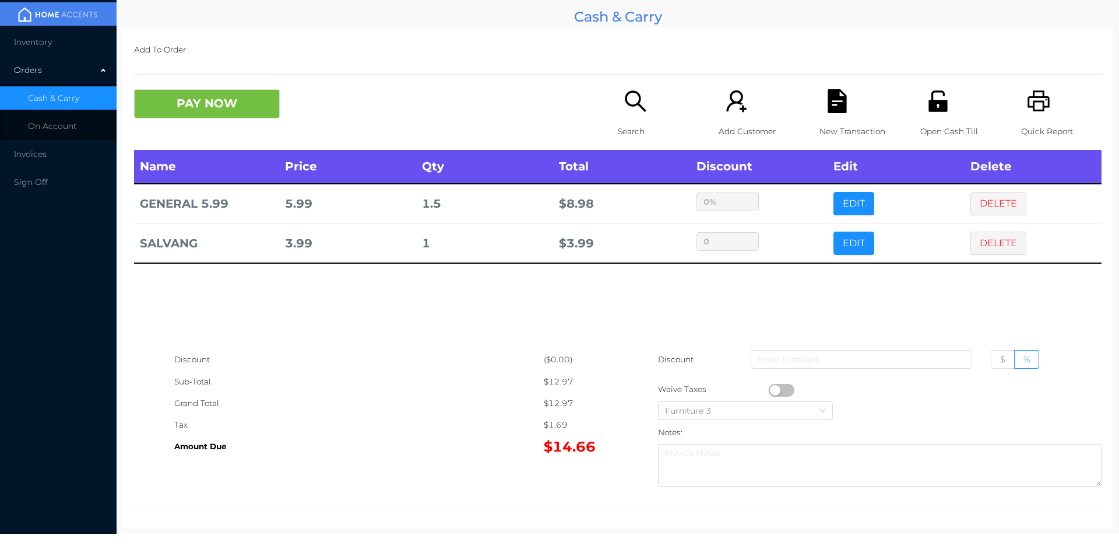
click at [829, 101] on icon "icon: file-text" at bounding box center [838, 101] width 24 height 24
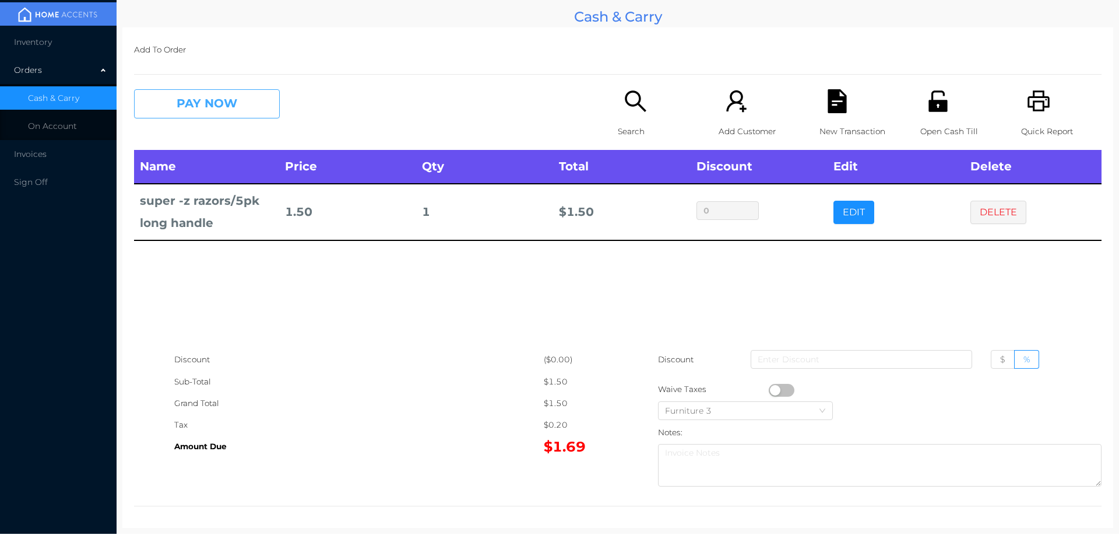
click at [216, 115] on button "PAY NOW" at bounding box center [207, 103] width 146 height 29
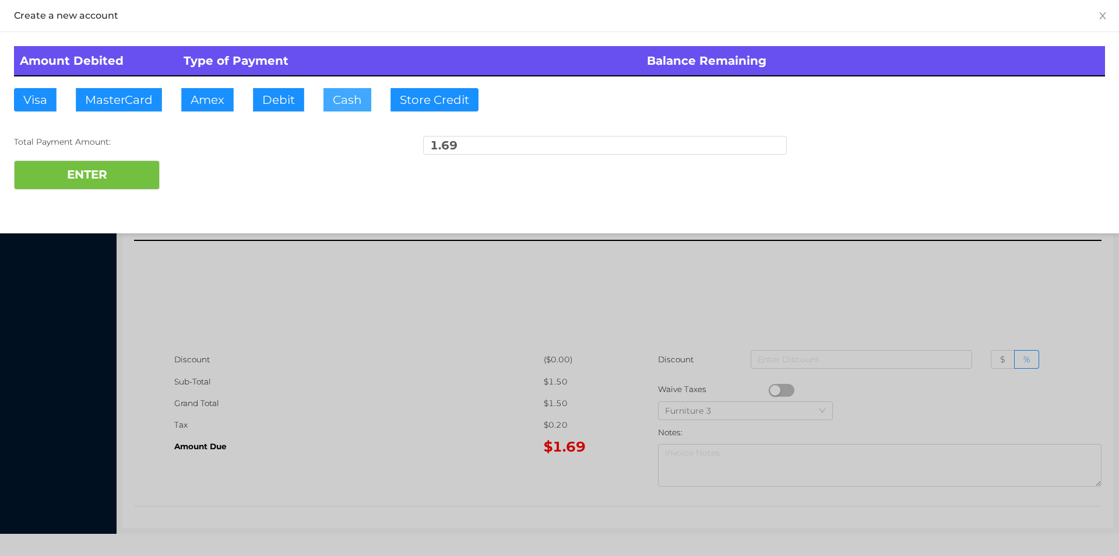
click at [343, 107] on button "Cash" at bounding box center [348, 99] width 48 height 23
type input "20."
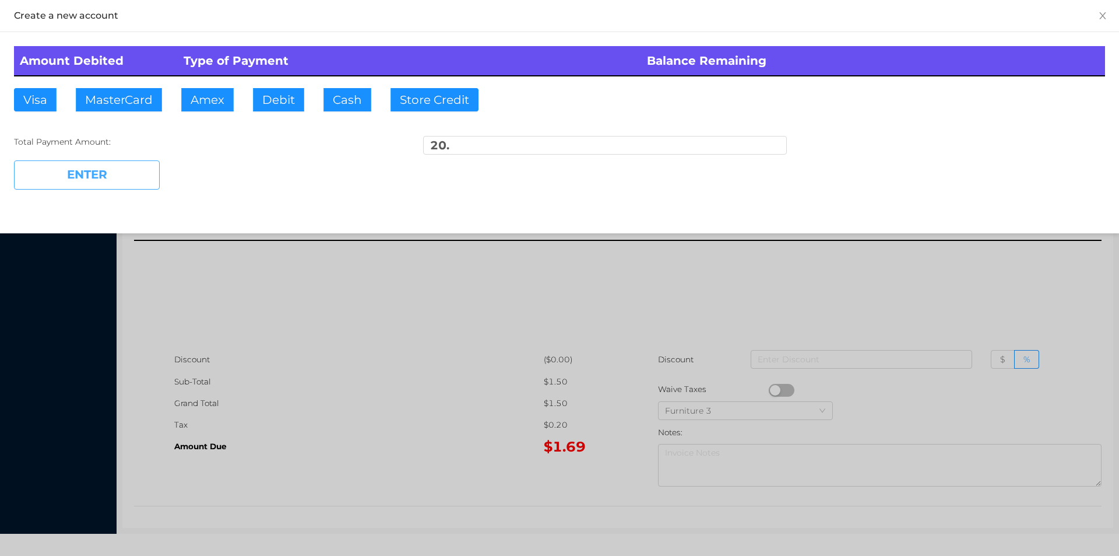
click at [94, 178] on button "ENTER" at bounding box center [87, 174] width 146 height 29
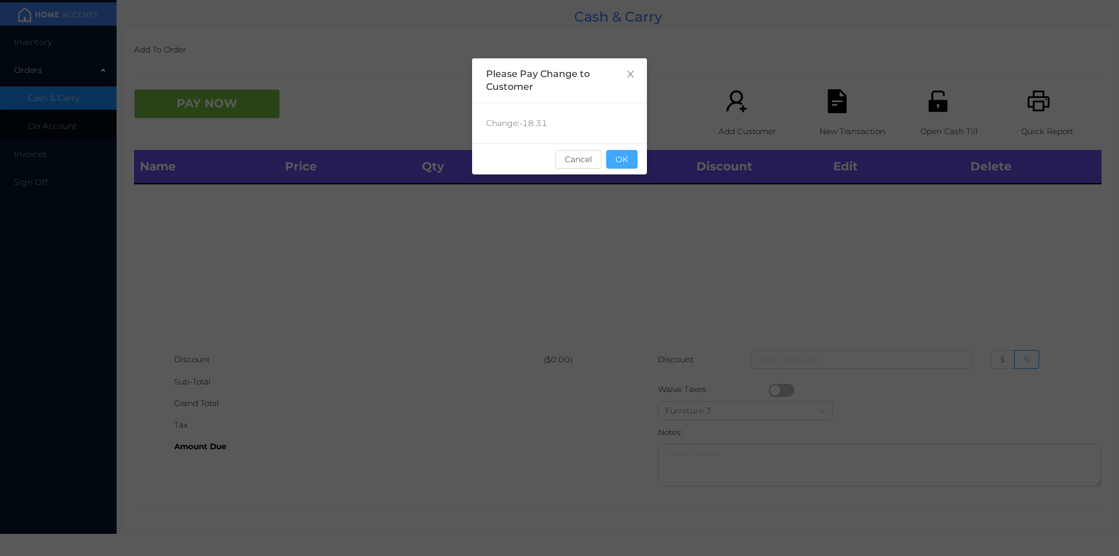
click at [623, 164] on button "OK" at bounding box center [621, 159] width 31 height 19
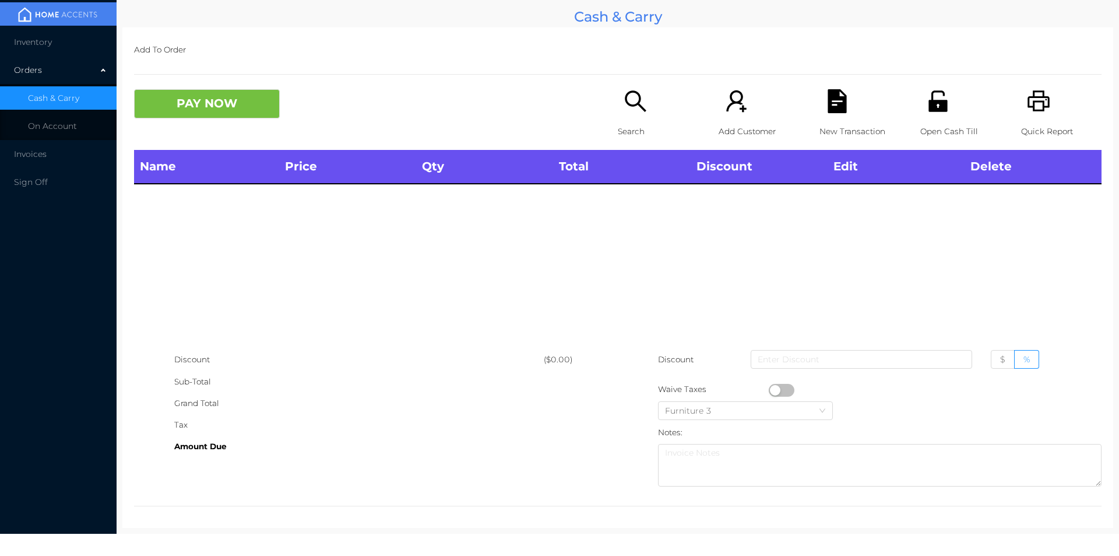
click at [620, 122] on p "Search" at bounding box center [658, 132] width 80 height 22
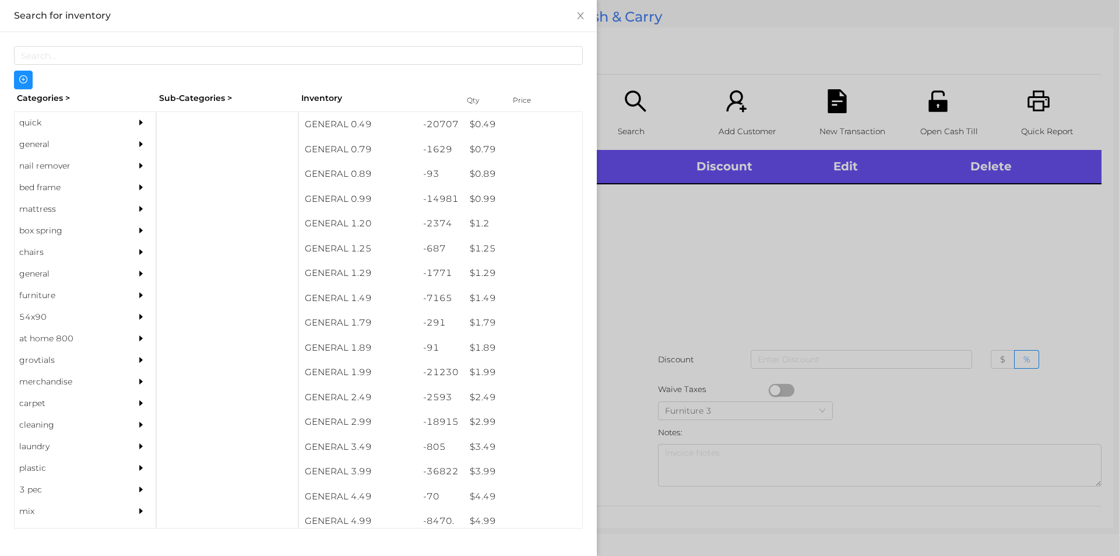
click at [38, 122] on div "quick" at bounding box center [68, 123] width 106 height 22
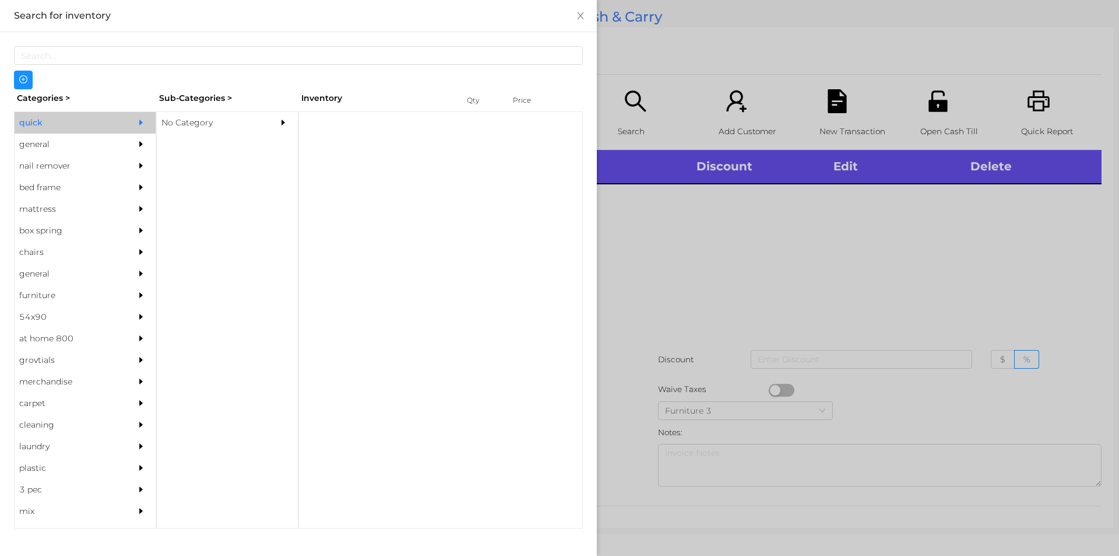
click at [201, 122] on div "No Category" at bounding box center [210, 123] width 106 height 22
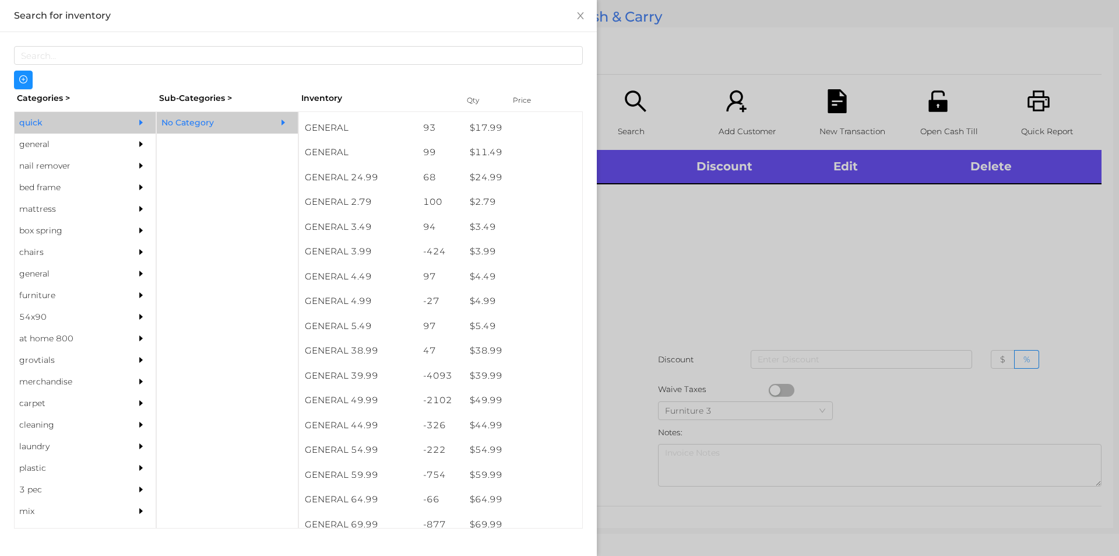
scroll to position [423, 0]
click at [47, 142] on div "general" at bounding box center [68, 145] width 106 height 22
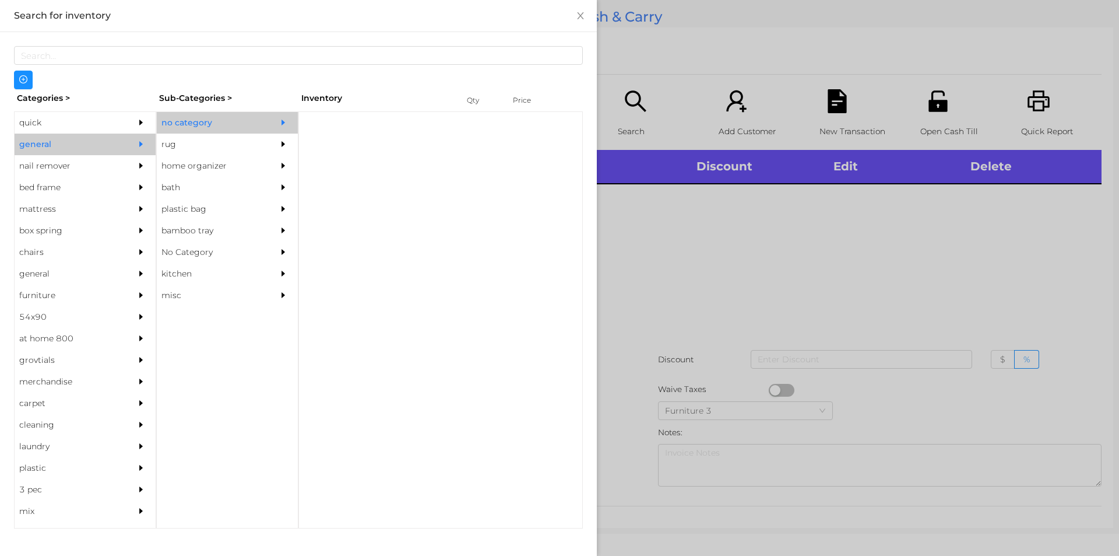
click at [186, 124] on div "no category" at bounding box center [210, 123] width 106 height 22
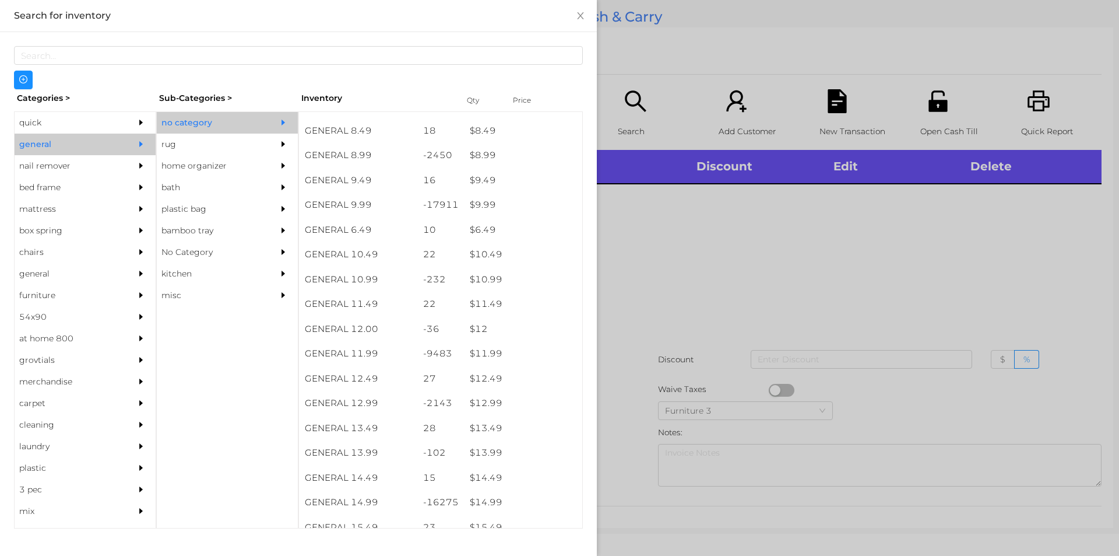
scroll to position [631, 0]
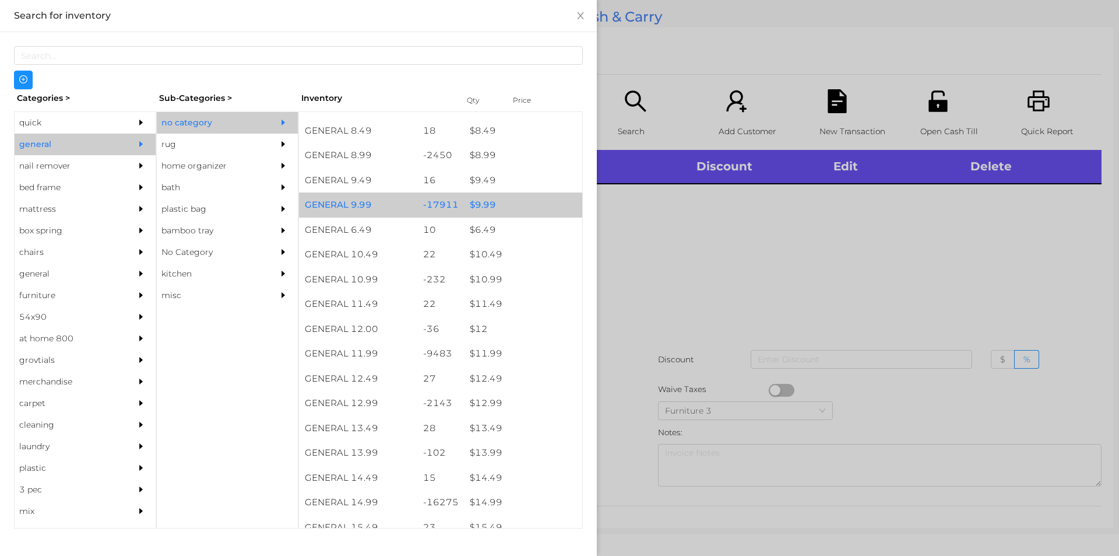
click at [474, 203] on div "$ 9.99" at bounding box center [523, 204] width 118 height 25
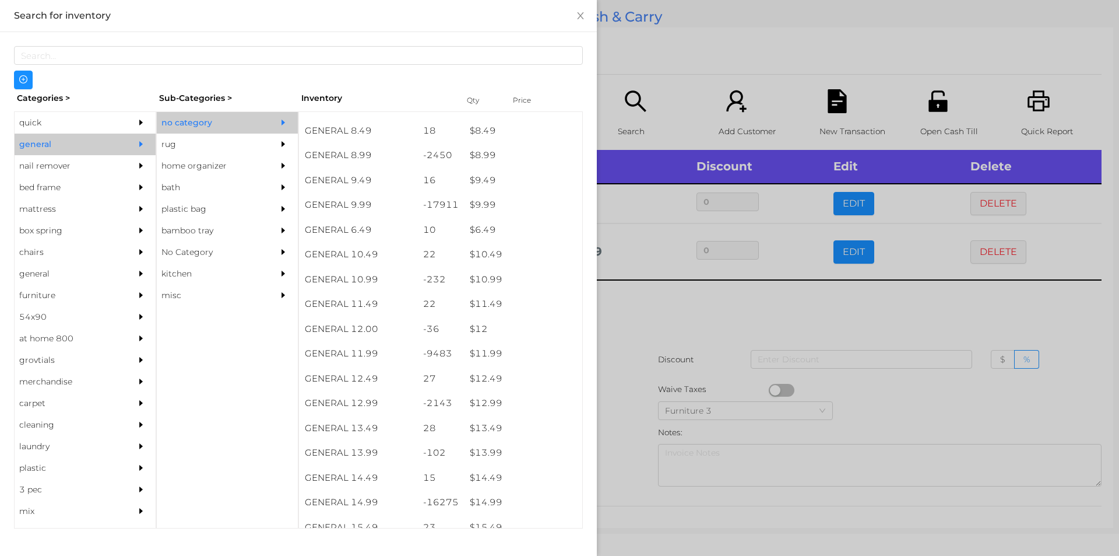
click at [841, 311] on div at bounding box center [559, 278] width 1119 height 556
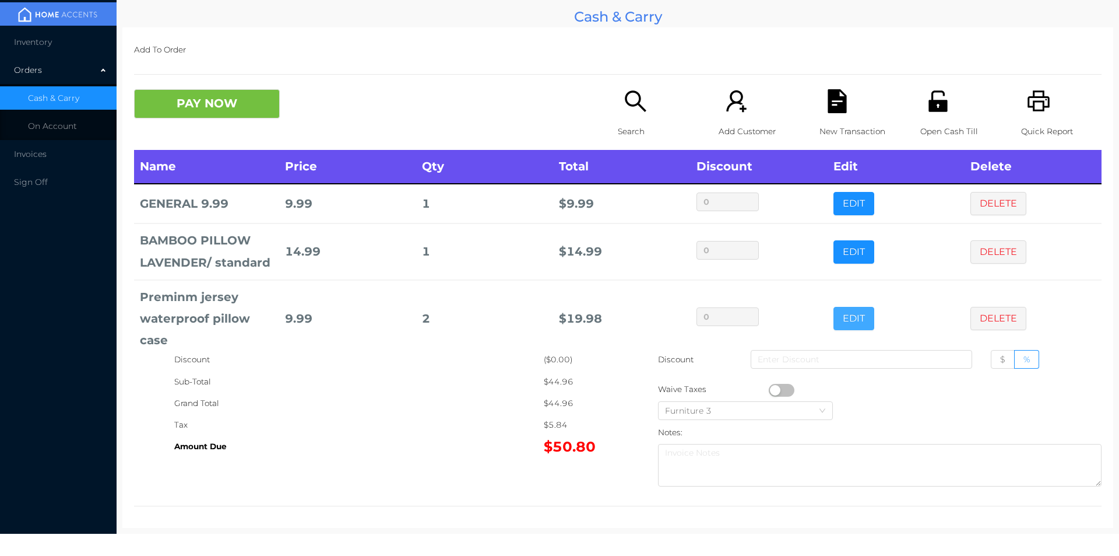
click at [839, 313] on button "EDIT" at bounding box center [854, 318] width 41 height 23
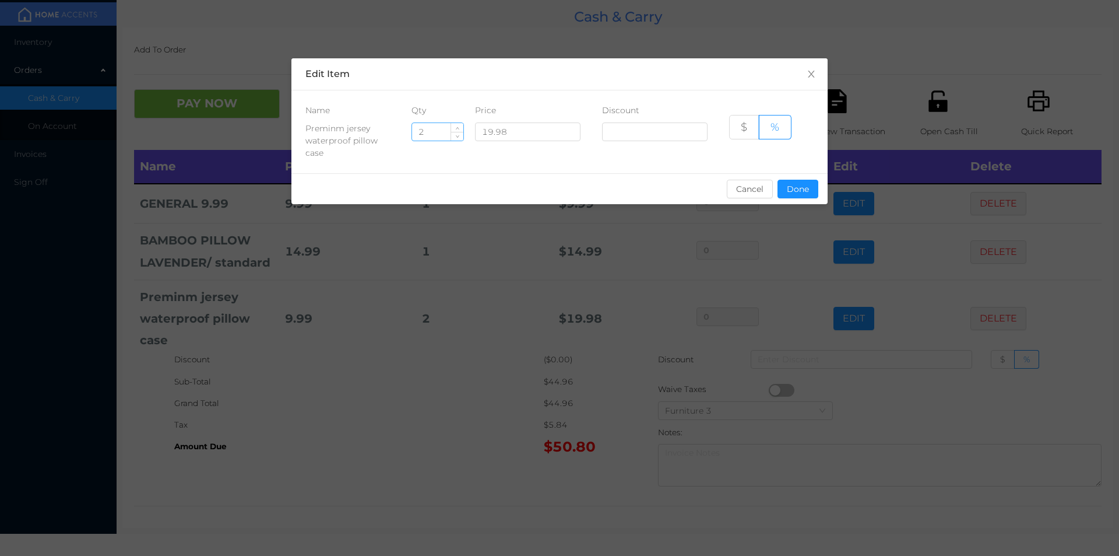
click at [437, 136] on input "2" at bounding box center [437, 131] width 51 height 17
type input "1"
click at [799, 197] on button "Done" at bounding box center [798, 189] width 41 height 19
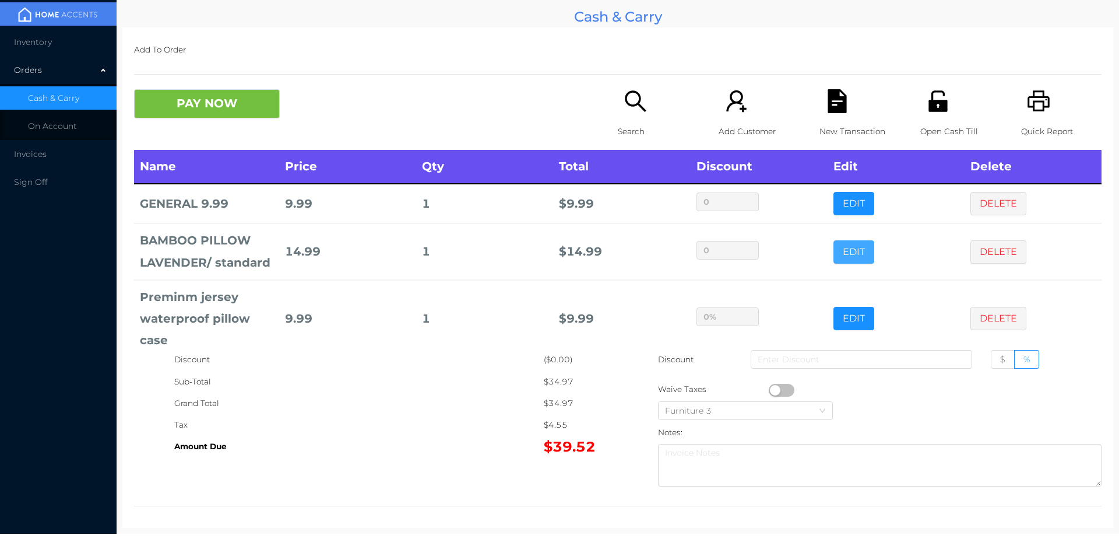
click at [842, 245] on button "EDIT" at bounding box center [854, 251] width 41 height 23
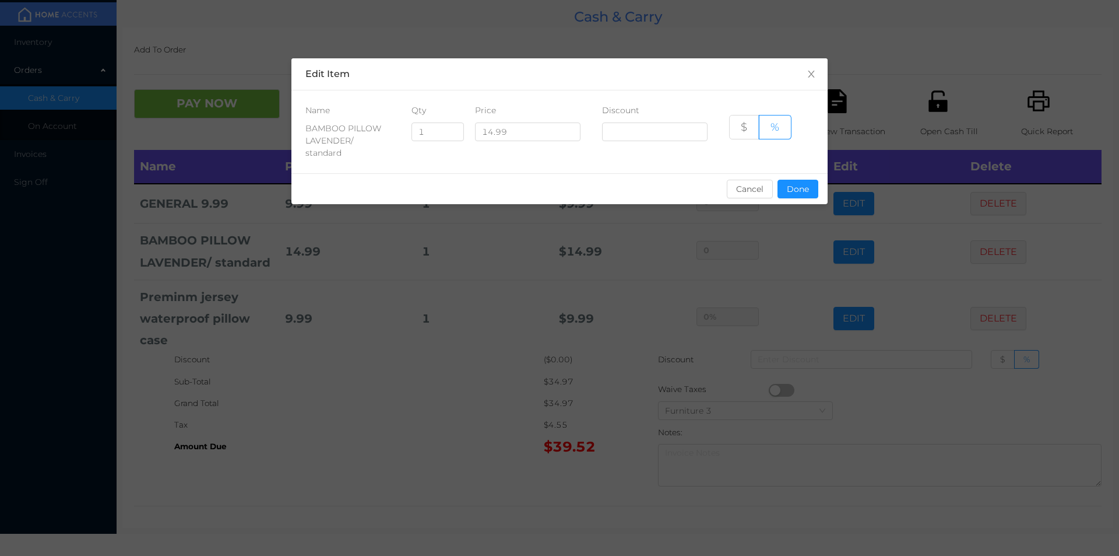
click at [445, 399] on div "sentinelStart Edit Item Name Qty Price Discount BAMBOO PILLOW LAVENDER/ standar…" at bounding box center [559, 278] width 1119 height 556
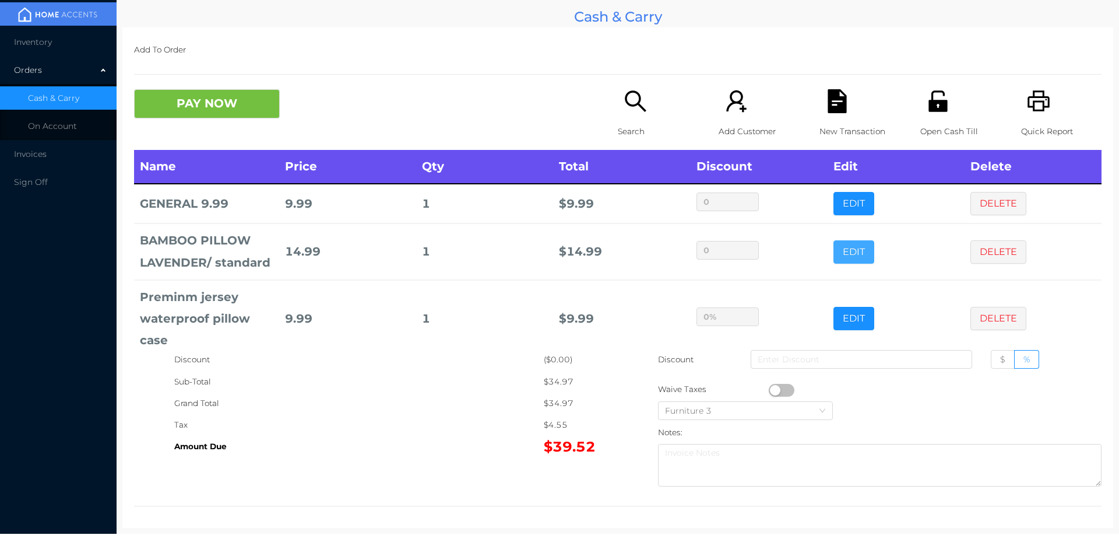
scroll to position [21, 0]
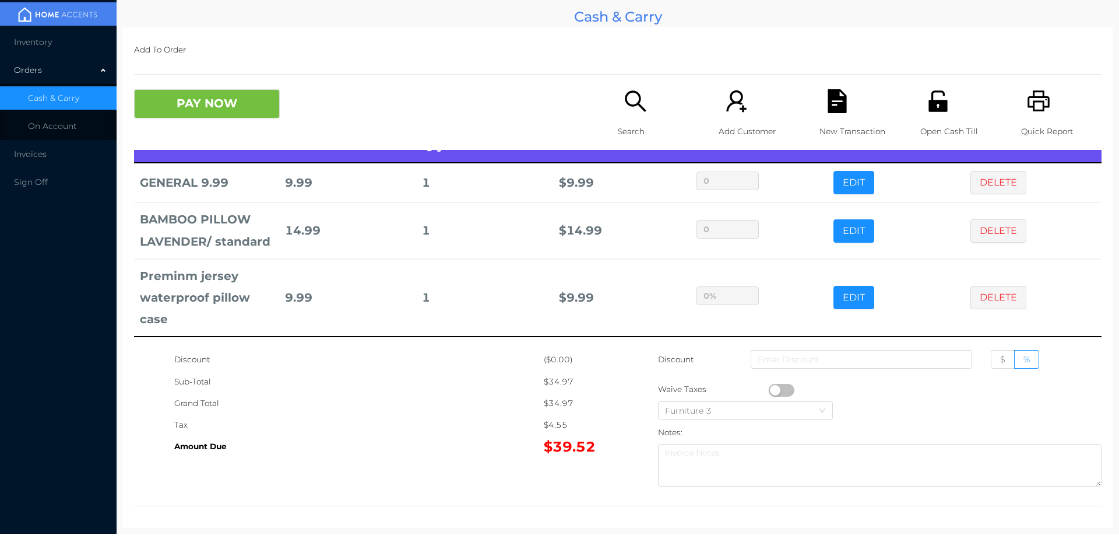
click at [627, 117] on div "Search" at bounding box center [658, 119] width 80 height 61
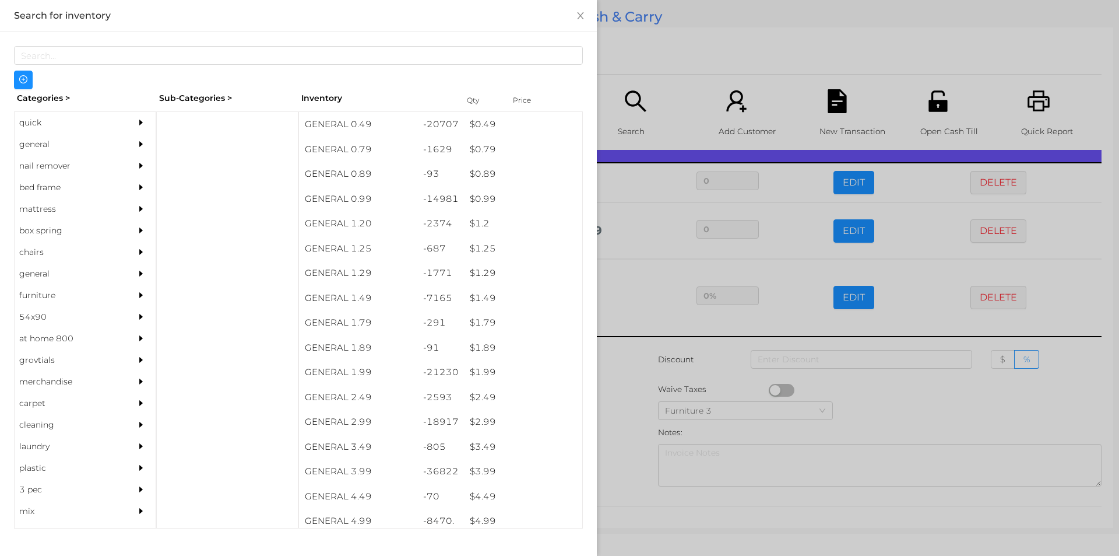
click at [58, 142] on div "general" at bounding box center [68, 145] width 106 height 22
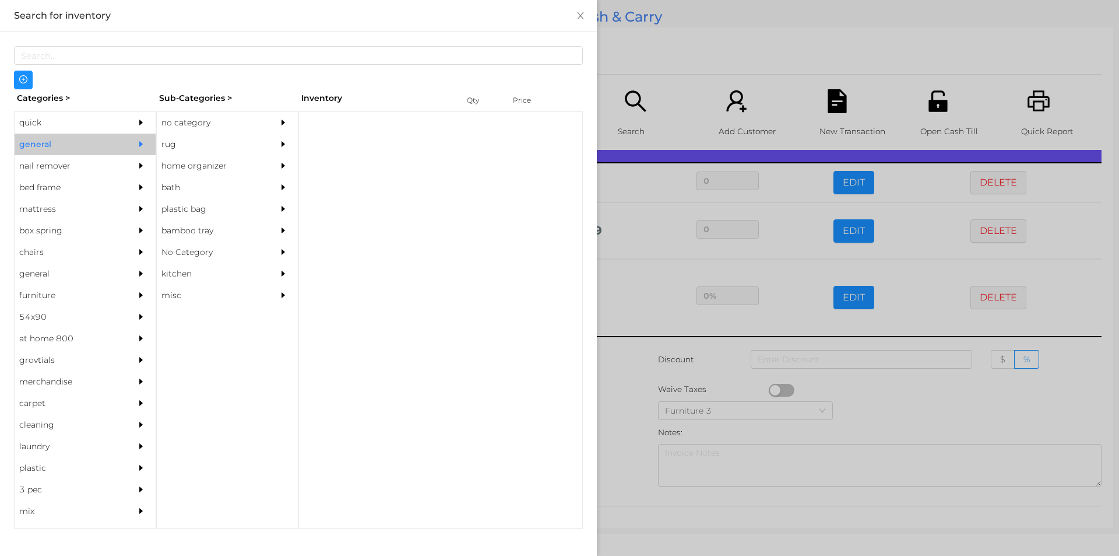
click at [185, 136] on div "rug" at bounding box center [210, 145] width 106 height 22
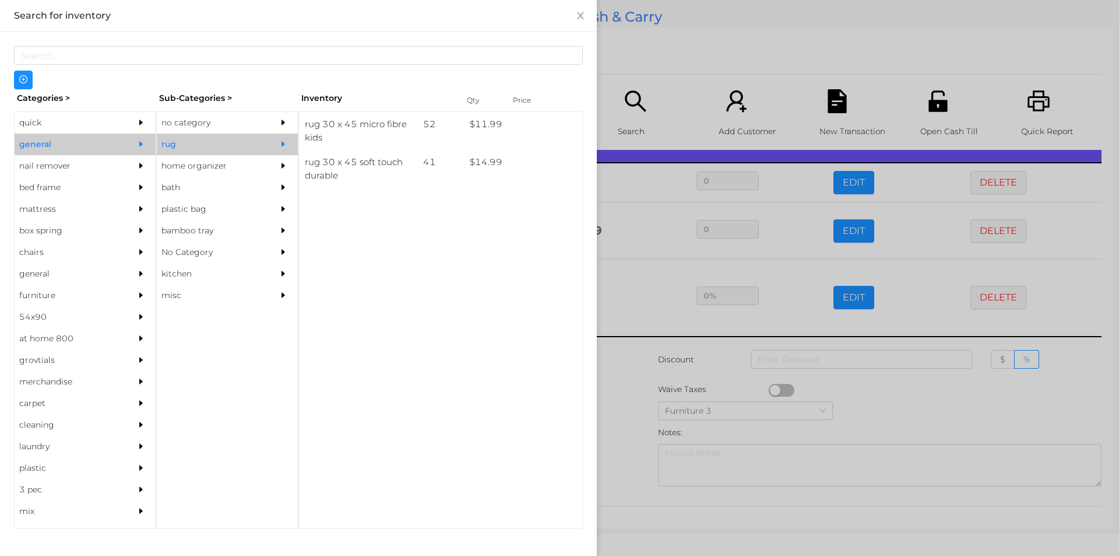
click at [181, 122] on div "no category" at bounding box center [210, 123] width 106 height 22
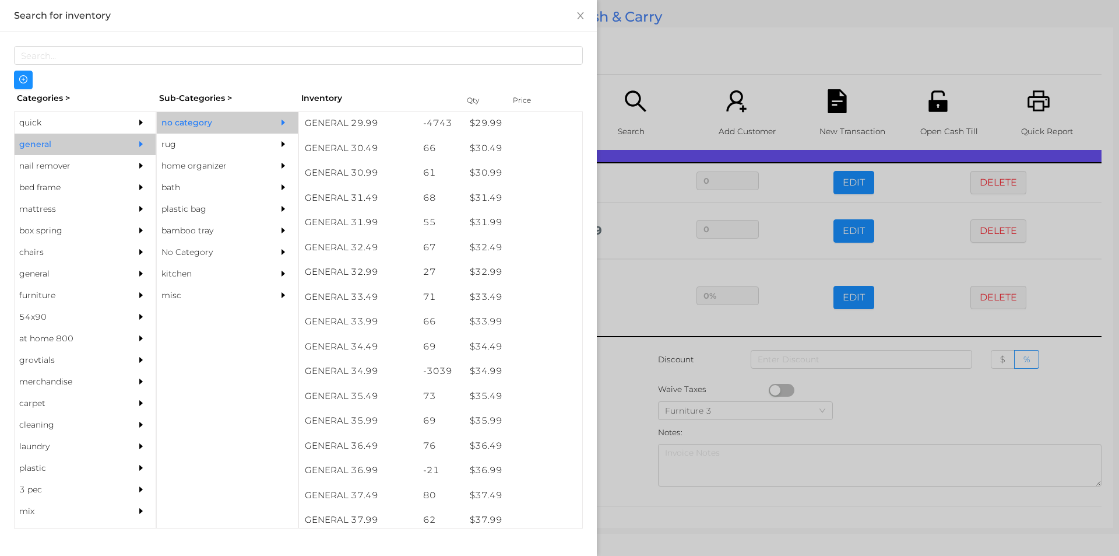
scroll to position [1750, 0]
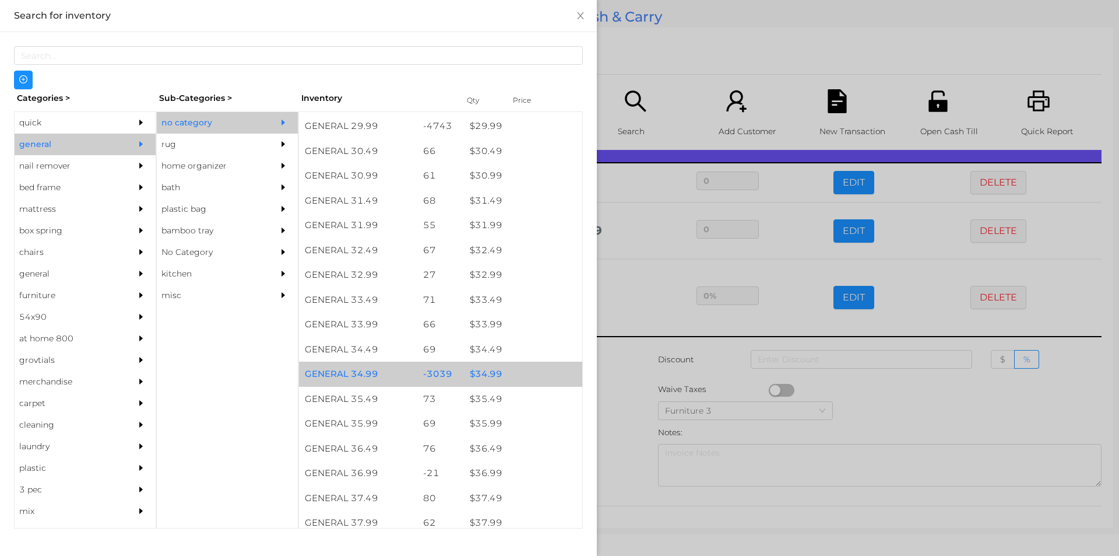
click at [480, 370] on div "$ 34.99" at bounding box center [523, 373] width 118 height 25
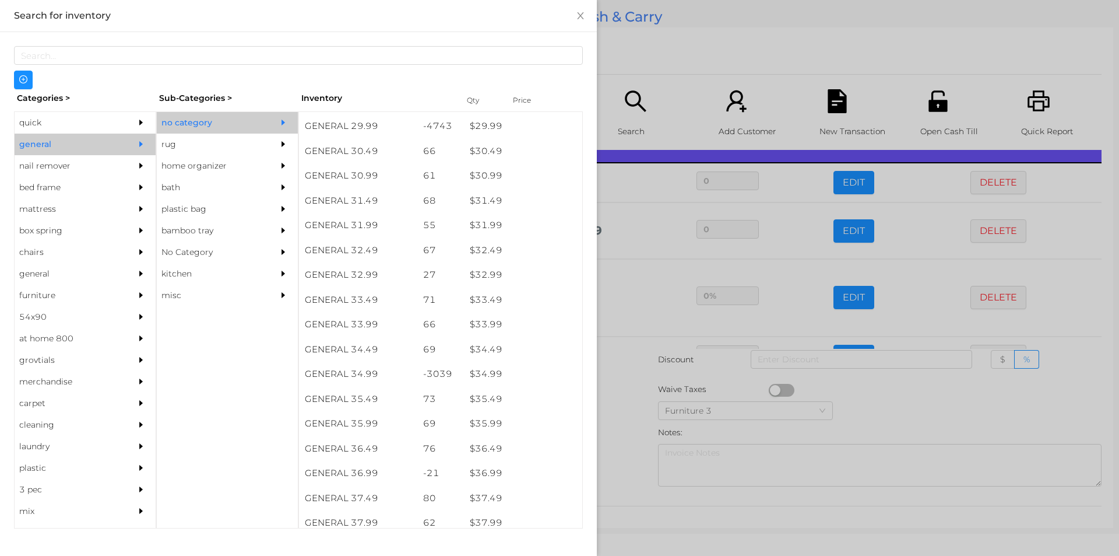
click at [648, 389] on div at bounding box center [559, 278] width 1119 height 556
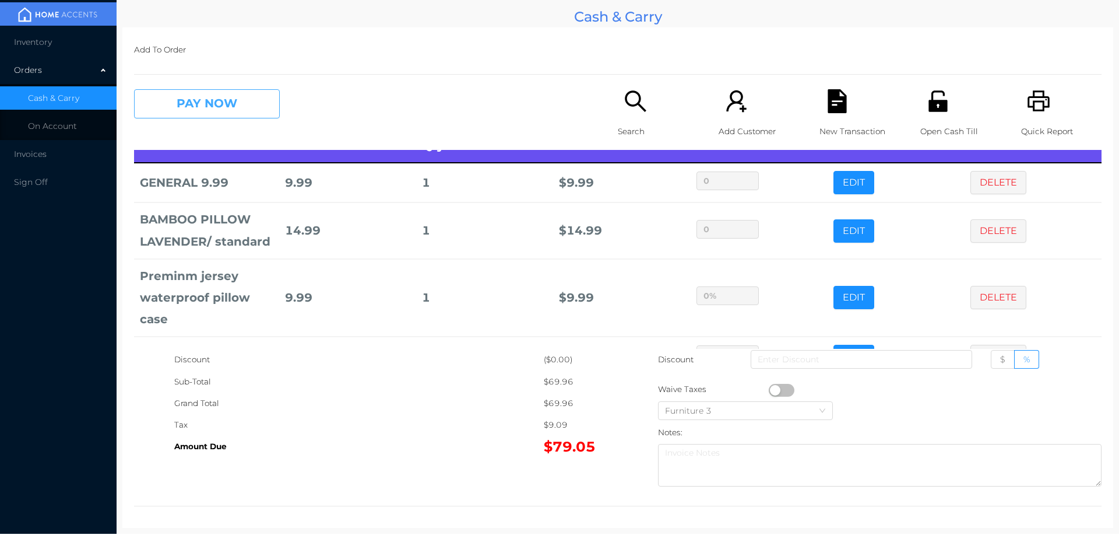
click at [173, 97] on button "PAY NOW" at bounding box center [207, 103] width 146 height 29
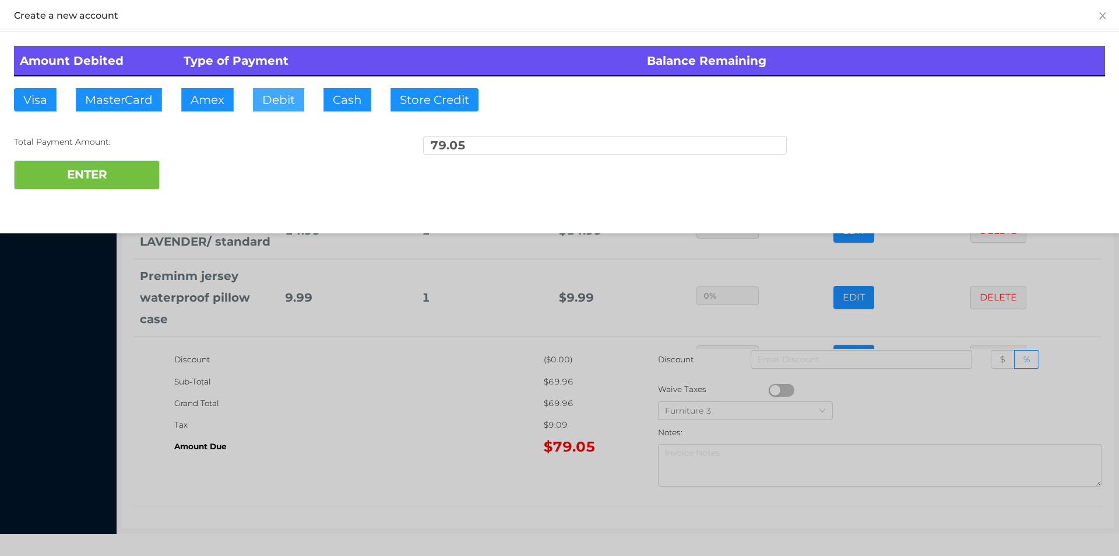
click at [269, 106] on button "Debit" at bounding box center [278, 99] width 51 height 23
click at [79, 188] on button "ENTER" at bounding box center [87, 174] width 146 height 29
type input "0"
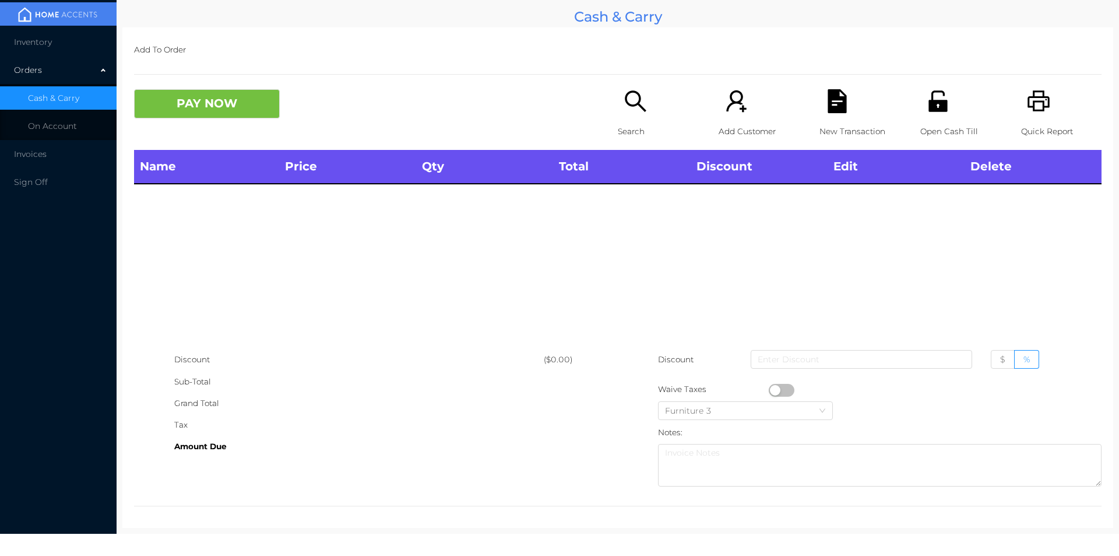
scroll to position [0, 0]
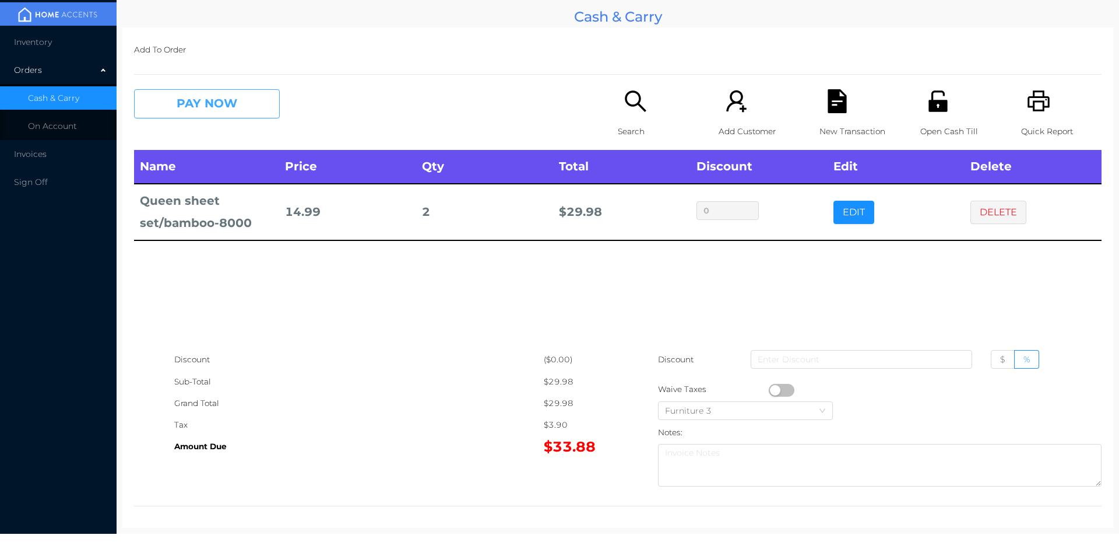
click at [211, 113] on button "PAY NOW" at bounding box center [207, 103] width 146 height 29
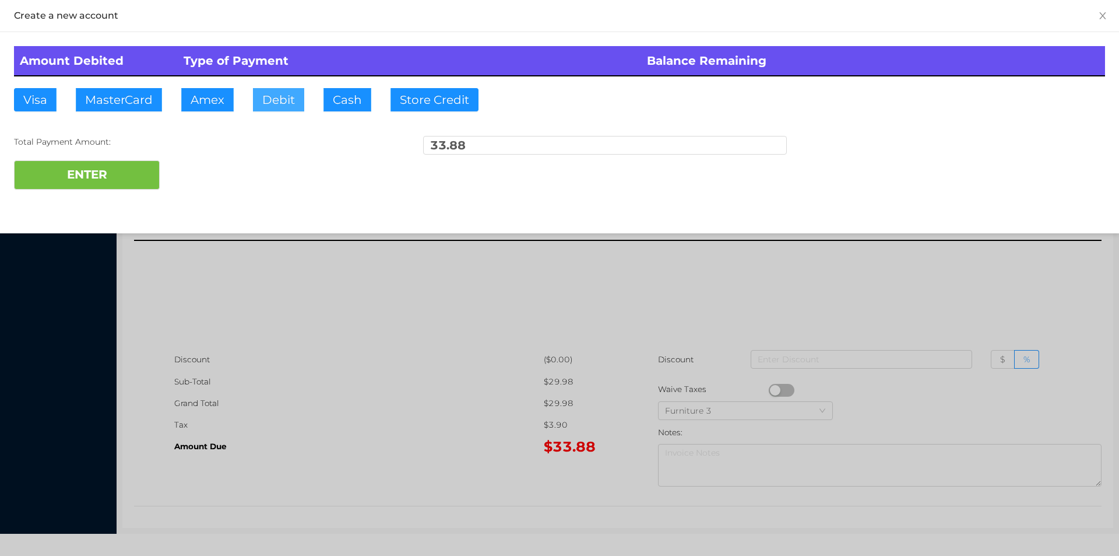
click at [271, 99] on button "Debit" at bounding box center [278, 99] width 51 height 23
click at [139, 163] on button "ENTER" at bounding box center [87, 174] width 146 height 29
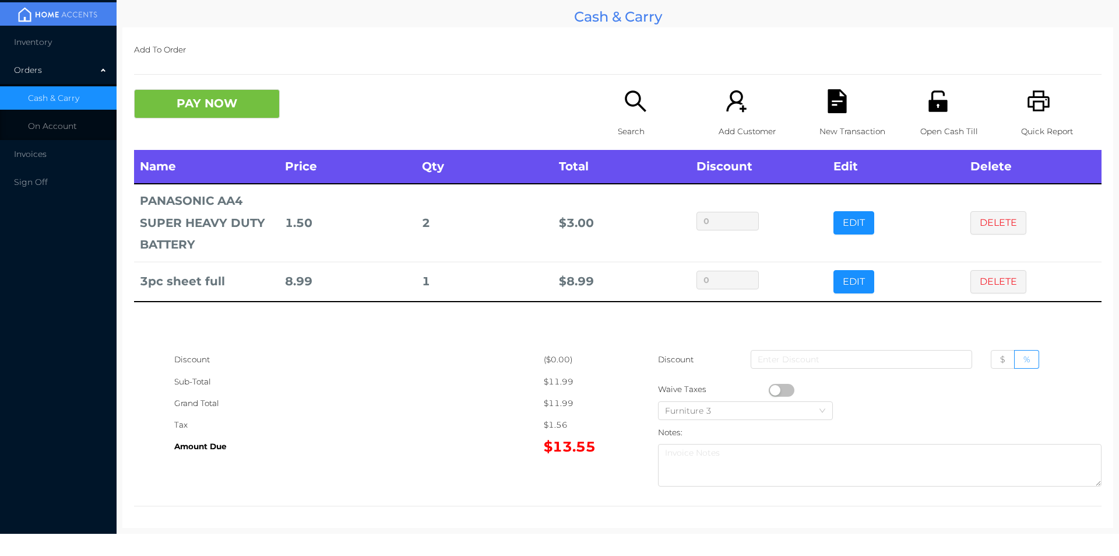
click at [929, 106] on icon "icon: unlock" at bounding box center [938, 100] width 19 height 21
click at [191, 108] on button "PAY NOW" at bounding box center [207, 103] width 146 height 29
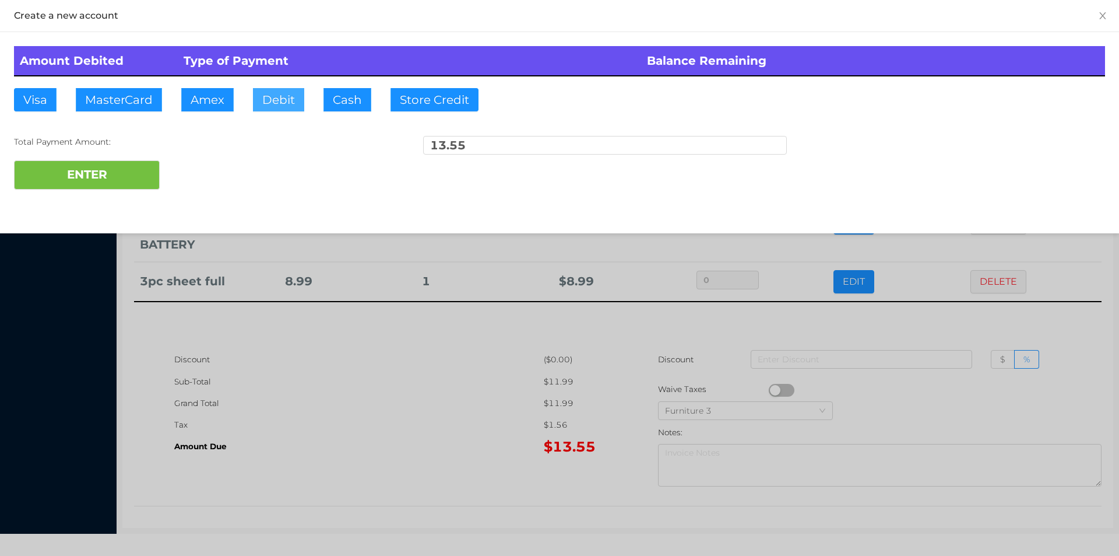
click at [286, 100] on button "Debit" at bounding box center [278, 99] width 51 height 23
click at [290, 370] on div at bounding box center [559, 278] width 1119 height 556
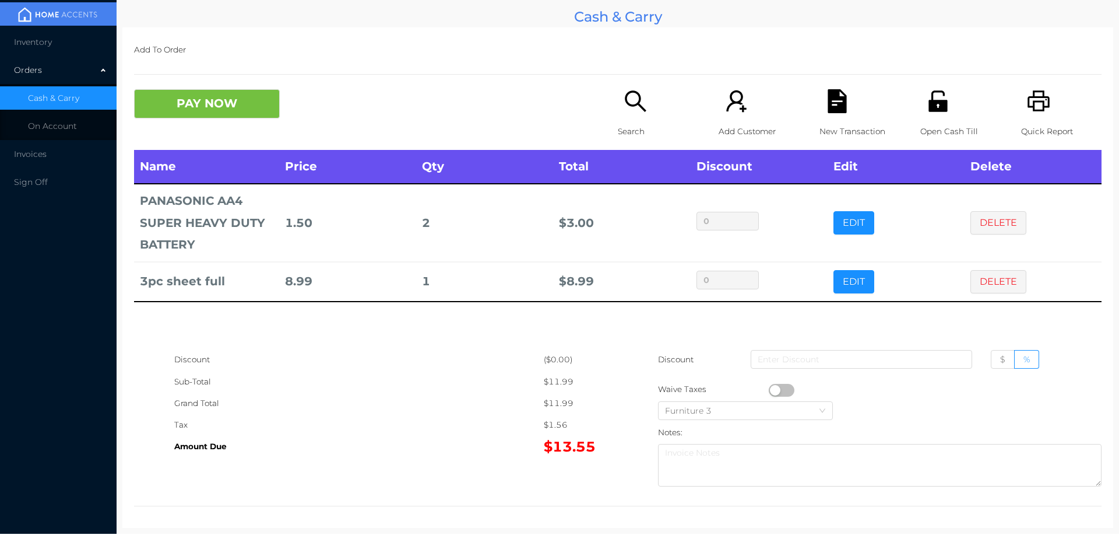
click at [833, 117] on div "New Transaction" at bounding box center [860, 119] width 80 height 61
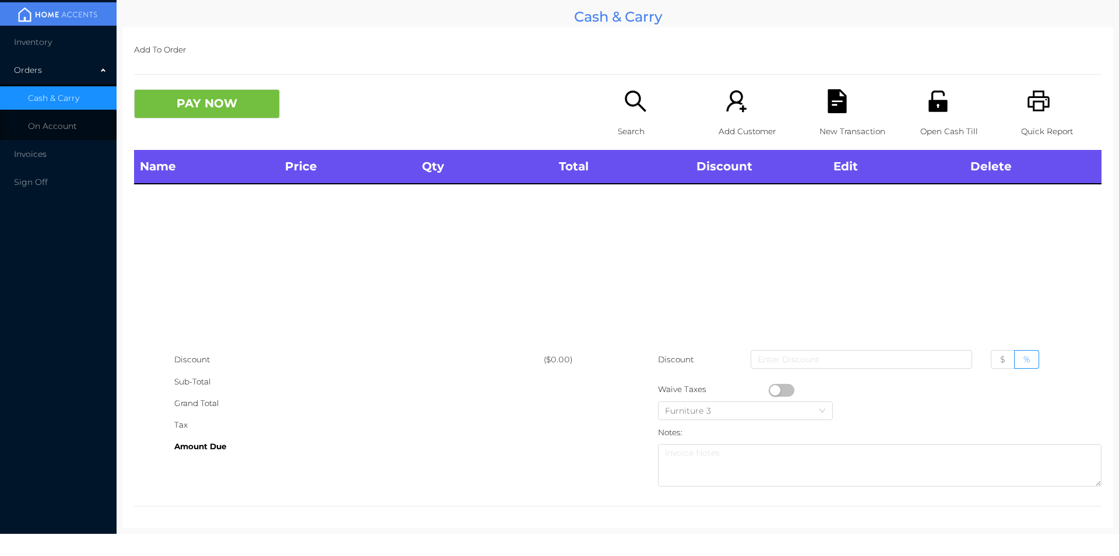
click at [1027, 109] on icon "icon: printer" at bounding box center [1039, 101] width 24 height 24
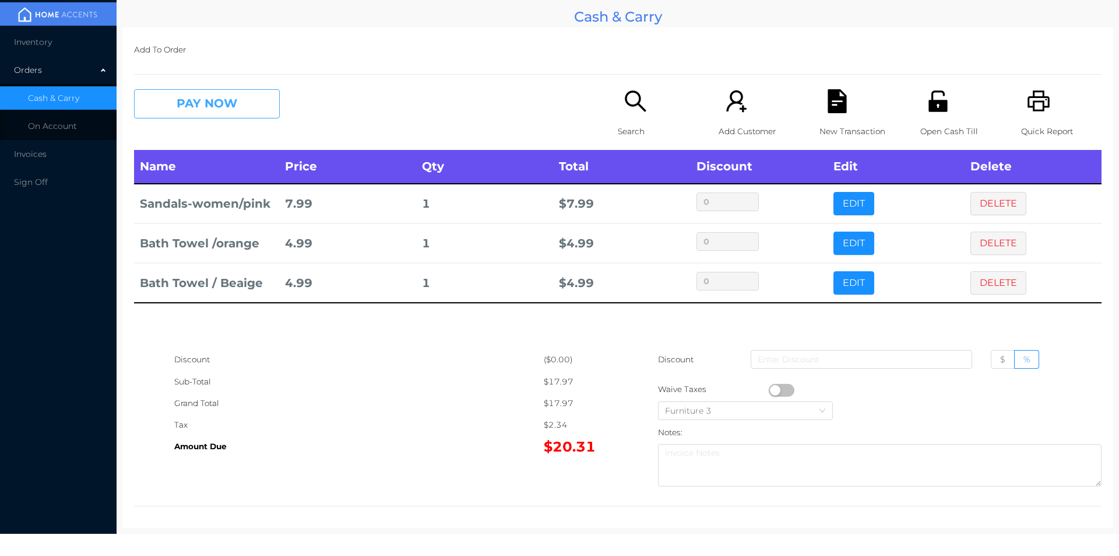
click at [205, 106] on button "PAY NOW" at bounding box center [207, 103] width 146 height 29
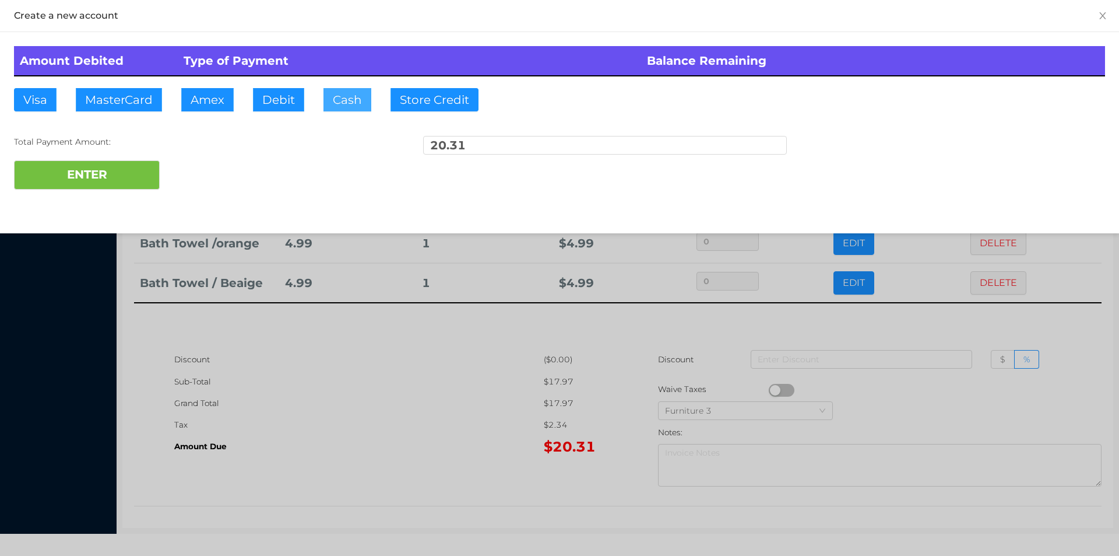
click at [330, 96] on button "Cash" at bounding box center [348, 99] width 48 height 23
type input "100."
click at [134, 187] on button "ENTER" at bounding box center [87, 174] width 146 height 29
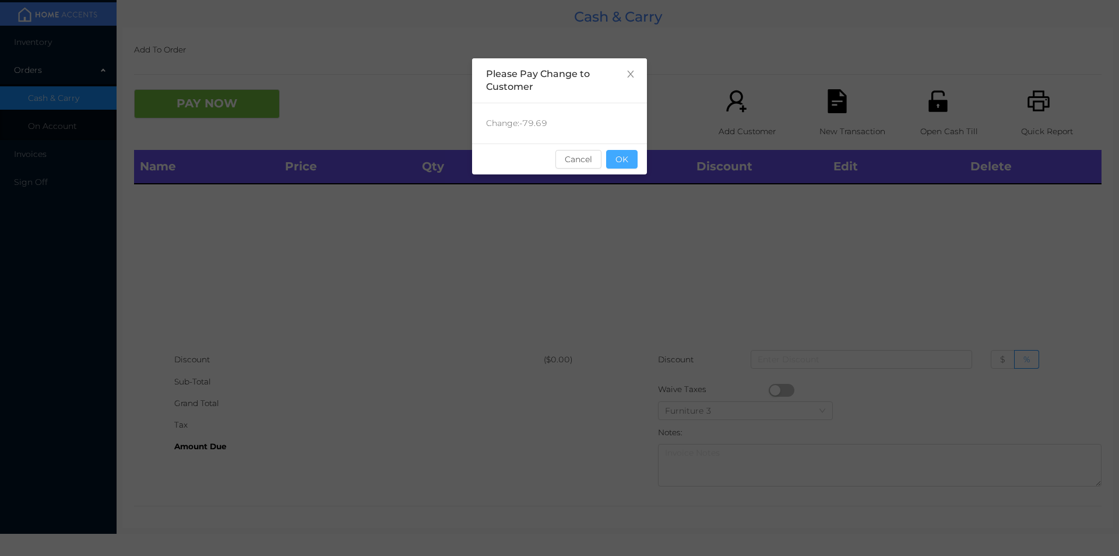
click at [615, 164] on button "OK" at bounding box center [621, 159] width 31 height 19
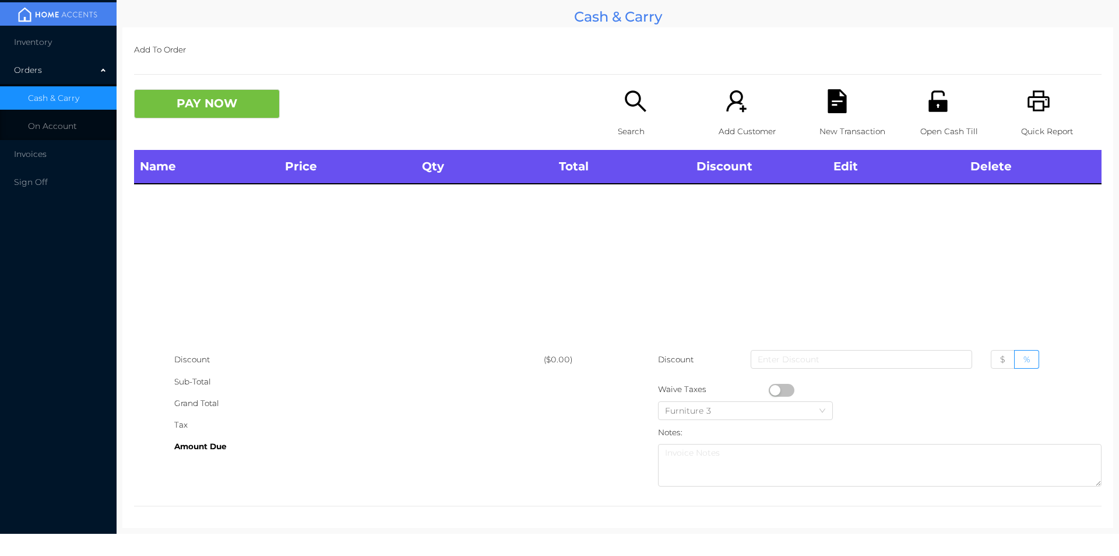
click at [644, 273] on div "Name Price Qty Total Discount Edit Delete" at bounding box center [618, 249] width 968 height 199
click at [624, 113] on icon "icon: search" at bounding box center [636, 101] width 24 height 24
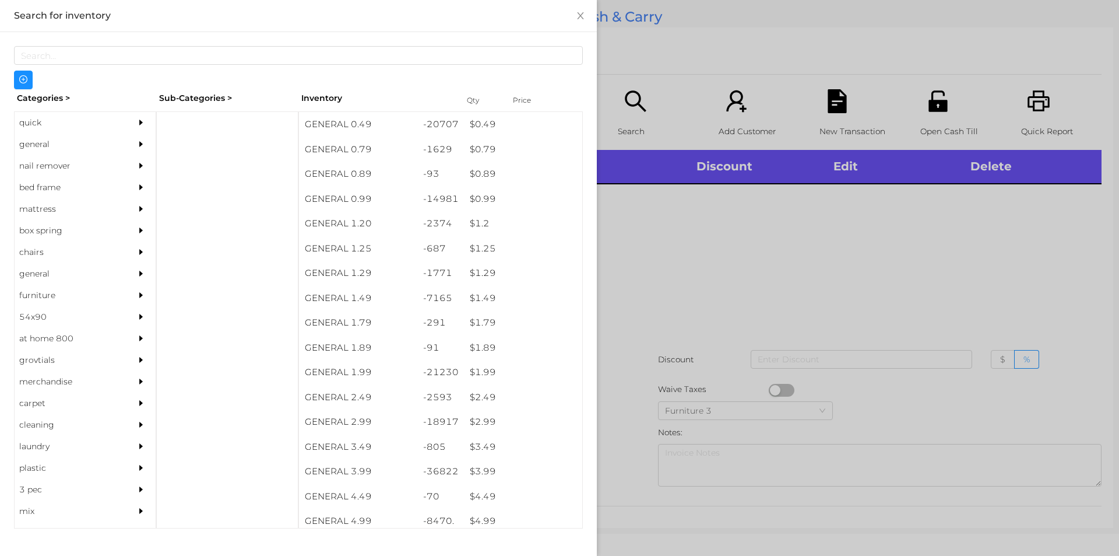
click at [41, 145] on div "general" at bounding box center [68, 145] width 106 height 22
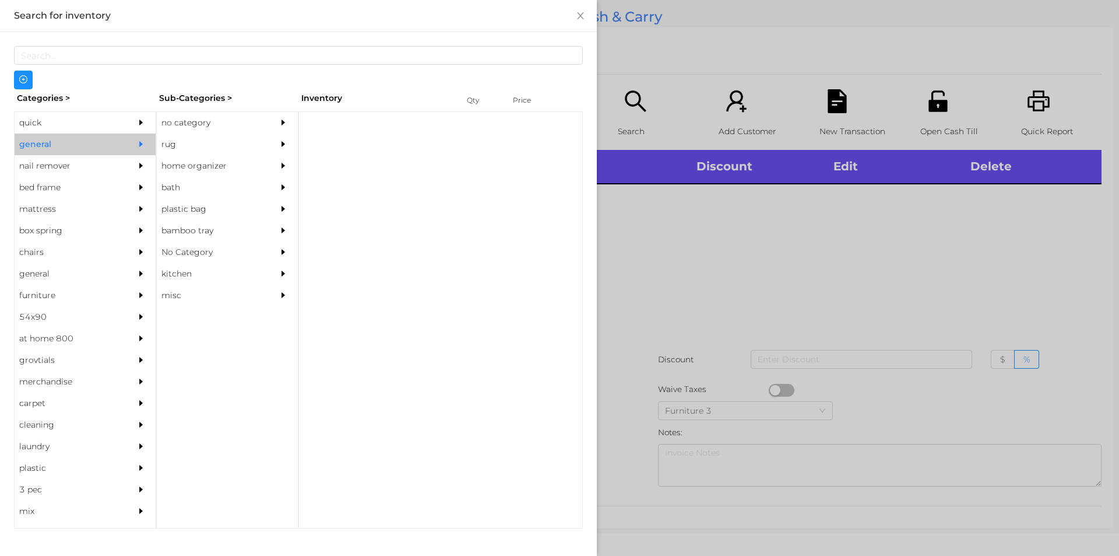
click at [161, 117] on div "no category" at bounding box center [210, 123] width 106 height 22
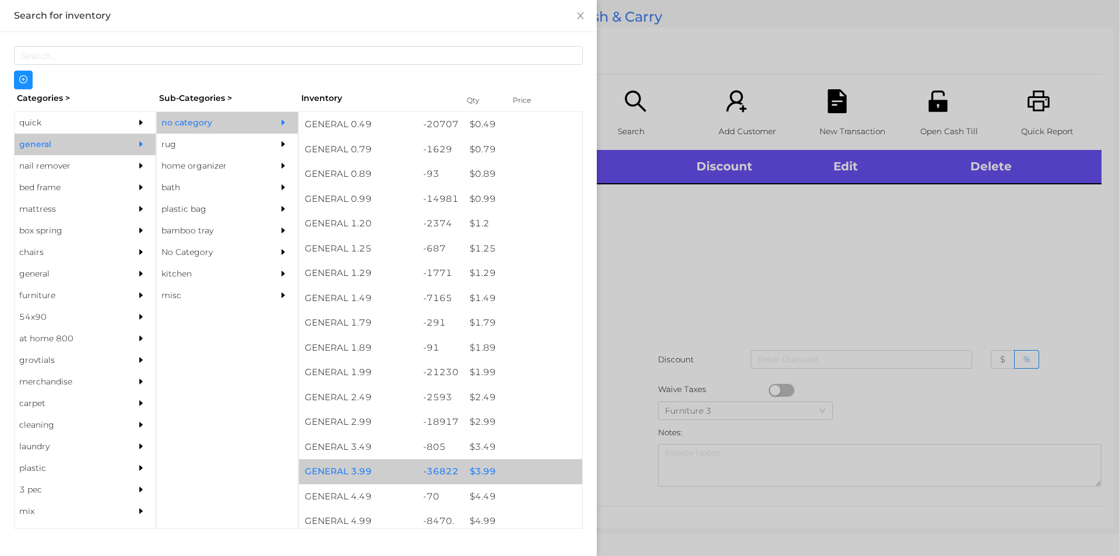
click at [477, 469] on div "$ 3.99" at bounding box center [523, 471] width 118 height 25
click at [472, 462] on div "$ 3.99" at bounding box center [523, 471] width 118 height 25
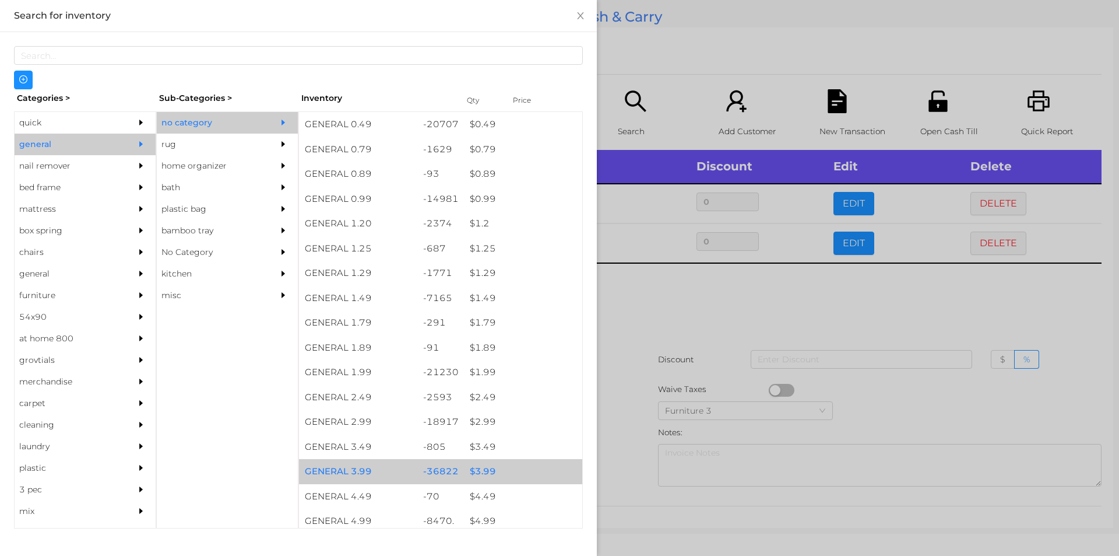
click at [742, 296] on div at bounding box center [559, 278] width 1119 height 556
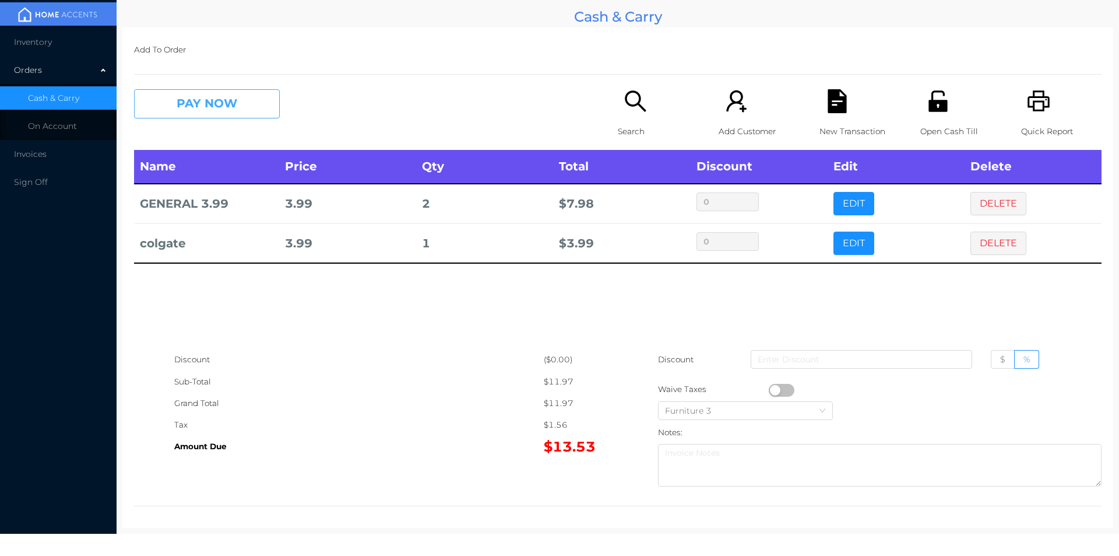
click at [198, 112] on button "PAY NOW" at bounding box center [207, 103] width 146 height 29
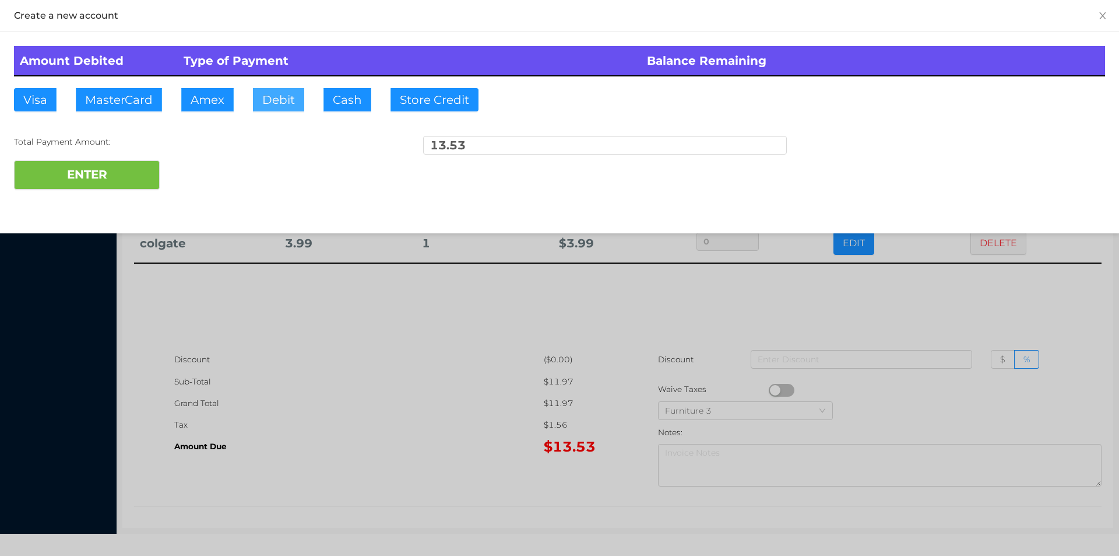
click at [281, 100] on button "Debit" at bounding box center [278, 99] width 51 height 23
click at [134, 163] on button "ENTER" at bounding box center [87, 174] width 146 height 29
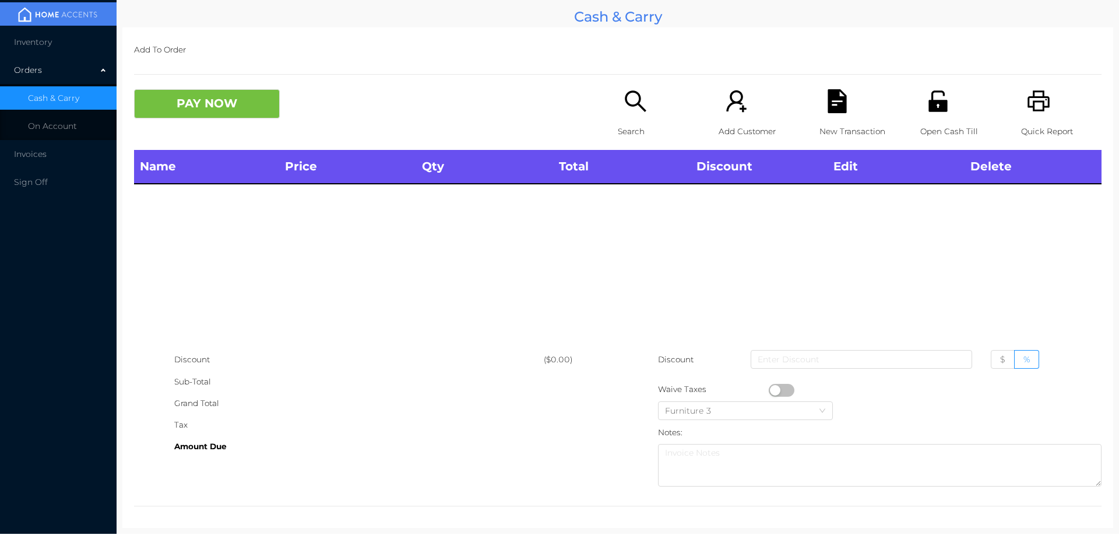
click at [623, 121] on p "Search" at bounding box center [658, 132] width 80 height 22
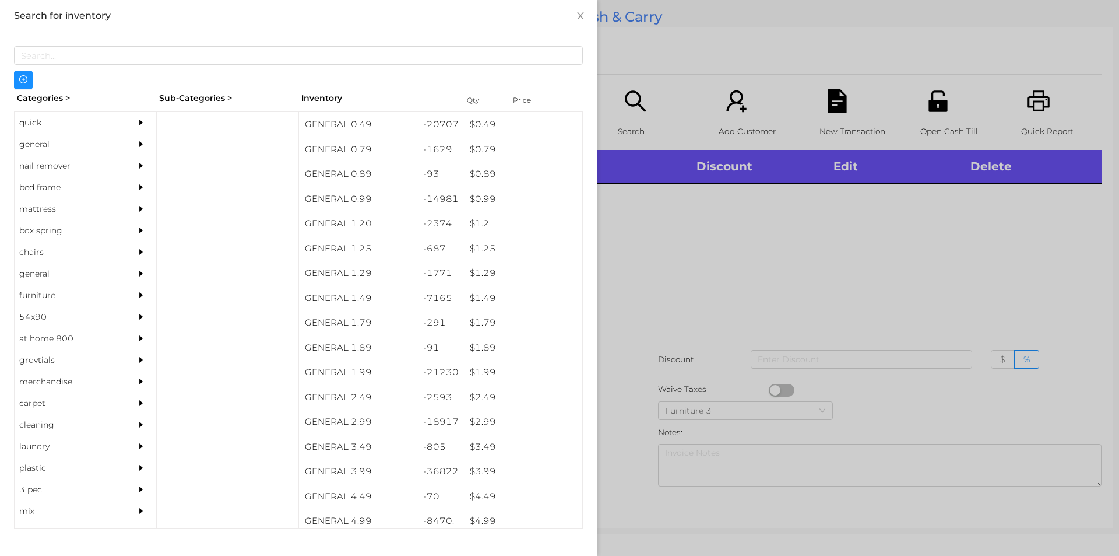
click at [38, 117] on div "quick" at bounding box center [68, 123] width 106 height 22
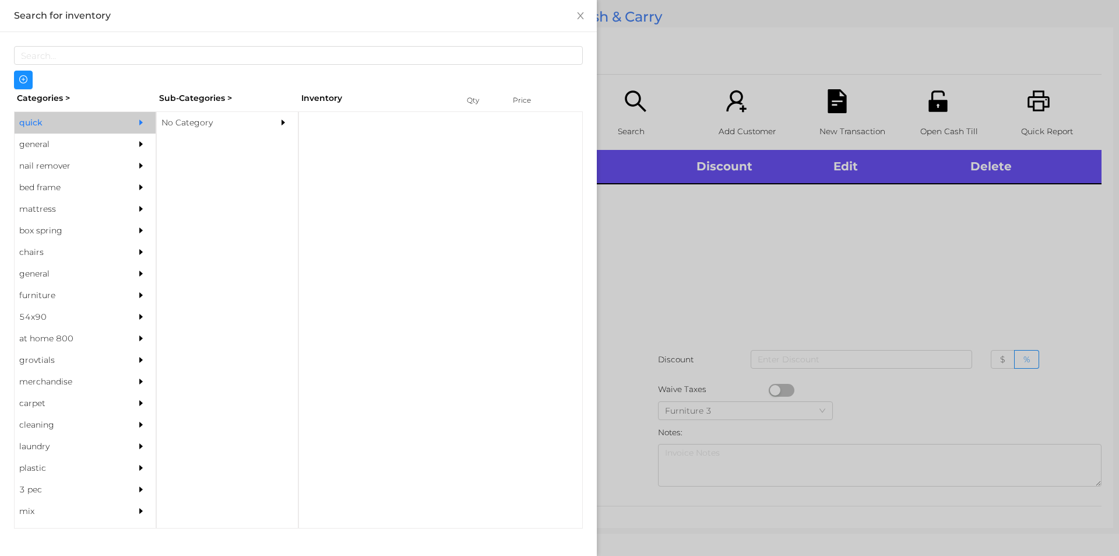
click at [198, 121] on div "No Category" at bounding box center [210, 123] width 106 height 22
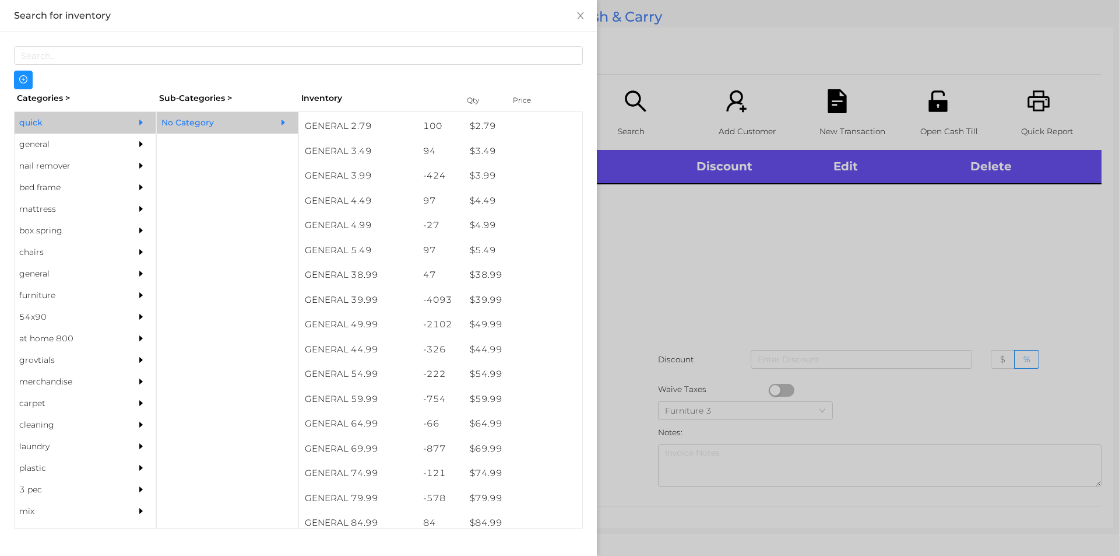
scroll to position [494, 0]
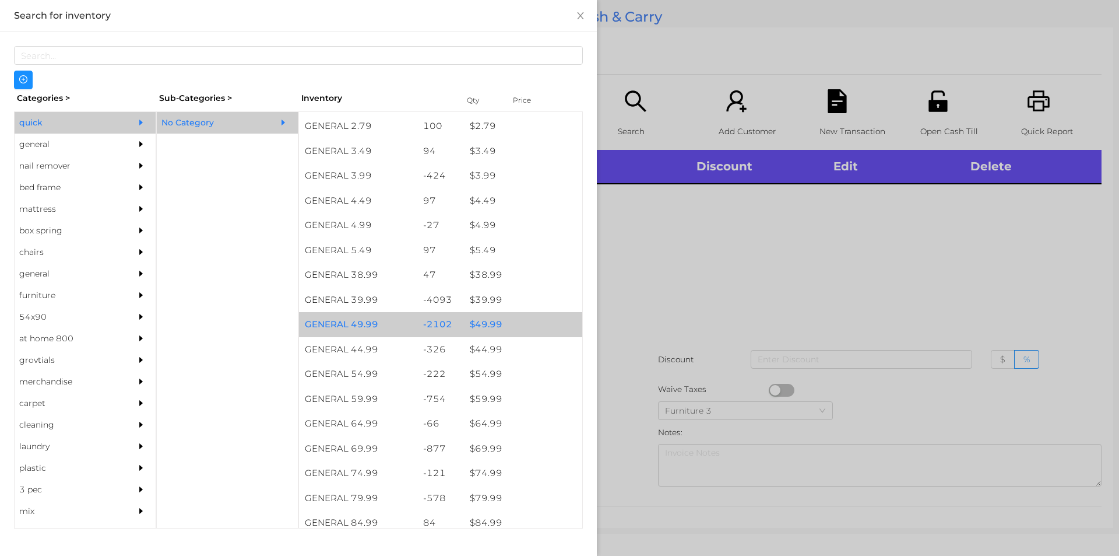
click at [481, 324] on div "$ 49.99" at bounding box center [523, 324] width 118 height 25
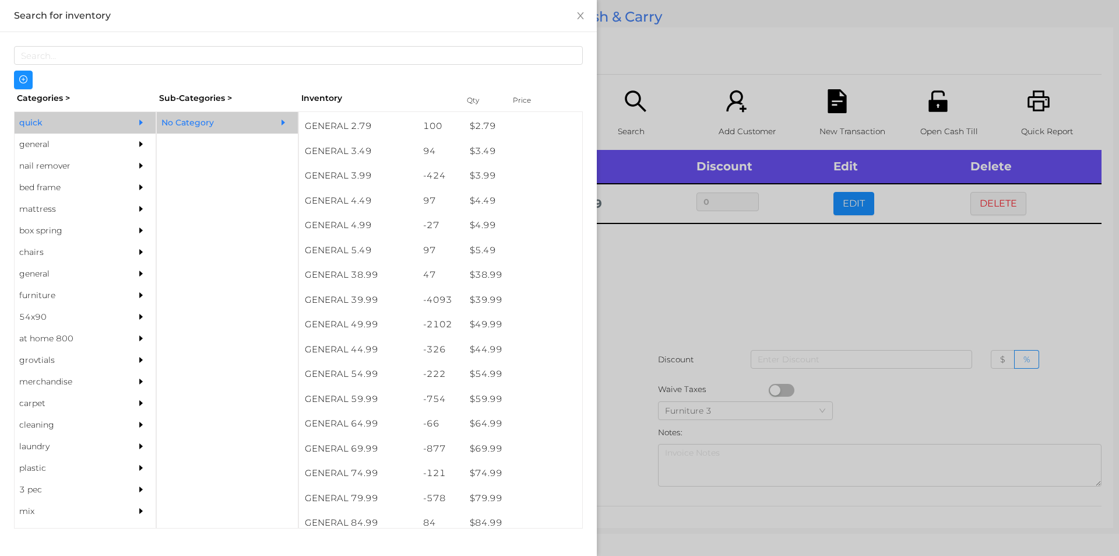
click at [656, 269] on div at bounding box center [559, 278] width 1119 height 556
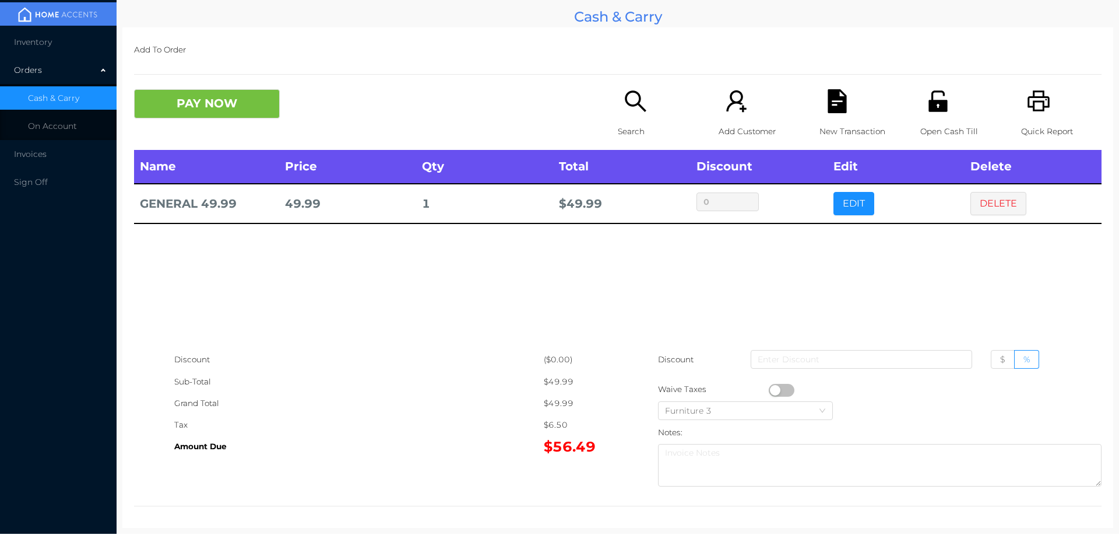
click at [936, 101] on icon "icon: unlock" at bounding box center [938, 100] width 19 height 21
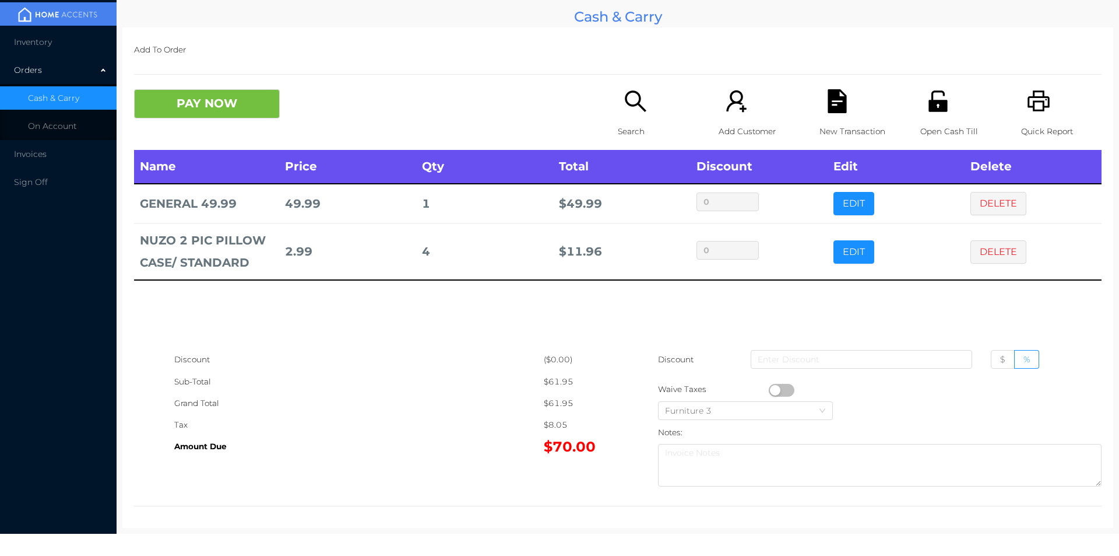
click at [625, 105] on icon "icon: search" at bounding box center [635, 100] width 21 height 21
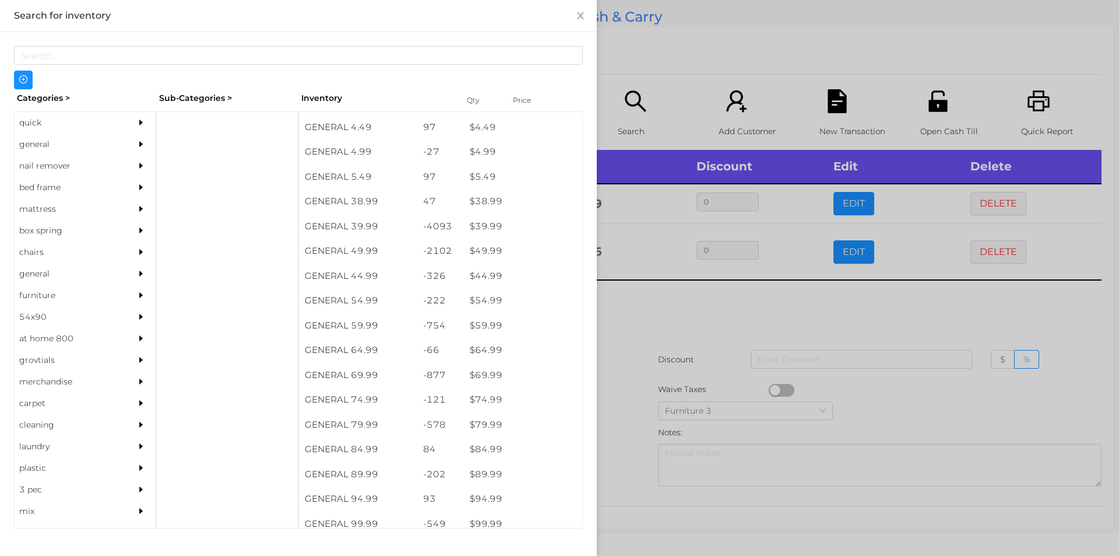
scroll to position [606, 0]
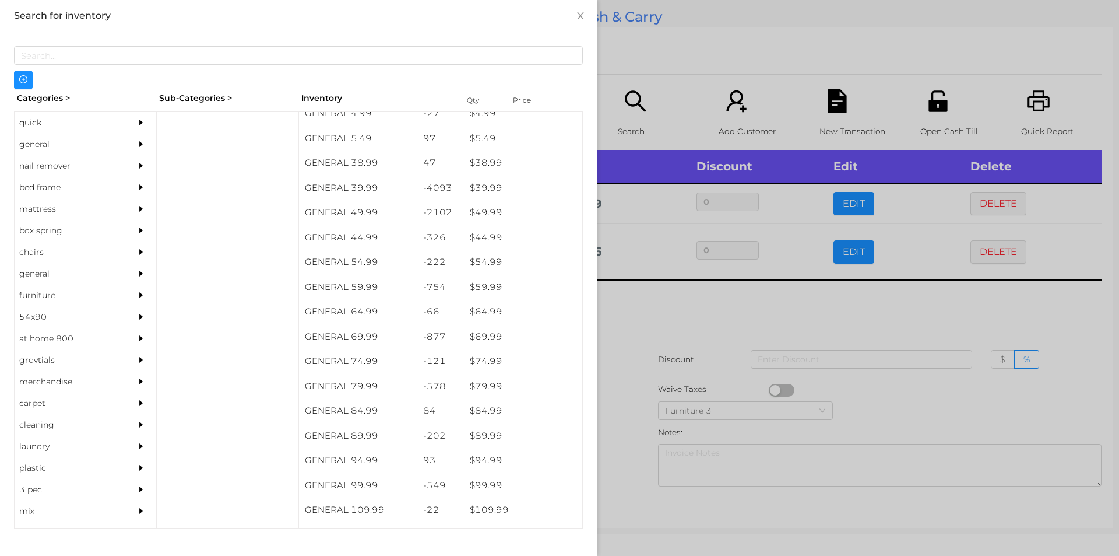
click at [198, 120] on div at bounding box center [227, 319] width 142 height 417
click at [45, 147] on div "general" at bounding box center [68, 145] width 106 height 22
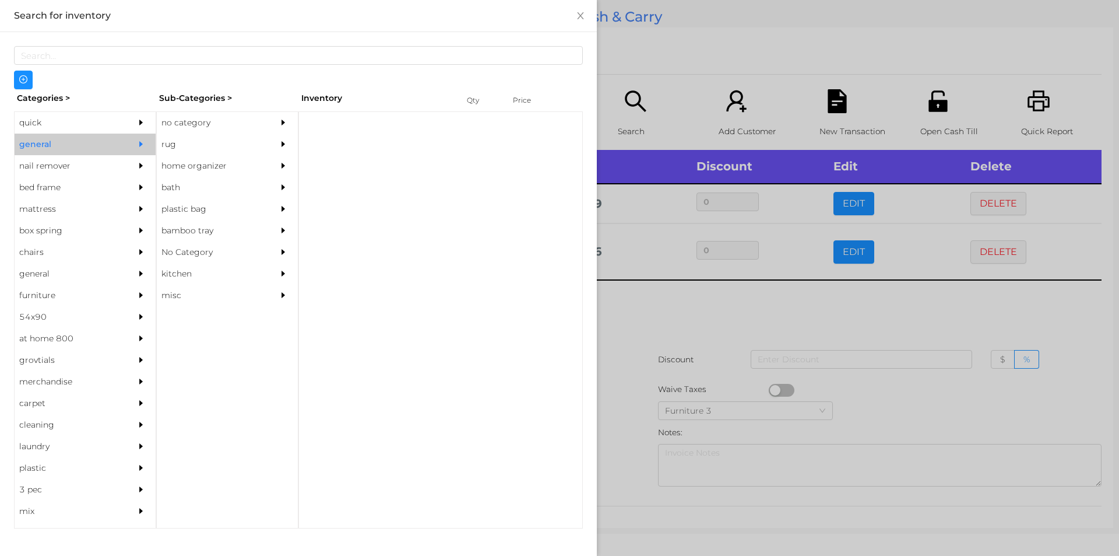
scroll to position [0, 0]
click at [193, 125] on div "no category" at bounding box center [210, 123] width 106 height 22
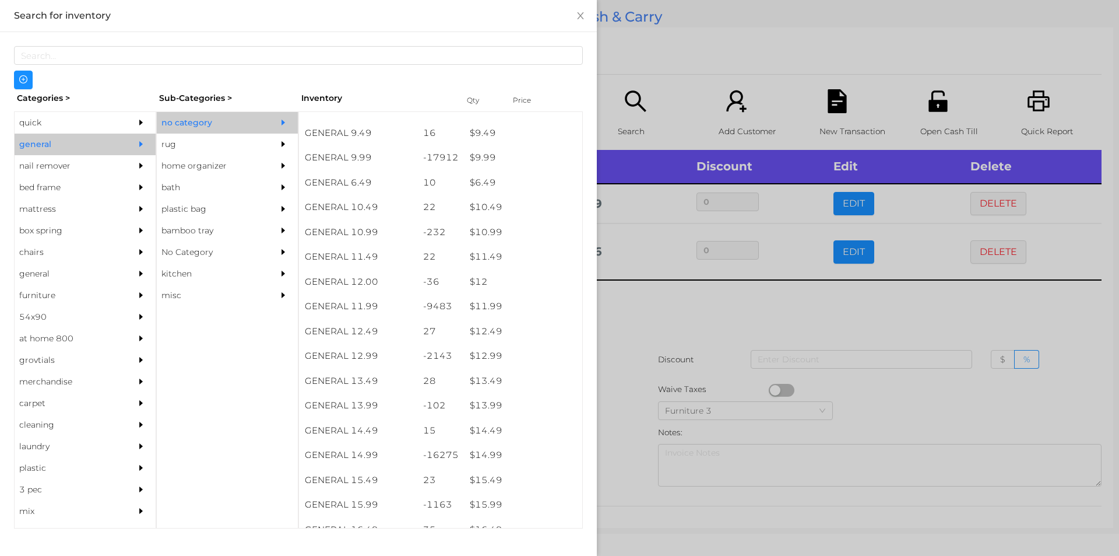
scroll to position [678, 0]
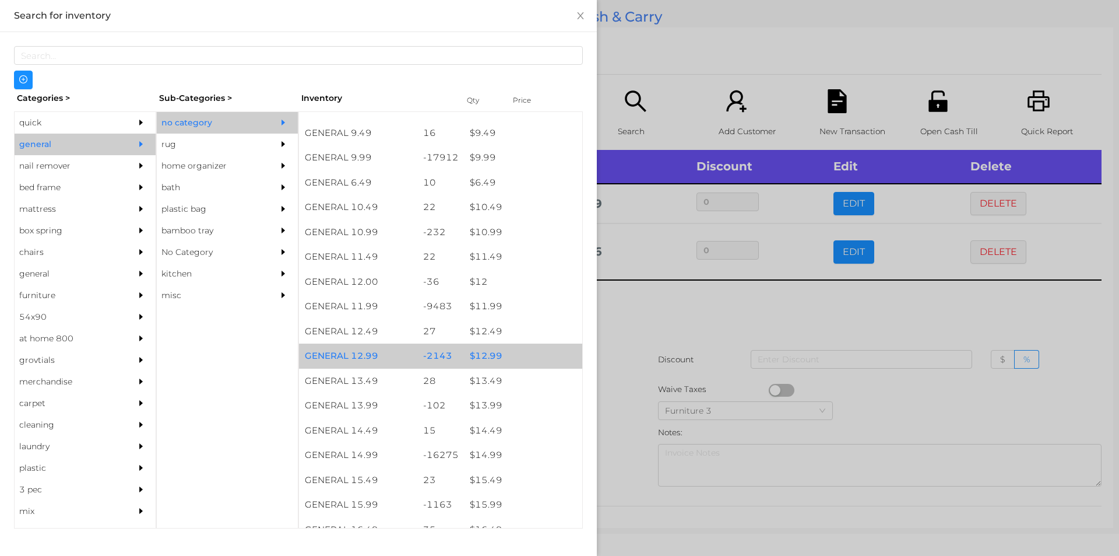
click at [489, 349] on div "$ 12.99" at bounding box center [523, 355] width 118 height 25
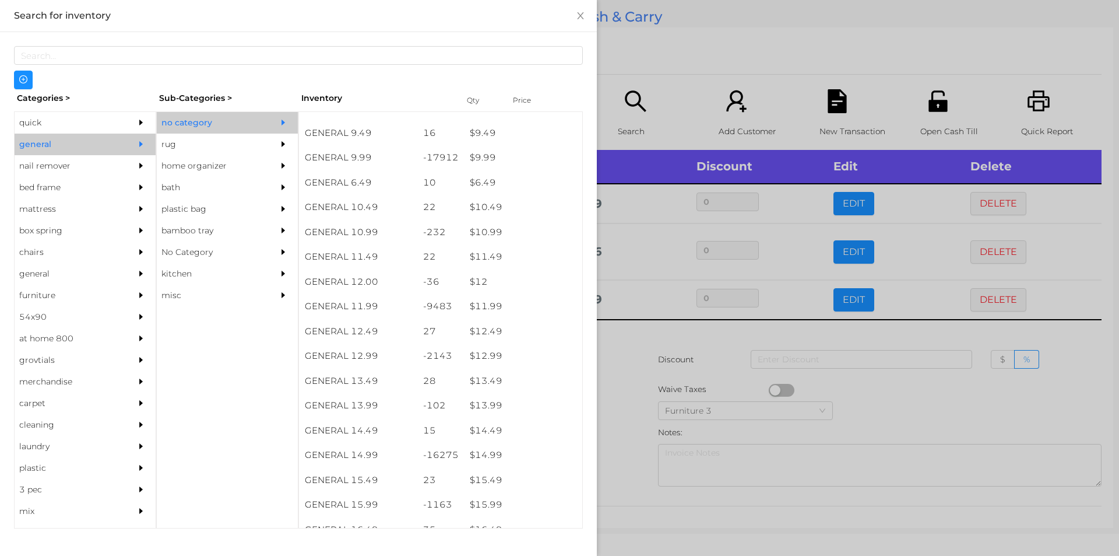
click at [633, 332] on div at bounding box center [559, 278] width 1119 height 556
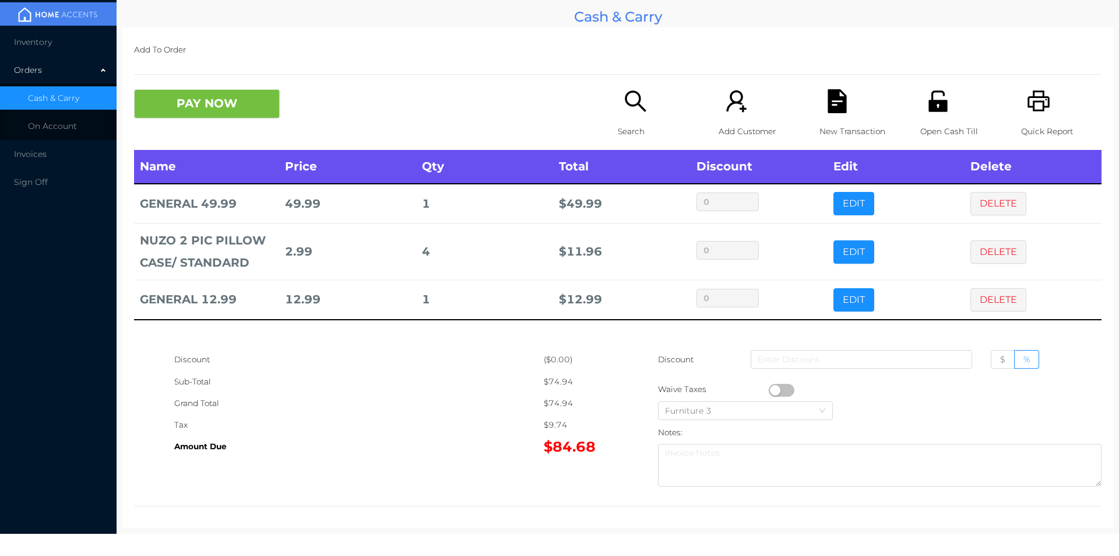
click at [635, 122] on p "Search" at bounding box center [658, 132] width 80 height 22
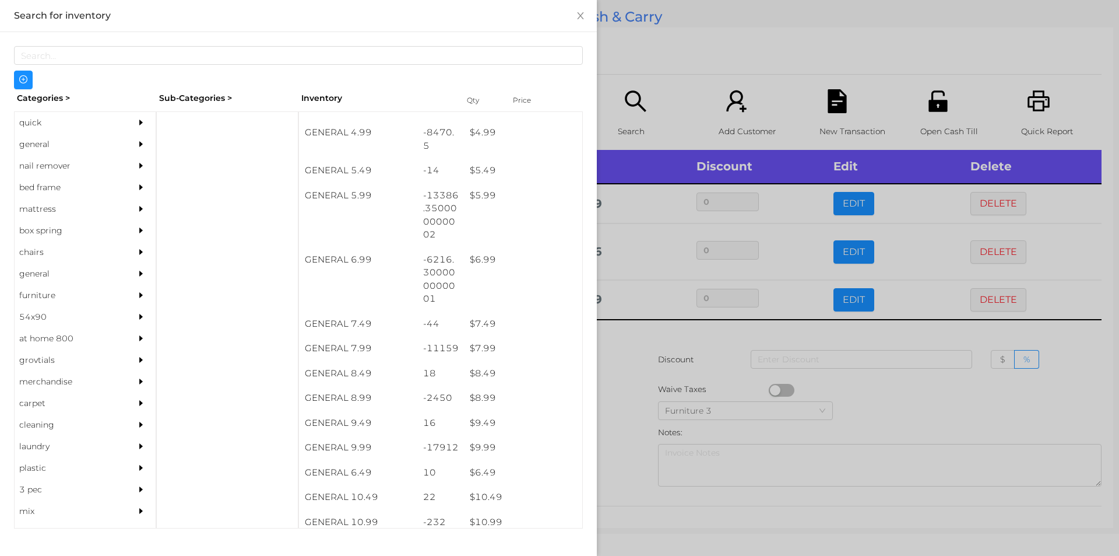
scroll to position [389, 0]
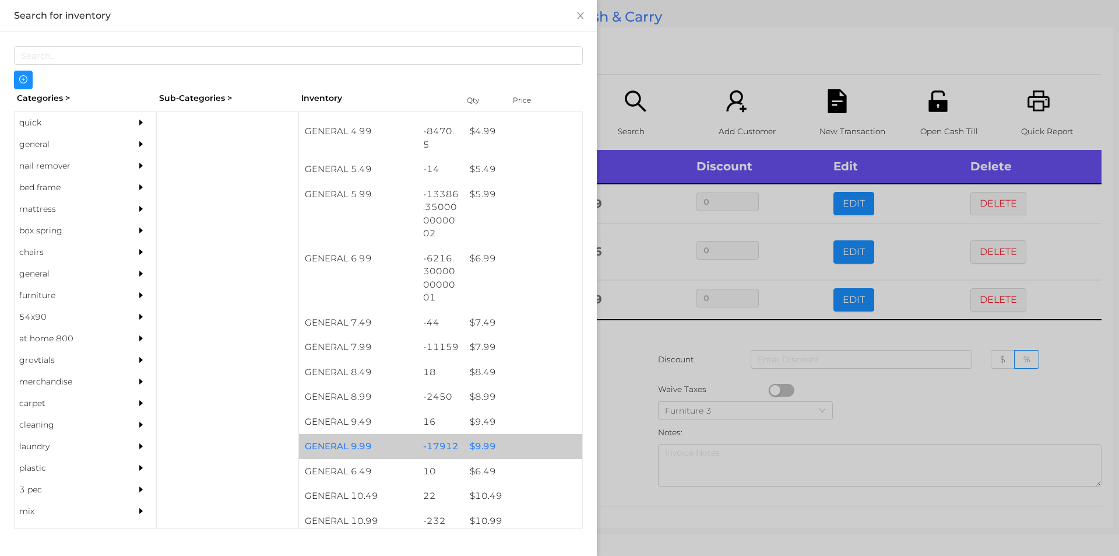
click at [481, 455] on div "$ 9.99" at bounding box center [523, 446] width 118 height 25
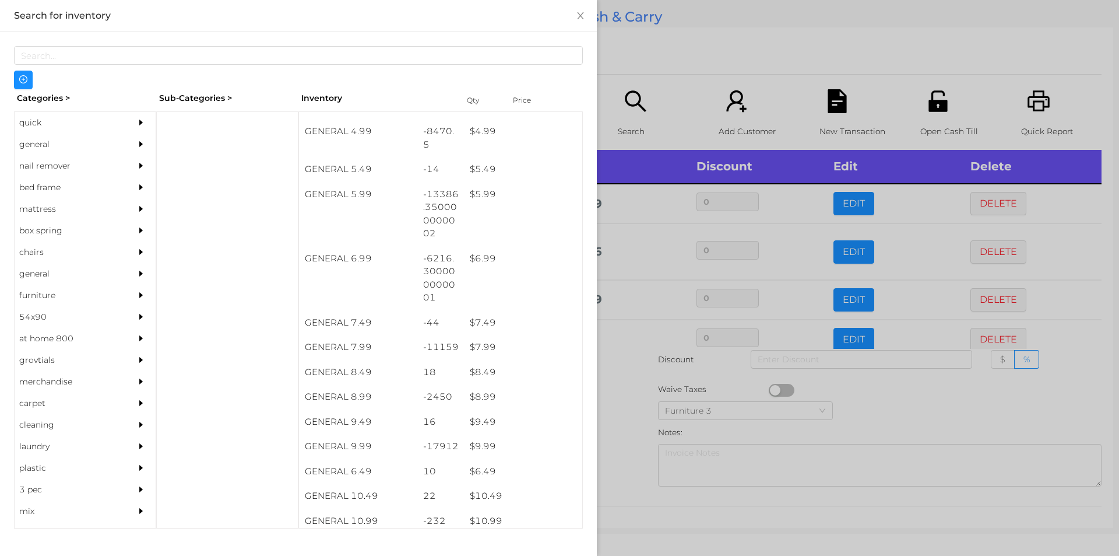
click at [615, 435] on div at bounding box center [559, 278] width 1119 height 556
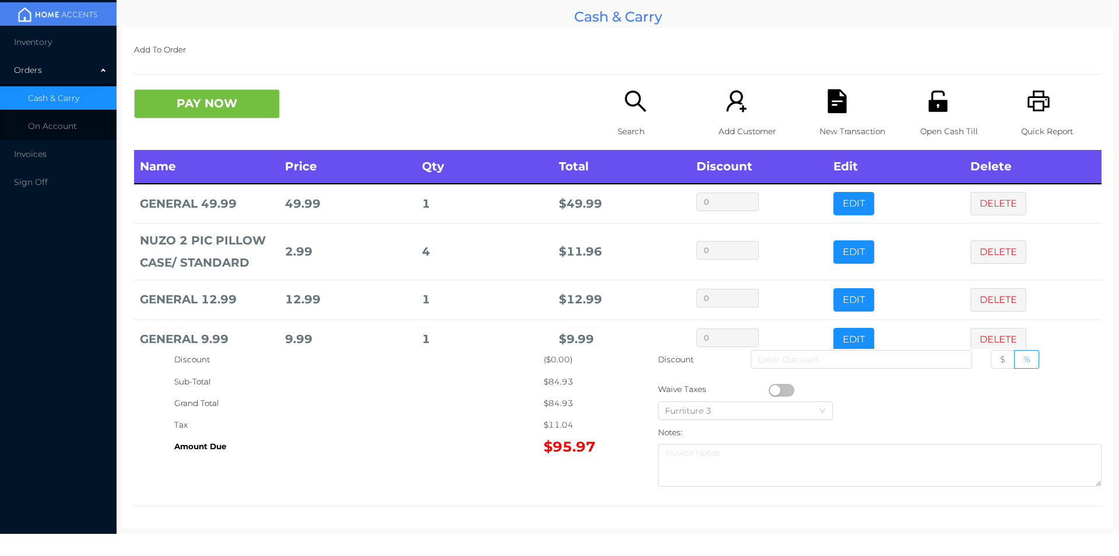
click at [929, 102] on icon "icon: unlock" at bounding box center [938, 100] width 19 height 21
click at [247, 101] on button "PAY NOW" at bounding box center [207, 103] width 146 height 29
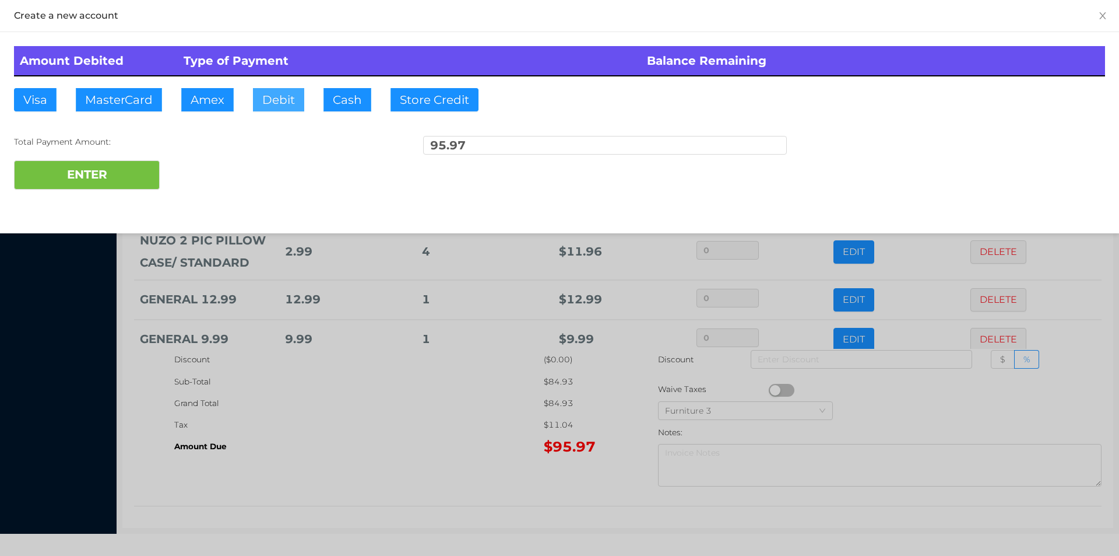
click at [275, 100] on button "Debit" at bounding box center [278, 99] width 51 height 23
click at [147, 180] on button "ENTER" at bounding box center [87, 174] width 146 height 29
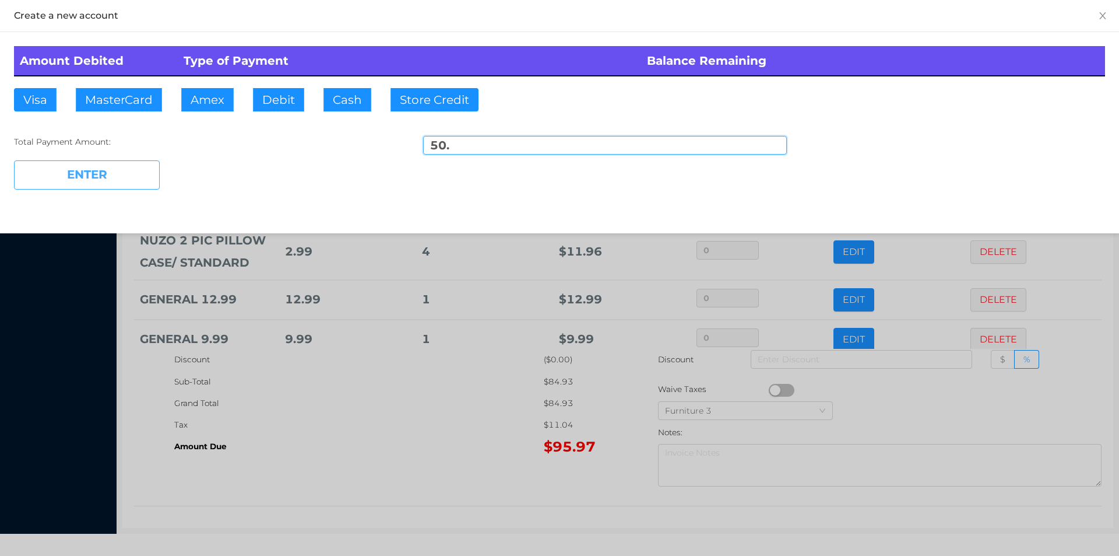
type input "45.97"
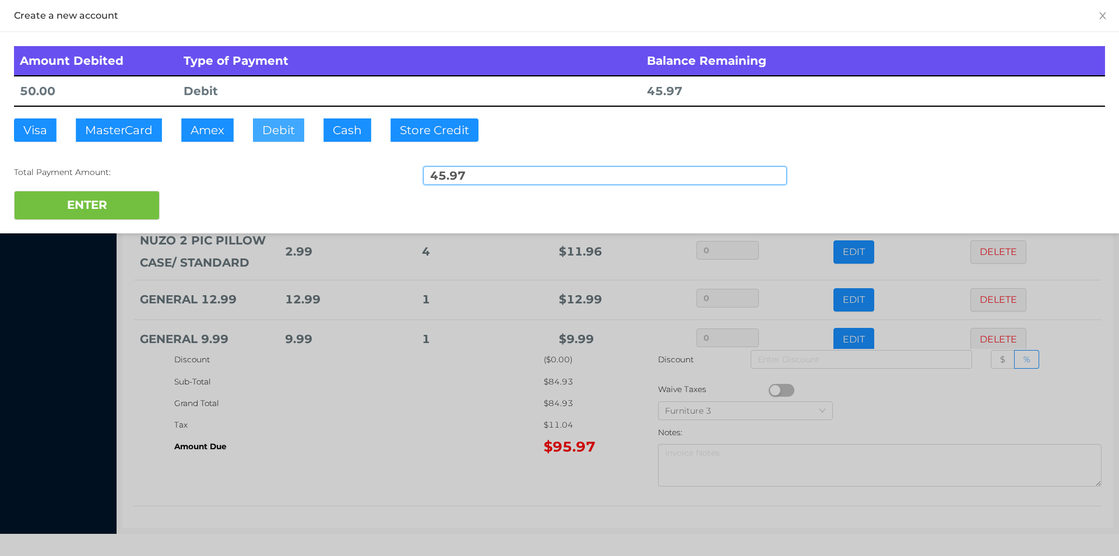
click at [269, 131] on button "Debit" at bounding box center [278, 129] width 51 height 23
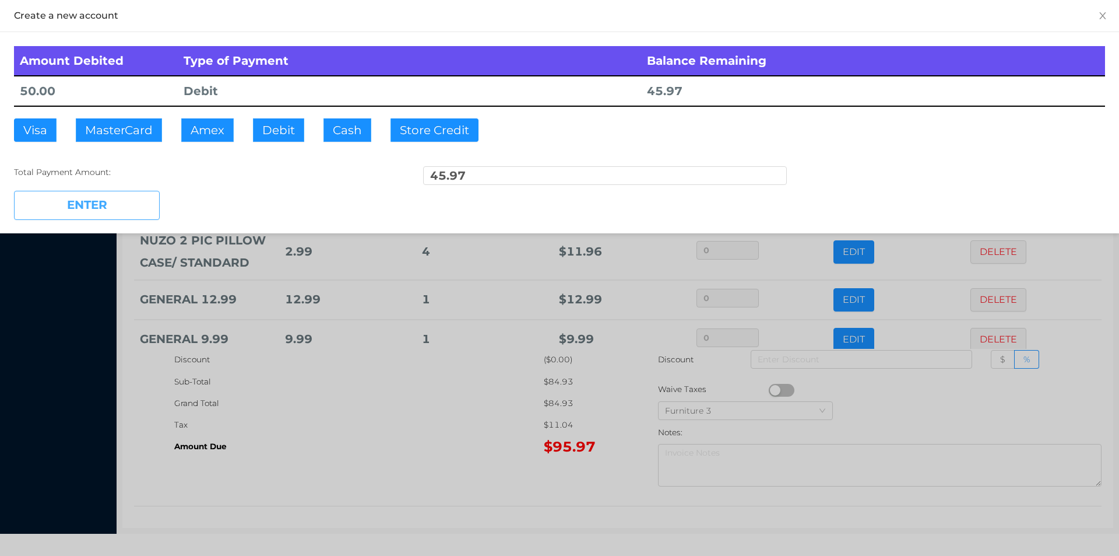
click at [122, 210] on button "ENTER" at bounding box center [87, 205] width 146 height 29
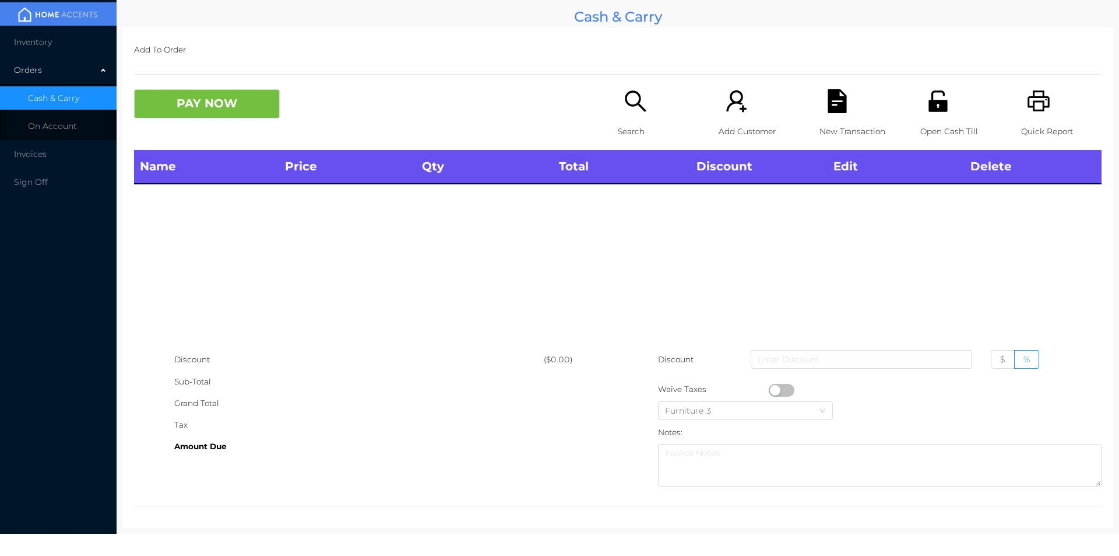
click at [626, 119] on div "Search" at bounding box center [658, 119] width 80 height 61
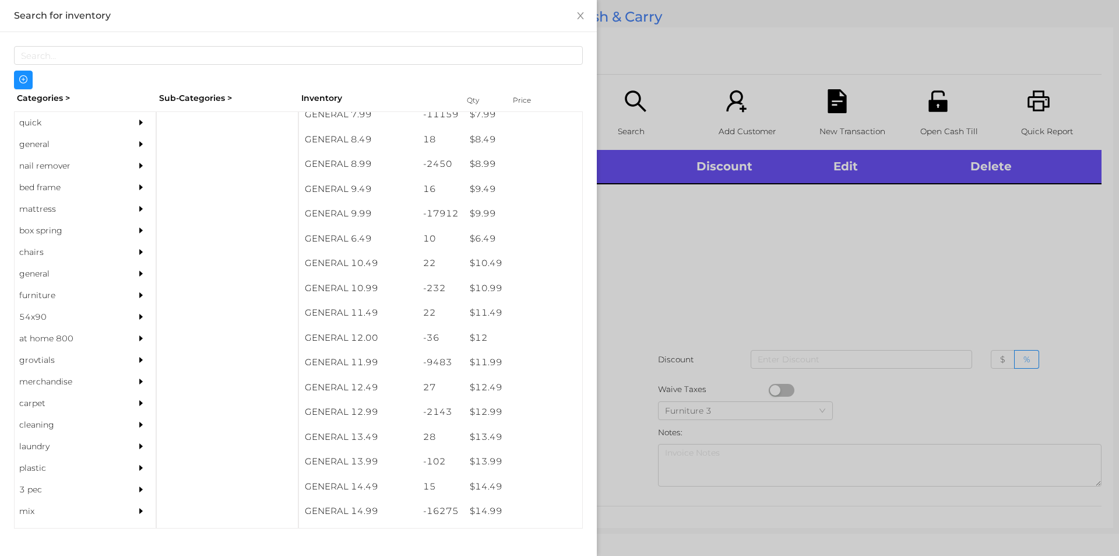
scroll to position [640, 0]
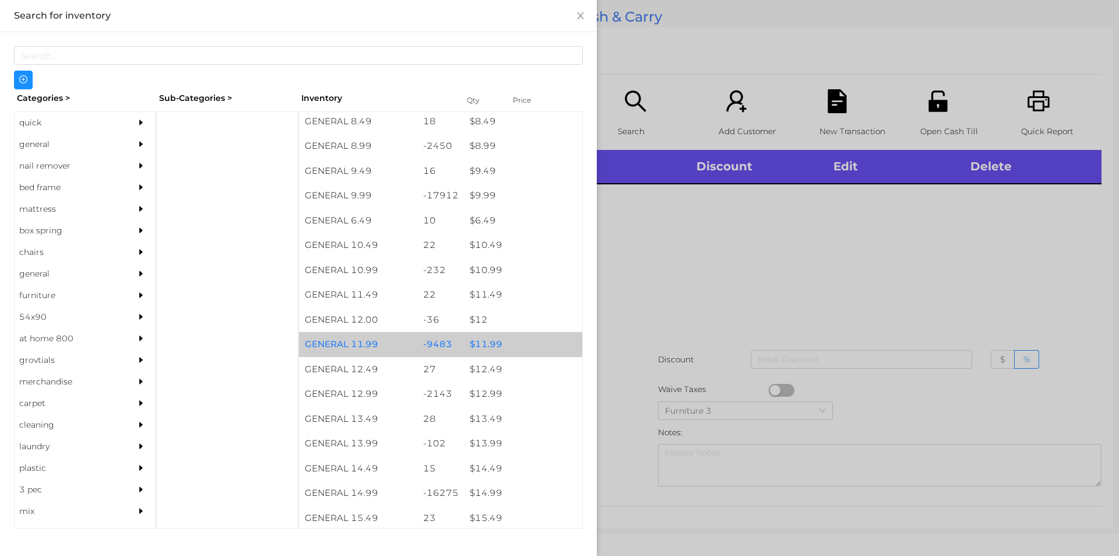
click at [482, 342] on div "$ 11.99" at bounding box center [523, 344] width 118 height 25
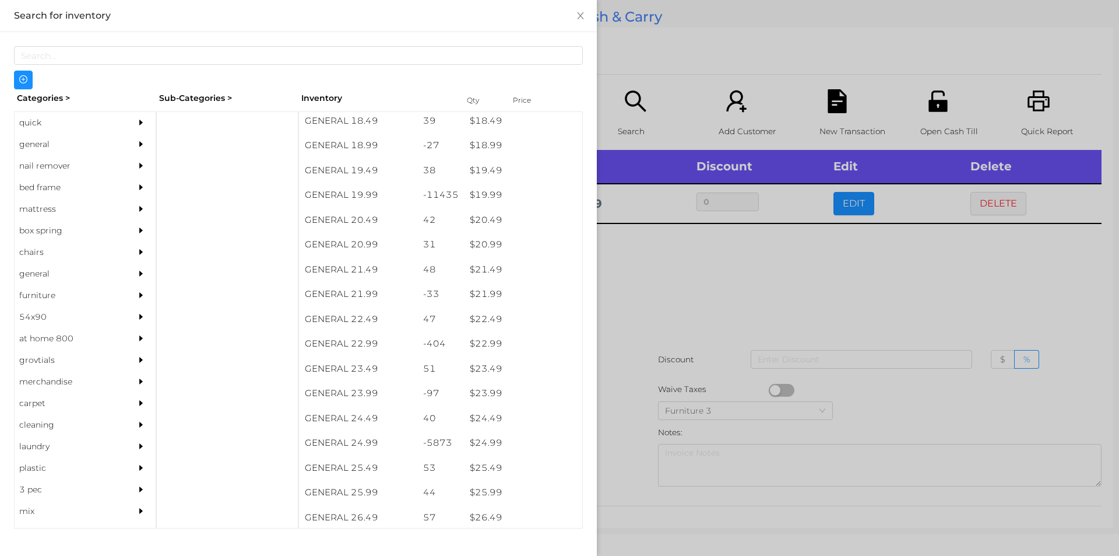
scroll to position [1199, 0]
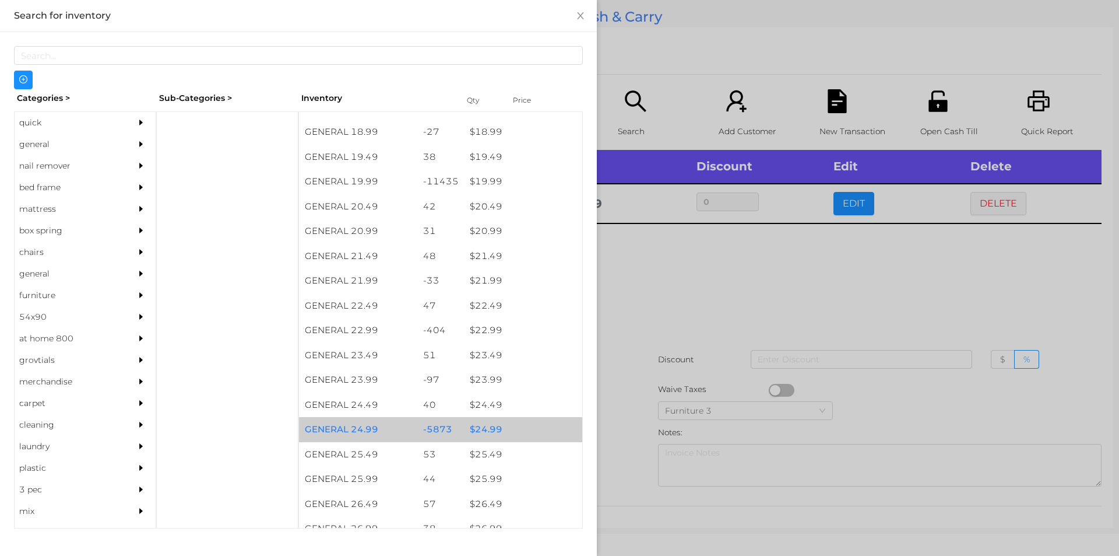
click at [481, 426] on div "$ 24.99" at bounding box center [523, 429] width 118 height 25
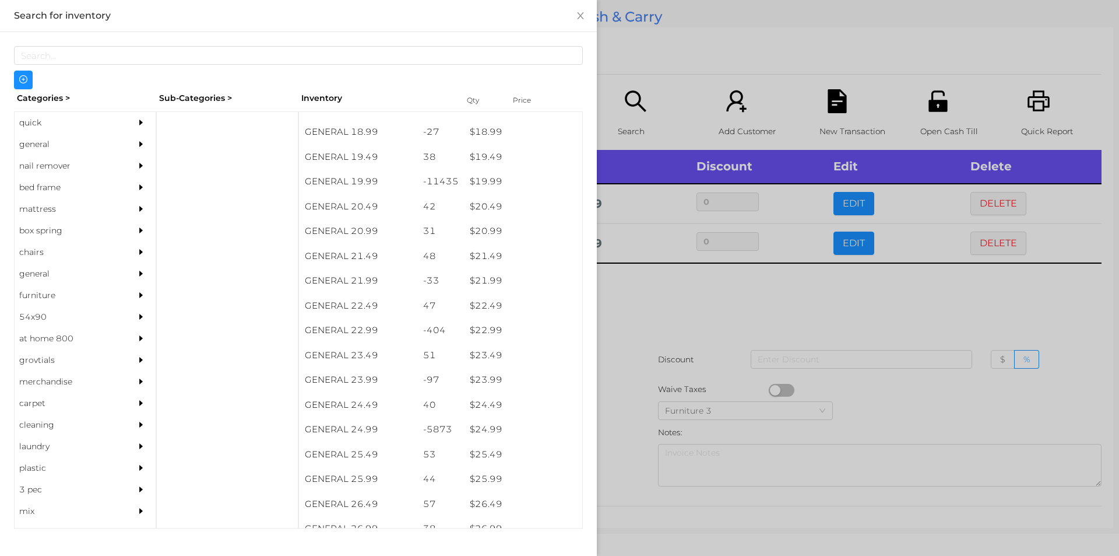
click at [633, 371] on div at bounding box center [559, 278] width 1119 height 556
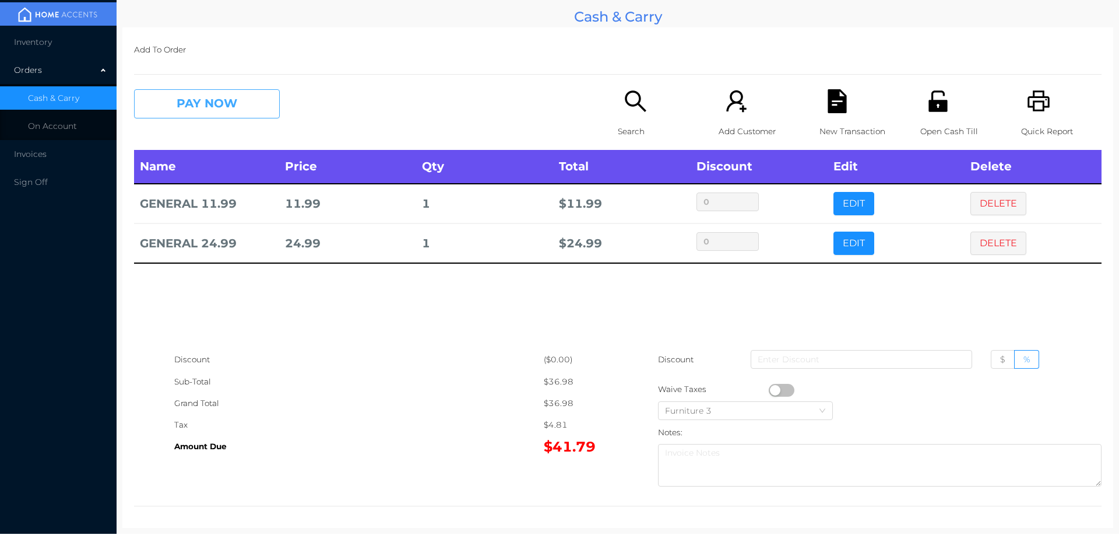
click at [185, 101] on button "PAY NOW" at bounding box center [207, 103] width 146 height 29
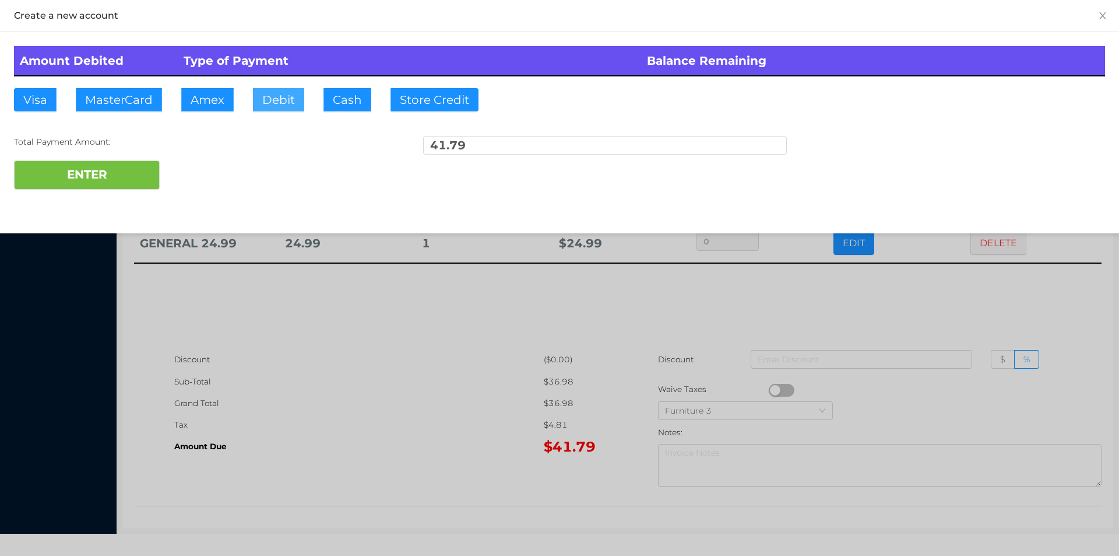
click at [268, 105] on button "Debit" at bounding box center [278, 99] width 51 height 23
click at [100, 169] on button "ENTER" at bounding box center [87, 174] width 146 height 29
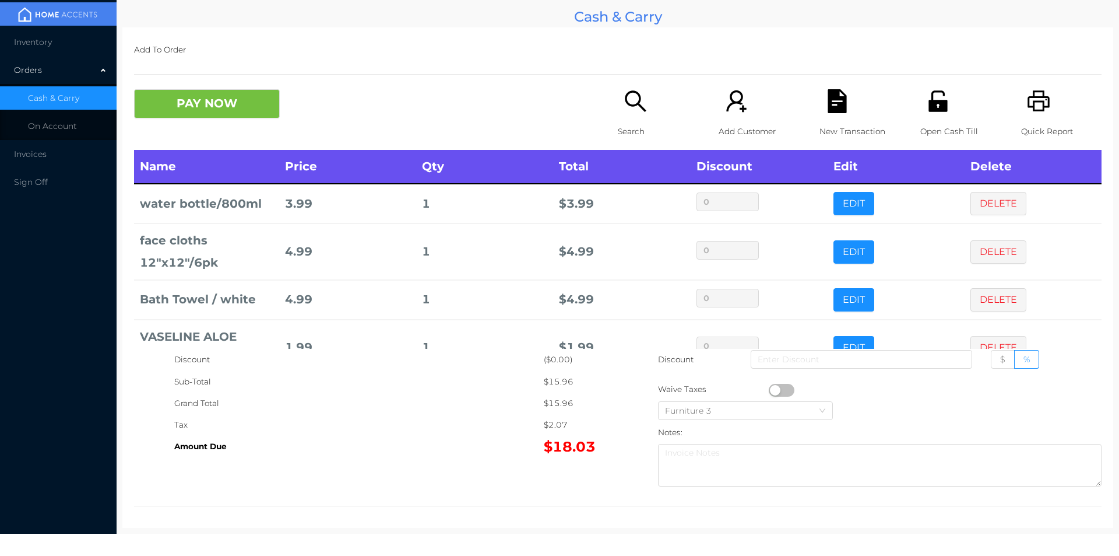
scroll to position [39, 0]
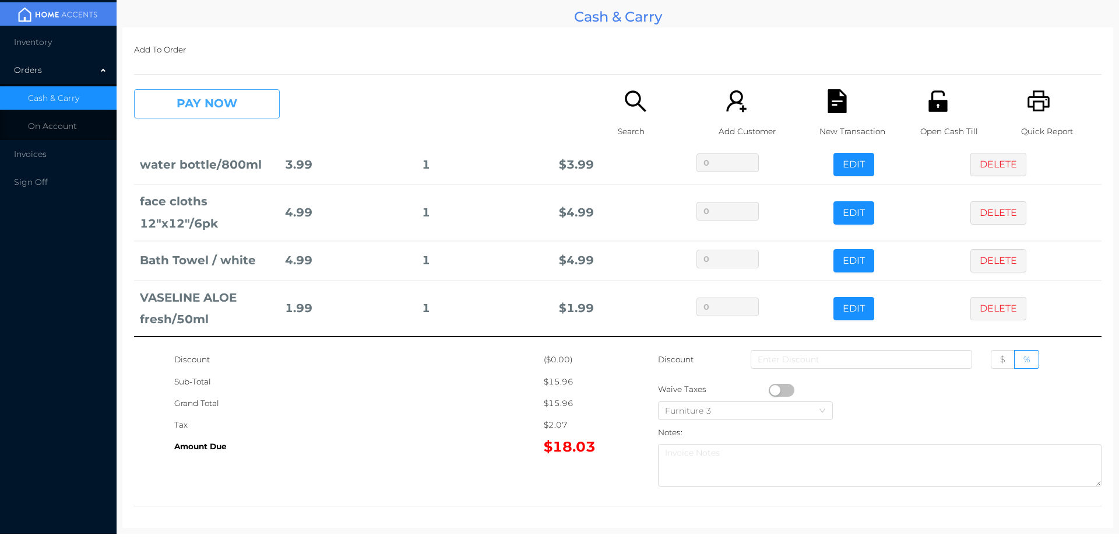
click at [195, 106] on button "PAY NOW" at bounding box center [207, 103] width 146 height 29
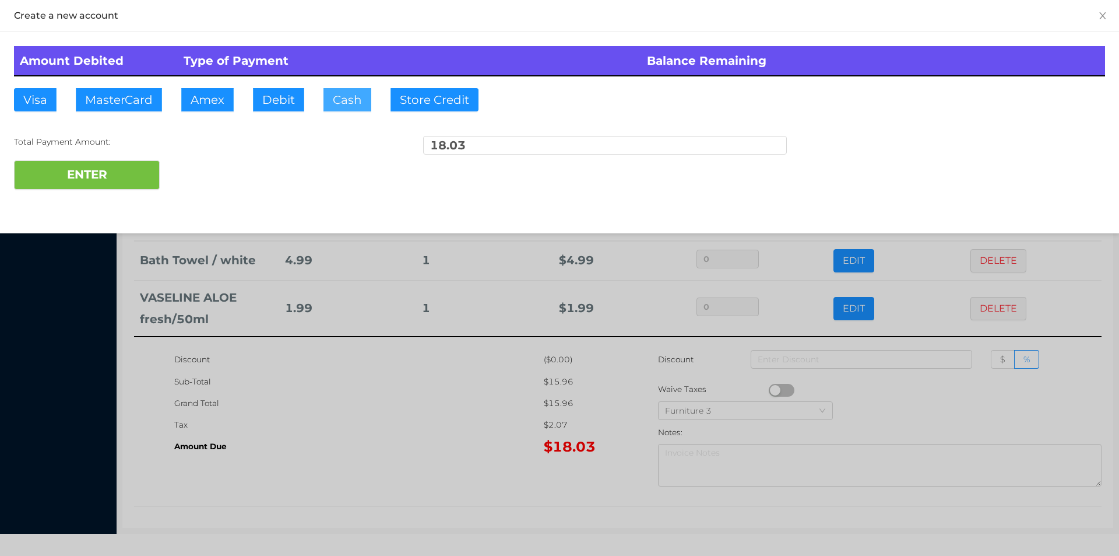
click at [325, 99] on button "Cash" at bounding box center [348, 99] width 48 height 23
type input "20."
click at [89, 175] on button "ENTER" at bounding box center [87, 174] width 146 height 29
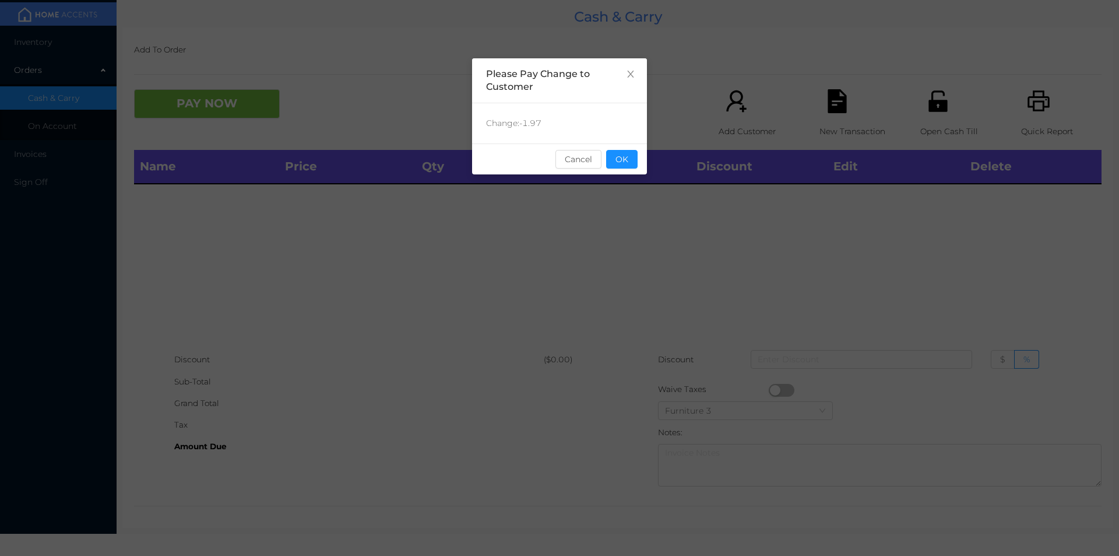
scroll to position [0, 0]
click at [628, 162] on button "OK" at bounding box center [621, 159] width 31 height 19
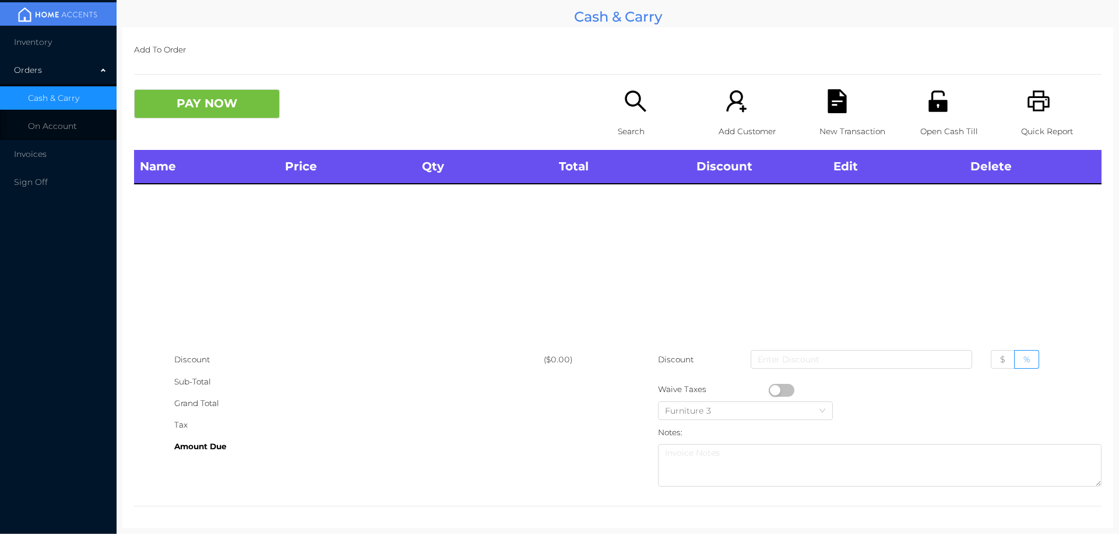
click at [638, 201] on div "Name Price Qty Total Discount Edit Delete" at bounding box center [618, 249] width 968 height 199
click at [620, 116] on div "Search" at bounding box center [658, 119] width 80 height 61
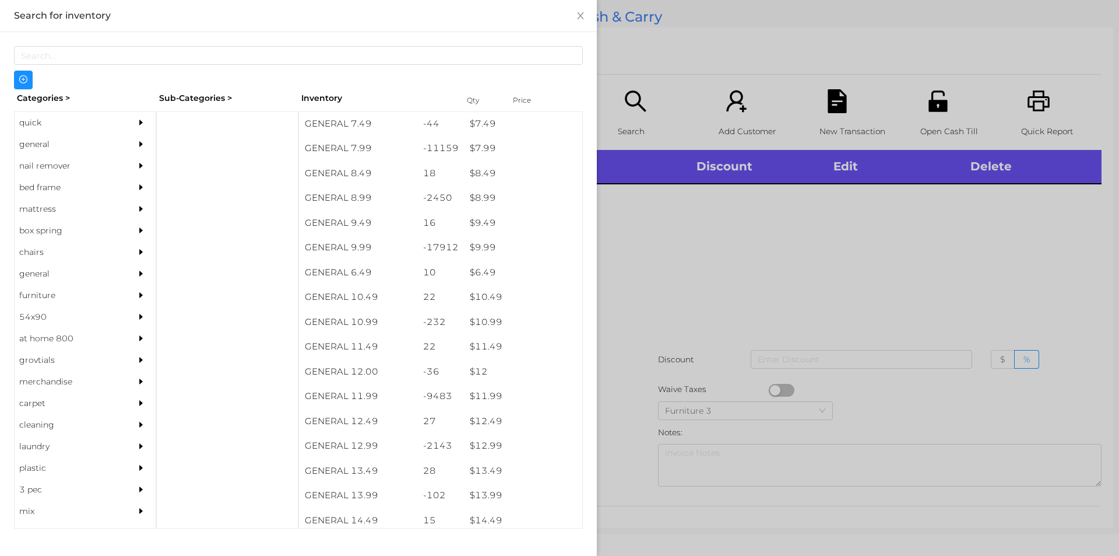
scroll to position [589, 0]
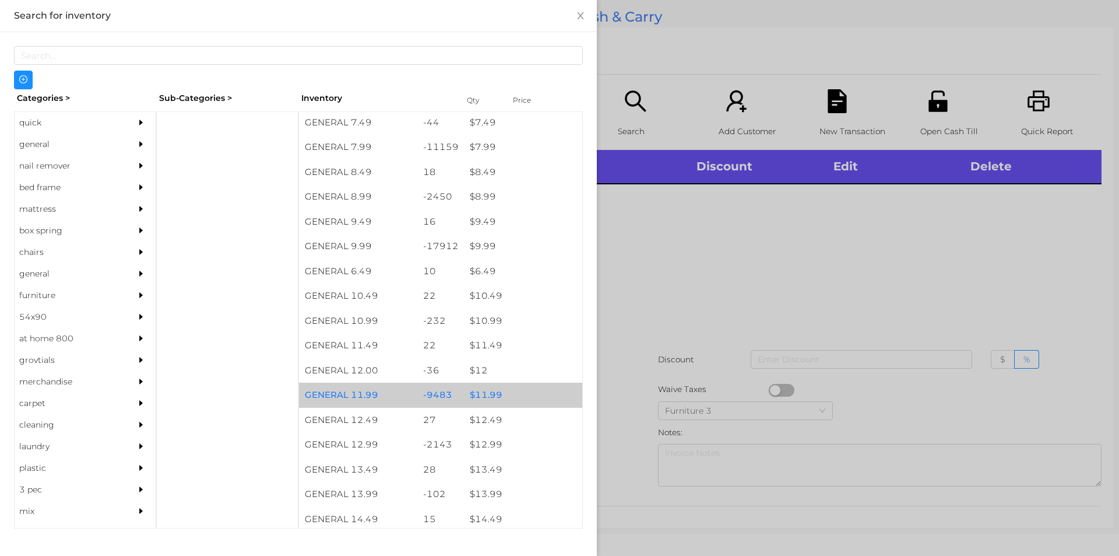
click at [482, 397] on div "$ 11.99" at bounding box center [523, 394] width 118 height 25
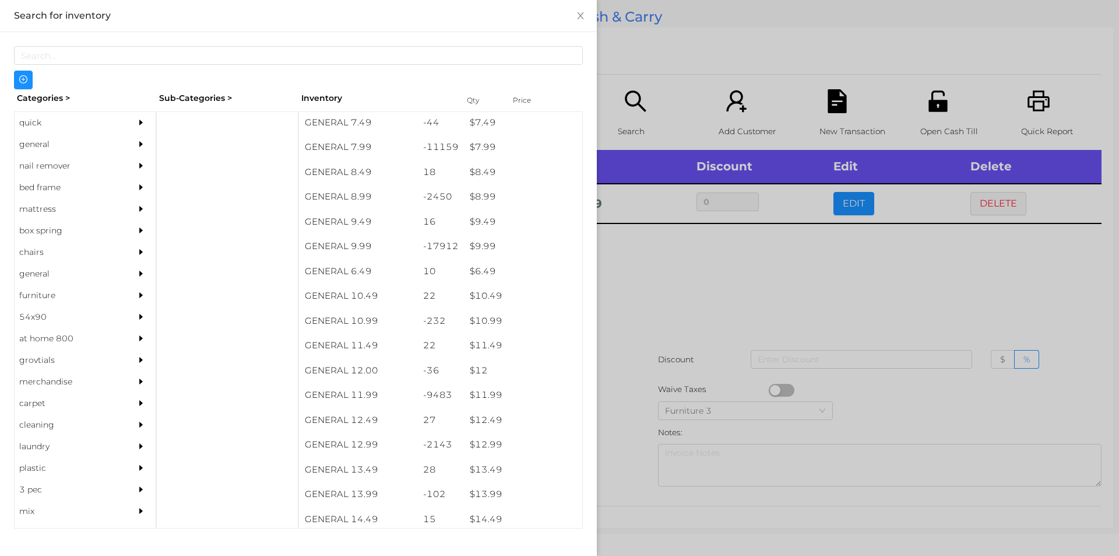
click at [644, 339] on div at bounding box center [559, 278] width 1119 height 556
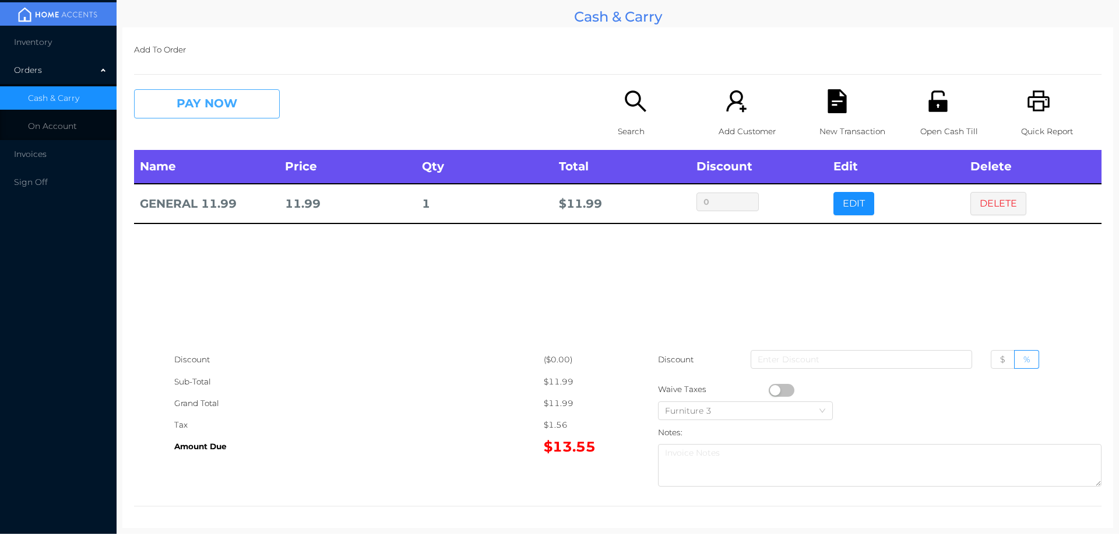
click at [209, 106] on button "PAY NOW" at bounding box center [207, 103] width 146 height 29
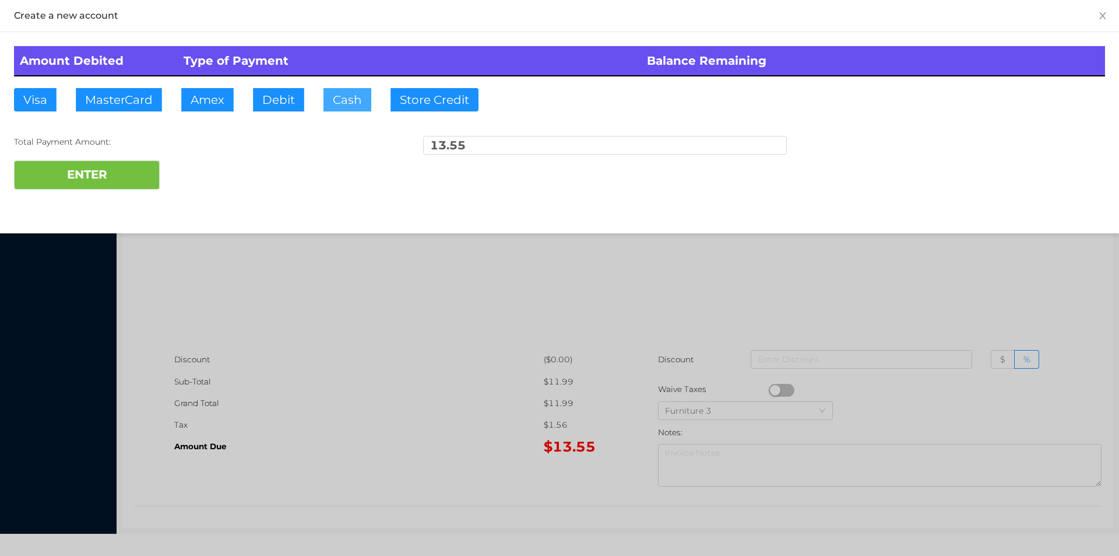
click at [338, 109] on button "Cash" at bounding box center [348, 99] width 48 height 23
type input "20."
click at [83, 181] on button "ENTER" at bounding box center [87, 174] width 146 height 29
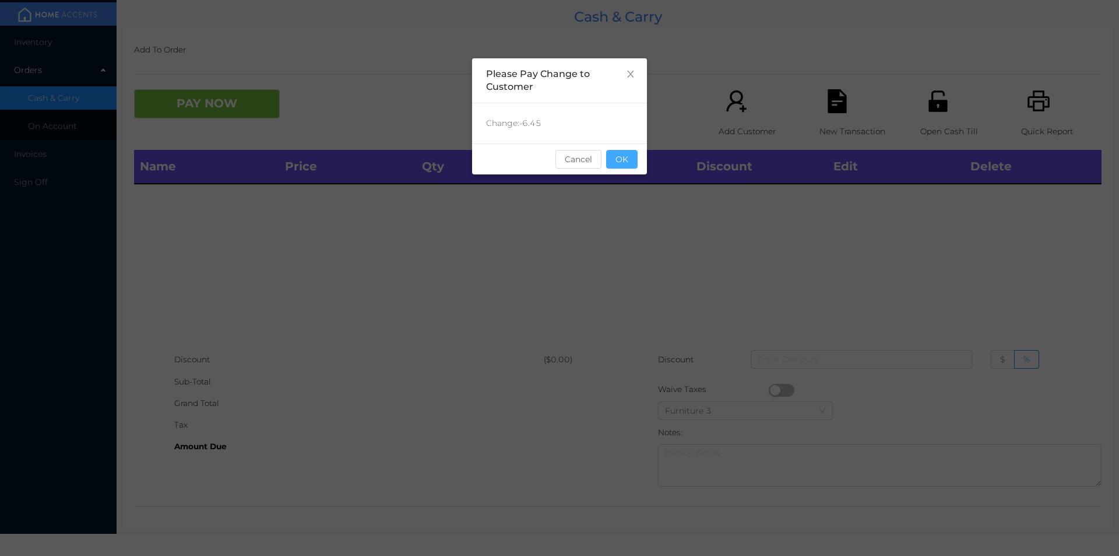
click at [630, 156] on button "OK" at bounding box center [621, 159] width 31 height 19
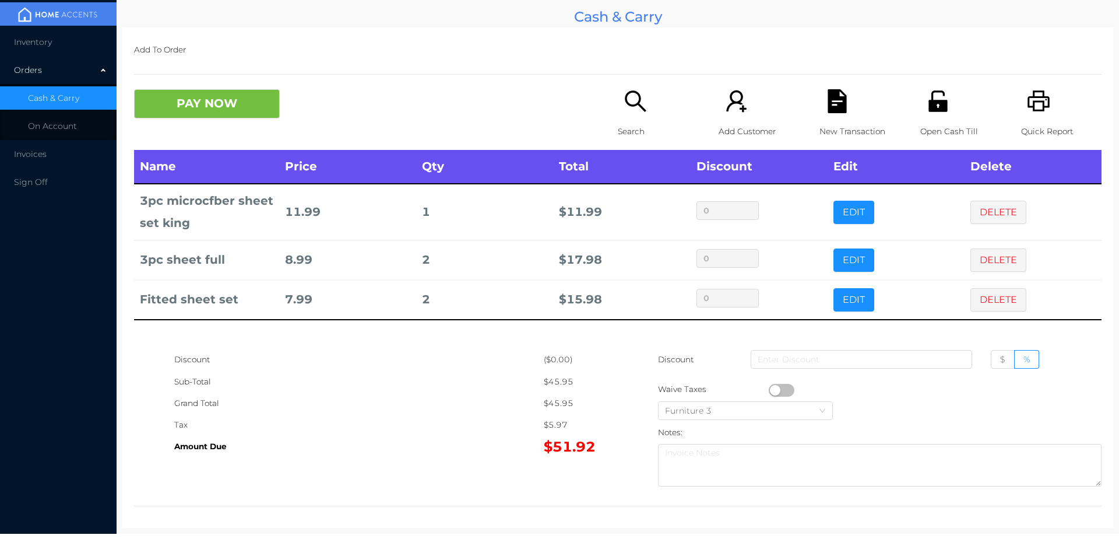
click at [210, 103] on button "PAY NOW" at bounding box center [207, 103] width 146 height 29
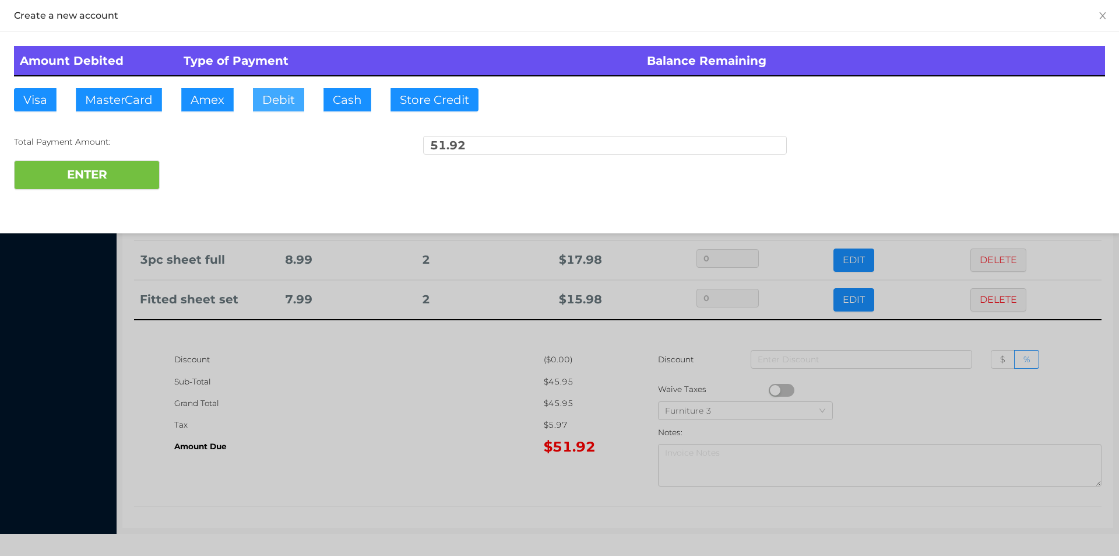
click at [272, 107] on button "Debit" at bounding box center [278, 99] width 51 height 23
click at [60, 188] on button "ENTER" at bounding box center [87, 174] width 146 height 29
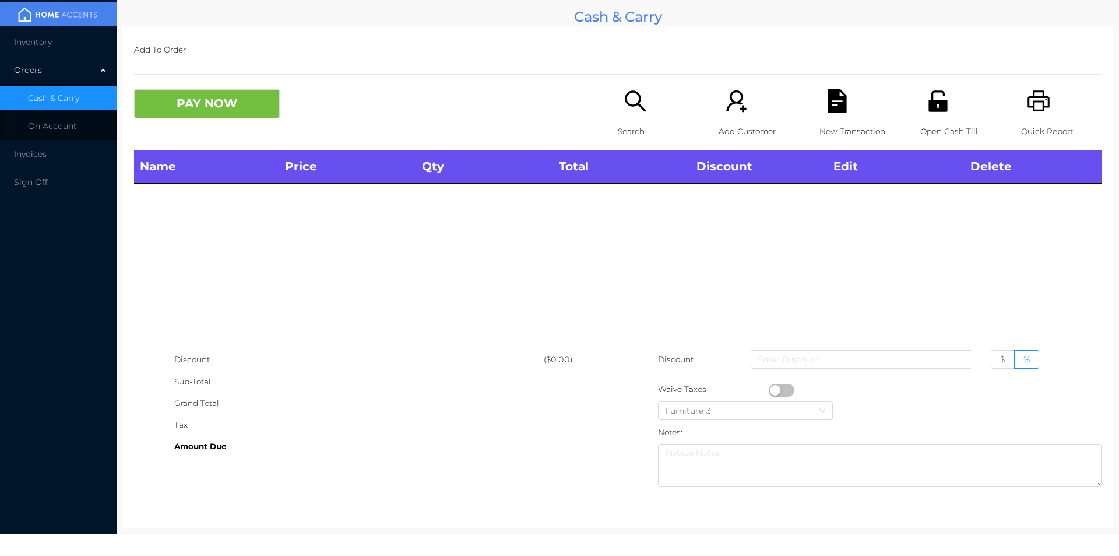
click at [625, 122] on p "Search" at bounding box center [658, 132] width 80 height 22
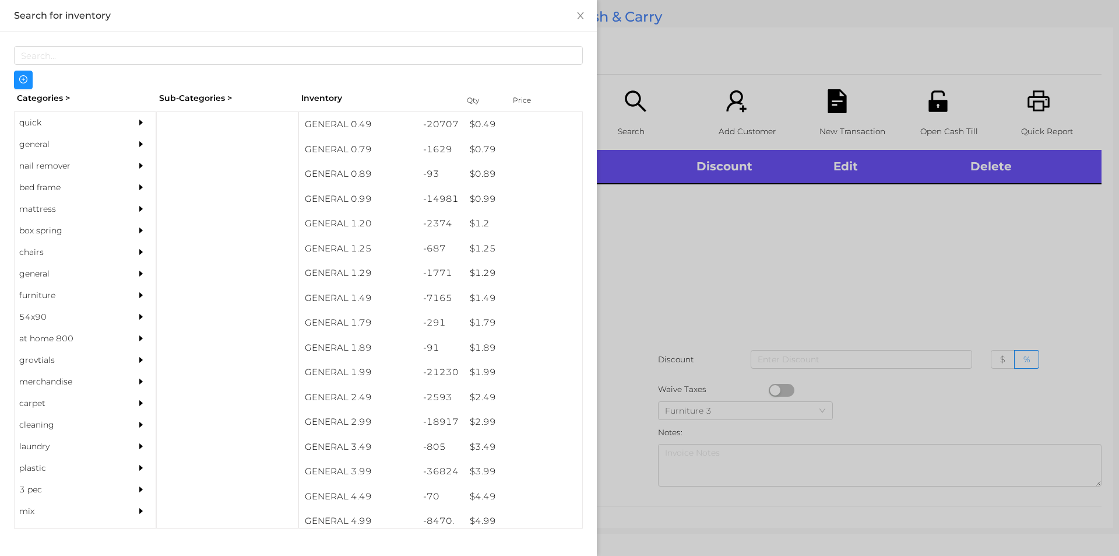
click at [45, 126] on div "quick" at bounding box center [68, 123] width 106 height 22
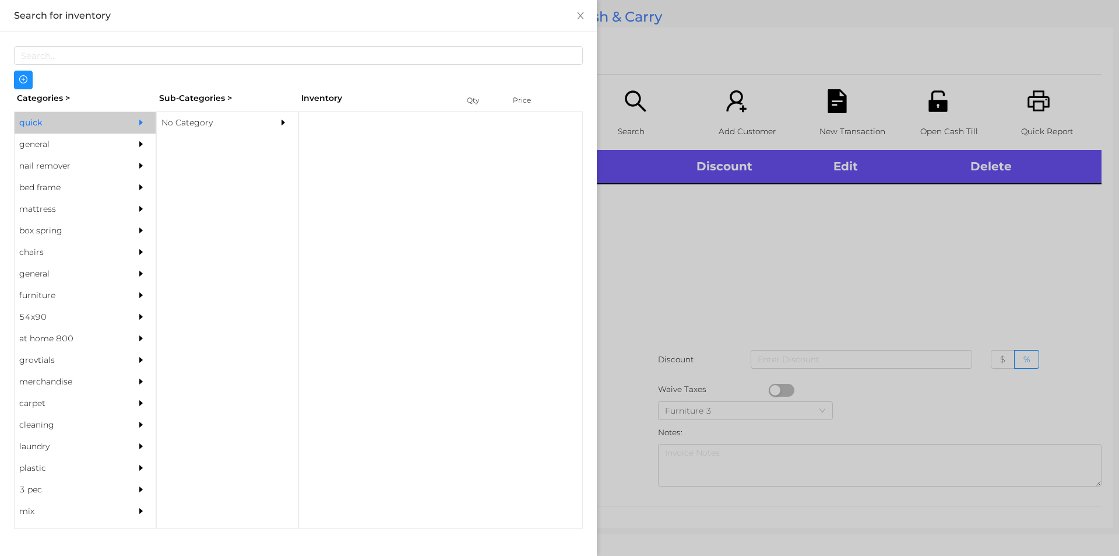
click at [171, 132] on div "No Category" at bounding box center [210, 123] width 106 height 22
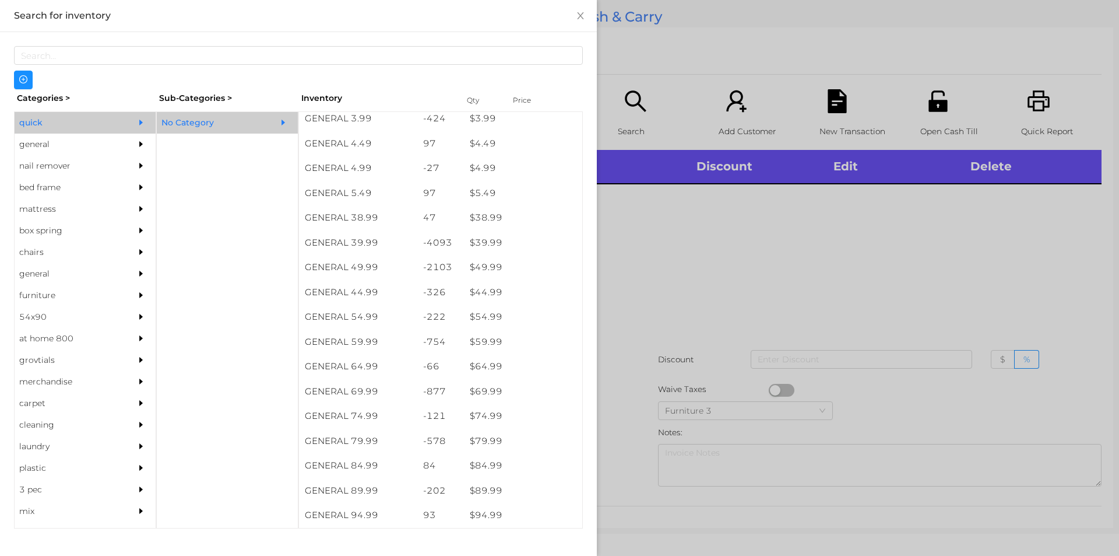
scroll to position [553, 0]
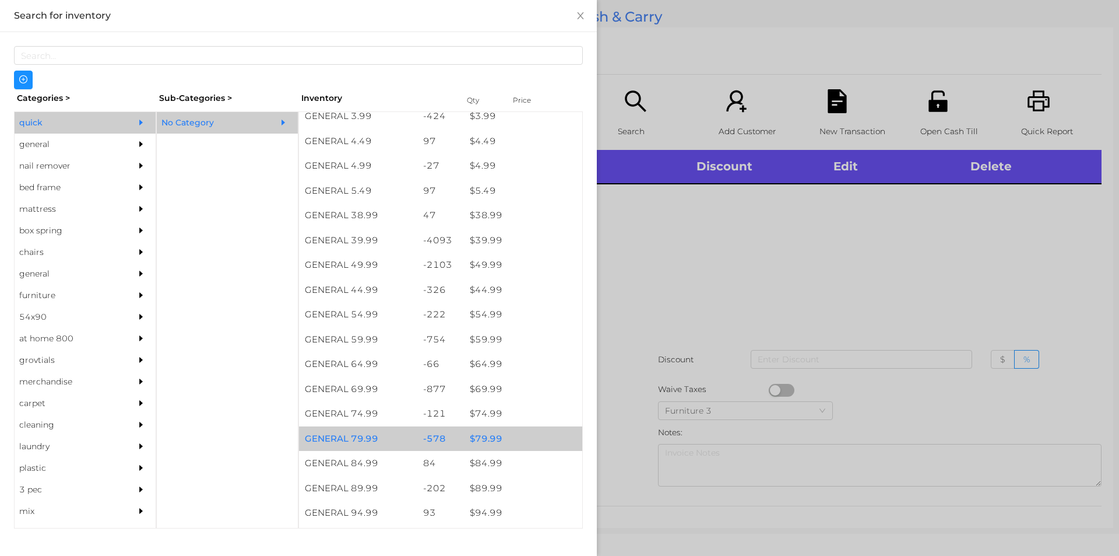
click at [490, 439] on div "$ 79.99" at bounding box center [523, 438] width 118 height 25
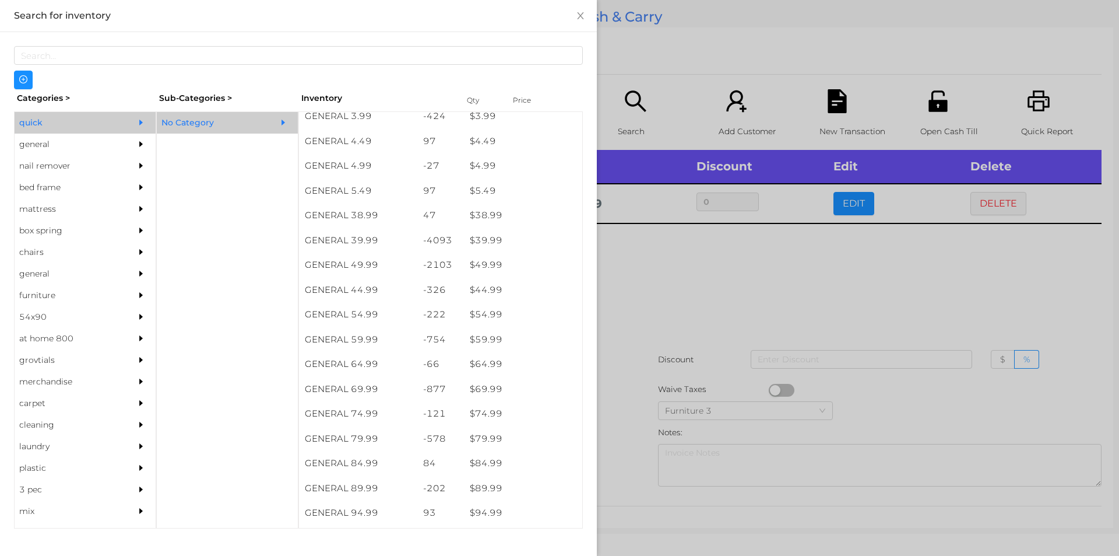
click at [627, 452] on div at bounding box center [559, 278] width 1119 height 556
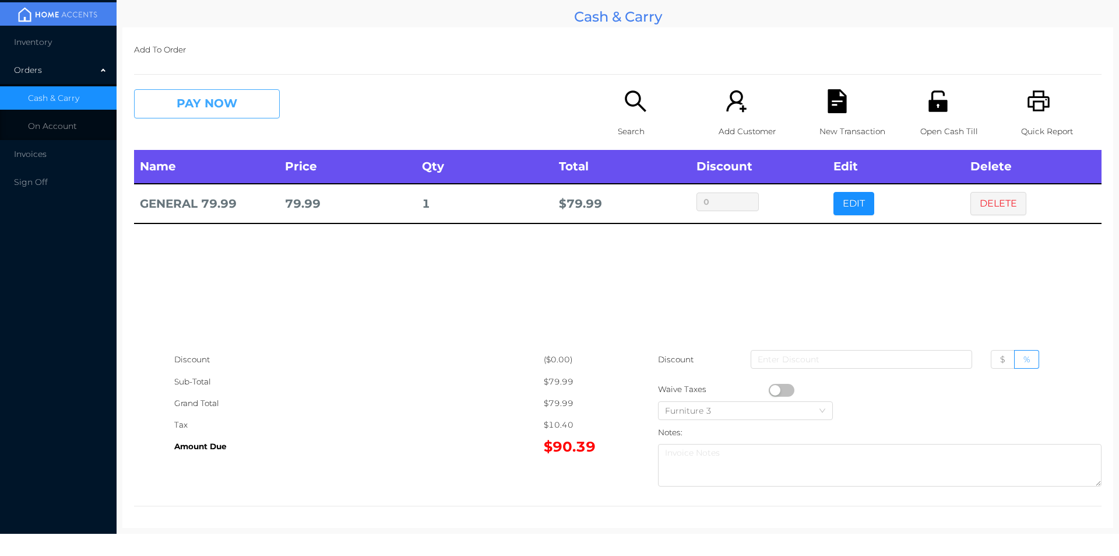
click at [206, 101] on button "PAY NOW" at bounding box center [207, 103] width 146 height 29
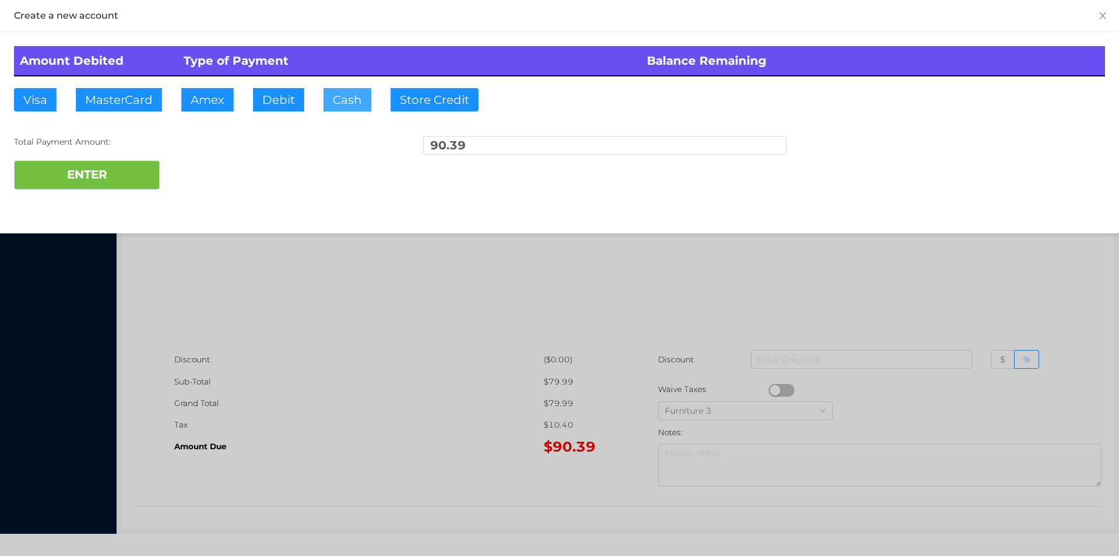
click at [345, 103] on button "Cash" at bounding box center [348, 99] width 48 height 23
type input "100."
click at [105, 171] on button "ENTER" at bounding box center [87, 174] width 146 height 29
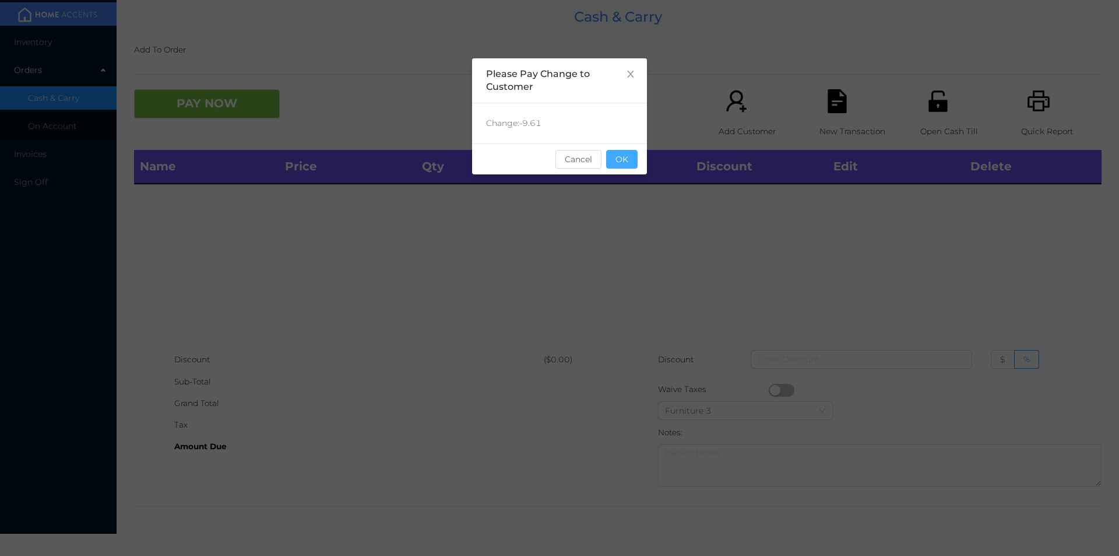
click at [624, 165] on button "OK" at bounding box center [621, 159] width 31 height 19
click at [620, 230] on div "Name Price Qty Total Discount Edit Delete" at bounding box center [618, 249] width 968 height 199
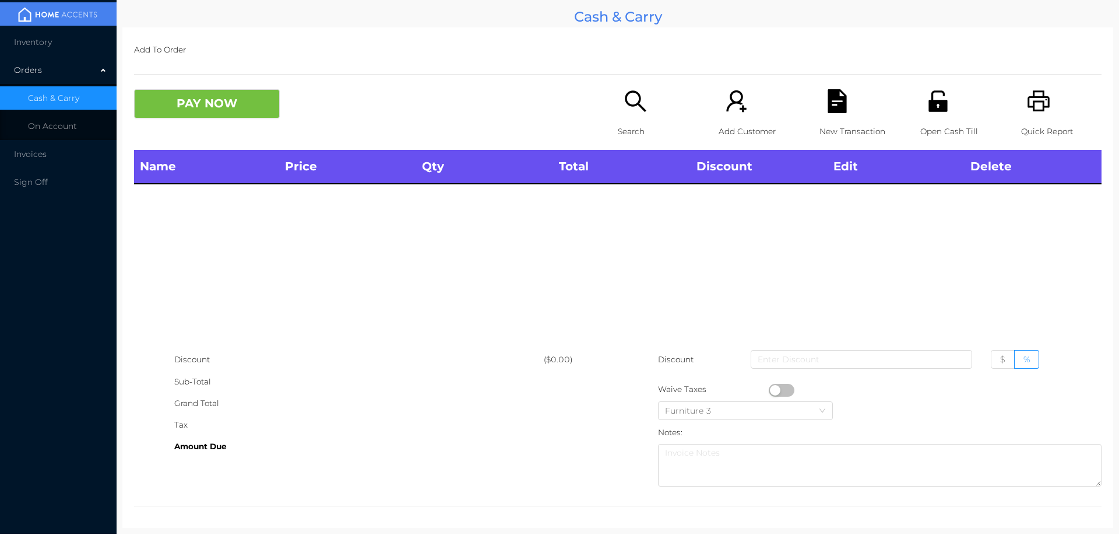
click at [628, 115] on div "Search" at bounding box center [658, 119] width 80 height 61
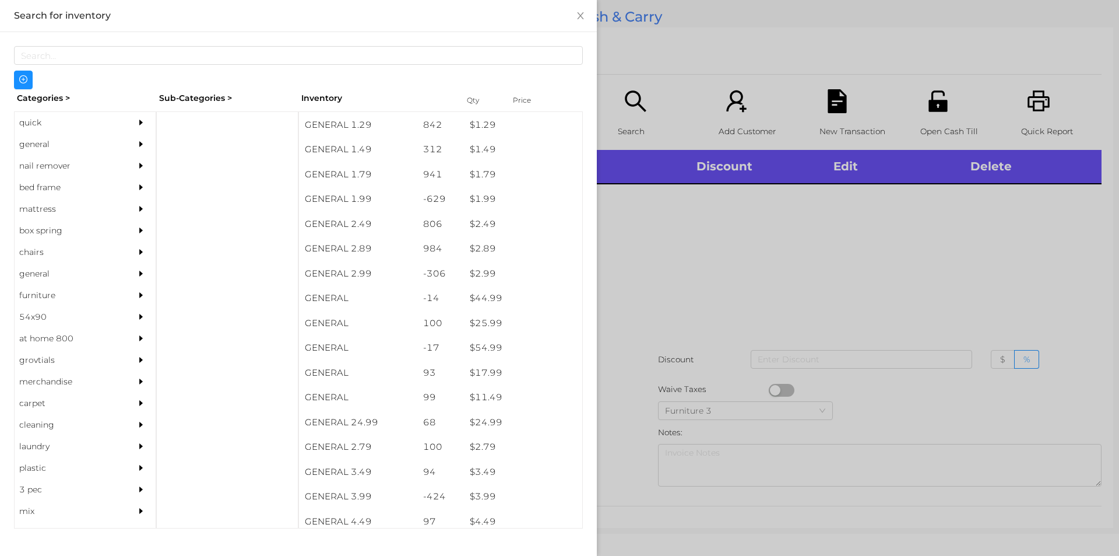
scroll to position [173, 0]
click at [34, 143] on div "general" at bounding box center [68, 145] width 106 height 22
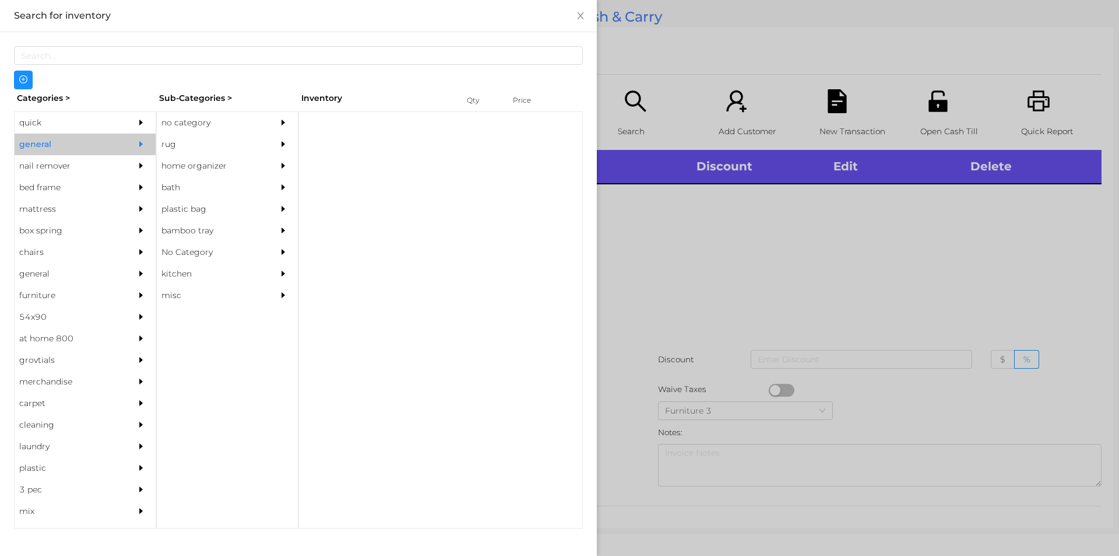
scroll to position [0, 0]
click at [184, 124] on div "no category" at bounding box center [210, 123] width 106 height 22
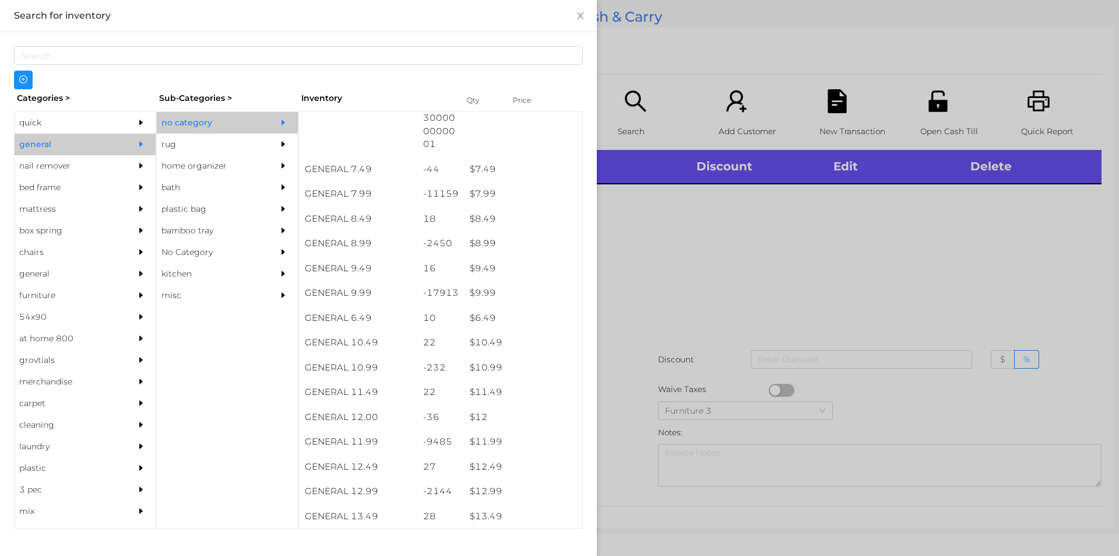
scroll to position [573, 0]
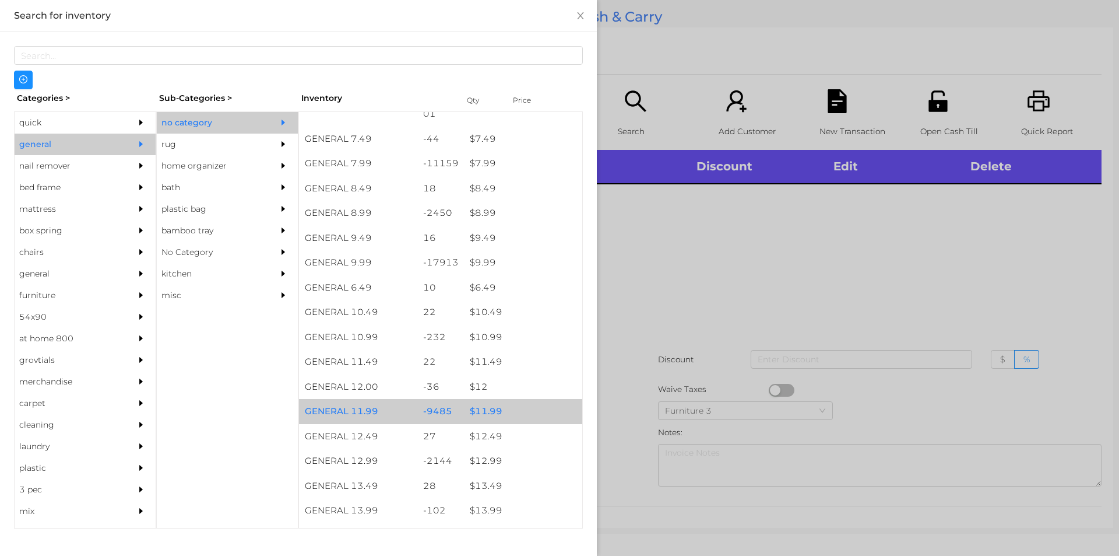
click at [489, 407] on div "$ 11.99" at bounding box center [523, 411] width 118 height 25
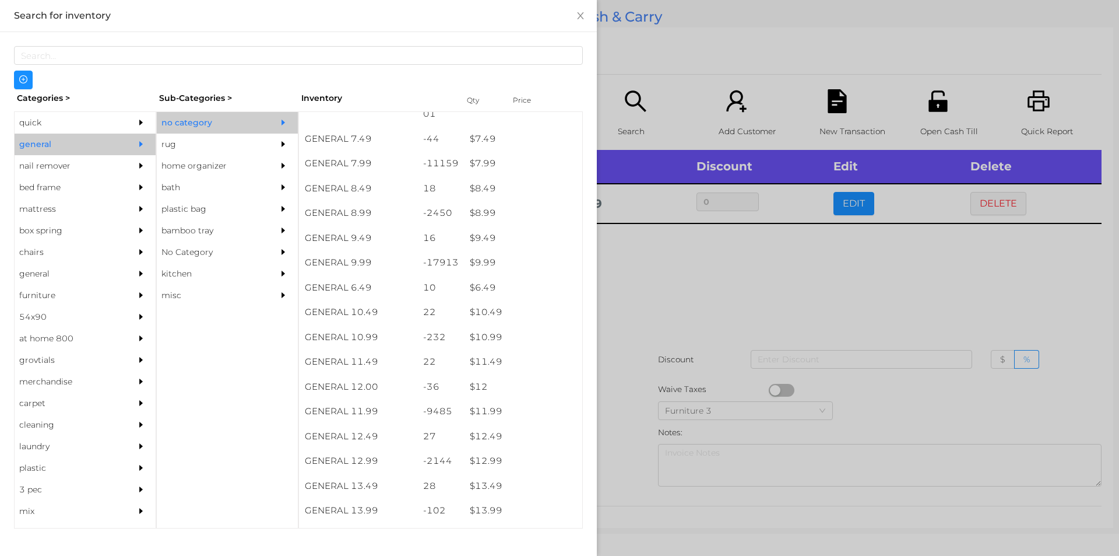
click at [621, 344] on div at bounding box center [559, 278] width 1119 height 556
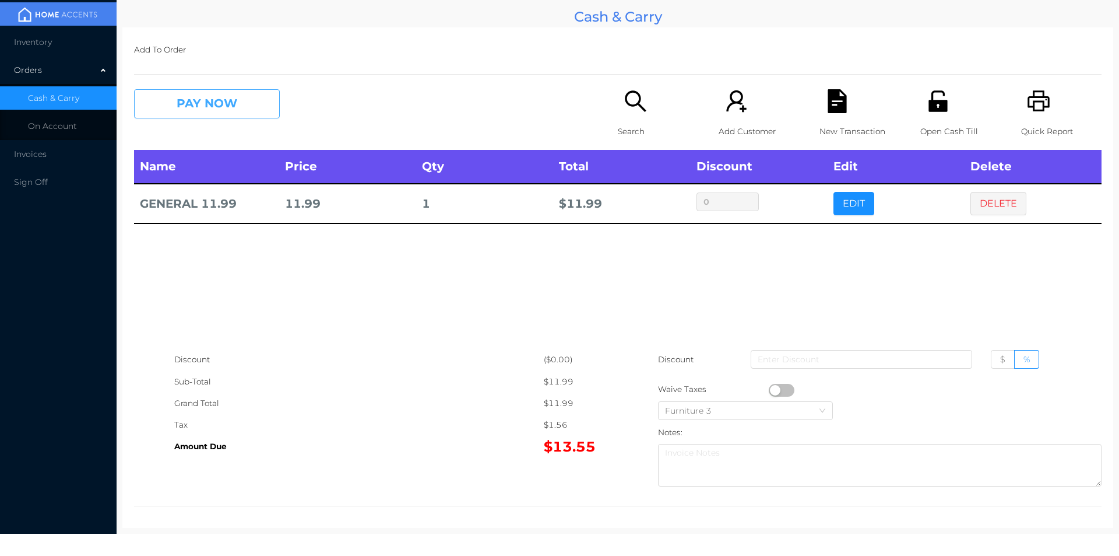
click at [210, 100] on button "PAY NOW" at bounding box center [207, 103] width 146 height 29
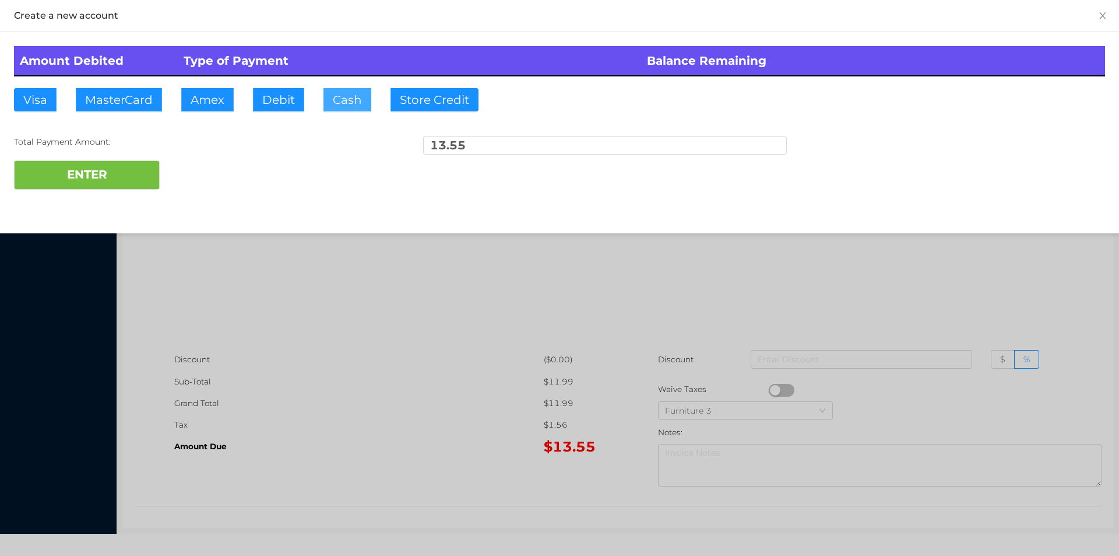
click at [330, 103] on button "Cash" at bounding box center [348, 99] width 48 height 23
type input "20."
click at [134, 178] on button "ENTER" at bounding box center [87, 174] width 146 height 29
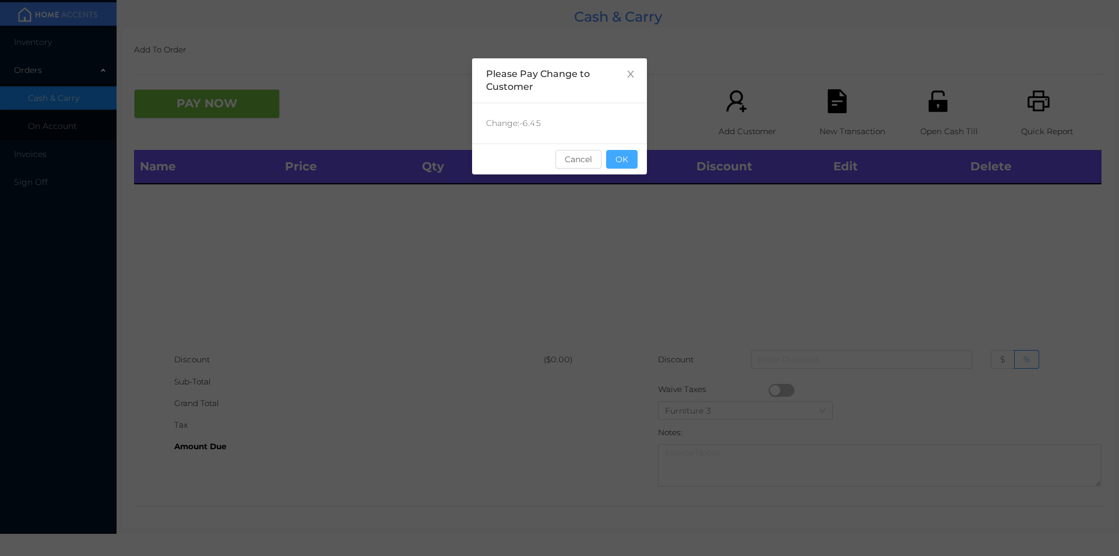
click at [625, 161] on button "OK" at bounding box center [621, 159] width 31 height 19
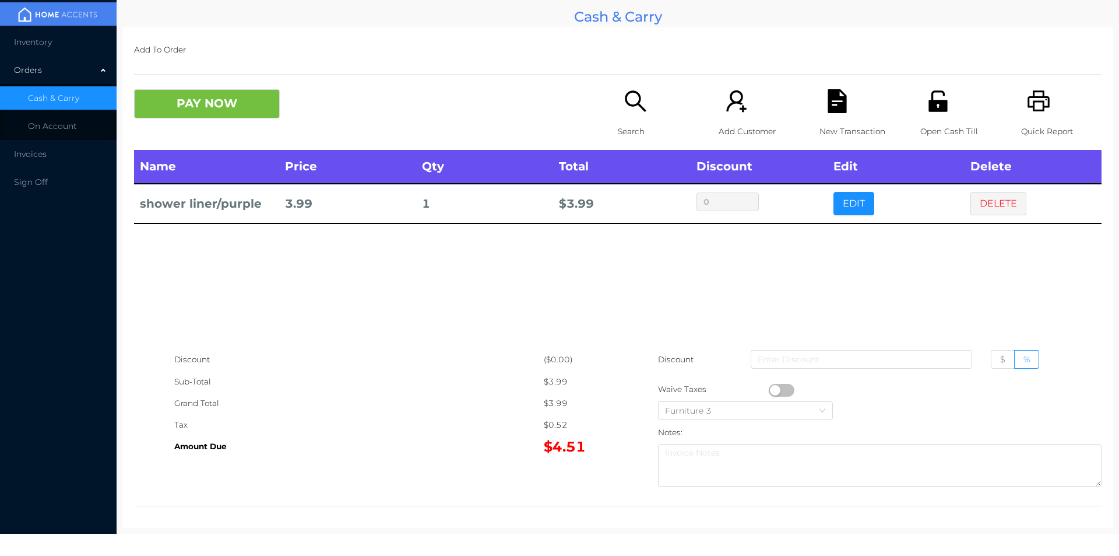
click at [632, 114] on div "Search" at bounding box center [658, 119] width 80 height 61
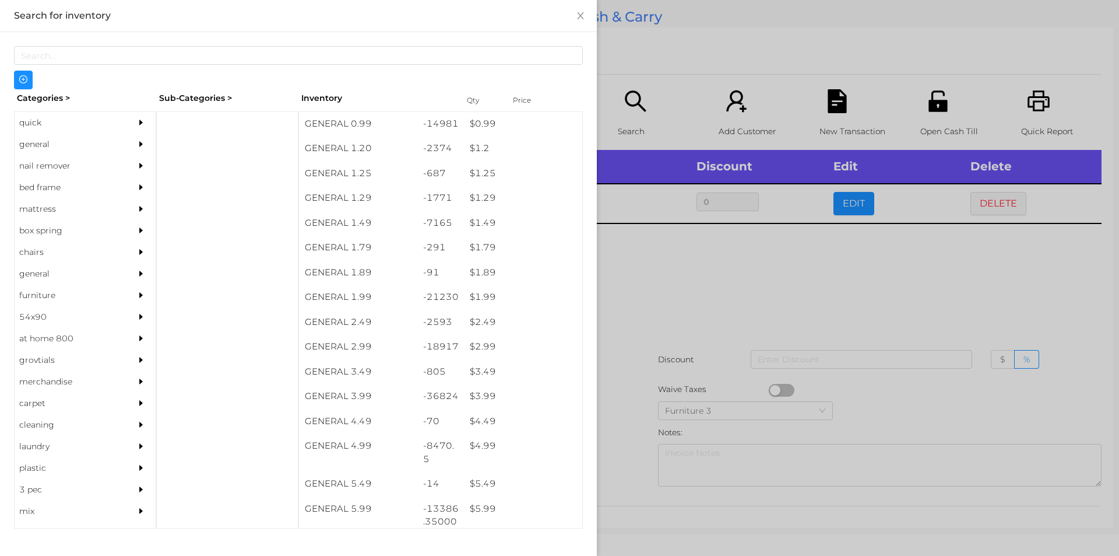
scroll to position [75, 0]
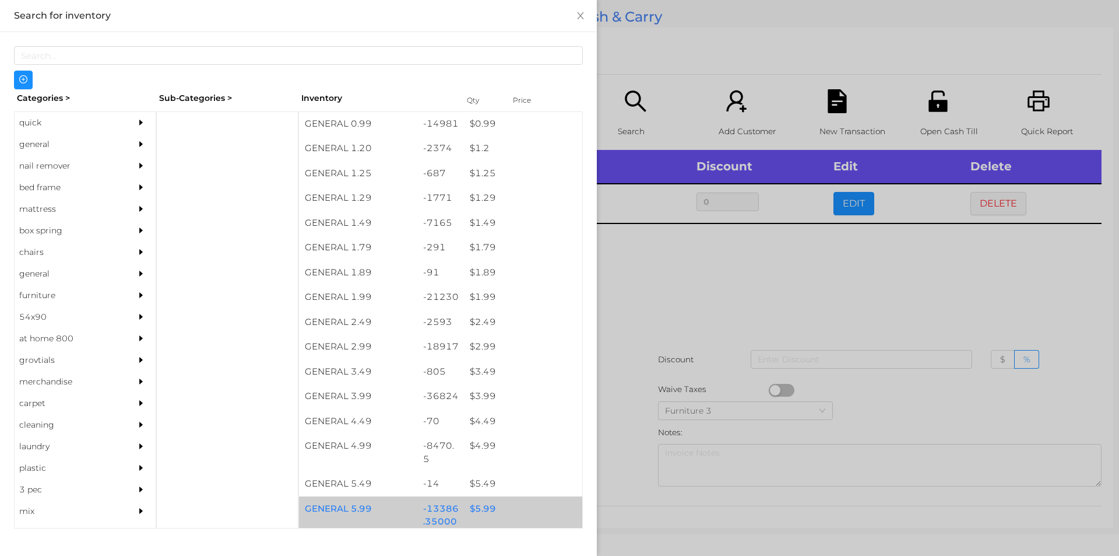
click at [483, 508] on div "$ 5.99" at bounding box center [523, 508] width 118 height 25
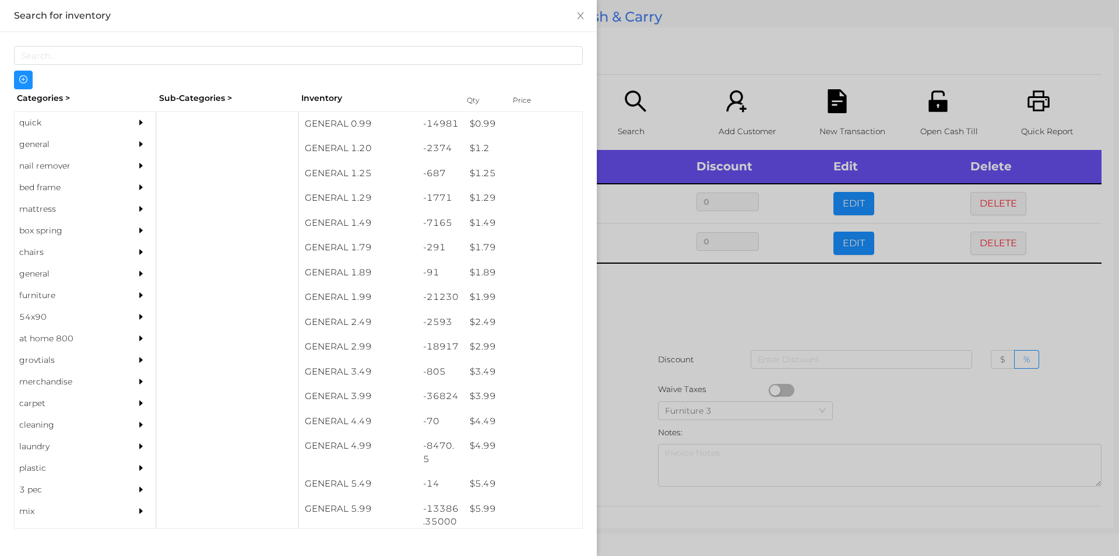
click at [620, 459] on div at bounding box center [559, 278] width 1119 height 556
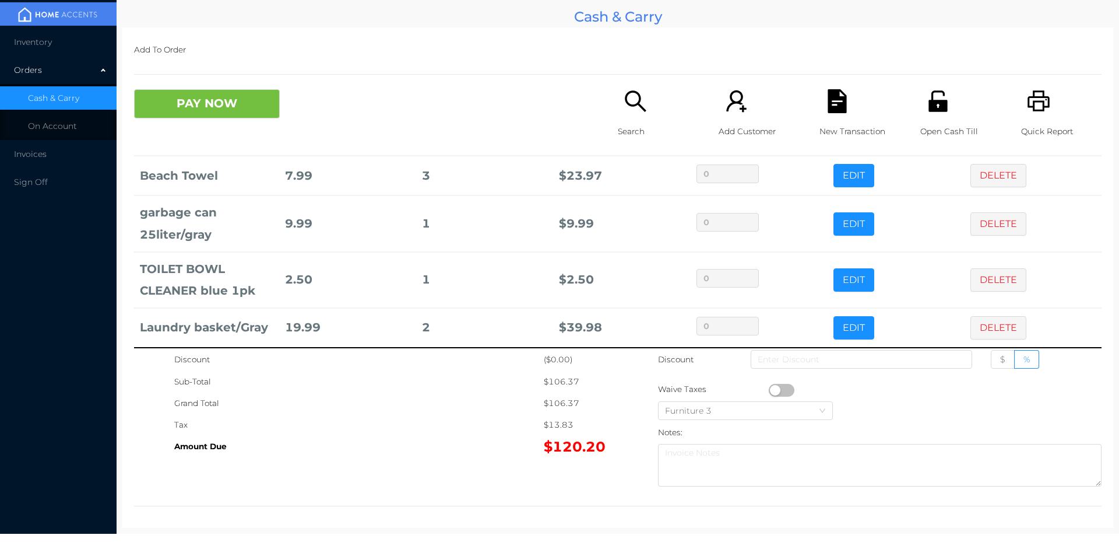
scroll to position [388, 0]
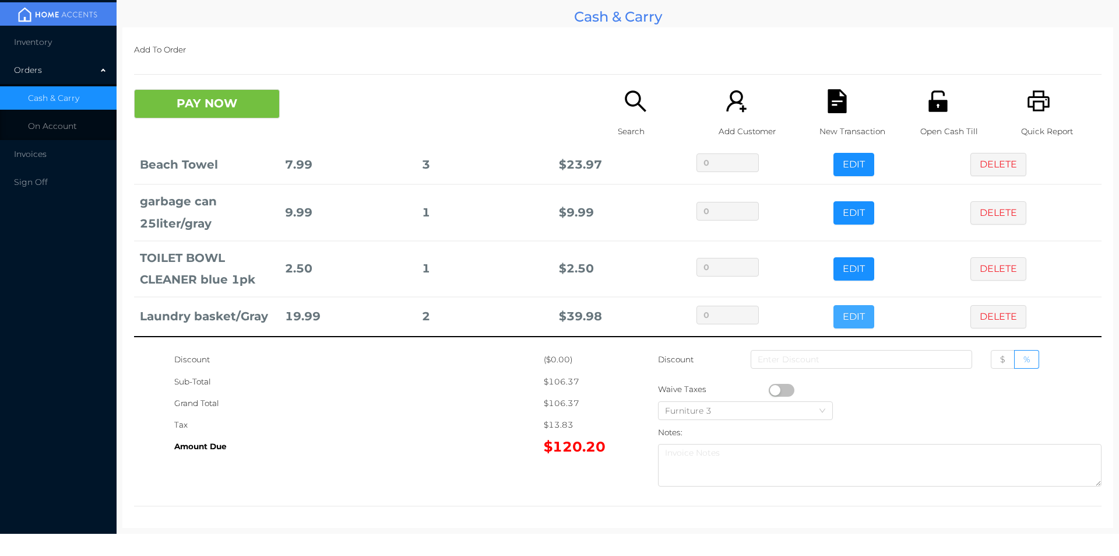
click at [836, 317] on button "EDIT" at bounding box center [854, 316] width 41 height 23
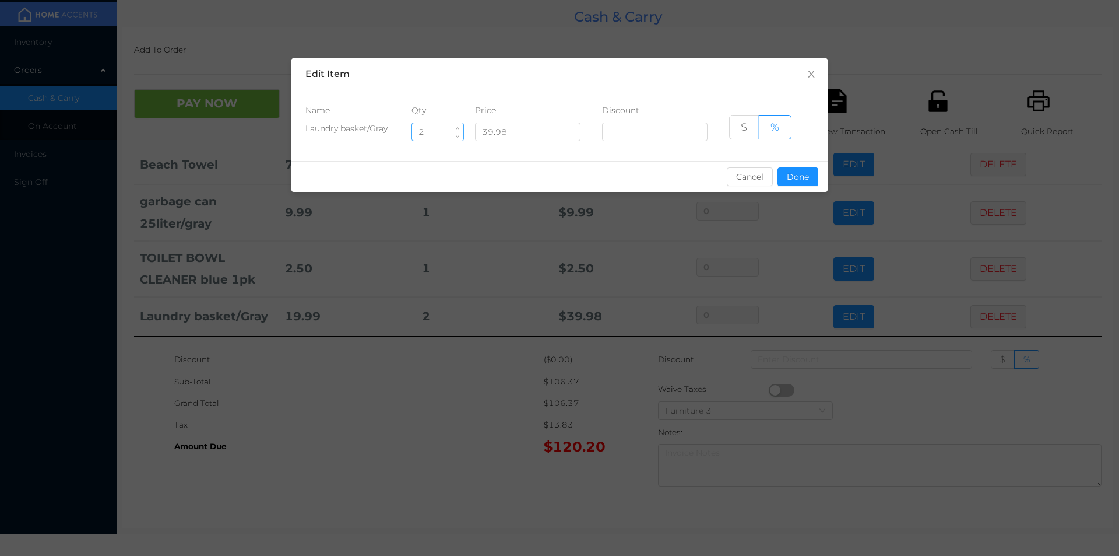
click at [445, 130] on input "2" at bounding box center [437, 131] width 51 height 17
type input "1"
click at [492, 371] on div "sentinelStart Edit Item Name Qty Price Discount Laundry basket/Gray 1 39.98 $ %…" at bounding box center [559, 278] width 1119 height 556
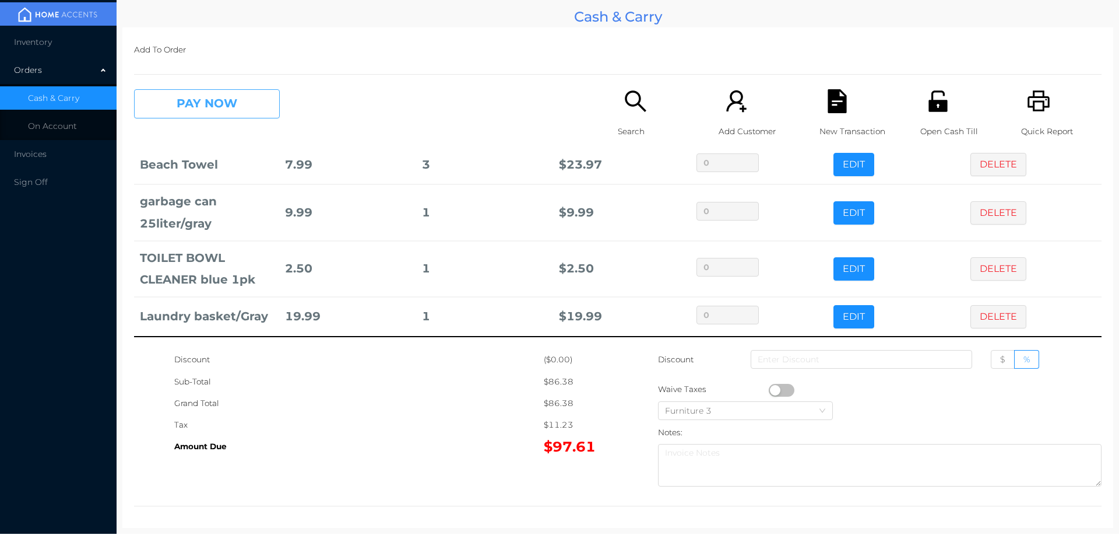
click at [226, 110] on button "PAY NOW" at bounding box center [207, 103] width 146 height 29
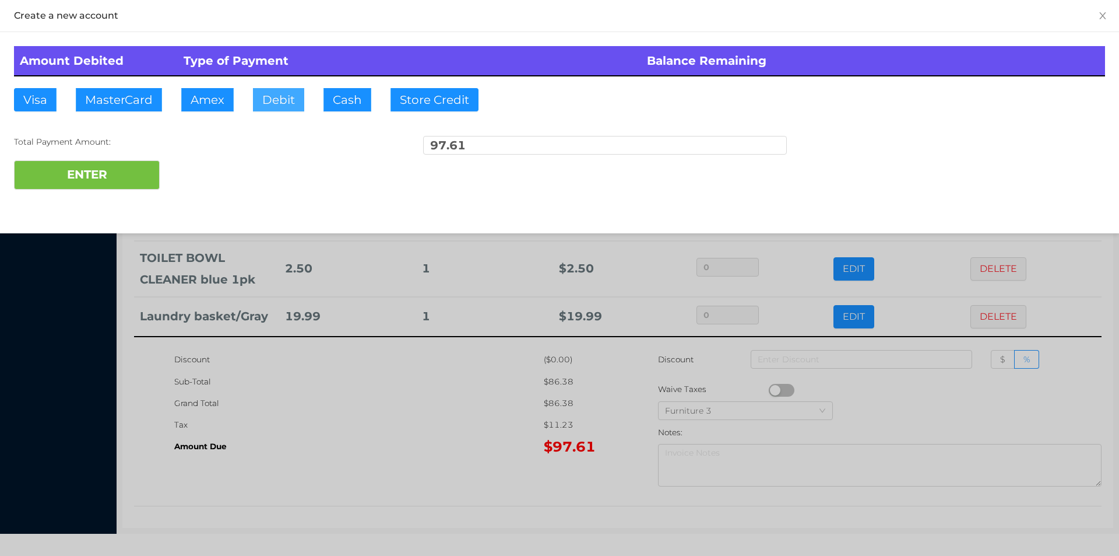
click at [291, 105] on button "Debit" at bounding box center [278, 99] width 51 height 23
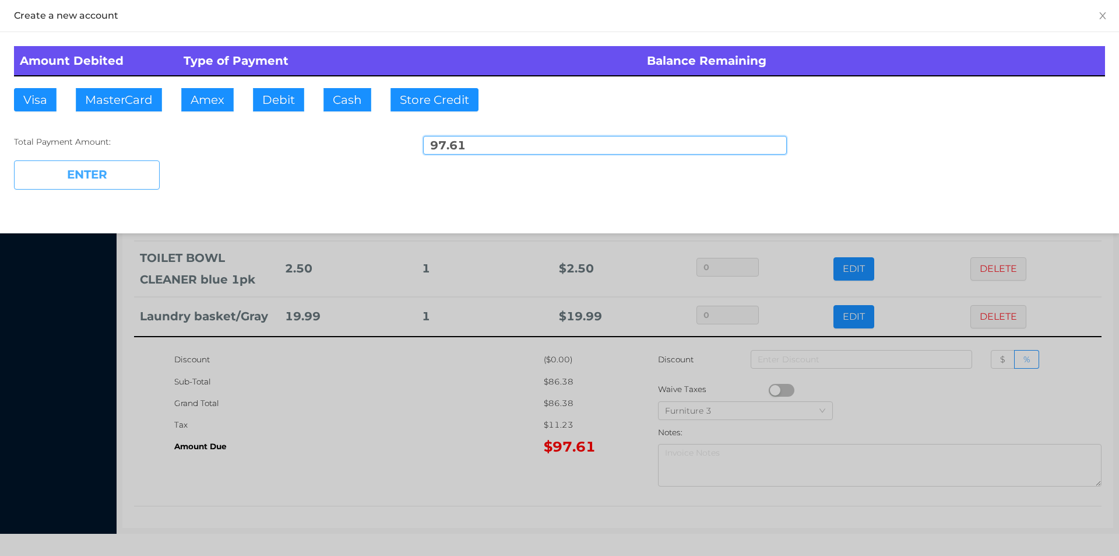
click at [126, 164] on button "ENTER" at bounding box center [87, 174] width 146 height 29
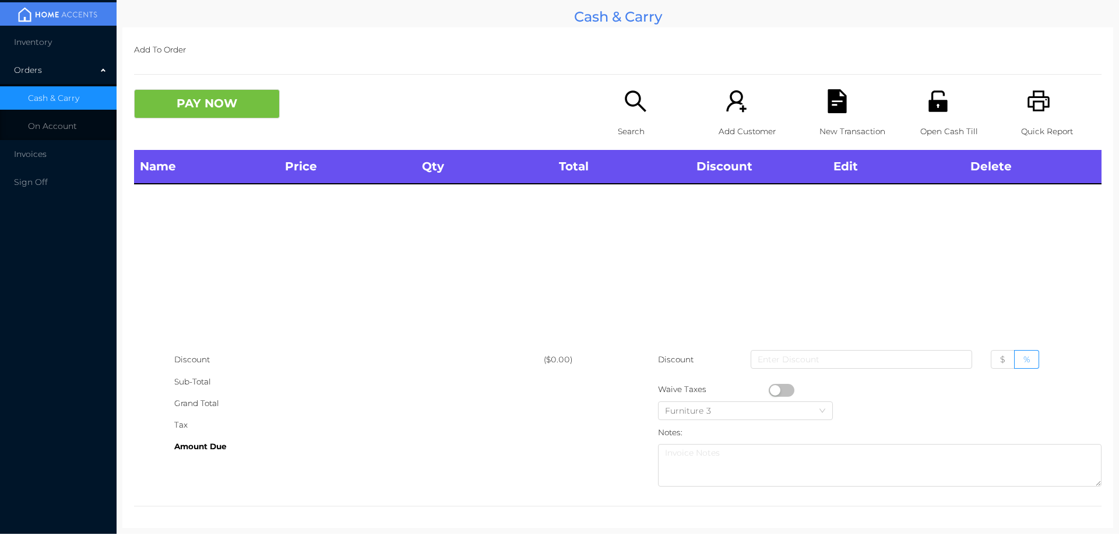
scroll to position [0, 0]
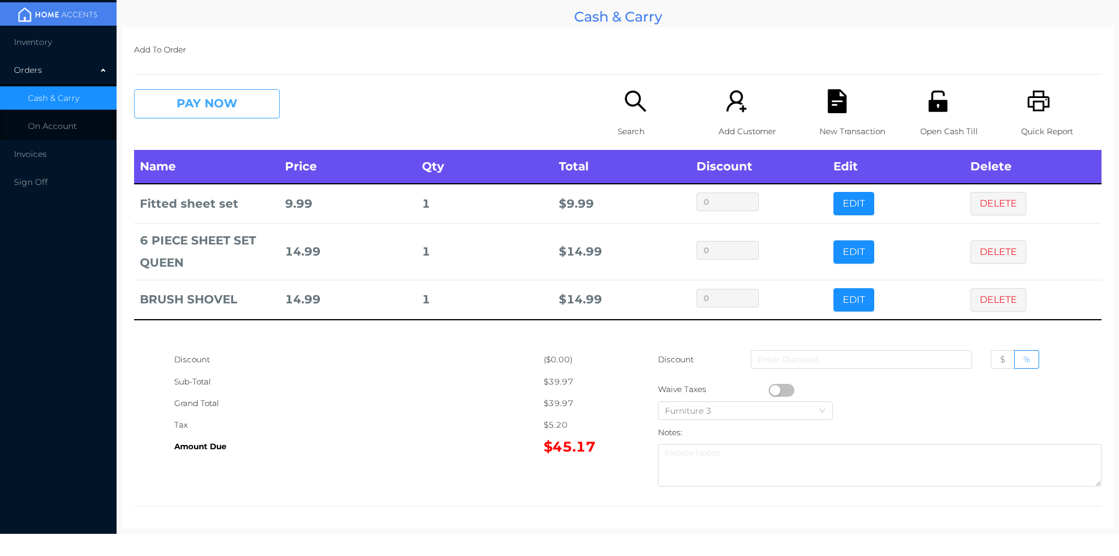
click at [244, 114] on button "PAY NOW" at bounding box center [207, 103] width 146 height 29
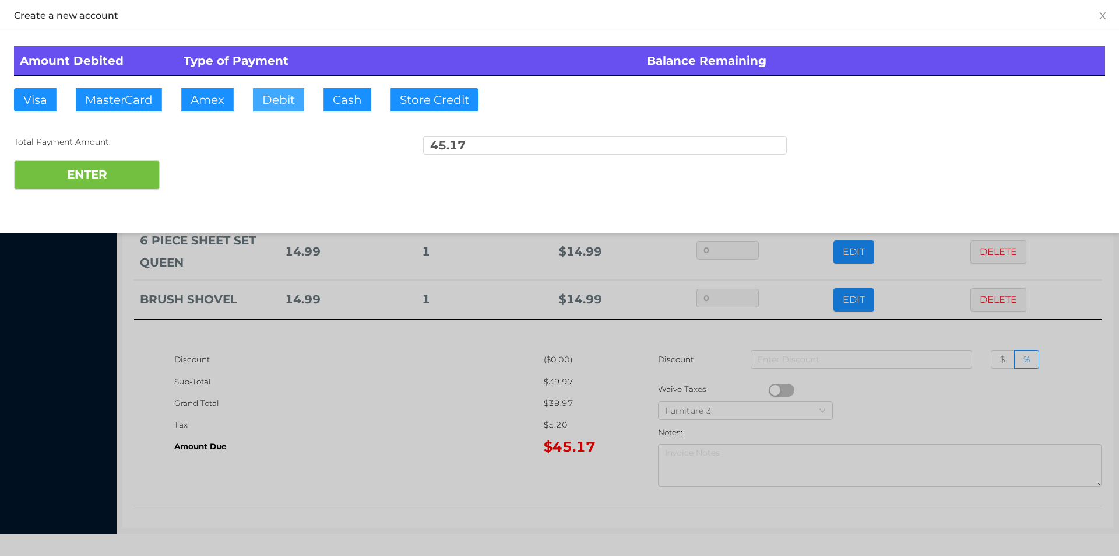
click at [273, 107] on button "Debit" at bounding box center [278, 99] width 51 height 23
click at [127, 188] on button "ENTER" at bounding box center [87, 174] width 146 height 29
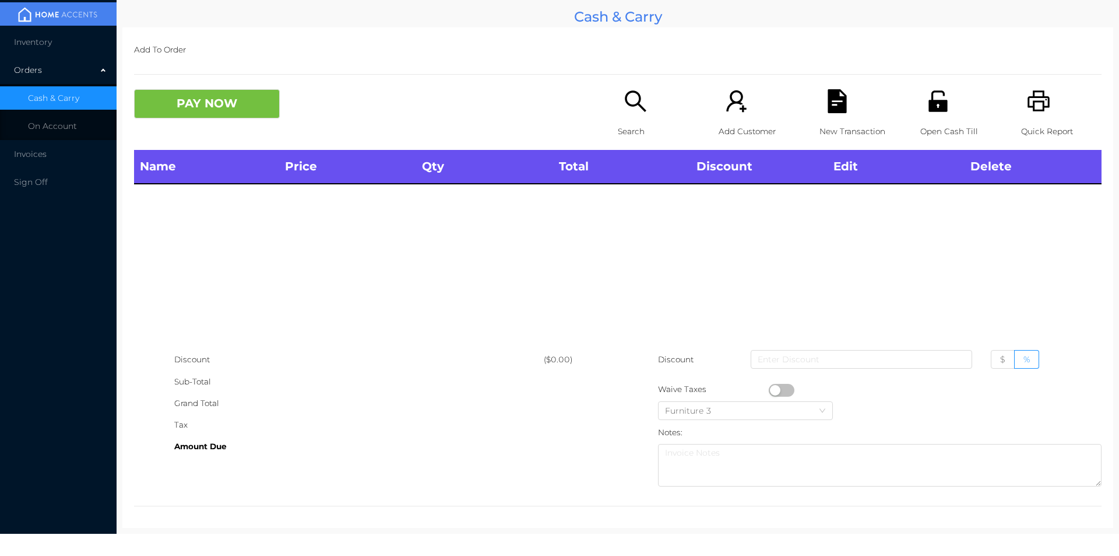
click at [640, 120] on div "Search" at bounding box center [658, 119] width 80 height 61
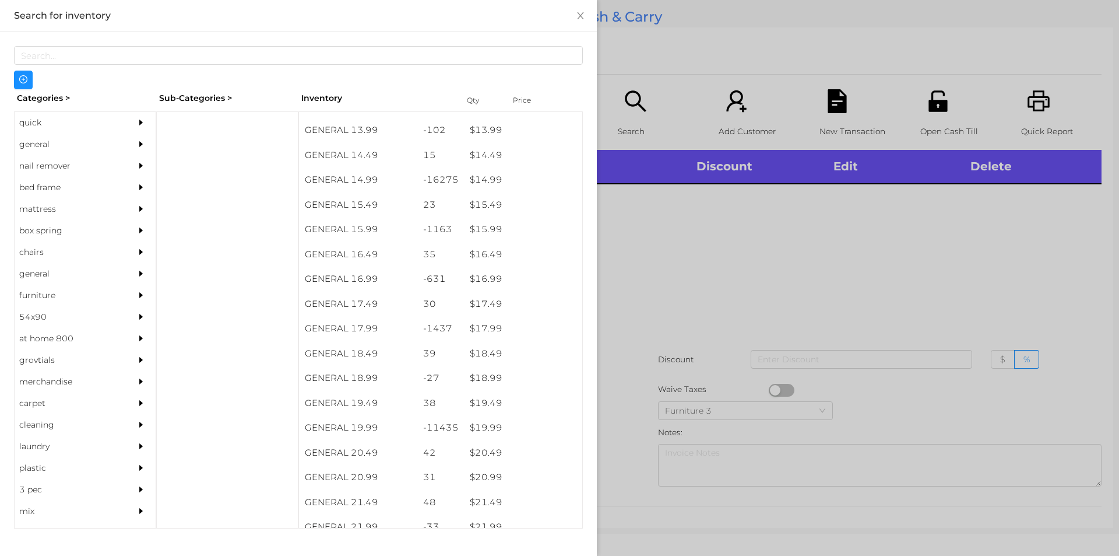
scroll to position [954, 0]
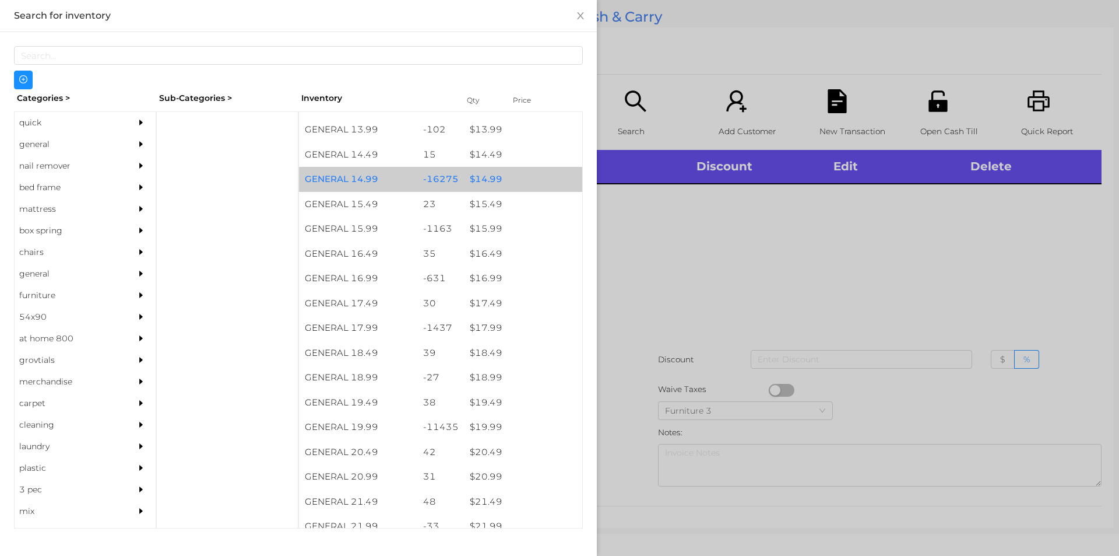
click at [477, 178] on div "$ 14.99" at bounding box center [523, 179] width 118 height 25
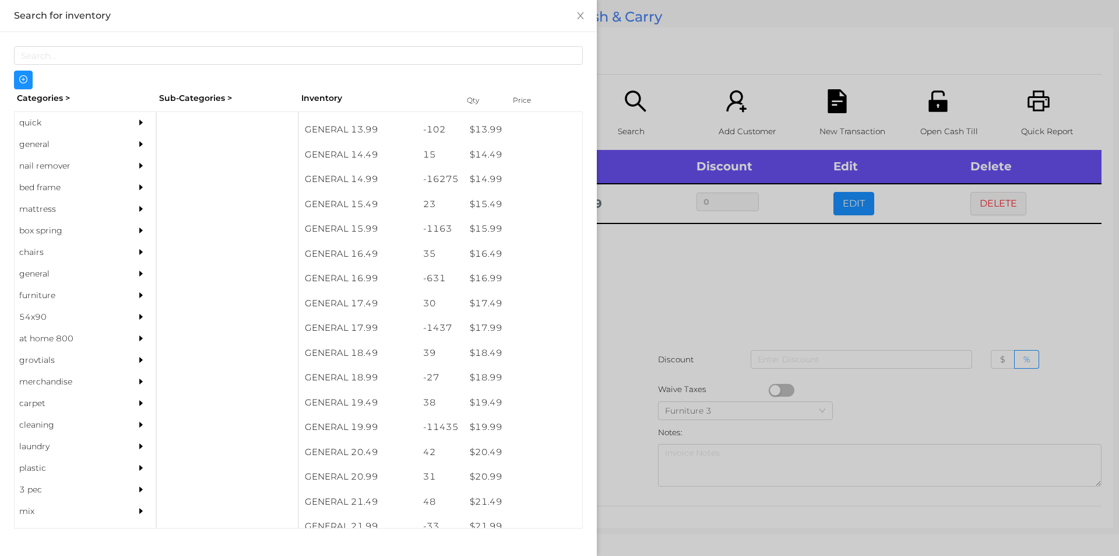
click at [665, 294] on div at bounding box center [559, 278] width 1119 height 556
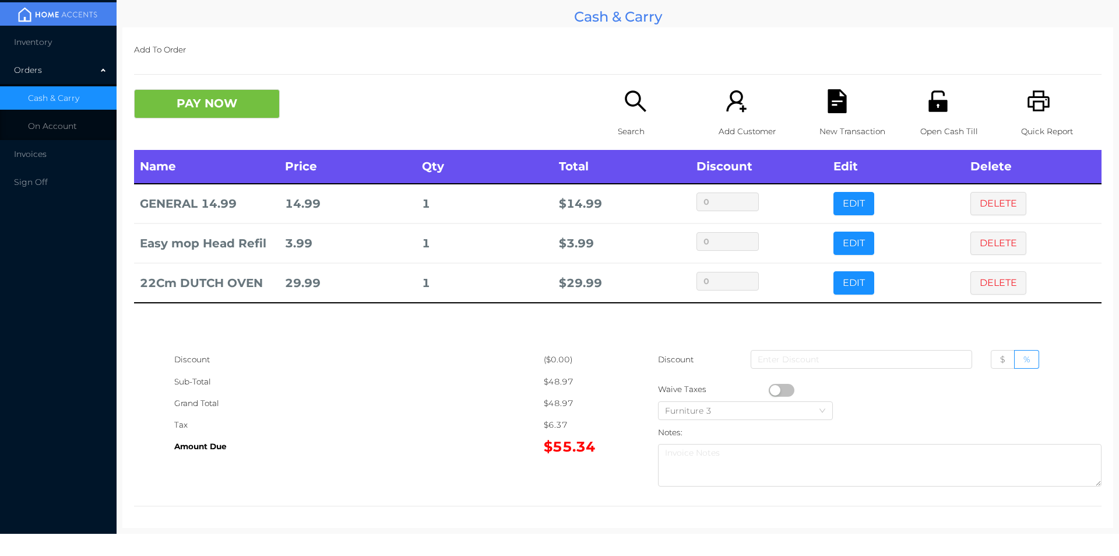
click at [820, 97] on div "New Transaction" at bounding box center [860, 119] width 80 height 61
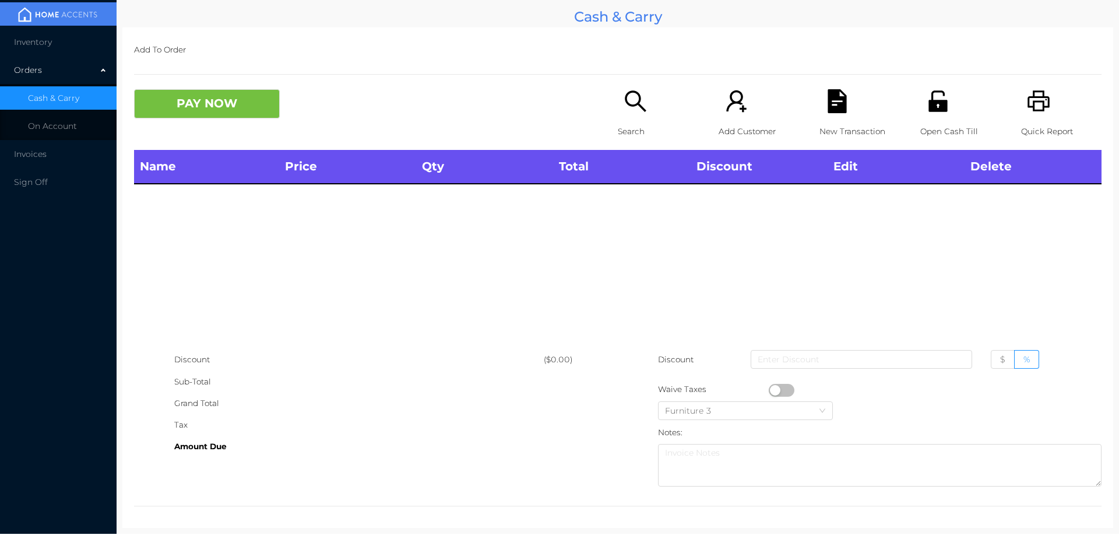
click at [1044, 121] on p "Quick Report" at bounding box center [1061, 132] width 80 height 22
click at [828, 112] on icon "icon: file-text" at bounding box center [837, 101] width 19 height 24
click at [189, 107] on button "PAY NOW" at bounding box center [207, 103] width 146 height 29
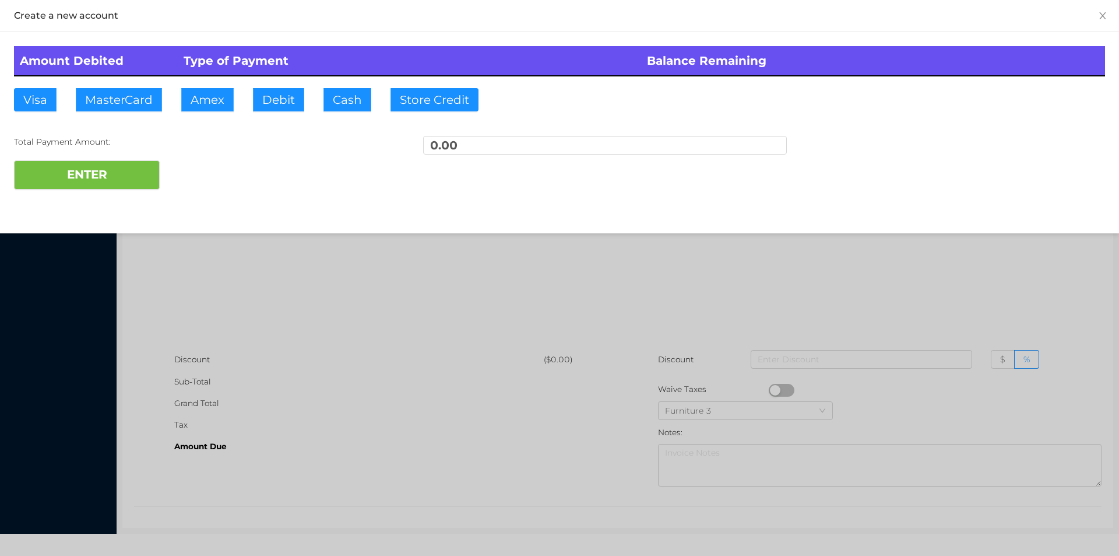
click at [238, 265] on div at bounding box center [559, 278] width 1119 height 556
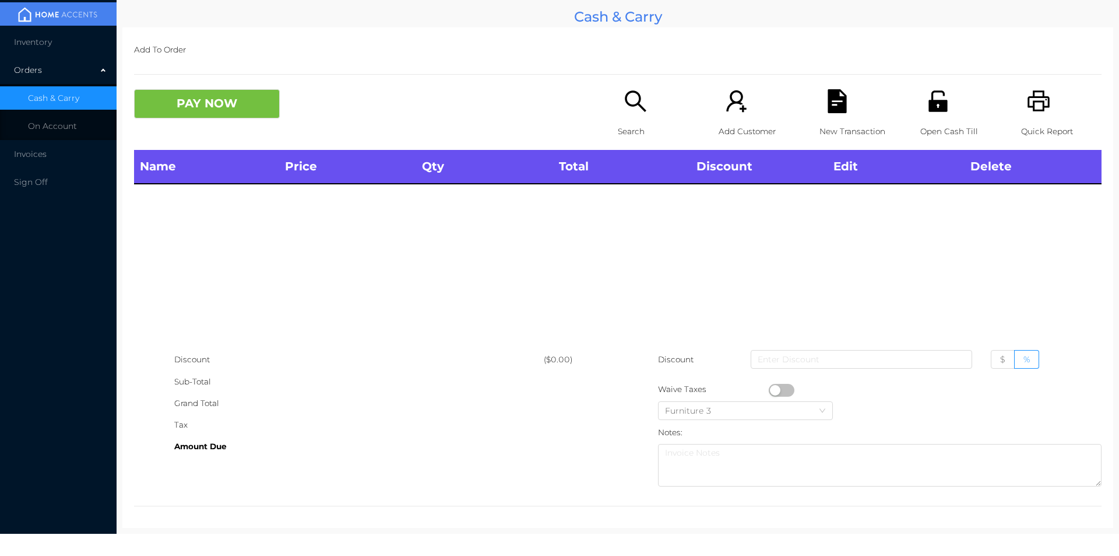
click at [626, 117] on div "Search" at bounding box center [658, 119] width 80 height 61
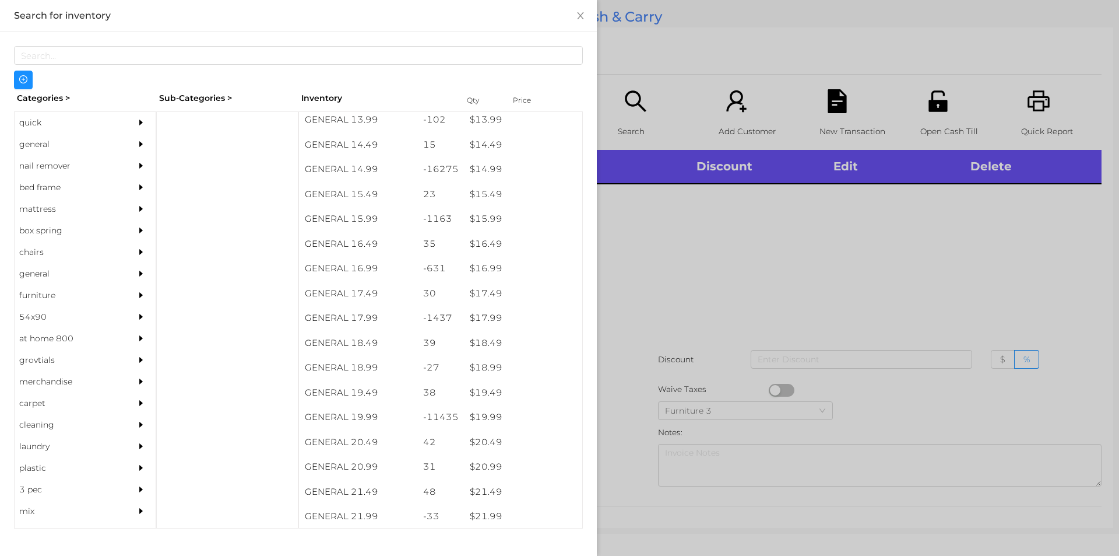
scroll to position [995, 0]
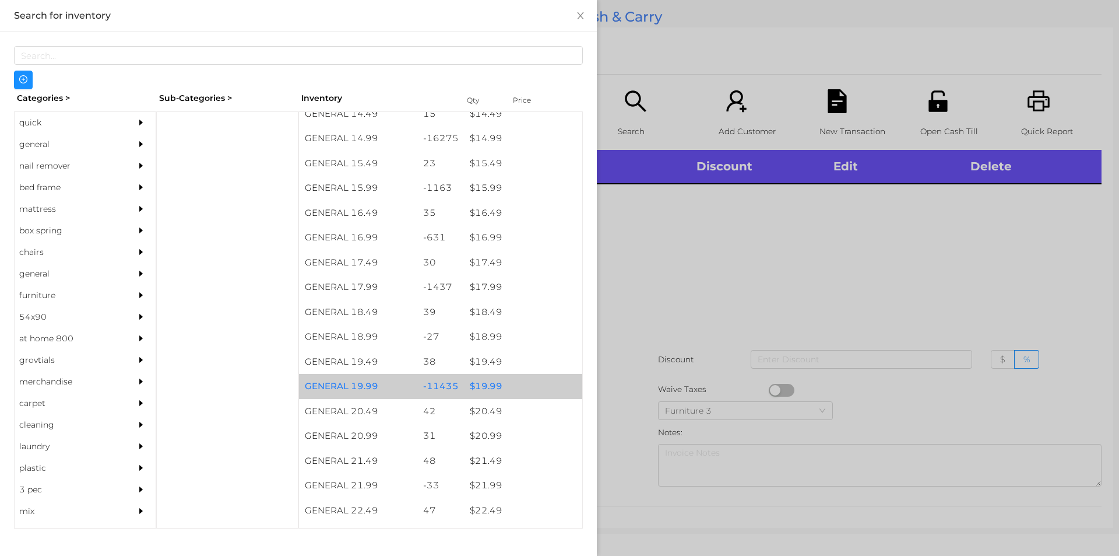
click at [487, 386] on div "$ 19.99" at bounding box center [523, 386] width 118 height 25
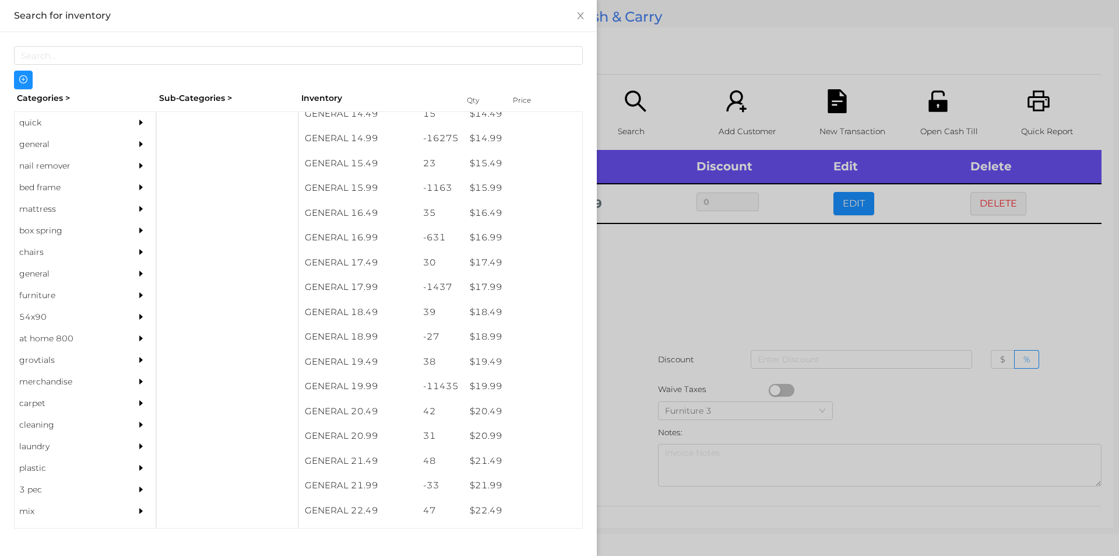
click at [656, 303] on div at bounding box center [559, 278] width 1119 height 556
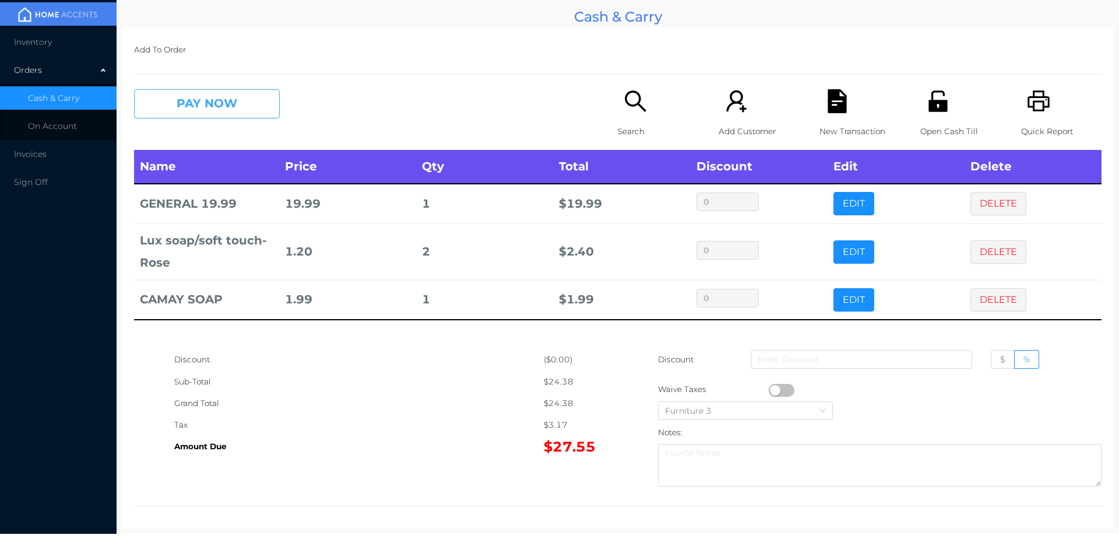
click at [191, 101] on button "PAY NOW" at bounding box center [207, 103] width 146 height 29
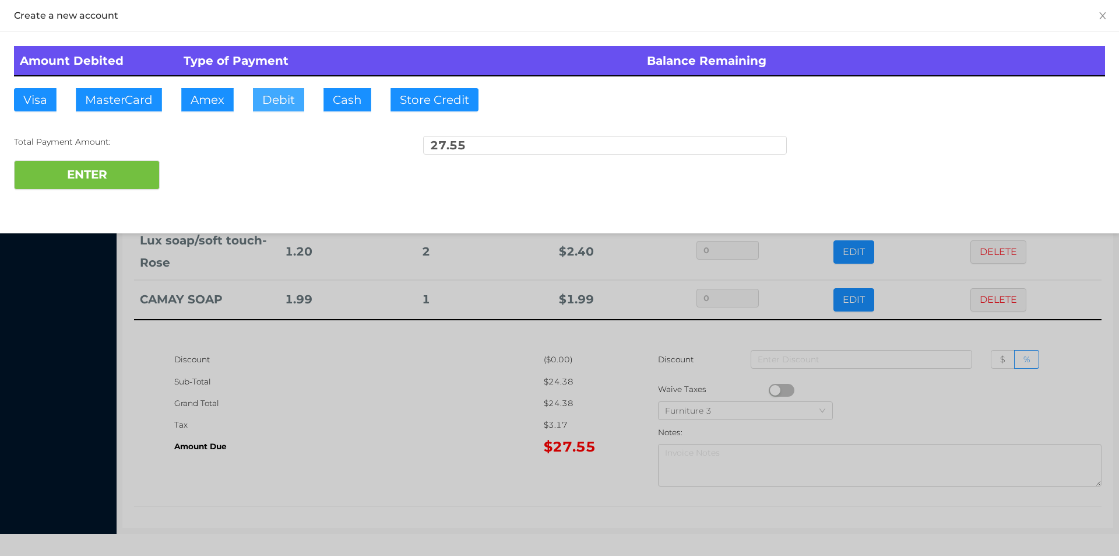
click at [270, 98] on button "Debit" at bounding box center [278, 99] width 51 height 23
click at [199, 175] on div "ENTER" at bounding box center [559, 174] width 1091 height 29
click at [278, 423] on div at bounding box center [559, 278] width 1119 height 556
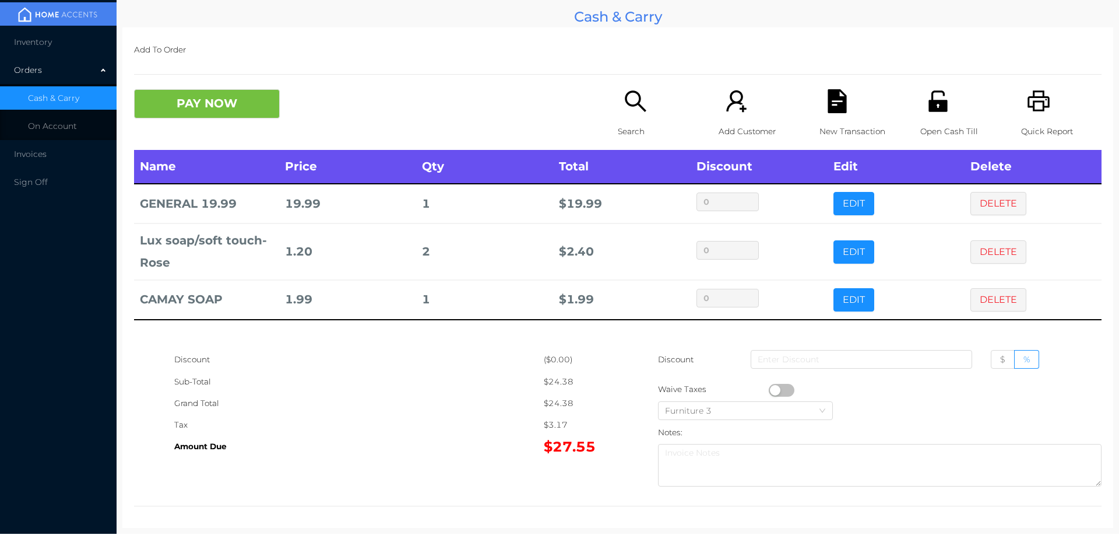
scroll to position [4, 0]
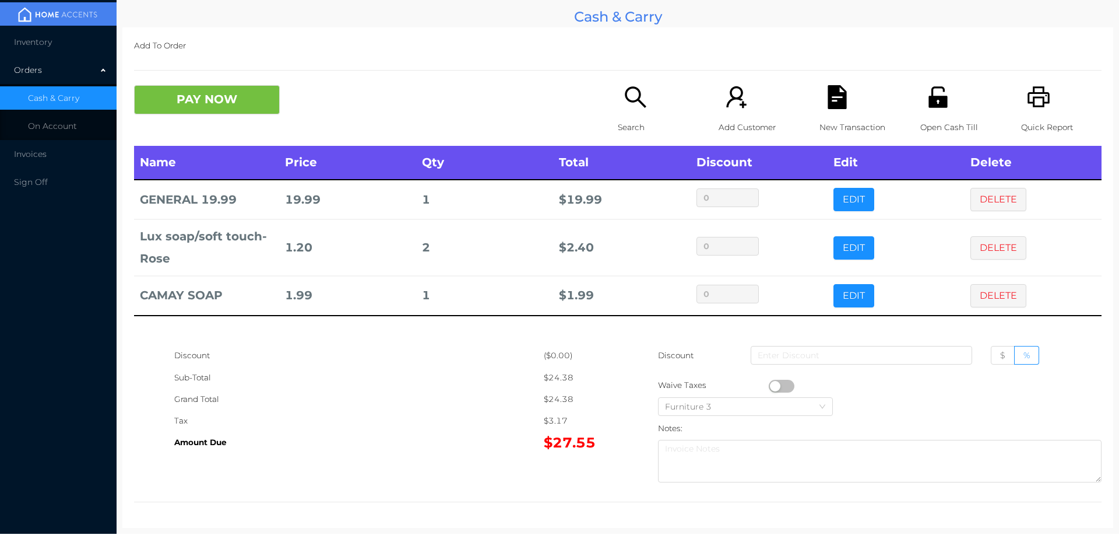
click at [1042, 106] on icon "icon: printer" at bounding box center [1039, 97] width 24 height 24
click at [820, 127] on p "New Transaction" at bounding box center [860, 128] width 80 height 22
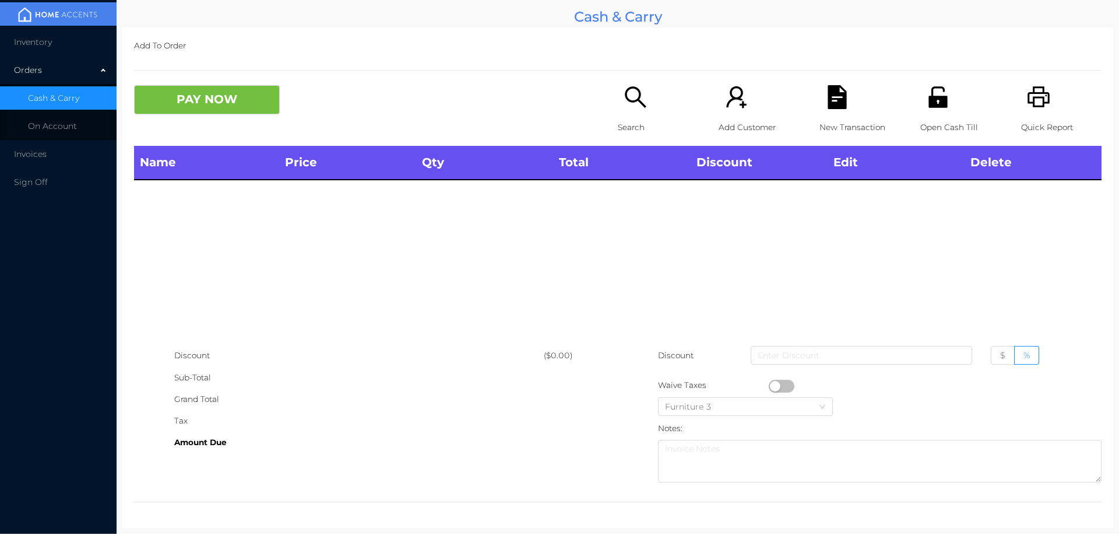
click at [191, 143] on div "PAY NOW Search Add Customer New Transaction Open Cash Till Quick Report" at bounding box center [618, 115] width 968 height 61
click at [262, 314] on div "Name Price Qty Total Discount Edit Delete" at bounding box center [618, 245] width 968 height 199
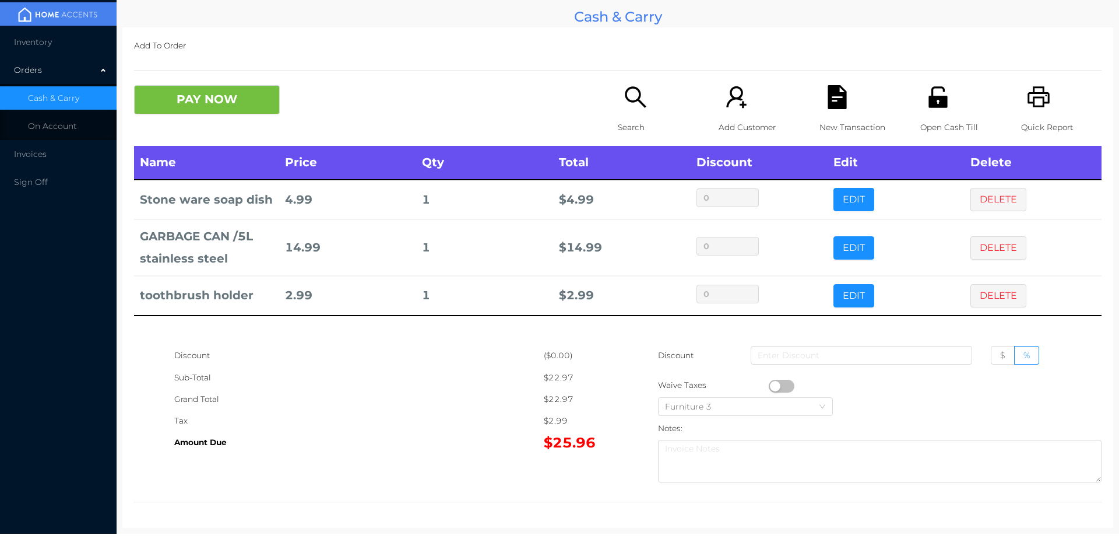
click at [242, 97] on button "PAY NOW" at bounding box center [207, 99] width 146 height 29
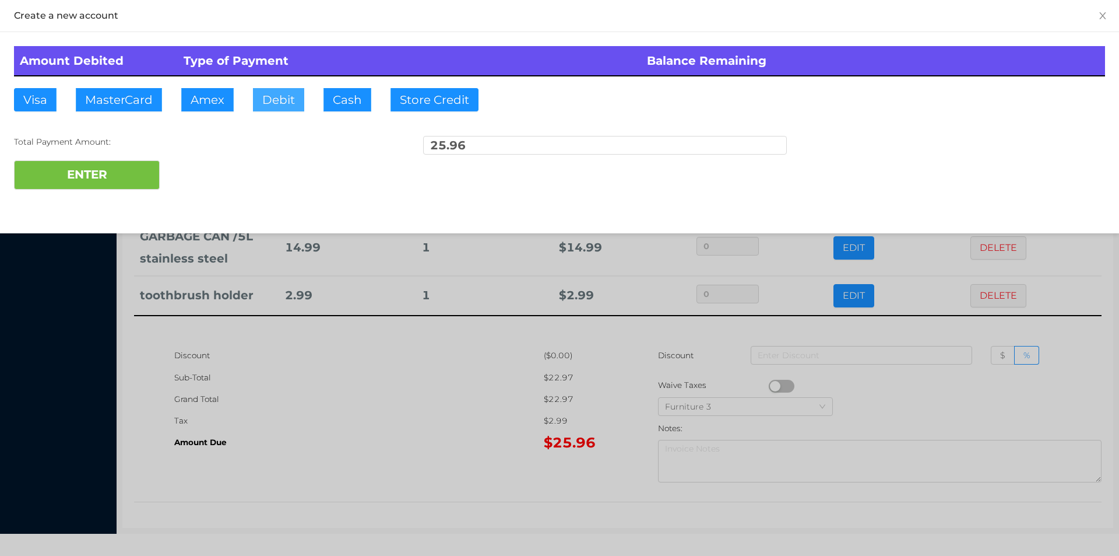
click at [272, 99] on button "Debit" at bounding box center [278, 99] width 51 height 23
click at [224, 175] on div "ENTER" at bounding box center [559, 174] width 1091 height 29
click at [459, 422] on div at bounding box center [559, 278] width 1119 height 556
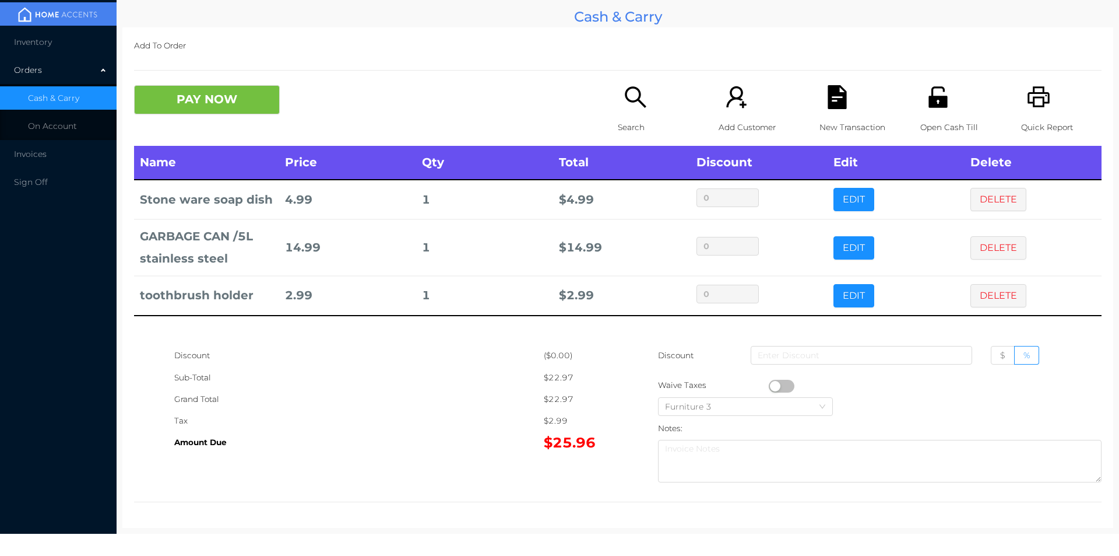
click at [820, 117] on p "New Transaction" at bounding box center [860, 128] width 80 height 22
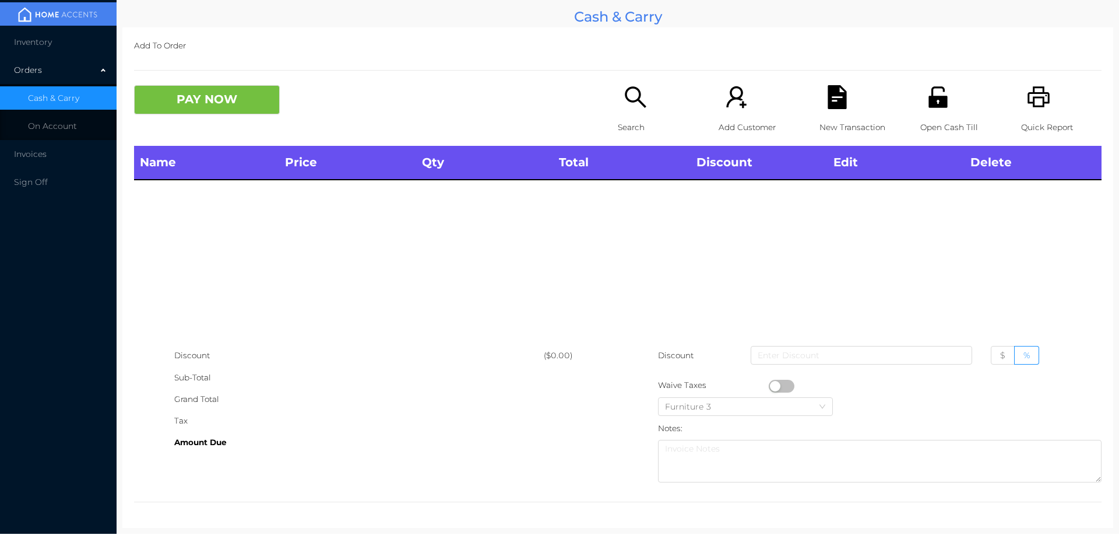
click at [1028, 123] on p "Quick Report" at bounding box center [1061, 128] width 80 height 22
click at [244, 94] on button "PAY NOW" at bounding box center [207, 99] width 146 height 29
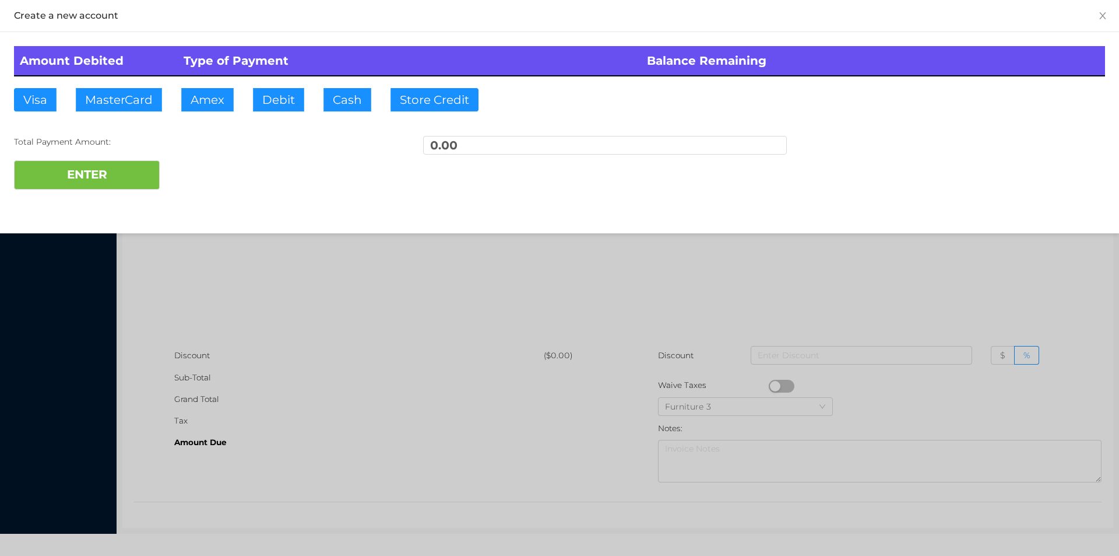
click at [662, 267] on div at bounding box center [559, 278] width 1119 height 556
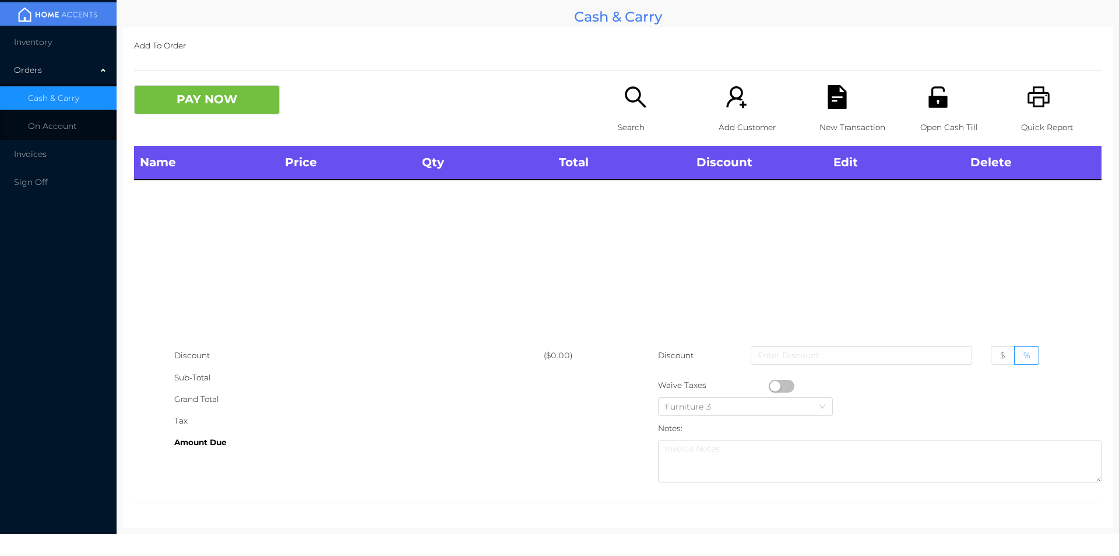
click at [634, 110] on div "Search" at bounding box center [658, 115] width 80 height 61
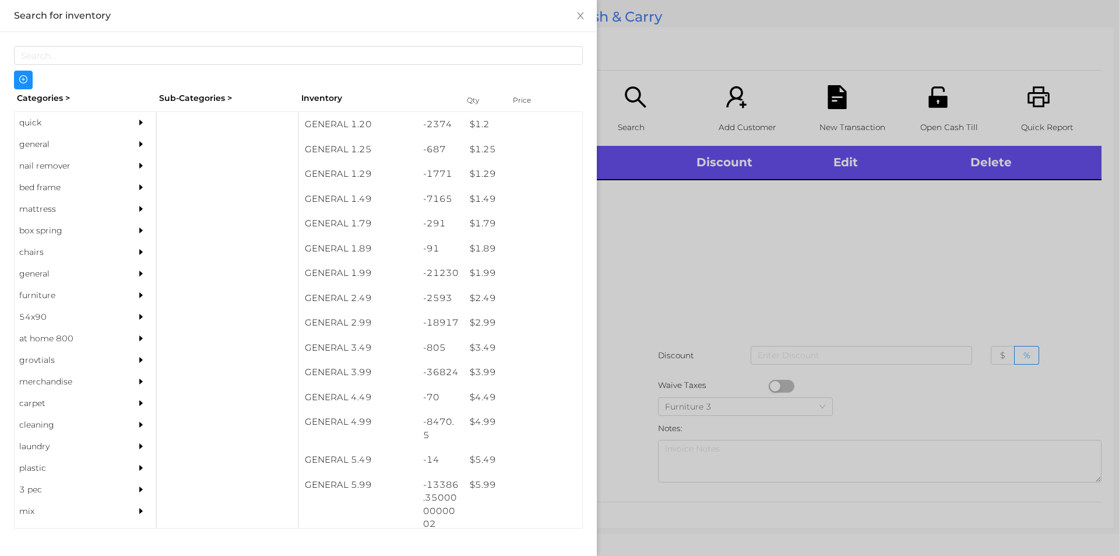
scroll to position [144, 0]
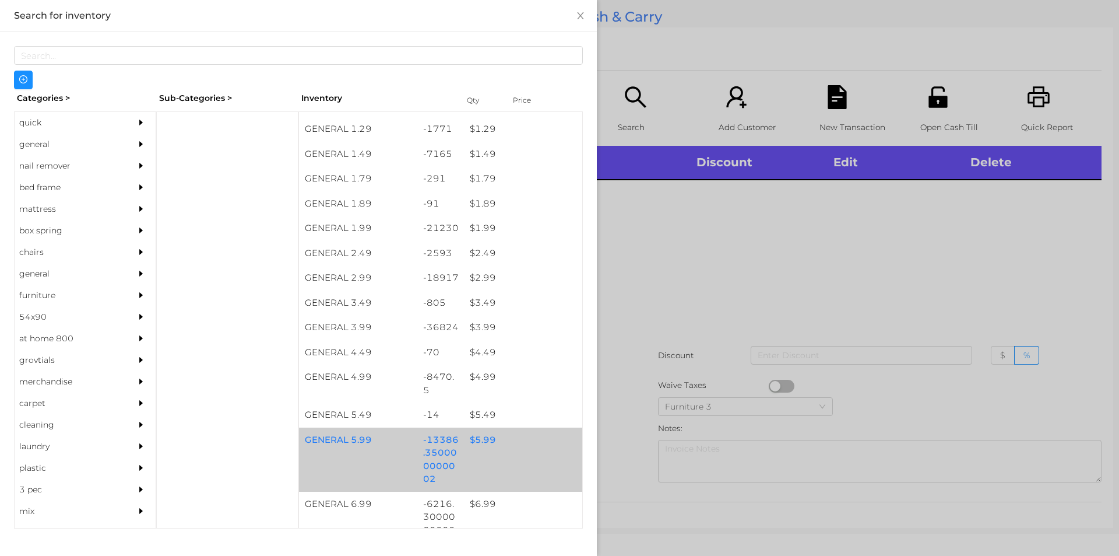
click at [478, 441] on div "$ 5.99" at bounding box center [523, 439] width 118 height 25
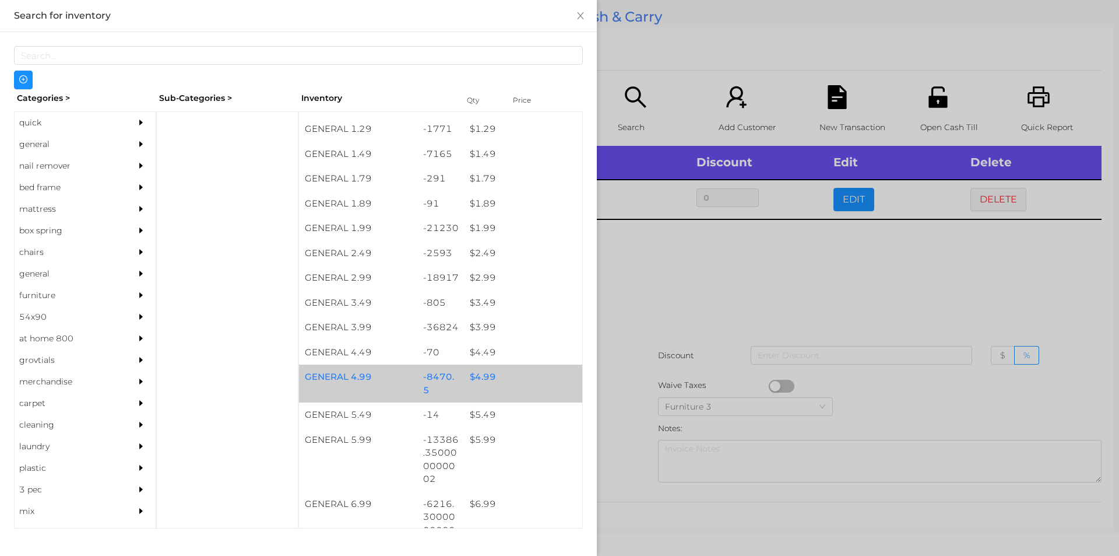
click at [483, 380] on div "$ 4.99" at bounding box center [523, 376] width 118 height 25
click at [488, 377] on div "$ 4.99" at bounding box center [523, 376] width 118 height 25
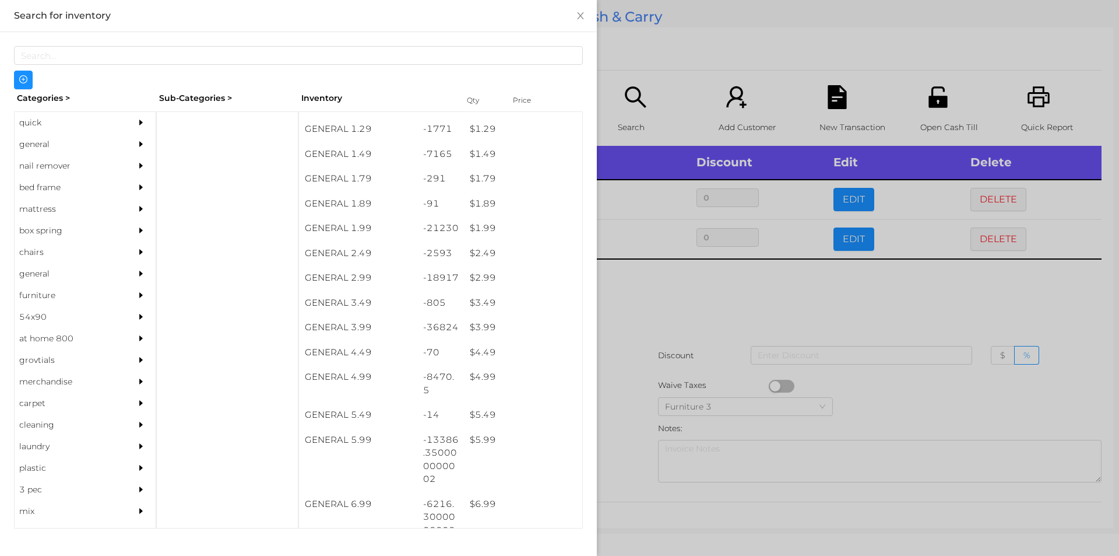
click at [688, 278] on div at bounding box center [559, 278] width 1119 height 556
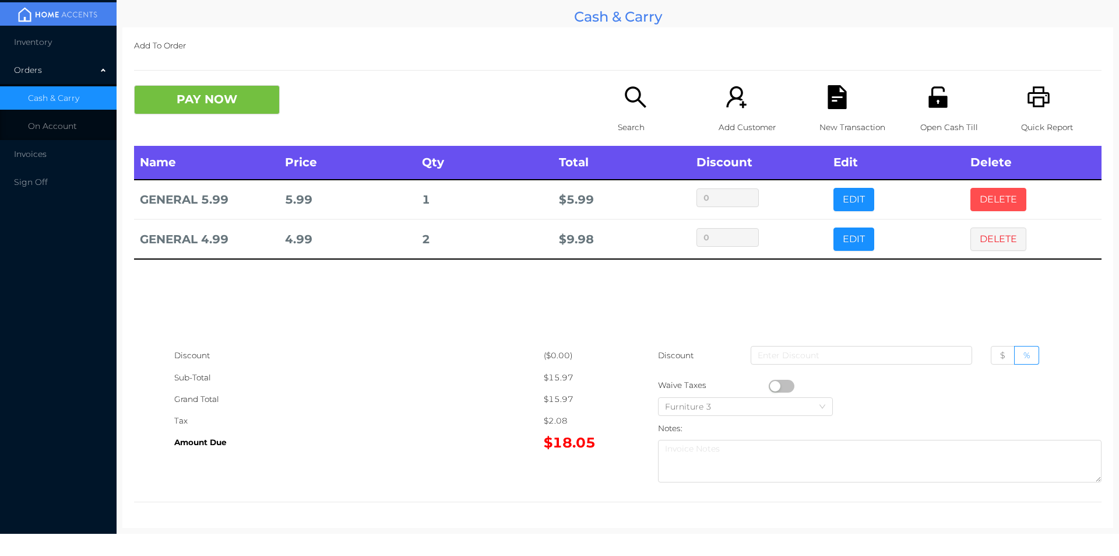
click at [986, 190] on button "DELETE" at bounding box center [999, 199] width 56 height 23
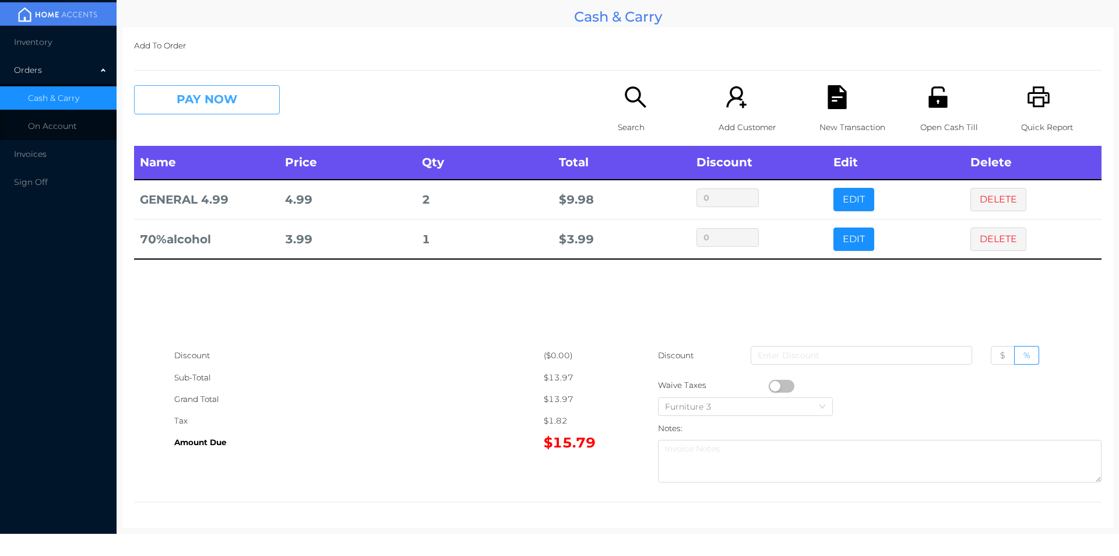
click at [252, 106] on button "PAY NOW" at bounding box center [207, 99] width 146 height 29
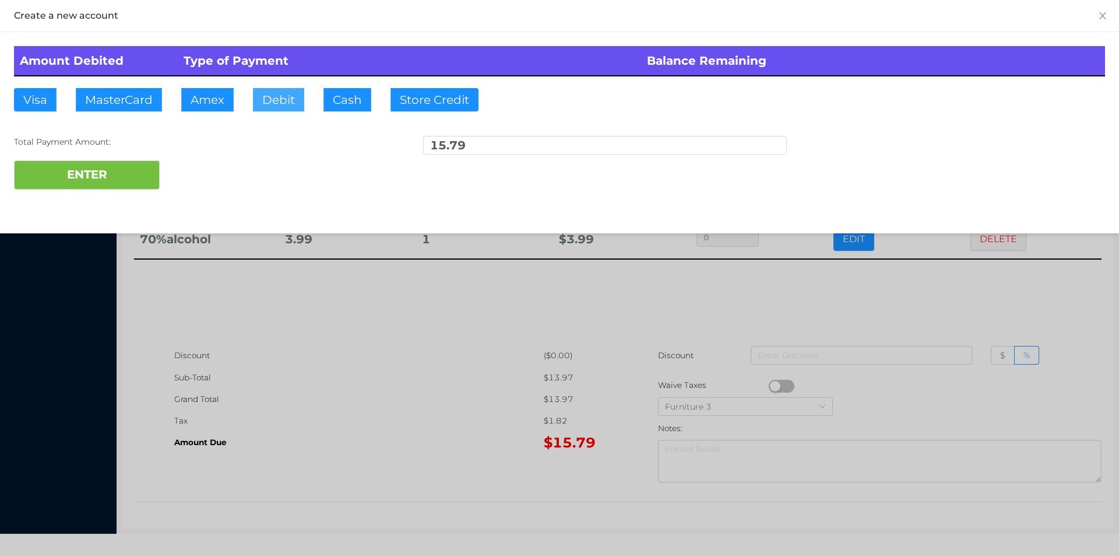
click at [280, 106] on button "Debit" at bounding box center [278, 99] width 51 height 23
click at [134, 175] on button "ENTER" at bounding box center [87, 174] width 146 height 29
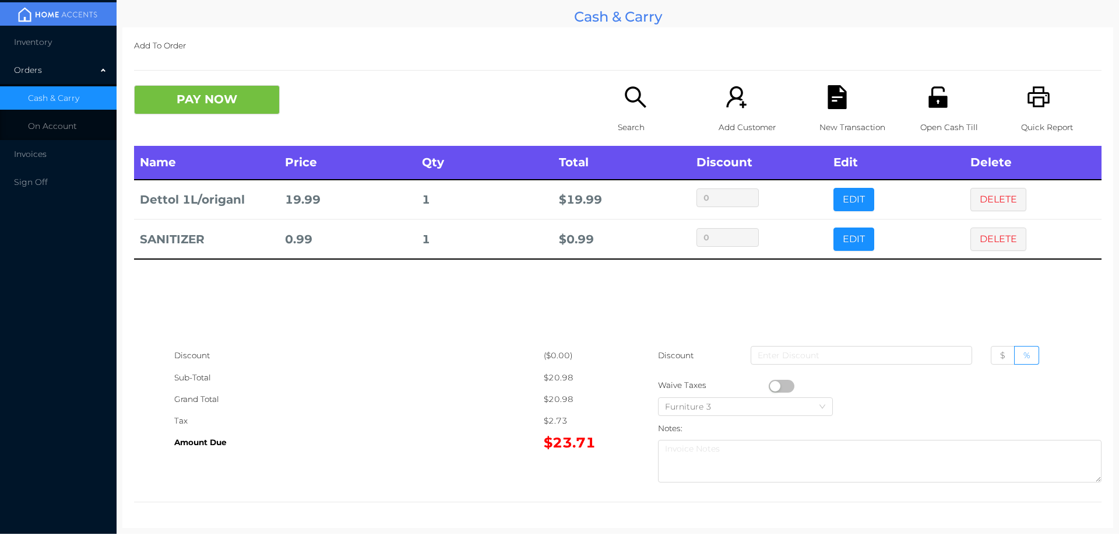
click at [1029, 108] on icon "icon: printer" at bounding box center [1039, 97] width 24 height 24
click at [791, 119] on p "Add Customer" at bounding box center [759, 128] width 80 height 22
click at [287, 301] on div "Name Price Qty Total Discount Edit Delete Dettol 1L/origanl 19.99 1 $ 19.99 0 E…" at bounding box center [618, 245] width 968 height 199
click at [828, 104] on icon "icon: file-text" at bounding box center [837, 97] width 19 height 24
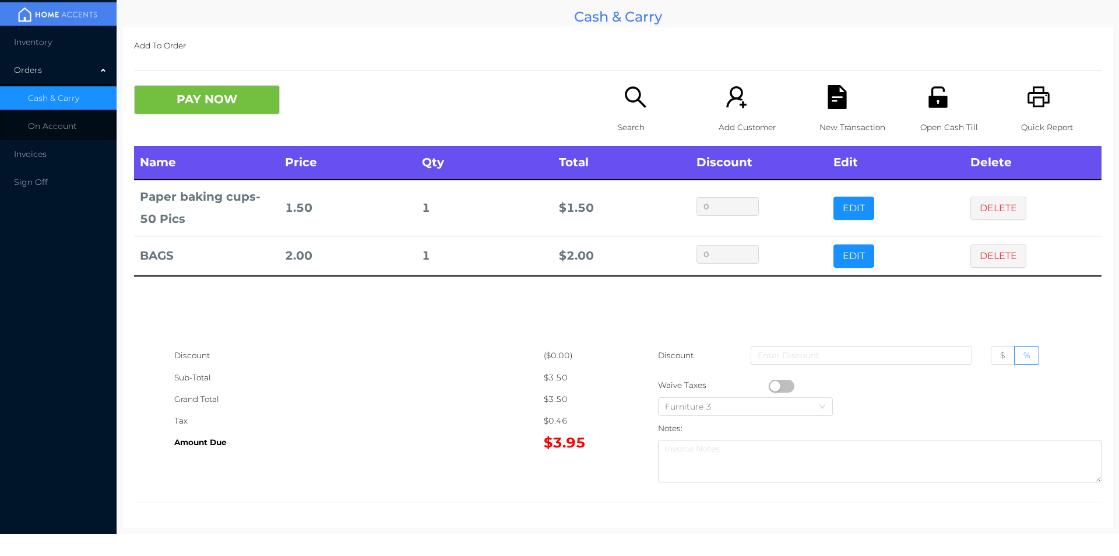
click at [189, 94] on button "PAY NOW" at bounding box center [207, 99] width 146 height 29
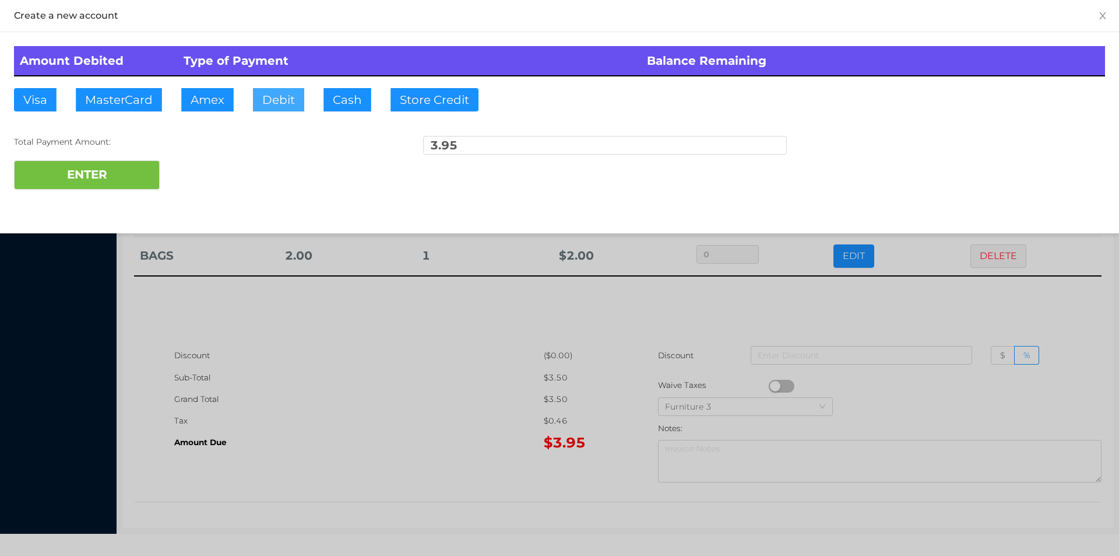
click at [282, 97] on button "Debit" at bounding box center [278, 99] width 51 height 23
type input "5."
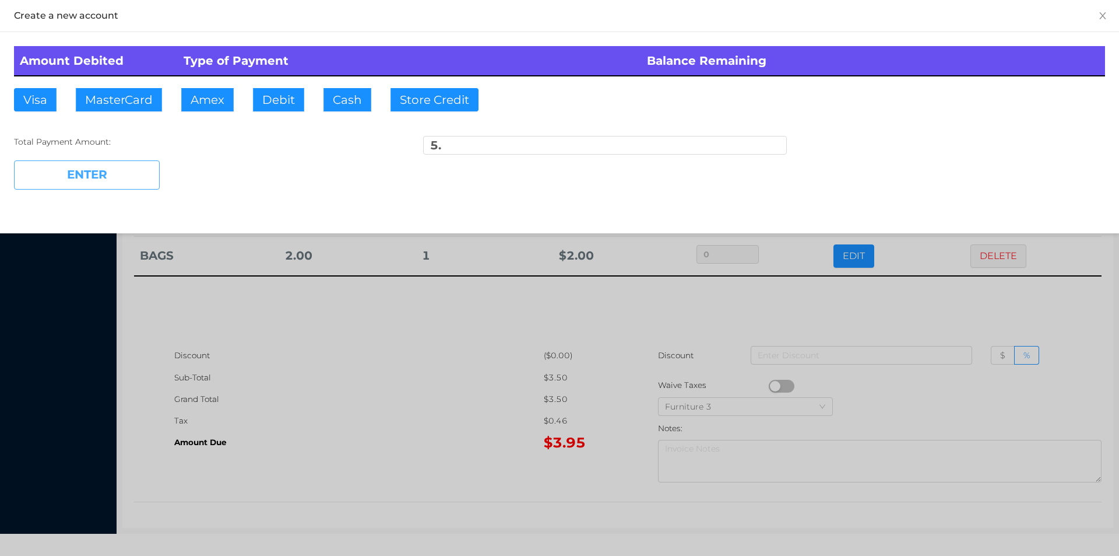
click at [98, 178] on button "ENTER" at bounding box center [87, 174] width 146 height 29
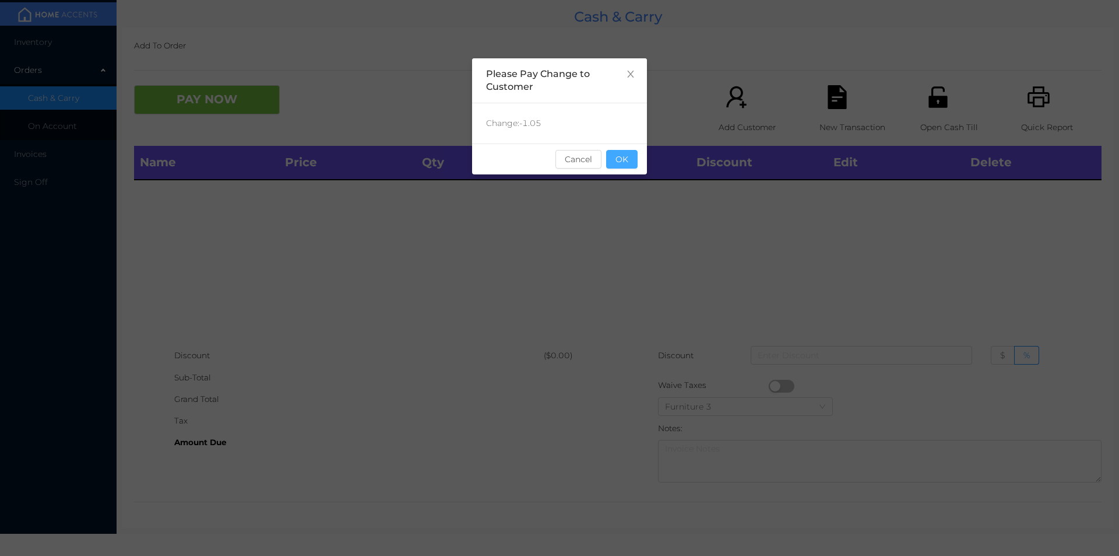
click at [618, 161] on button "OK" at bounding box center [621, 159] width 31 height 19
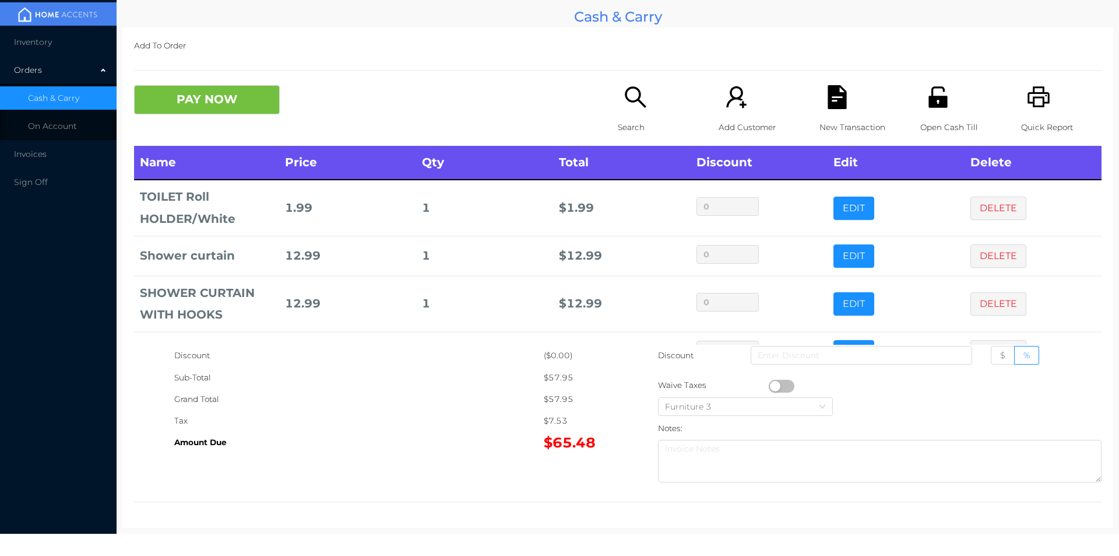
scroll to position [39, 0]
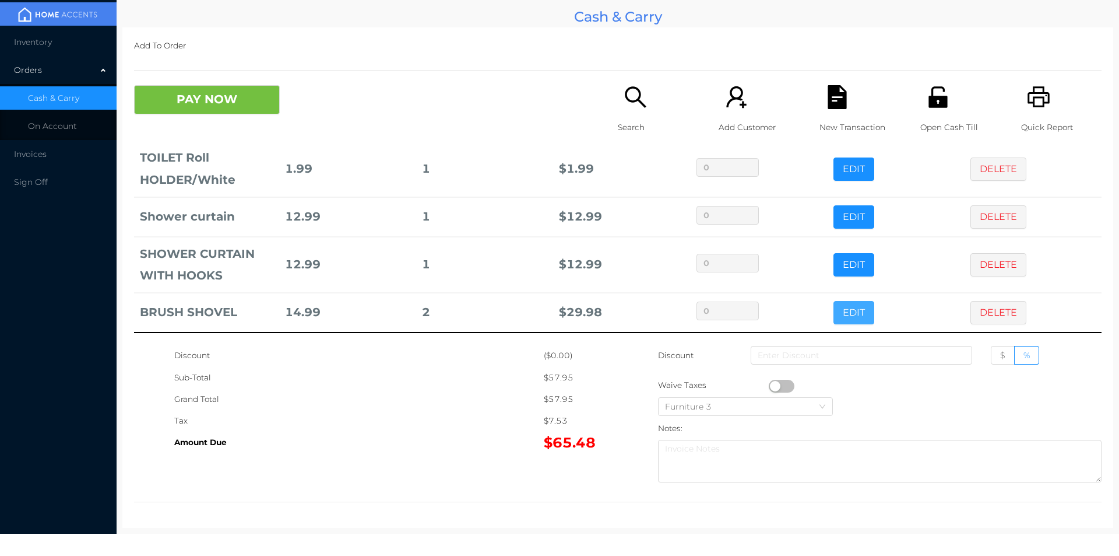
click at [842, 310] on button "EDIT" at bounding box center [854, 312] width 41 height 23
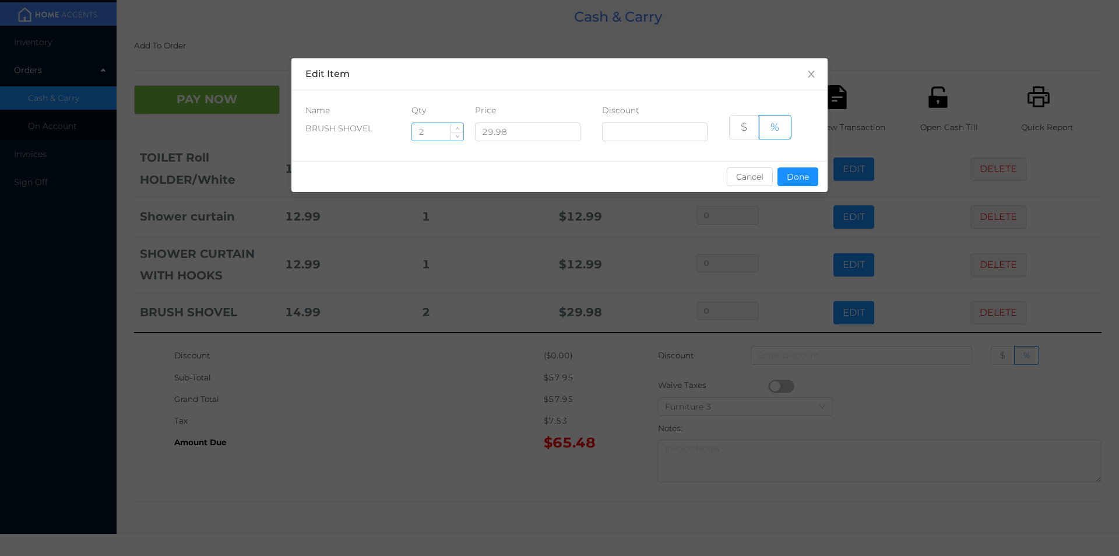
click at [438, 135] on input "2" at bounding box center [437, 131] width 51 height 17
type input "1"
click at [793, 183] on button "Done" at bounding box center [798, 176] width 41 height 19
type input "0%"
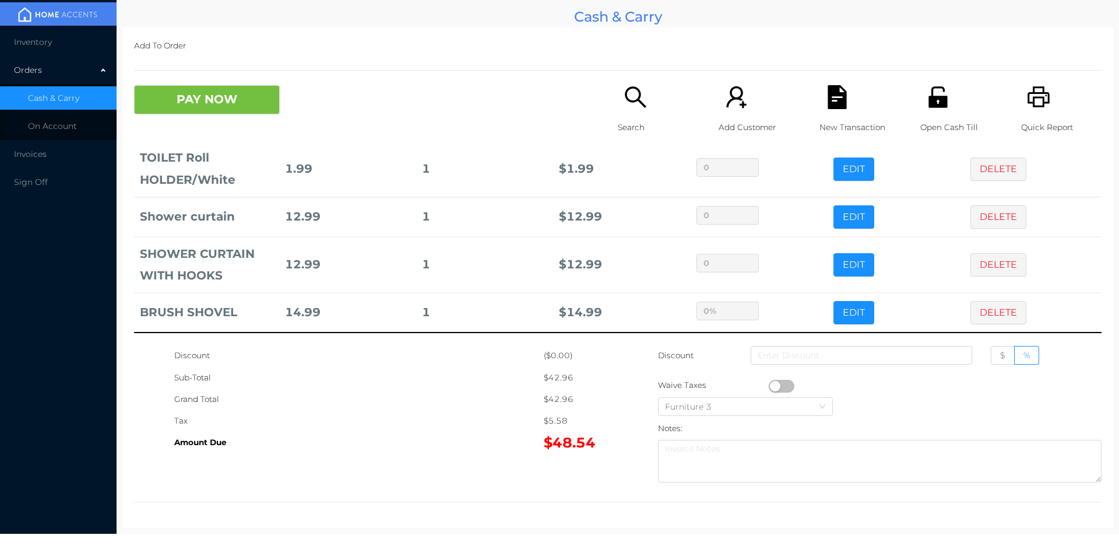
click at [489, 423] on div "Tax" at bounding box center [359, 421] width 370 height 22
click at [240, 104] on button "PAY NOW" at bounding box center [207, 99] width 146 height 29
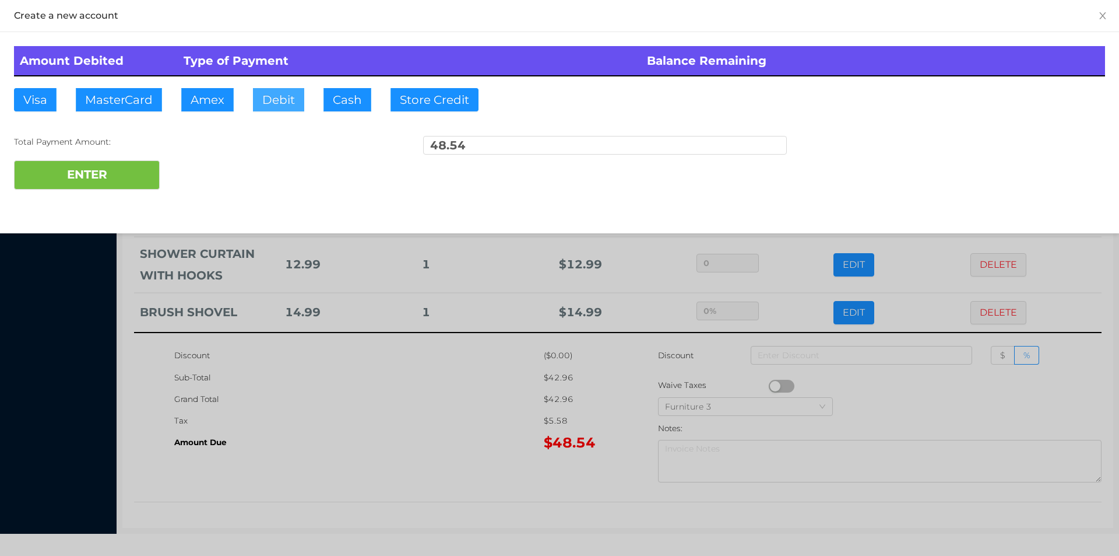
click at [275, 93] on button "Debit" at bounding box center [278, 99] width 51 height 23
type input "50."
click at [120, 171] on button "ENTER" at bounding box center [87, 174] width 146 height 29
type input "0"
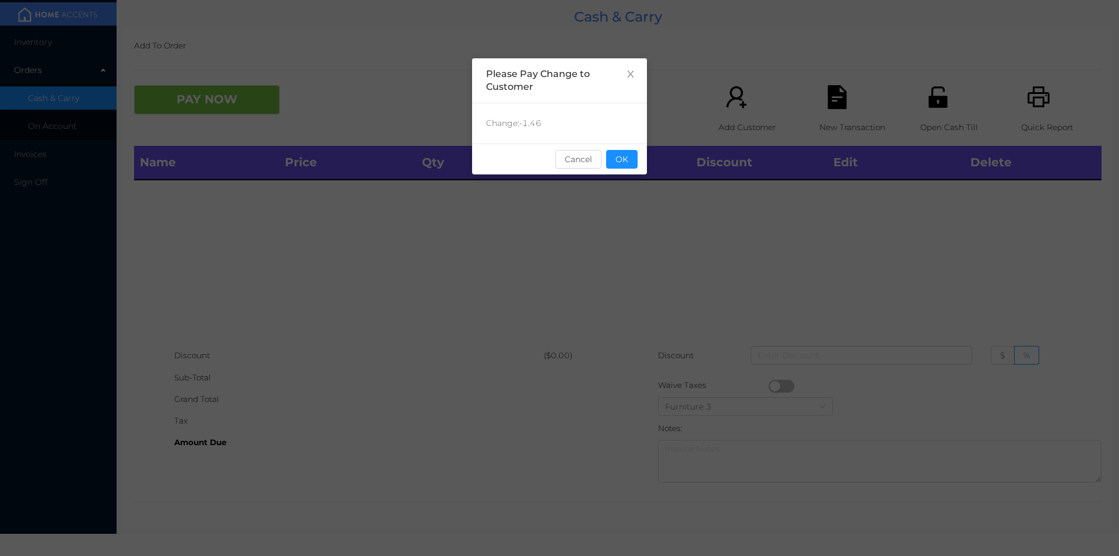
scroll to position [0, 0]
click at [616, 166] on button "OK" at bounding box center [621, 159] width 31 height 19
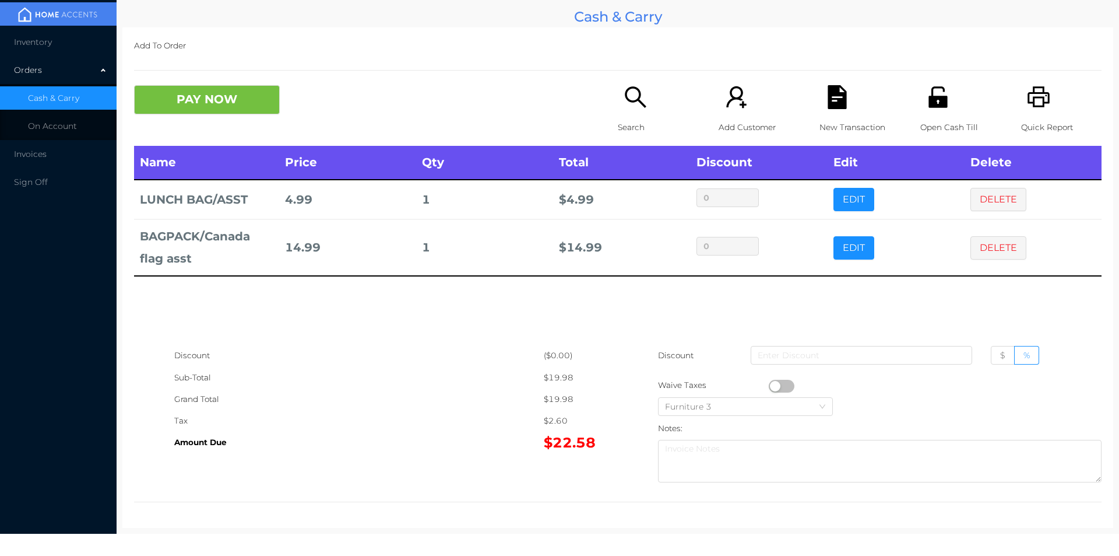
click at [641, 118] on p "Search" at bounding box center [658, 128] width 80 height 22
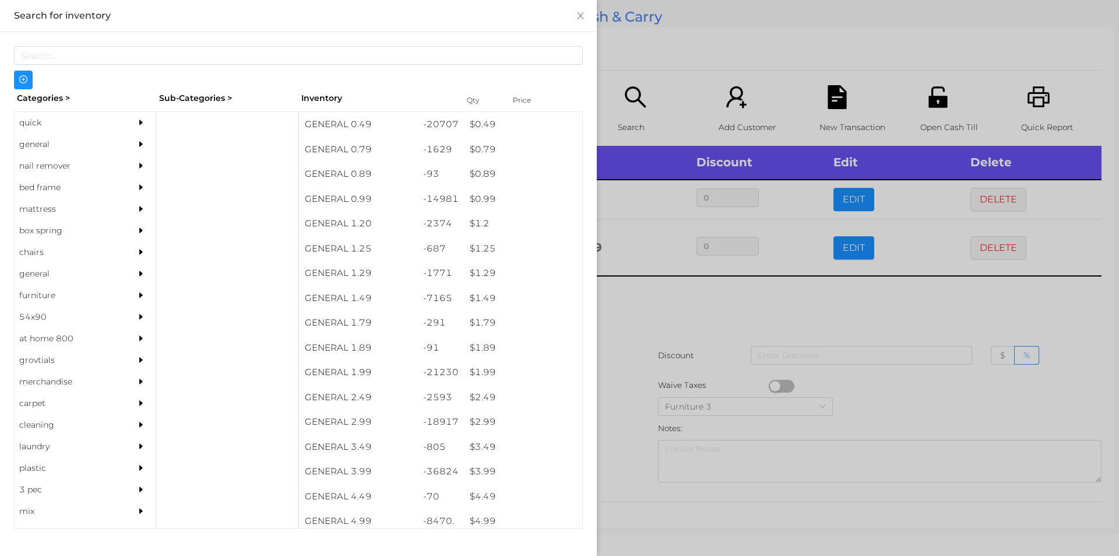
click at [658, 324] on div at bounding box center [559, 278] width 1119 height 556
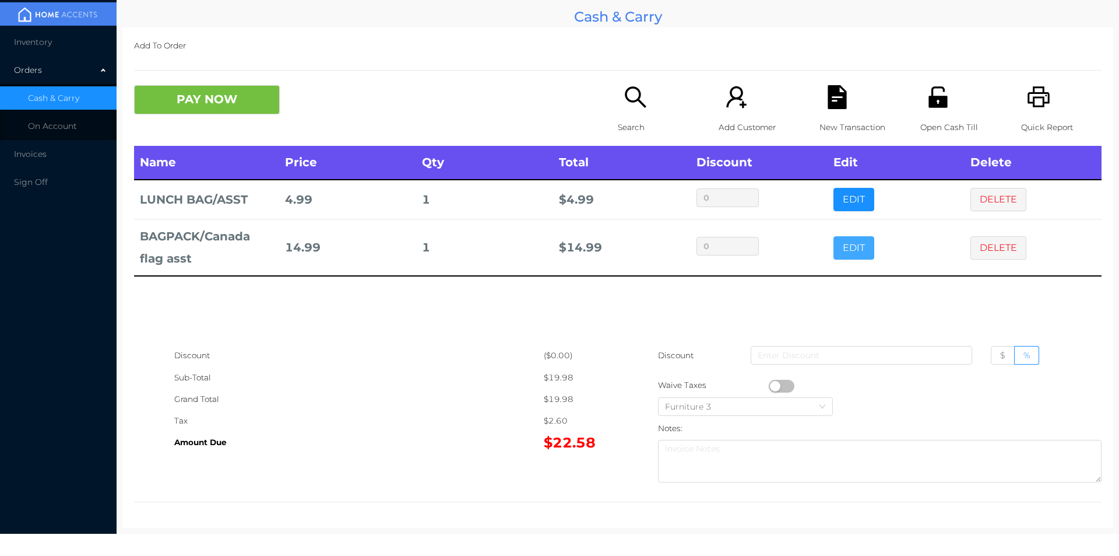
click at [840, 243] on button "EDIT" at bounding box center [854, 247] width 41 height 23
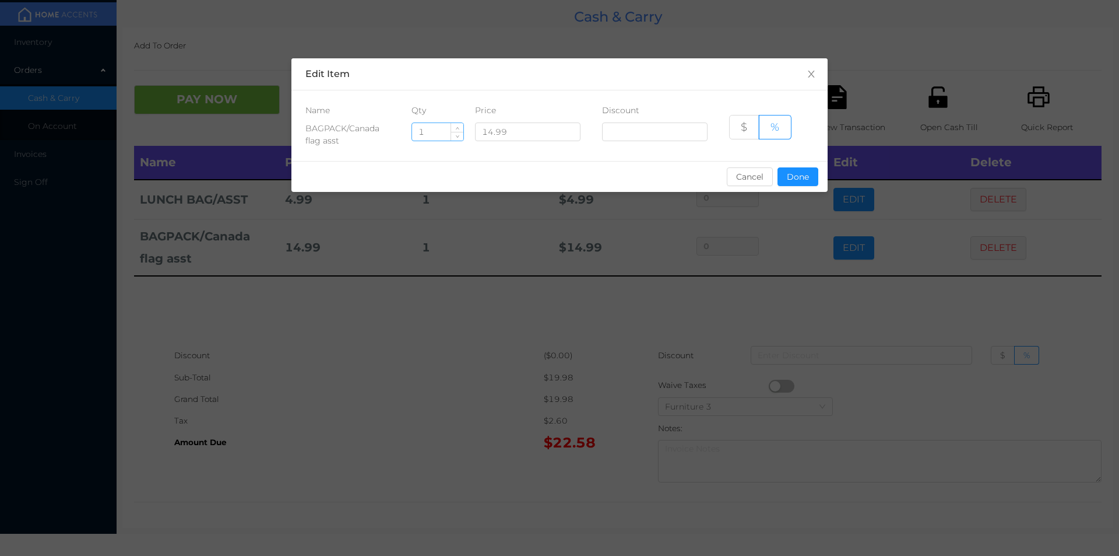
click at [438, 131] on input "1" at bounding box center [437, 131] width 51 height 17
type input "2"
click at [800, 174] on button "Done" at bounding box center [798, 176] width 41 height 19
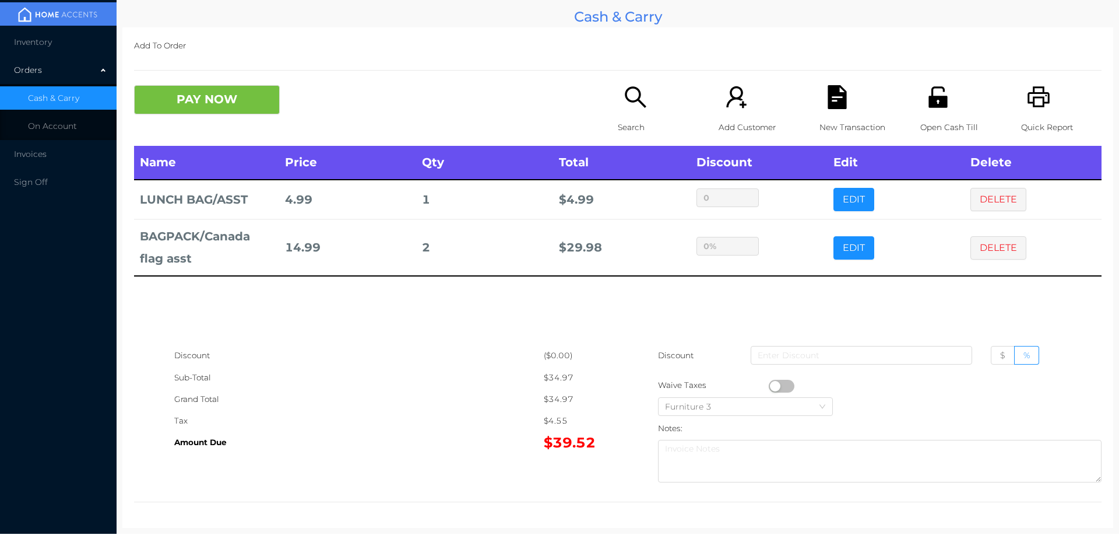
click at [476, 349] on div "Discount" at bounding box center [359, 356] width 370 height 22
click at [640, 98] on icon "icon: search" at bounding box center [636, 97] width 24 height 24
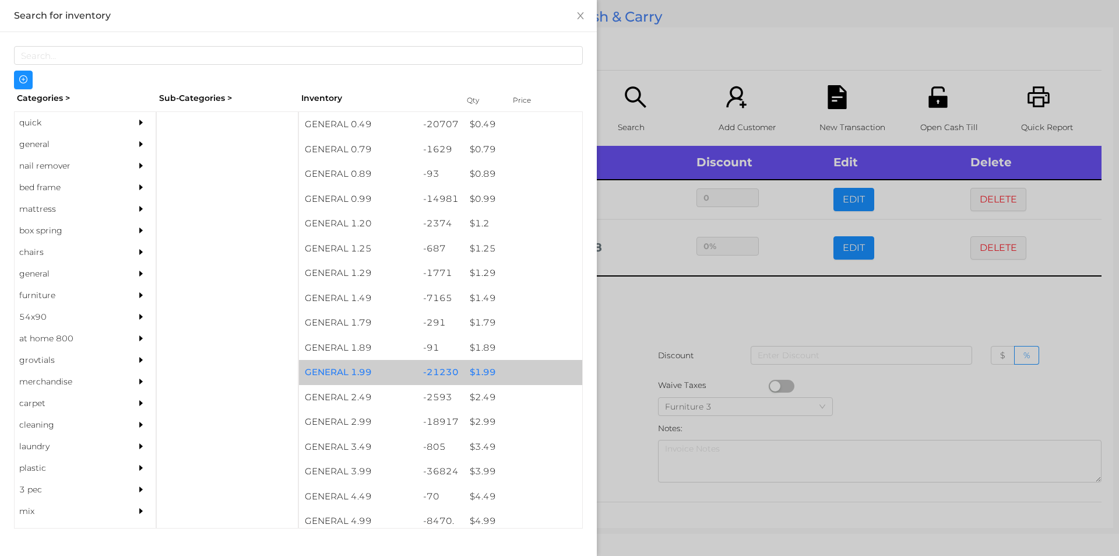
click at [480, 372] on div "$ 1.99" at bounding box center [523, 372] width 118 height 25
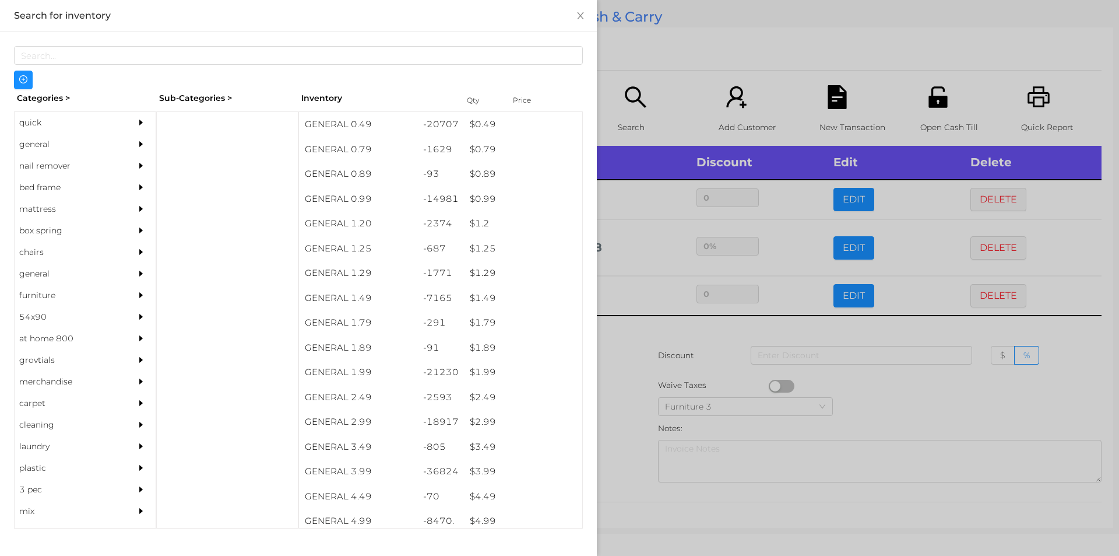
click at [620, 373] on div at bounding box center [559, 278] width 1119 height 556
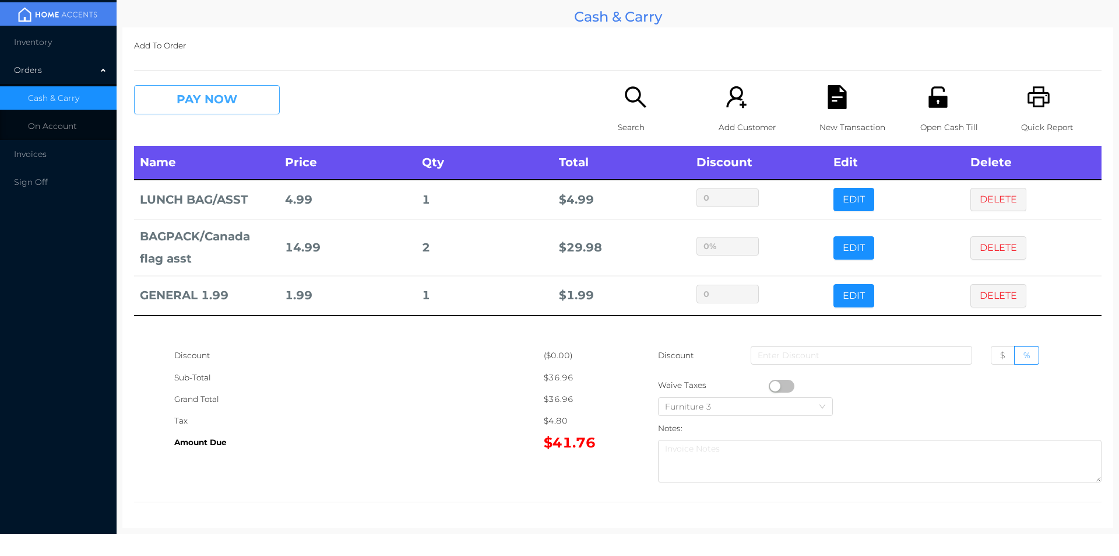
click at [188, 107] on button "PAY NOW" at bounding box center [207, 99] width 146 height 29
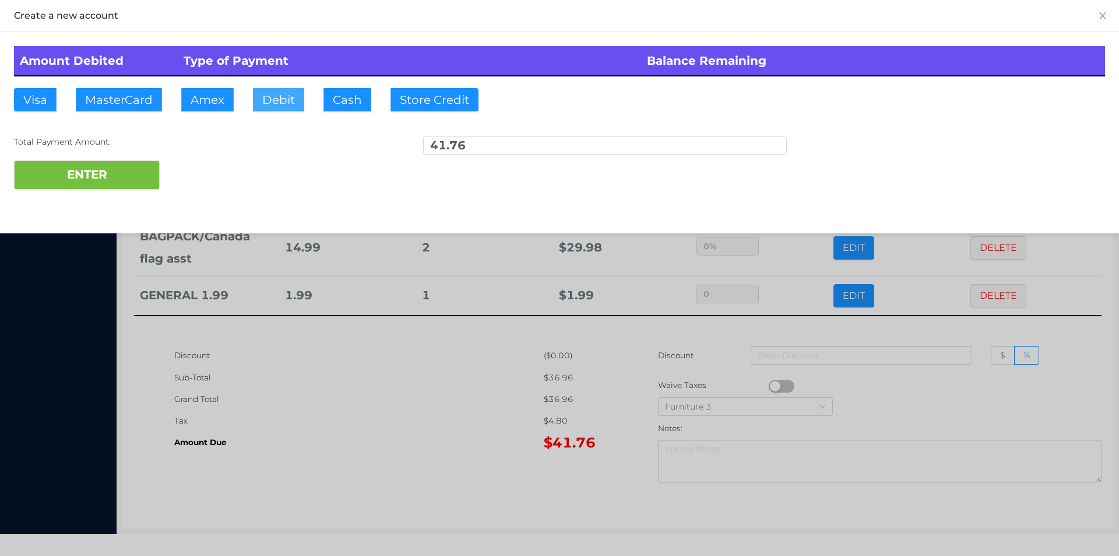
click at [283, 107] on button "Debit" at bounding box center [278, 99] width 51 height 23
click at [67, 180] on button "ENTER" at bounding box center [87, 174] width 146 height 29
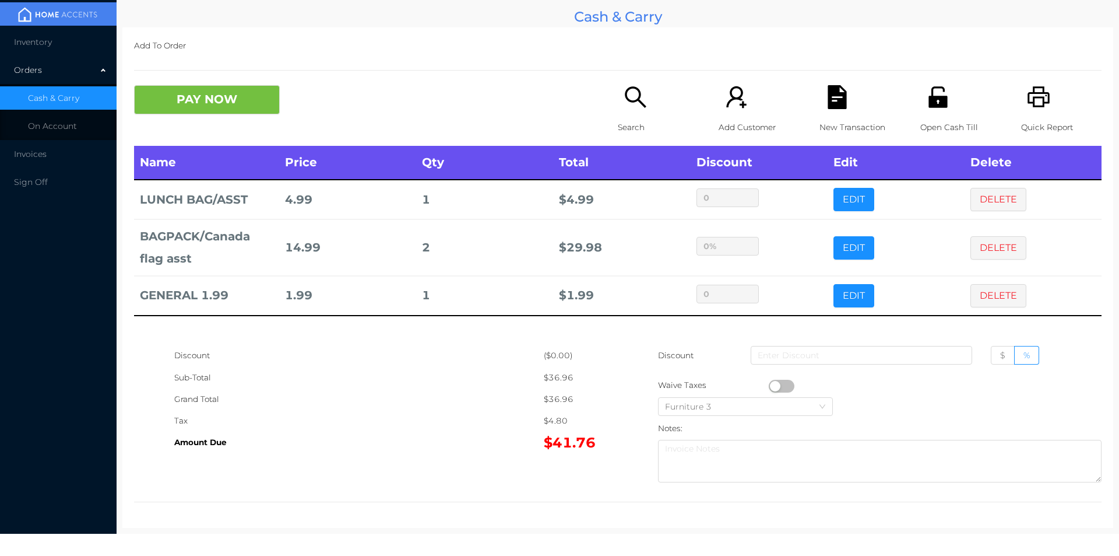
type input "0"
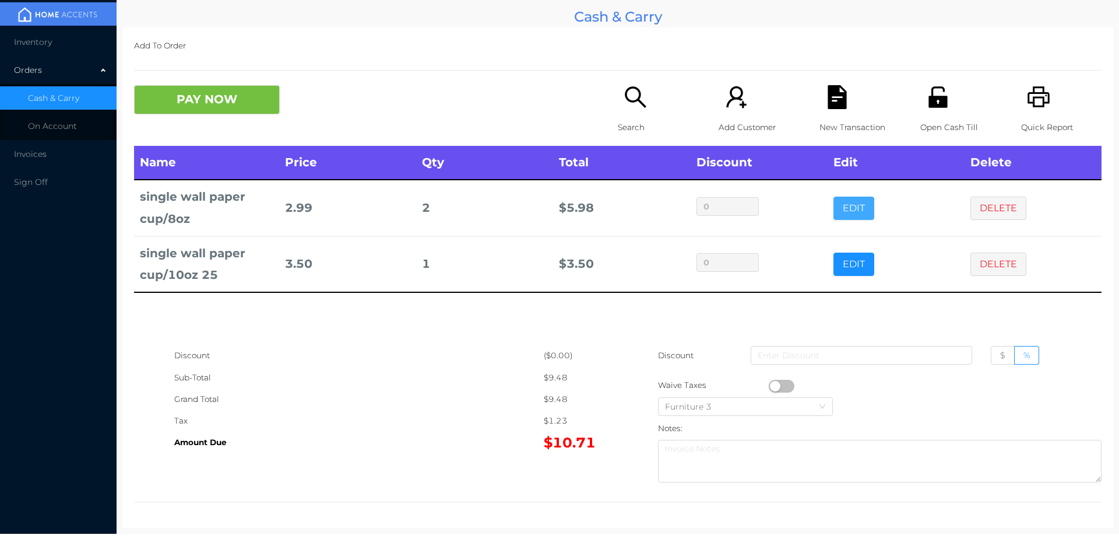
click at [853, 214] on button "EDIT" at bounding box center [854, 207] width 41 height 23
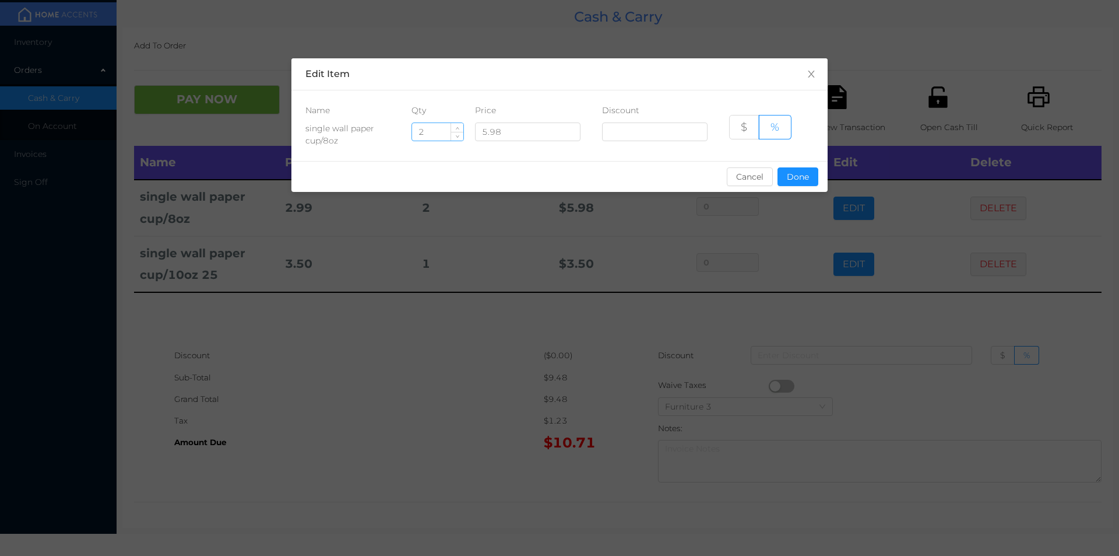
click at [443, 135] on input "2" at bounding box center [437, 131] width 51 height 17
type input "1"
click at [785, 177] on button "Done" at bounding box center [798, 176] width 41 height 19
type input "0%"
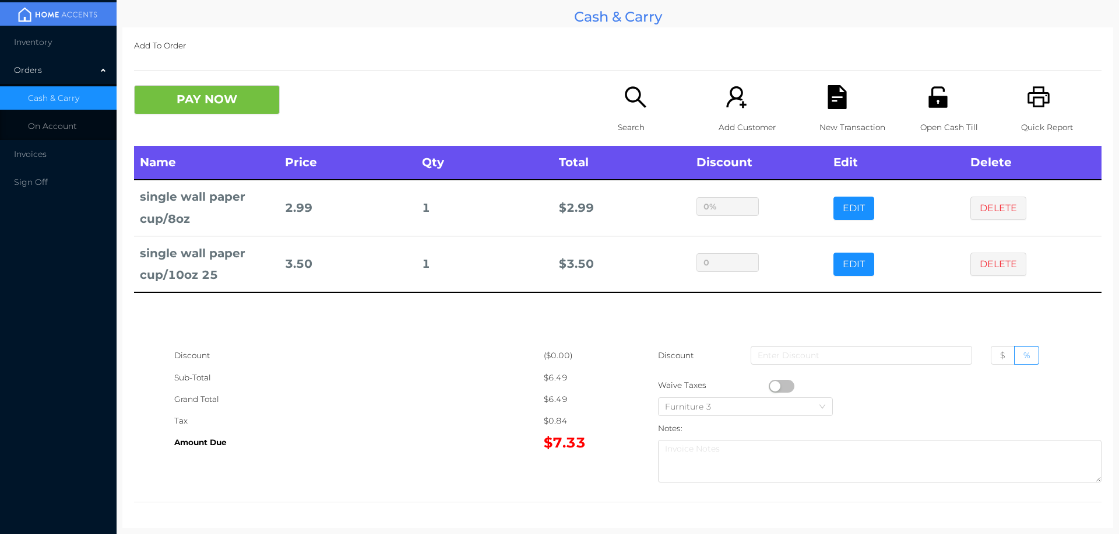
click at [551, 310] on div "Name Price Qty Total Discount Edit Delete single wall paper cup/8oz 2.99 1 $ 2.…" at bounding box center [618, 245] width 968 height 199
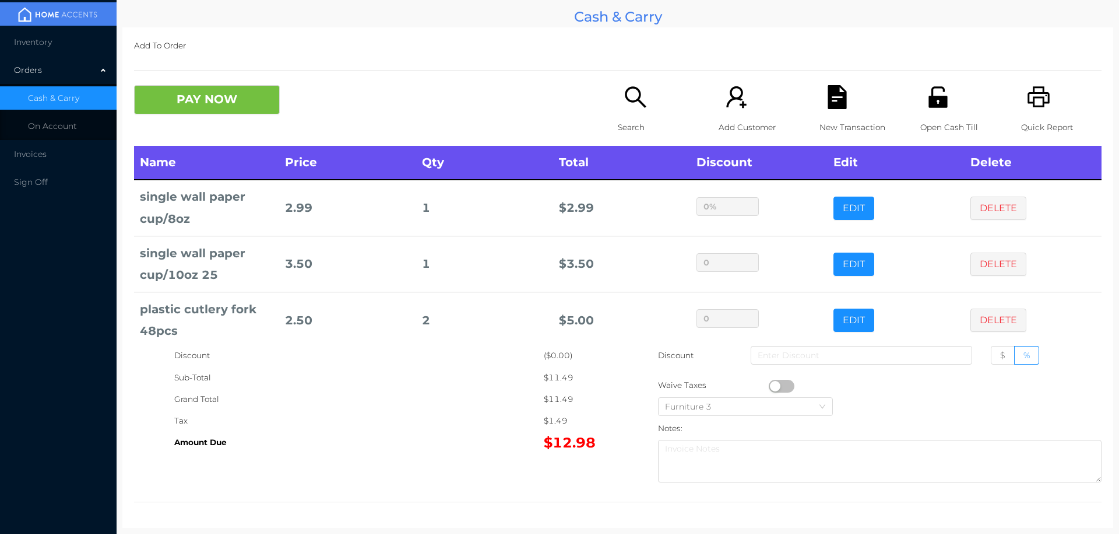
scroll to position [16, 0]
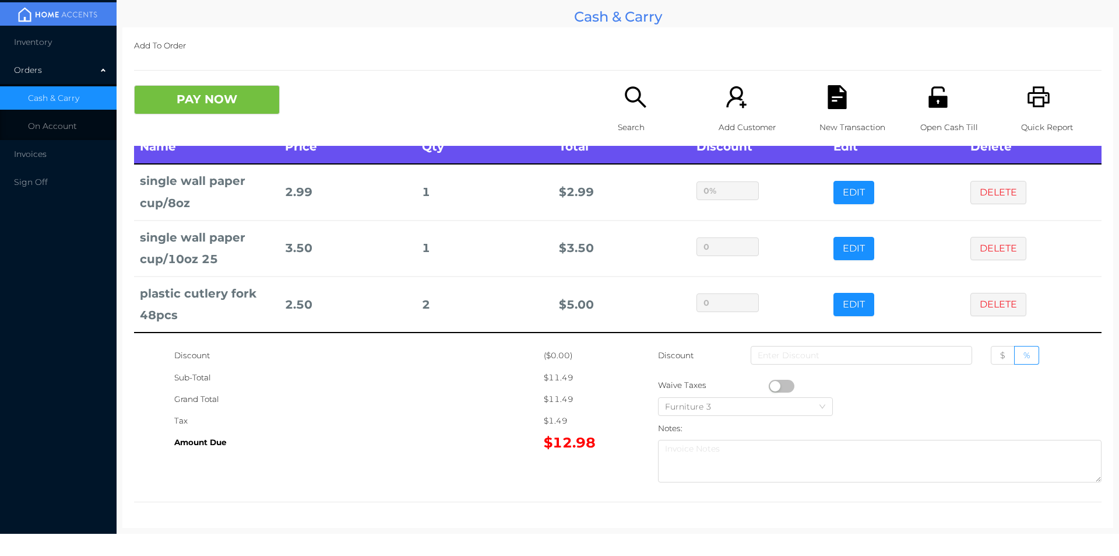
click at [618, 115] on div "Search" at bounding box center [658, 115] width 80 height 61
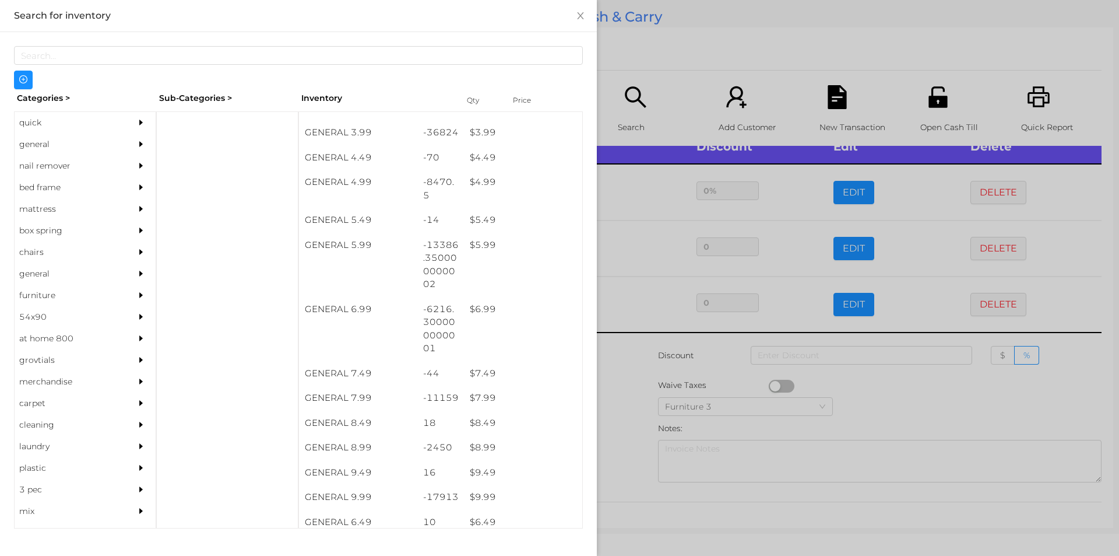
scroll to position [339, 0]
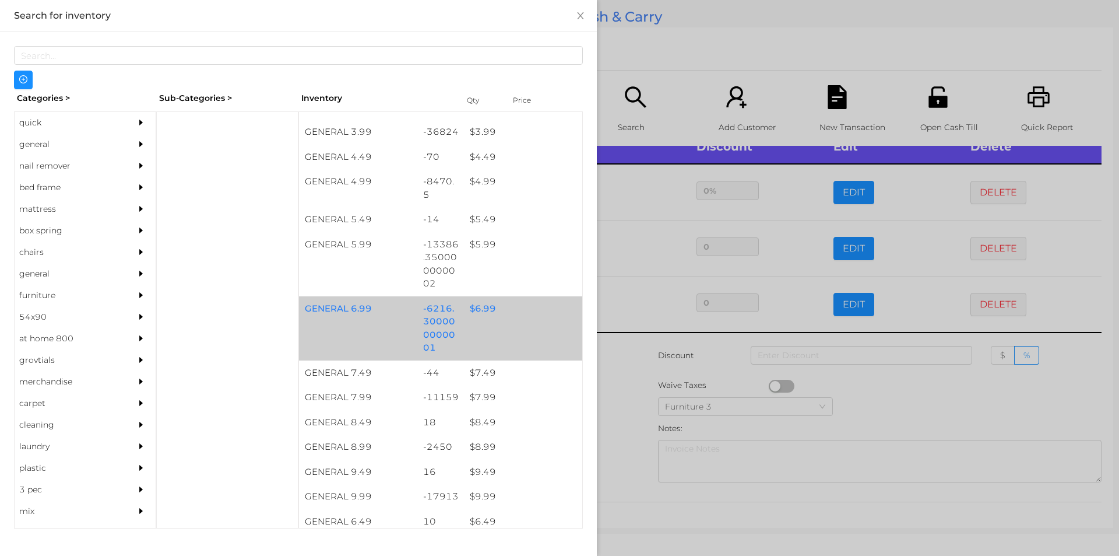
click at [476, 304] on div "$ 6.99" at bounding box center [523, 308] width 118 height 25
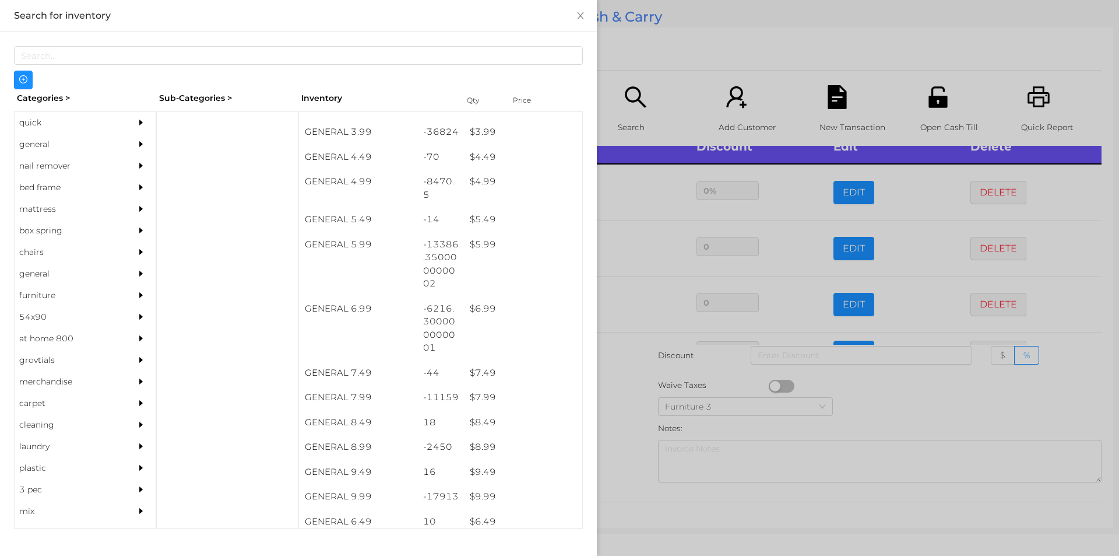
click at [619, 420] on div at bounding box center [559, 278] width 1119 height 556
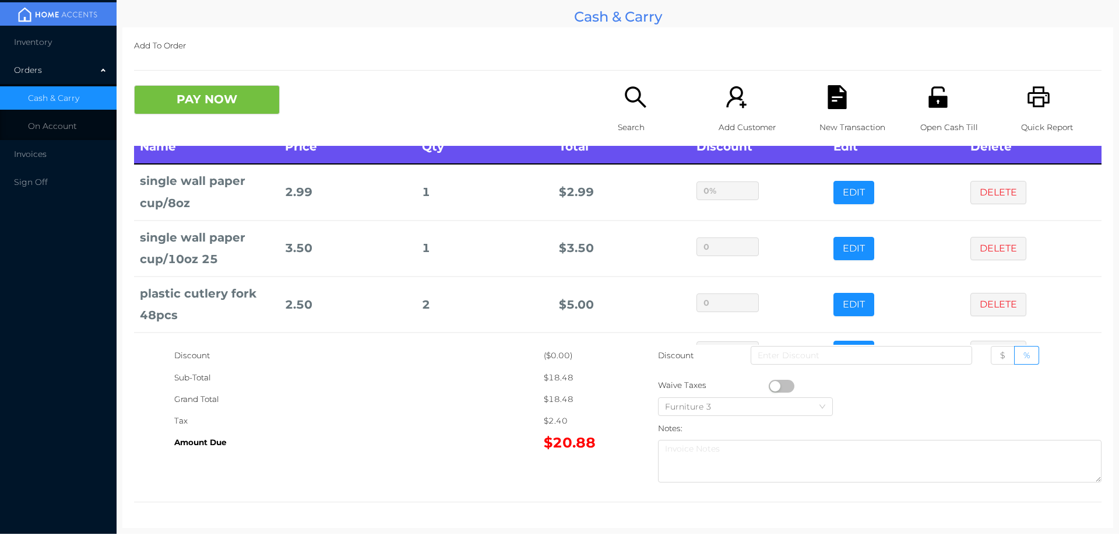
scroll to position [55, 0]
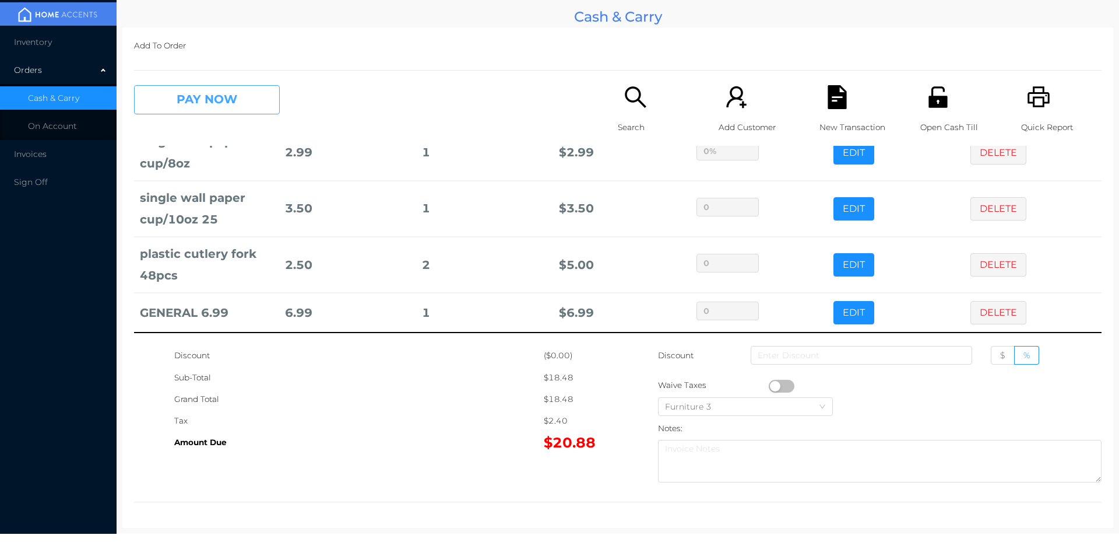
click at [192, 106] on button "PAY NOW" at bounding box center [207, 99] width 146 height 29
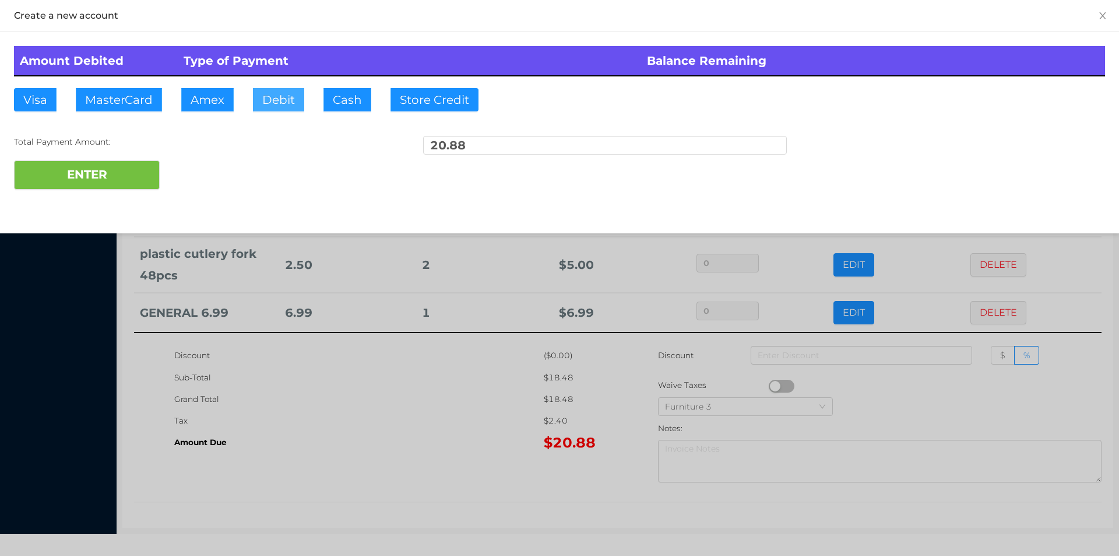
click at [269, 100] on button "Debit" at bounding box center [278, 99] width 51 height 23
type input "100."
click at [94, 186] on button "ENTER" at bounding box center [87, 174] width 146 height 29
type input "0"
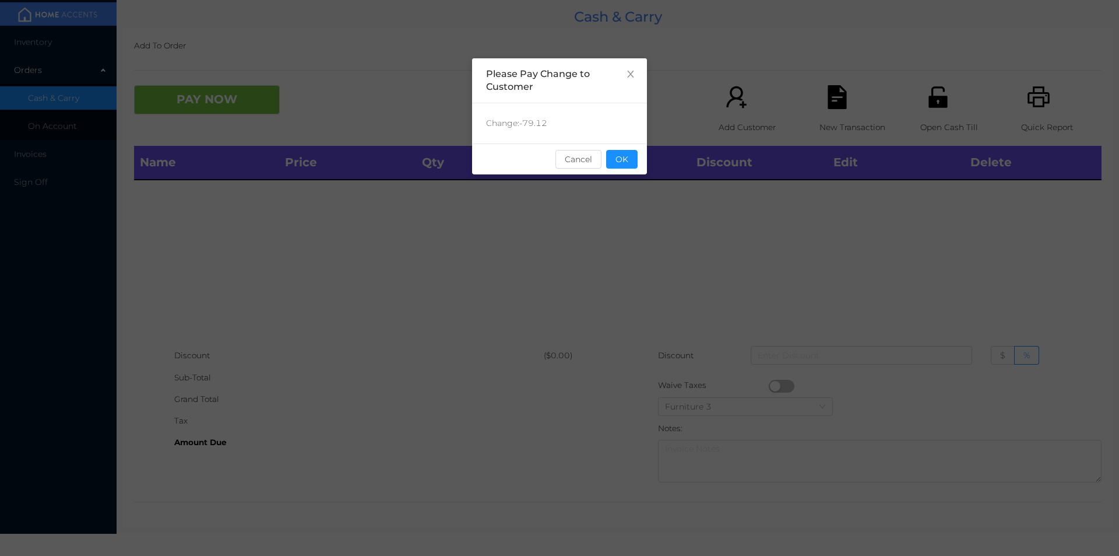
scroll to position [0, 0]
click at [626, 159] on button "OK" at bounding box center [621, 159] width 31 height 19
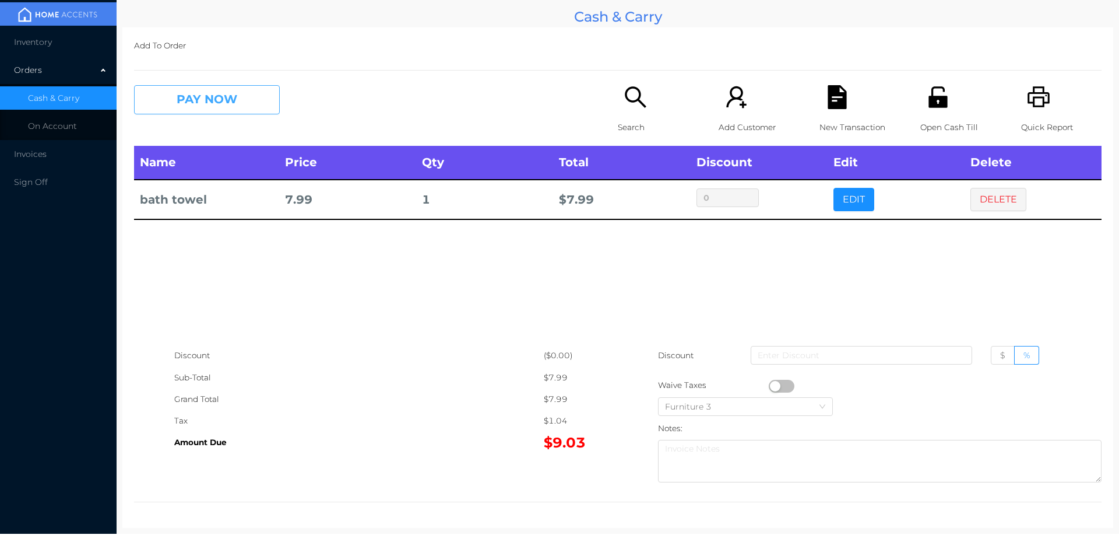
click at [243, 99] on button "PAY NOW" at bounding box center [207, 99] width 146 height 29
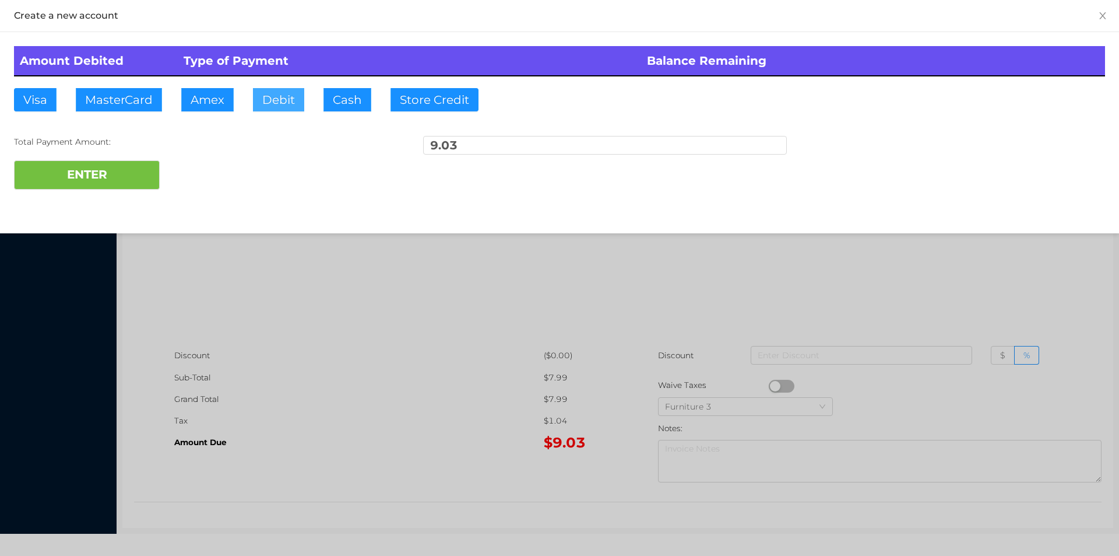
click at [276, 99] on button "Debit" at bounding box center [278, 99] width 51 height 23
click at [138, 172] on button "ENTER" at bounding box center [87, 174] width 146 height 29
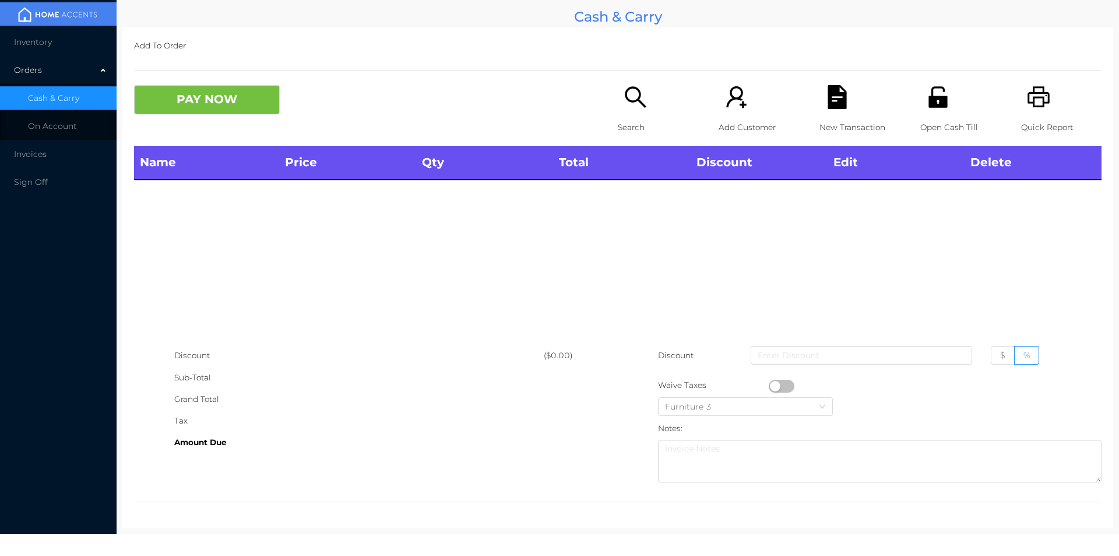
click at [618, 96] on div "Search" at bounding box center [658, 115] width 80 height 61
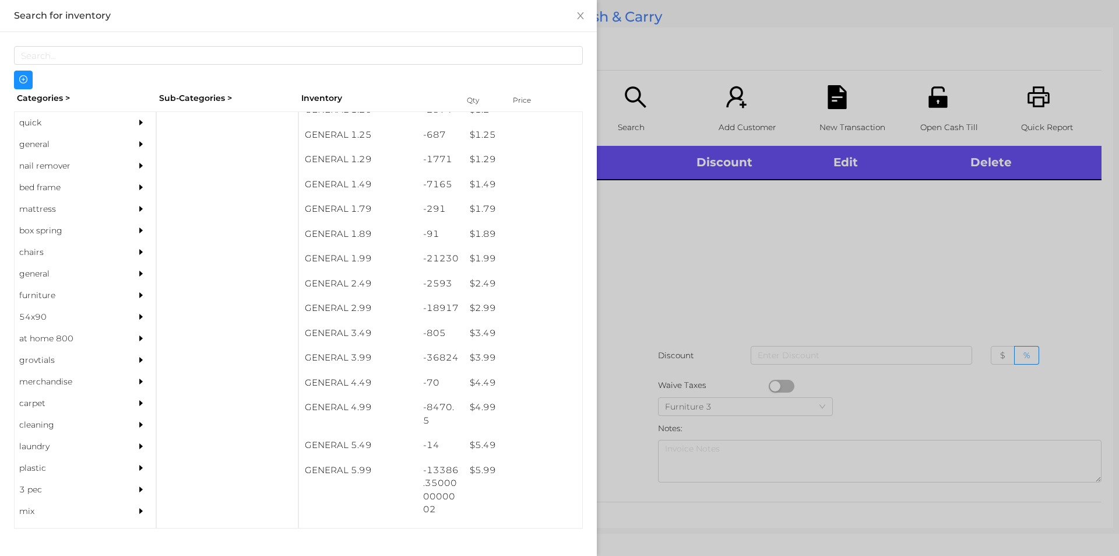
scroll to position [114, 0]
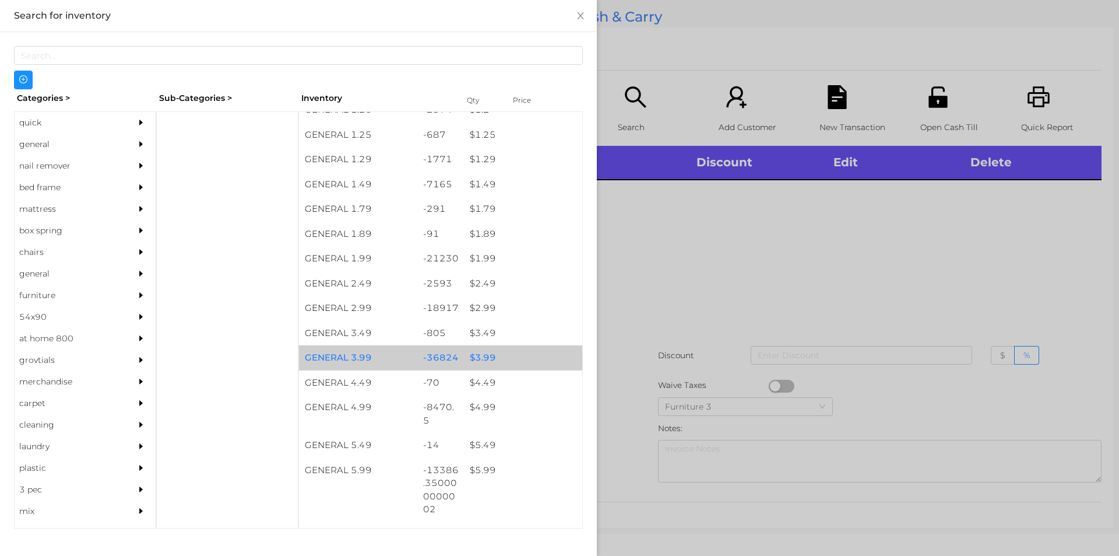
click at [482, 357] on div "$ 3.99" at bounding box center [523, 357] width 118 height 25
click at [477, 359] on div "$ 3.99" at bounding box center [523, 357] width 118 height 25
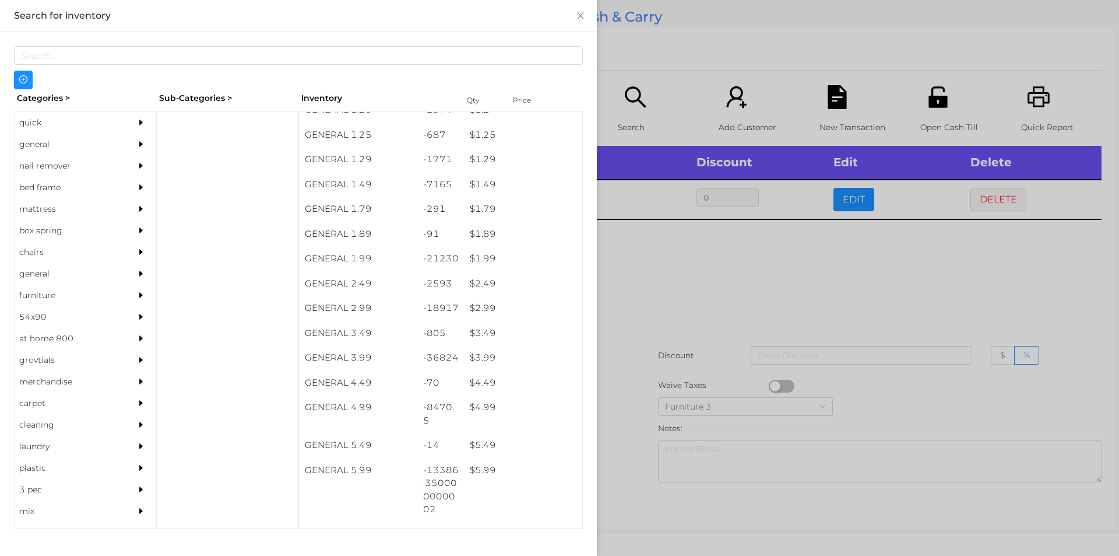
click at [637, 287] on div at bounding box center [559, 278] width 1119 height 556
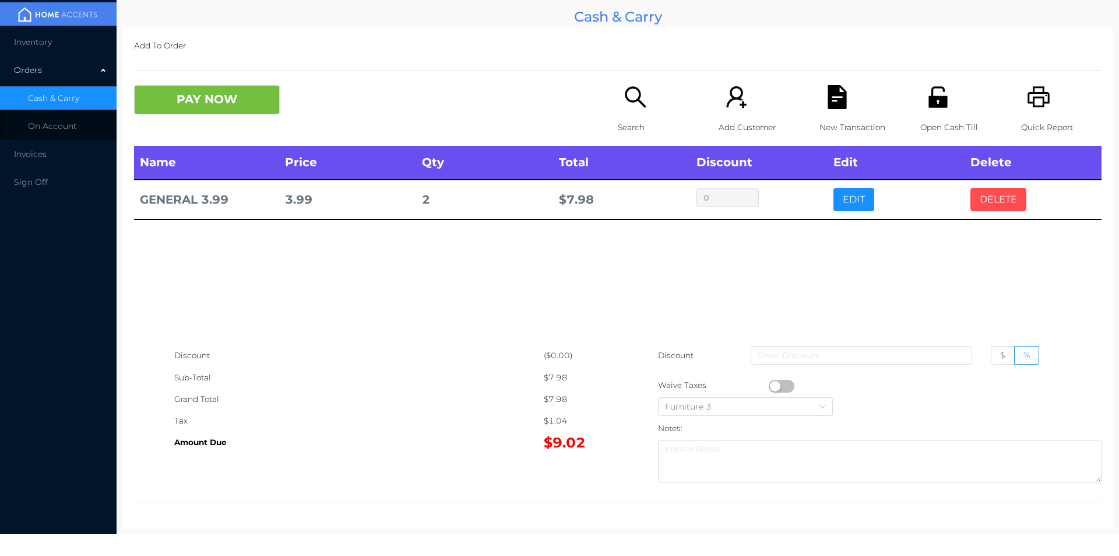
click at [1002, 195] on button "DELETE" at bounding box center [999, 199] width 56 height 23
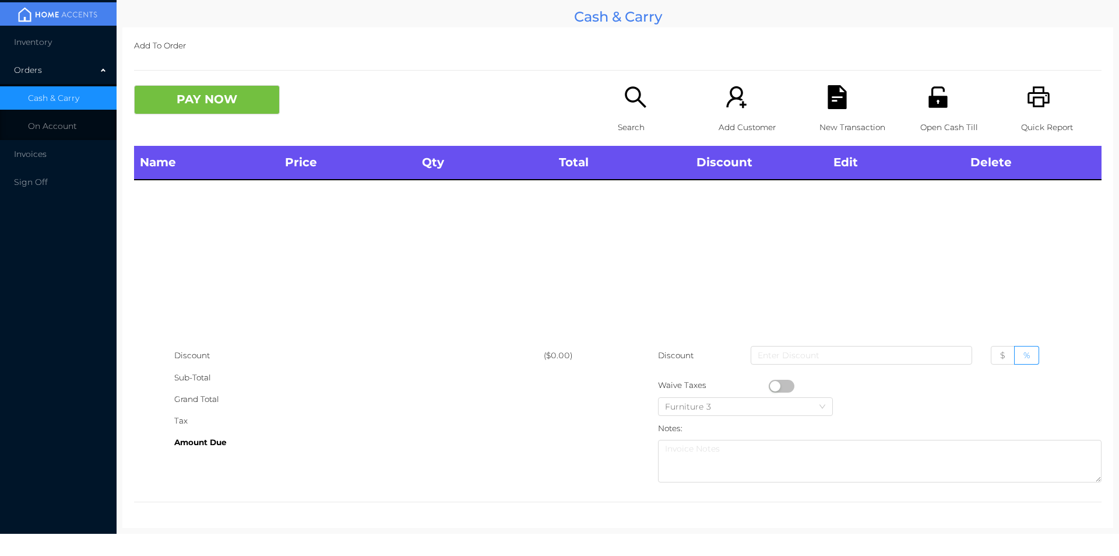
click at [1037, 103] on icon "icon: printer" at bounding box center [1039, 96] width 22 height 21
click at [218, 114] on button "PAY NOW" at bounding box center [207, 99] width 146 height 29
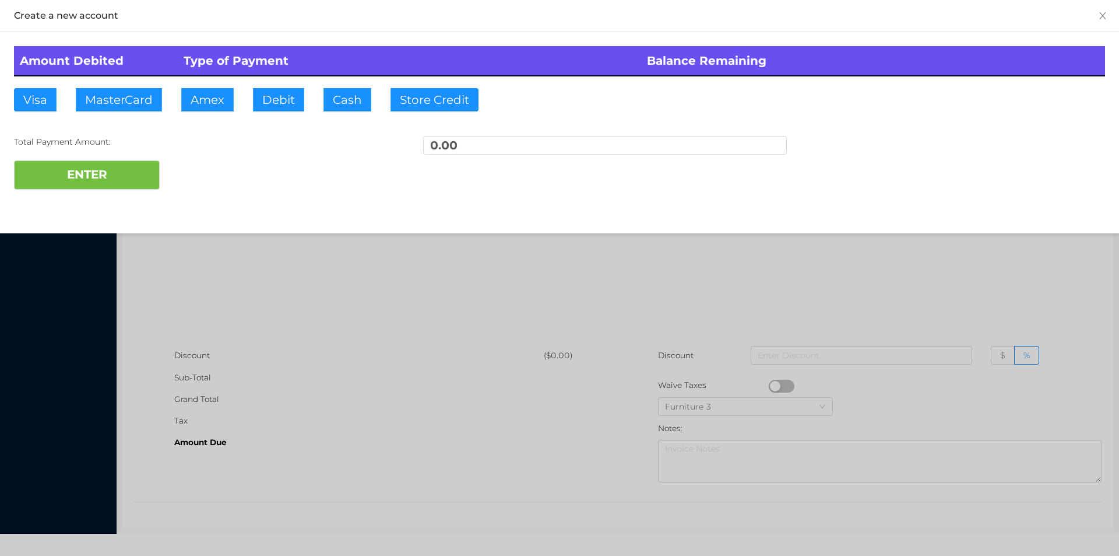
click at [261, 270] on div at bounding box center [559, 278] width 1119 height 556
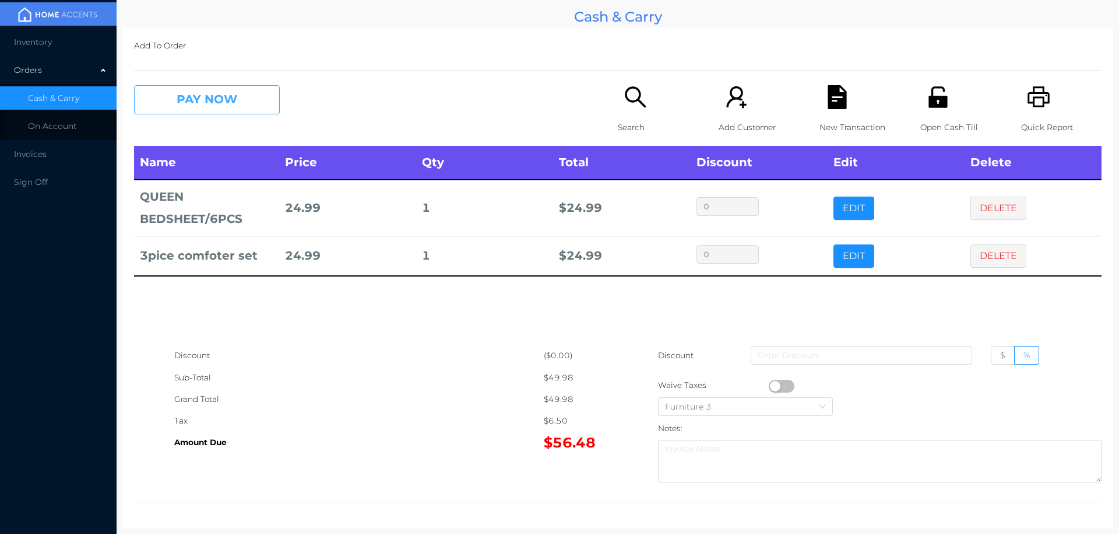
click at [259, 97] on button "PAY NOW" at bounding box center [207, 99] width 146 height 29
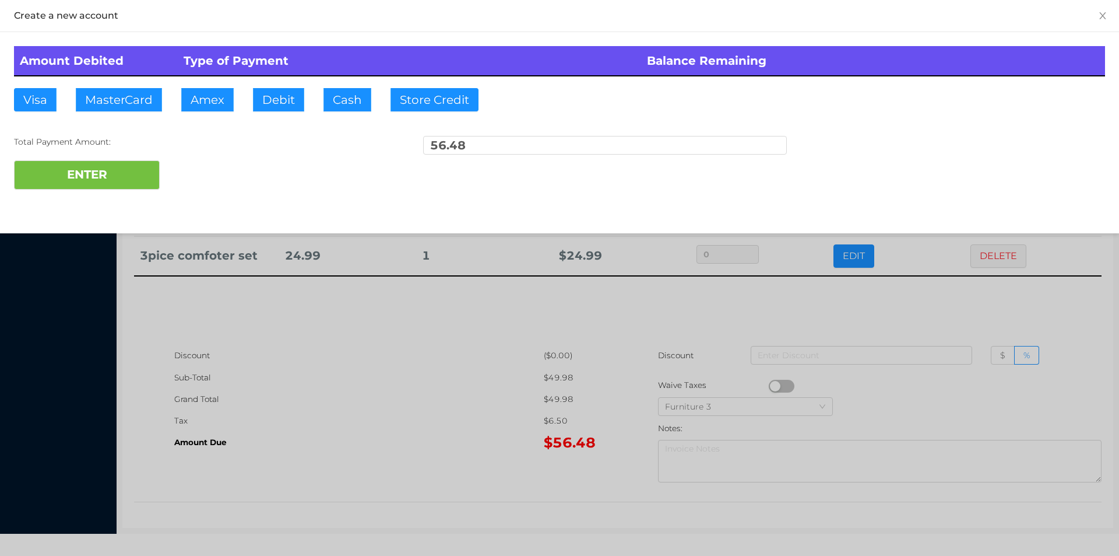
click at [217, 172] on div "ENTER" at bounding box center [559, 174] width 1091 height 29
click at [354, 395] on div at bounding box center [559, 278] width 1119 height 556
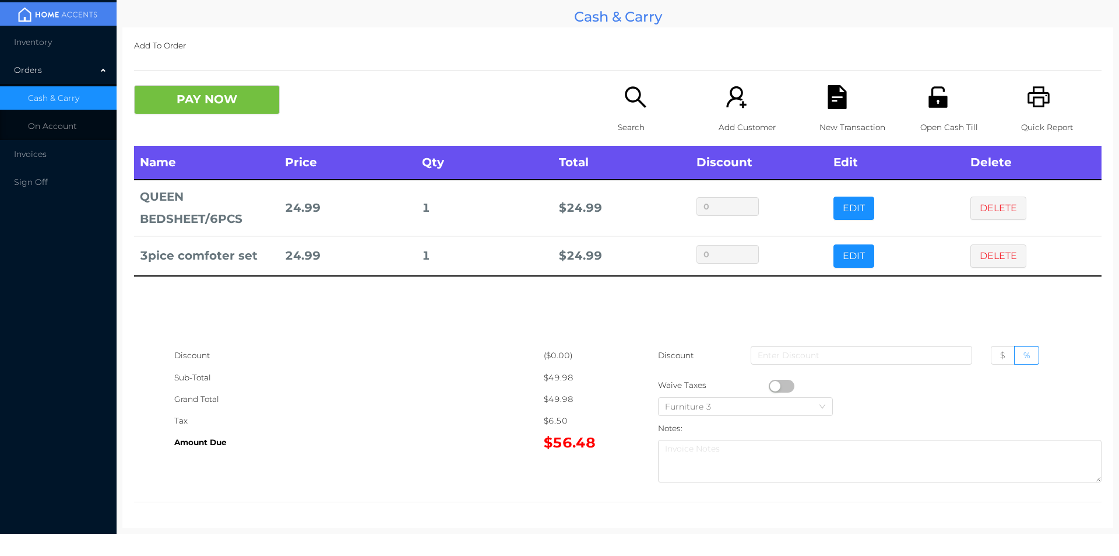
scroll to position [0, 0]
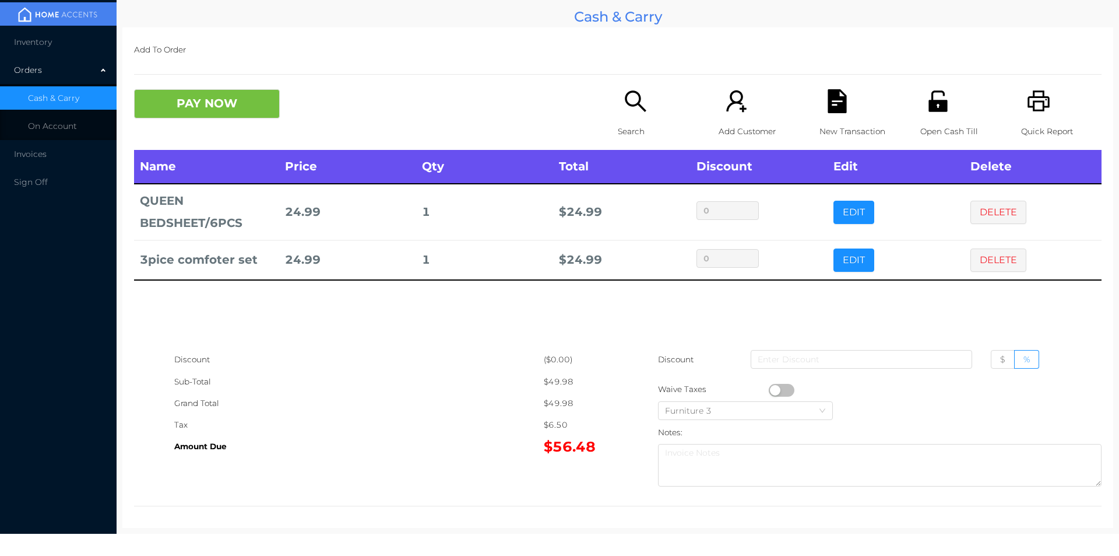
click at [241, 111] on button "PAY NOW" at bounding box center [207, 103] width 146 height 29
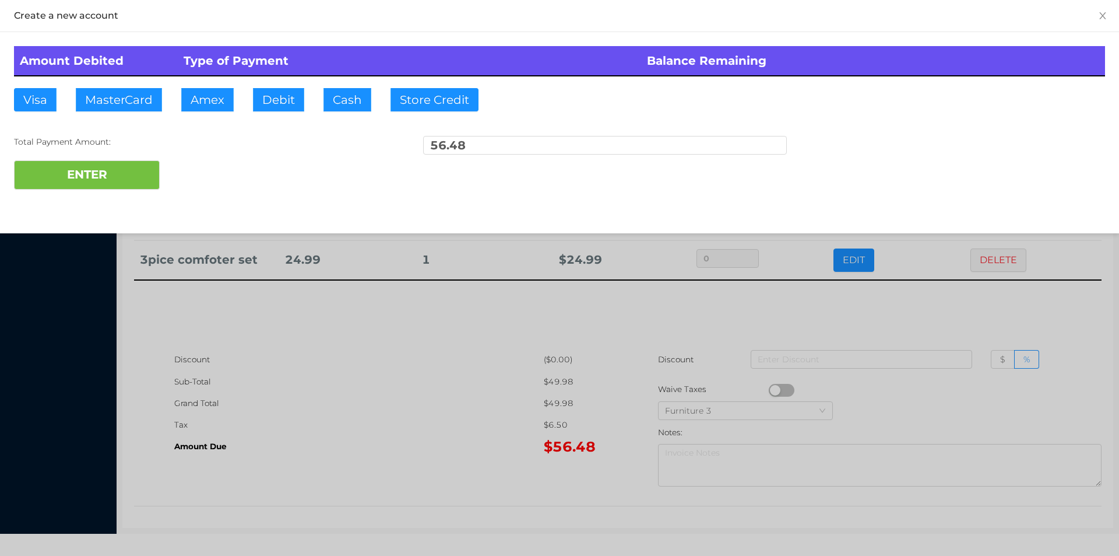
click at [336, 366] on div at bounding box center [559, 278] width 1119 height 556
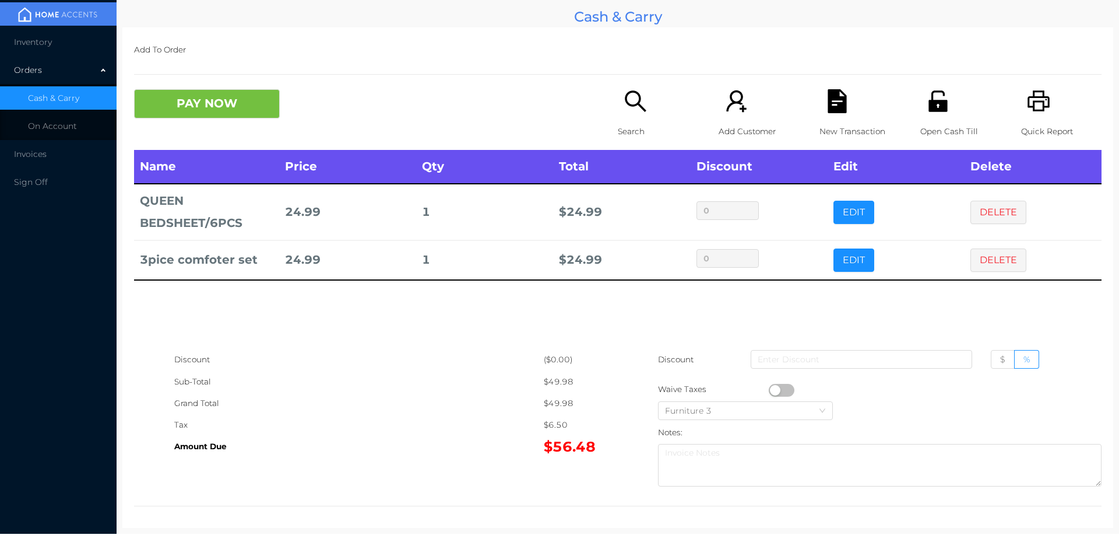
click at [840, 118] on div "New Transaction" at bounding box center [860, 119] width 80 height 61
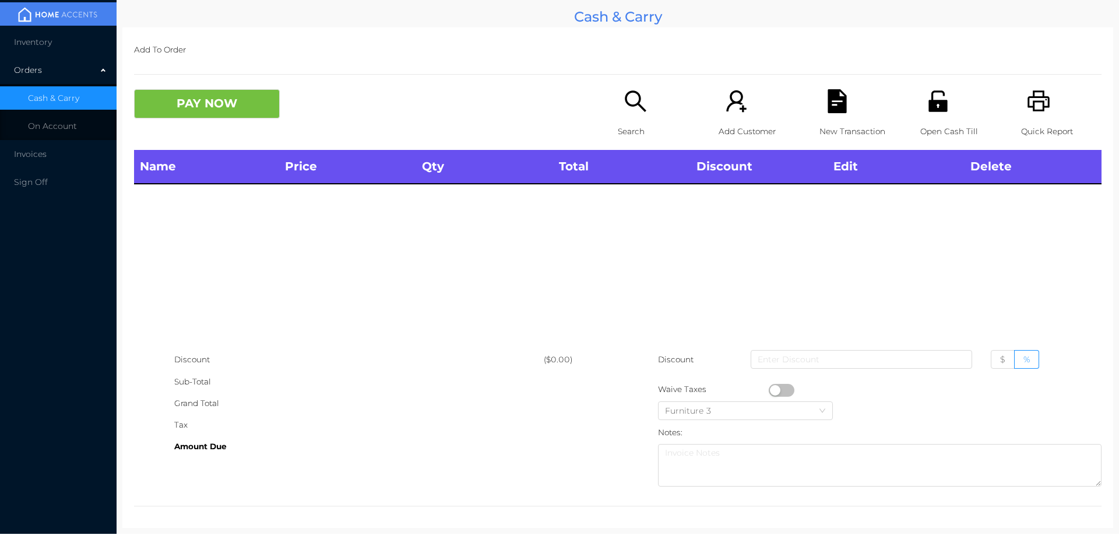
click at [943, 116] on div "Open Cash Till" at bounding box center [961, 119] width 80 height 61
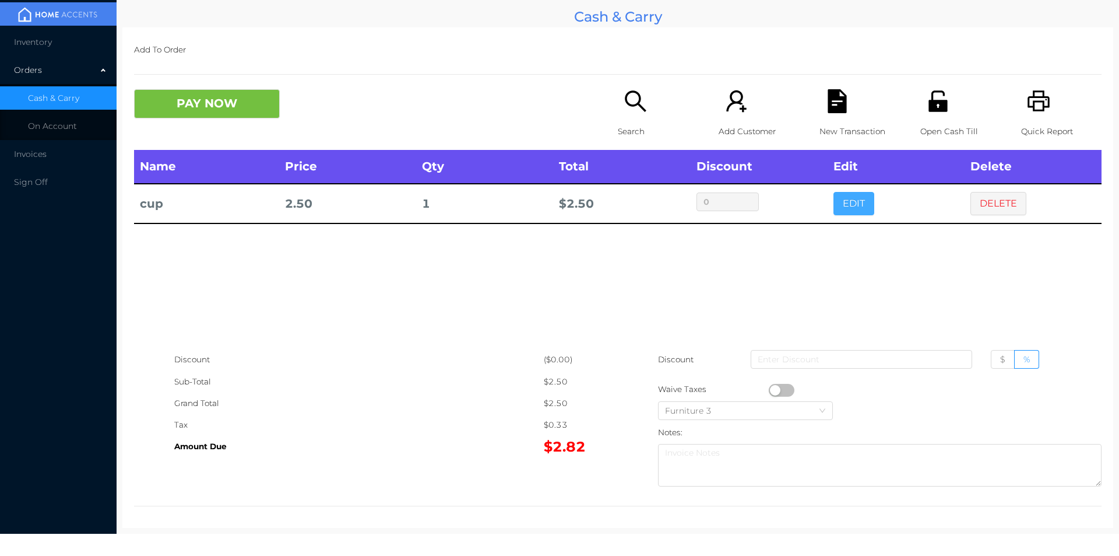
click at [849, 206] on button "EDIT" at bounding box center [854, 203] width 41 height 23
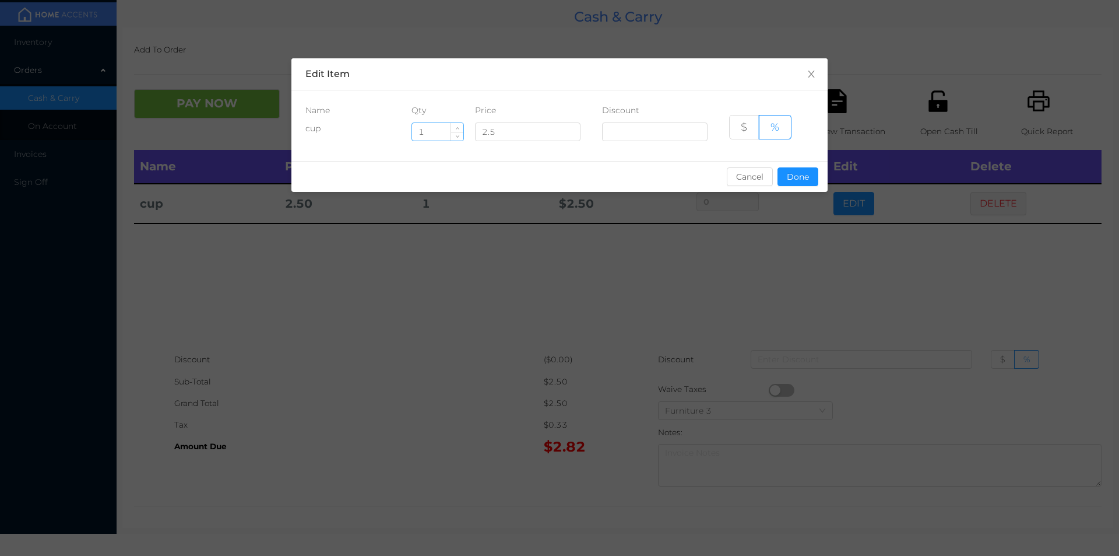
click at [433, 132] on input "1" at bounding box center [437, 131] width 51 height 17
type input "4"
click at [791, 178] on button "Done" at bounding box center [798, 176] width 41 height 19
type input "0%"
click at [805, 218] on div "sentinelStart Edit Item Name Qty Price Discount cup 4 2.5 $ % Cancel Done senti…" at bounding box center [559, 278] width 1119 height 556
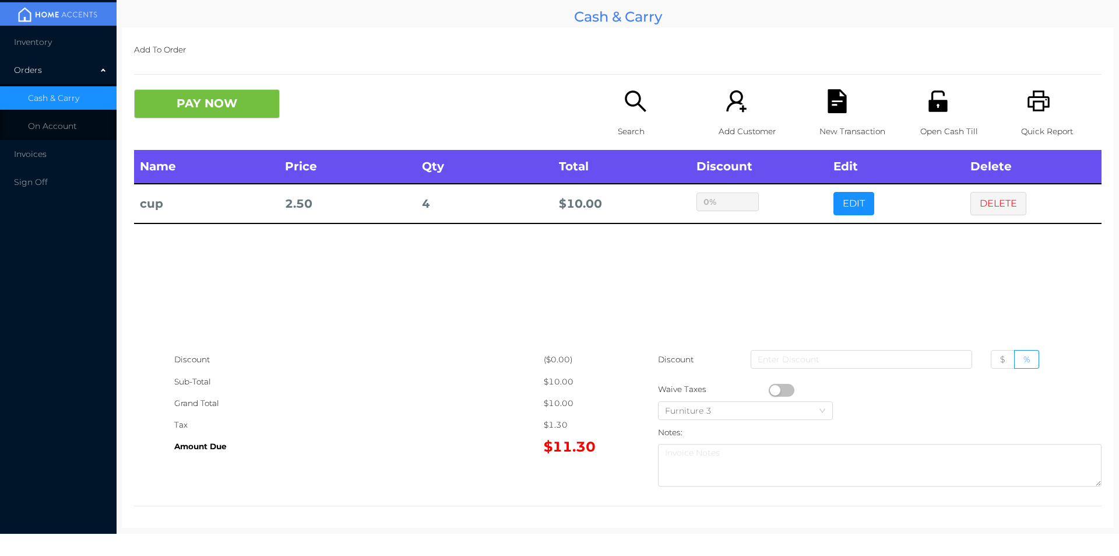
click at [637, 120] on div "Search" at bounding box center [658, 119] width 80 height 61
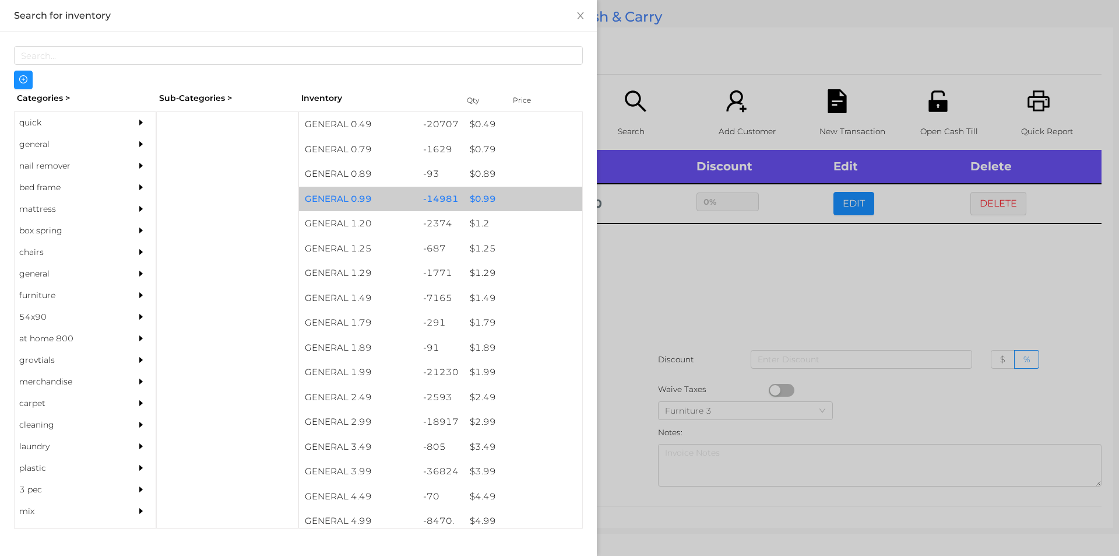
click at [480, 189] on div "$ 0.99" at bounding box center [523, 199] width 118 height 25
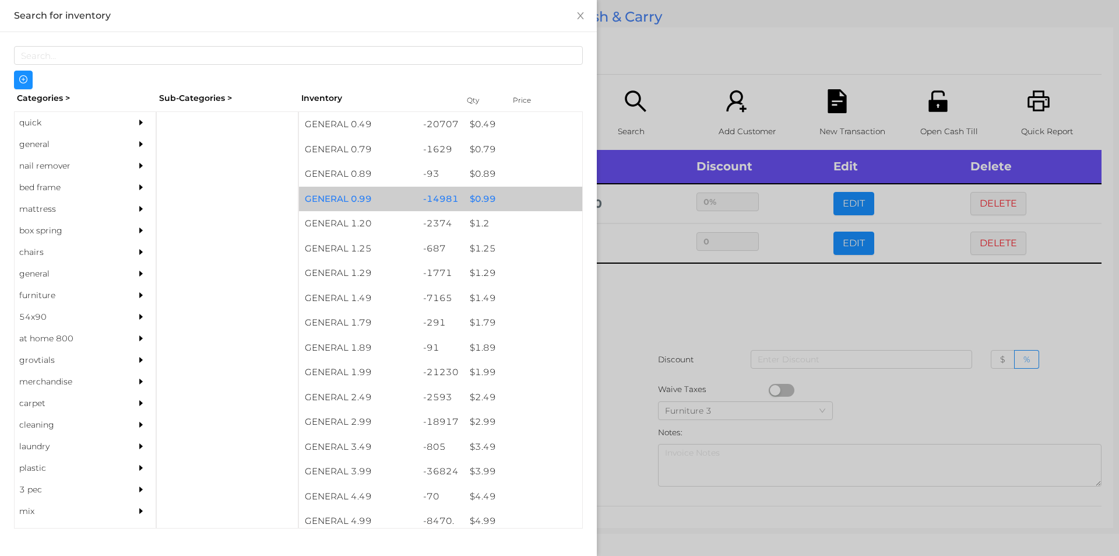
click at [482, 194] on div "$ 0.99" at bounding box center [523, 199] width 118 height 25
click at [481, 198] on div "$ 0.99" at bounding box center [523, 199] width 118 height 25
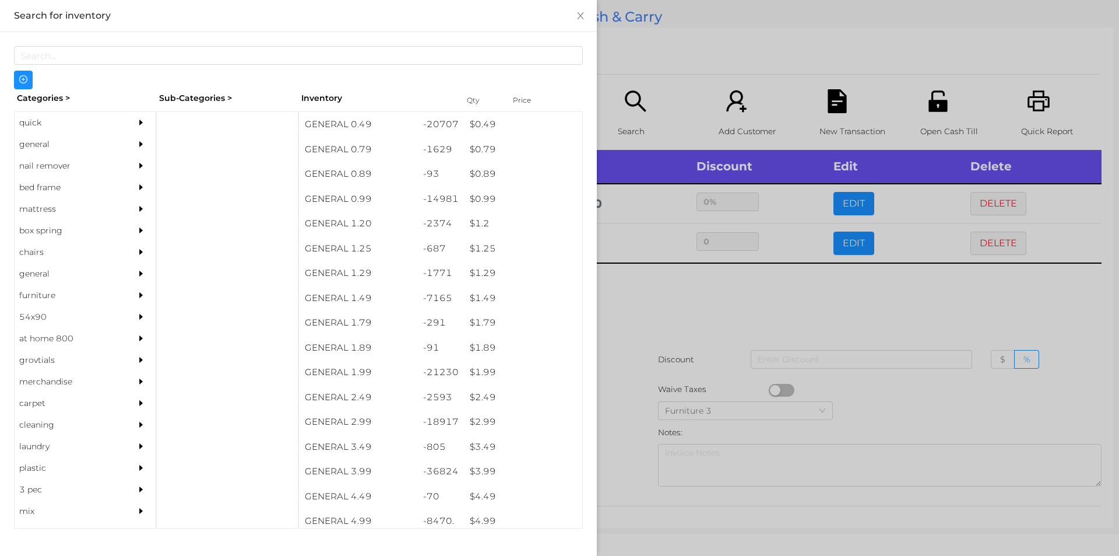
click at [663, 326] on div at bounding box center [559, 278] width 1119 height 556
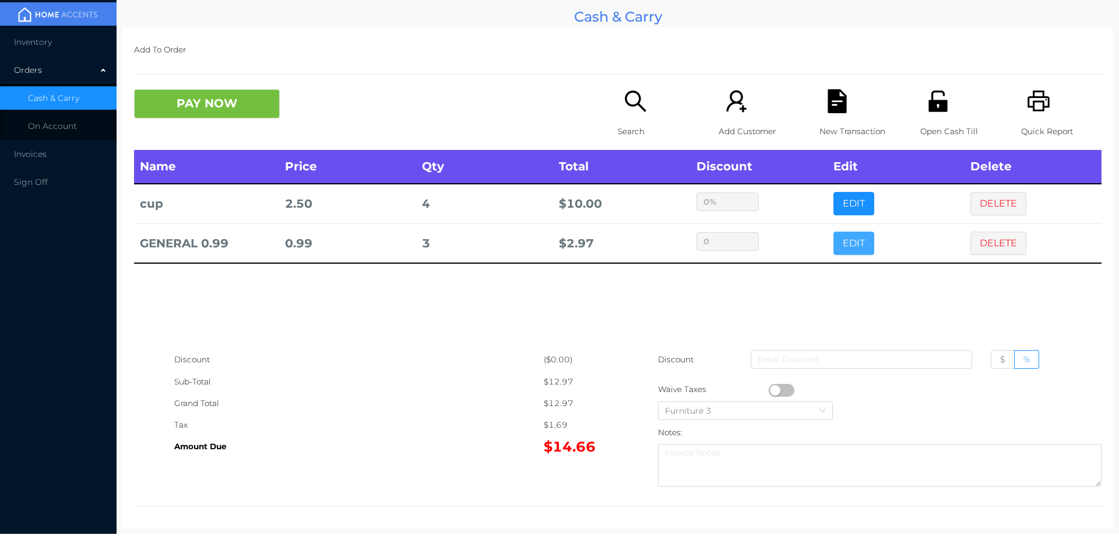
click at [843, 250] on button "EDIT" at bounding box center [854, 242] width 41 height 23
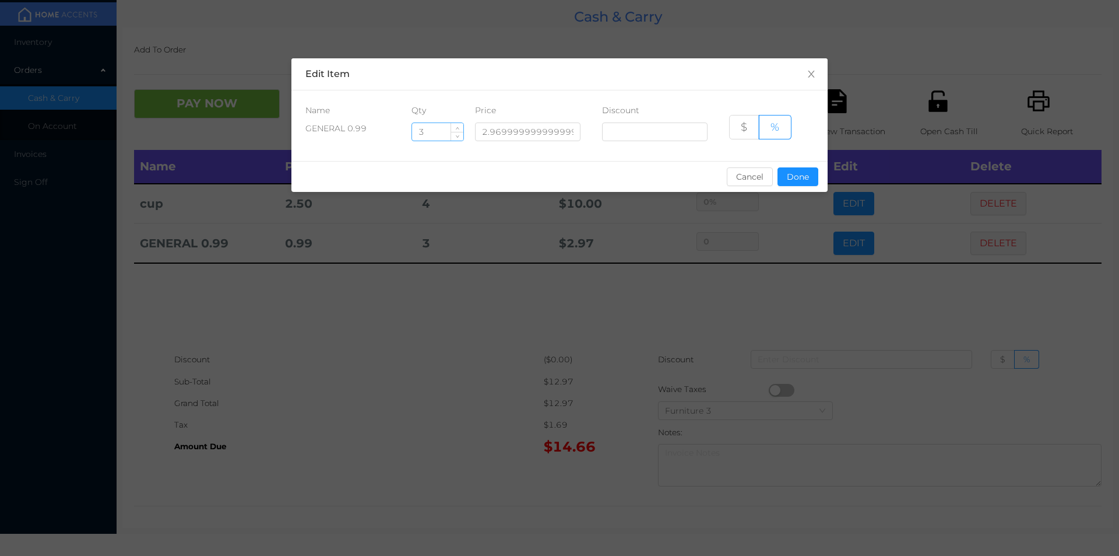
click at [437, 132] on input "3" at bounding box center [437, 131] width 51 height 17
type input "8"
click at [796, 174] on button "Done" at bounding box center [798, 176] width 41 height 19
type input "0%"
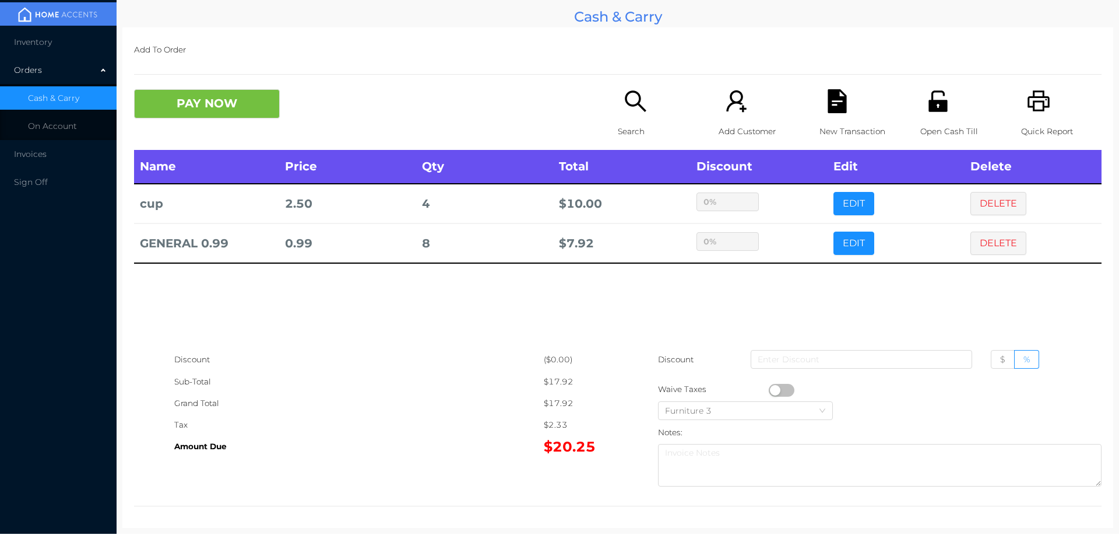
click at [782, 283] on div "sentinelStart Edit Item Name Qty Price Discount GENERAL 0.99 8 2.96999999999999…" at bounding box center [559, 278] width 1119 height 556
click at [1037, 107] on icon "icon: printer" at bounding box center [1039, 100] width 22 height 21
click at [192, 107] on button "PAY NOW" at bounding box center [207, 103] width 146 height 29
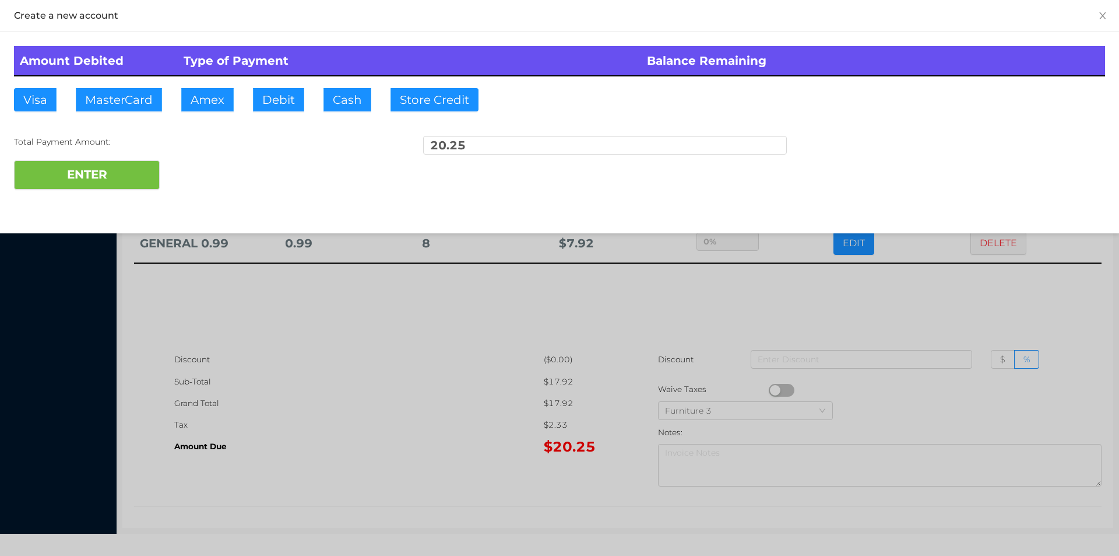
click at [911, 300] on div at bounding box center [559, 278] width 1119 height 556
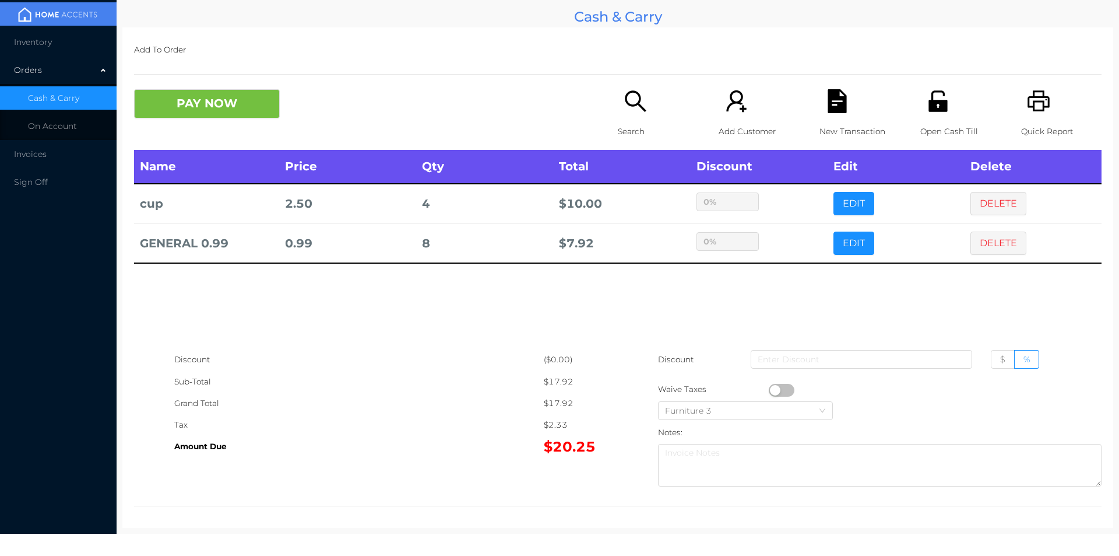
click at [839, 105] on icon "icon: file-text" at bounding box center [837, 101] width 19 height 24
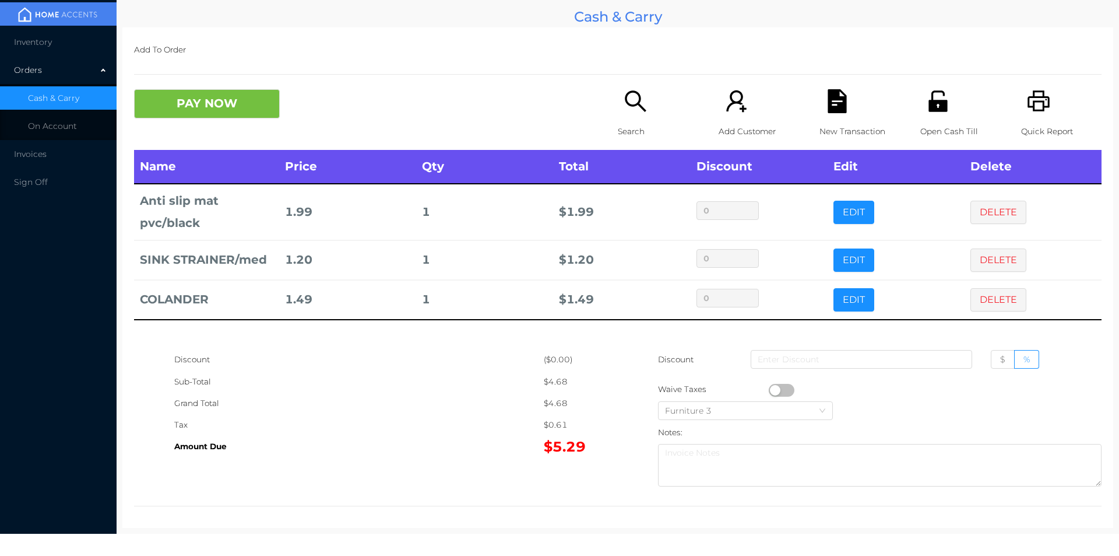
click at [180, 117] on button "PAY NOW" at bounding box center [207, 103] width 146 height 29
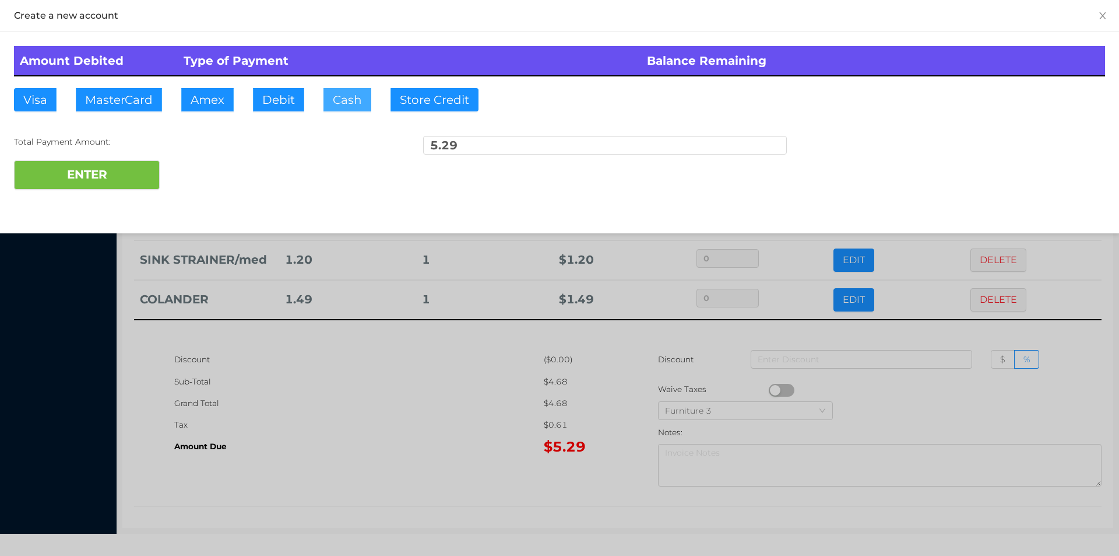
click at [326, 105] on button "Cash" at bounding box center [348, 99] width 48 height 23
click at [127, 185] on button "ENTER" at bounding box center [87, 174] width 146 height 29
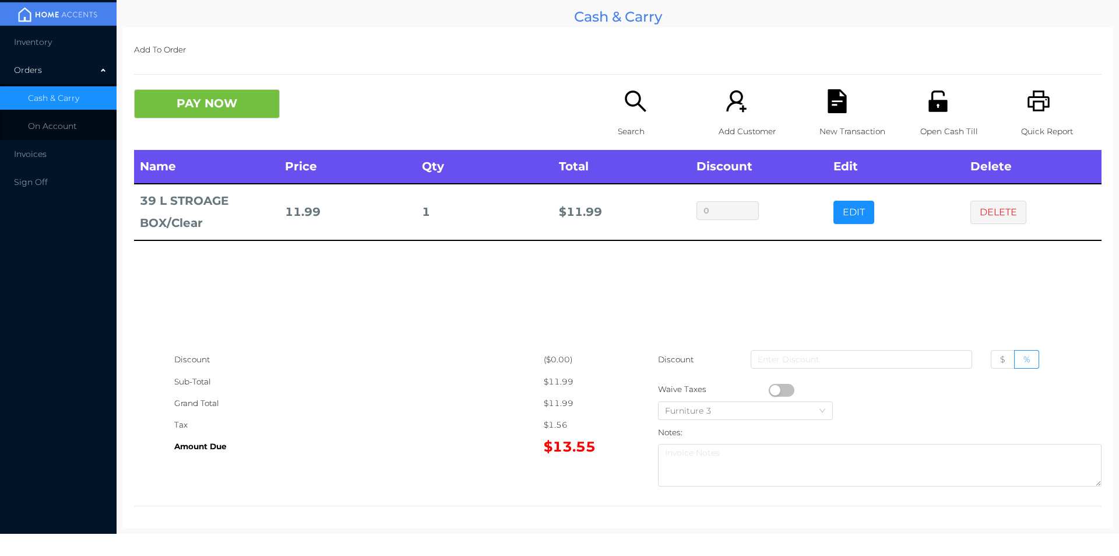
click at [303, 101] on div "PAY NOW" at bounding box center [255, 103] width 242 height 29
click at [997, 212] on button "DELETE" at bounding box center [999, 212] width 56 height 23
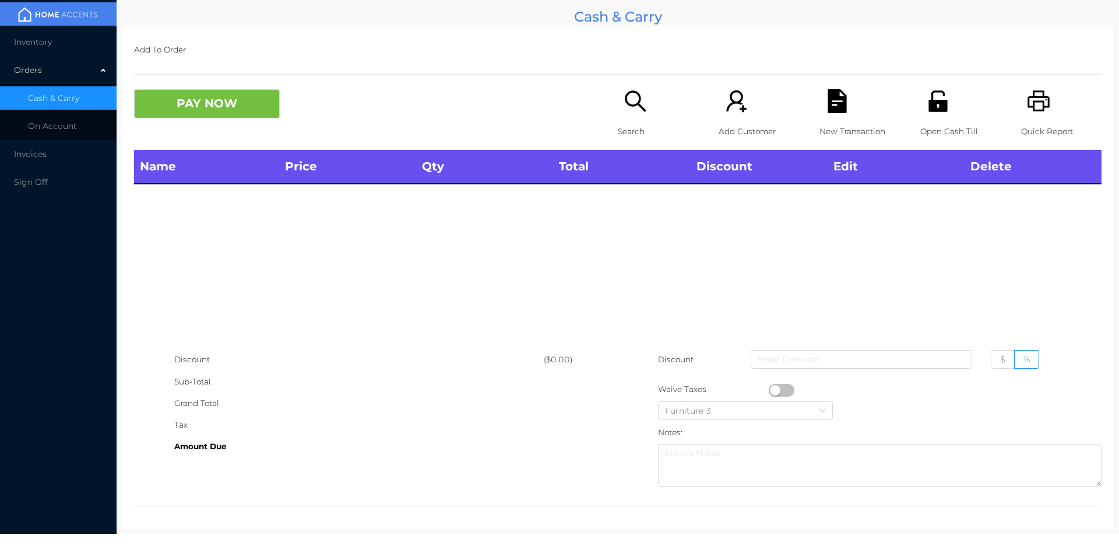
click at [929, 108] on icon "icon: unlock" at bounding box center [938, 100] width 19 height 21
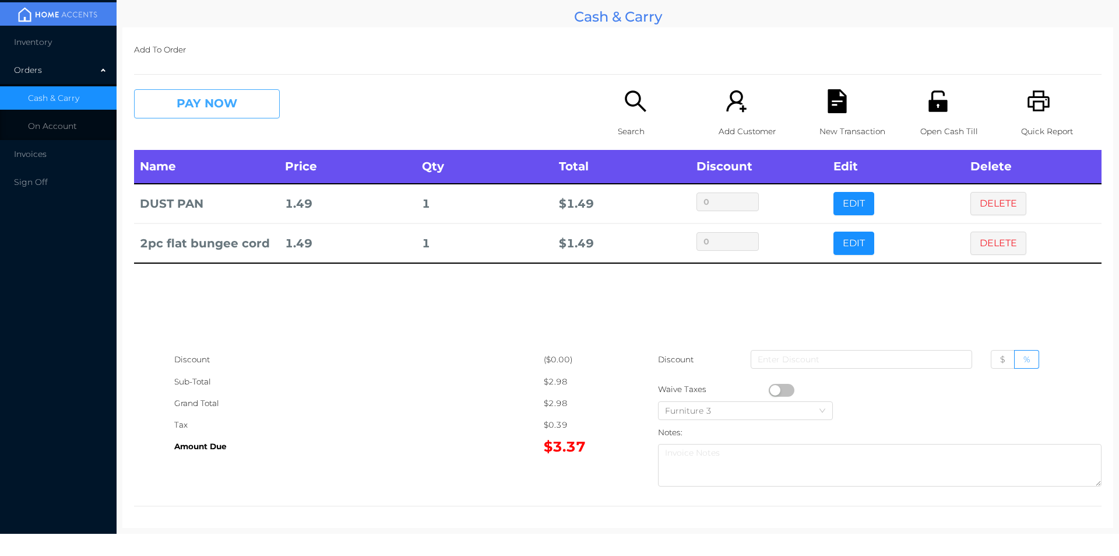
click at [210, 97] on button "PAY NOW" at bounding box center [207, 103] width 146 height 29
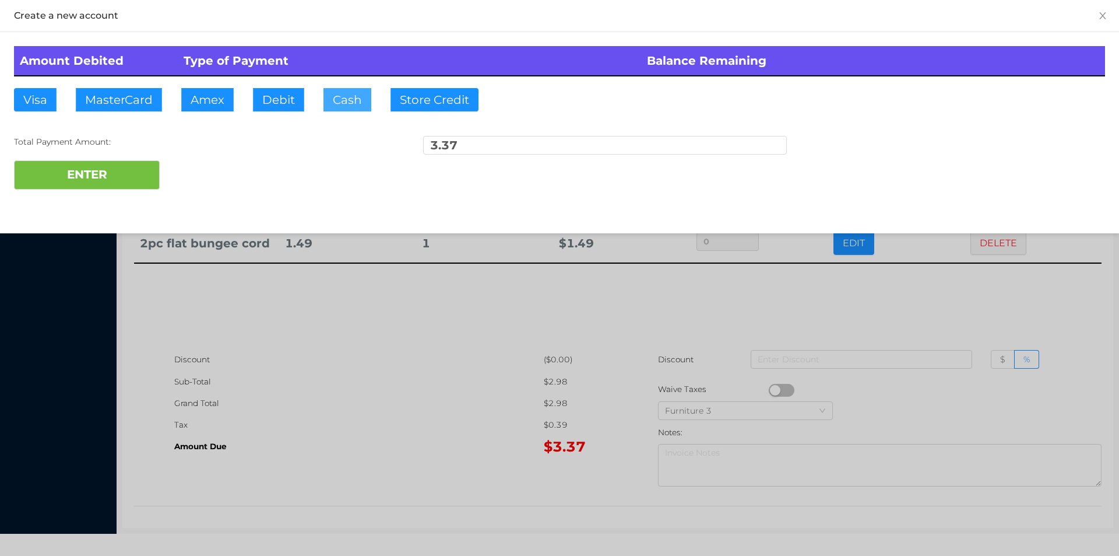
click at [343, 97] on button "Cash" at bounding box center [348, 99] width 48 height 23
type input "4."
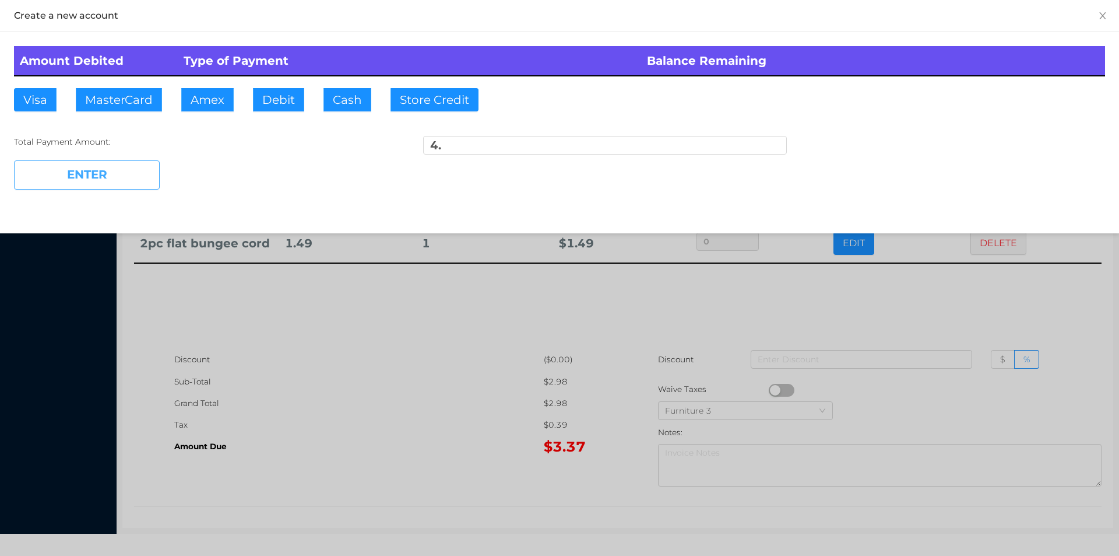
click at [101, 187] on button "ENTER" at bounding box center [87, 174] width 146 height 29
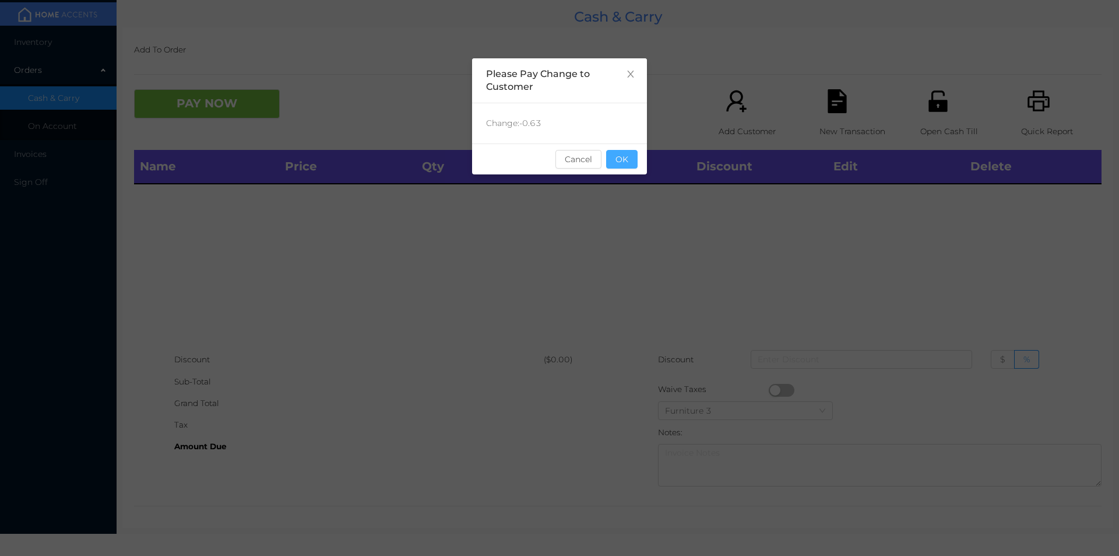
click at [621, 156] on button "OK" at bounding box center [621, 159] width 31 height 19
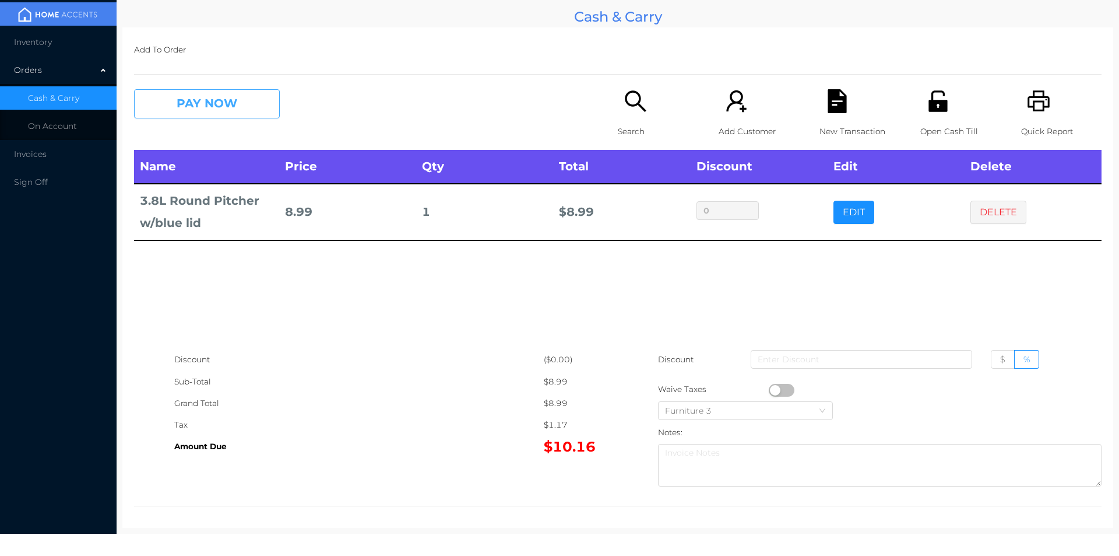
click at [205, 97] on button "PAY NOW" at bounding box center [207, 103] width 146 height 29
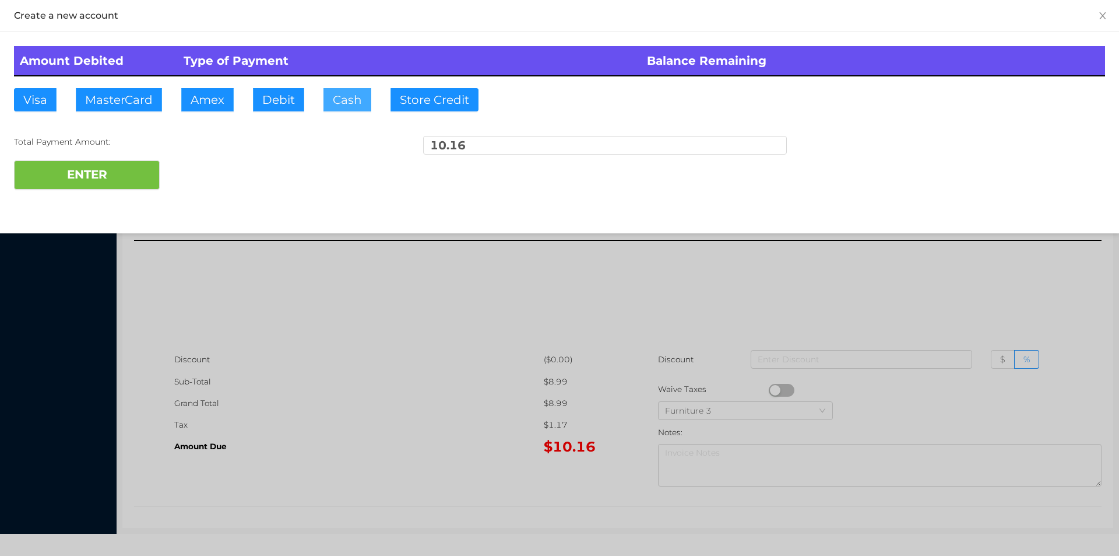
click at [336, 108] on button "Cash" at bounding box center [348, 99] width 48 height 23
click at [111, 187] on button "ENTER" at bounding box center [87, 174] width 146 height 29
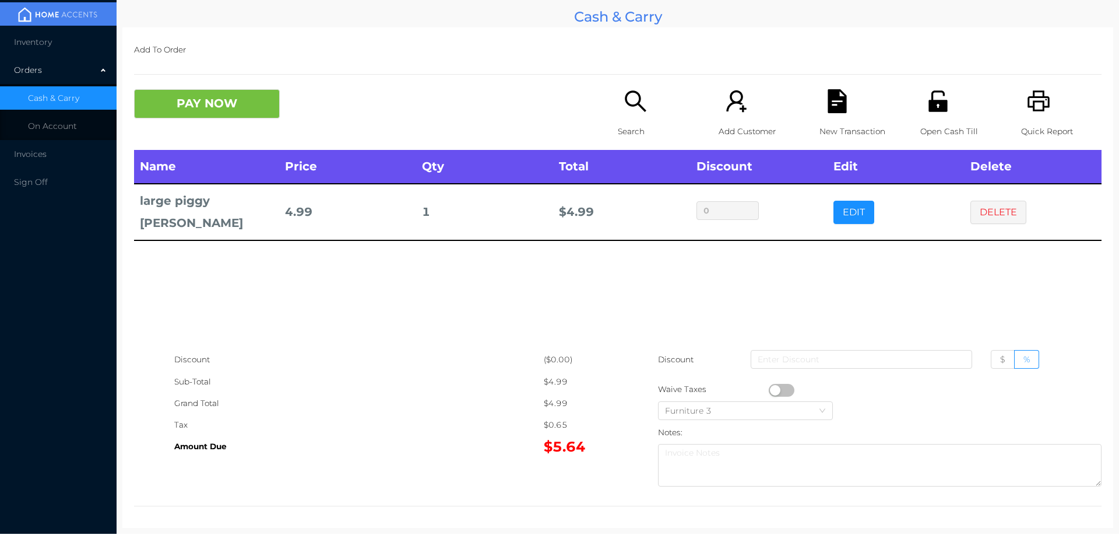
click at [208, 112] on button "PAY NOW" at bounding box center [207, 103] width 146 height 29
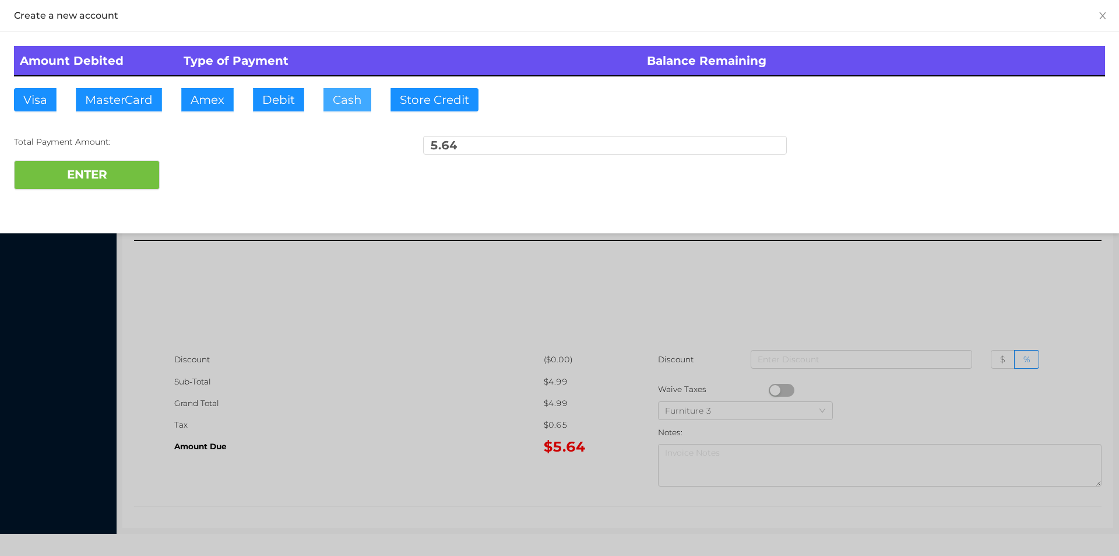
click at [347, 107] on button "Cash" at bounding box center [348, 99] width 48 height 23
type input "20."
click at [127, 182] on button "ENTER" at bounding box center [87, 174] width 146 height 29
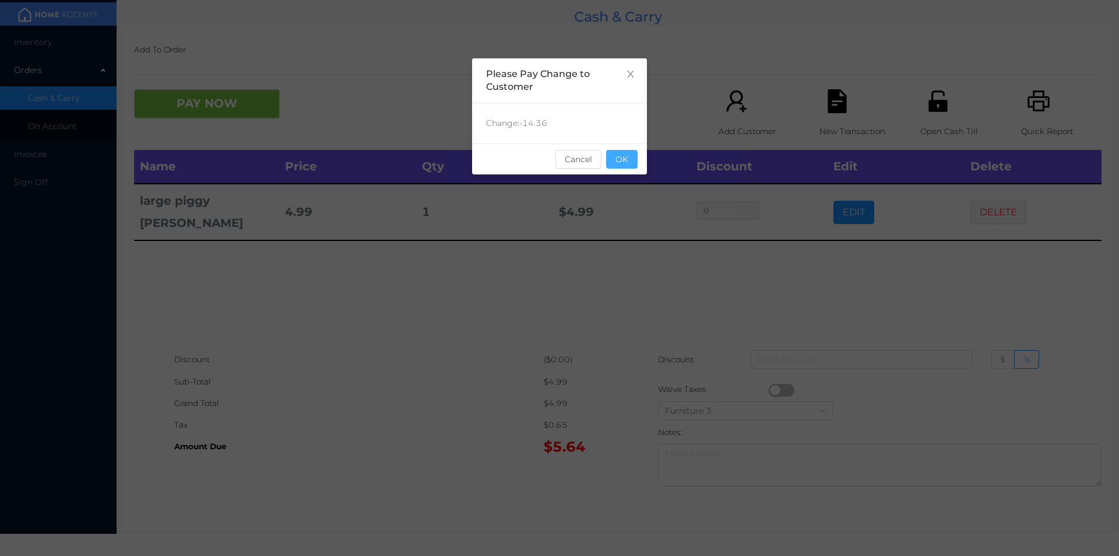
click at [623, 151] on button "OK" at bounding box center [621, 159] width 31 height 19
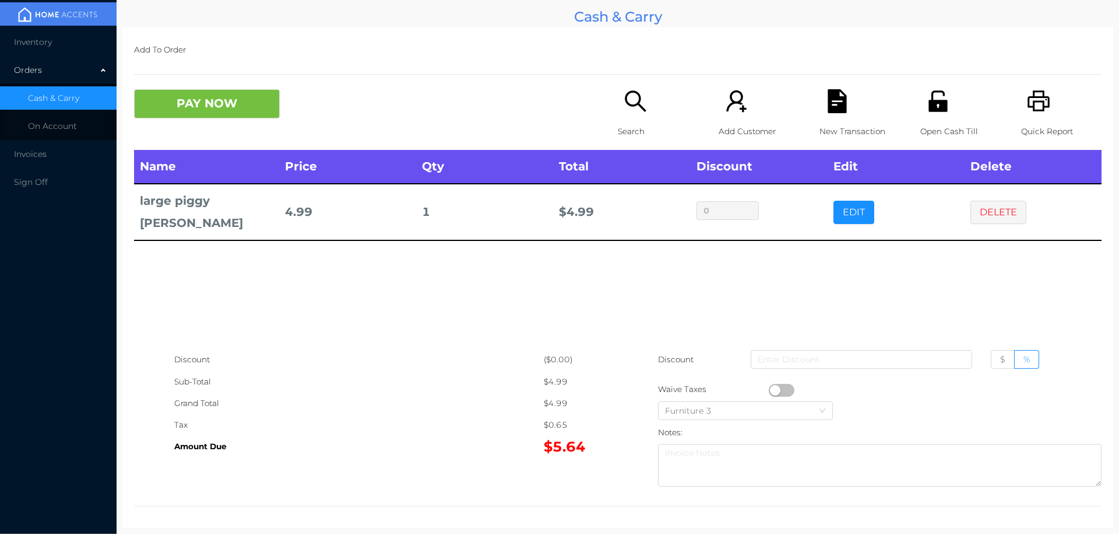
click at [677, 237] on div "Name Price Qty Total Discount Edit Delete large piggy [PERSON_NAME] 4.99 1 $ 4.…" at bounding box center [618, 249] width 968 height 199
click at [53, 47] on li "Inventory" at bounding box center [58, 41] width 117 height 23
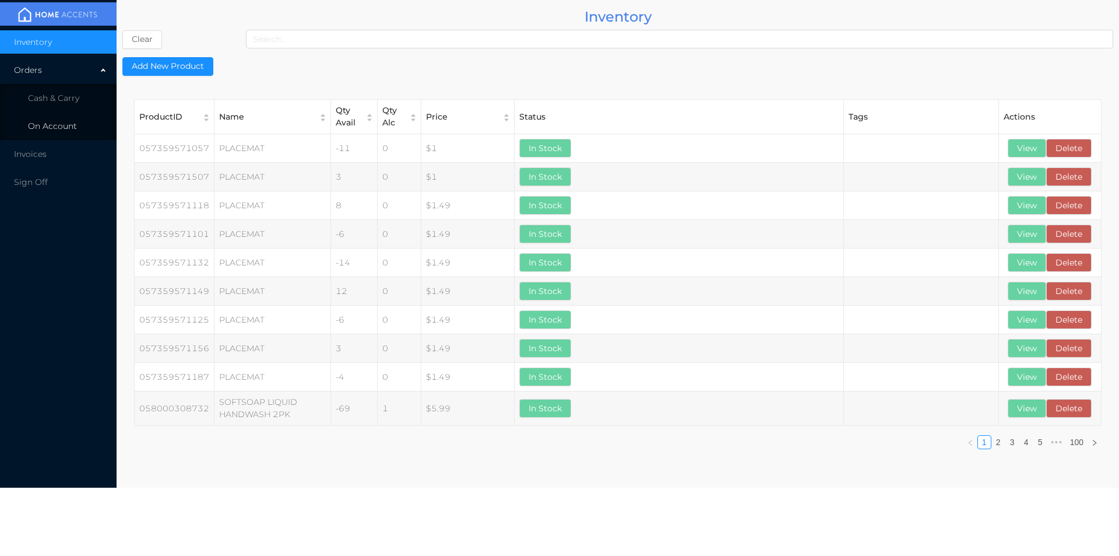
click at [44, 125] on span "On Account" at bounding box center [52, 126] width 49 height 10
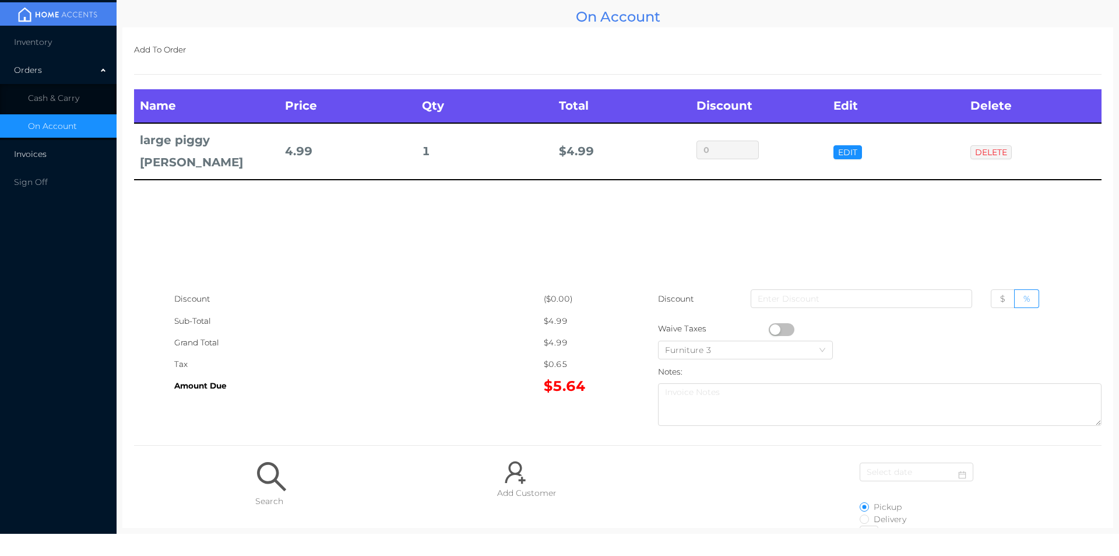
click at [29, 153] on span "Invoices" at bounding box center [30, 154] width 33 height 10
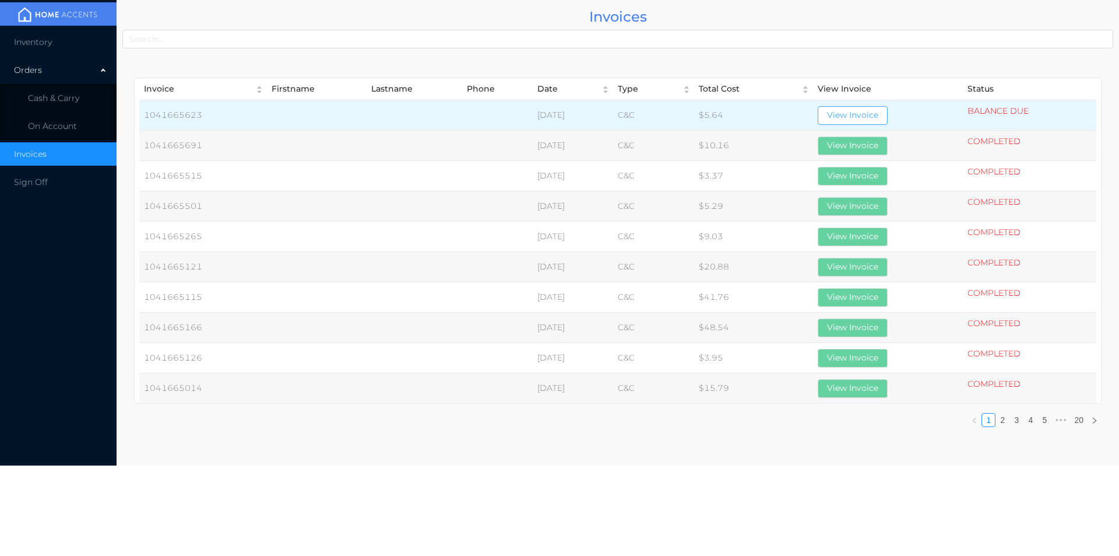
click at [868, 115] on button "View Invoice" at bounding box center [853, 115] width 70 height 19
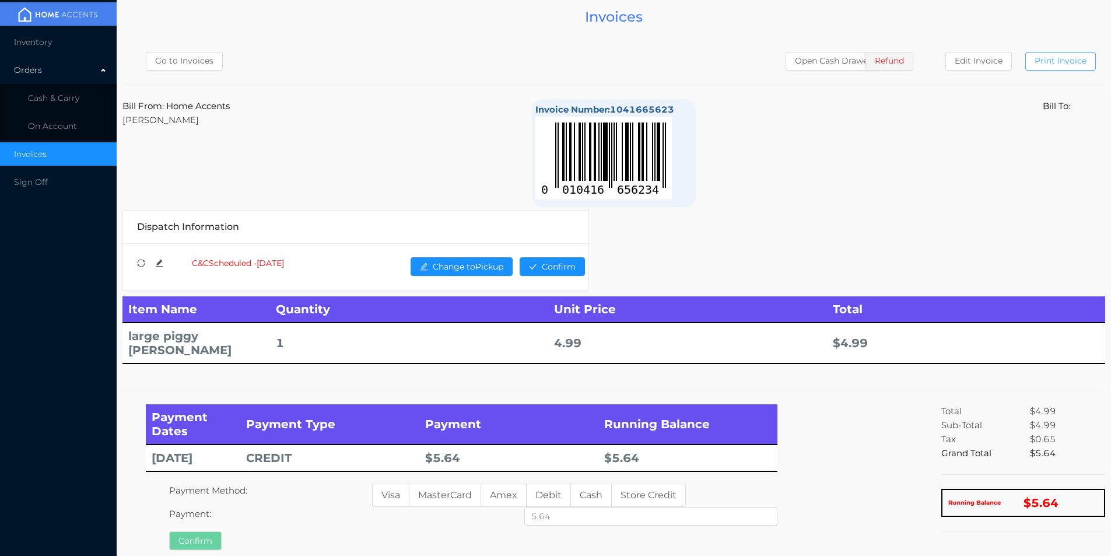
click at [1065, 60] on button "Print Invoice" at bounding box center [1060, 61] width 71 height 19
click at [55, 102] on span "Cash & Carry" at bounding box center [53, 98] width 51 height 10
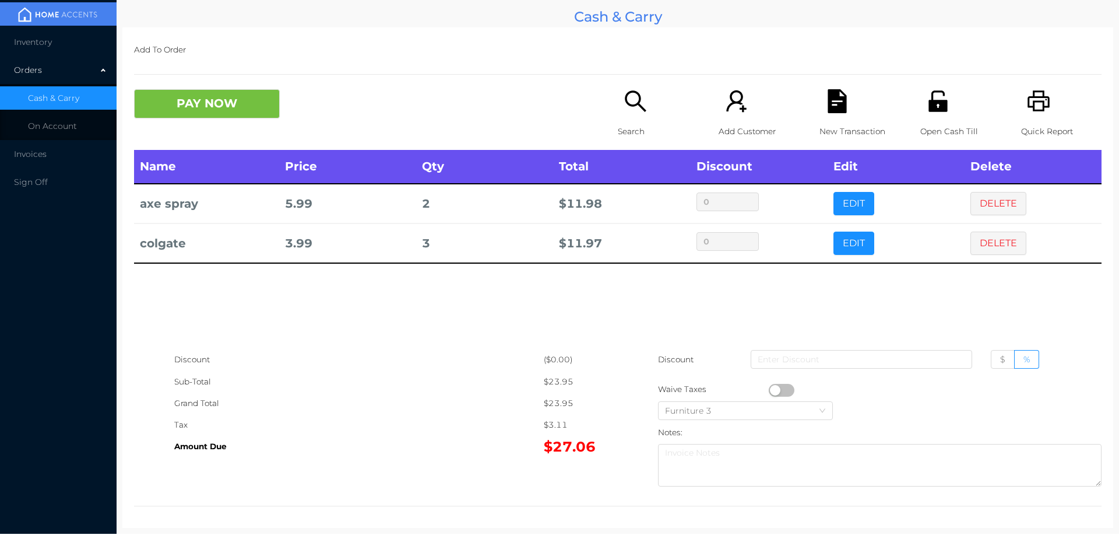
click at [989, 240] on button "DELETE" at bounding box center [999, 242] width 56 height 23
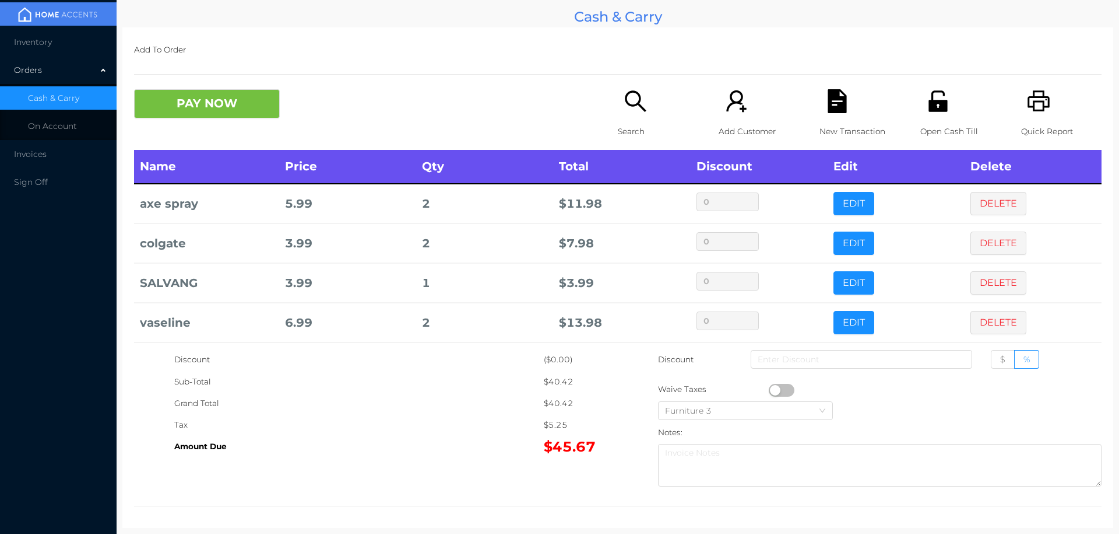
click at [630, 108] on icon "icon: search" at bounding box center [636, 101] width 24 height 24
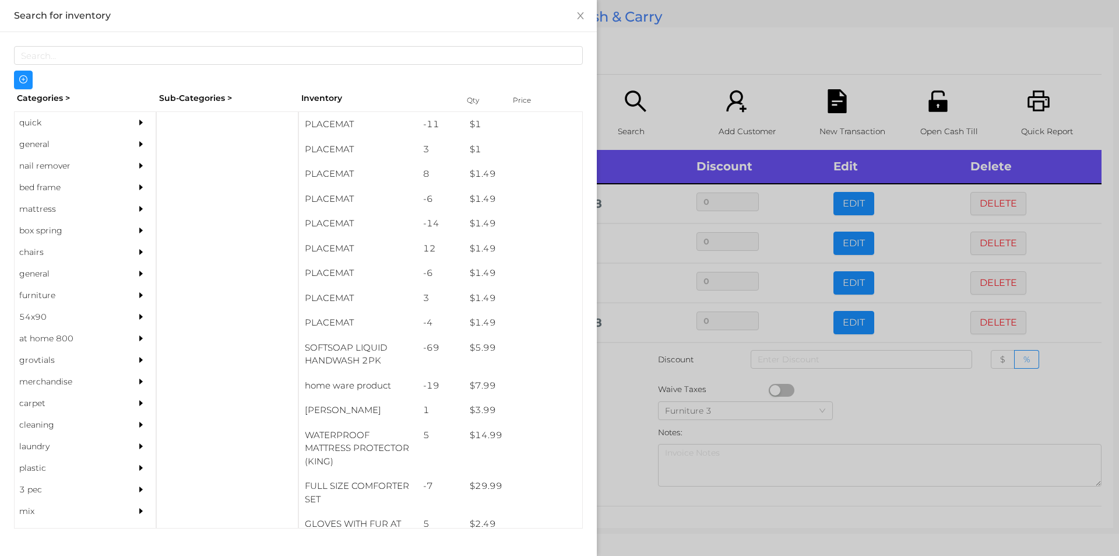
click at [44, 143] on div "general" at bounding box center [68, 145] width 106 height 22
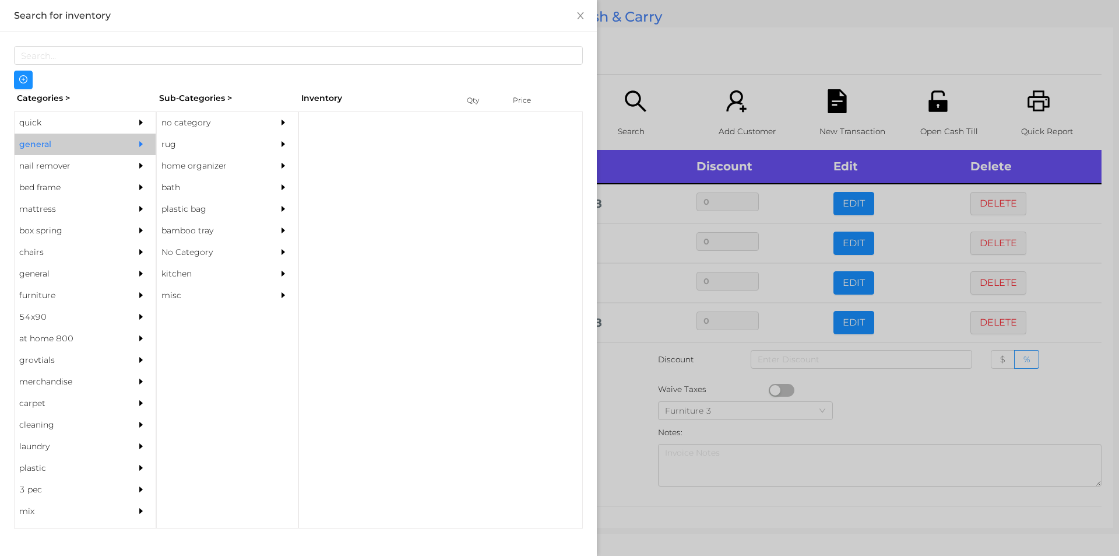
click at [187, 125] on div "no category" at bounding box center [210, 123] width 106 height 22
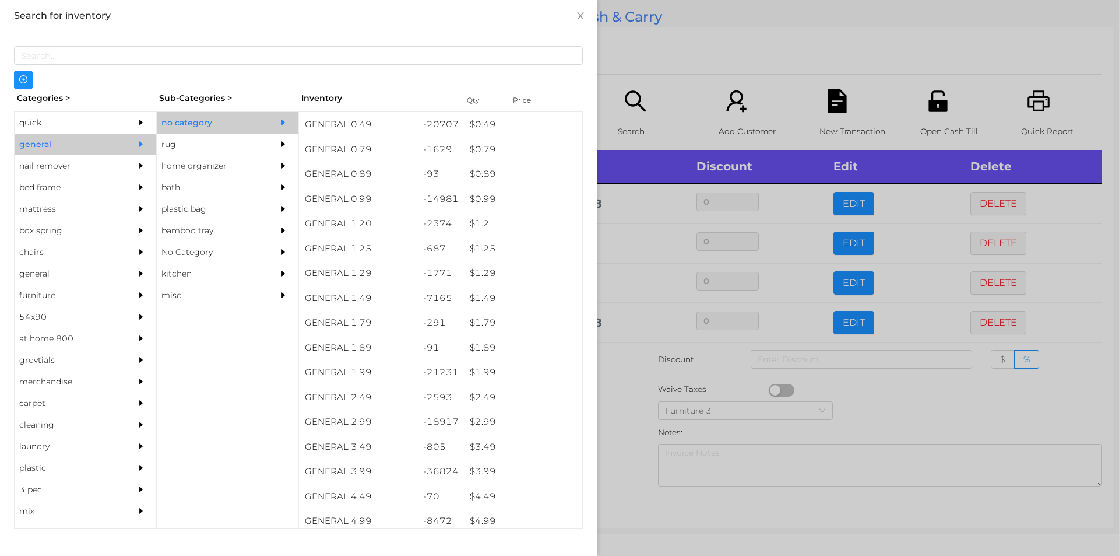
click at [484, 472] on div "$ 3.99" at bounding box center [523, 471] width 118 height 25
click at [624, 455] on div at bounding box center [559, 278] width 1119 height 556
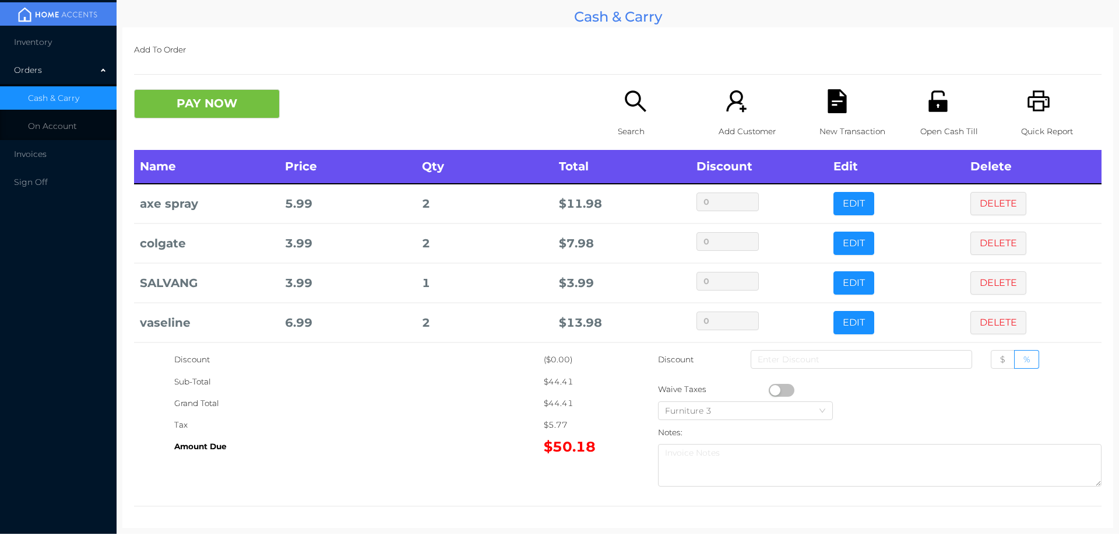
scroll to position [85, 0]
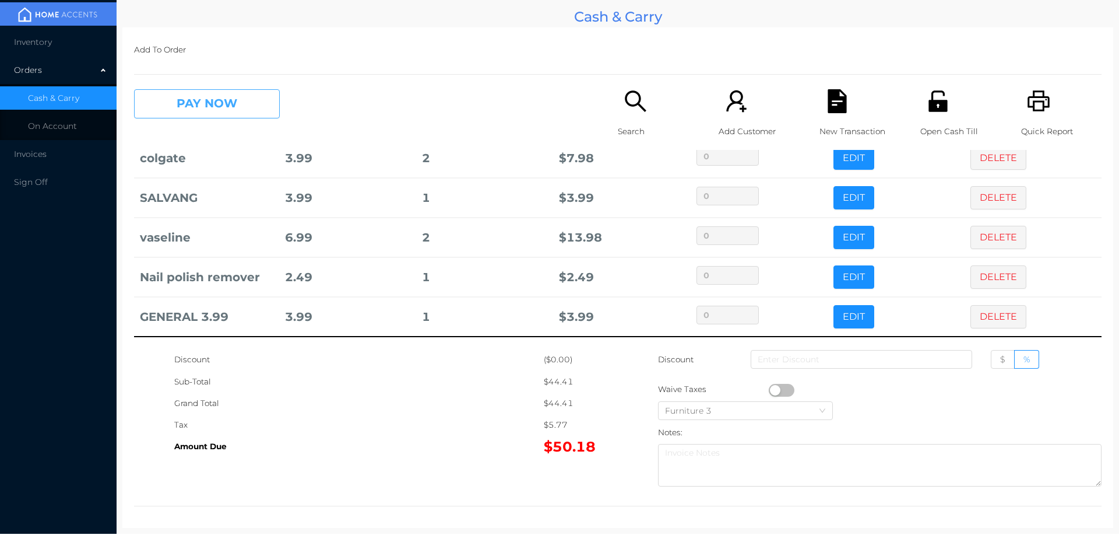
click at [183, 99] on button "PAY NOW" at bounding box center [207, 103] width 146 height 29
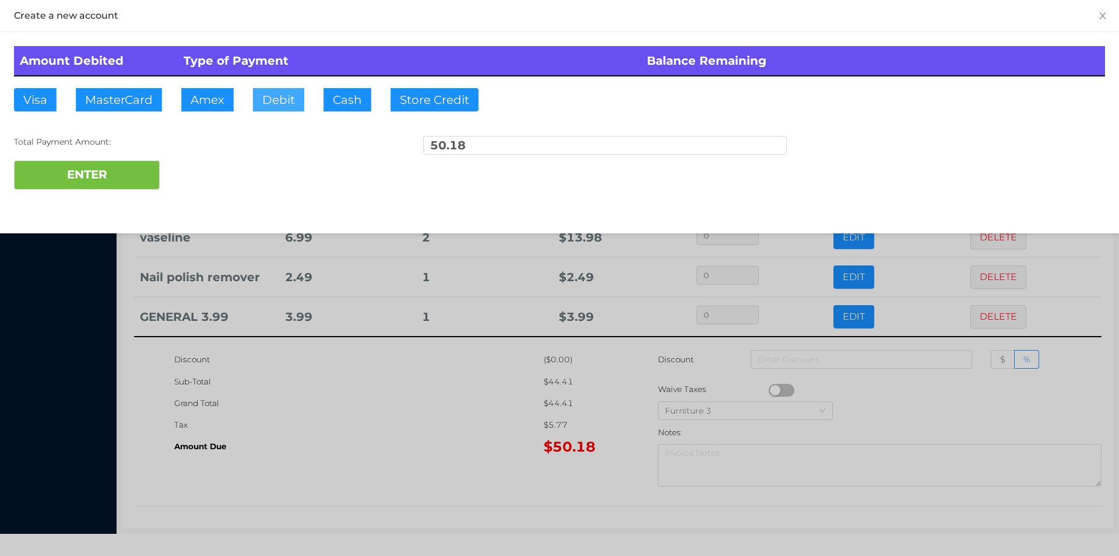
click at [291, 110] on button "Debit" at bounding box center [278, 99] width 51 height 23
click at [111, 175] on button "ENTER" at bounding box center [87, 174] width 146 height 29
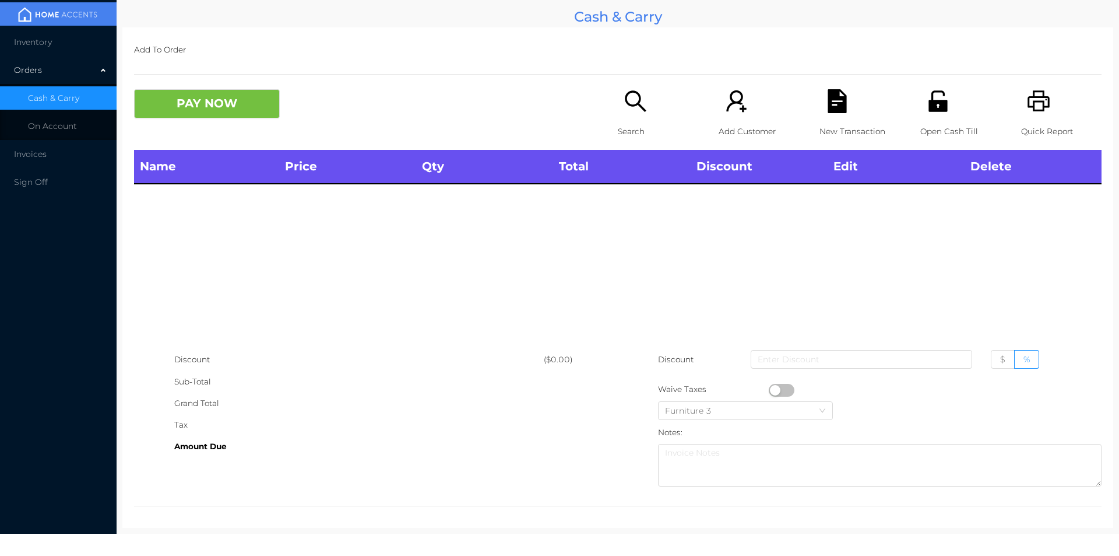
scroll to position [0, 0]
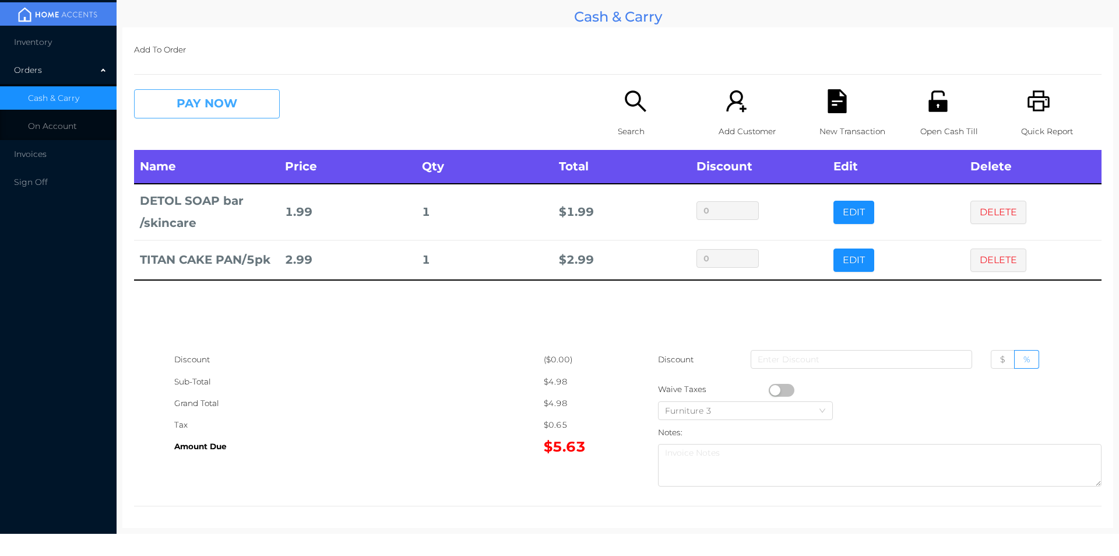
click at [195, 94] on button "PAY NOW" at bounding box center [207, 103] width 146 height 29
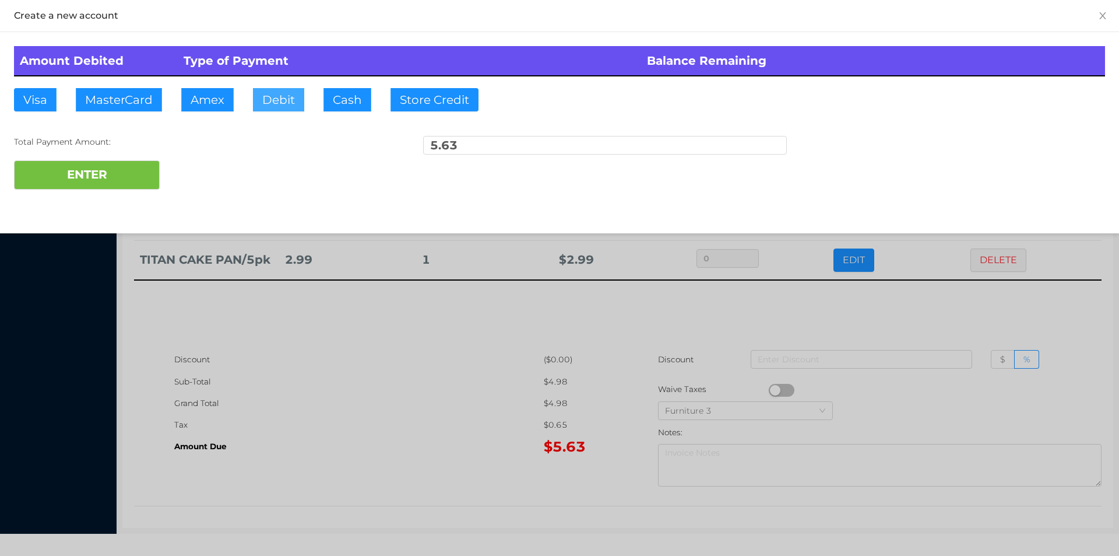
click at [294, 109] on button "Debit" at bounding box center [278, 99] width 51 height 23
click at [109, 180] on button "ENTER" at bounding box center [87, 174] width 146 height 29
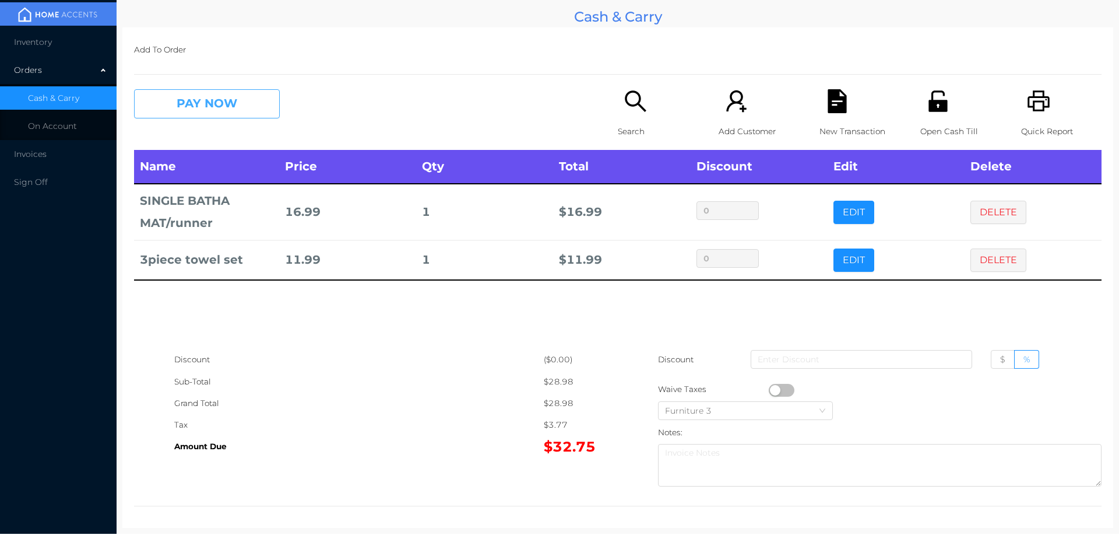
click at [197, 103] on button "PAY NOW" at bounding box center [207, 103] width 146 height 29
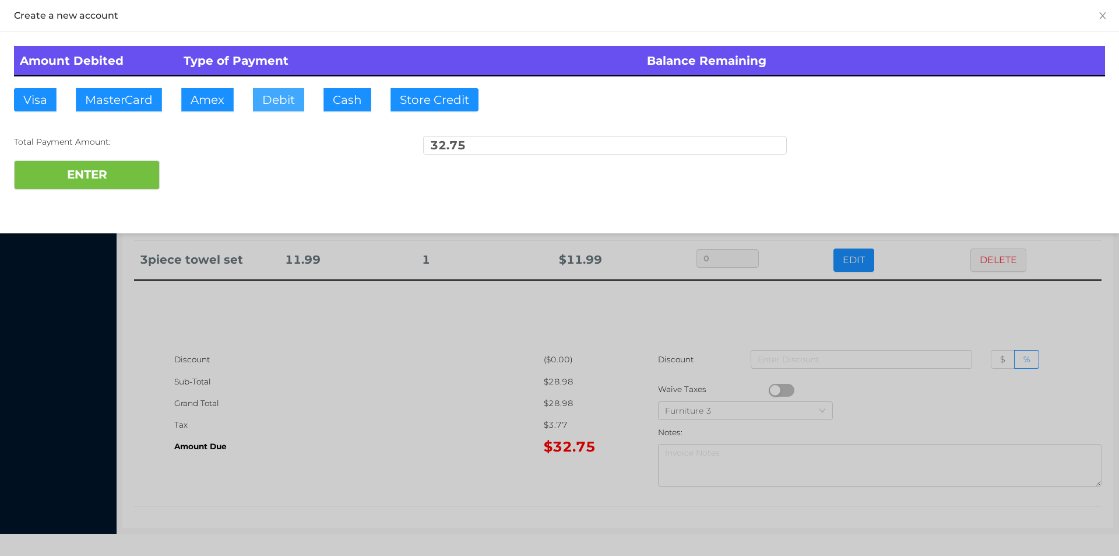
click at [264, 100] on button "Debit" at bounding box center [278, 99] width 51 height 23
click at [84, 209] on div "Create a new account Amount Debited Type of Payment Balance Remaining Visa Mast…" at bounding box center [559, 116] width 1119 height 233
click at [89, 178] on button "ENTER" at bounding box center [87, 174] width 146 height 29
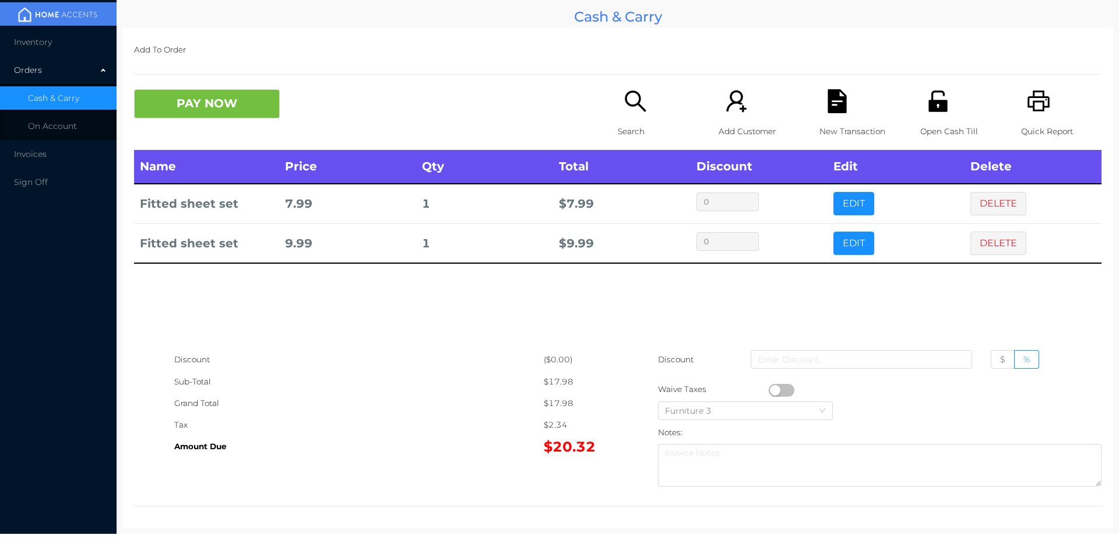
click at [1036, 109] on icon "icon: printer" at bounding box center [1039, 100] width 22 height 21
click at [241, 95] on button "PAY NOW" at bounding box center [207, 103] width 146 height 29
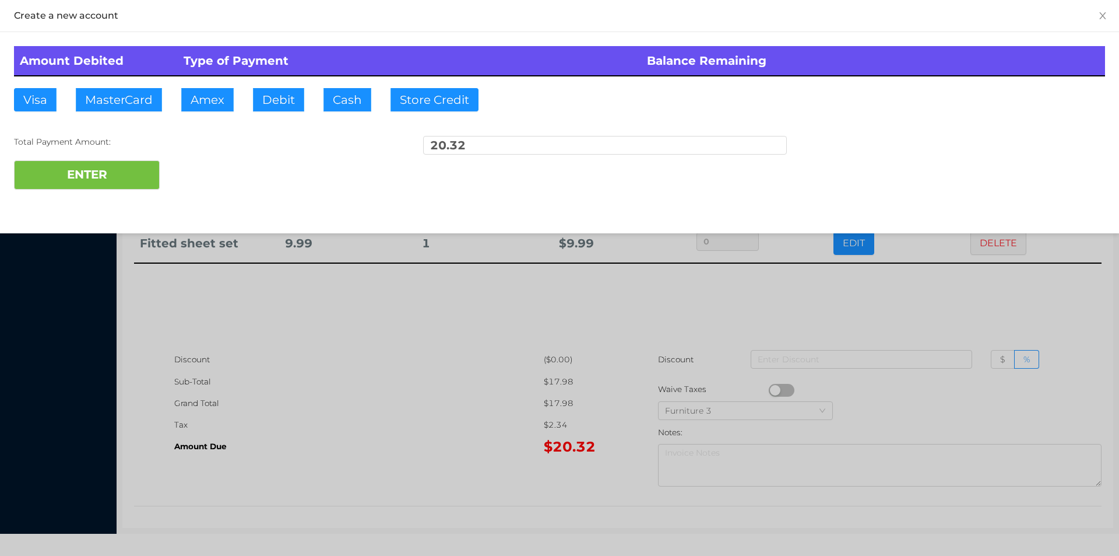
click at [901, 324] on div at bounding box center [559, 278] width 1119 height 556
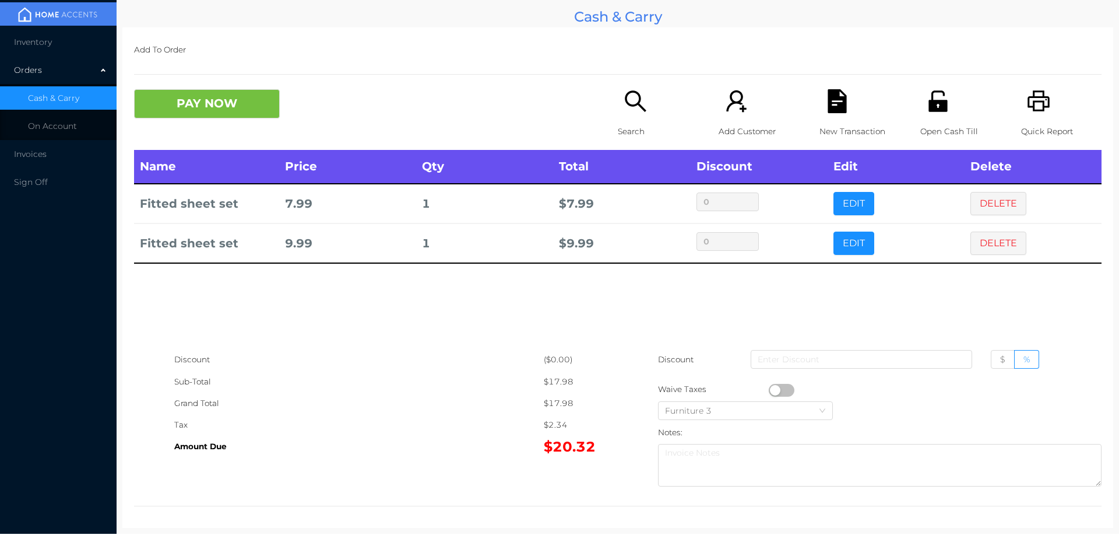
click at [842, 108] on icon "icon: file-text" at bounding box center [838, 101] width 24 height 24
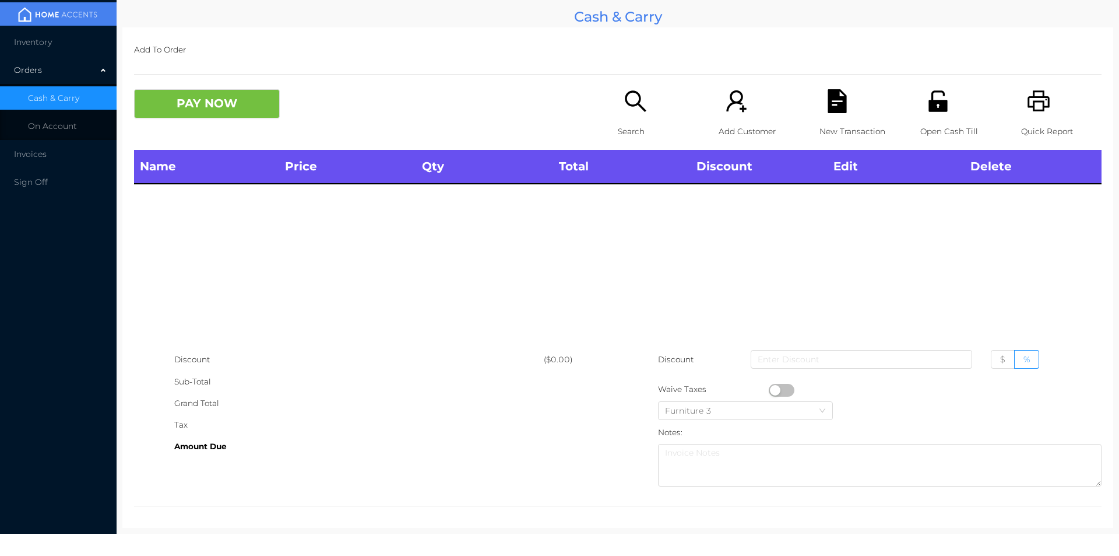
click at [922, 115] on div "Open Cash Till" at bounding box center [961, 119] width 80 height 61
click at [1034, 106] on icon "icon: printer" at bounding box center [1039, 101] width 24 height 24
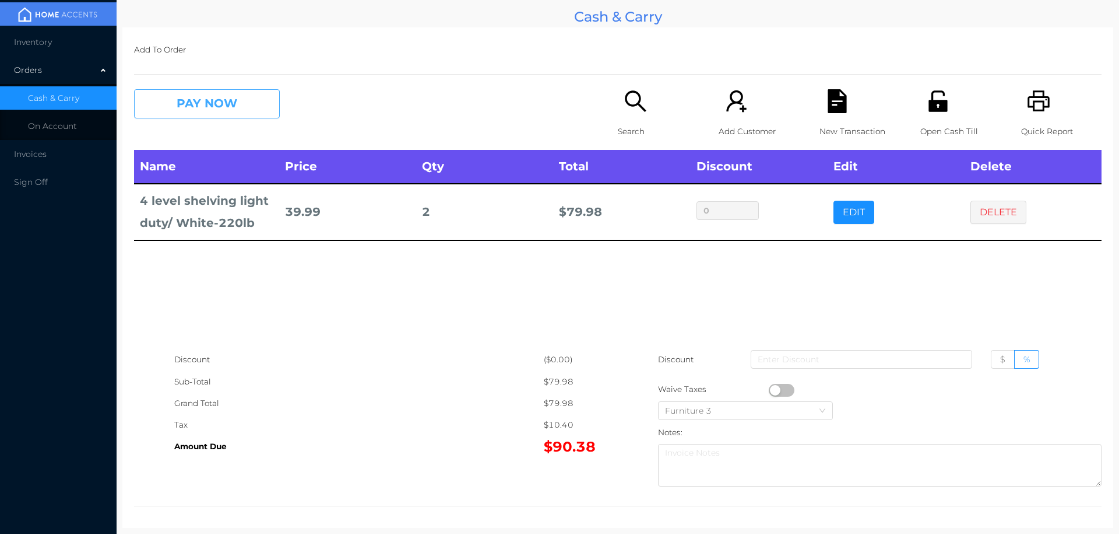
click at [239, 97] on button "PAY NOW" at bounding box center [207, 103] width 146 height 29
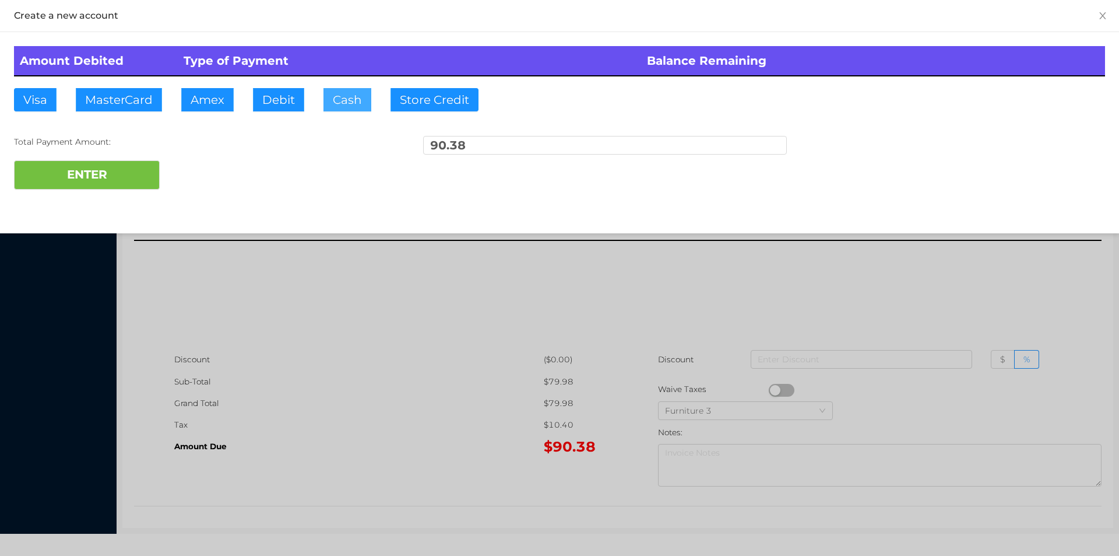
click at [344, 100] on button "Cash" at bounding box center [348, 99] width 48 height 23
click at [132, 175] on button "ENTER" at bounding box center [87, 174] width 146 height 29
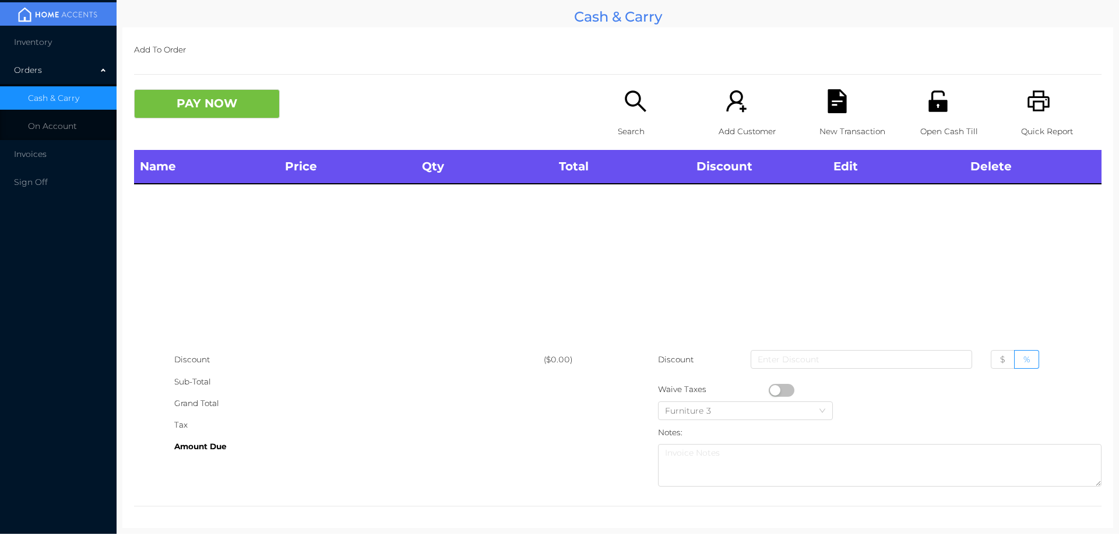
click at [640, 107] on icon "icon: search" at bounding box center [636, 101] width 24 height 24
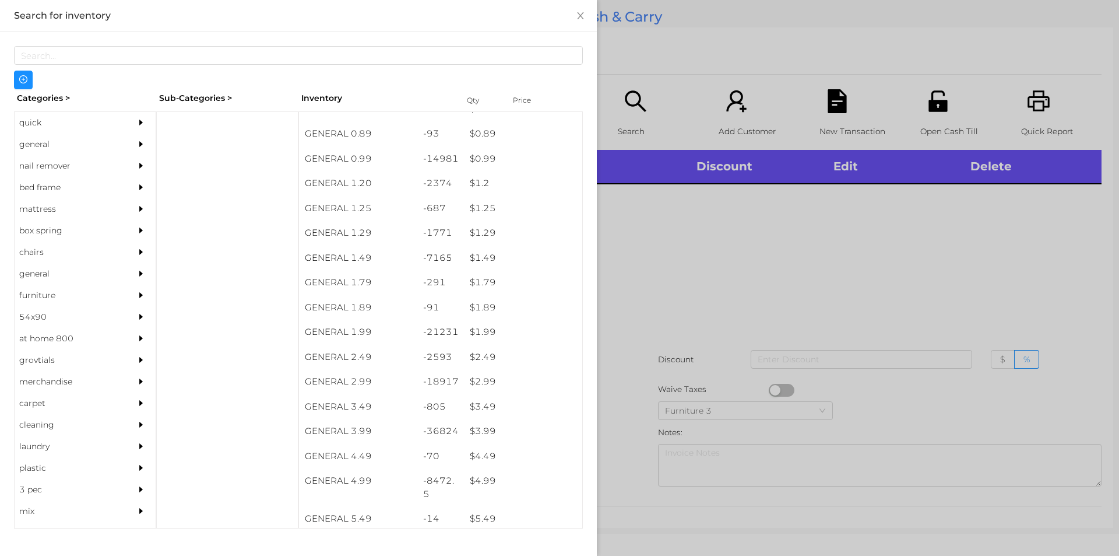
scroll to position [85, 0]
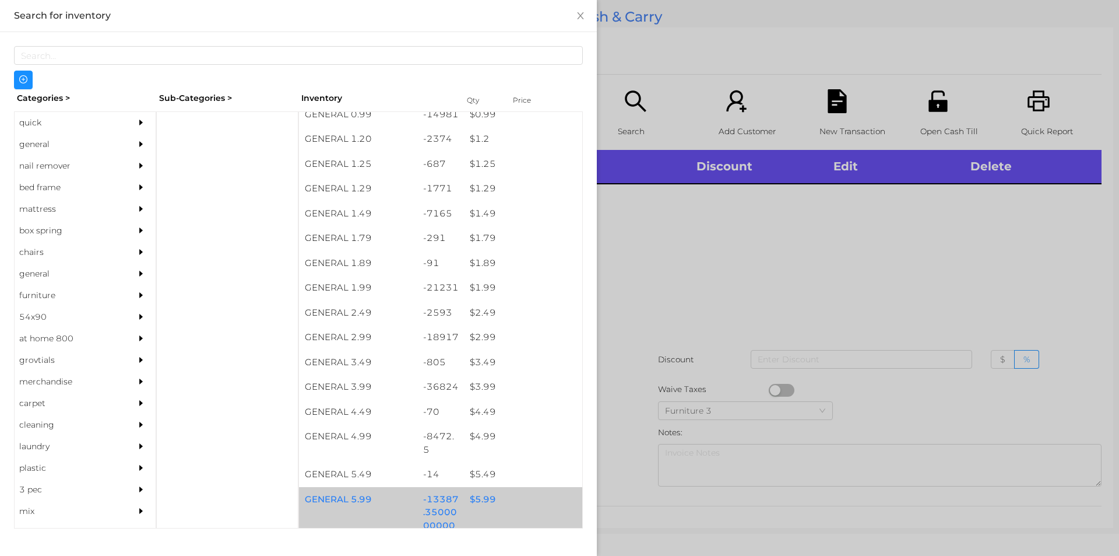
click at [515, 501] on div "$ 5.99" at bounding box center [523, 499] width 118 height 25
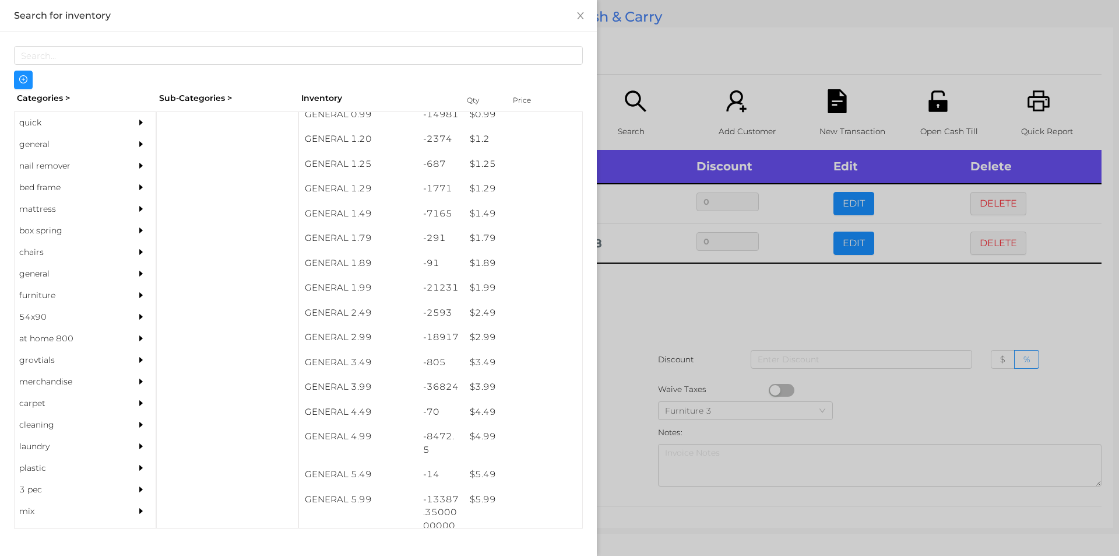
click at [710, 305] on div at bounding box center [559, 278] width 1119 height 556
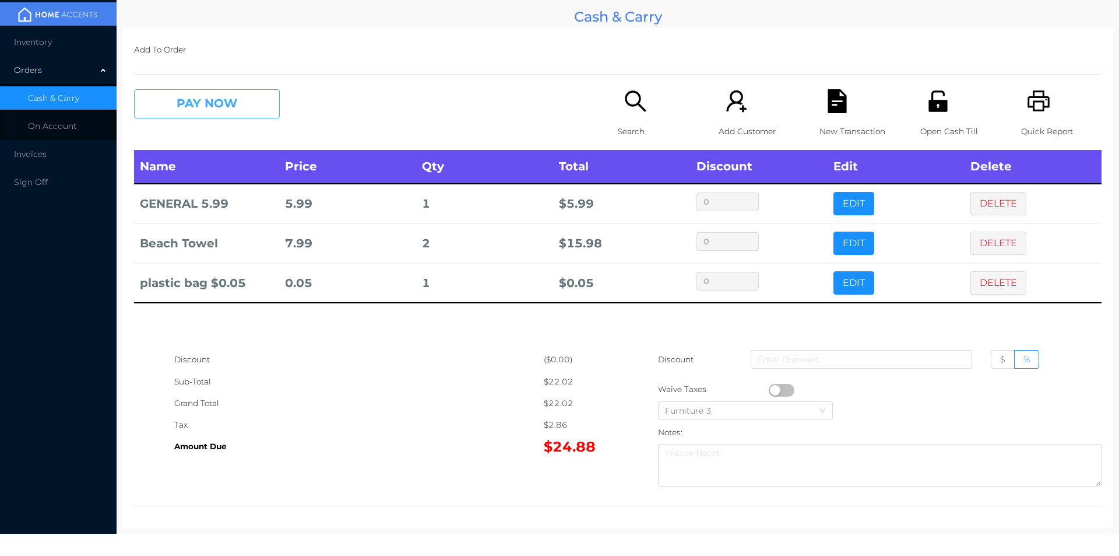
click at [237, 105] on button "PAY NOW" at bounding box center [207, 103] width 146 height 29
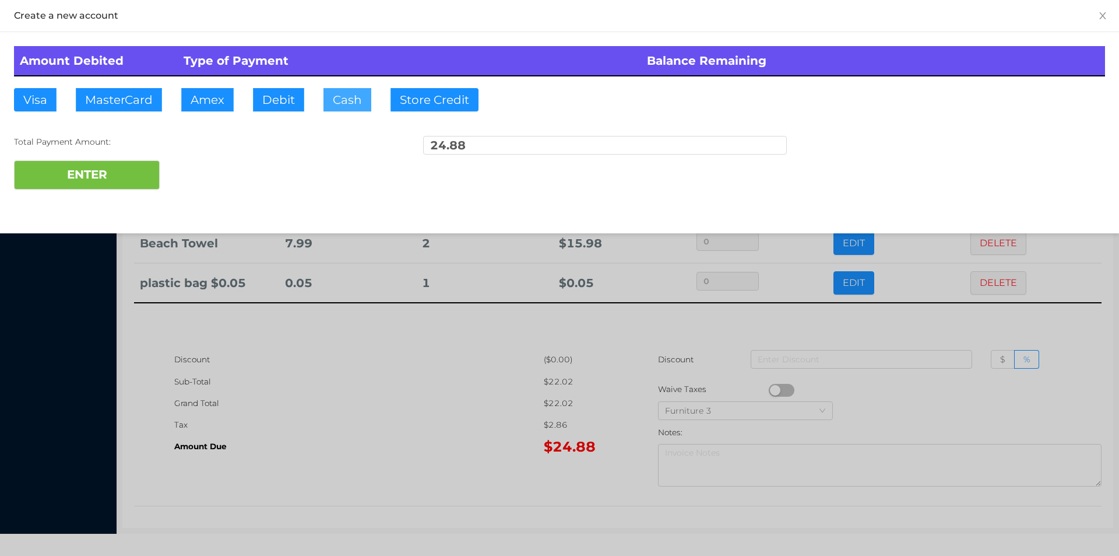
click at [352, 107] on button "Cash" at bounding box center [348, 99] width 48 height 23
type input "50"
click at [137, 182] on button "ENTER" at bounding box center [87, 174] width 146 height 29
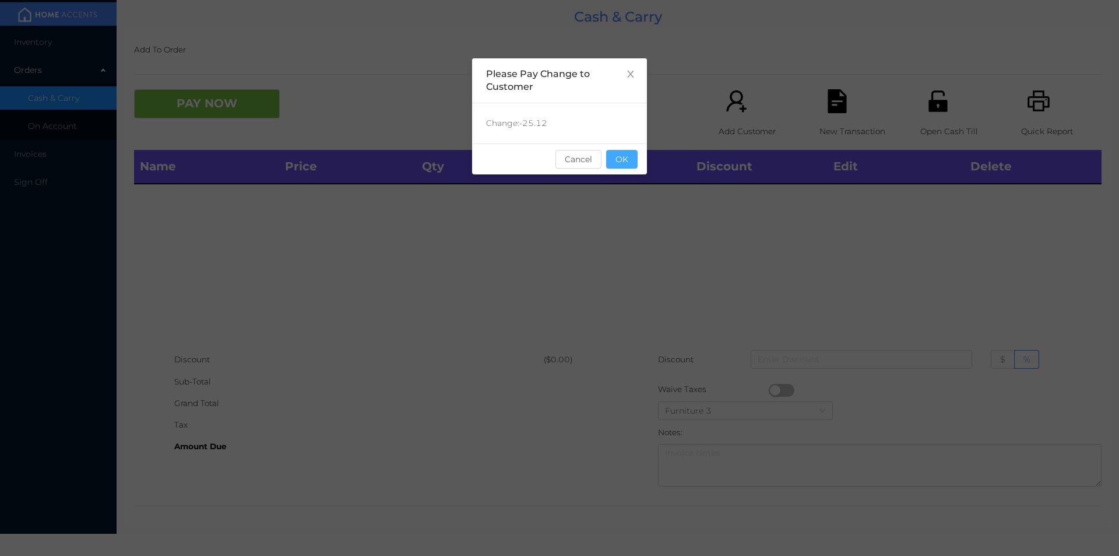
click at [623, 160] on button "OK" at bounding box center [621, 159] width 31 height 19
click at [684, 248] on div "Name Price Qty Total Discount Edit Delete" at bounding box center [618, 249] width 968 height 199
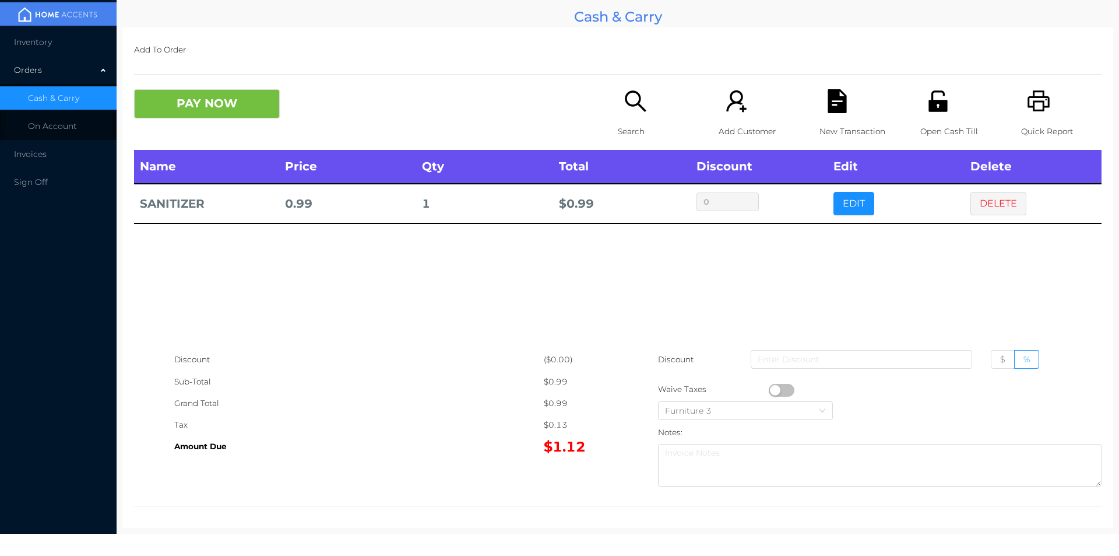
click at [633, 113] on icon "icon: search" at bounding box center [636, 101] width 24 height 24
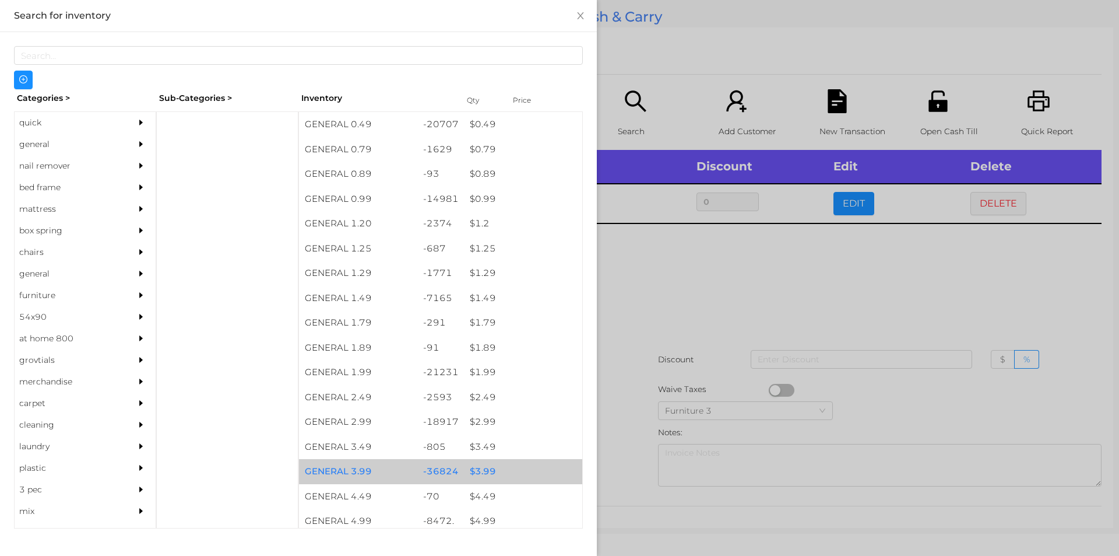
click at [484, 472] on div "$ 3.99" at bounding box center [523, 471] width 118 height 25
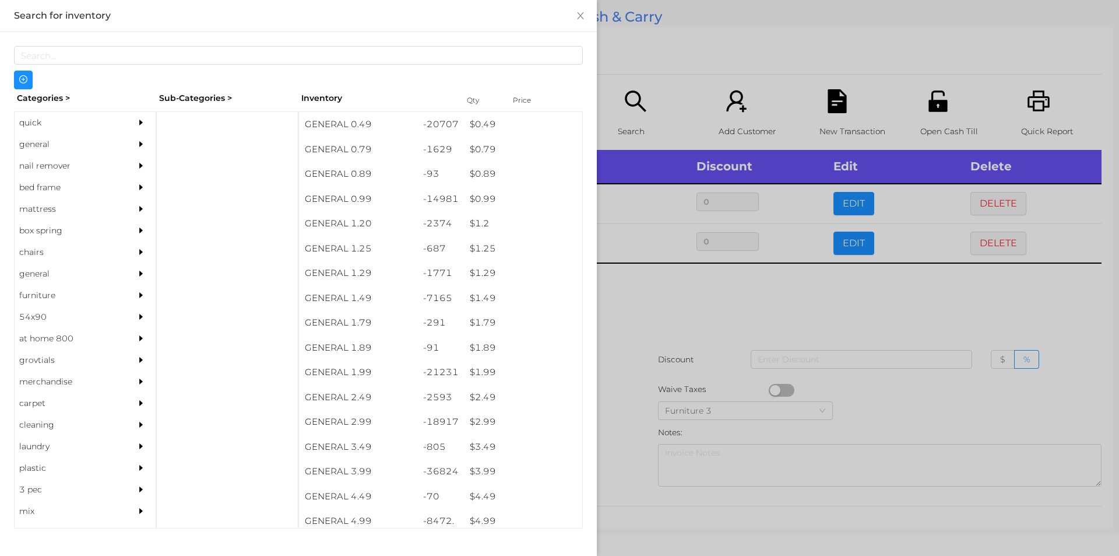
click at [622, 440] on div at bounding box center [559, 278] width 1119 height 556
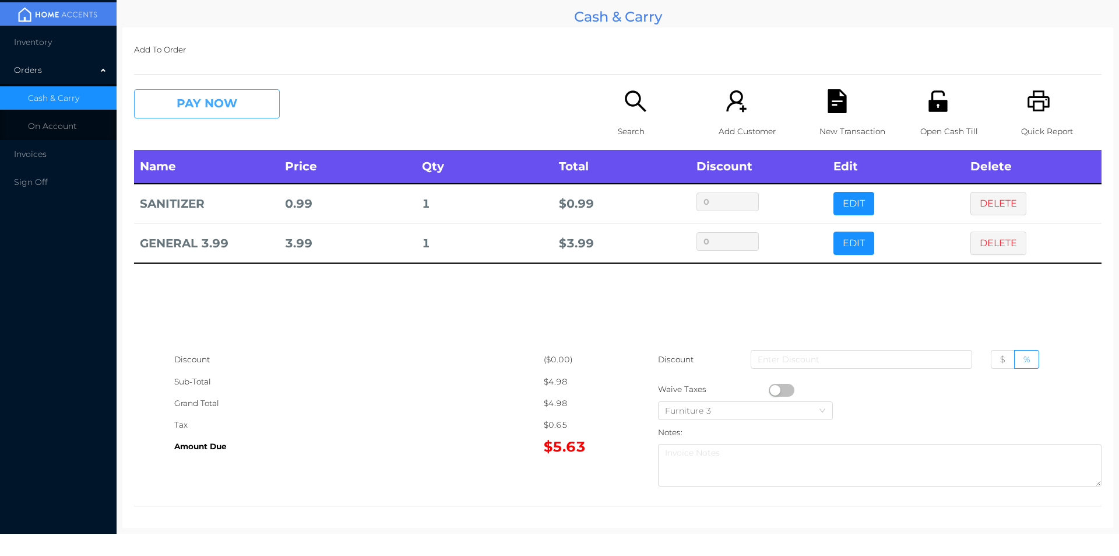
click at [250, 103] on button "PAY NOW" at bounding box center [207, 103] width 146 height 29
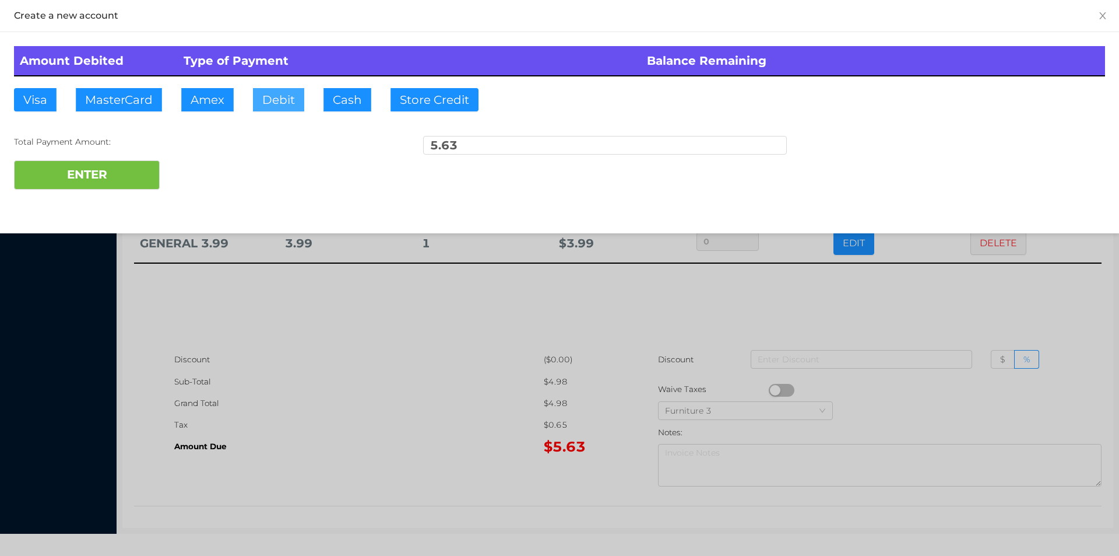
click at [268, 100] on button "Debit" at bounding box center [278, 99] width 51 height 23
click at [129, 168] on button "ENTER" at bounding box center [87, 174] width 146 height 29
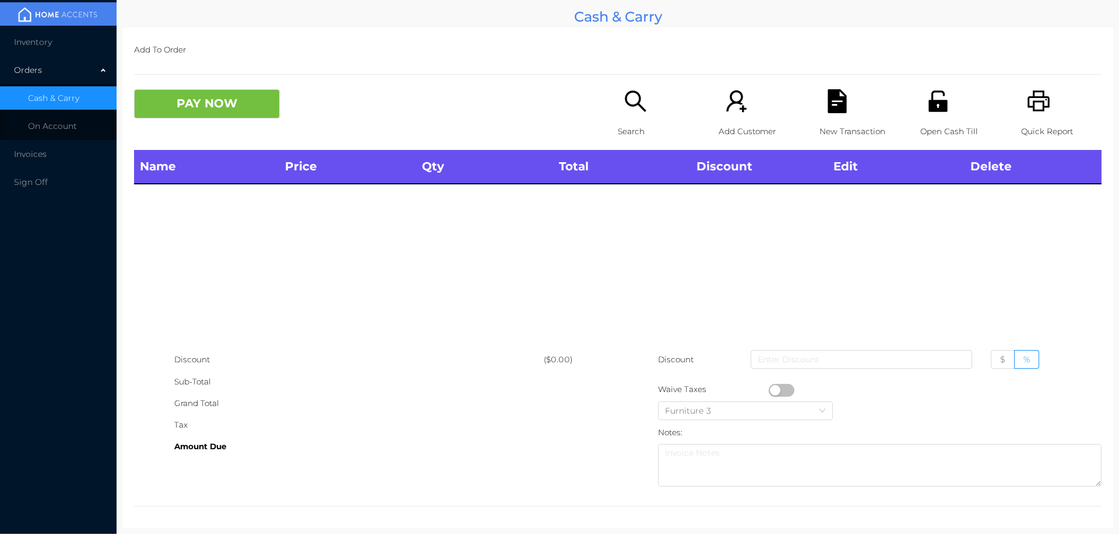
click at [940, 118] on div "Open Cash Till" at bounding box center [961, 119] width 80 height 61
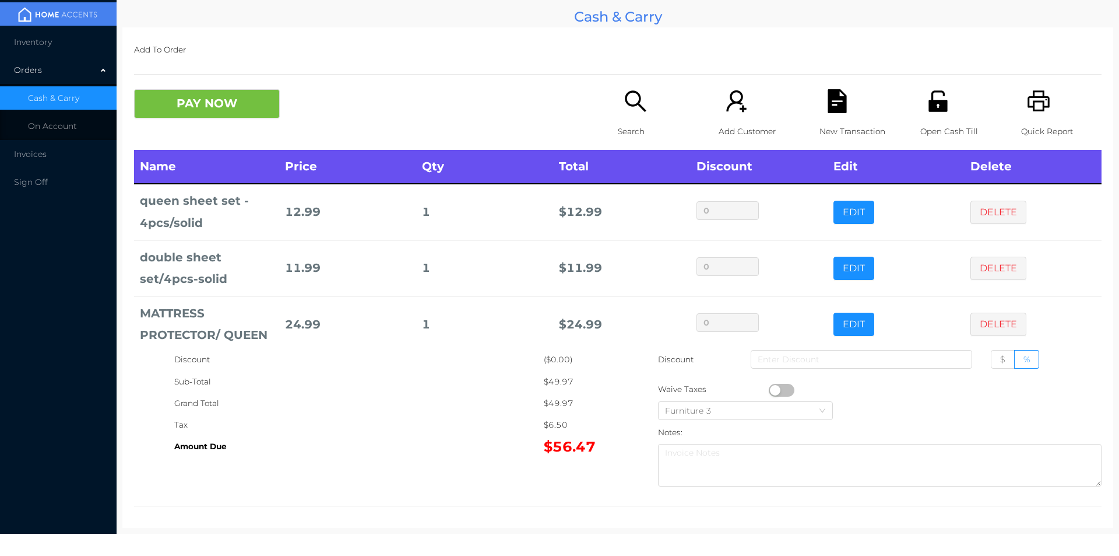
scroll to position [16, 0]
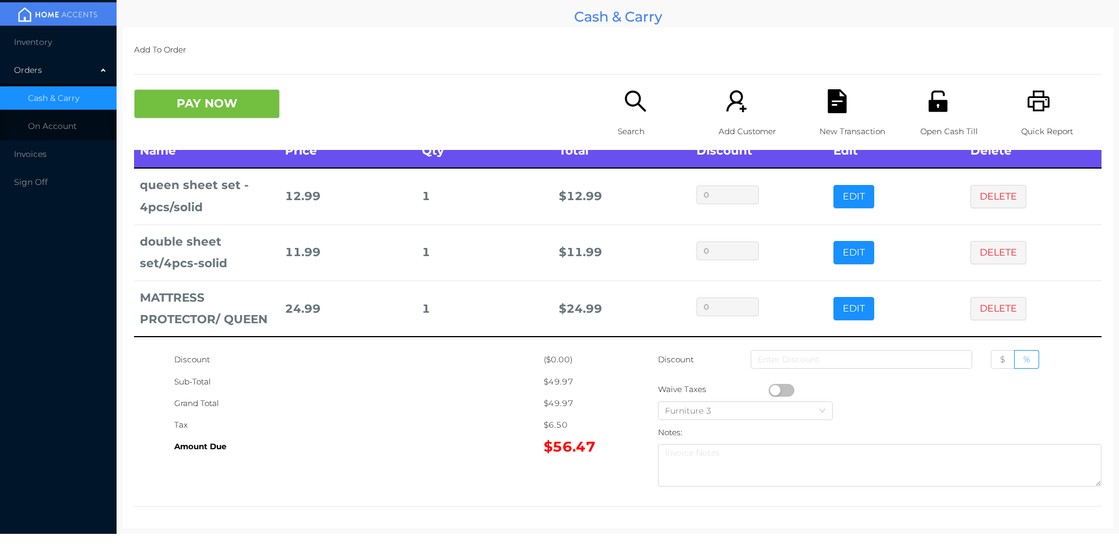
click at [236, 99] on button "PAY NOW" at bounding box center [207, 103] width 146 height 29
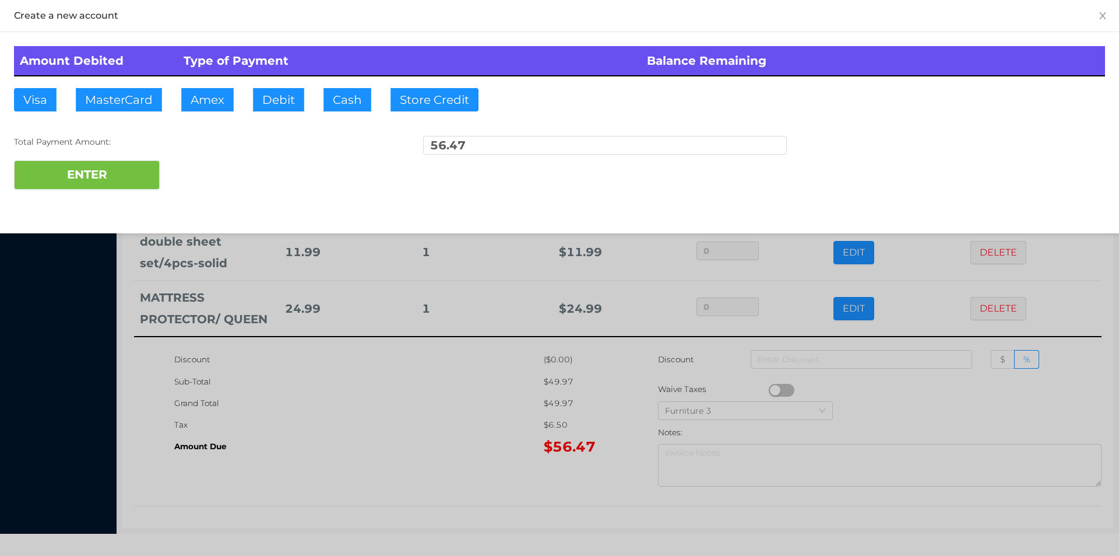
click at [212, 150] on div "Total Payment Amount: 56.47" at bounding box center [559, 148] width 1091 height 24
click at [133, 171] on button "ENTER" at bounding box center [87, 174] width 146 height 29
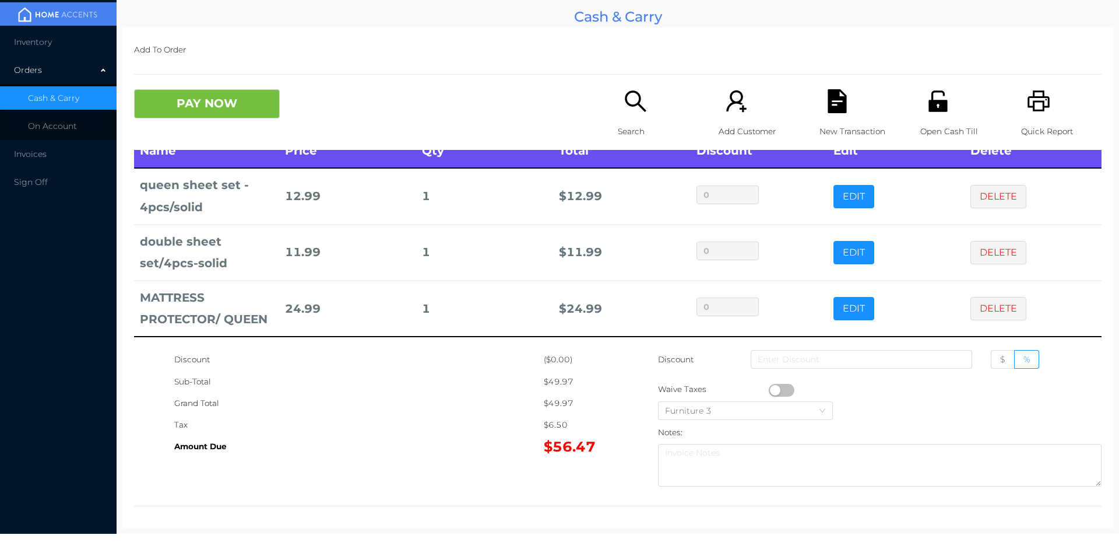
scroll to position [0, 0]
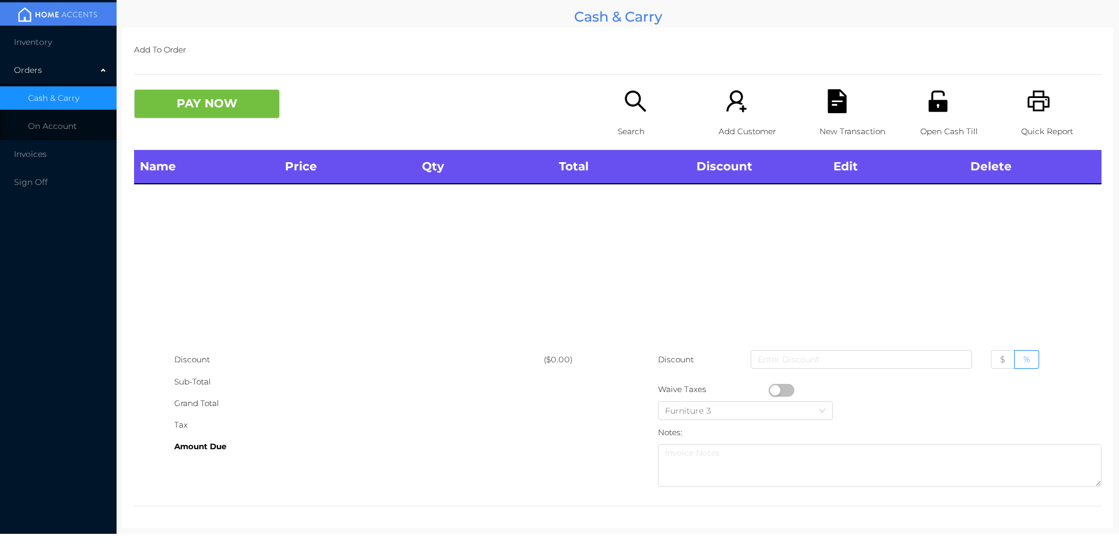
click at [942, 127] on p "Open Cash Till" at bounding box center [961, 132] width 80 height 22
click at [625, 117] on div "Search" at bounding box center [658, 119] width 80 height 61
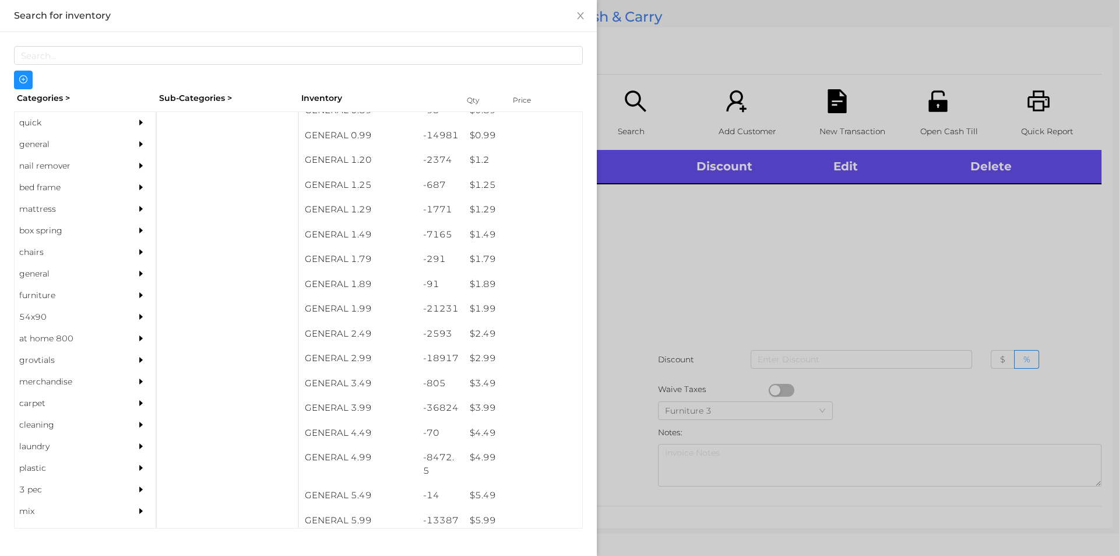
scroll to position [76, 0]
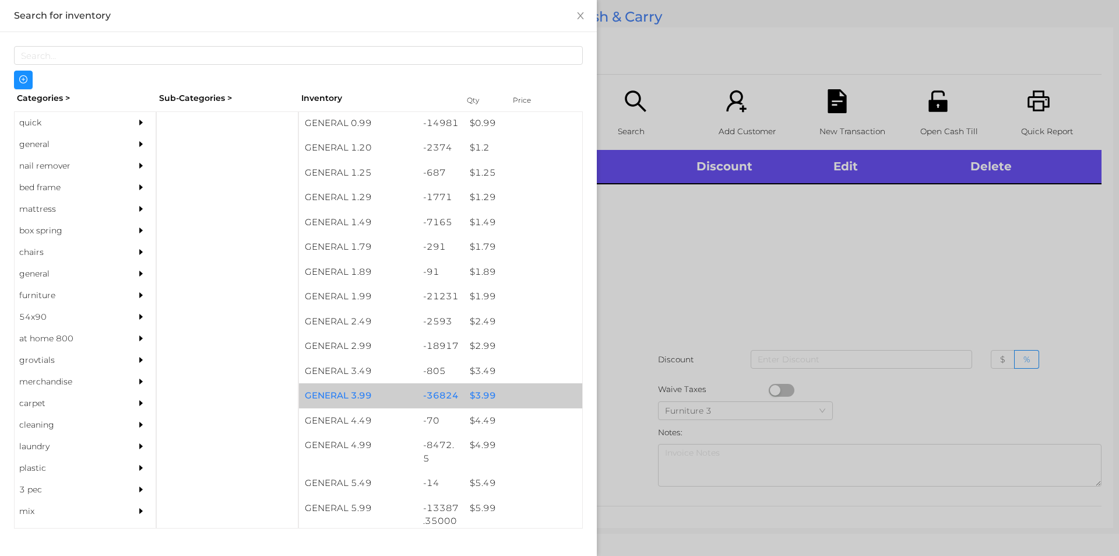
click at [482, 392] on div "$ 3.99" at bounding box center [523, 395] width 118 height 25
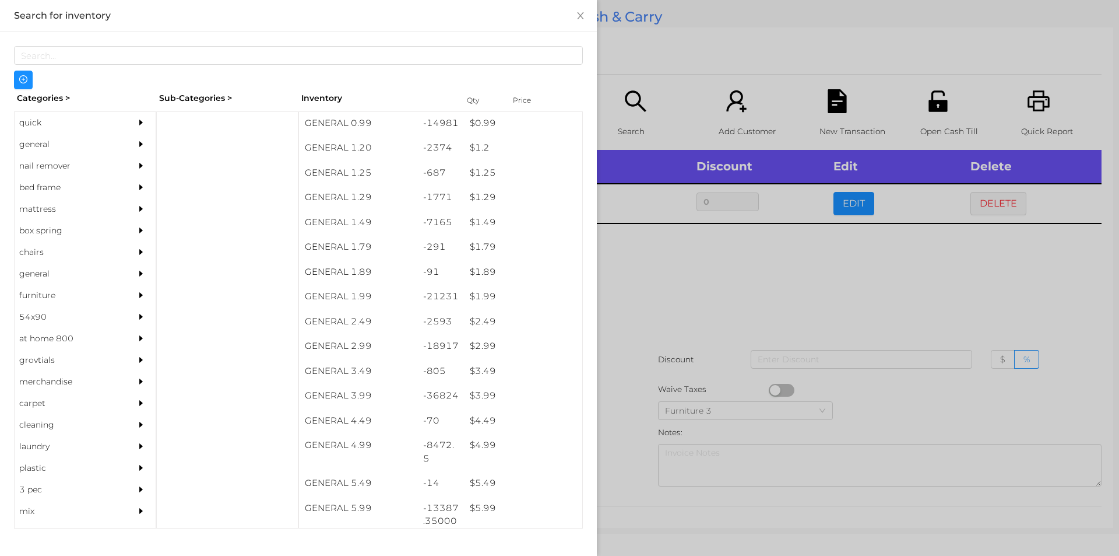
click at [642, 277] on div at bounding box center [559, 278] width 1119 height 556
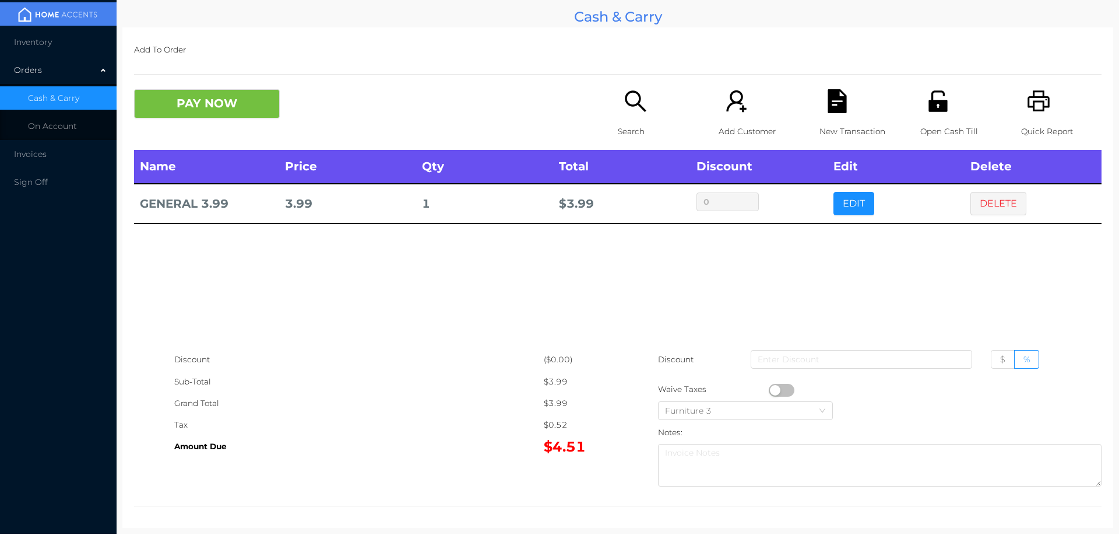
click at [624, 112] on icon "icon: search" at bounding box center [636, 101] width 24 height 24
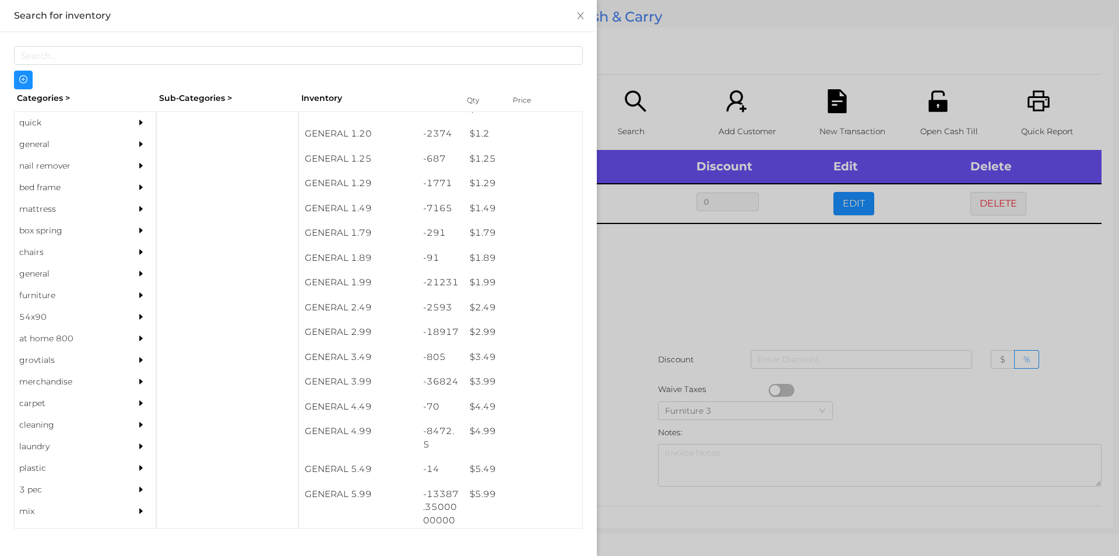
scroll to position [89, 0]
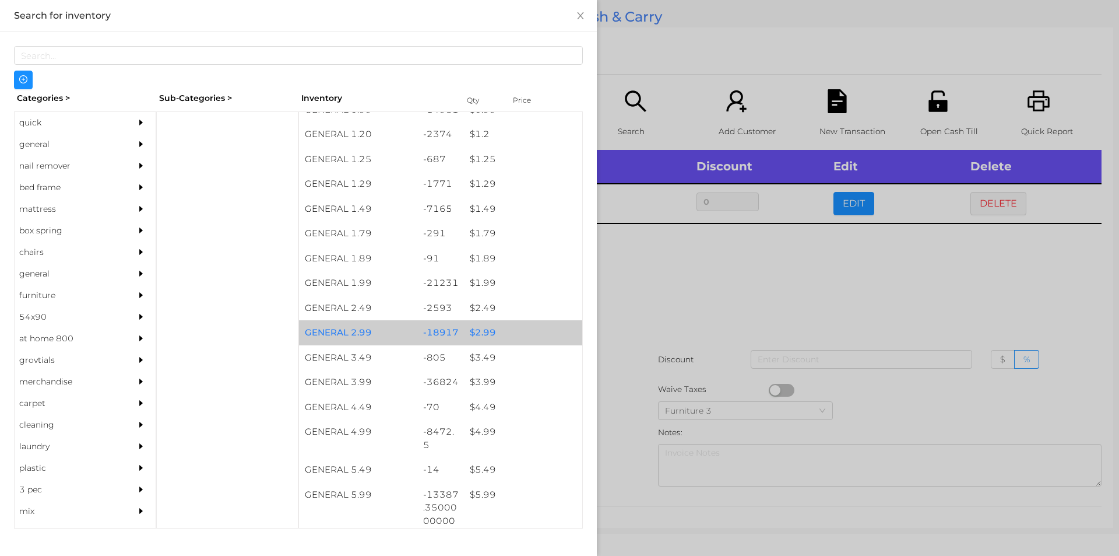
click at [484, 332] on div "$ 2.99" at bounding box center [523, 332] width 118 height 25
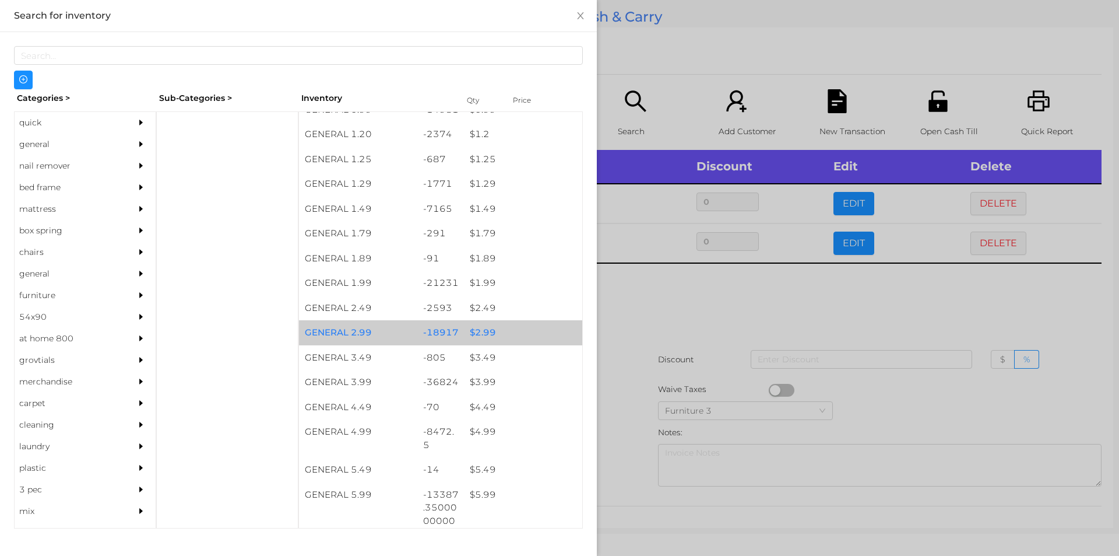
click at [481, 325] on div "$ 2.99" at bounding box center [523, 332] width 118 height 25
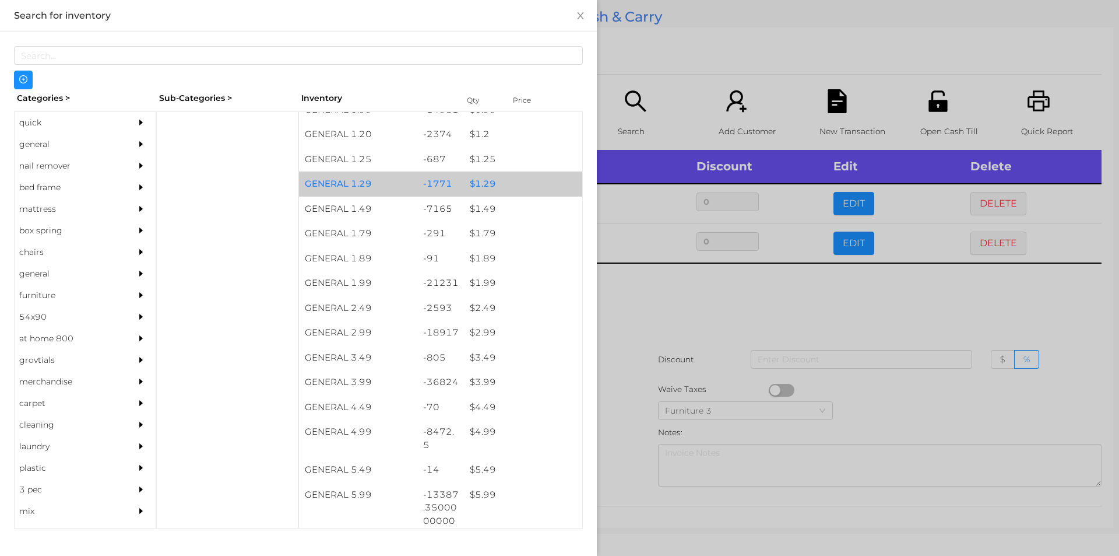
click at [476, 178] on div "$ 1.29" at bounding box center [523, 183] width 118 height 25
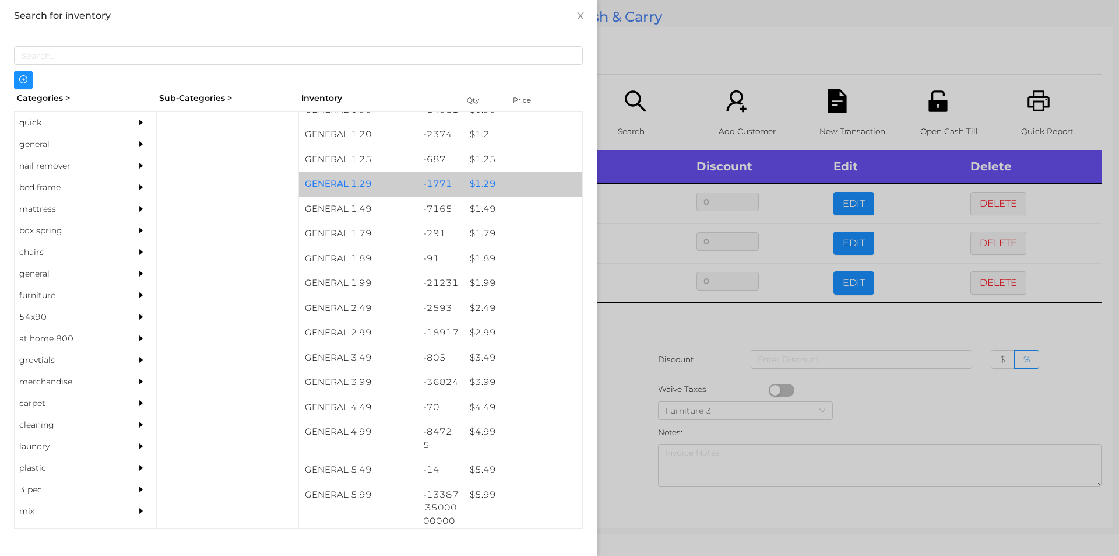
click at [473, 185] on div "$ 1.29" at bounding box center [523, 183] width 118 height 25
click at [478, 182] on div "$ 1.29" at bounding box center [523, 183] width 118 height 25
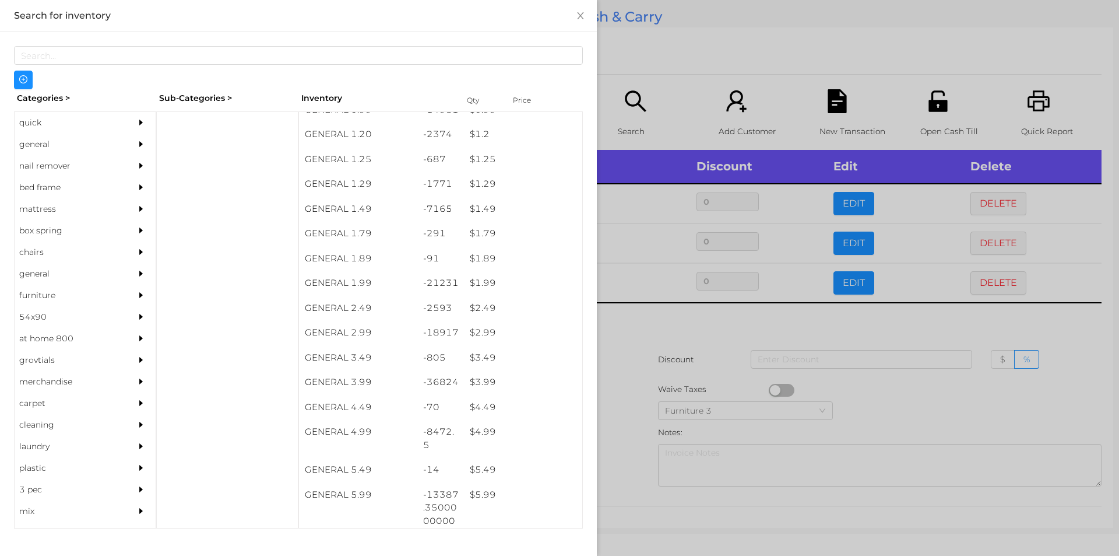
click at [634, 358] on div at bounding box center [559, 278] width 1119 height 556
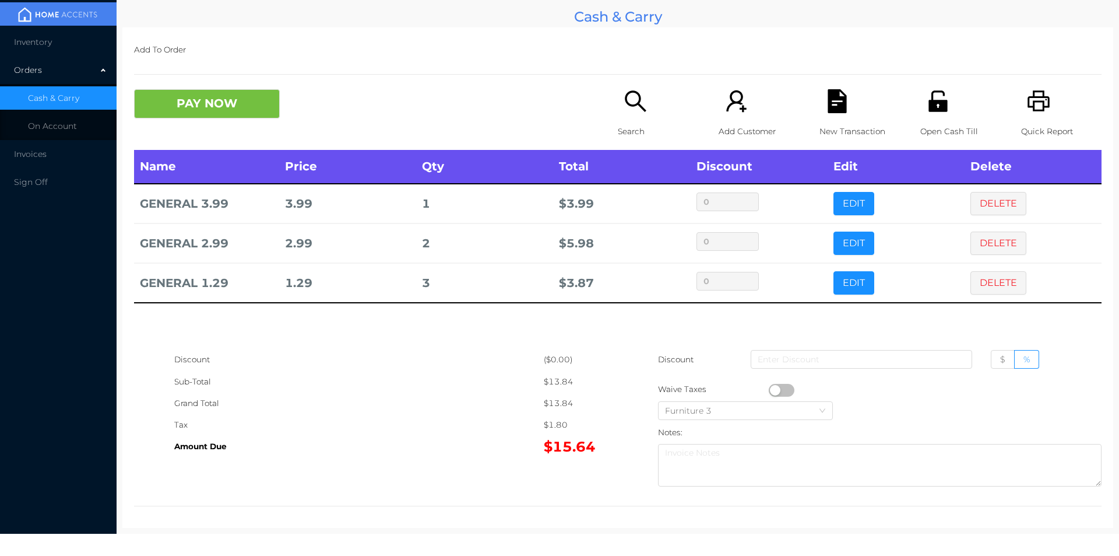
scroll to position [4, 0]
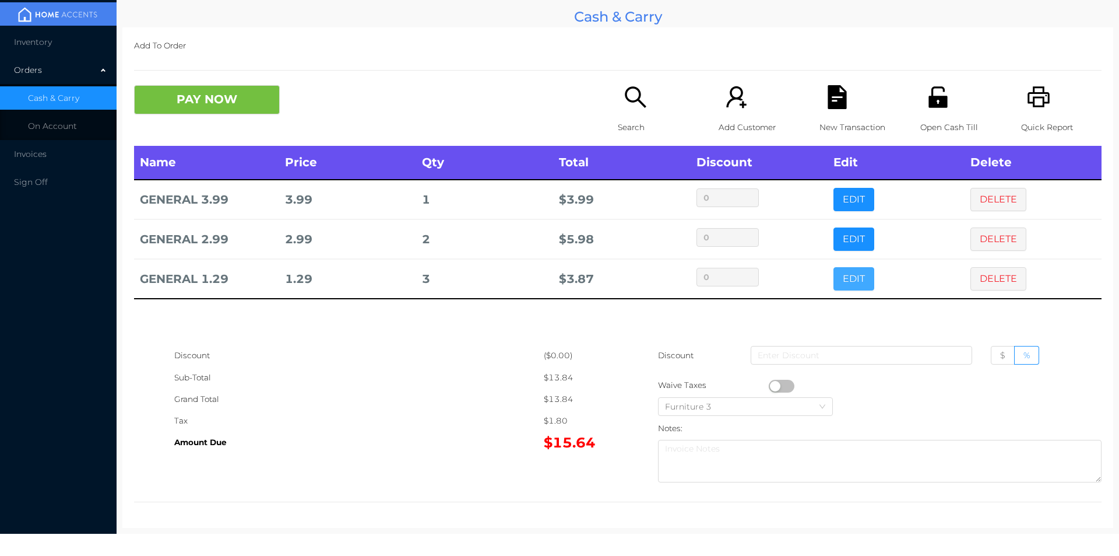
click at [855, 282] on button "EDIT" at bounding box center [854, 278] width 41 height 23
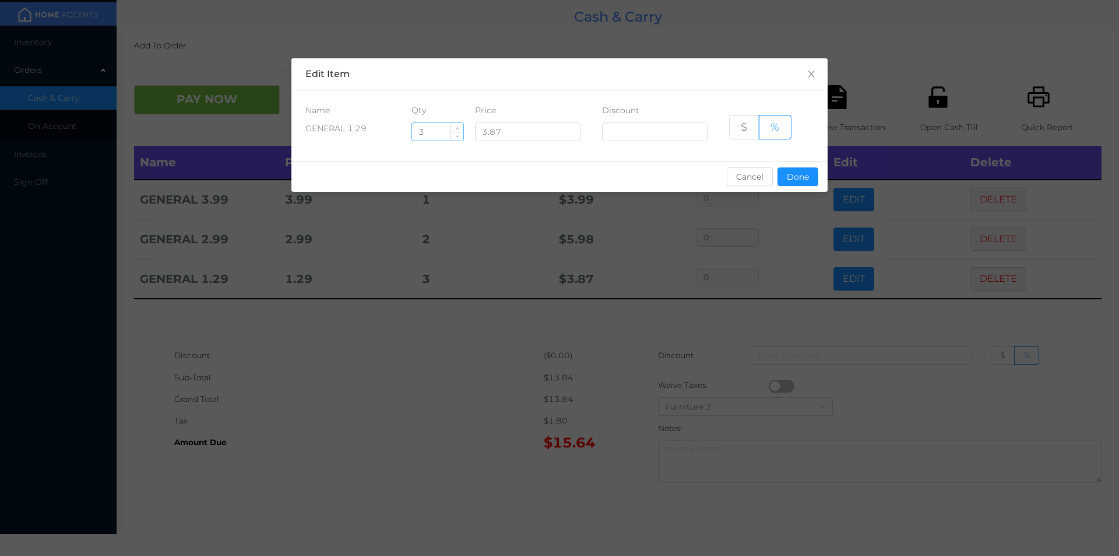
click at [437, 134] on input "3" at bounding box center [437, 131] width 51 height 17
type input "2"
click at [788, 173] on button "Done" at bounding box center [798, 176] width 41 height 19
type input "0%"
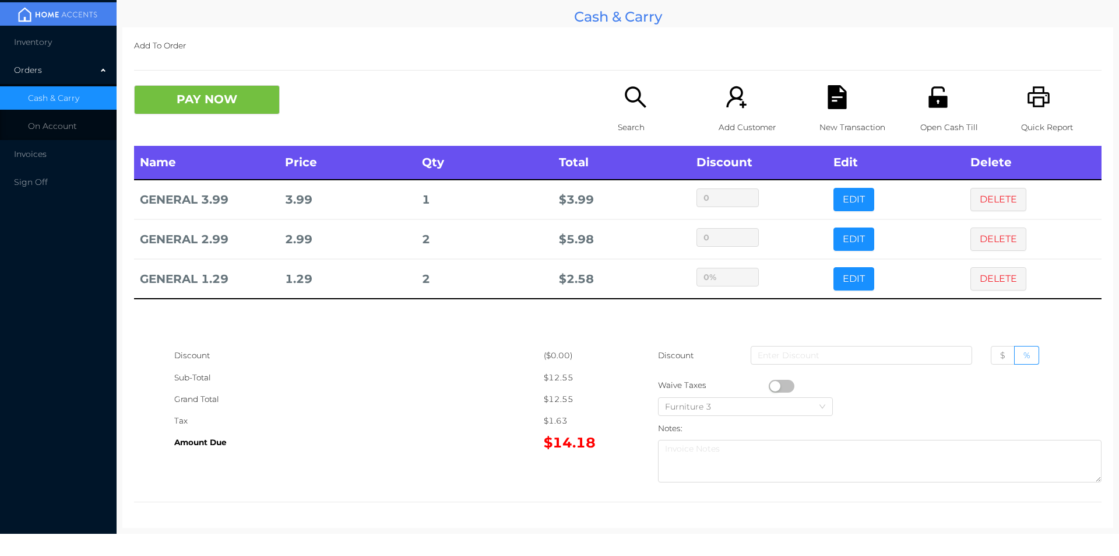
click at [683, 341] on div "Name Price Qty Total Discount Edit Delete GENERAL 3.99 3.99 1 $ 3.99 0 EDIT DEL…" at bounding box center [618, 245] width 968 height 199
click at [202, 111] on button "PAY NOW" at bounding box center [207, 99] width 146 height 29
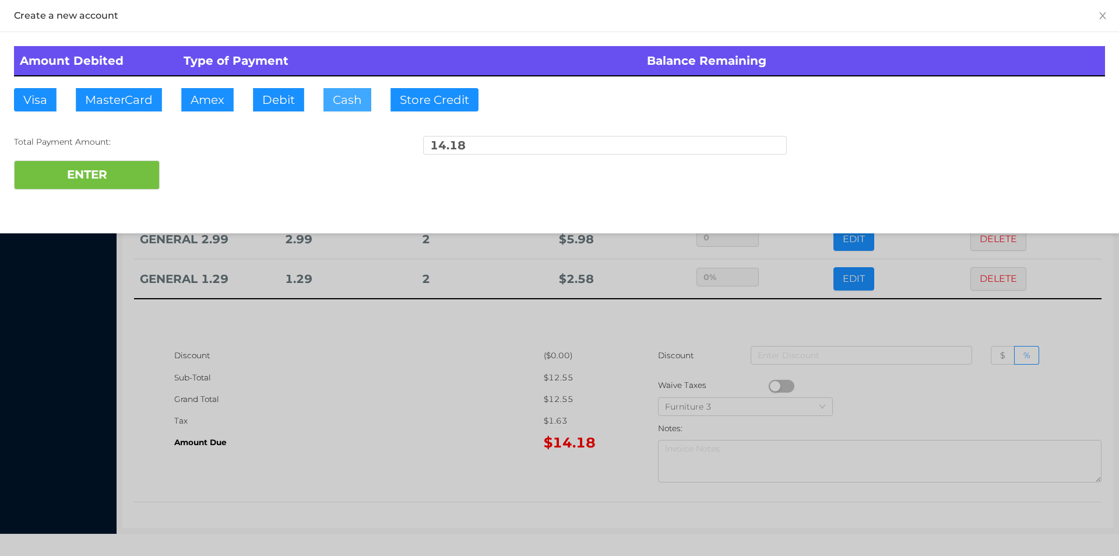
click at [340, 105] on button "Cash" at bounding box center [348, 99] width 48 height 23
type input "15."
click at [83, 182] on button "ENTER" at bounding box center [87, 174] width 146 height 29
type input "0"
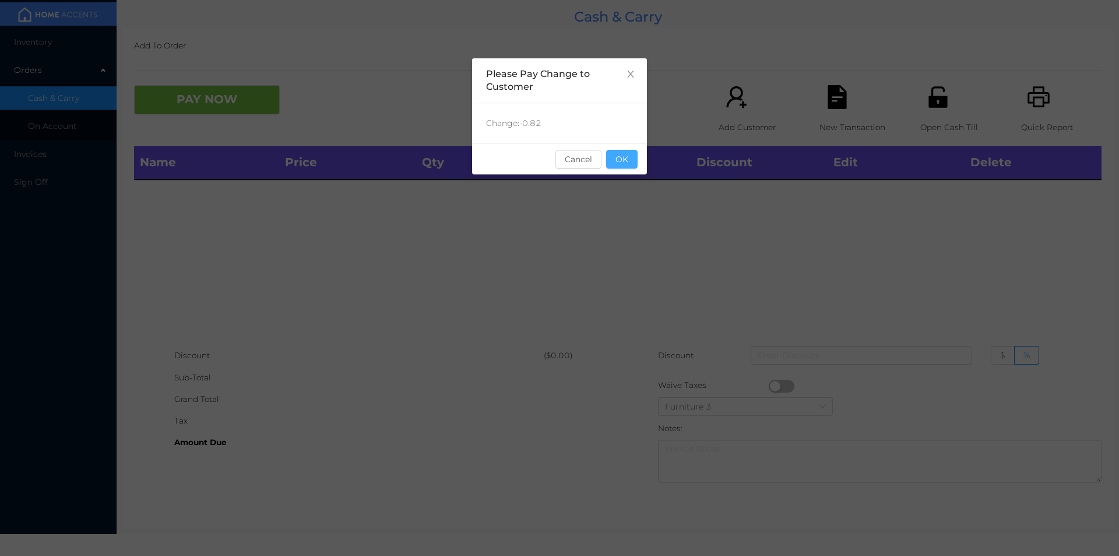
click at [628, 164] on button "OK" at bounding box center [621, 159] width 31 height 19
click at [621, 202] on div "Name Price Qty Total Discount Edit Delete" at bounding box center [618, 245] width 968 height 199
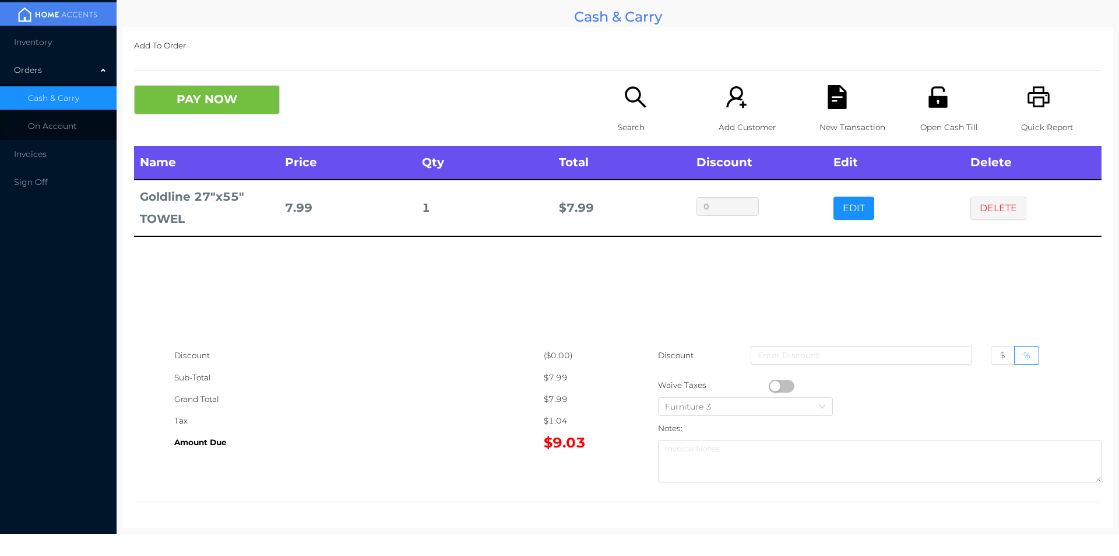
click at [645, 111] on div "Search" at bounding box center [658, 115] width 80 height 61
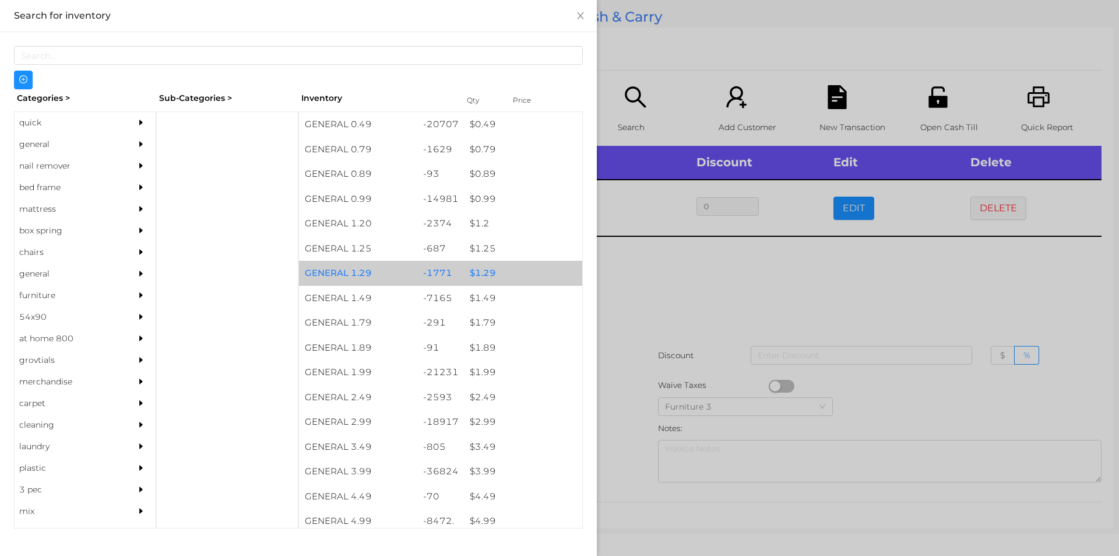
click at [471, 274] on div "$ 1.29" at bounding box center [523, 273] width 118 height 25
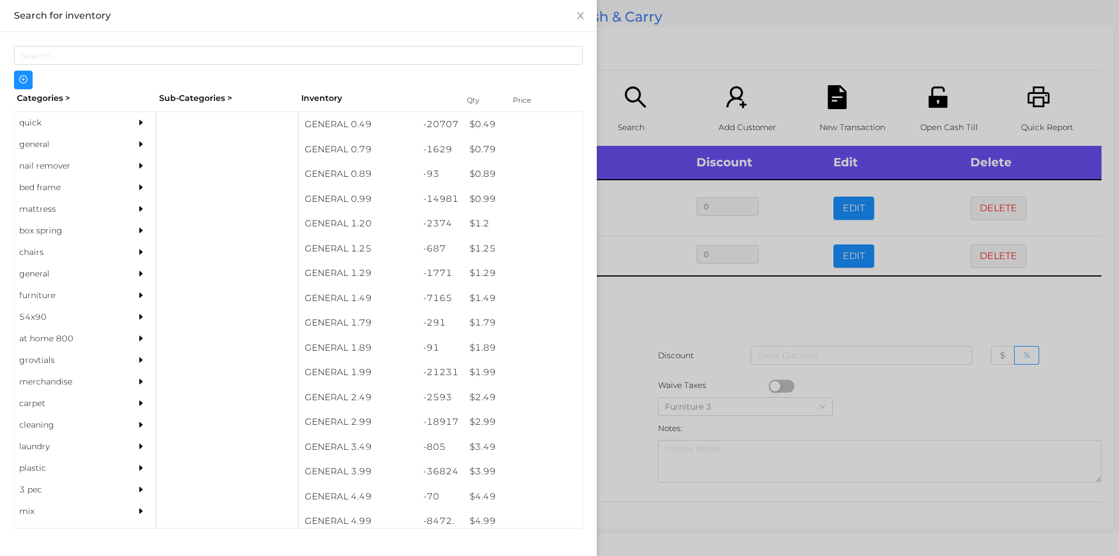
click at [613, 301] on div at bounding box center [559, 278] width 1119 height 556
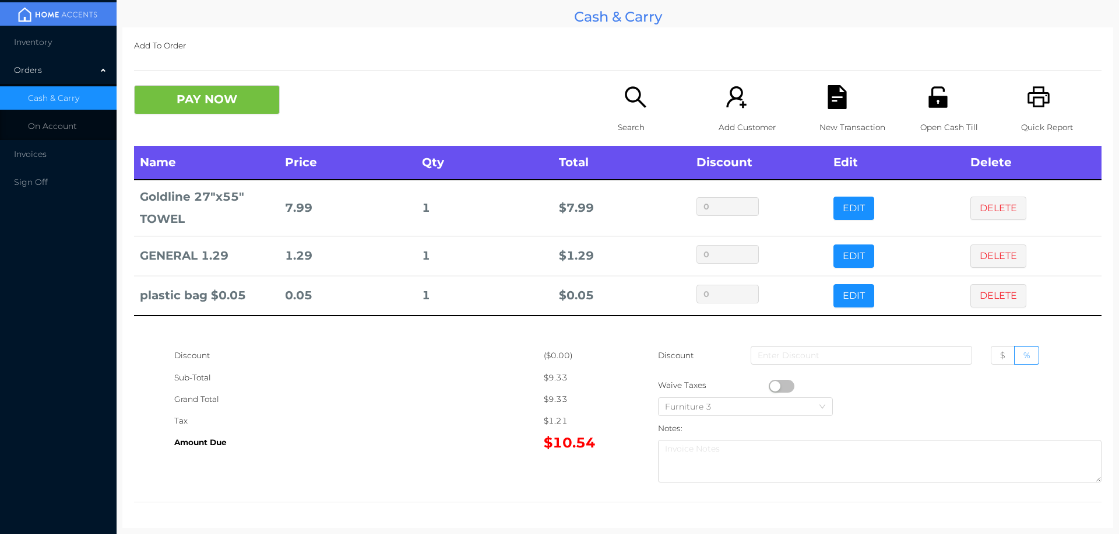
click at [1042, 103] on icon "icon: printer" at bounding box center [1039, 96] width 22 height 21
click at [834, 102] on icon "icon: file-text" at bounding box center [837, 97] width 19 height 24
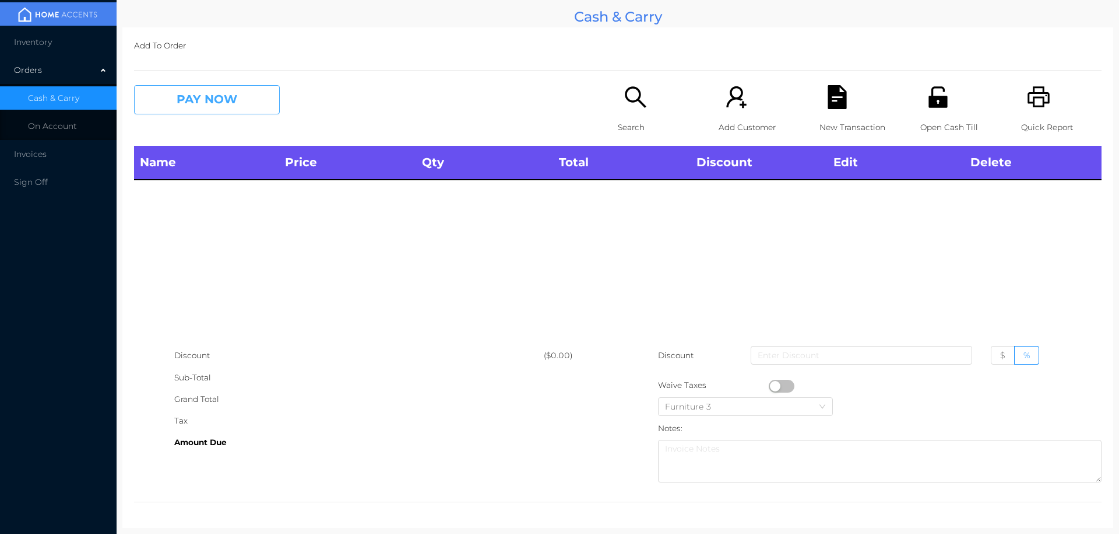
click at [236, 99] on button "PAY NOW" at bounding box center [207, 99] width 146 height 29
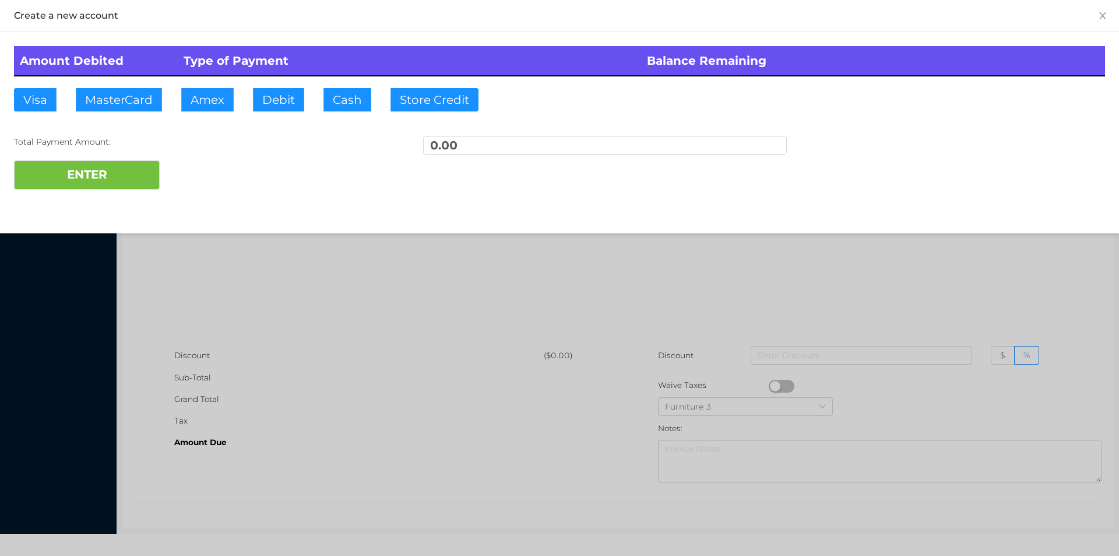
click at [1049, 251] on div at bounding box center [559, 278] width 1119 height 556
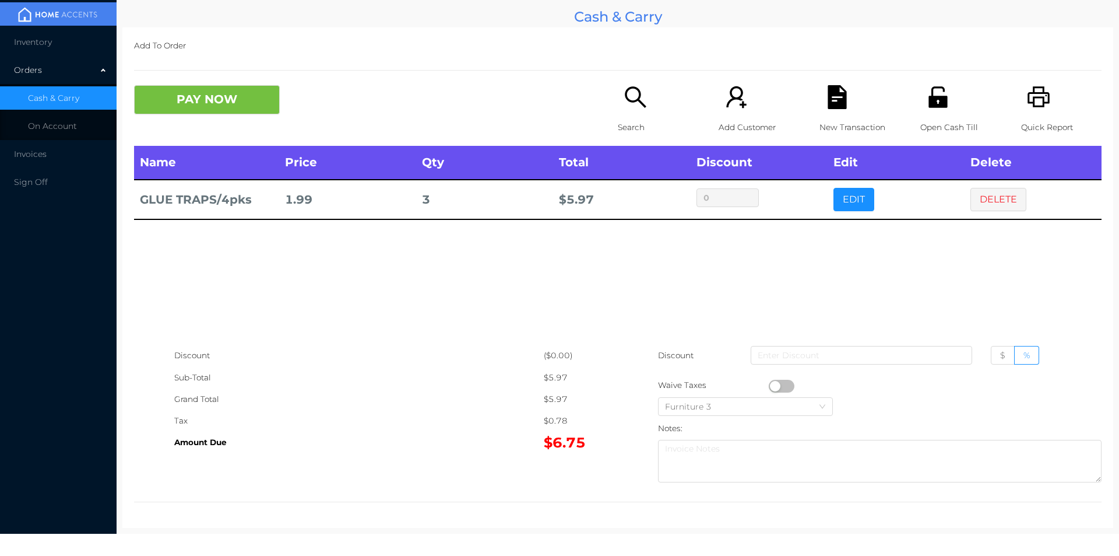
click at [233, 106] on button "PAY NOW" at bounding box center [207, 99] width 146 height 29
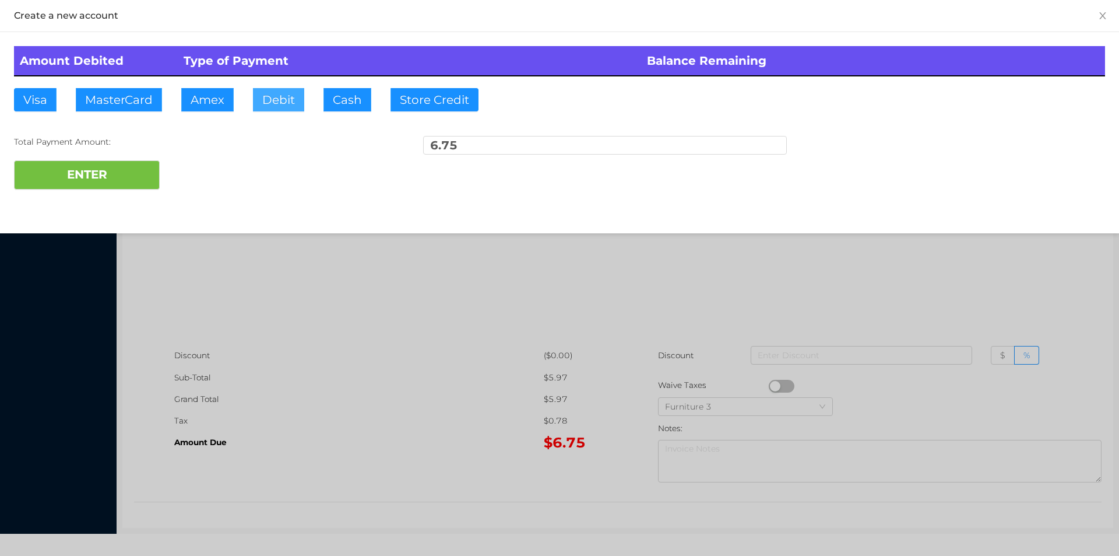
click at [282, 93] on button "Debit" at bounding box center [278, 99] width 51 height 23
click at [137, 173] on button "ENTER" at bounding box center [87, 174] width 146 height 29
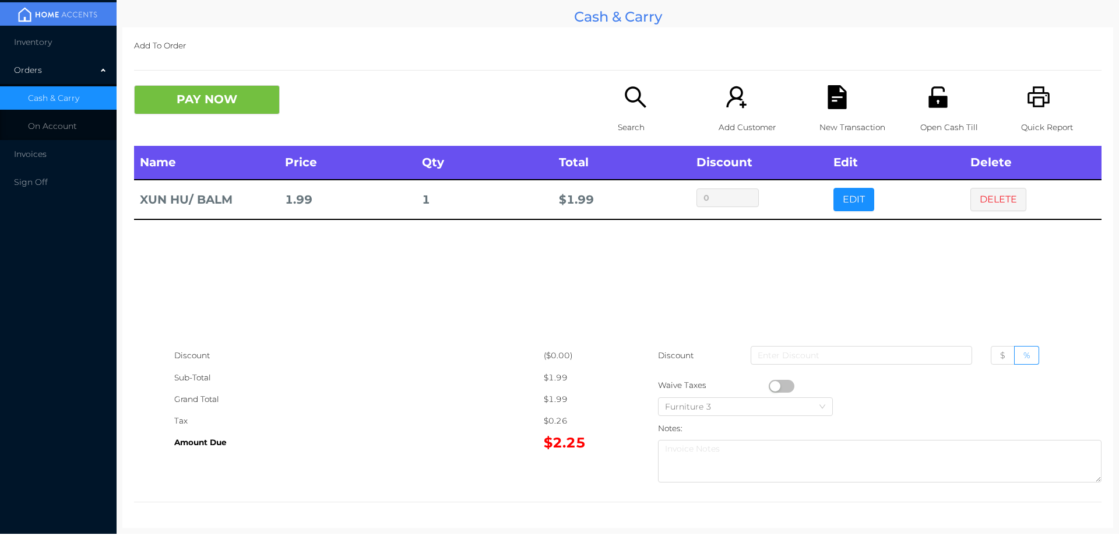
click at [995, 202] on button "DELETE" at bounding box center [999, 199] width 56 height 23
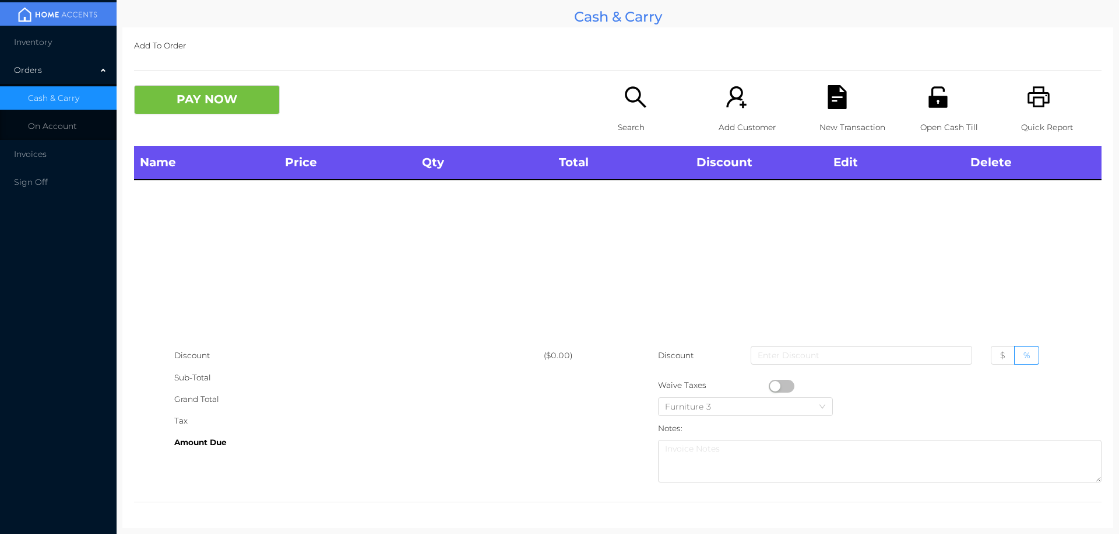
click at [1041, 76] on div "Add To Order PAY NOW Search Add Customer New Transaction Open Cash Till Quick R…" at bounding box center [617, 277] width 991 height 500
click at [221, 100] on button "PAY NOW" at bounding box center [207, 99] width 146 height 29
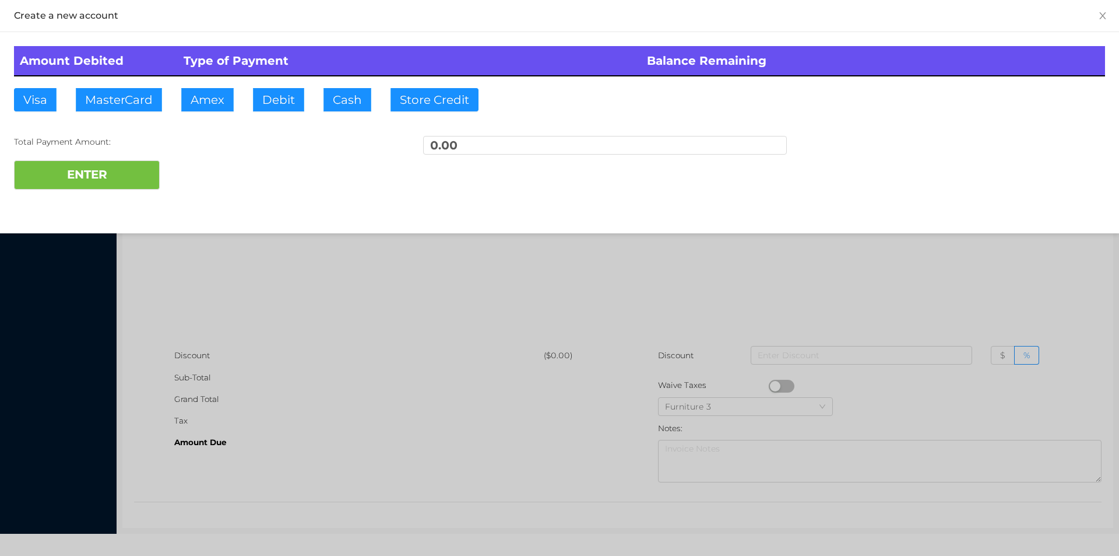
click at [235, 259] on div at bounding box center [559, 278] width 1119 height 556
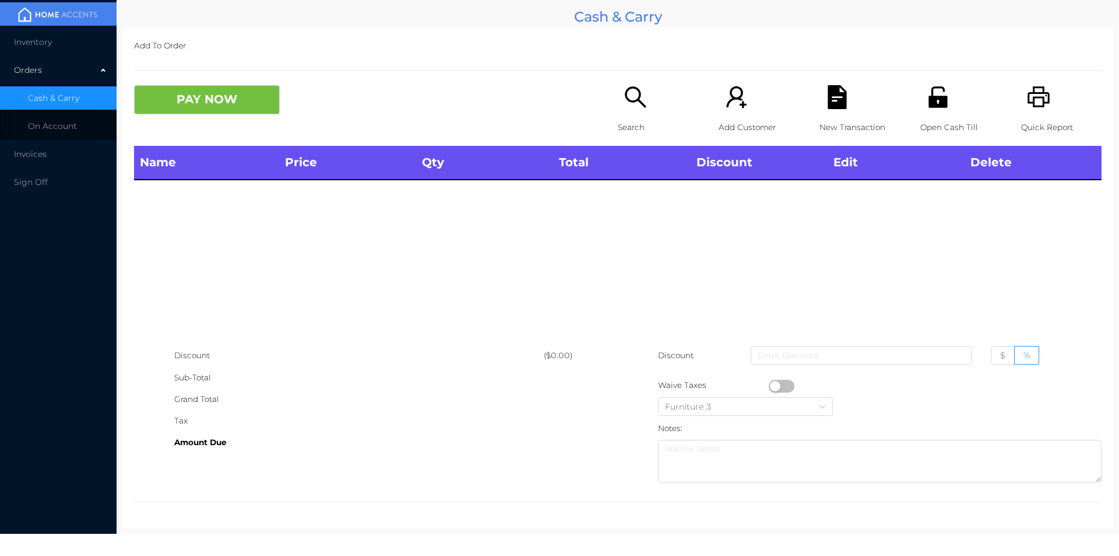
click at [1038, 99] on icon "icon: printer" at bounding box center [1039, 97] width 24 height 24
click at [631, 113] on div "Search" at bounding box center [658, 115] width 80 height 61
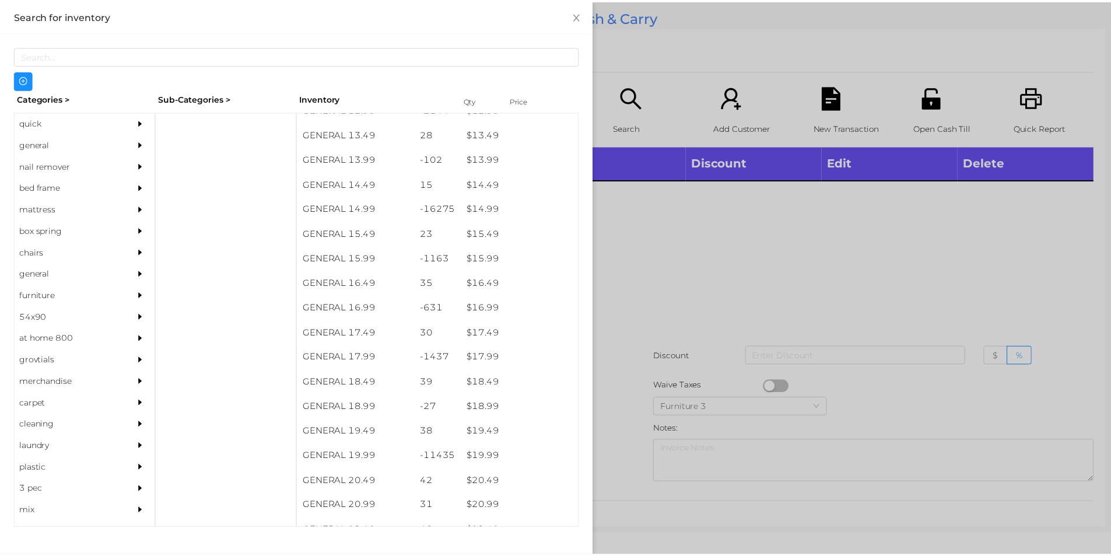
scroll to position [924, 0]
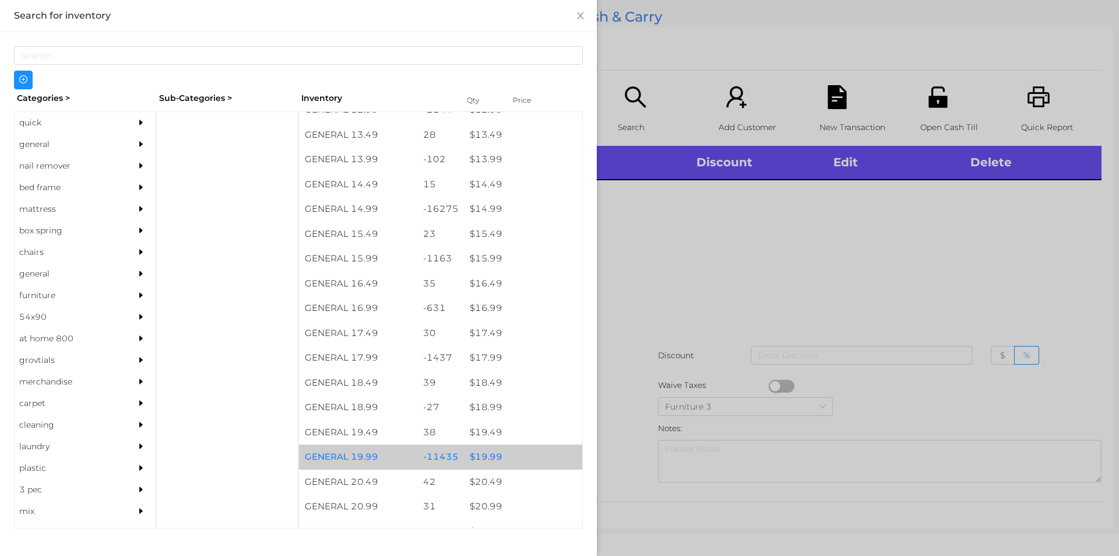
click at [488, 458] on div "$ 19.99" at bounding box center [523, 456] width 118 height 25
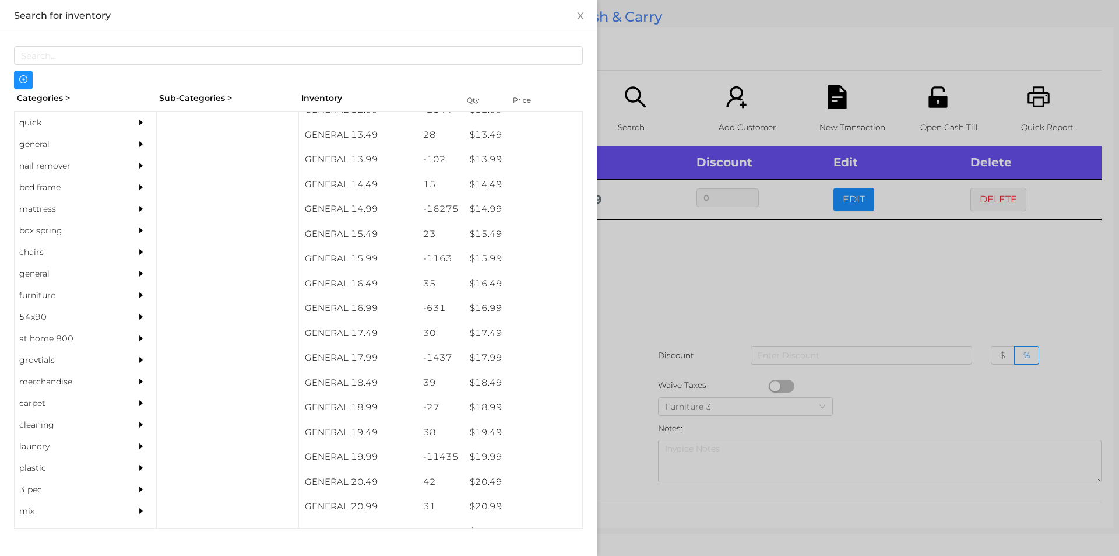
click at [633, 437] on div at bounding box center [559, 278] width 1119 height 556
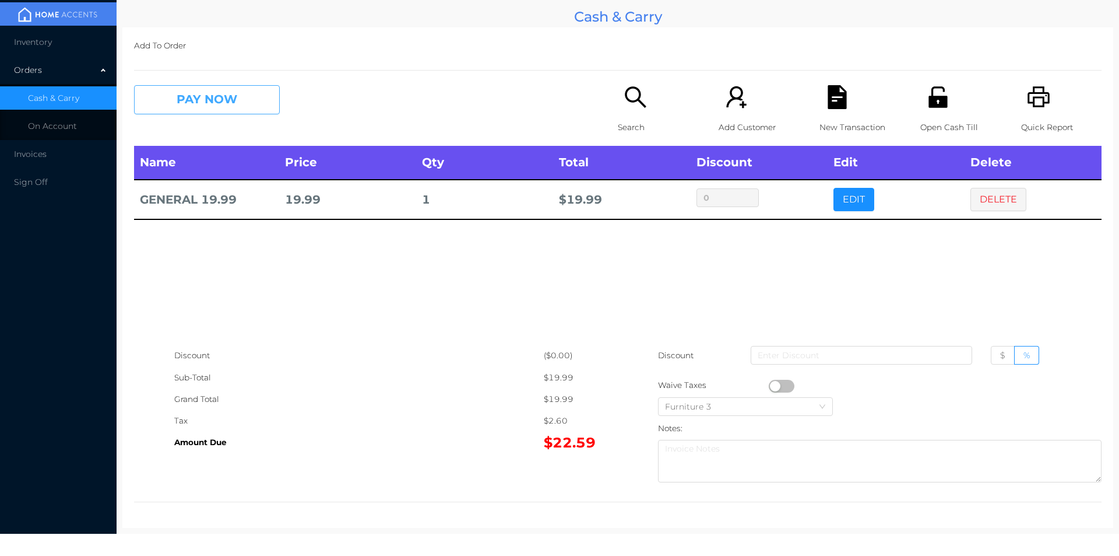
click at [194, 100] on button "PAY NOW" at bounding box center [207, 99] width 146 height 29
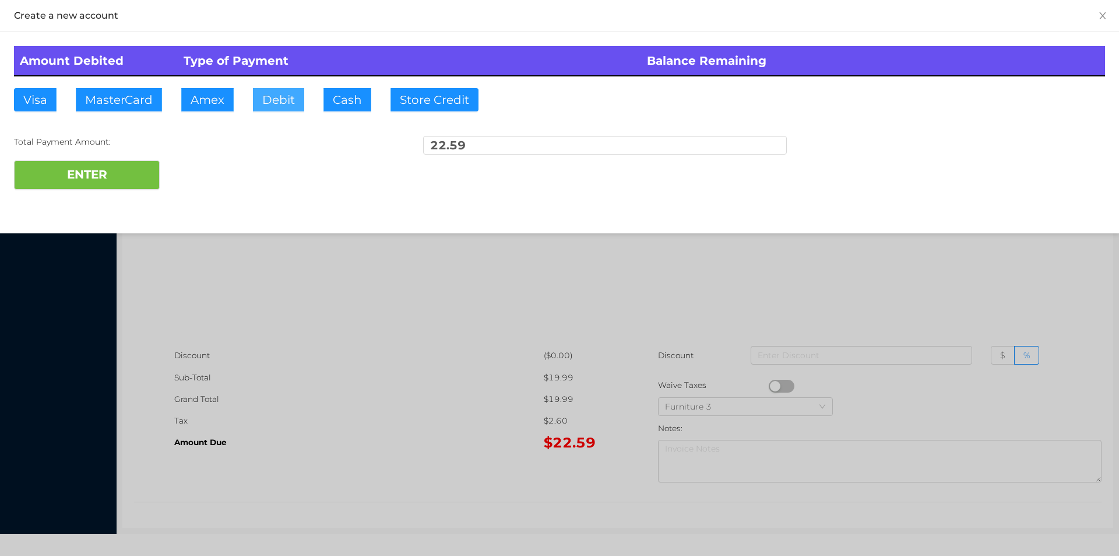
click at [274, 105] on button "Debit" at bounding box center [278, 99] width 51 height 23
click at [100, 184] on button "ENTER" at bounding box center [87, 174] width 146 height 29
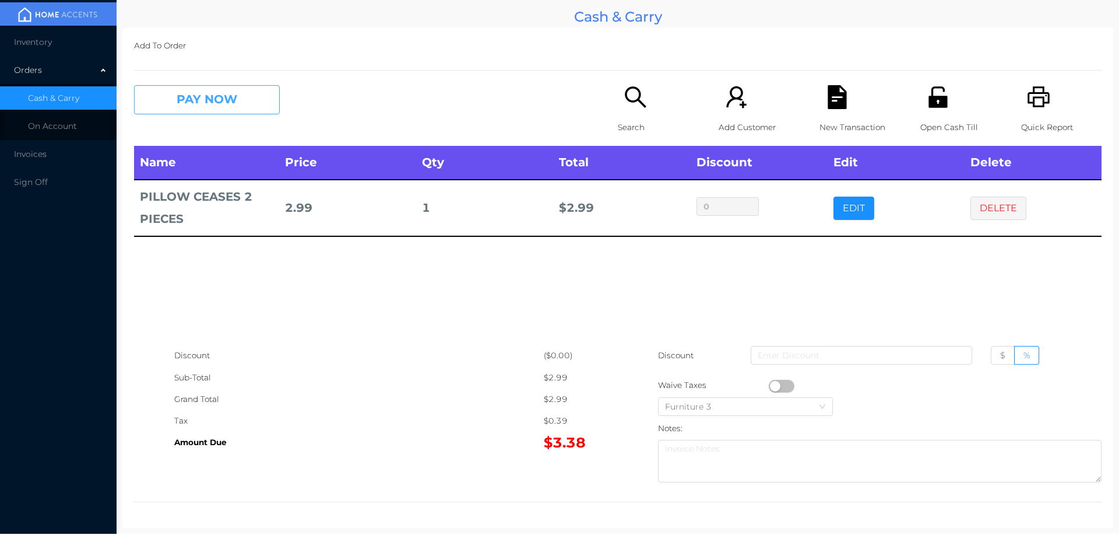
click at [211, 100] on button "PAY NOW" at bounding box center [207, 99] width 146 height 29
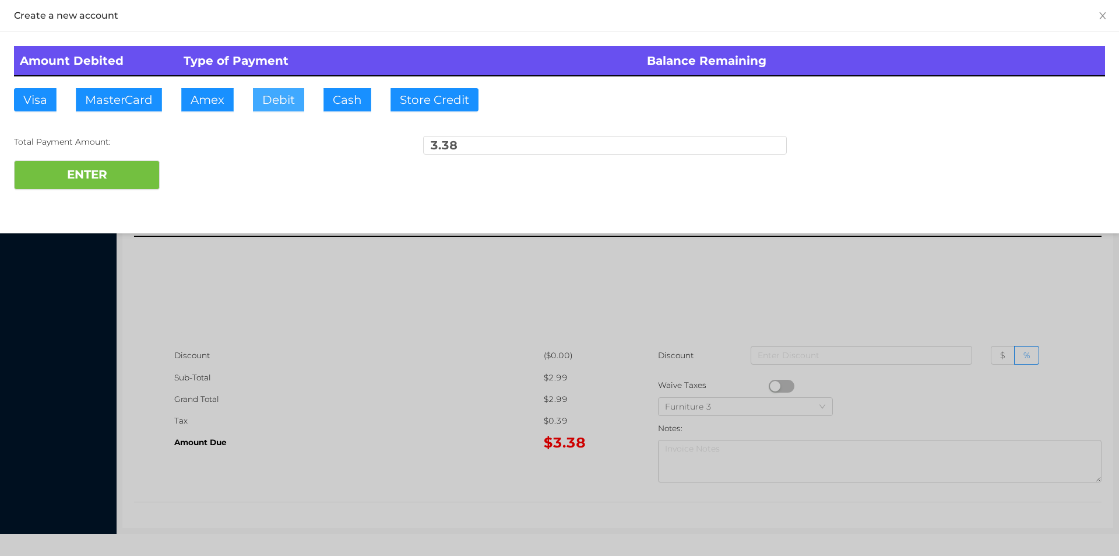
click at [265, 89] on button "Debit" at bounding box center [278, 99] width 51 height 23
click at [104, 173] on button "ENTER" at bounding box center [87, 174] width 146 height 29
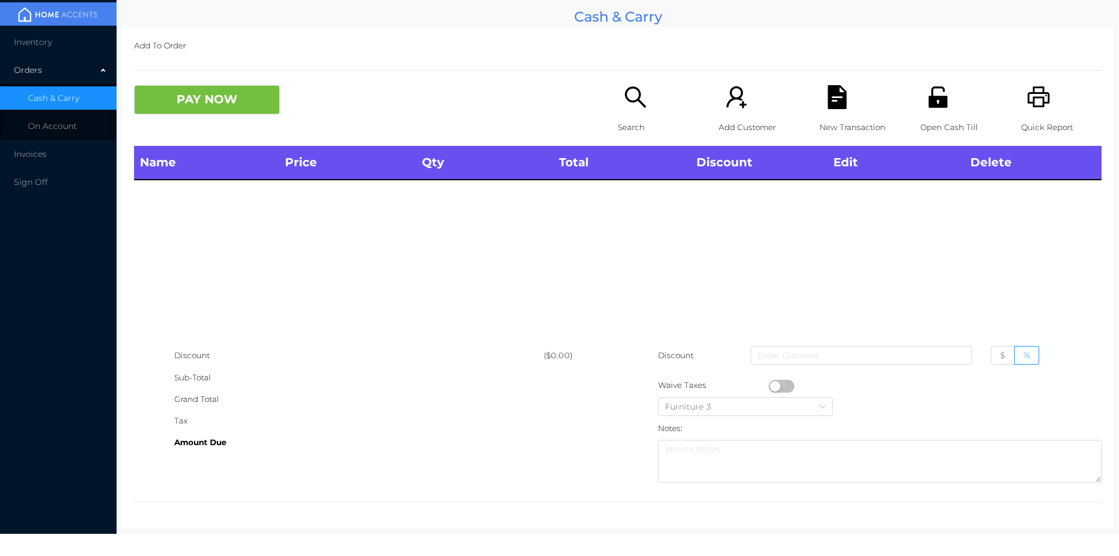
click at [624, 105] on icon "icon: search" at bounding box center [636, 97] width 24 height 24
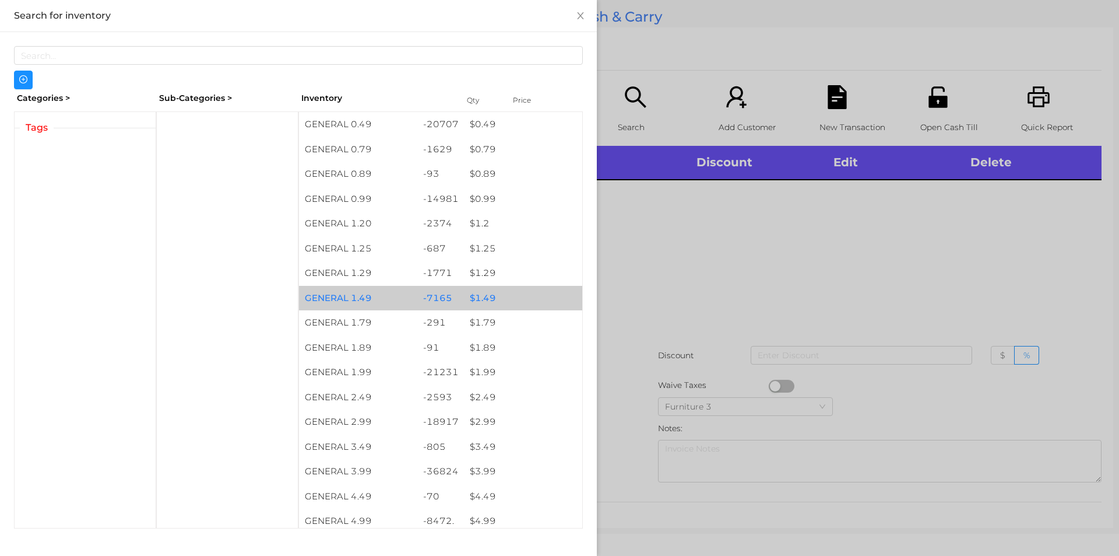
click at [333, 294] on div "GENERAL 1.49" at bounding box center [358, 298] width 118 height 25
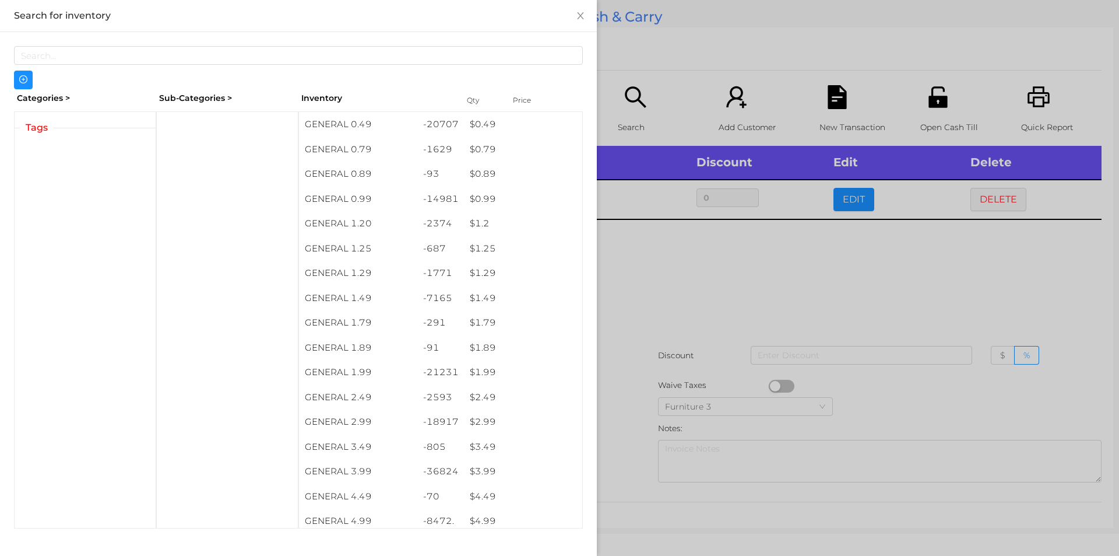
click at [712, 298] on div at bounding box center [559, 278] width 1119 height 556
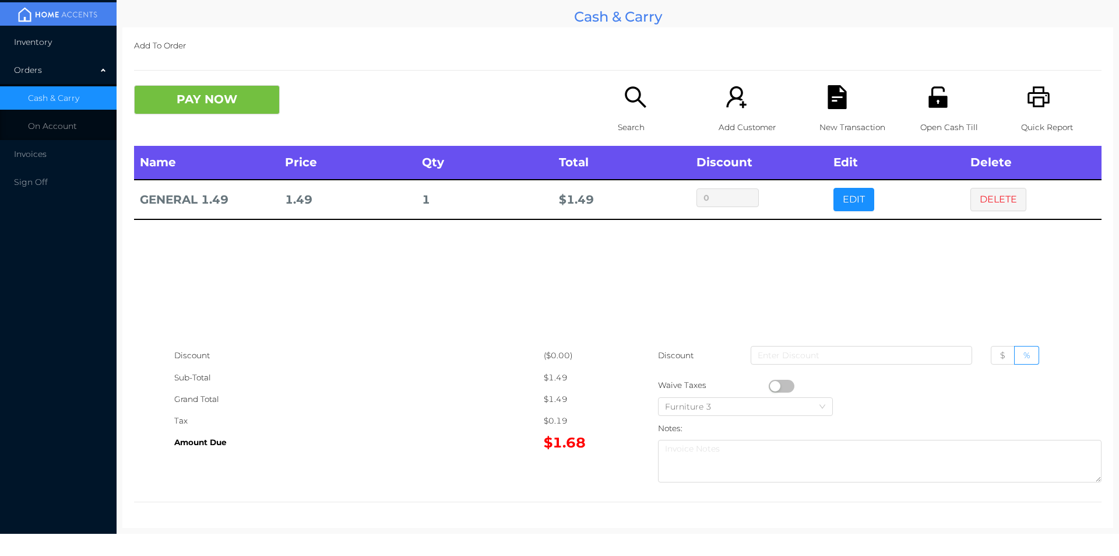
click at [31, 51] on li "Inventory" at bounding box center [58, 41] width 117 height 23
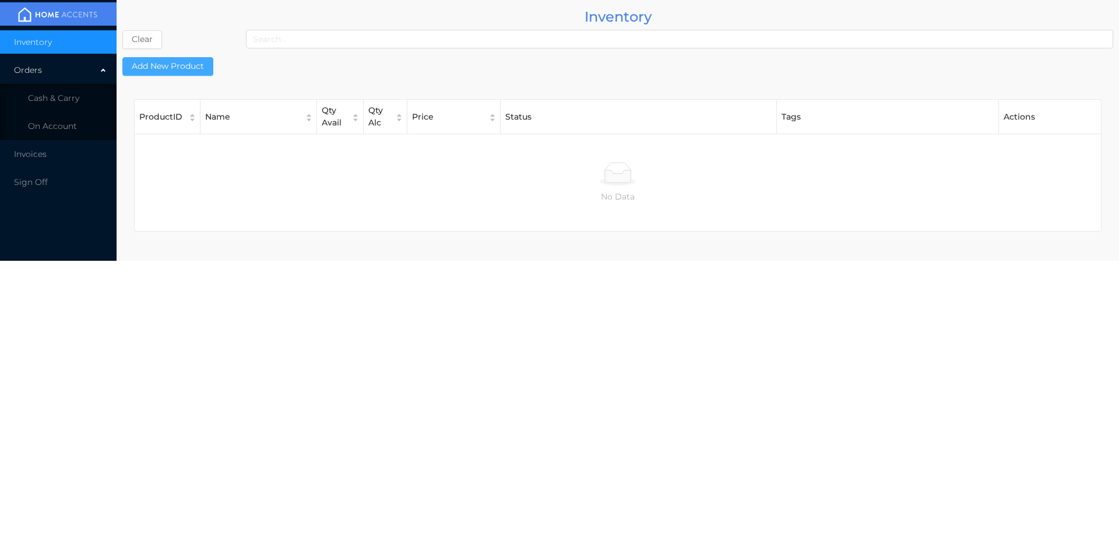
click at [163, 73] on button "Add New Product" at bounding box center [167, 66] width 91 height 19
click at [52, 99] on span "Cash & Carry" at bounding box center [53, 98] width 51 height 10
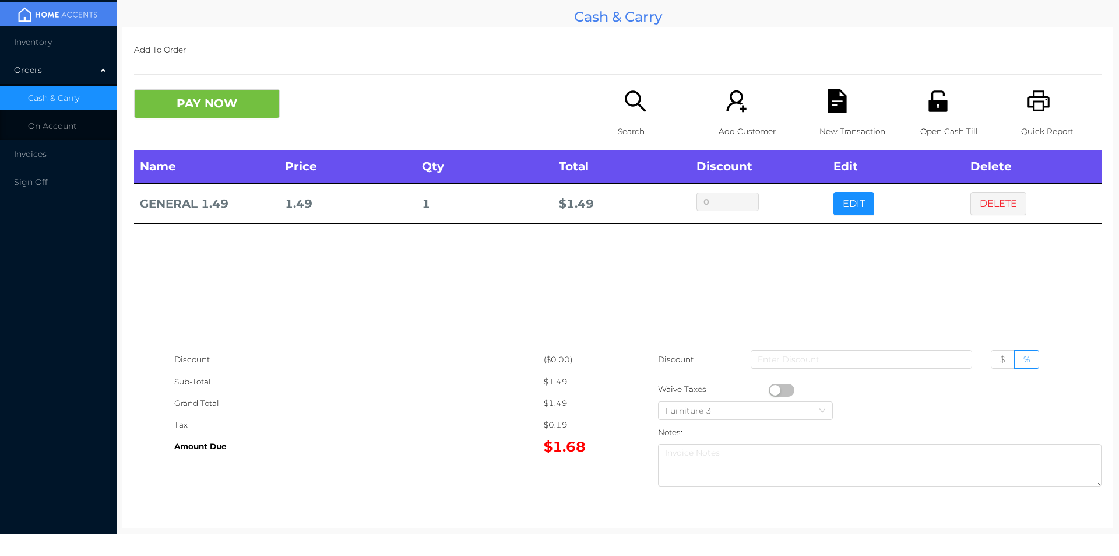
click at [618, 99] on div "Search" at bounding box center [658, 119] width 80 height 61
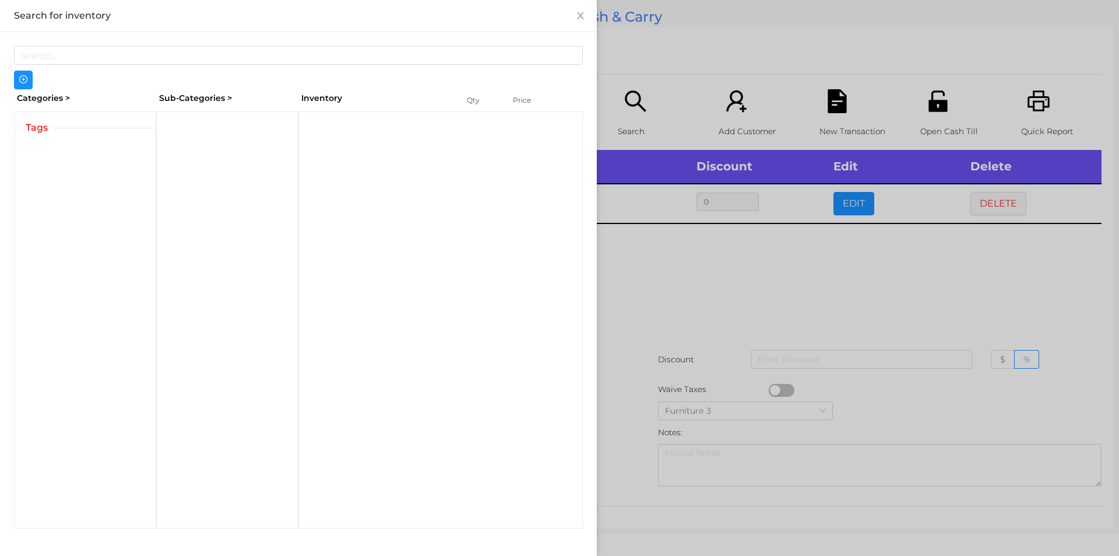
click at [643, 272] on div at bounding box center [559, 278] width 1119 height 556
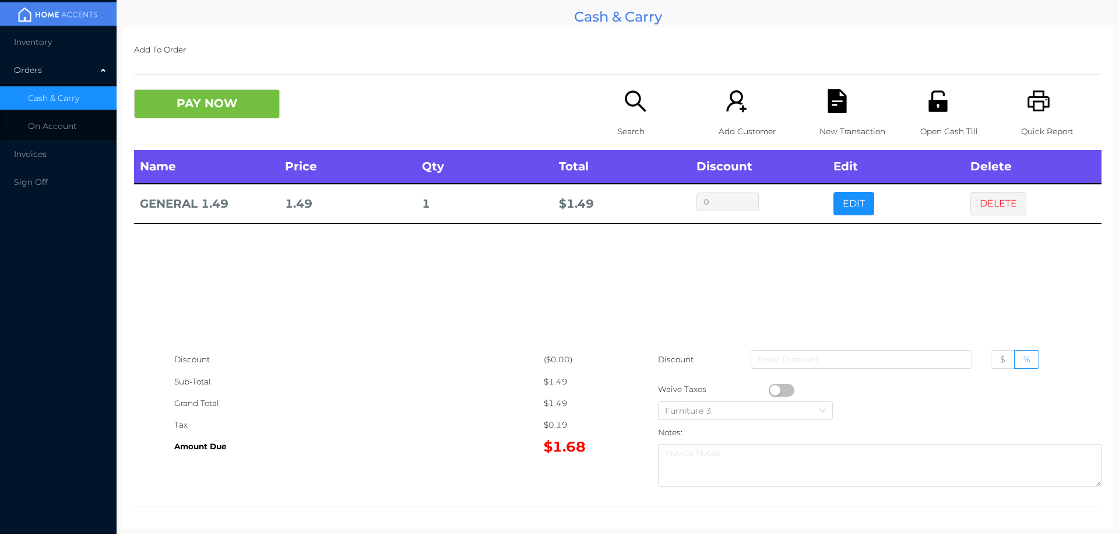
click at [639, 102] on icon "icon: search" at bounding box center [636, 101] width 24 height 24
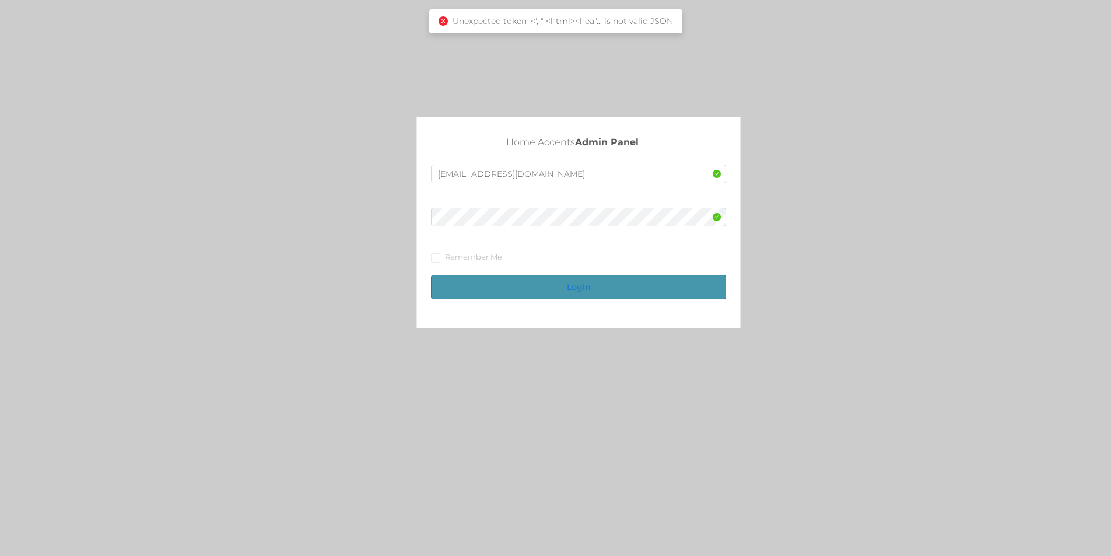
click at [583, 291] on button "Login" at bounding box center [578, 287] width 295 height 24
click at [580, 296] on button "Login" at bounding box center [578, 287] width 295 height 24
click at [562, 287] on button "Login" at bounding box center [578, 287] width 295 height 24
click at [559, 289] on button "Login" at bounding box center [578, 287] width 295 height 24
click at [547, 286] on button "Login" at bounding box center [578, 287] width 295 height 24
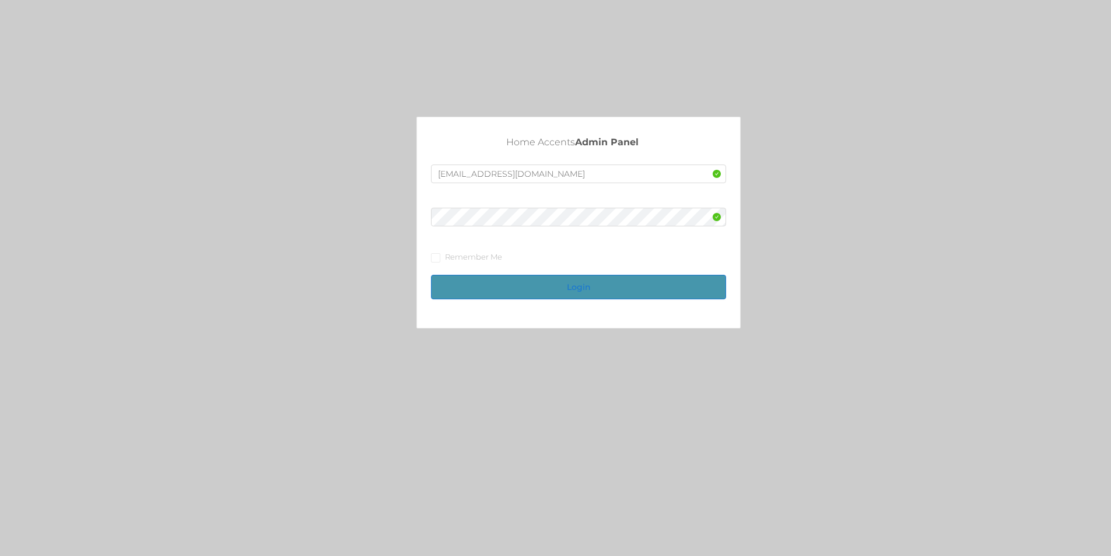
click at [547, 286] on button "Login" at bounding box center [578, 287] width 295 height 24
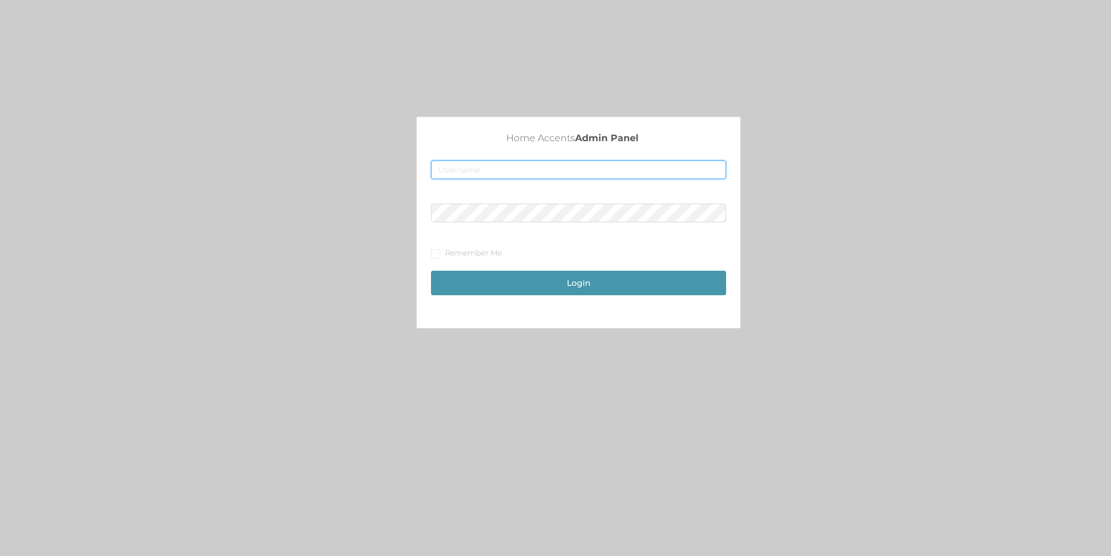
type input "[EMAIL_ADDRESS][DOMAIN_NAME]"
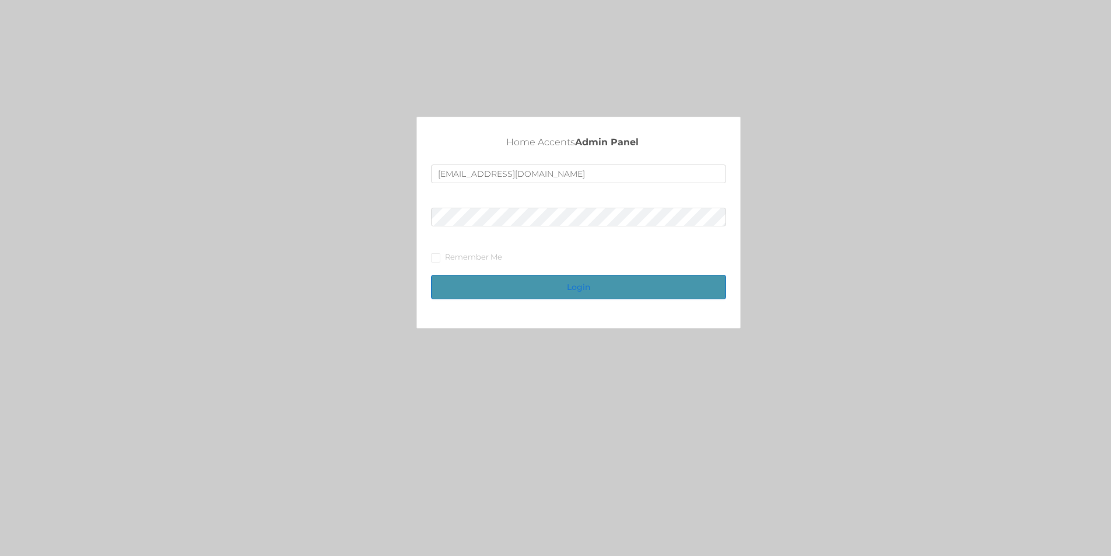
click at [574, 286] on button "Login" at bounding box center [578, 287] width 295 height 24
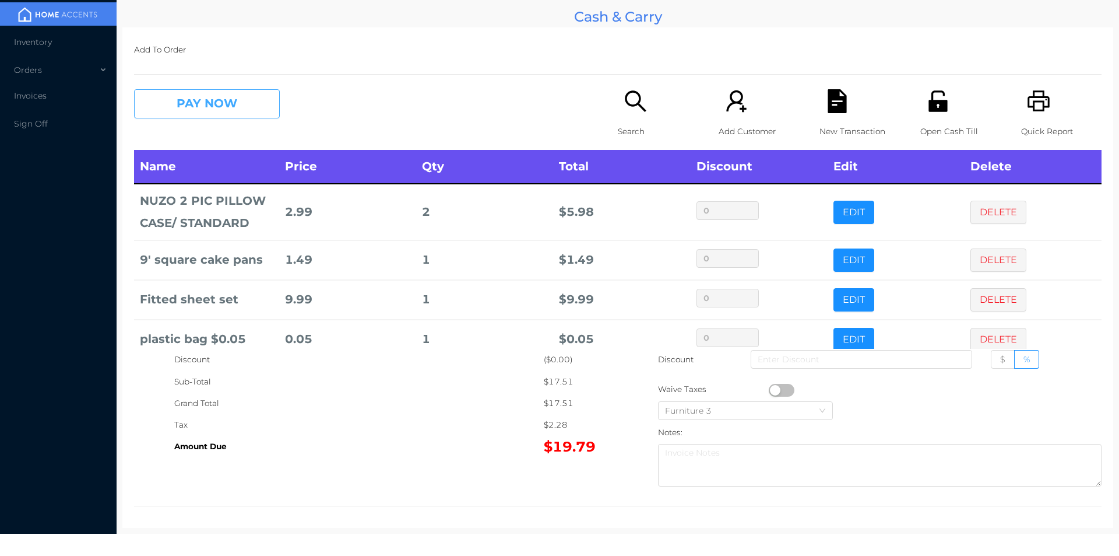
click at [185, 108] on button "PAY NOW" at bounding box center [207, 103] width 146 height 29
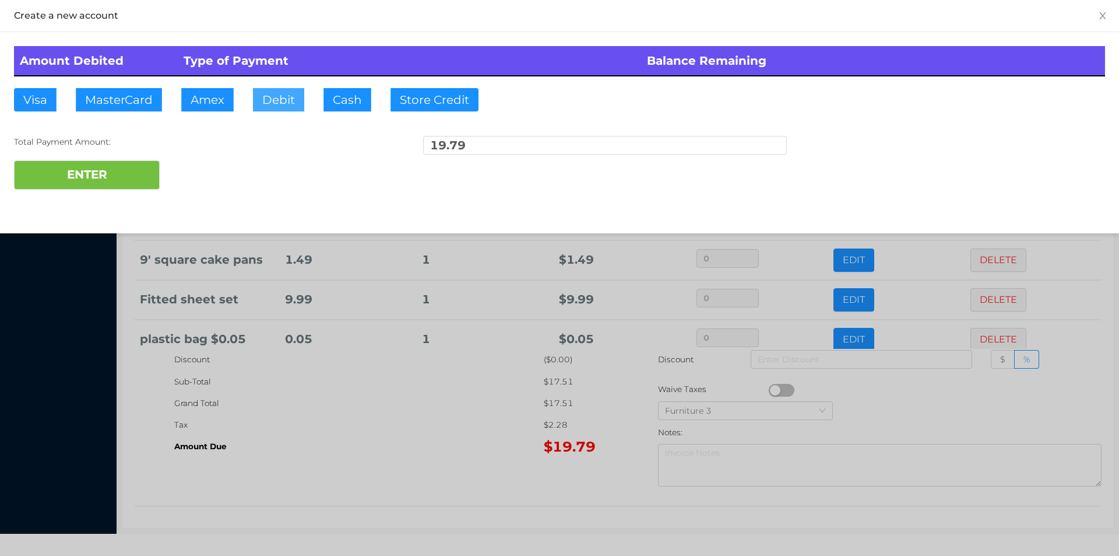
click at [279, 101] on button "Debit" at bounding box center [278, 99] width 51 height 23
click at [112, 175] on button "ENTER" at bounding box center [87, 174] width 146 height 29
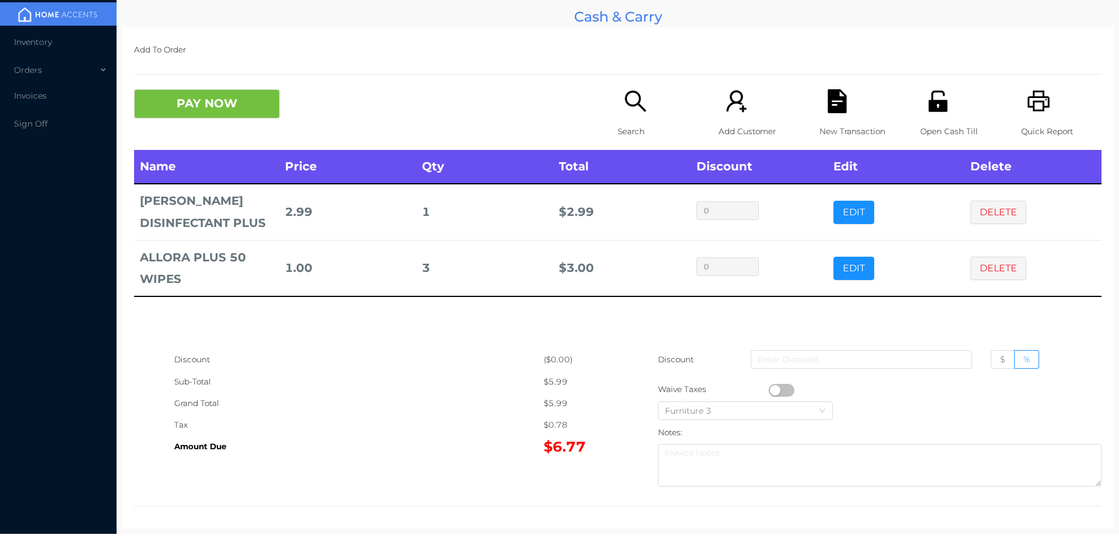
click at [625, 102] on icon "icon: search" at bounding box center [635, 100] width 21 height 21
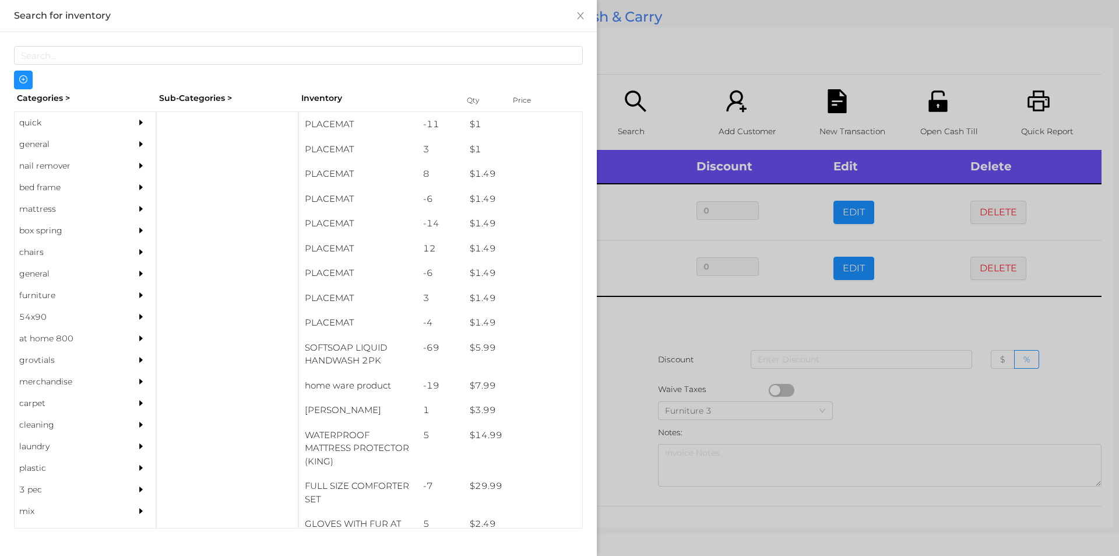
click at [29, 121] on div "quick" at bounding box center [68, 123] width 106 height 22
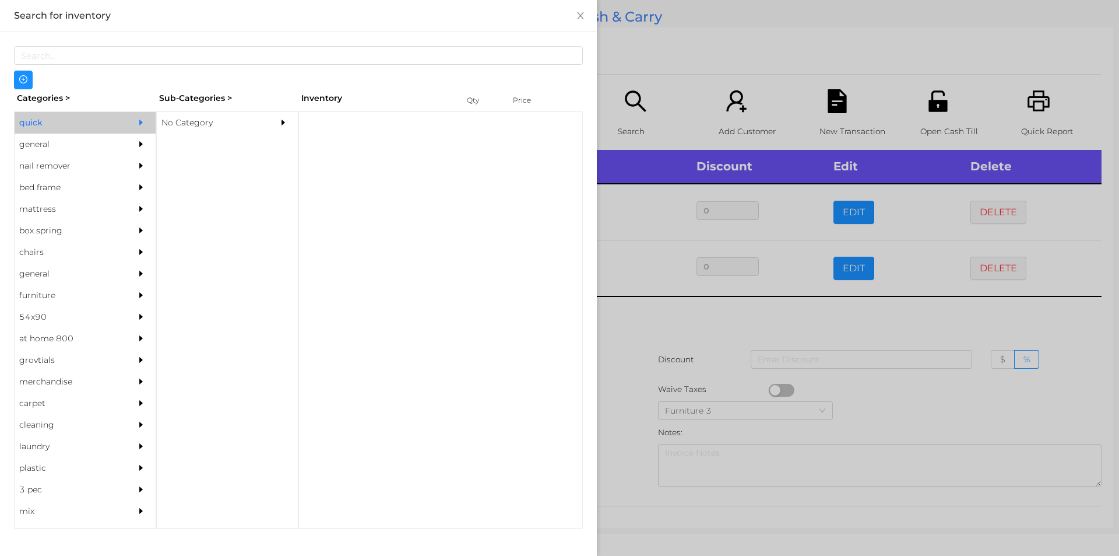
click at [187, 122] on div "No Category" at bounding box center [210, 123] width 106 height 22
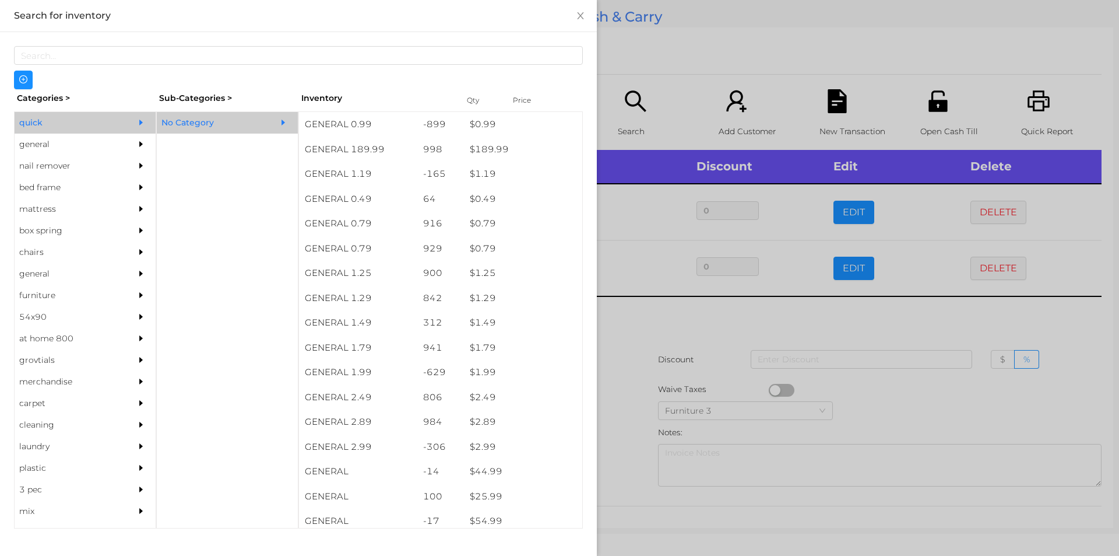
click at [42, 149] on div "general" at bounding box center [68, 145] width 106 height 22
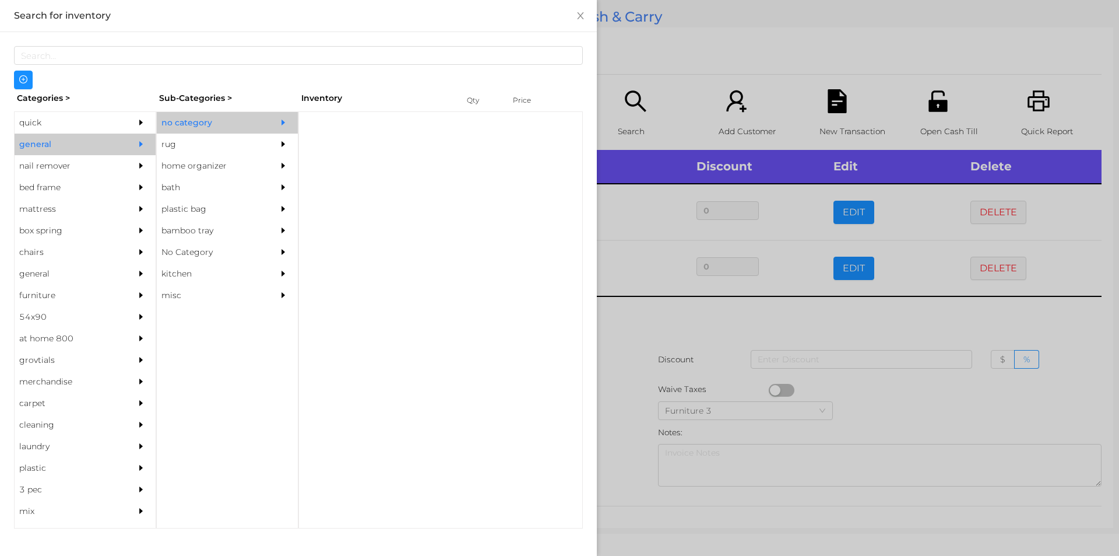
click at [181, 127] on div "no category" at bounding box center [210, 123] width 106 height 22
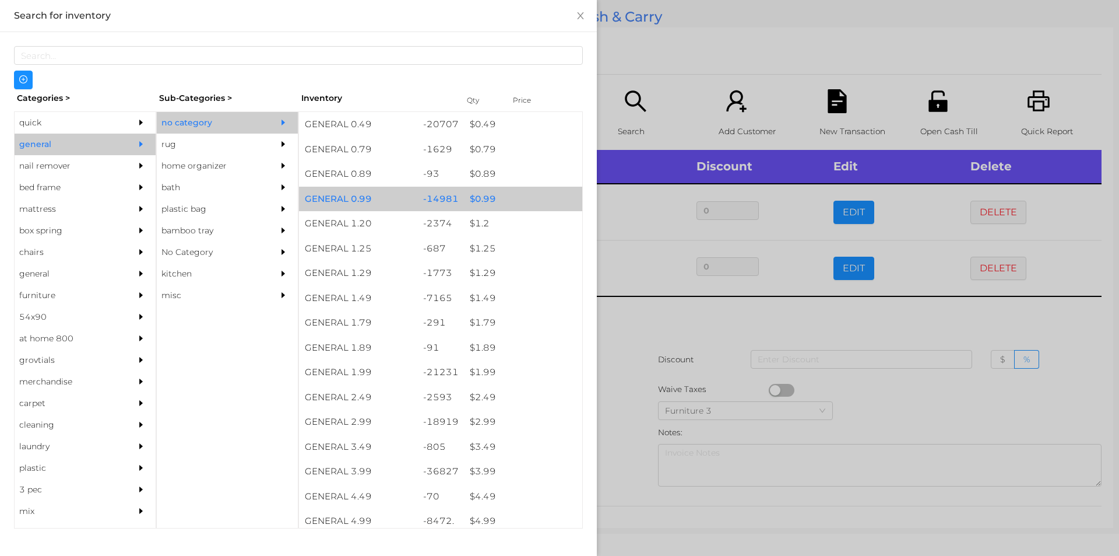
click at [329, 201] on div "GENERAL 0.99" at bounding box center [358, 199] width 118 height 25
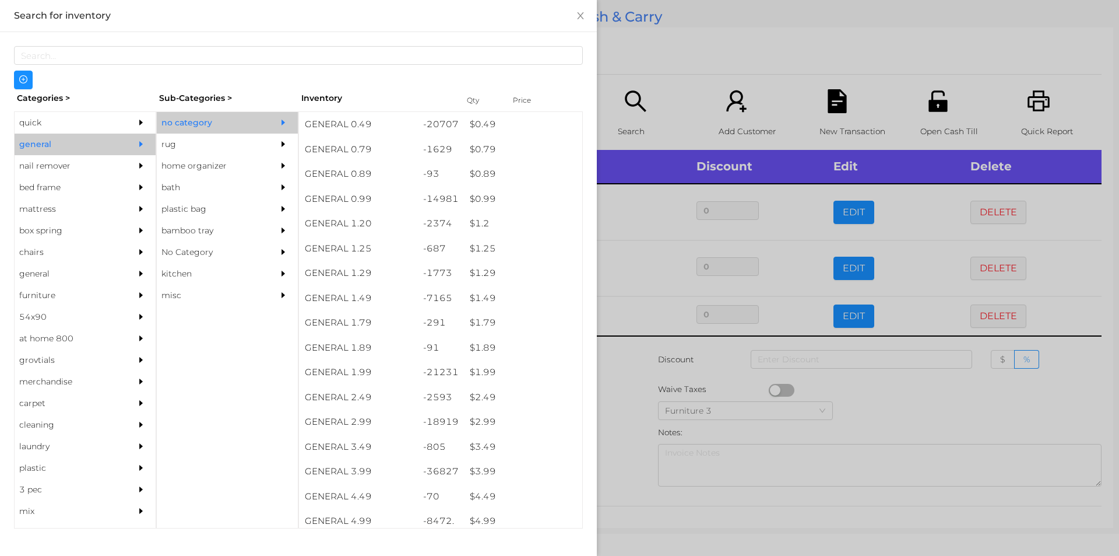
click at [613, 472] on div at bounding box center [559, 278] width 1119 height 556
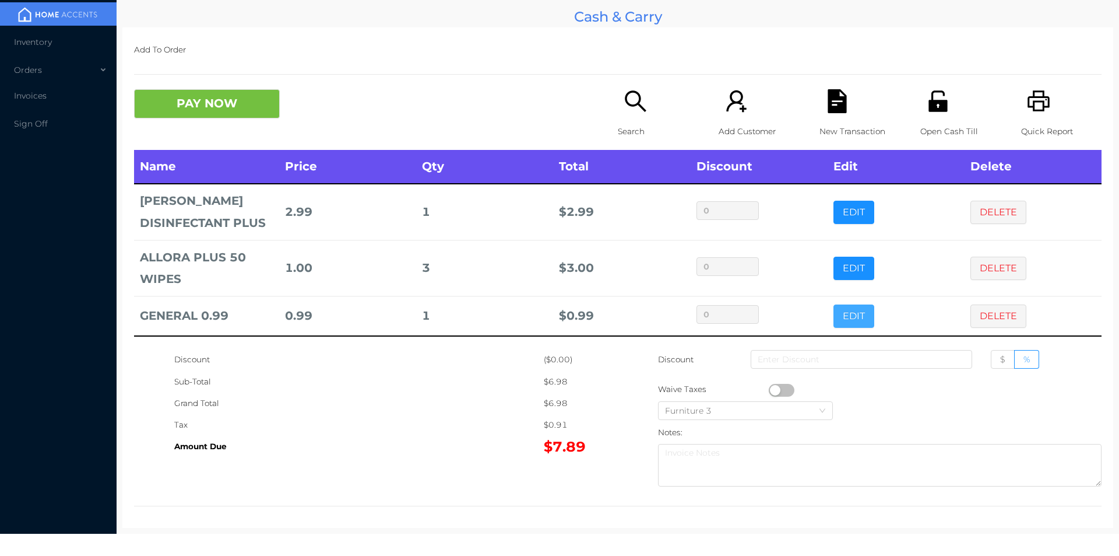
click at [834, 317] on button "EDIT" at bounding box center [854, 315] width 41 height 23
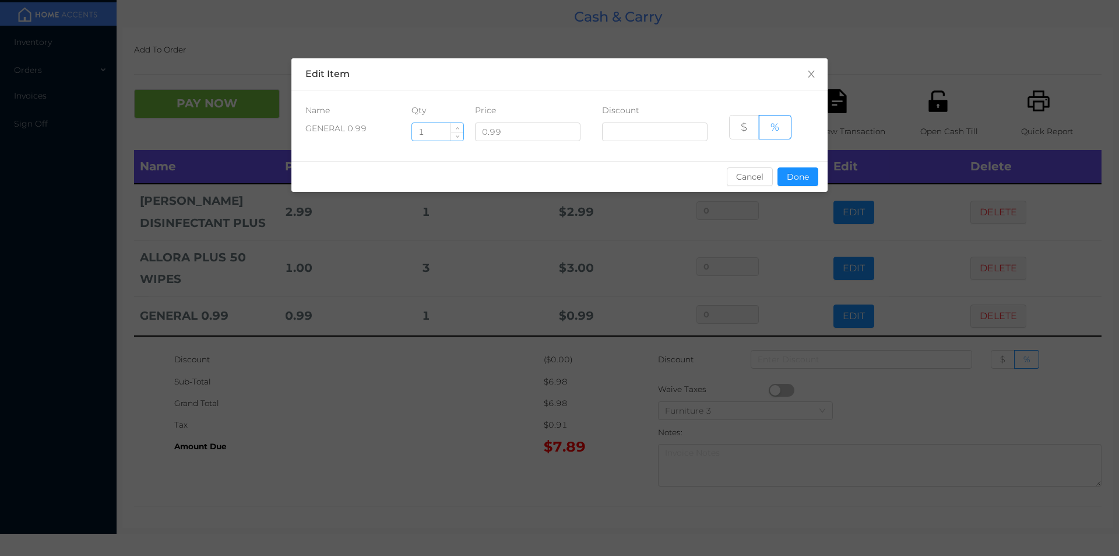
click at [424, 134] on input "1" at bounding box center [437, 131] width 51 height 17
type input "2"
click at [795, 171] on button "Done" at bounding box center [798, 176] width 41 height 19
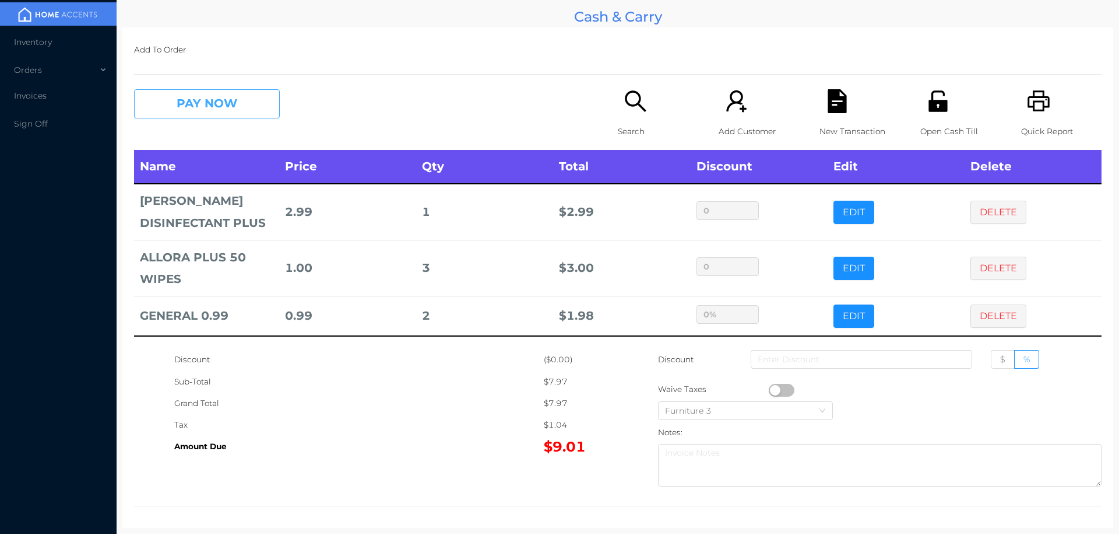
click at [227, 108] on button "PAY NOW" at bounding box center [207, 103] width 146 height 29
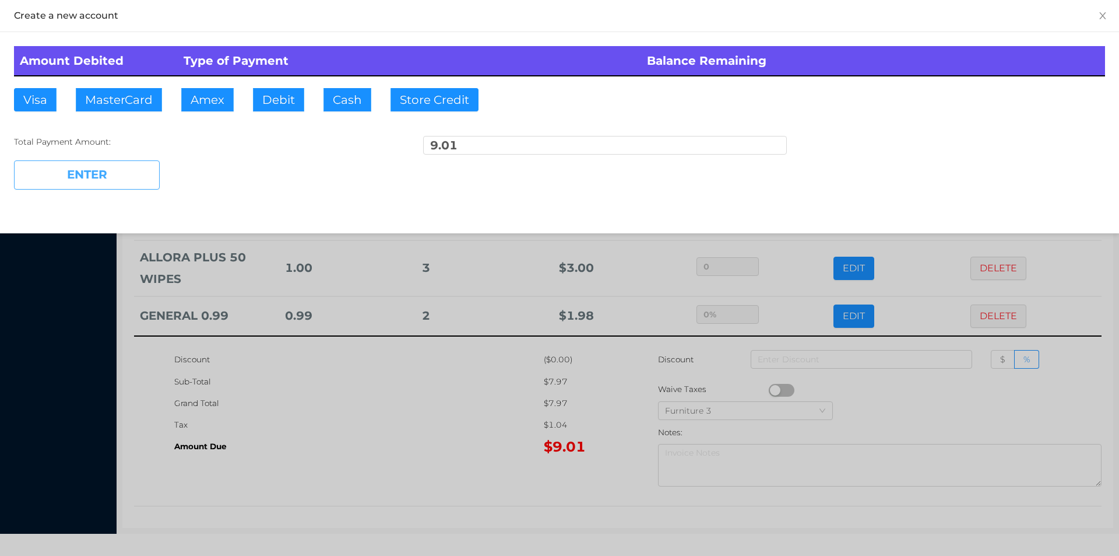
click at [100, 189] on button "ENTER" at bounding box center [87, 174] width 146 height 29
type input "0"
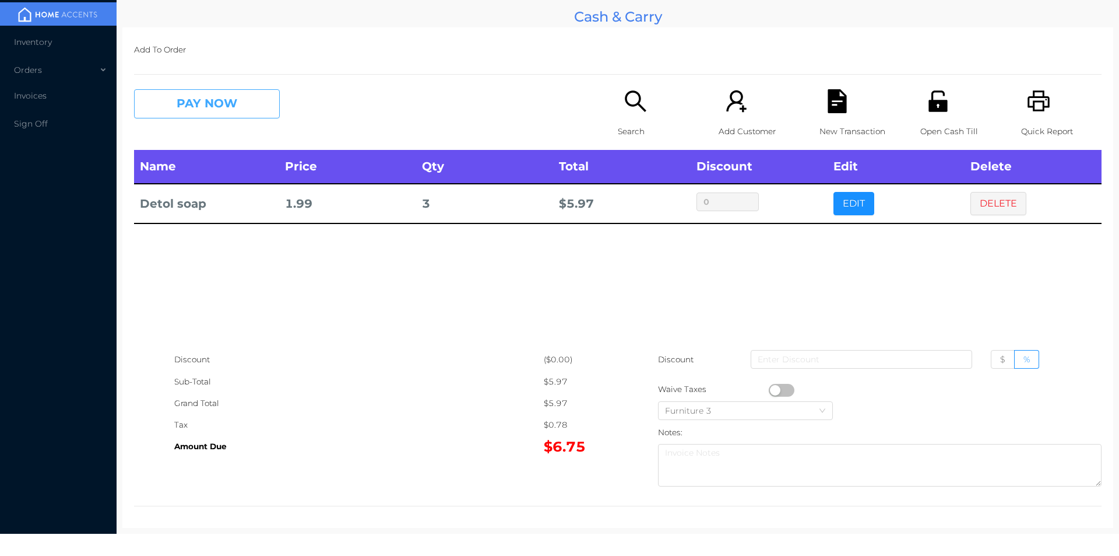
click at [196, 103] on button "PAY NOW" at bounding box center [207, 103] width 146 height 29
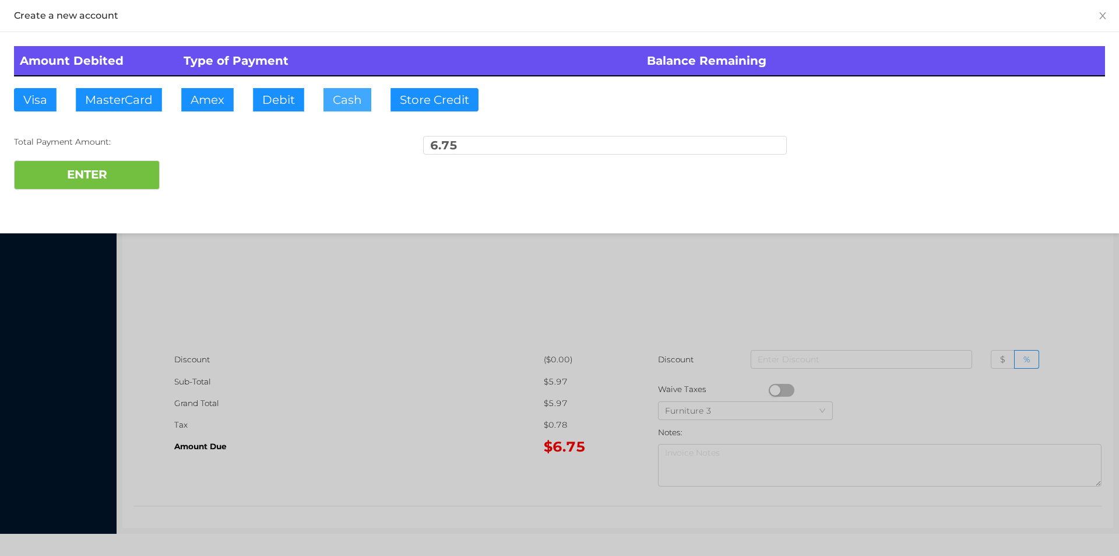
click at [345, 104] on button "Cash" at bounding box center [348, 99] width 48 height 23
type input "7.00"
click at [86, 169] on button "ENTER" at bounding box center [87, 174] width 146 height 29
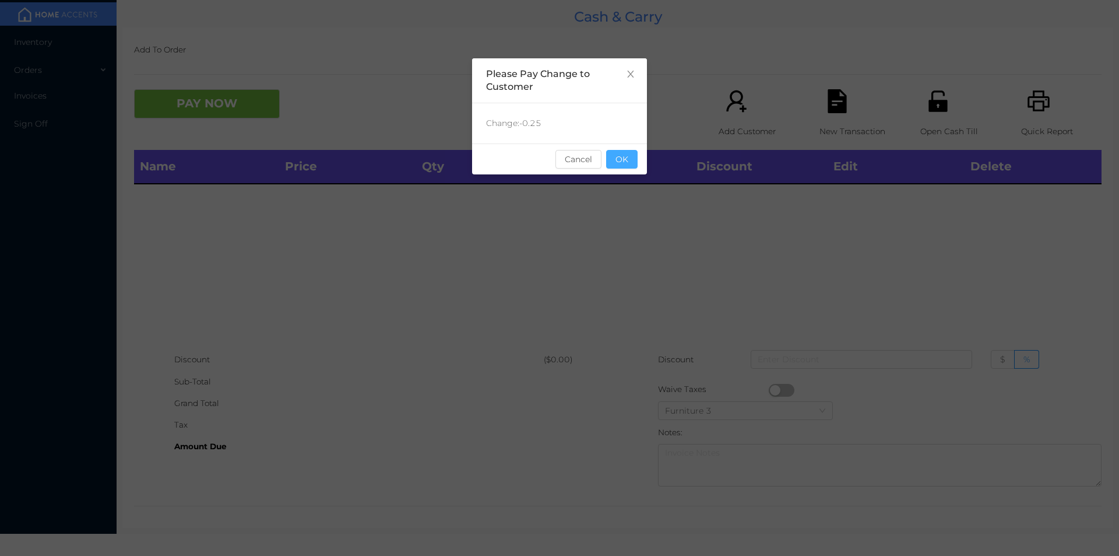
click at [636, 163] on button "OK" at bounding box center [621, 159] width 31 height 19
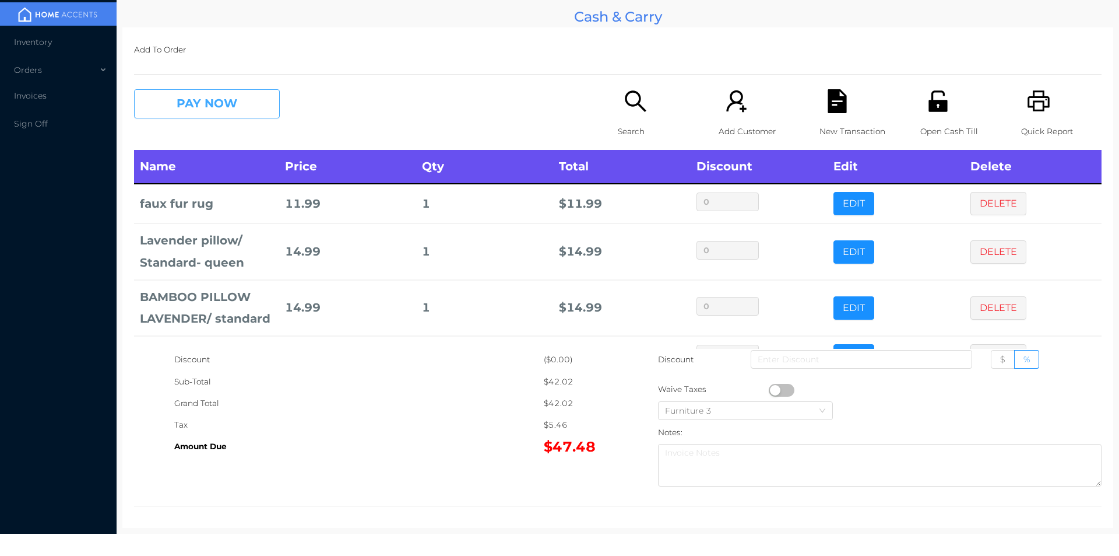
click at [182, 104] on button "PAY NOW" at bounding box center [207, 103] width 146 height 29
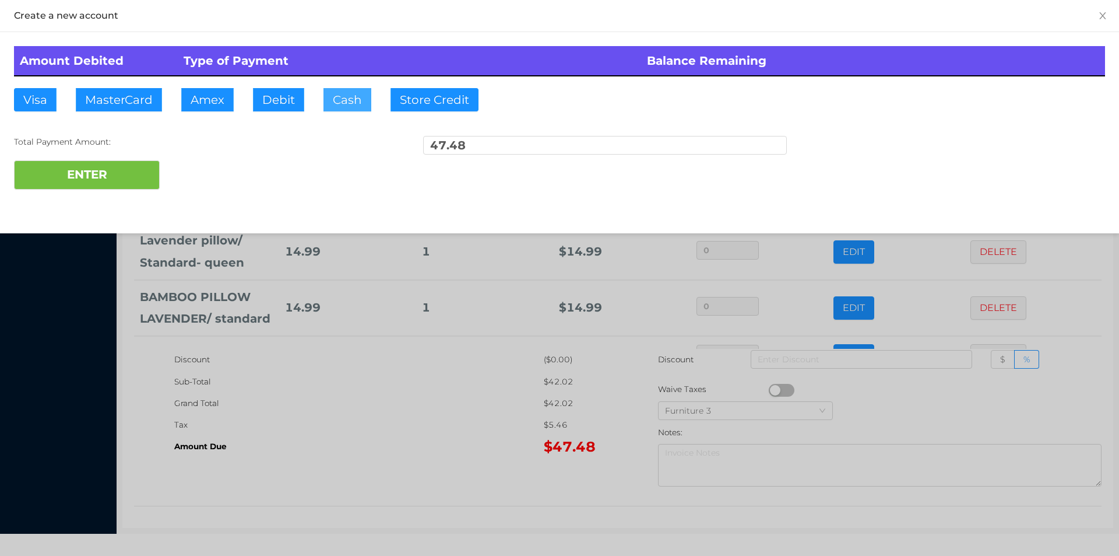
click at [339, 101] on button "Cash" at bounding box center [348, 99] width 48 height 23
type input "60.00"
click at [95, 171] on button "ENTER" at bounding box center [87, 174] width 146 height 29
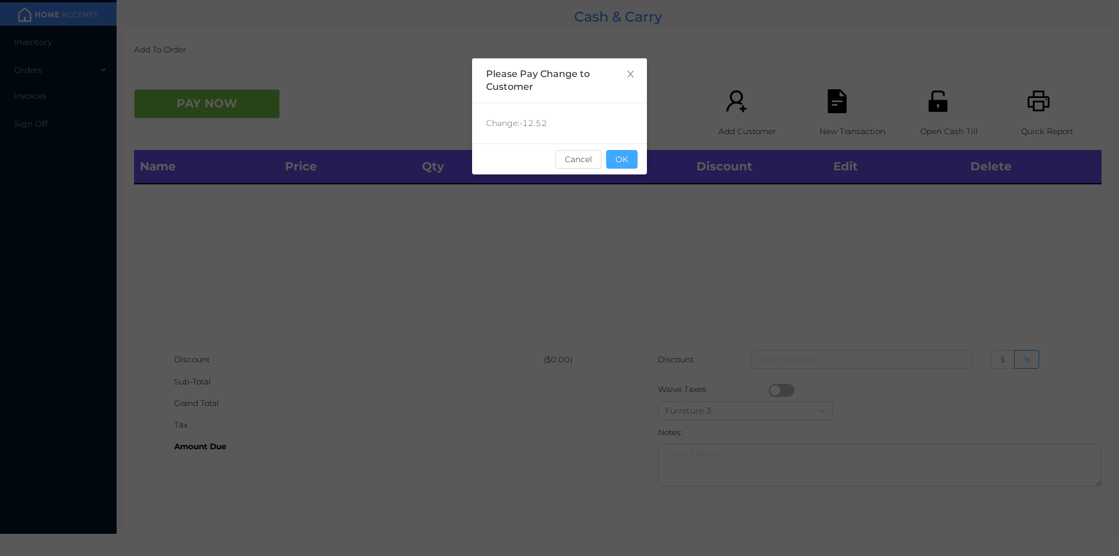
click at [628, 161] on button "OK" at bounding box center [621, 159] width 31 height 19
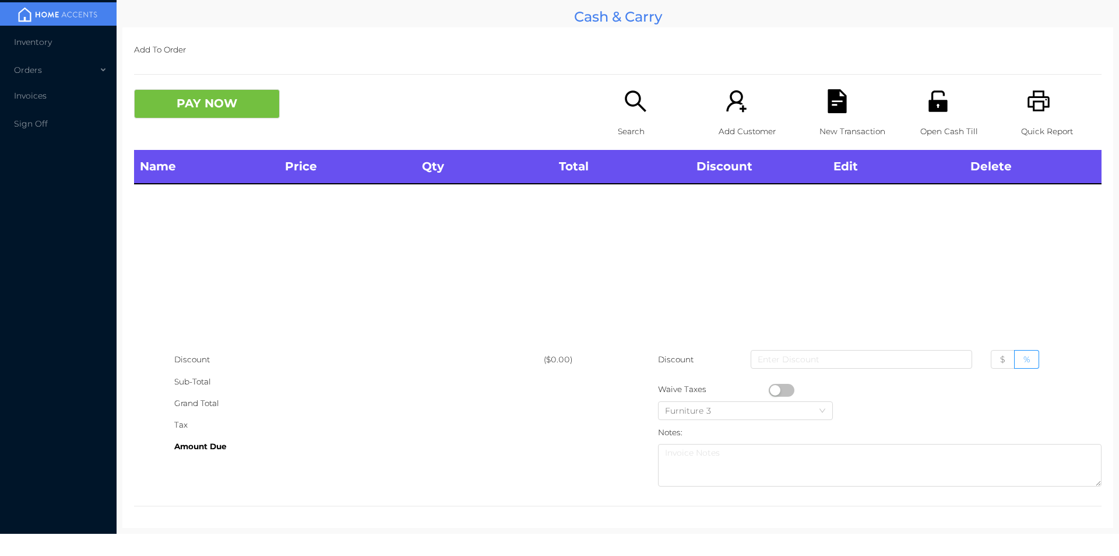
click at [922, 119] on div "Open Cash Till" at bounding box center [961, 119] width 80 height 61
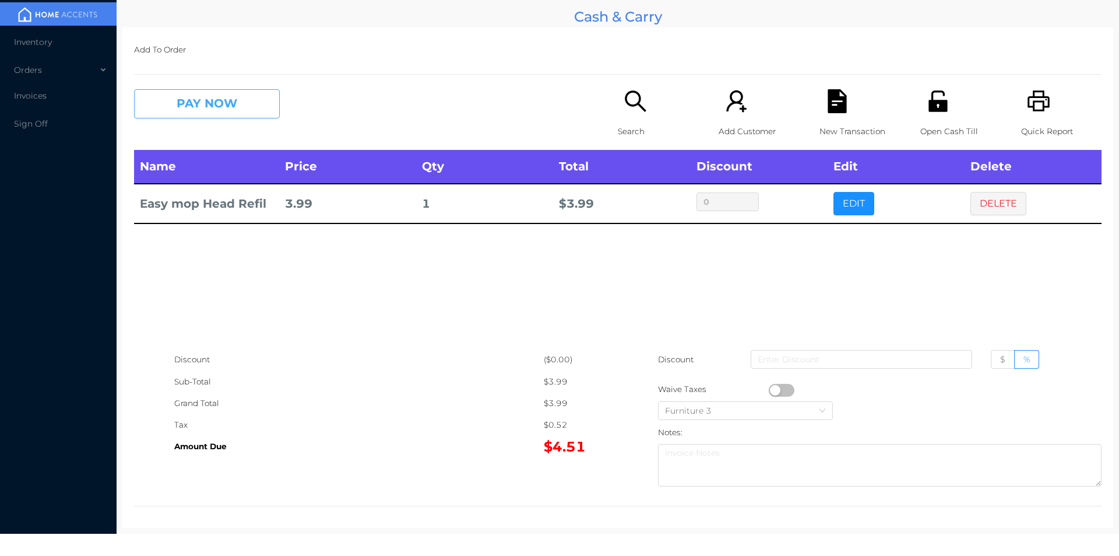
click at [259, 105] on button "PAY NOW" at bounding box center [207, 103] width 146 height 29
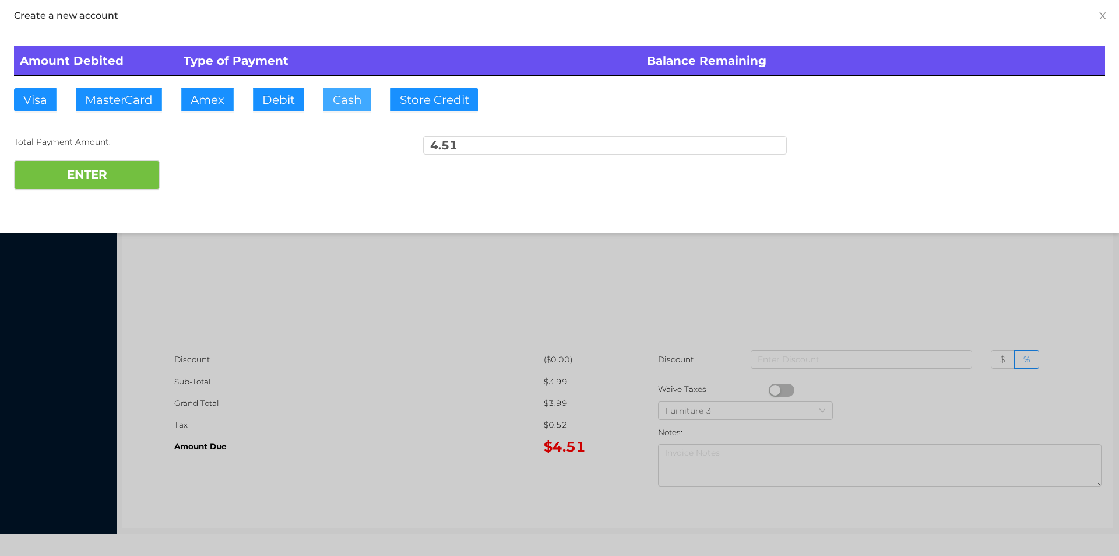
click at [359, 104] on button "Cash" at bounding box center [348, 99] width 48 height 23
click at [133, 173] on button "ENTER" at bounding box center [87, 174] width 146 height 29
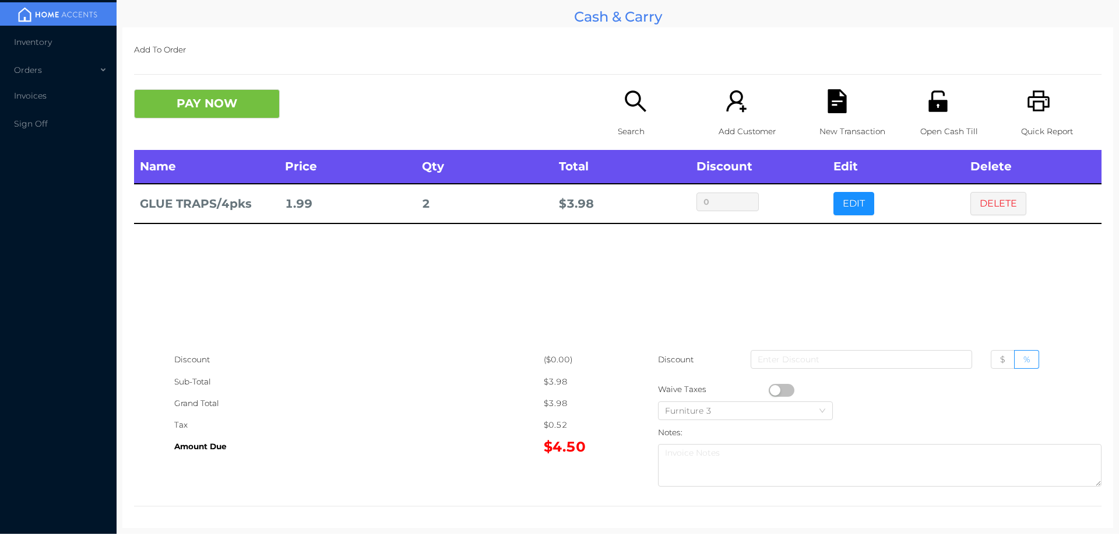
click at [630, 104] on icon "icon: search" at bounding box center [636, 101] width 24 height 24
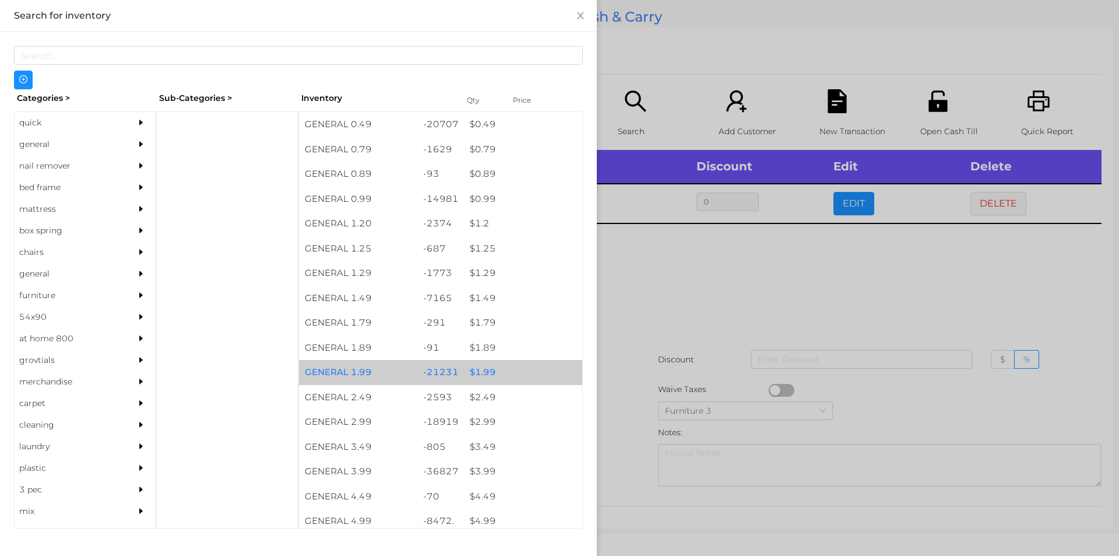
click at [477, 367] on div "$ 1.99" at bounding box center [523, 372] width 118 height 25
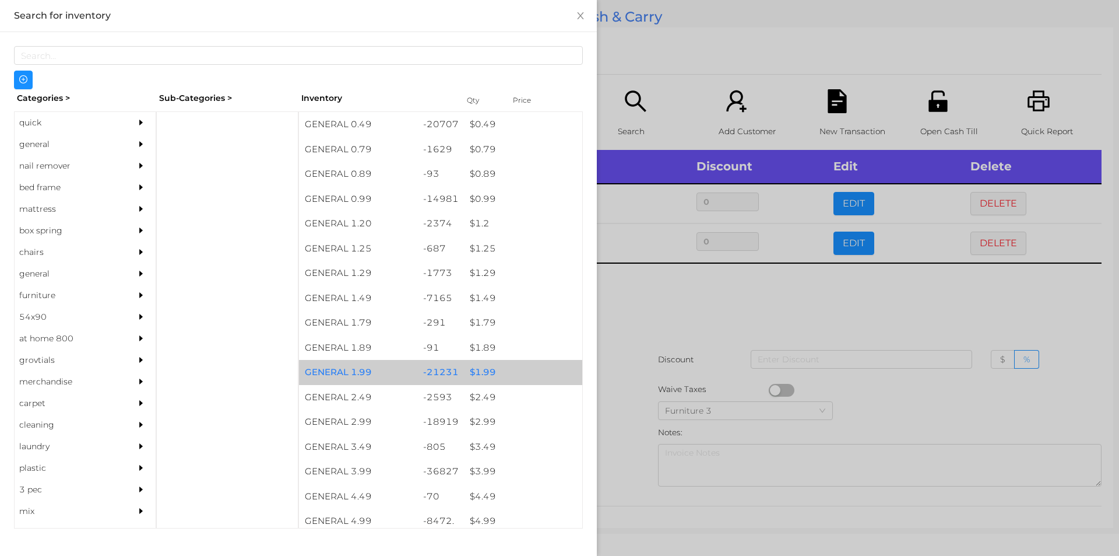
click at [488, 365] on div "$ 1.99" at bounding box center [523, 372] width 118 height 25
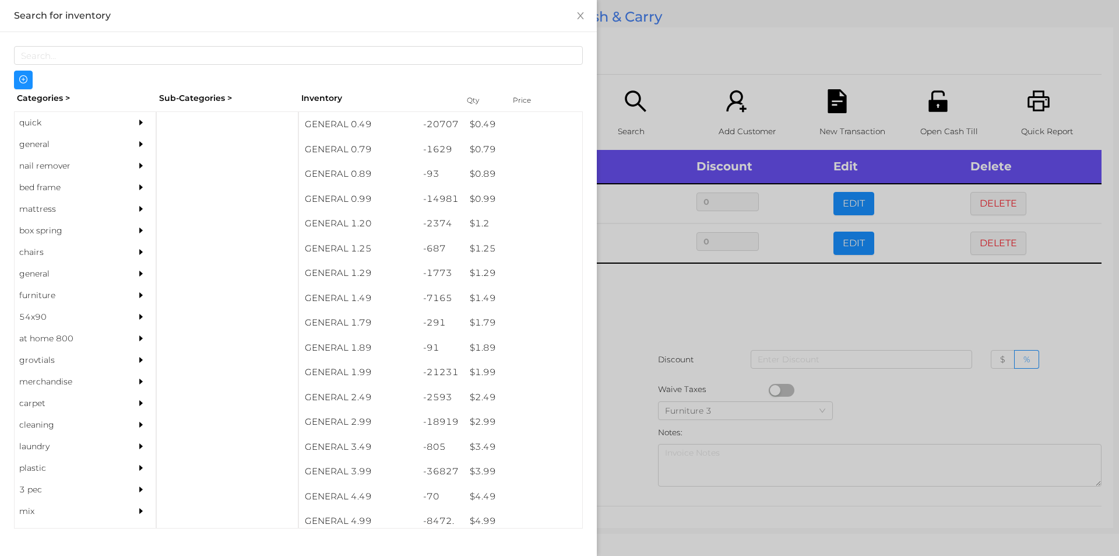
click at [631, 322] on div at bounding box center [559, 278] width 1119 height 556
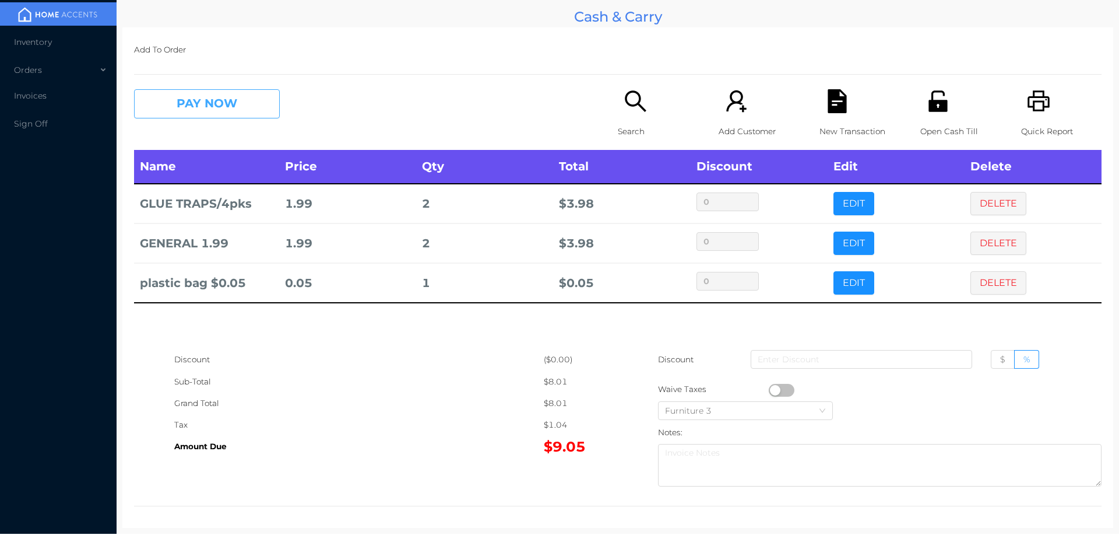
click at [198, 105] on button "PAY NOW" at bounding box center [207, 103] width 146 height 29
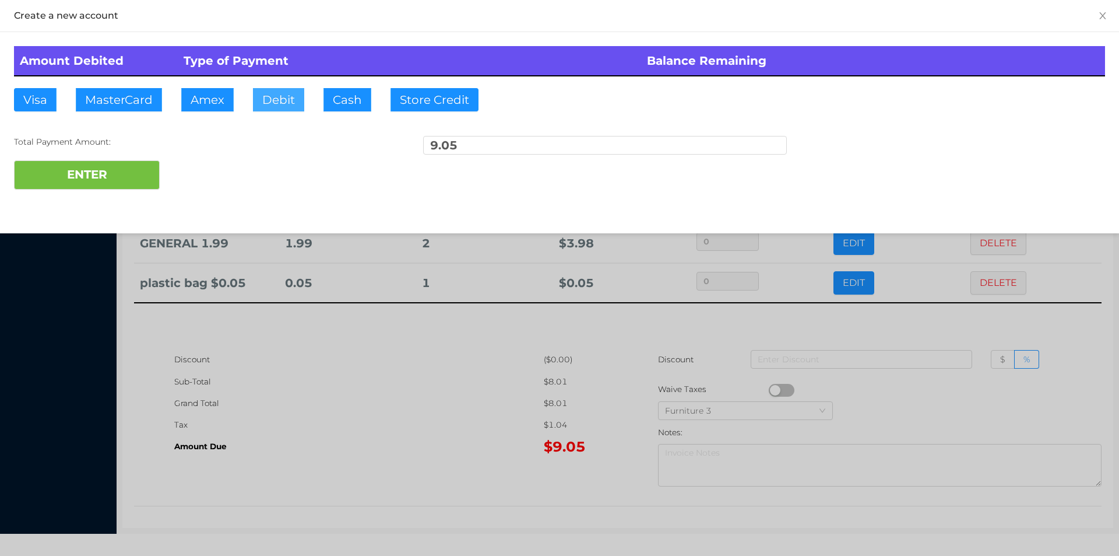
click at [271, 102] on button "Debit" at bounding box center [278, 99] width 51 height 23
click at [132, 160] on button "ENTER" at bounding box center [87, 174] width 146 height 29
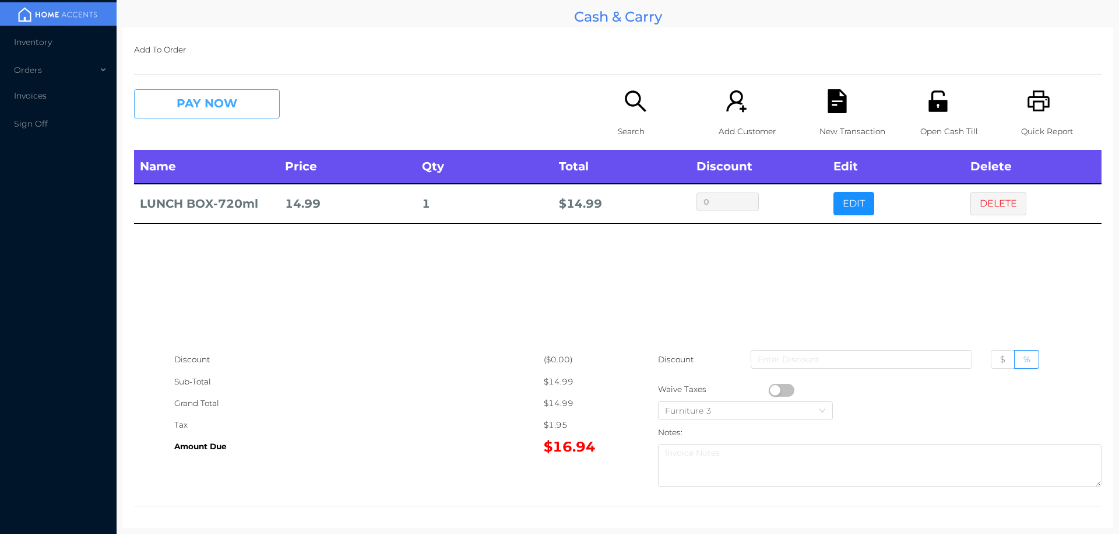
click at [224, 106] on button "PAY NOW" at bounding box center [207, 103] width 146 height 29
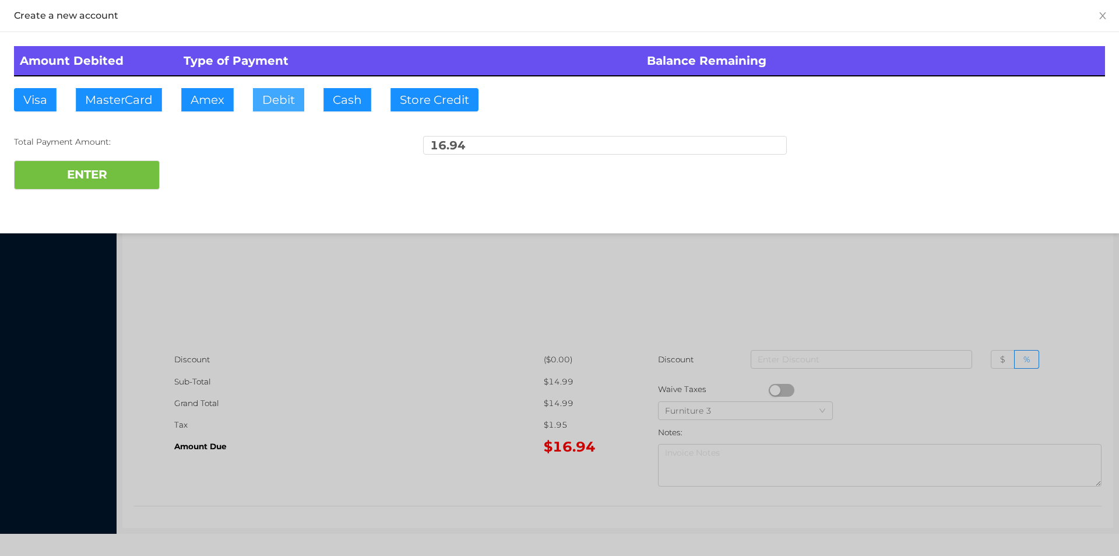
click at [267, 105] on button "Debit" at bounding box center [278, 99] width 51 height 23
click at [142, 177] on button "ENTER" at bounding box center [87, 174] width 146 height 29
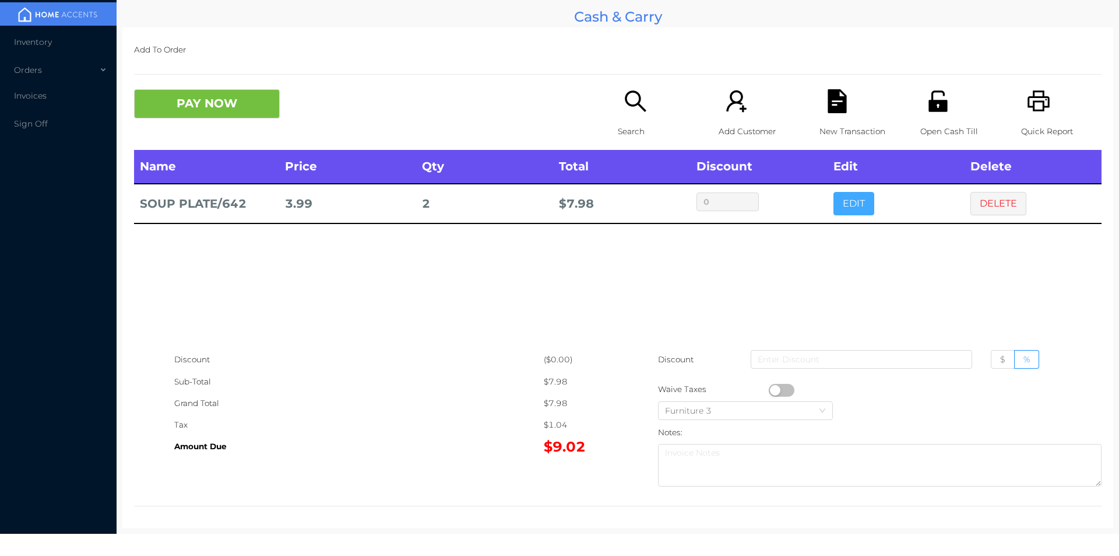
click at [841, 209] on button "EDIT" at bounding box center [854, 203] width 41 height 23
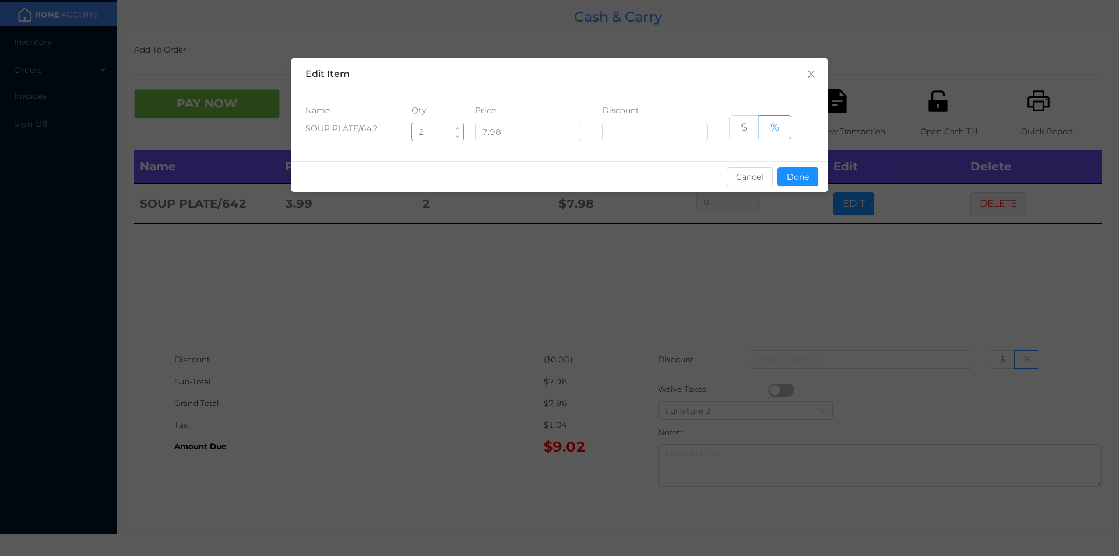
click at [433, 136] on input "2" at bounding box center [437, 131] width 51 height 17
type input "6"
click at [793, 176] on button "Done" at bounding box center [798, 176] width 41 height 19
type input "0%"
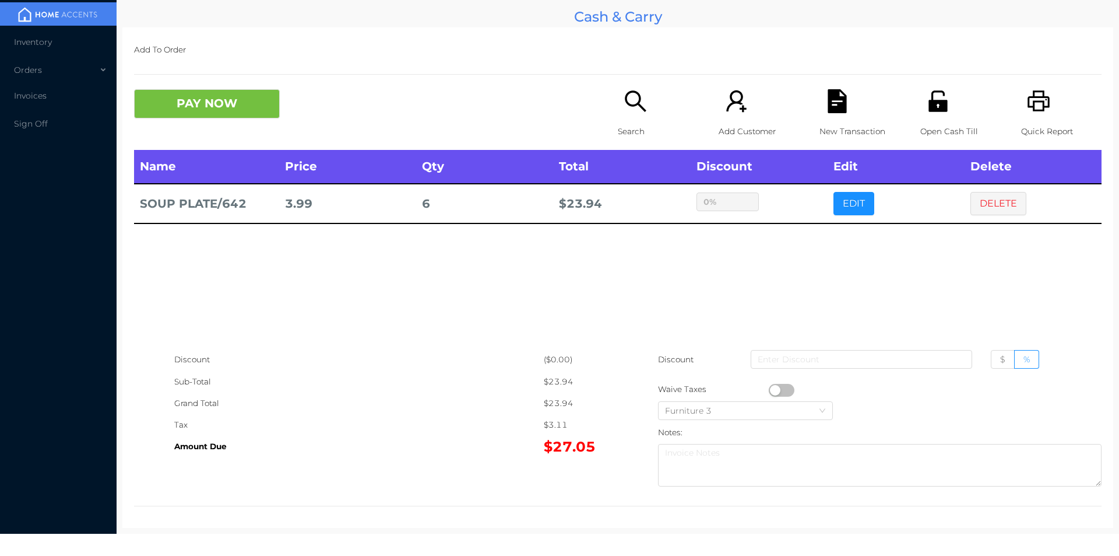
click at [756, 237] on div "sentinelStart Edit Item Name Qty Price Discount SOUP PLATE/642 6 7.98 $ % Cance…" at bounding box center [559, 278] width 1119 height 556
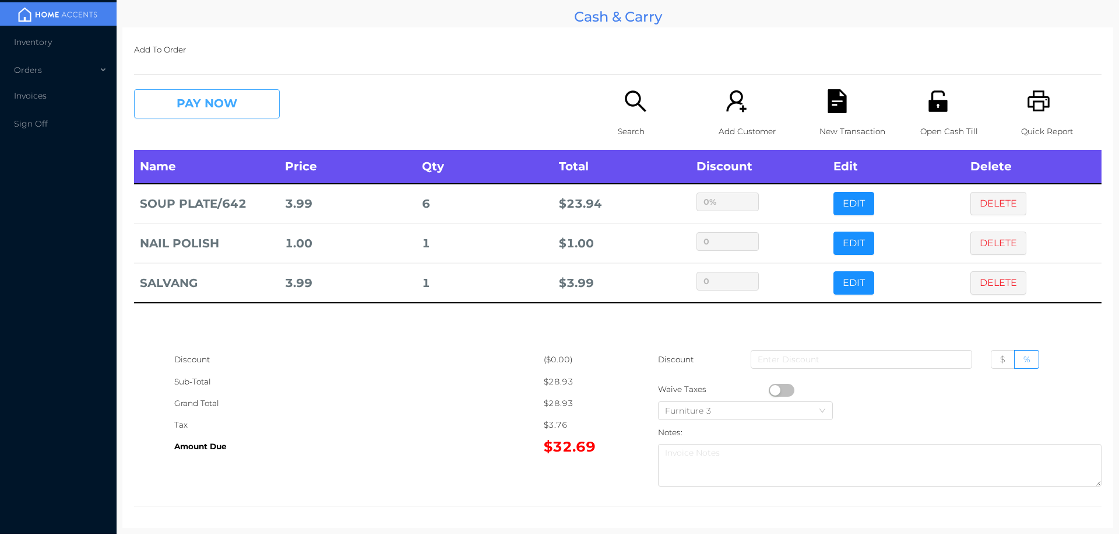
click at [234, 105] on button "PAY NOW" at bounding box center [207, 103] width 146 height 29
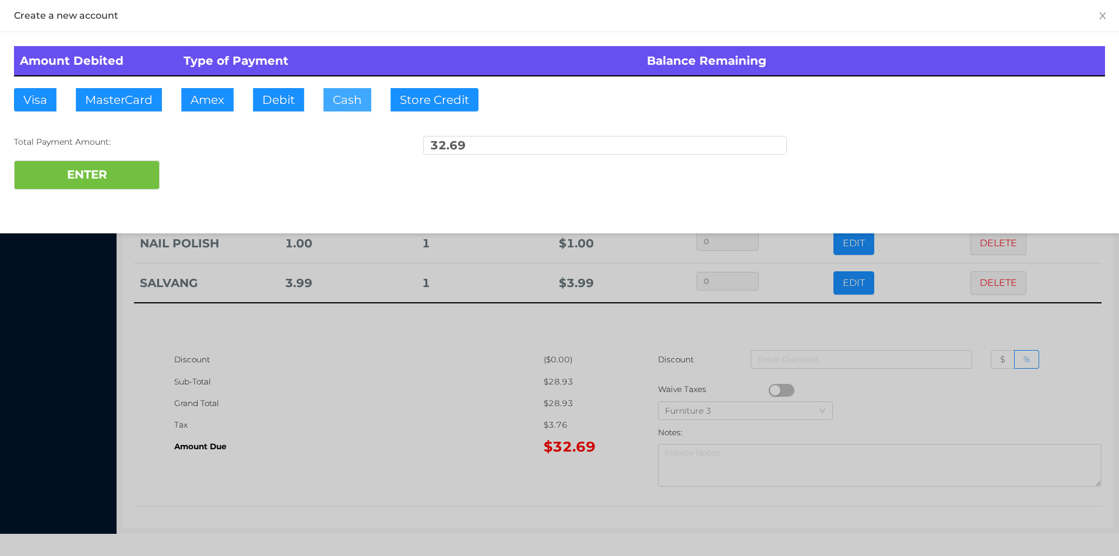
click at [340, 93] on button "Cash" at bounding box center [348, 99] width 48 height 23
type input "40."
click at [108, 180] on button "ENTER" at bounding box center [87, 174] width 146 height 29
type input "0"
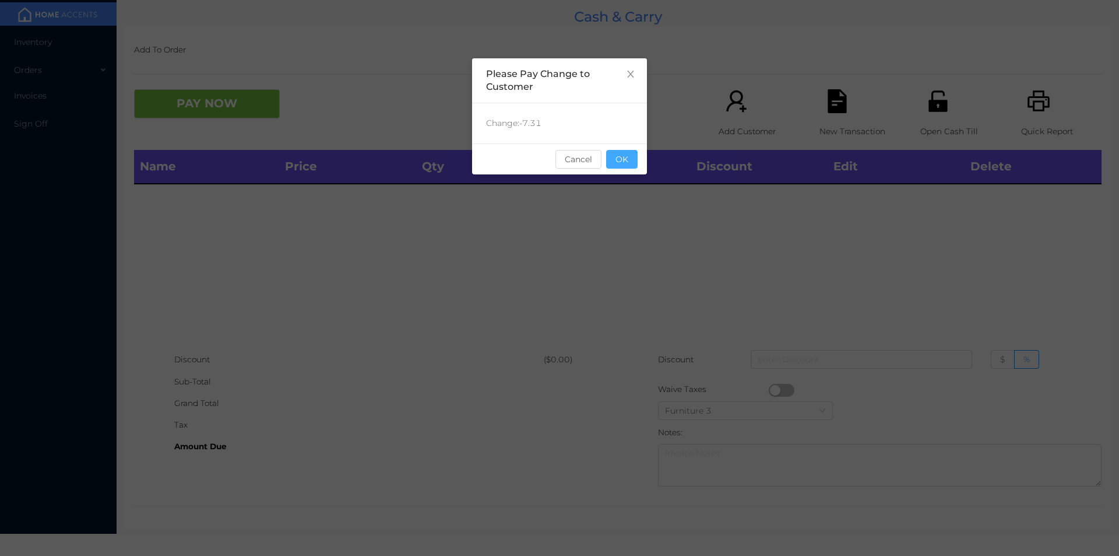
click at [622, 166] on button "OK" at bounding box center [621, 159] width 31 height 19
click at [633, 201] on div "Name Price Qty Total Discount Edit Delete" at bounding box center [618, 249] width 968 height 199
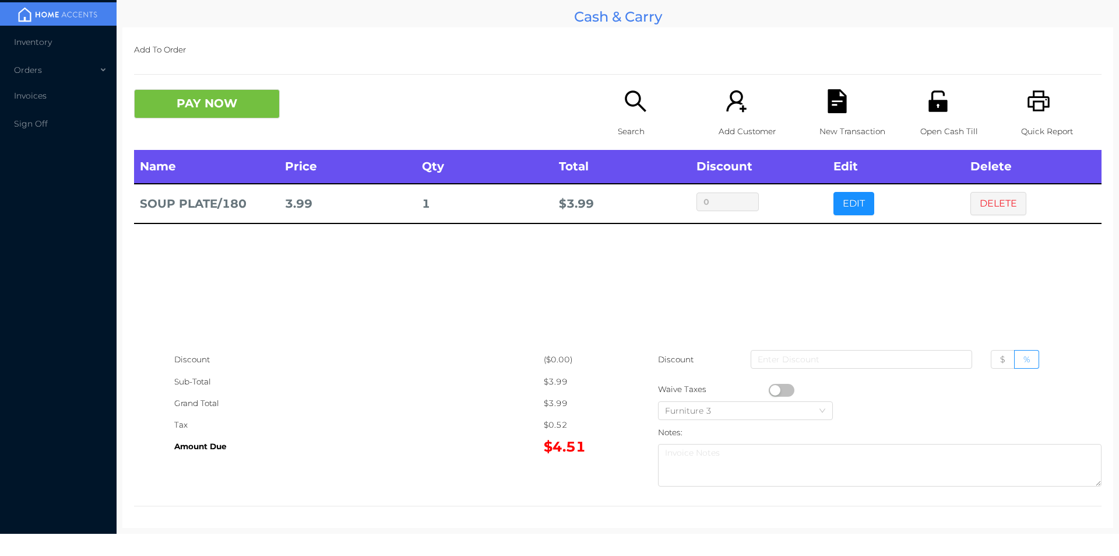
click at [840, 200] on button "EDIT" at bounding box center [854, 203] width 41 height 23
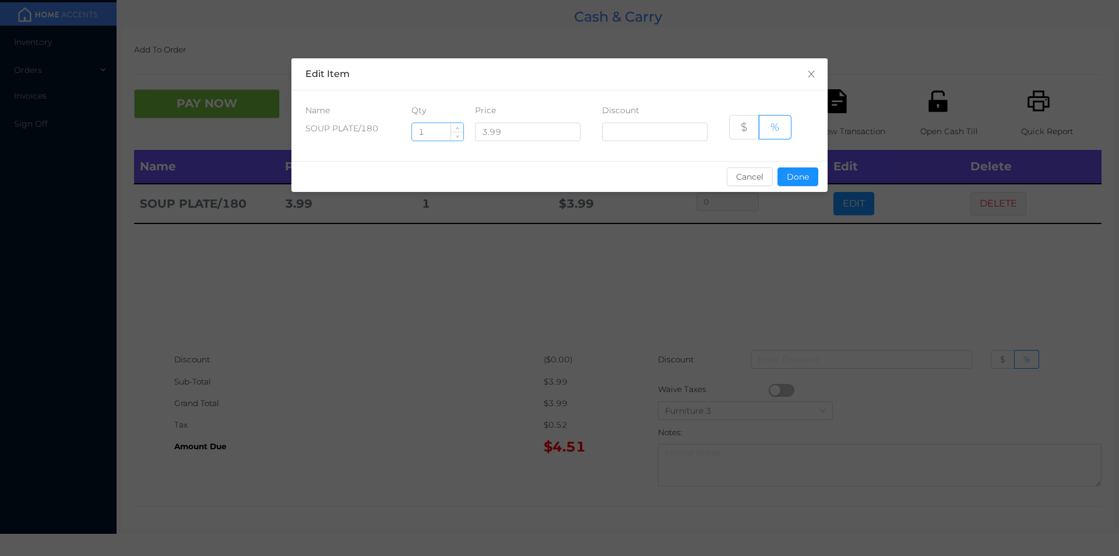
click at [431, 133] on input "1" at bounding box center [437, 131] width 51 height 17
type input "10"
click at [787, 171] on button "Done" at bounding box center [798, 176] width 41 height 19
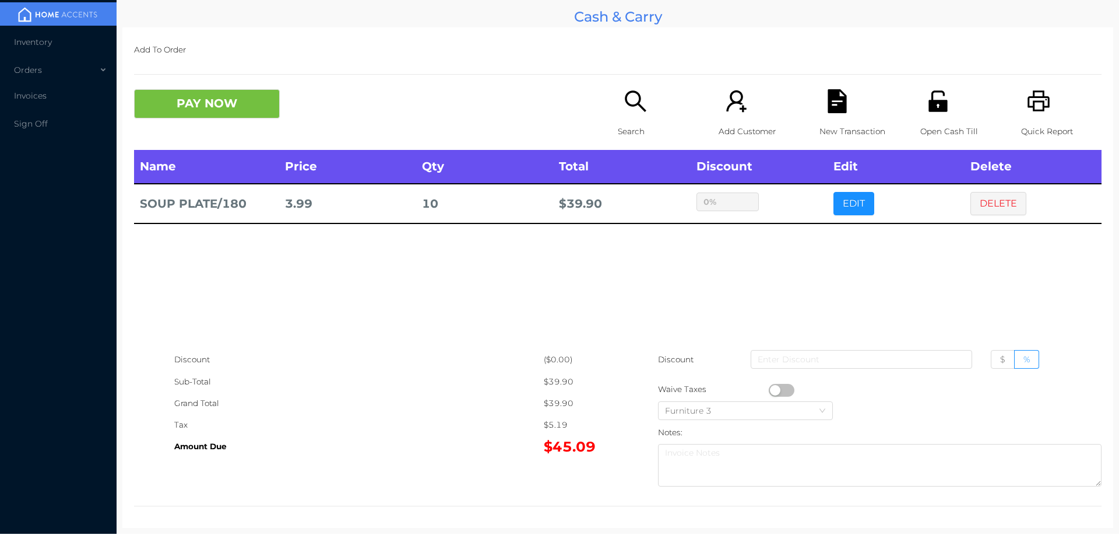
click at [782, 283] on div "Name Price Qty Total Discount Edit Delete SOUP PLATE/180 3.99 10 $ 39.90 0% EDI…" at bounding box center [618, 249] width 968 height 199
click at [196, 90] on button "PAY NOW" at bounding box center [207, 103] width 146 height 29
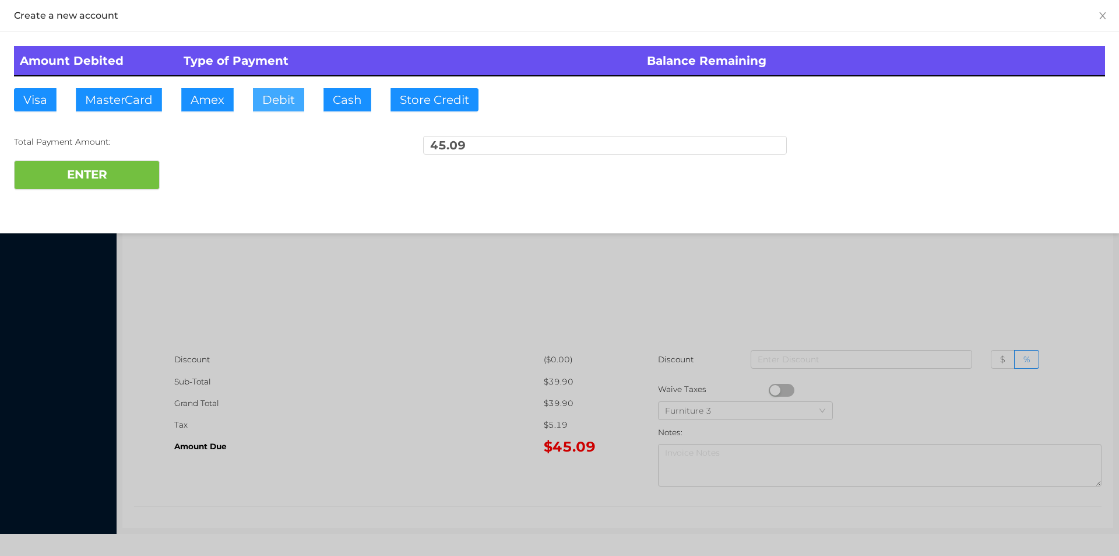
click at [301, 102] on button "Debit" at bounding box center [278, 99] width 51 height 23
click at [247, 129] on div "Amount Debited Type of Payment Balance Remaining Visa MasterCard Amex Debit Cas…" at bounding box center [559, 117] width 1119 height 171
click at [69, 189] on button "ENTER" at bounding box center [87, 174] width 146 height 29
type input "0"
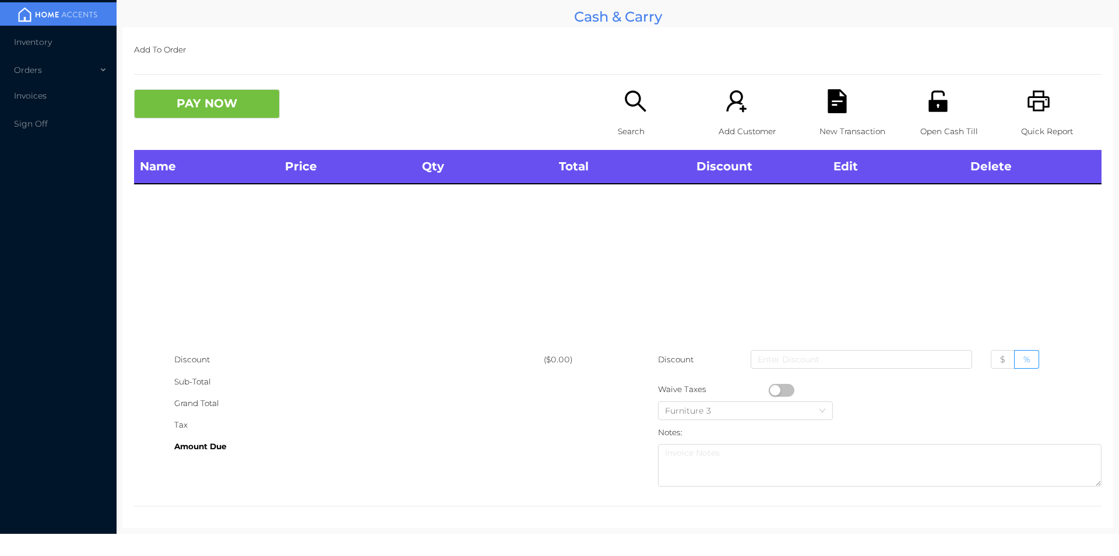
click at [1032, 131] on p "Quick Report" at bounding box center [1061, 132] width 80 height 22
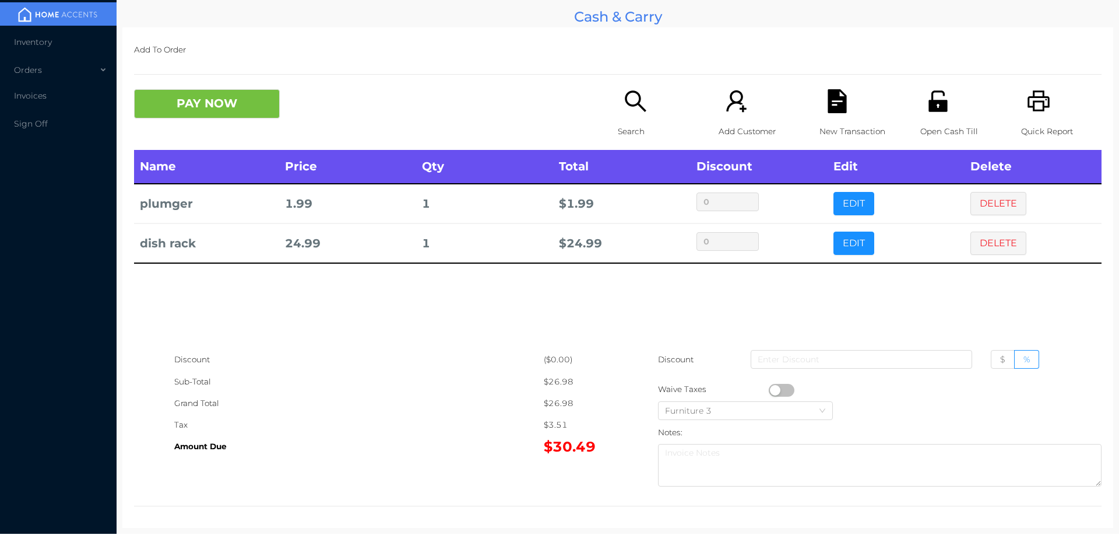
click at [631, 121] on p "Search" at bounding box center [658, 132] width 80 height 22
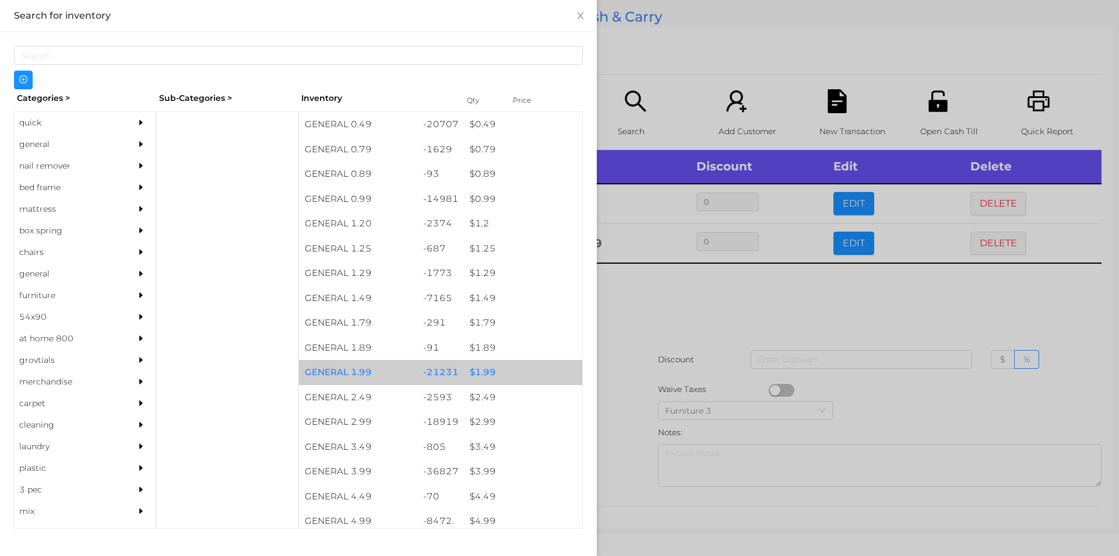
click at [476, 366] on div "$ 1.99" at bounding box center [523, 372] width 118 height 25
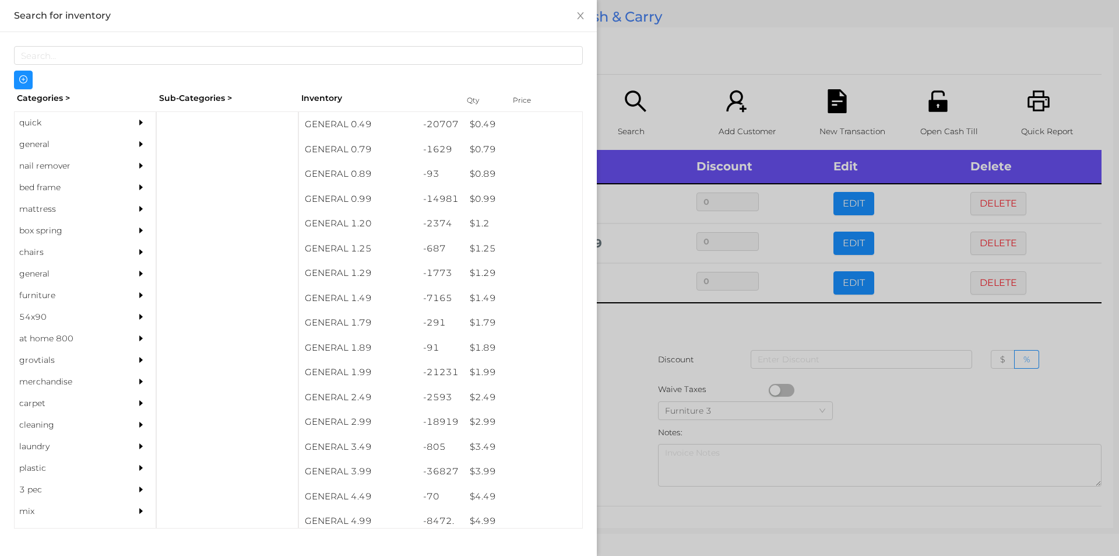
click at [642, 347] on div at bounding box center [559, 278] width 1119 height 556
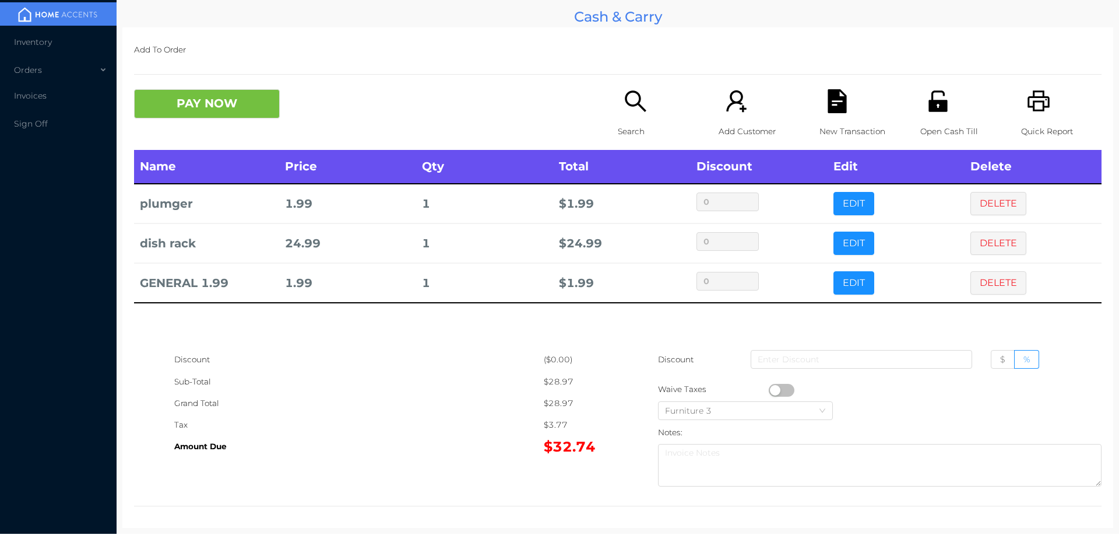
click at [623, 117] on div "Search" at bounding box center [658, 119] width 80 height 61
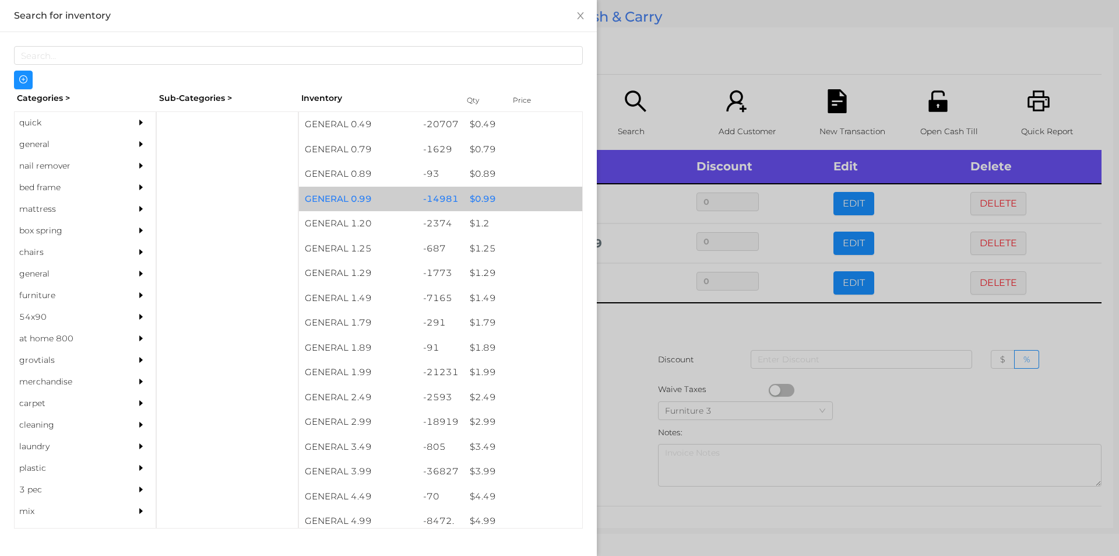
click at [491, 201] on div "$ 0.99" at bounding box center [523, 199] width 118 height 25
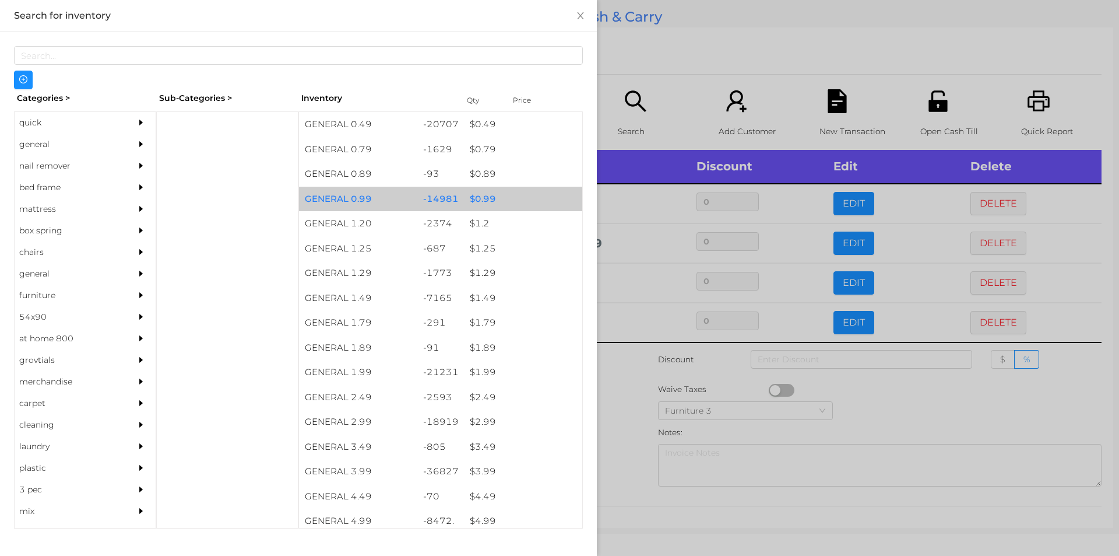
click at [490, 199] on div "$ 0.99" at bounding box center [523, 199] width 118 height 25
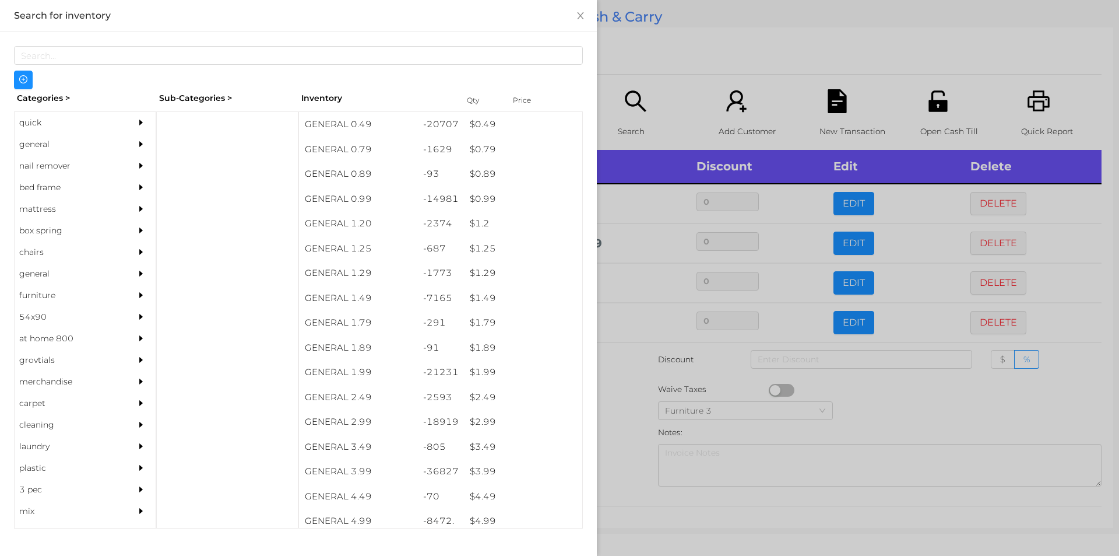
click at [889, 396] on div at bounding box center [559, 278] width 1119 height 556
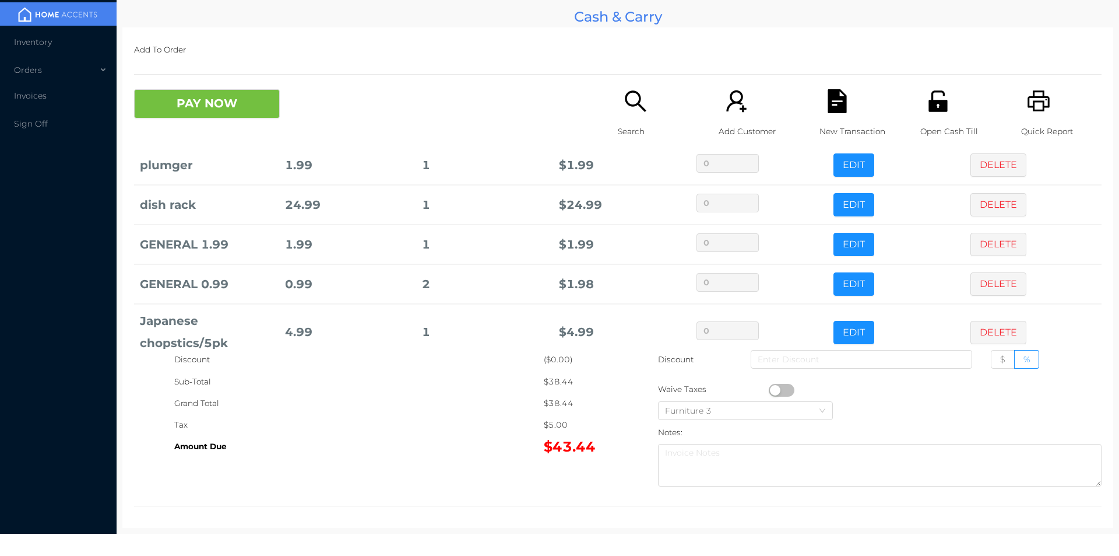
scroll to position [118, 0]
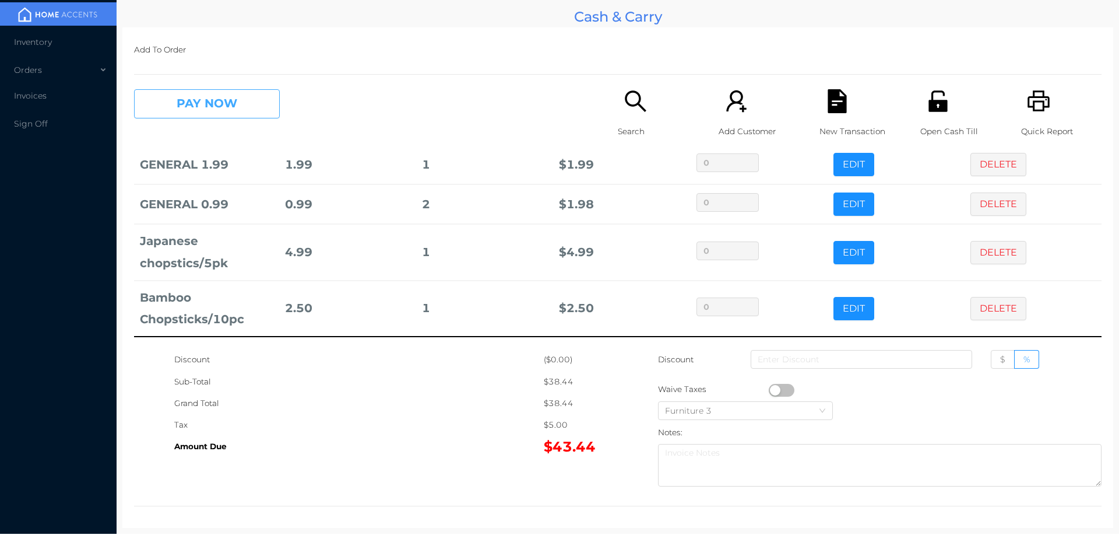
click at [263, 110] on button "PAY NOW" at bounding box center [207, 103] width 146 height 29
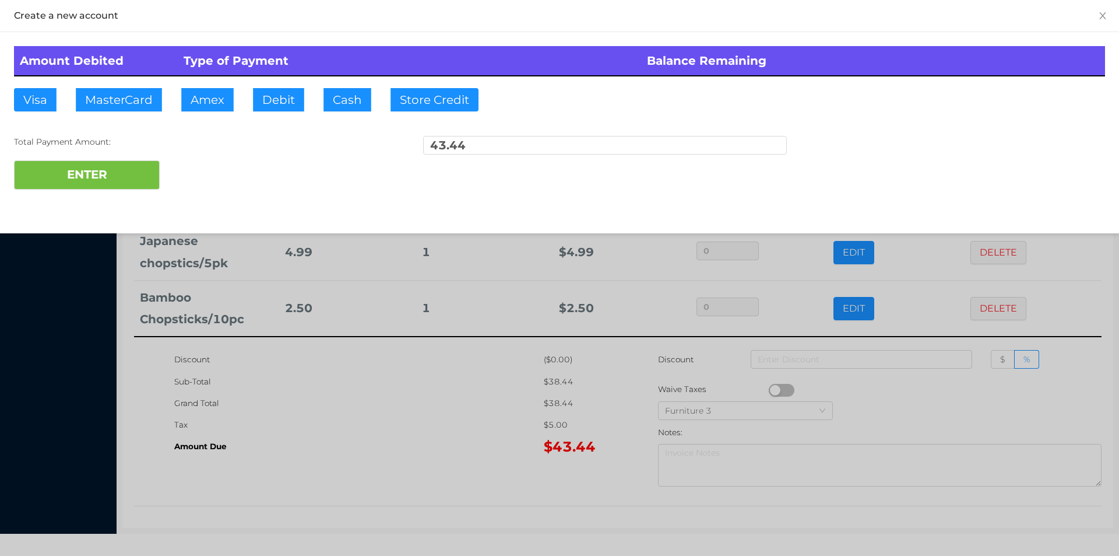
click at [231, 173] on div "ENTER" at bounding box center [559, 174] width 1091 height 29
click at [448, 426] on div at bounding box center [559, 278] width 1119 height 556
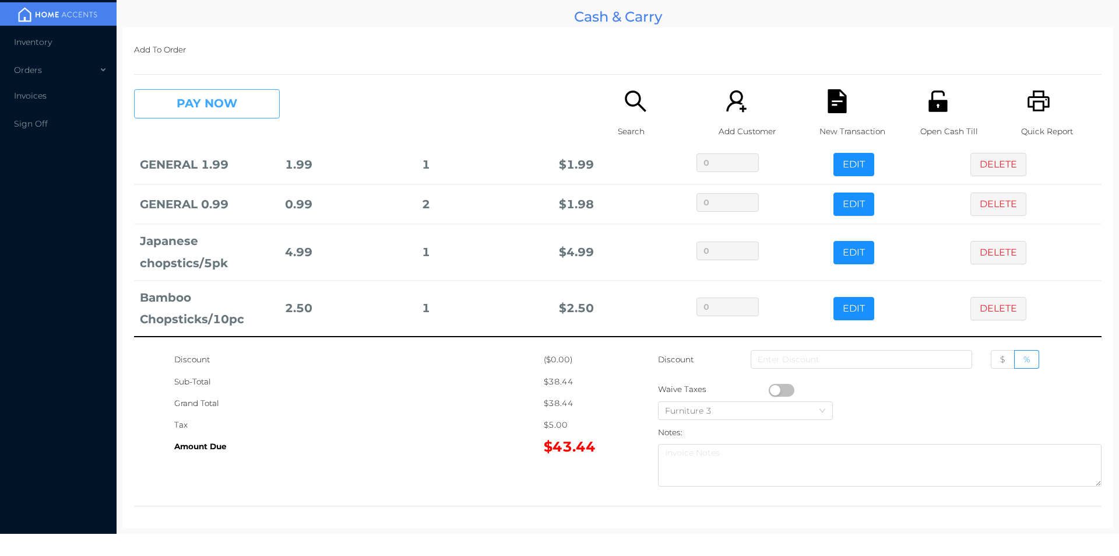
click at [215, 117] on button "PAY NOW" at bounding box center [207, 103] width 146 height 29
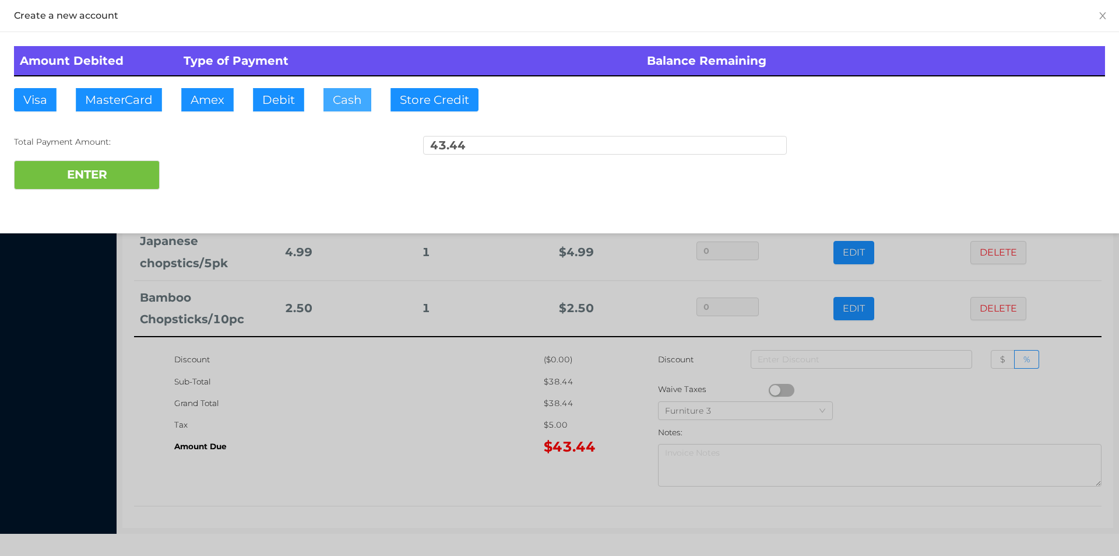
click at [333, 94] on button "Cash" at bounding box center [348, 99] width 48 height 23
click at [117, 173] on button "ENTER" at bounding box center [87, 174] width 146 height 29
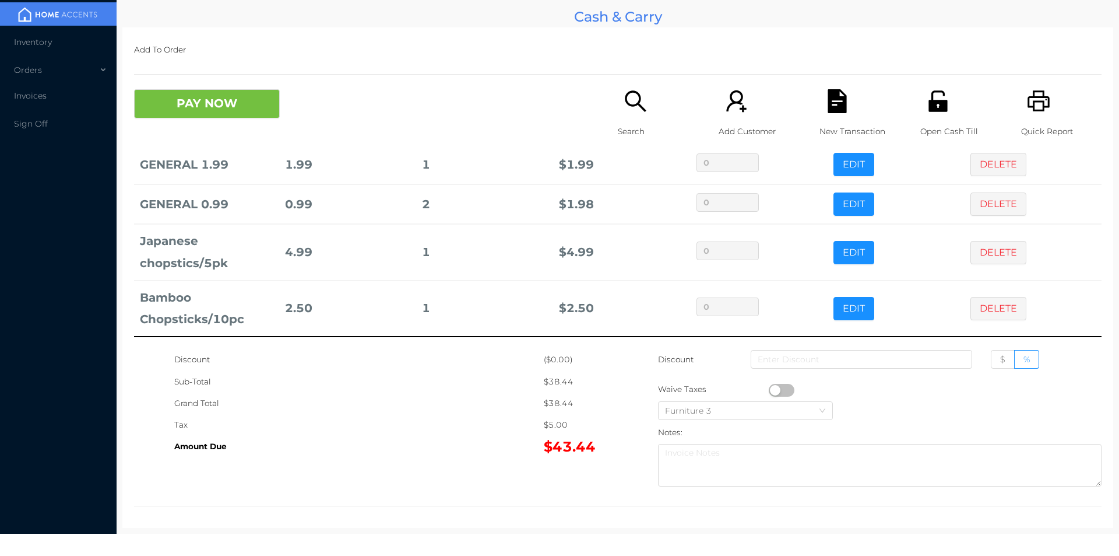
scroll to position [0, 0]
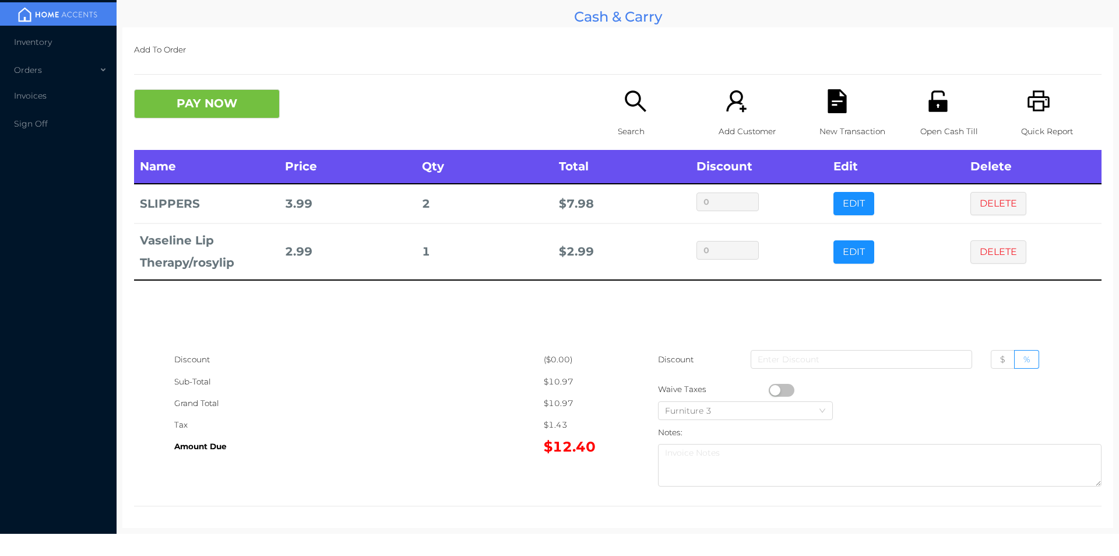
click at [630, 110] on icon "icon: search" at bounding box center [636, 101] width 24 height 24
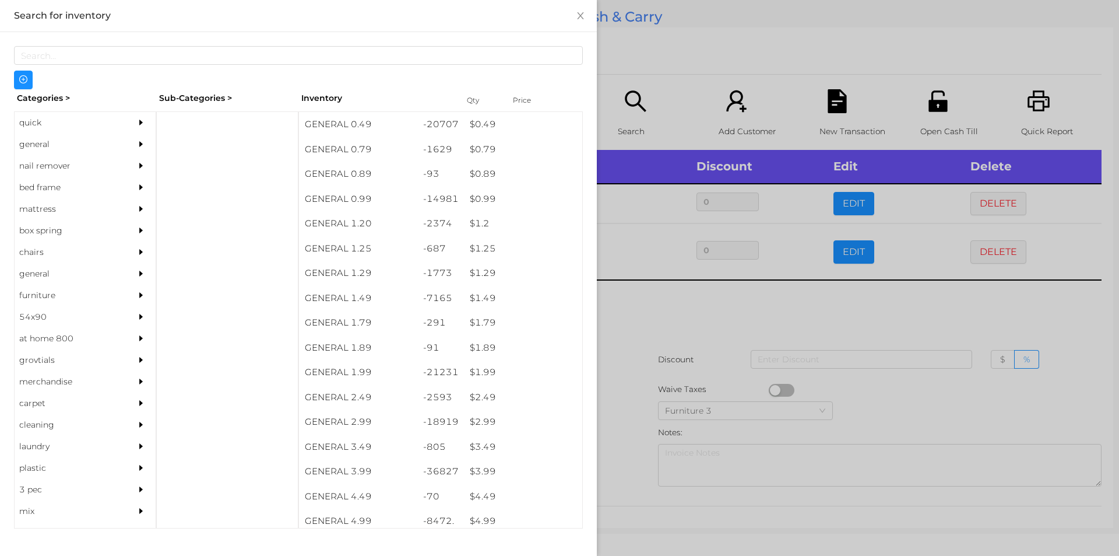
click at [50, 139] on div "general" at bounding box center [68, 145] width 106 height 22
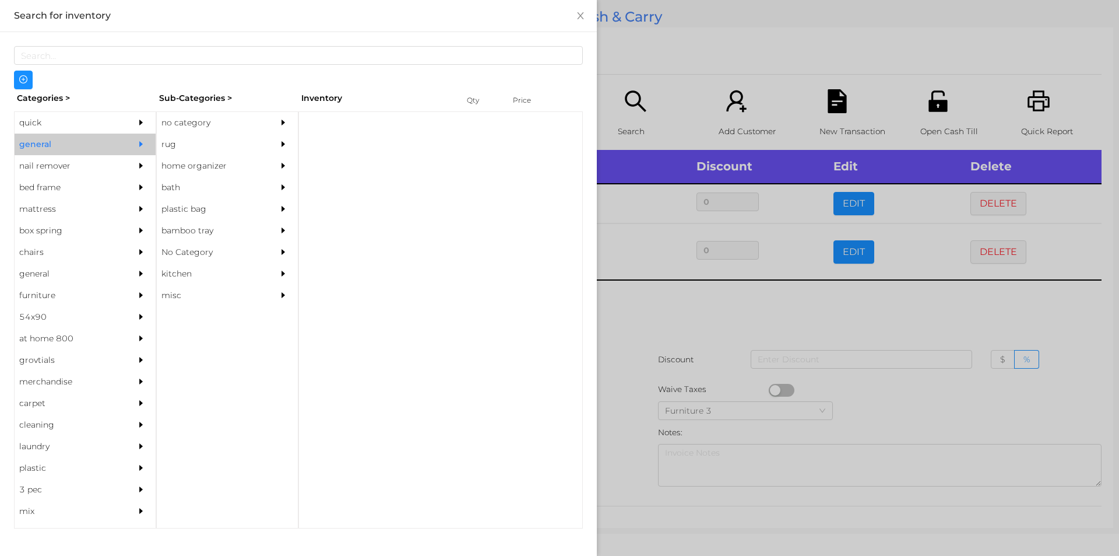
click at [181, 123] on div "no category" at bounding box center [210, 123] width 106 height 22
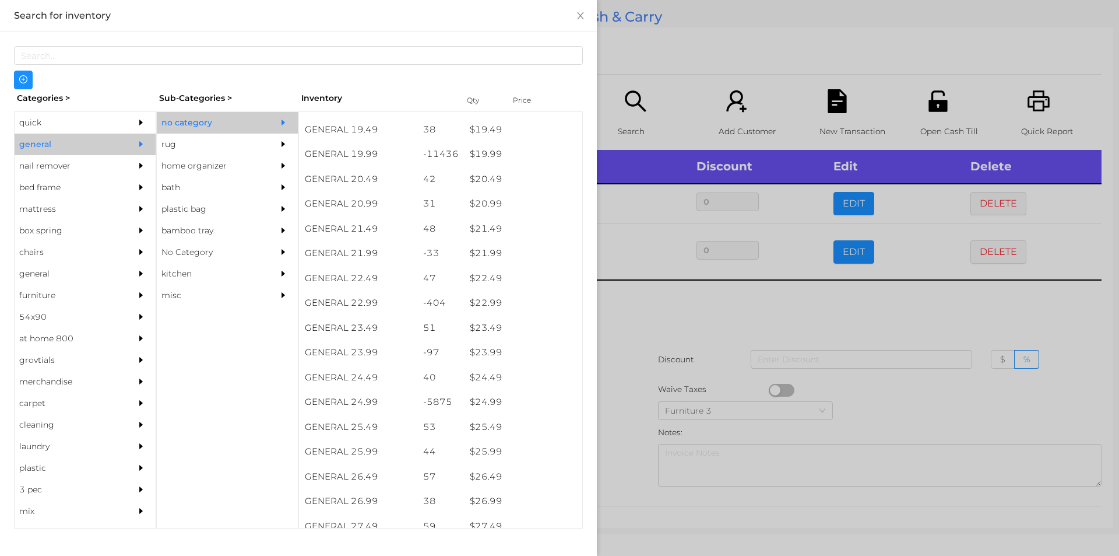
scroll to position [1227, 0]
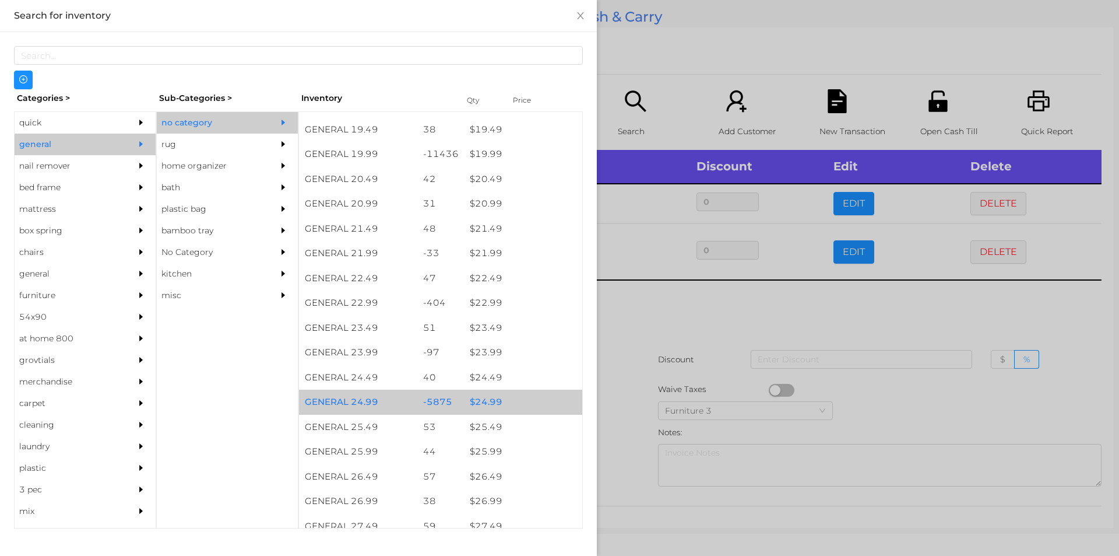
click at [490, 396] on div "$ 24.99" at bounding box center [523, 401] width 118 height 25
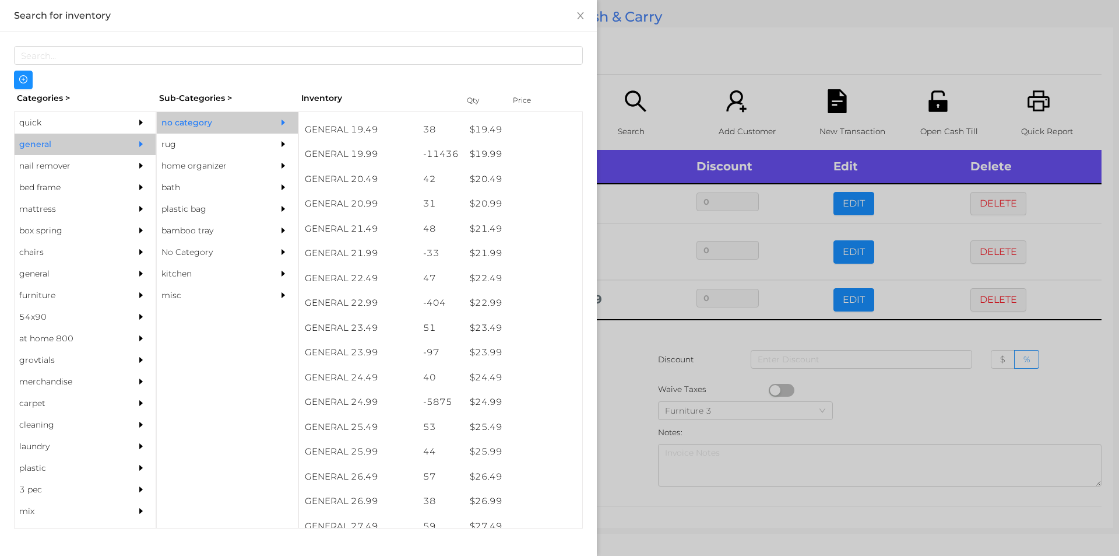
click at [643, 336] on div at bounding box center [559, 278] width 1119 height 556
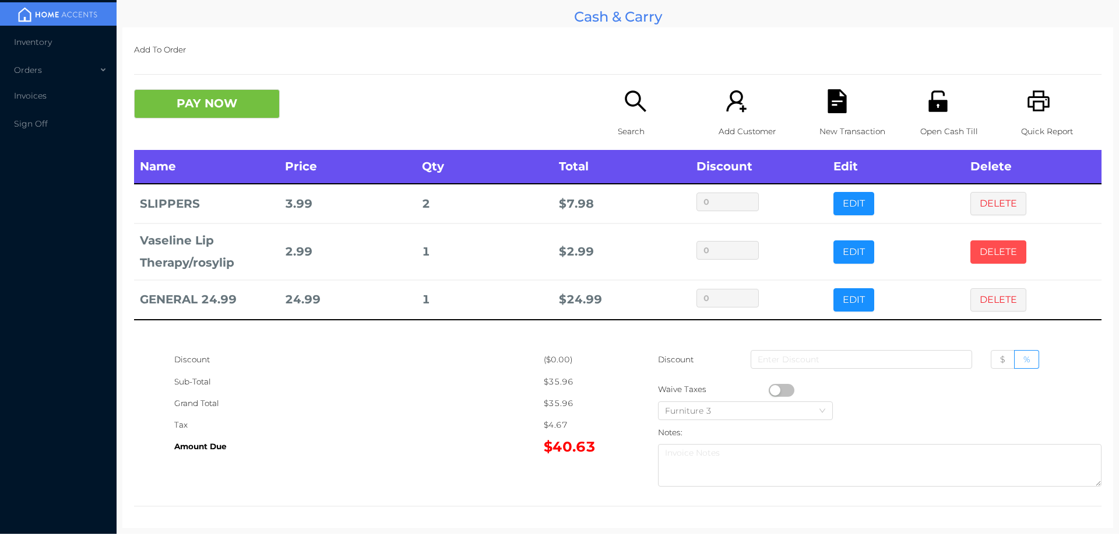
click at [992, 247] on button "DELETE" at bounding box center [999, 251] width 56 height 23
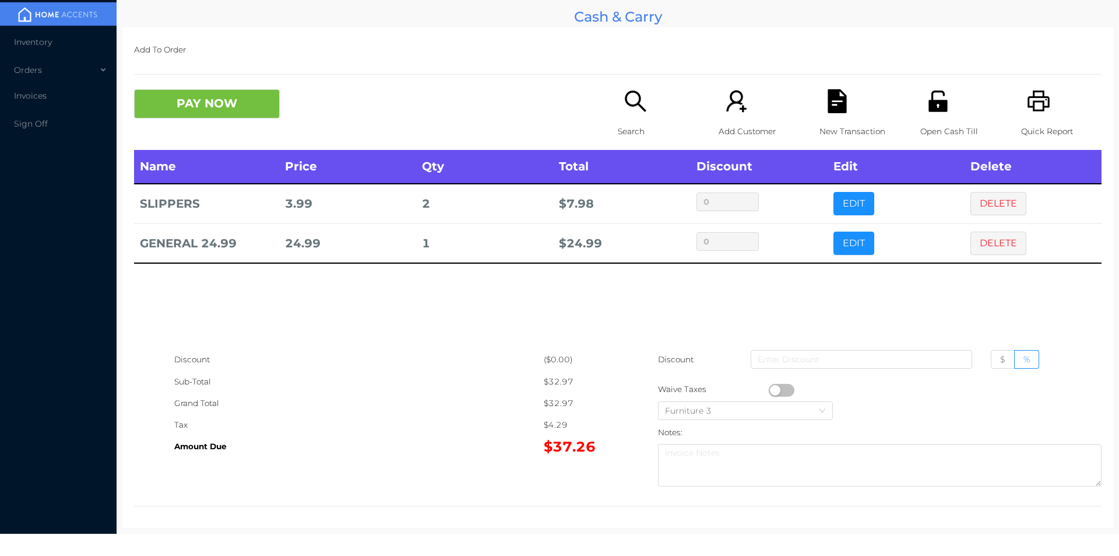
click at [625, 128] on p "Search" at bounding box center [658, 132] width 80 height 22
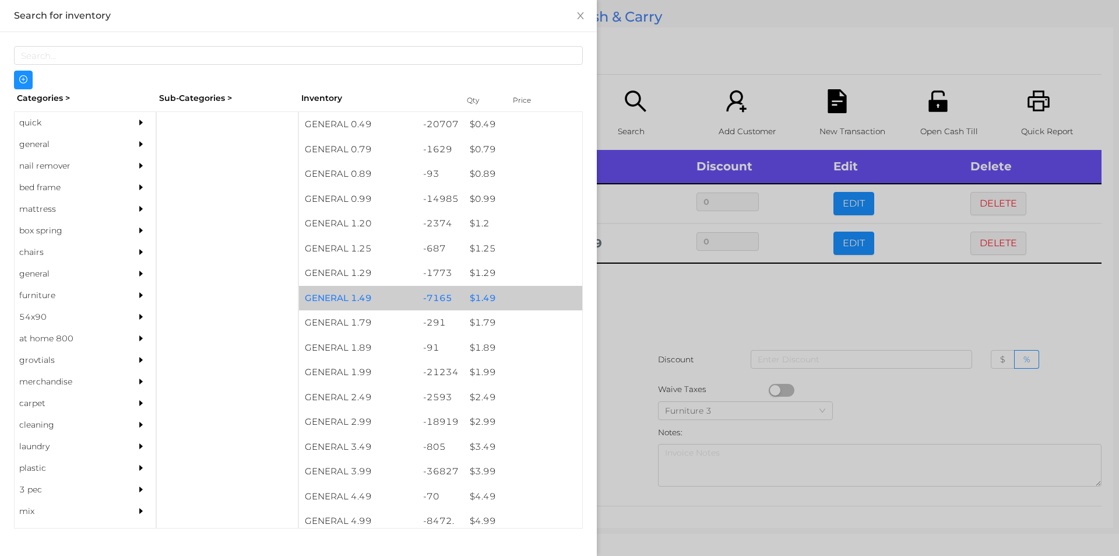
click at [489, 295] on div "$ 1.49" at bounding box center [523, 298] width 118 height 25
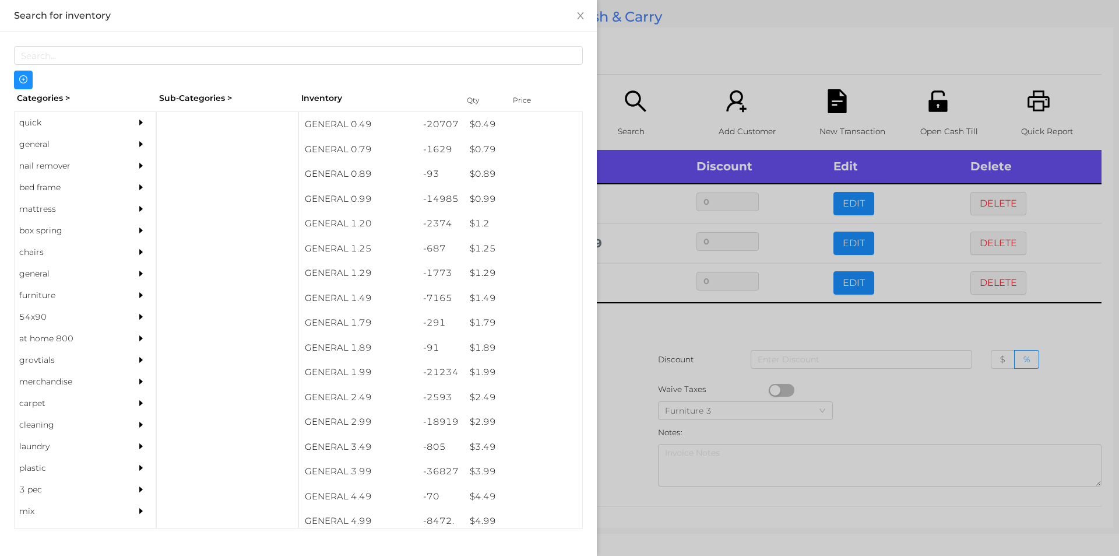
click at [678, 305] on div at bounding box center [559, 278] width 1119 height 556
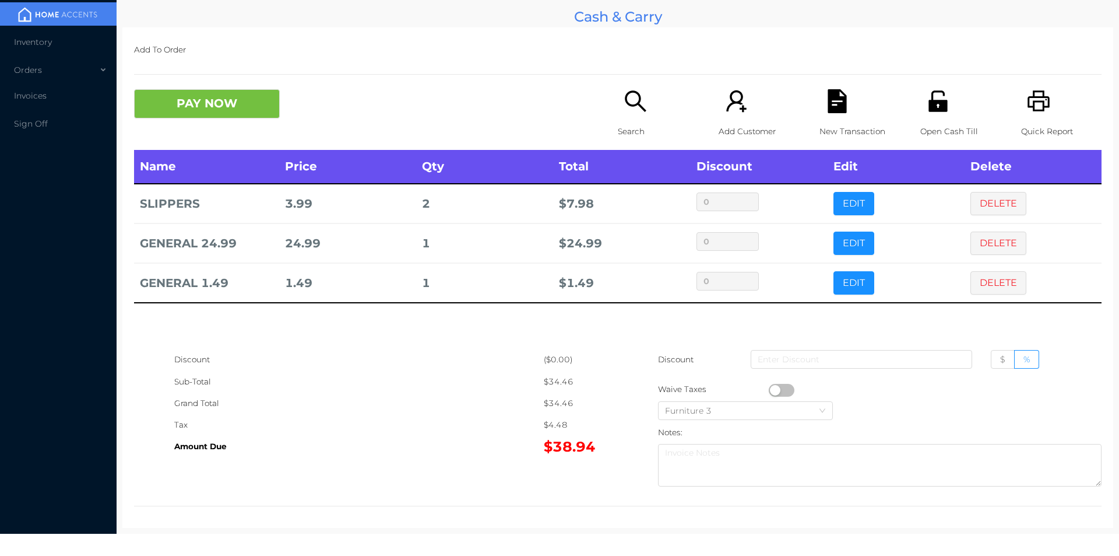
click at [834, 100] on icon "icon: file-text" at bounding box center [837, 101] width 19 height 24
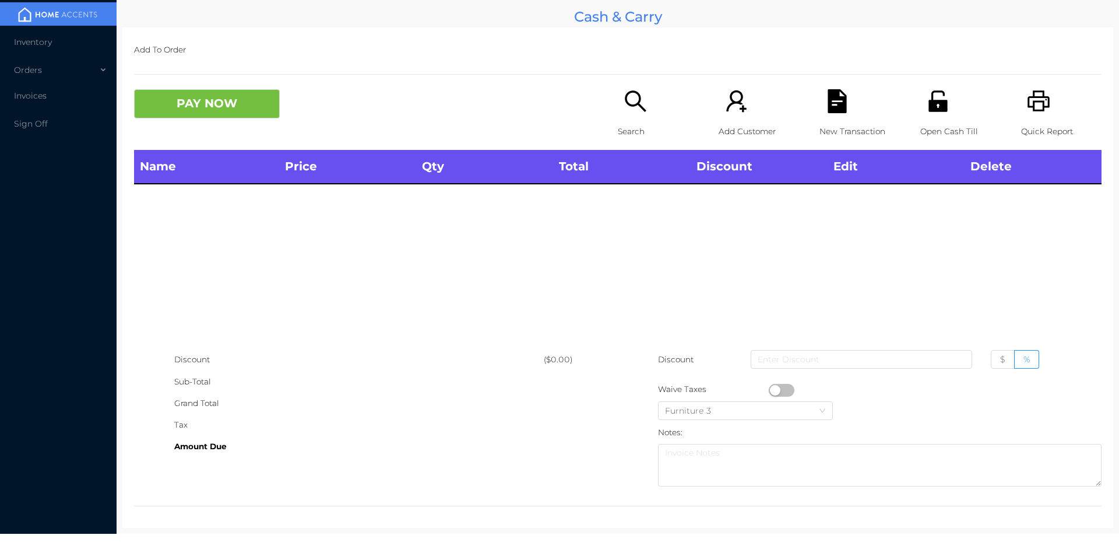
click at [1038, 107] on icon "icon: printer" at bounding box center [1039, 100] width 22 height 21
click at [241, 104] on button "PAY NOW" at bounding box center [207, 103] width 146 height 29
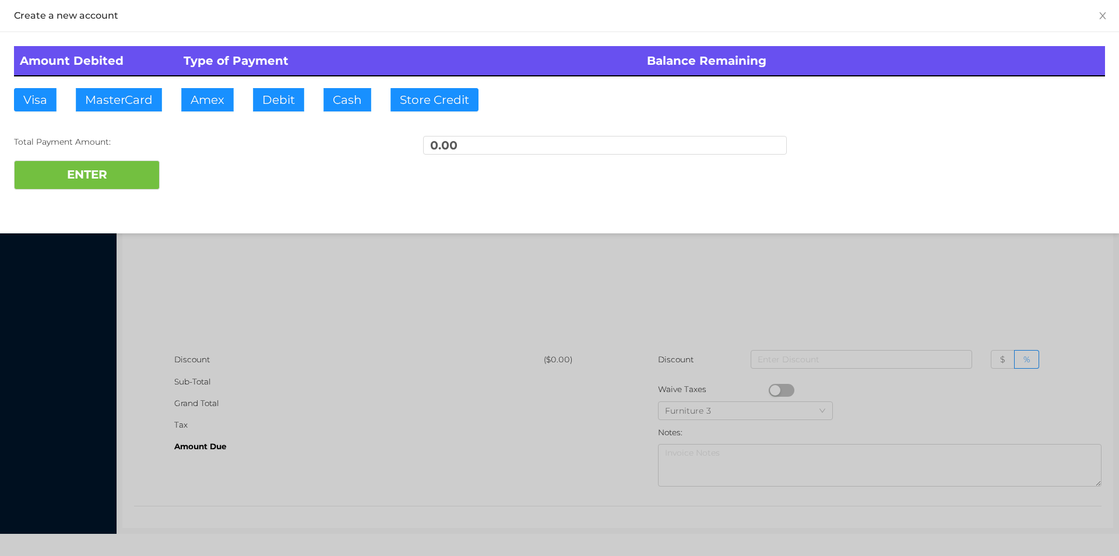
click at [981, 250] on div at bounding box center [559, 278] width 1119 height 556
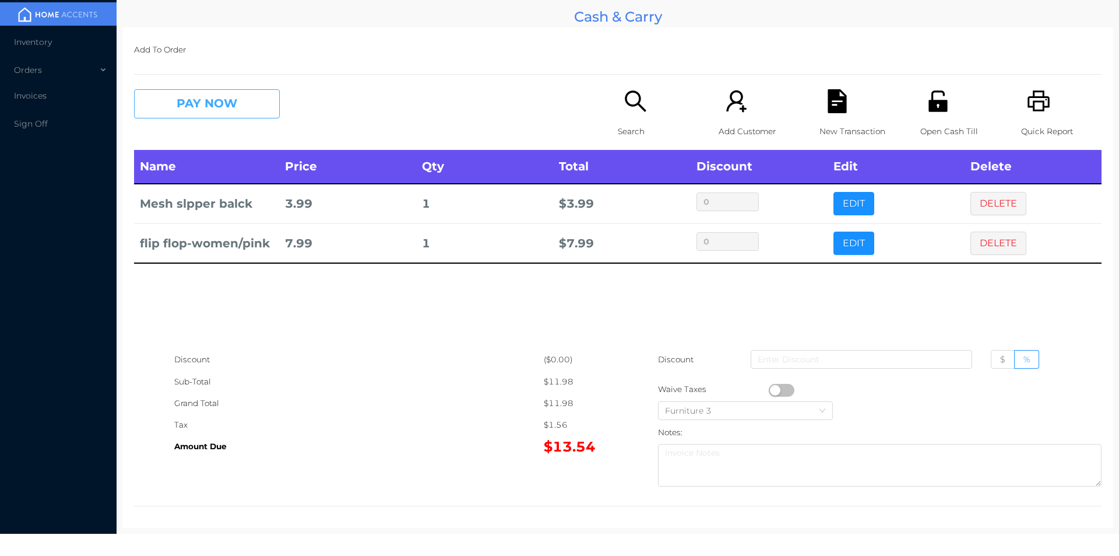
click at [219, 93] on button "PAY NOW" at bounding box center [207, 103] width 146 height 29
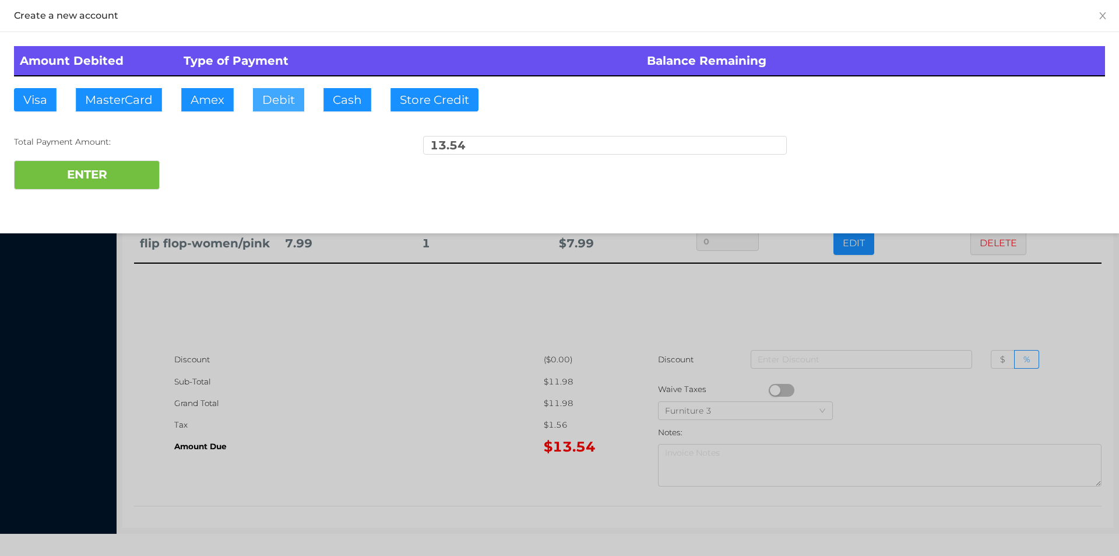
click at [278, 90] on button "Debit" at bounding box center [278, 99] width 51 height 23
click at [128, 173] on button "ENTER" at bounding box center [87, 174] width 146 height 29
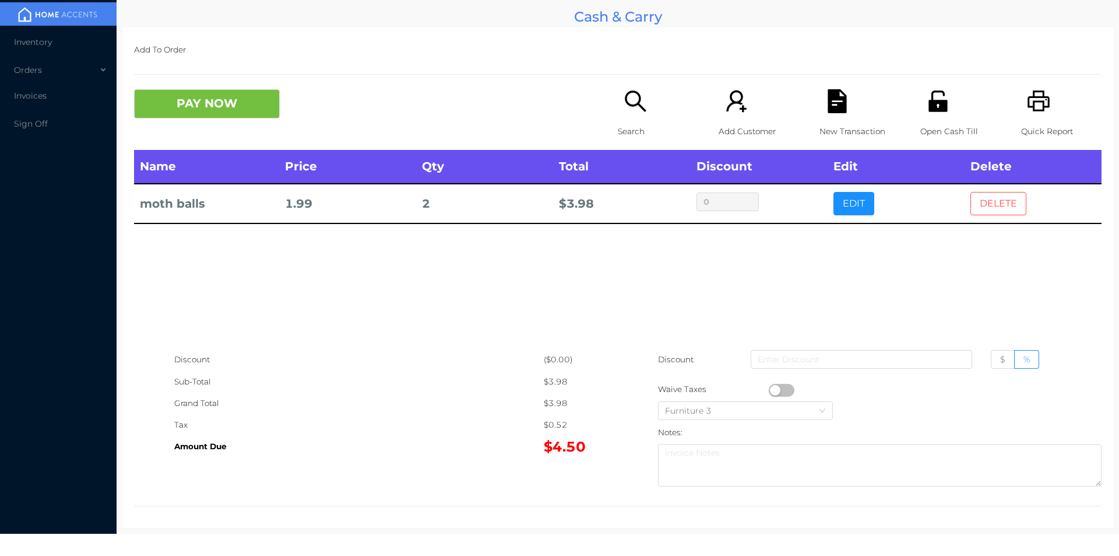
click at [989, 204] on button "DELETE" at bounding box center [999, 203] width 56 height 23
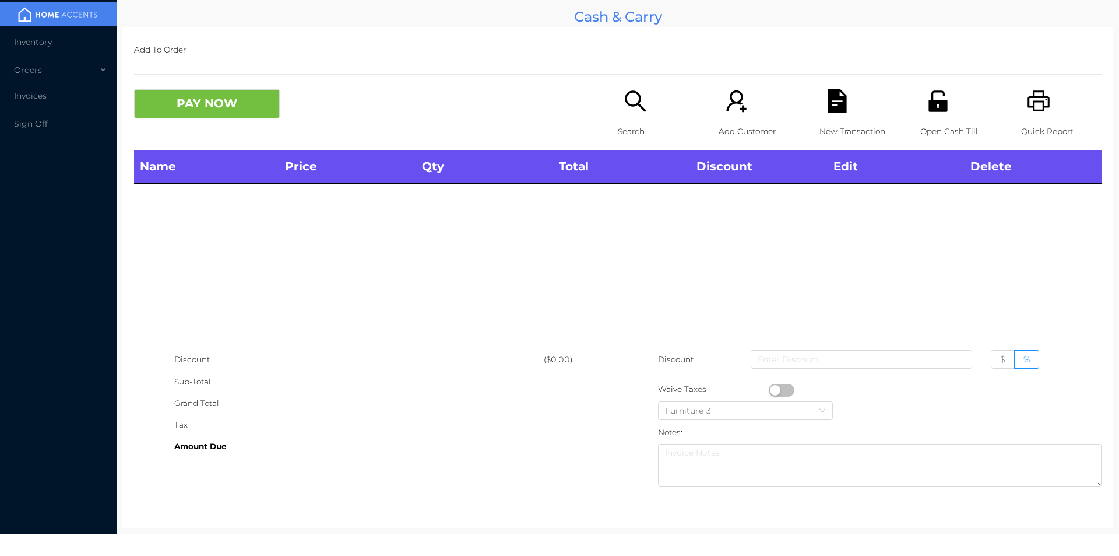
click at [1046, 103] on div "Quick Report" at bounding box center [1061, 119] width 80 height 61
click at [216, 268] on div "Name Price Qty Total Discount Edit Delete" at bounding box center [618, 249] width 968 height 199
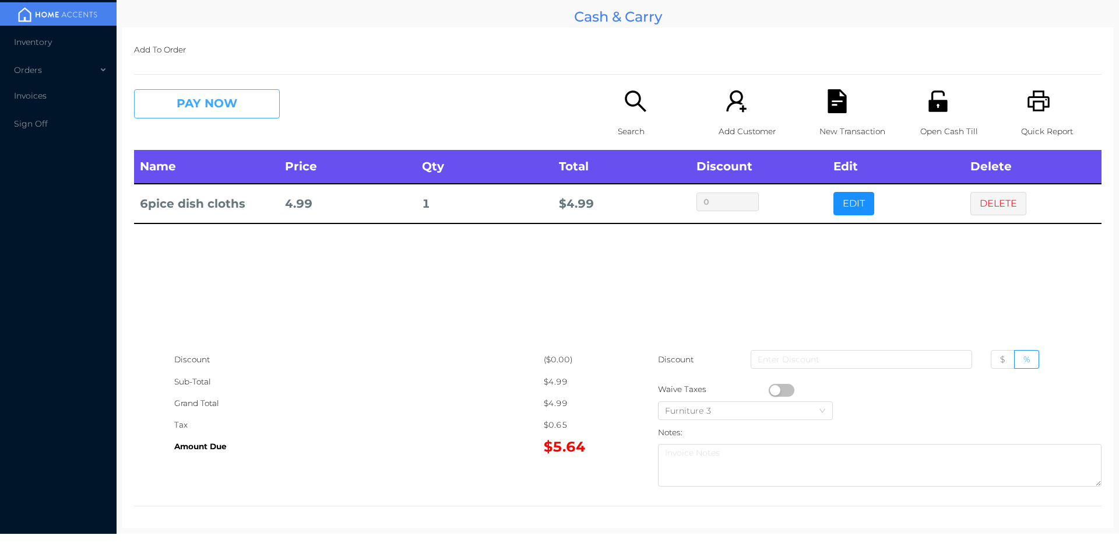
click at [200, 102] on button "PAY NOW" at bounding box center [207, 103] width 146 height 29
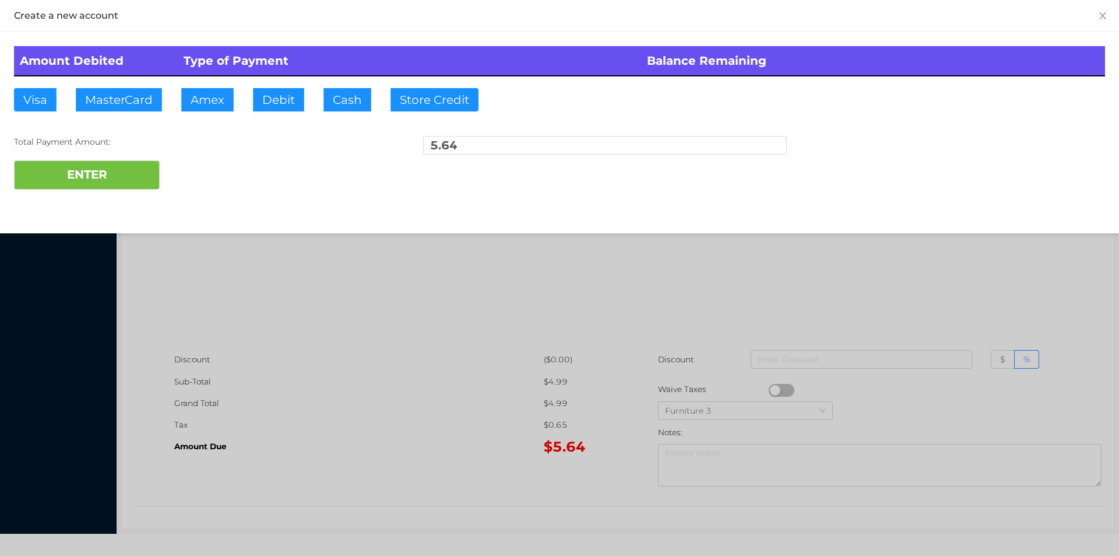
click at [213, 184] on div "ENTER" at bounding box center [559, 174] width 1091 height 29
click at [245, 320] on div at bounding box center [559, 278] width 1119 height 556
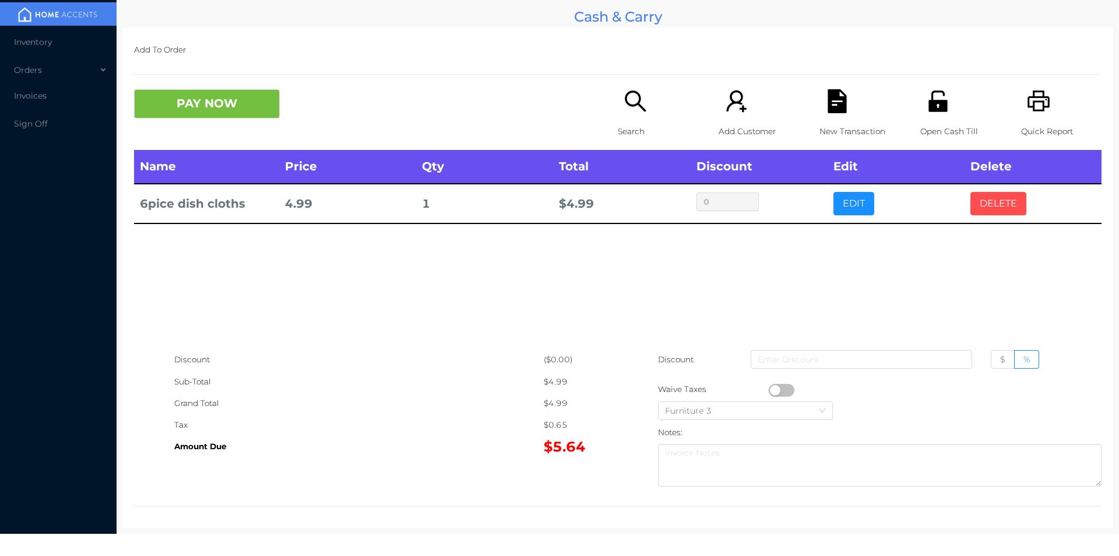
click at [992, 201] on button "DELETE" at bounding box center [999, 203] width 56 height 23
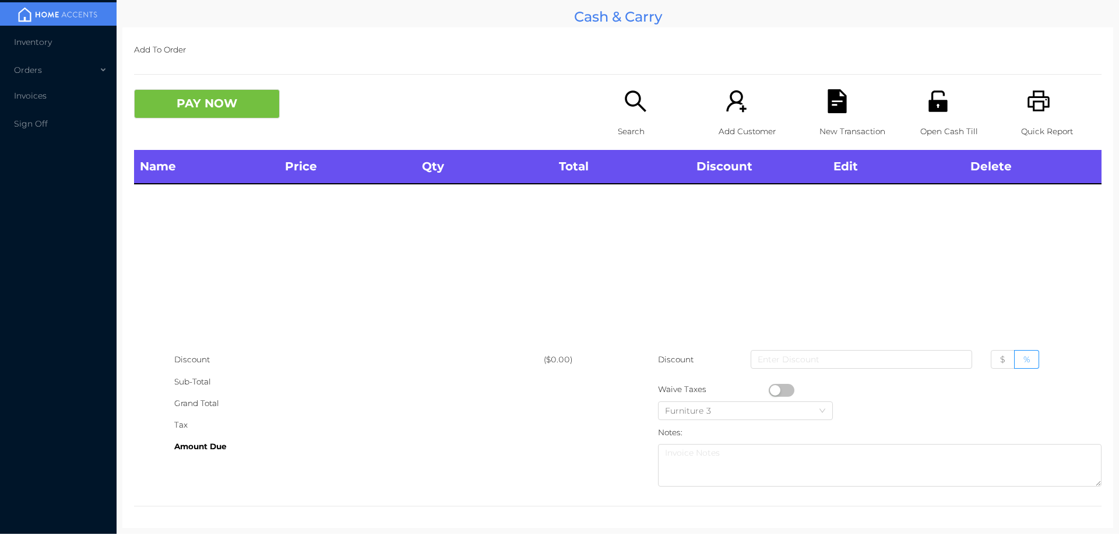
click at [928, 113] on icon "icon: unlock" at bounding box center [938, 101] width 24 height 24
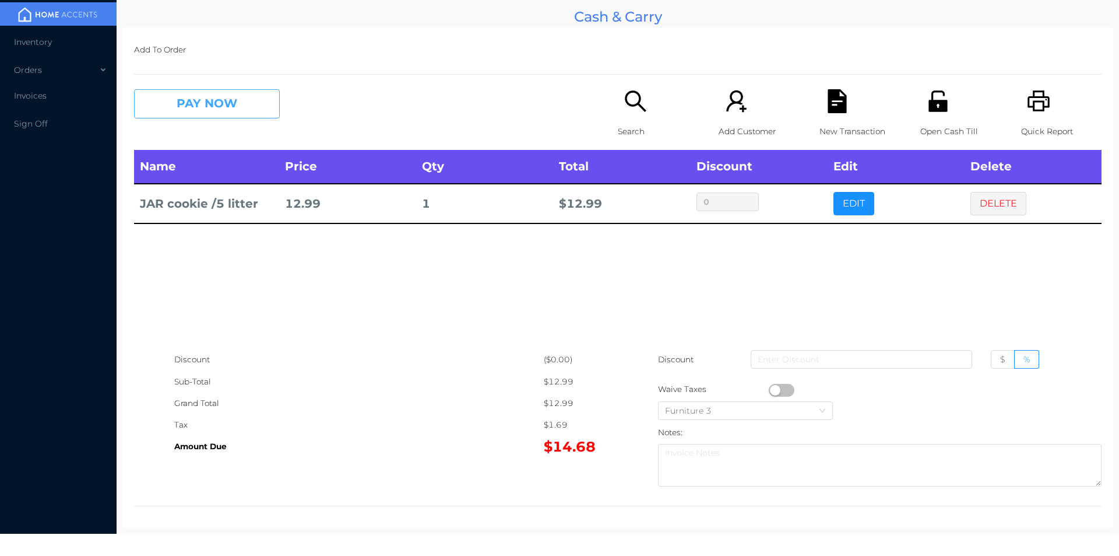
click at [205, 99] on button "PAY NOW" at bounding box center [207, 103] width 146 height 29
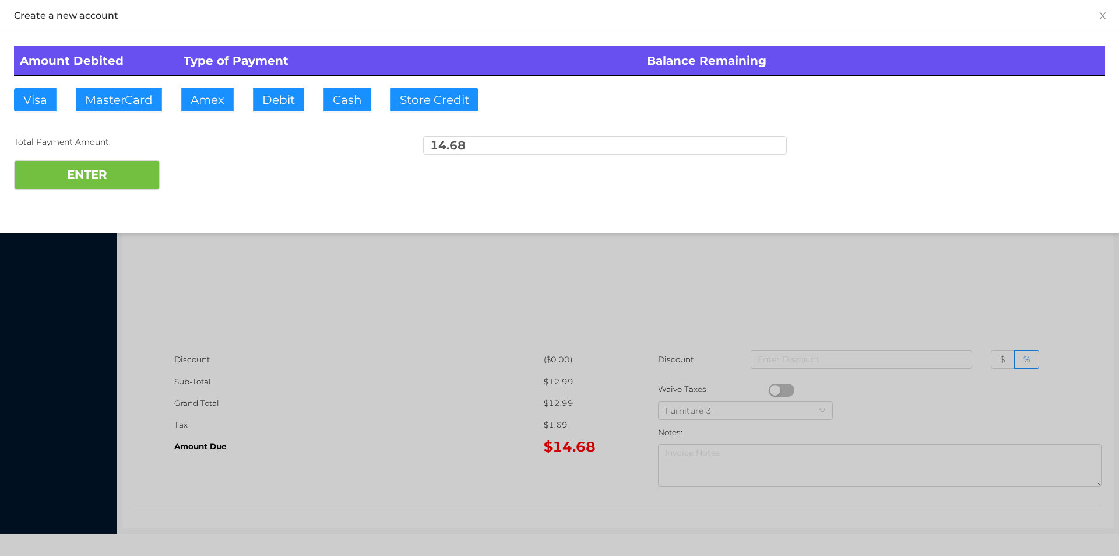
click at [204, 179] on div "ENTER" at bounding box center [559, 174] width 1091 height 29
click at [349, 328] on div at bounding box center [559, 278] width 1119 height 556
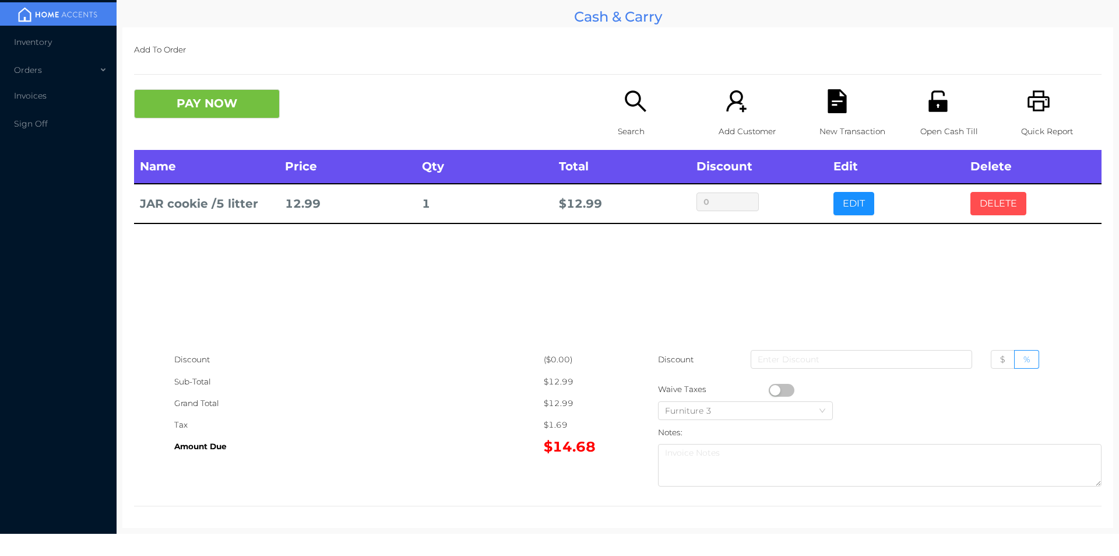
click at [993, 192] on button "DELETE" at bounding box center [999, 203] width 56 height 23
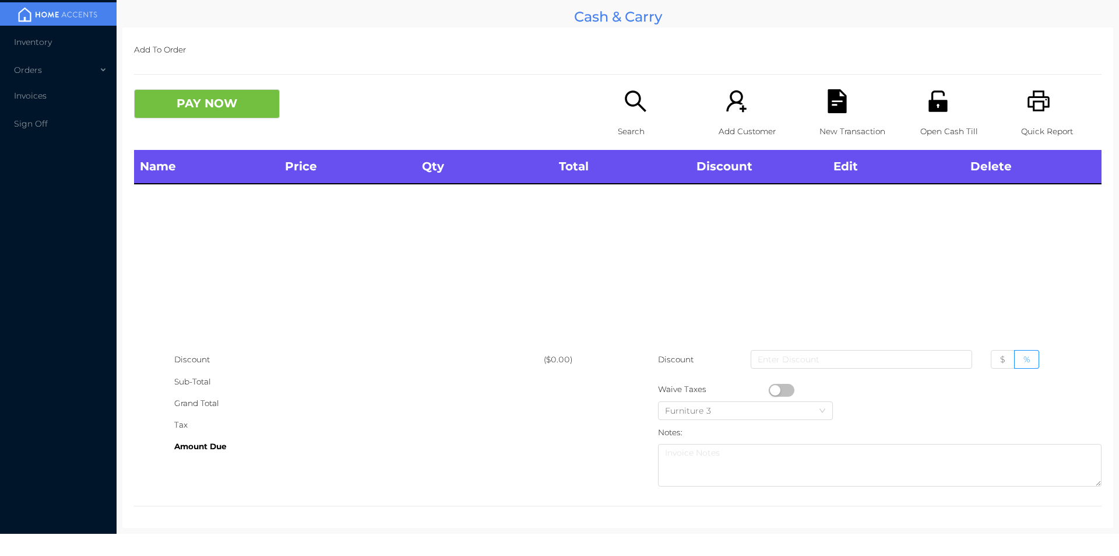
click at [929, 108] on icon "icon: unlock" at bounding box center [938, 100] width 19 height 21
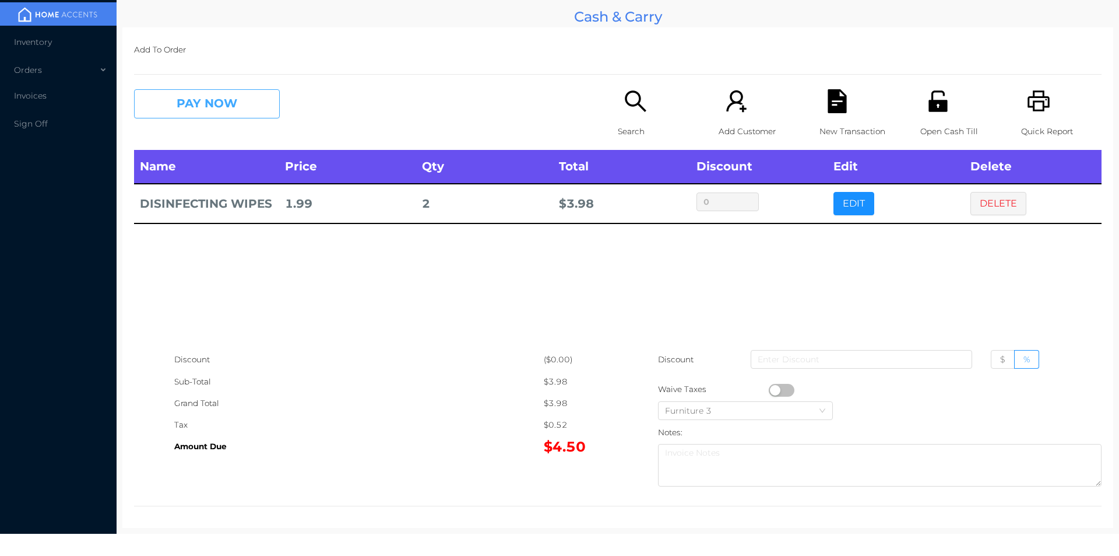
click at [213, 99] on button "PAY NOW" at bounding box center [207, 103] width 146 height 29
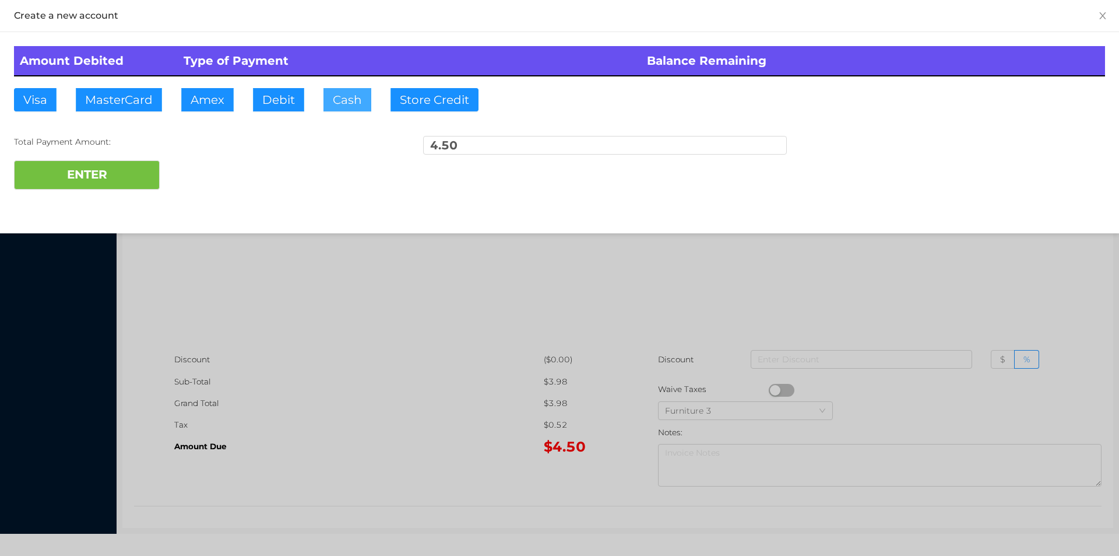
click at [345, 108] on button "Cash" at bounding box center [348, 99] width 48 height 23
type input "20."
click at [118, 183] on button "ENTER" at bounding box center [87, 174] width 146 height 29
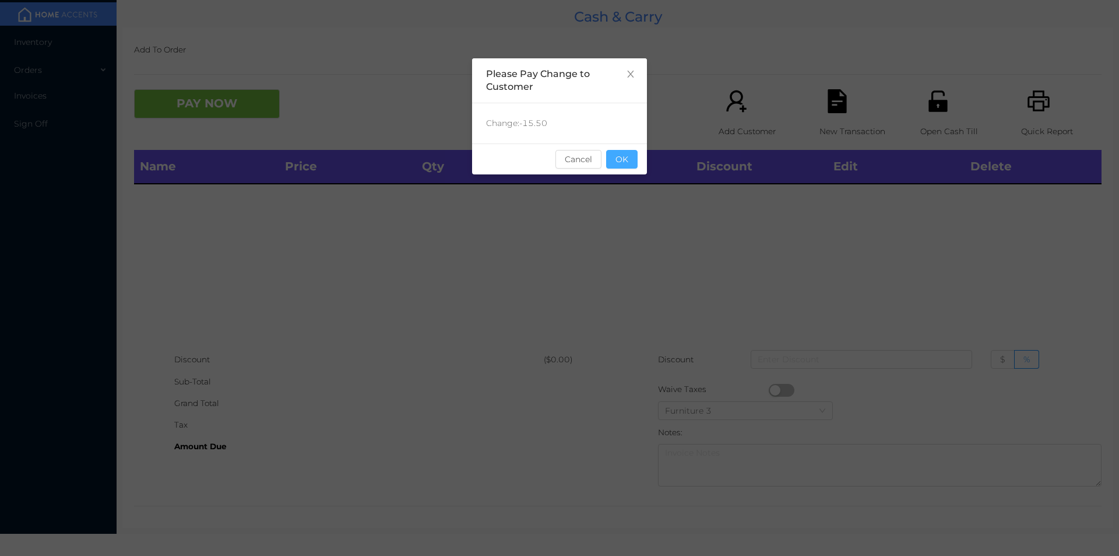
click at [626, 163] on button "OK" at bounding box center [621, 159] width 31 height 19
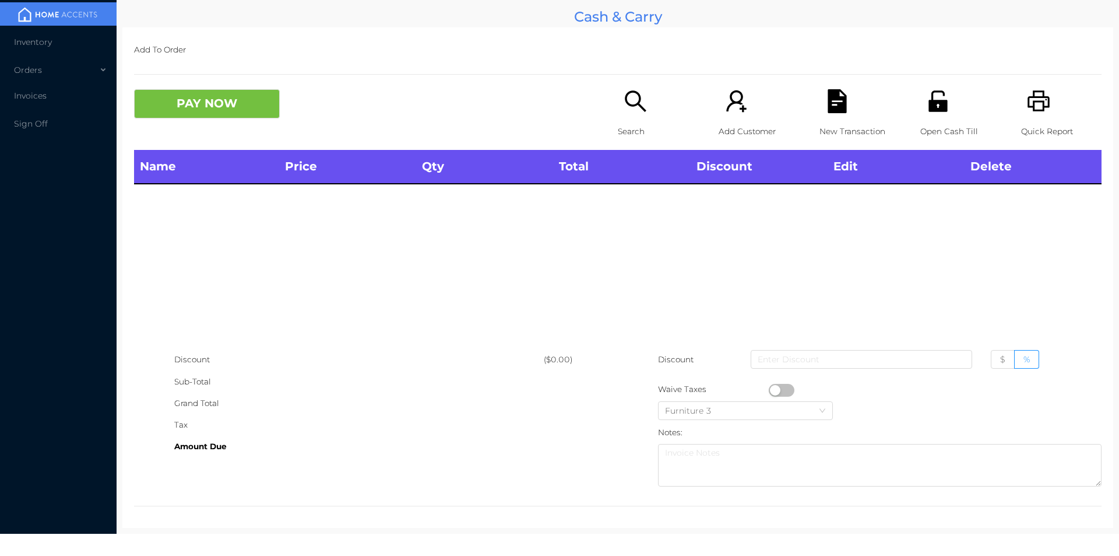
click at [631, 114] on div "Search" at bounding box center [658, 119] width 80 height 61
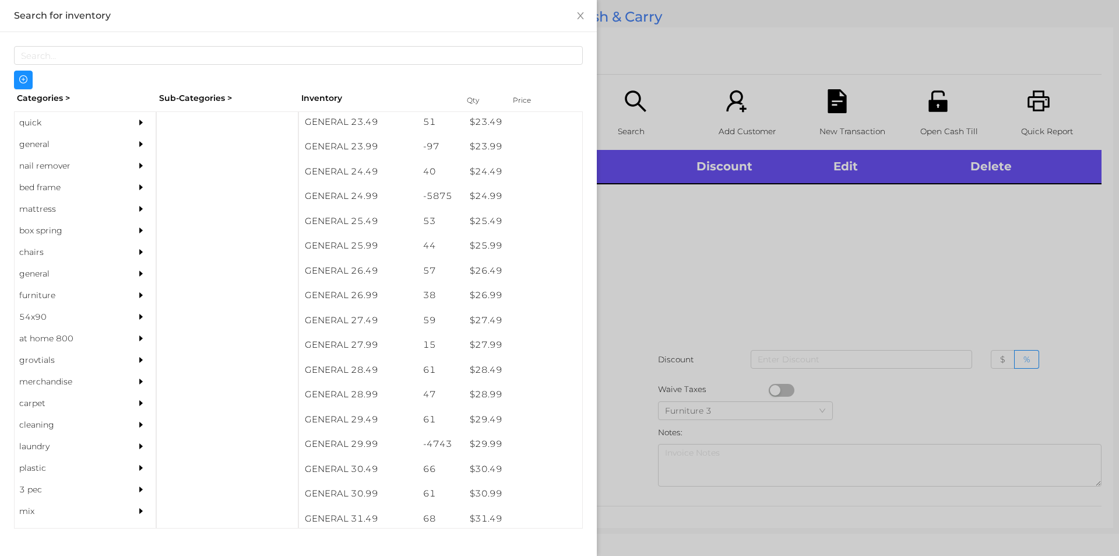
scroll to position [1529, 0]
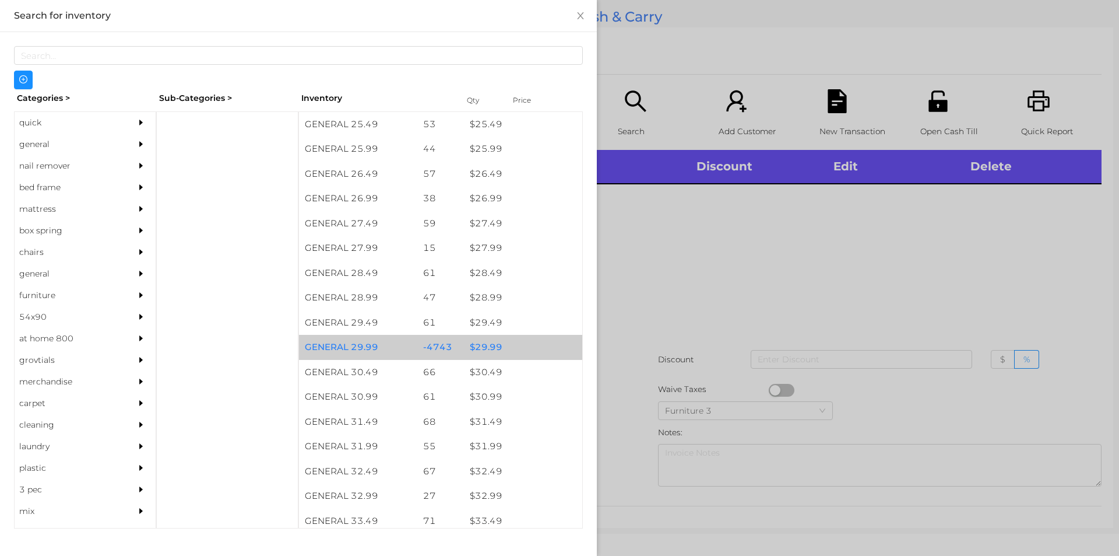
click at [490, 347] on div "$ 29.99" at bounding box center [523, 347] width 118 height 25
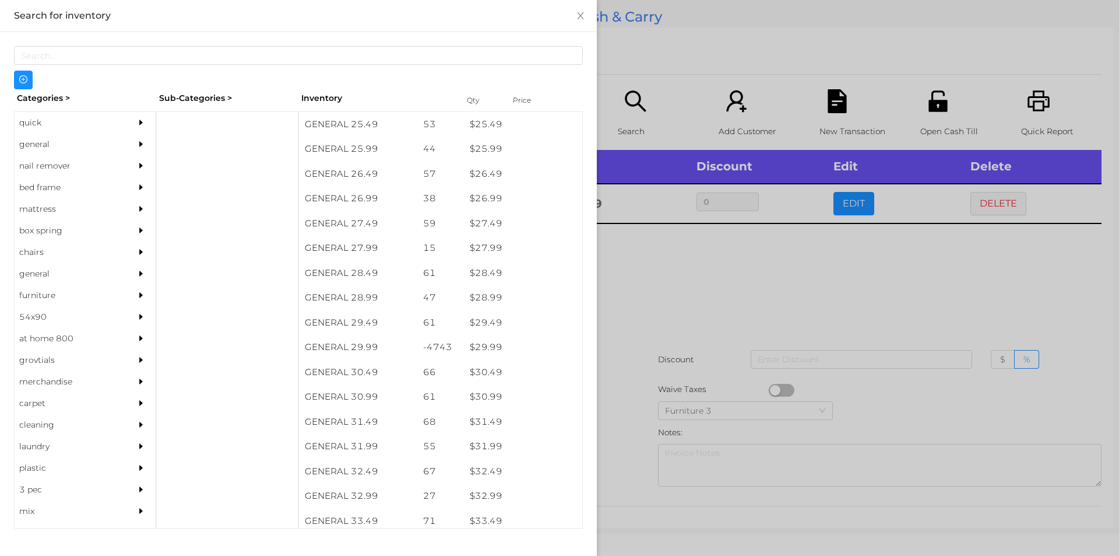
click at [652, 354] on div at bounding box center [559, 278] width 1119 height 556
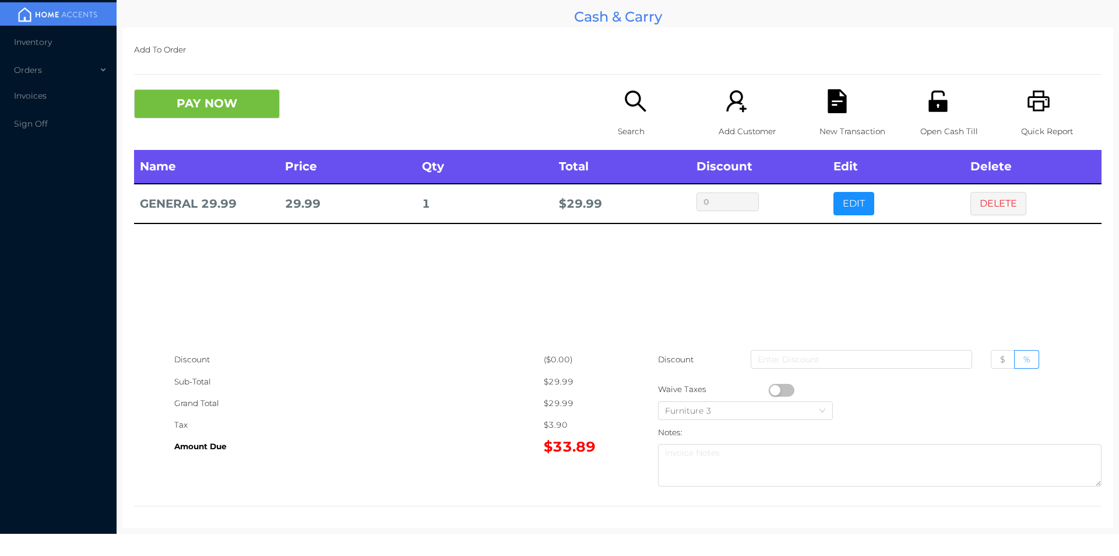
click at [244, 107] on button "PAY NOW" at bounding box center [207, 103] width 146 height 29
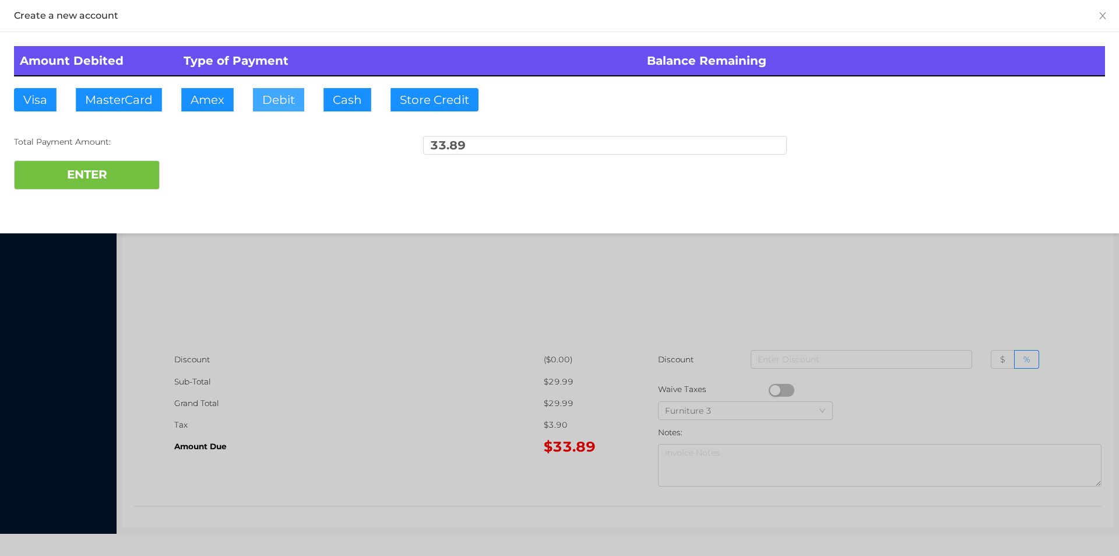
click at [275, 101] on button "Debit" at bounding box center [278, 99] width 51 height 23
click at [125, 180] on button "ENTER" at bounding box center [87, 174] width 146 height 29
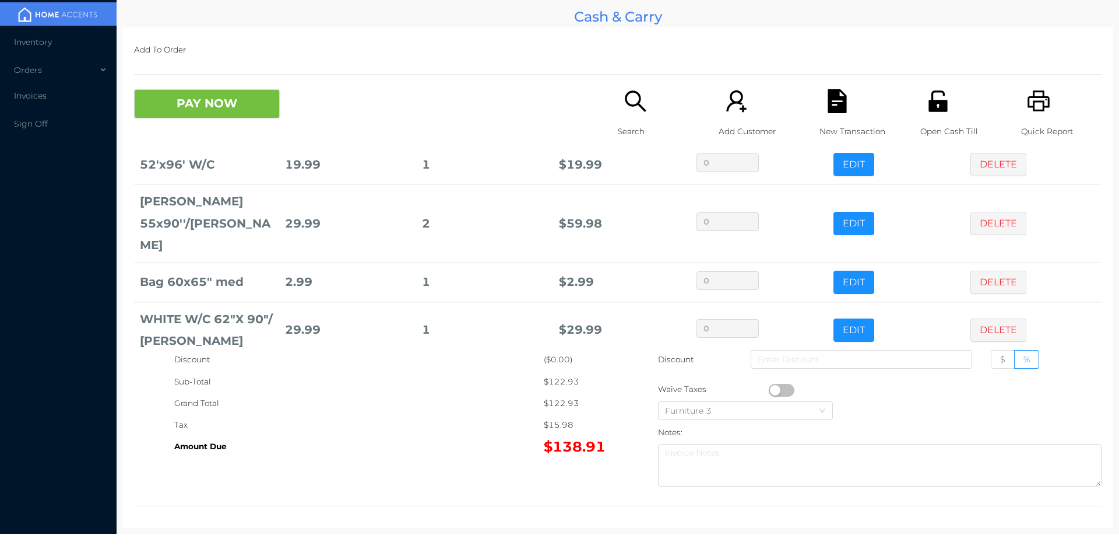
scroll to position [118, 0]
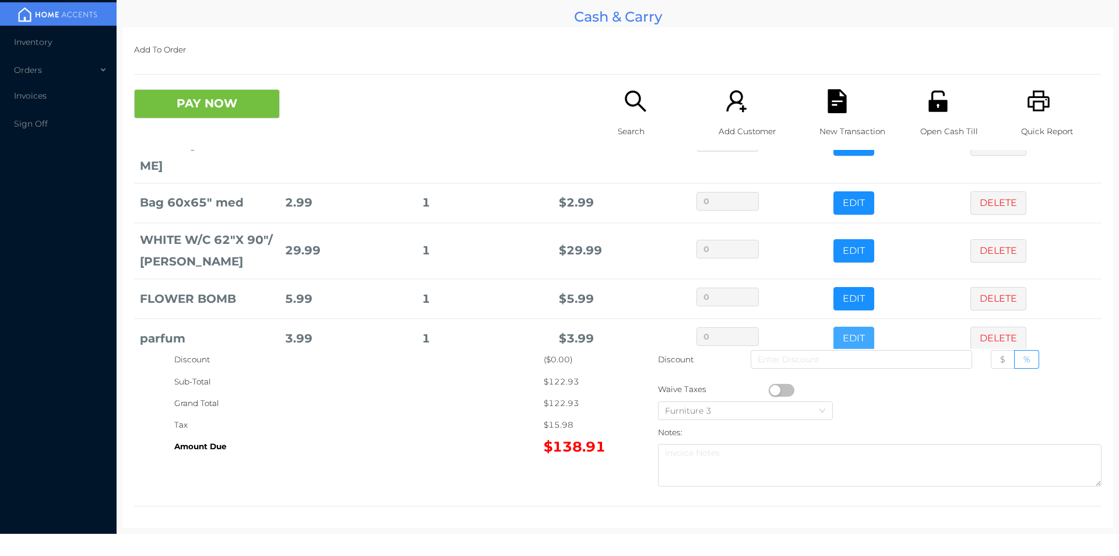
click at [834, 326] on button "EDIT" at bounding box center [854, 337] width 41 height 23
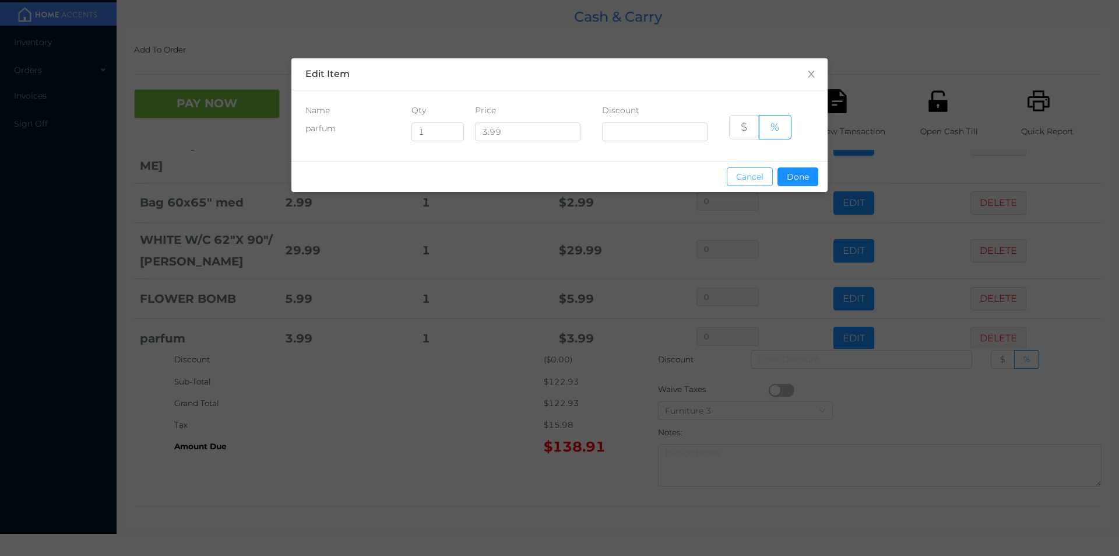
click at [743, 174] on button "Cancel" at bounding box center [750, 176] width 46 height 19
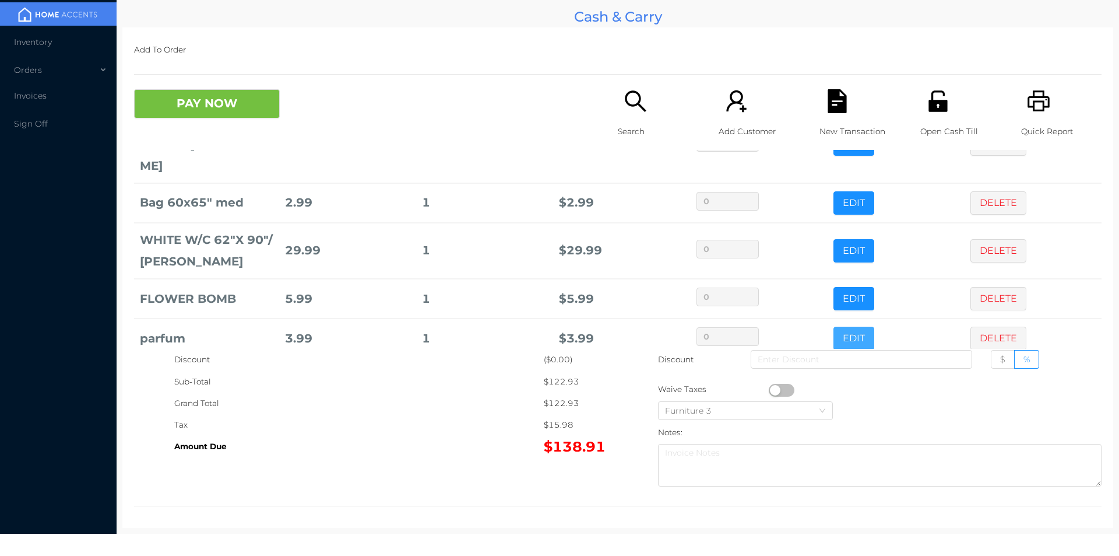
click at [834, 326] on button "EDIT" at bounding box center [854, 337] width 41 height 23
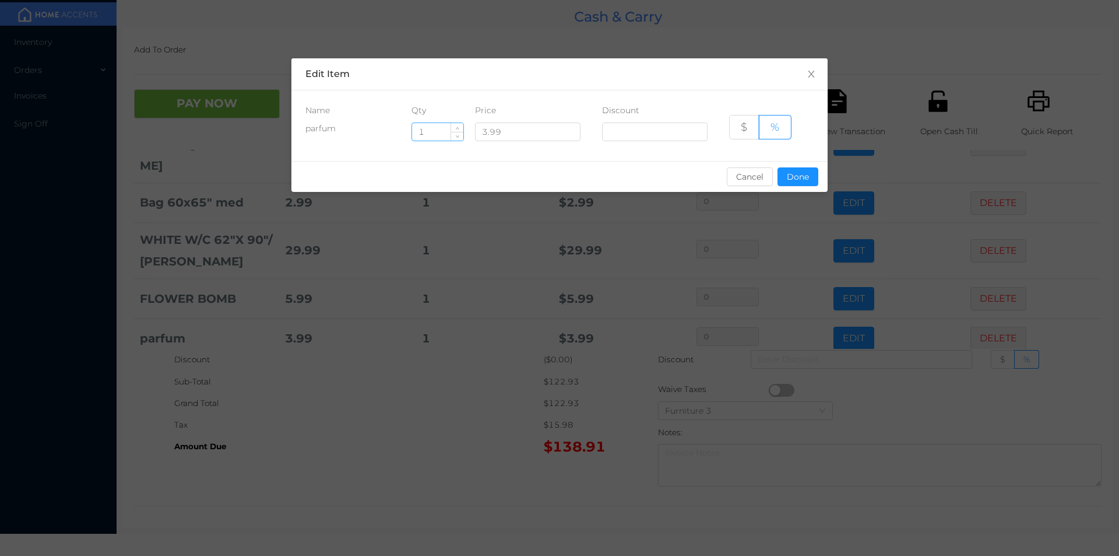
click at [436, 135] on input "1" at bounding box center [437, 131] width 51 height 17
type input "3"
click at [796, 184] on button "Done" at bounding box center [798, 176] width 41 height 19
type input "0%"
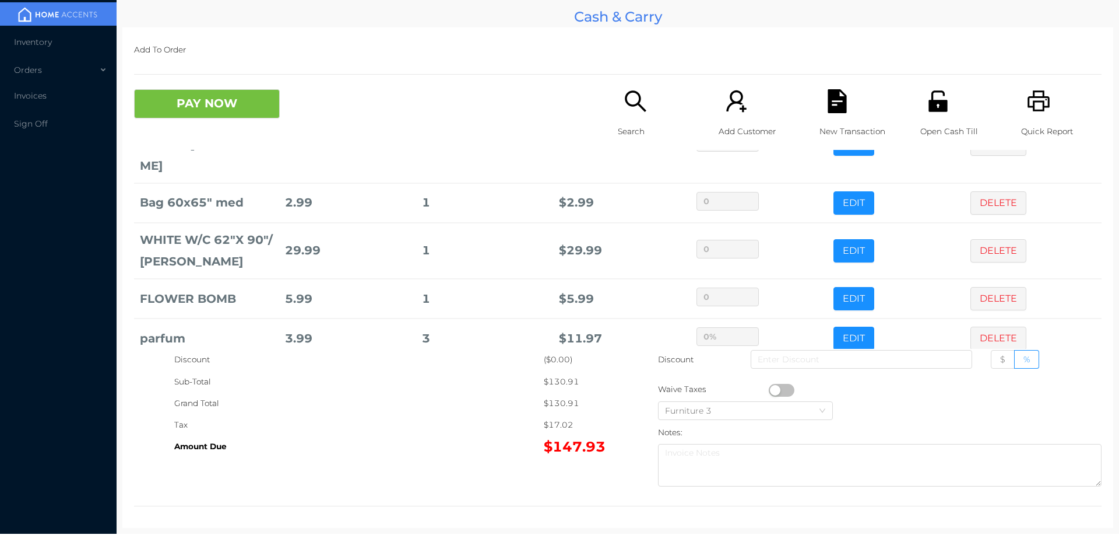
click at [392, 392] on div "Grand Total" at bounding box center [359, 403] width 370 height 22
click at [168, 109] on button "PAY NOW" at bounding box center [207, 103] width 146 height 29
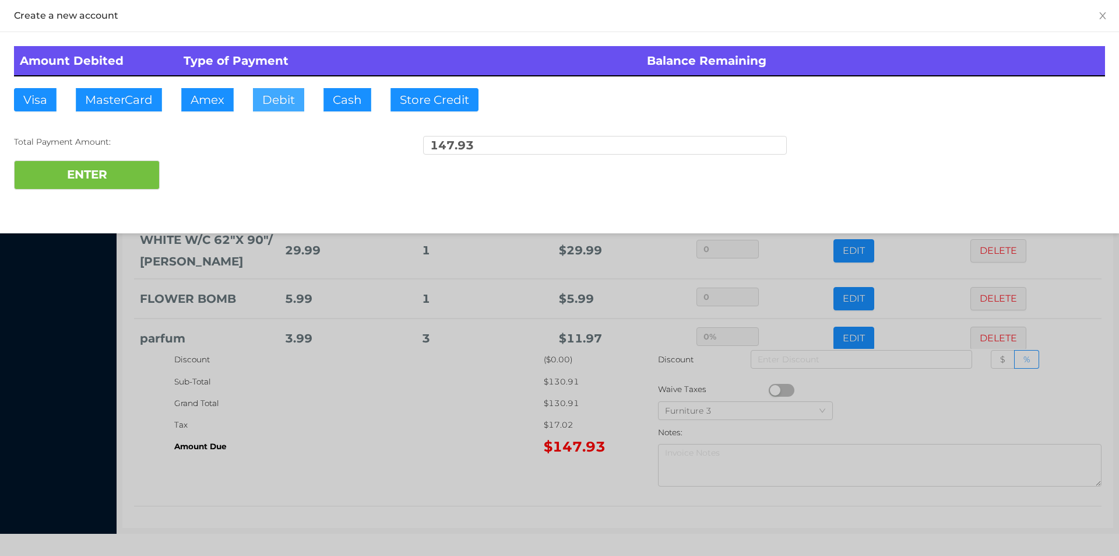
click at [270, 97] on button "Debit" at bounding box center [278, 99] width 51 height 23
type input "150."
click at [100, 177] on button "ENTER" at bounding box center [87, 174] width 146 height 29
type input "0"
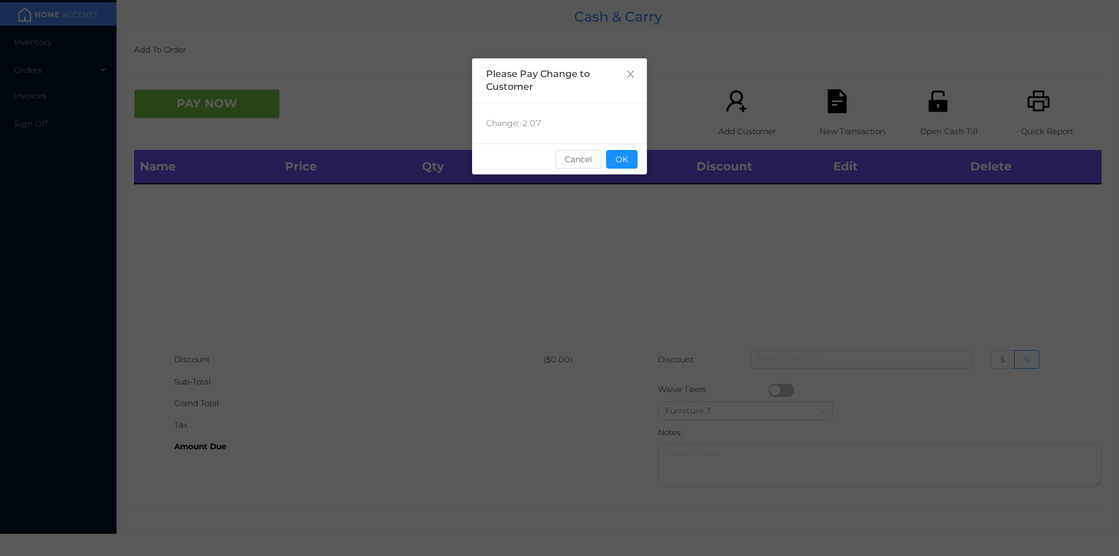
scroll to position [0, 0]
click at [630, 161] on button "OK" at bounding box center [621, 159] width 31 height 19
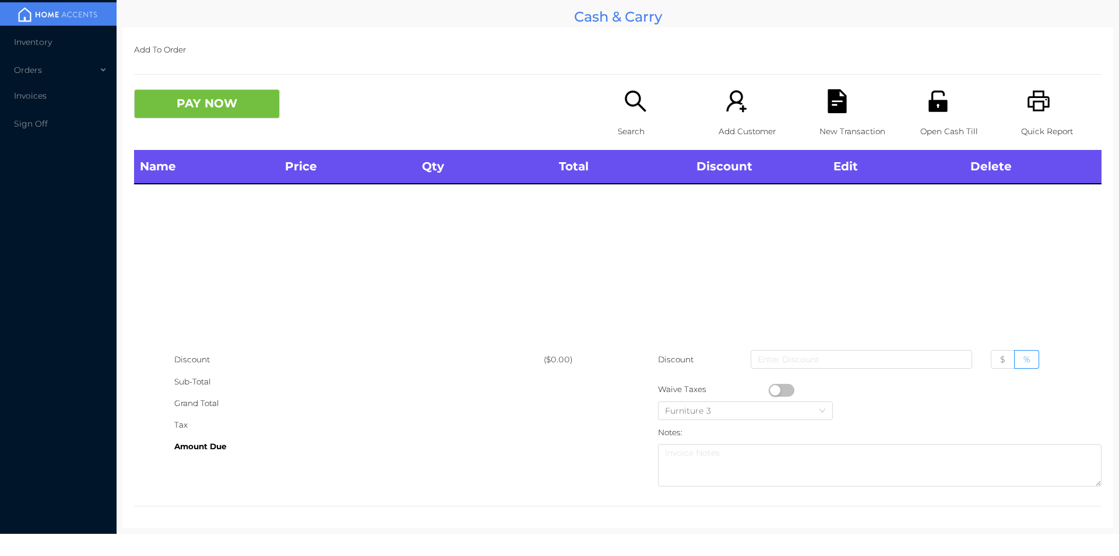
click at [921, 124] on p "Open Cash Till" at bounding box center [961, 132] width 80 height 22
click at [939, 106] on icon "icon: unlock" at bounding box center [938, 100] width 19 height 21
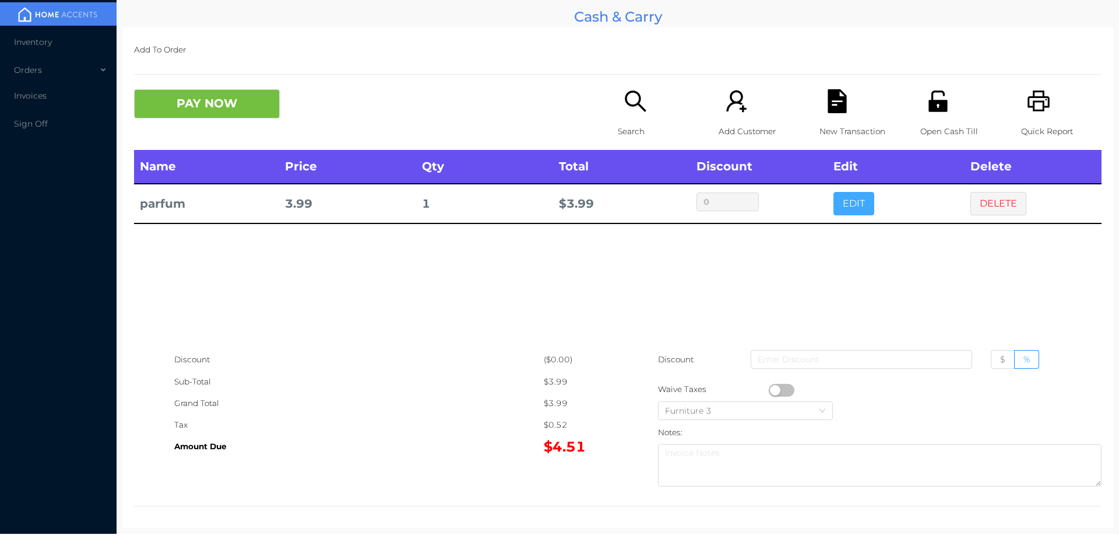
click at [851, 202] on button "EDIT" at bounding box center [854, 203] width 41 height 23
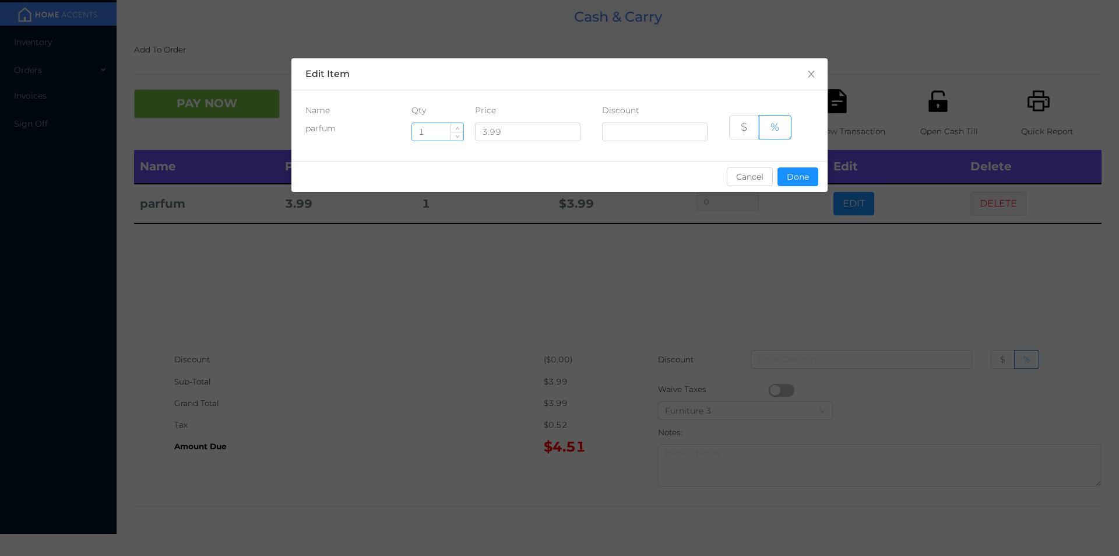
click at [435, 127] on input "1" at bounding box center [437, 131] width 51 height 17
type input "4"
click at [800, 181] on button "Done" at bounding box center [798, 176] width 41 height 19
click at [803, 270] on div "sentinelStart Edit Item Name Qty Price Discount parfum 4 3.99 $ % Cancel Done s…" at bounding box center [559, 278] width 1119 height 556
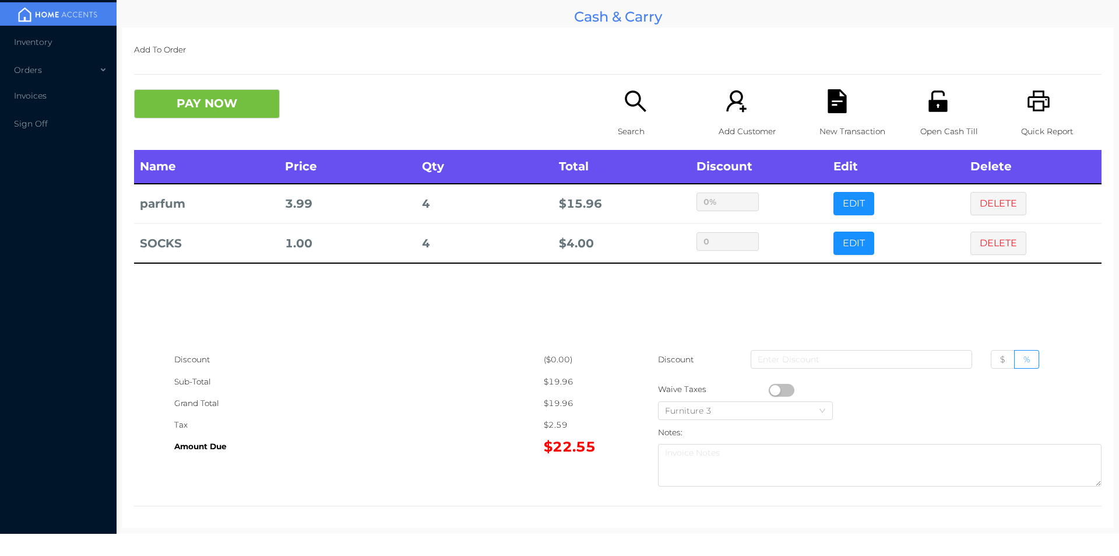
click at [625, 114] on div "Search" at bounding box center [658, 119] width 80 height 61
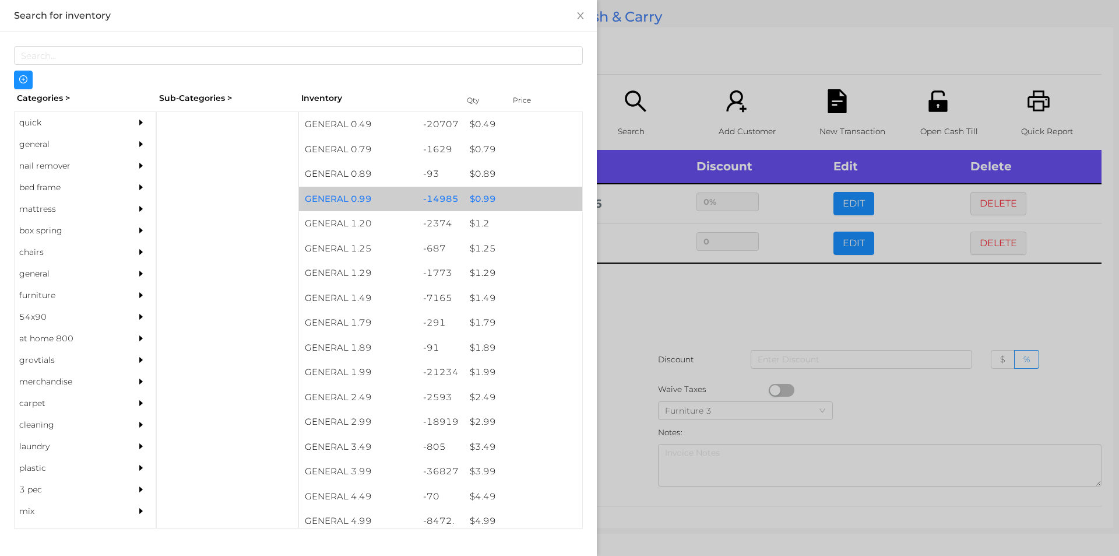
click at [488, 197] on div "$ 0.99" at bounding box center [523, 199] width 118 height 25
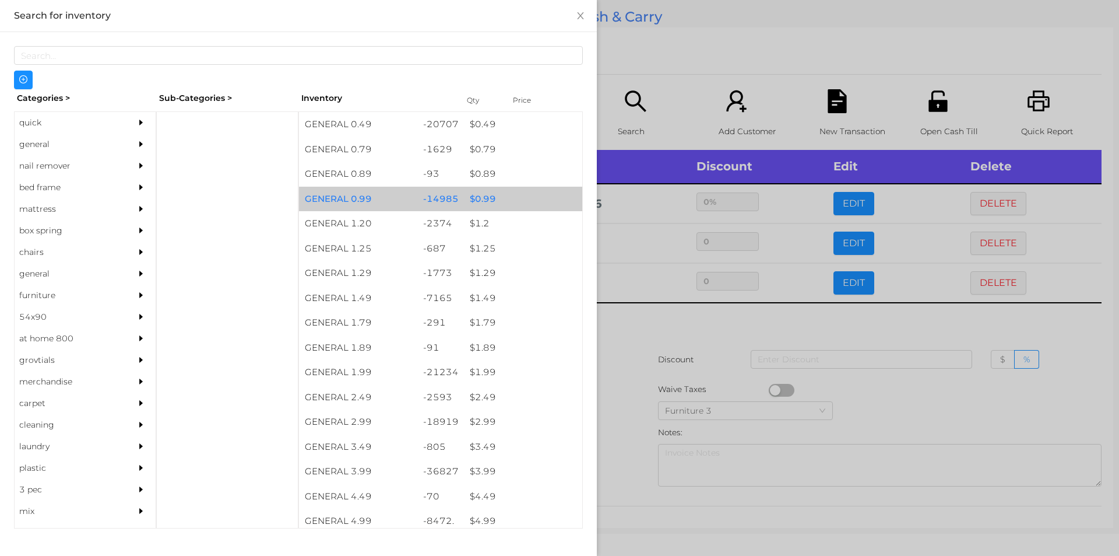
click at [481, 195] on div "$ 0.99" at bounding box center [523, 199] width 118 height 25
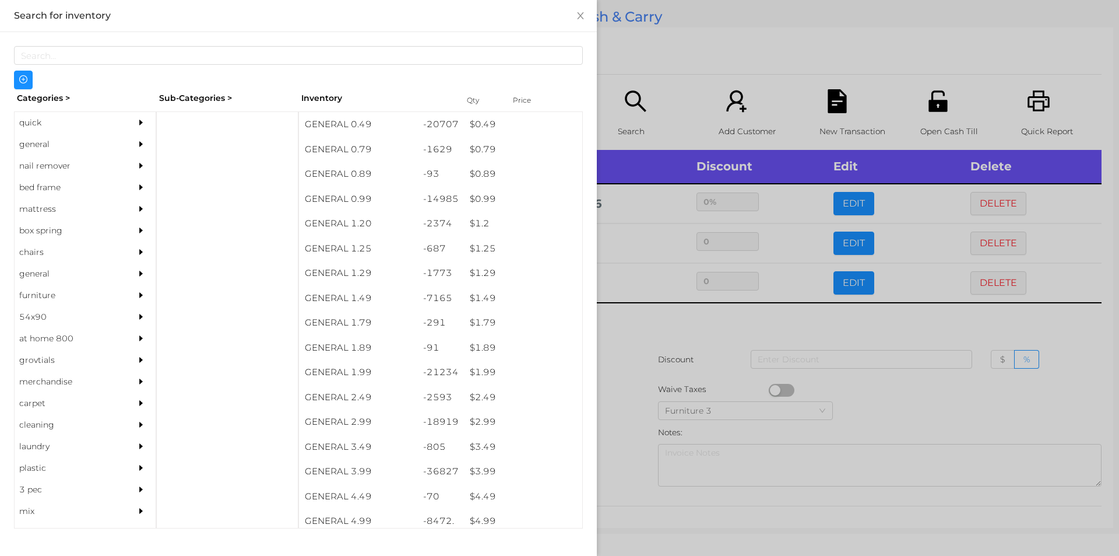
click at [645, 337] on div at bounding box center [559, 278] width 1119 height 556
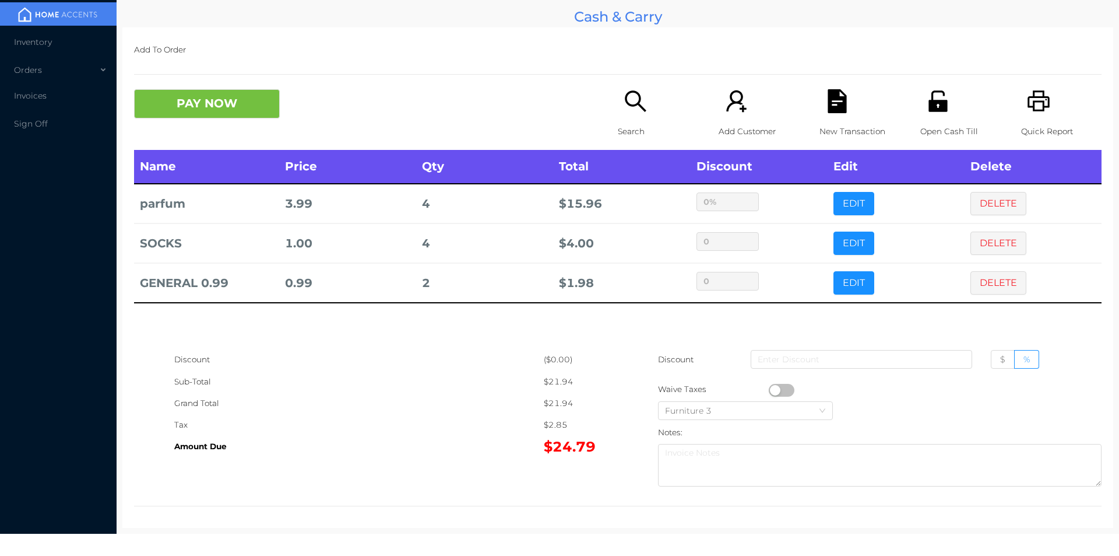
click at [925, 114] on div "Open Cash Till" at bounding box center [961, 119] width 80 height 61
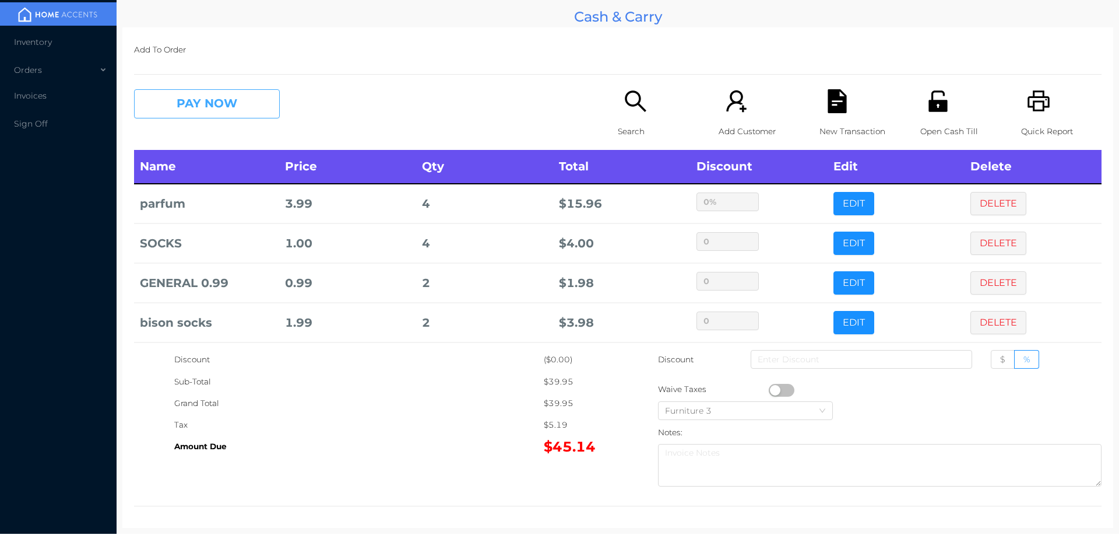
click at [222, 103] on button "PAY NOW" at bounding box center [207, 103] width 146 height 29
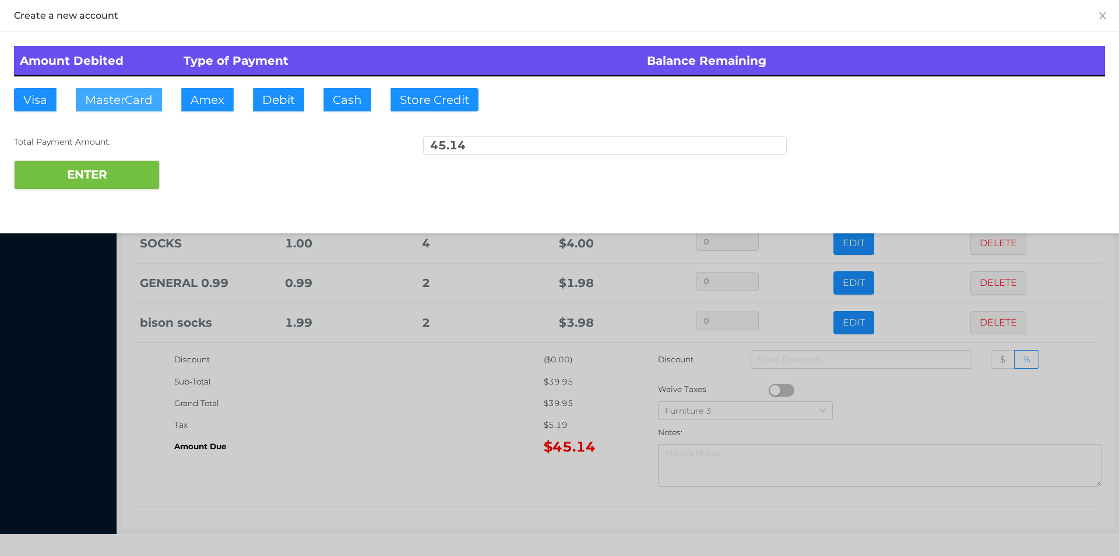
click at [126, 101] on button "MasterCard" at bounding box center [119, 99] width 86 height 23
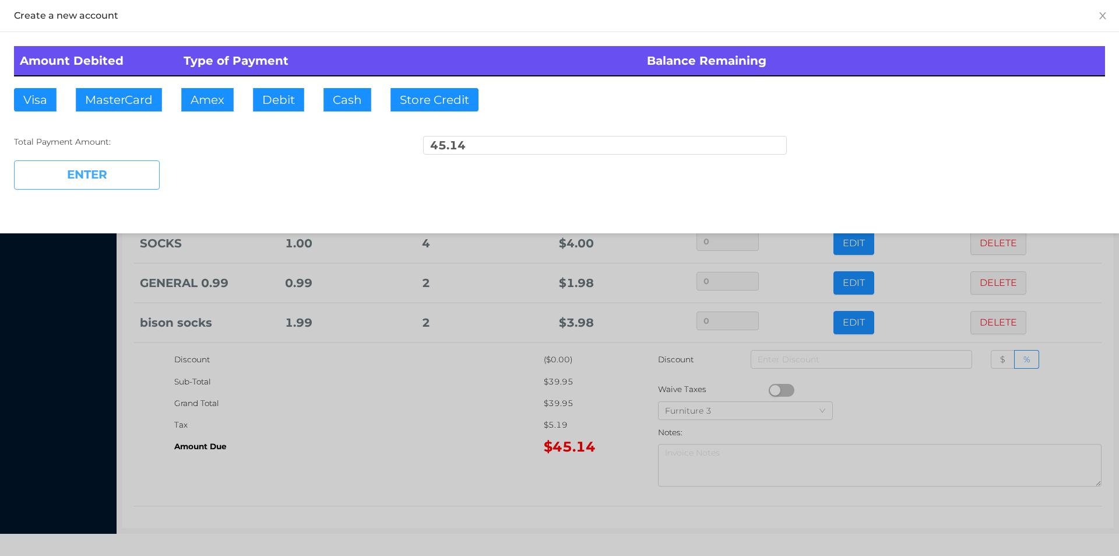
click at [101, 173] on button "ENTER" at bounding box center [87, 174] width 146 height 29
type input "0"
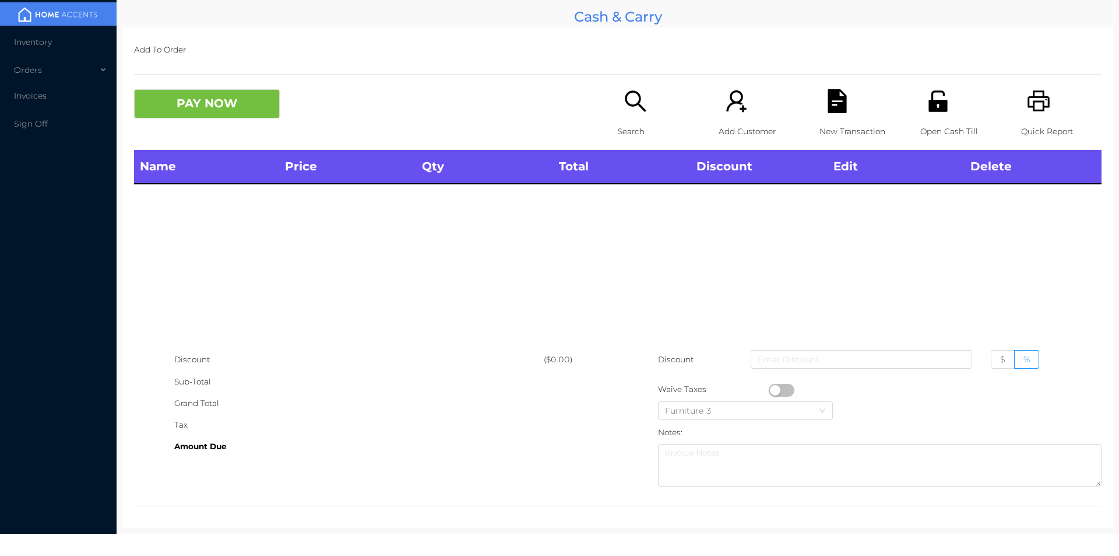
click at [624, 94] on icon "icon: search" at bounding box center [636, 101] width 24 height 24
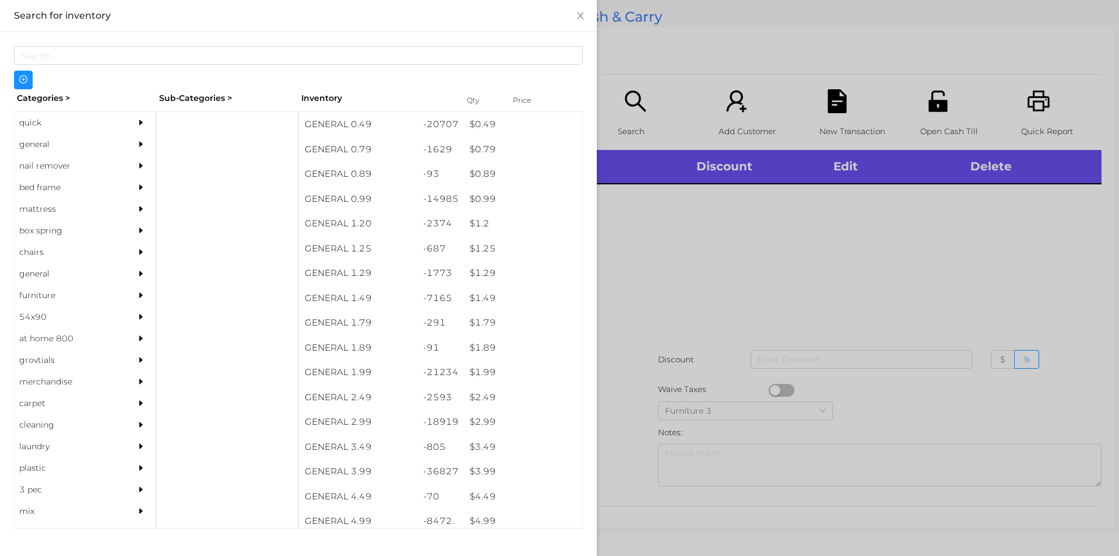
click at [59, 127] on div "quick" at bounding box center [68, 123] width 106 height 22
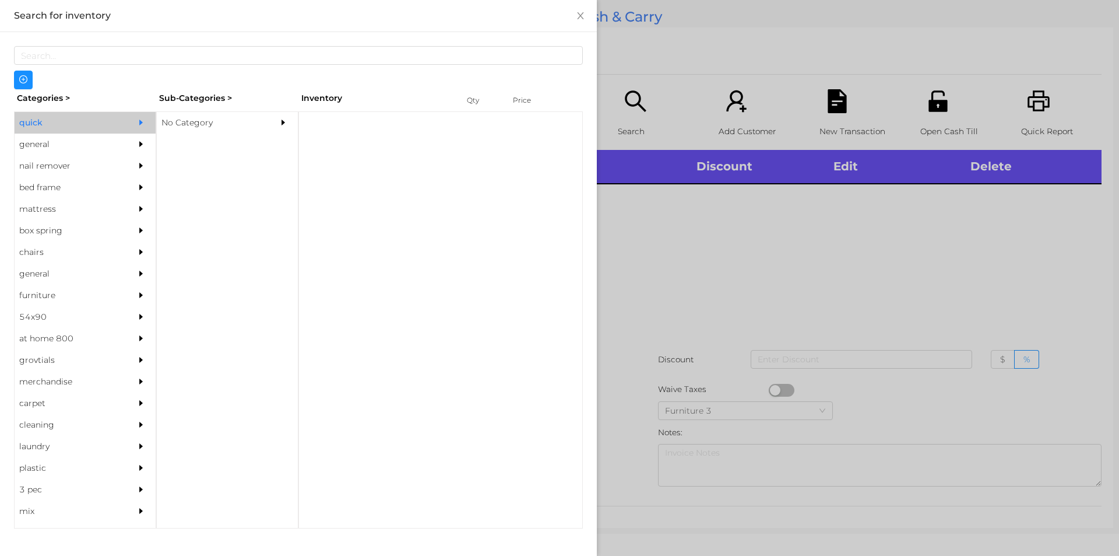
click at [204, 125] on div "No Category" at bounding box center [210, 123] width 106 height 22
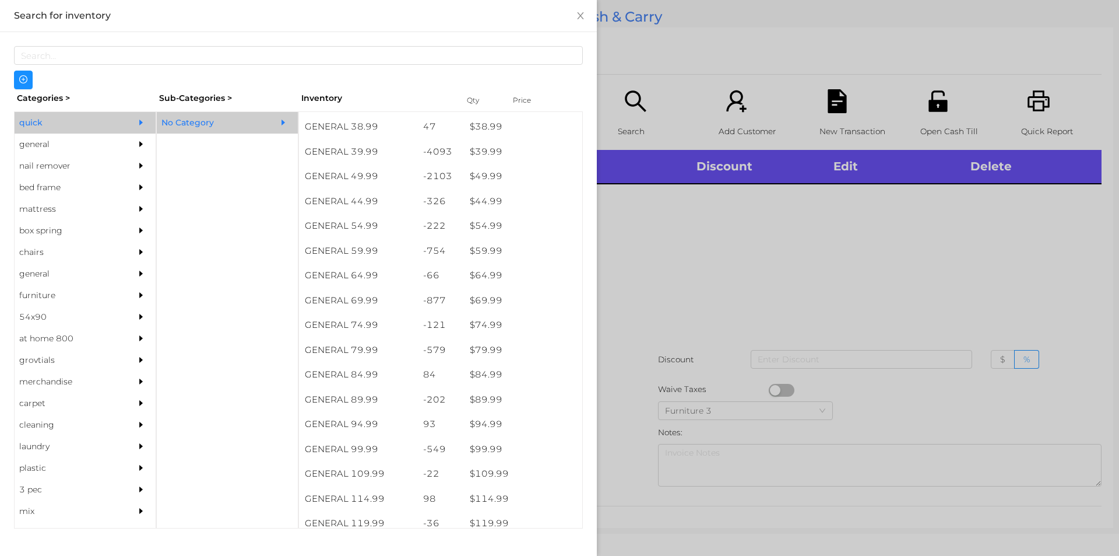
scroll to position [654, 0]
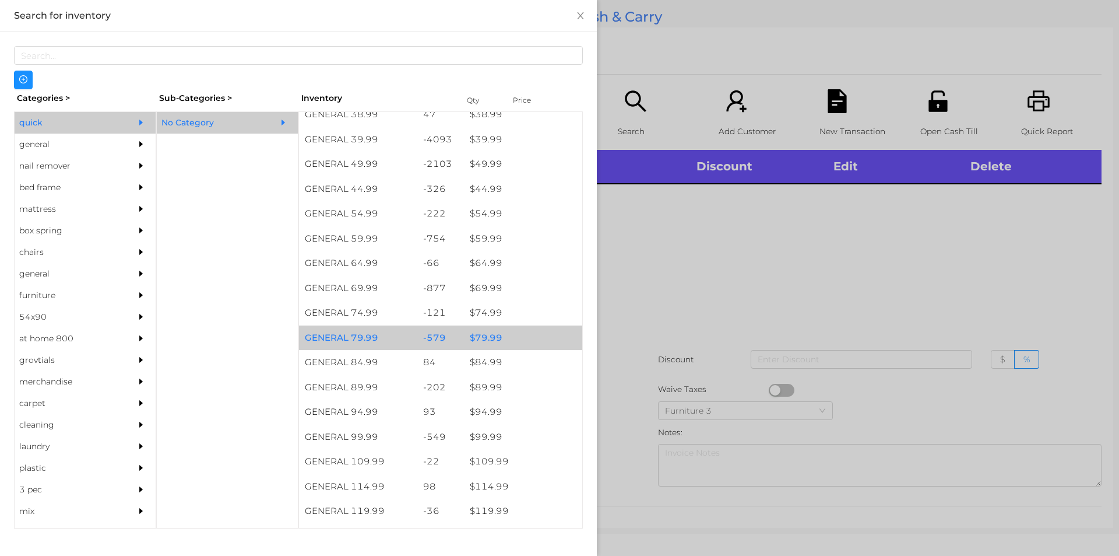
click at [486, 331] on div "$ 79.99" at bounding box center [523, 337] width 118 height 25
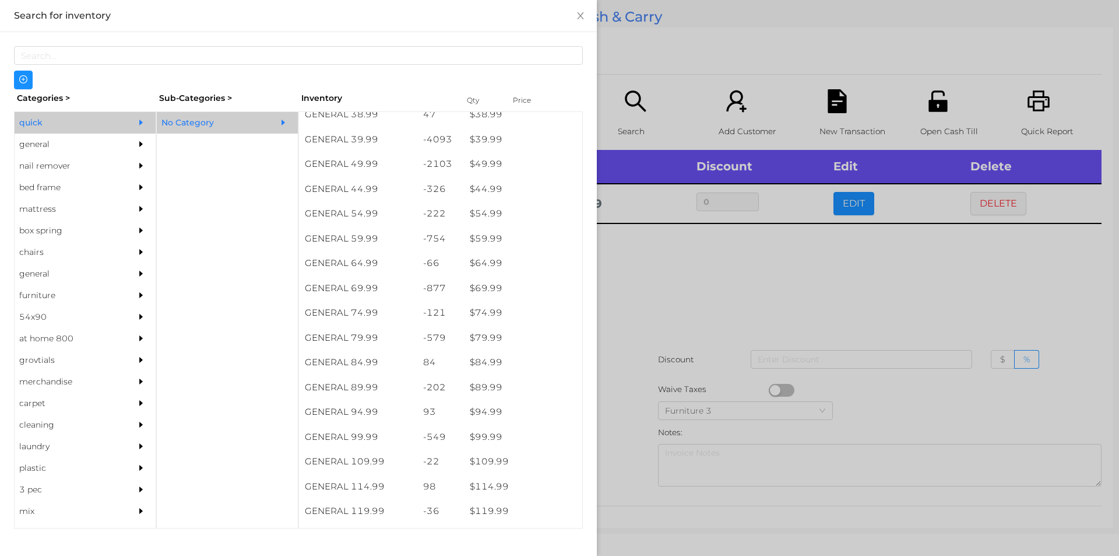
click at [41, 143] on div "general" at bounding box center [68, 145] width 106 height 22
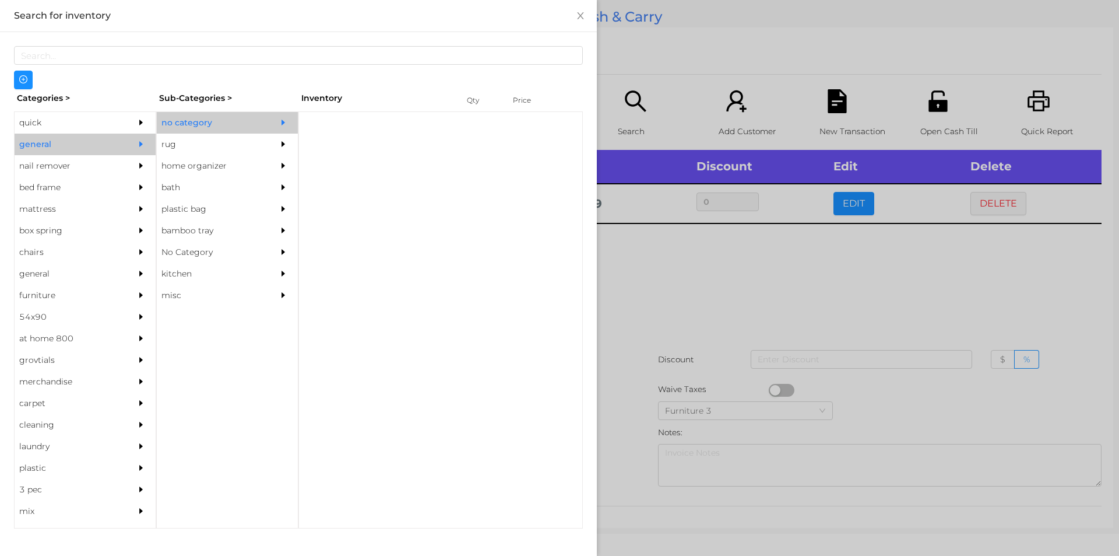
click at [195, 120] on div "no category" at bounding box center [210, 123] width 106 height 22
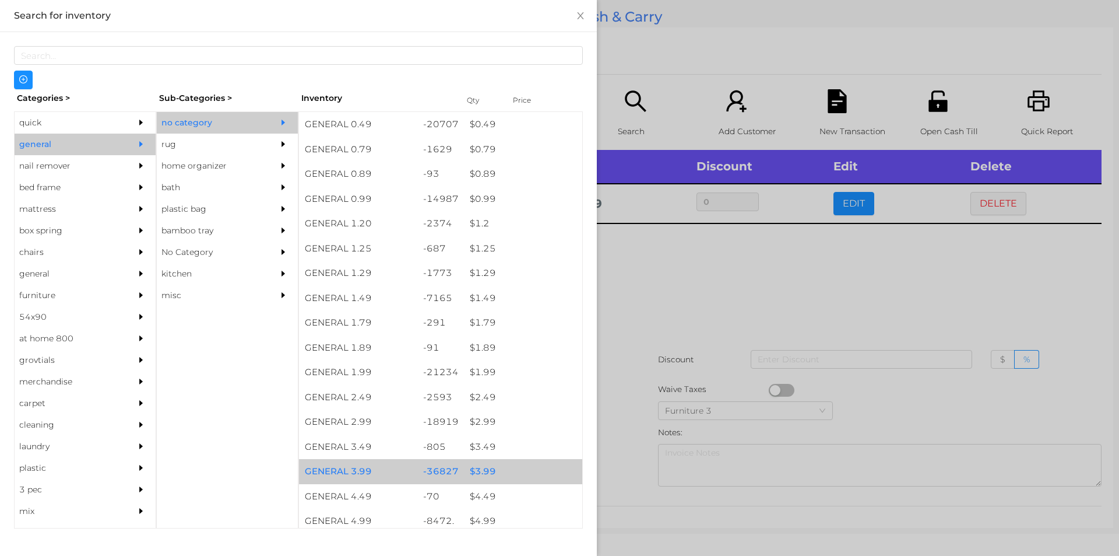
click at [480, 466] on div "$ 3.99" at bounding box center [523, 471] width 118 height 25
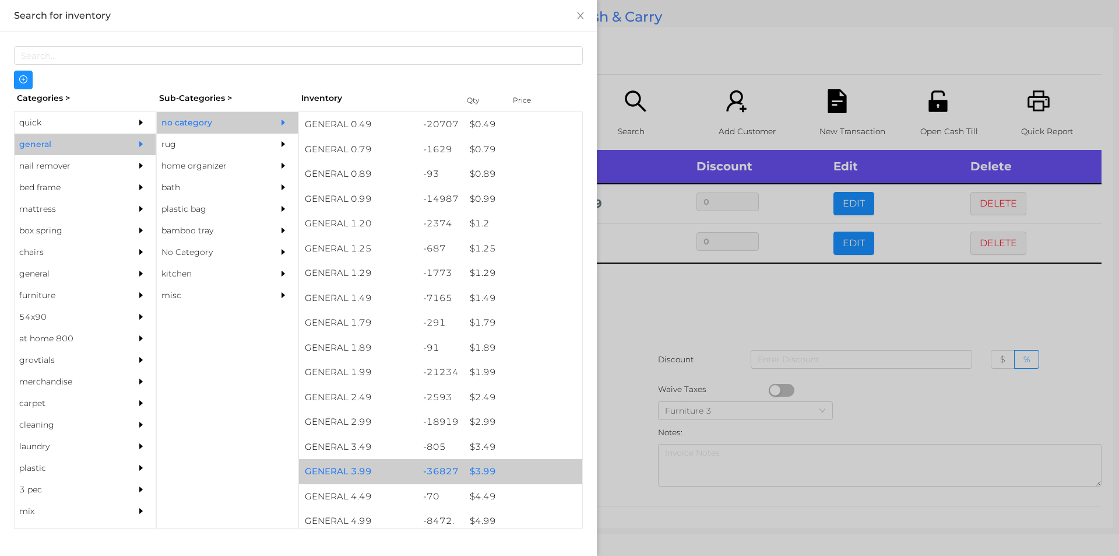
click at [483, 463] on div "$ 3.99" at bounding box center [523, 471] width 118 height 25
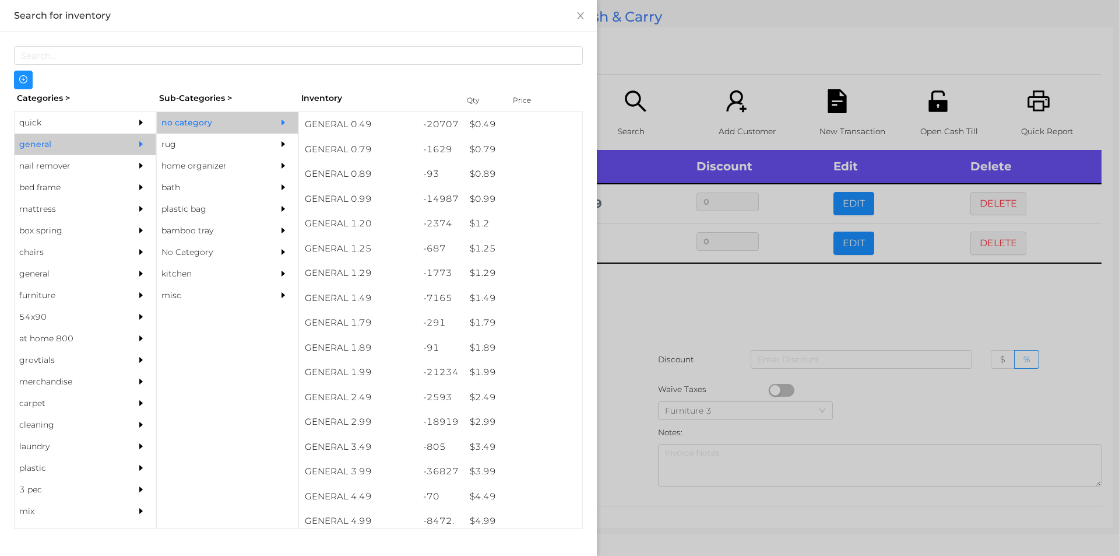
click at [657, 315] on div at bounding box center [559, 278] width 1119 height 556
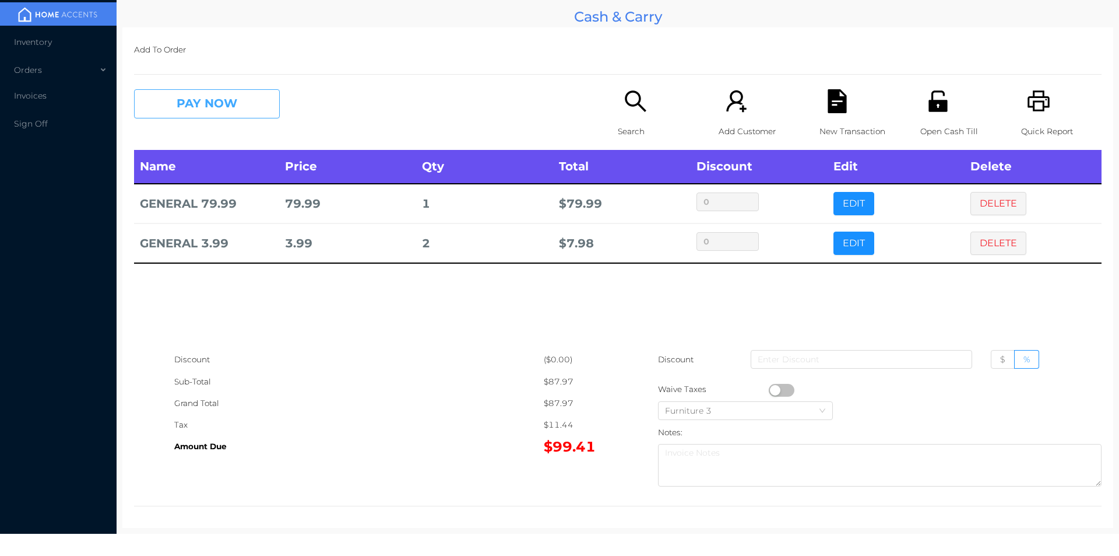
click at [234, 106] on button "PAY NOW" at bounding box center [207, 103] width 146 height 29
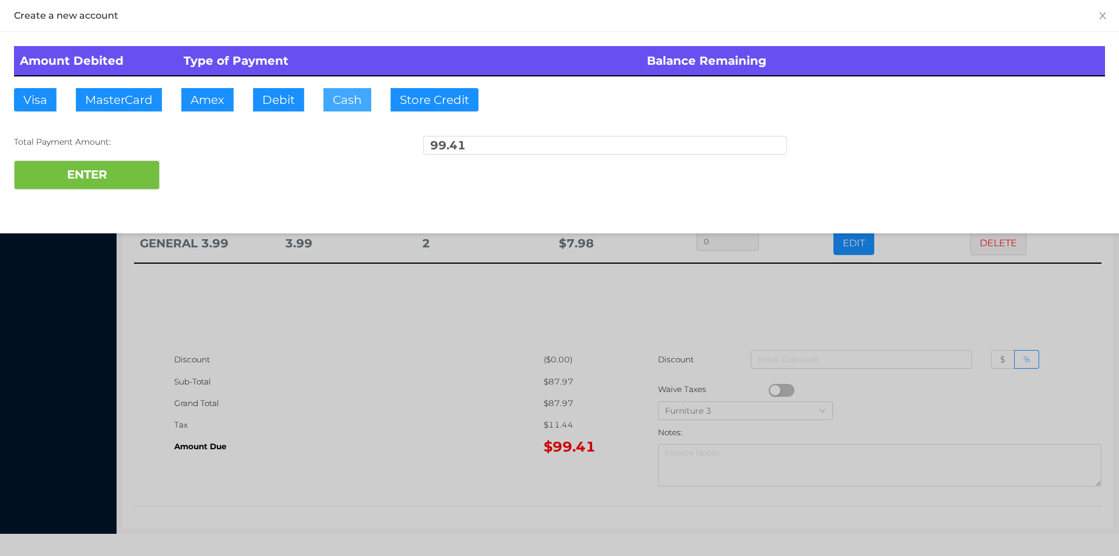
click at [355, 104] on button "Cash" at bounding box center [348, 99] width 48 height 23
type input "100"
click at [108, 178] on button "ENTER" at bounding box center [87, 174] width 146 height 29
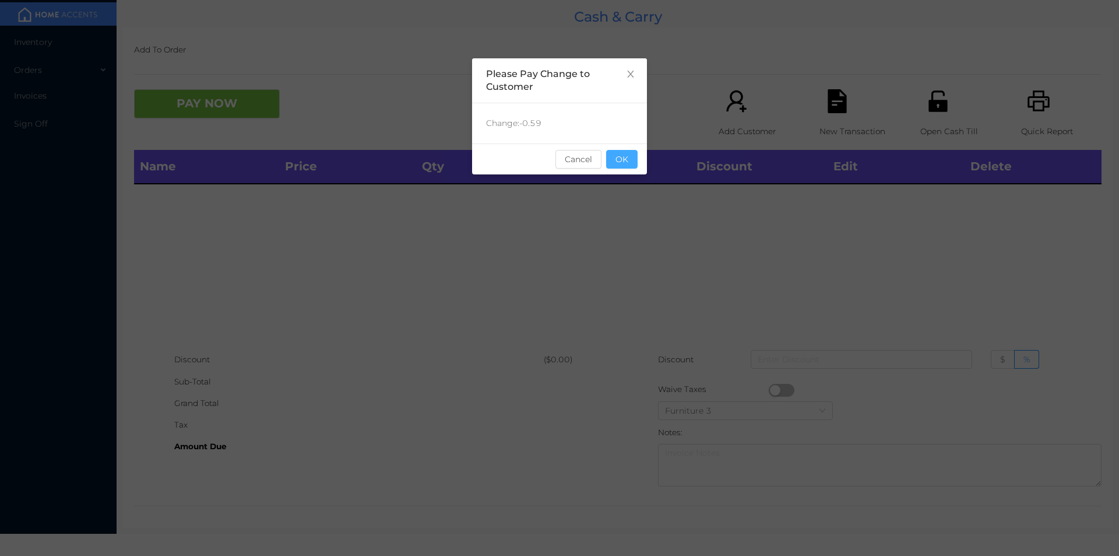
click at [627, 154] on button "OK" at bounding box center [621, 159] width 31 height 19
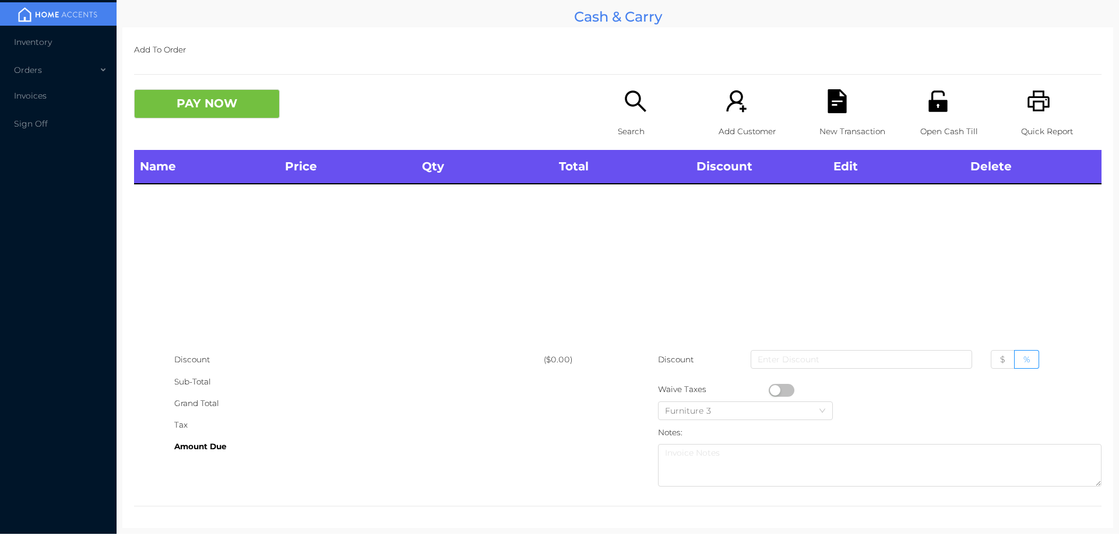
click at [631, 107] on icon "icon: search" at bounding box center [636, 101] width 24 height 24
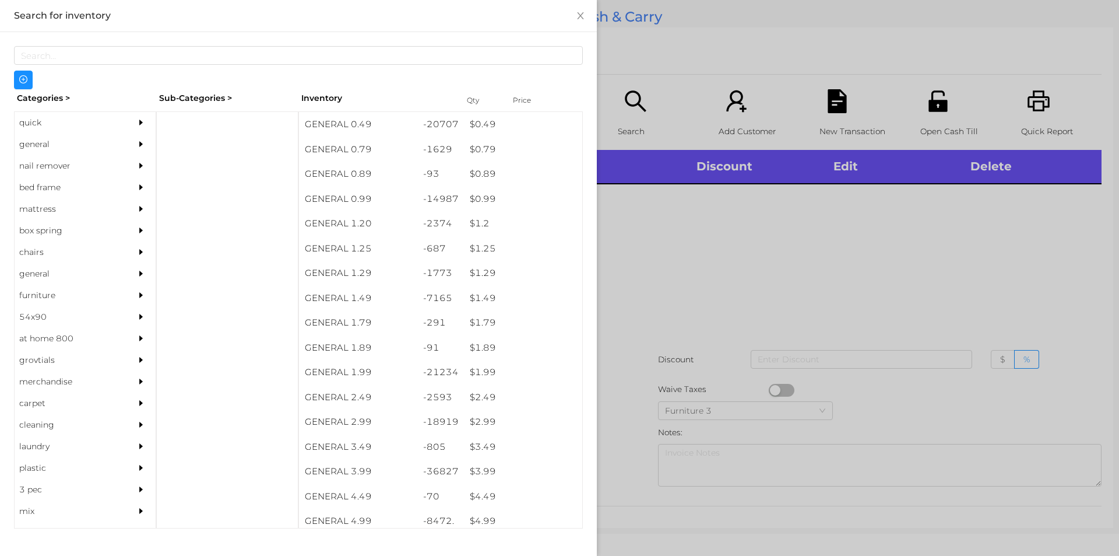
click at [69, 121] on div "quick" at bounding box center [68, 123] width 106 height 22
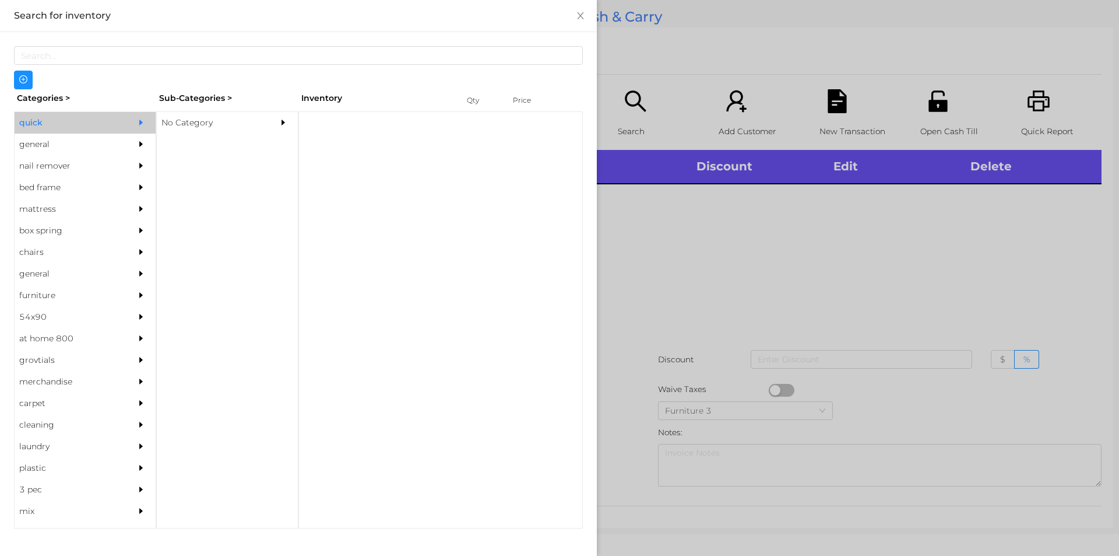
click at [213, 118] on div "No Category" at bounding box center [210, 123] width 106 height 22
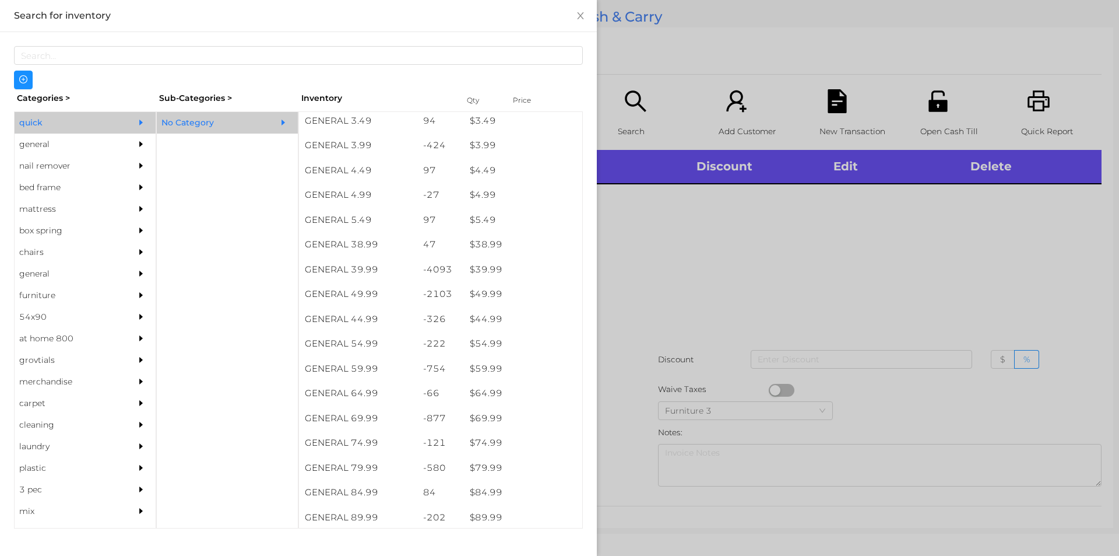
scroll to position [524, 0]
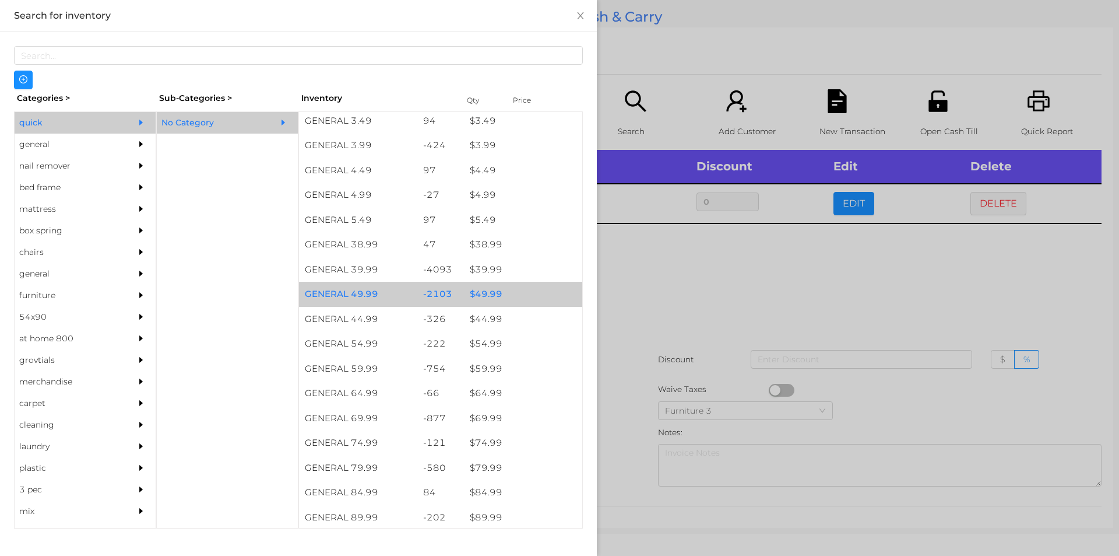
click at [484, 294] on div "$ 49.99" at bounding box center [523, 294] width 118 height 25
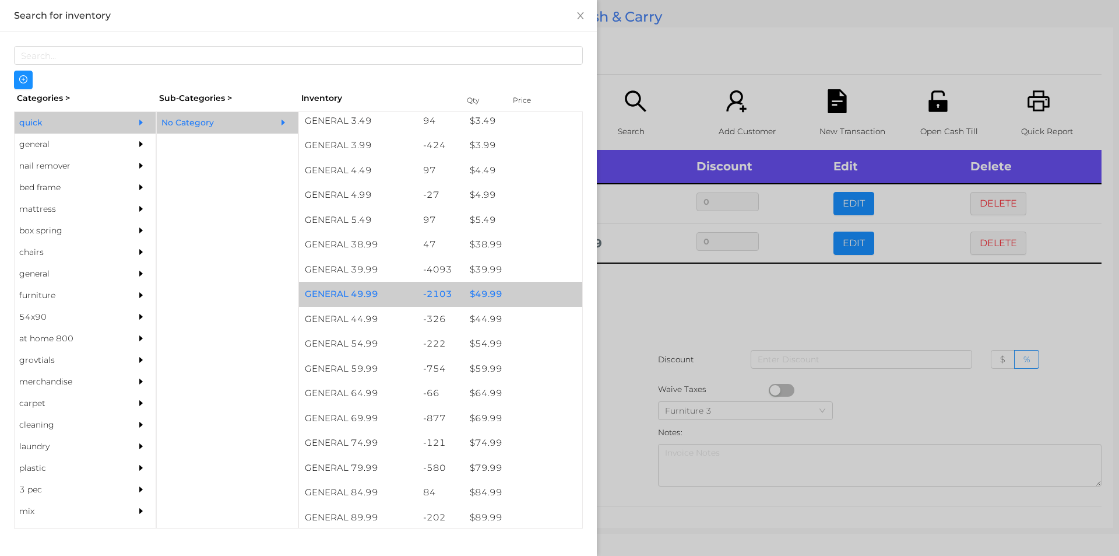
click at [688, 326] on div at bounding box center [559, 278] width 1119 height 556
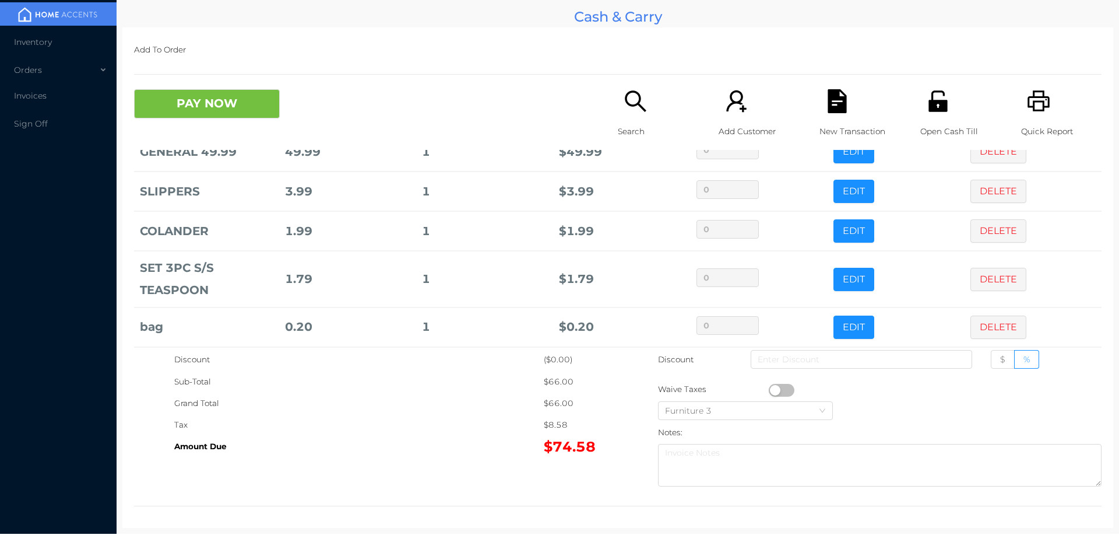
scroll to position [141, 0]
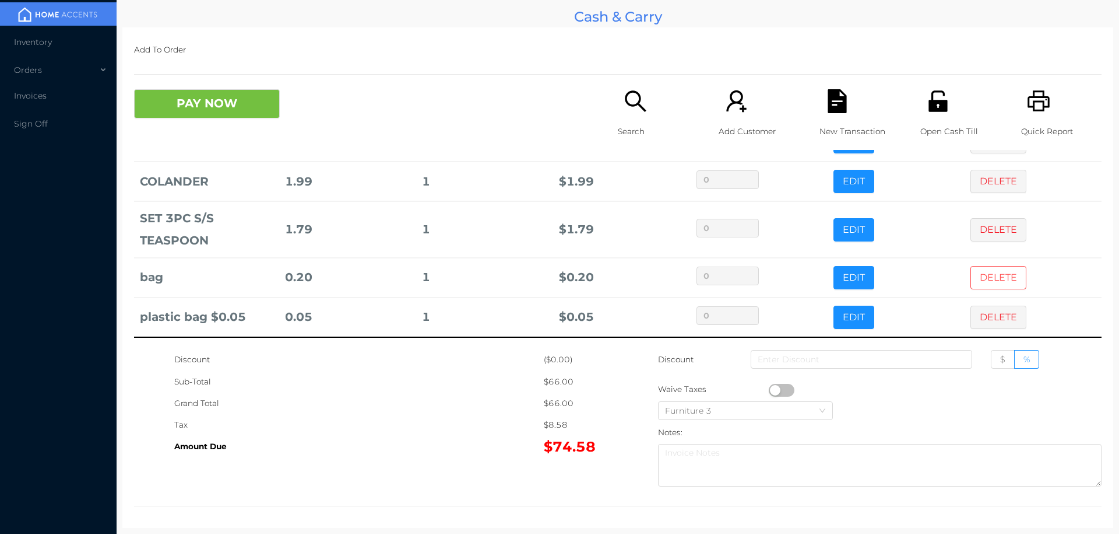
click at [985, 273] on button "DELETE" at bounding box center [999, 277] width 56 height 23
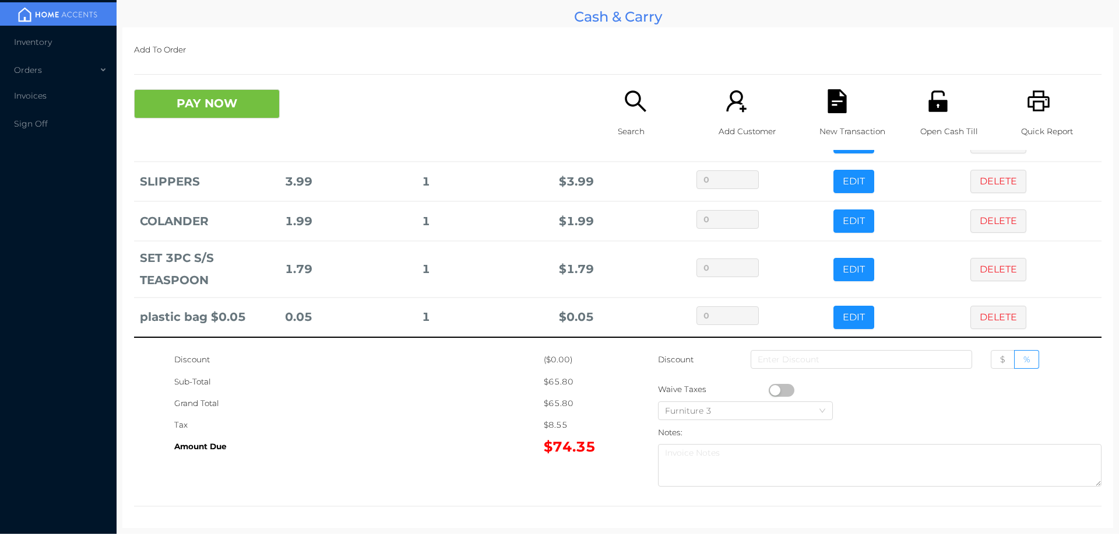
scroll to position [101, 0]
click at [630, 93] on icon "icon: search" at bounding box center [636, 101] width 24 height 24
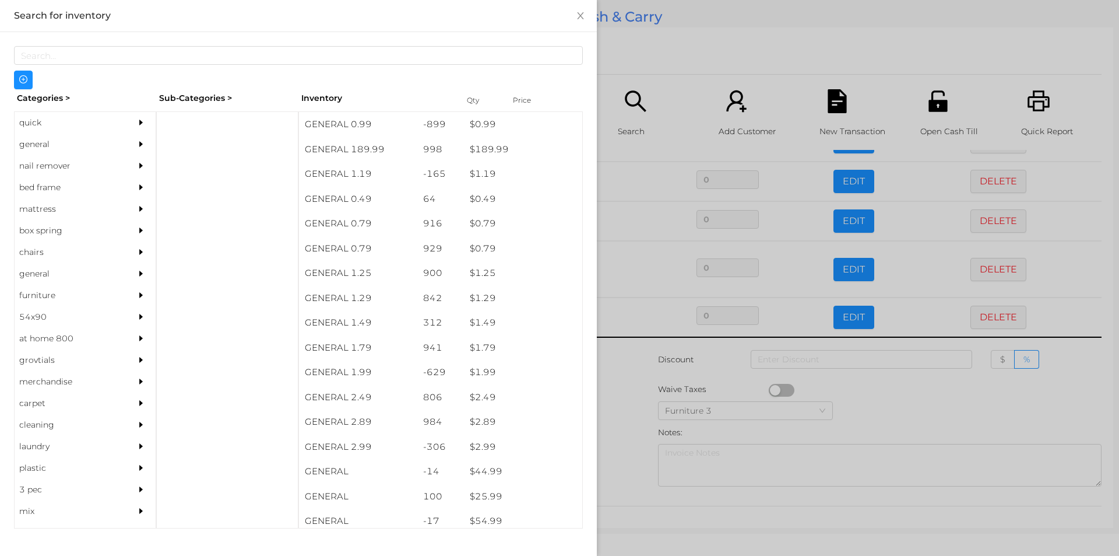
click at [48, 149] on div "general" at bounding box center [68, 145] width 106 height 22
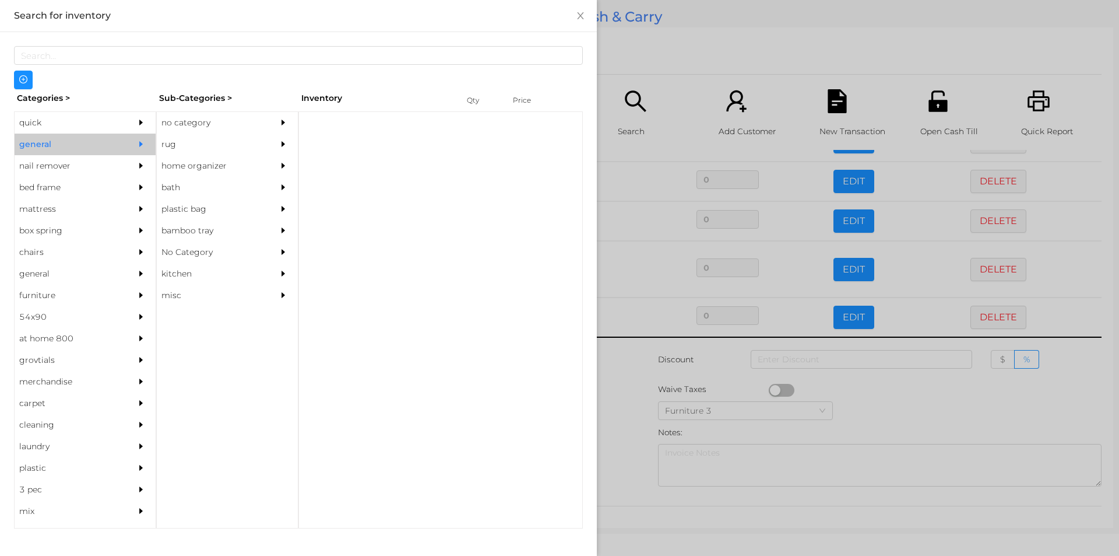
click at [220, 122] on div "no category" at bounding box center [210, 123] width 106 height 22
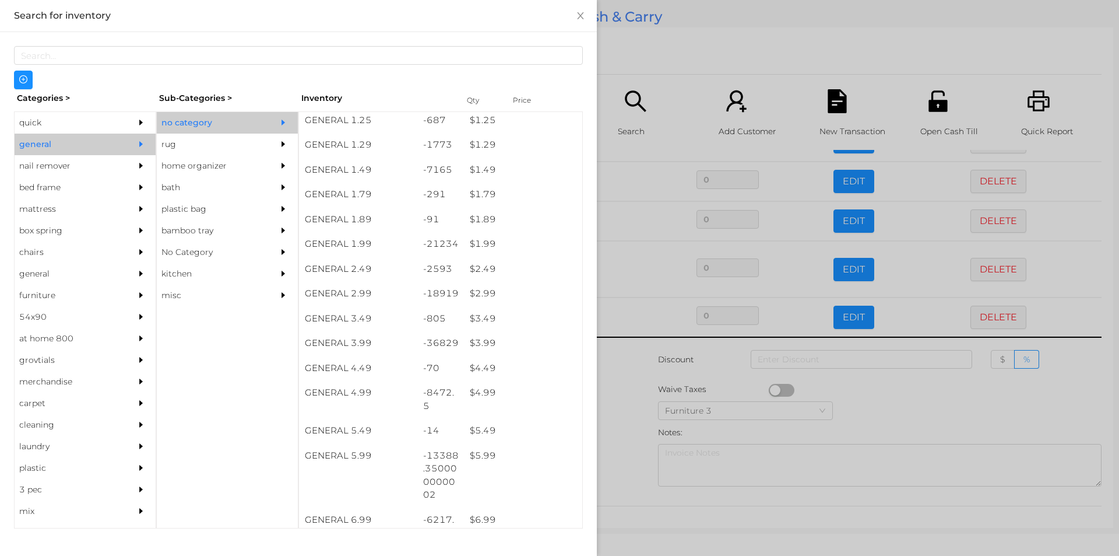
scroll to position [143, 0]
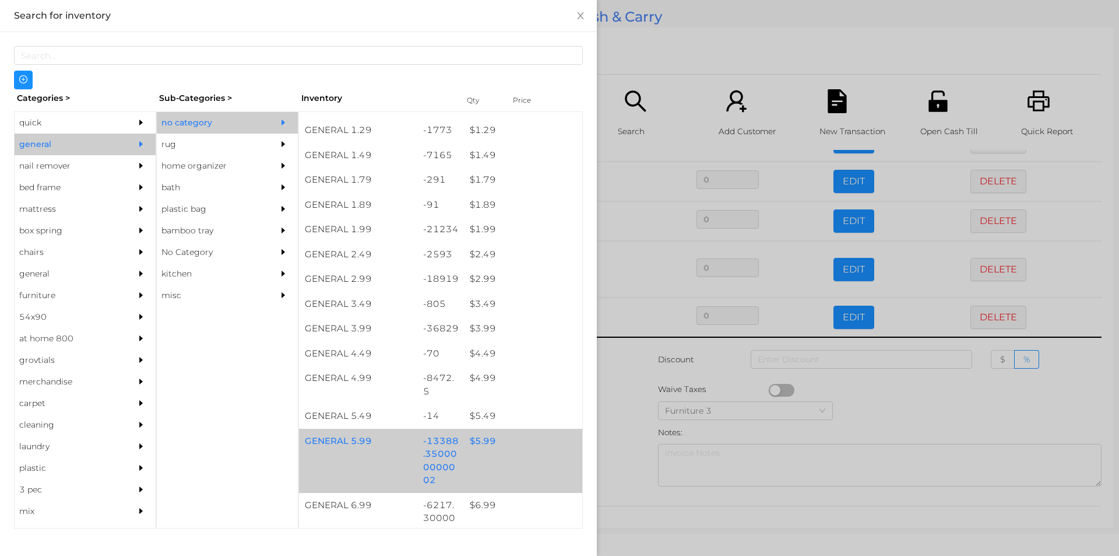
click at [472, 436] on div "$ 5.99" at bounding box center [523, 440] width 118 height 25
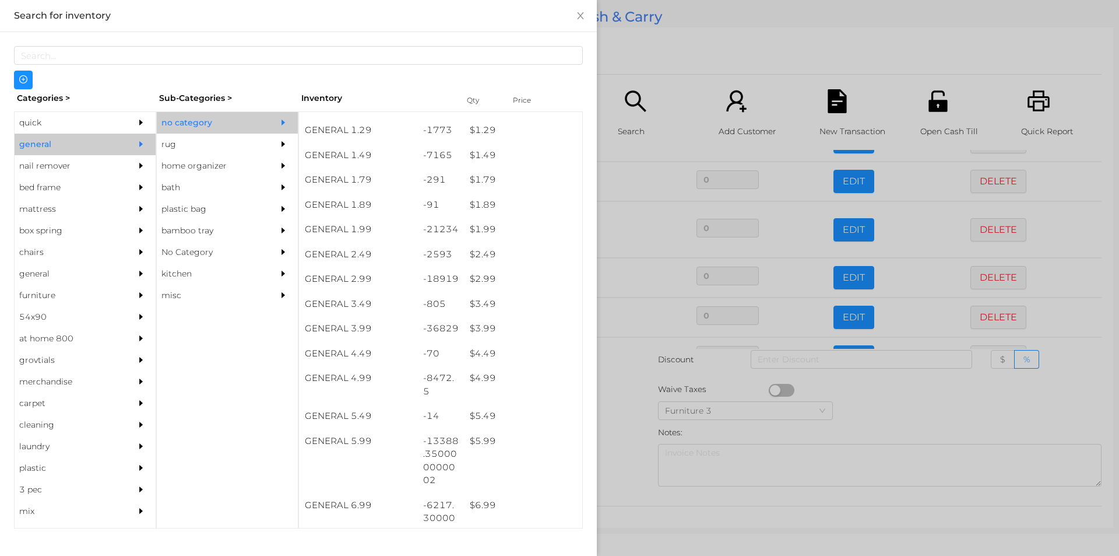
click at [607, 421] on div at bounding box center [559, 278] width 1119 height 556
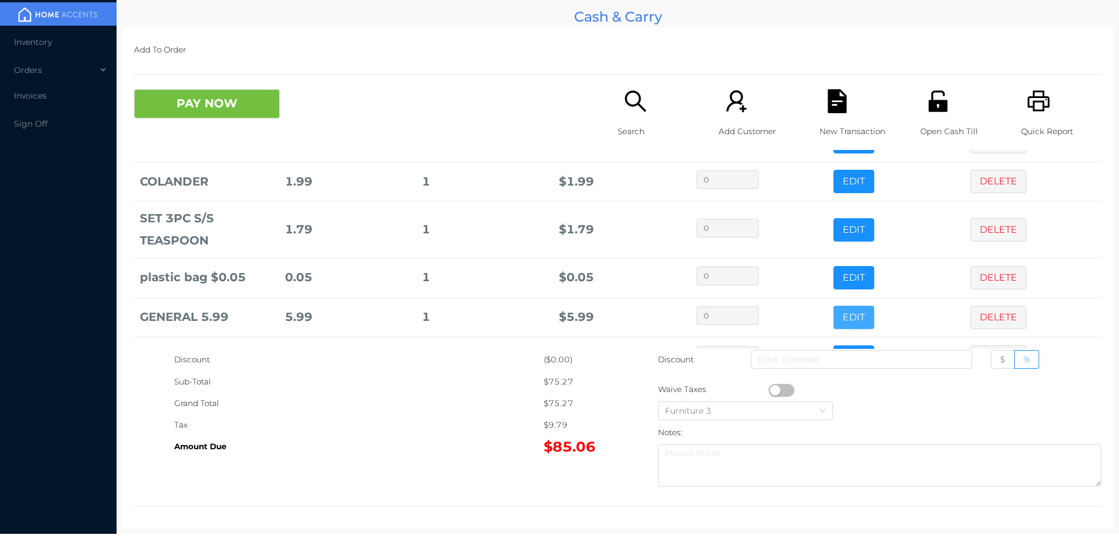
click at [840, 320] on button "EDIT" at bounding box center [854, 316] width 41 height 23
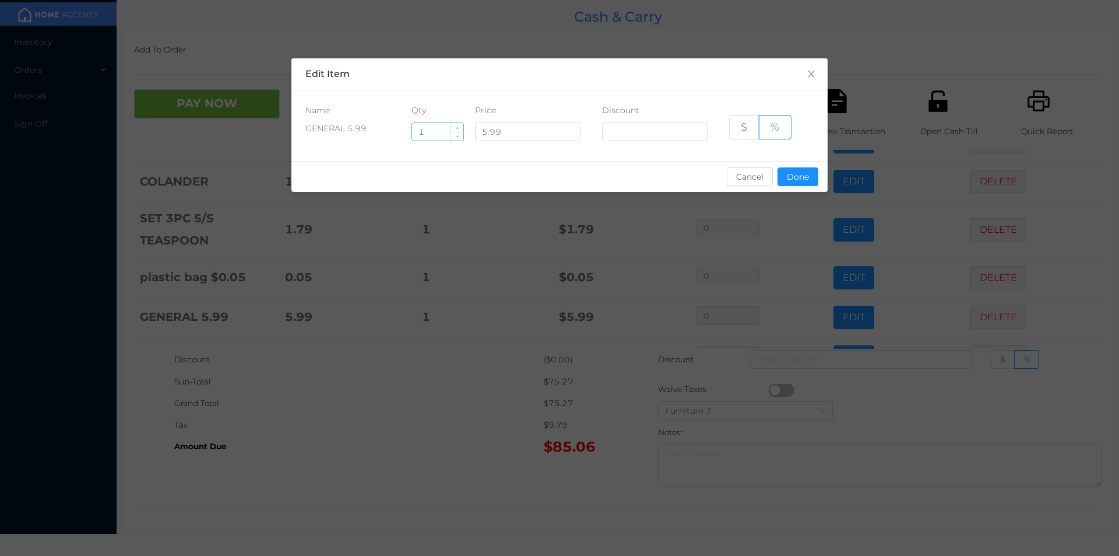
click at [441, 132] on input "1" at bounding box center [437, 131] width 51 height 17
type input "2"
click at [799, 182] on button "Done" at bounding box center [798, 176] width 41 height 19
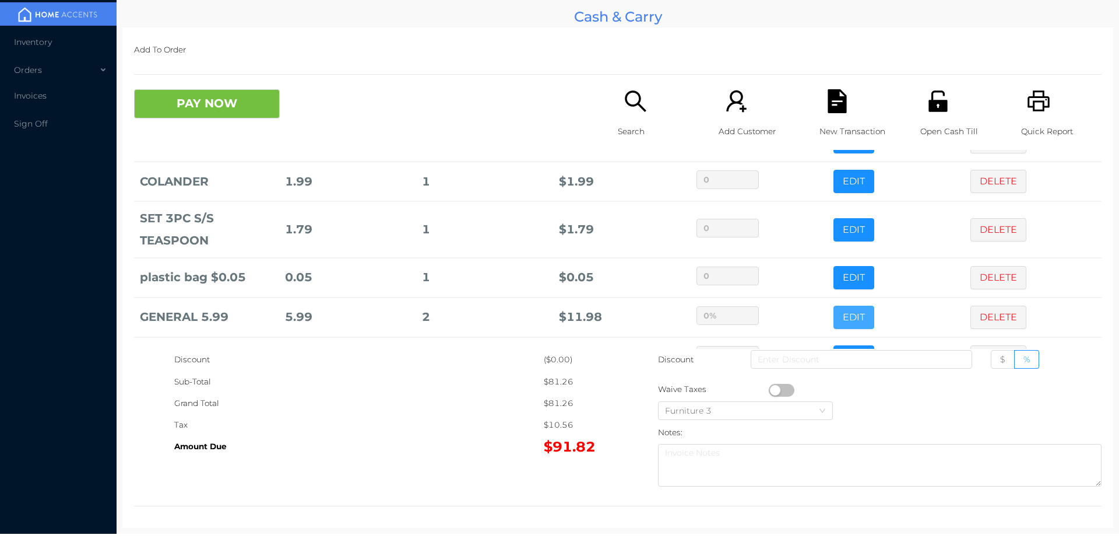
scroll to position [220, 0]
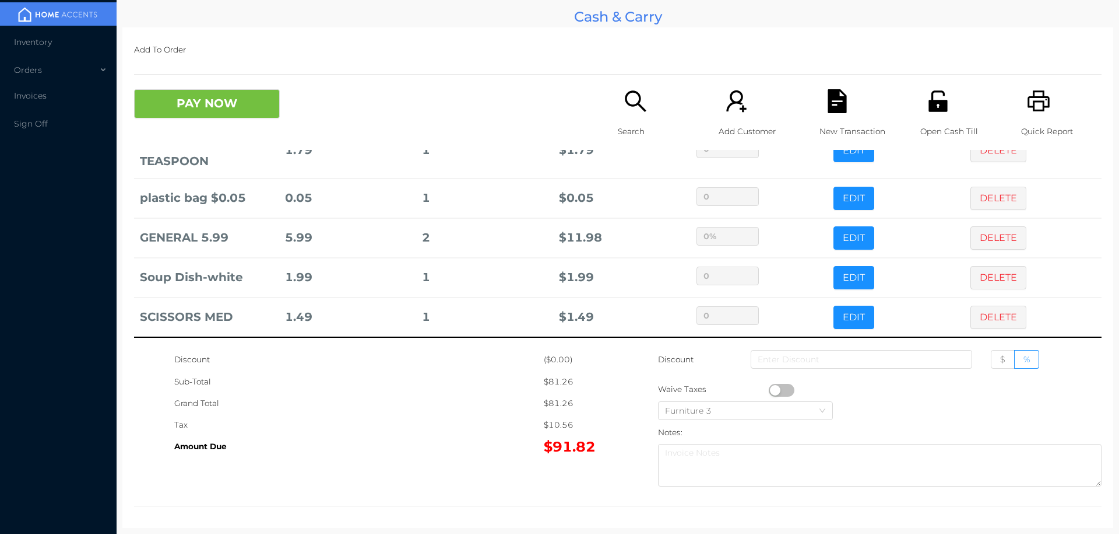
click at [554, 136] on div "PAY NOW Search Add Customer New Transaction Open Cash Till Quick Report" at bounding box center [618, 119] width 968 height 61
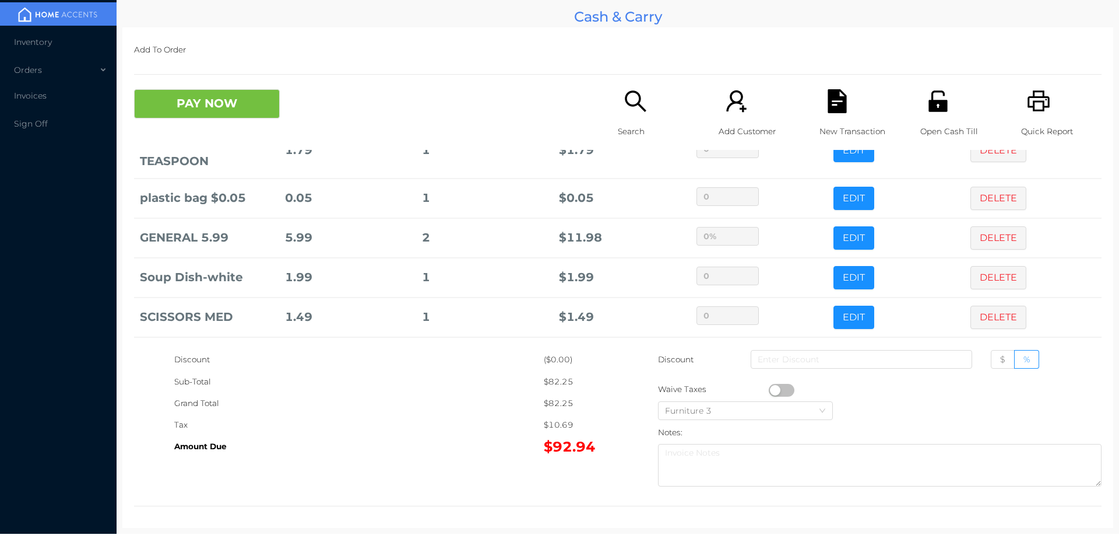
scroll to position [277, 0]
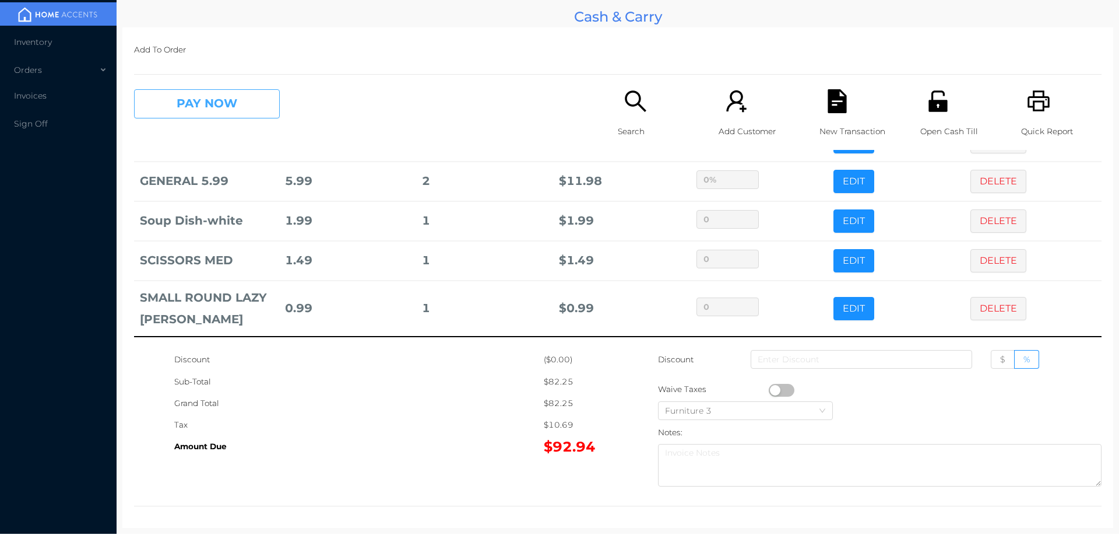
click at [252, 99] on button "PAY NOW" at bounding box center [207, 103] width 146 height 29
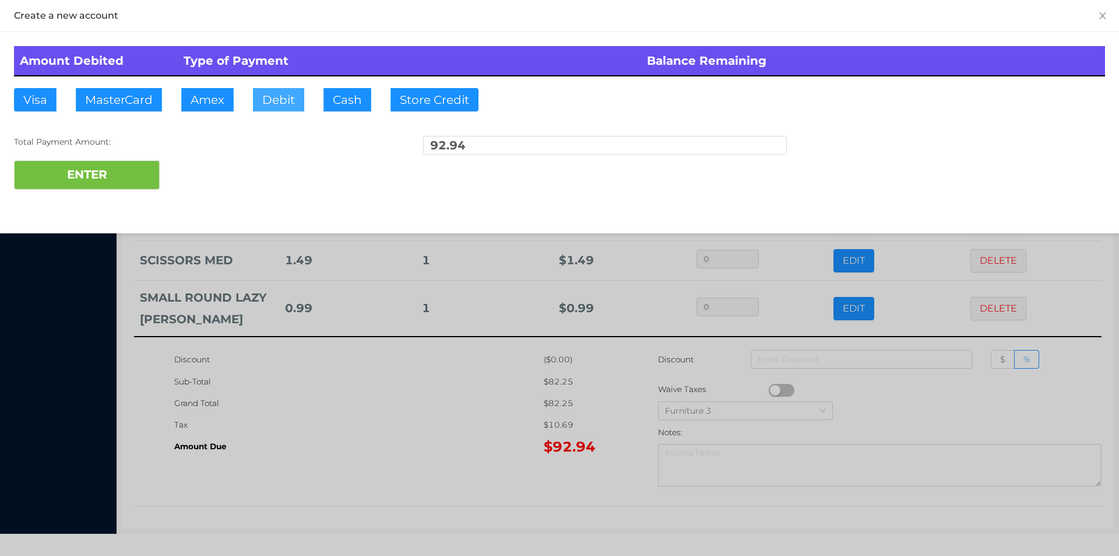
click at [291, 107] on button "Debit" at bounding box center [278, 99] width 51 height 23
click at [107, 176] on button "ENTER" at bounding box center [87, 174] width 146 height 29
type input "0"
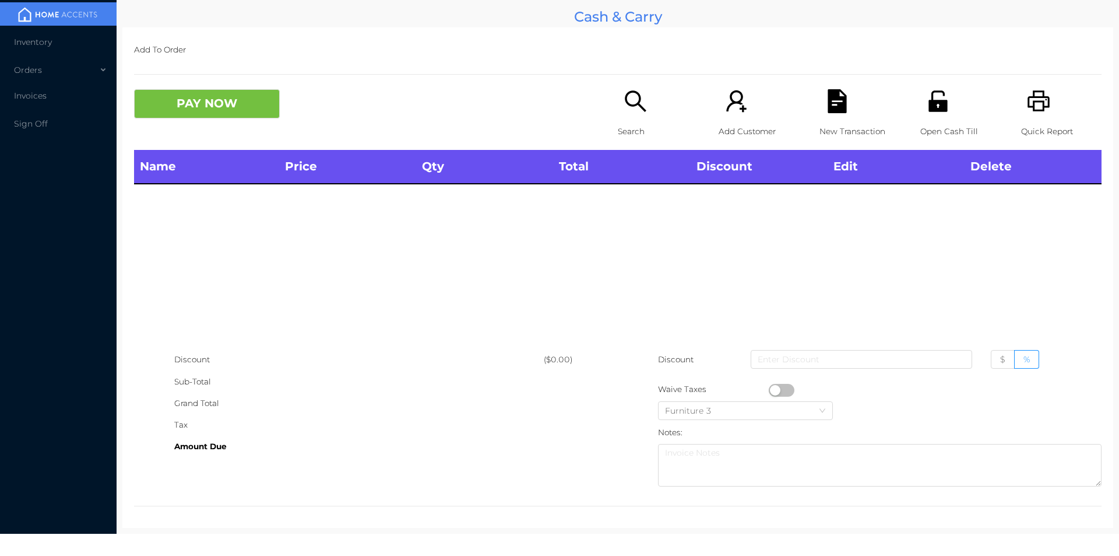
scroll to position [0, 0]
click at [628, 109] on icon "icon: search" at bounding box center [636, 101] width 24 height 24
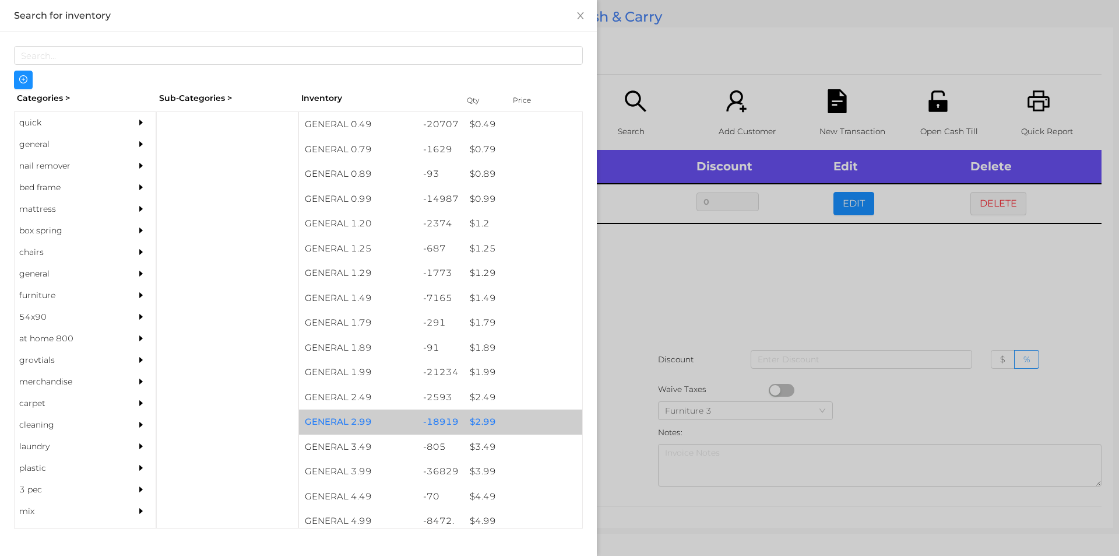
click at [490, 423] on div "$ 2.99" at bounding box center [523, 421] width 118 height 25
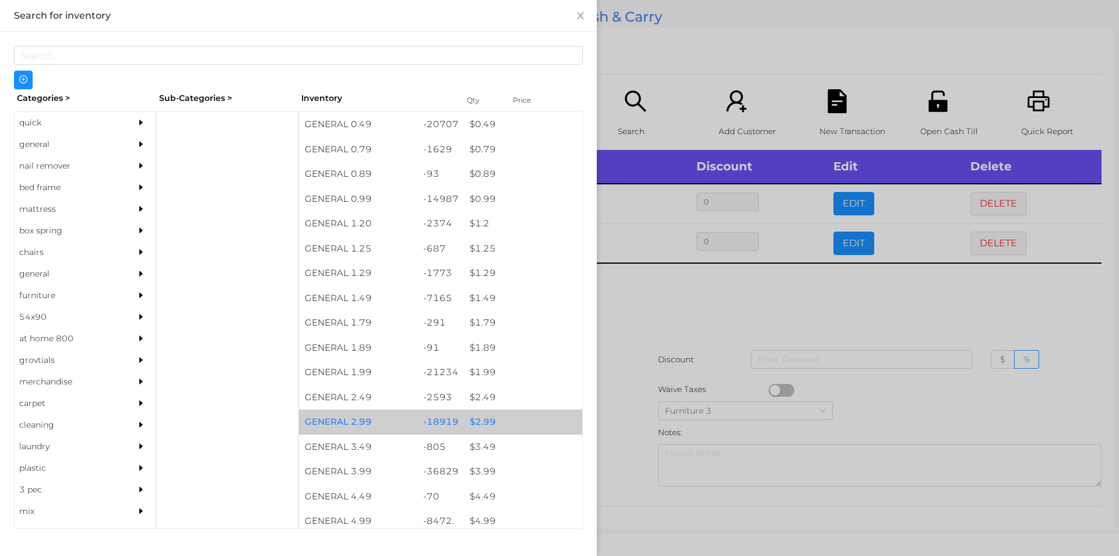
click at [480, 423] on div "$ 2.99" at bounding box center [523, 421] width 118 height 25
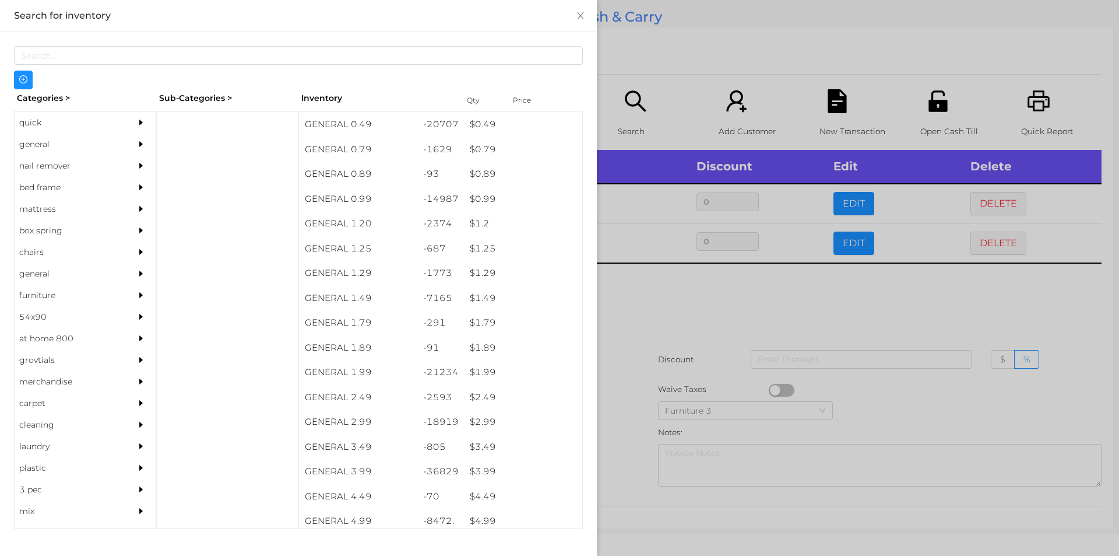
click at [656, 318] on div at bounding box center [559, 278] width 1119 height 556
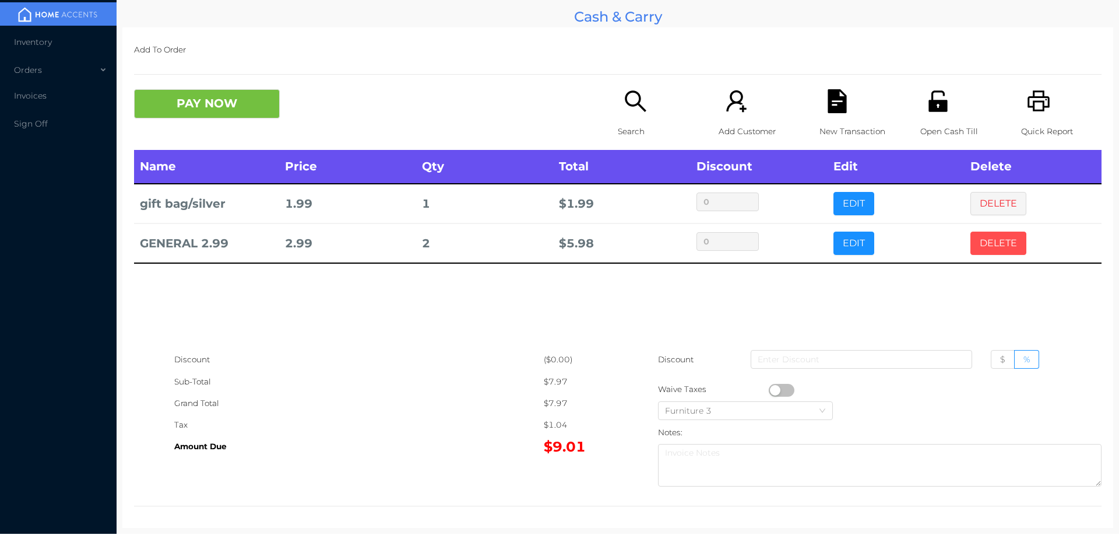
click at [986, 235] on button "DELETE" at bounding box center [999, 242] width 56 height 23
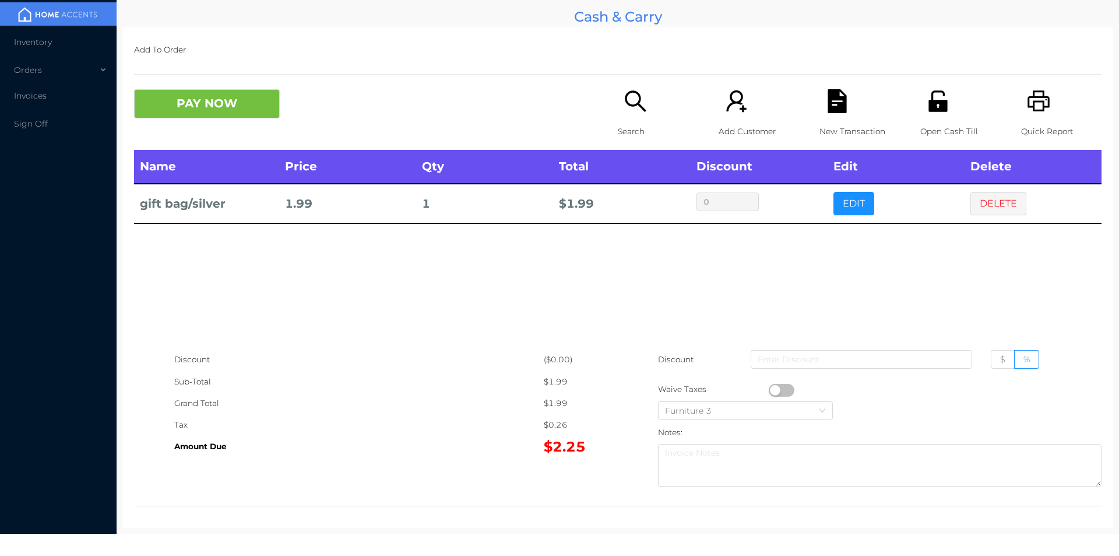
click at [627, 103] on icon "icon: search" at bounding box center [636, 101] width 24 height 24
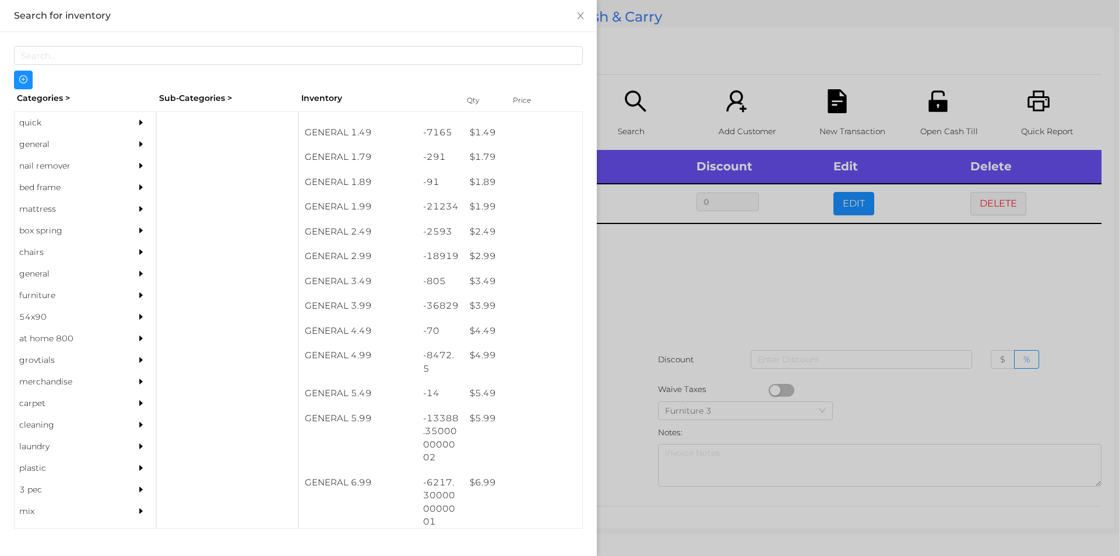
scroll to position [168, 0]
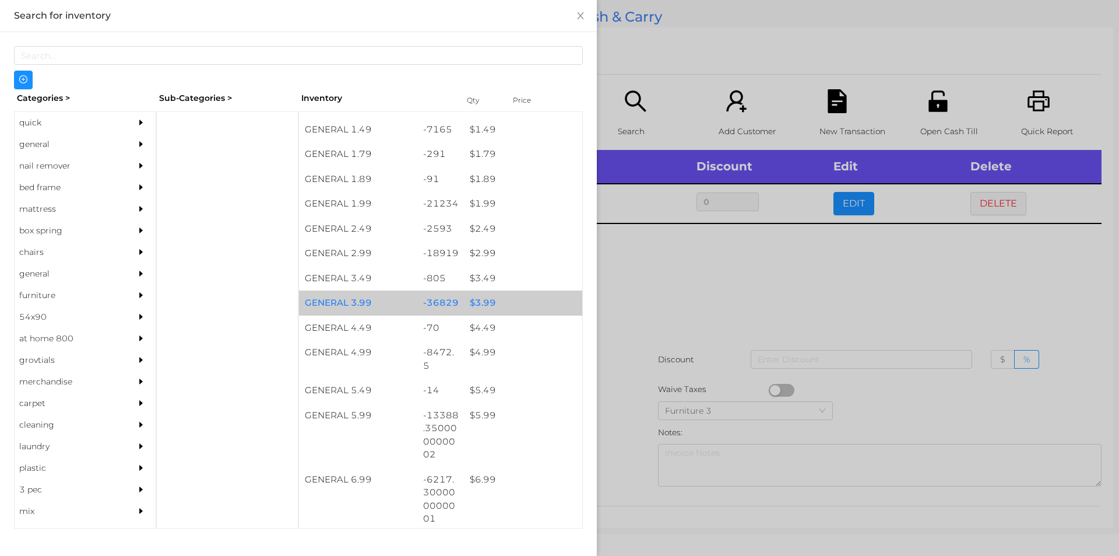
click at [475, 305] on div "$ 3.99" at bounding box center [523, 302] width 118 height 25
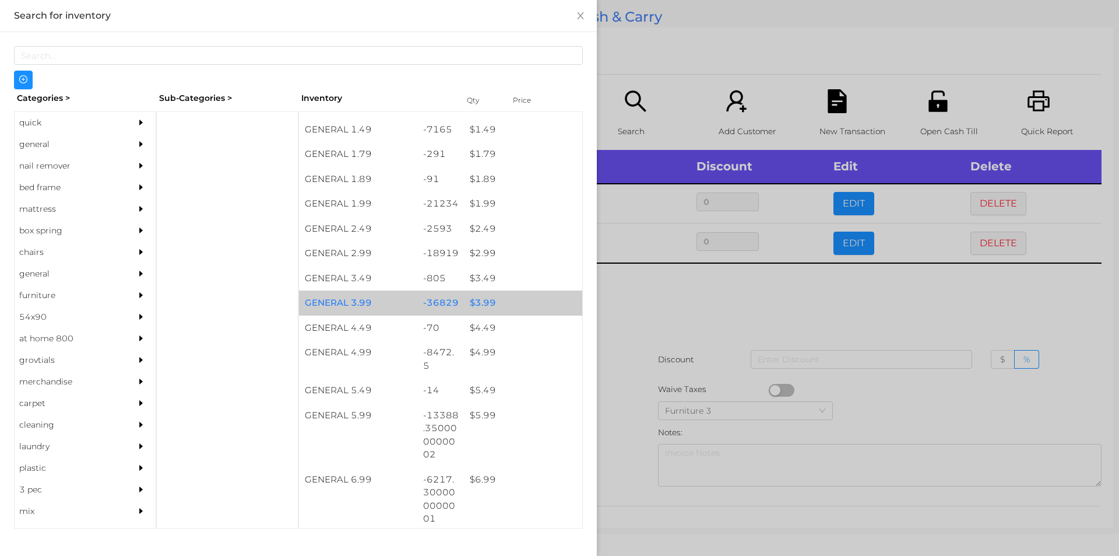
click at [468, 297] on div "$ 3.99" at bounding box center [523, 302] width 118 height 25
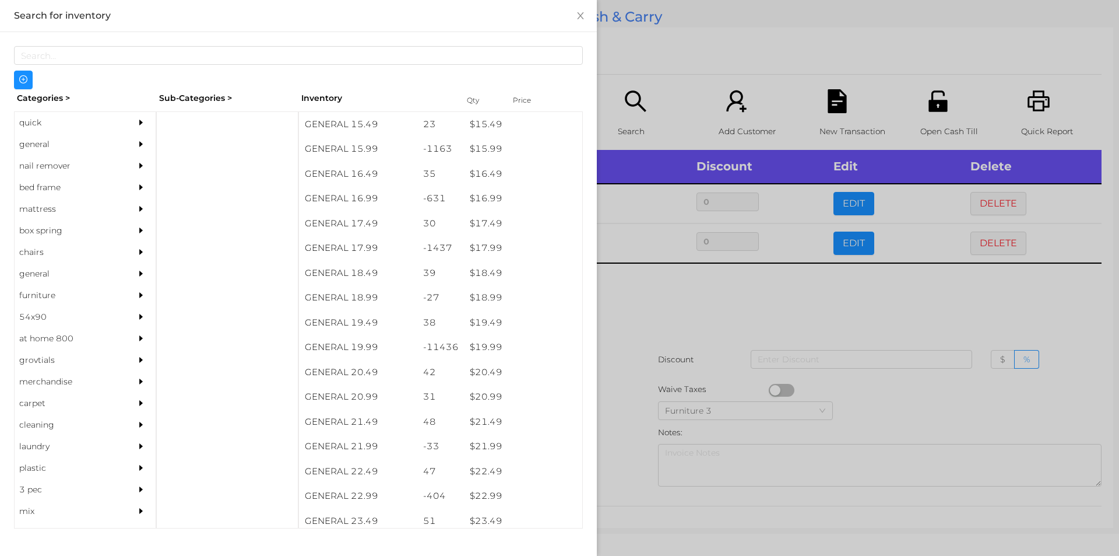
scroll to position [1034, 0]
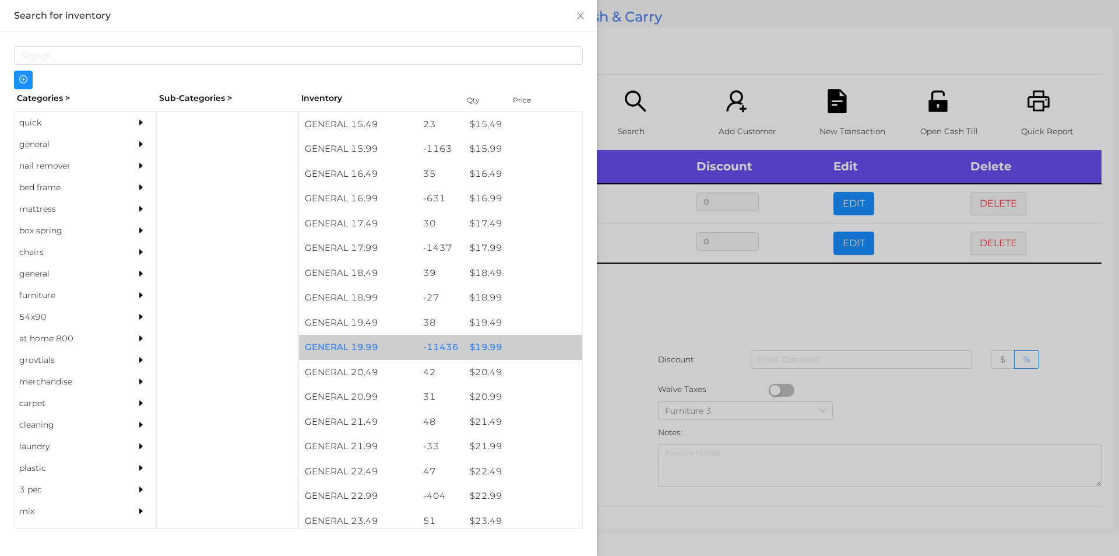
click at [474, 343] on div "$ 19.99" at bounding box center [523, 347] width 118 height 25
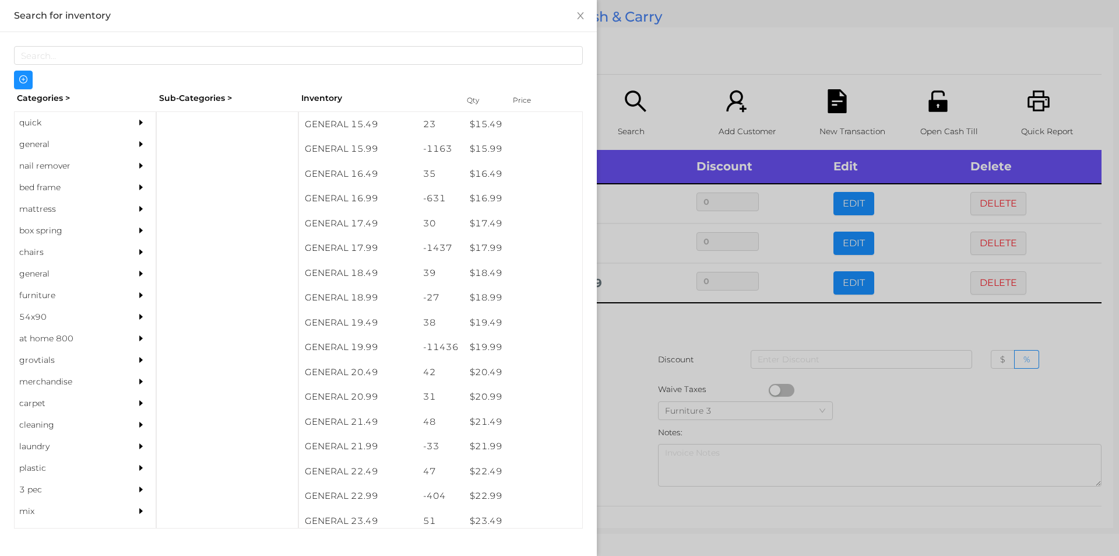
click at [626, 318] on div at bounding box center [559, 278] width 1119 height 556
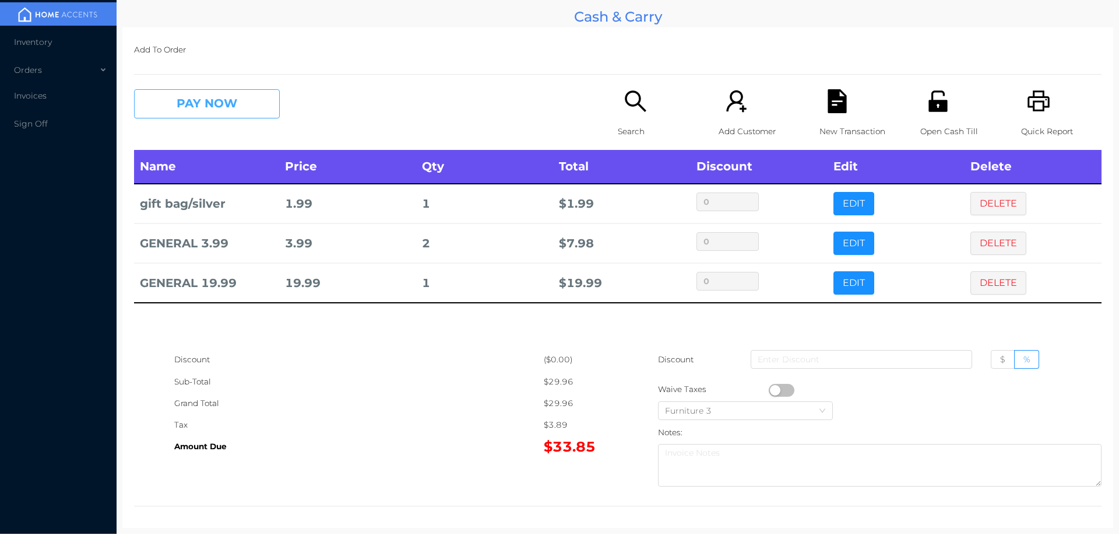
click at [197, 113] on button "PAY NOW" at bounding box center [207, 103] width 146 height 29
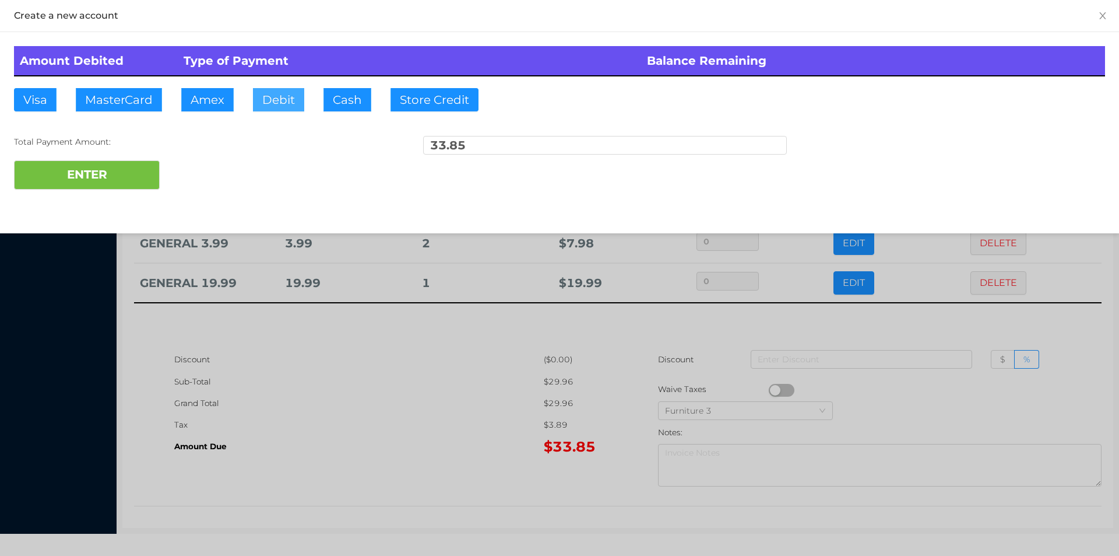
click at [260, 107] on button "Debit" at bounding box center [278, 99] width 51 height 23
click at [75, 185] on button "ENTER" at bounding box center [87, 174] width 146 height 29
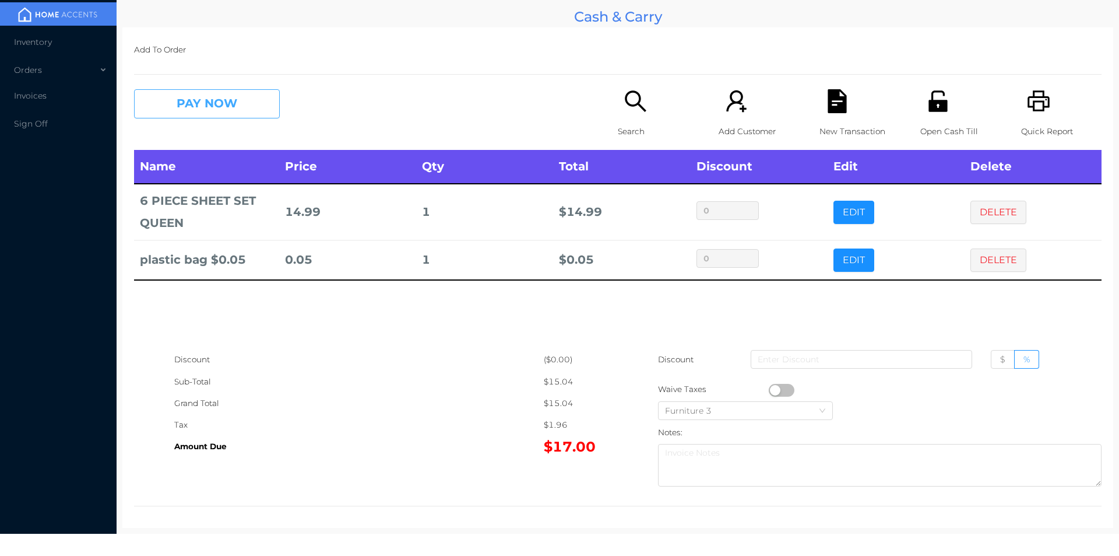
click at [232, 101] on button "PAY NOW" at bounding box center [207, 103] width 146 height 29
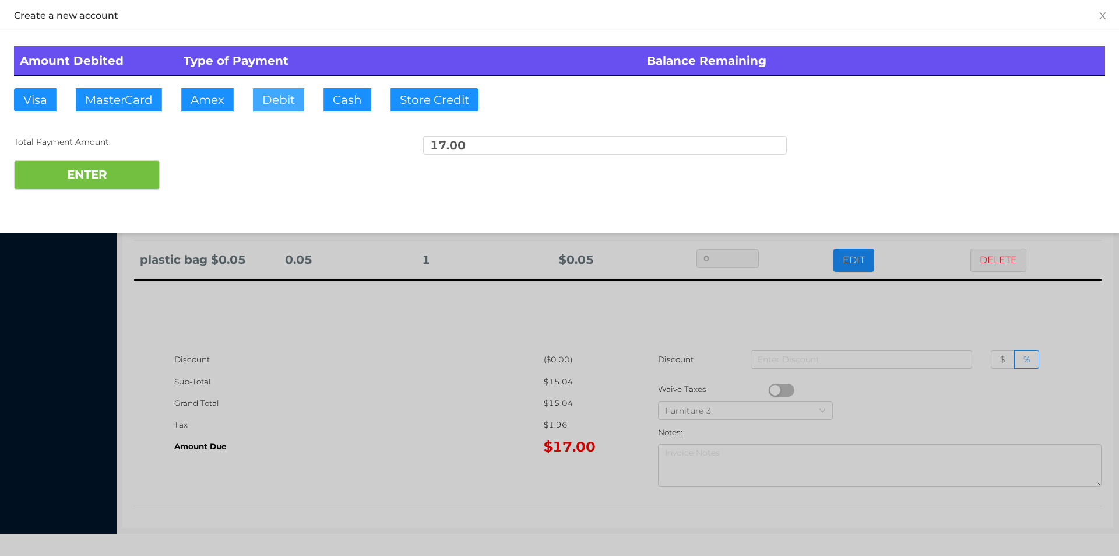
click at [282, 106] on button "Debit" at bounding box center [278, 99] width 51 height 23
click at [146, 168] on button "ENTER" at bounding box center [87, 174] width 146 height 29
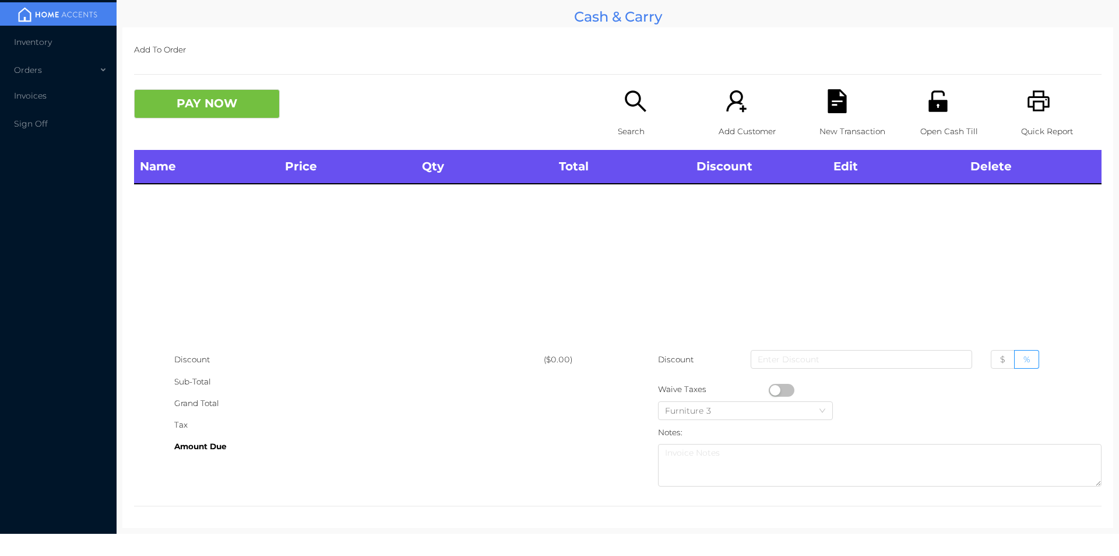
click at [1046, 114] on div "Quick Report" at bounding box center [1061, 119] width 80 height 61
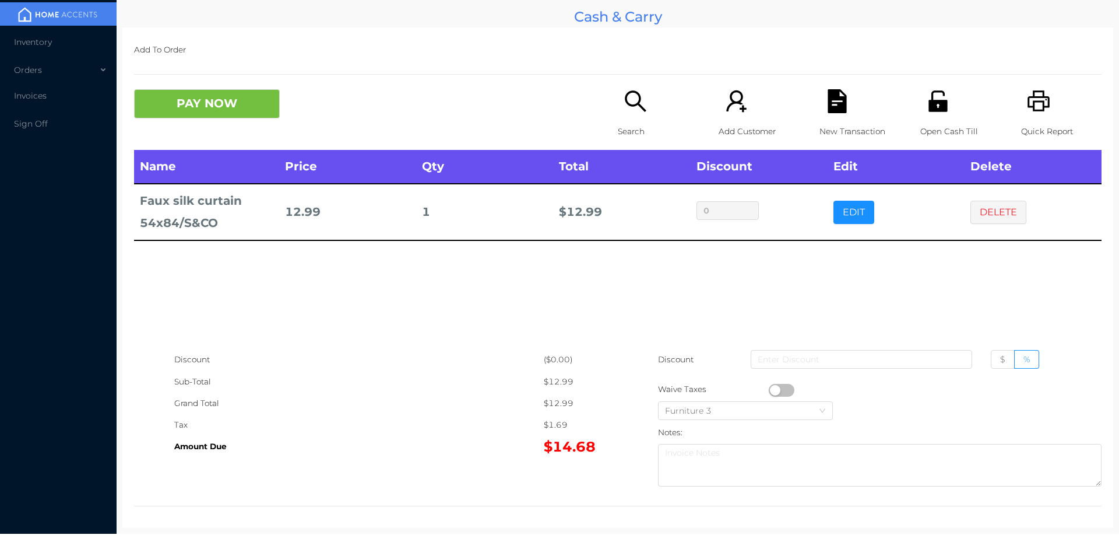
click at [626, 121] on p "Search" at bounding box center [658, 132] width 80 height 22
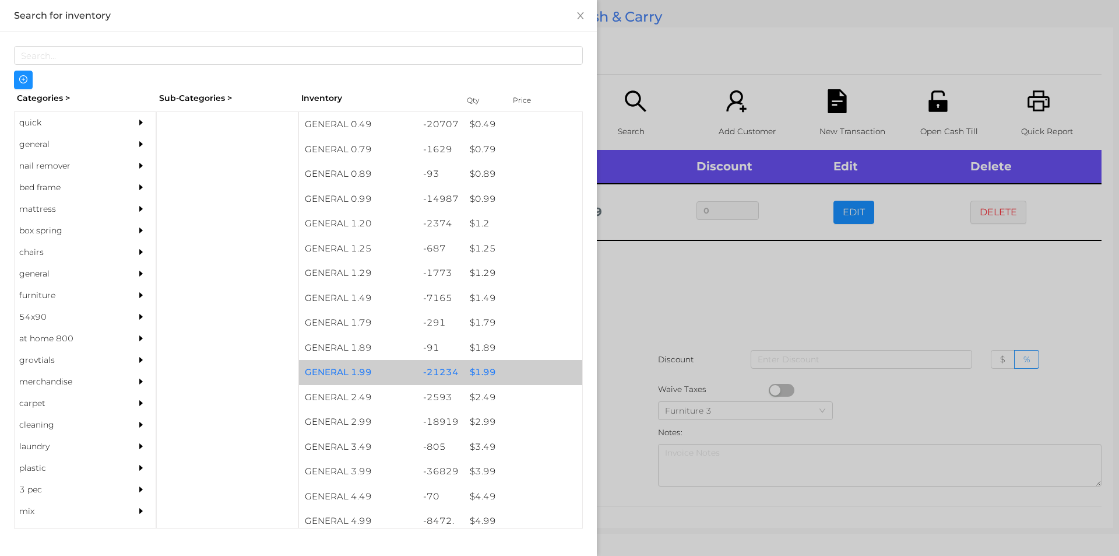
click at [480, 369] on div "$ 1.99" at bounding box center [523, 372] width 118 height 25
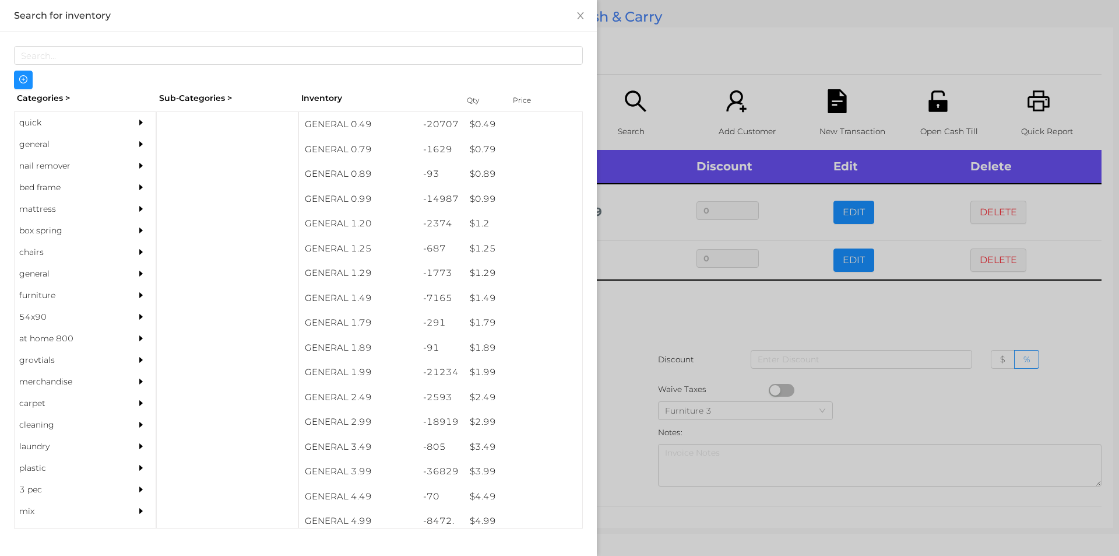
click at [647, 333] on div at bounding box center [559, 278] width 1119 height 556
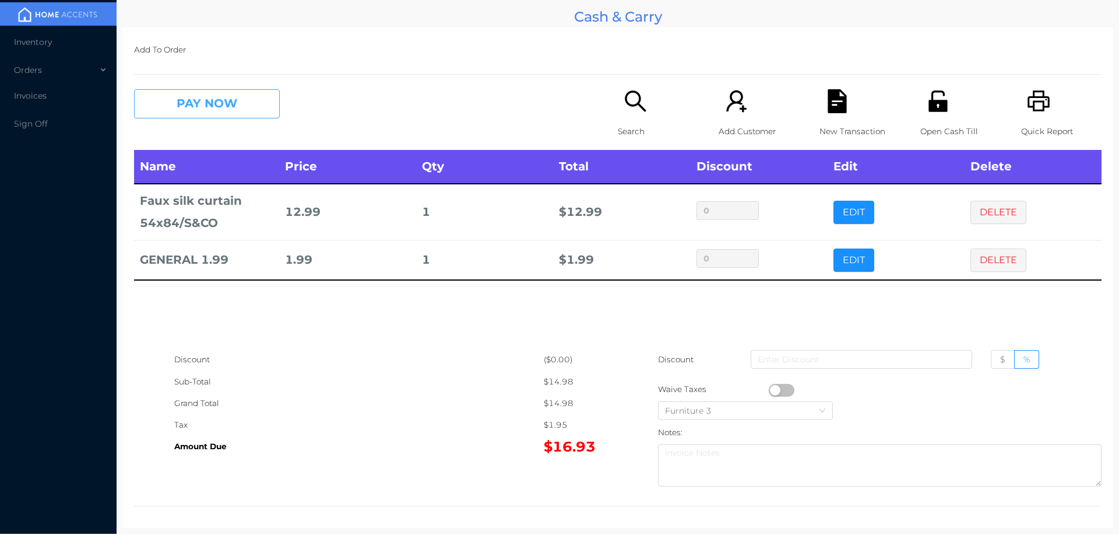
click at [210, 118] on button "PAY NOW" at bounding box center [207, 103] width 146 height 29
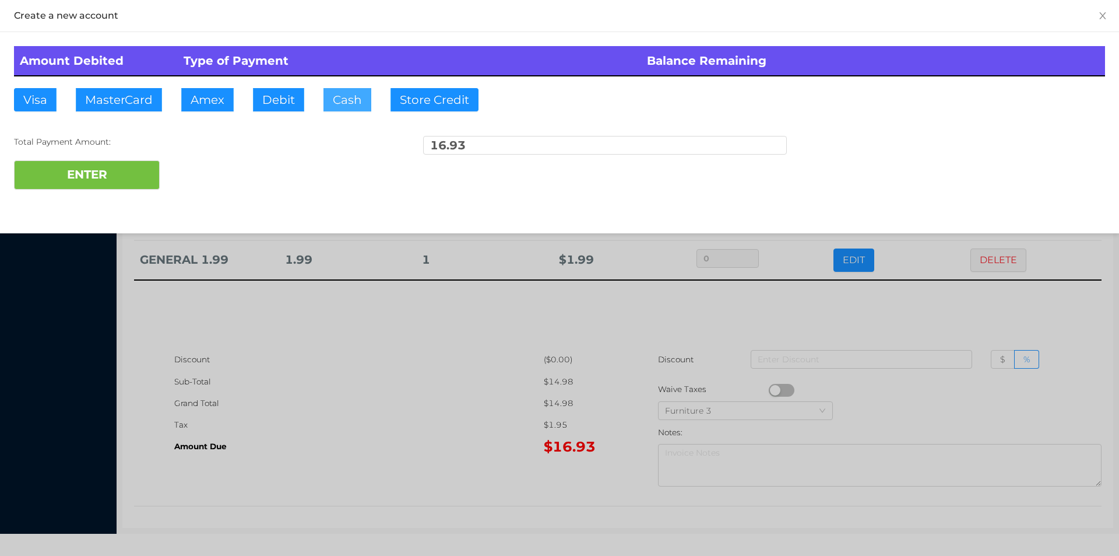
click at [354, 103] on button "Cash" at bounding box center [348, 99] width 48 height 23
type input "20."
click at [114, 164] on button "ENTER" at bounding box center [87, 174] width 146 height 29
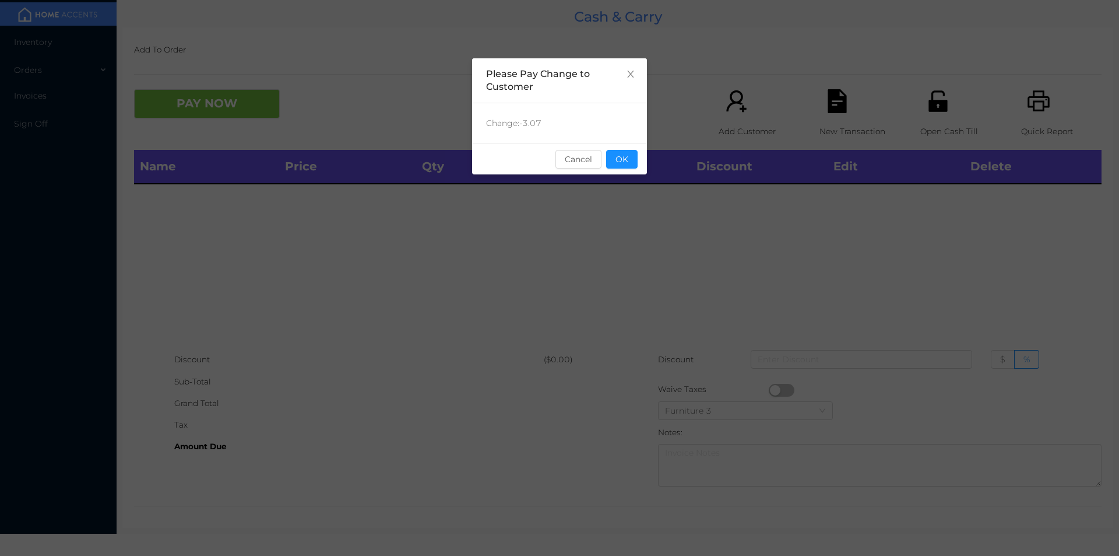
click at [628, 154] on button "OK" at bounding box center [621, 159] width 31 height 19
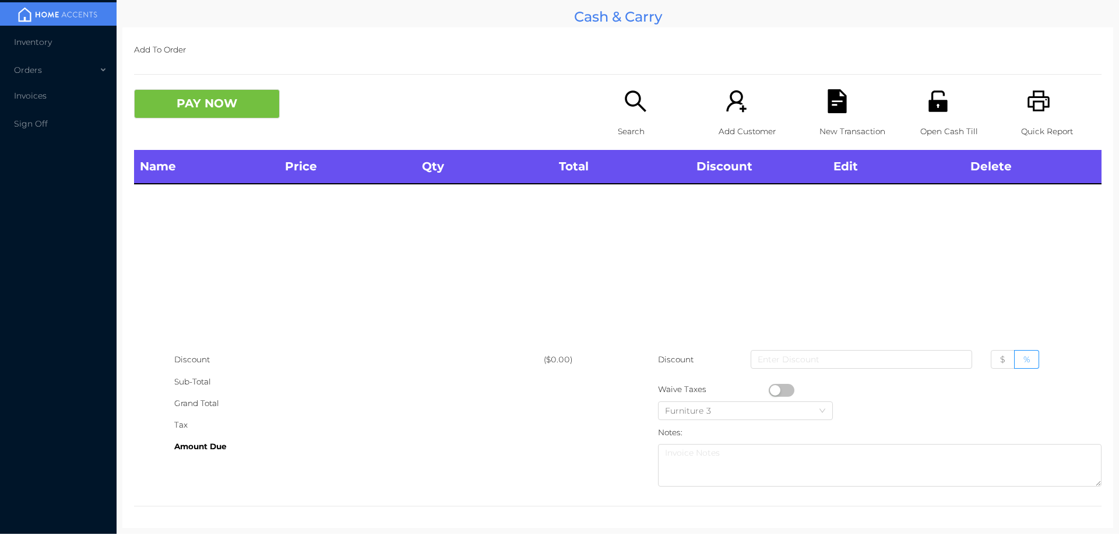
click at [621, 165] on th "Total" at bounding box center [621, 167] width 137 height 34
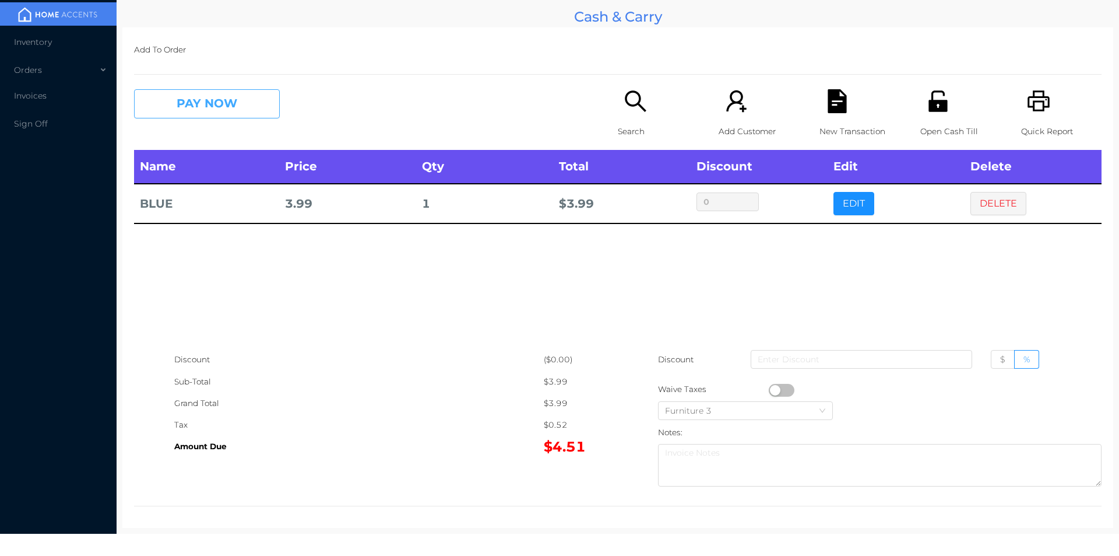
click at [188, 113] on button "PAY NOW" at bounding box center [207, 103] width 146 height 29
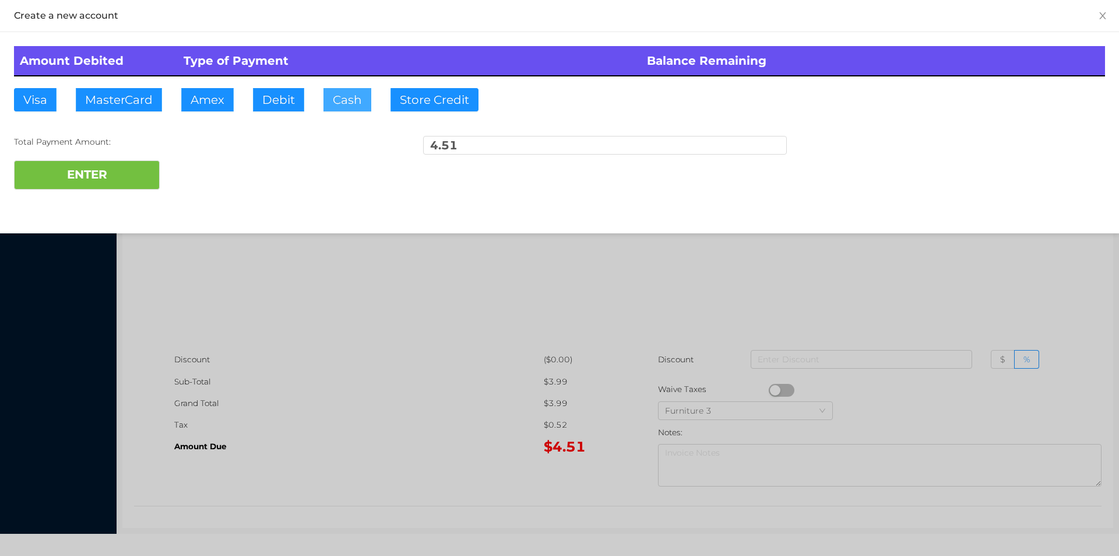
click at [356, 103] on button "Cash" at bounding box center [348, 99] width 48 height 23
type input "20."
click at [120, 184] on button "ENTER" at bounding box center [87, 174] width 146 height 29
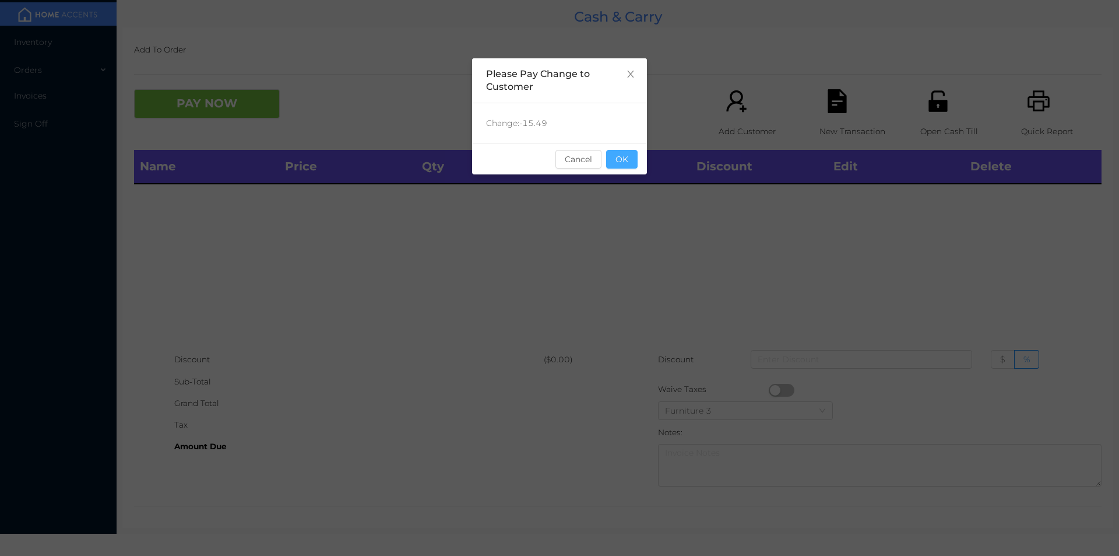
click at [620, 164] on button "OK" at bounding box center [621, 159] width 31 height 19
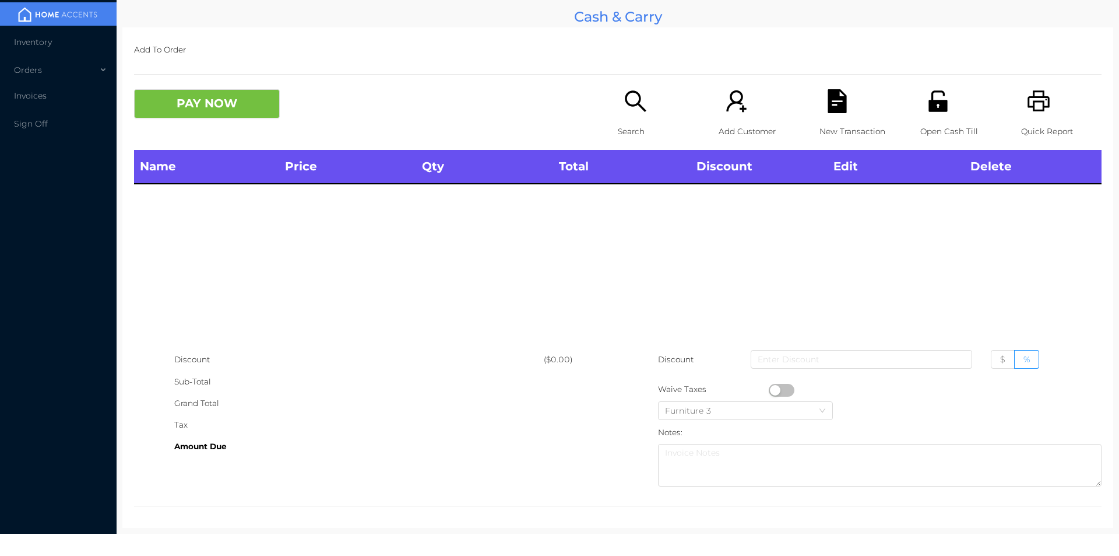
click at [626, 117] on div "Search" at bounding box center [658, 119] width 80 height 61
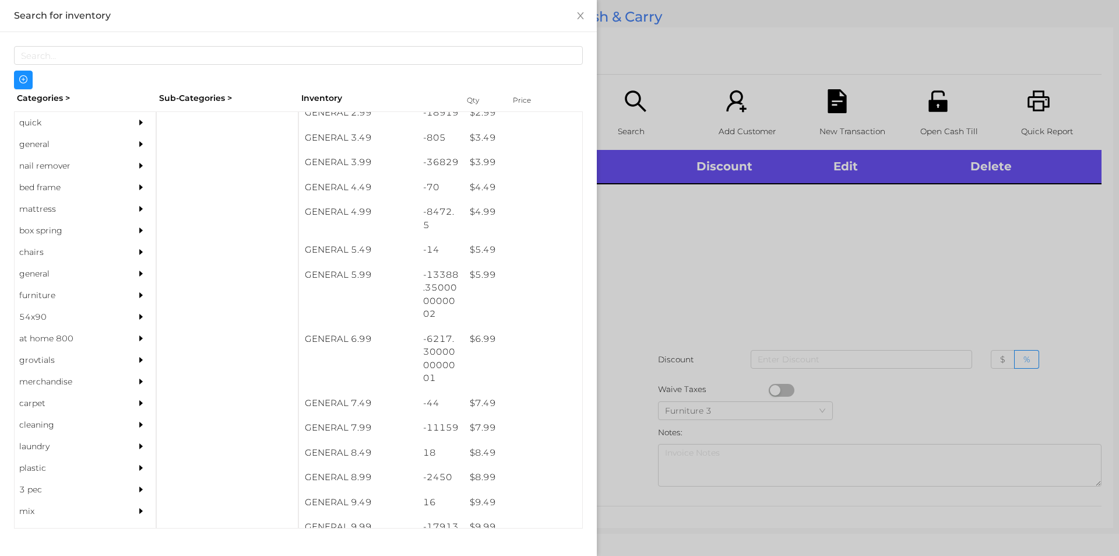
scroll to position [340, 0]
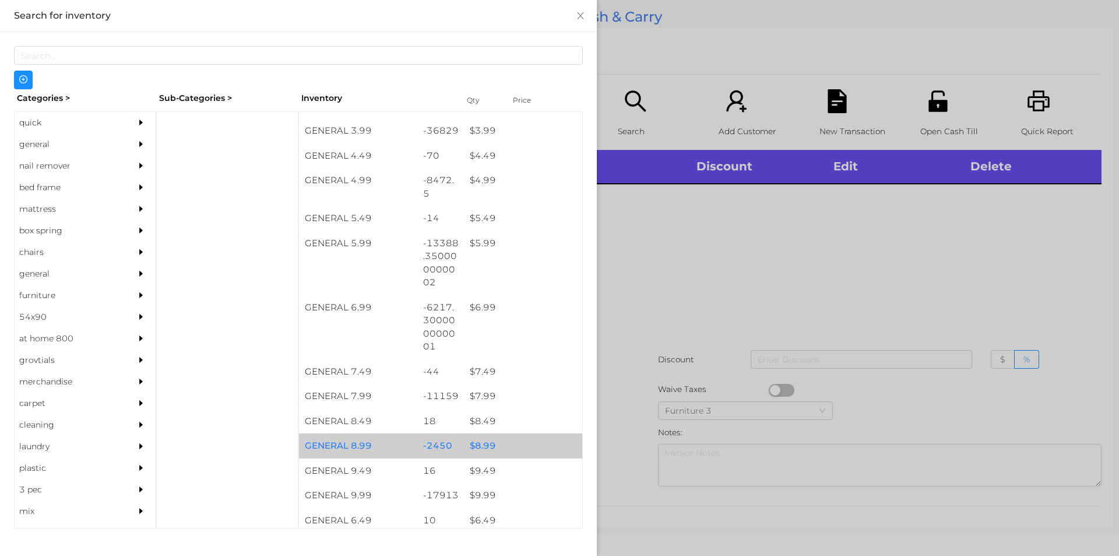
click at [480, 453] on div "$ 8.99" at bounding box center [523, 445] width 118 height 25
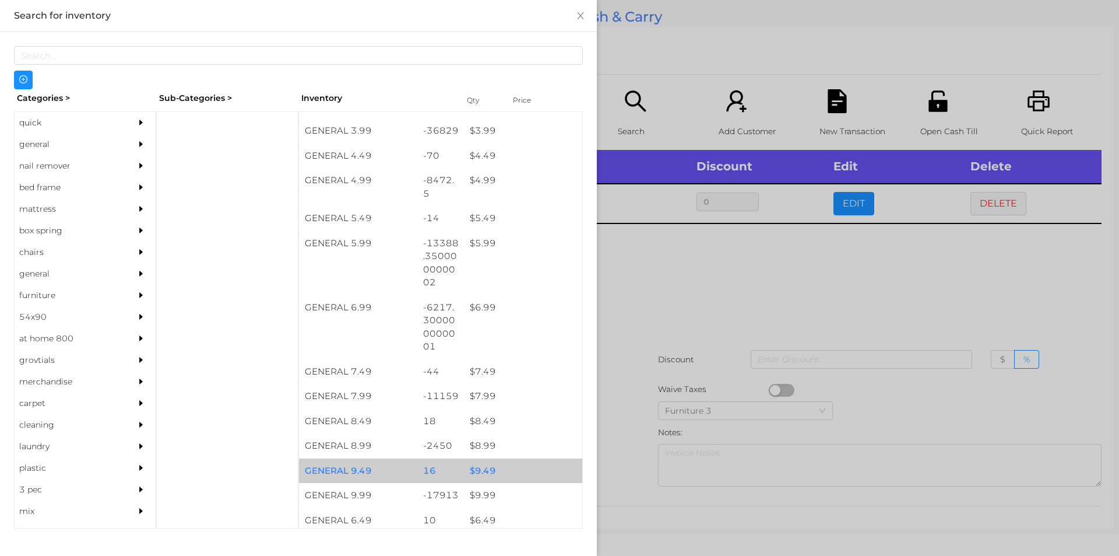
click at [475, 473] on div "$ 9.49" at bounding box center [523, 470] width 118 height 25
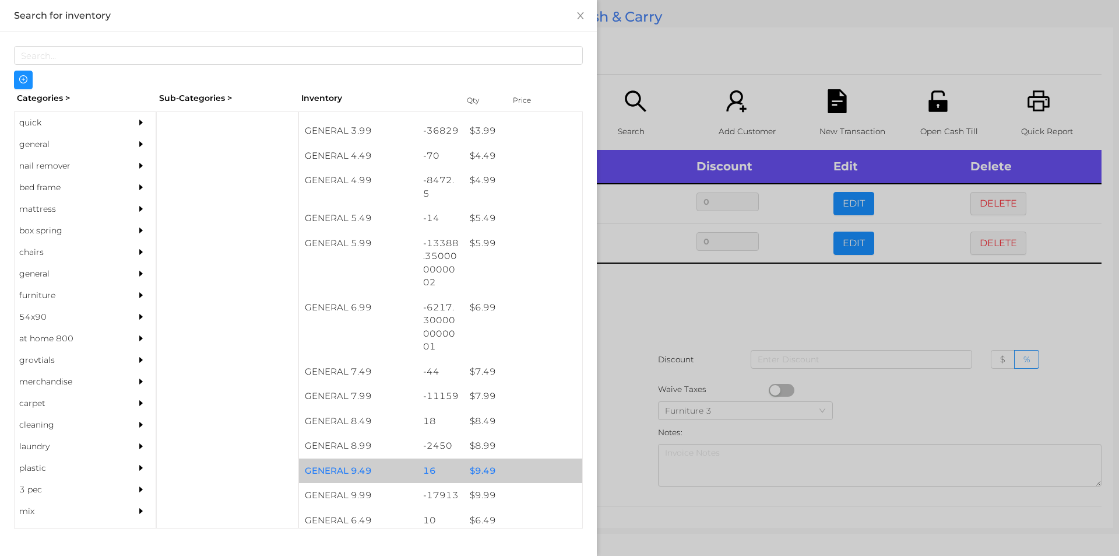
click at [483, 479] on div "$ 9.49" at bounding box center [523, 470] width 118 height 25
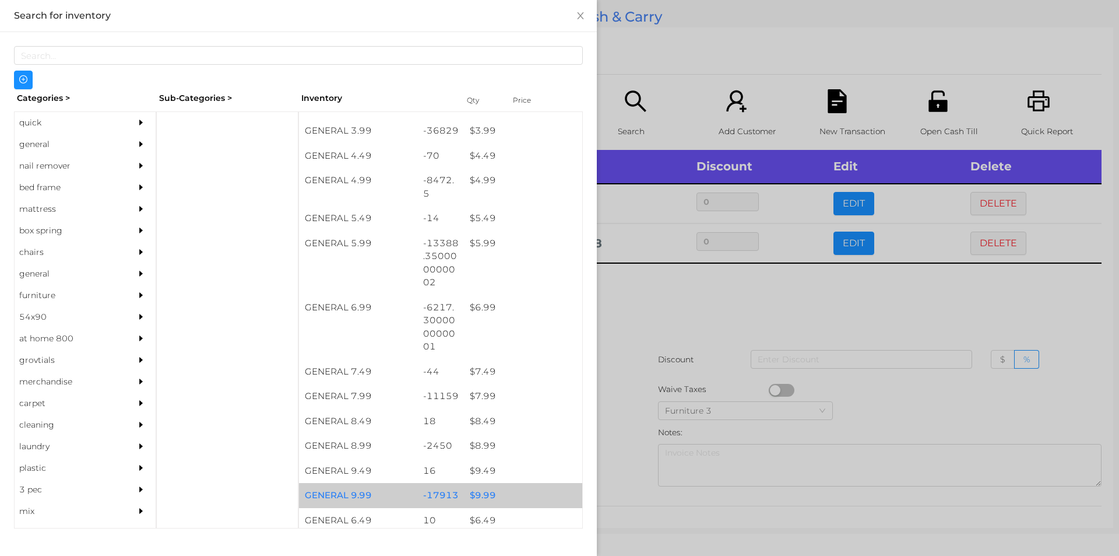
click at [480, 498] on div "$ 9.99" at bounding box center [523, 495] width 118 height 25
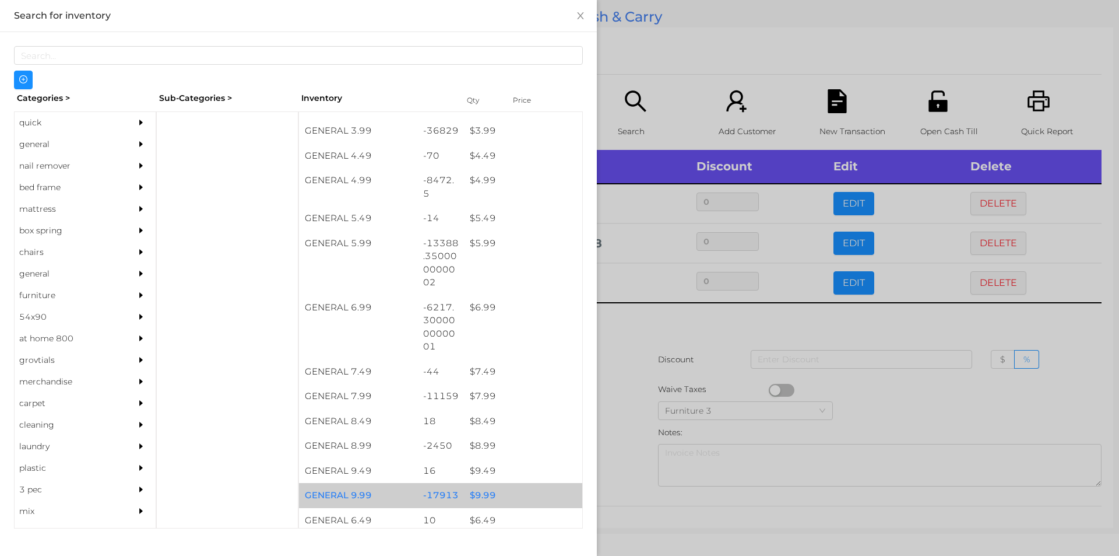
click at [480, 497] on div "$ 9.99" at bounding box center [523, 495] width 118 height 25
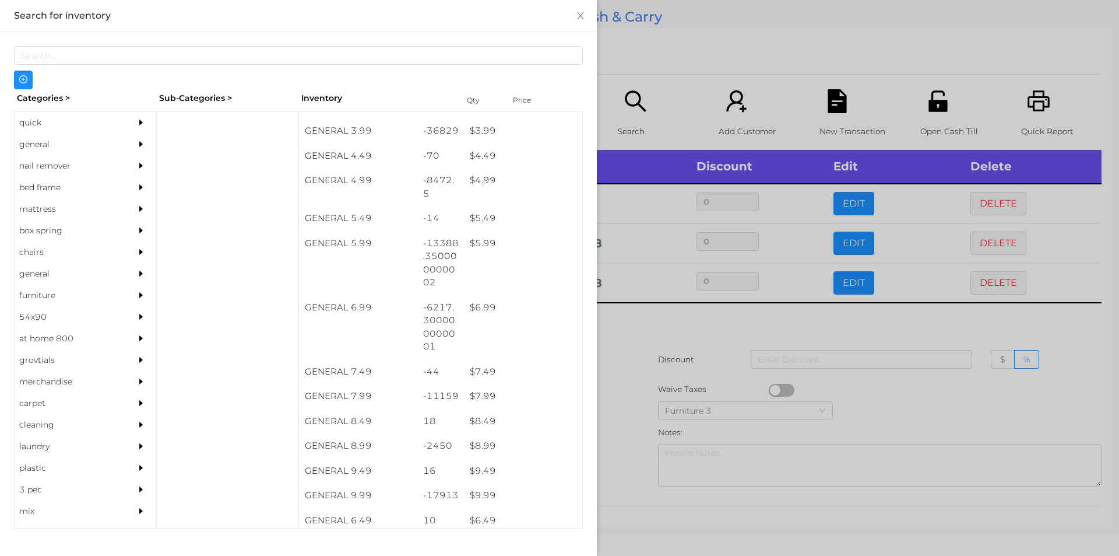
click at [645, 332] on div at bounding box center [559, 278] width 1119 height 556
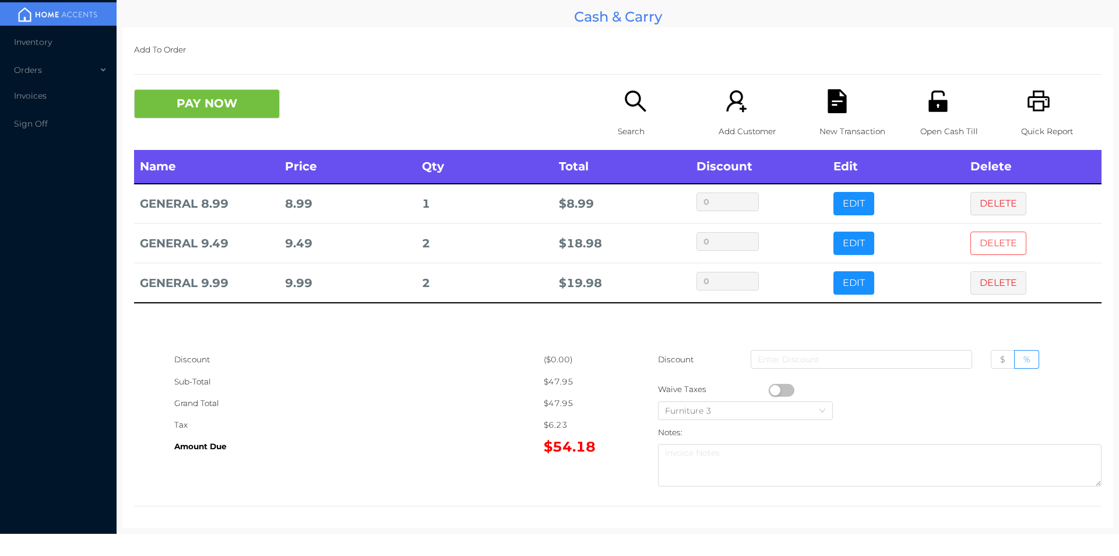
click at [989, 238] on button "DELETE" at bounding box center [999, 242] width 56 height 23
click at [995, 198] on button "DELETE" at bounding box center [999, 203] width 56 height 23
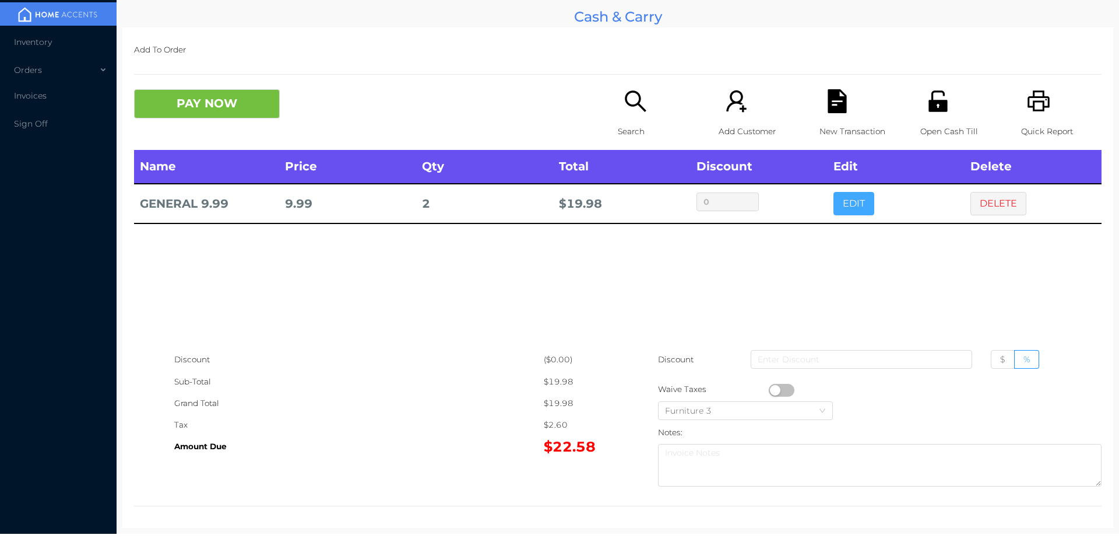
click at [841, 204] on button "EDIT" at bounding box center [854, 203] width 41 height 23
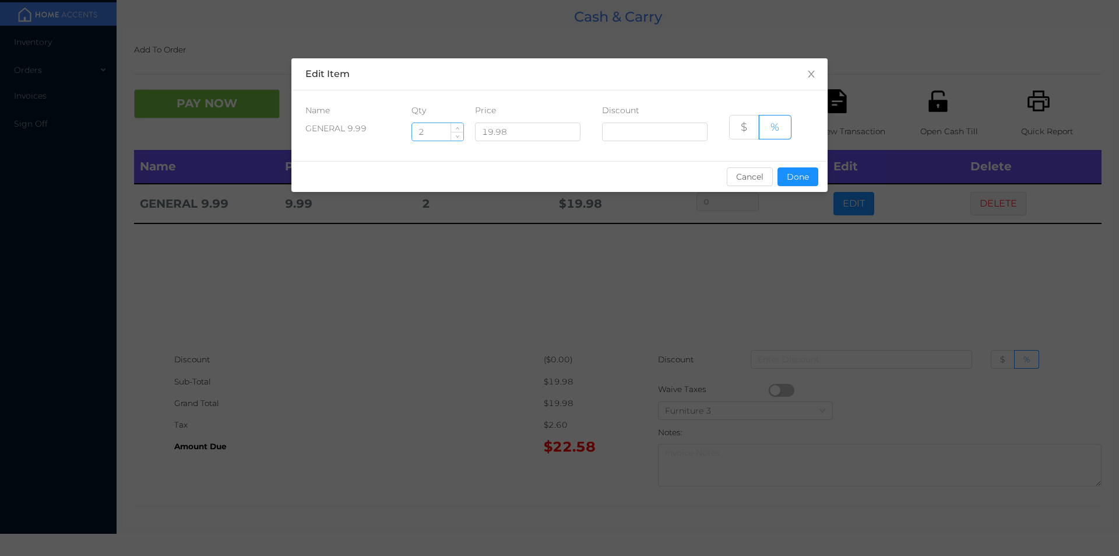
click at [428, 129] on input "2" at bounding box center [437, 131] width 51 height 17
type input "1"
click at [804, 182] on button "Done" at bounding box center [798, 176] width 41 height 19
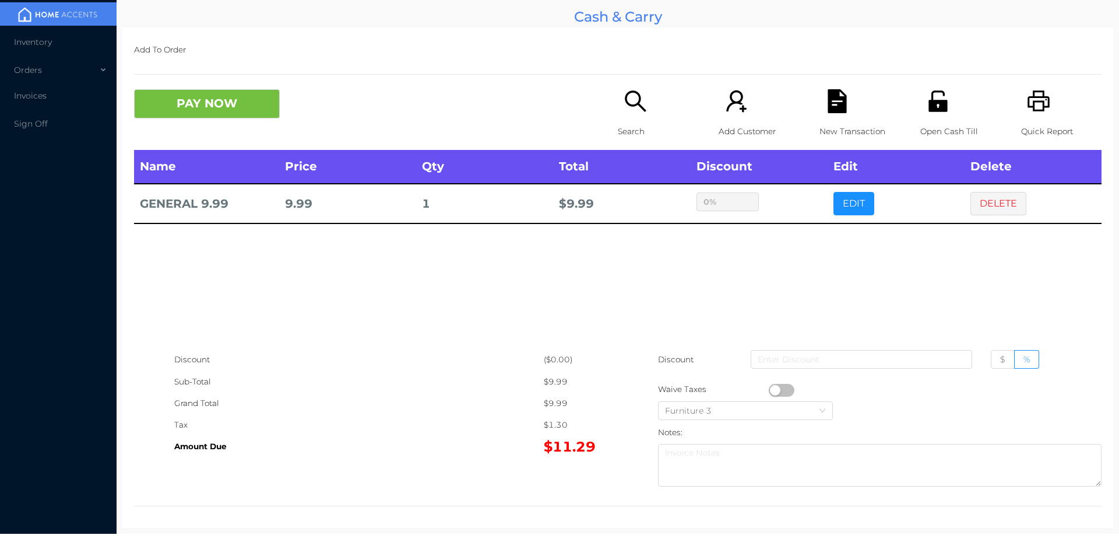
click at [743, 258] on div "sentinelStart Edit Item Name Qty Price Discount GENERAL 9.99 1 19.98 $ % Cancel…" at bounding box center [559, 278] width 1119 height 556
click at [618, 108] on div "Search" at bounding box center [658, 119] width 80 height 61
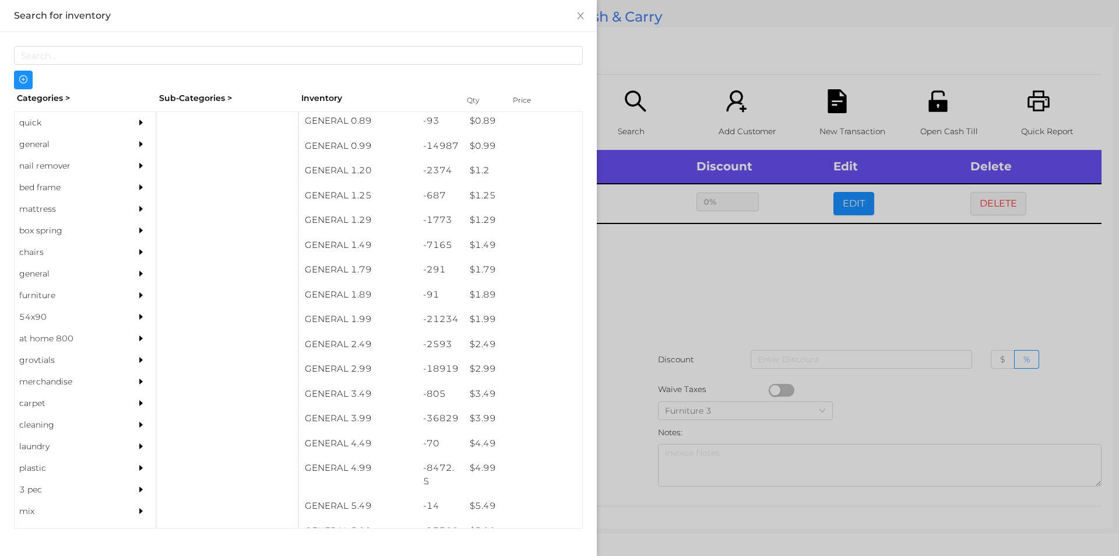
scroll to position [54, 0]
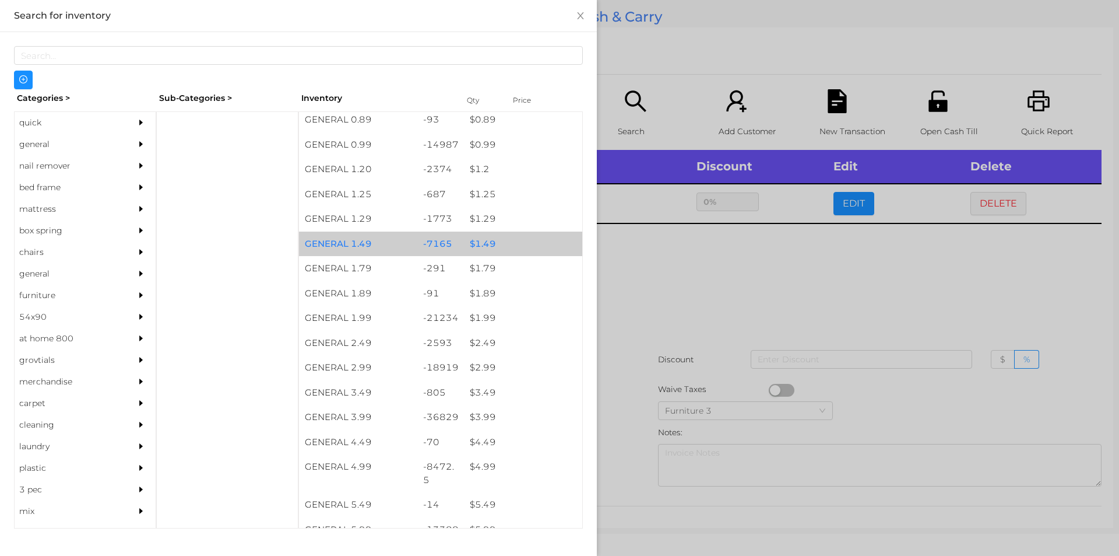
click at [487, 243] on div "$ 1.49" at bounding box center [523, 243] width 118 height 25
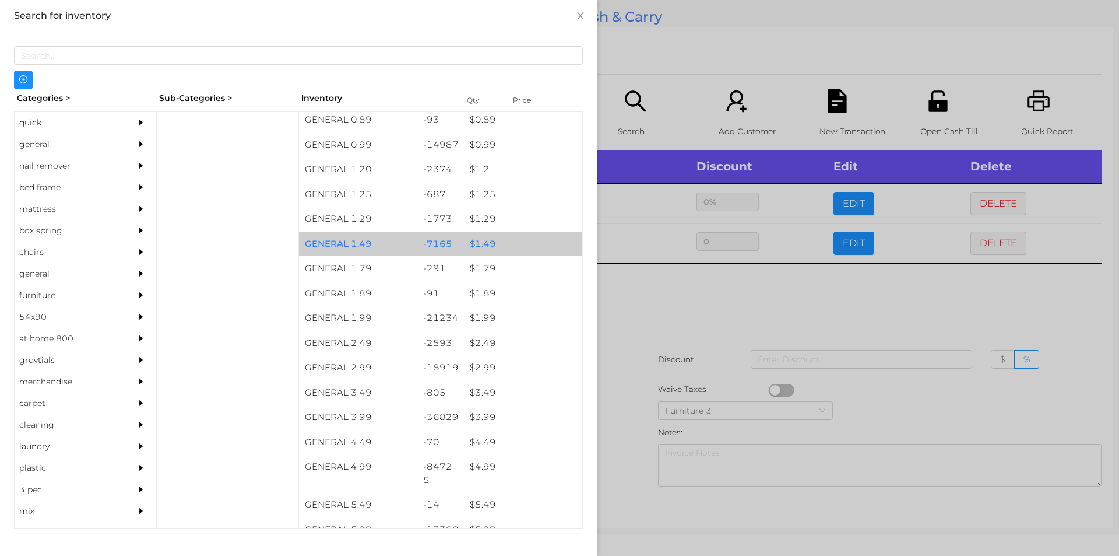
click at [489, 244] on div "$ 1.49" at bounding box center [523, 243] width 118 height 25
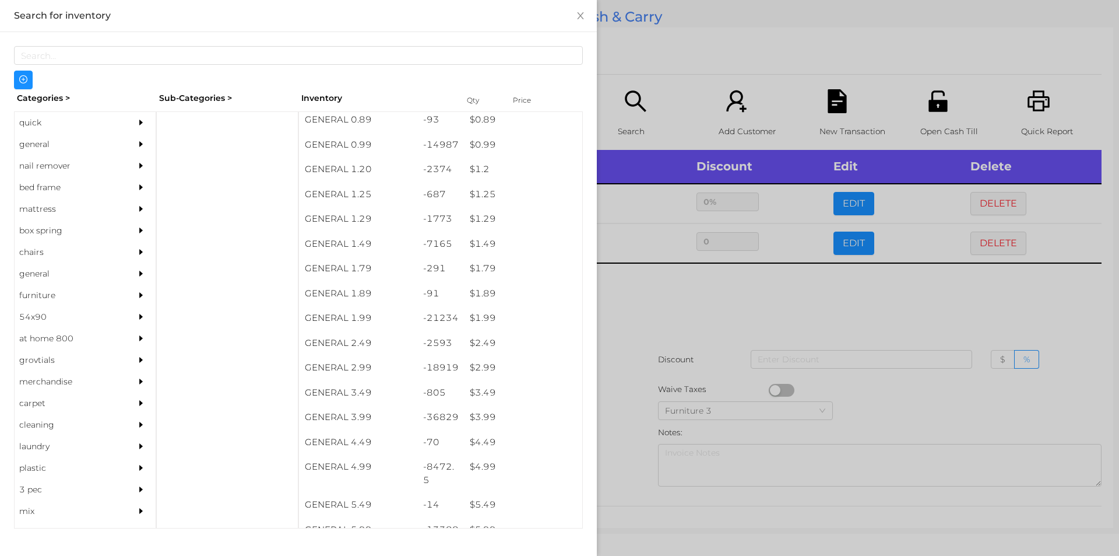
click at [645, 299] on div at bounding box center [559, 278] width 1119 height 556
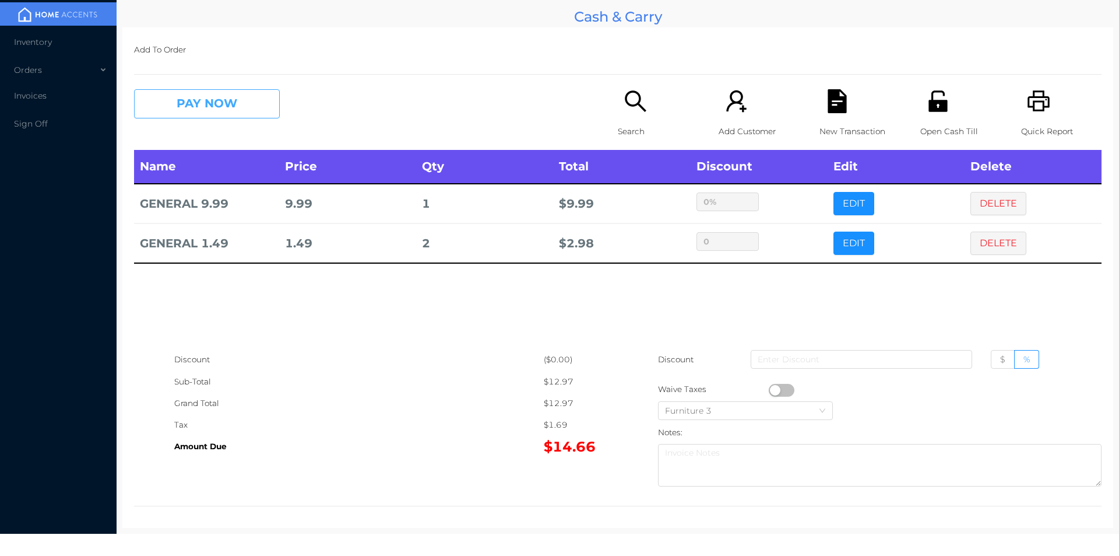
click at [235, 106] on button "PAY NOW" at bounding box center [207, 103] width 146 height 29
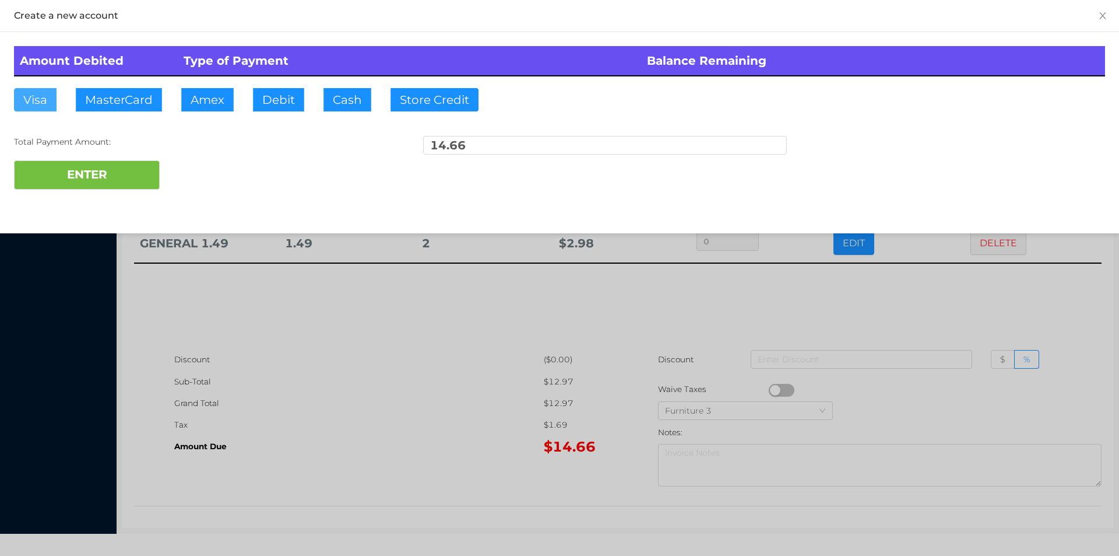
click at [49, 100] on button "Visa" at bounding box center [35, 99] width 43 height 23
click at [61, 178] on button "ENTER" at bounding box center [87, 174] width 146 height 29
type input "0"
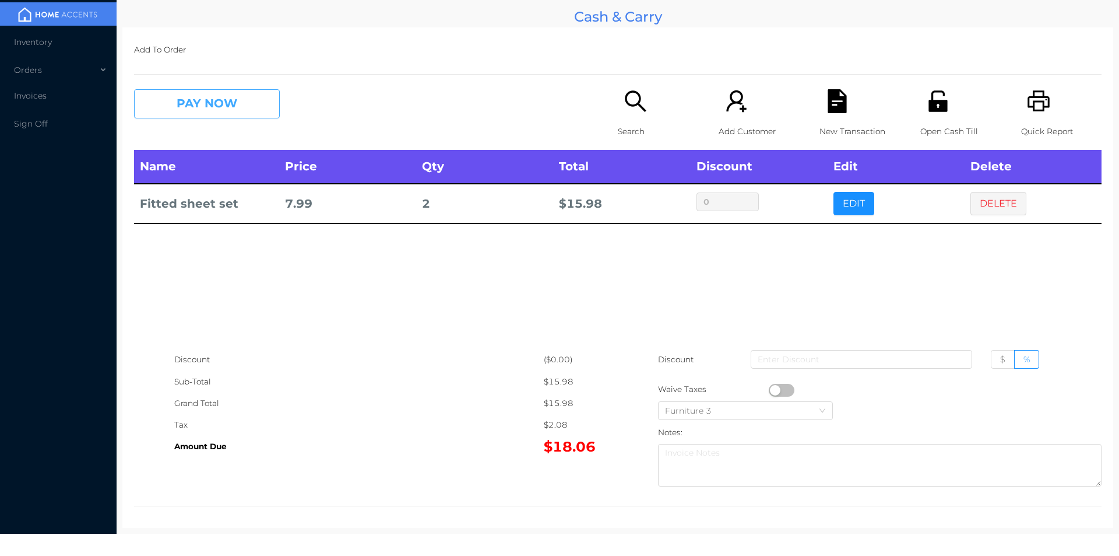
click at [226, 103] on button "PAY NOW" at bounding box center [207, 103] width 146 height 29
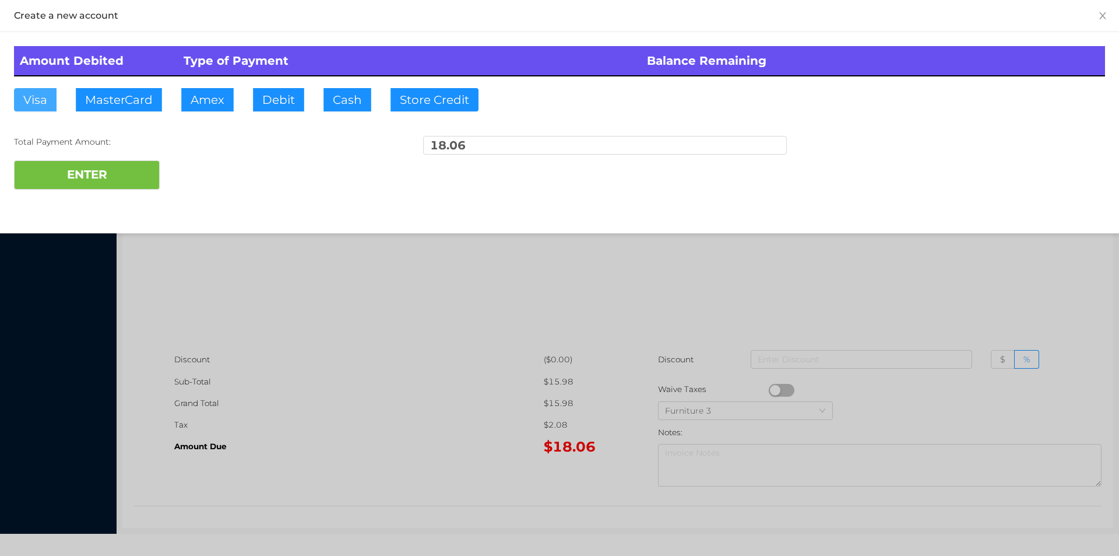
click at [34, 91] on button "Visa" at bounding box center [35, 99] width 43 height 23
click at [82, 175] on button "ENTER" at bounding box center [87, 174] width 146 height 29
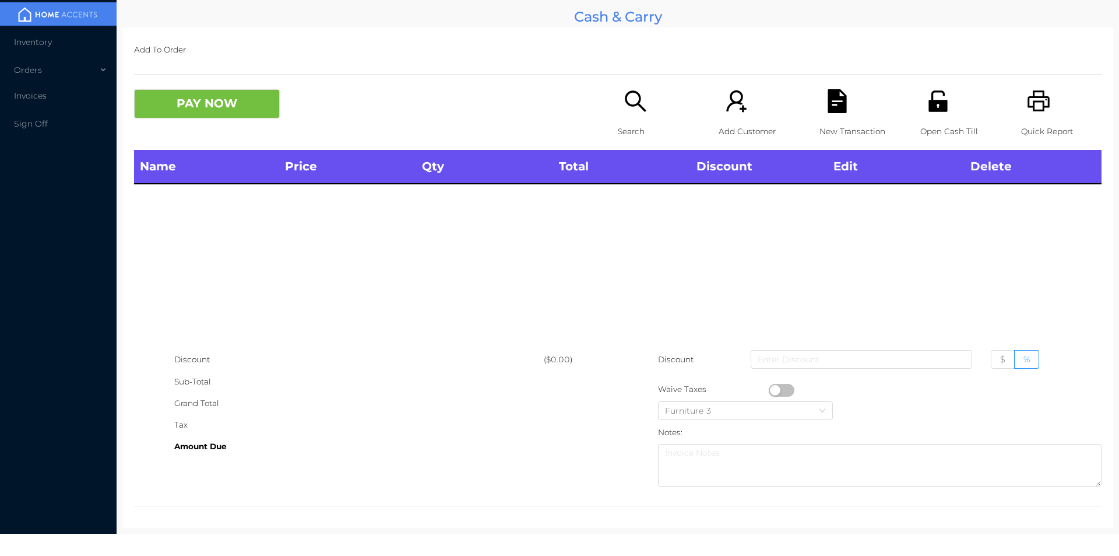
click at [1027, 110] on icon "icon: printer" at bounding box center [1039, 101] width 24 height 24
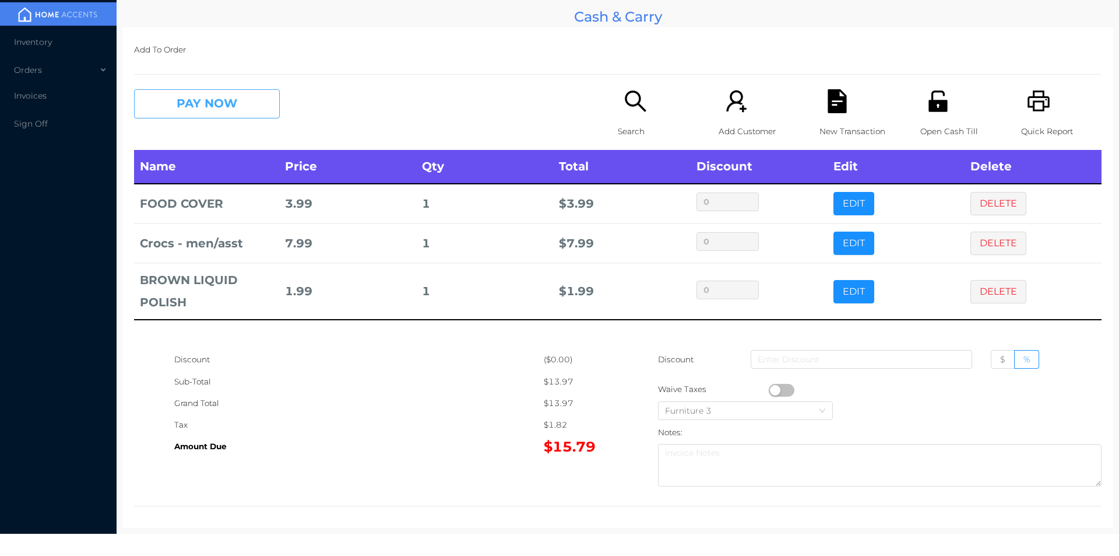
click at [231, 108] on button "PAY NOW" at bounding box center [207, 103] width 146 height 29
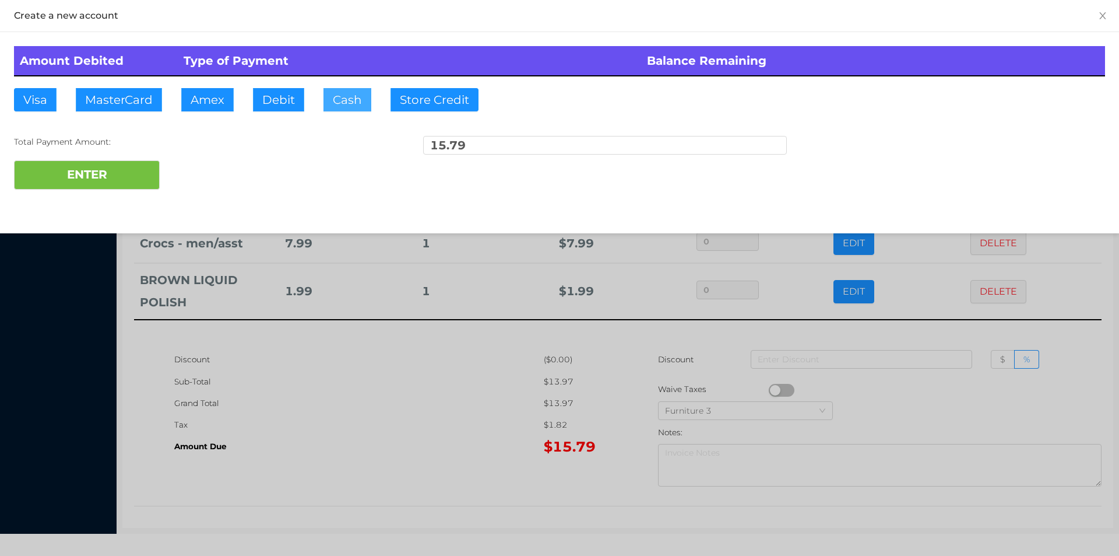
click at [340, 90] on button "Cash" at bounding box center [348, 99] width 48 height 23
type input "16."
click at [114, 176] on button "ENTER" at bounding box center [87, 174] width 146 height 29
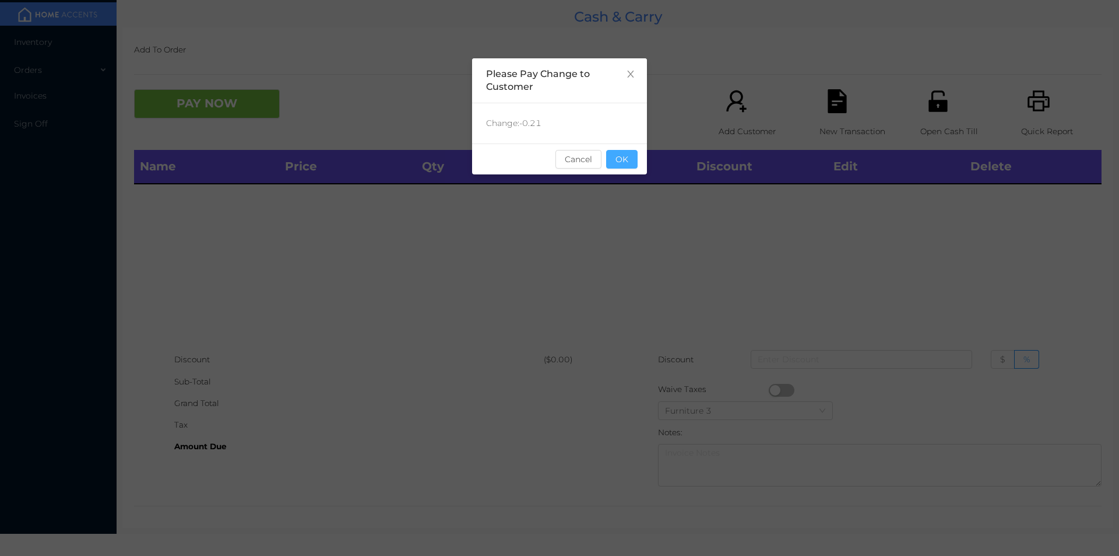
click at [631, 163] on button "OK" at bounding box center [621, 159] width 31 height 19
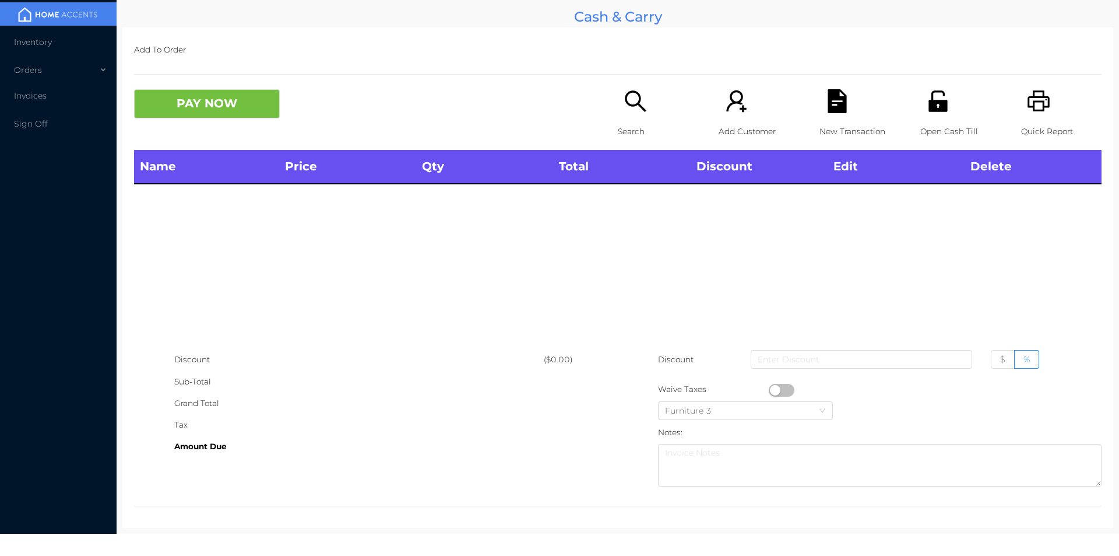
click at [1037, 107] on icon "icon: printer" at bounding box center [1039, 100] width 22 height 21
click at [938, 114] on div "Open Cash Till" at bounding box center [961, 119] width 80 height 61
click at [817, 272] on div "Name Price Qty Total Discount Edit Delete" at bounding box center [618, 249] width 968 height 199
